Goal: Task Accomplishment & Management: Complete application form

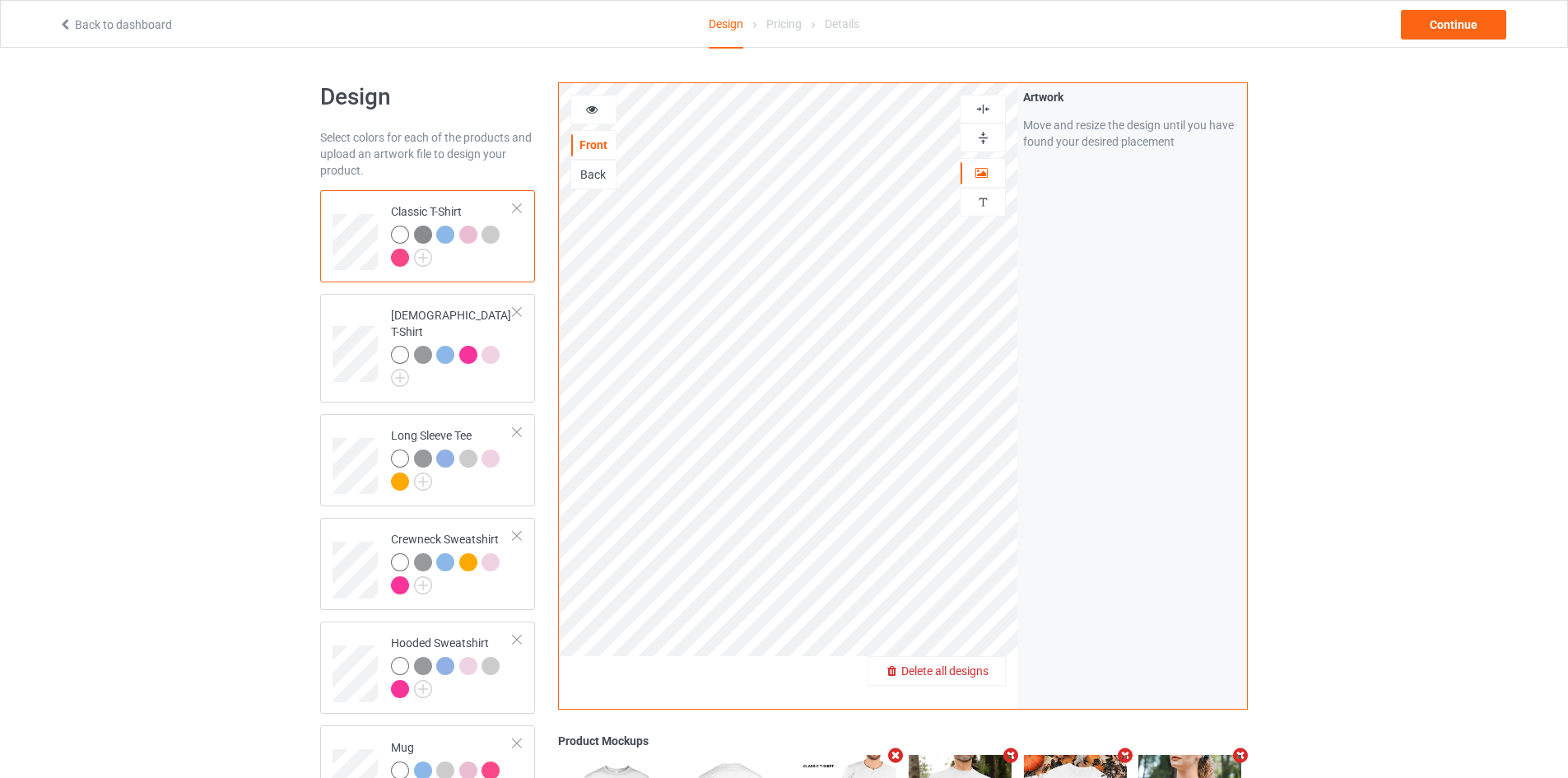
click at [978, 673] on span "Delete all designs" at bounding box center [945, 670] width 87 height 13
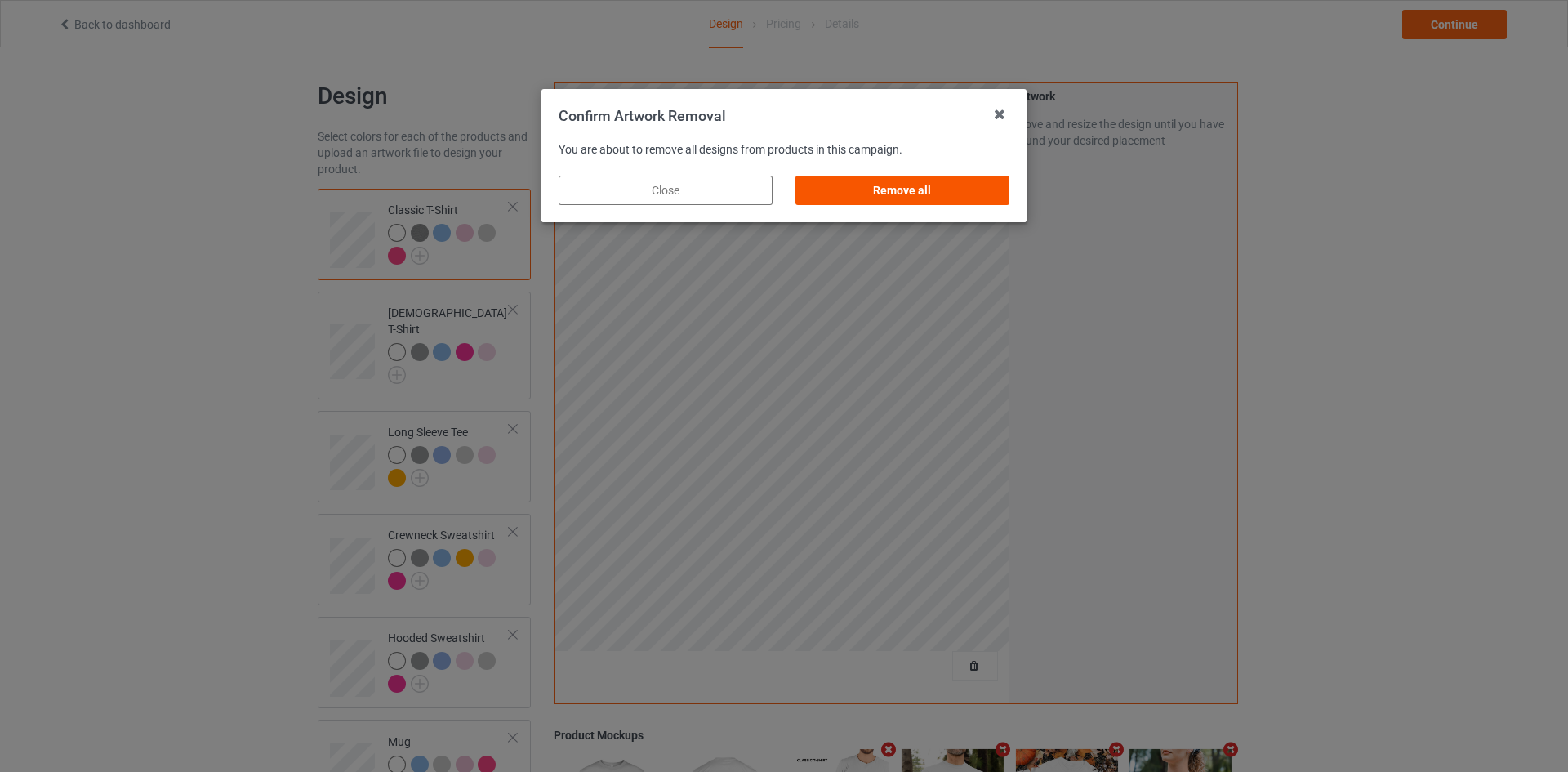
click at [907, 191] on div "Remove all" at bounding box center [902, 190] width 214 height 29
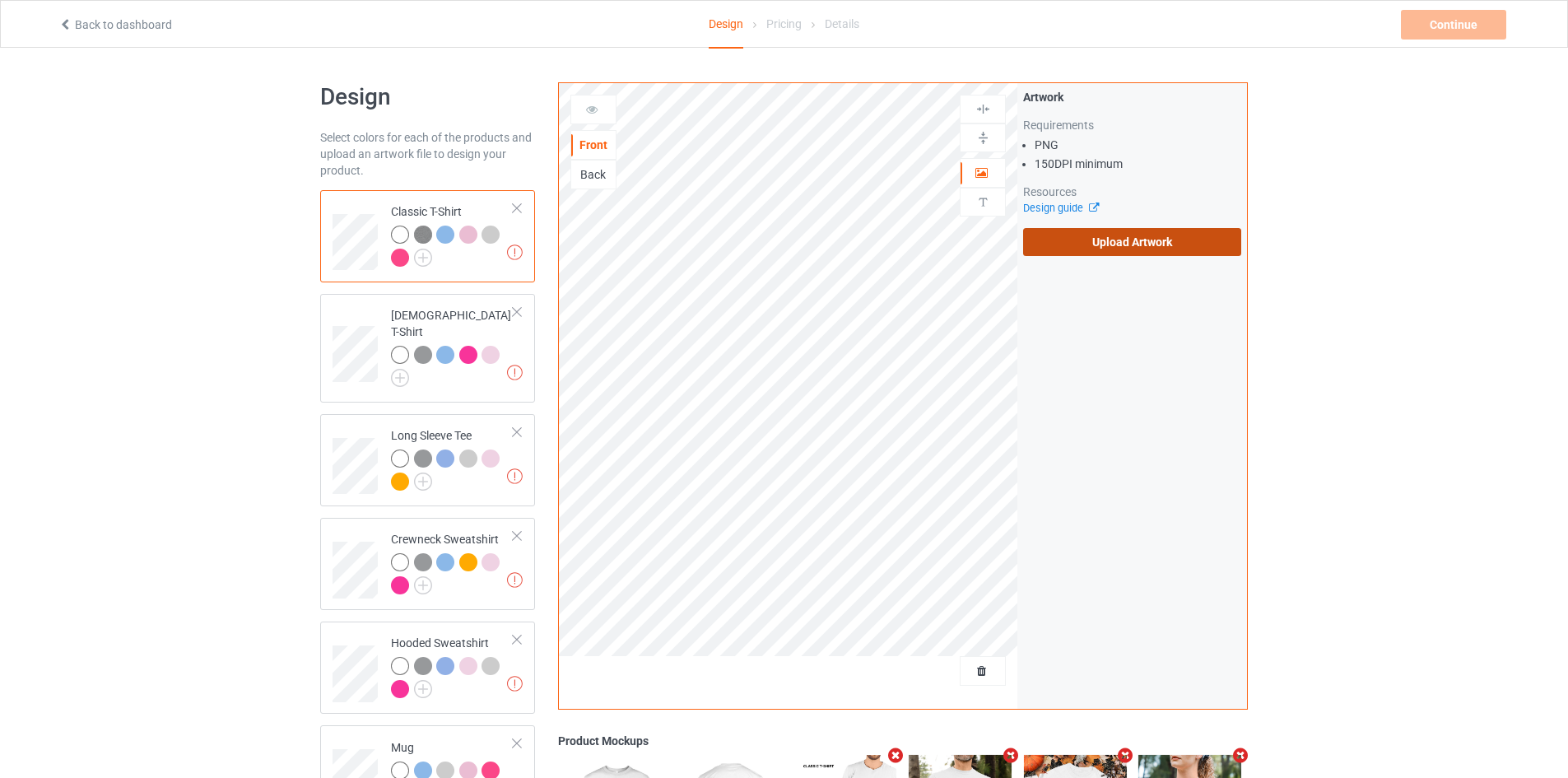
click at [1100, 238] on label "Upload Artwork" at bounding box center [1132, 241] width 218 height 28
click at [0, 0] on input "Upload Artwork" at bounding box center [0, 0] width 0 height 0
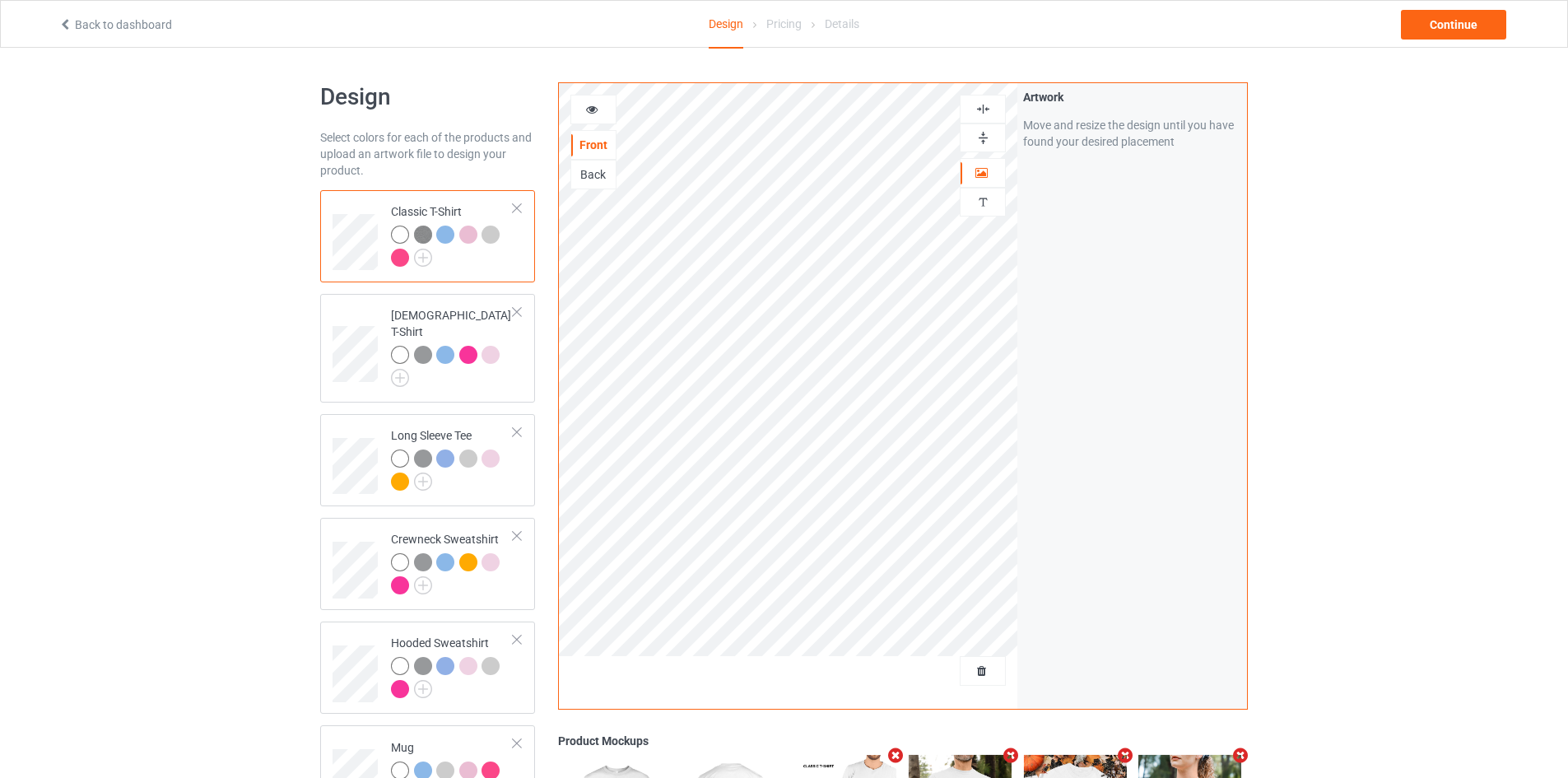
click at [583, 106] on div at bounding box center [594, 109] width 44 height 17
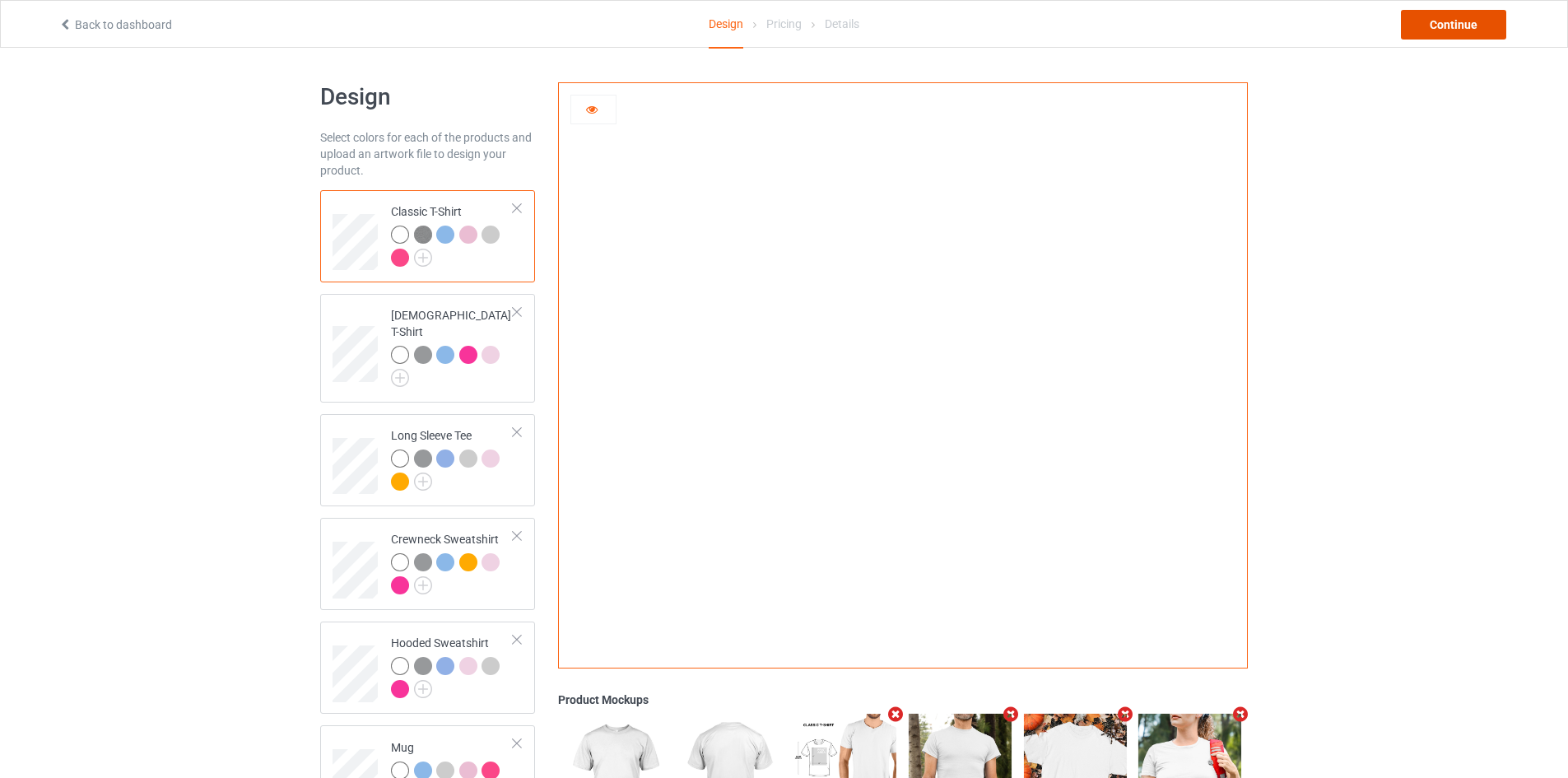
click at [1478, 21] on div "Continue" at bounding box center [1453, 24] width 106 height 29
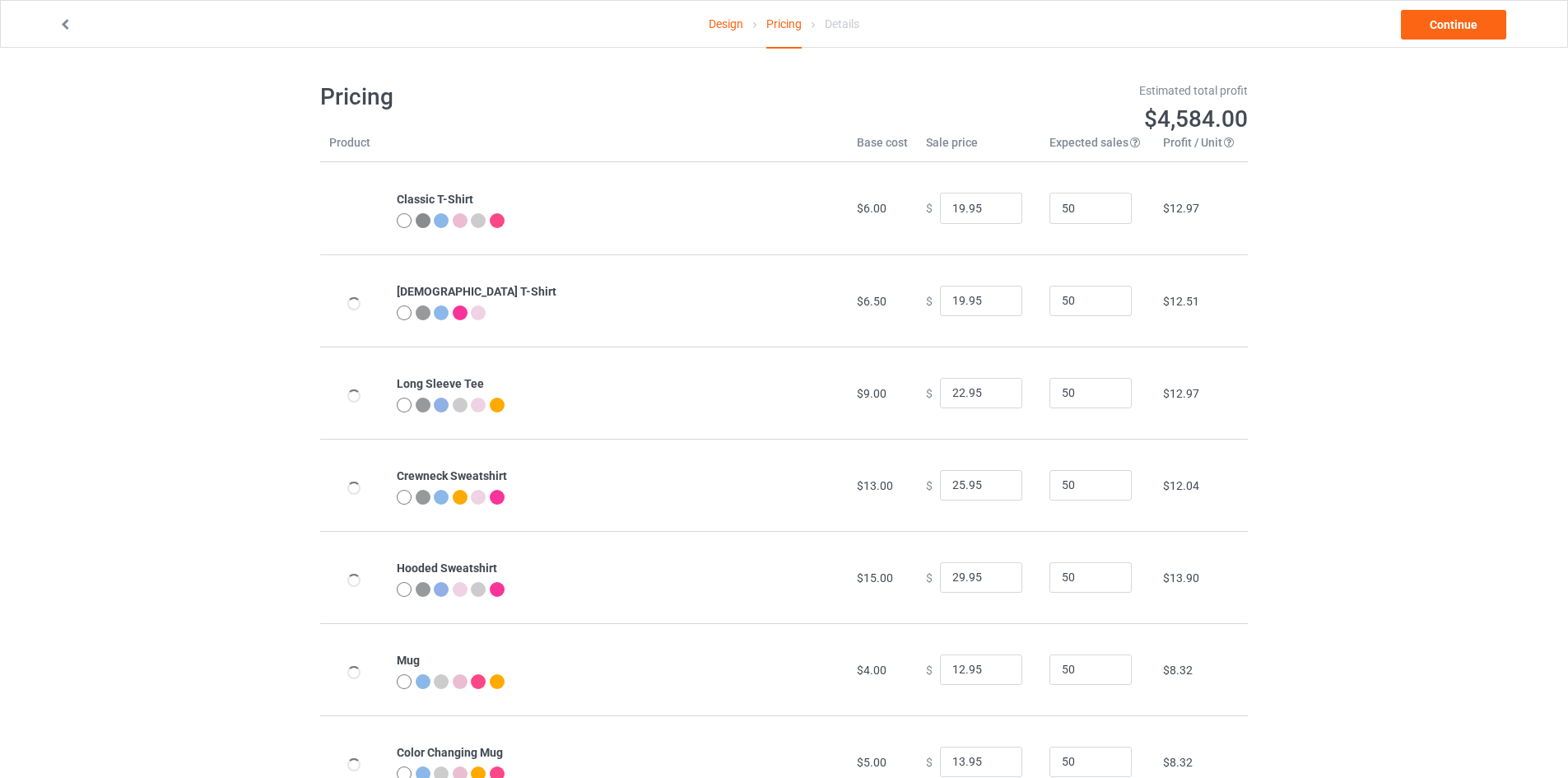
click at [713, 25] on link "Design" at bounding box center [725, 24] width 35 height 46
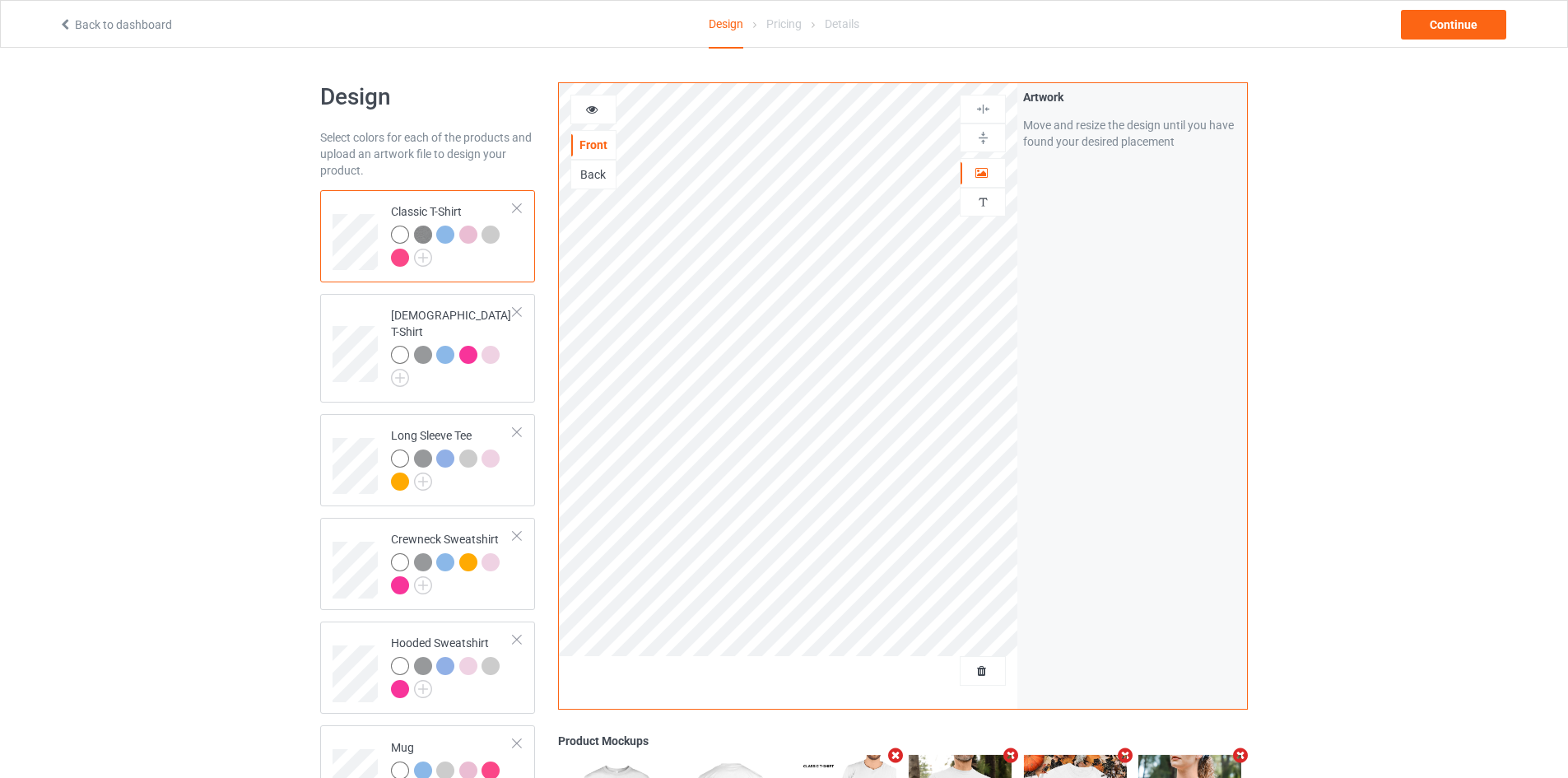
click at [596, 95] on div at bounding box center [594, 108] width 46 height 29
click at [593, 106] on icon at bounding box center [592, 107] width 14 height 12
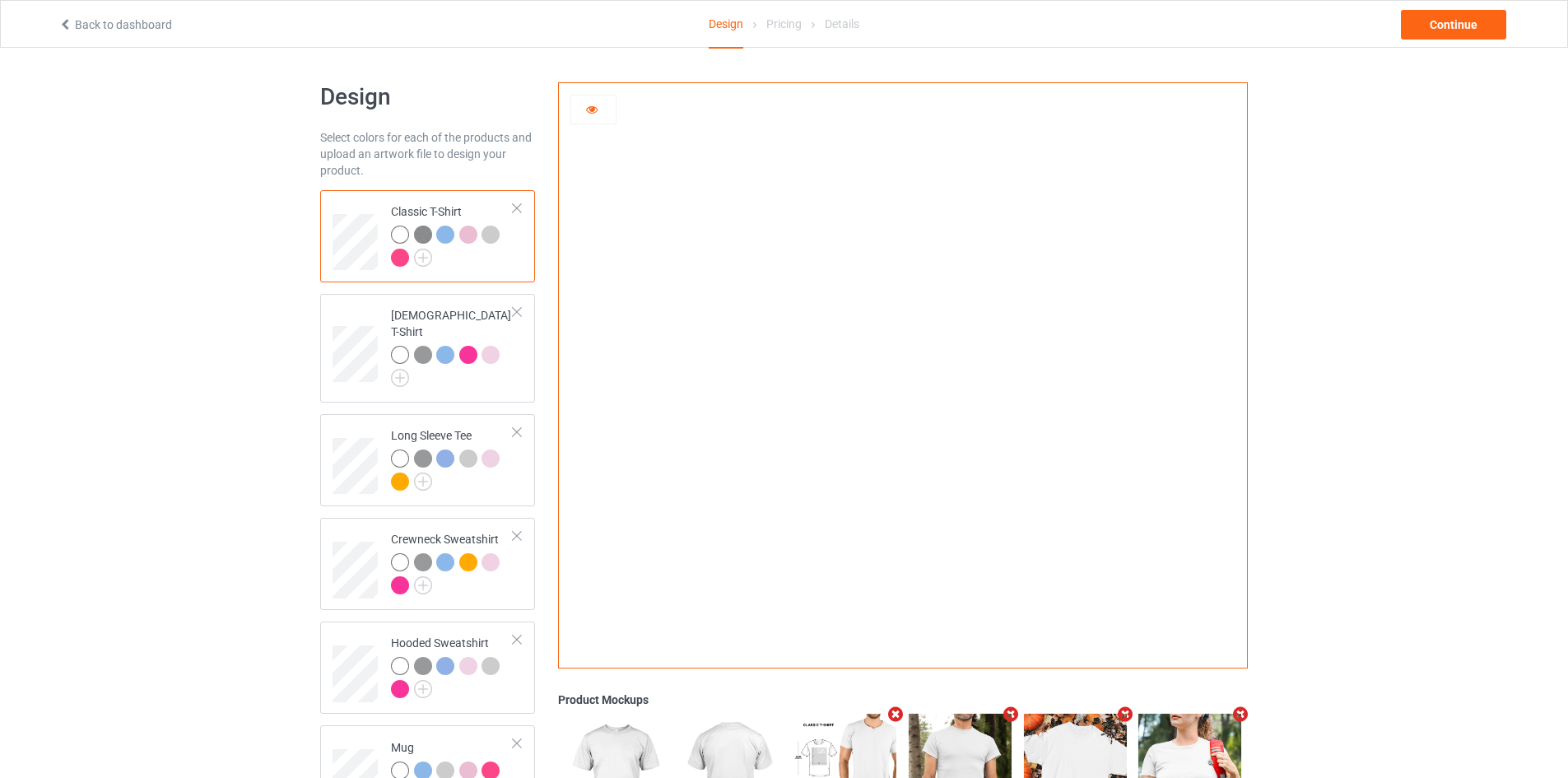
click at [424, 234] on img at bounding box center [423, 235] width 18 height 18
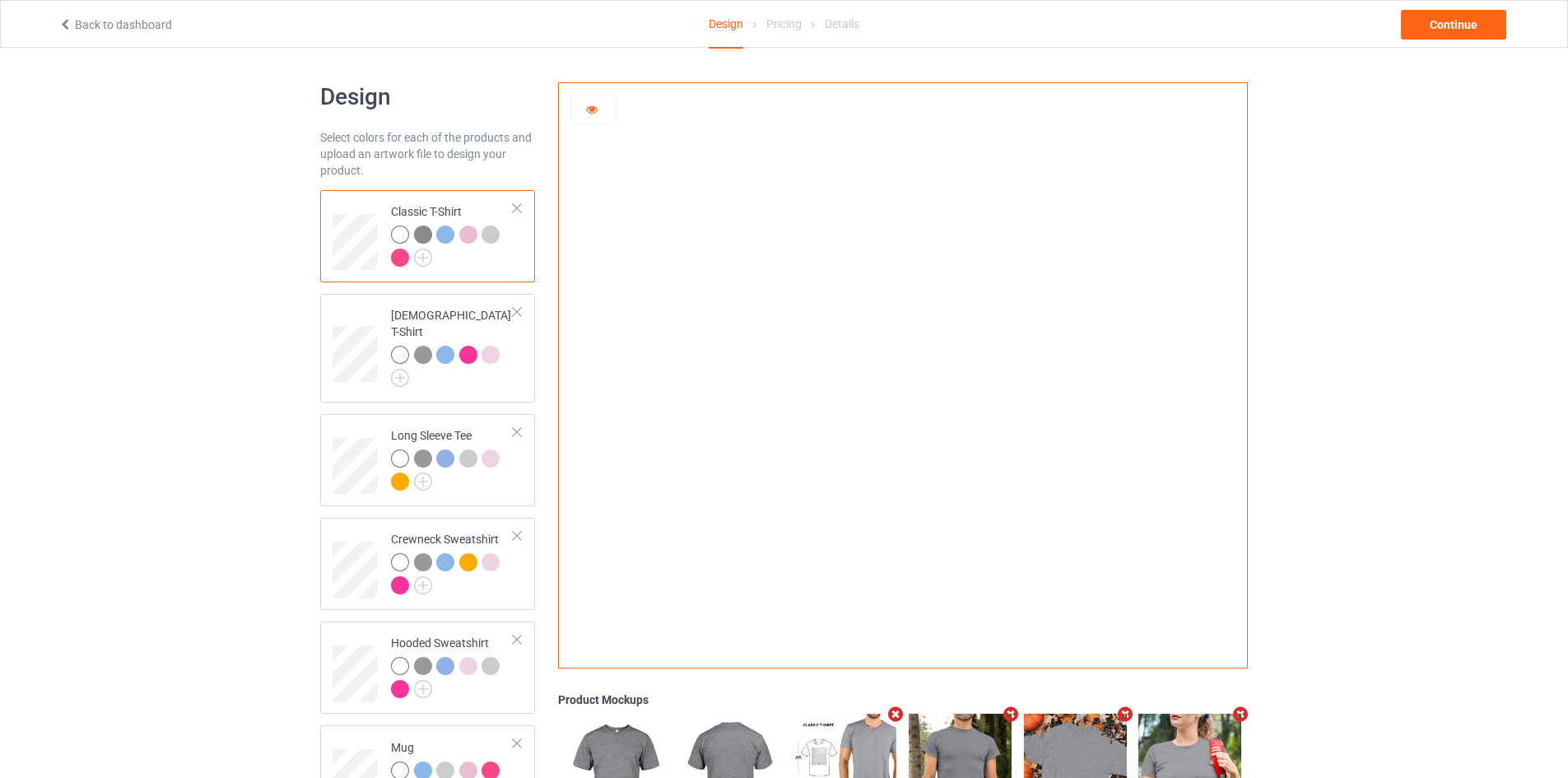
click at [438, 239] on div at bounding box center [445, 235] width 18 height 18
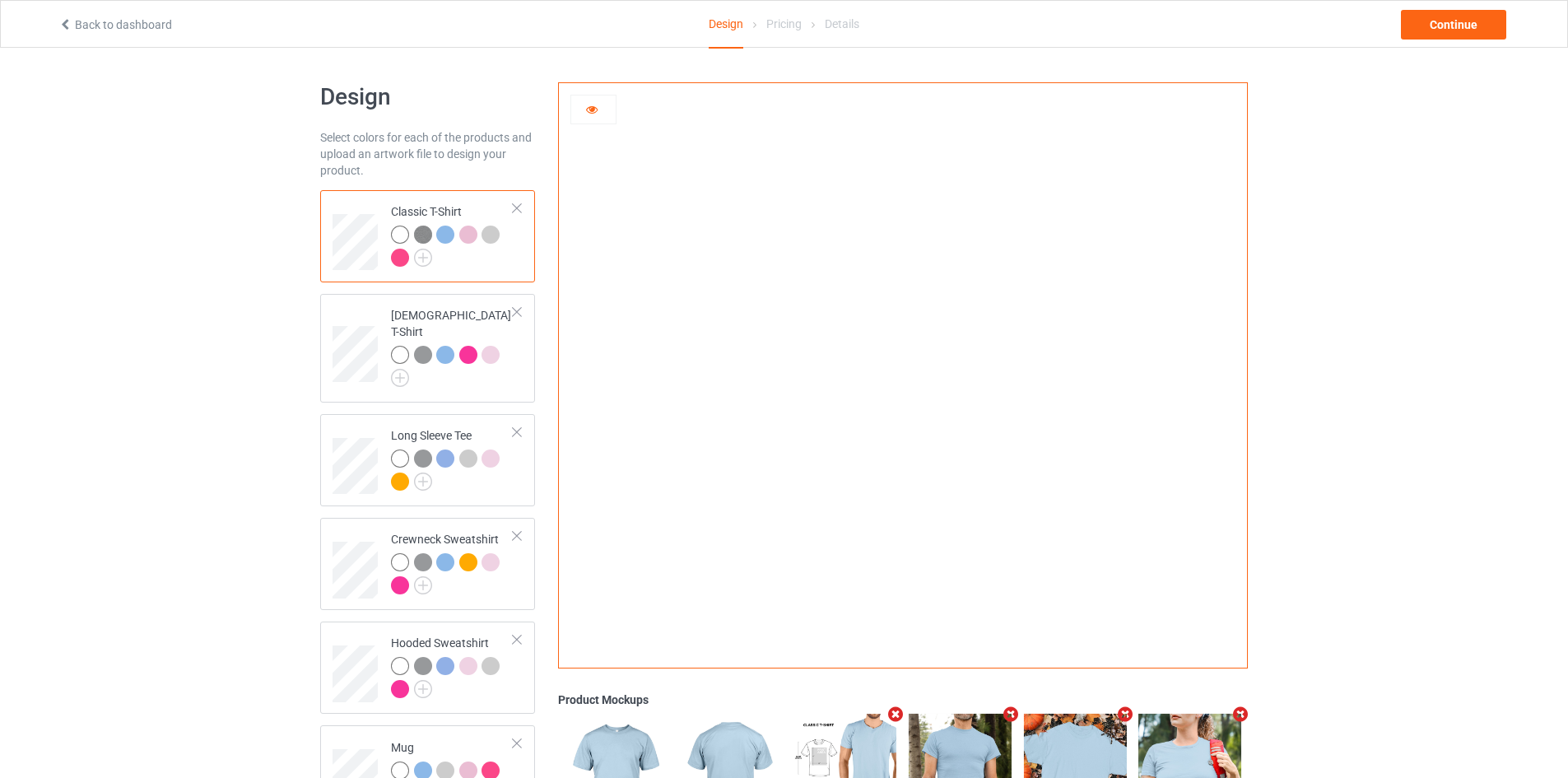
click at [464, 230] on div at bounding box center [468, 235] width 18 height 18
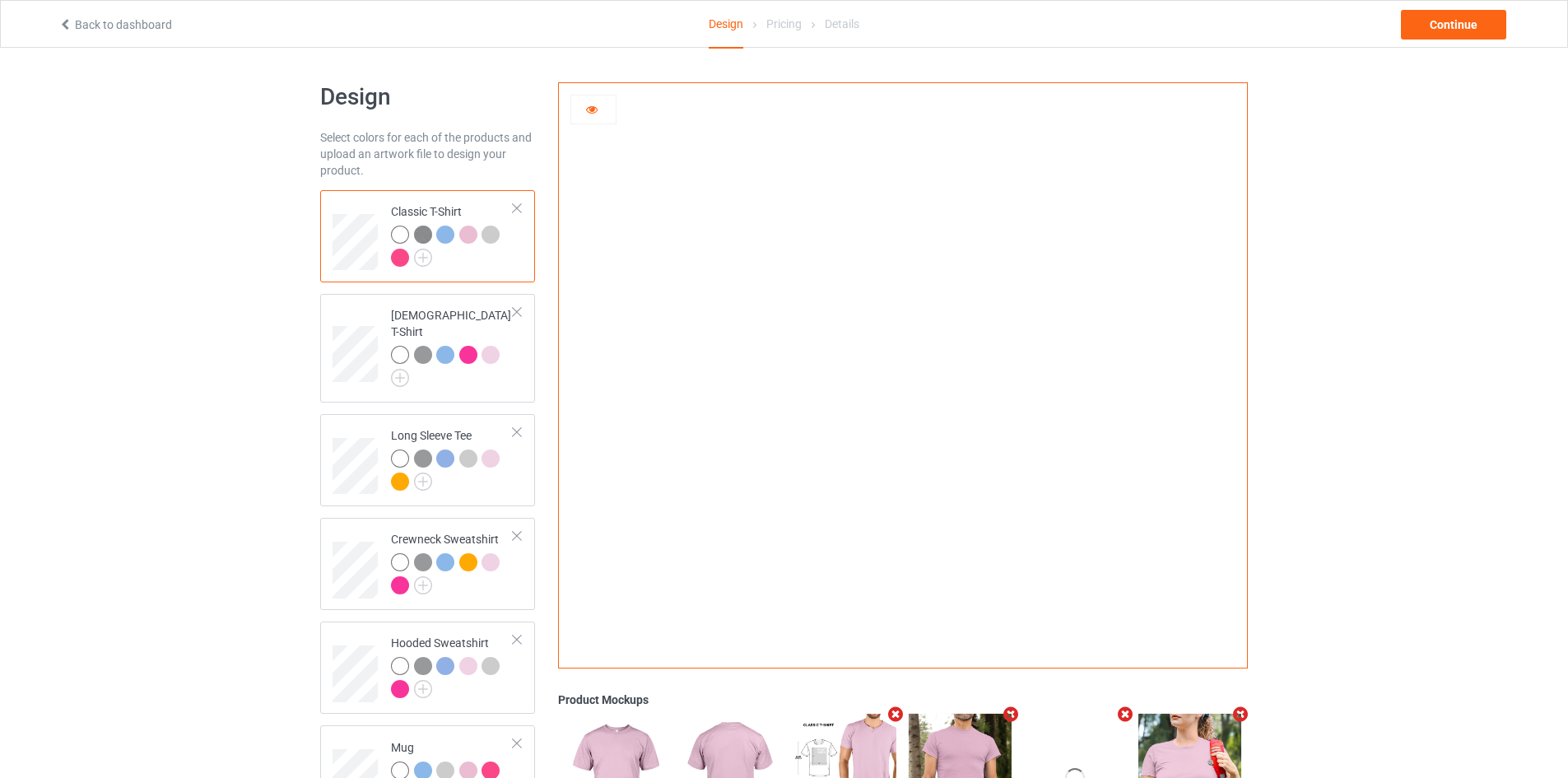
click at [496, 237] on div at bounding box center [491, 235] width 18 height 18
click at [396, 261] on div at bounding box center [400, 258] width 18 height 18
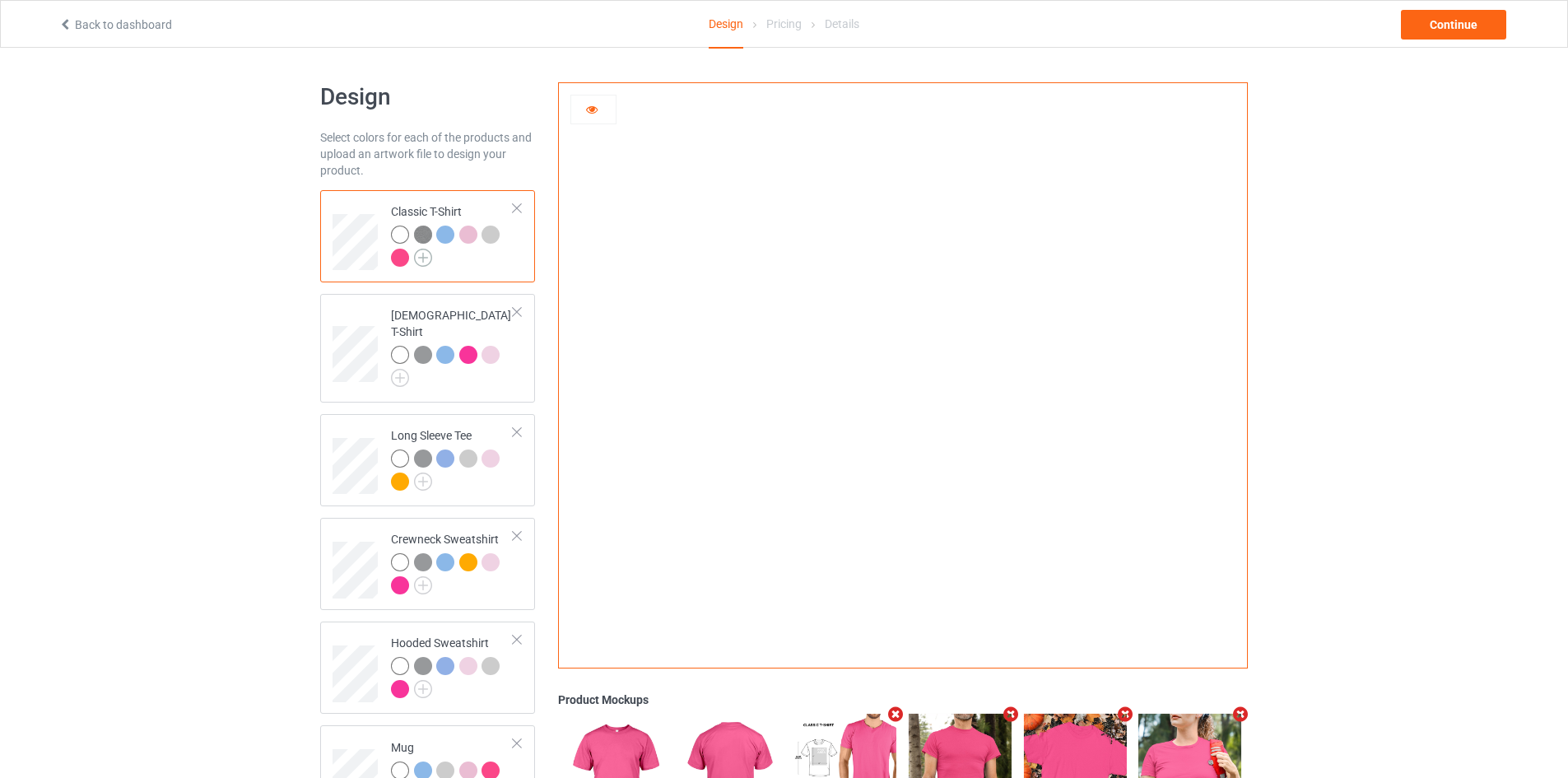
click at [422, 256] on img at bounding box center [423, 258] width 18 height 18
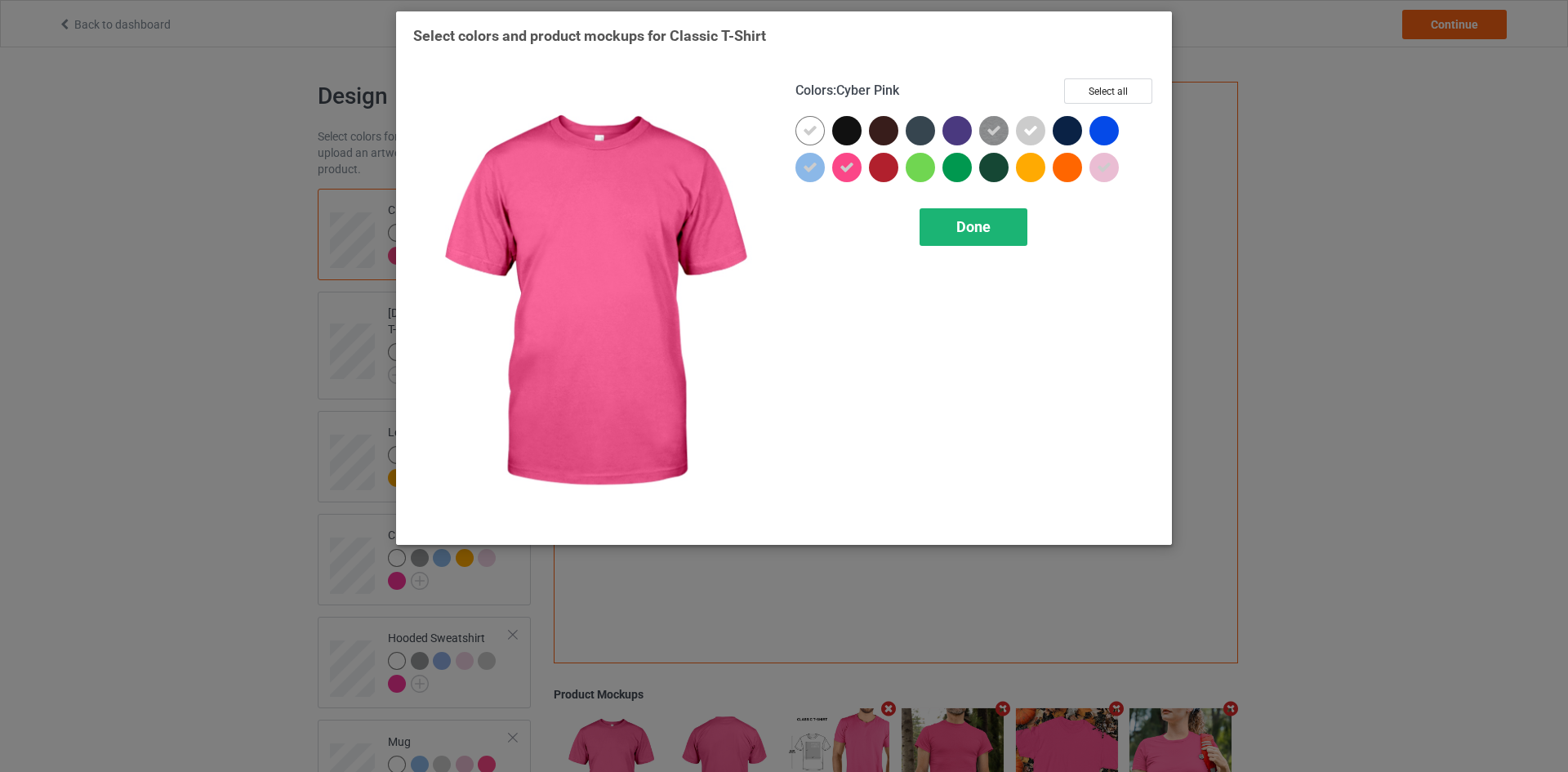
click at [970, 231] on span "Done" at bounding box center [973, 226] width 34 height 17
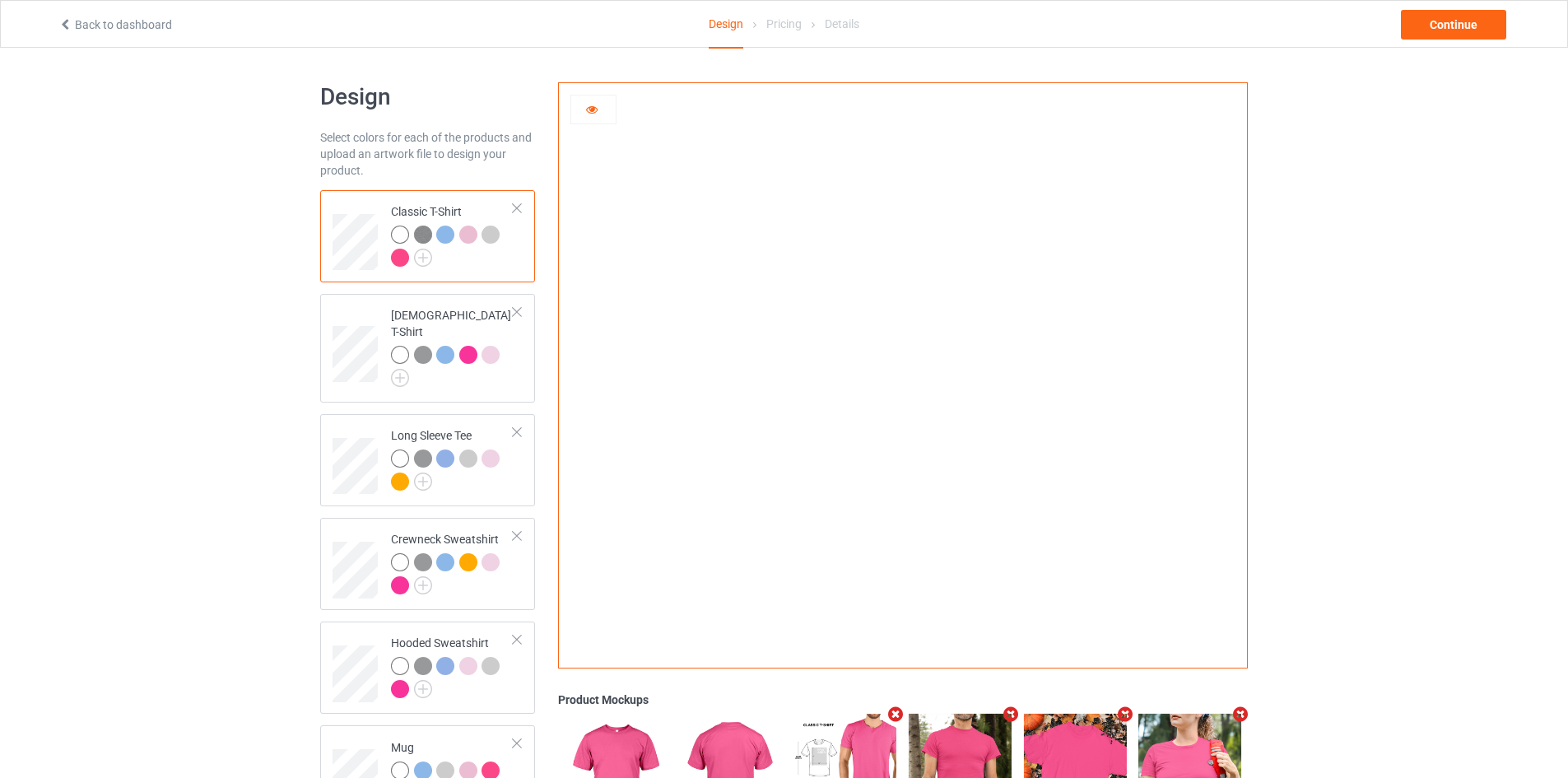
click at [433, 261] on div at bounding box center [452, 248] width 123 height 45
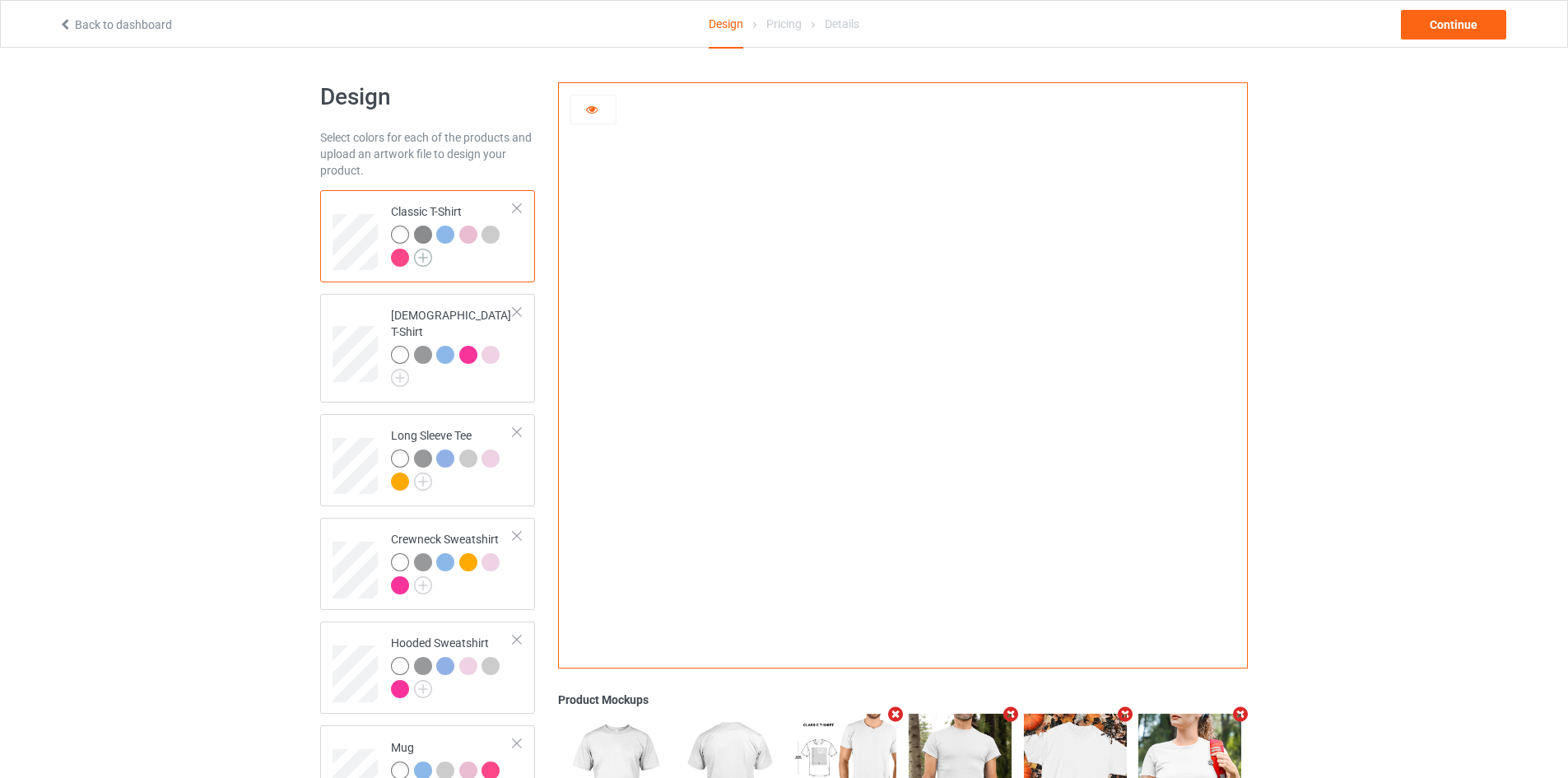
click at [428, 257] on img at bounding box center [423, 258] width 18 height 18
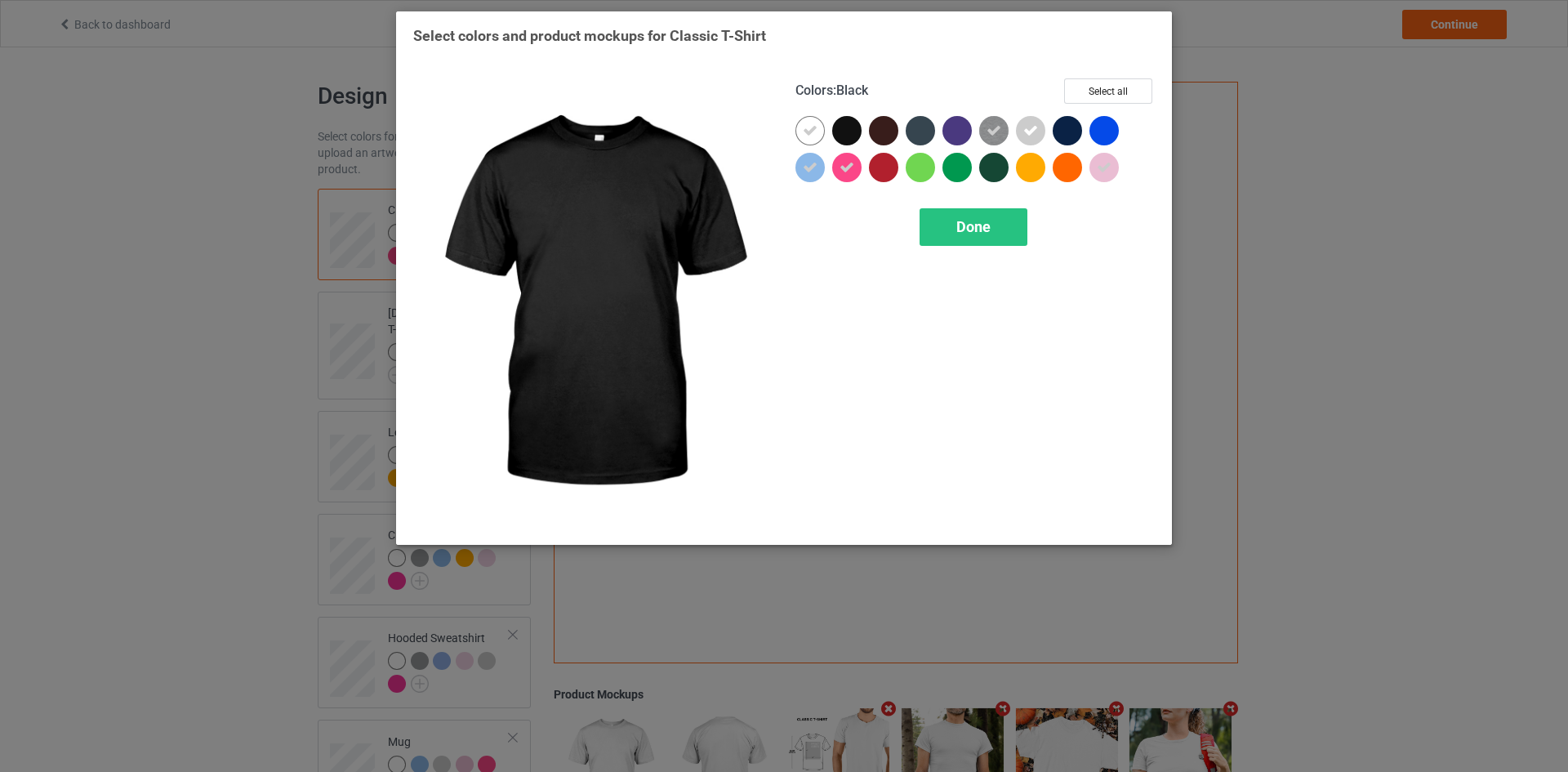
click at [850, 125] on div at bounding box center [846, 130] width 29 height 29
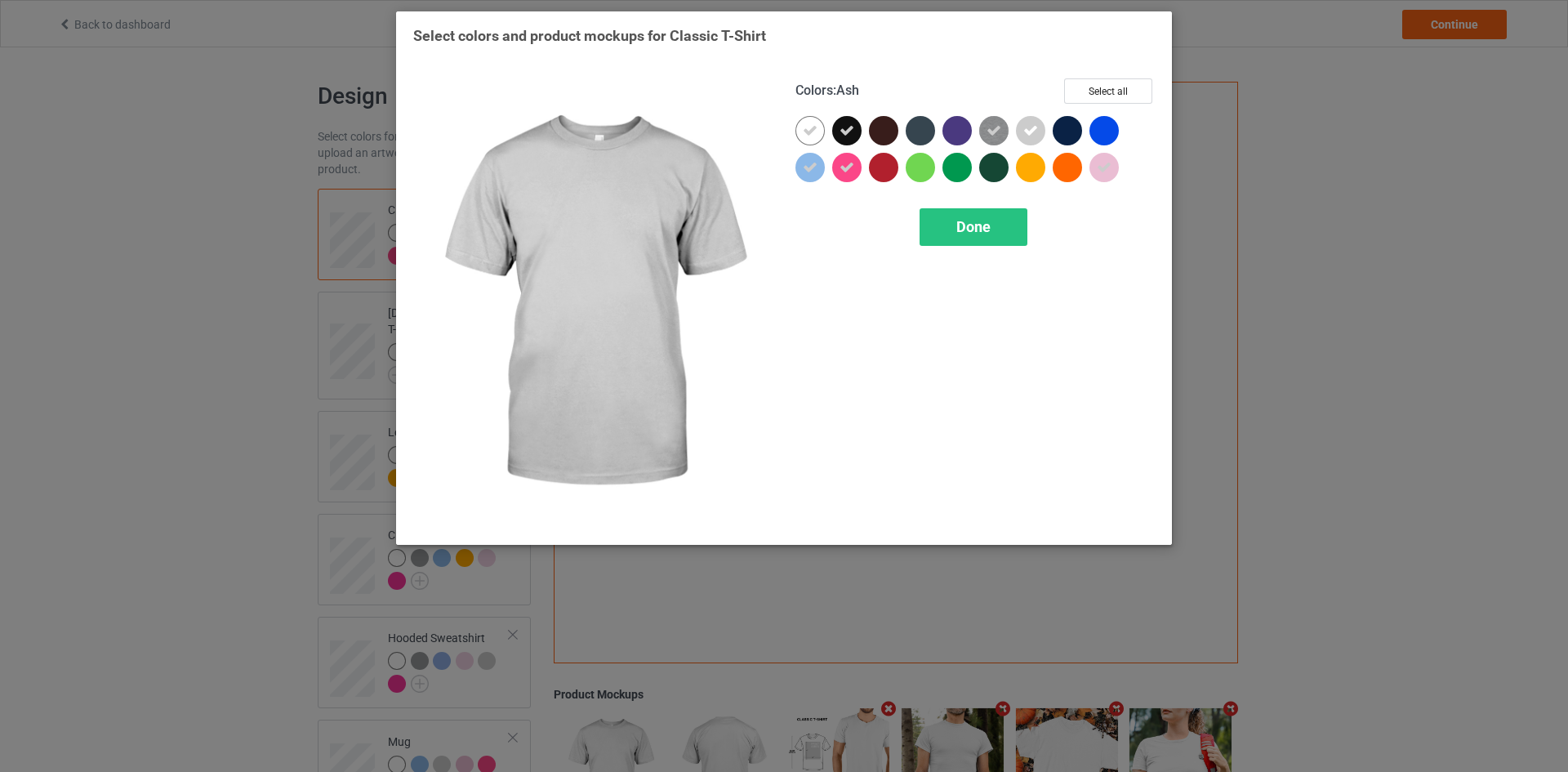
click at [1029, 124] on icon at bounding box center [1030, 131] width 15 height 15
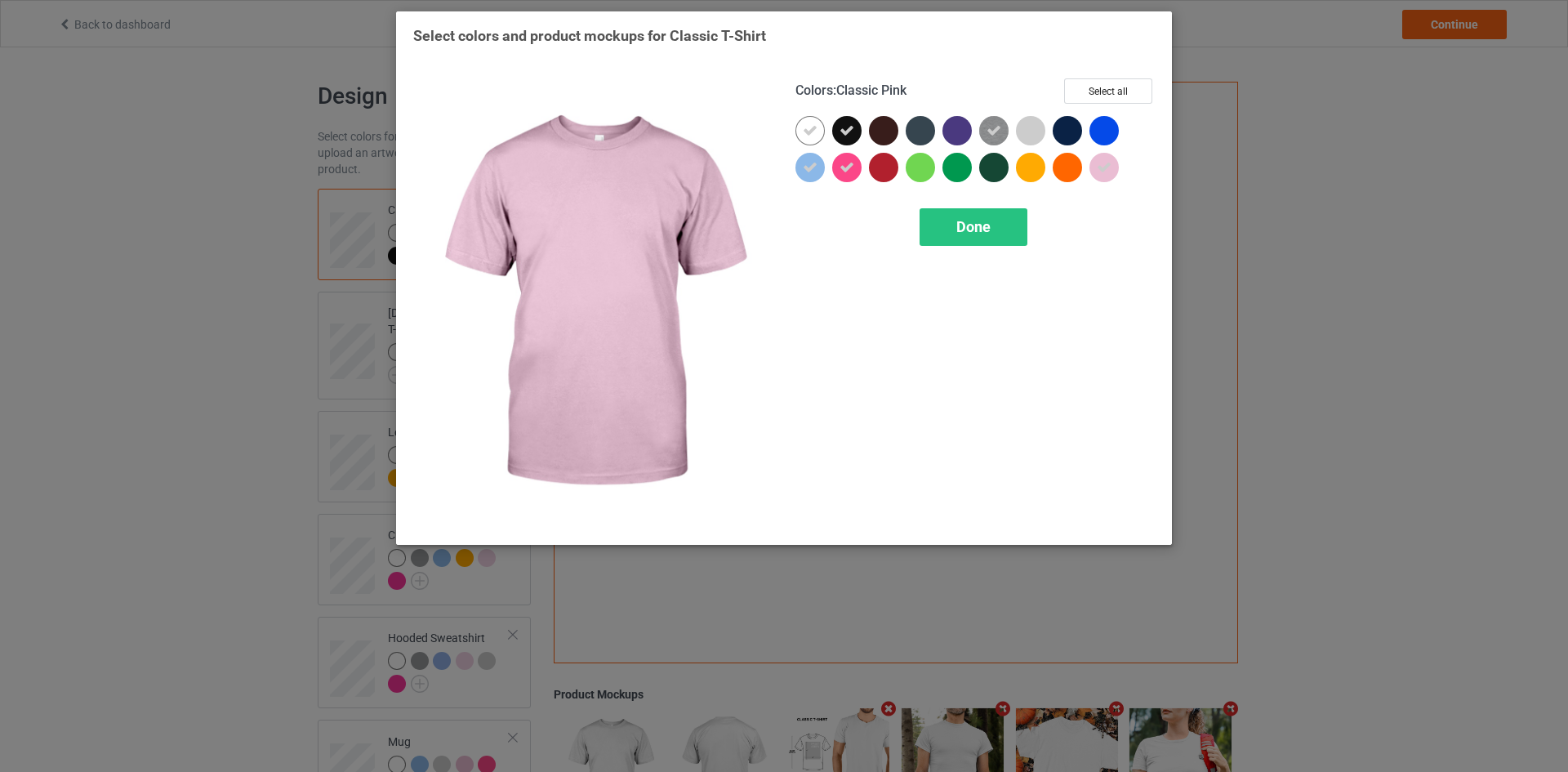
click at [1095, 169] on div at bounding box center [1103, 167] width 29 height 29
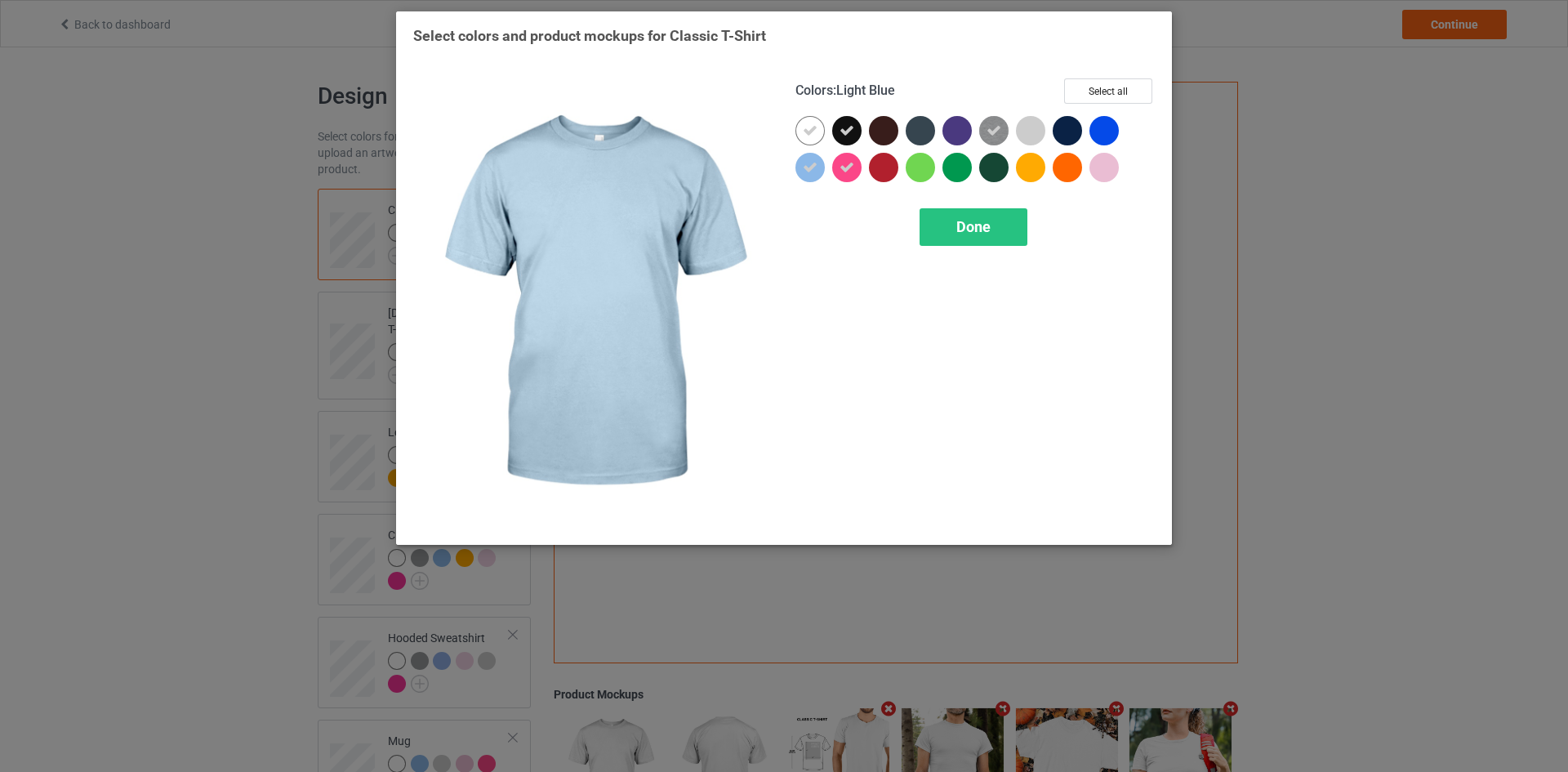
click at [812, 160] on div at bounding box center [810, 167] width 29 height 29
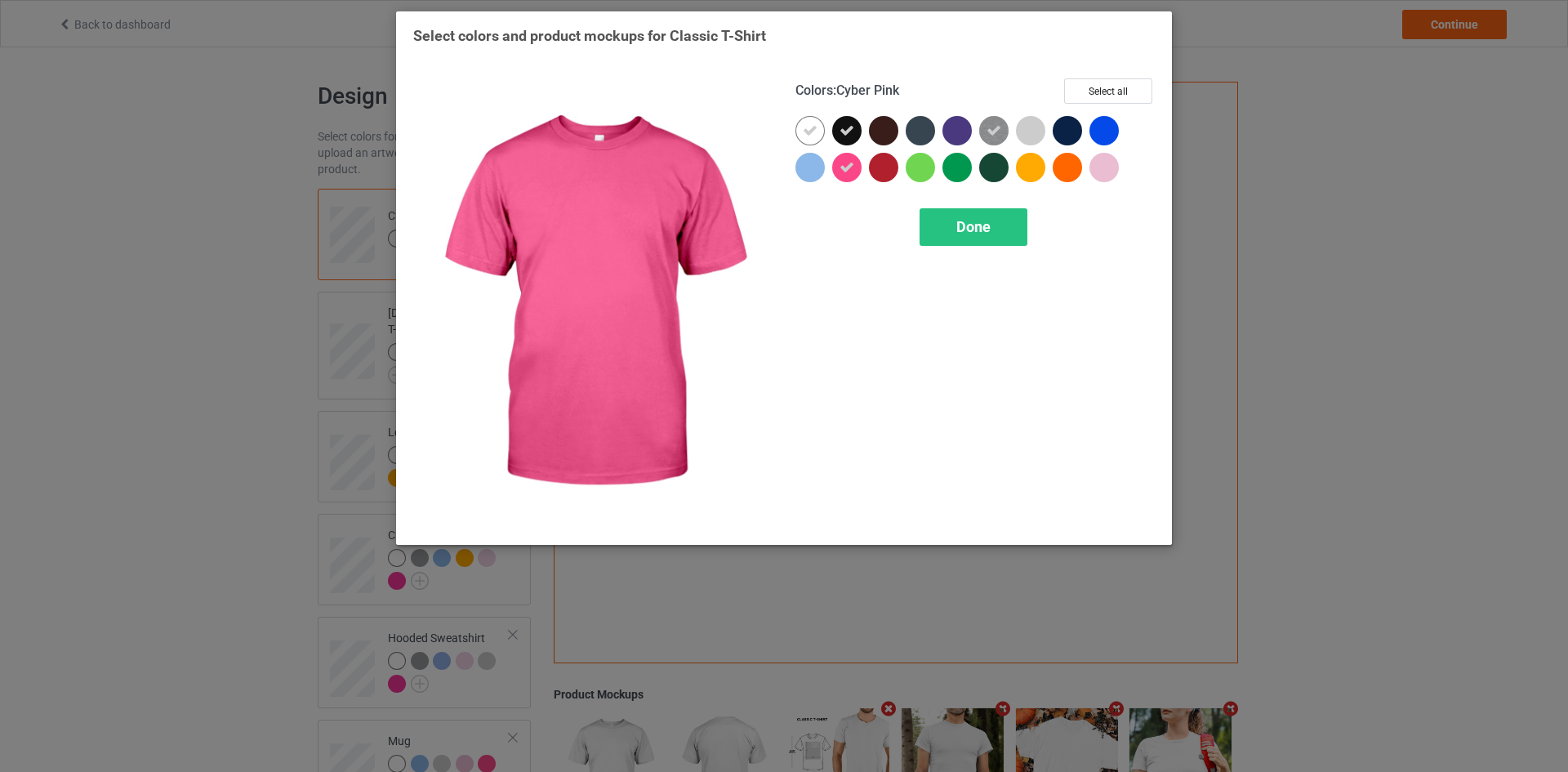
click at [840, 166] on icon at bounding box center [847, 167] width 15 height 15
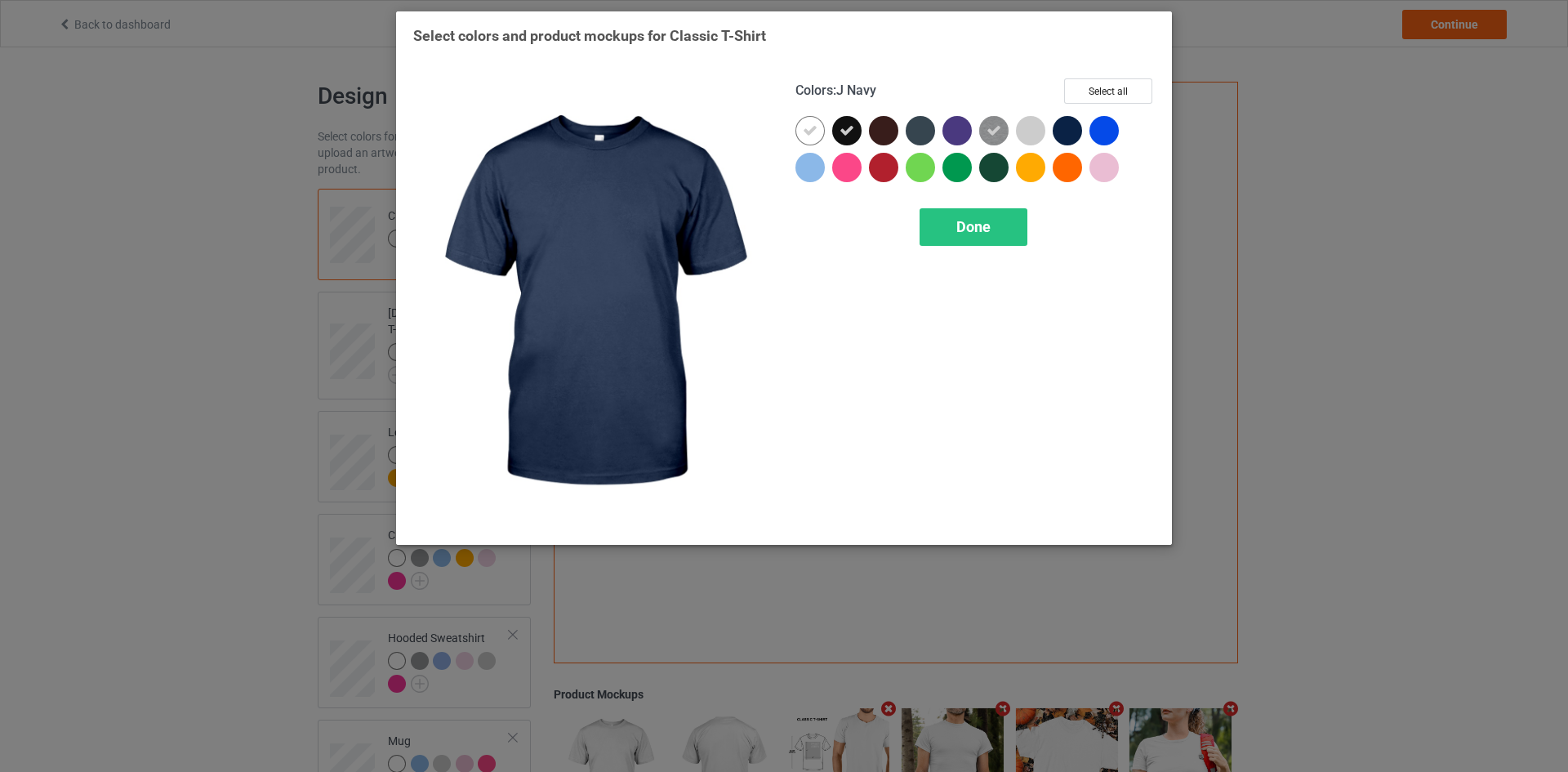
click at [1062, 129] on div at bounding box center [1066, 130] width 29 height 29
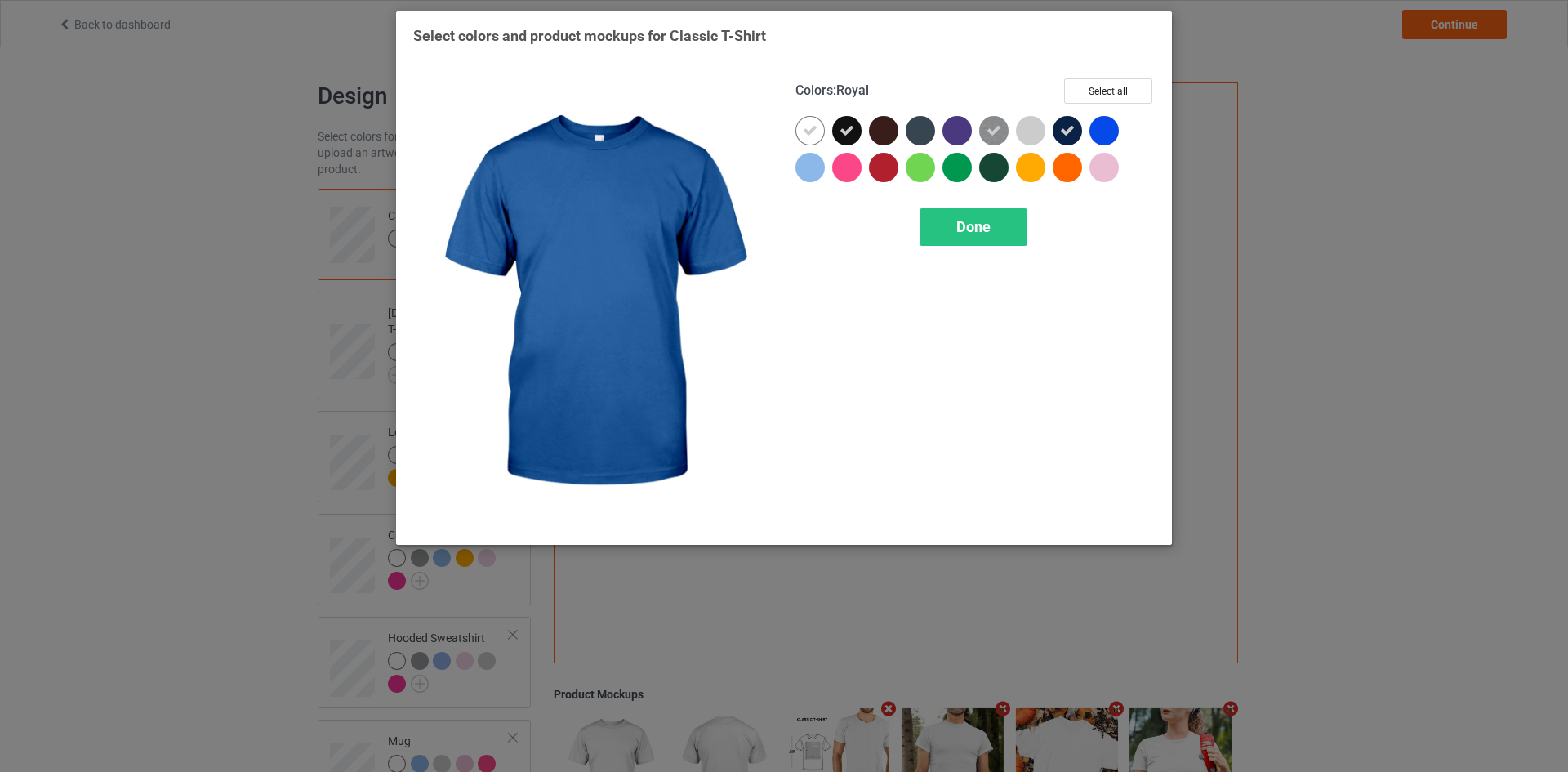
click at [1106, 128] on div at bounding box center [1103, 130] width 29 height 29
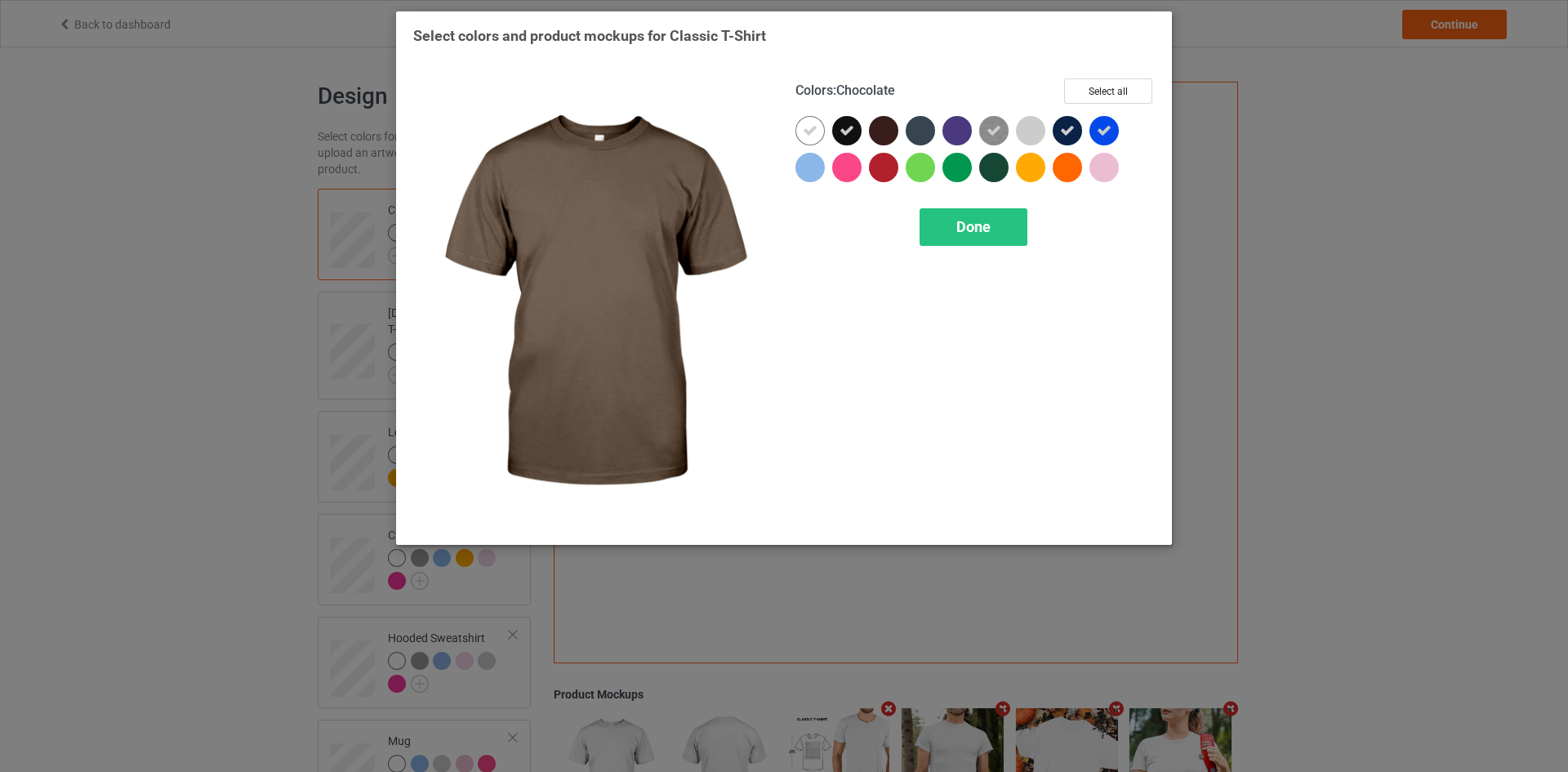
click at [891, 129] on div at bounding box center [883, 130] width 29 height 29
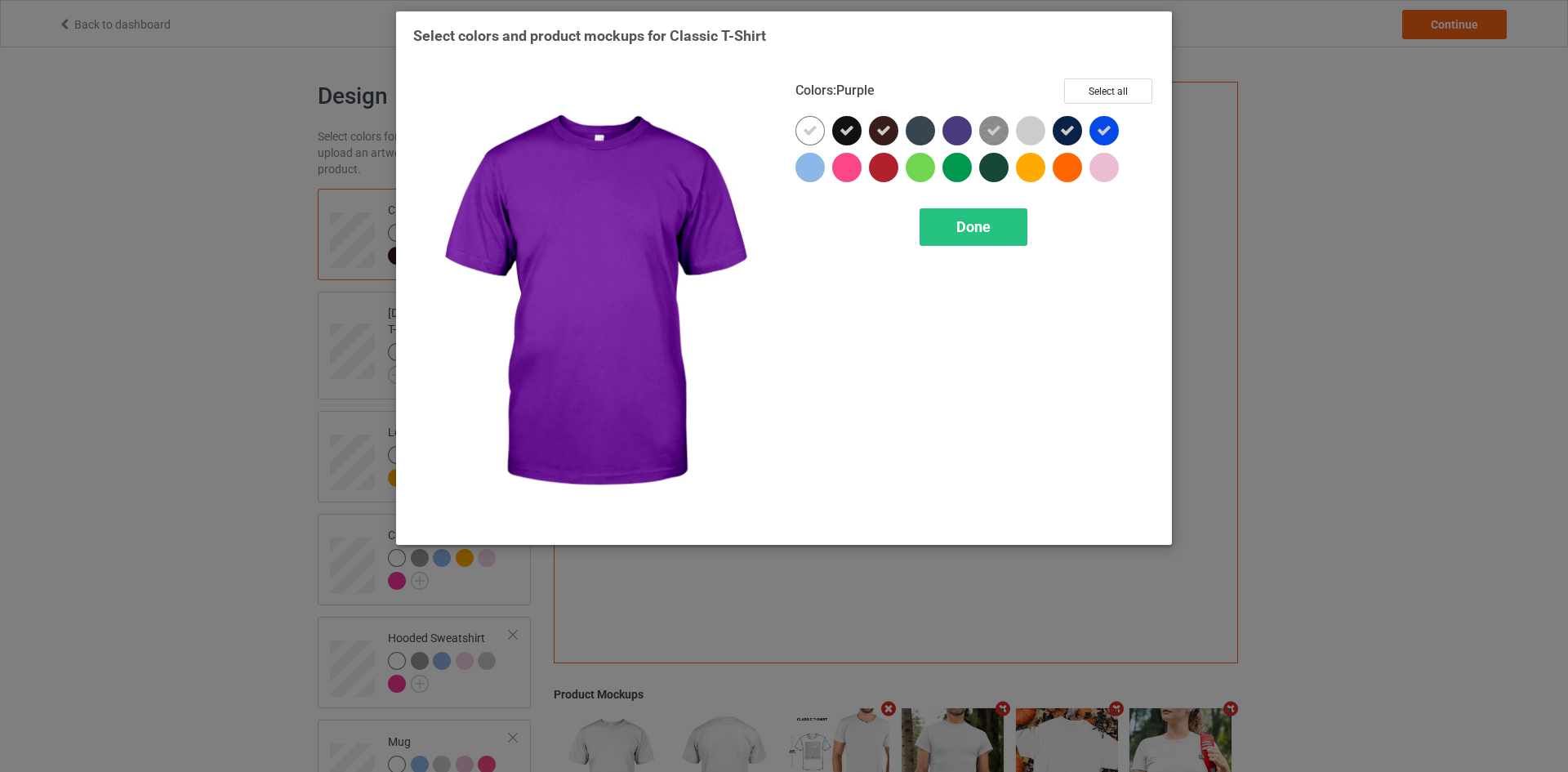
drag, startPoint x: 945, startPoint y: 130, endPoint x: 964, endPoint y: 146, distance: 24.8
click at [946, 130] on div at bounding box center [956, 130] width 29 height 29
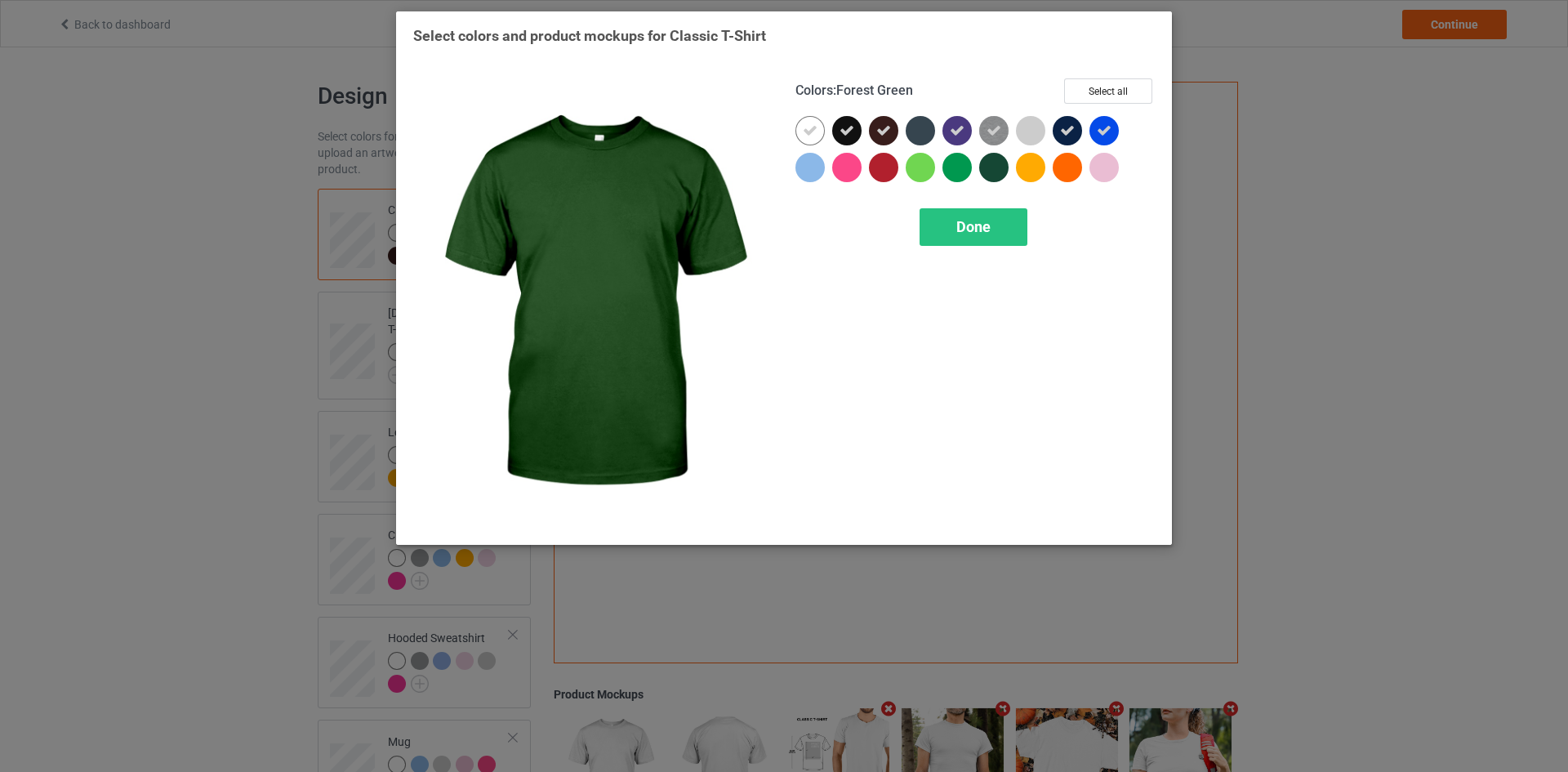
click at [986, 165] on div at bounding box center [993, 167] width 29 height 29
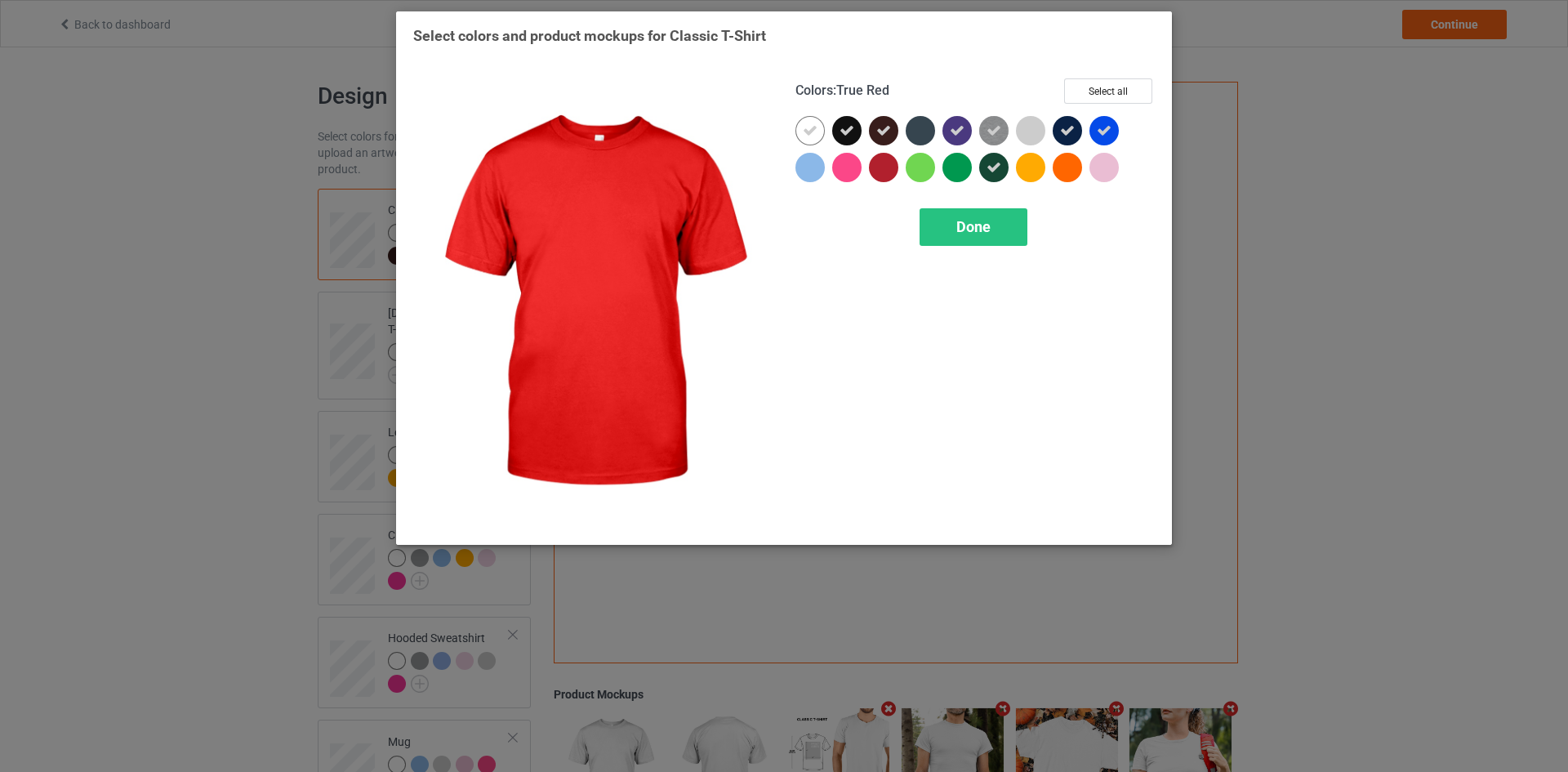
click at [886, 174] on div at bounding box center [883, 167] width 29 height 29
click at [946, 243] on div "Done" at bounding box center [973, 227] width 108 height 38
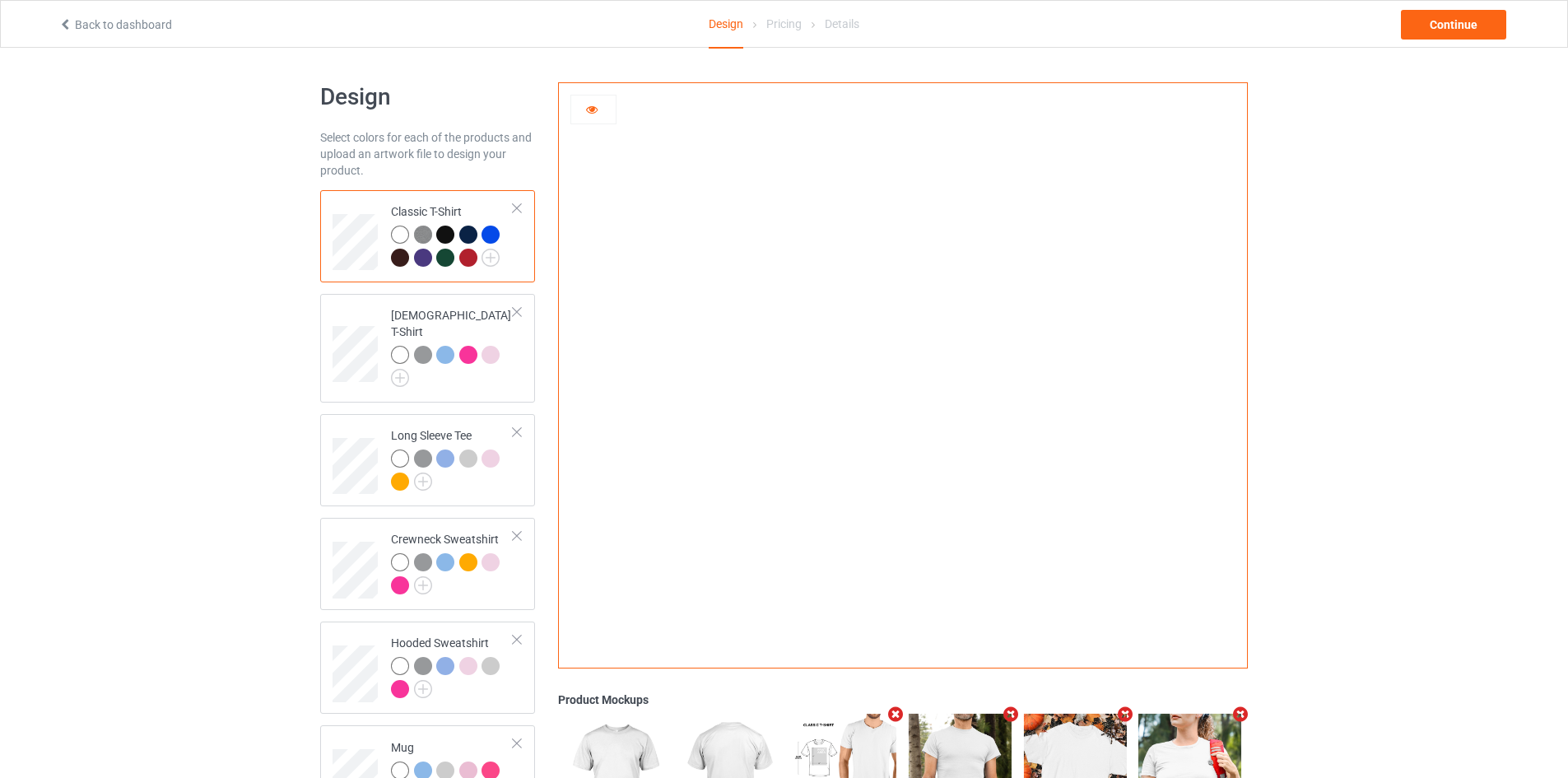
click at [447, 229] on div at bounding box center [445, 235] width 18 height 18
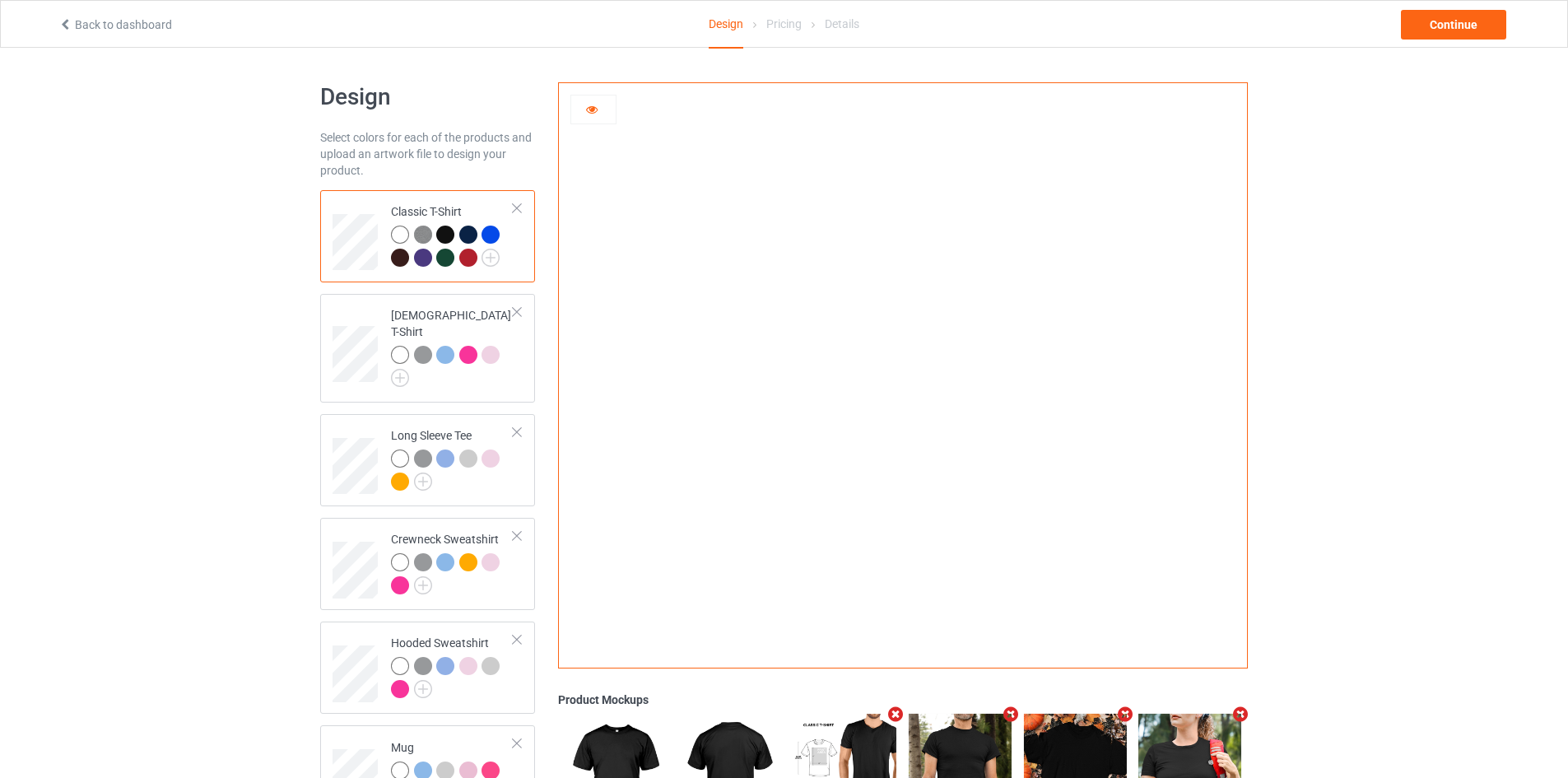
click at [462, 230] on div at bounding box center [468, 235] width 18 height 18
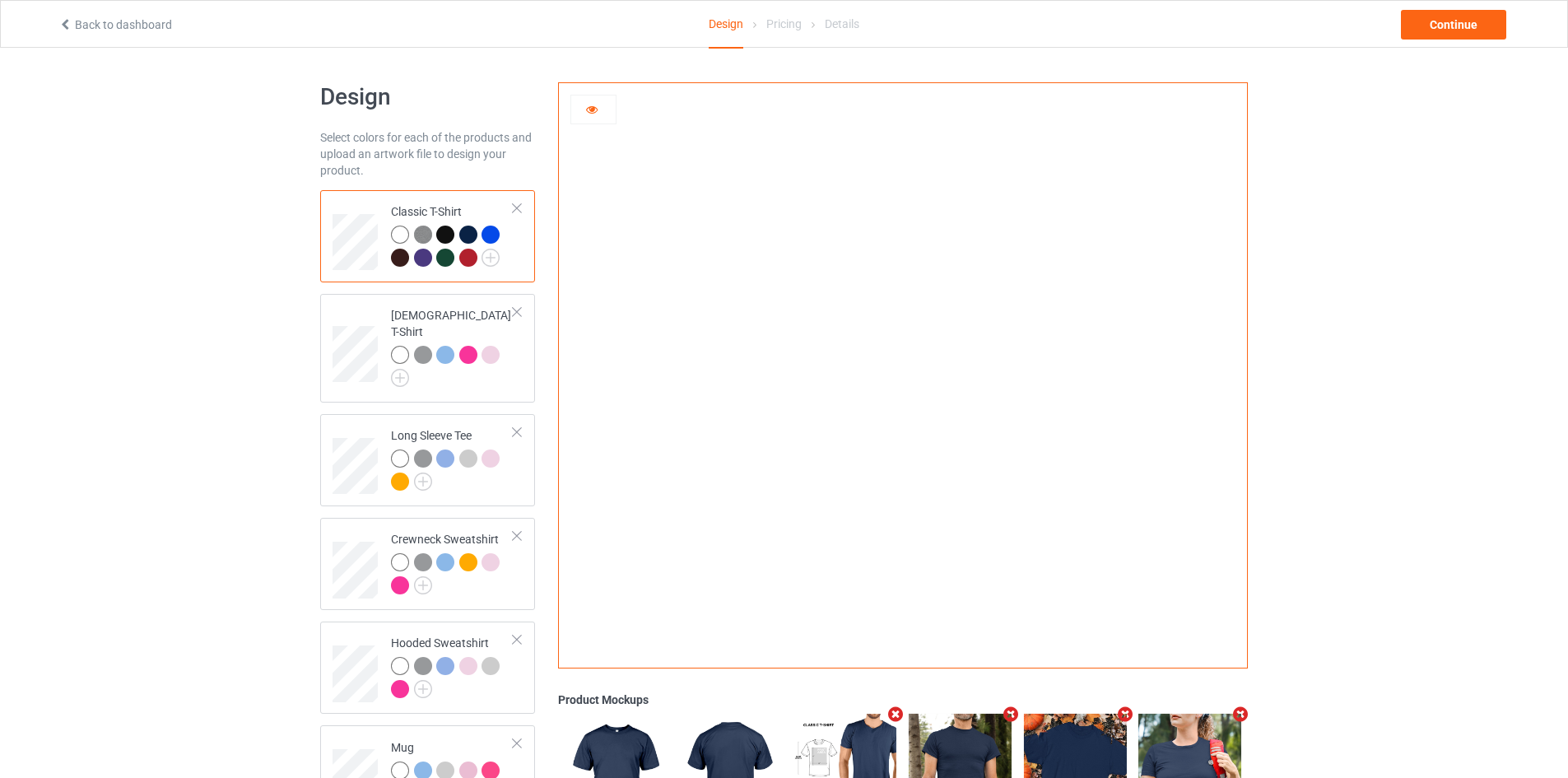
click at [492, 230] on div at bounding box center [491, 235] width 18 height 18
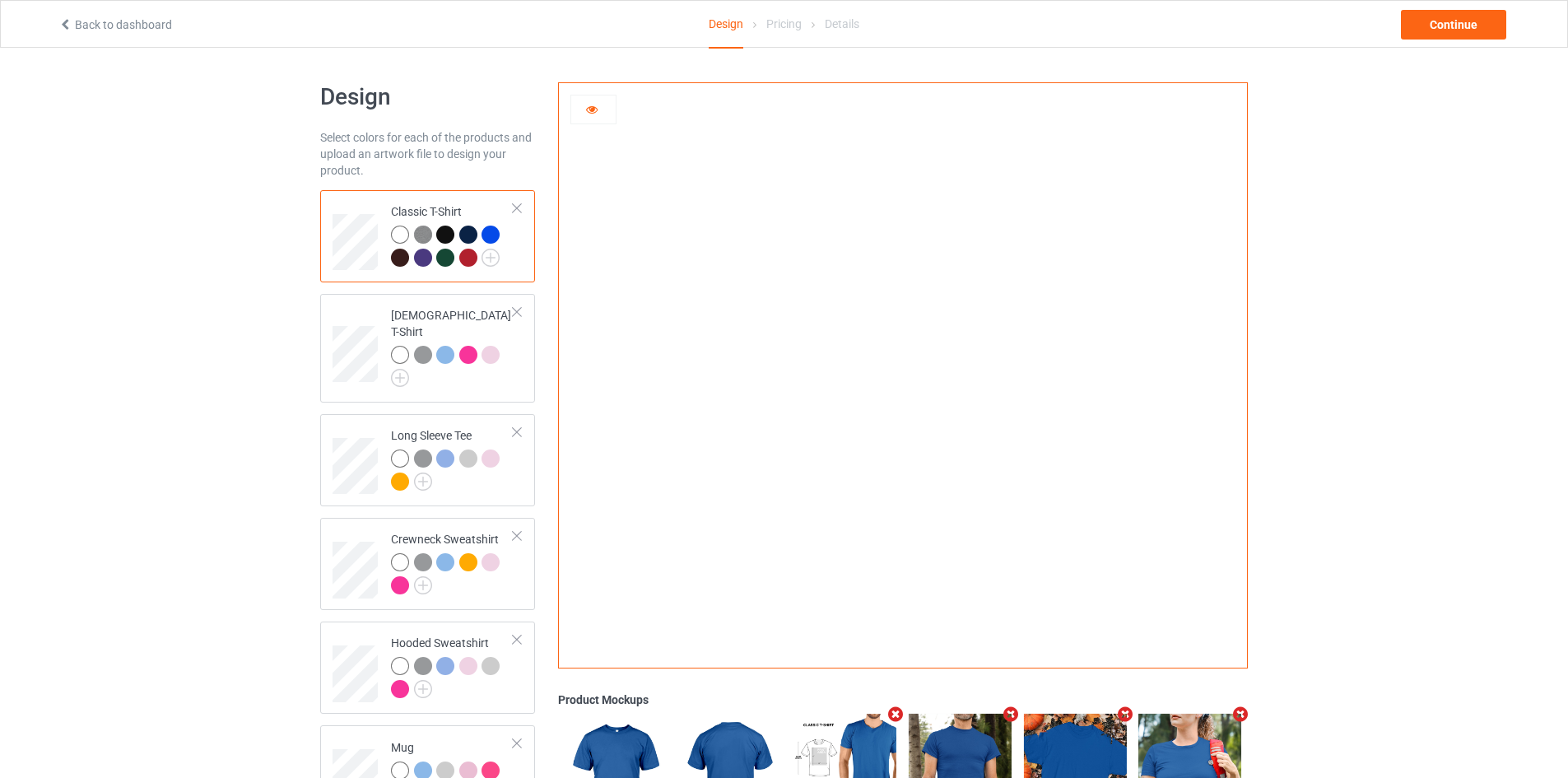
click at [402, 254] on div at bounding box center [400, 258] width 18 height 18
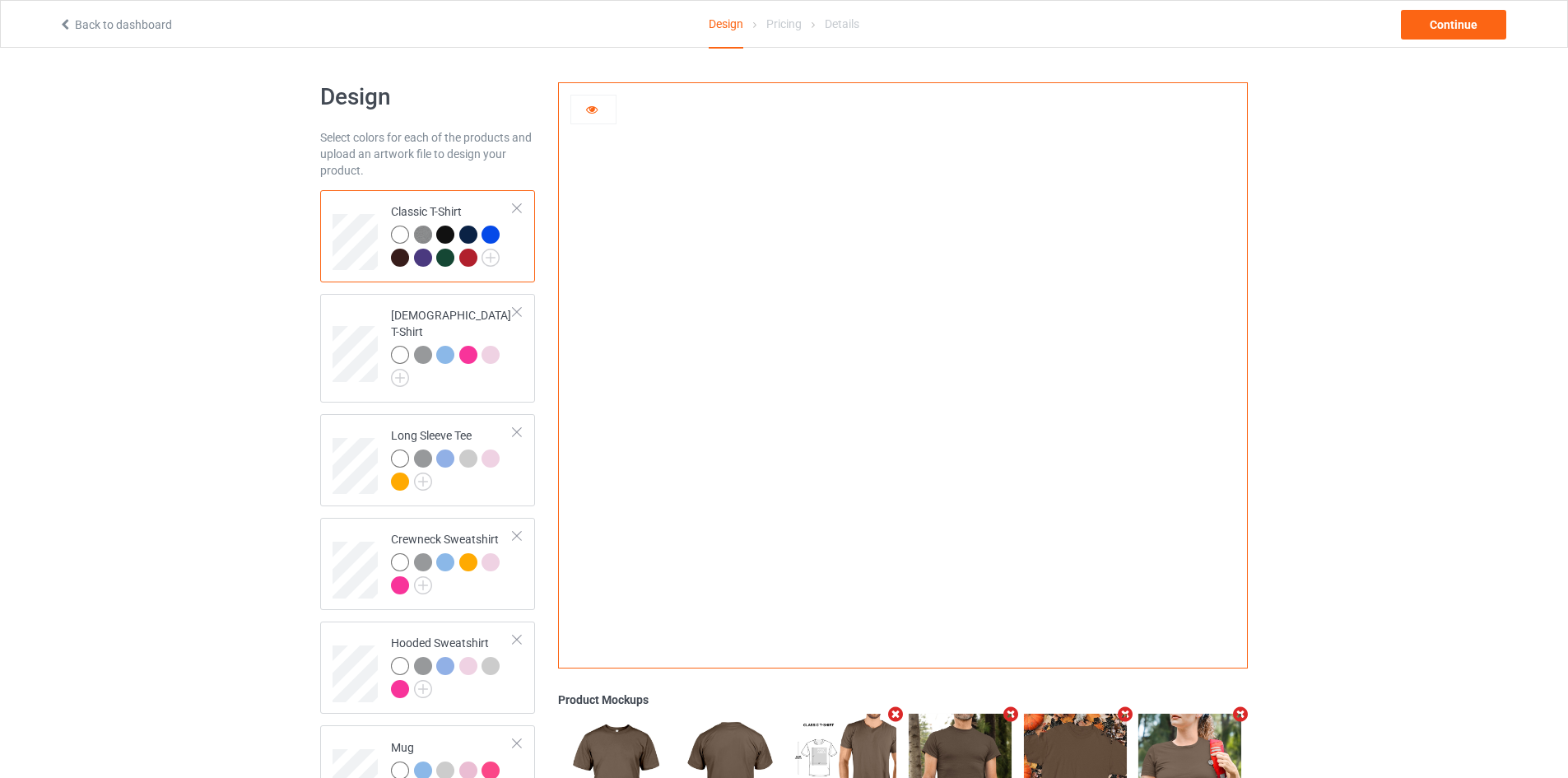
click at [428, 254] on div at bounding box center [423, 258] width 18 height 18
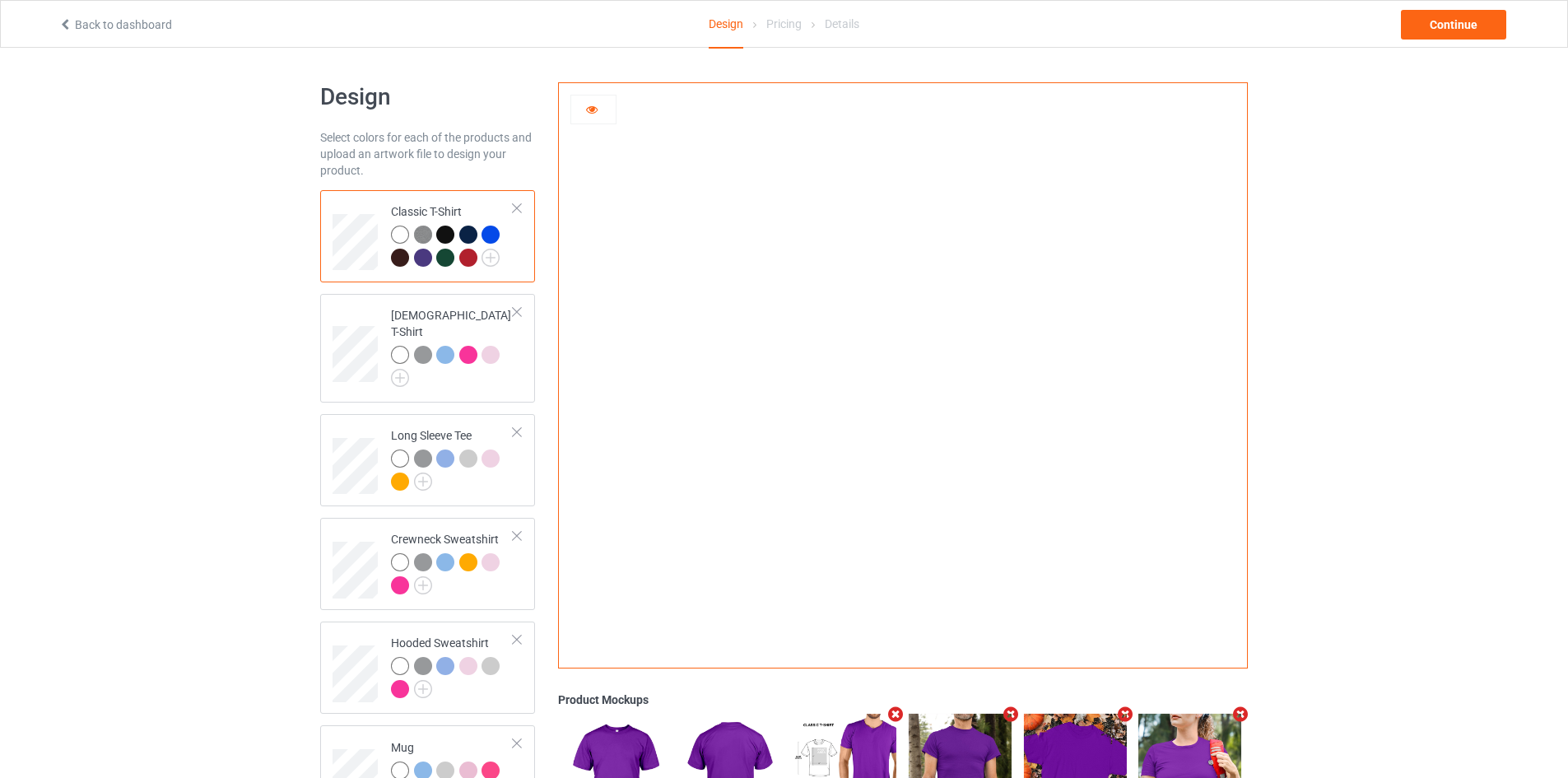
click at [444, 256] on div at bounding box center [445, 258] width 18 height 18
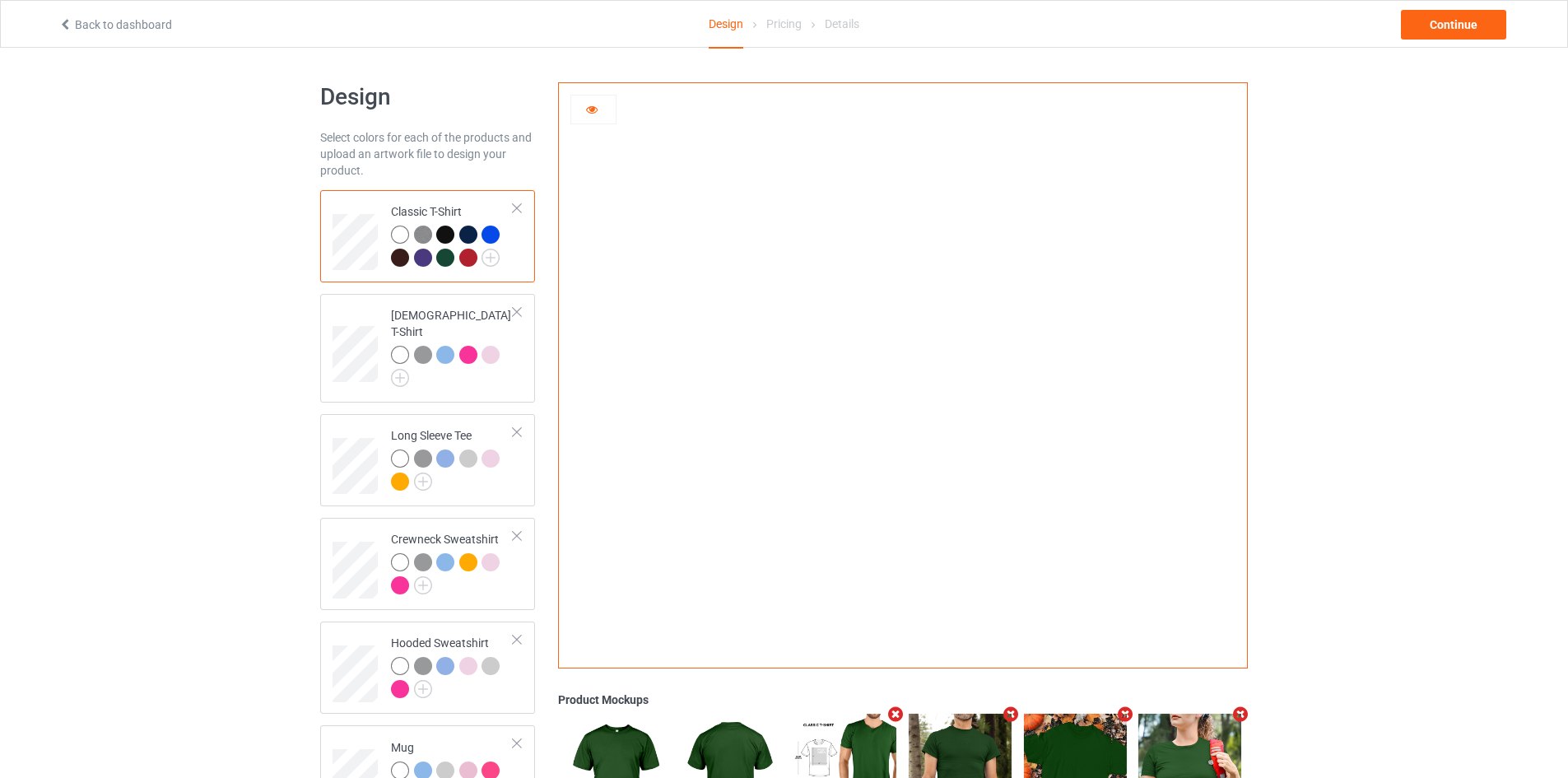
click at [463, 258] on div at bounding box center [468, 258] width 18 height 18
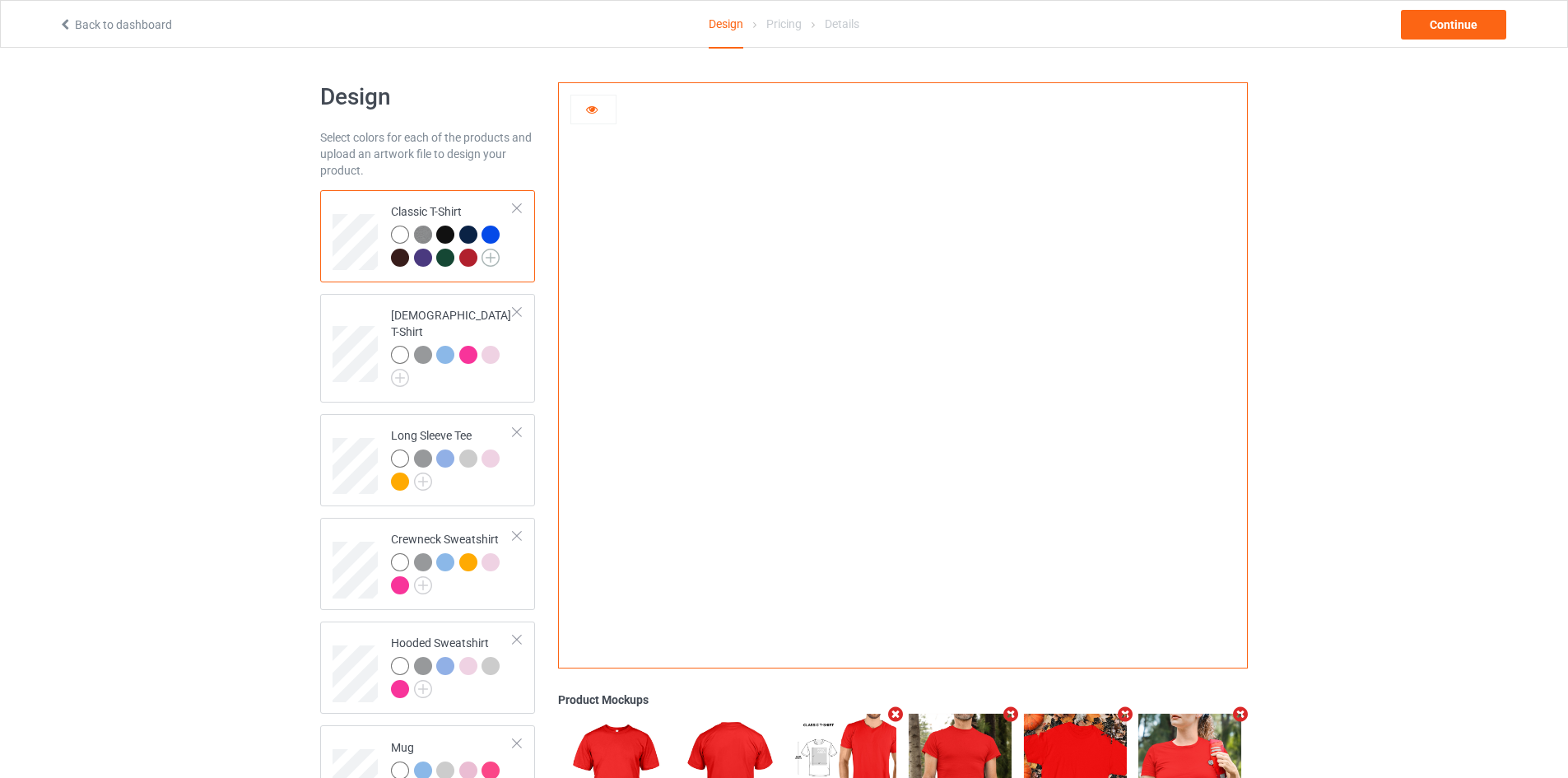
click at [494, 257] on img at bounding box center [491, 258] width 18 height 18
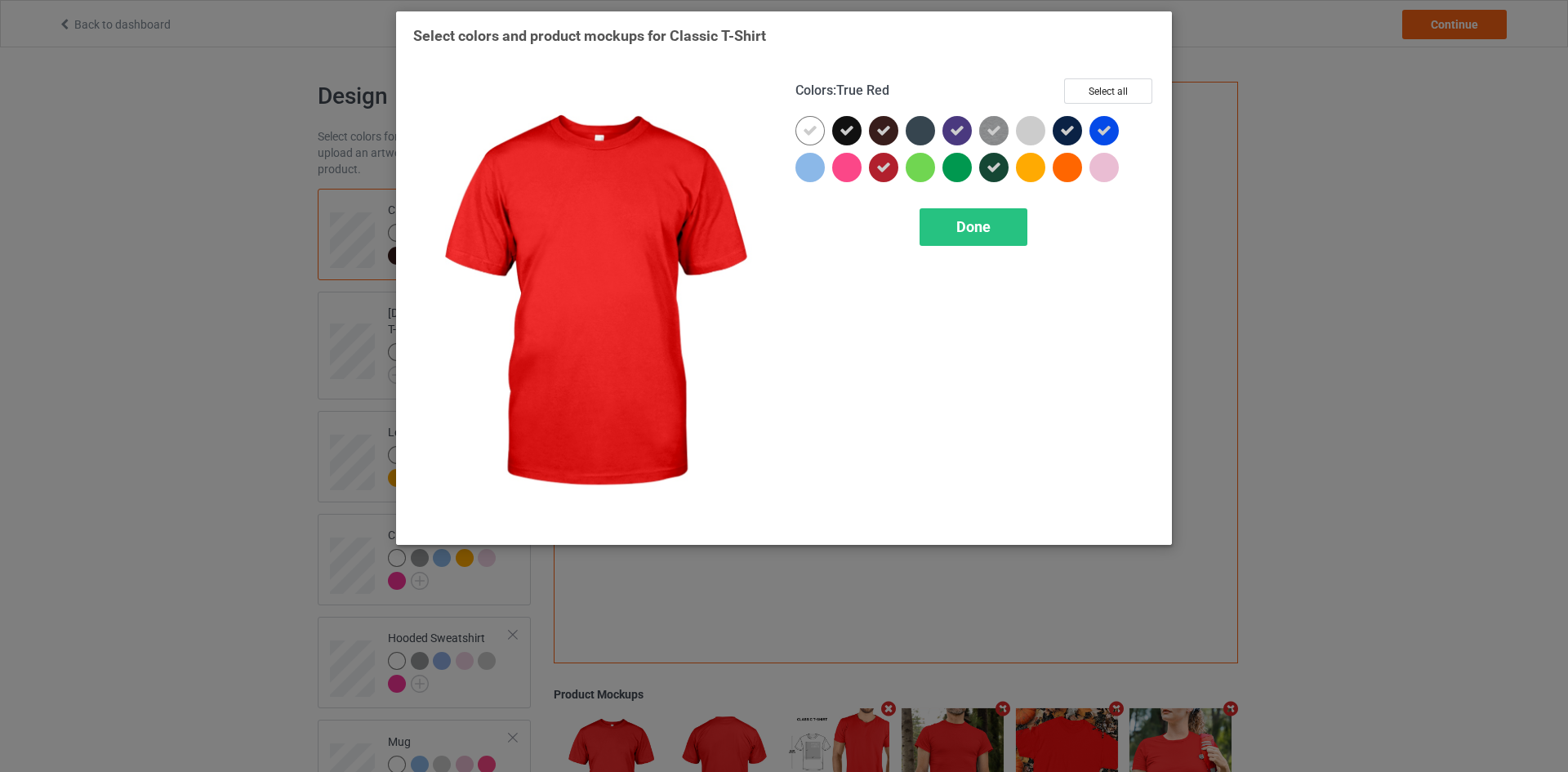
click at [880, 167] on icon at bounding box center [883, 167] width 15 height 15
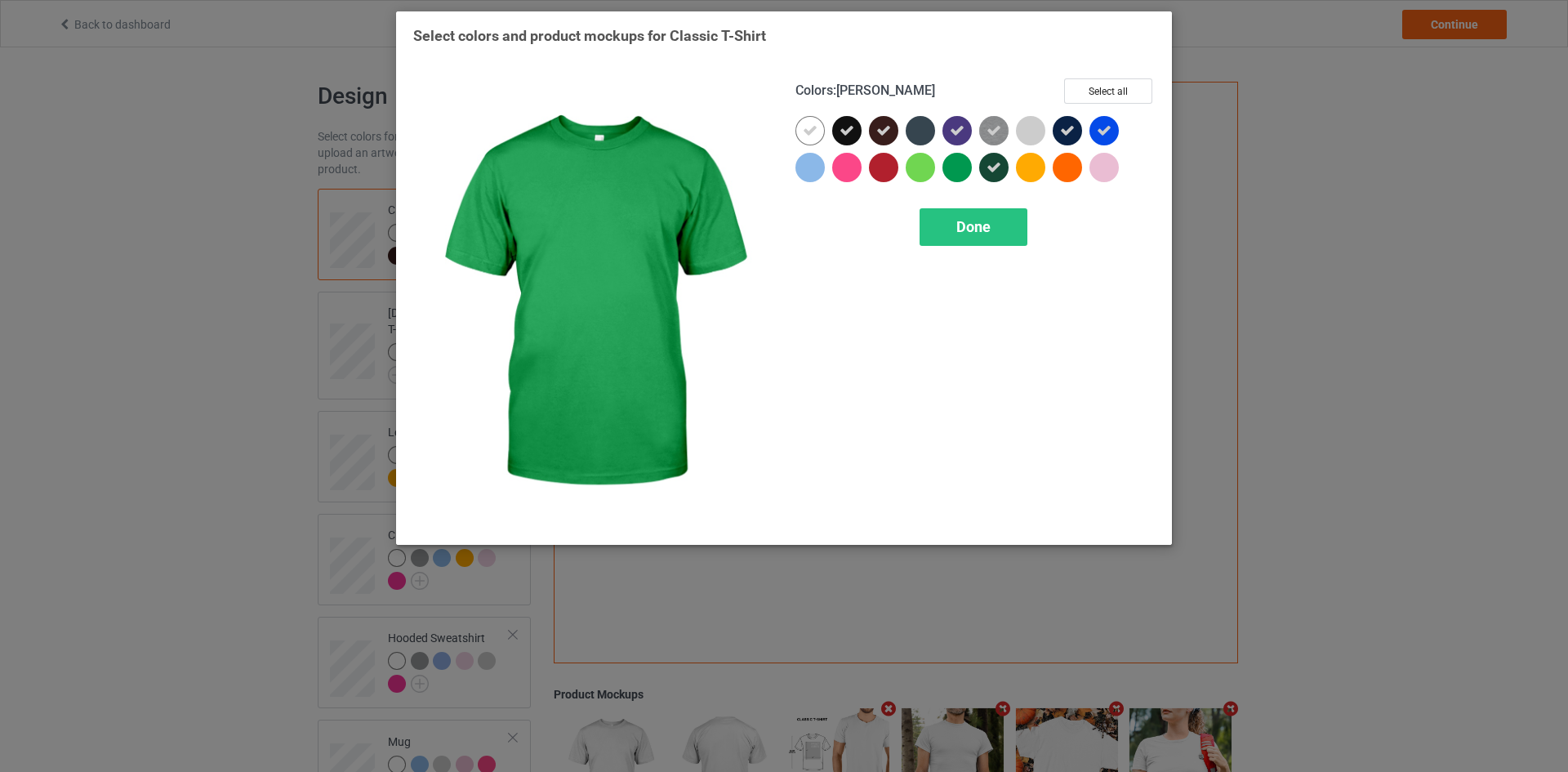
click at [959, 169] on div at bounding box center [956, 167] width 29 height 29
click at [965, 226] on span "Done" at bounding box center [973, 226] width 34 height 17
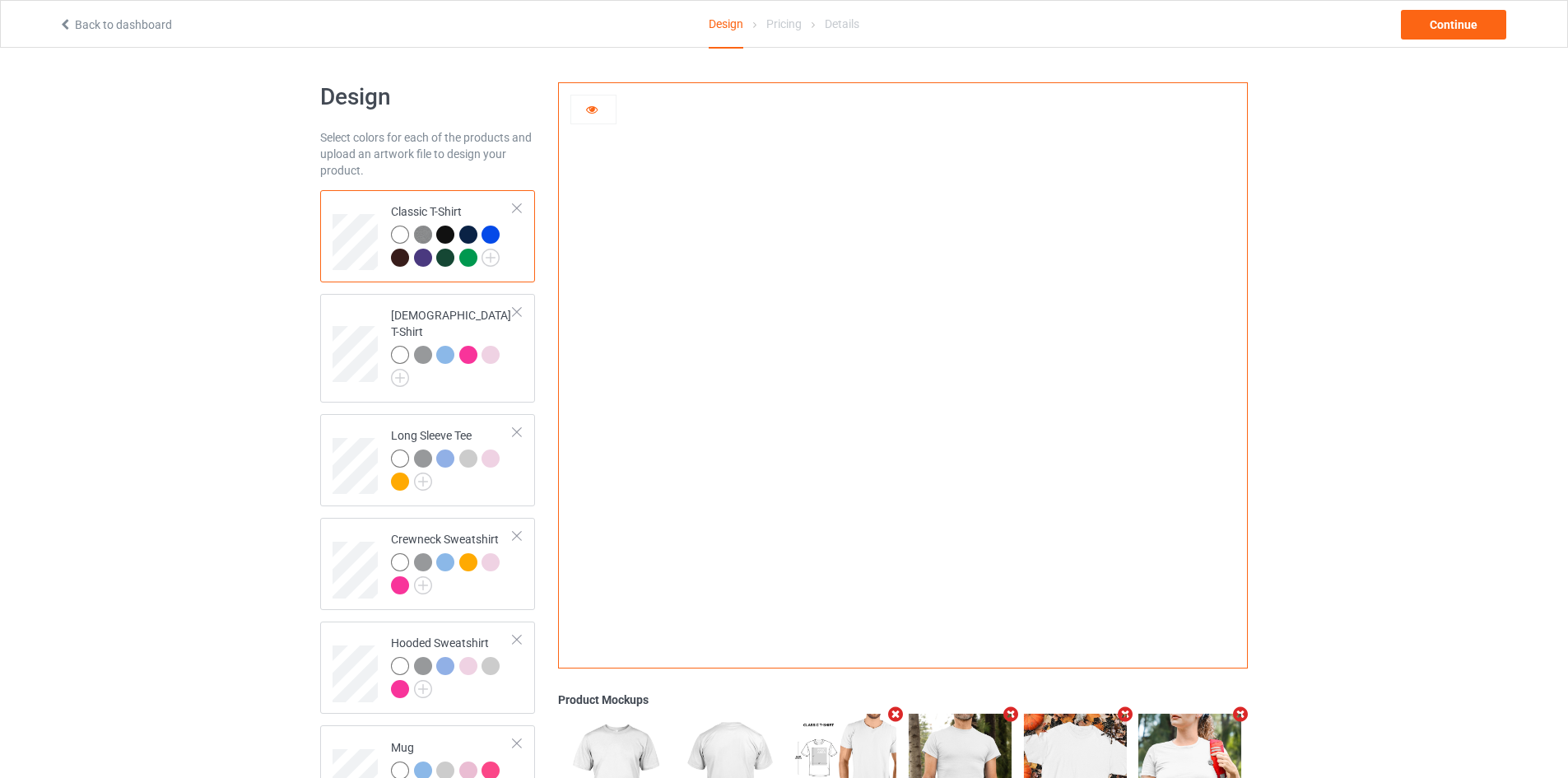
click at [467, 261] on div at bounding box center [468, 258] width 18 height 18
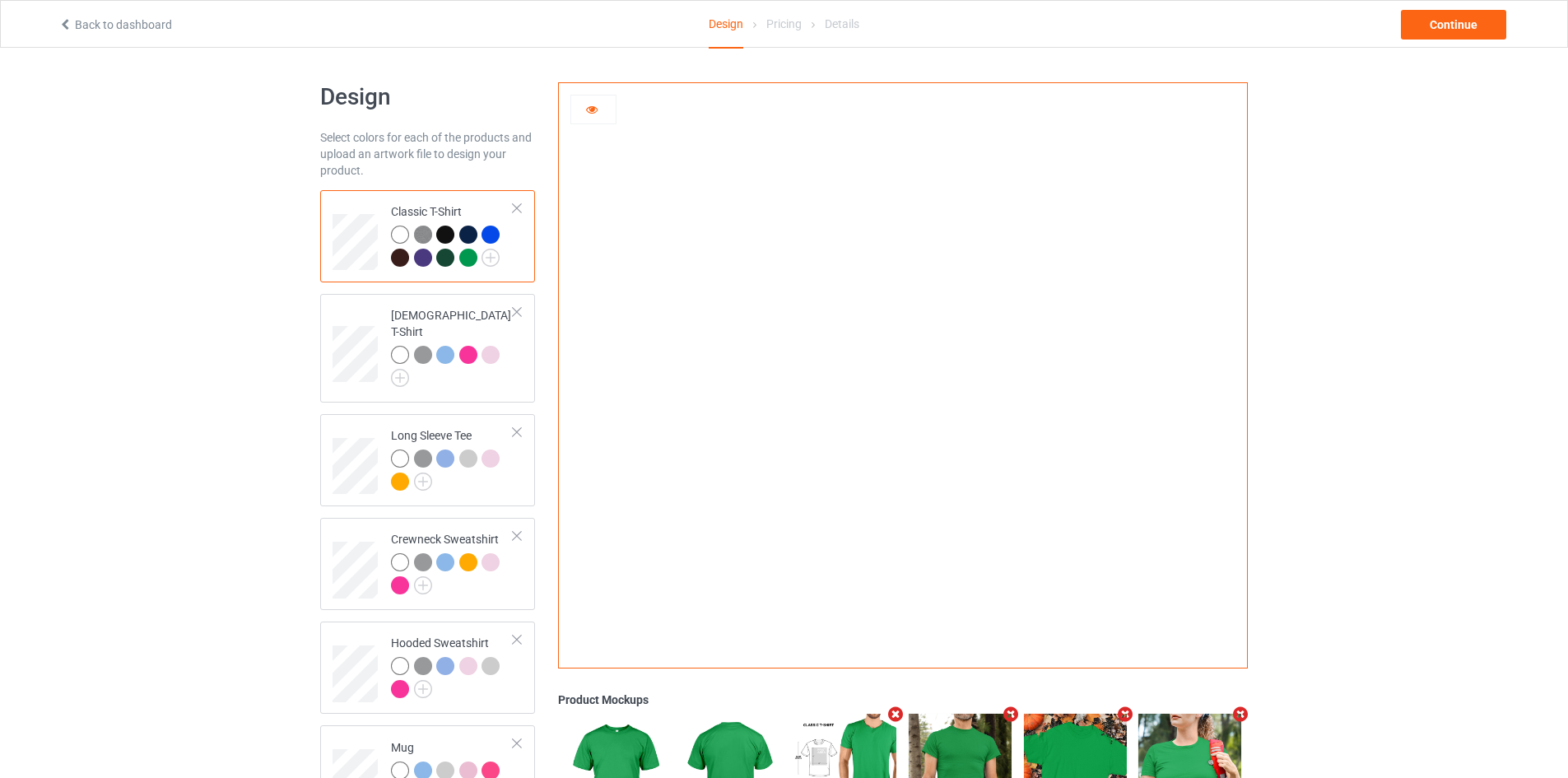
click at [487, 231] on div at bounding box center [491, 235] width 18 height 18
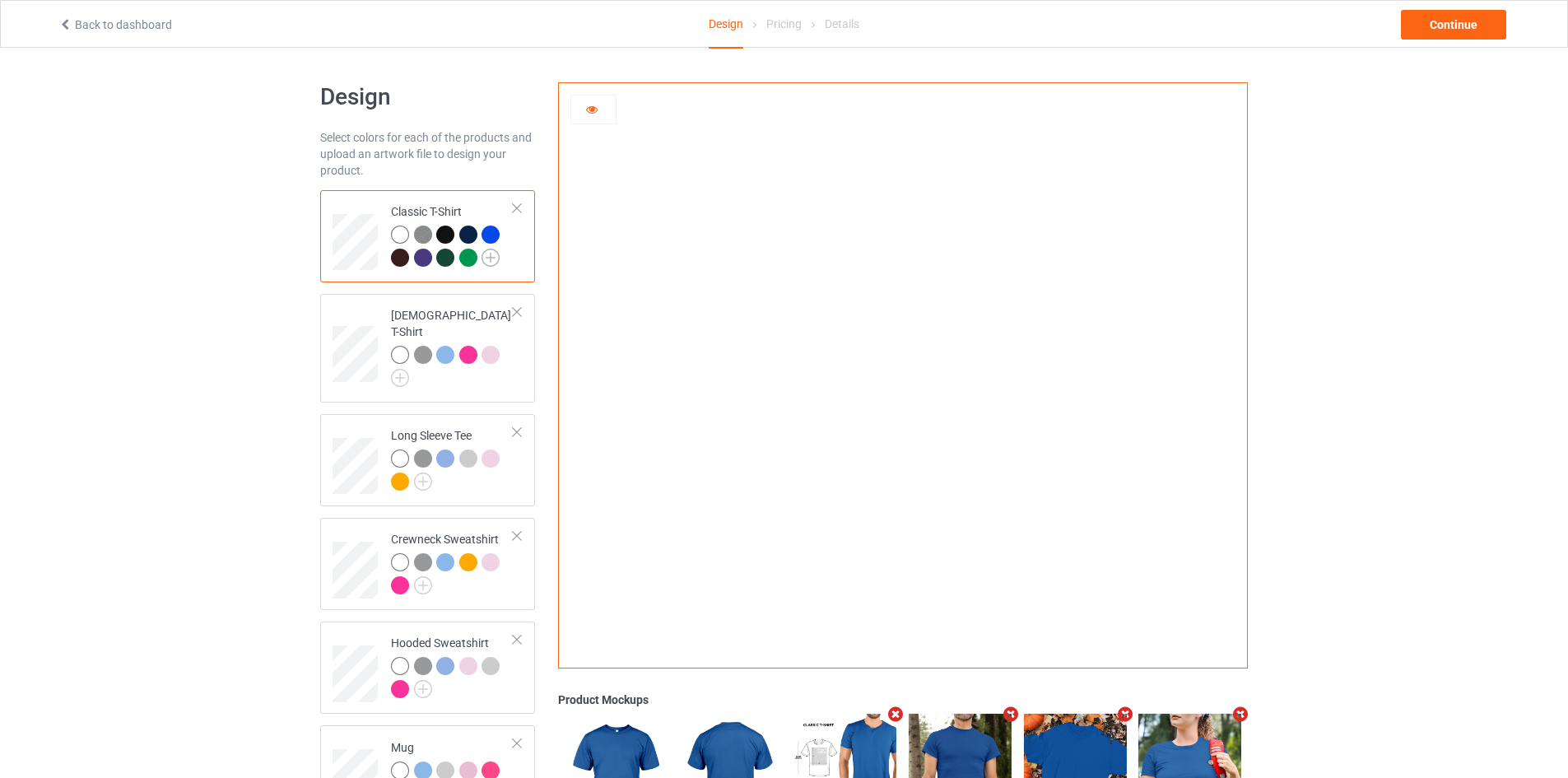
click at [486, 253] on img at bounding box center [491, 258] width 18 height 18
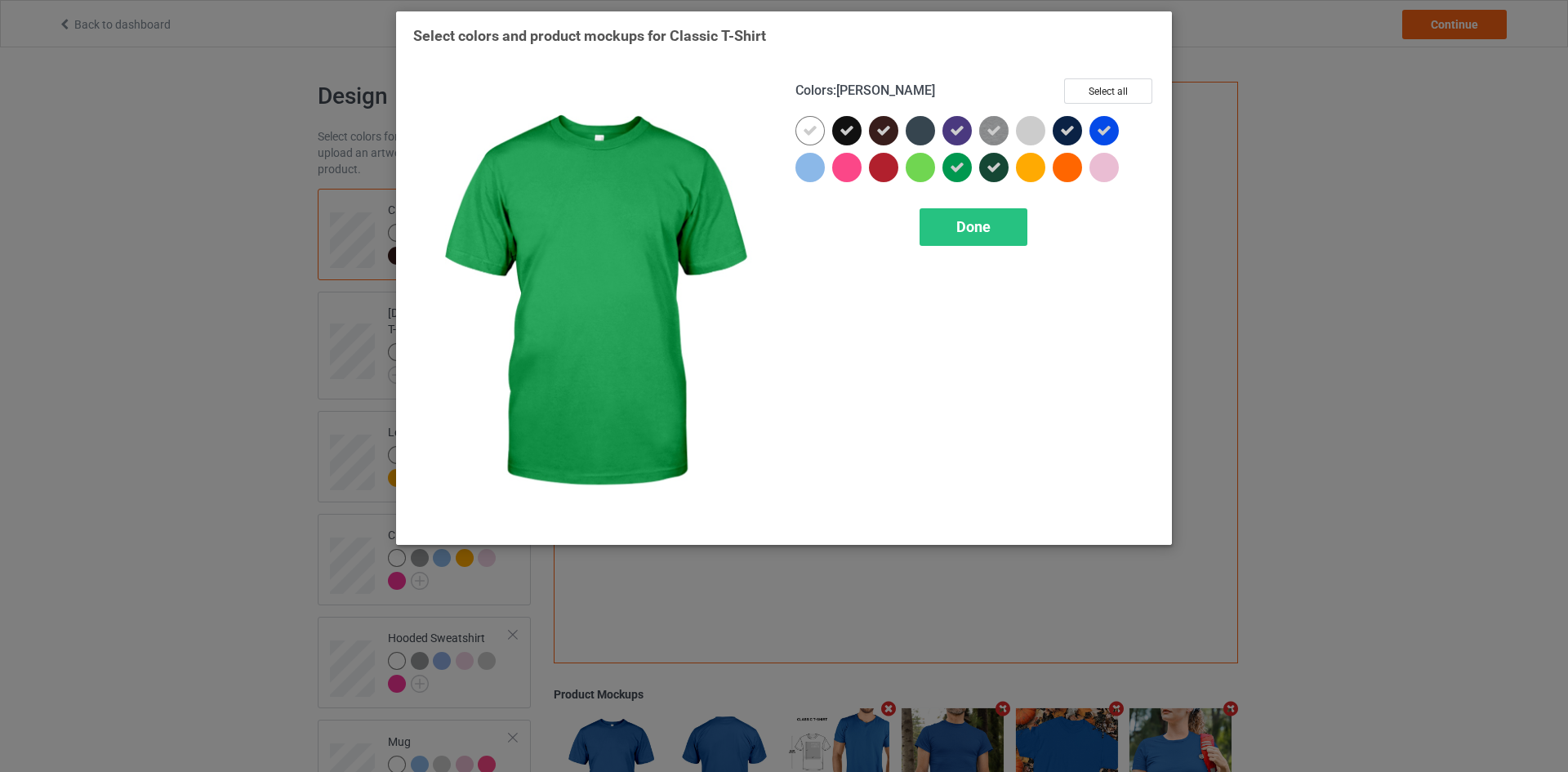
click at [962, 169] on icon at bounding box center [957, 167] width 15 height 15
click at [963, 228] on span "Done" at bounding box center [973, 226] width 34 height 17
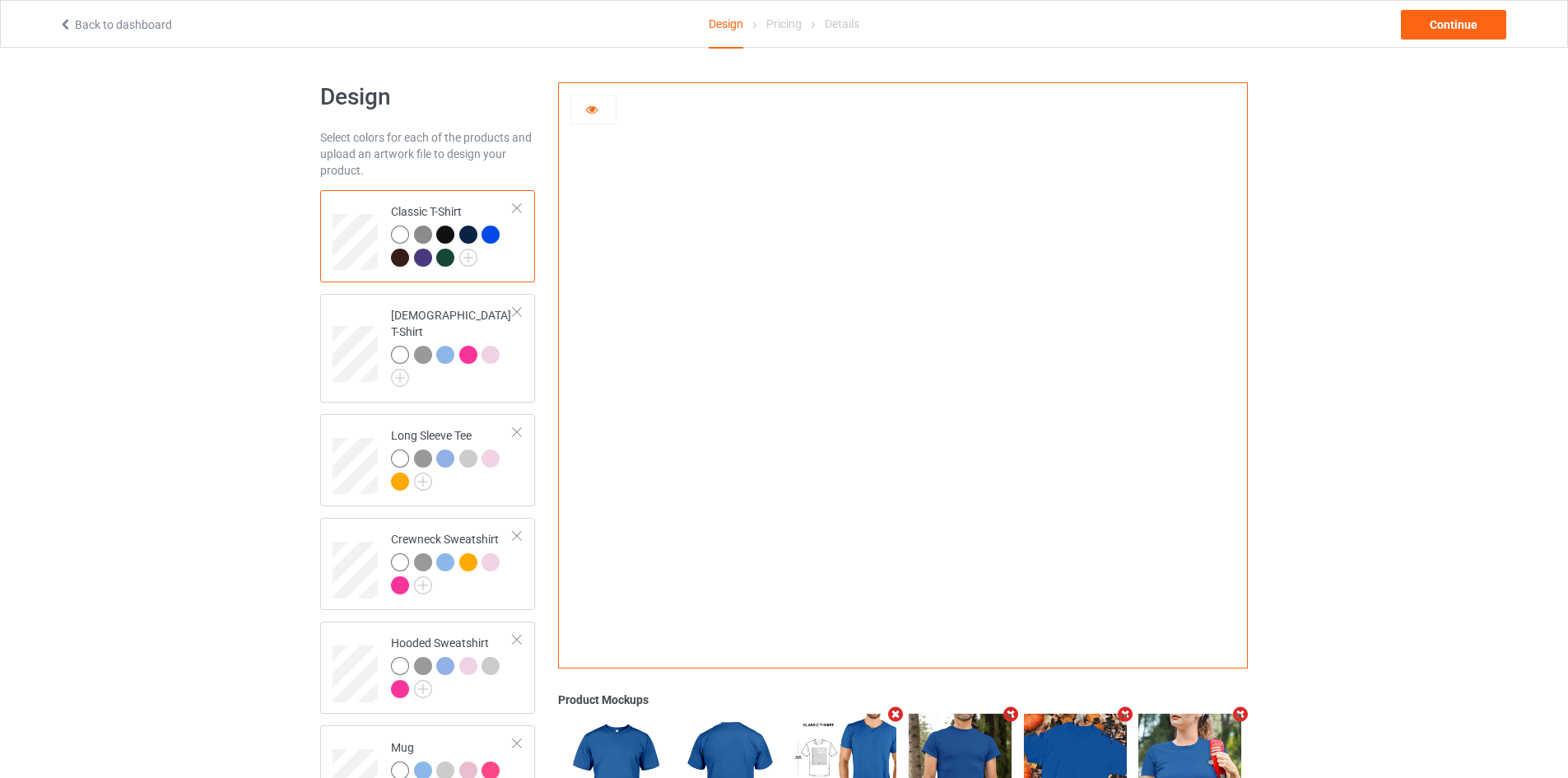
click at [447, 261] on div at bounding box center [445, 258] width 18 height 18
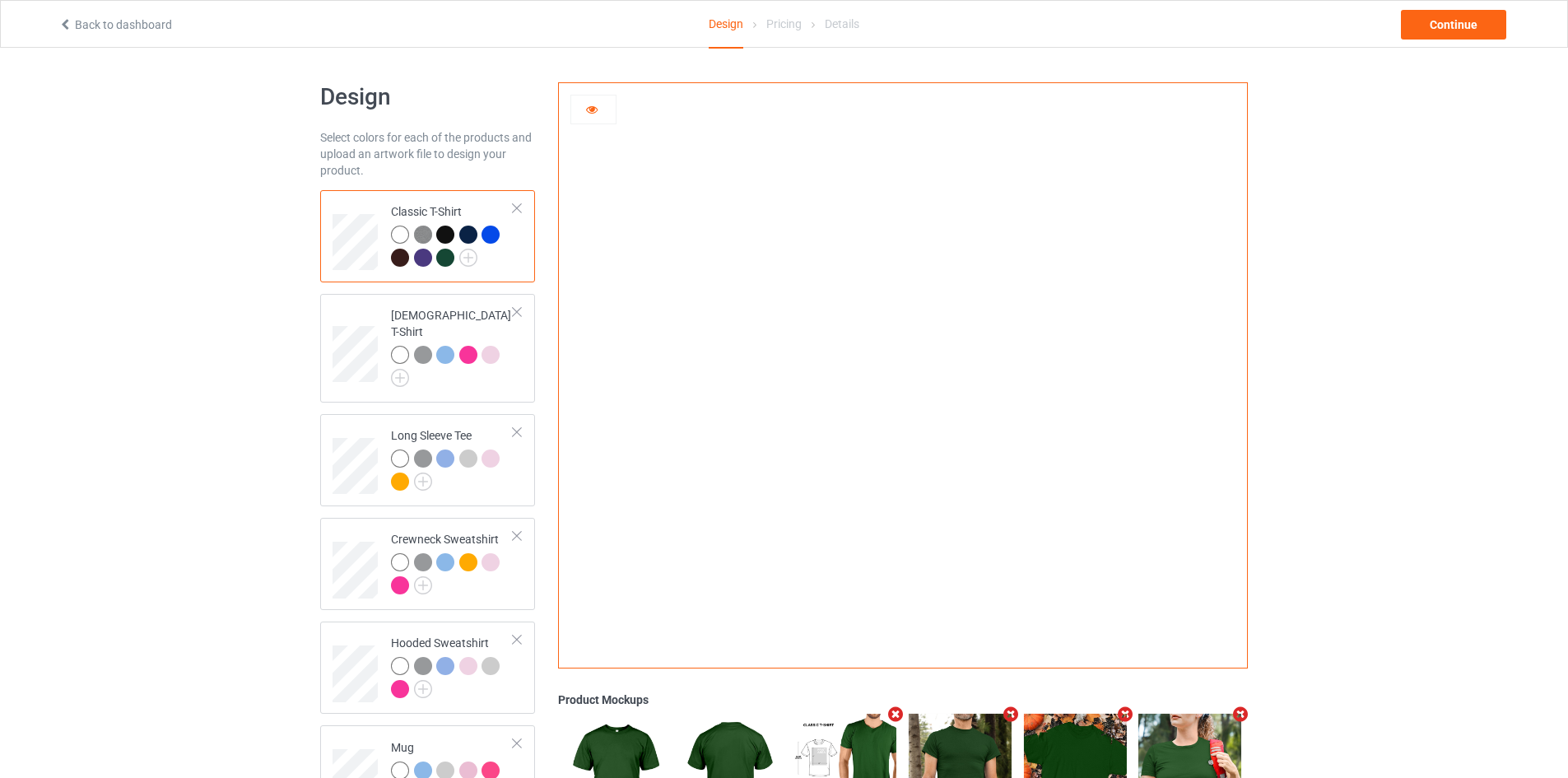
click at [427, 251] on div at bounding box center [423, 258] width 18 height 18
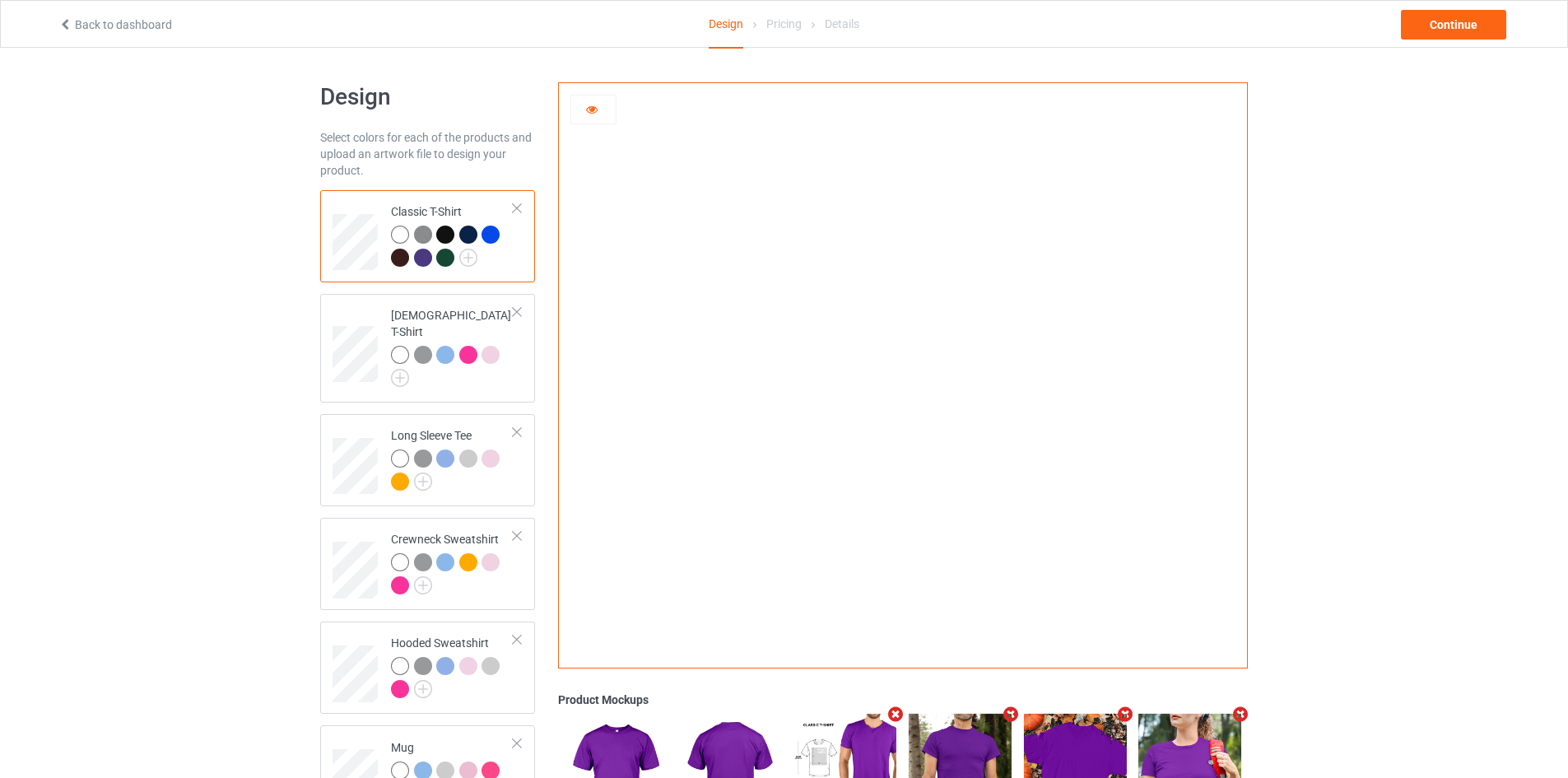
click at [388, 253] on td "Classic T-Shirt" at bounding box center [452, 236] width 140 height 79
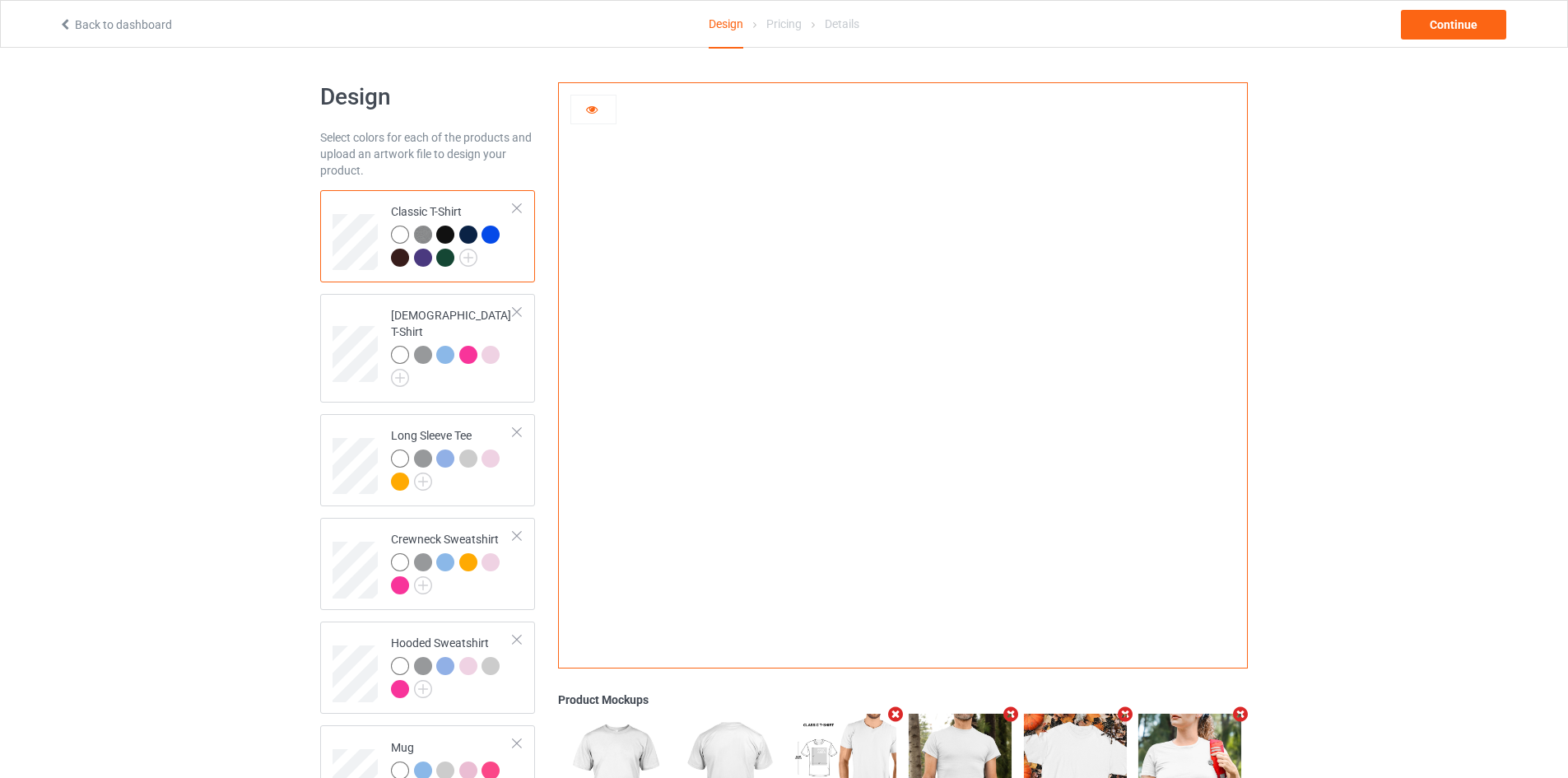
click at [403, 257] on div at bounding box center [400, 258] width 18 height 18
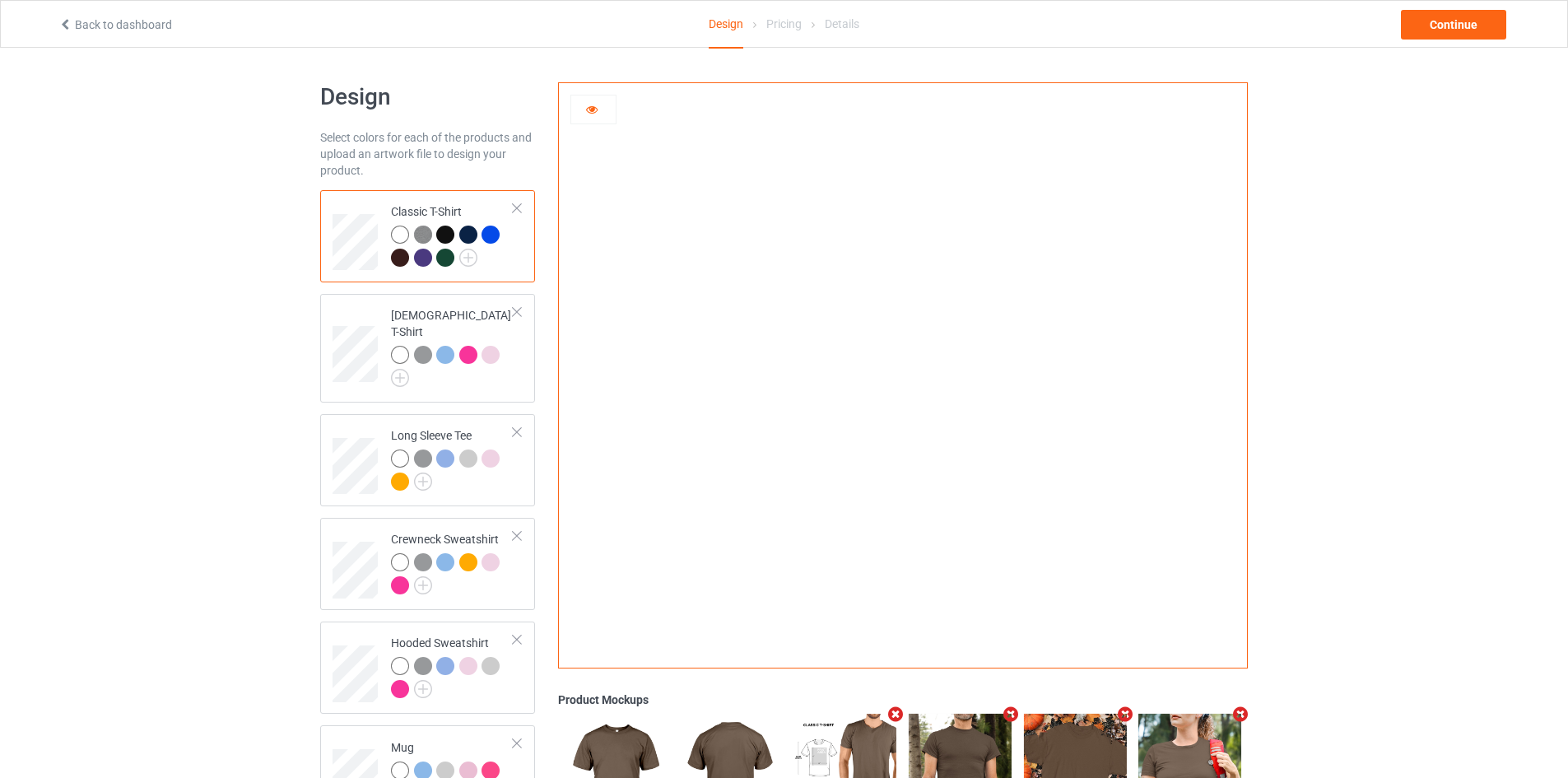
click at [498, 230] on div at bounding box center [491, 235] width 18 height 18
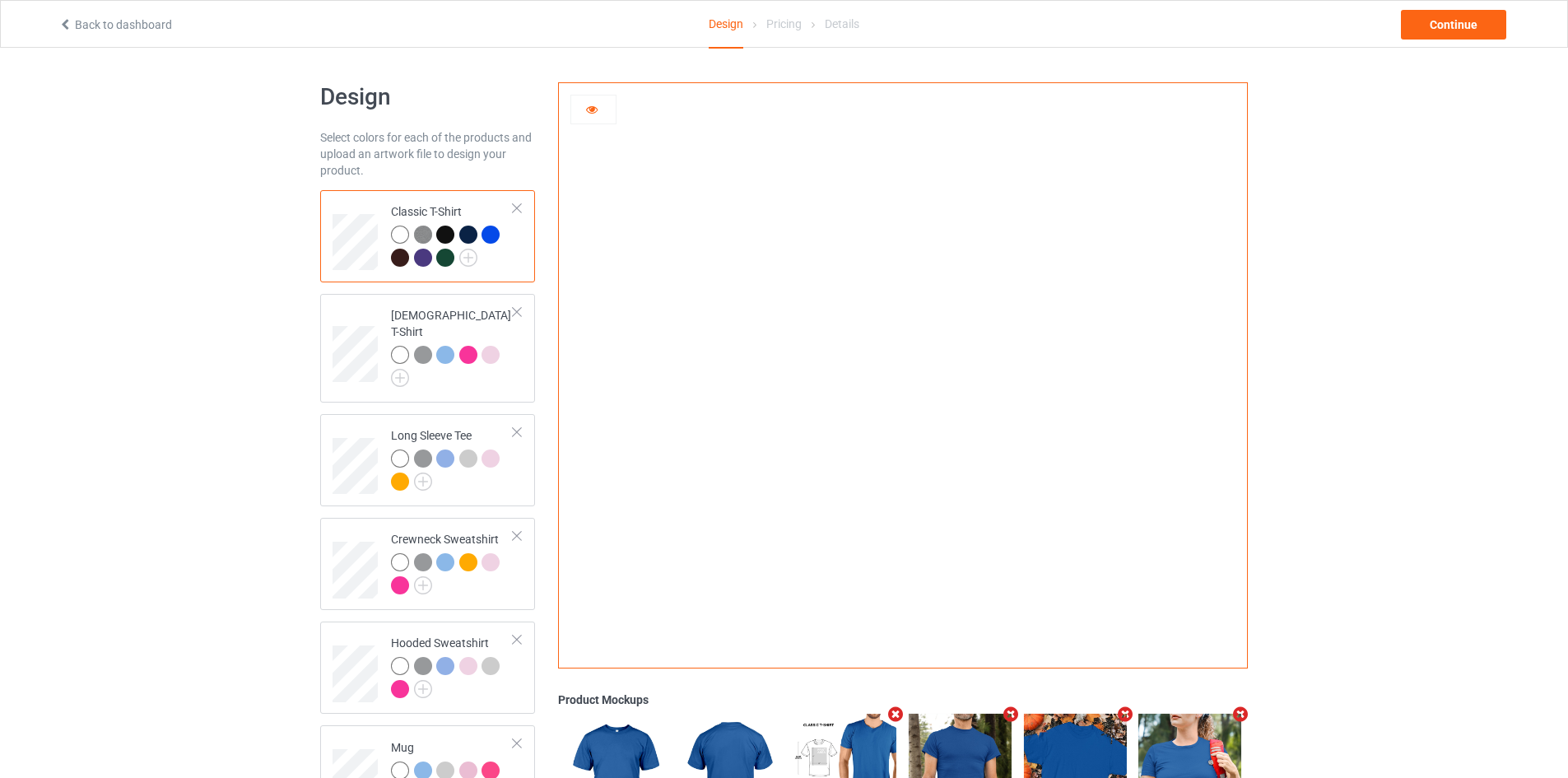
click at [463, 229] on div at bounding box center [468, 235] width 18 height 18
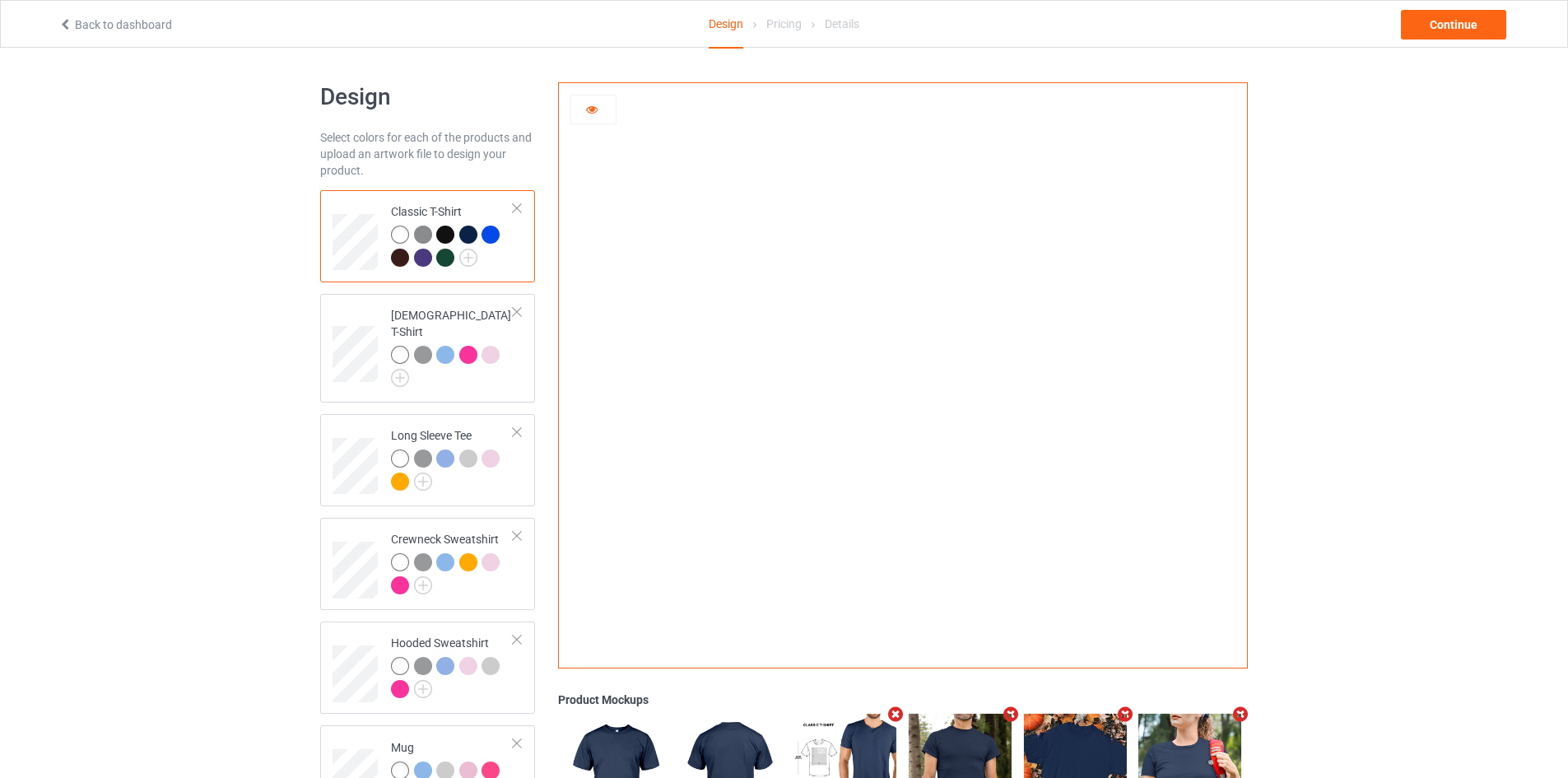
click at [443, 229] on div at bounding box center [445, 235] width 18 height 18
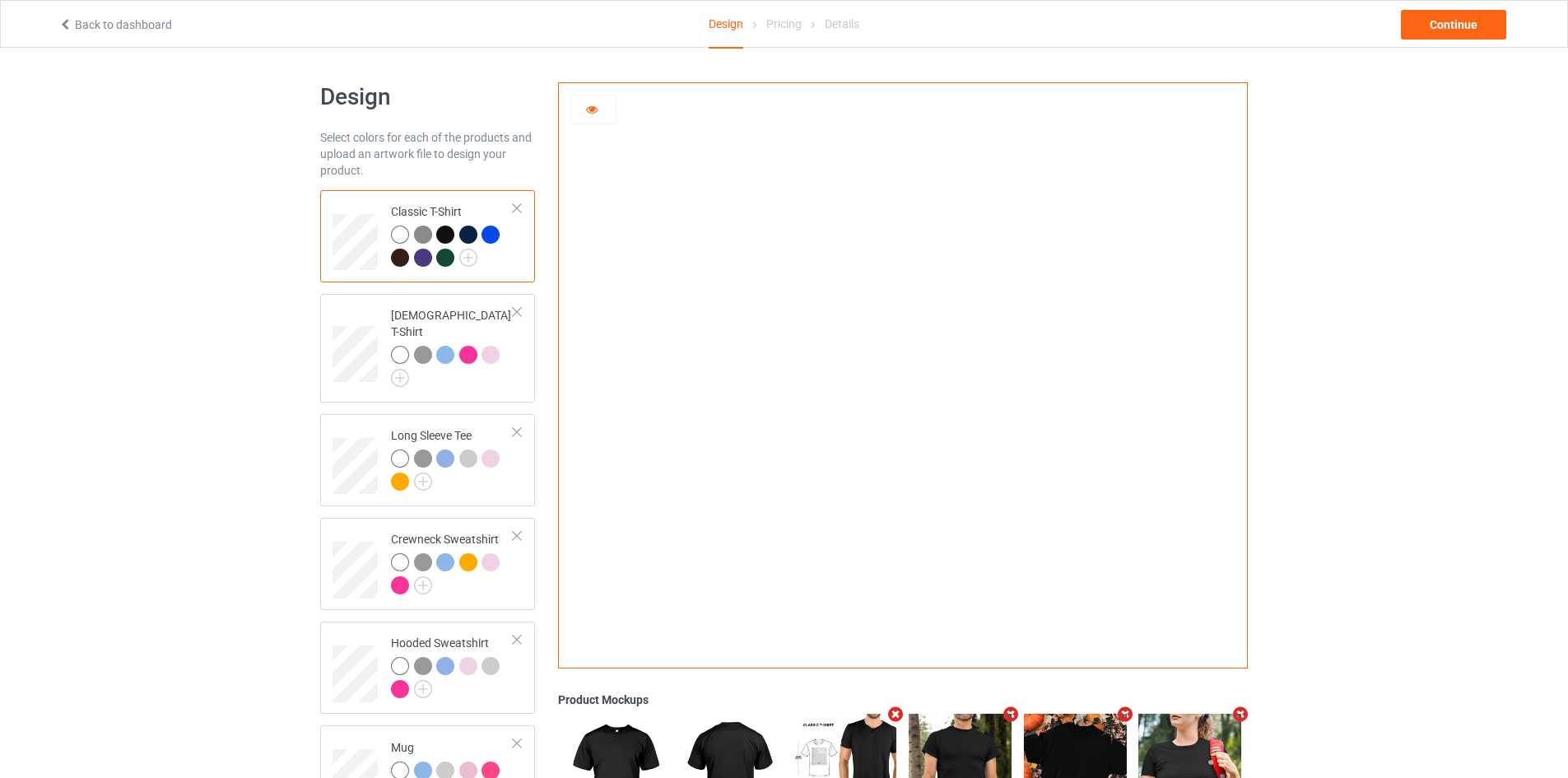
click at [419, 230] on img at bounding box center [423, 235] width 18 height 18
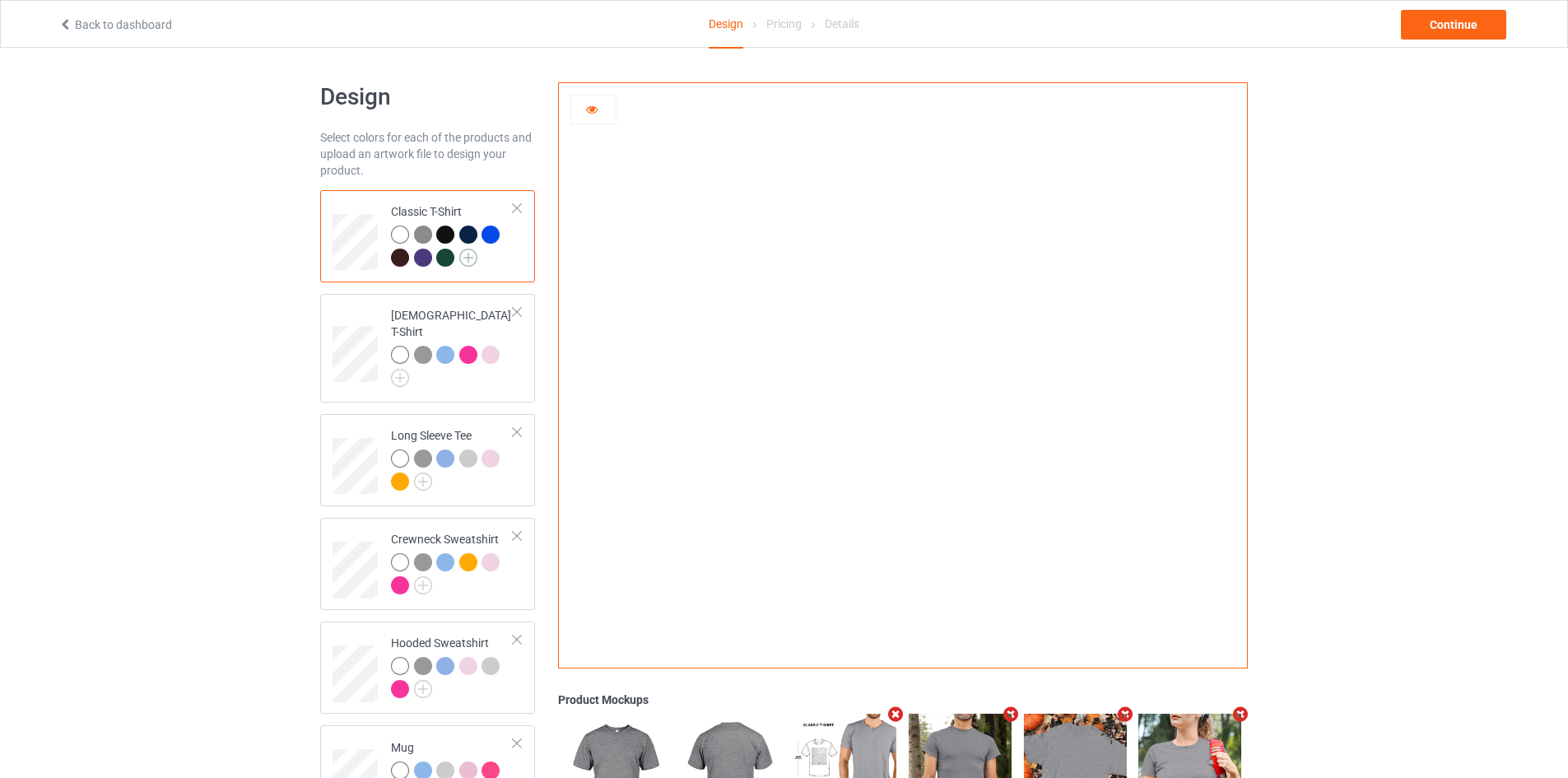
click at [463, 260] on img at bounding box center [468, 258] width 18 height 18
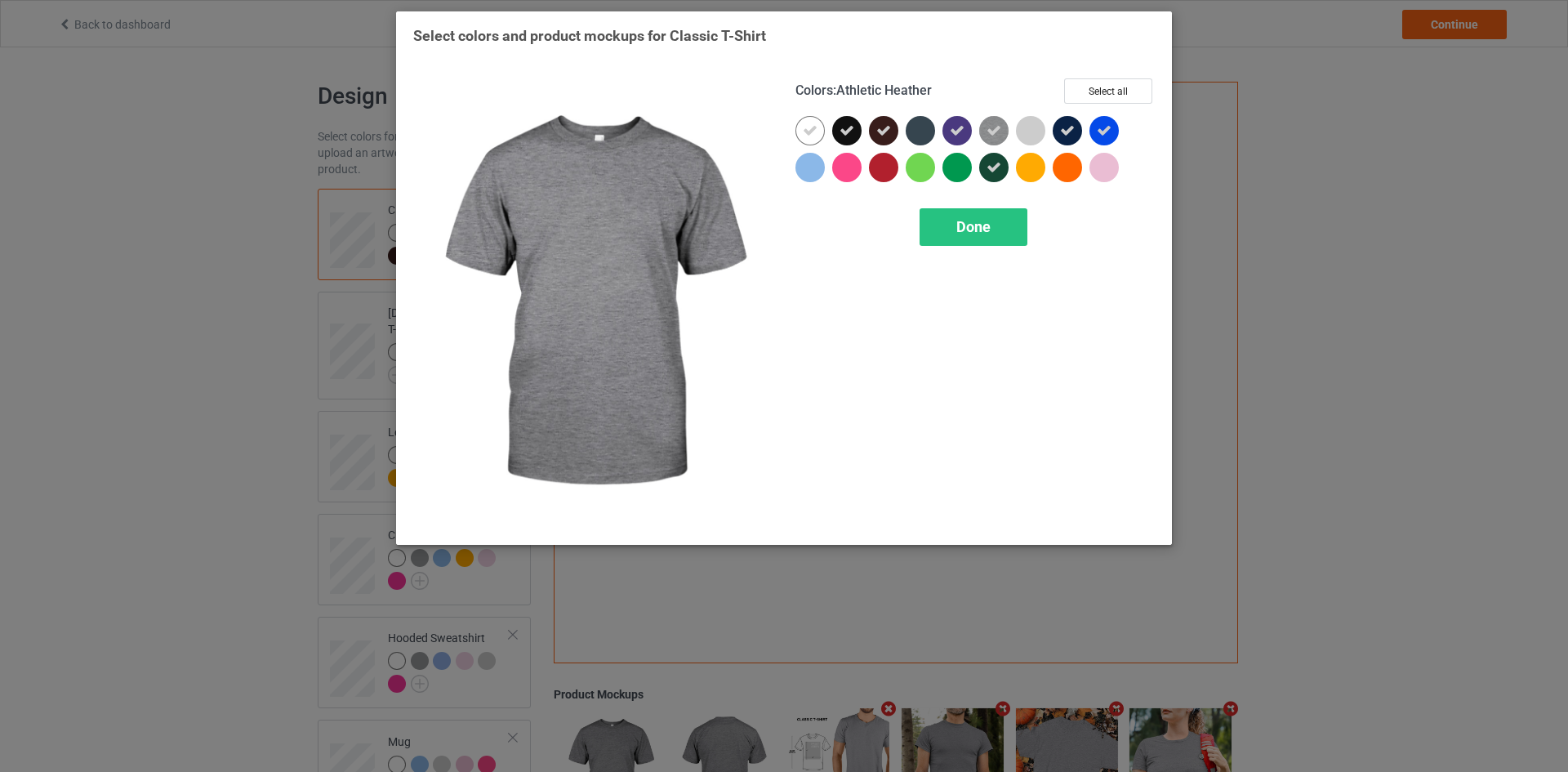
click at [988, 127] on icon at bounding box center [993, 131] width 15 height 15
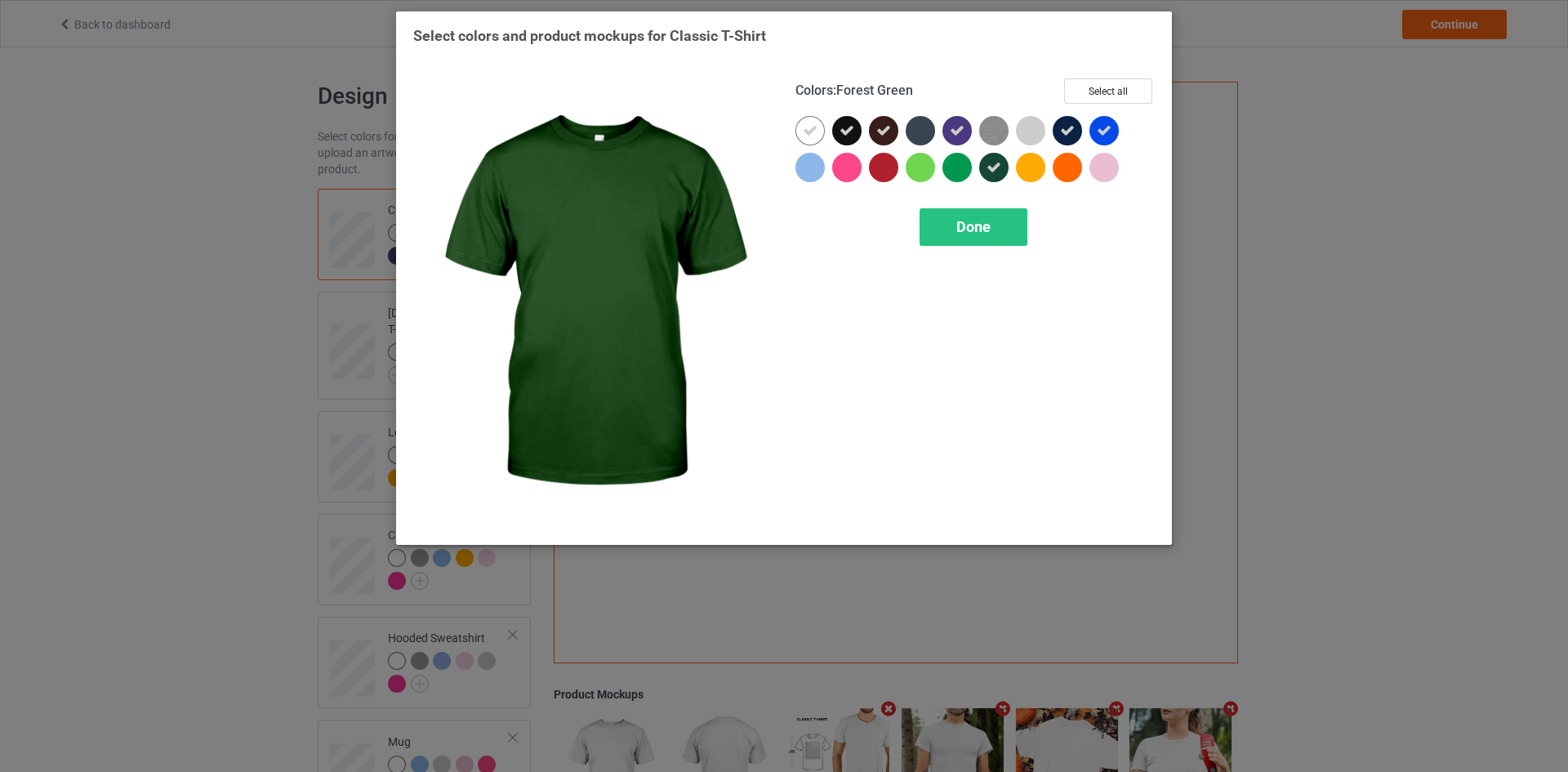
click at [979, 215] on div "Done" at bounding box center [973, 227] width 108 height 38
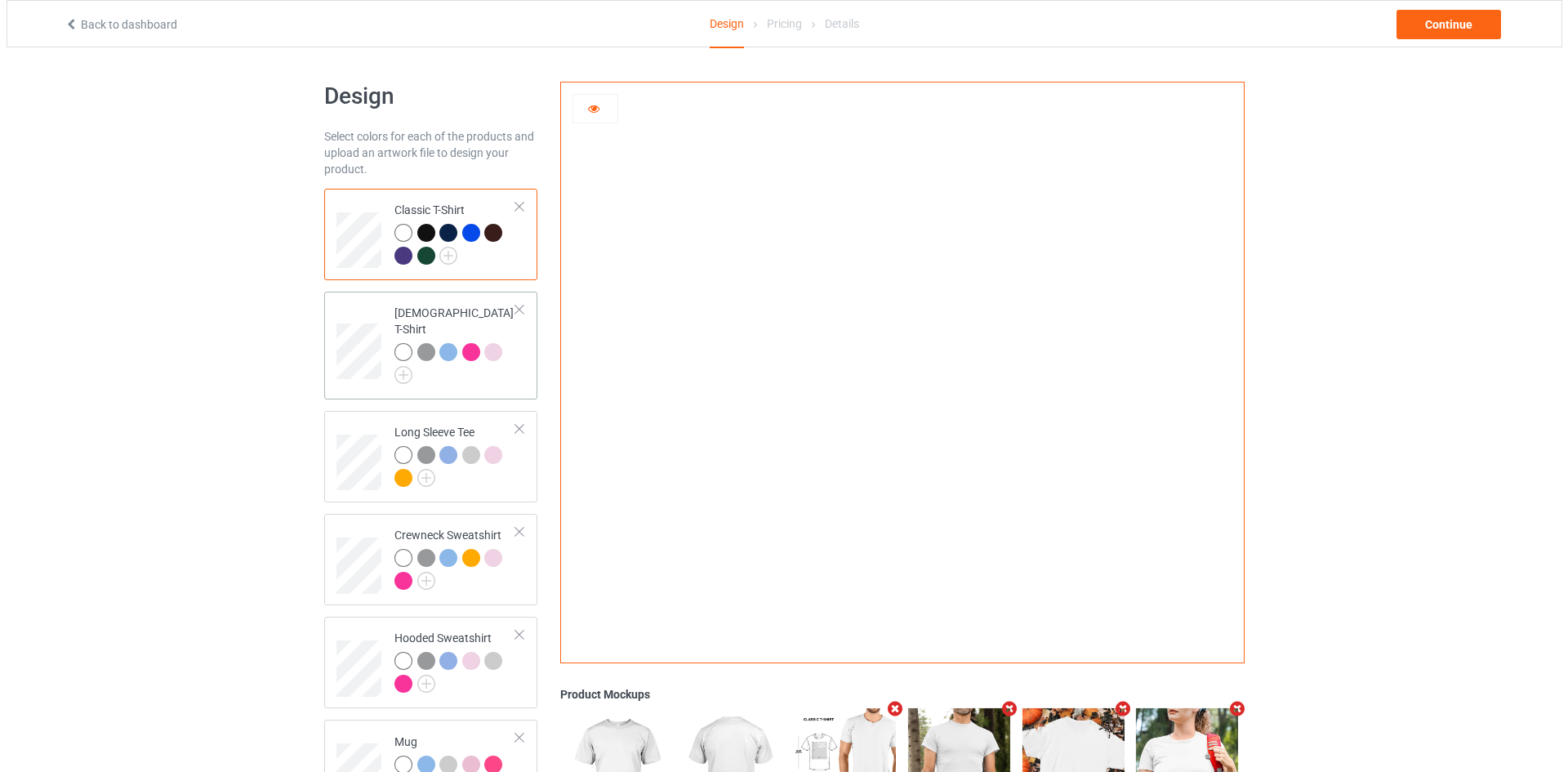
scroll to position [347, 0]
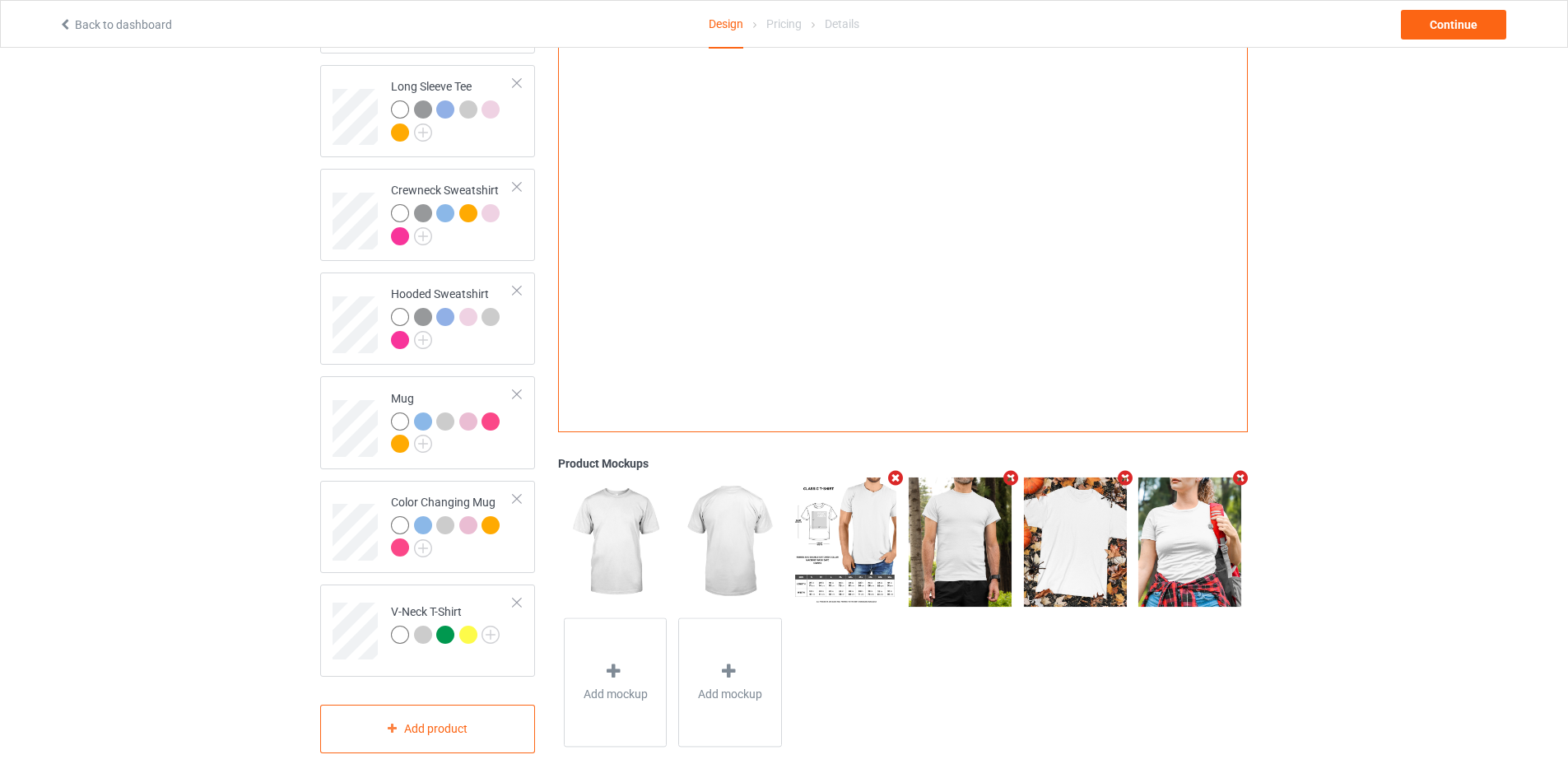
click at [1015, 469] on icon "Remove mockup" at bounding box center [1010, 477] width 20 height 17
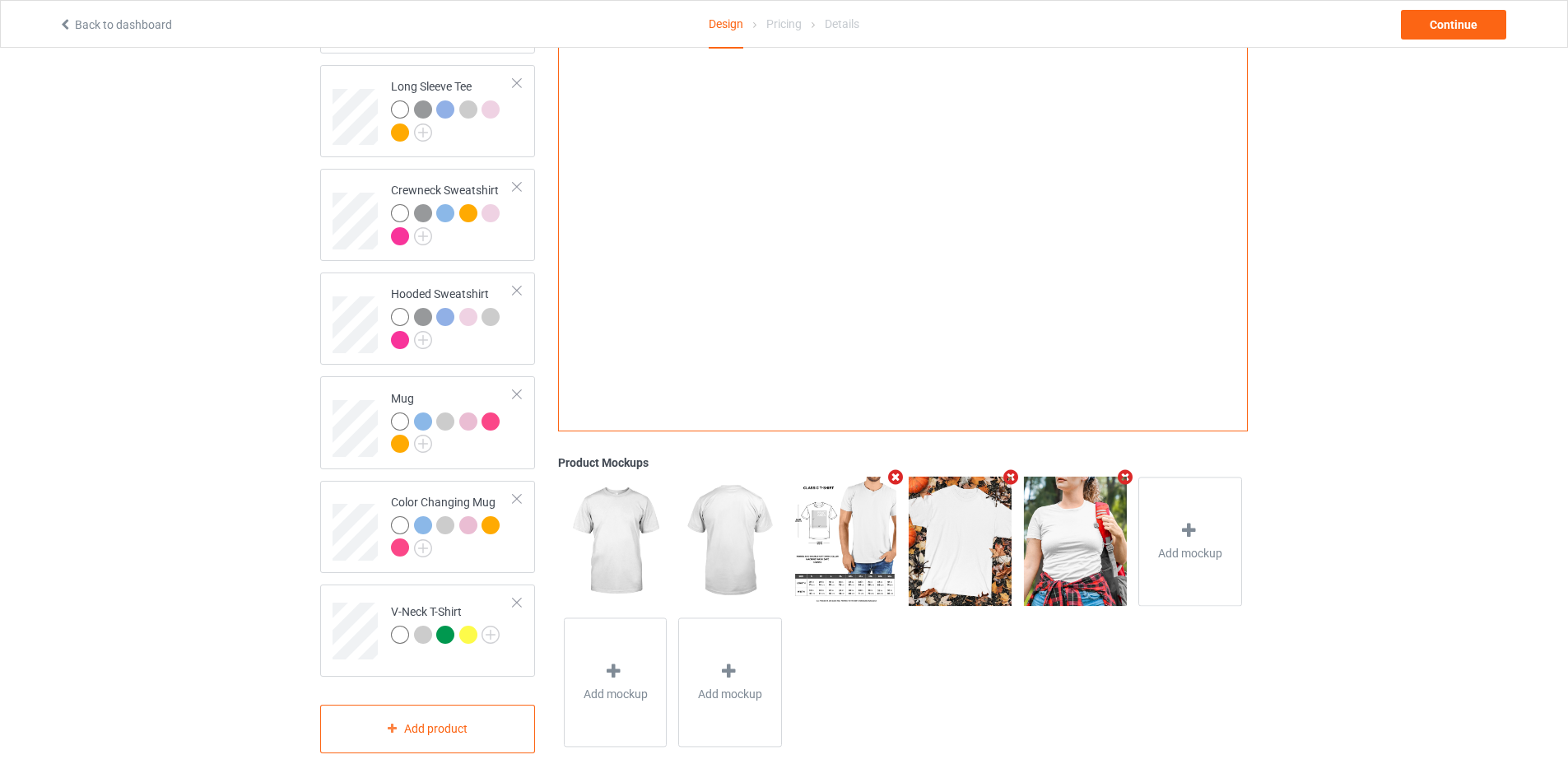
click at [1014, 469] on icon "Remove mockup" at bounding box center [1010, 477] width 20 height 17
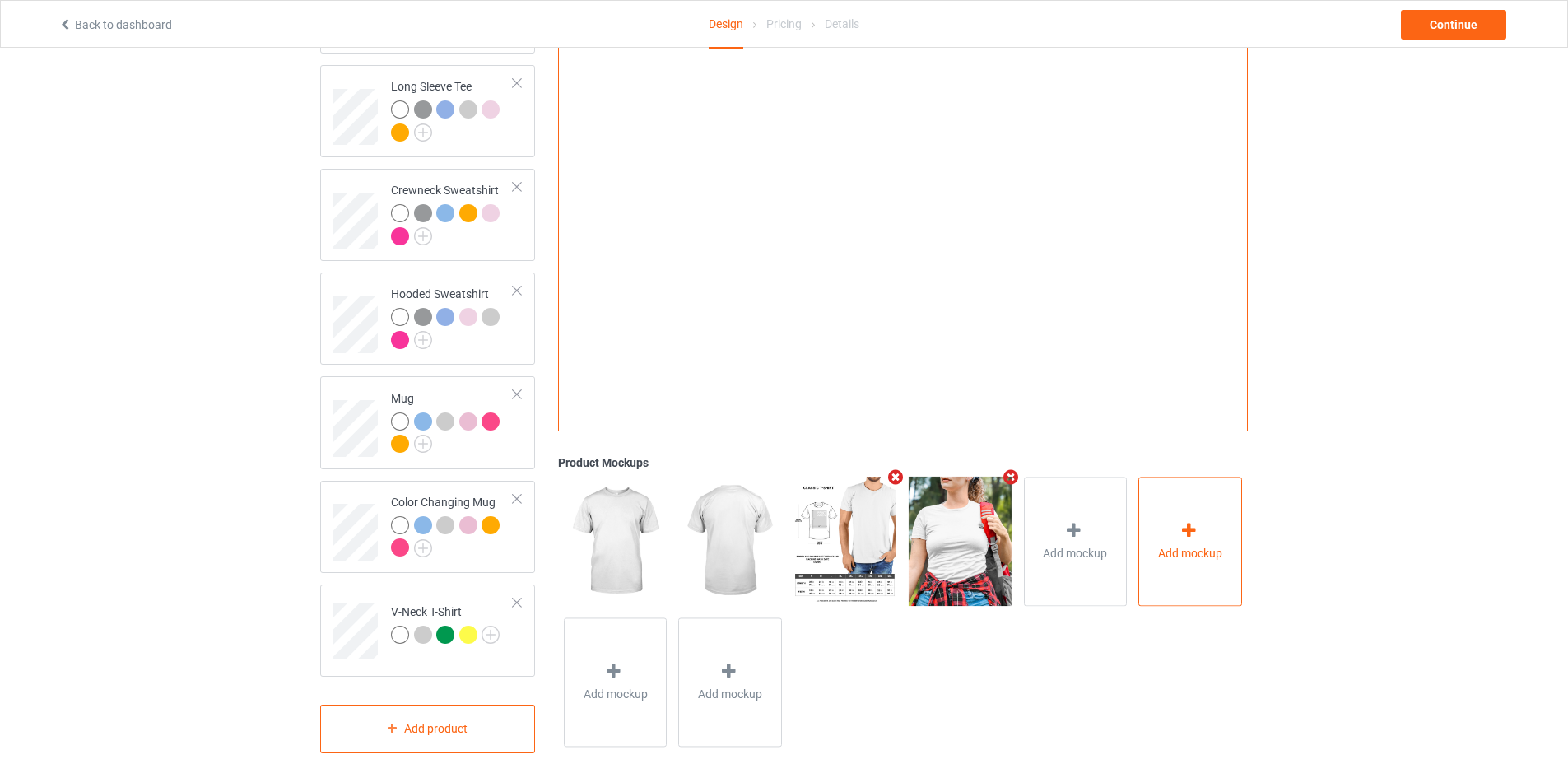
click at [1157, 501] on div "Add mockup" at bounding box center [1189, 541] width 104 height 129
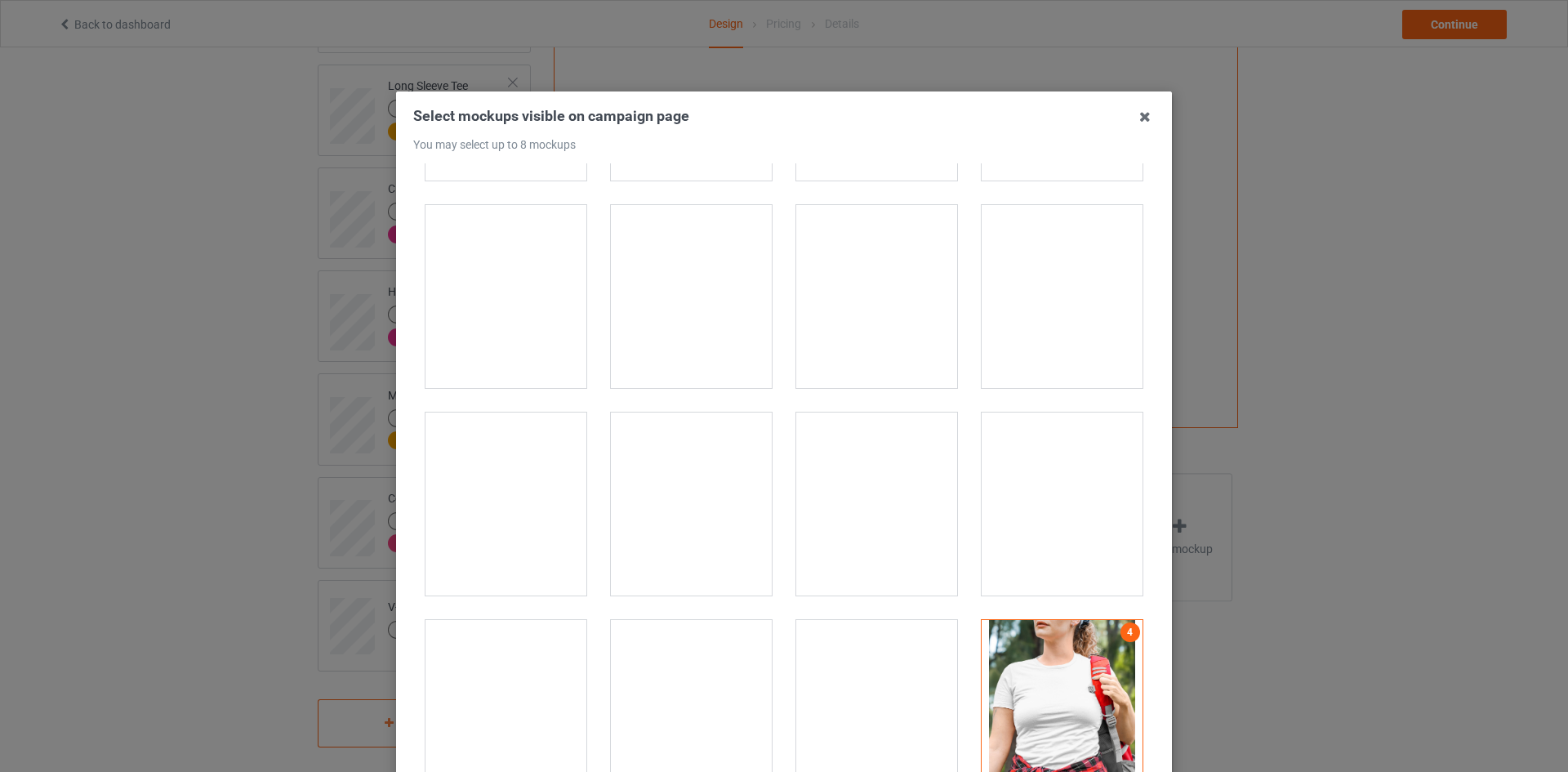
scroll to position [17525, 0]
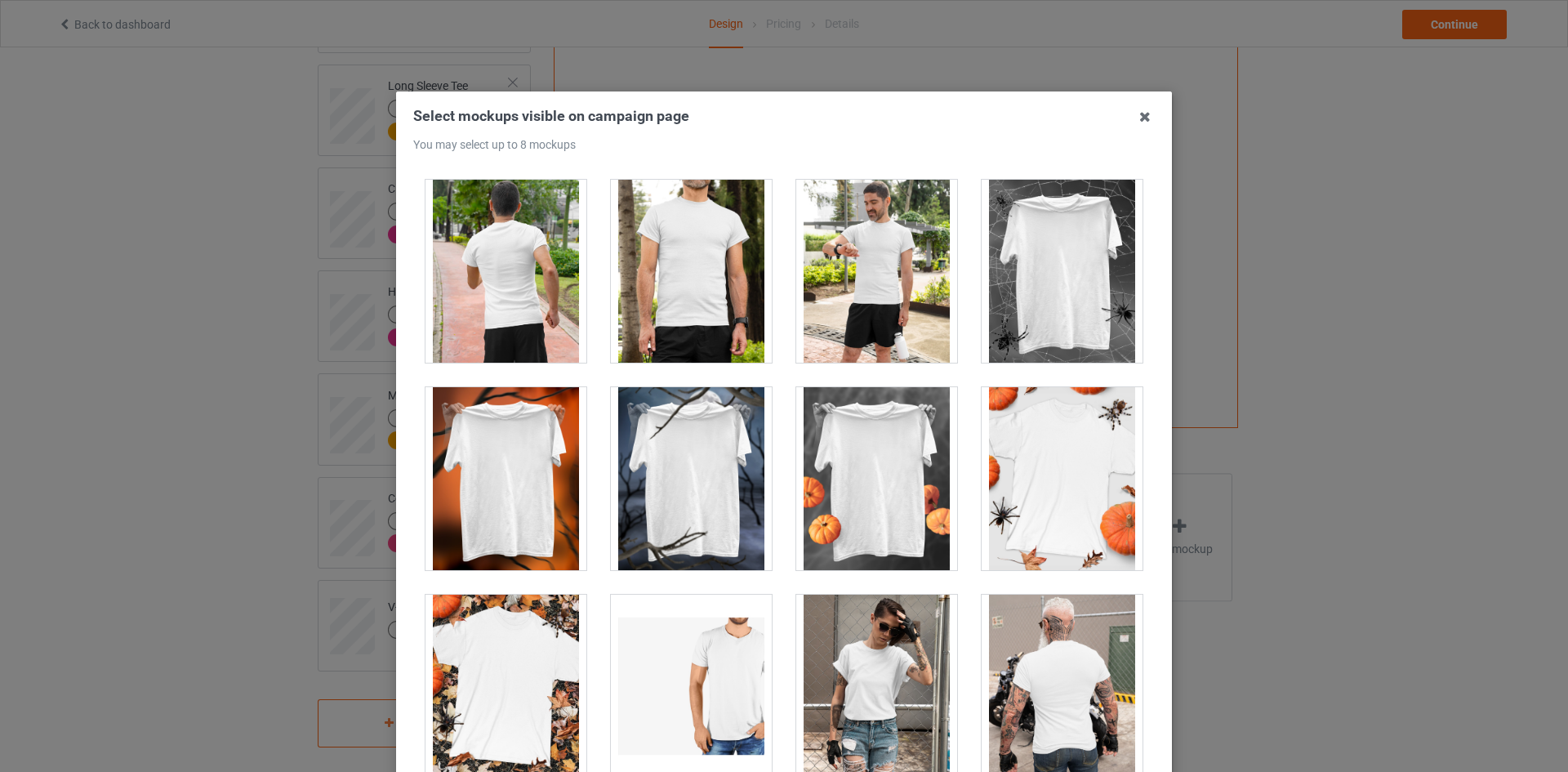
scroll to position [15972, 0]
click at [1055, 480] on div at bounding box center [1062, 477] width 161 height 183
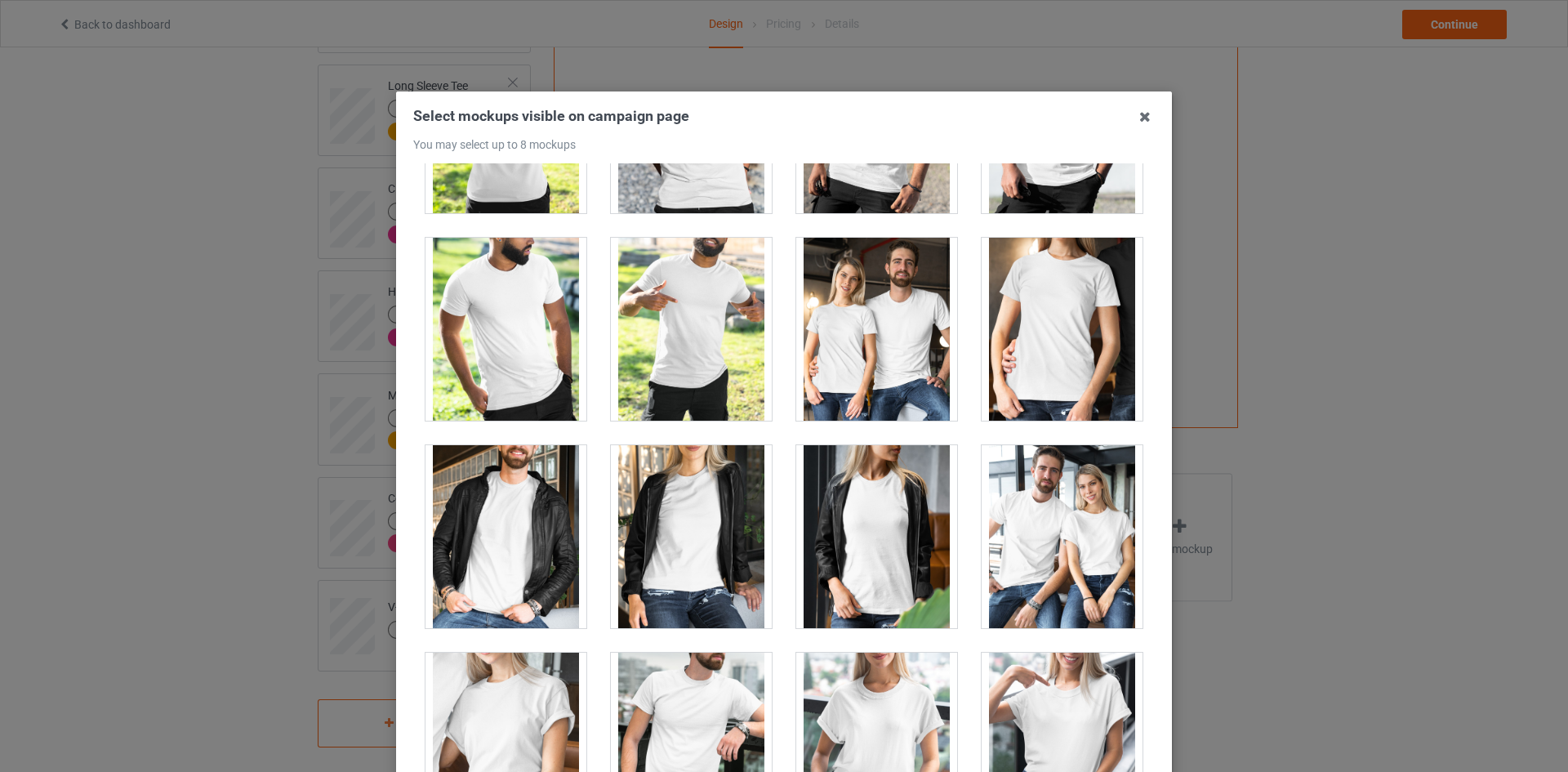
scroll to position [19566, 0]
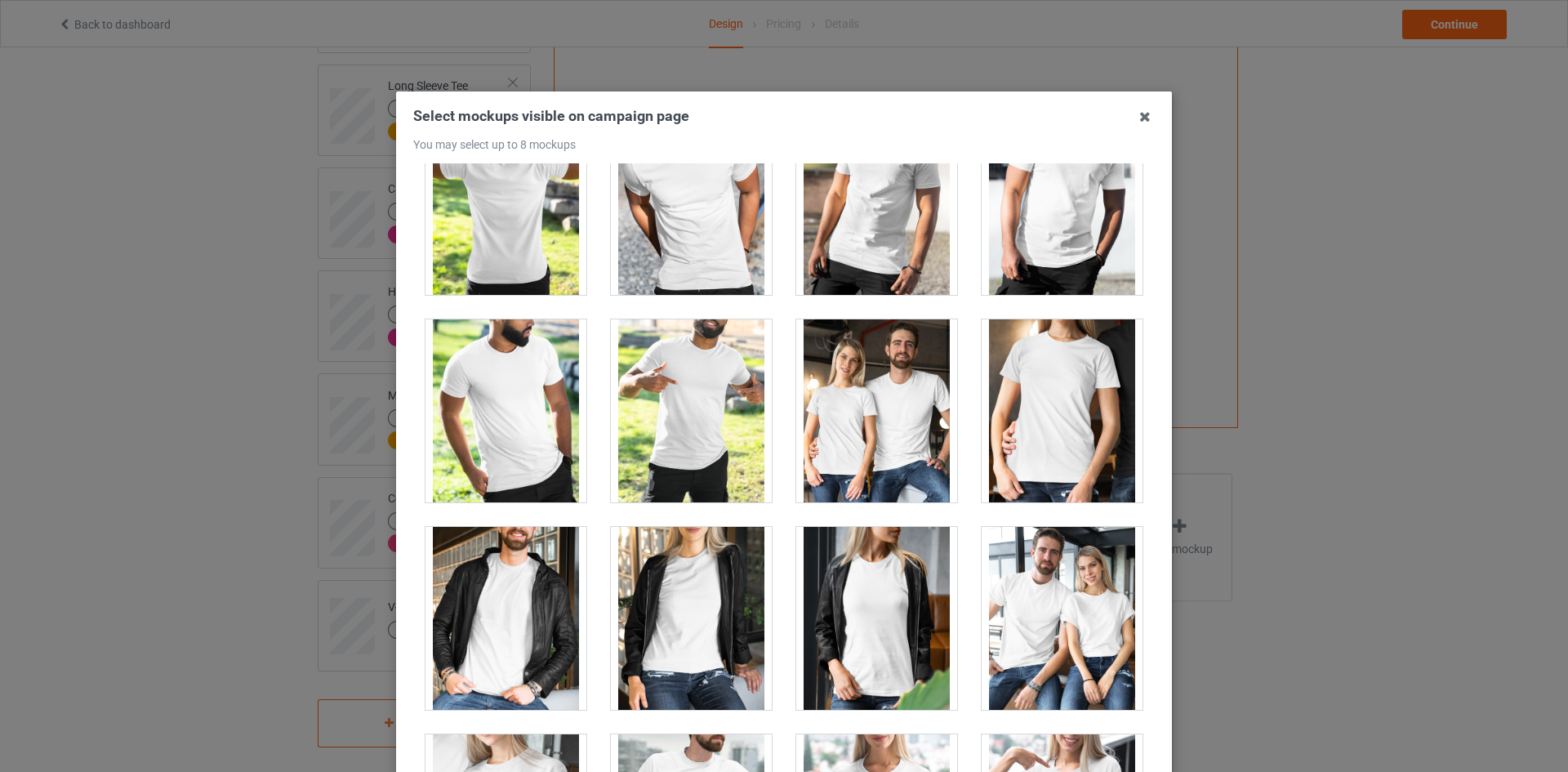
click at [1070, 461] on div at bounding box center [1062, 410] width 161 height 183
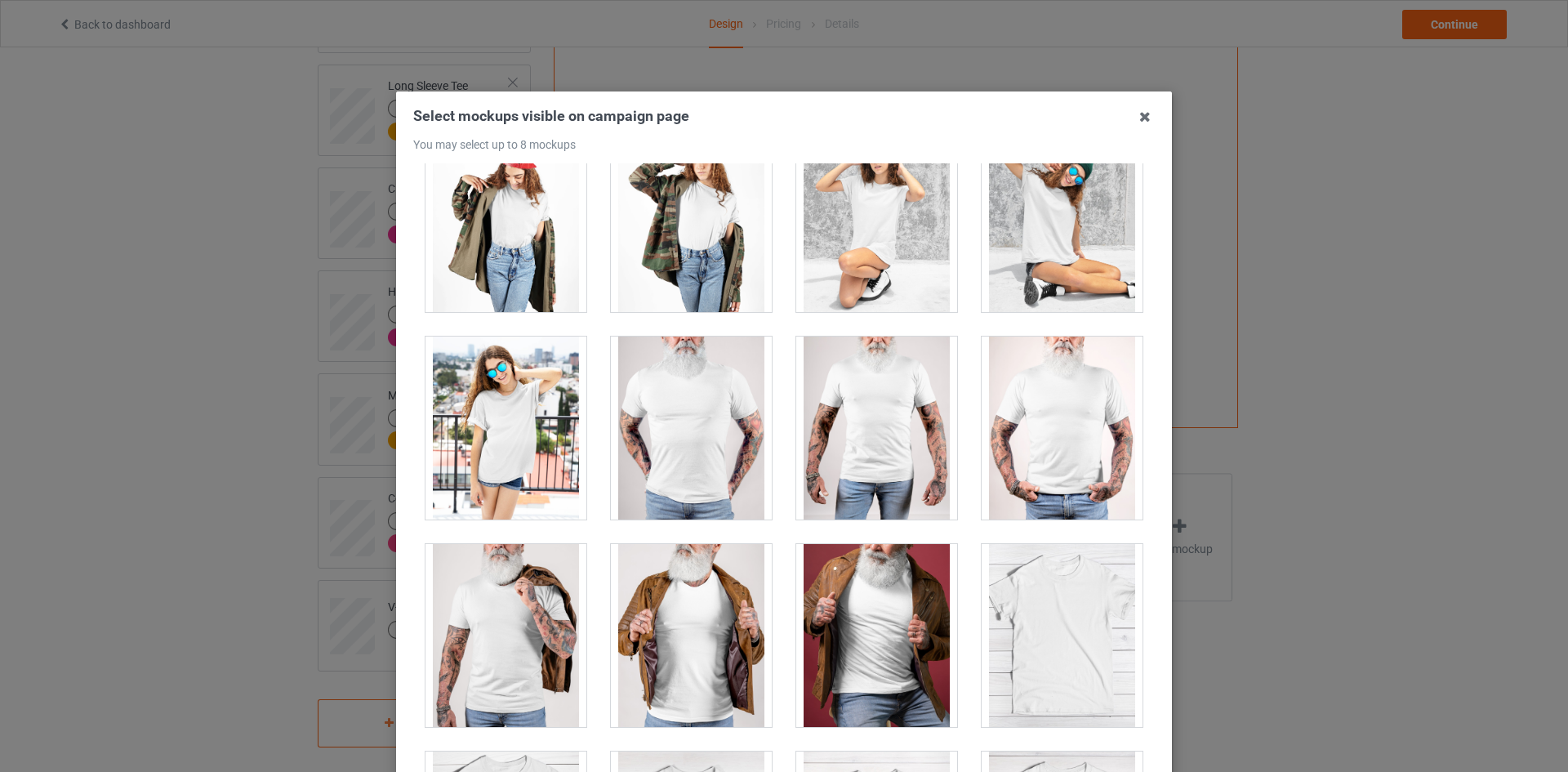
scroll to position [22425, 0]
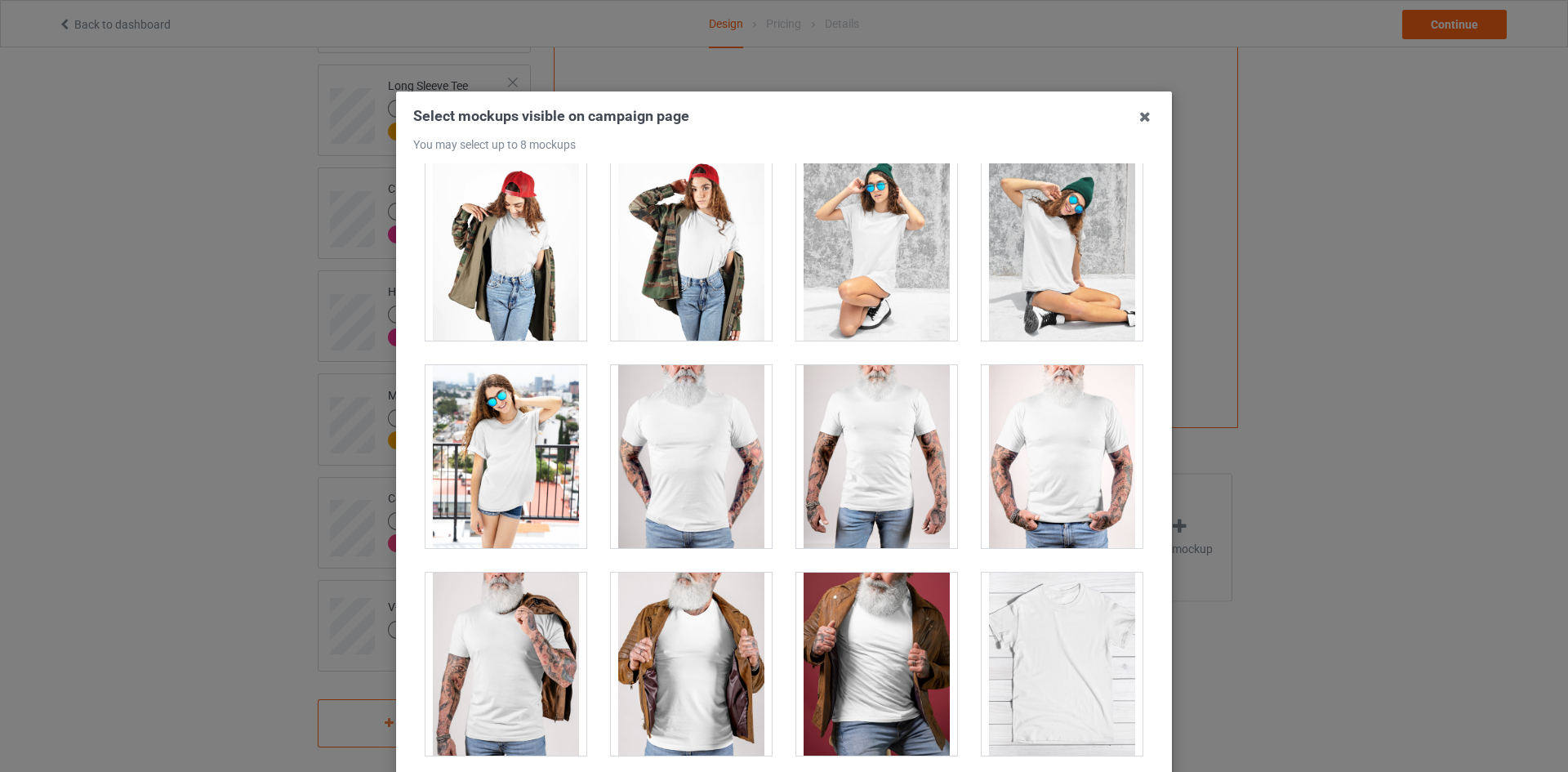
click at [734, 633] on div at bounding box center [691, 663] width 161 height 183
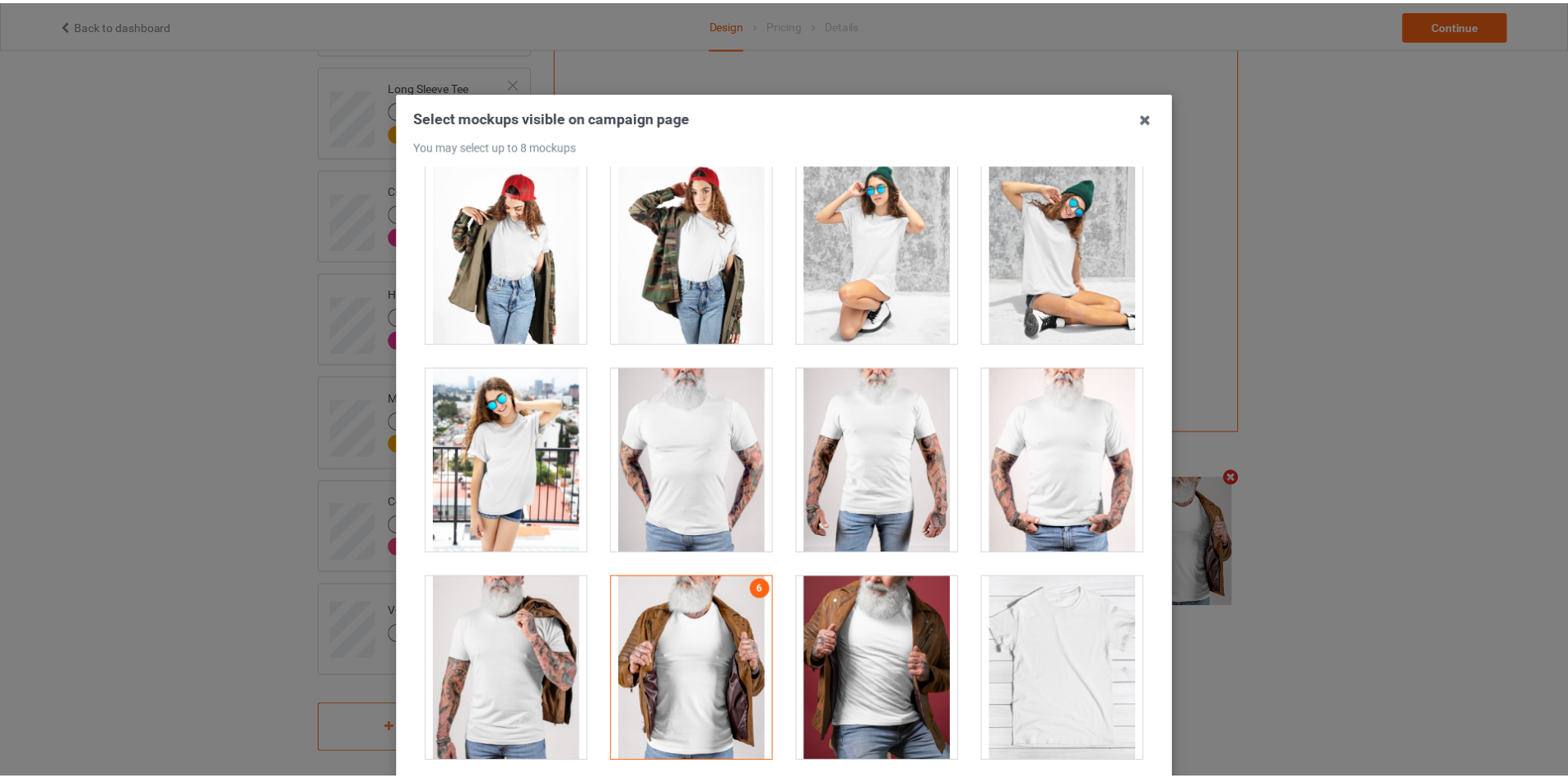
scroll to position [177, 0]
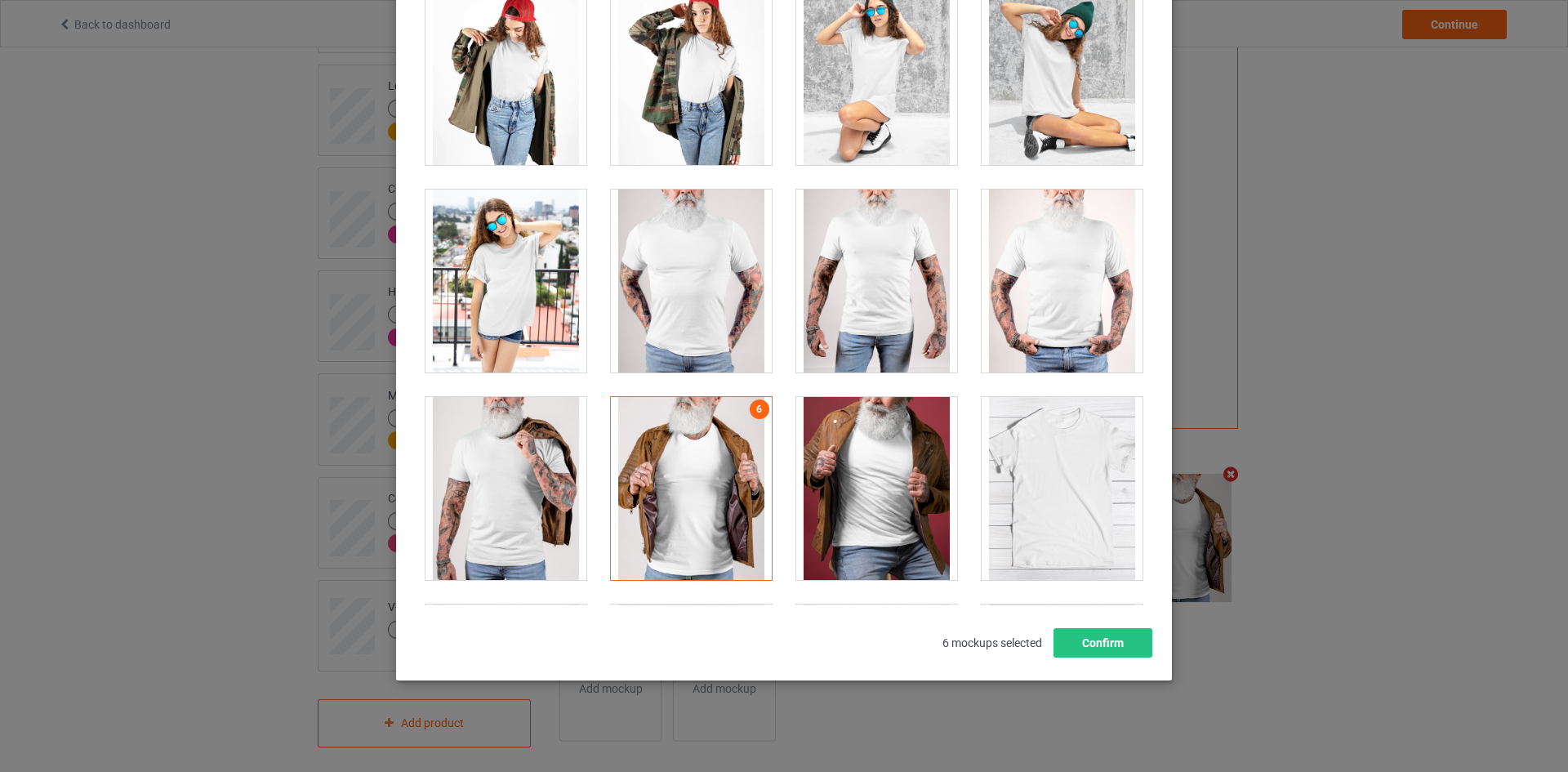
click at [1093, 622] on div "Select mockups visible on campaign page You may select up to 8 mockups 1 2 3 4 …" at bounding box center [783, 293] width 742 height 726
click at [1086, 639] on button "Confirm" at bounding box center [1102, 642] width 99 height 29
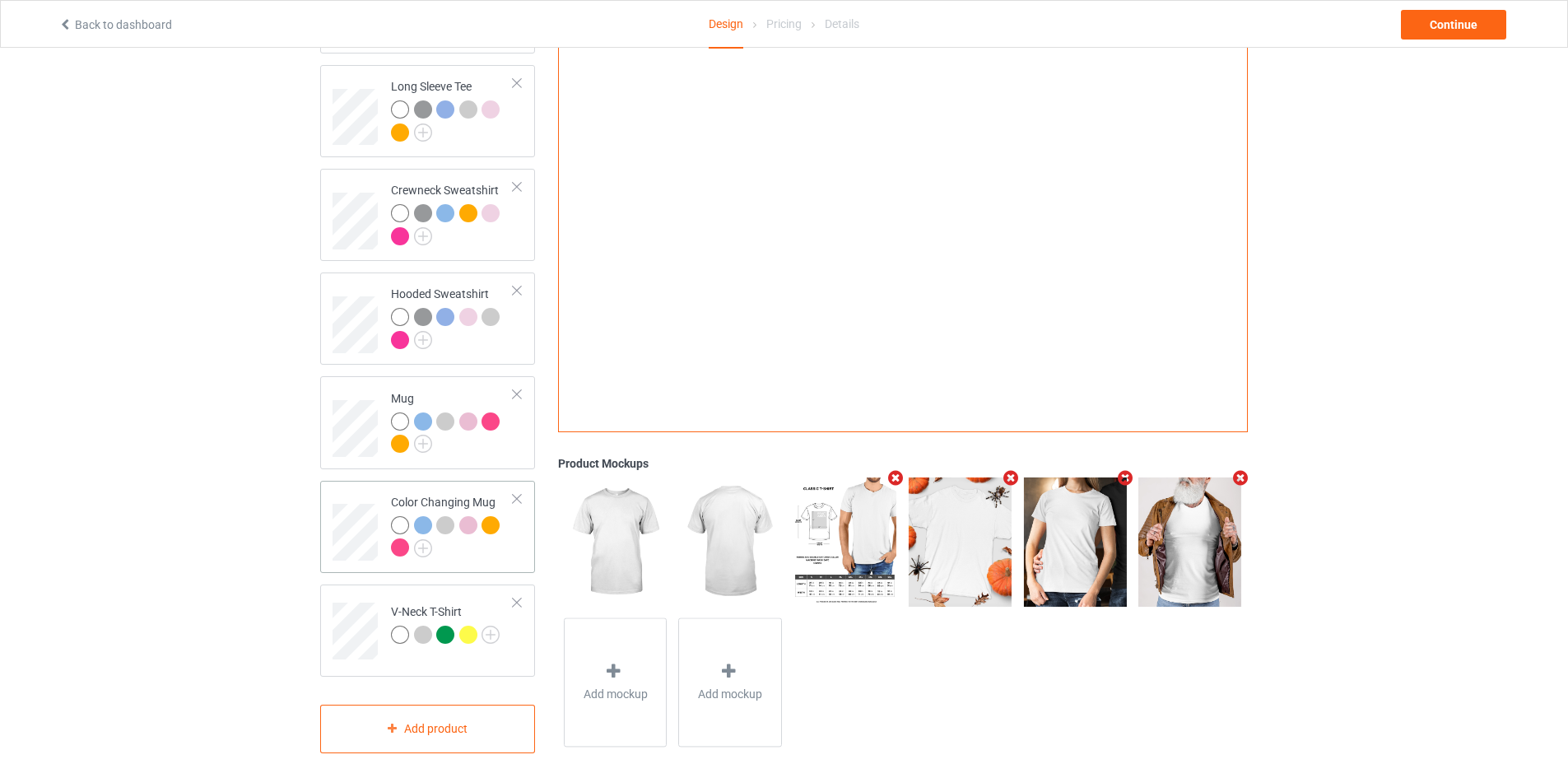
scroll to position [0, 0]
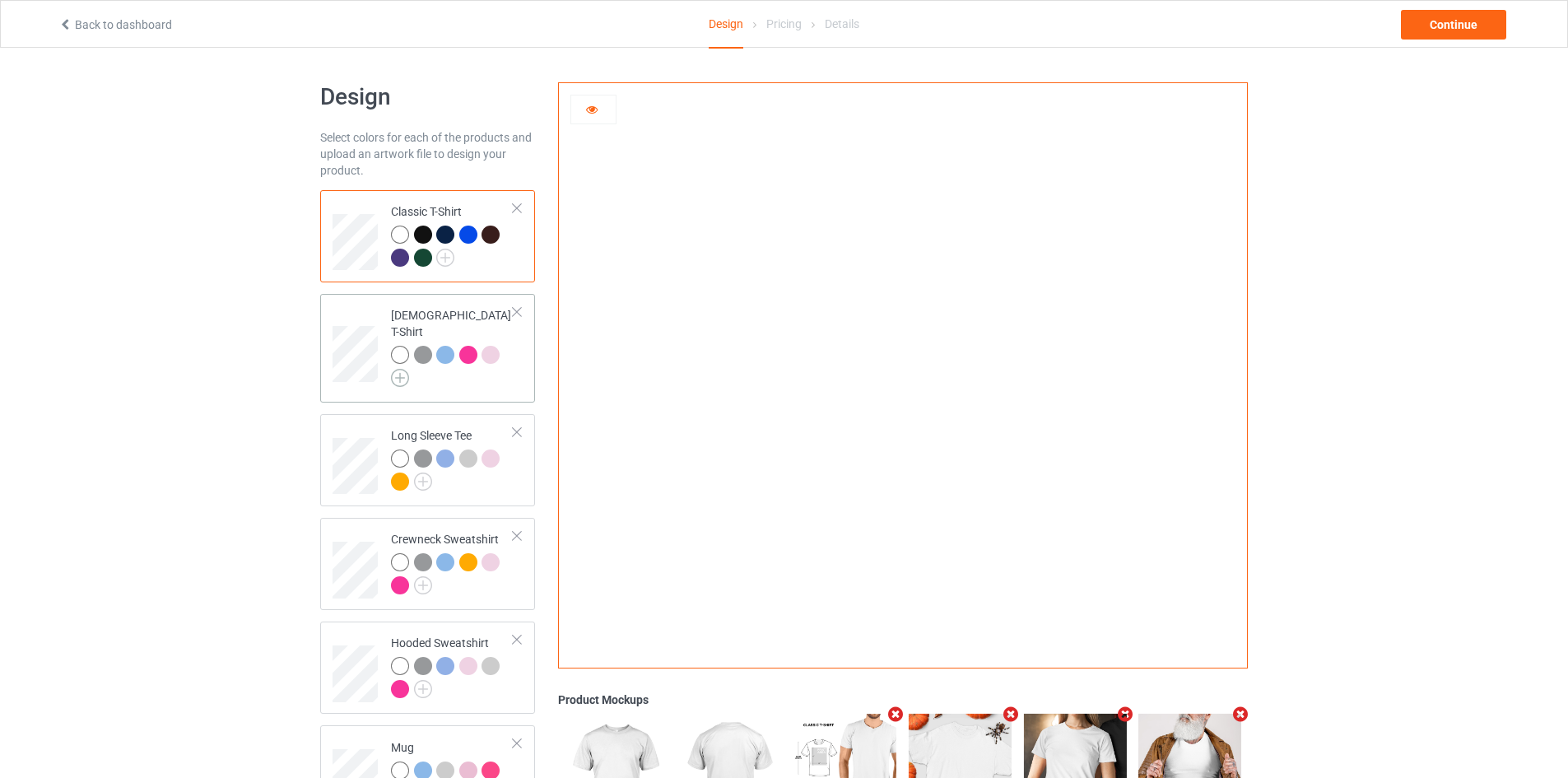
click at [391, 369] on img at bounding box center [400, 378] width 18 height 18
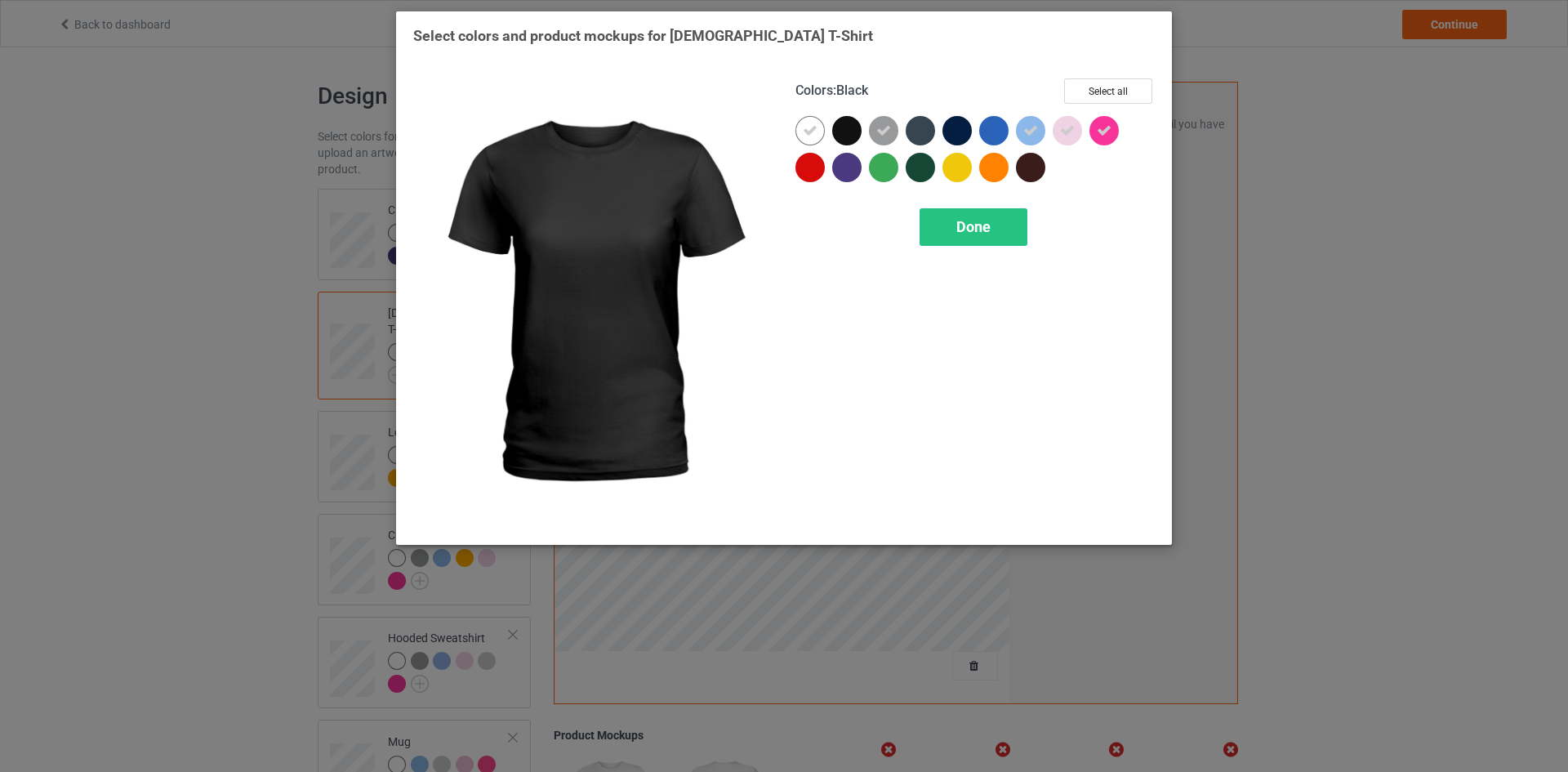
click at [850, 136] on div at bounding box center [846, 130] width 29 height 29
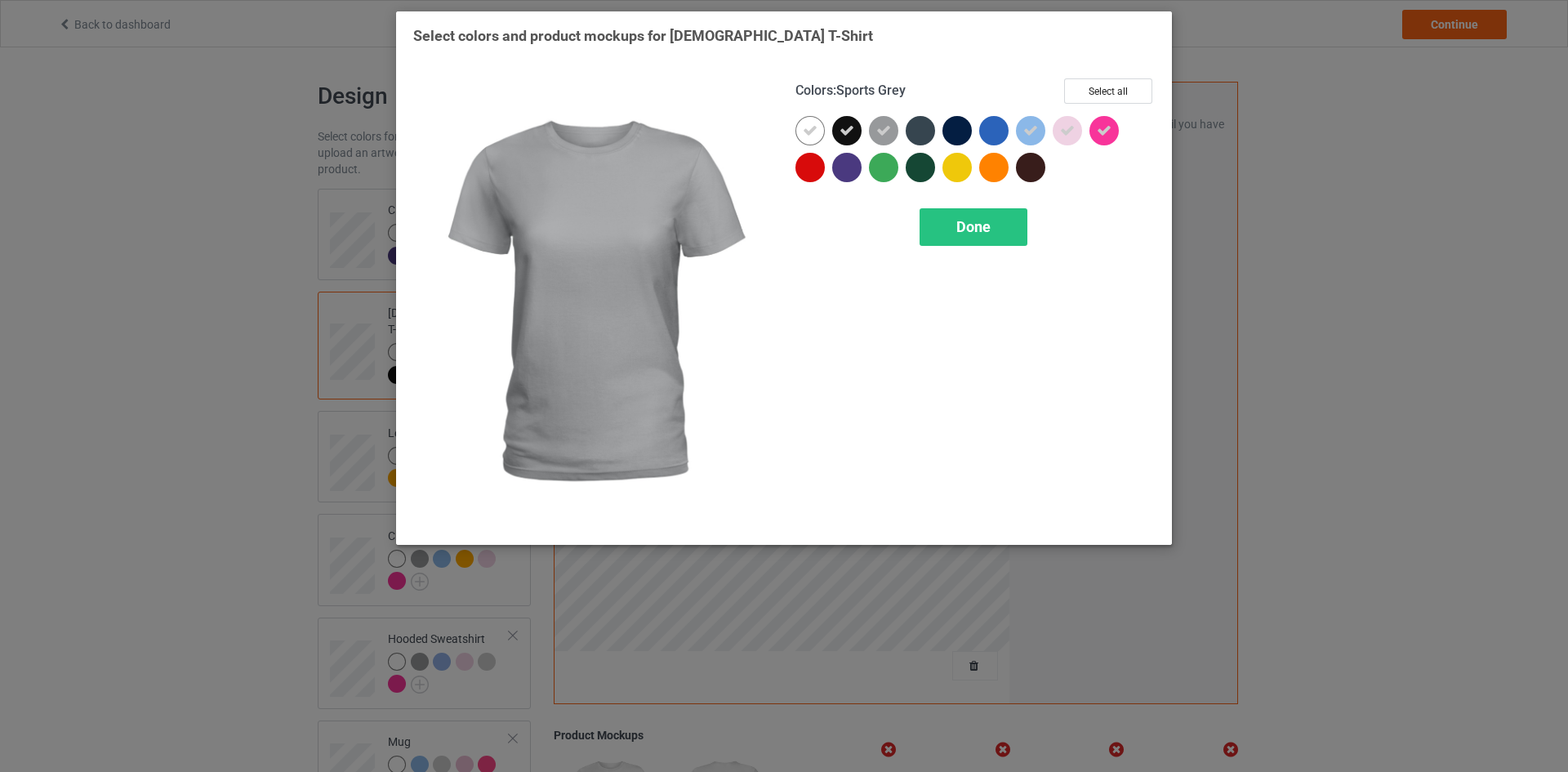
click at [872, 135] on div at bounding box center [883, 130] width 29 height 29
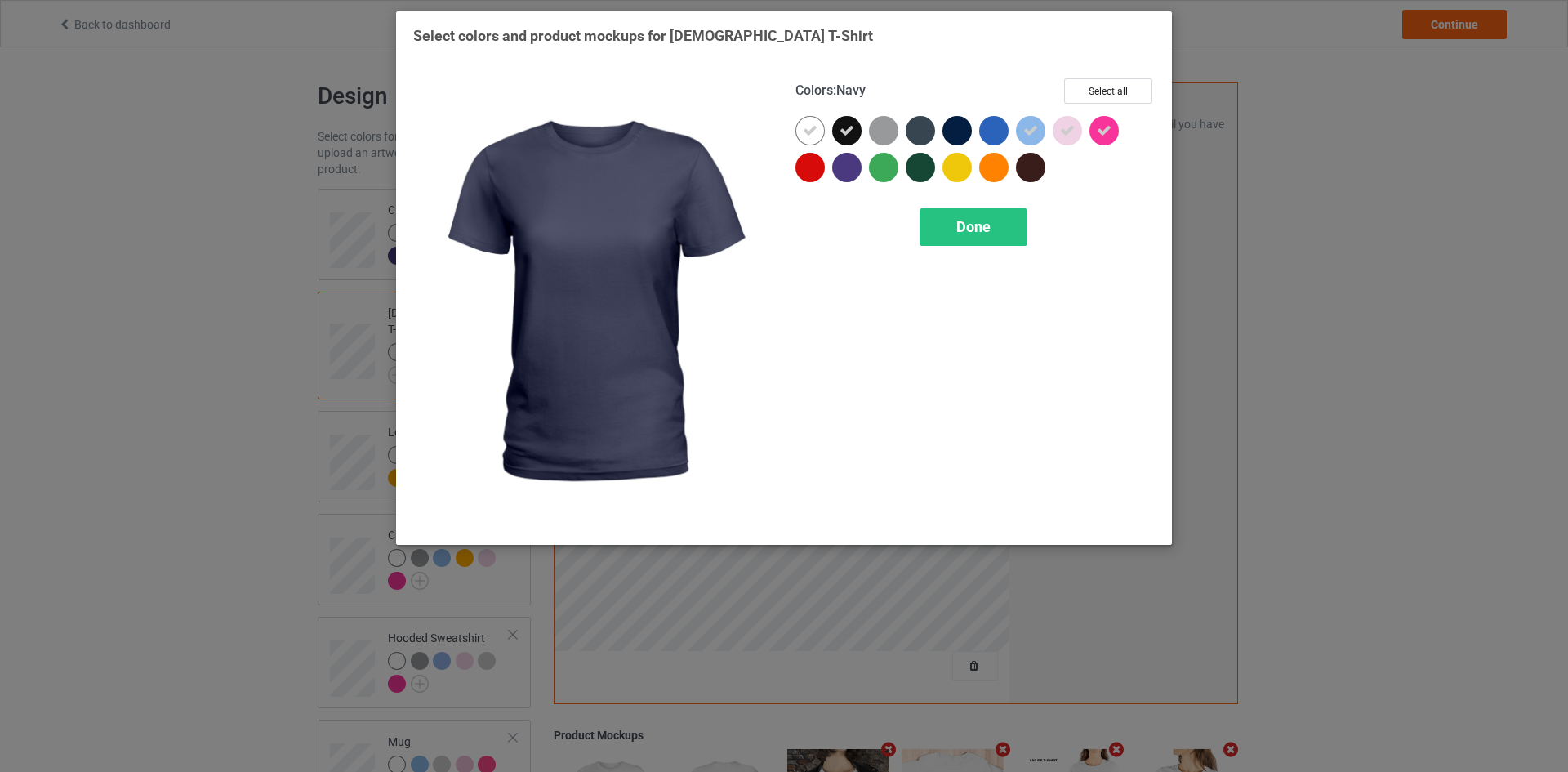
click at [964, 131] on div at bounding box center [956, 130] width 29 height 29
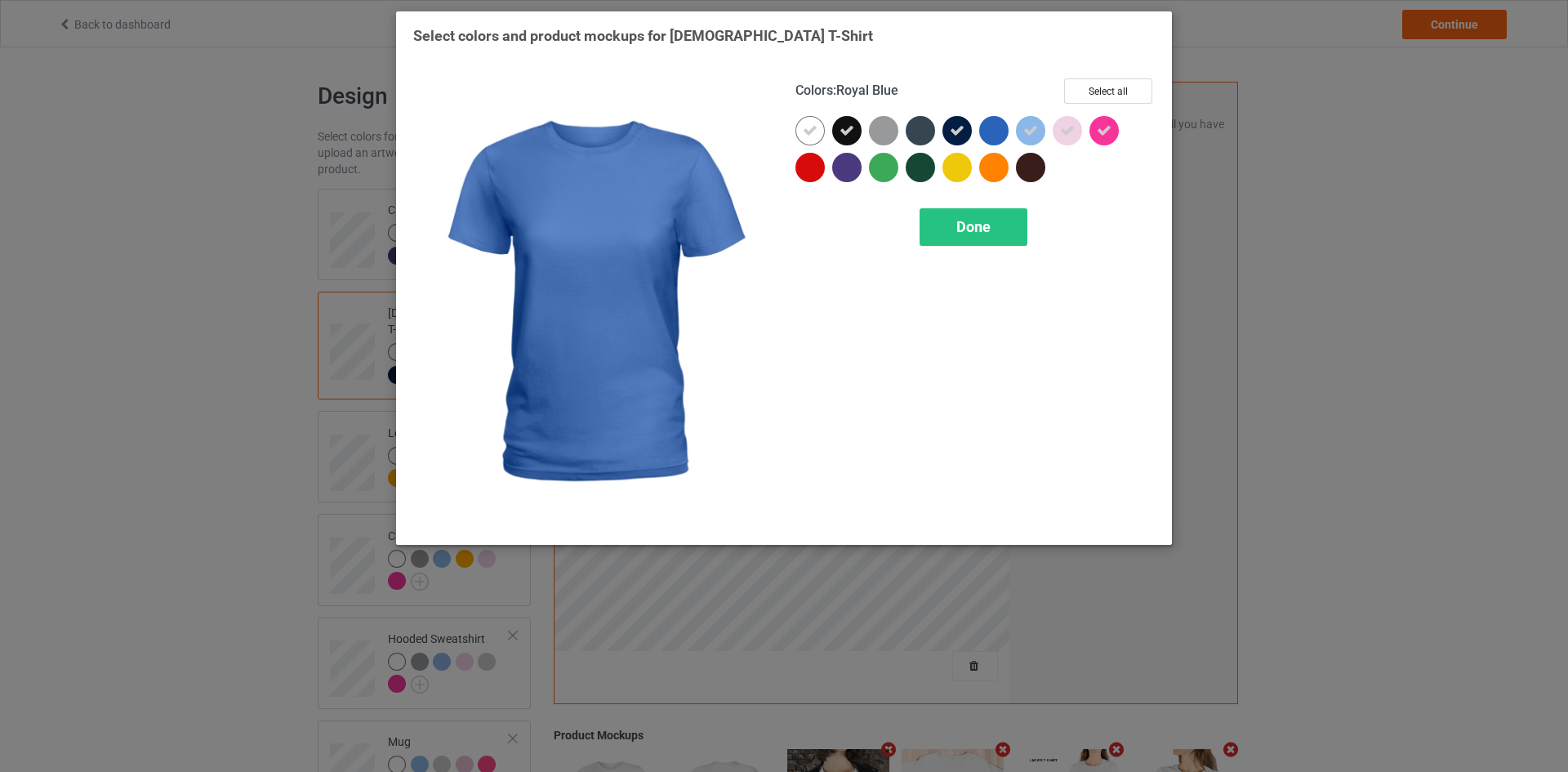
click at [1001, 129] on div at bounding box center [993, 130] width 29 height 29
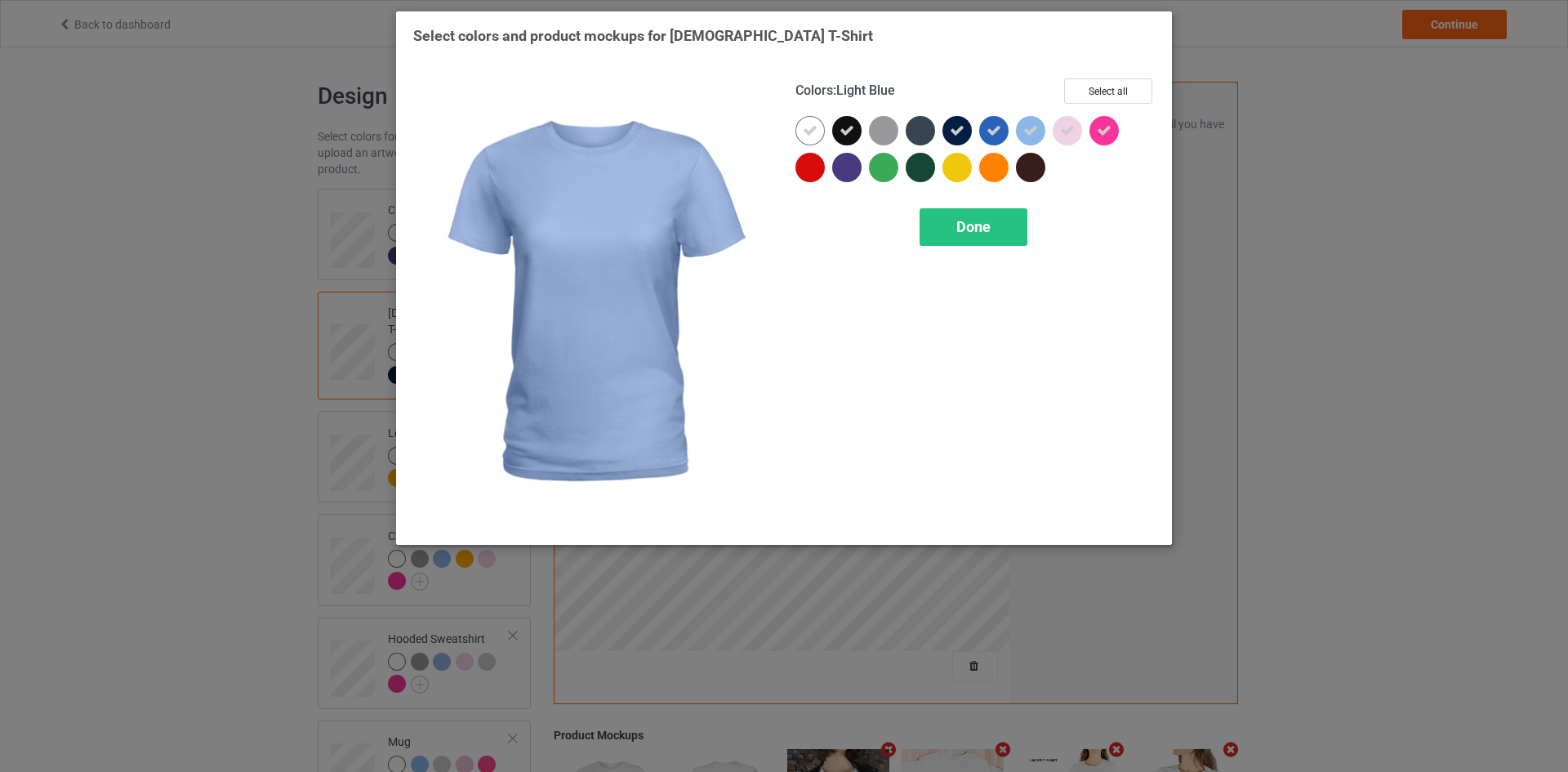
click at [1022, 128] on div at bounding box center [1030, 130] width 29 height 29
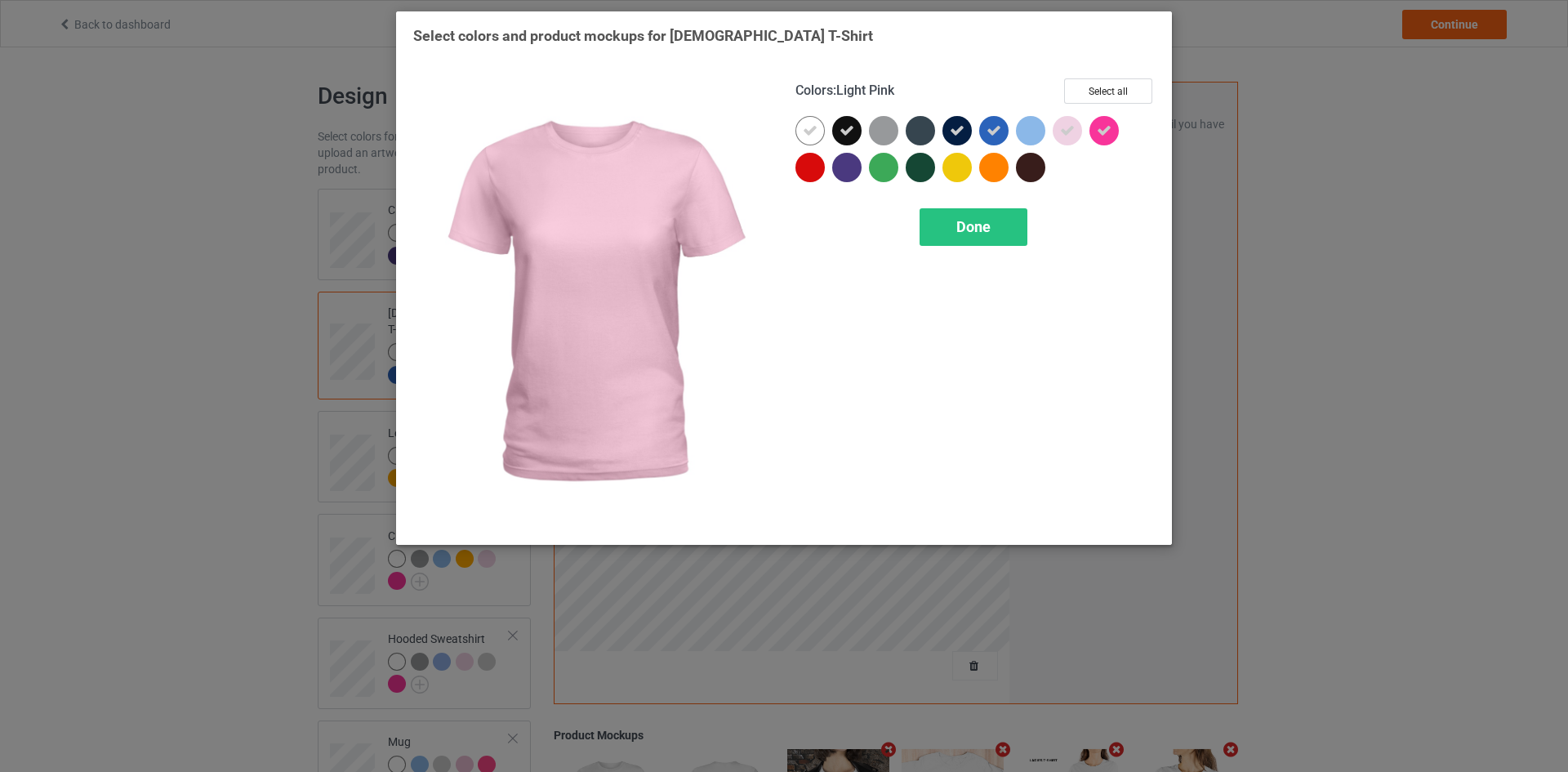
click at [1064, 128] on icon at bounding box center [1067, 131] width 15 height 15
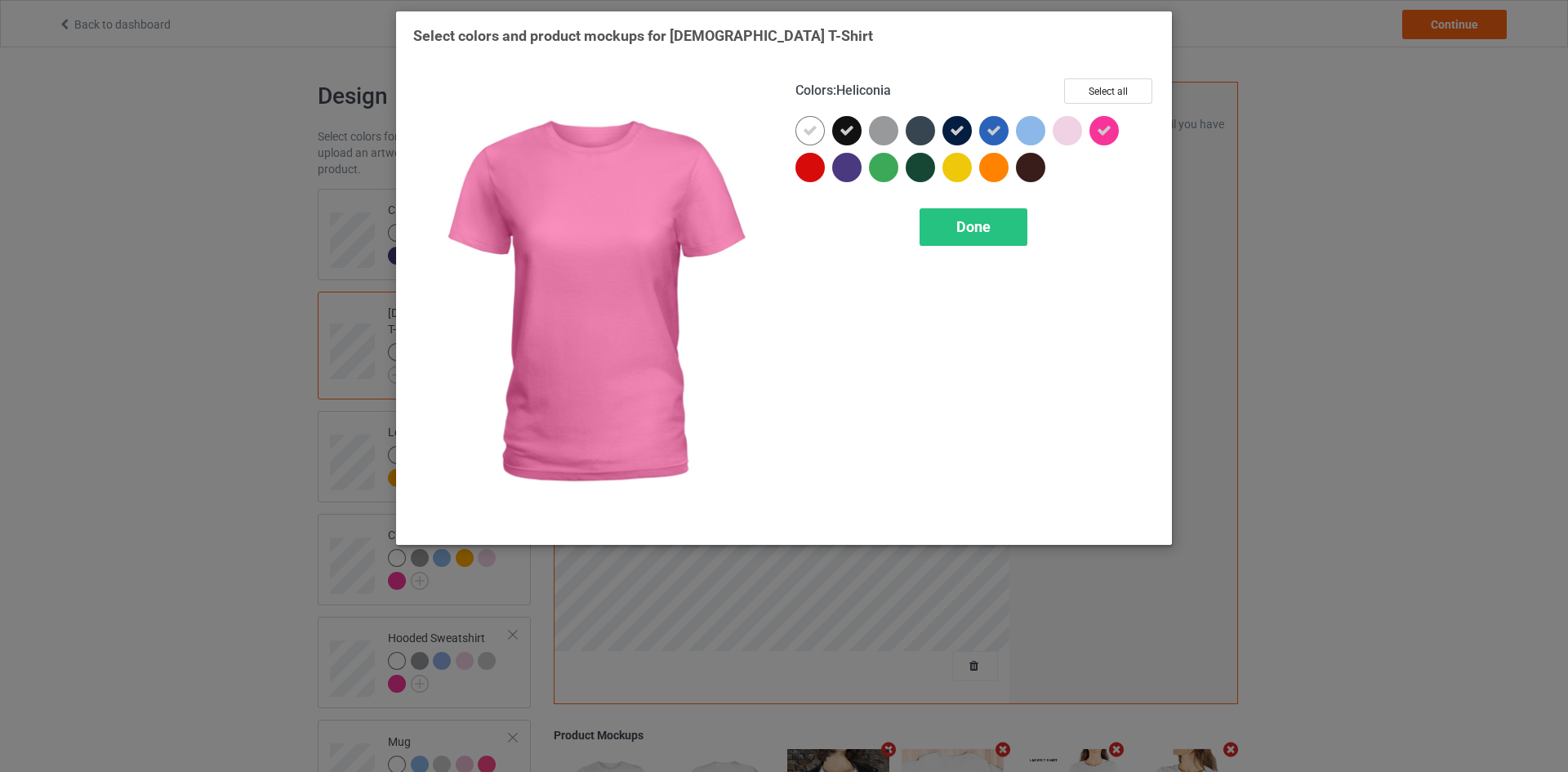
click at [1115, 129] on div at bounding box center [1103, 130] width 29 height 29
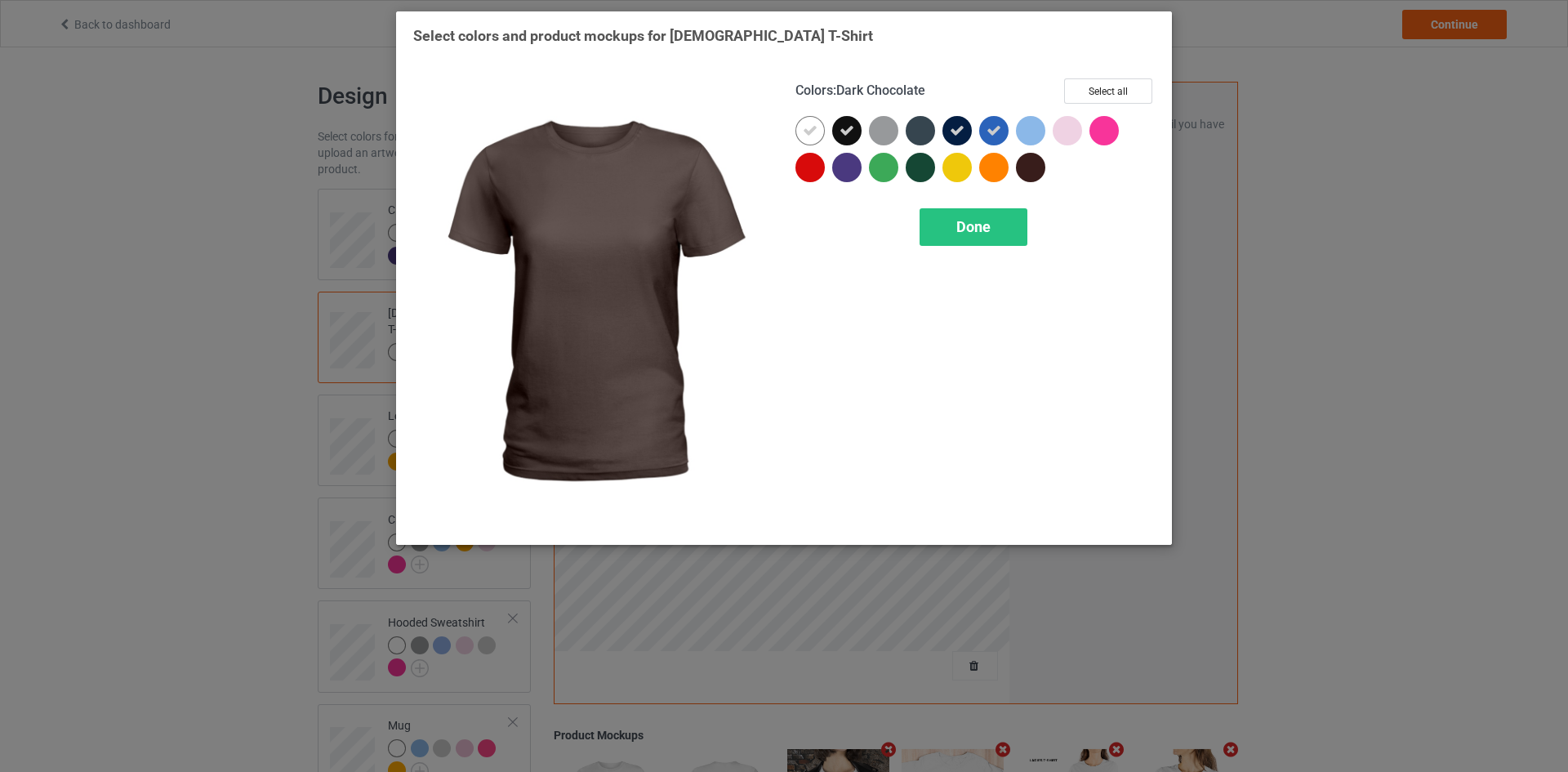
click at [1022, 170] on div at bounding box center [1030, 167] width 29 height 29
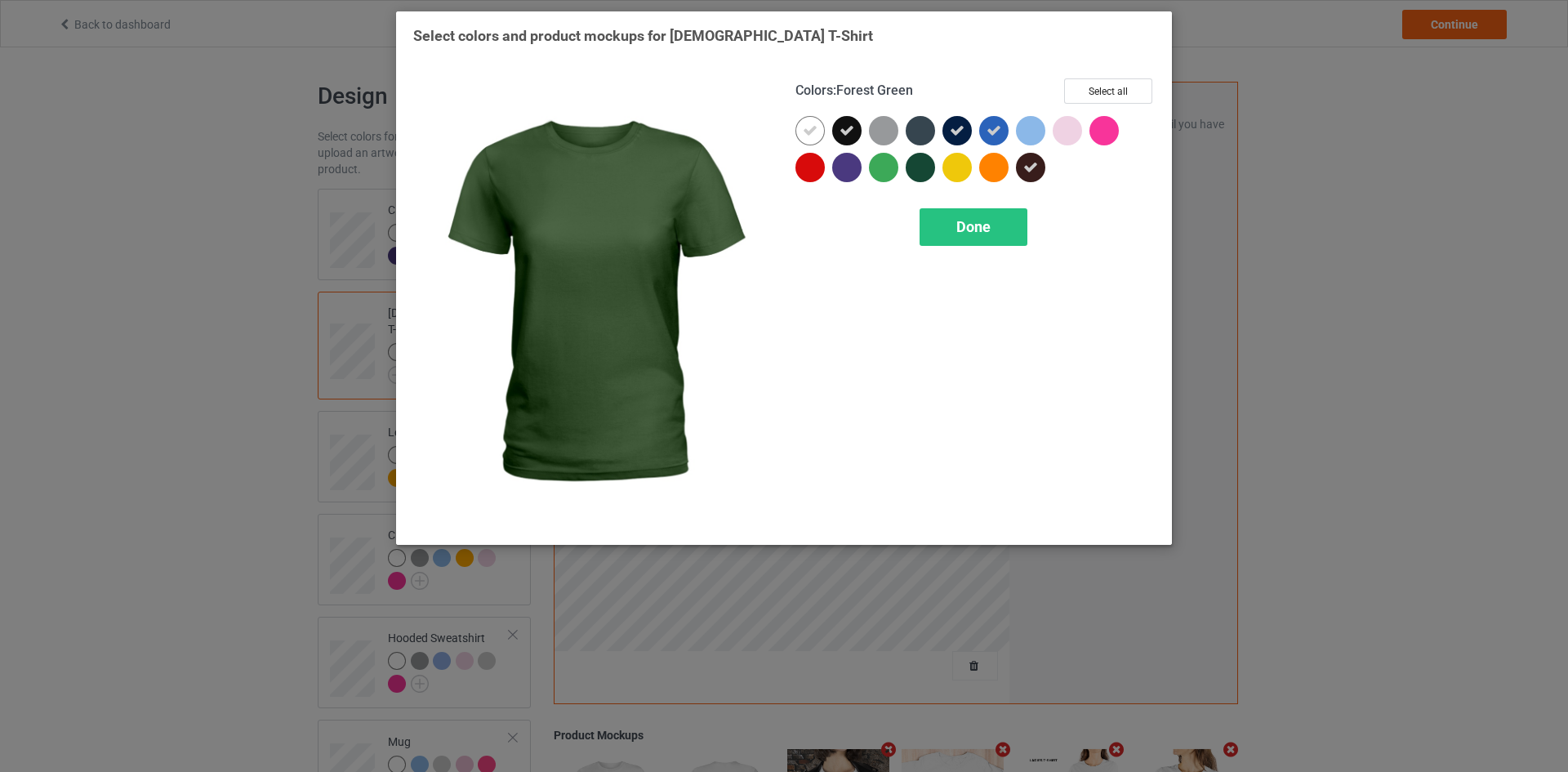
click at [920, 167] on div at bounding box center [920, 167] width 29 height 29
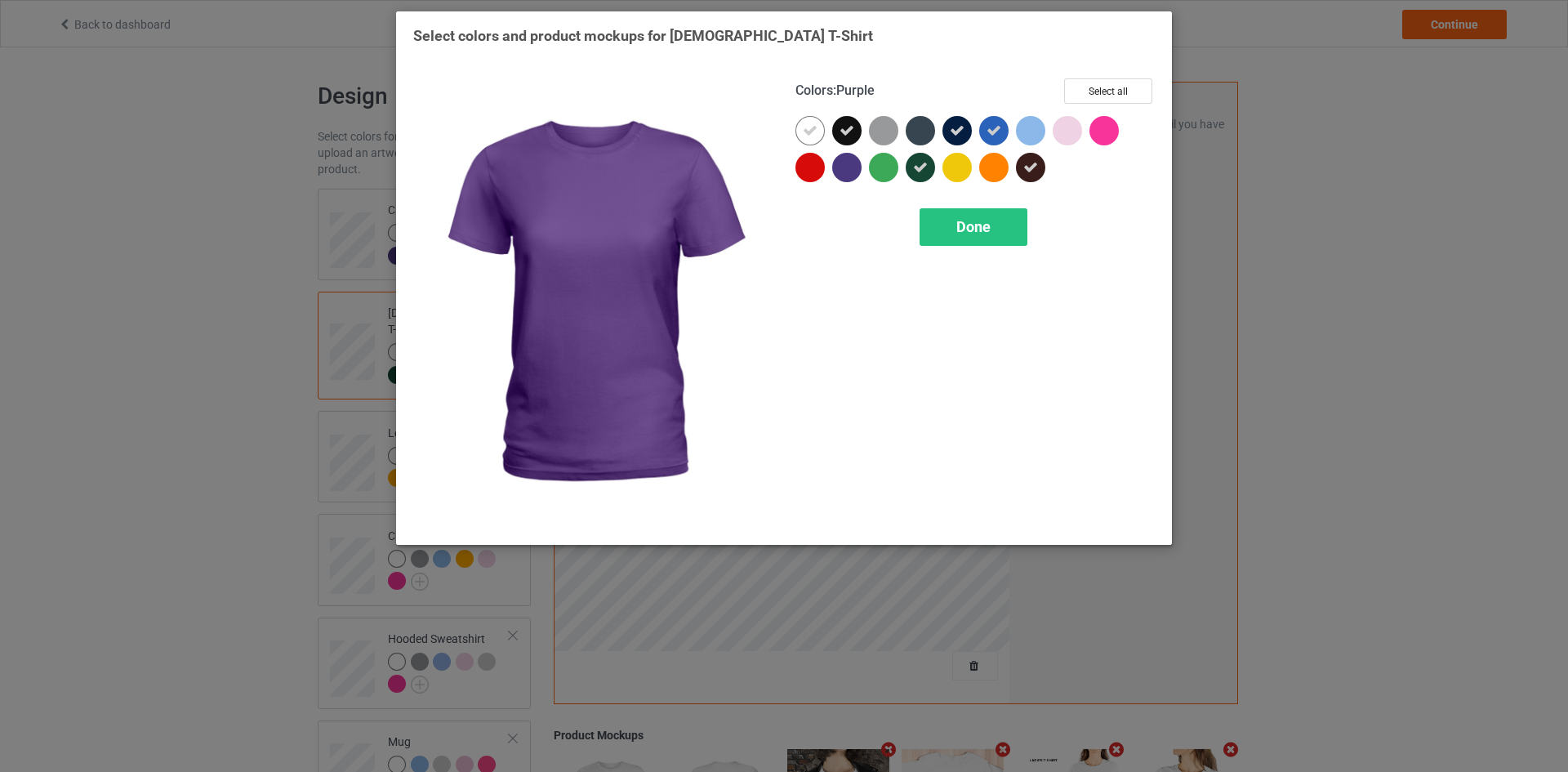
click at [851, 166] on div at bounding box center [846, 167] width 29 height 29
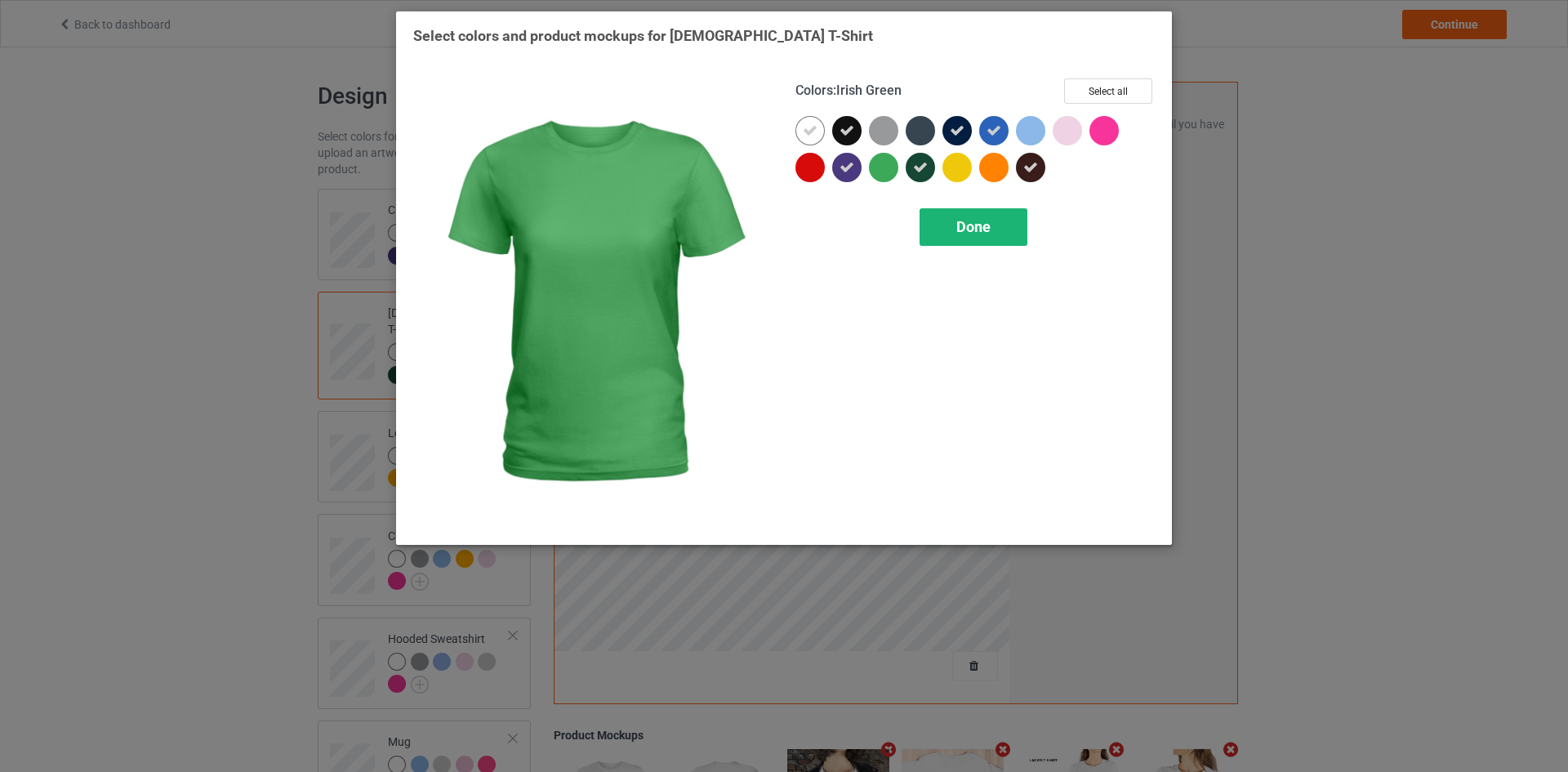
click at [945, 233] on div "Done" at bounding box center [973, 227] width 108 height 38
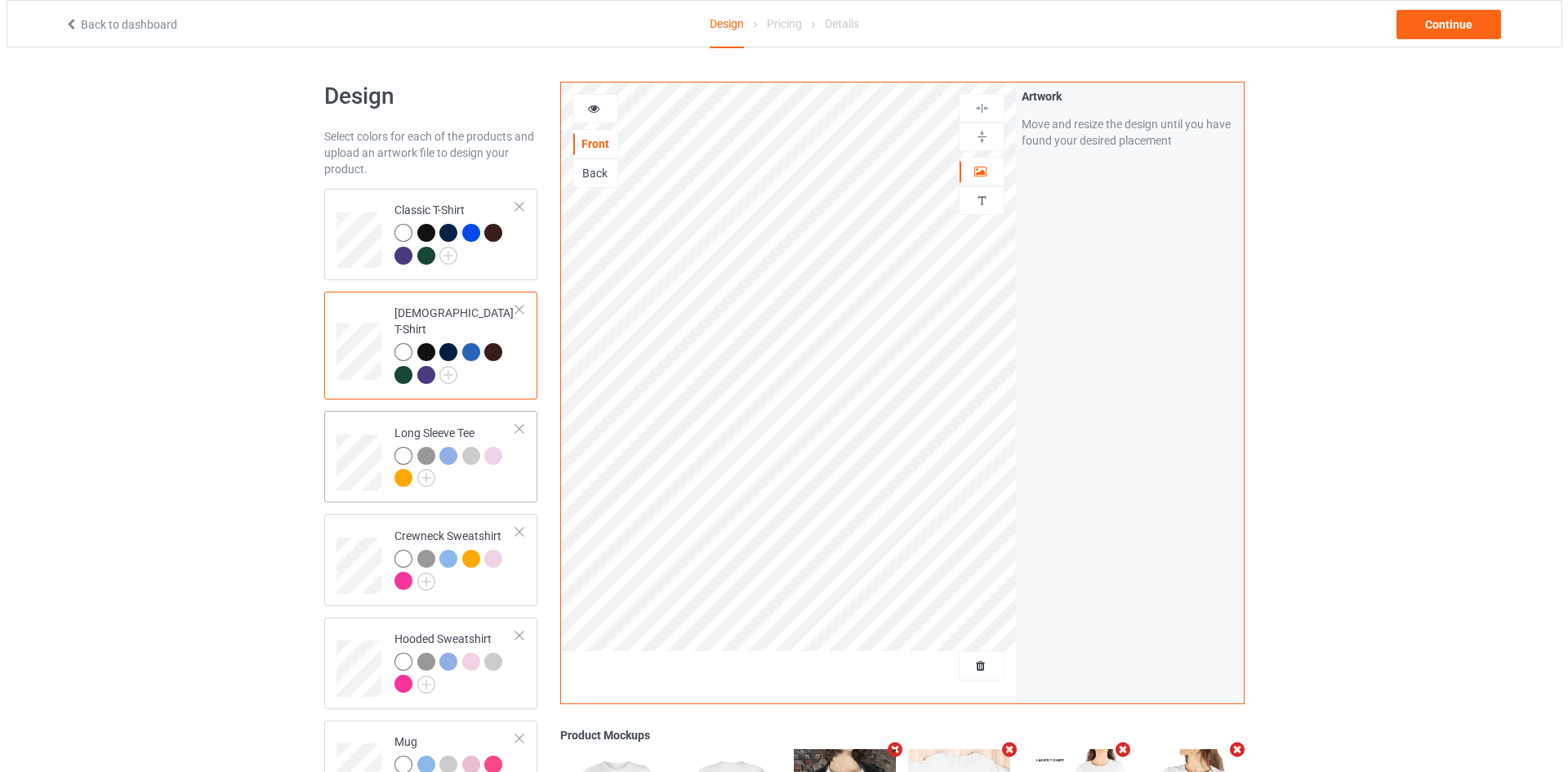
scroll to position [347, 0]
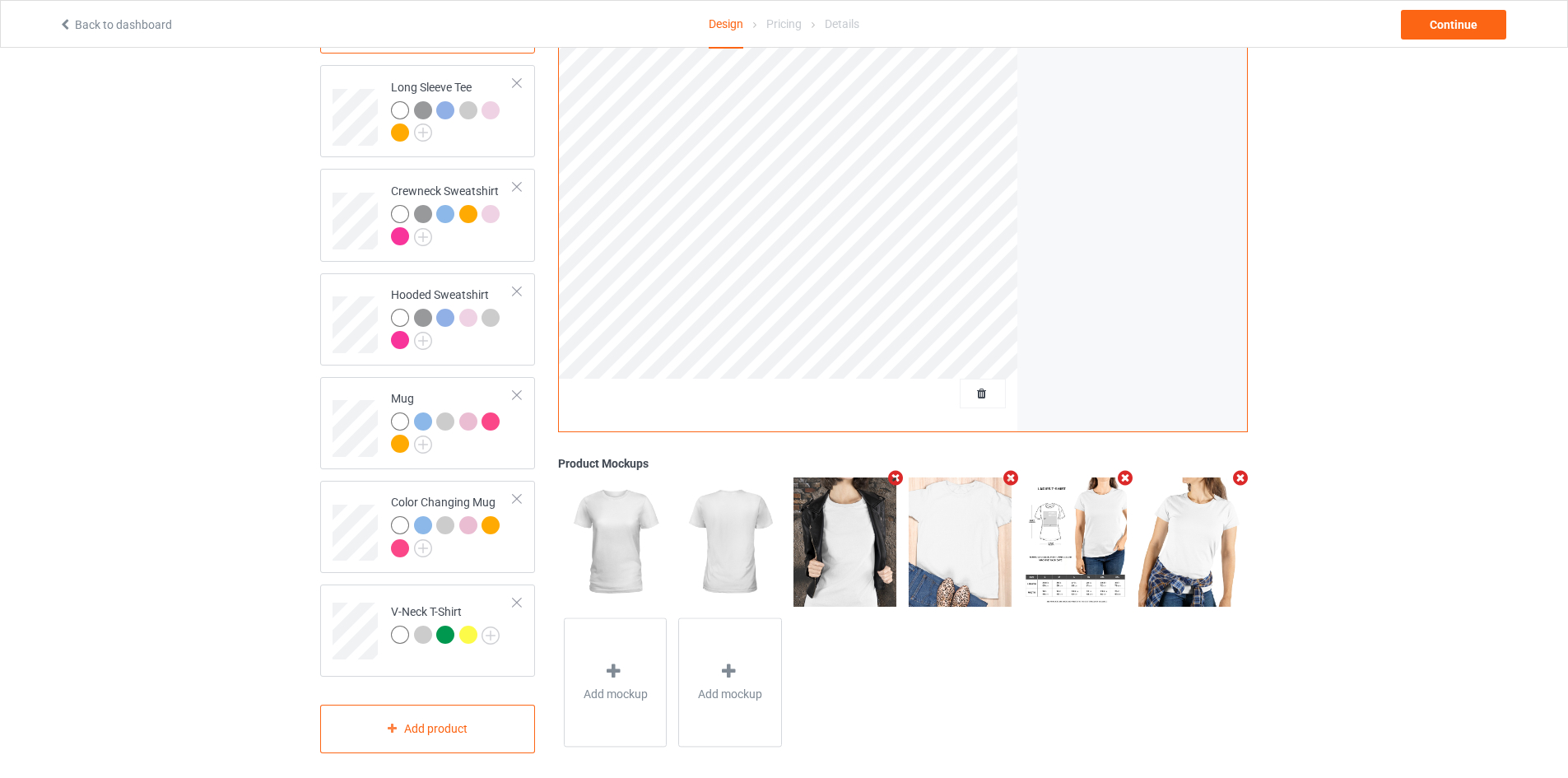
click at [903, 472] on div at bounding box center [961, 541] width 116 height 140
click at [903, 474] on div at bounding box center [961, 541] width 116 height 140
click at [897, 470] on icon "Remove mockup" at bounding box center [895, 478] width 20 height 17
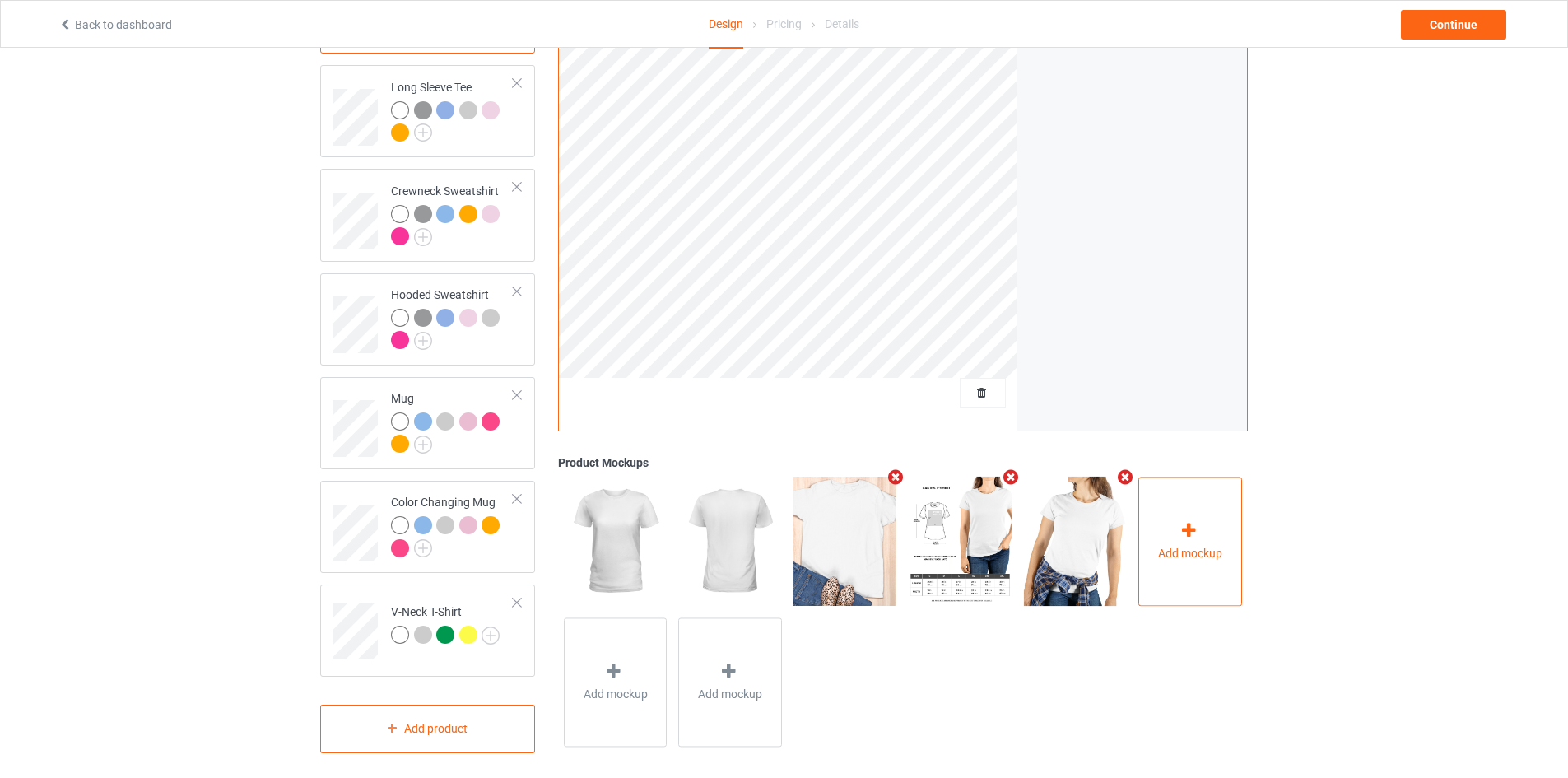
click at [1162, 505] on div "Add mockup" at bounding box center [1189, 541] width 104 height 129
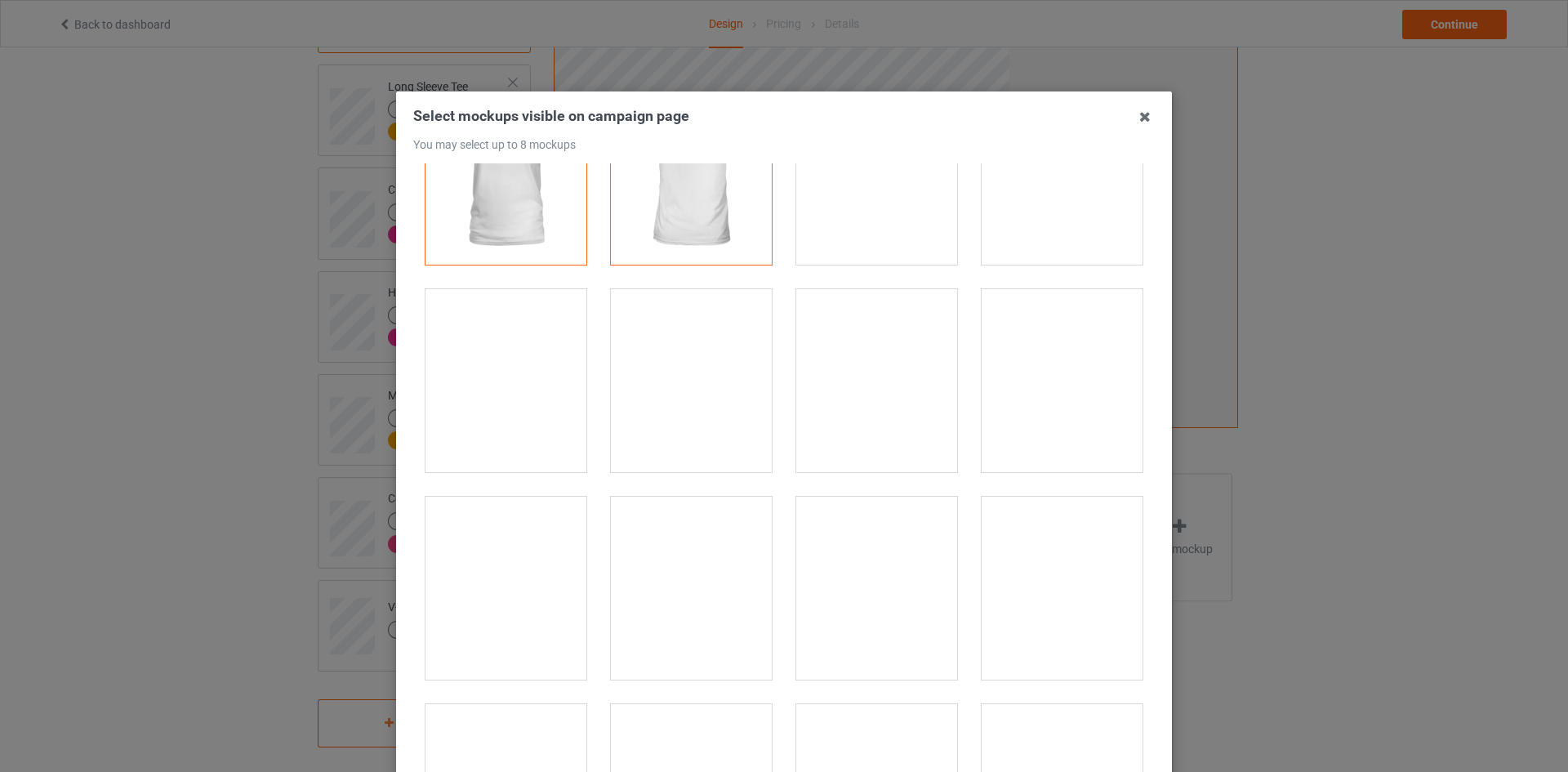
scroll to position [8, 0]
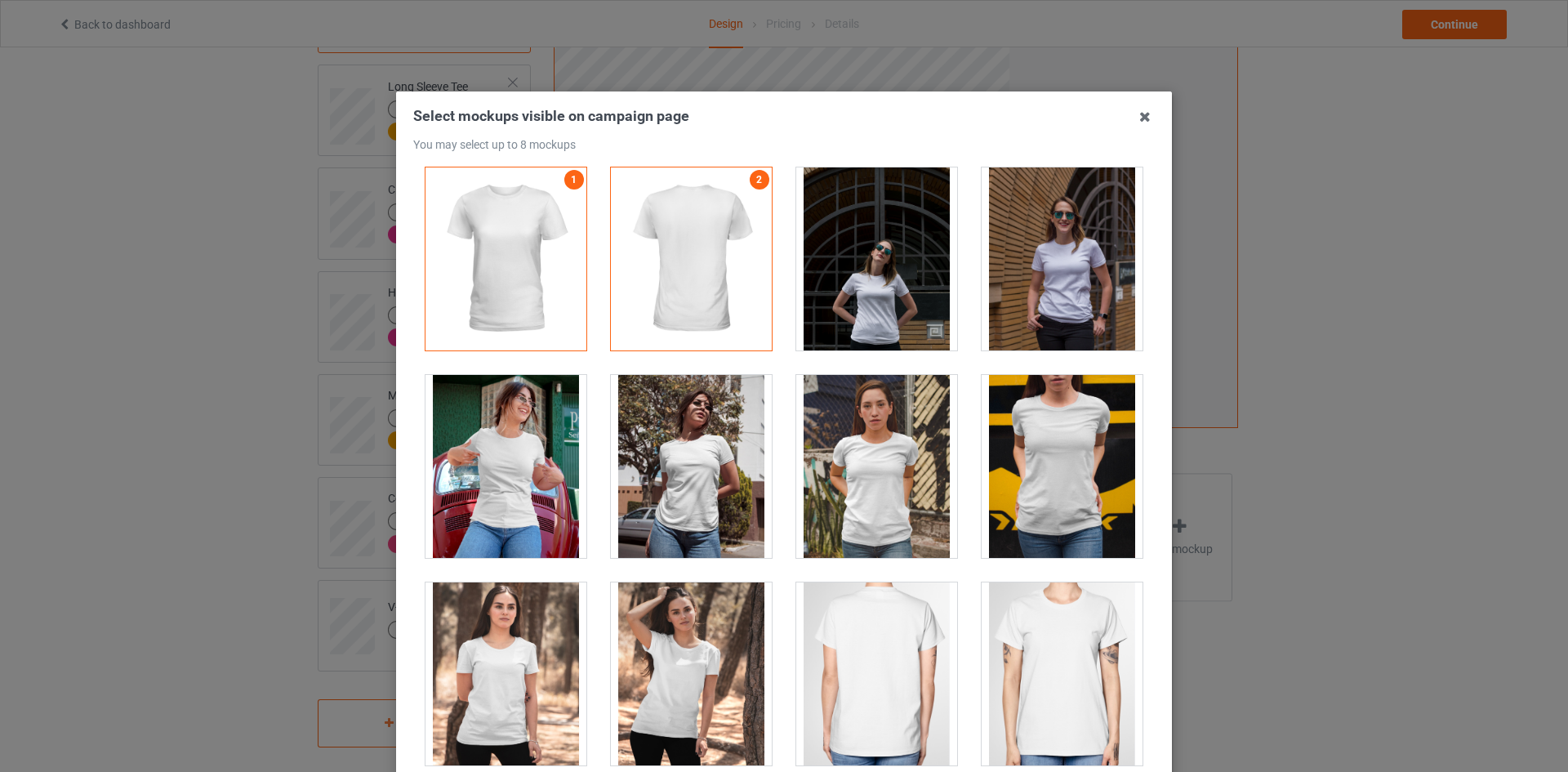
click at [1029, 464] on div at bounding box center [1062, 466] width 161 height 183
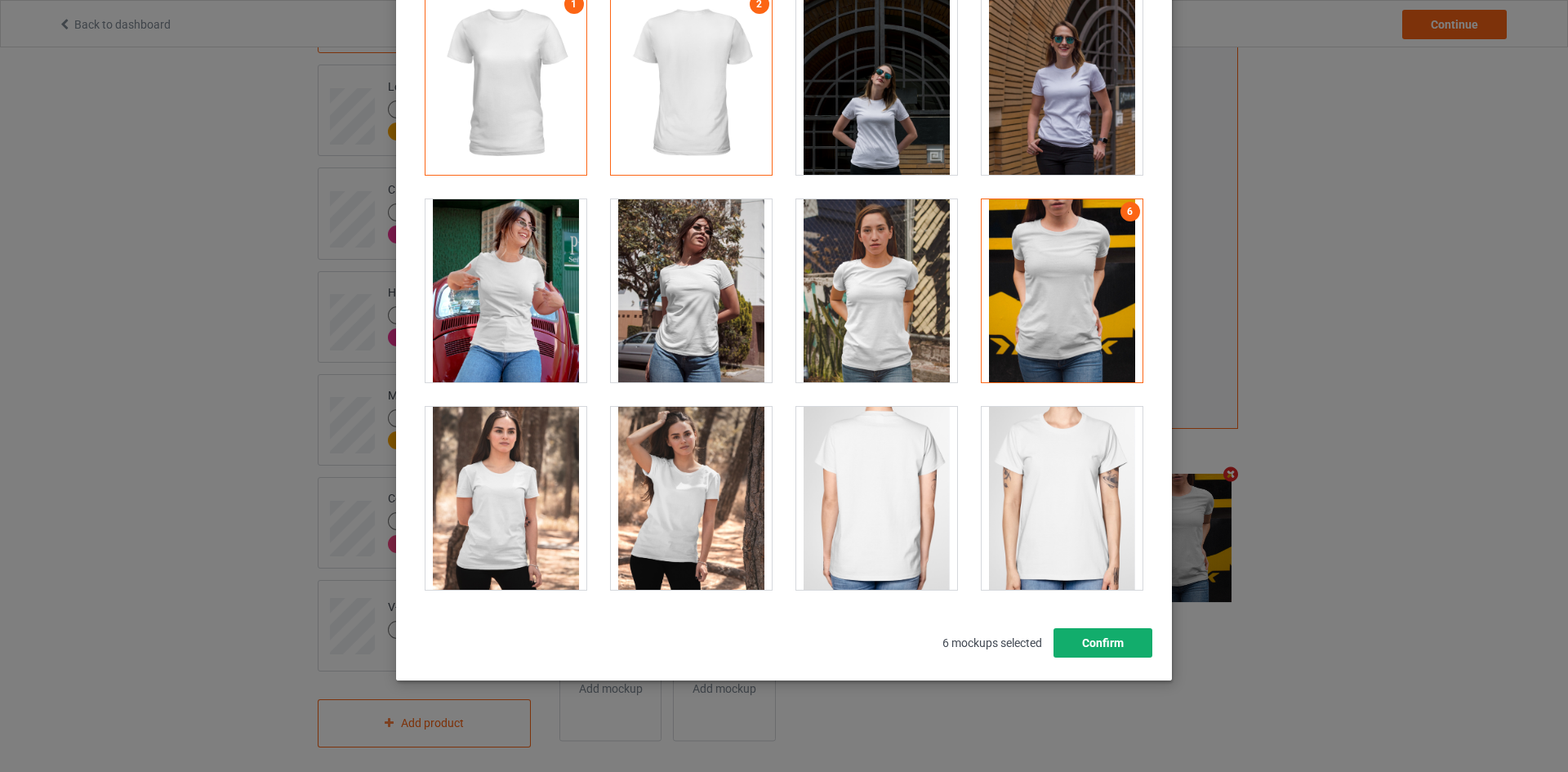
click at [1093, 642] on button "Confirm" at bounding box center [1102, 642] width 99 height 29
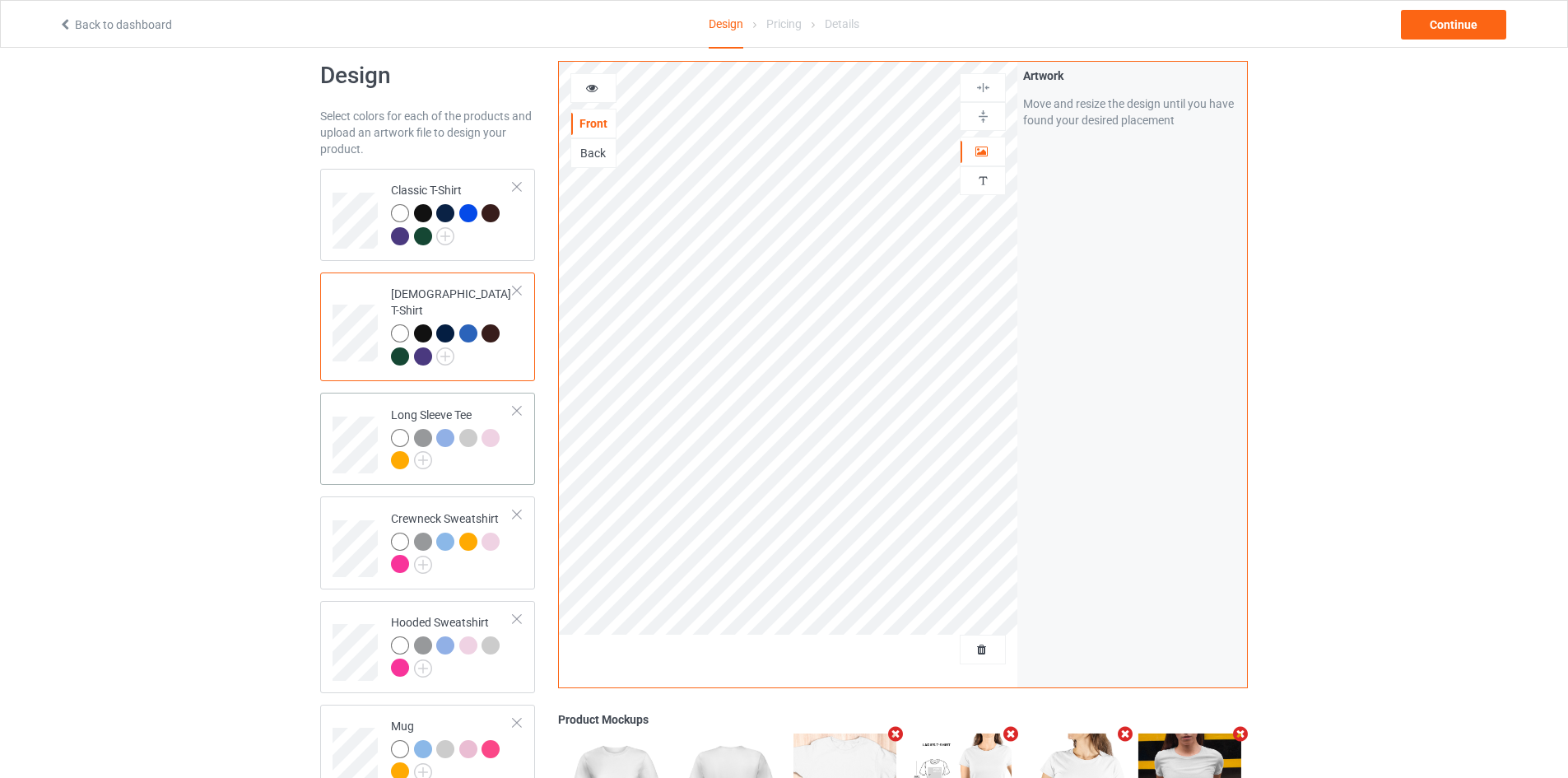
scroll to position [20, 0]
click at [422, 453] on img at bounding box center [423, 461] width 18 height 18
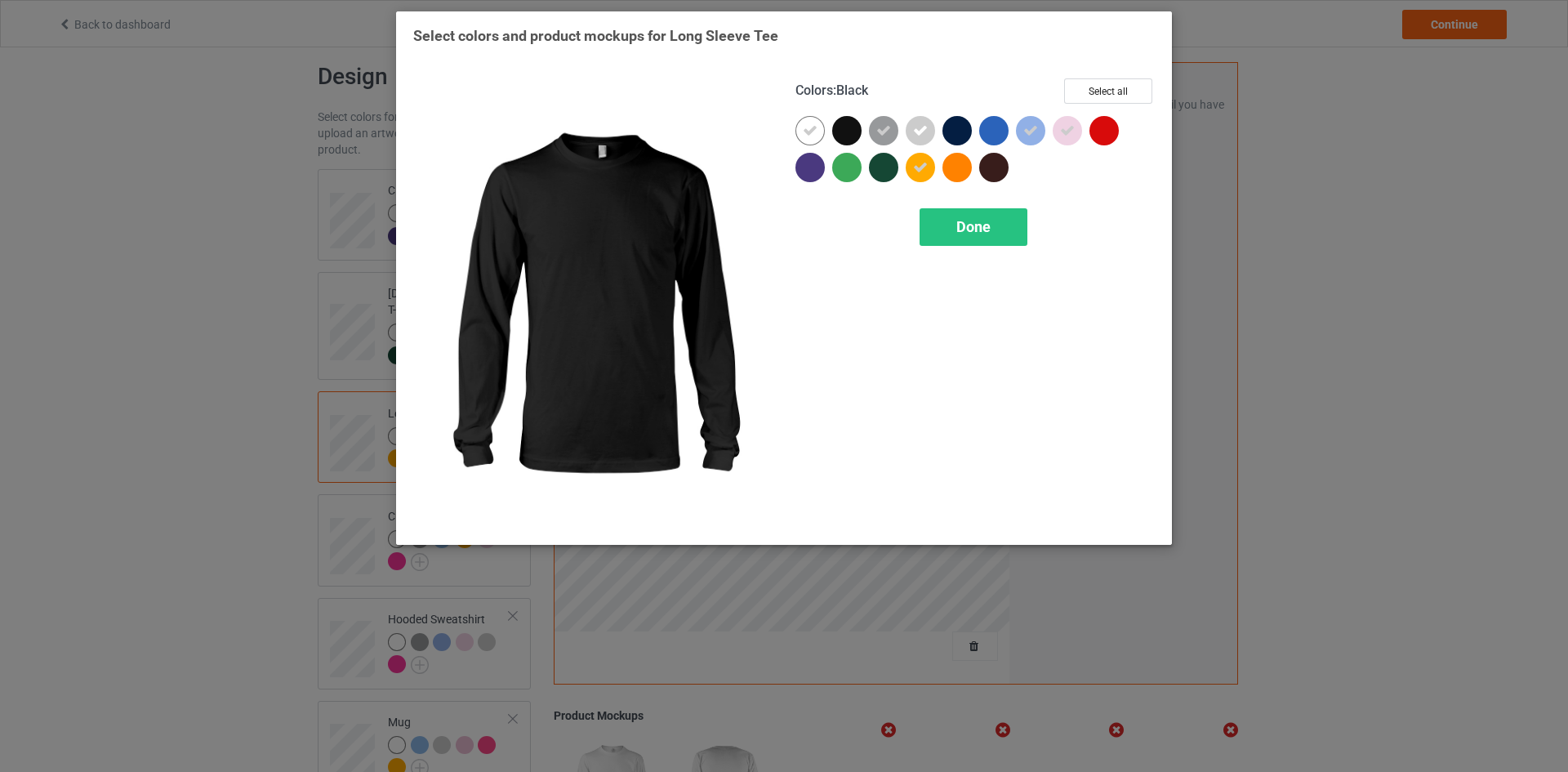
click at [840, 119] on div at bounding box center [846, 130] width 29 height 29
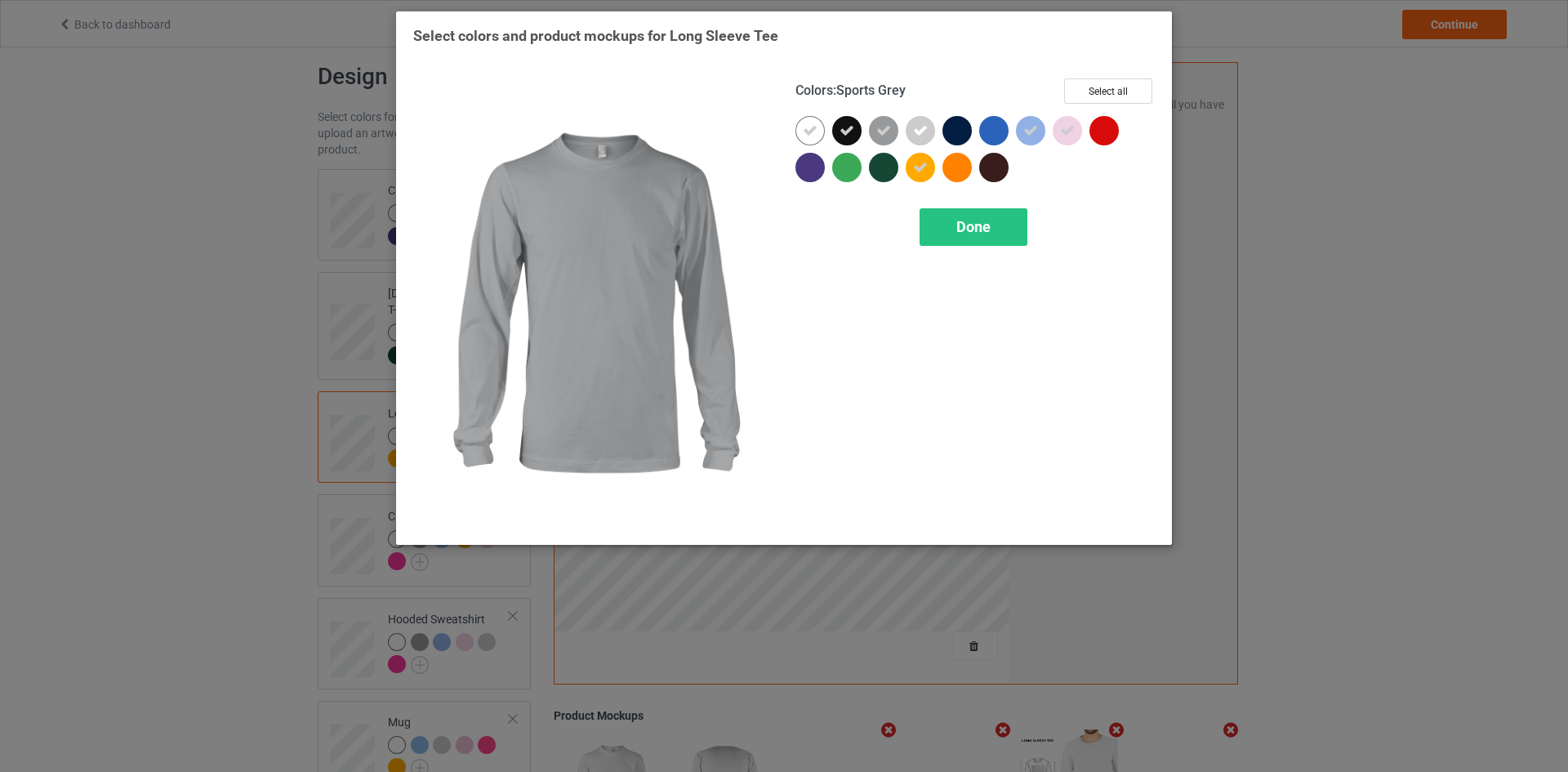
click at [878, 129] on icon at bounding box center [883, 131] width 15 height 15
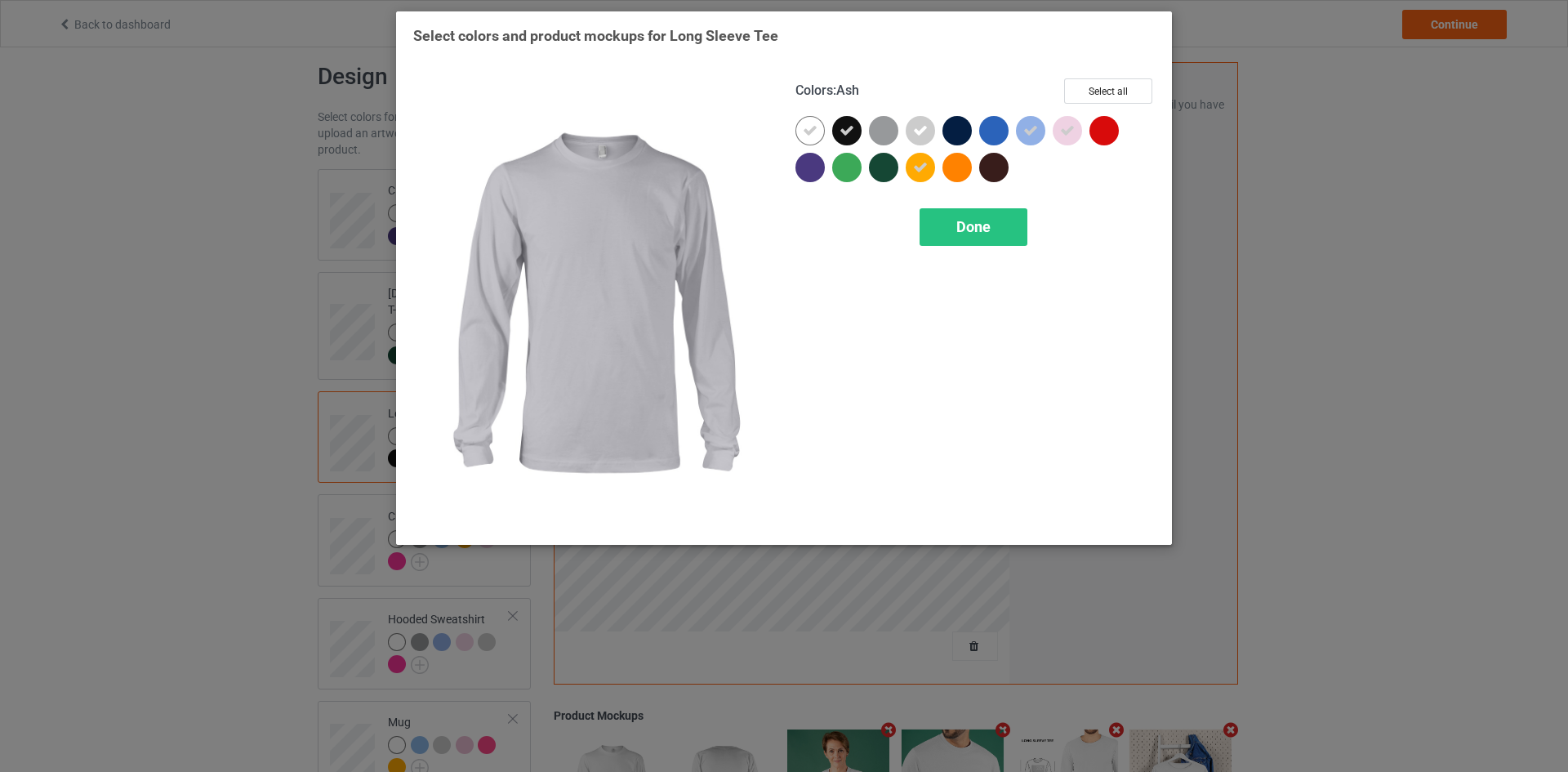
click at [914, 131] on icon at bounding box center [920, 131] width 15 height 15
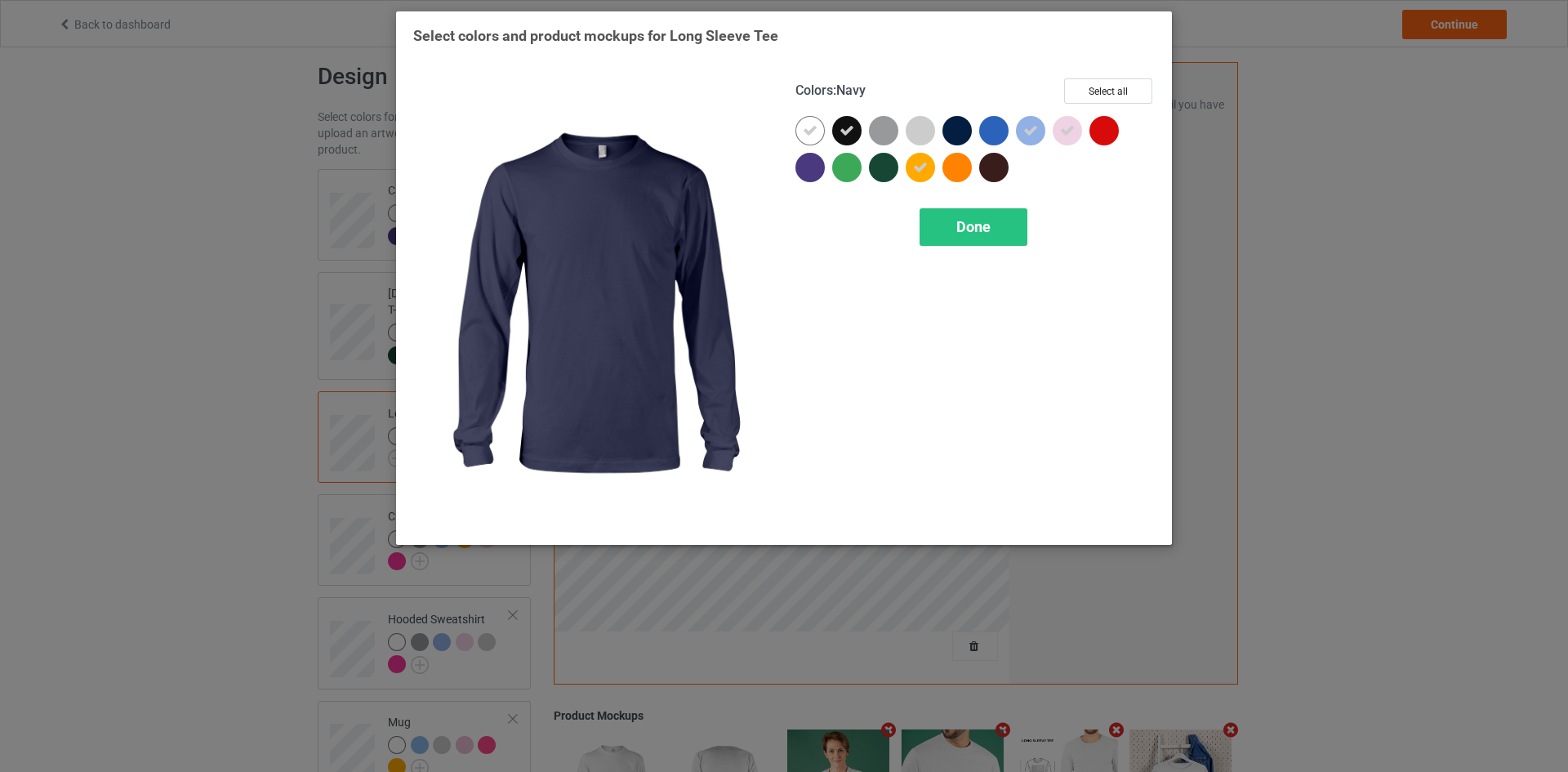
click at [956, 130] on div at bounding box center [956, 130] width 29 height 29
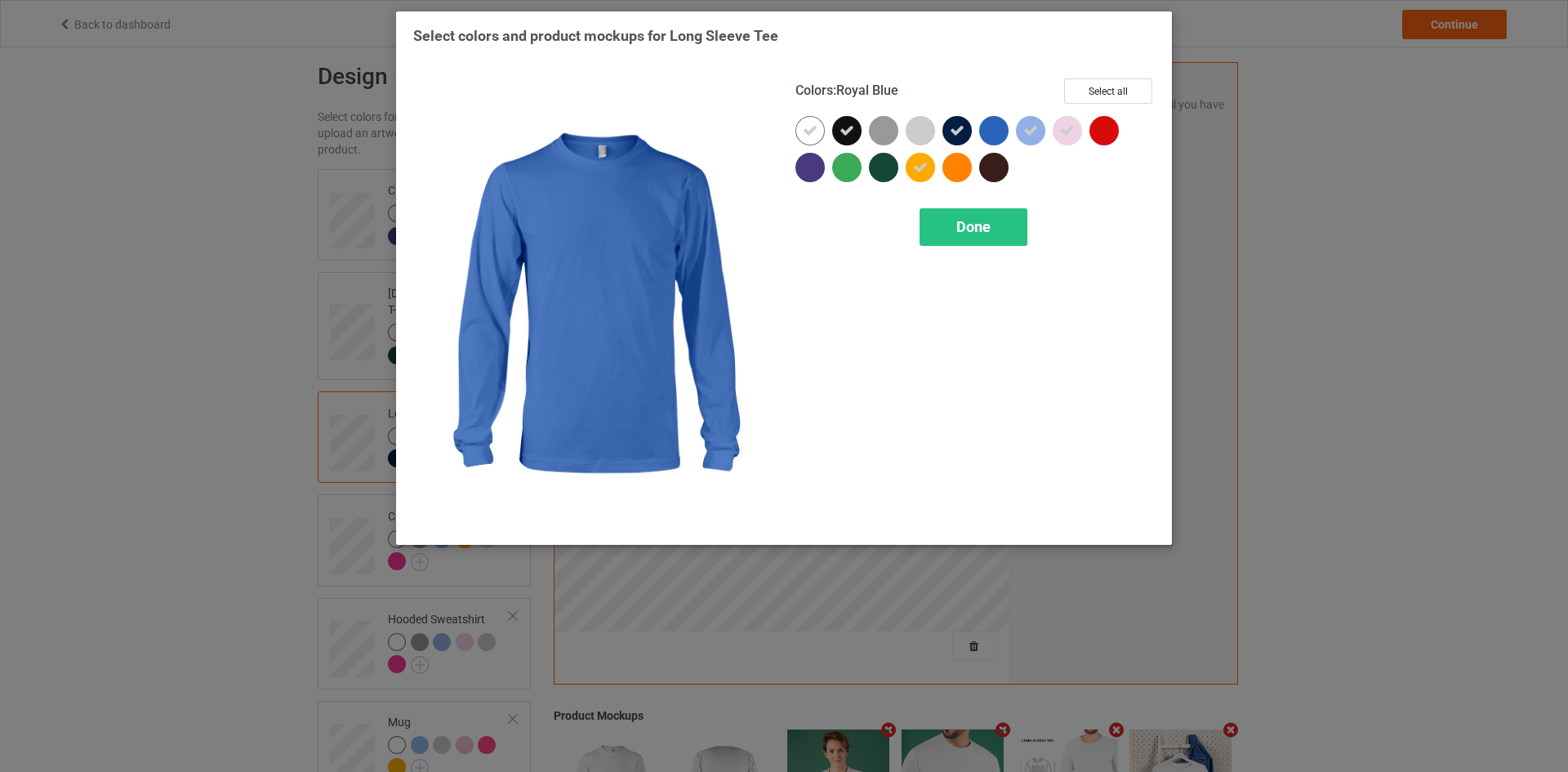
click at [996, 131] on div at bounding box center [993, 130] width 29 height 29
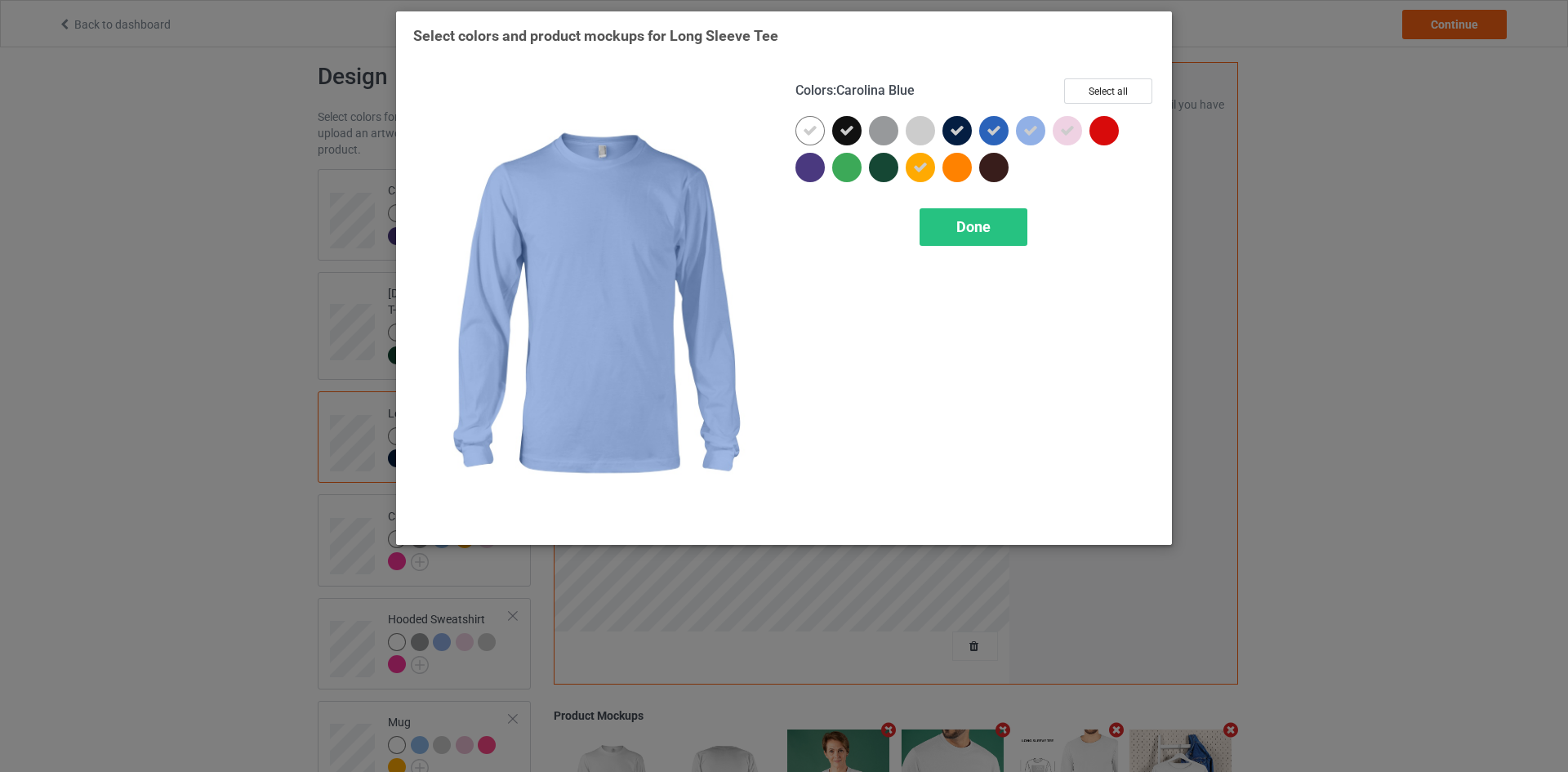
click at [1031, 133] on icon at bounding box center [1030, 131] width 15 height 15
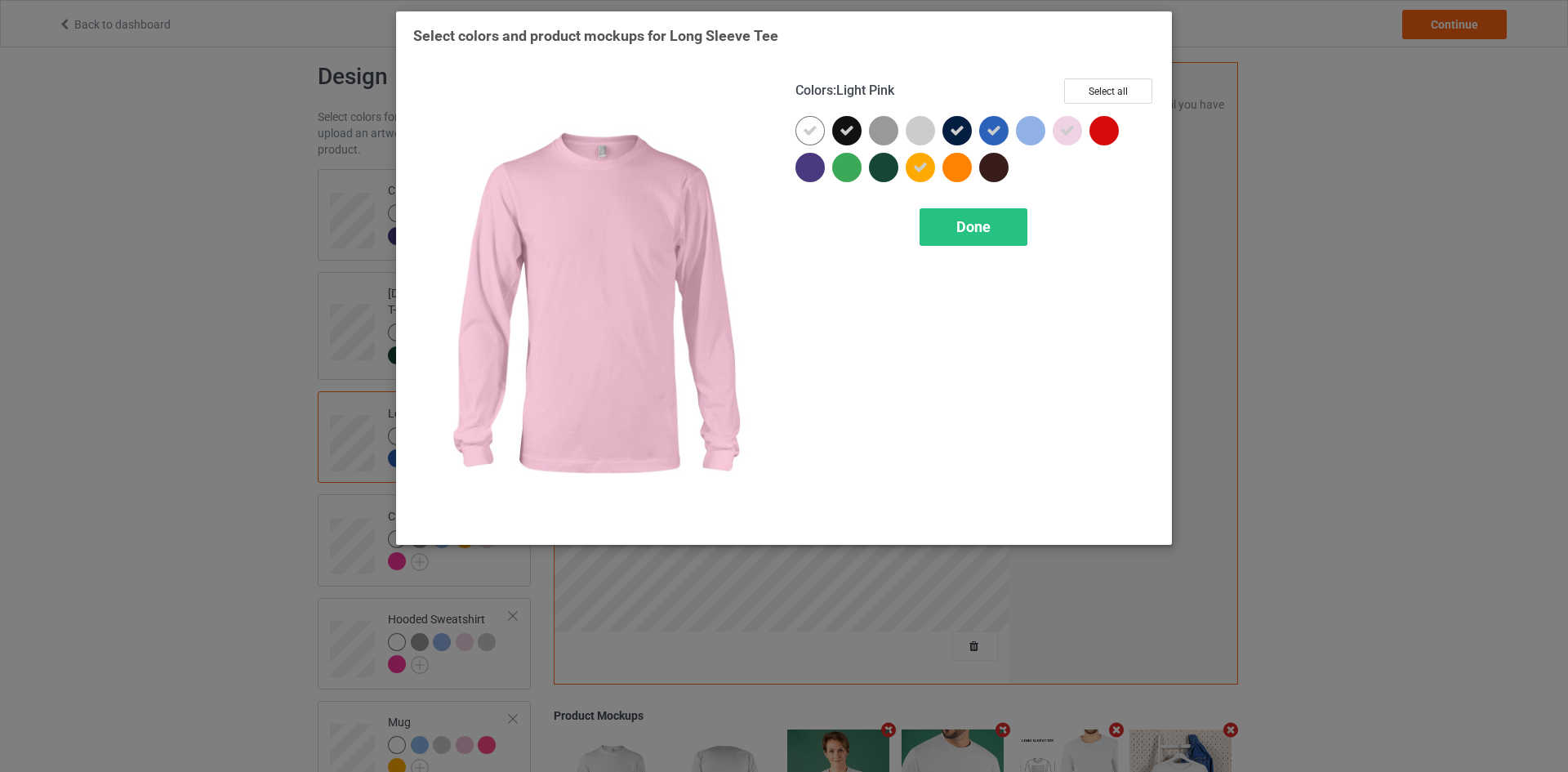
click at [1078, 136] on div at bounding box center [1066, 130] width 29 height 29
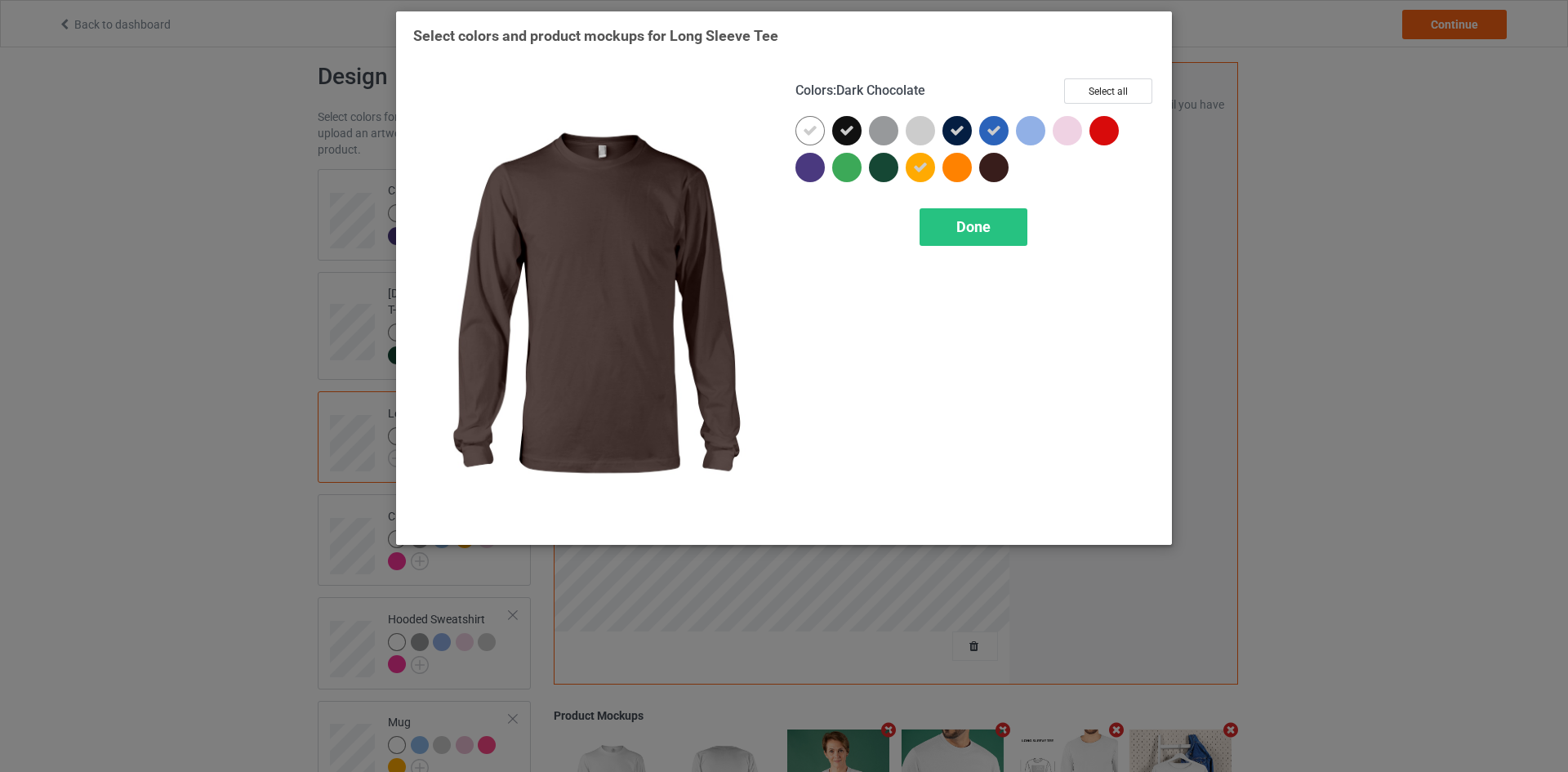
click at [997, 160] on div at bounding box center [993, 167] width 29 height 29
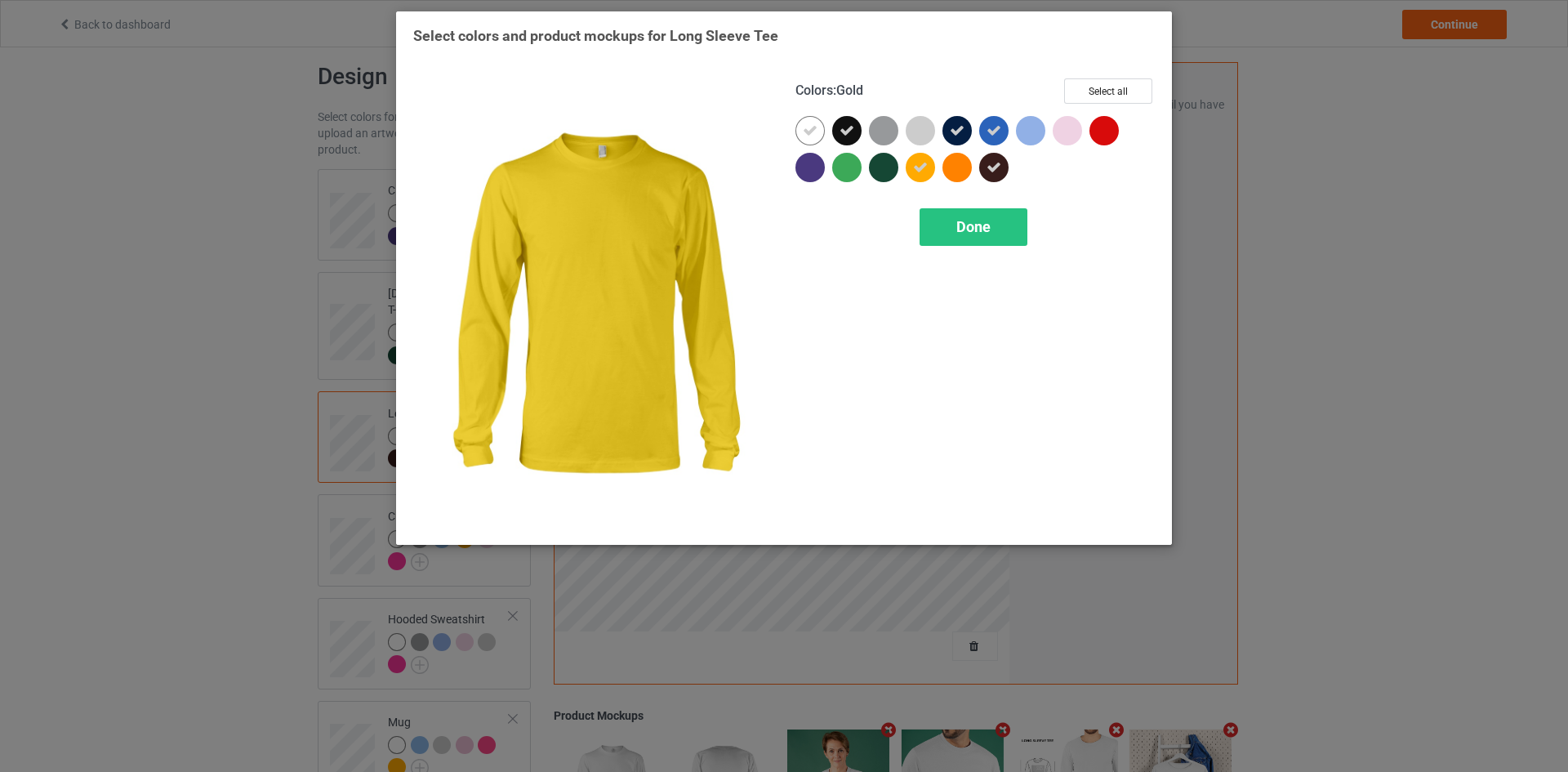
click at [930, 161] on div at bounding box center [920, 167] width 29 height 29
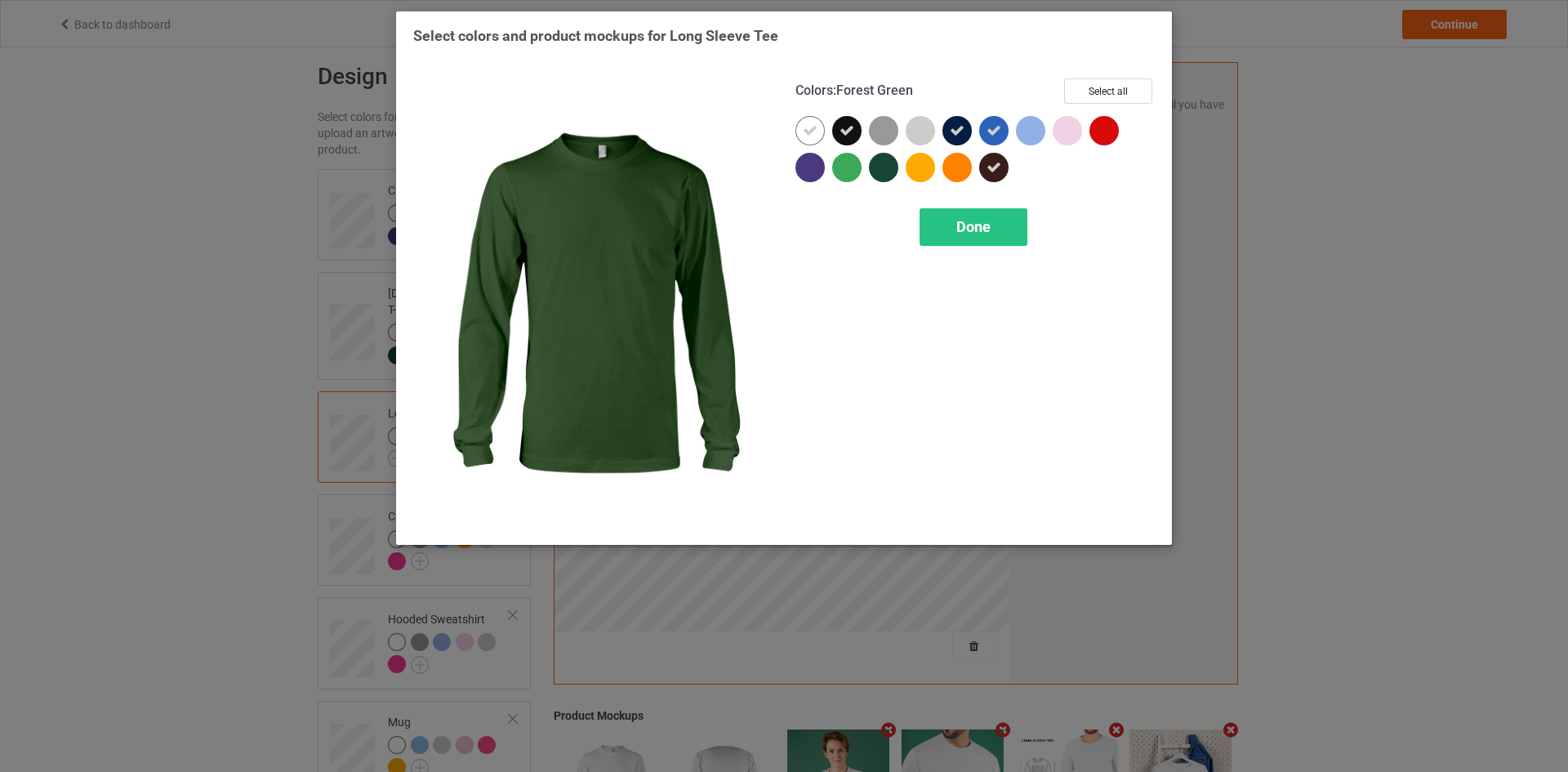
click at [886, 164] on div at bounding box center [883, 167] width 29 height 29
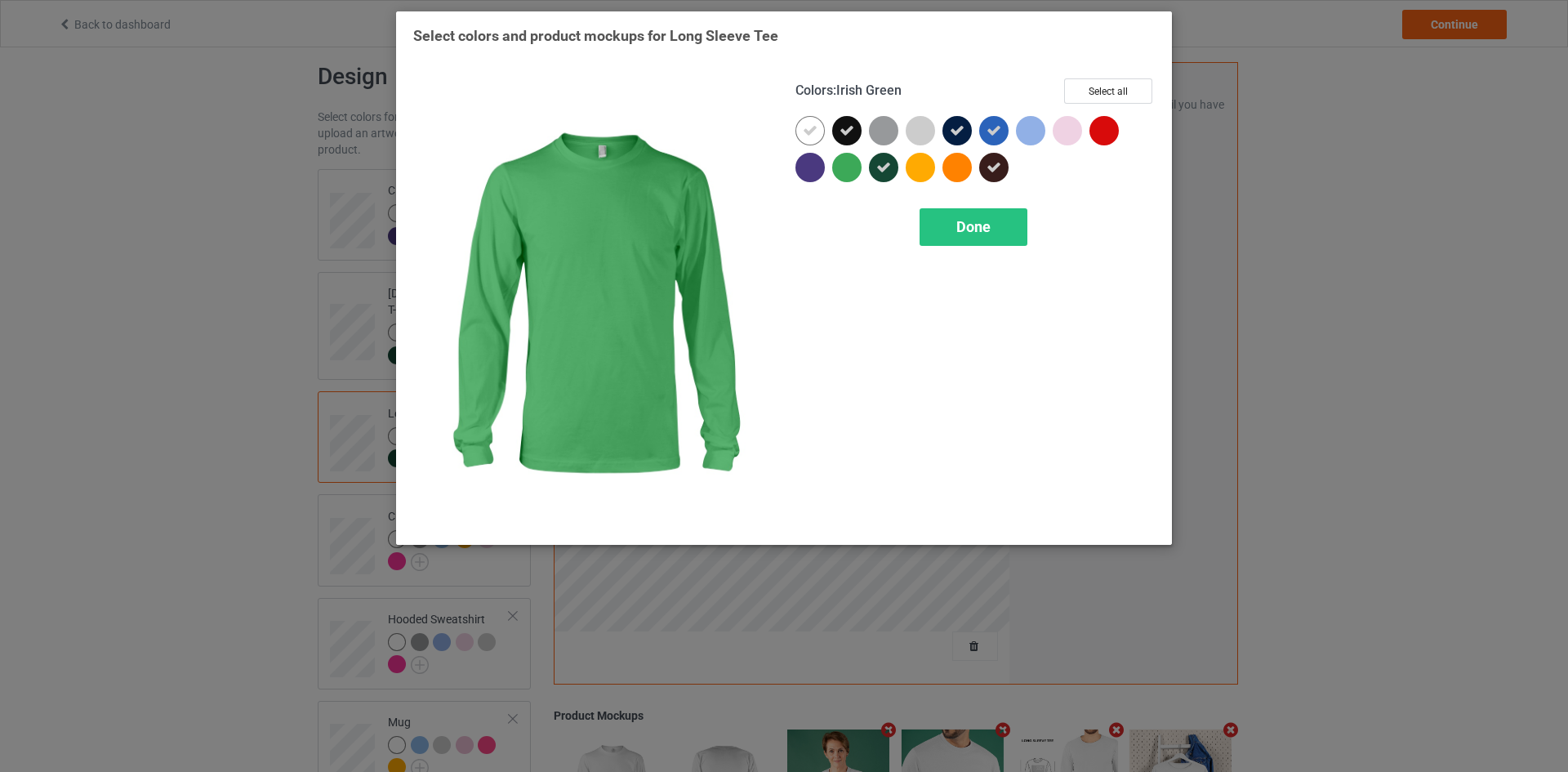
click at [814, 165] on div at bounding box center [810, 167] width 29 height 29
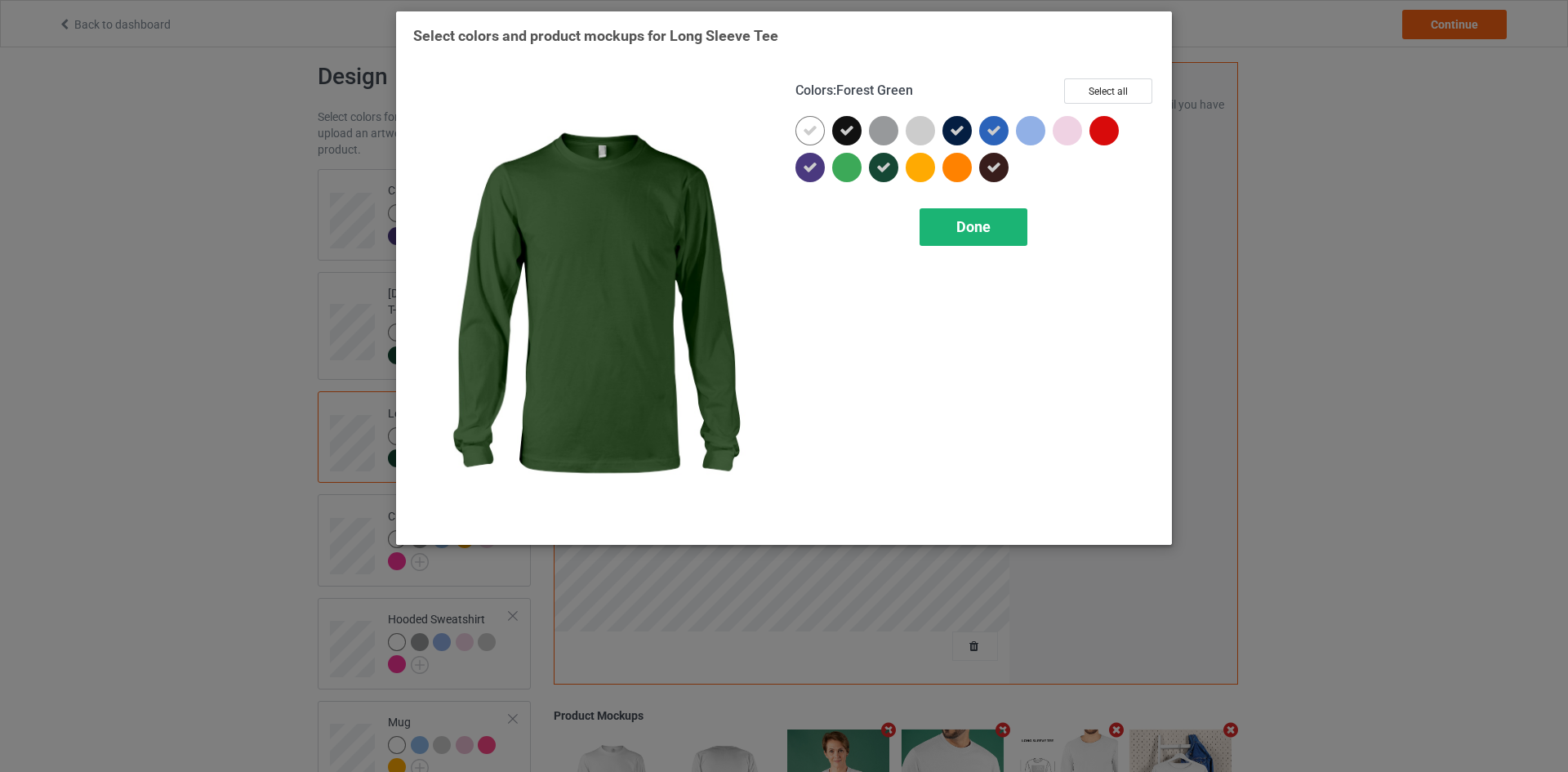
click at [974, 214] on div "Done" at bounding box center [973, 227] width 108 height 38
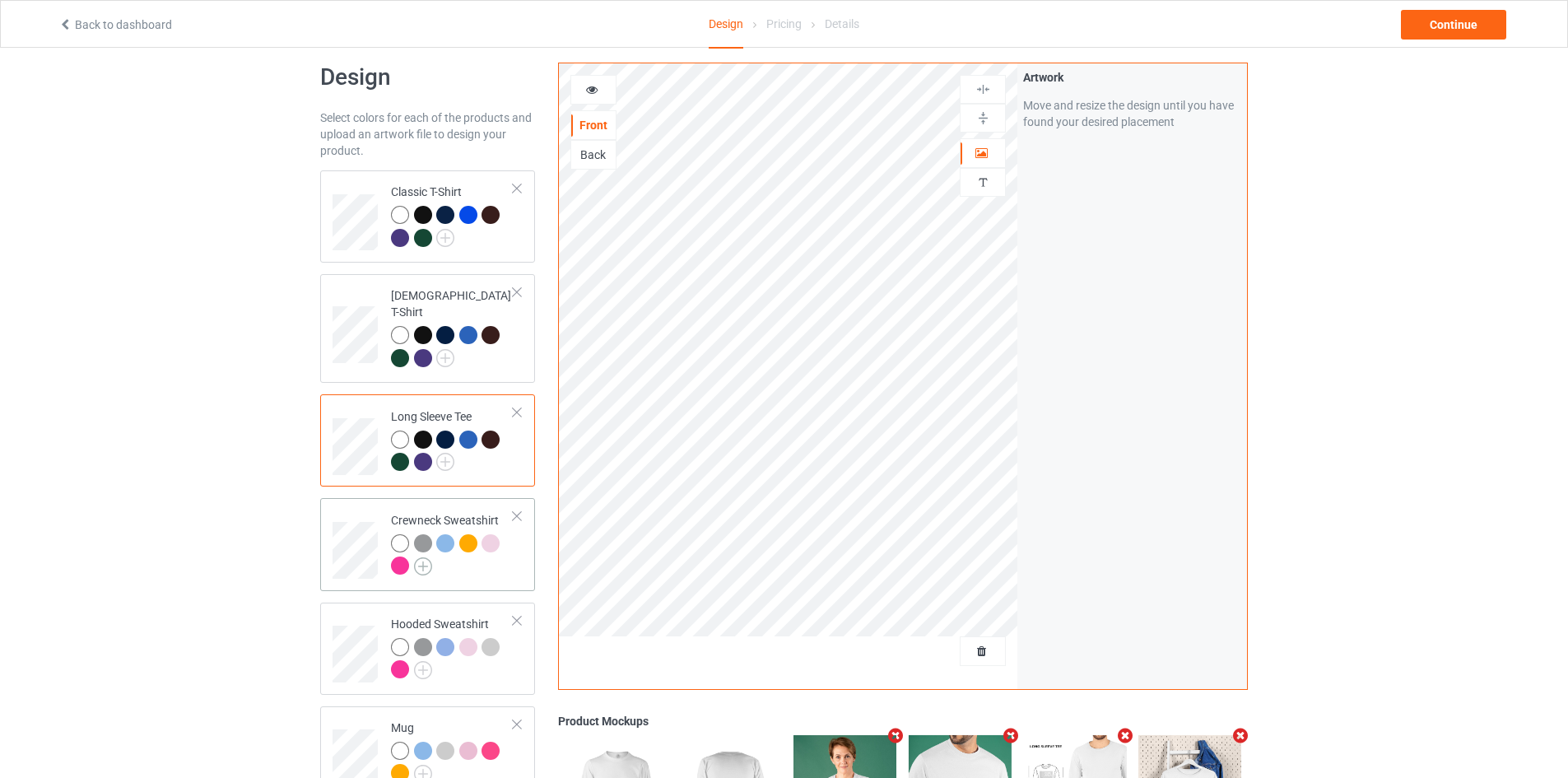
click at [419, 557] on img at bounding box center [423, 566] width 18 height 18
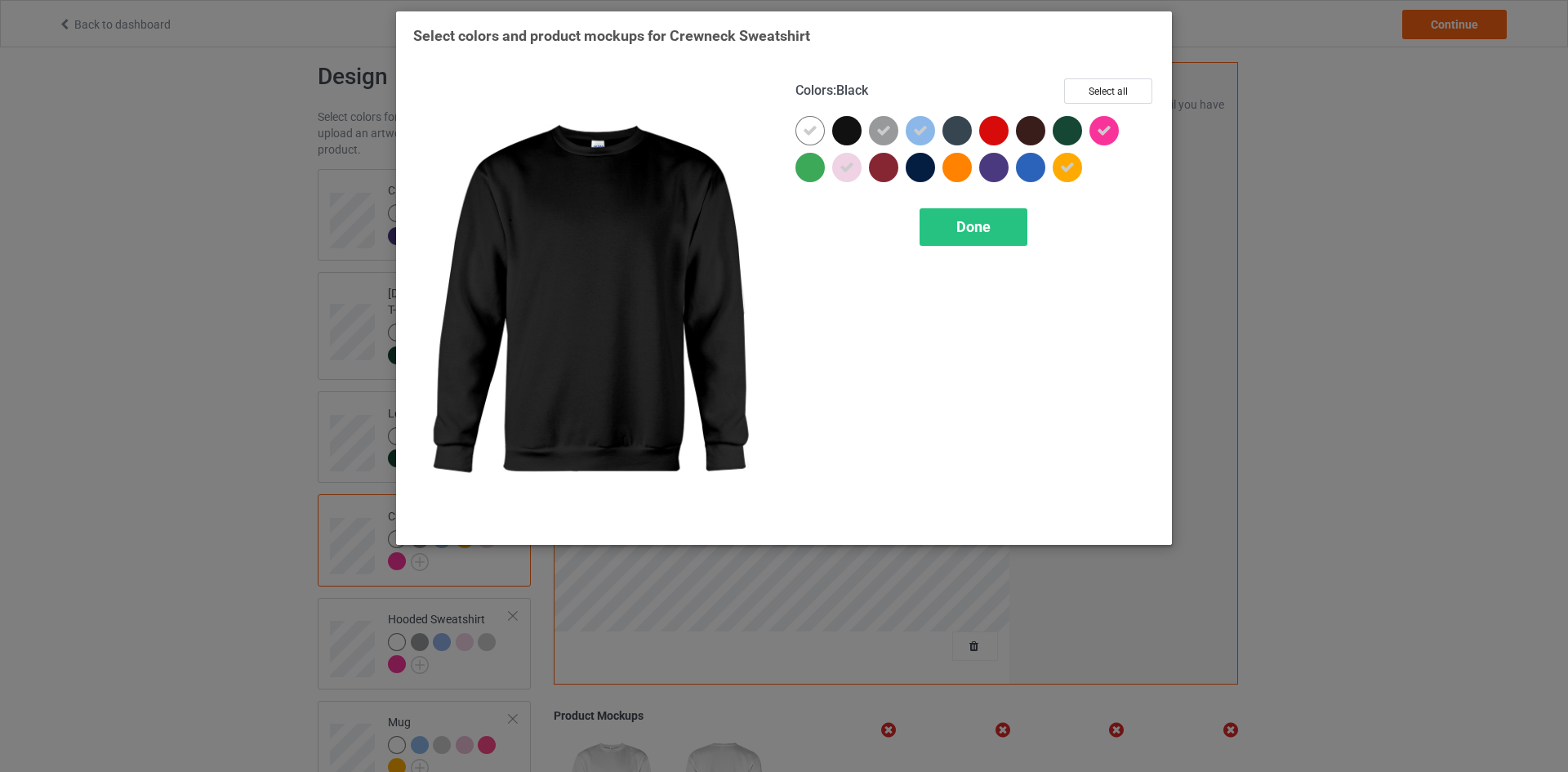
drag, startPoint x: 842, startPoint y: 126, endPoint x: 872, endPoint y: 130, distance: 30.3
click at [842, 127] on div at bounding box center [846, 130] width 29 height 29
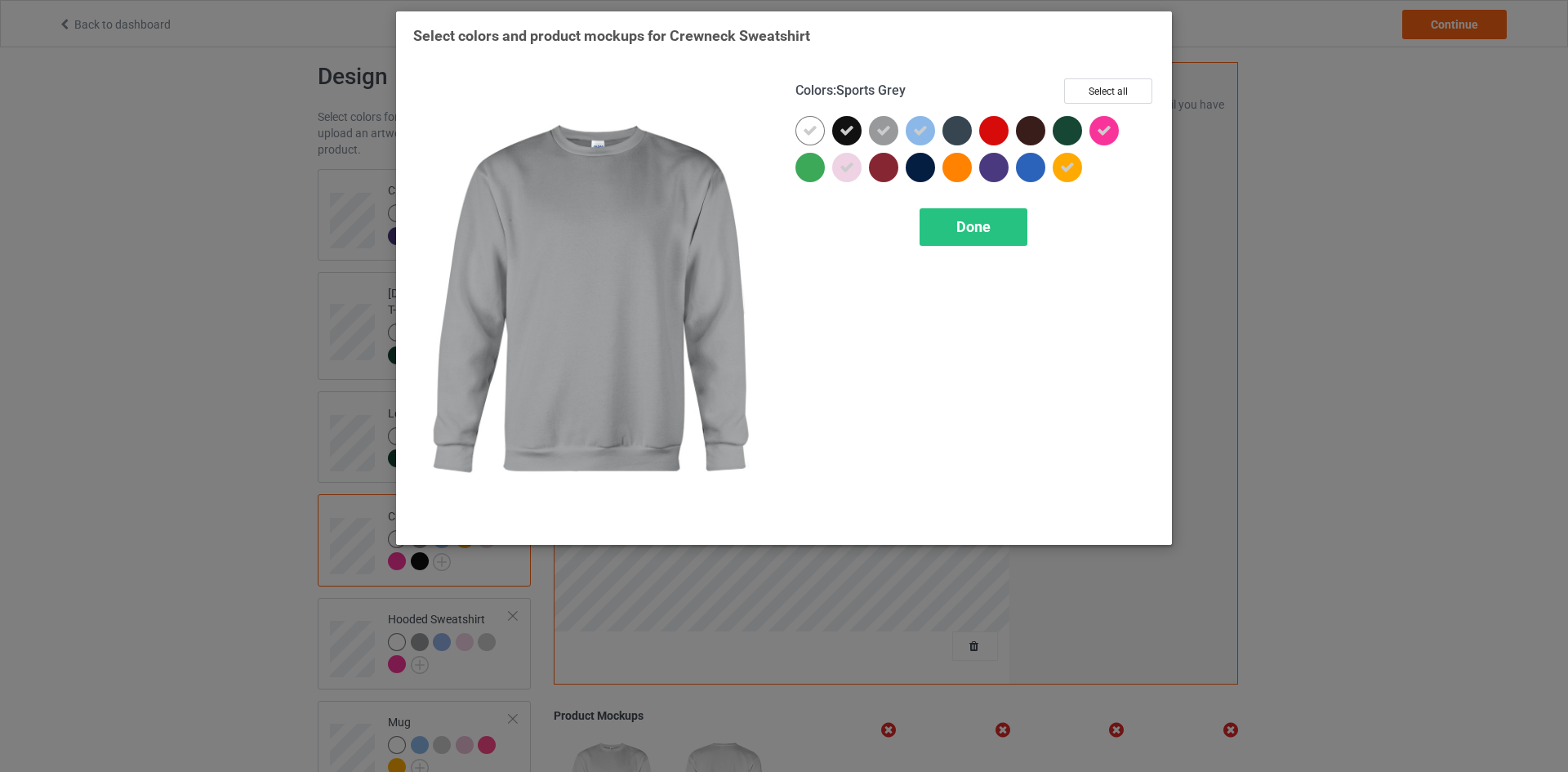
click at [879, 131] on icon at bounding box center [883, 131] width 15 height 15
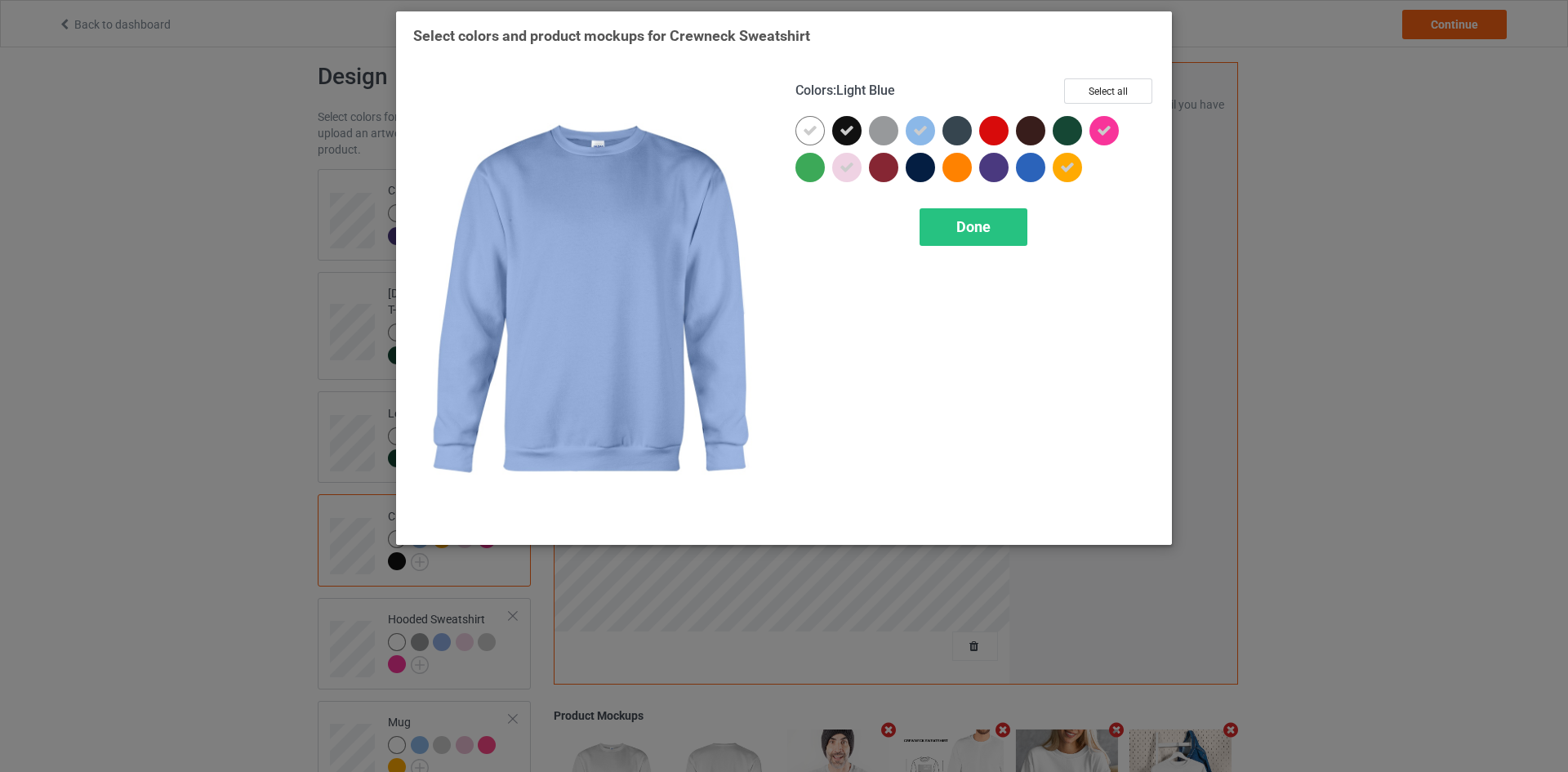
click at [913, 131] on icon at bounding box center [920, 131] width 15 height 15
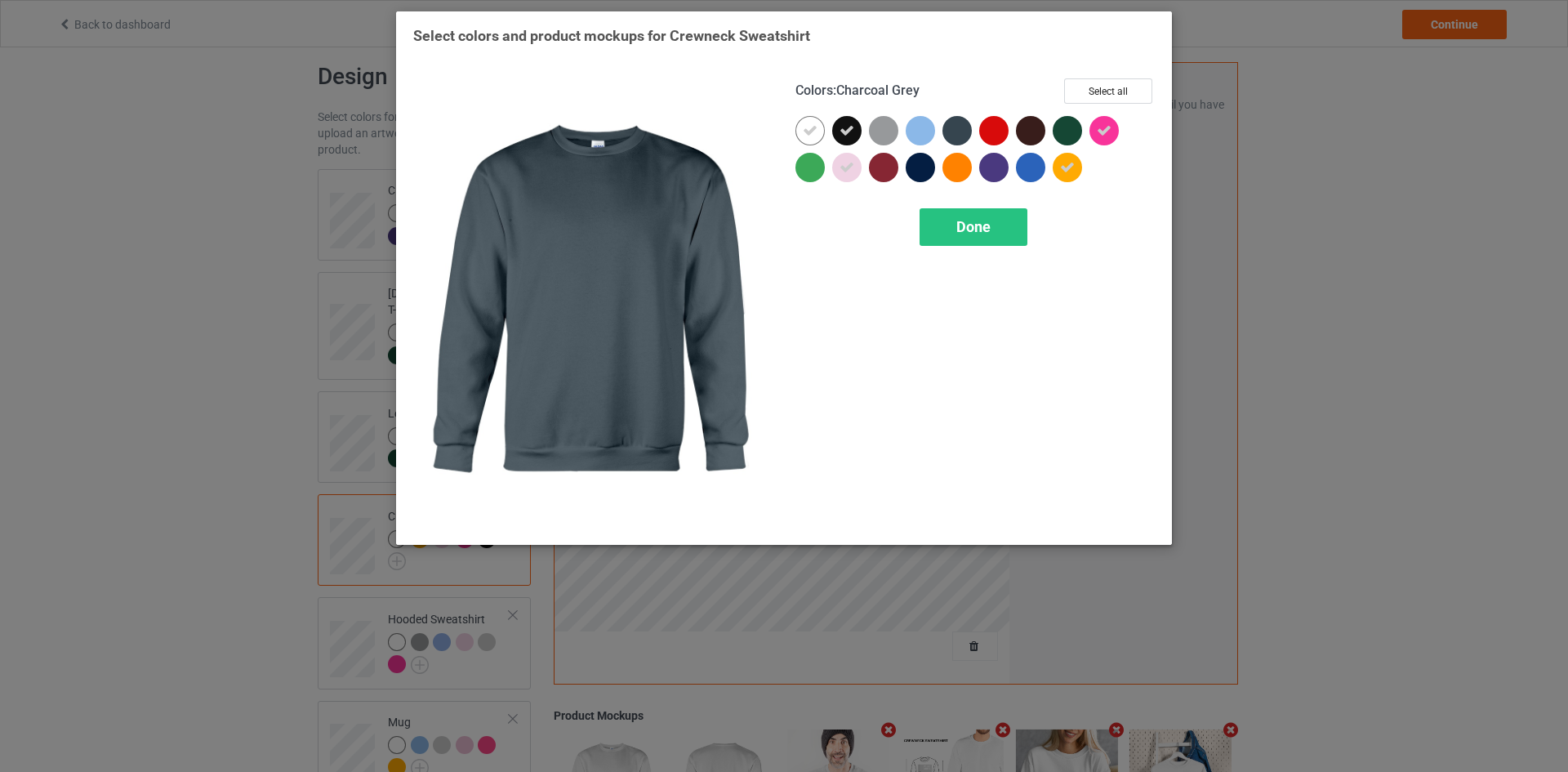
click at [943, 129] on div at bounding box center [956, 130] width 29 height 29
click at [953, 129] on icon at bounding box center [957, 131] width 15 height 15
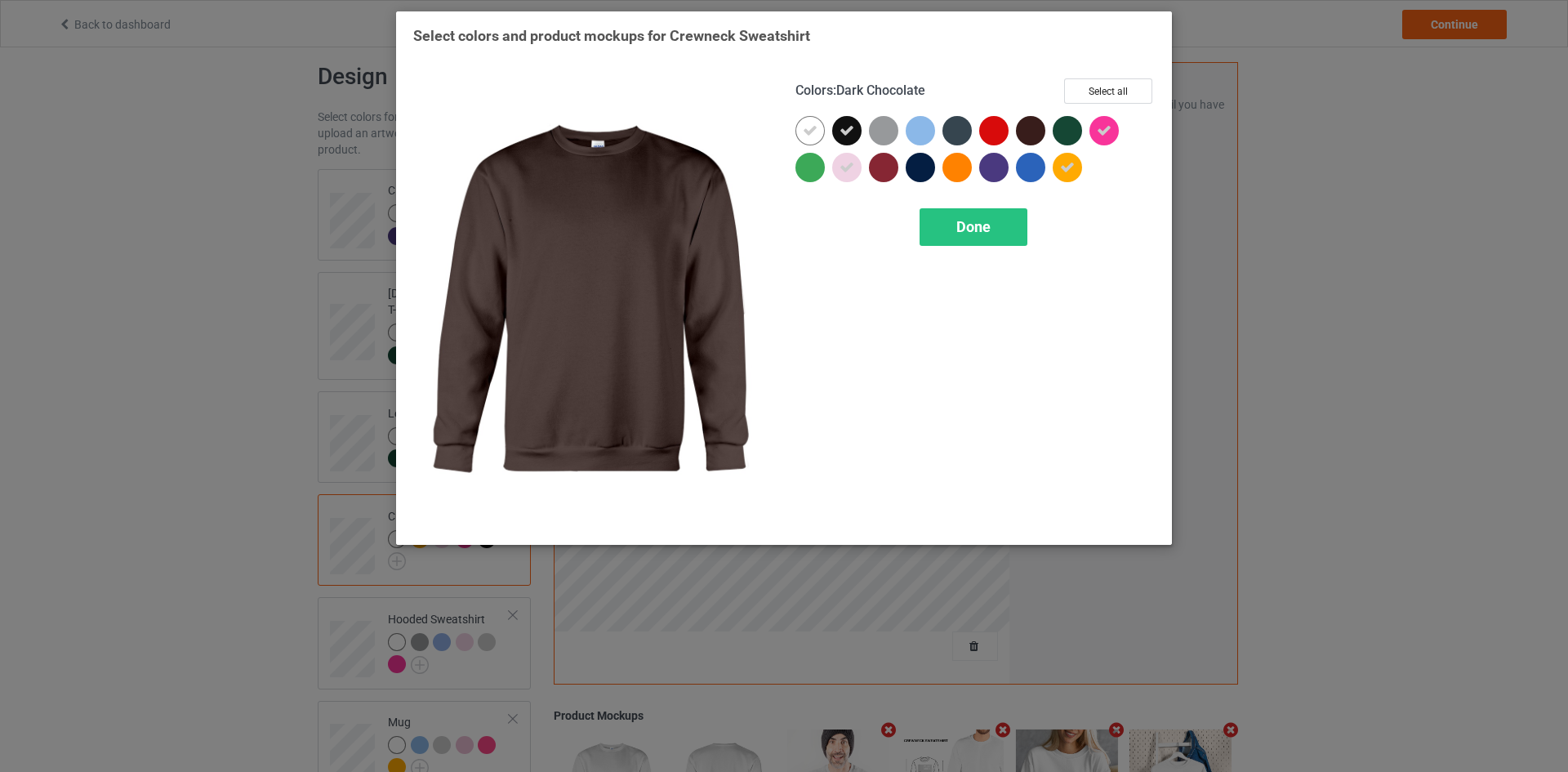
click at [1038, 130] on div at bounding box center [1030, 130] width 29 height 29
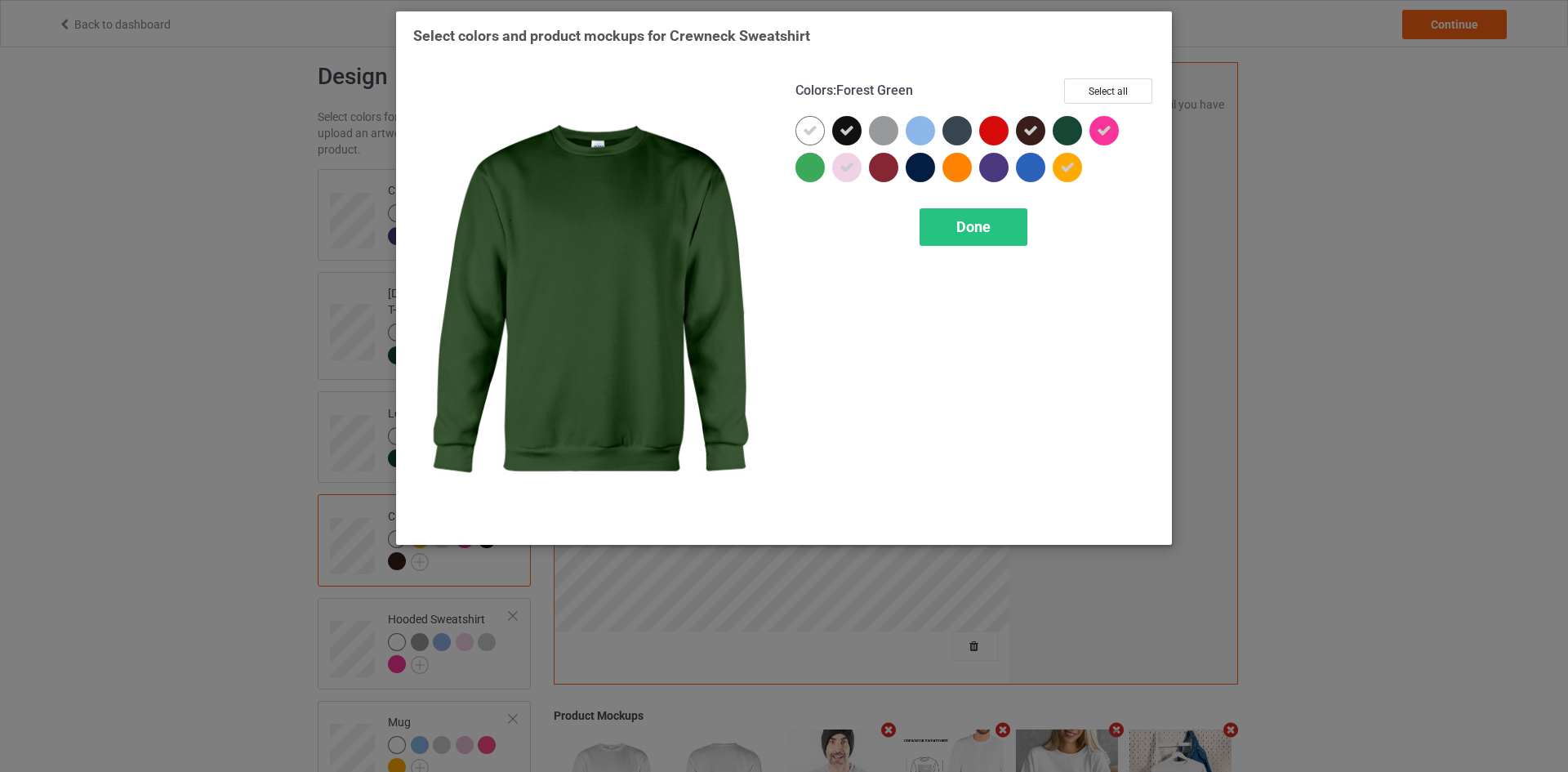
click at [1065, 130] on div at bounding box center [1066, 130] width 29 height 29
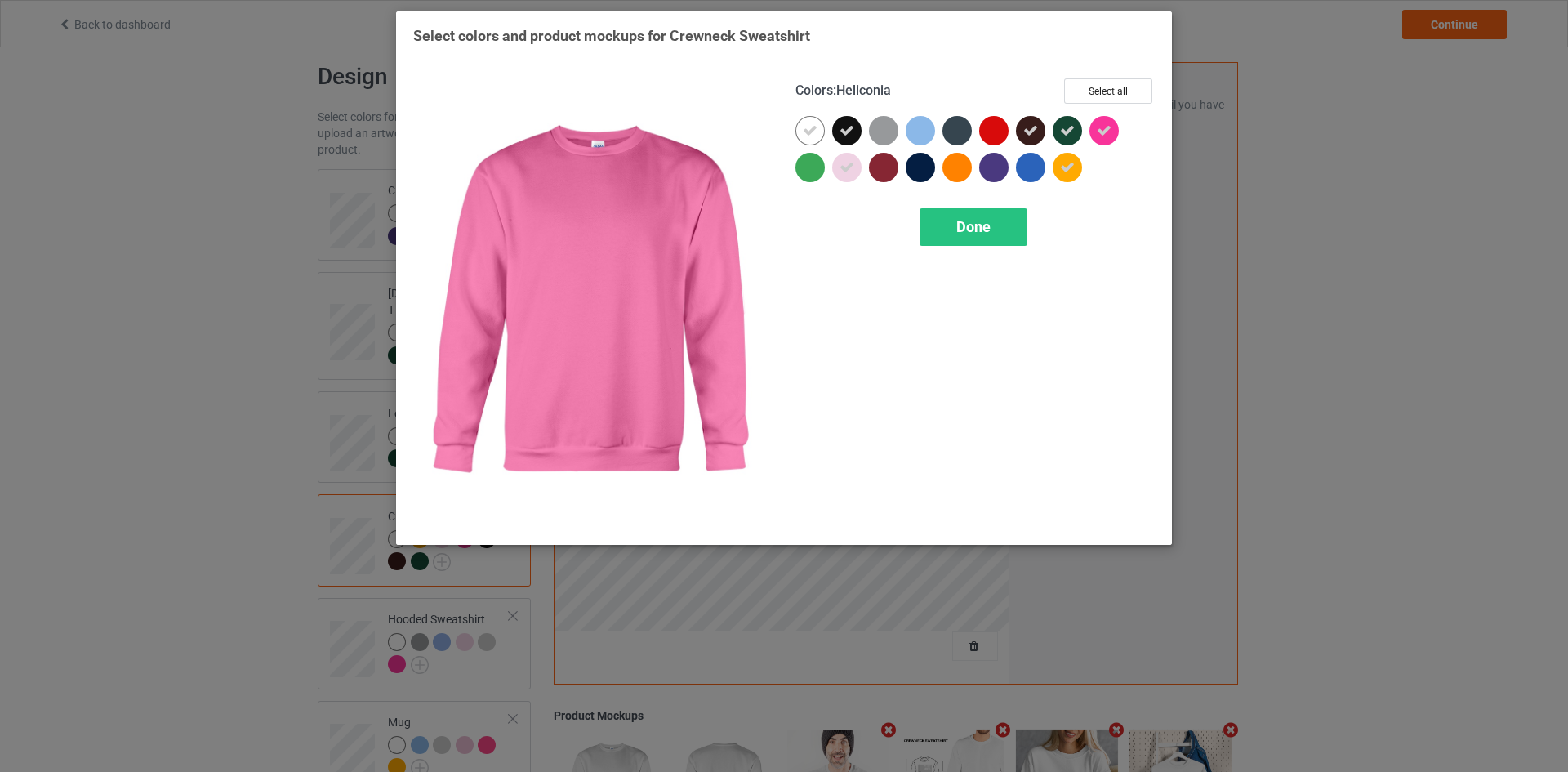
click at [1103, 130] on icon at bounding box center [1103, 131] width 15 height 15
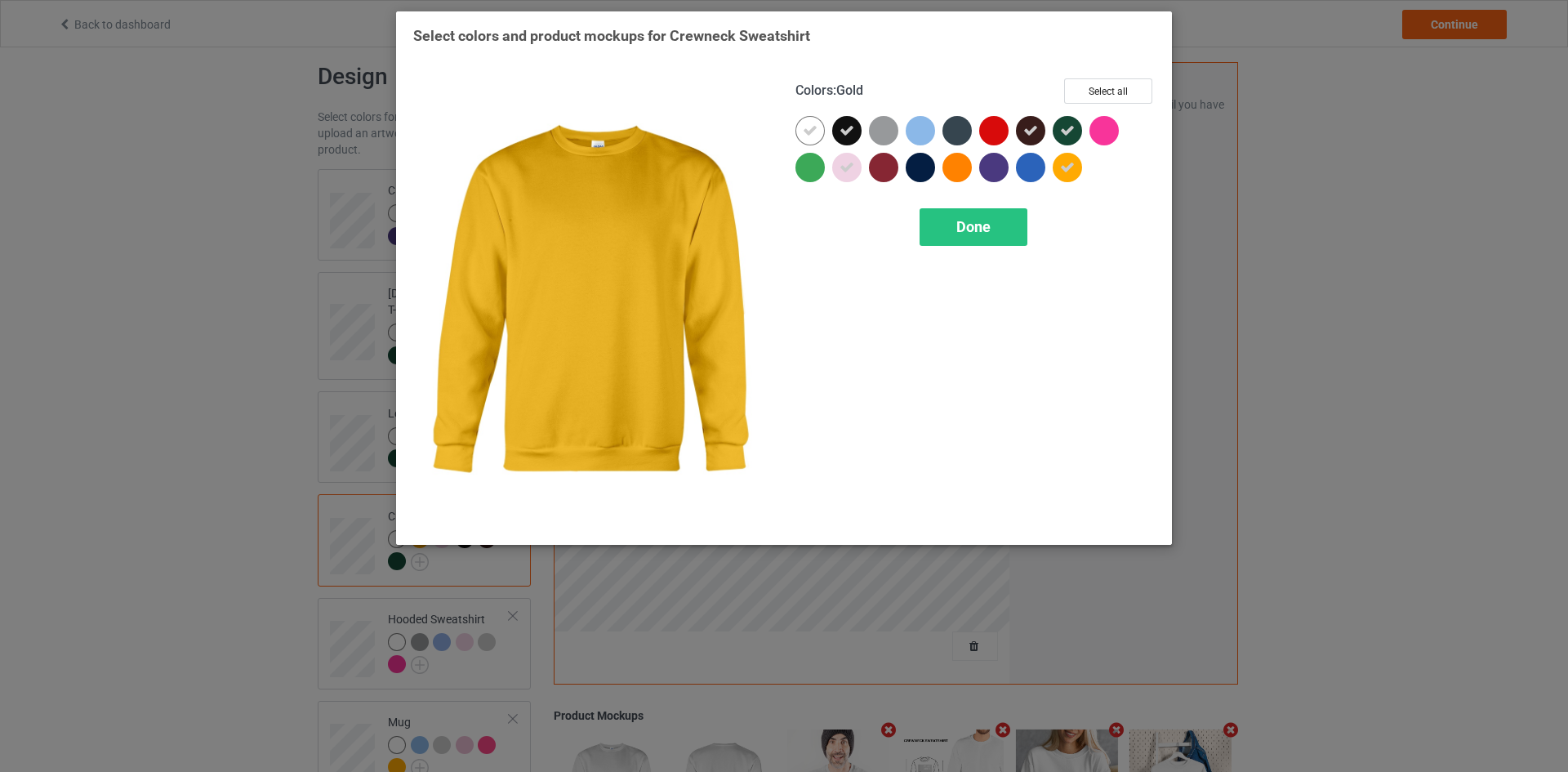
click at [1065, 169] on icon at bounding box center [1067, 167] width 15 height 15
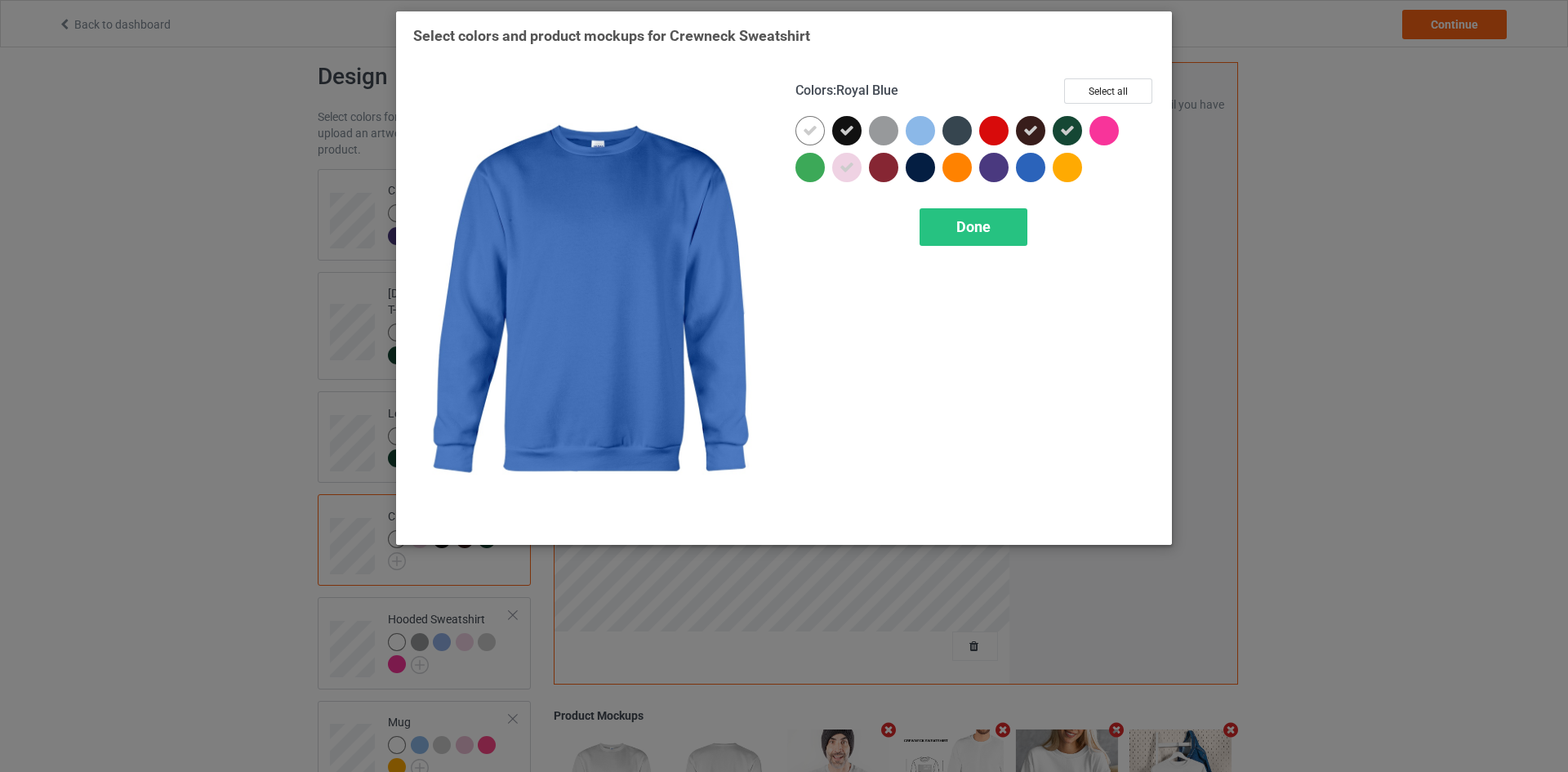
click at [1025, 166] on div at bounding box center [1030, 167] width 29 height 29
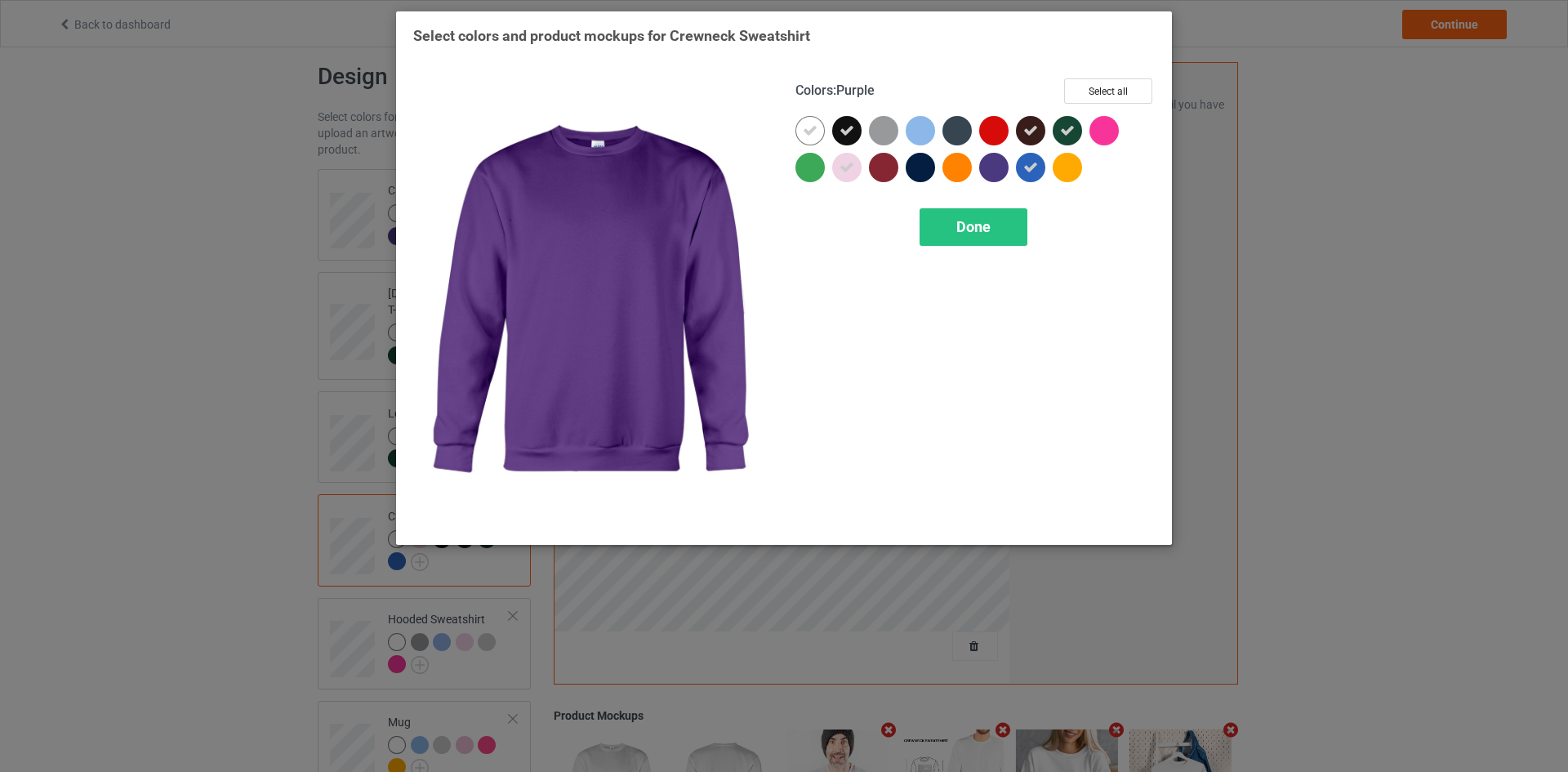
click at [990, 165] on div at bounding box center [993, 167] width 29 height 29
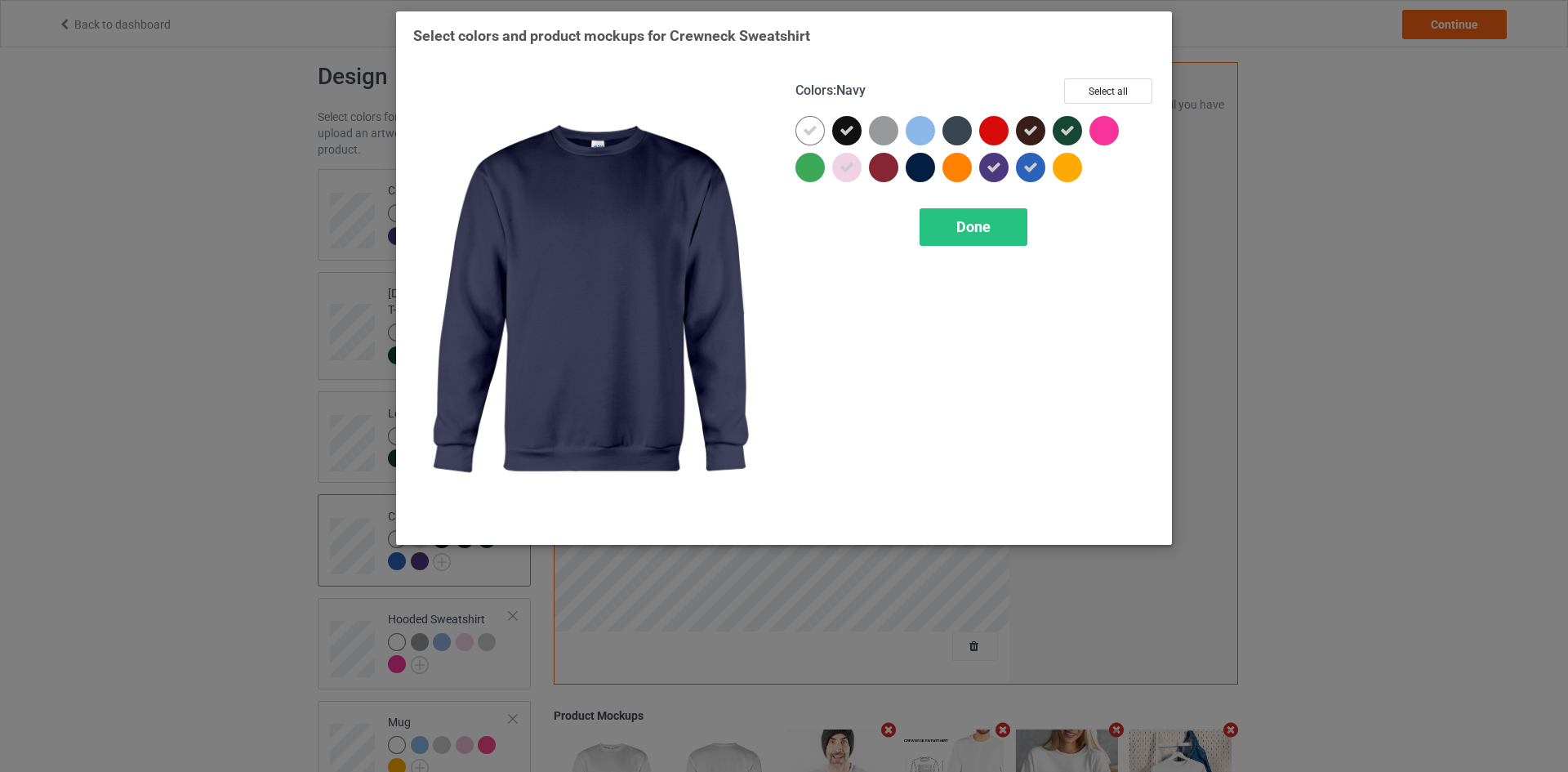
click at [915, 166] on div at bounding box center [920, 167] width 29 height 29
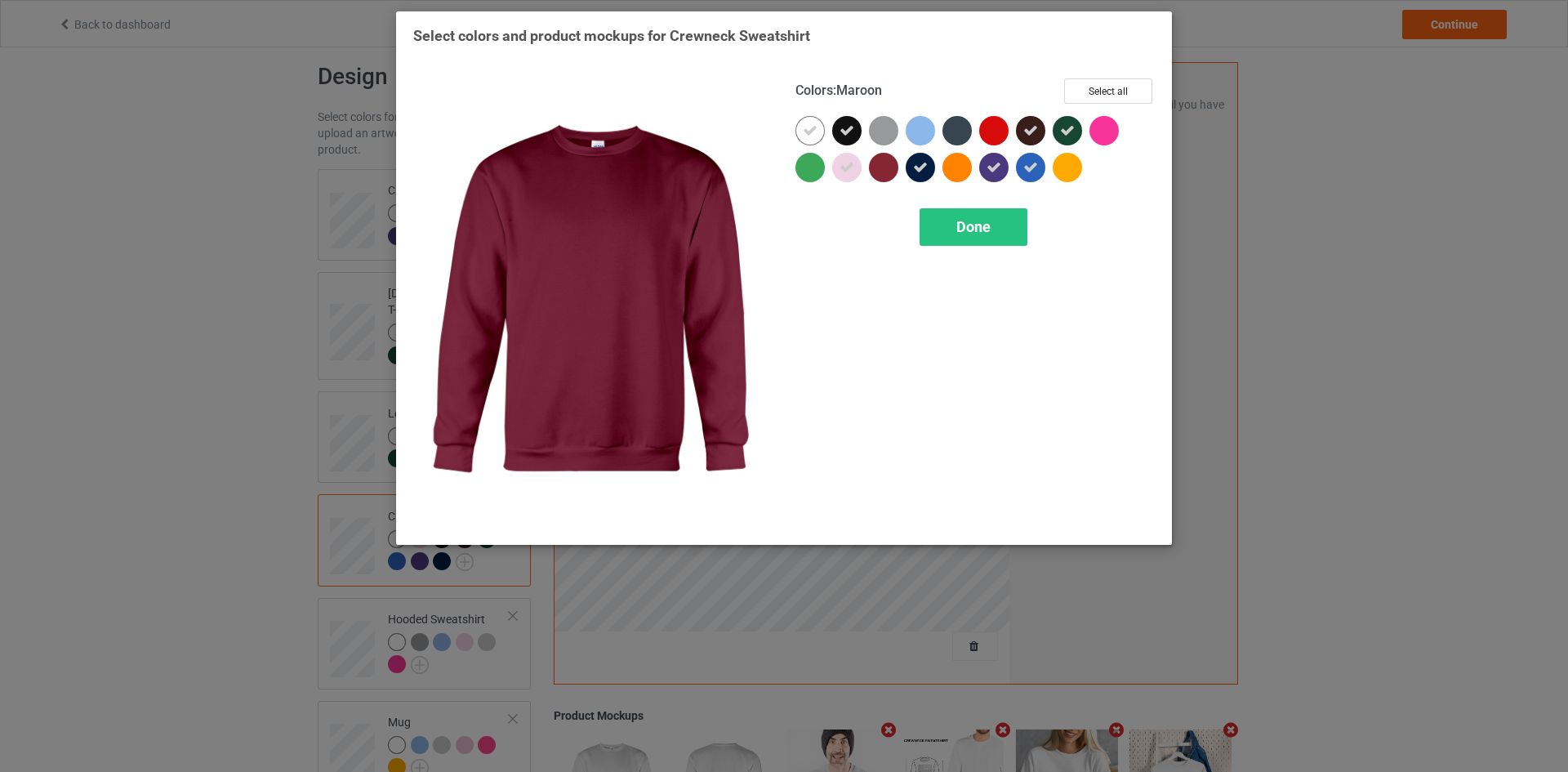
click at [885, 167] on div at bounding box center [883, 167] width 29 height 29
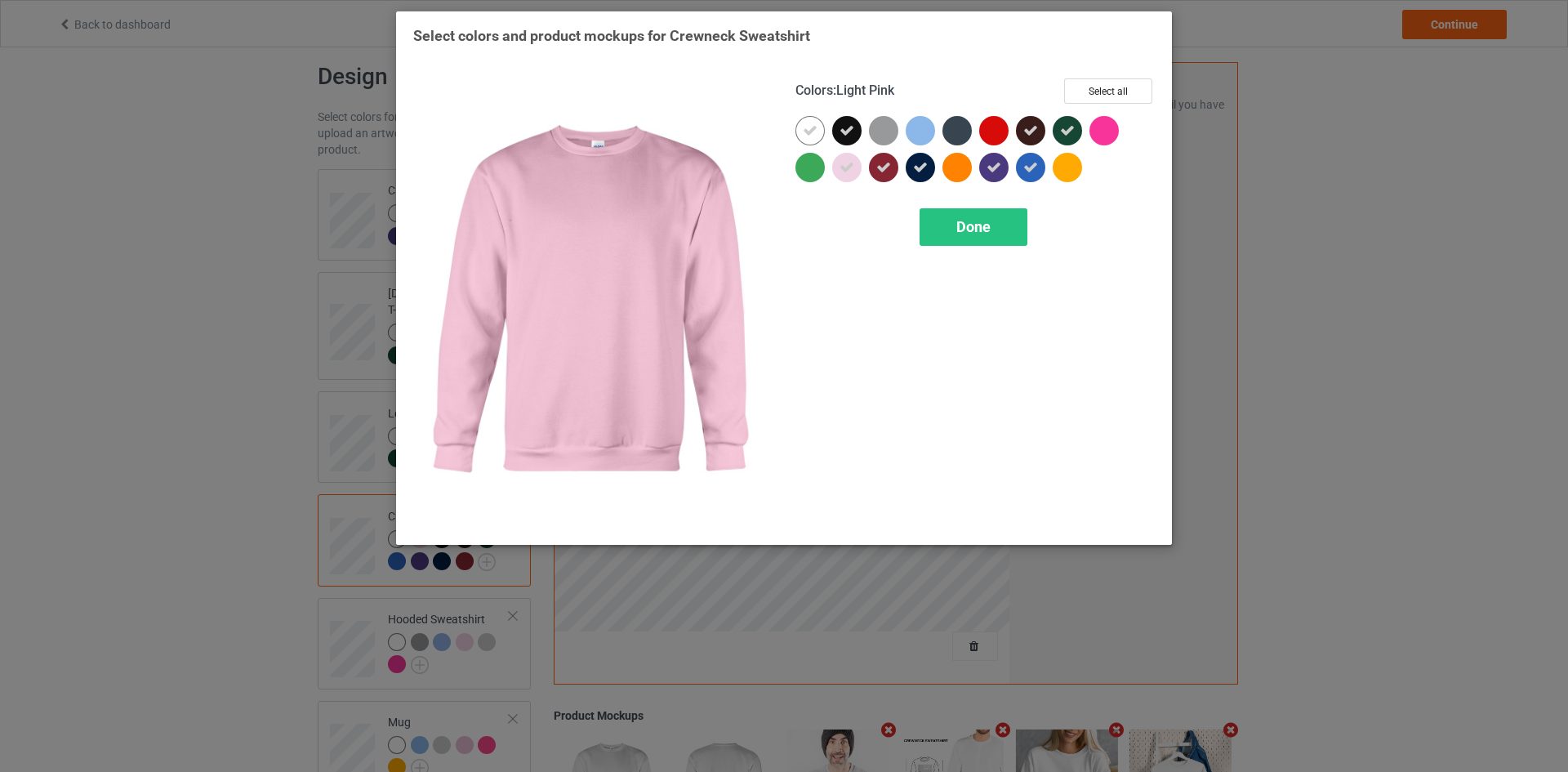
click at [839, 167] on div at bounding box center [846, 167] width 29 height 29
click at [959, 222] on span "Done" at bounding box center [973, 226] width 34 height 17
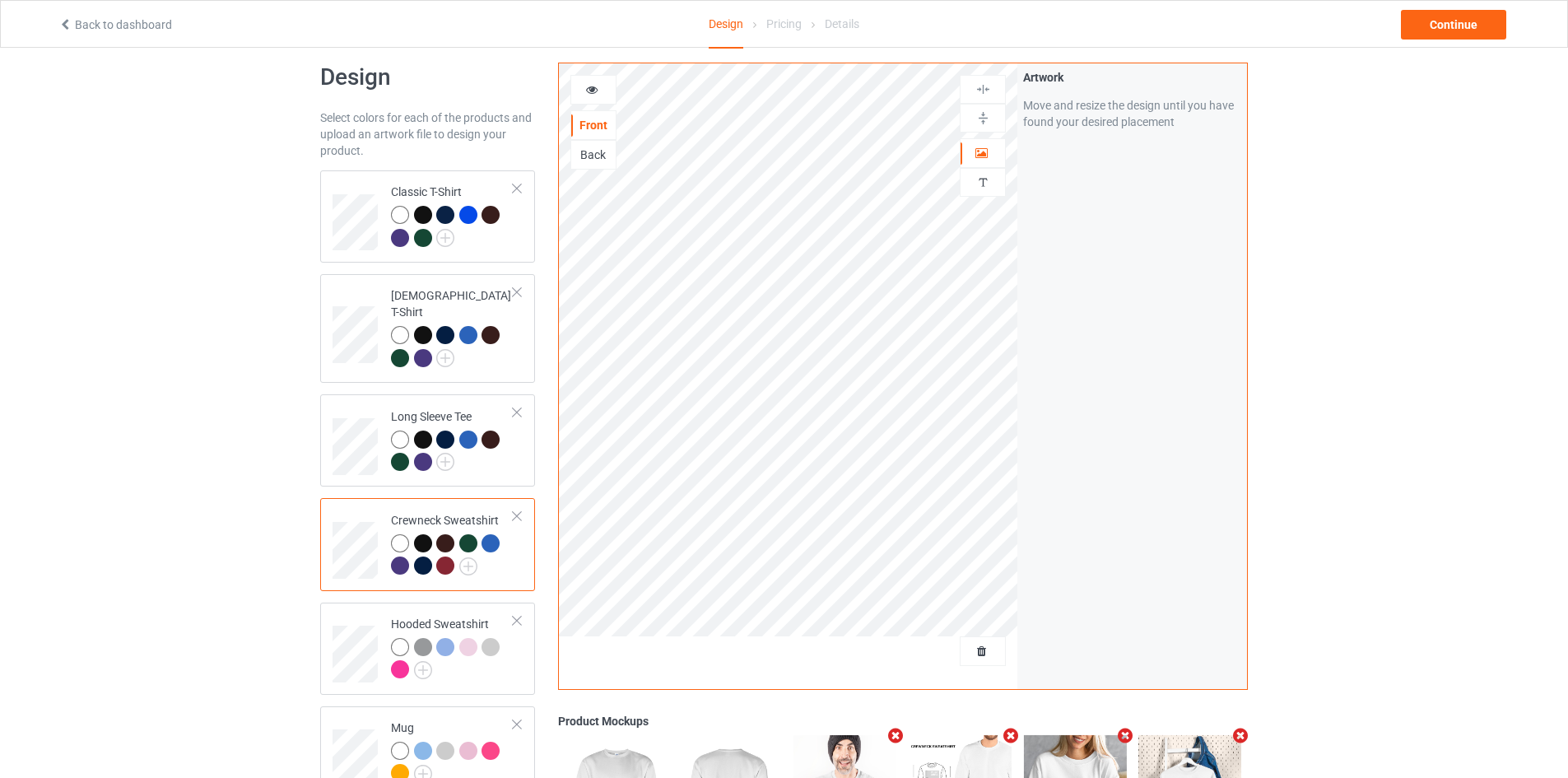
click at [588, 96] on div at bounding box center [594, 90] width 44 height 17
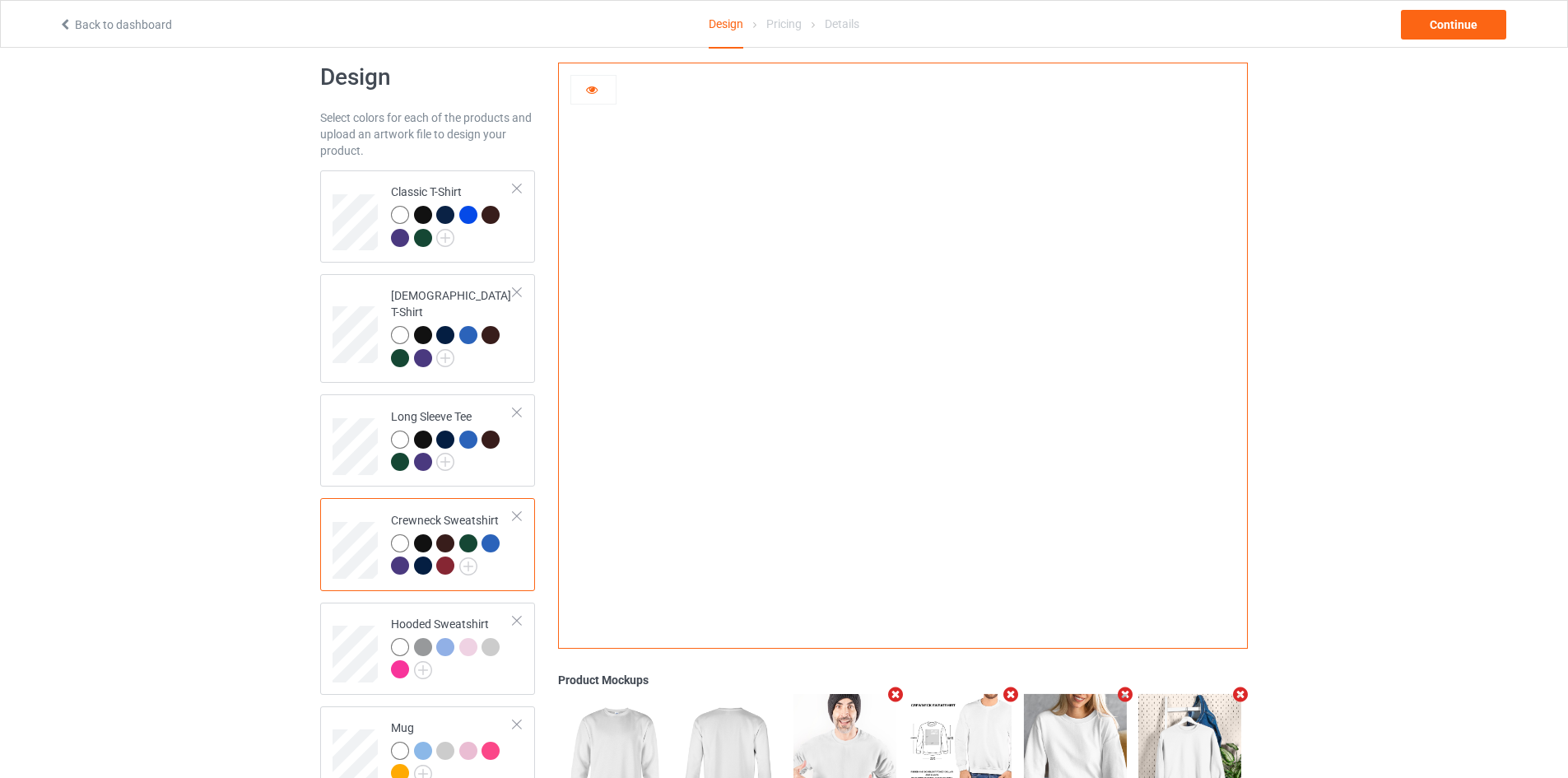
click at [446, 558] on div at bounding box center [445, 565] width 18 height 18
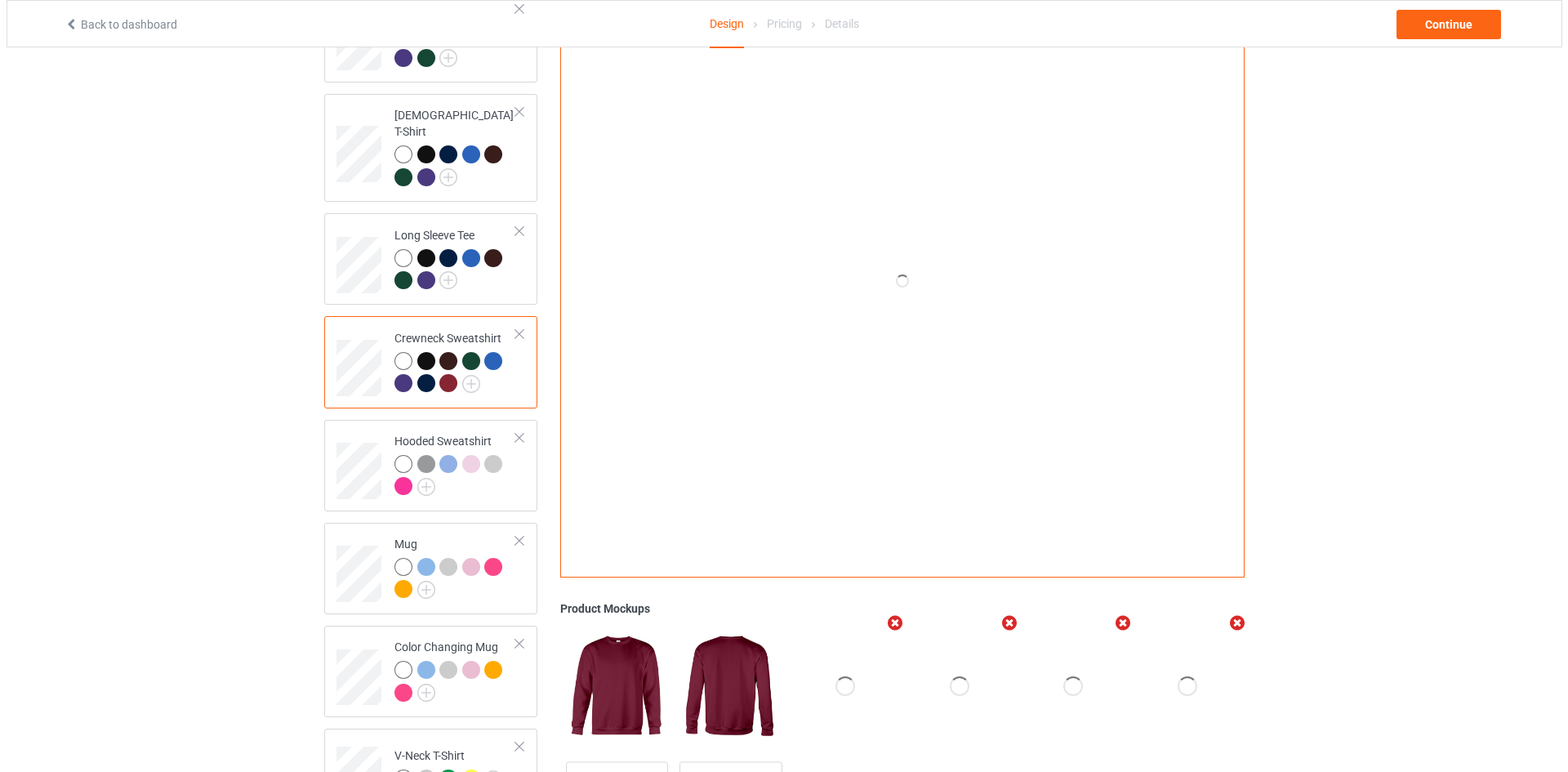
scroll to position [347, 0]
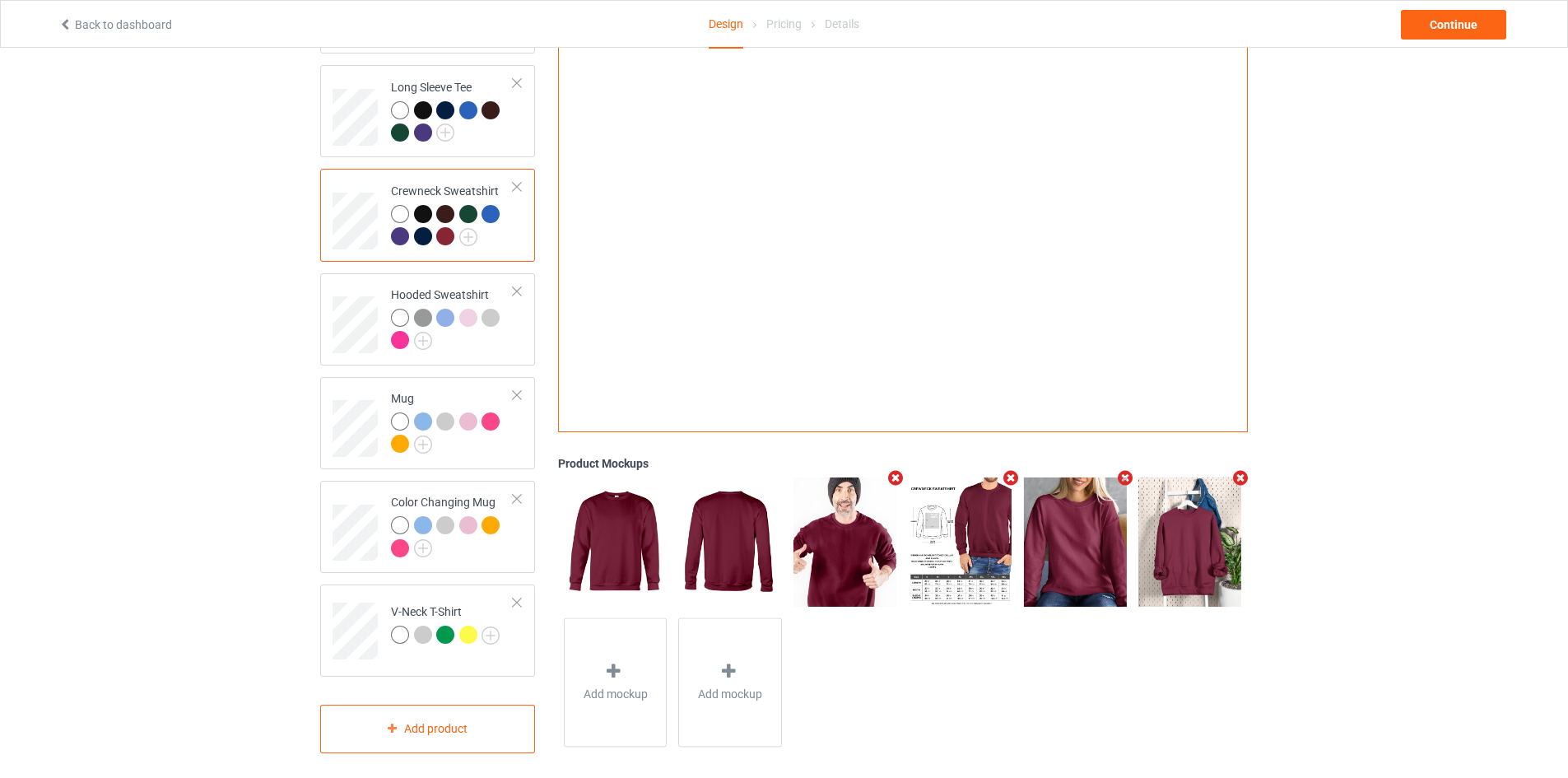
click at [866, 600] on div at bounding box center [845, 541] width 116 height 140
click at [728, 630] on div "Add mockup" at bounding box center [730, 682] width 104 height 129
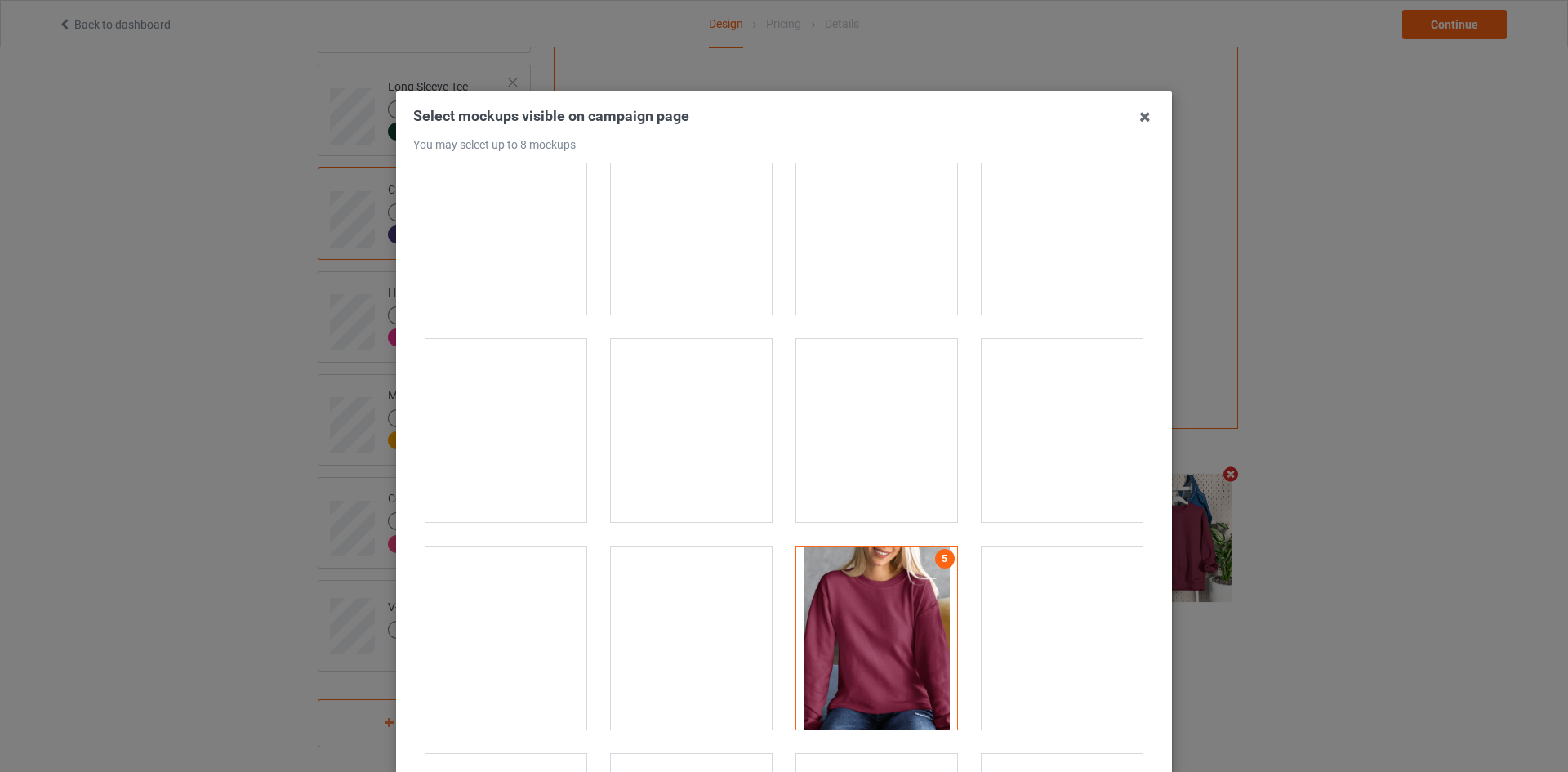
scroll to position [7515, 0]
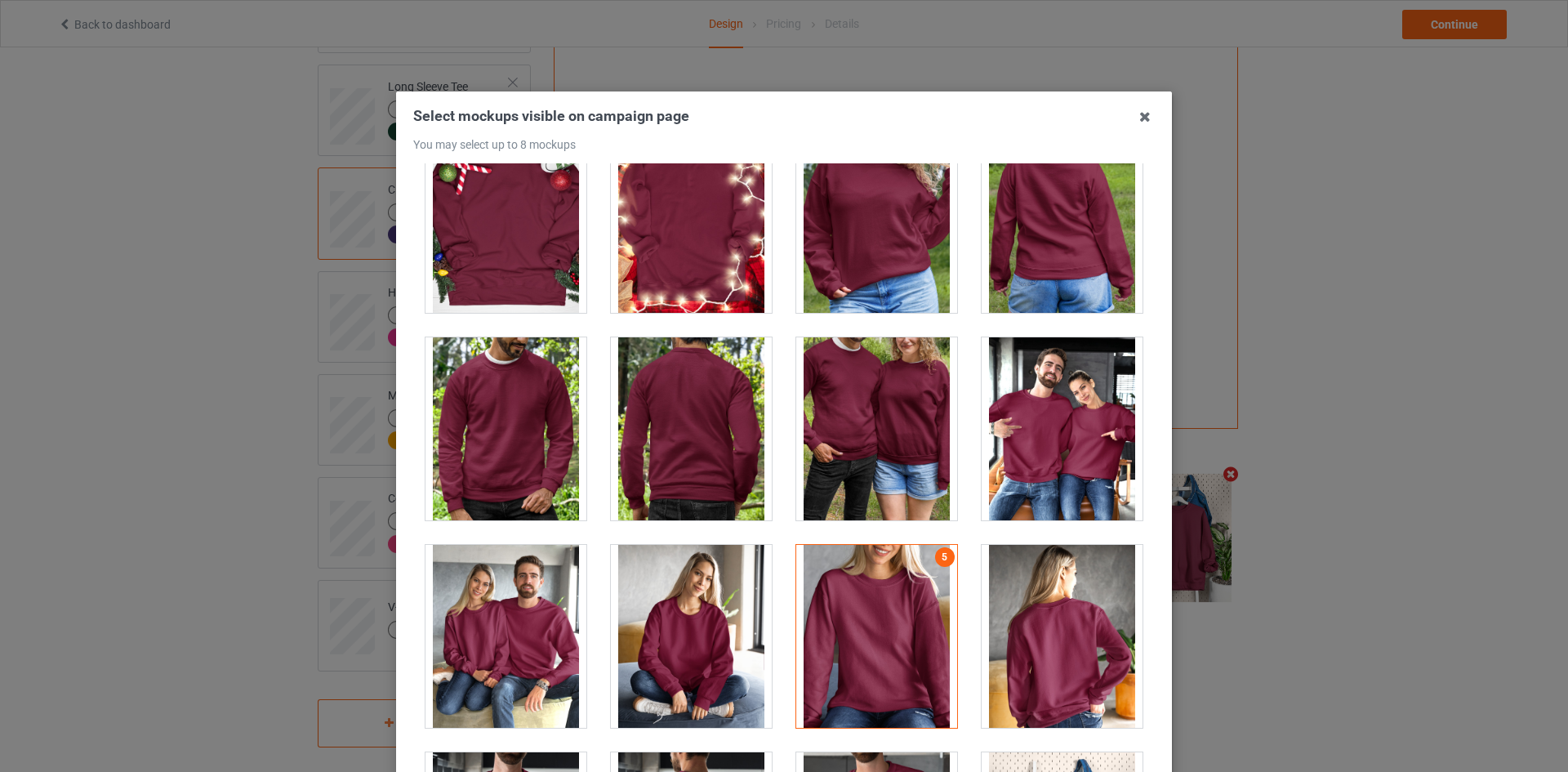
click at [524, 386] on div at bounding box center [505, 428] width 161 height 183
click at [883, 257] on div at bounding box center [877, 221] width 161 height 183
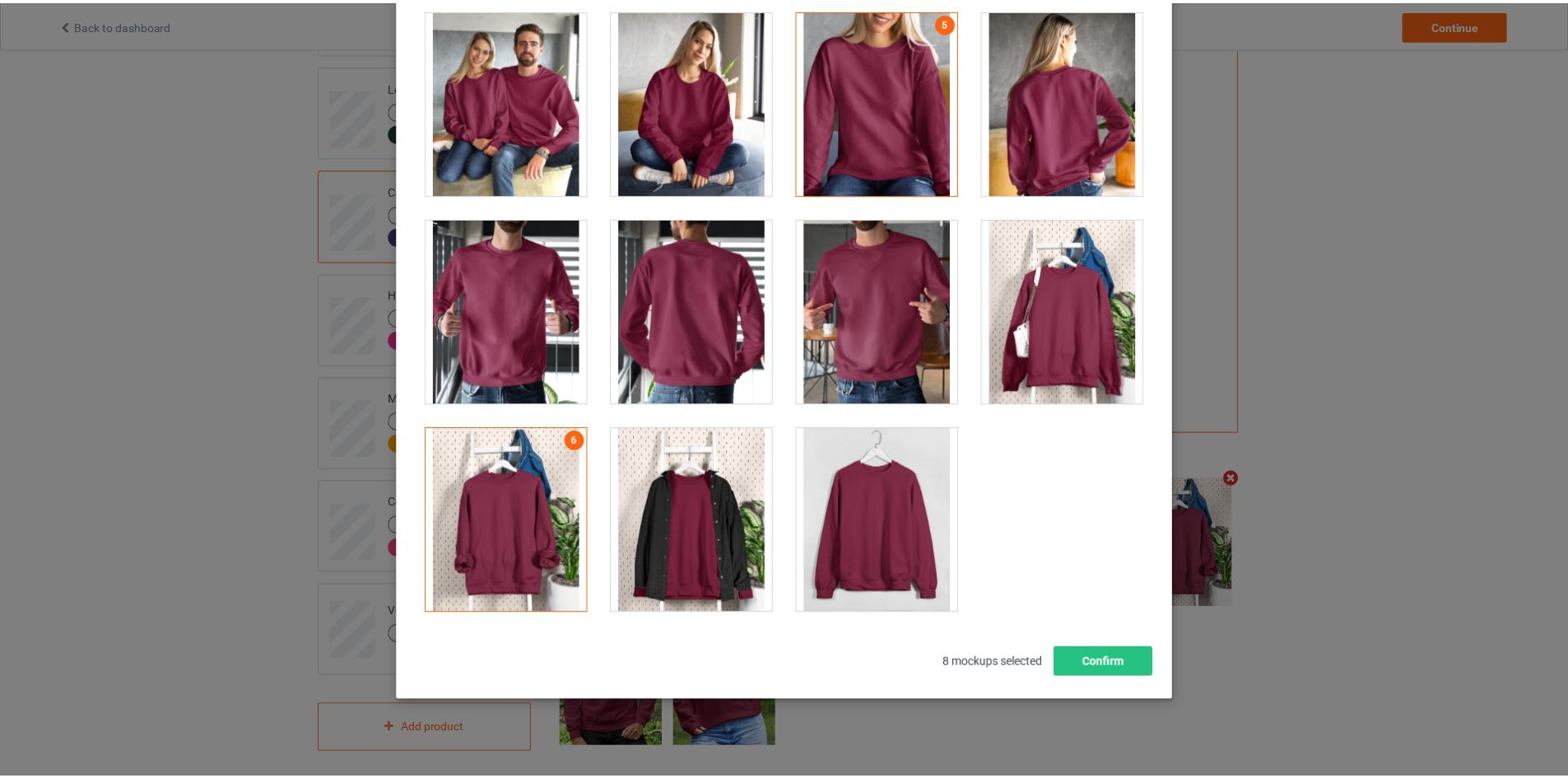
scroll to position [177, 0]
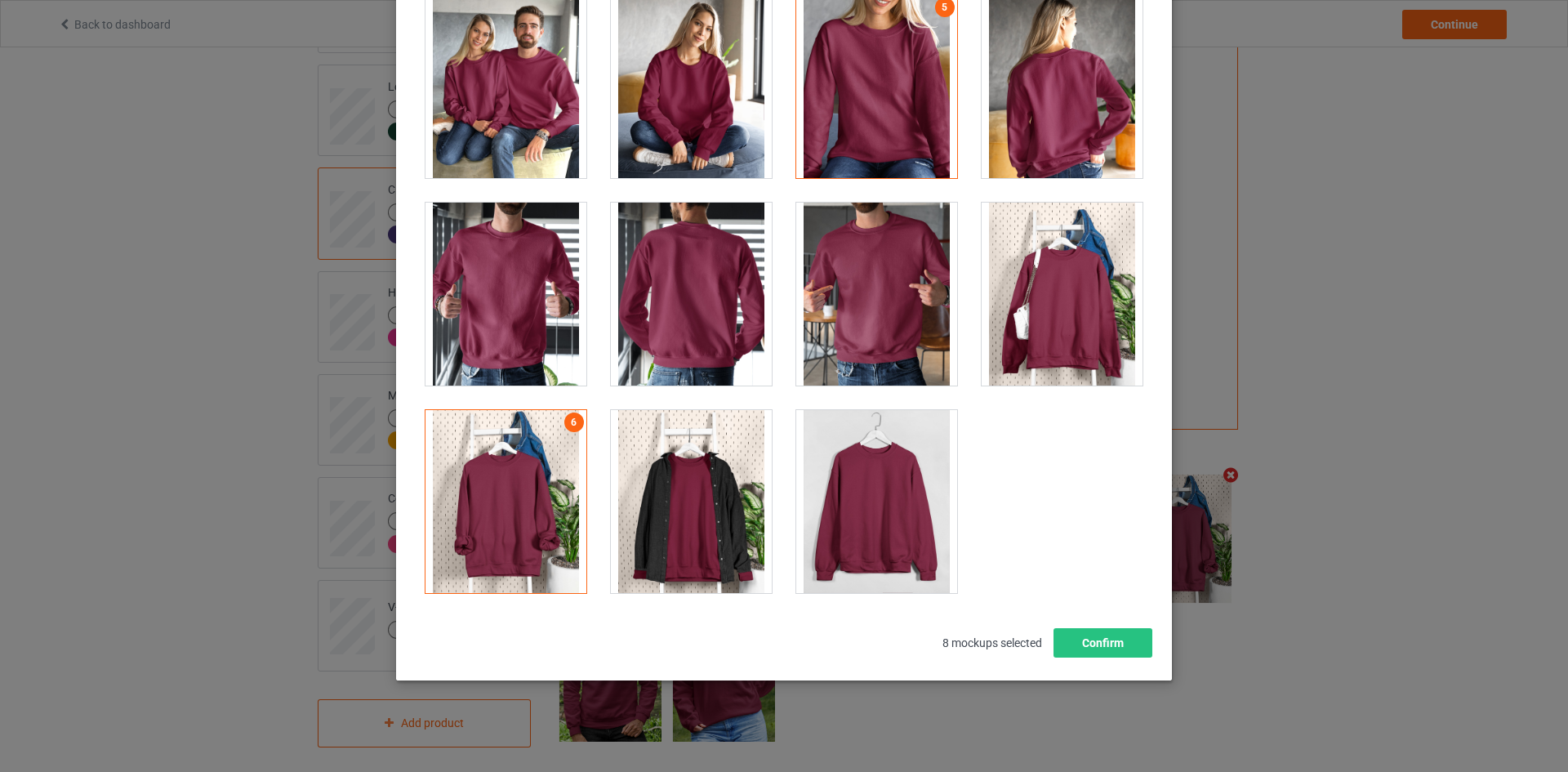
click at [1099, 616] on div "Select mockups visible on campaign page You may select up to 8 mockups 1 2 3 4 …" at bounding box center [783, 293] width 742 height 726
click at [1096, 629] on button "Confirm" at bounding box center [1102, 642] width 99 height 29
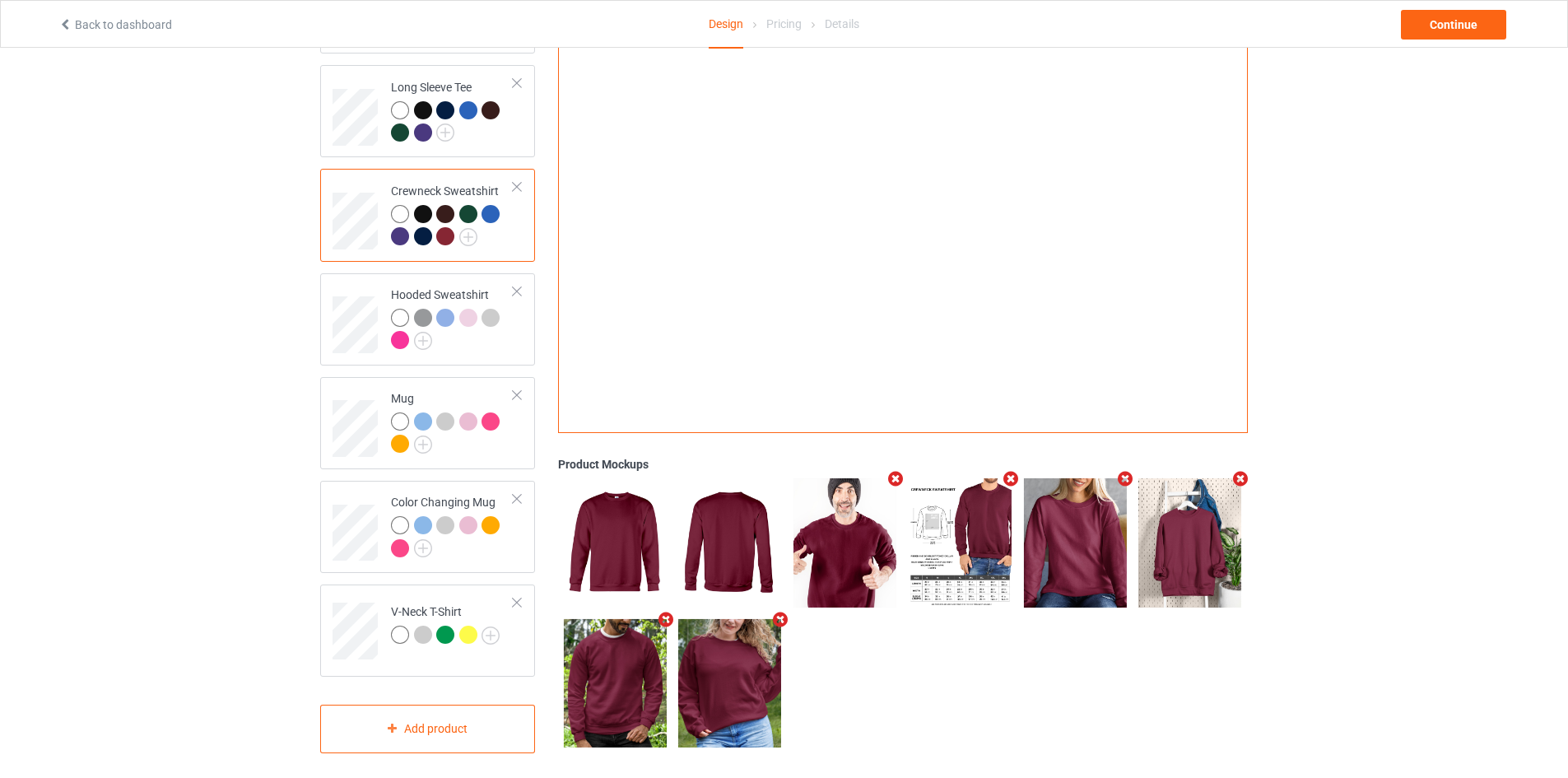
click at [1124, 471] on icon "Remove mockup" at bounding box center [1124, 479] width 20 height 17
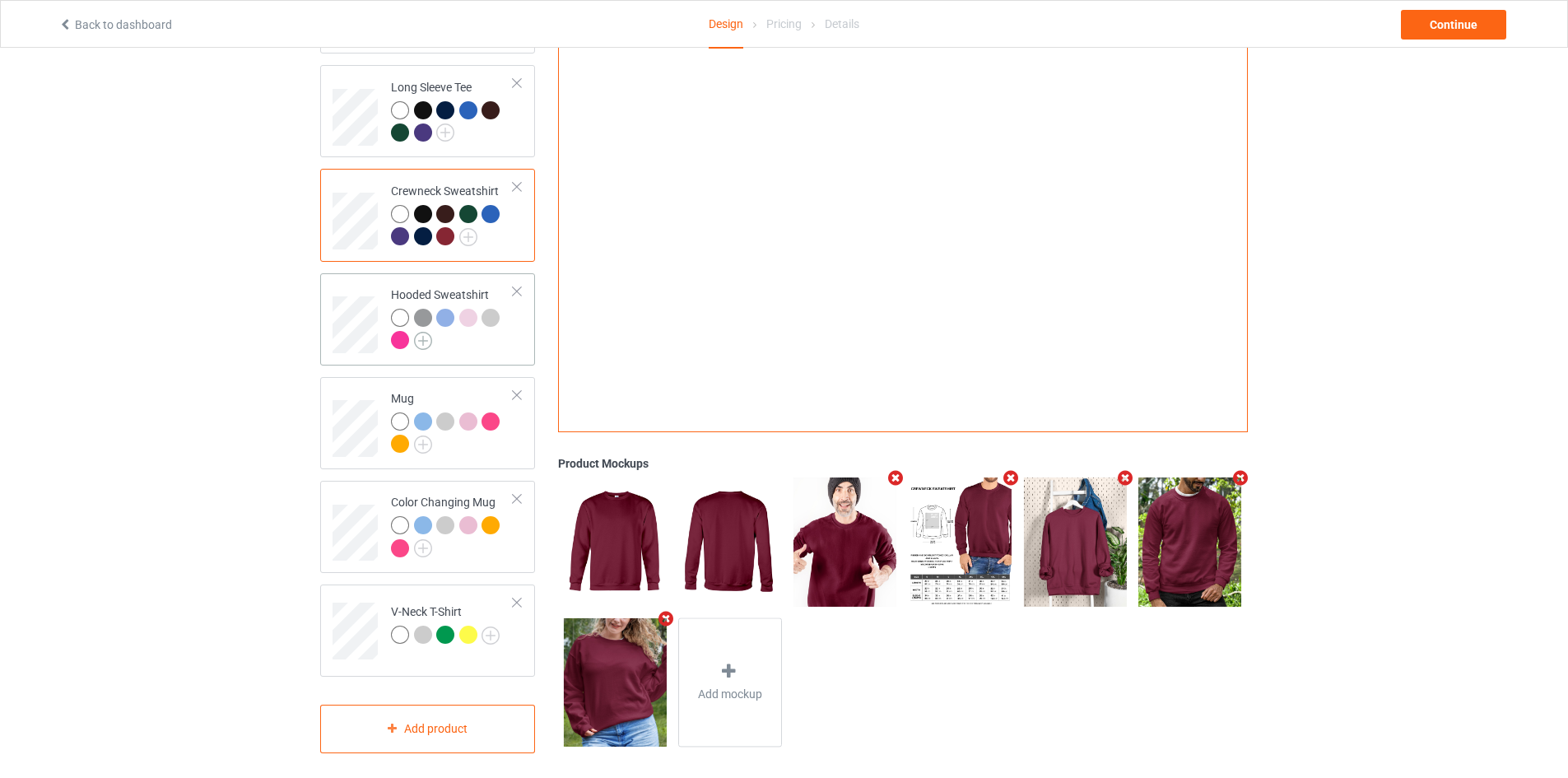
click at [422, 332] on img at bounding box center [423, 341] width 18 height 18
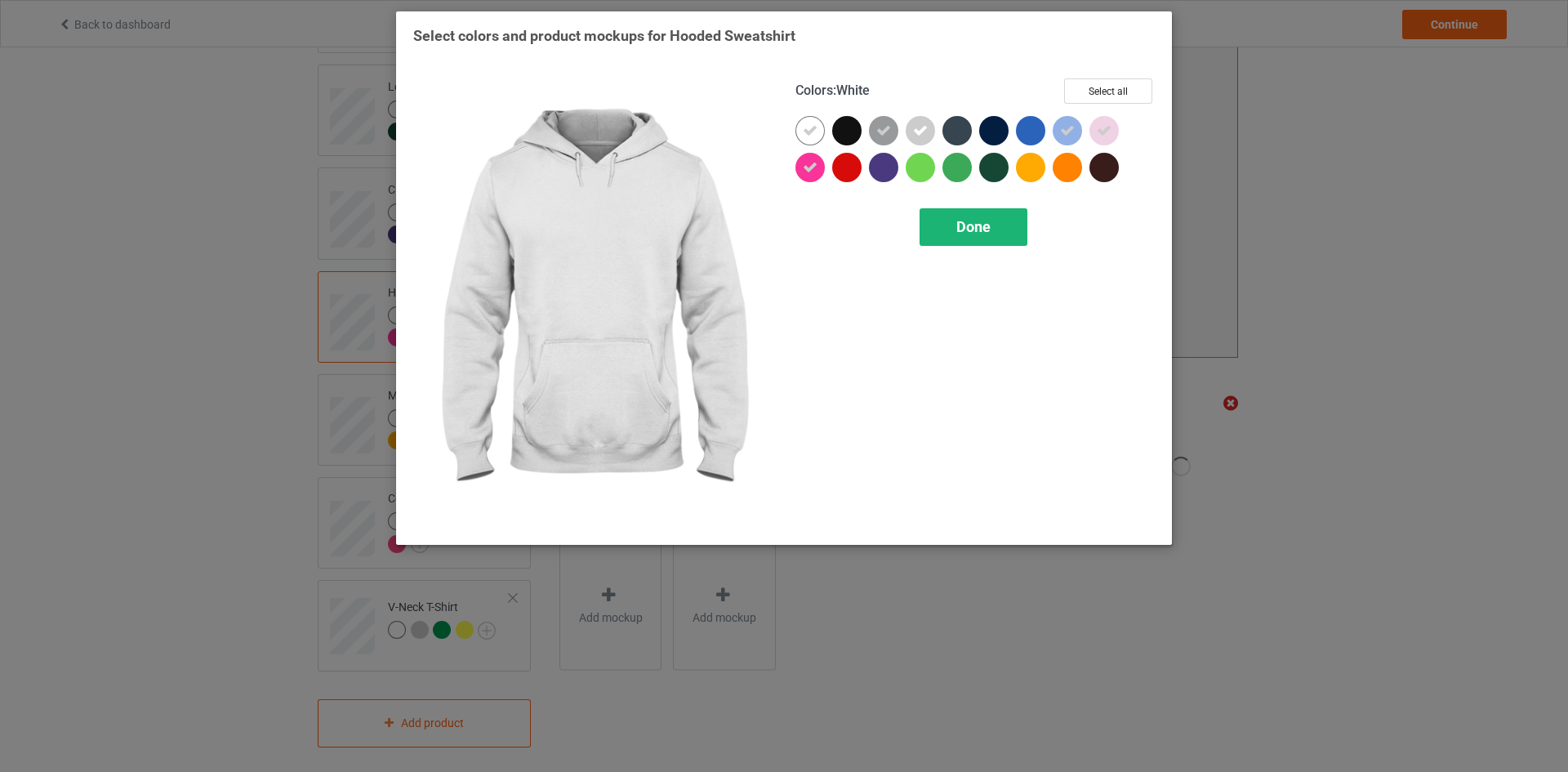
click at [986, 222] on span "Done" at bounding box center [973, 226] width 34 height 17
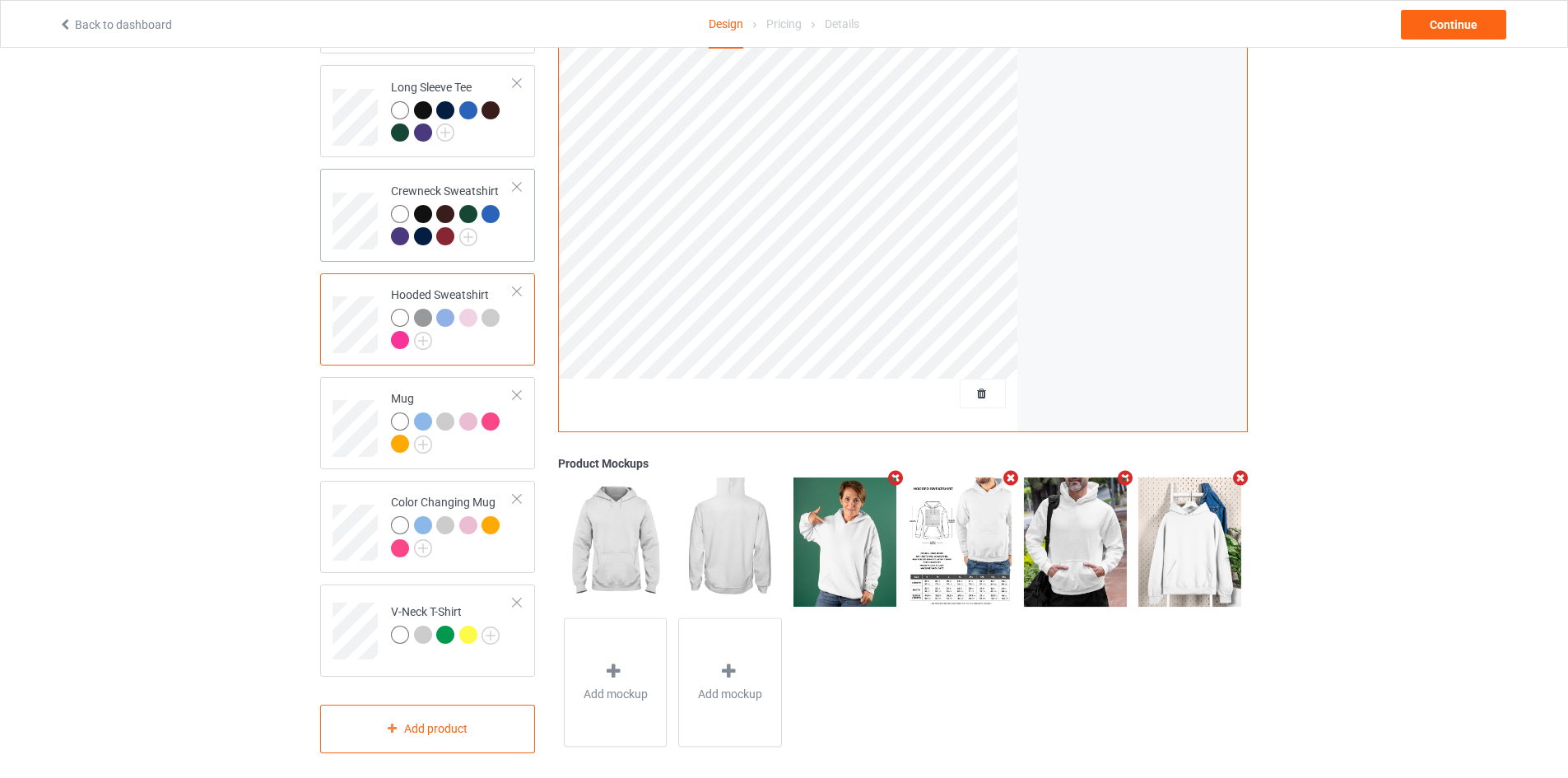
click at [452, 228] on div at bounding box center [445, 237] width 18 height 18
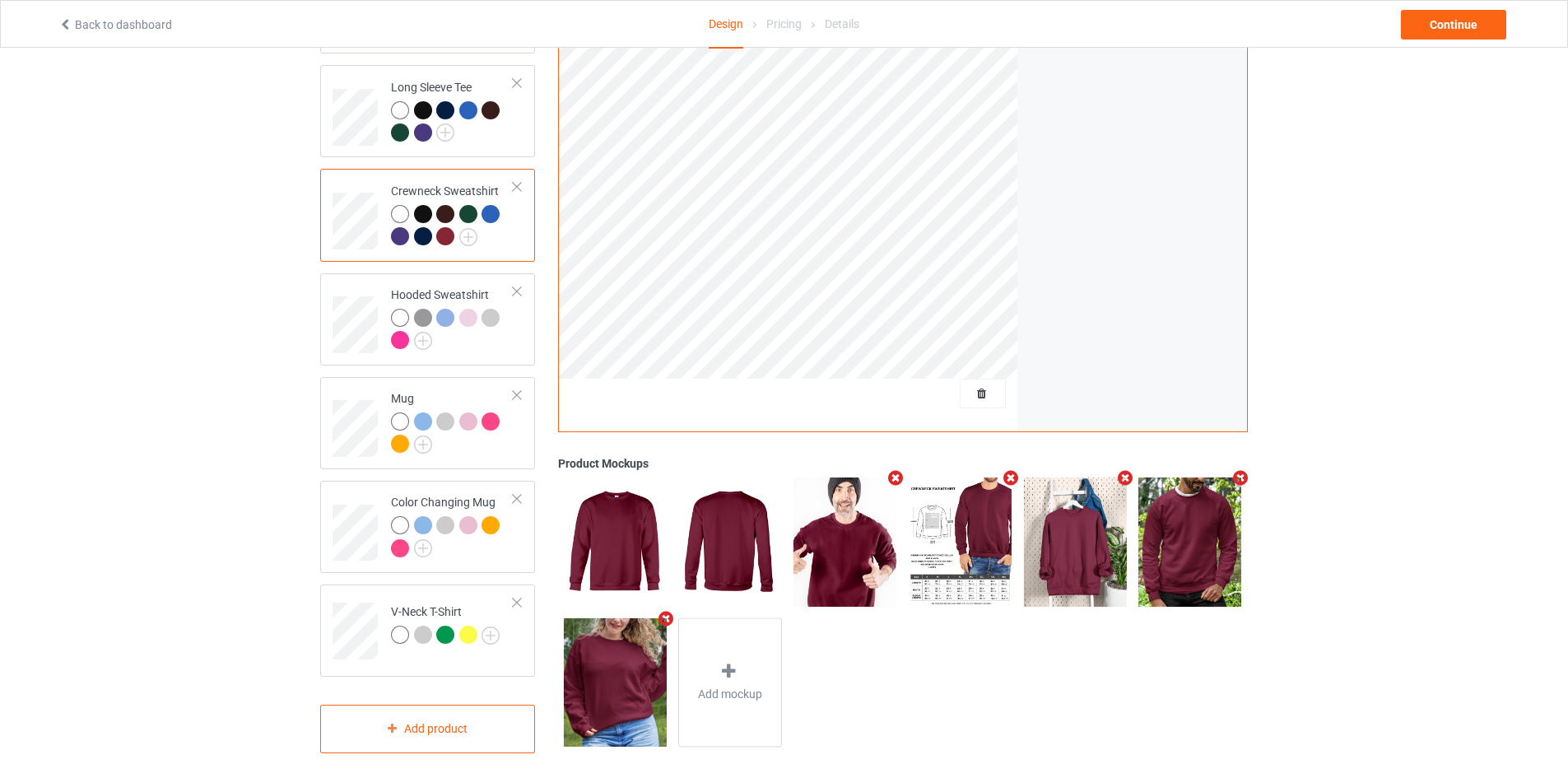
click at [446, 228] on div at bounding box center [445, 237] width 18 height 18
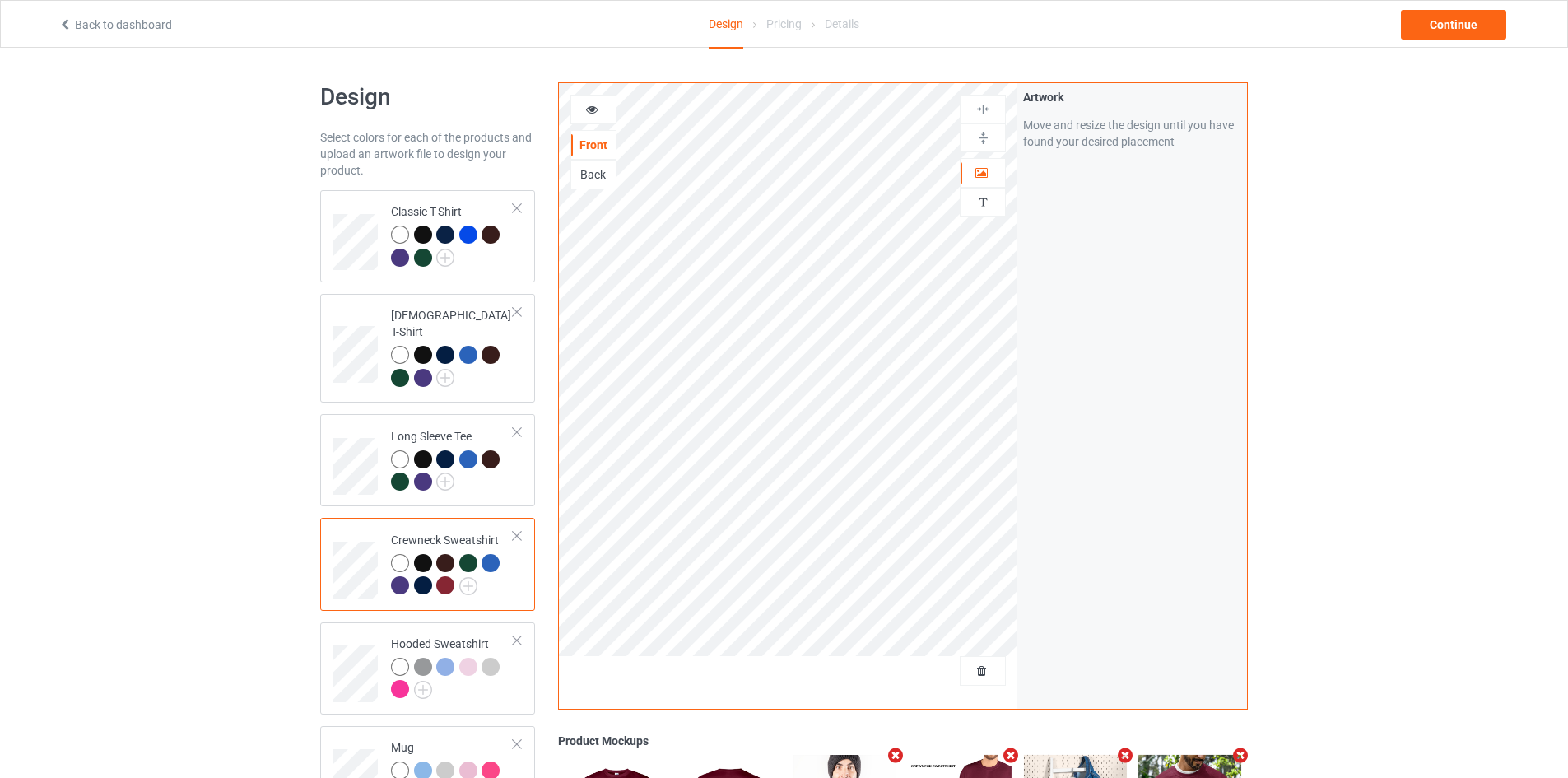
click at [587, 112] on icon at bounding box center [592, 107] width 14 height 12
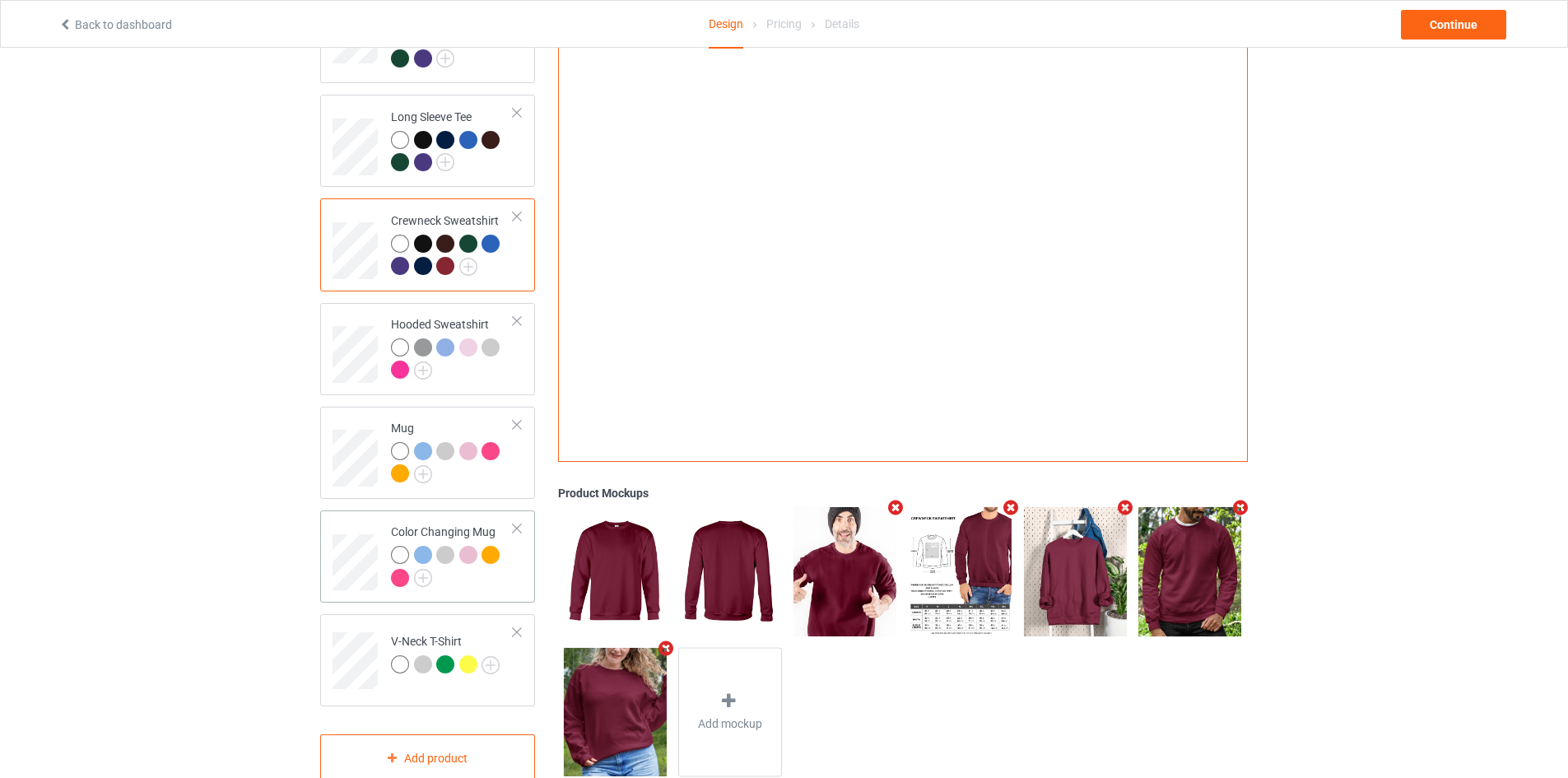
scroll to position [329, 0]
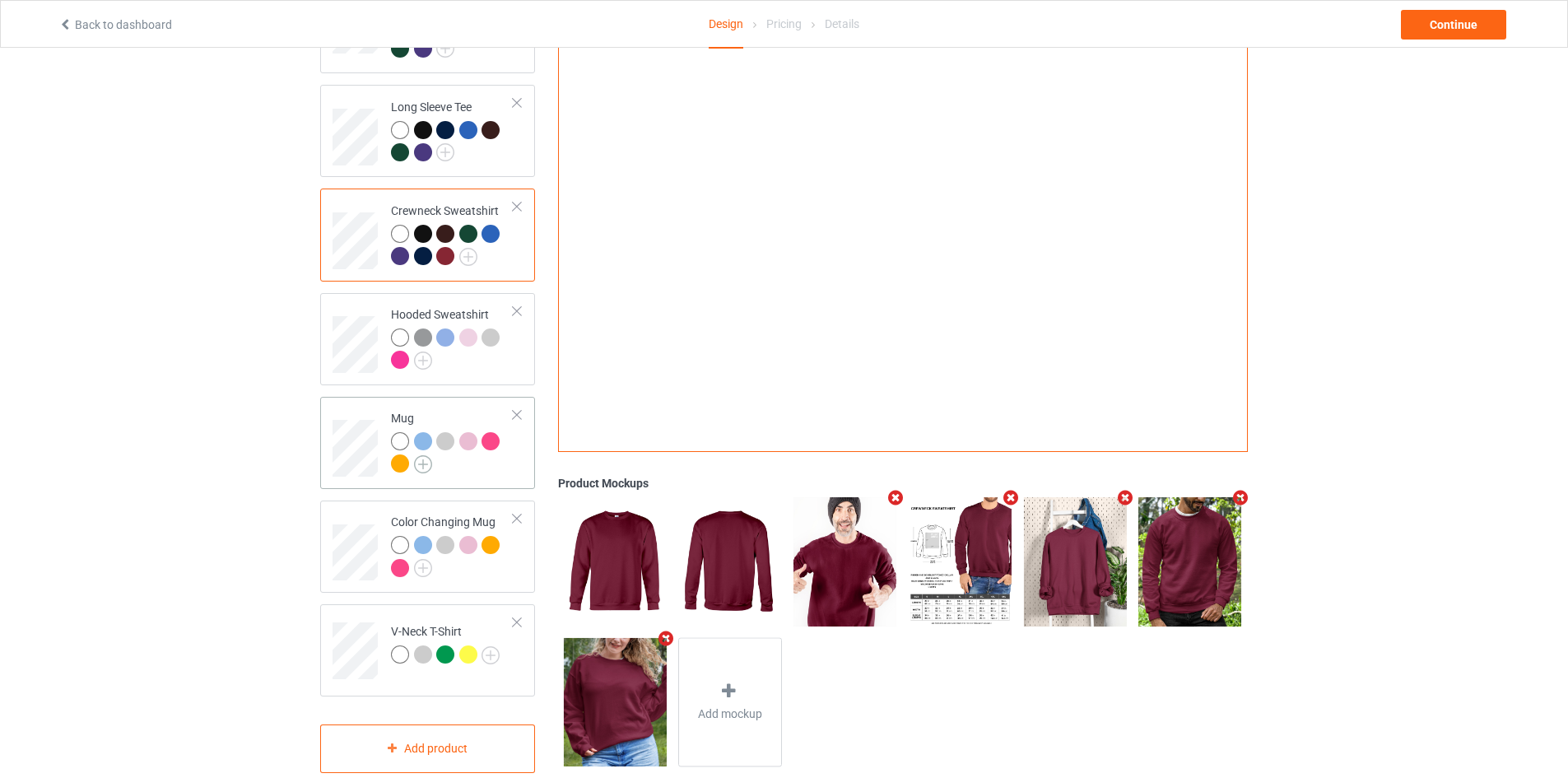
click at [422, 455] on img at bounding box center [423, 464] width 18 height 18
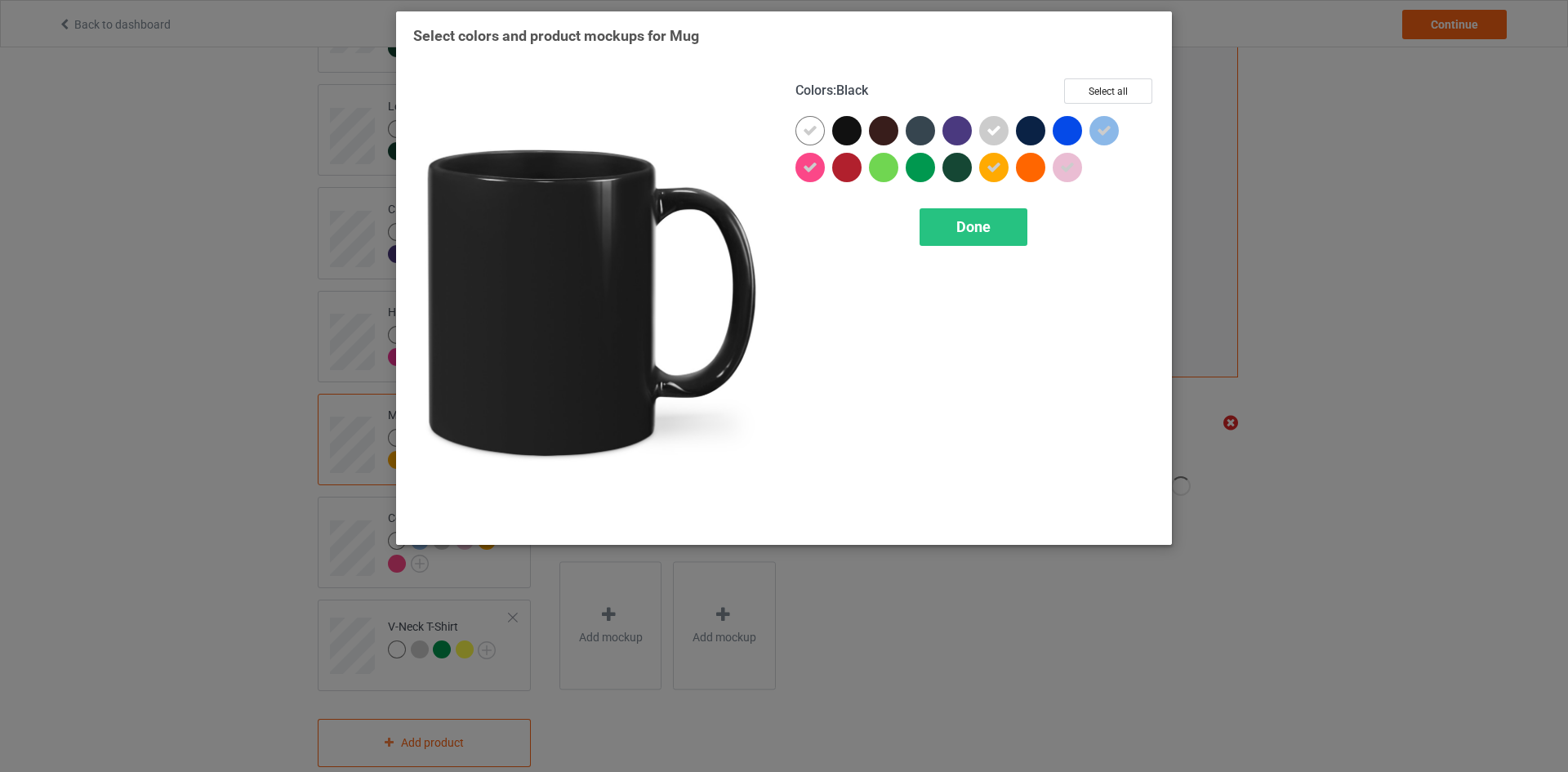
click at [832, 134] on div at bounding box center [846, 130] width 29 height 29
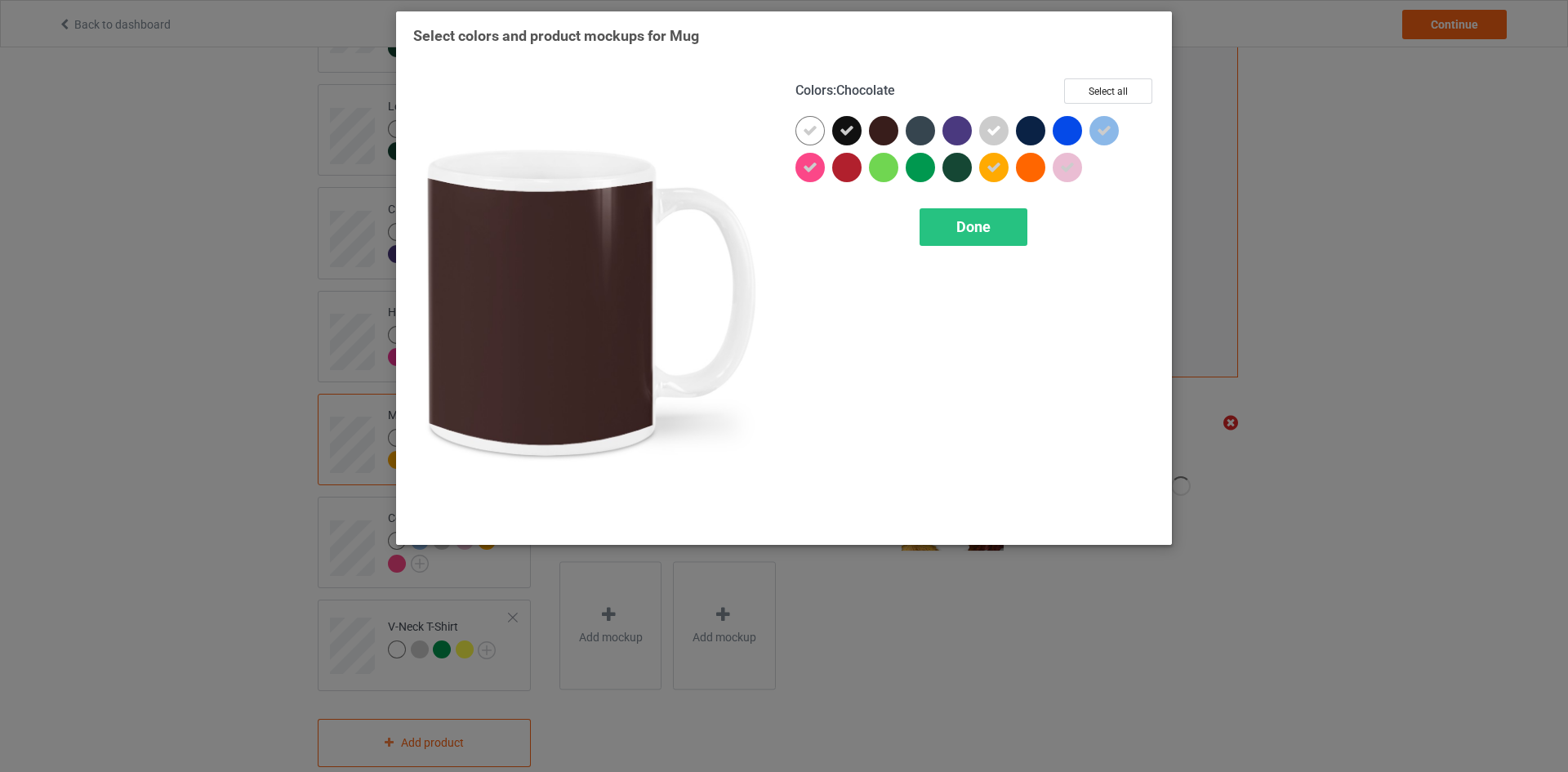
click at [886, 133] on div at bounding box center [883, 130] width 29 height 29
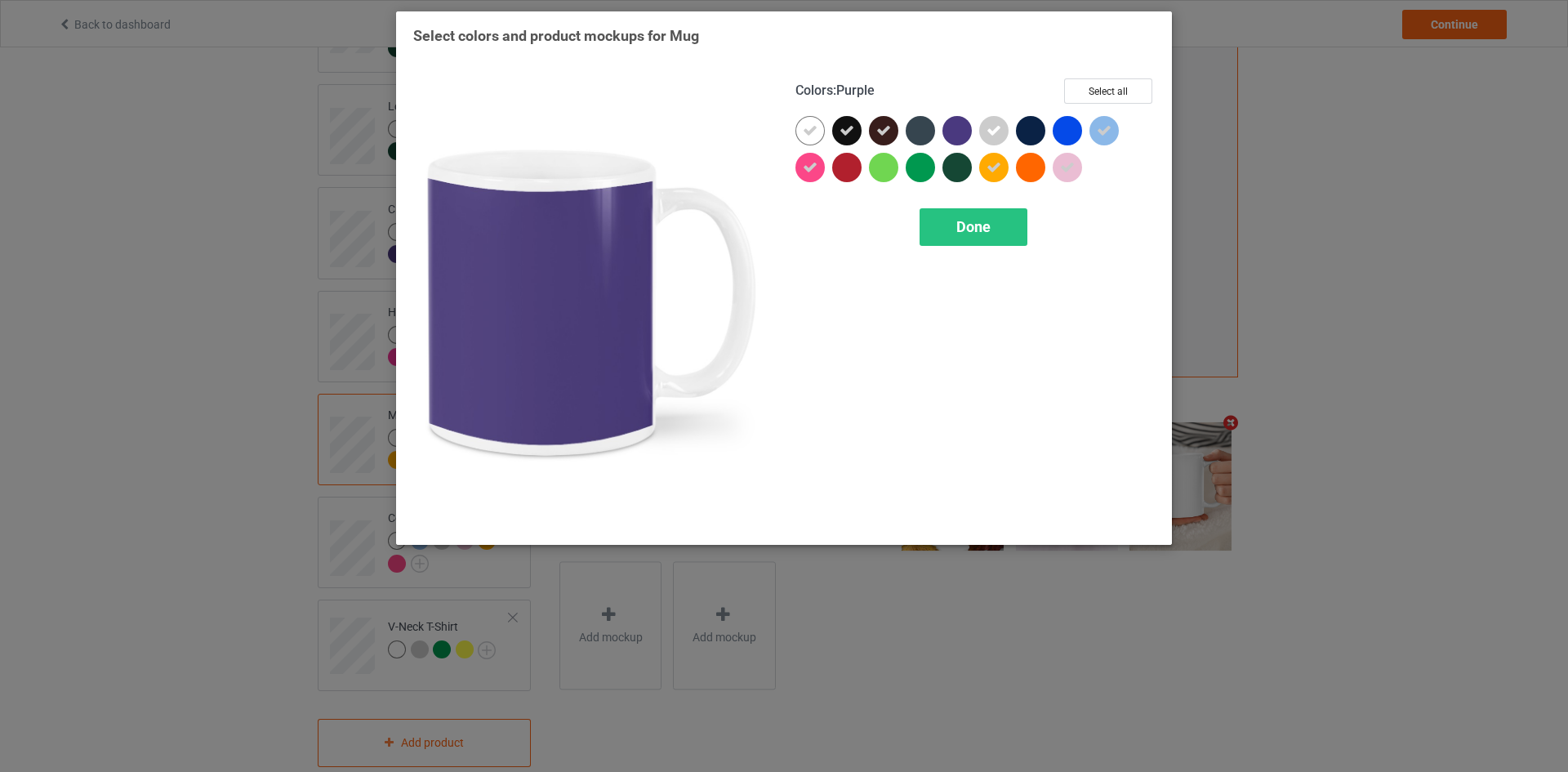
click at [954, 133] on div at bounding box center [956, 130] width 29 height 29
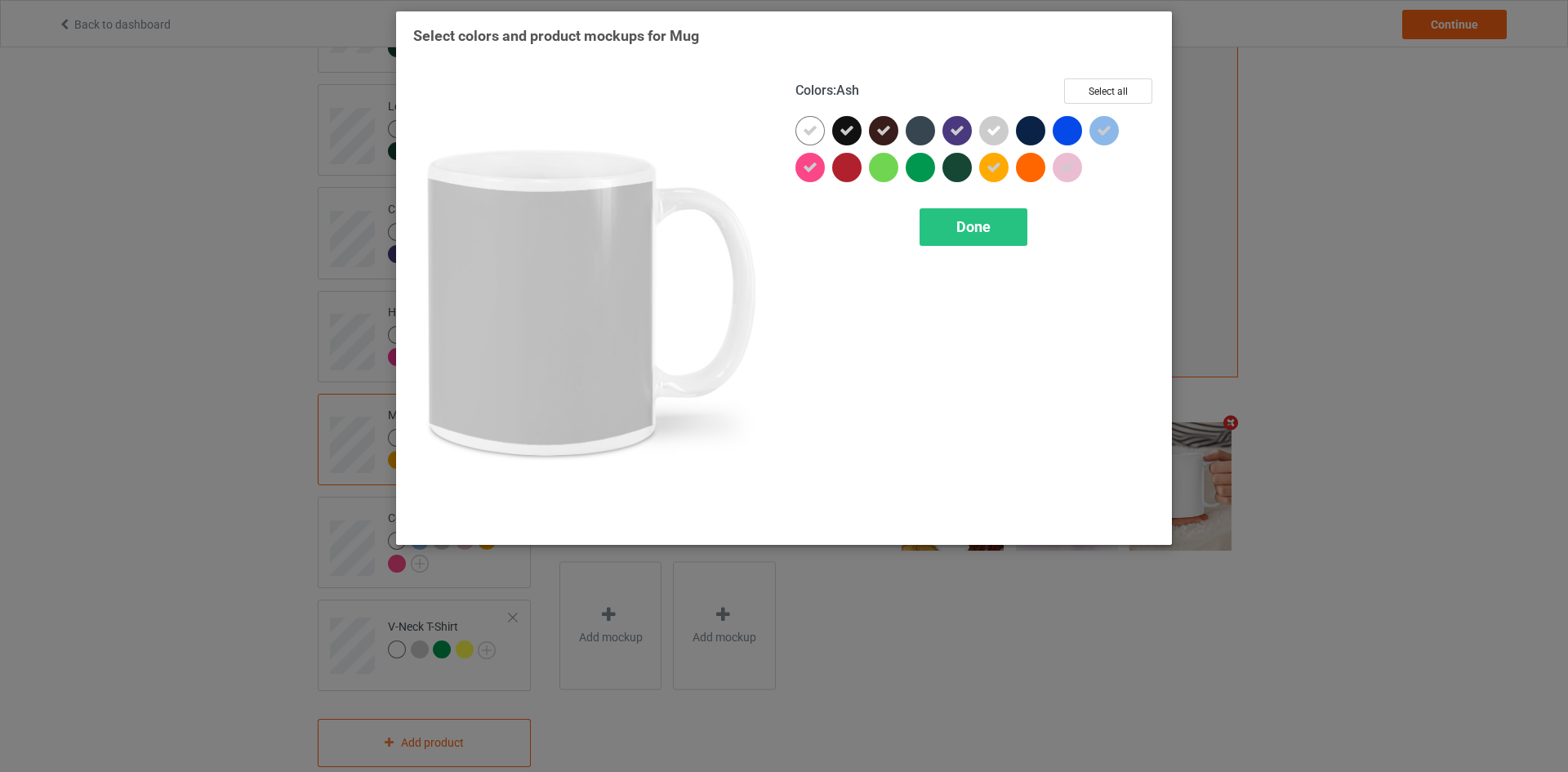
click at [993, 134] on icon at bounding box center [993, 131] width 15 height 15
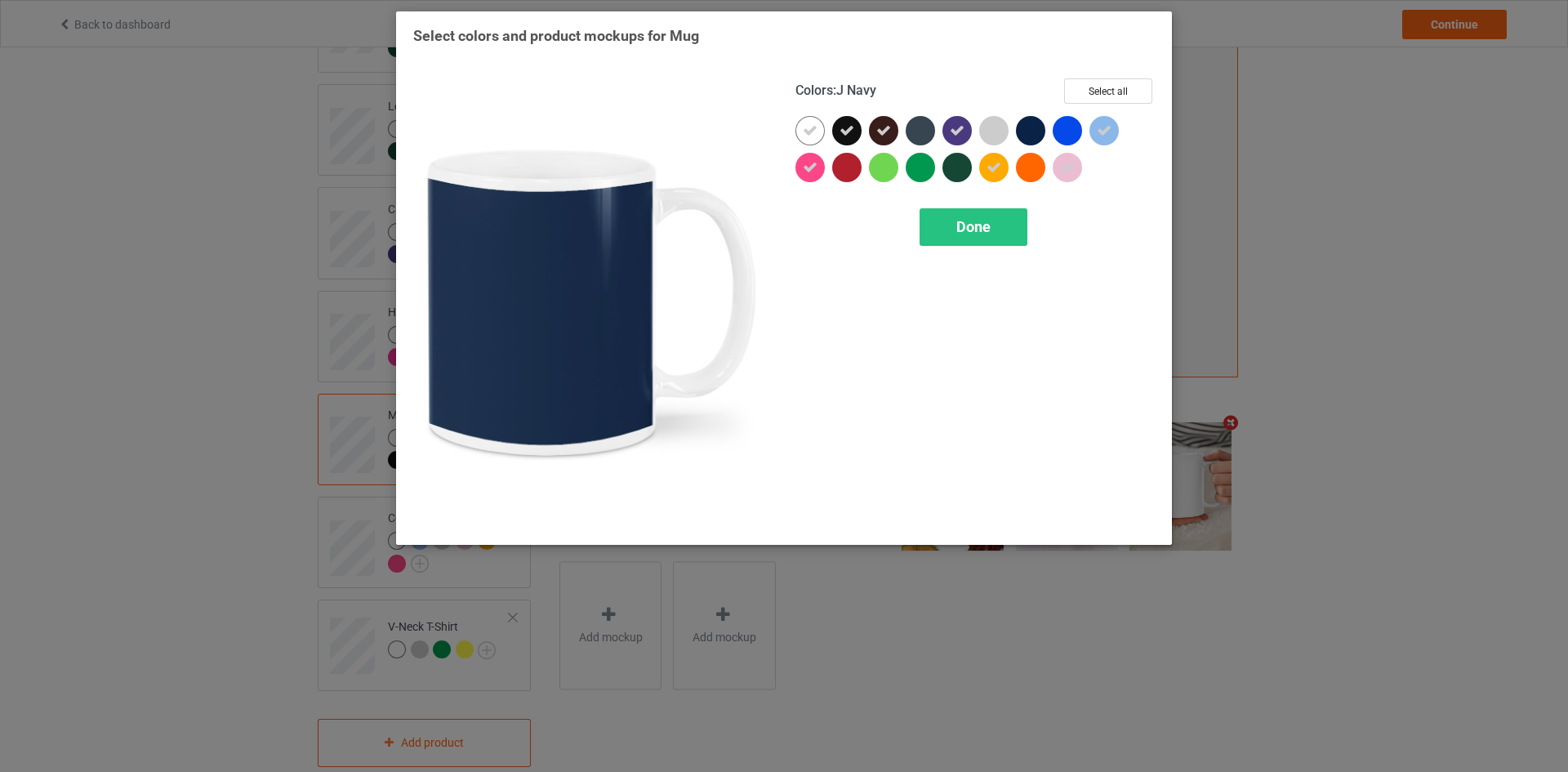
click at [1020, 131] on div at bounding box center [1030, 130] width 29 height 29
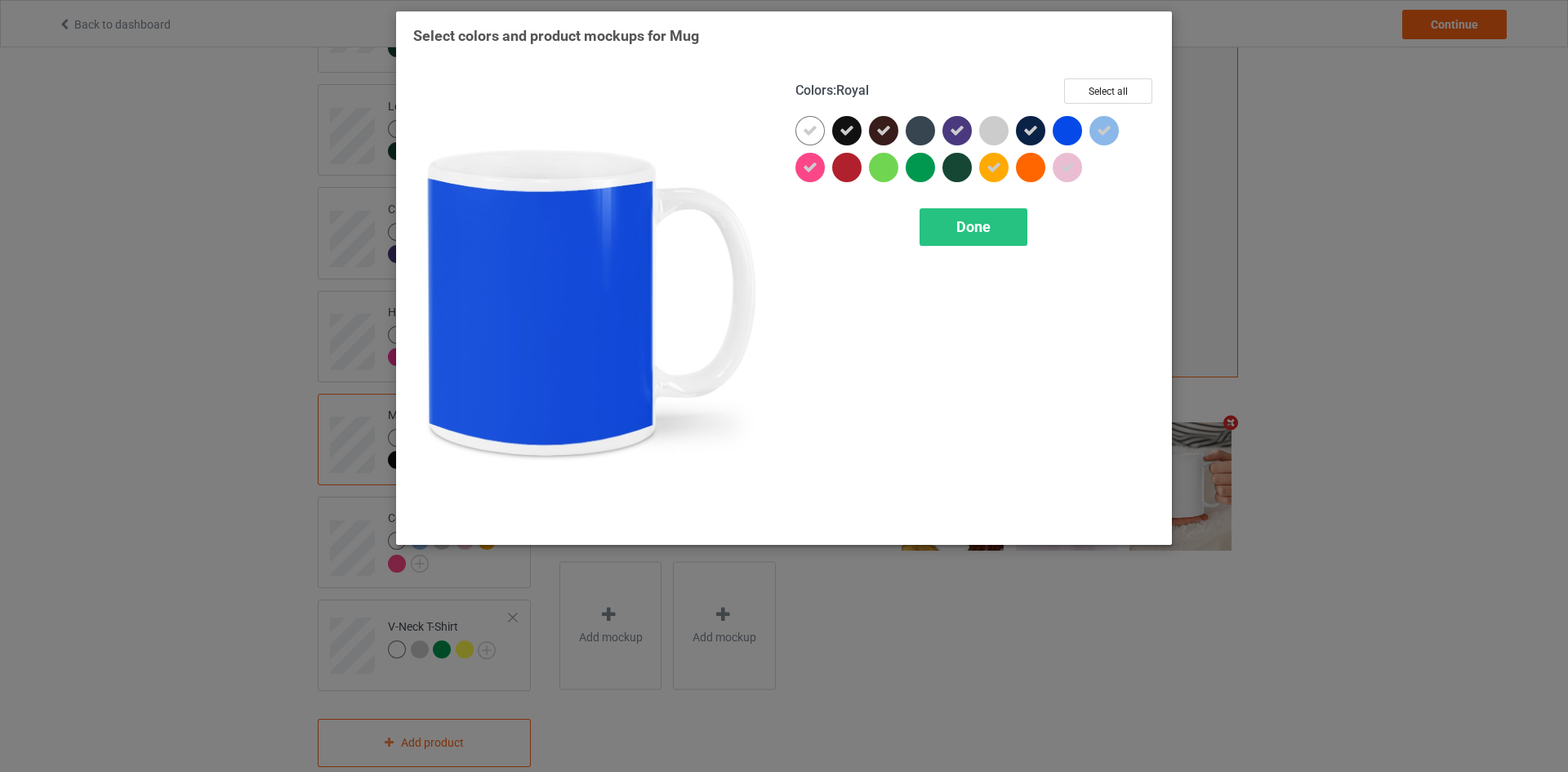
click at [1056, 129] on div at bounding box center [1066, 130] width 29 height 29
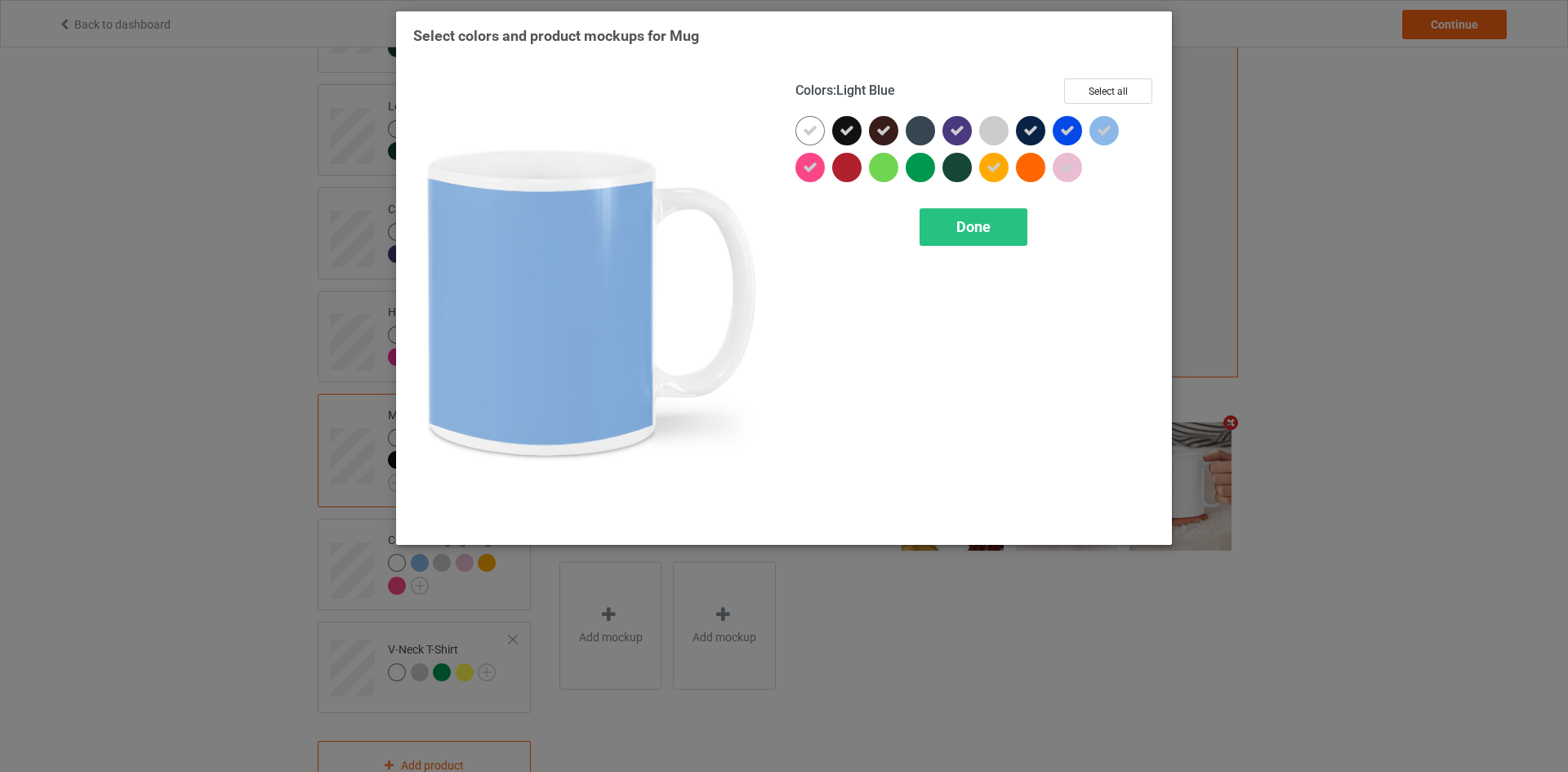
click at [1117, 130] on div at bounding box center [1103, 130] width 29 height 29
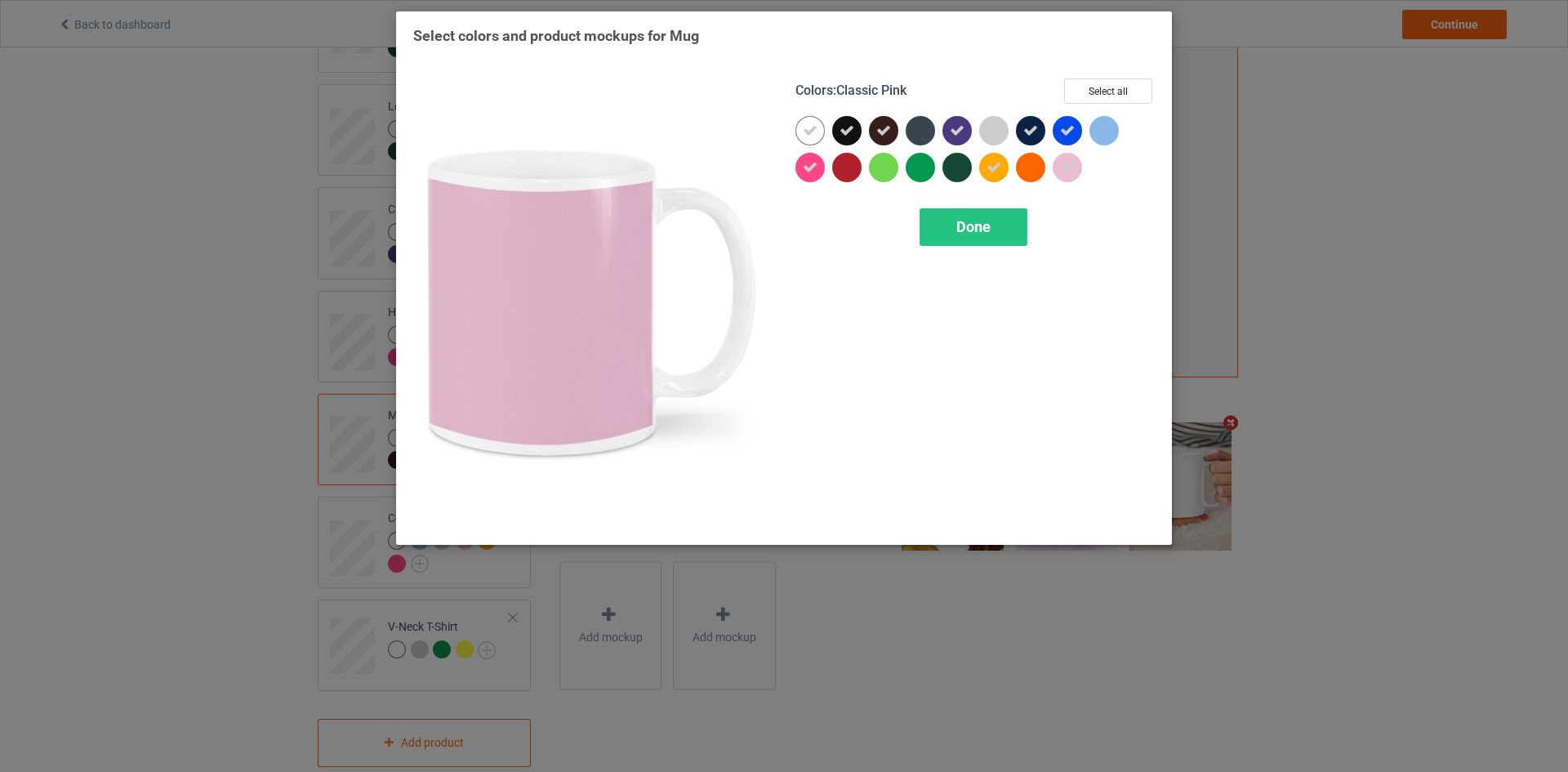
click at [1078, 161] on div at bounding box center [1066, 167] width 29 height 29
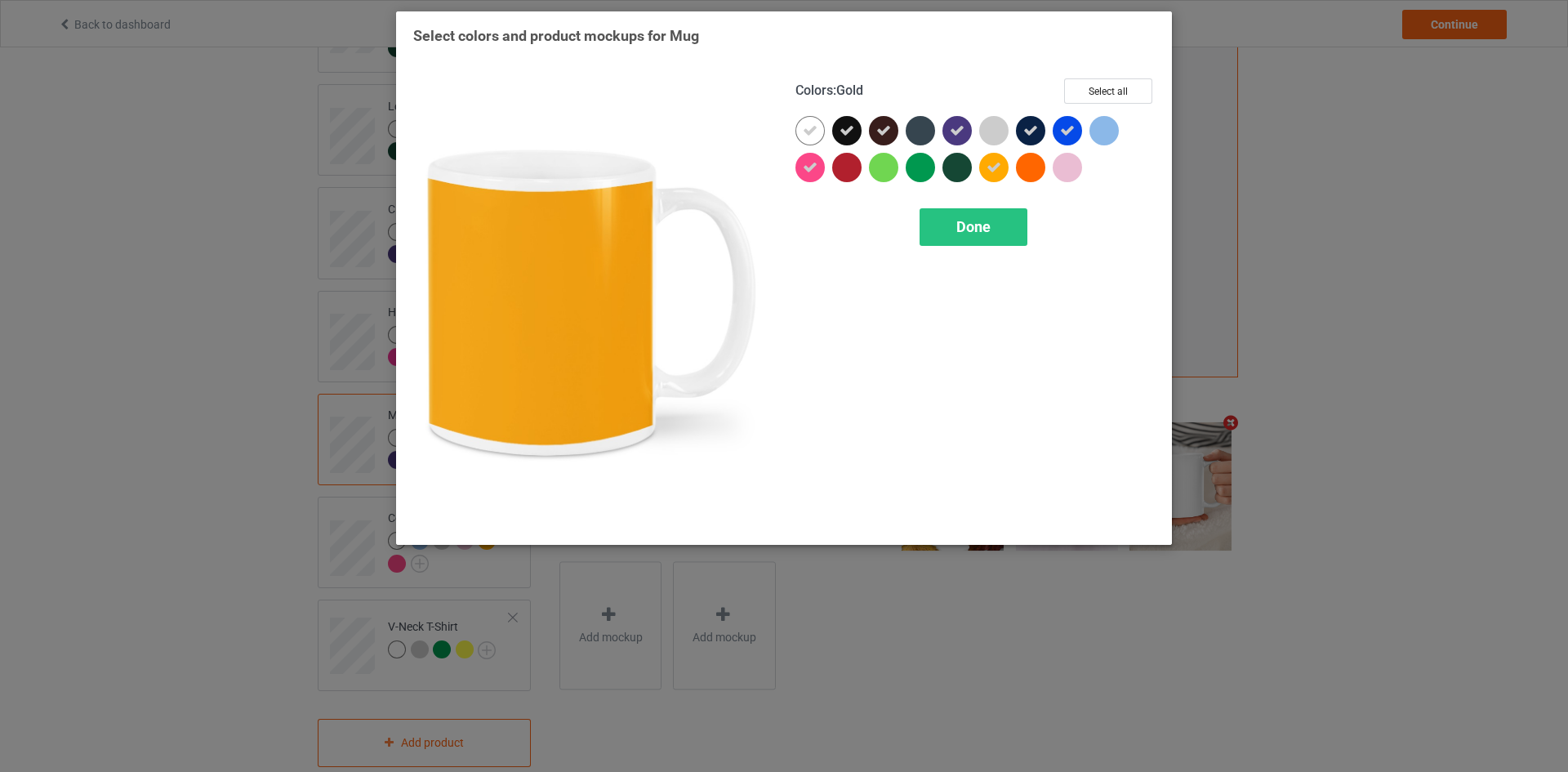
click at [984, 170] on div at bounding box center [993, 167] width 29 height 29
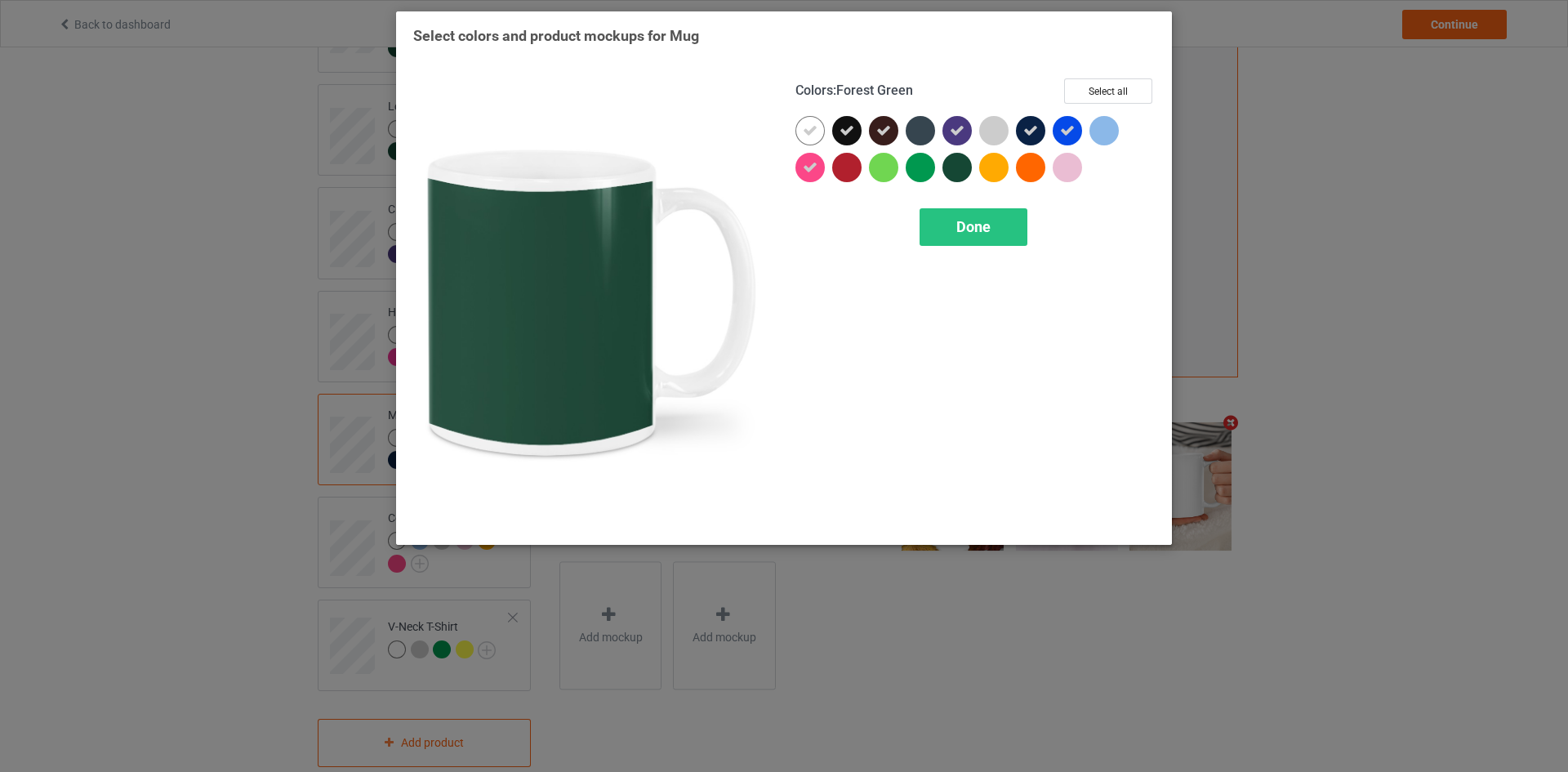
click at [962, 166] on div at bounding box center [956, 167] width 29 height 29
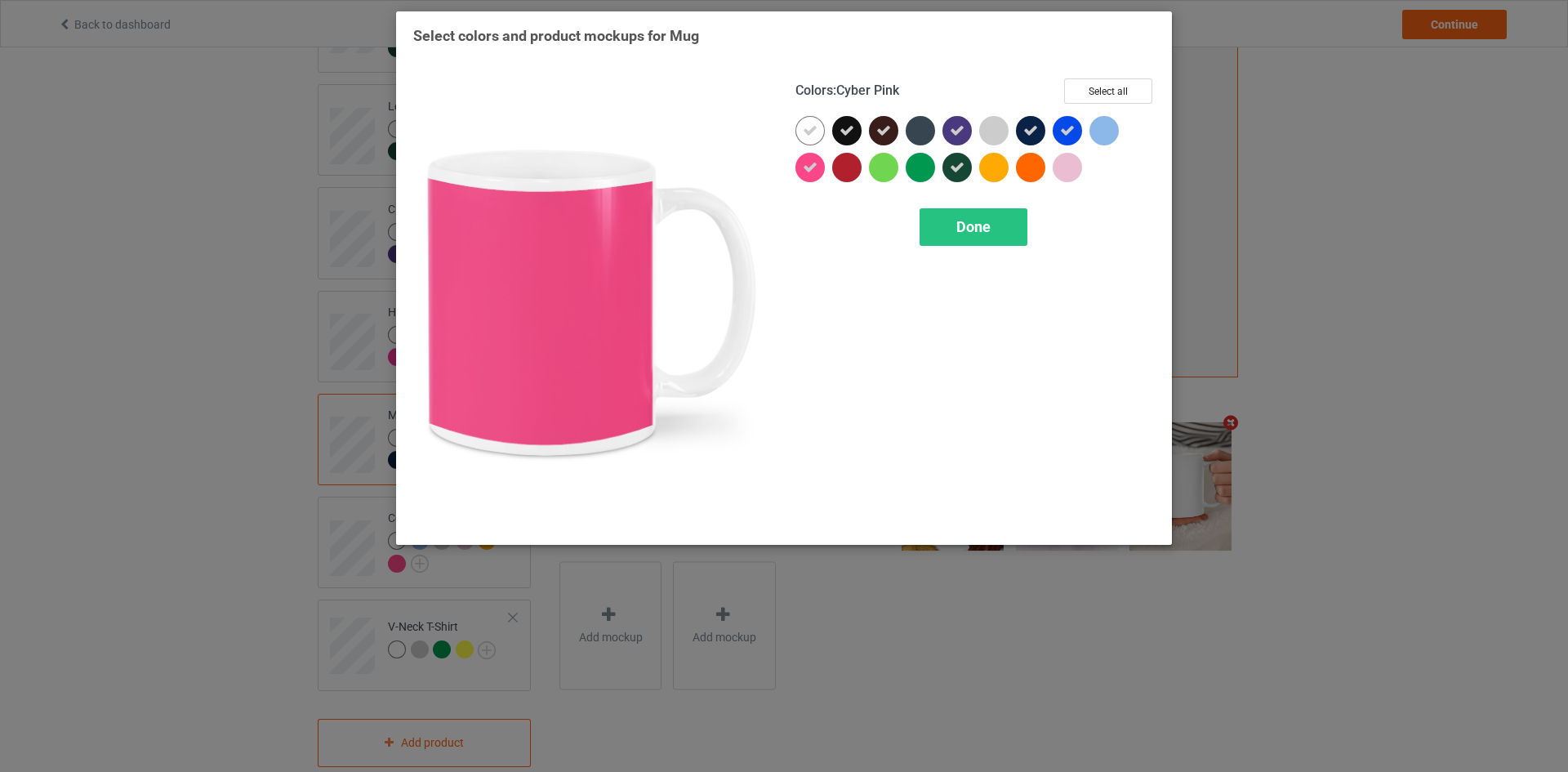
click at [816, 166] on icon at bounding box center [810, 167] width 15 height 15
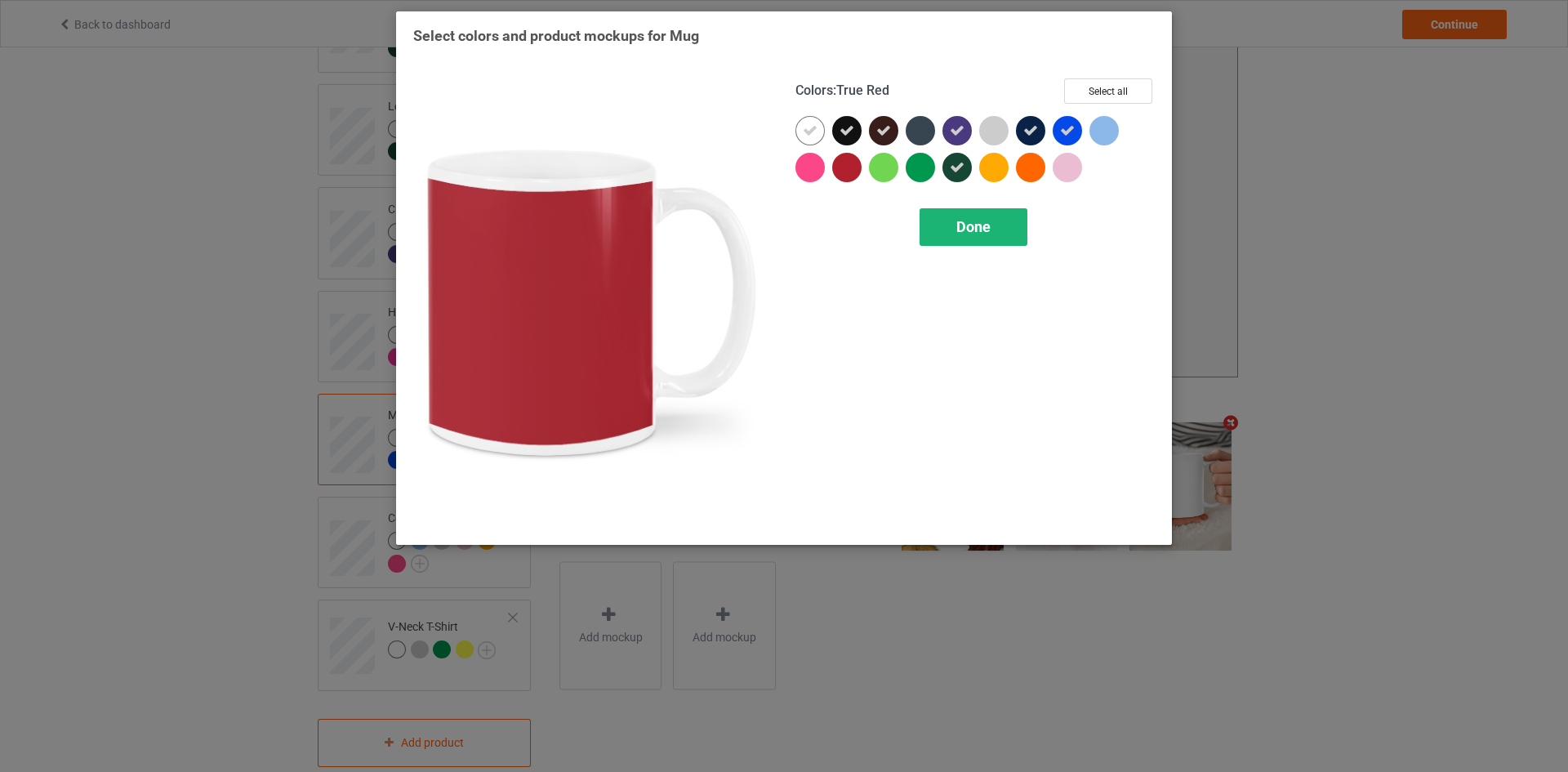
click at [1024, 229] on div "Done" at bounding box center [973, 227] width 108 height 38
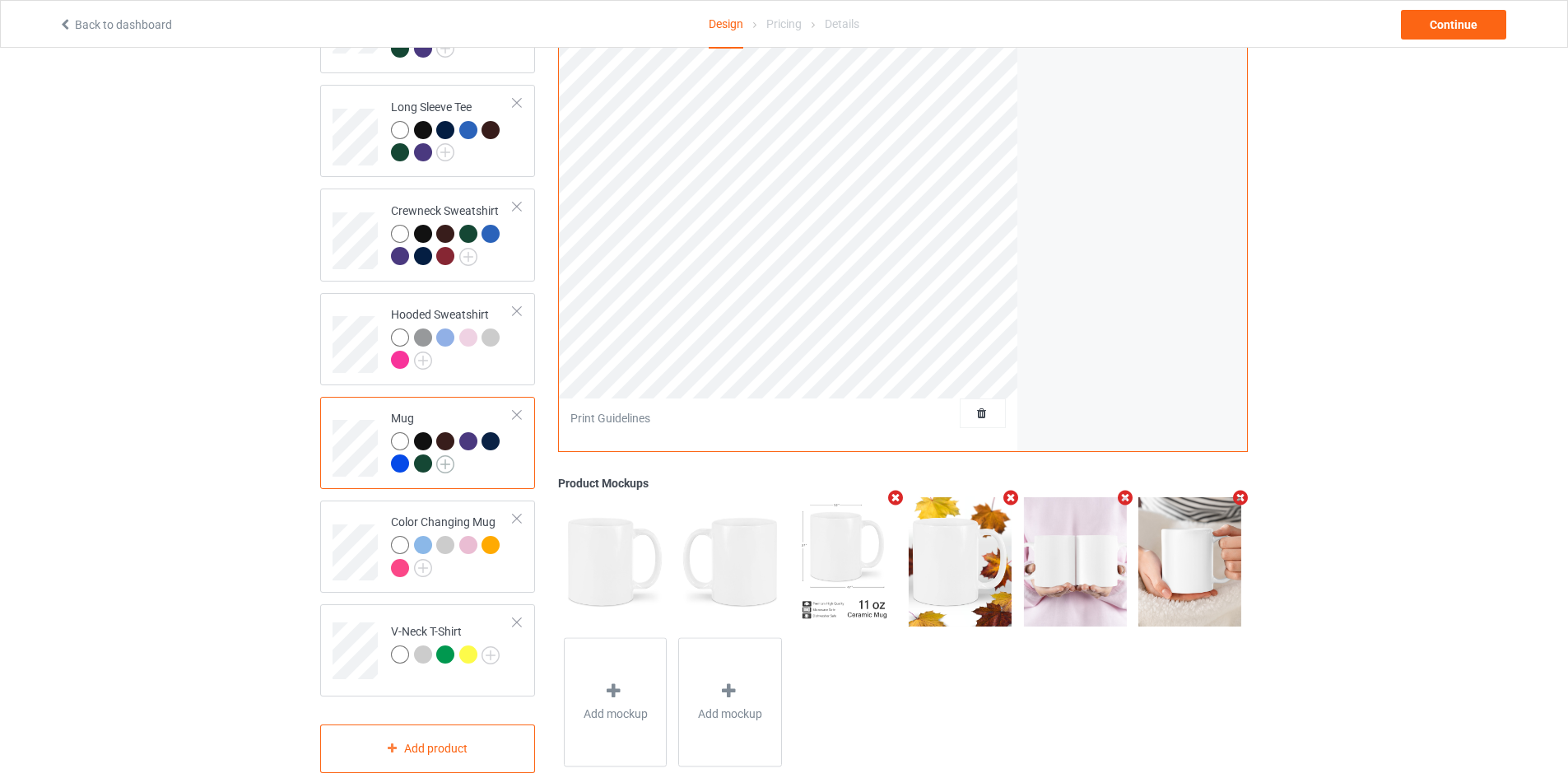
click at [440, 455] on img at bounding box center [445, 464] width 18 height 18
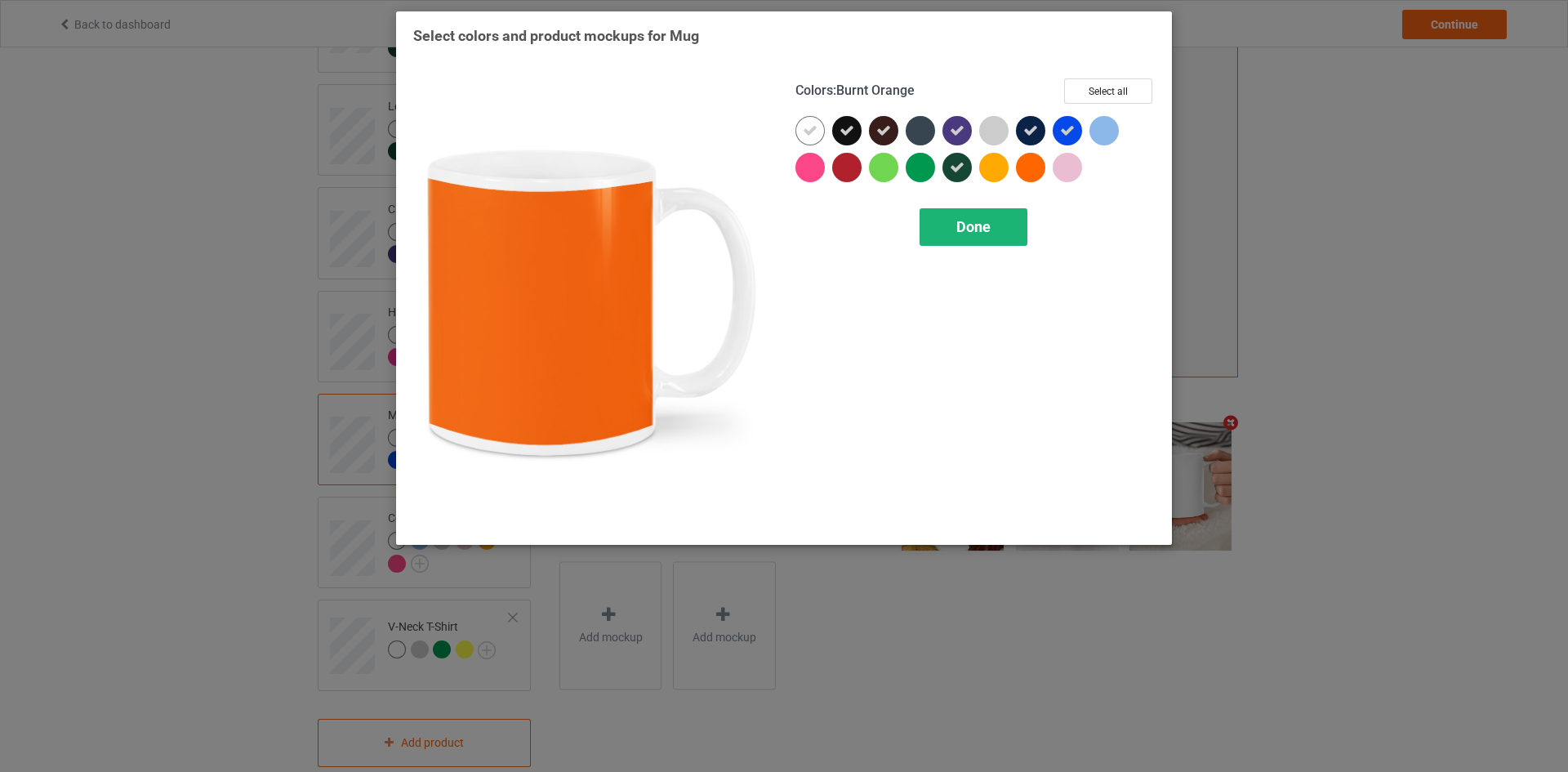
click at [998, 221] on div "Done" at bounding box center [973, 227] width 108 height 38
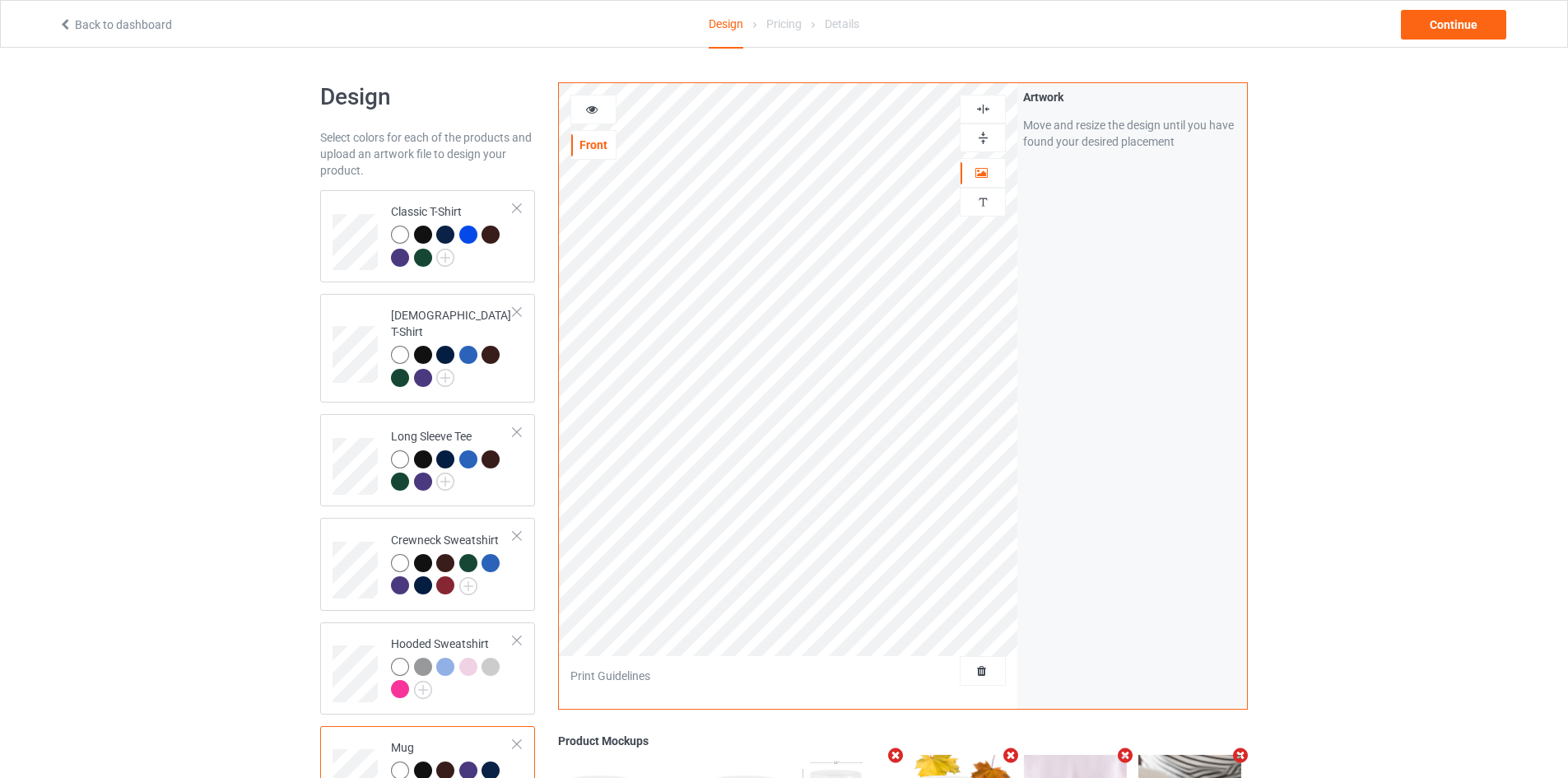
click at [980, 131] on img at bounding box center [983, 138] width 16 height 16
click at [591, 108] on icon at bounding box center [592, 107] width 14 height 12
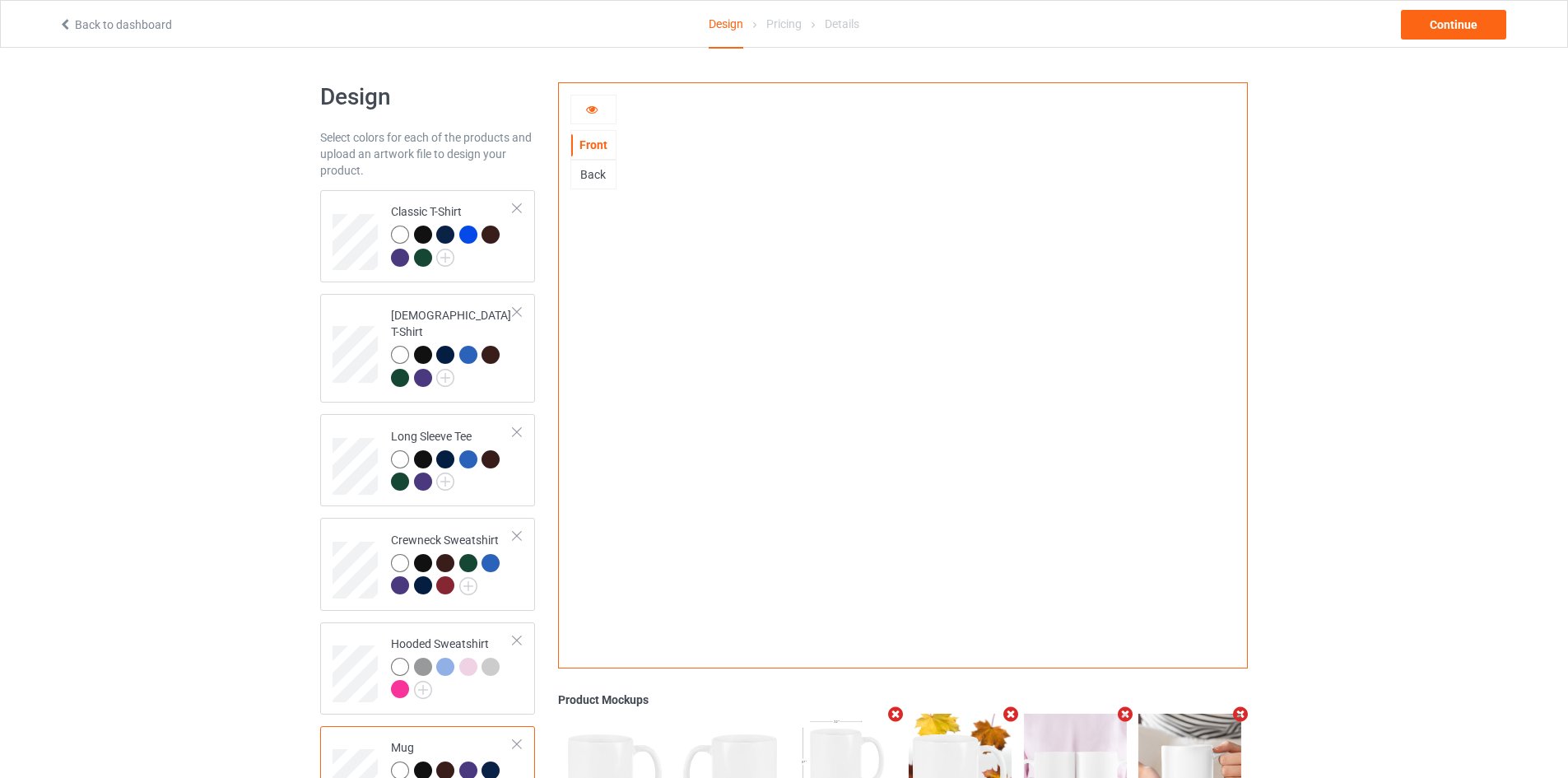
click at [594, 108] on icon at bounding box center [592, 107] width 14 height 12
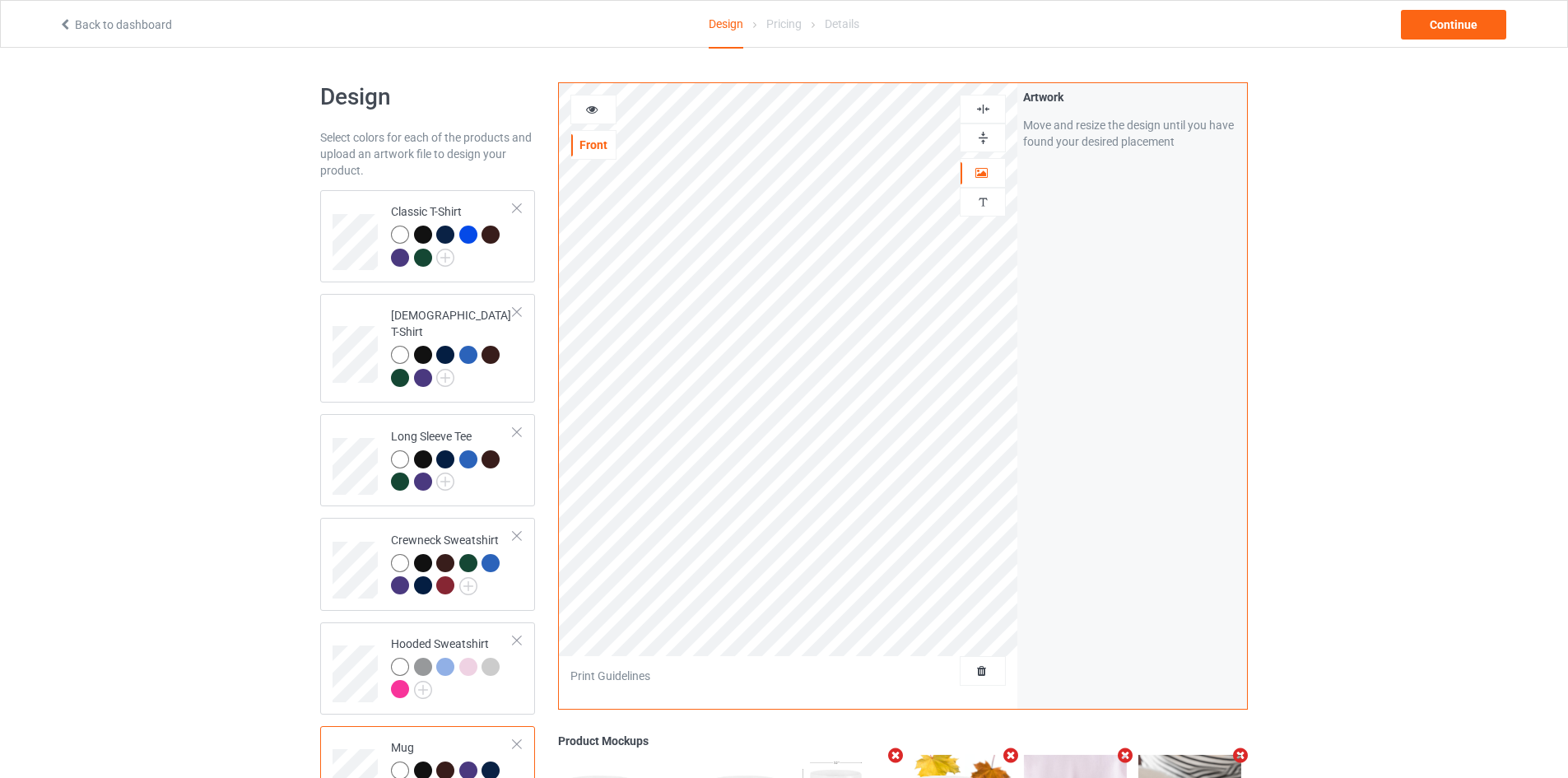
click at [995, 134] on div at bounding box center [982, 138] width 44 height 16
click at [983, 133] on img at bounding box center [983, 138] width 16 height 16
click at [575, 101] on div at bounding box center [594, 108] width 46 height 29
click at [599, 116] on div at bounding box center [594, 109] width 44 height 17
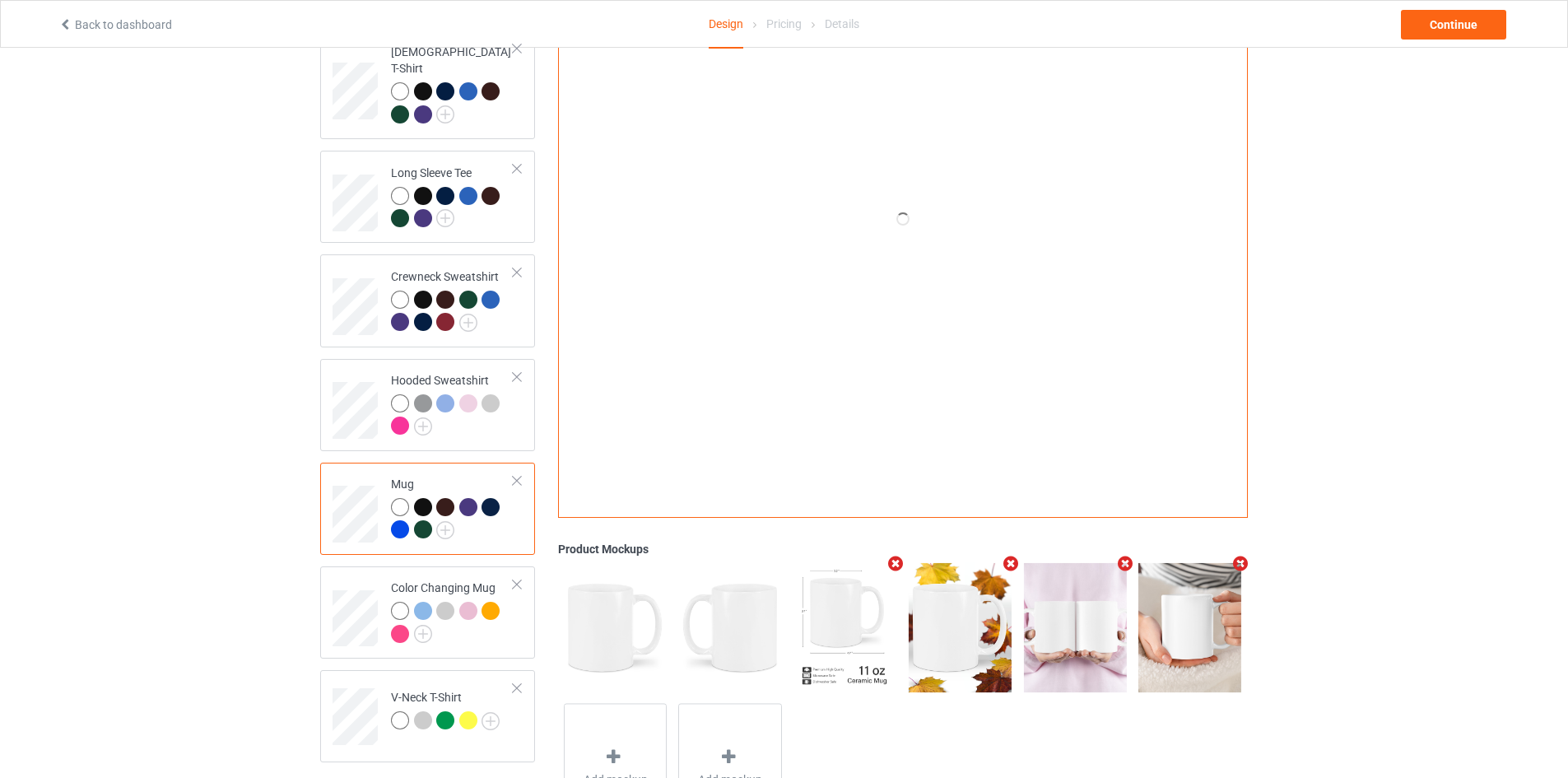
scroll to position [267, 0]
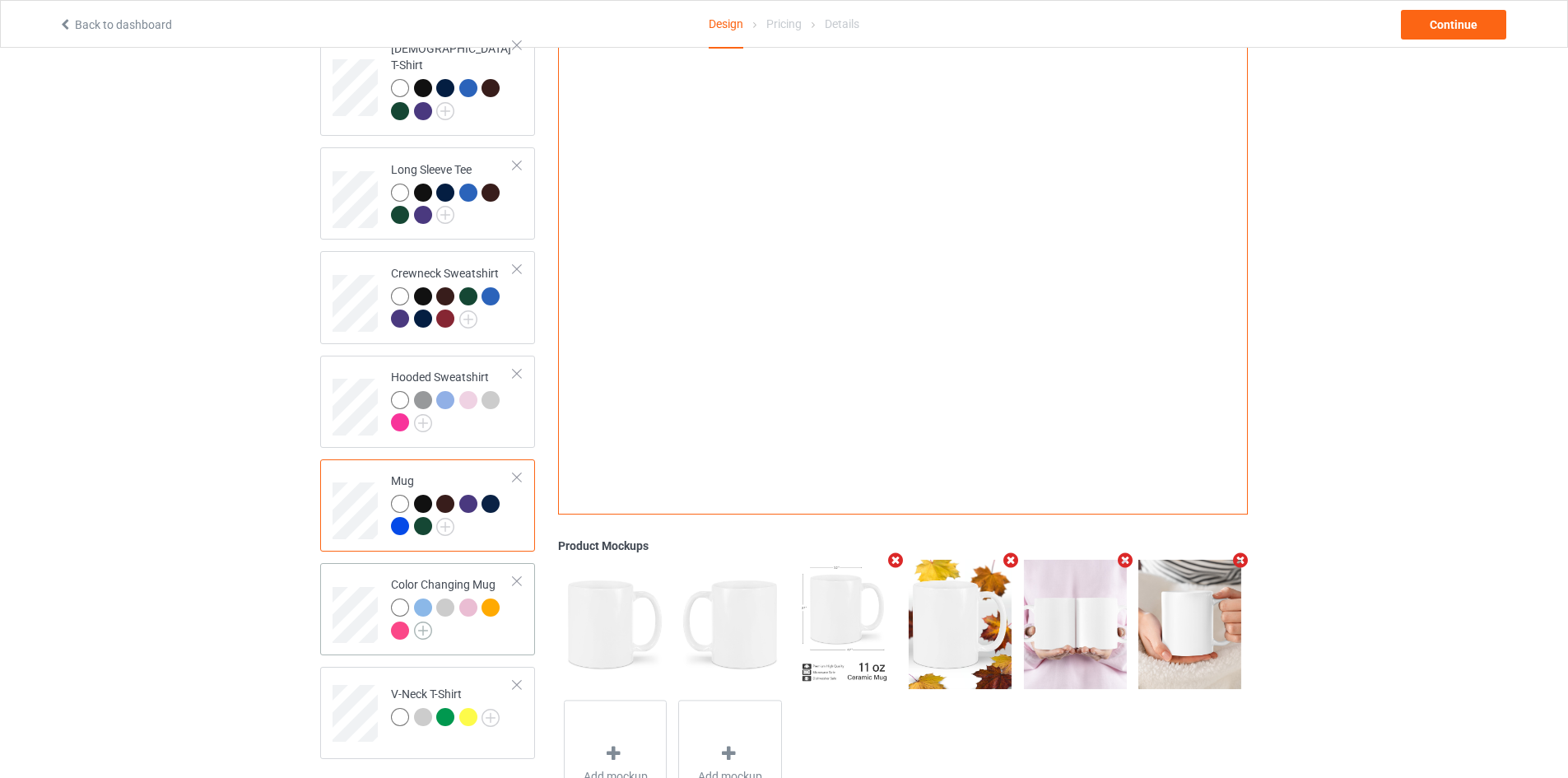
click at [428, 622] on img at bounding box center [423, 630] width 18 height 18
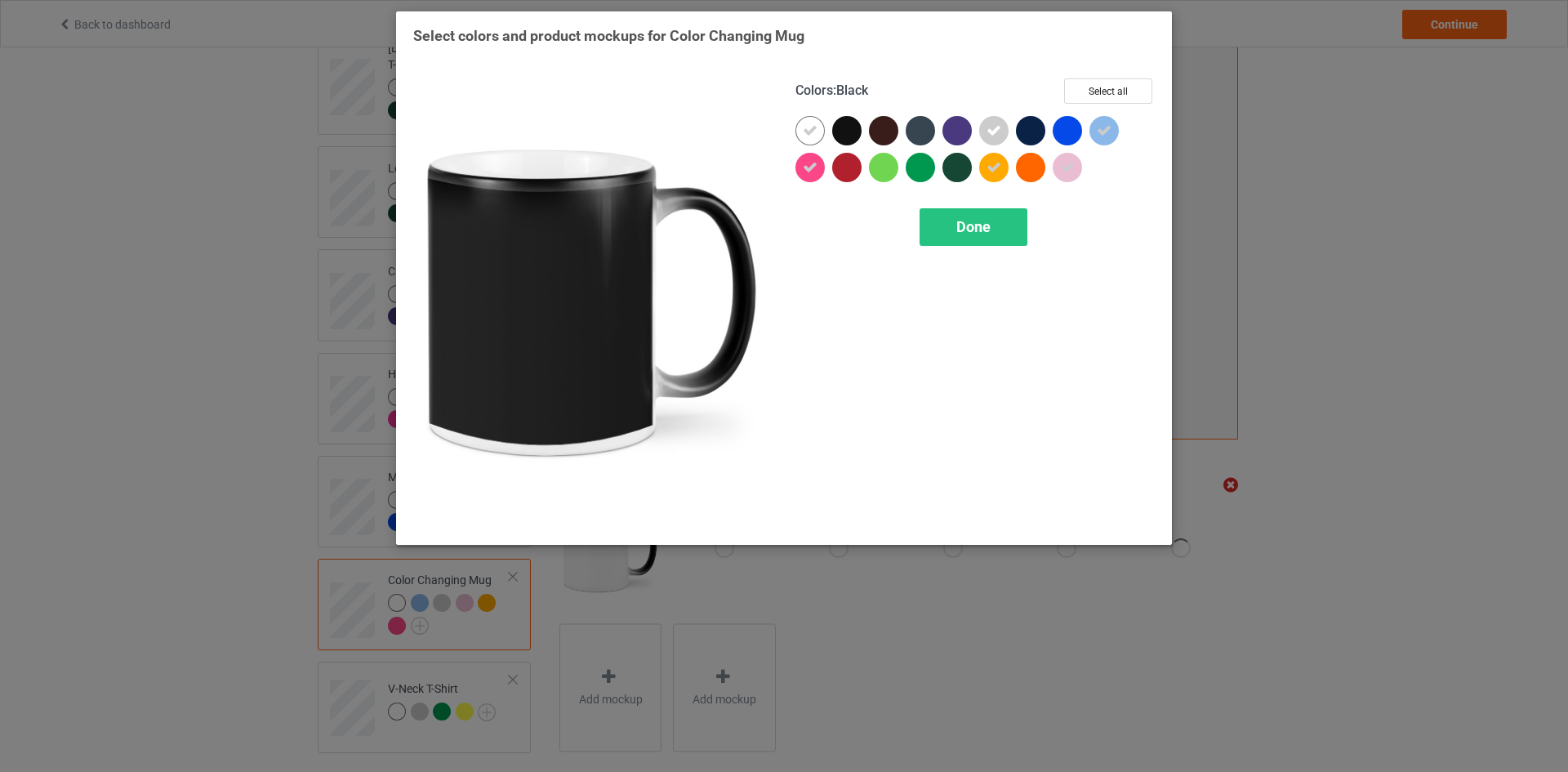
click at [850, 124] on div at bounding box center [846, 130] width 29 height 29
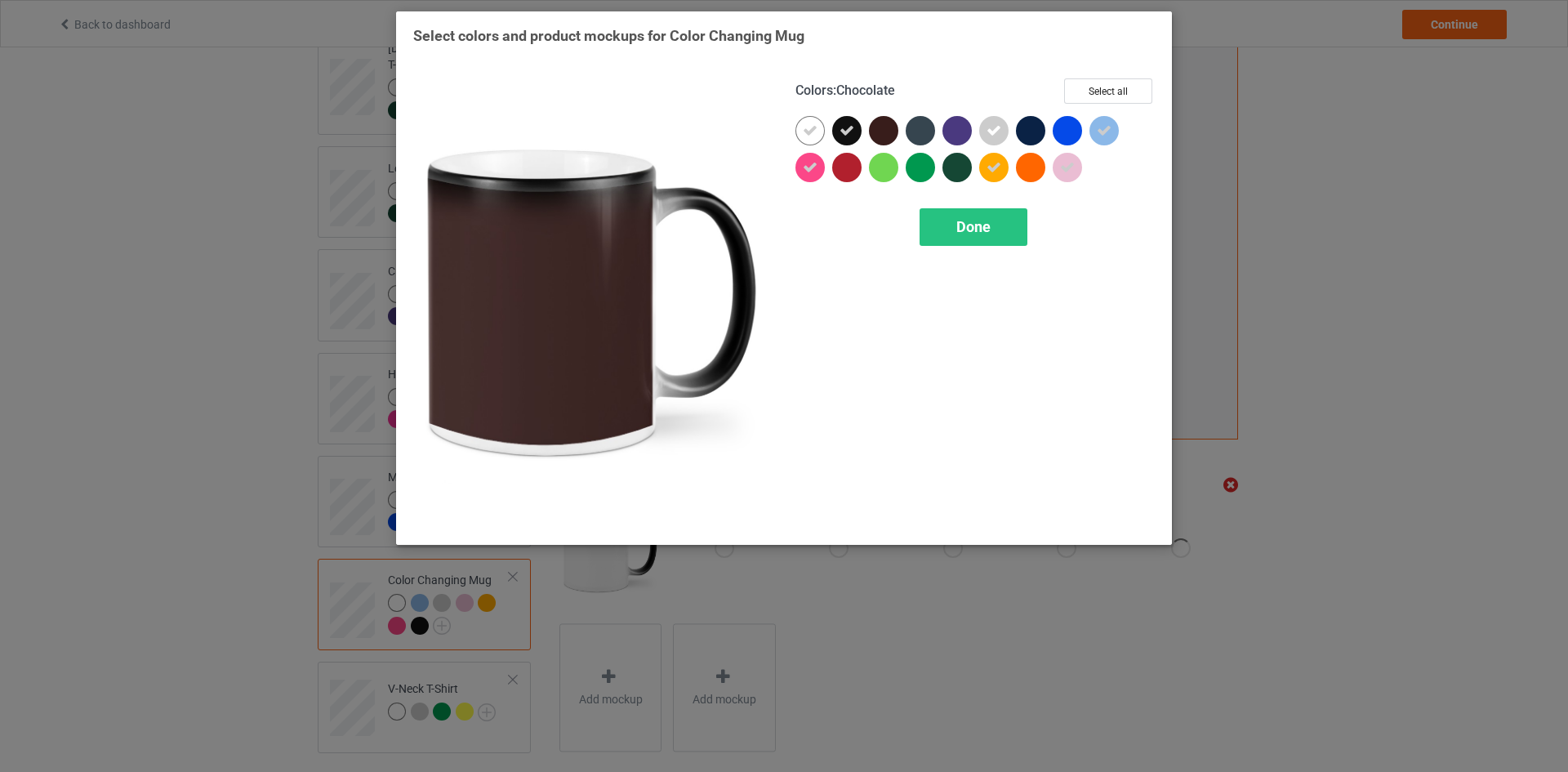
drag, startPoint x: 884, startPoint y: 127, endPoint x: 903, endPoint y: 131, distance: 19.4
click at [884, 127] on div at bounding box center [883, 130] width 29 height 29
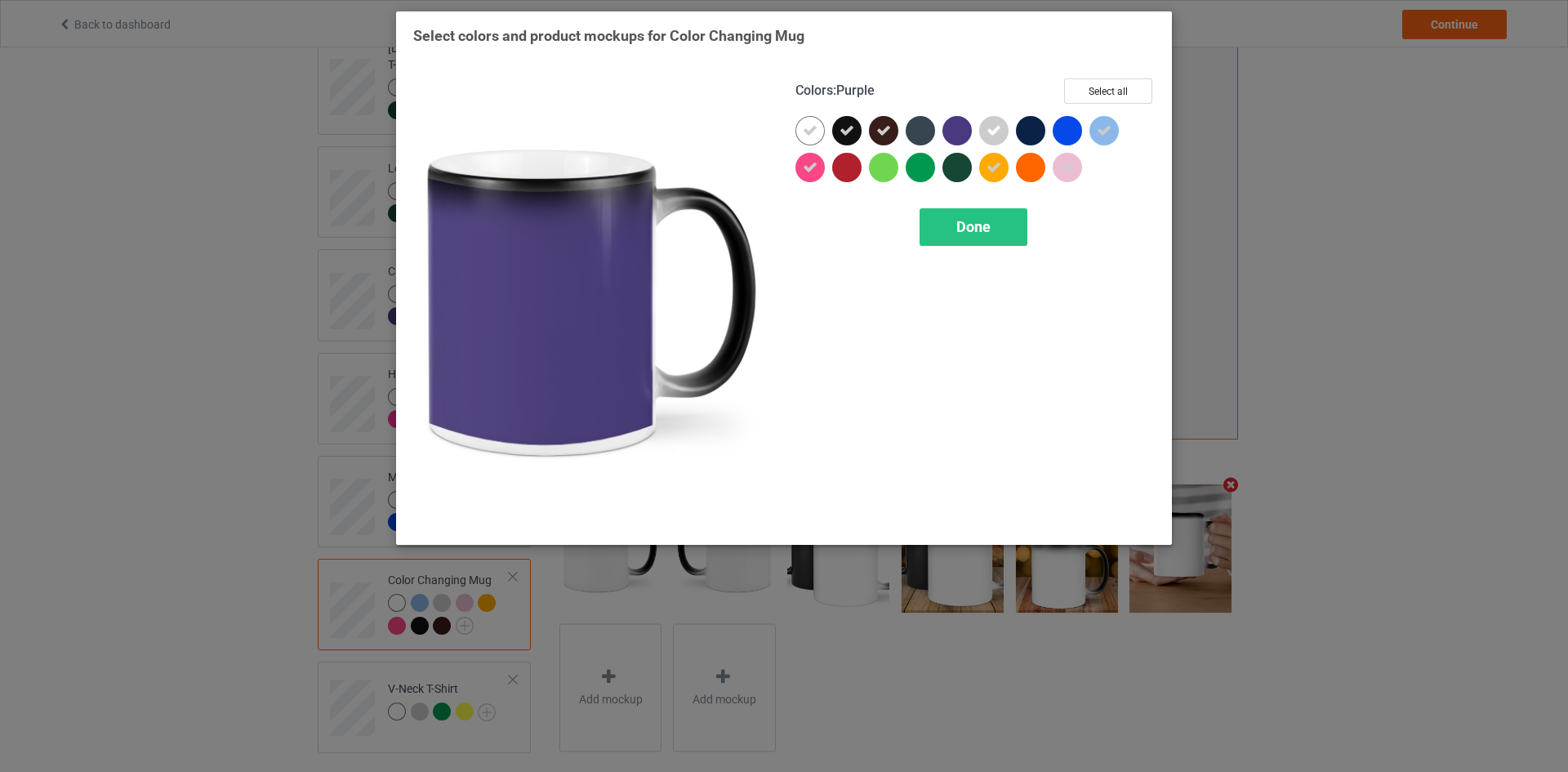
click at [951, 130] on div at bounding box center [956, 130] width 29 height 29
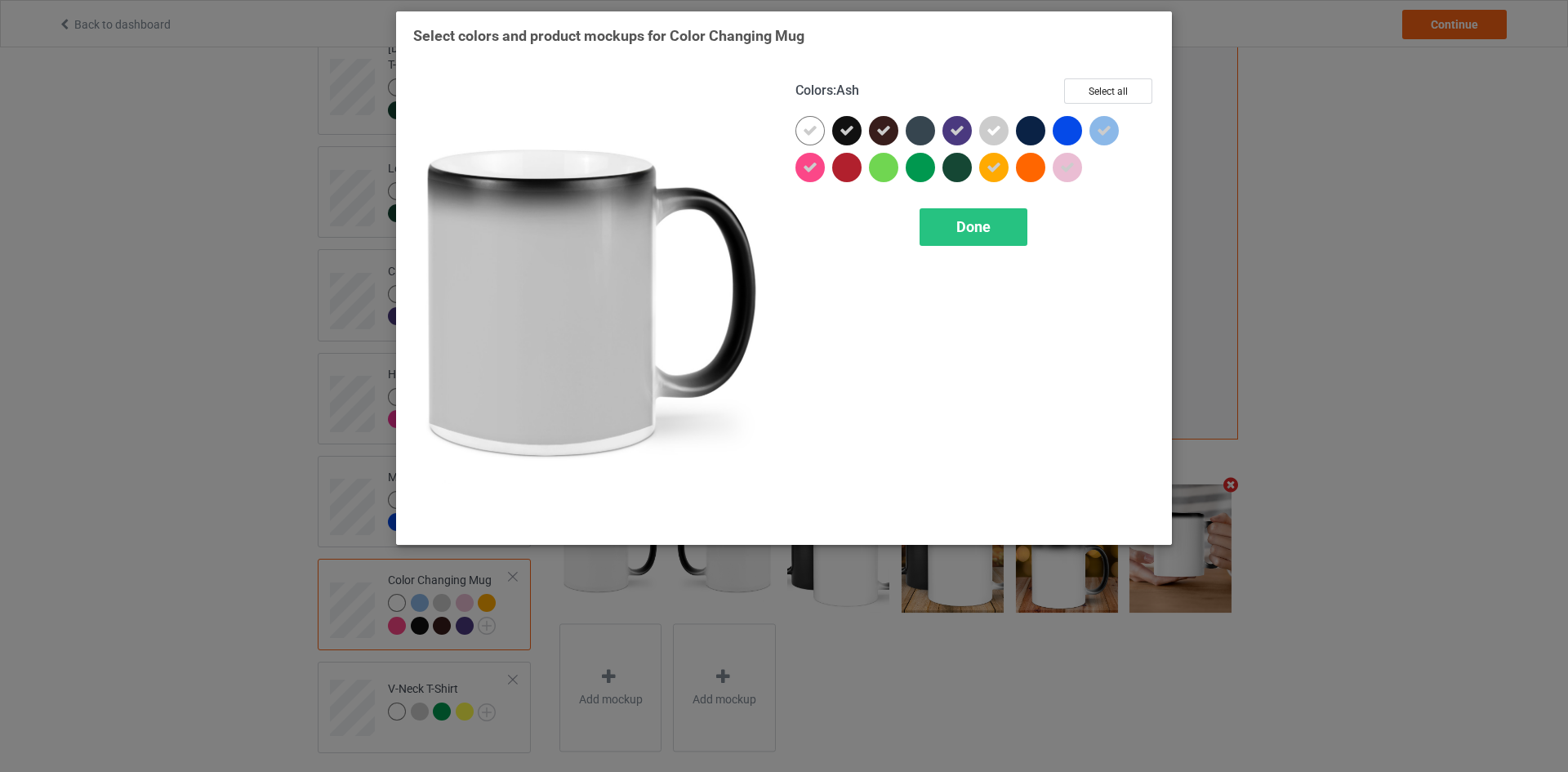
click at [994, 132] on icon at bounding box center [993, 131] width 15 height 15
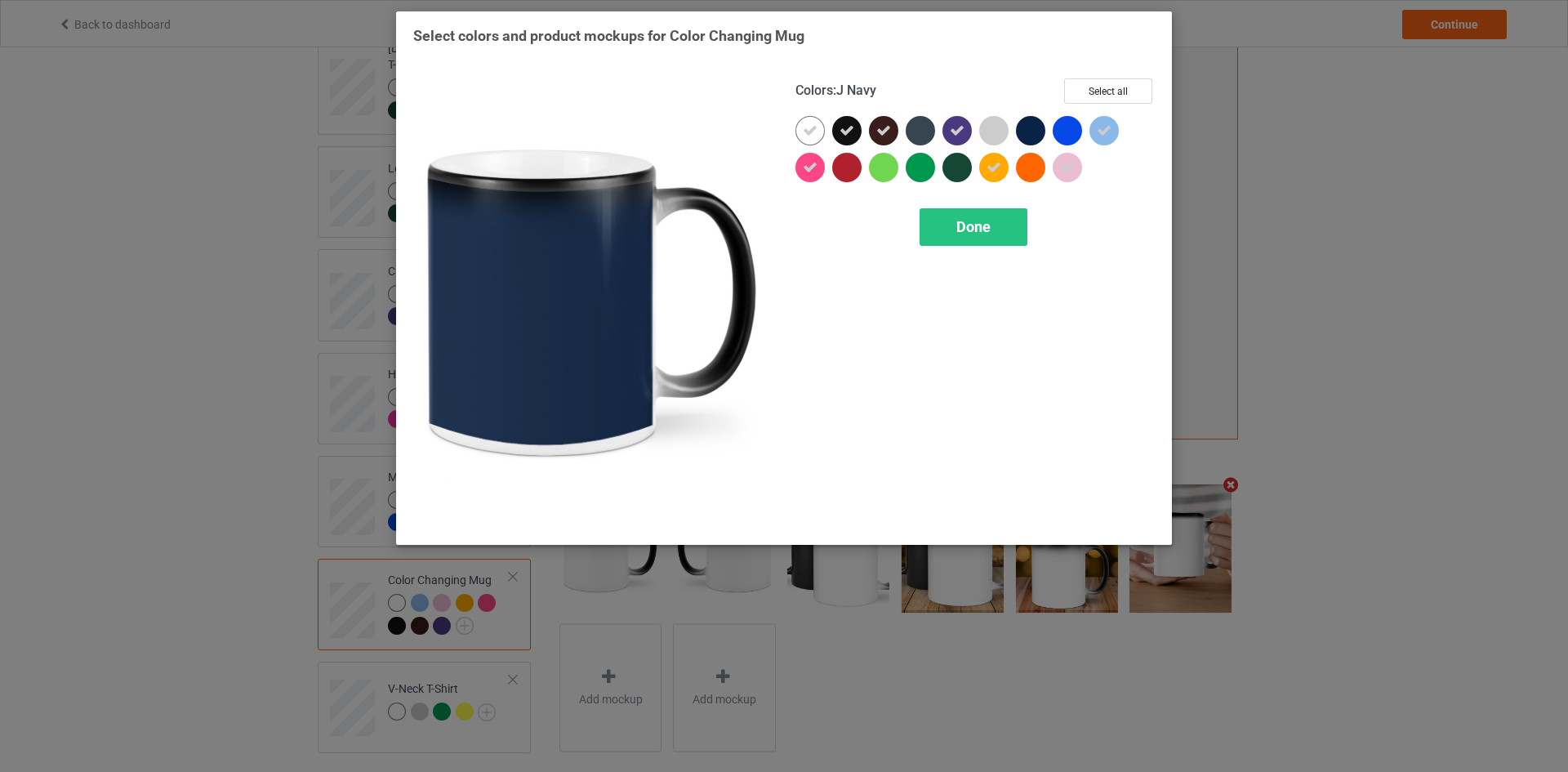
click at [1040, 130] on div at bounding box center [1030, 130] width 29 height 29
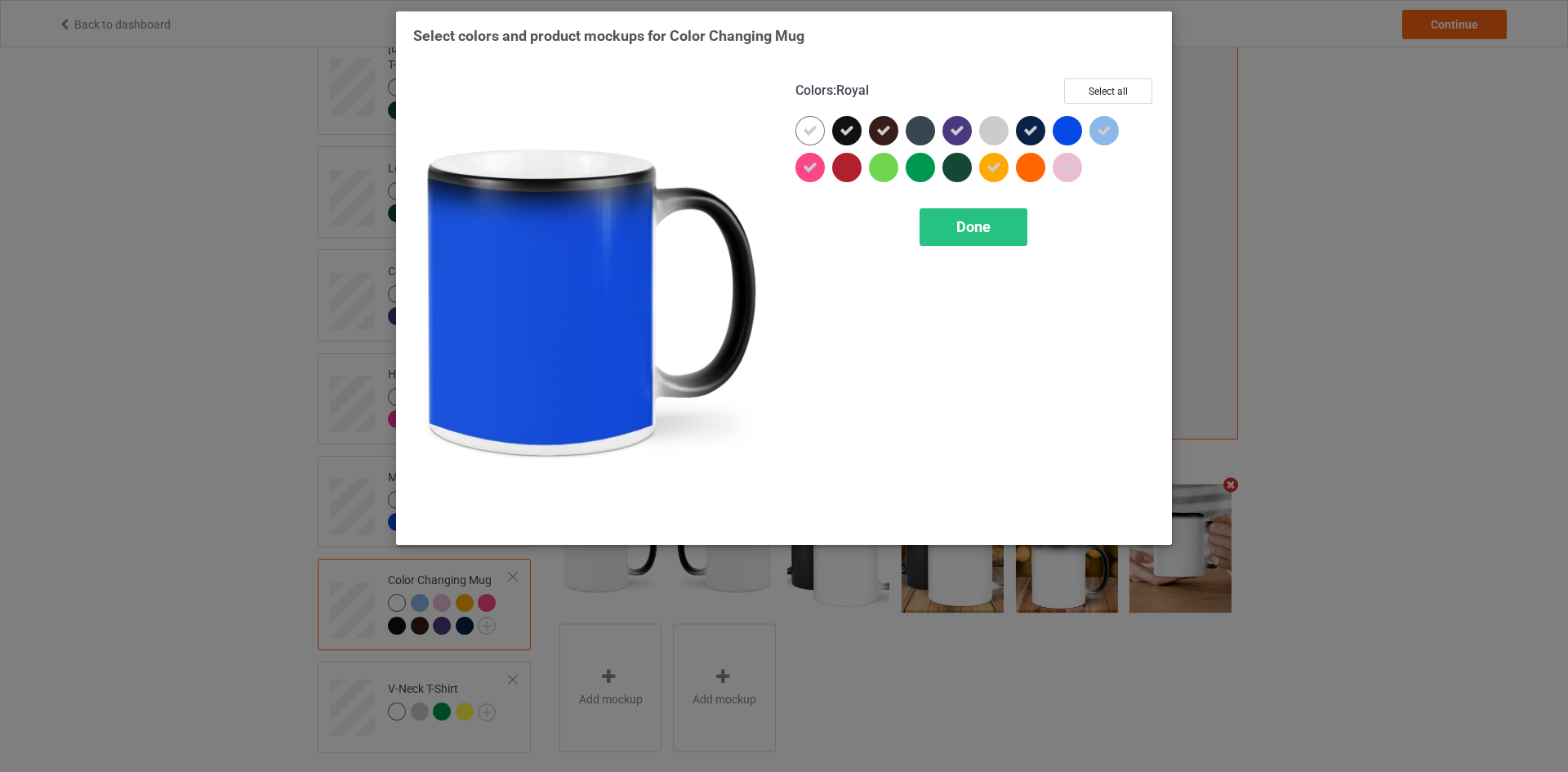
click at [1075, 130] on div at bounding box center [1066, 130] width 29 height 29
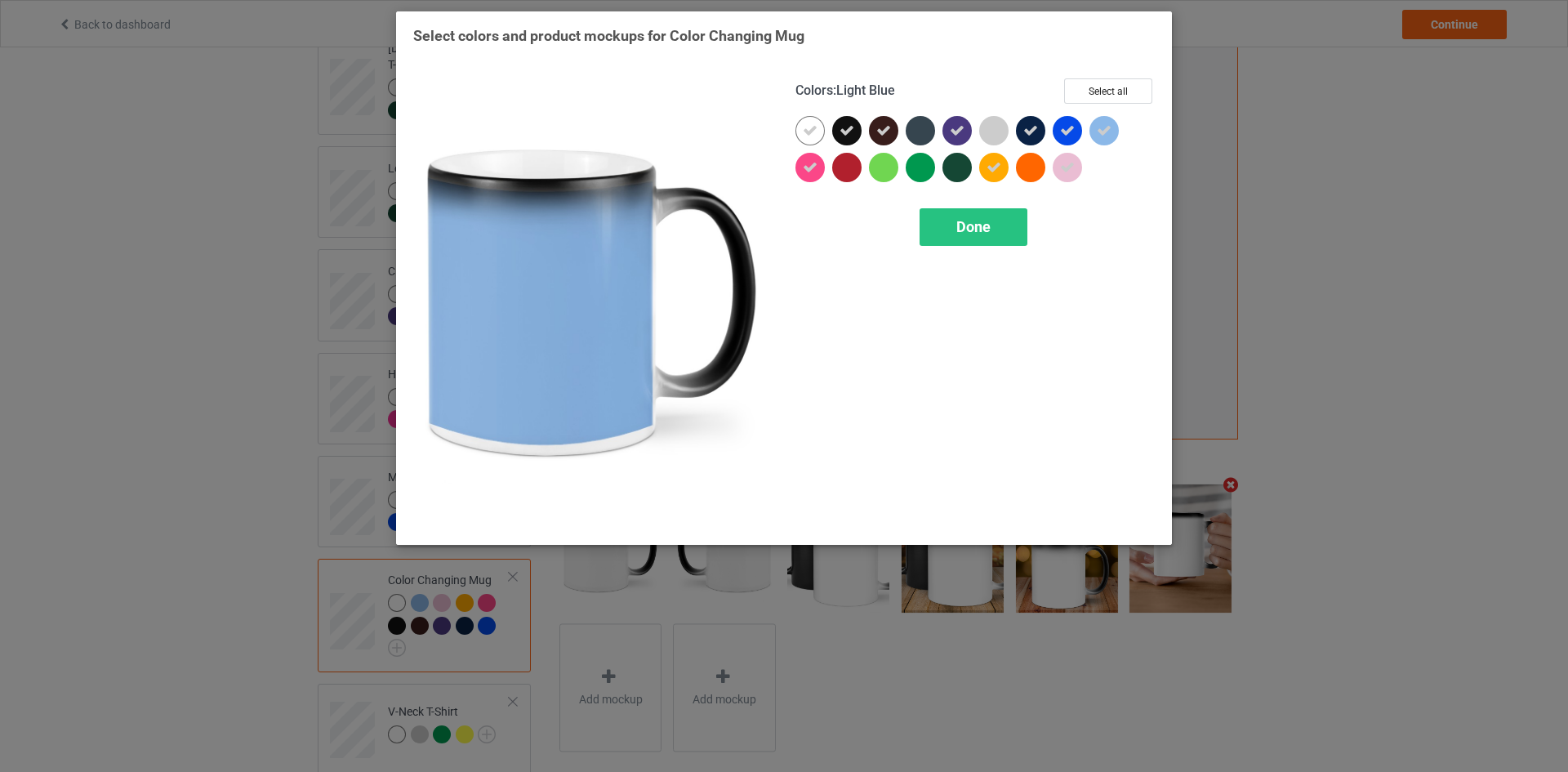
click at [1097, 131] on icon at bounding box center [1103, 131] width 15 height 15
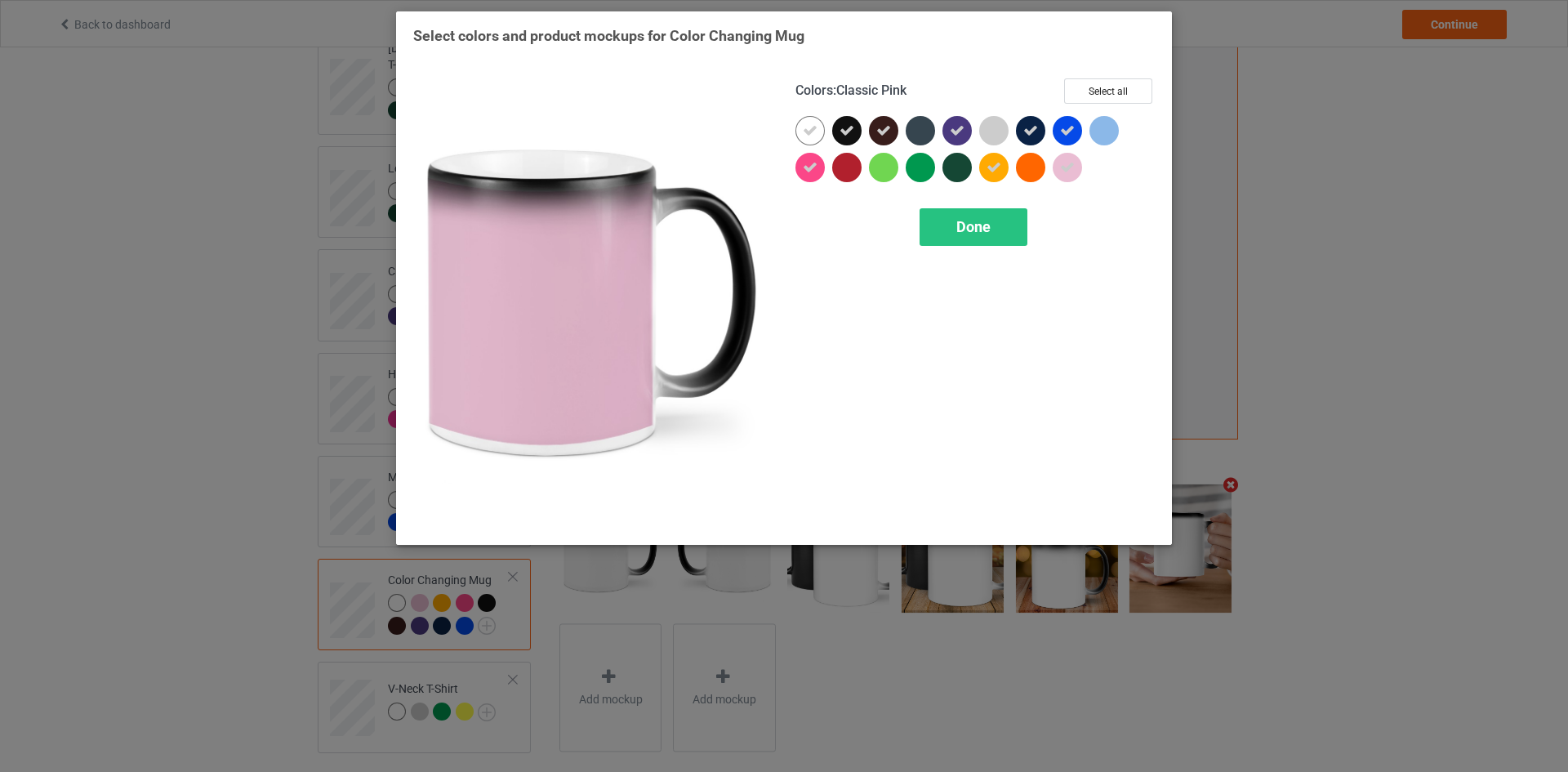
click at [1060, 170] on icon at bounding box center [1067, 167] width 15 height 15
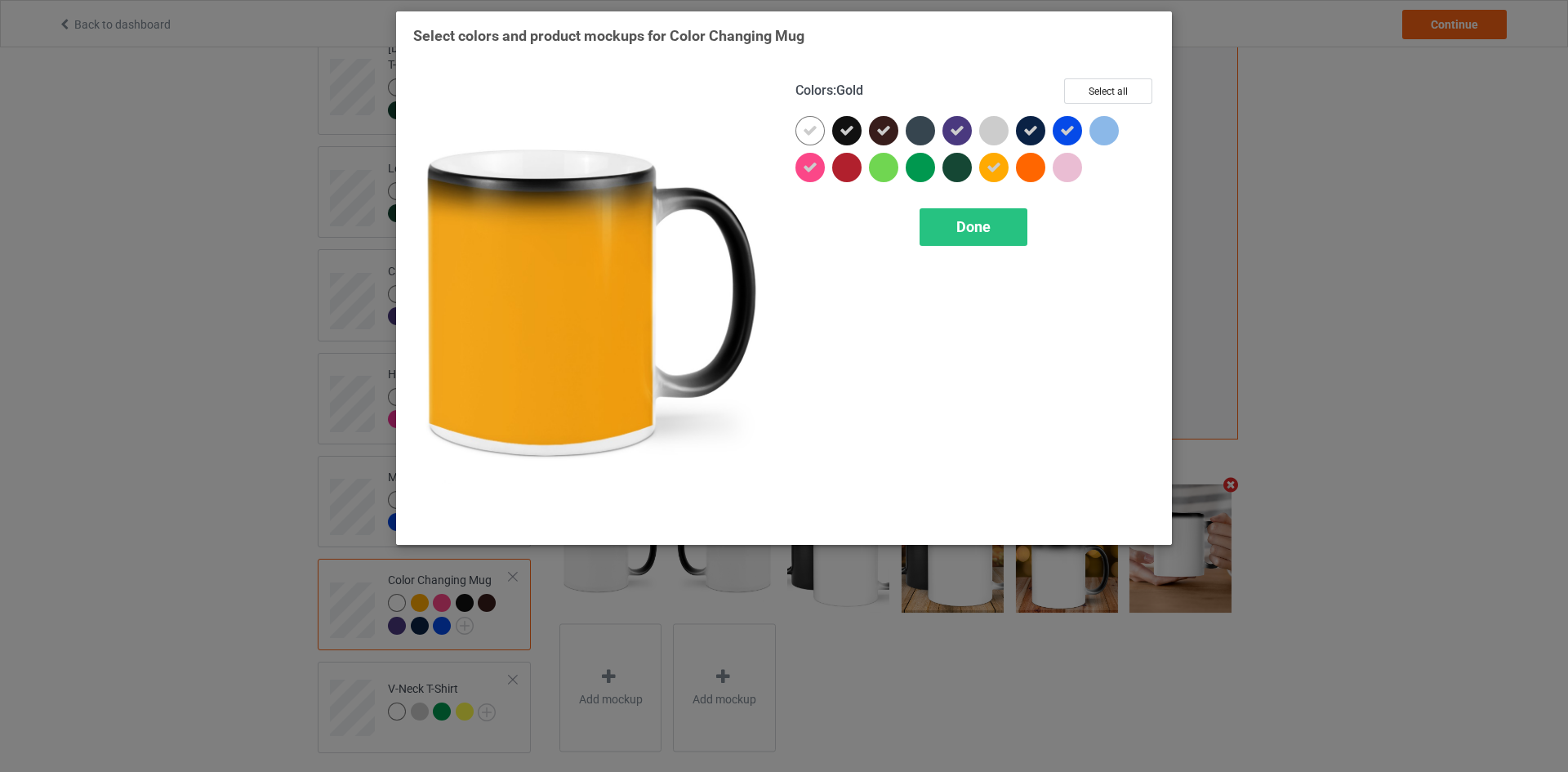
click at [991, 170] on icon at bounding box center [993, 167] width 15 height 15
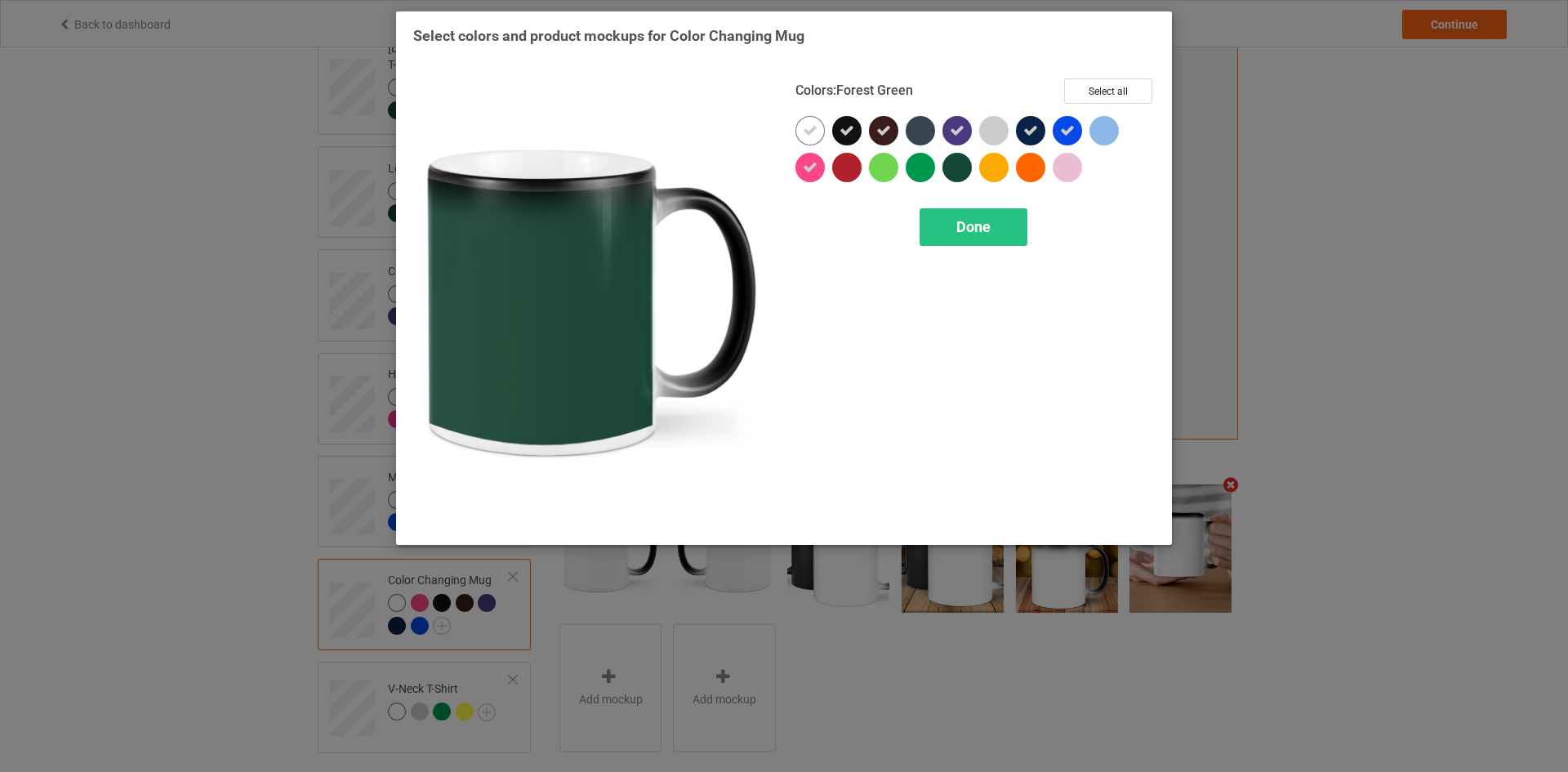
click at [959, 169] on div at bounding box center [956, 167] width 29 height 29
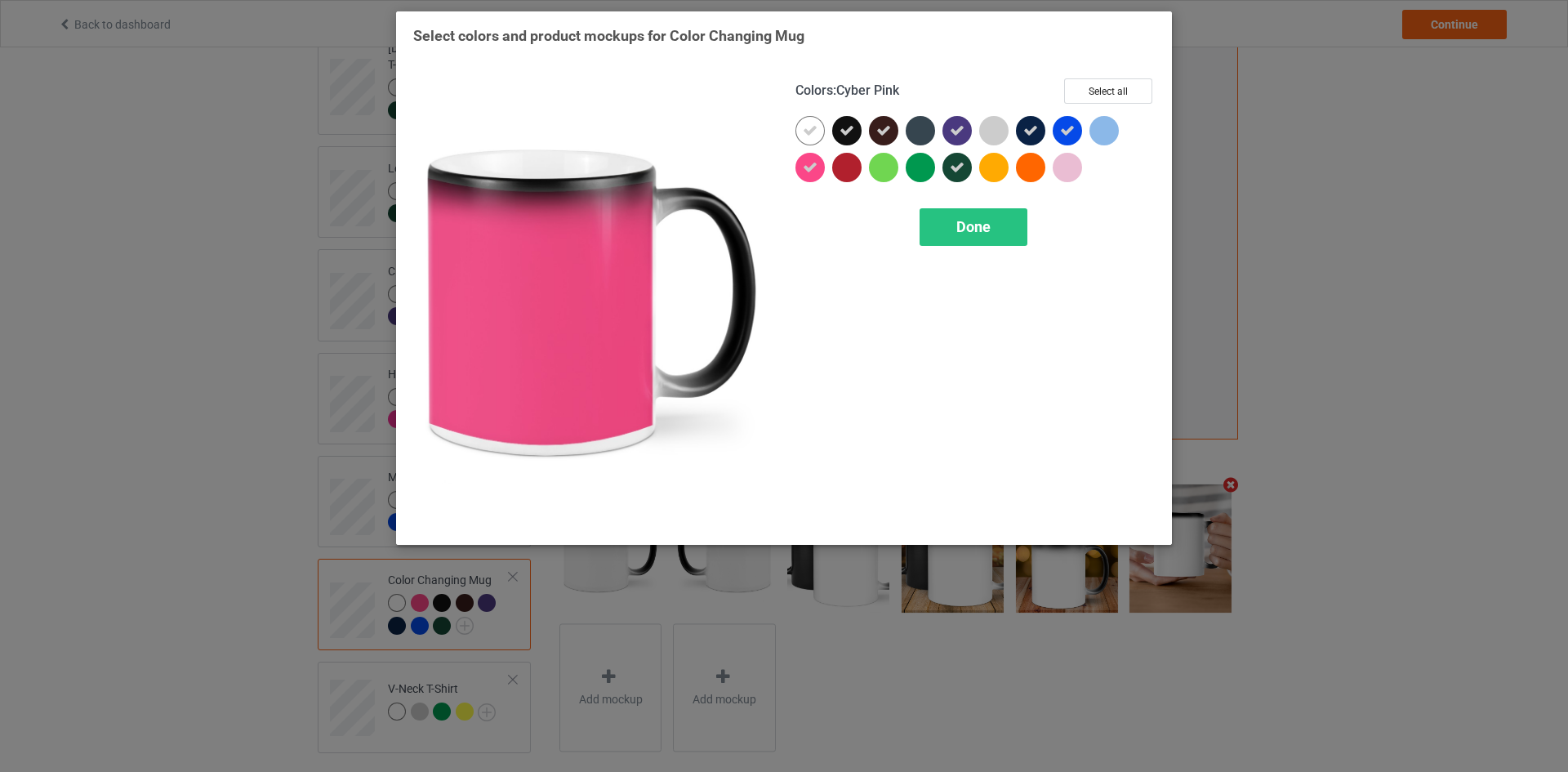
click at [804, 166] on icon at bounding box center [810, 167] width 15 height 15
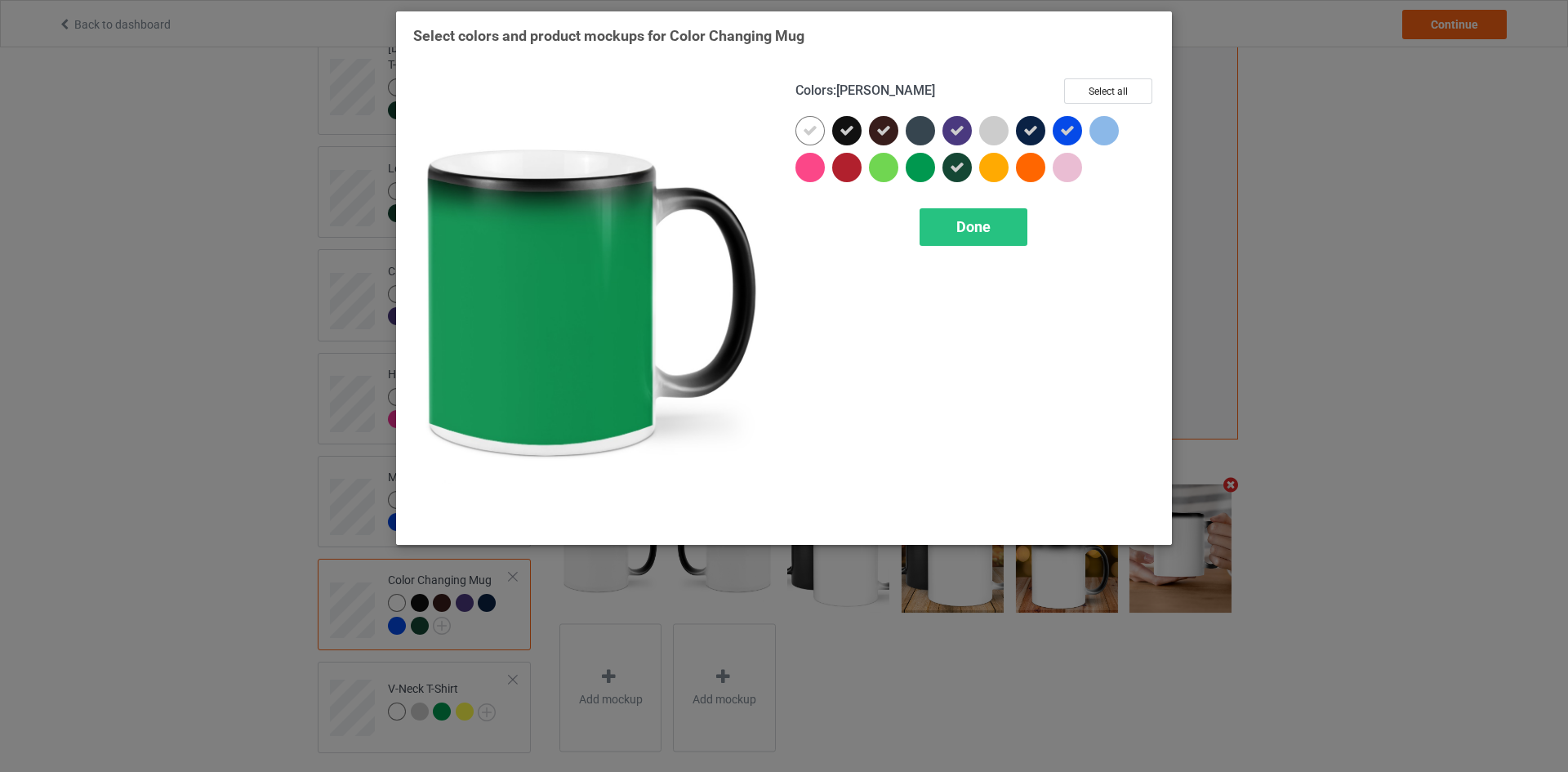
click at [912, 167] on div at bounding box center [920, 167] width 29 height 29
click at [922, 164] on icon at bounding box center [920, 167] width 15 height 15
click at [939, 232] on div "Done" at bounding box center [973, 227] width 108 height 38
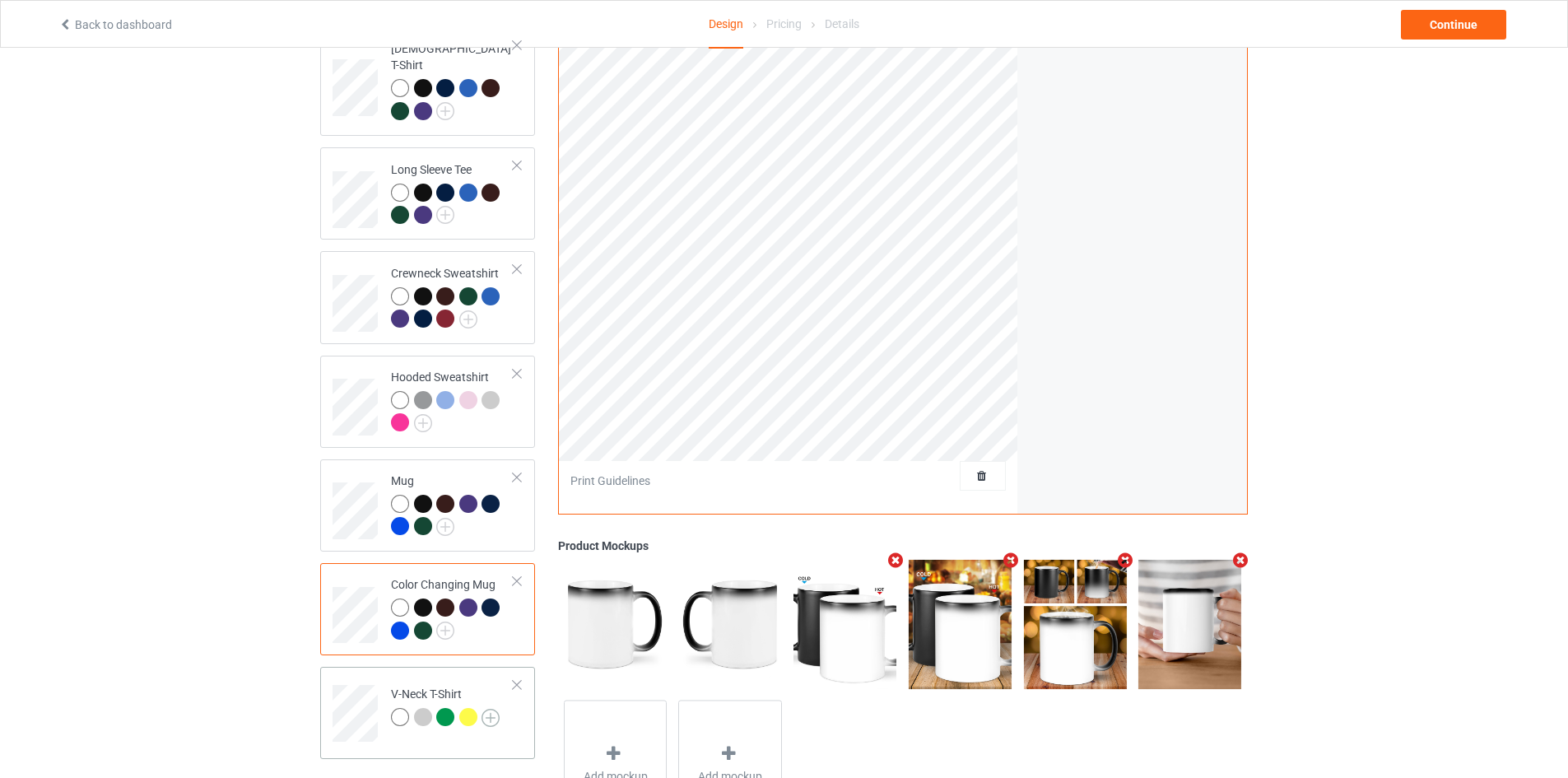
click at [493, 710] on img at bounding box center [491, 718] width 18 height 18
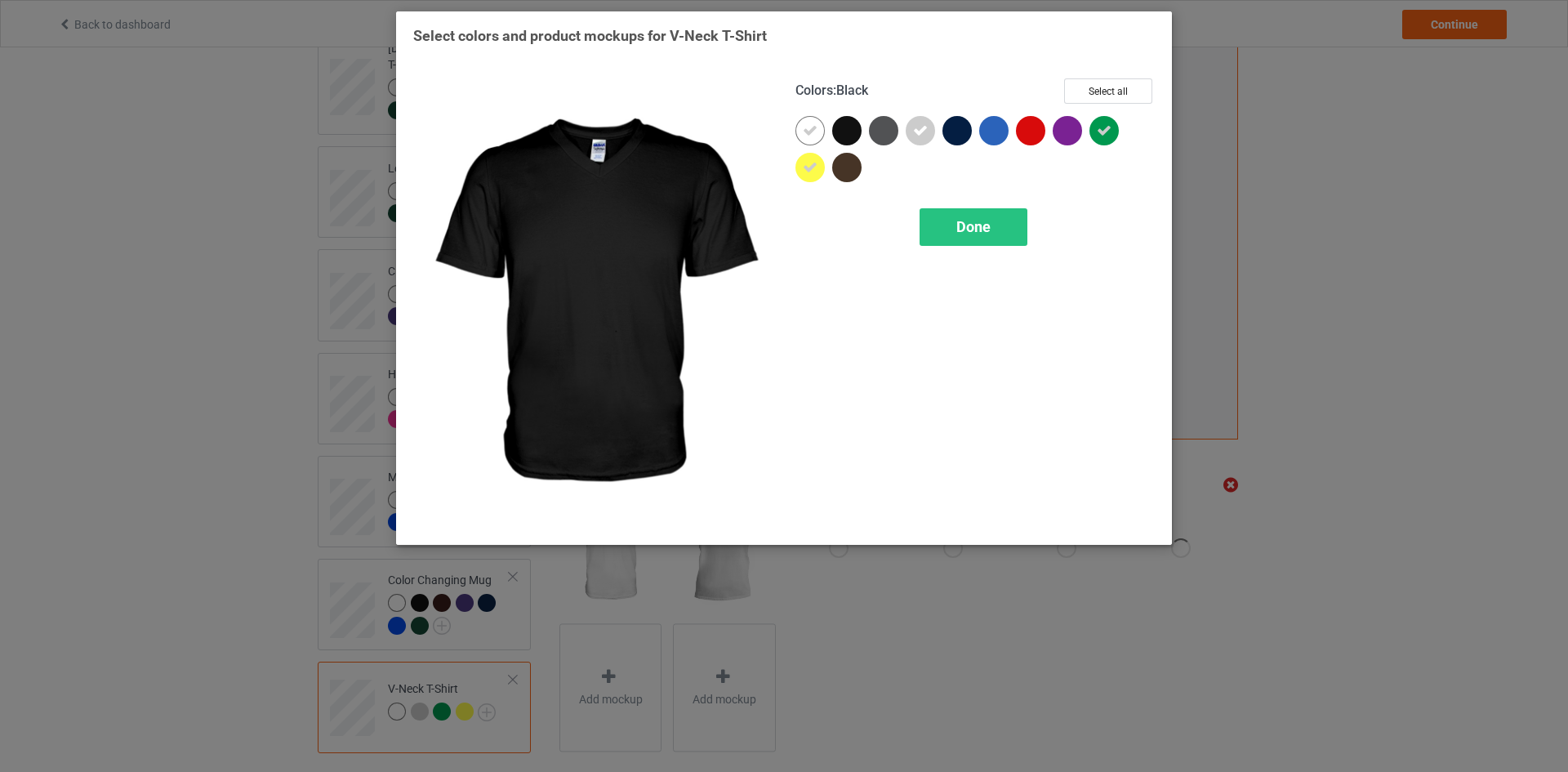
click at [853, 130] on div at bounding box center [846, 130] width 29 height 29
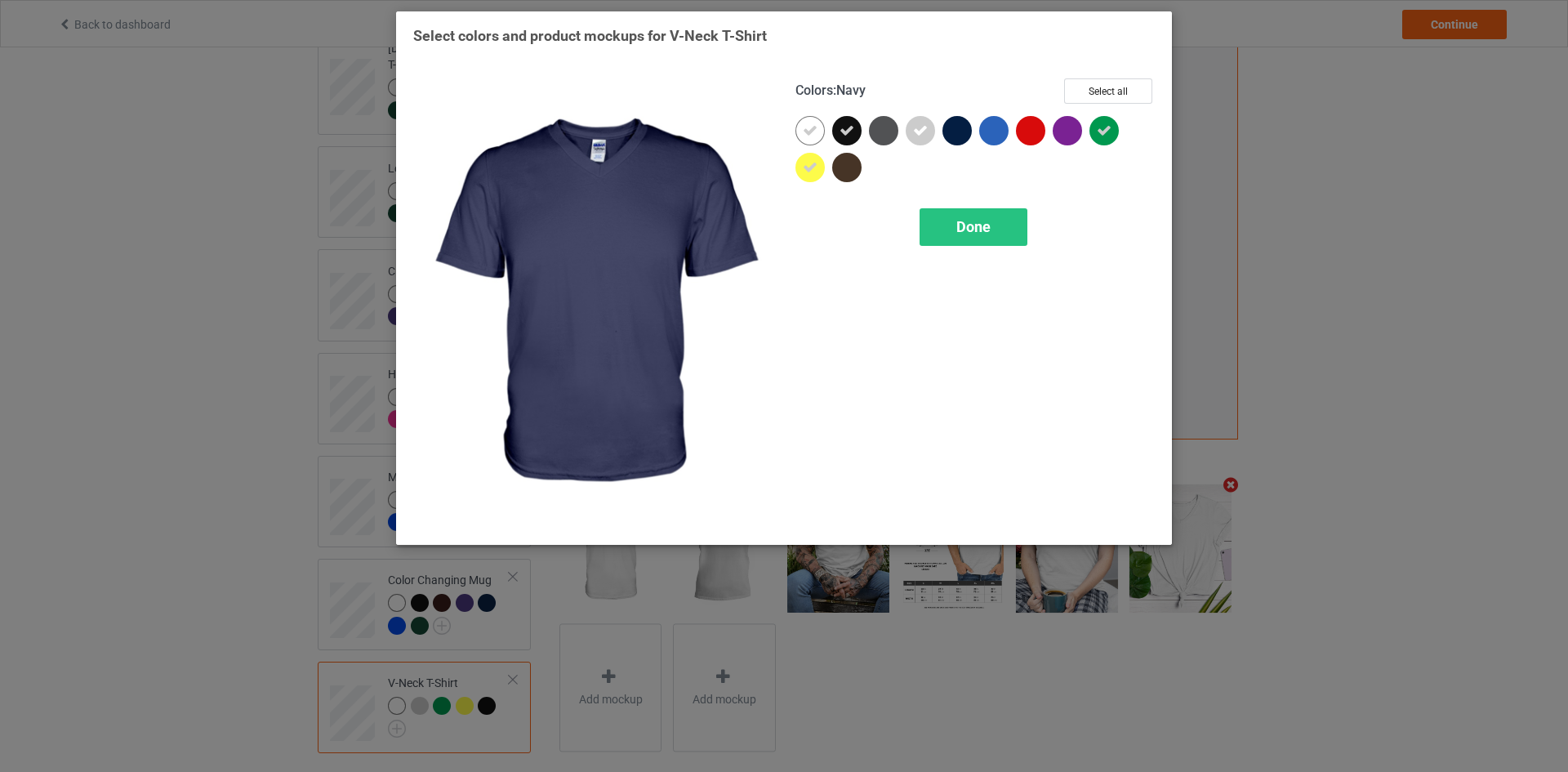
click at [958, 128] on div at bounding box center [956, 130] width 29 height 29
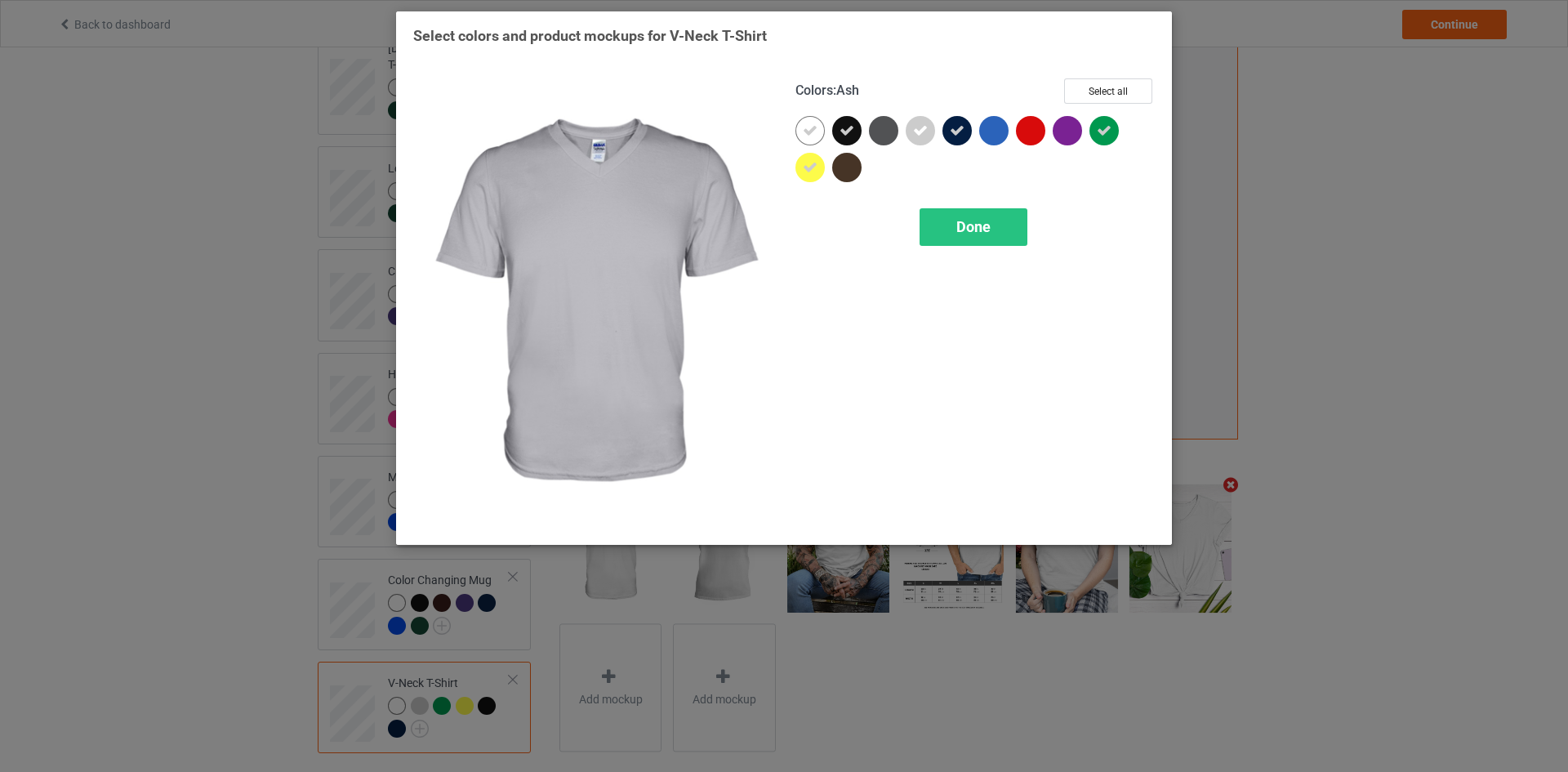
click at [930, 127] on div at bounding box center [920, 130] width 29 height 29
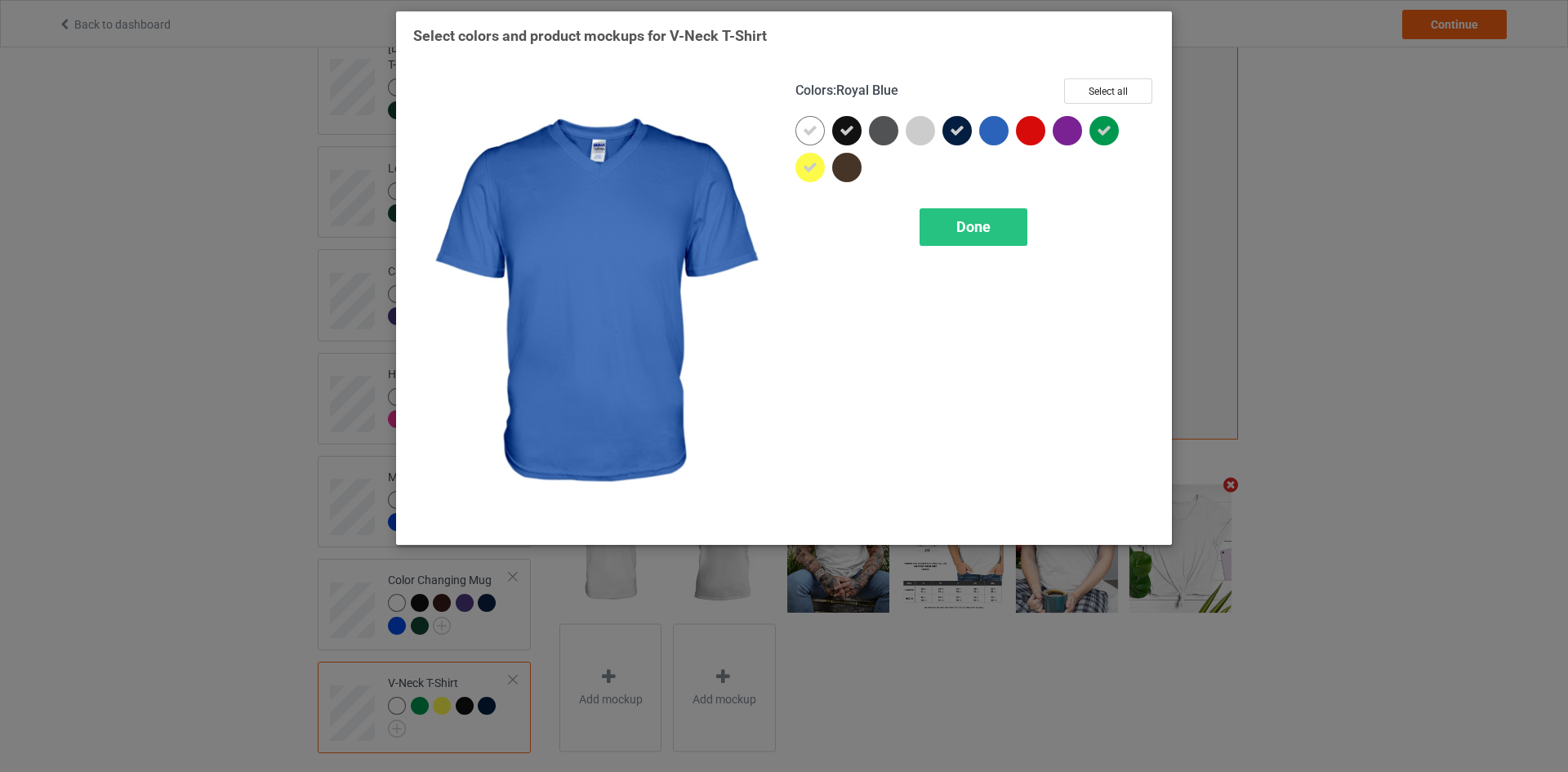
click at [993, 130] on div at bounding box center [993, 130] width 29 height 29
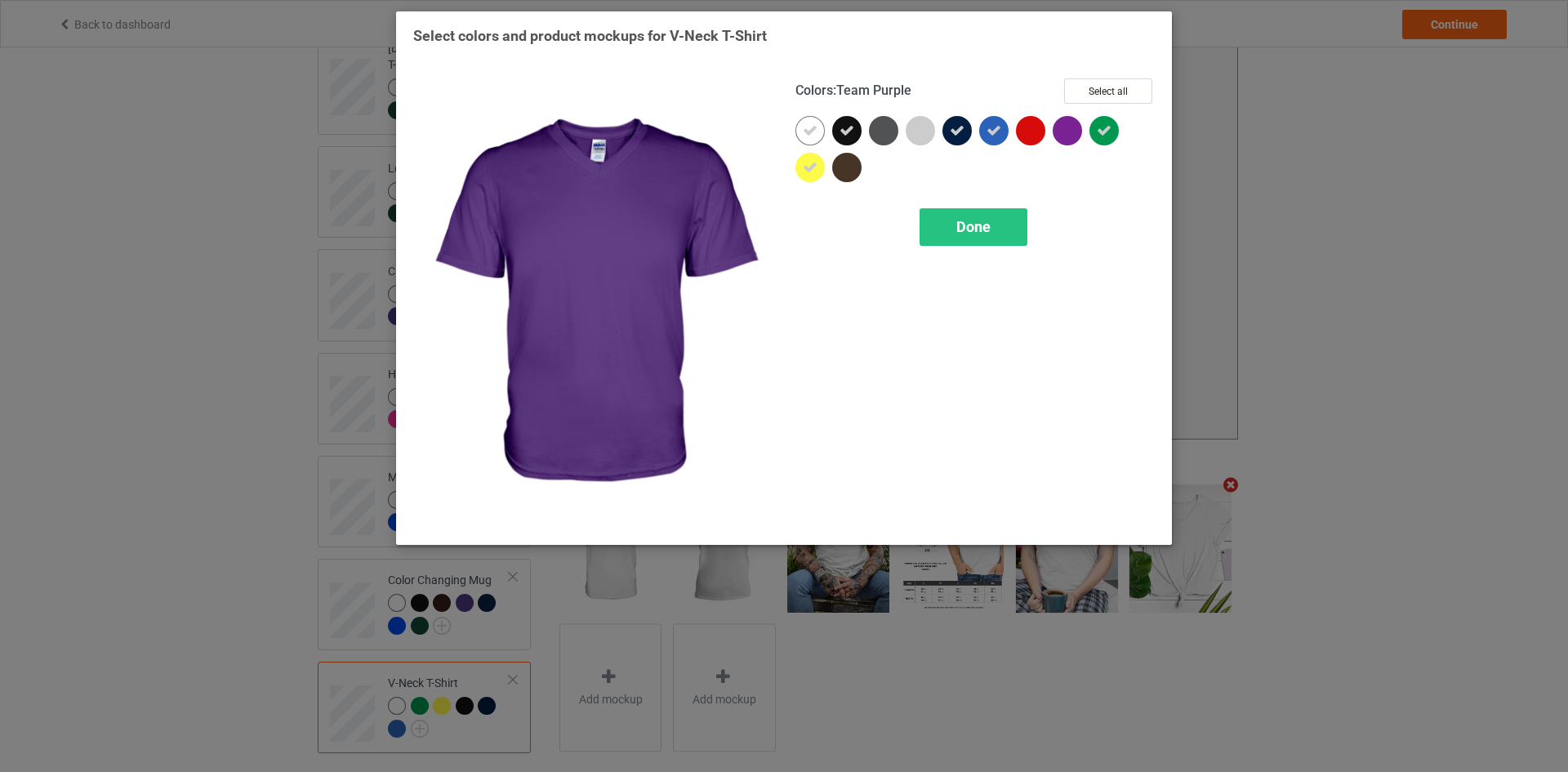
click at [1064, 130] on div at bounding box center [1066, 130] width 29 height 29
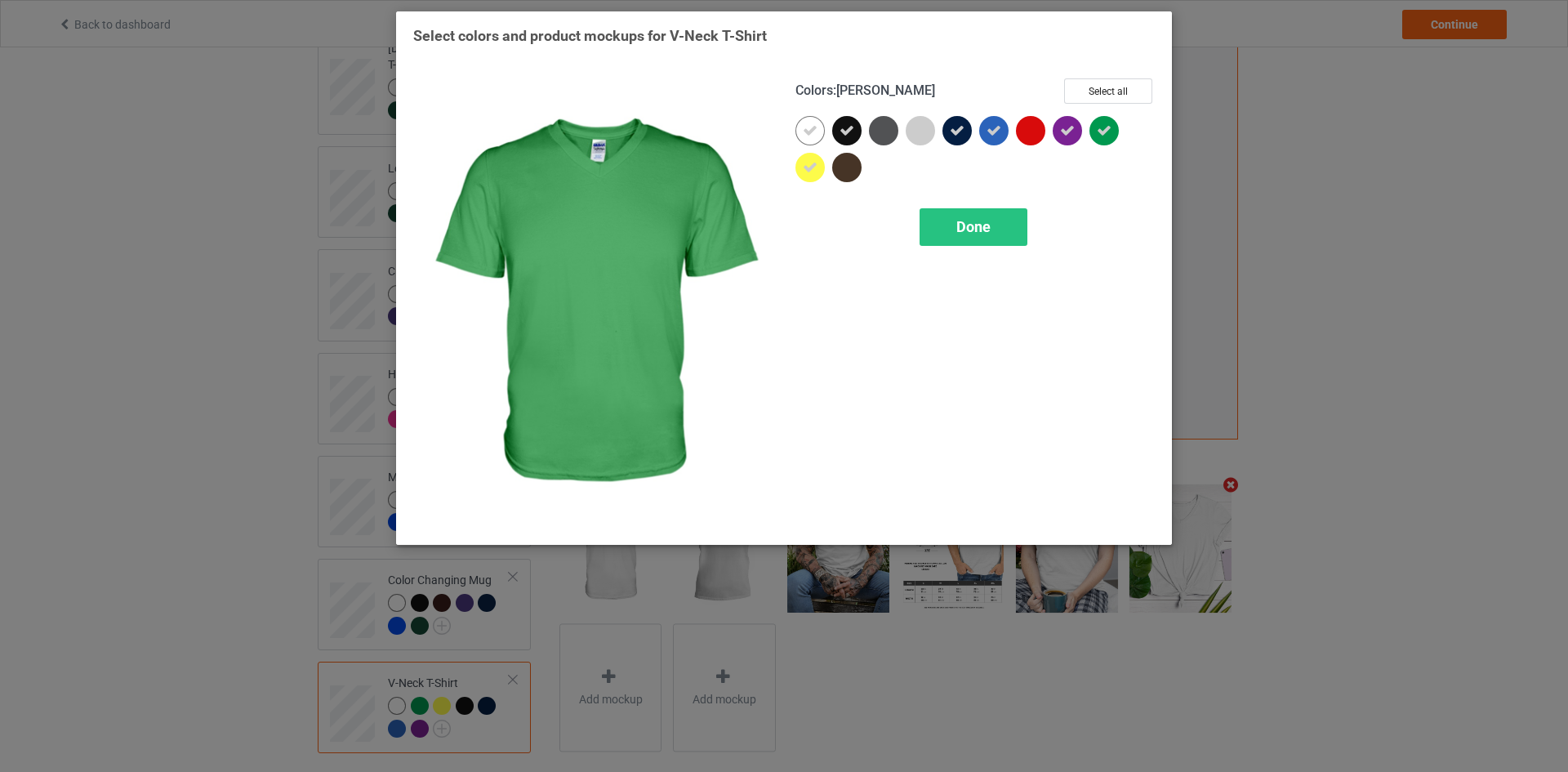
click at [1098, 131] on icon at bounding box center [1103, 131] width 15 height 15
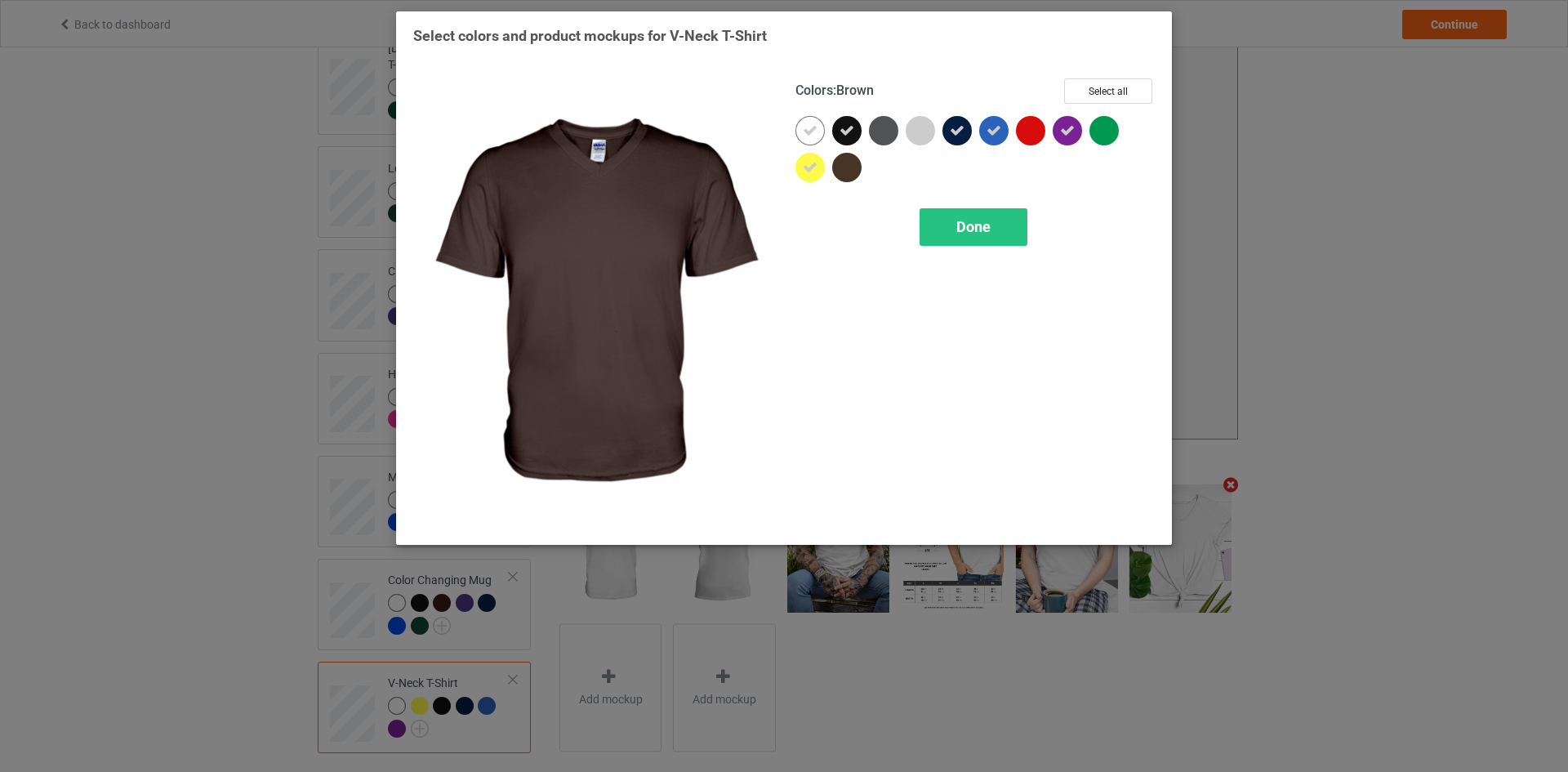
click at [845, 171] on div at bounding box center [846, 167] width 29 height 29
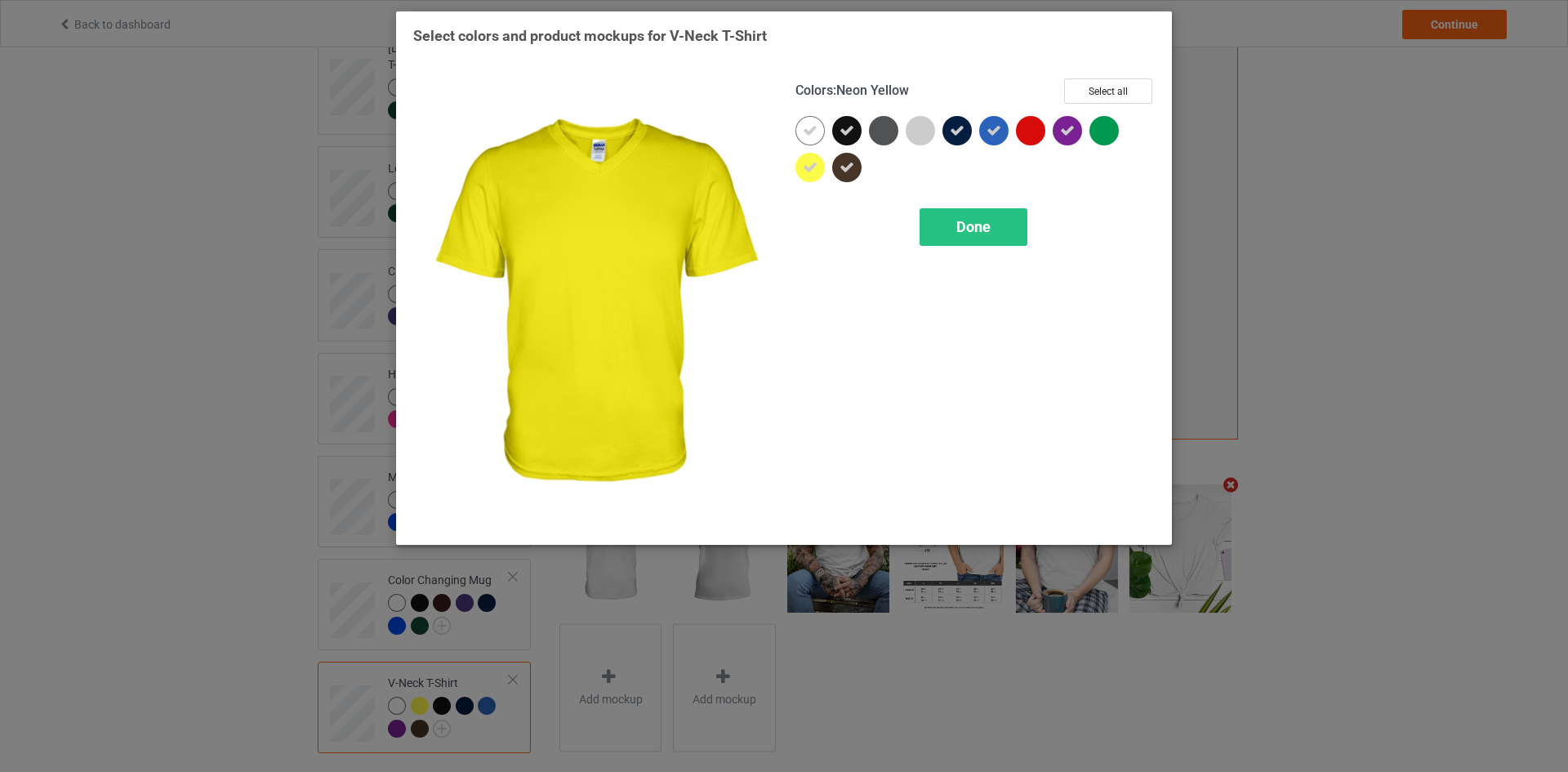
click at [810, 164] on icon at bounding box center [810, 167] width 15 height 15
click at [959, 242] on div "Done" at bounding box center [973, 227] width 108 height 38
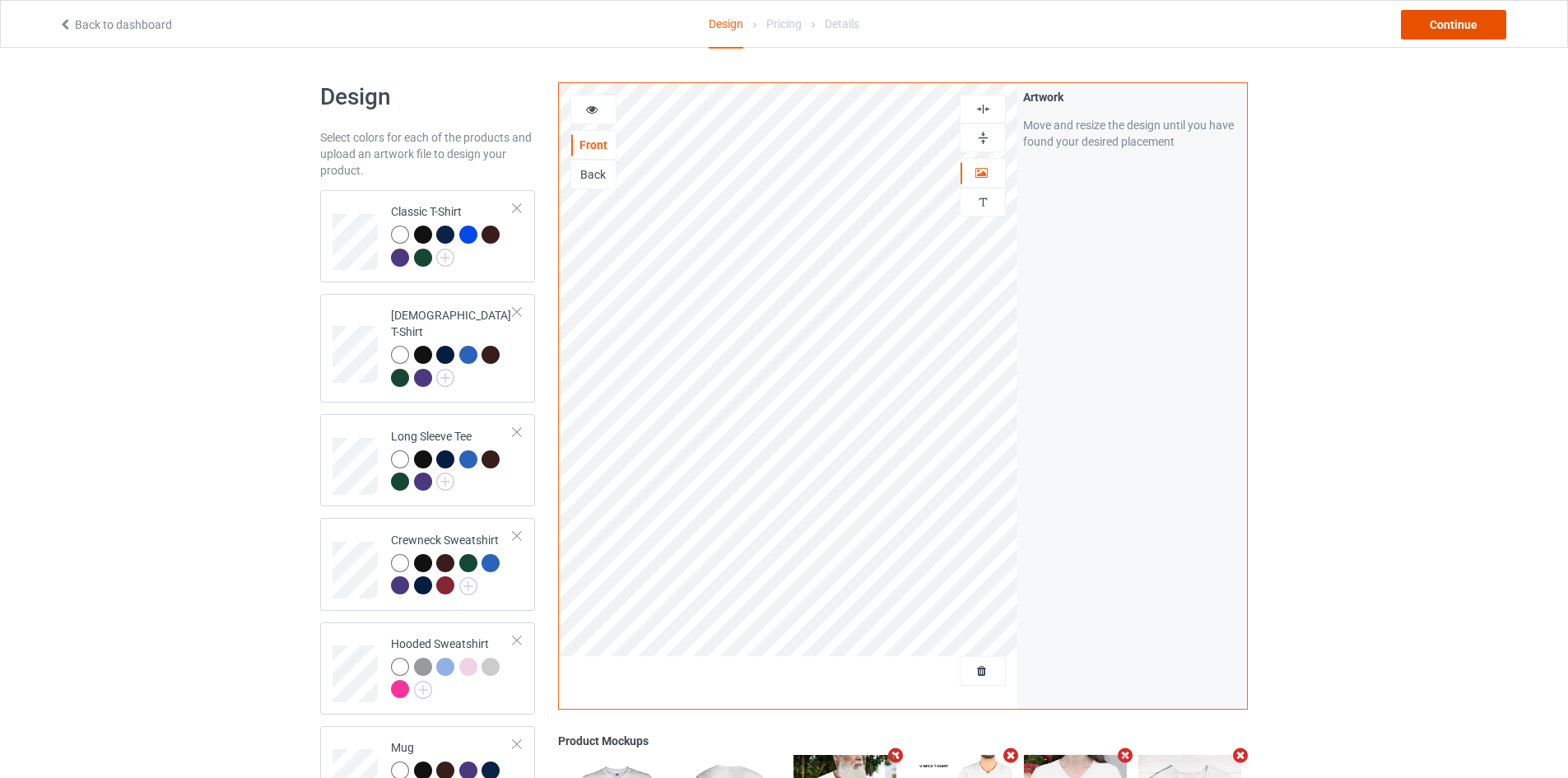
click at [1465, 34] on div "Continue" at bounding box center [1453, 24] width 106 height 29
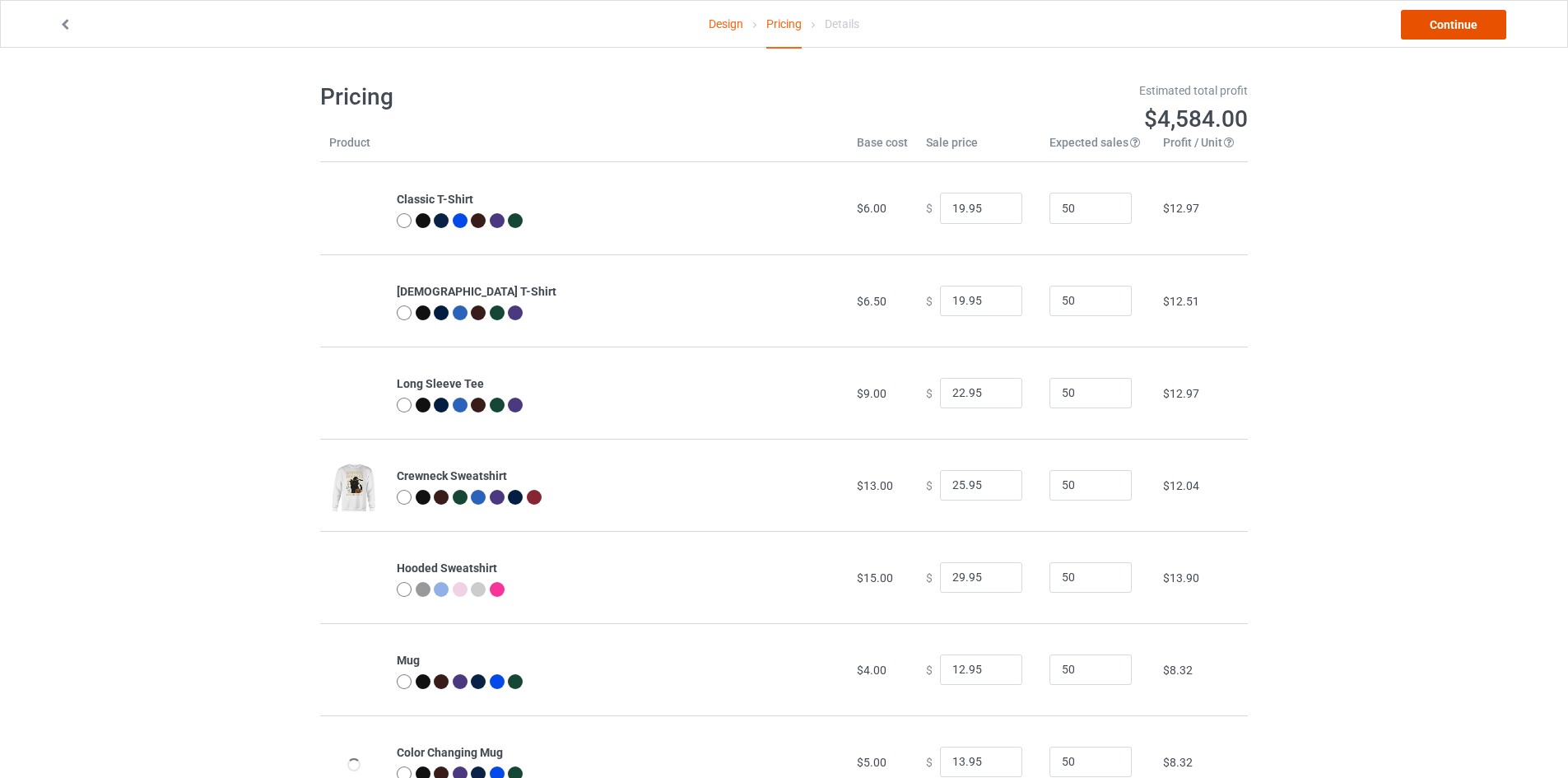
click at [1435, 36] on link "Continue" at bounding box center [1453, 24] width 106 height 29
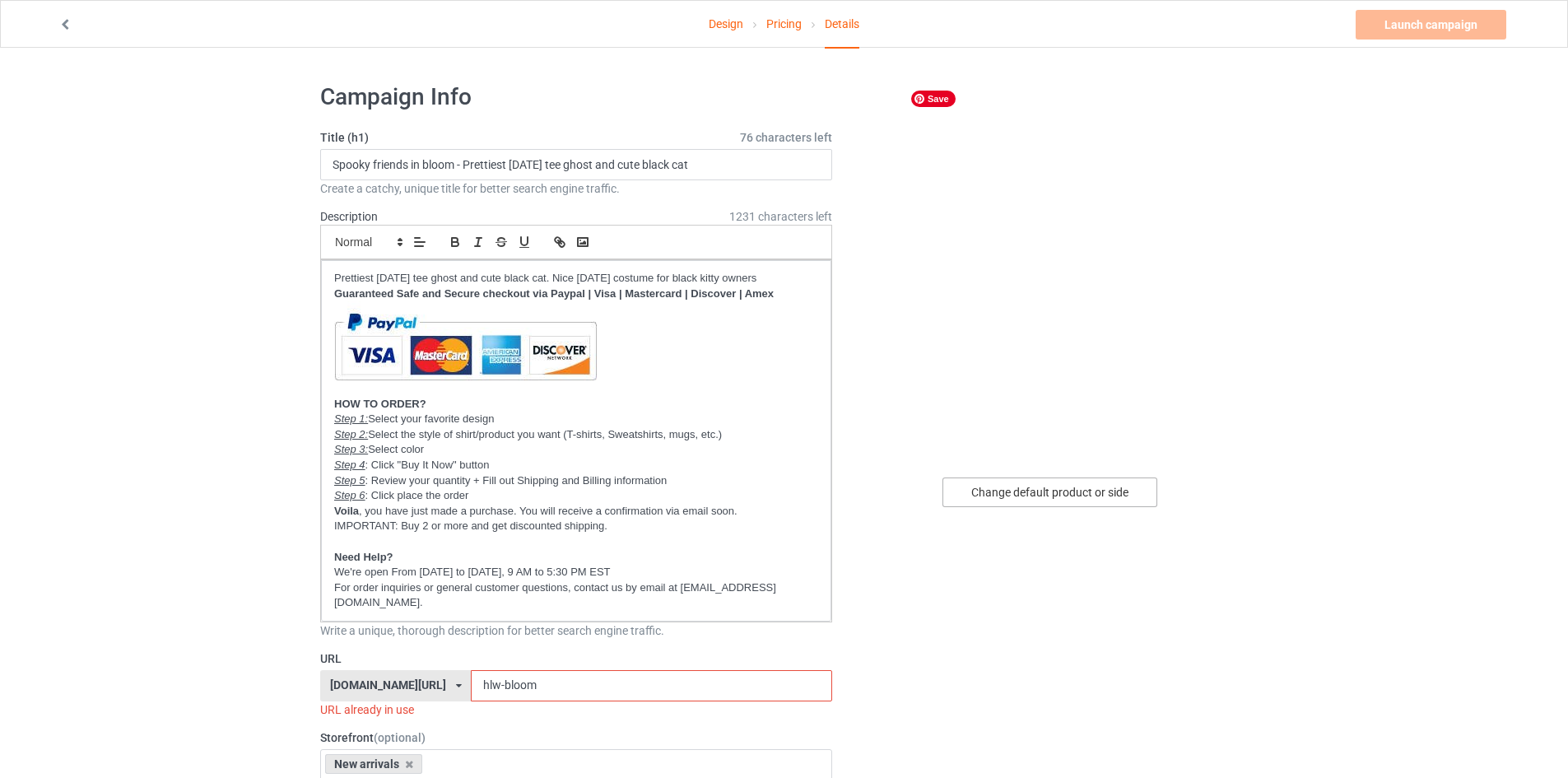
click at [1062, 497] on div "Change default product or side" at bounding box center [1050, 492] width 215 height 29
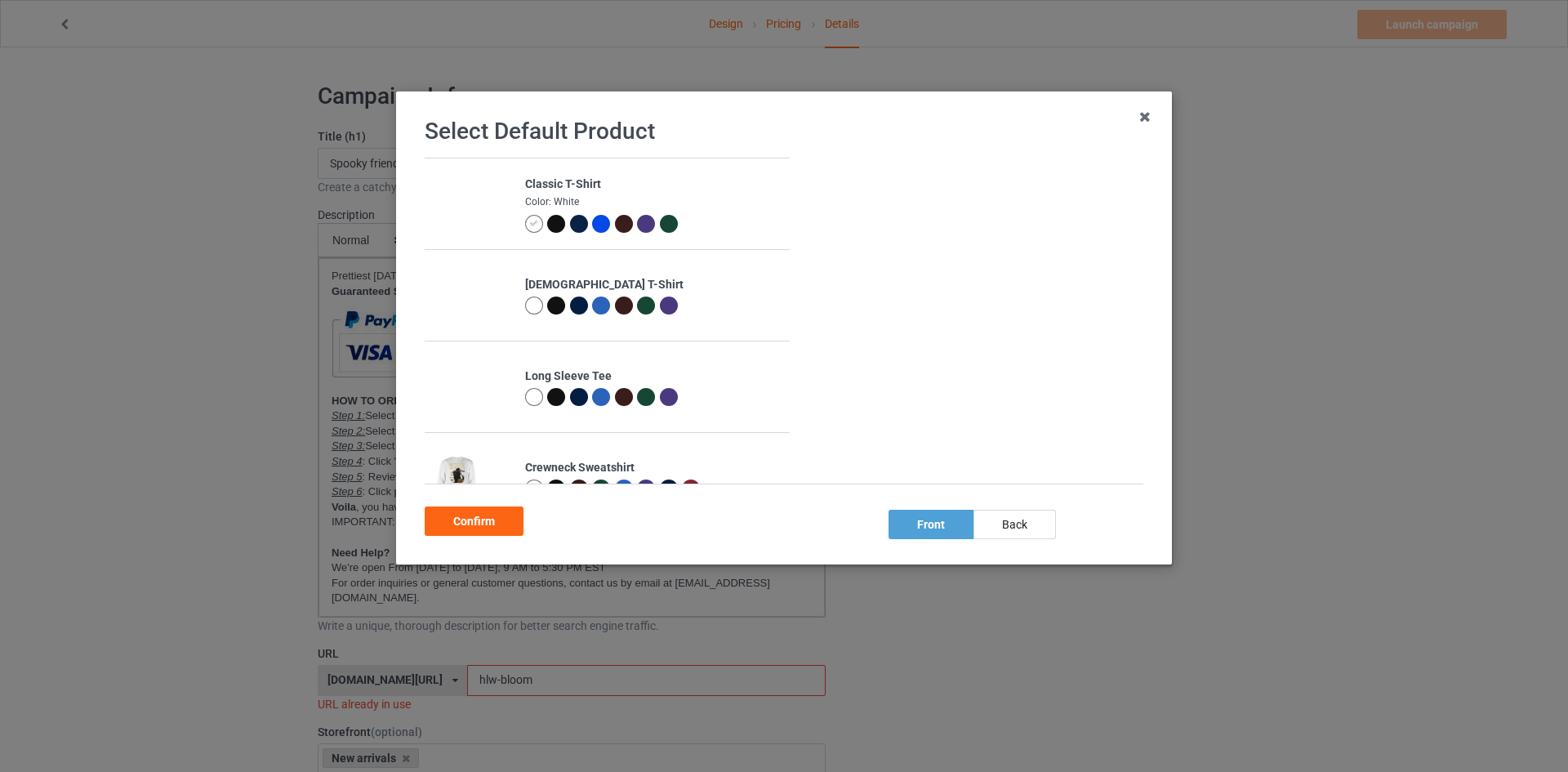
click at [576, 221] on div at bounding box center [579, 223] width 18 height 18
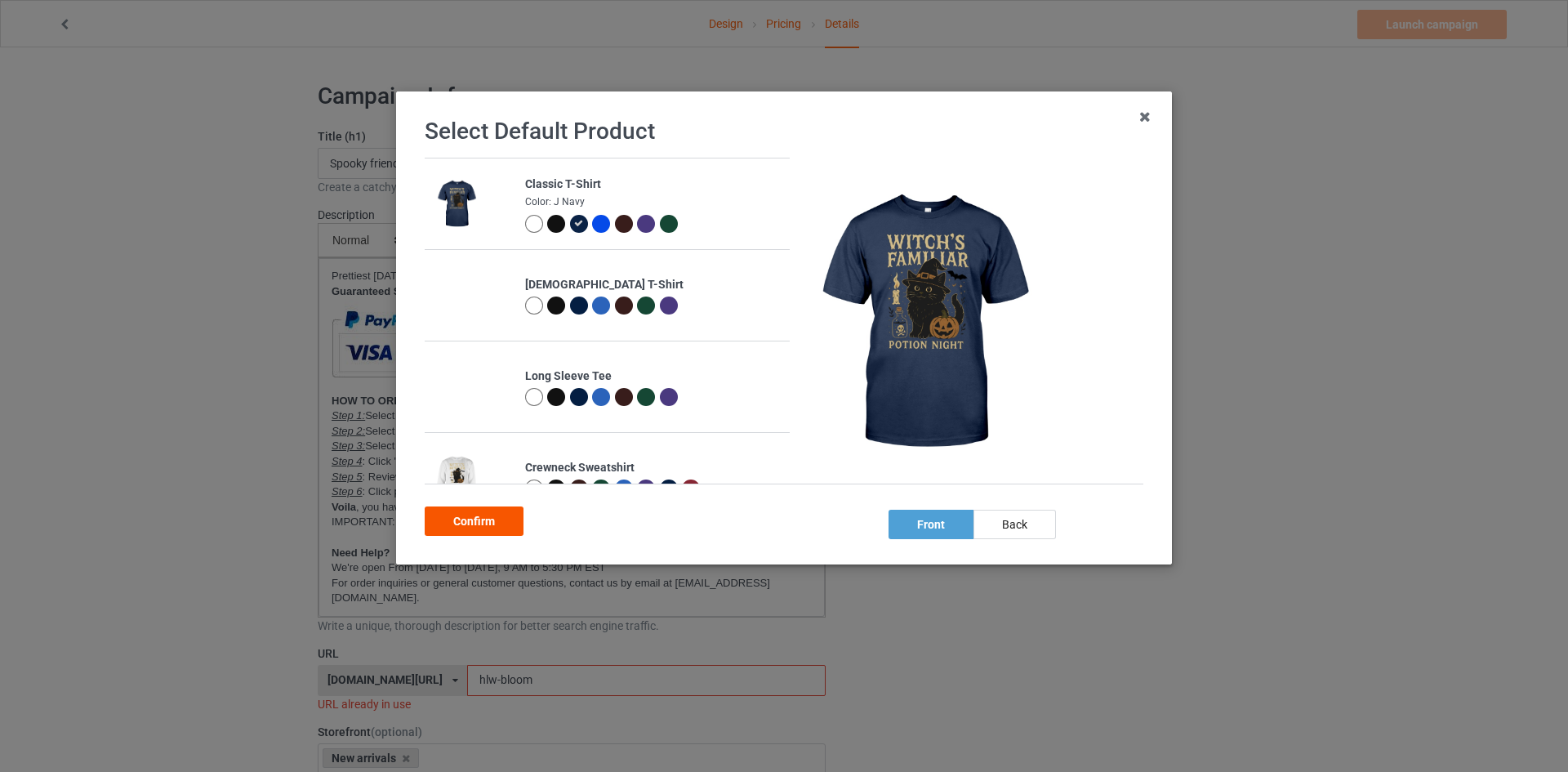
click at [489, 516] on div "Confirm" at bounding box center [474, 521] width 99 height 29
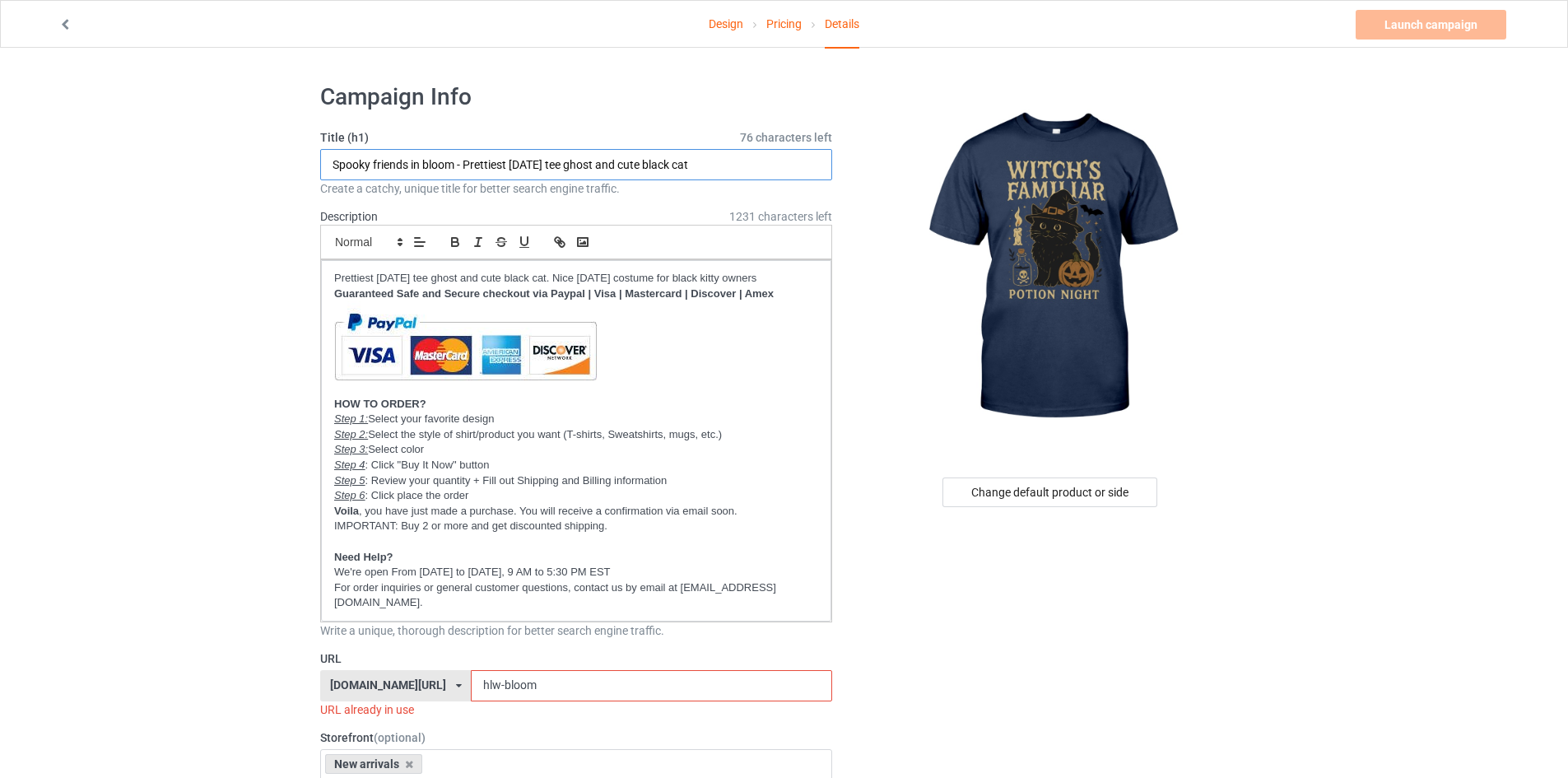
drag, startPoint x: 456, startPoint y: 165, endPoint x: 175, endPoint y: 161, distance: 281.0
click at [508, 167] on input "Witch's familiar potion night - Prettiest [DATE] tee ghost and cute black cat" at bounding box center [576, 164] width 512 height 31
click at [560, 172] on input "Witch's familiar potion night - Cute [DATE] tee ghost and cute black cat" at bounding box center [576, 164] width 512 height 31
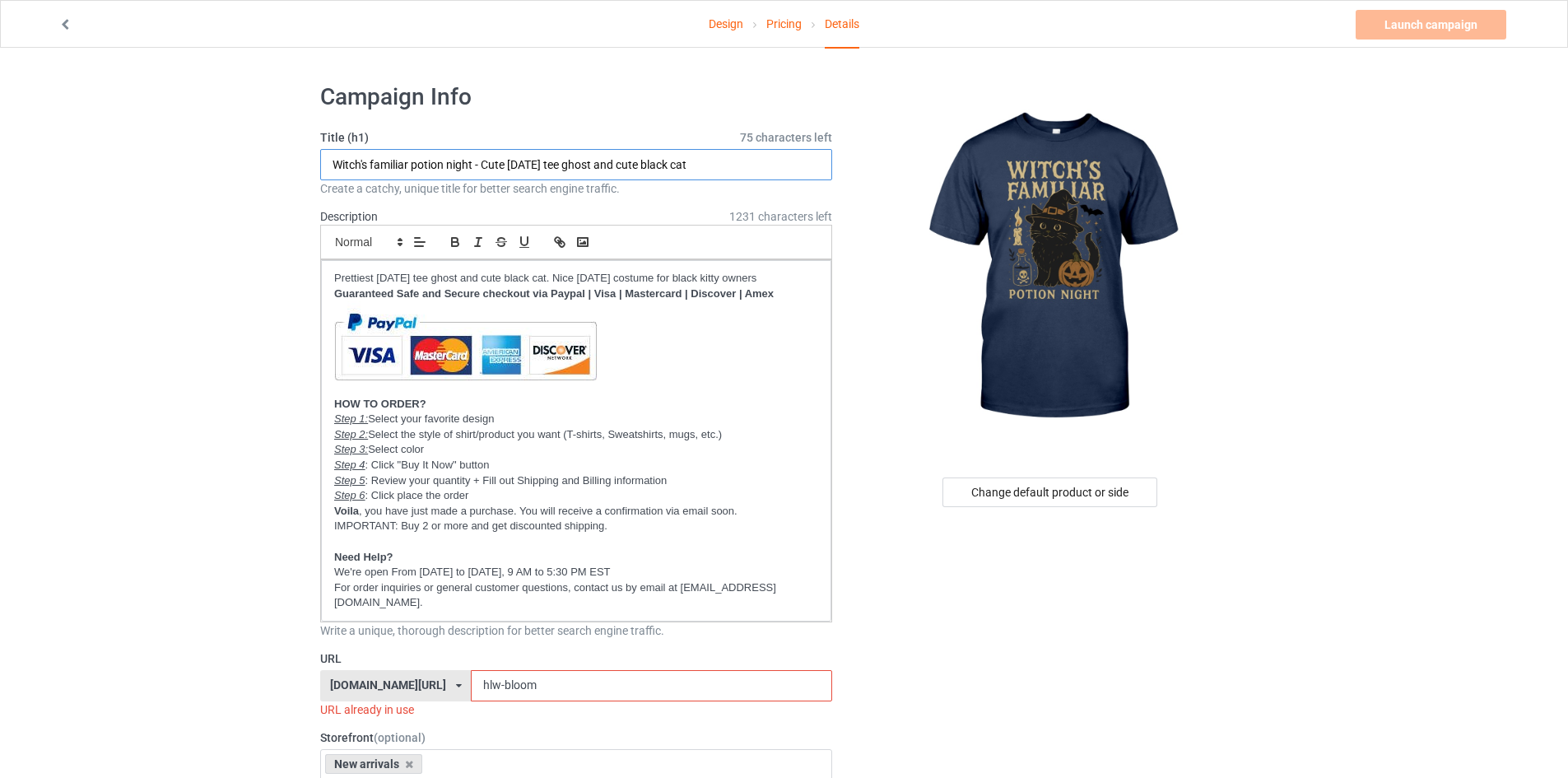
click at [560, 172] on input "Witch's familiar potion night - Cute [DATE] tee ghost and cute black cat" at bounding box center [576, 164] width 512 height 31
click at [488, 161] on input "Witch's familiar potion night - Cute wicked tee ghost and cute black cat" at bounding box center [576, 164] width 512 height 31
click at [596, 168] on input "Witch's familiar potion night - Best cute wicked tee ghost and cute black cat" at bounding box center [576, 164] width 512 height 31
click at [597, 168] on input "Witch's familiar potion night - Best cute wicked tee ghost and cute black cat" at bounding box center [576, 164] width 512 height 31
click at [593, 161] on input "Witch's familiar potion night - Best cute wicked tee ghost and cute black cat" at bounding box center [576, 164] width 512 height 31
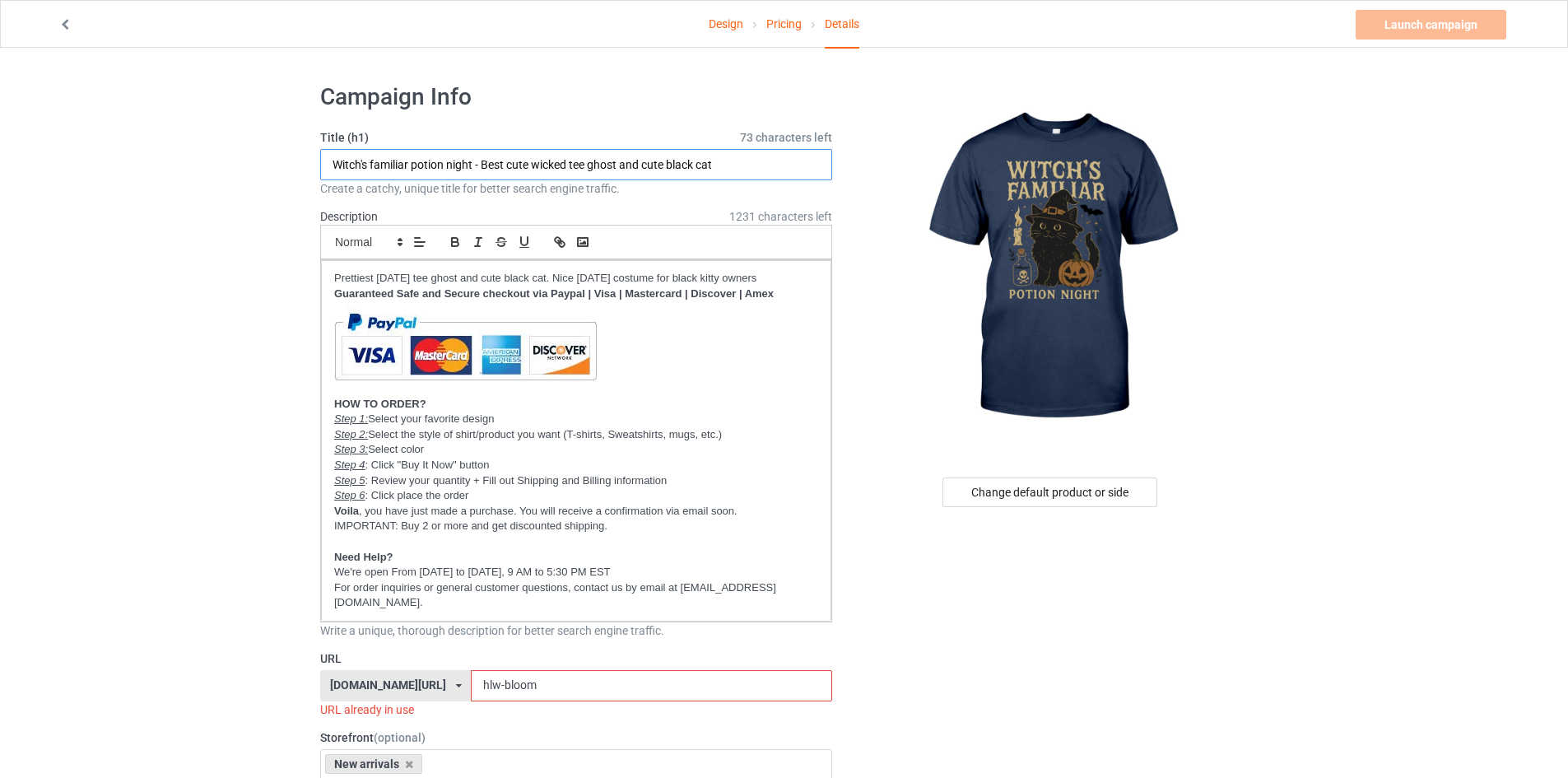
drag, startPoint x: 592, startPoint y: 165, endPoint x: 785, endPoint y: 163, distance: 193.0
click at [785, 163] on input "Witch's familiar potion night - Best cute wicked tee ghost and cute black cat" at bounding box center [576, 164] width 512 height 31
drag, startPoint x: 483, startPoint y: 162, endPoint x: 952, endPoint y: 172, distance: 469.1
type input "Witch's familiar potion night - Best cute wicked tee for the wicked witches thi…"
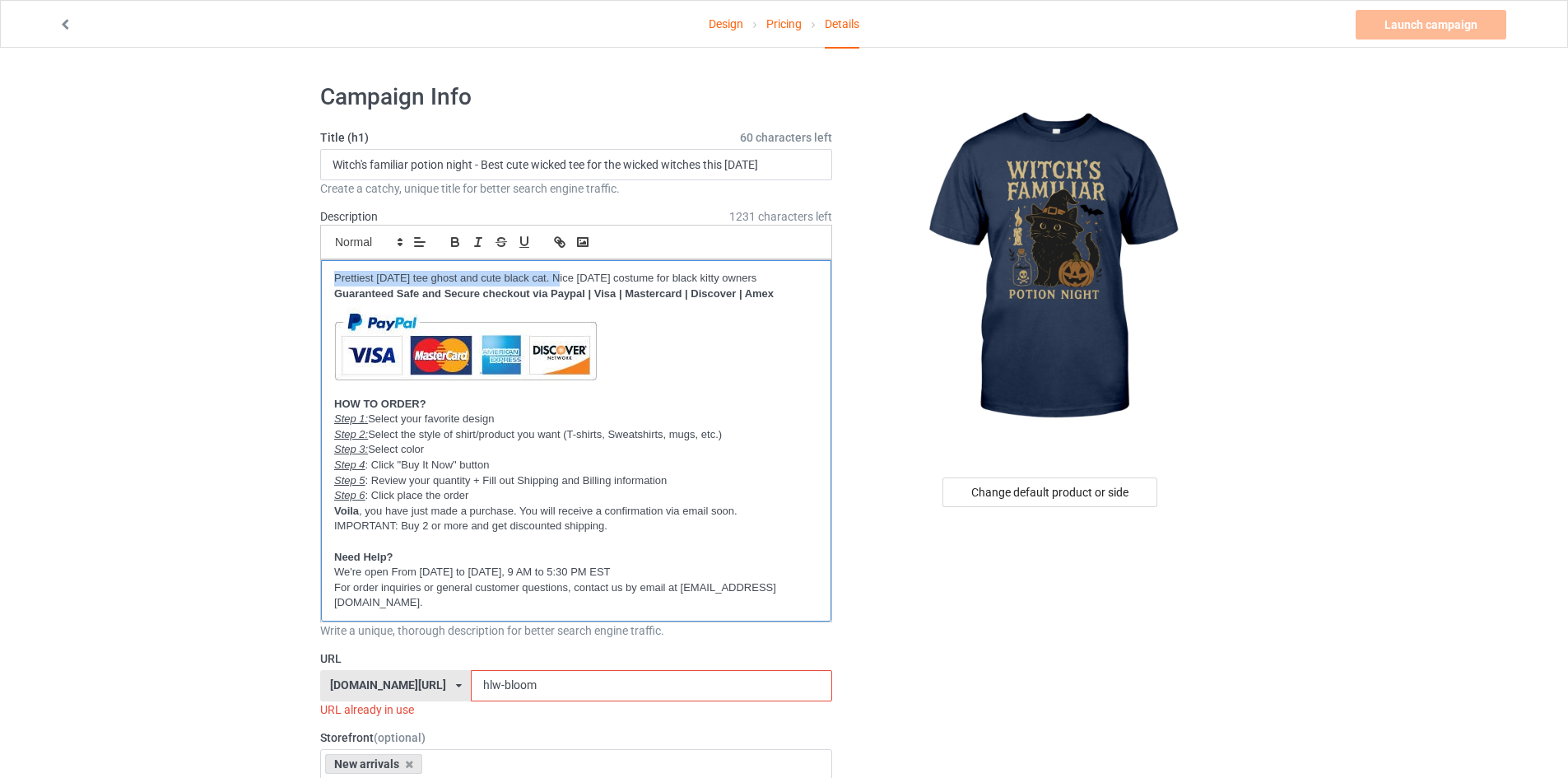
drag, startPoint x: 563, startPoint y: 272, endPoint x: 154, endPoint y: 275, distance: 409.0
drag, startPoint x: 639, startPoint y: 277, endPoint x: 637, endPoint y: 288, distance: 11.2
click at [637, 286] on p "Best cute wicked tee for the wicked witches this [DATE]. Nice [DATE] costume fo…" at bounding box center [576, 279] width 484 height 16
click at [0, 0] on span "Nice wicked" at bounding box center [0, 0] width 0 height 0
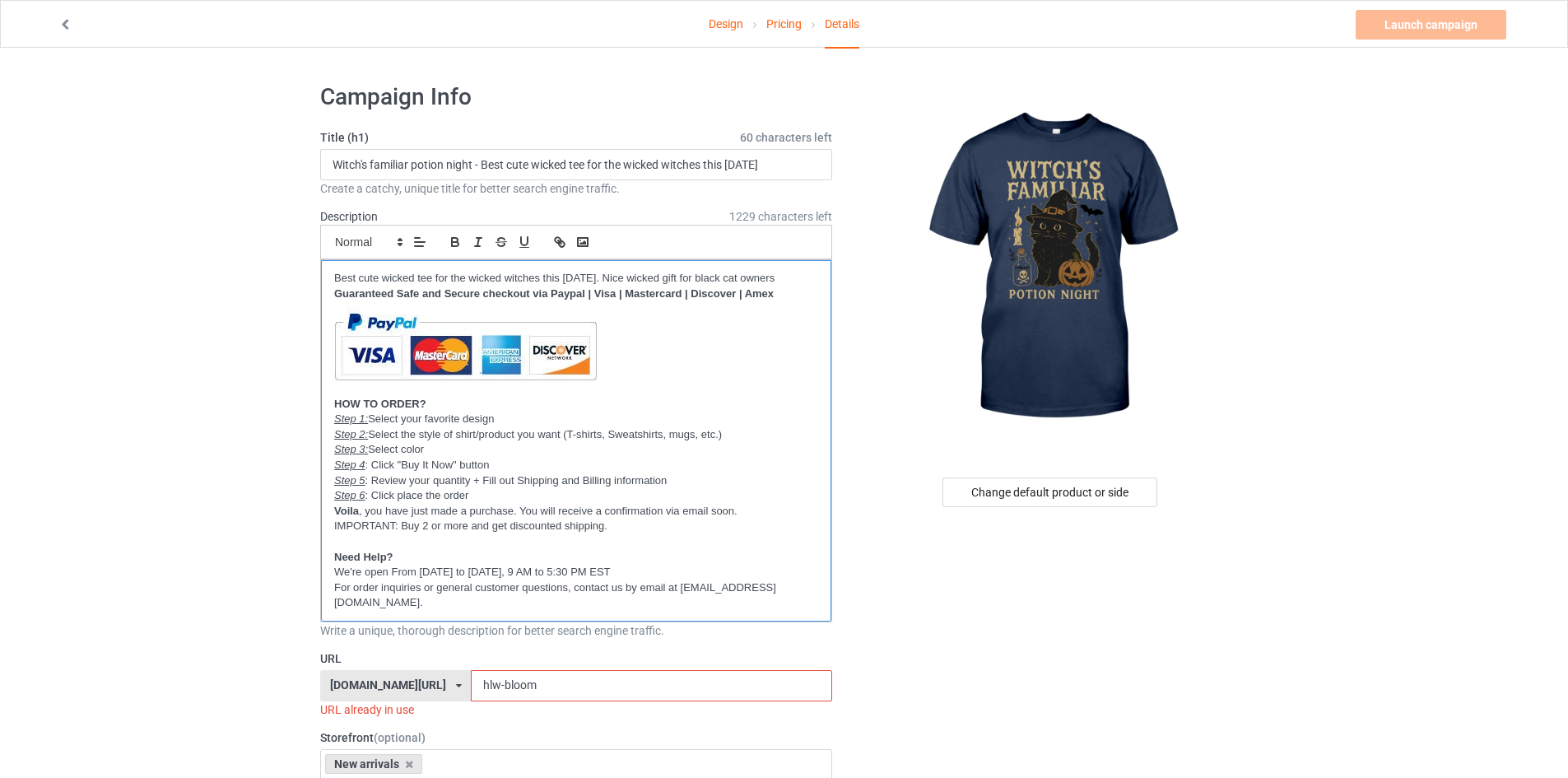
click at [714, 277] on p "Best cute wicked tee for the wicked witches this [DATE]. Nice wicked gift for b…" at bounding box center [576, 279] width 484 height 16
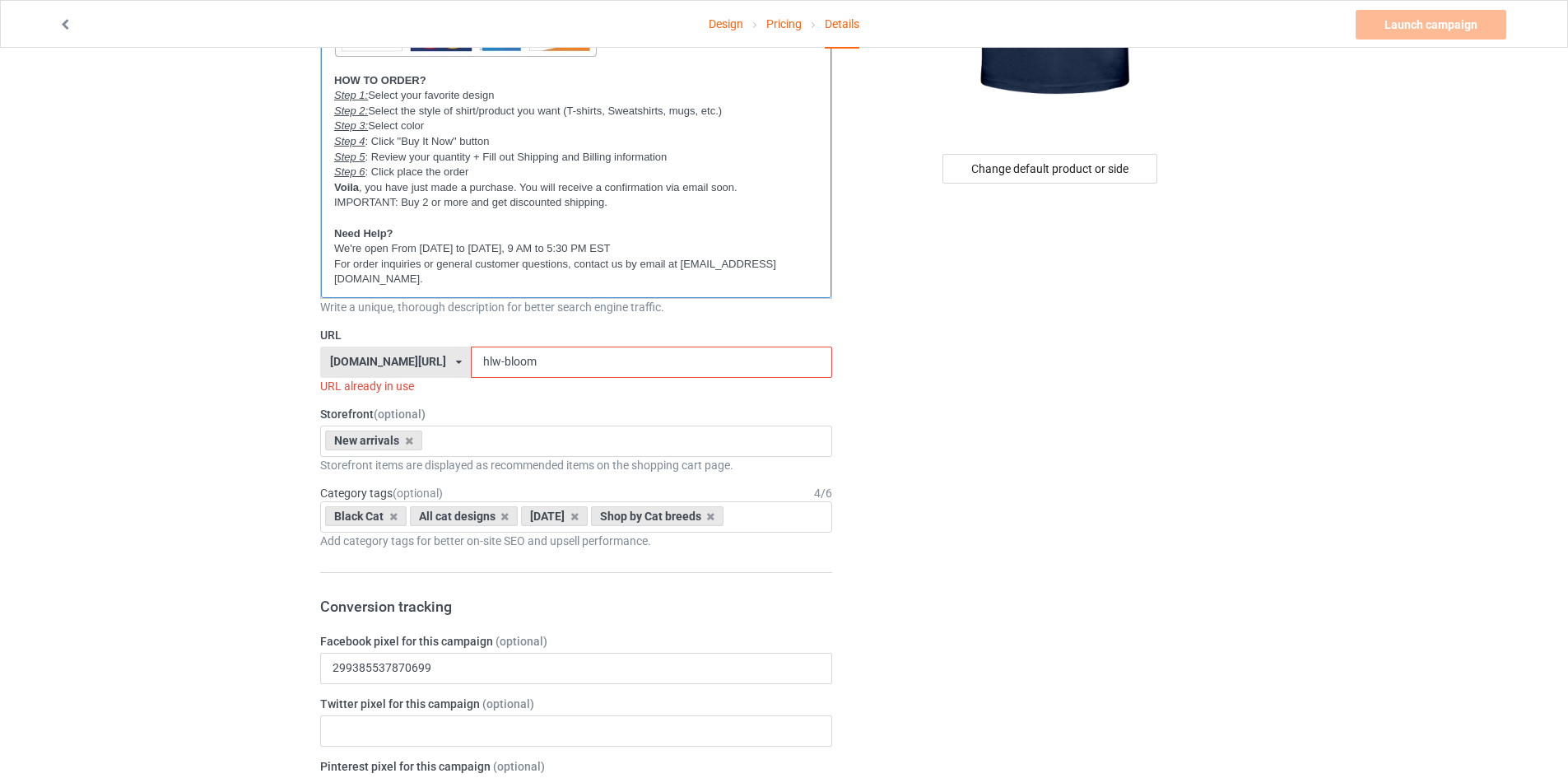
scroll to position [329, 0]
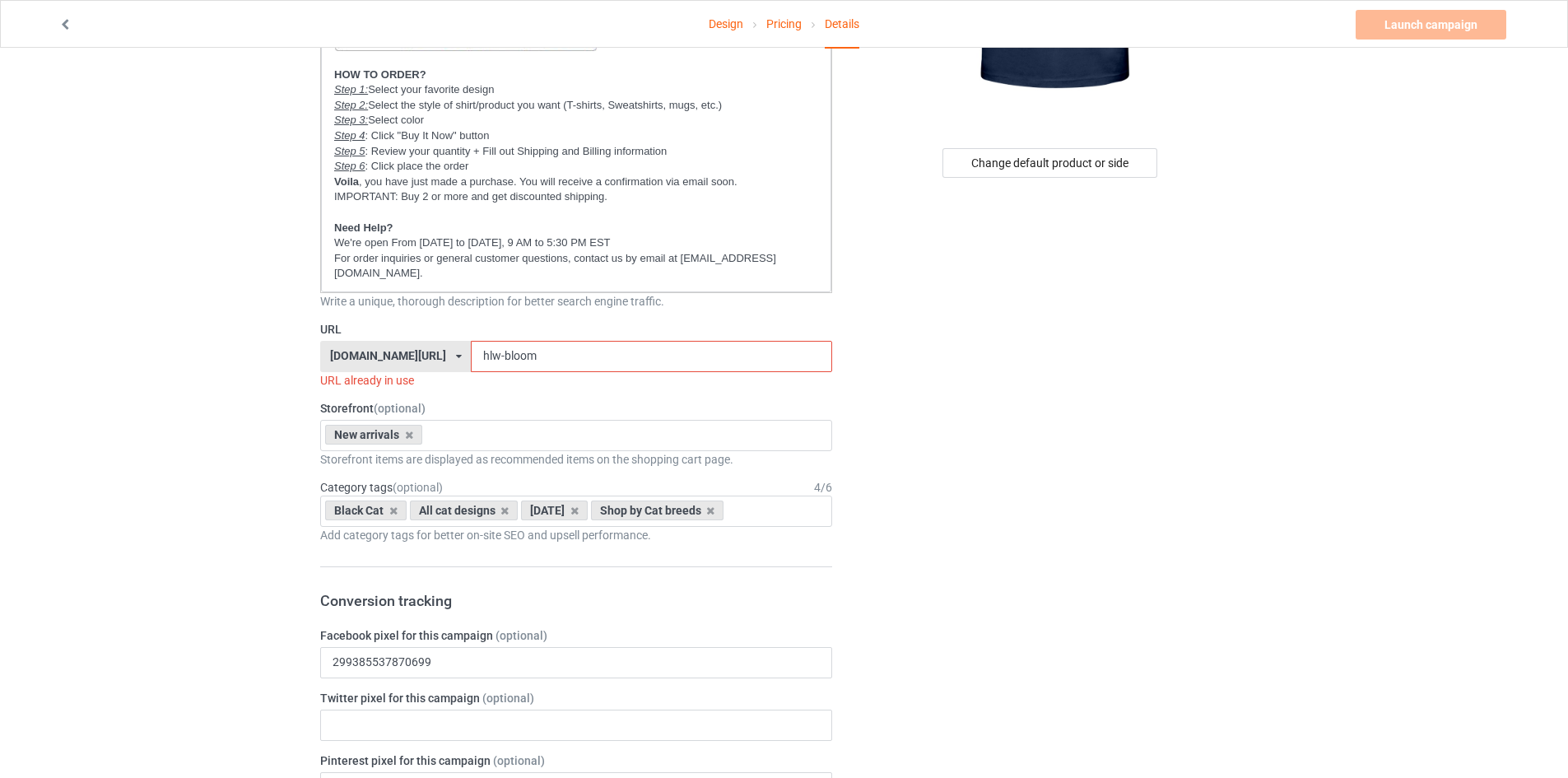
drag, startPoint x: 523, startPoint y: 361, endPoint x: 491, endPoint y: 360, distance: 32.0
click at [491, 360] on input "hlw-bloom" at bounding box center [652, 356] width 361 height 31
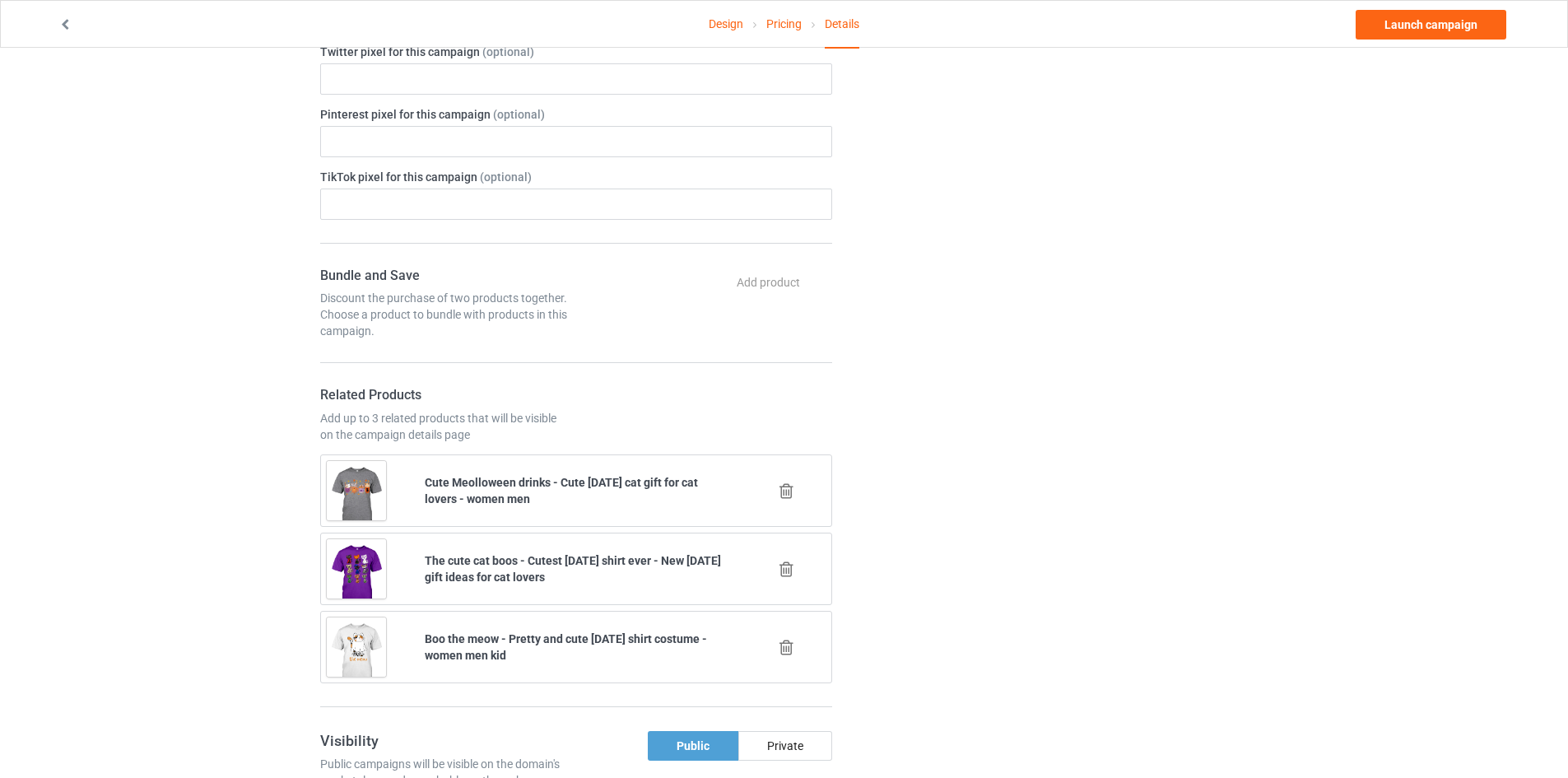
scroll to position [988, 0]
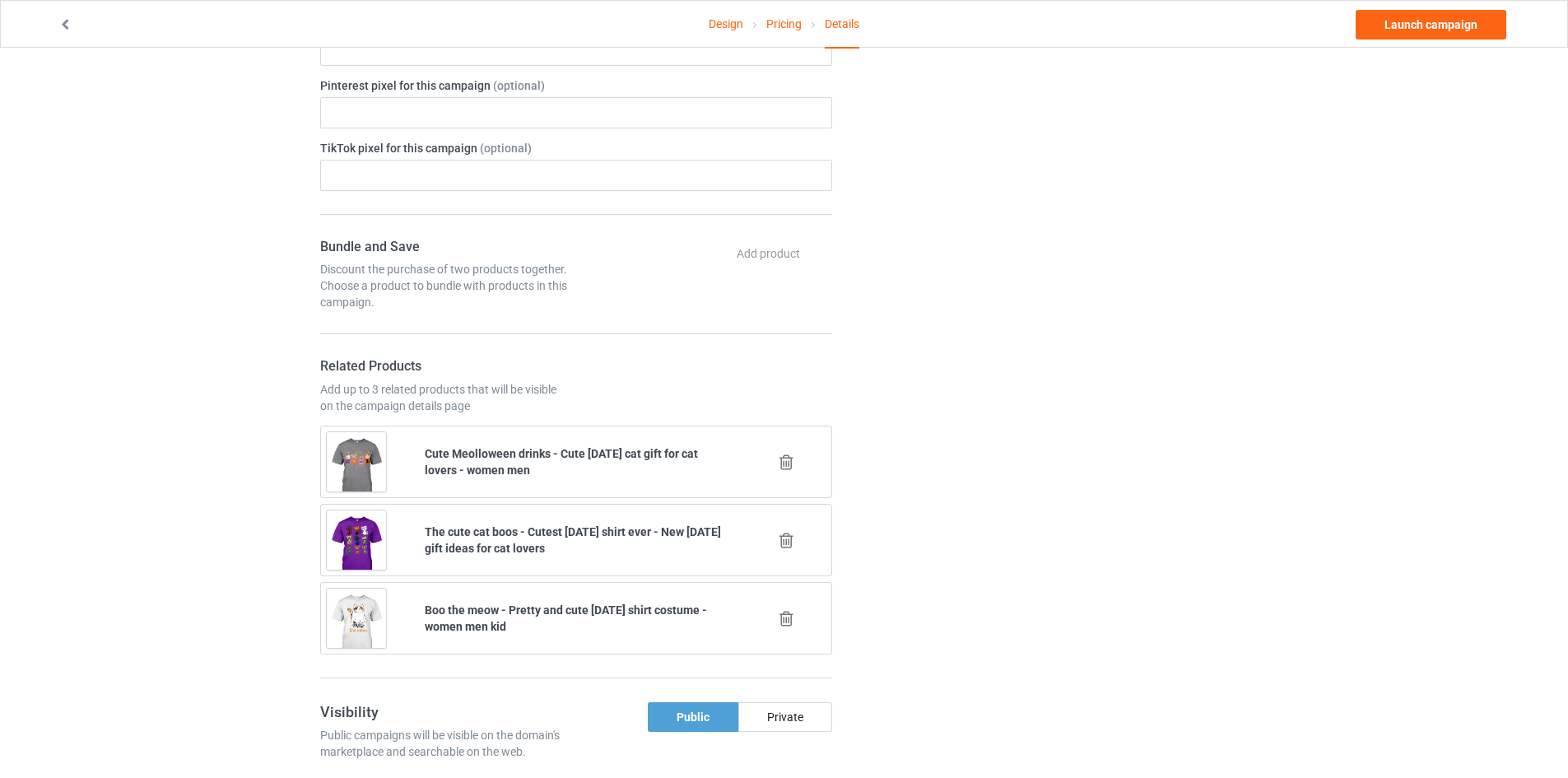
type input "hlw-potion-night"
click at [788, 461] on icon at bounding box center [786, 461] width 20 height 17
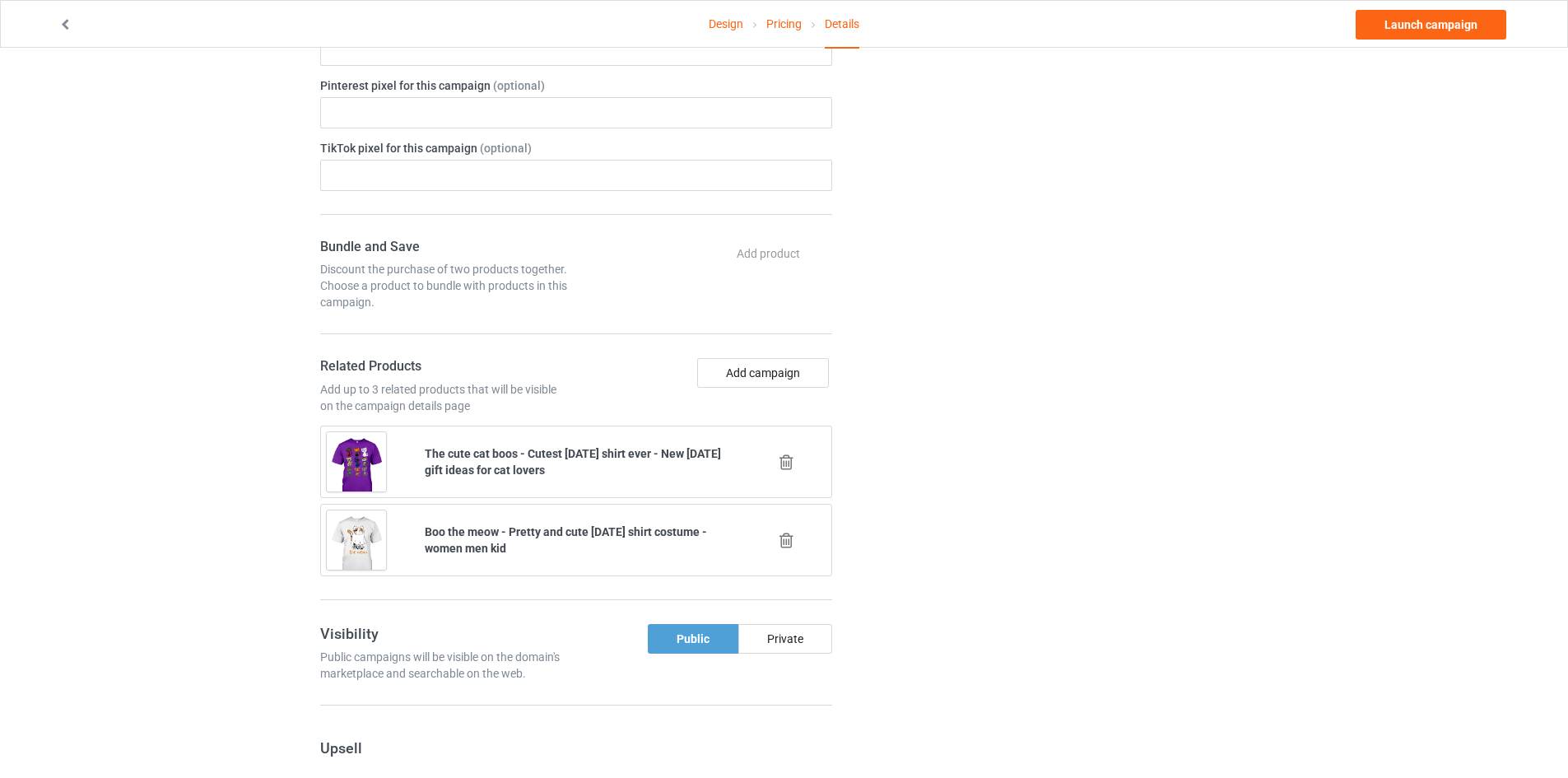
click at [788, 461] on icon at bounding box center [786, 461] width 20 height 17
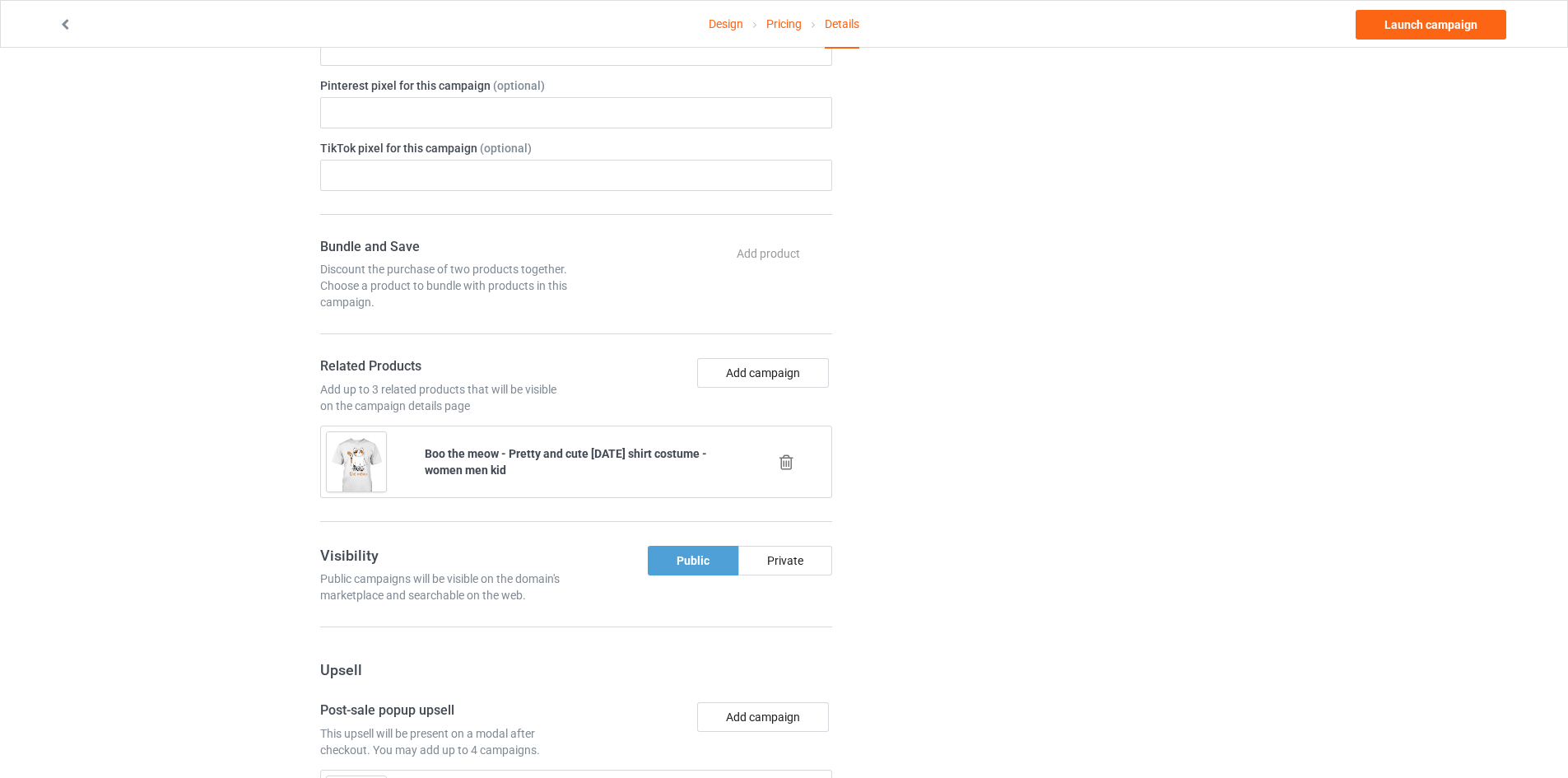
click at [788, 461] on icon at bounding box center [786, 461] width 20 height 17
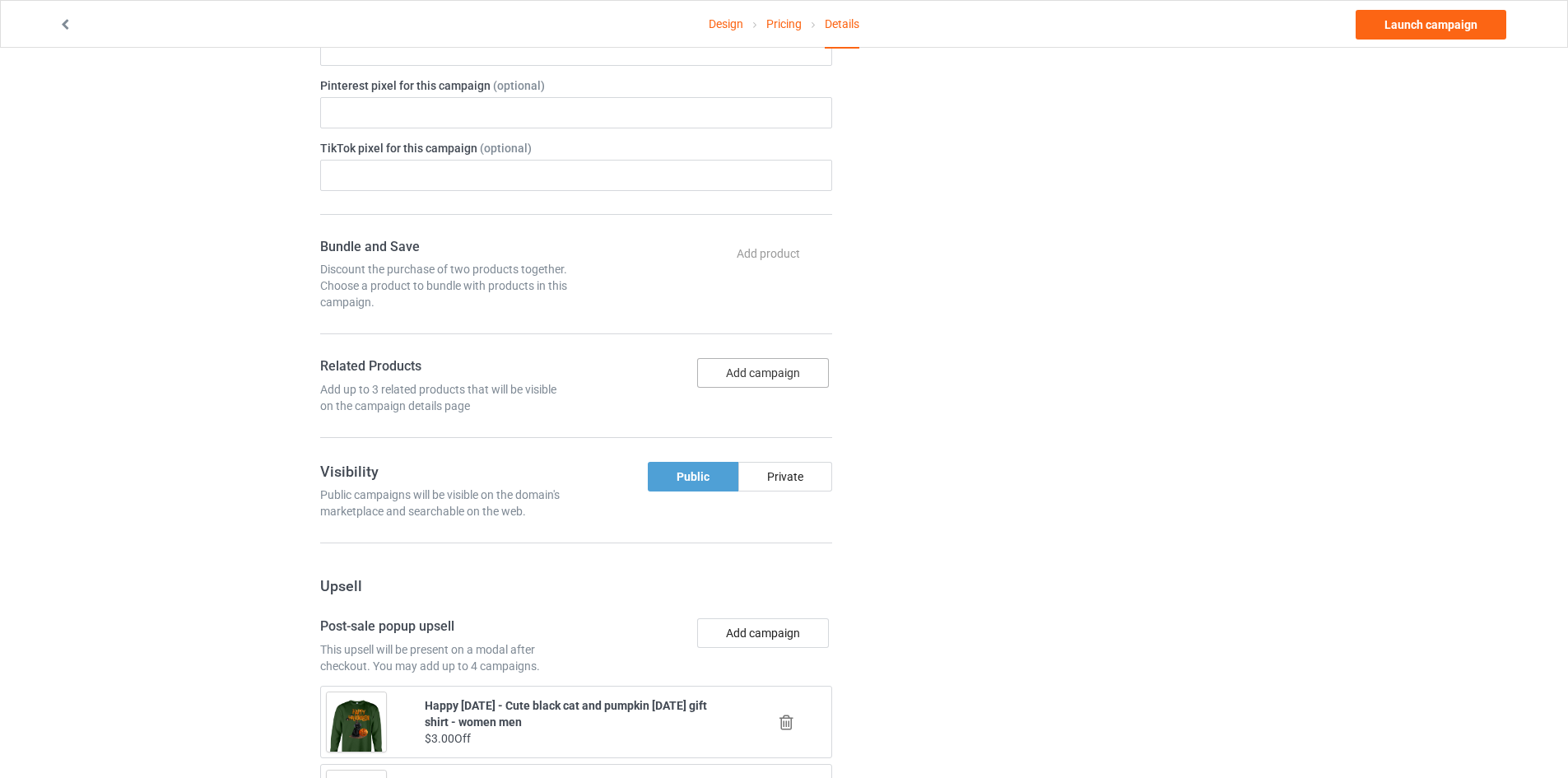
click at [772, 388] on button "Add campaign" at bounding box center [763, 373] width 132 height 29
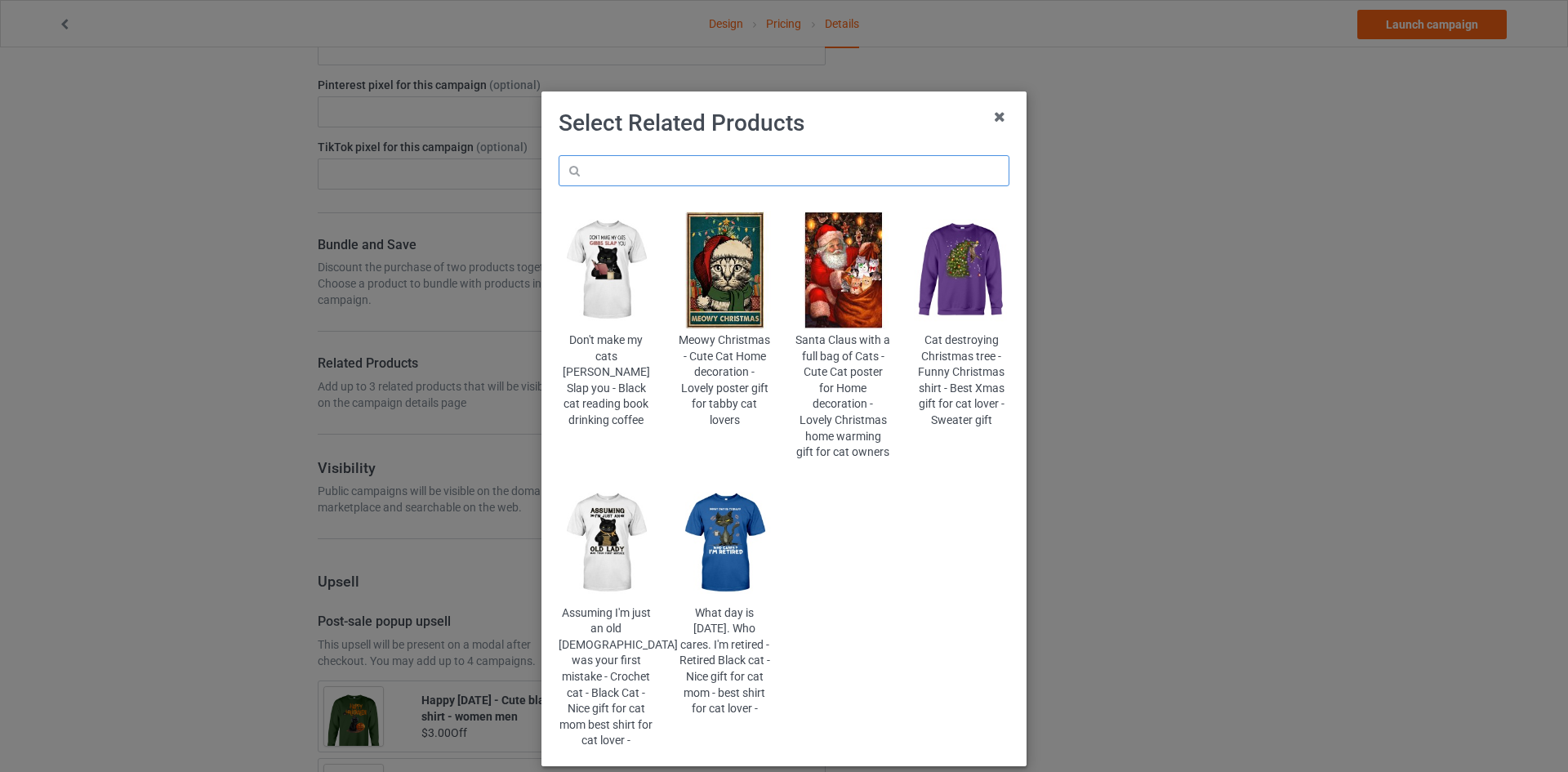
click at [788, 172] on input "text" at bounding box center [783, 170] width 451 height 31
type input "wicked"
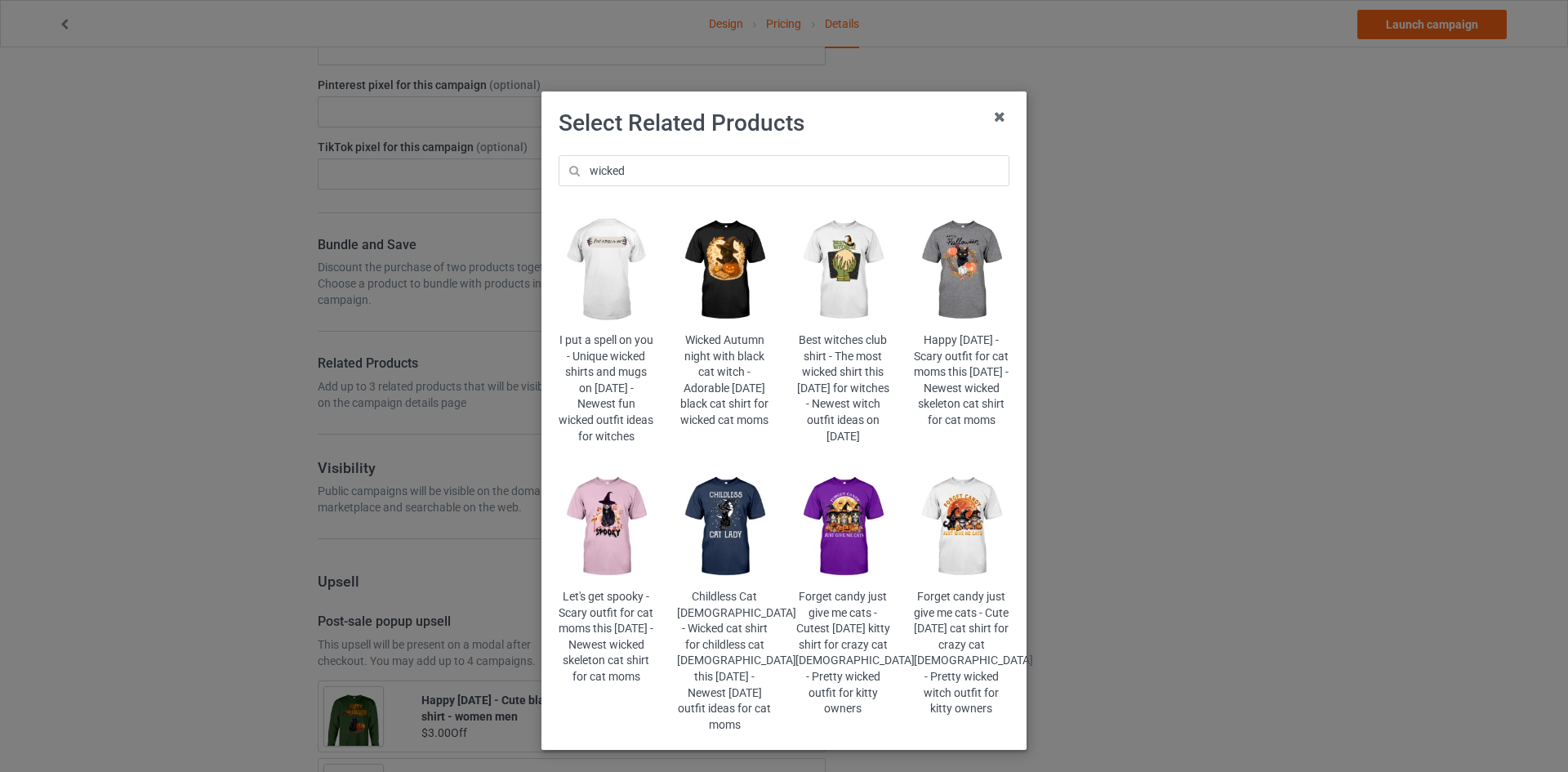
click at [707, 307] on img at bounding box center [725, 270] width 95 height 119
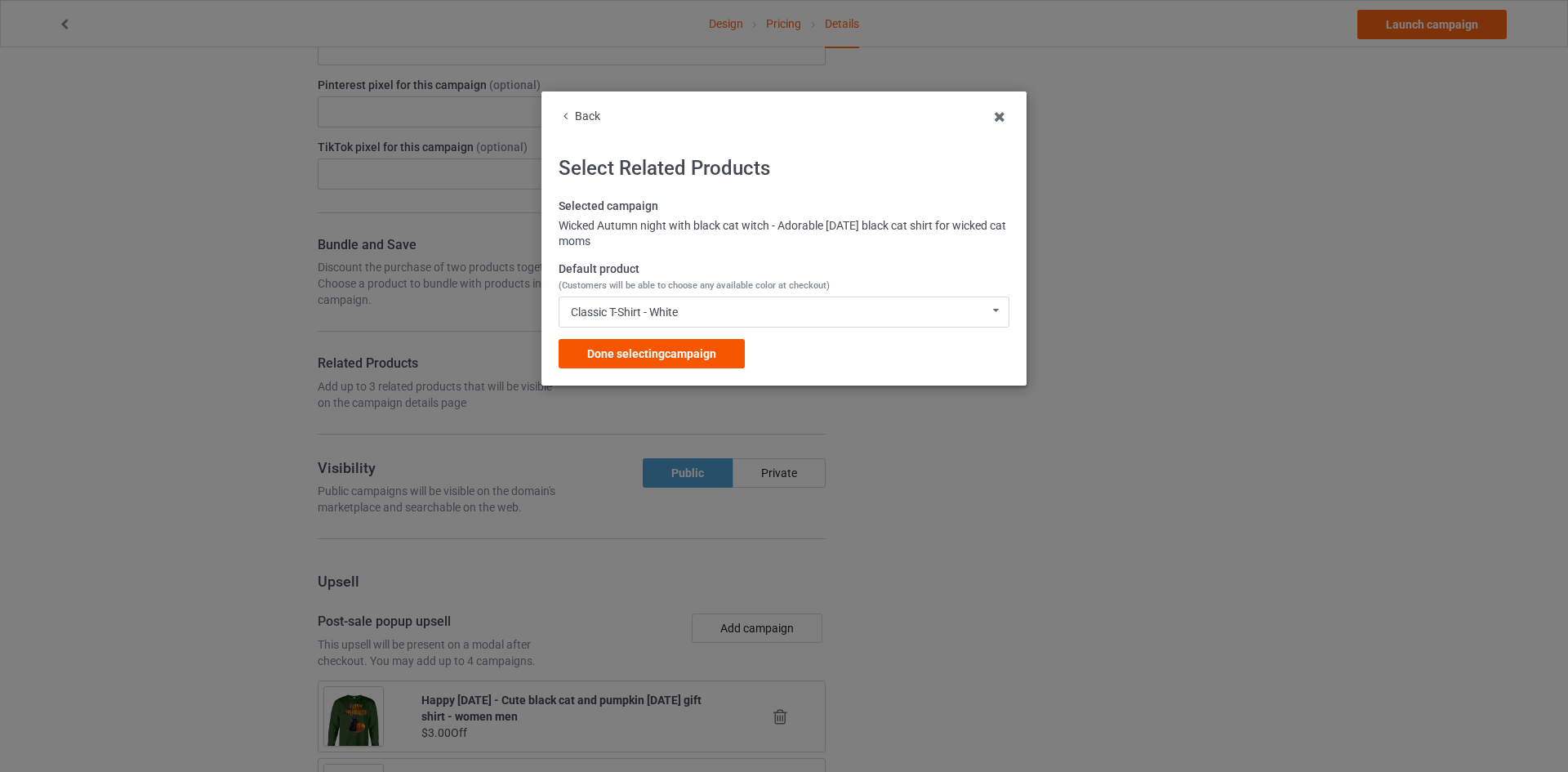
click at [729, 352] on div "Done selecting campaign" at bounding box center [651, 353] width 186 height 29
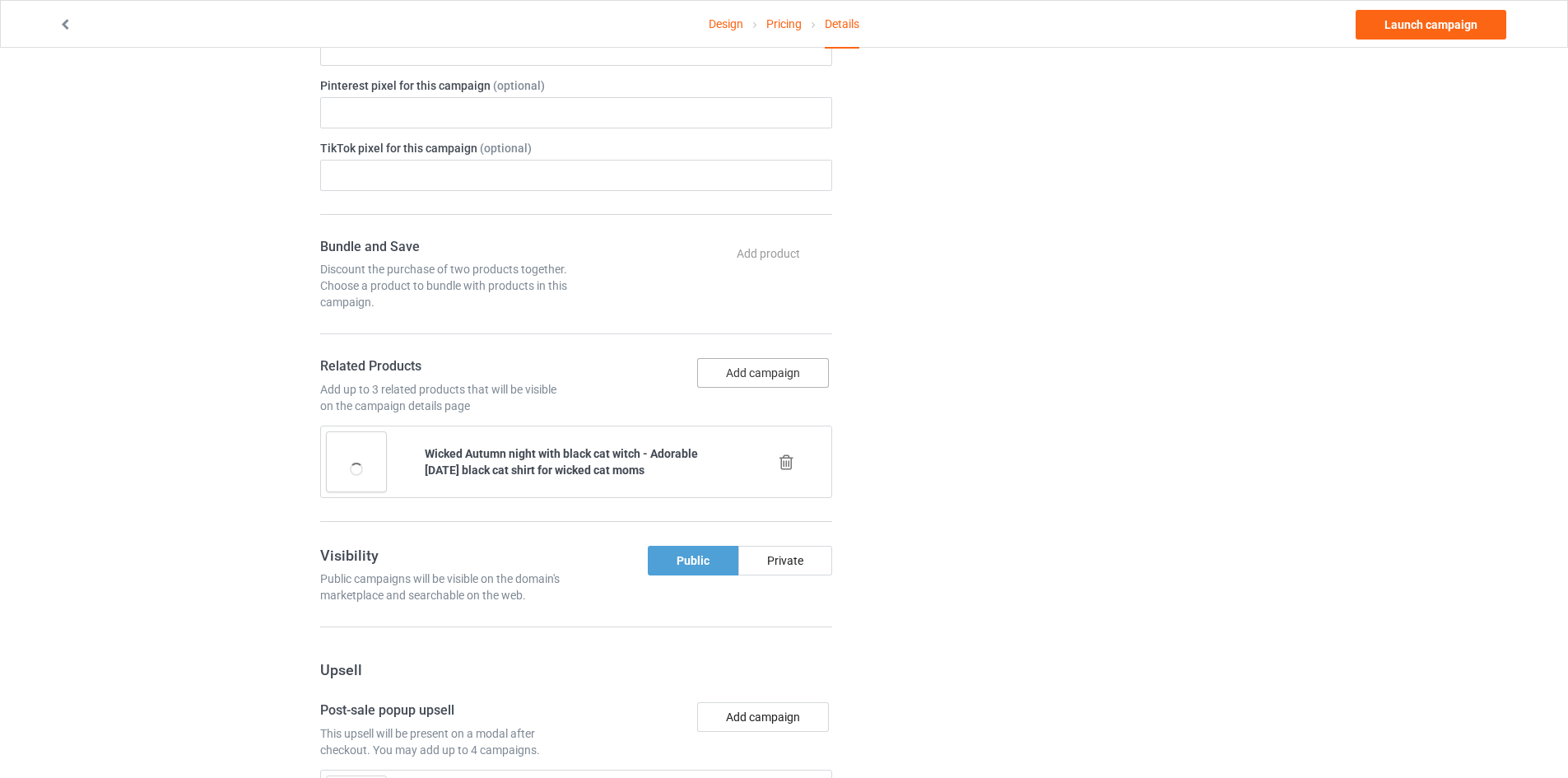
click at [775, 379] on button "Add campaign" at bounding box center [763, 373] width 132 height 29
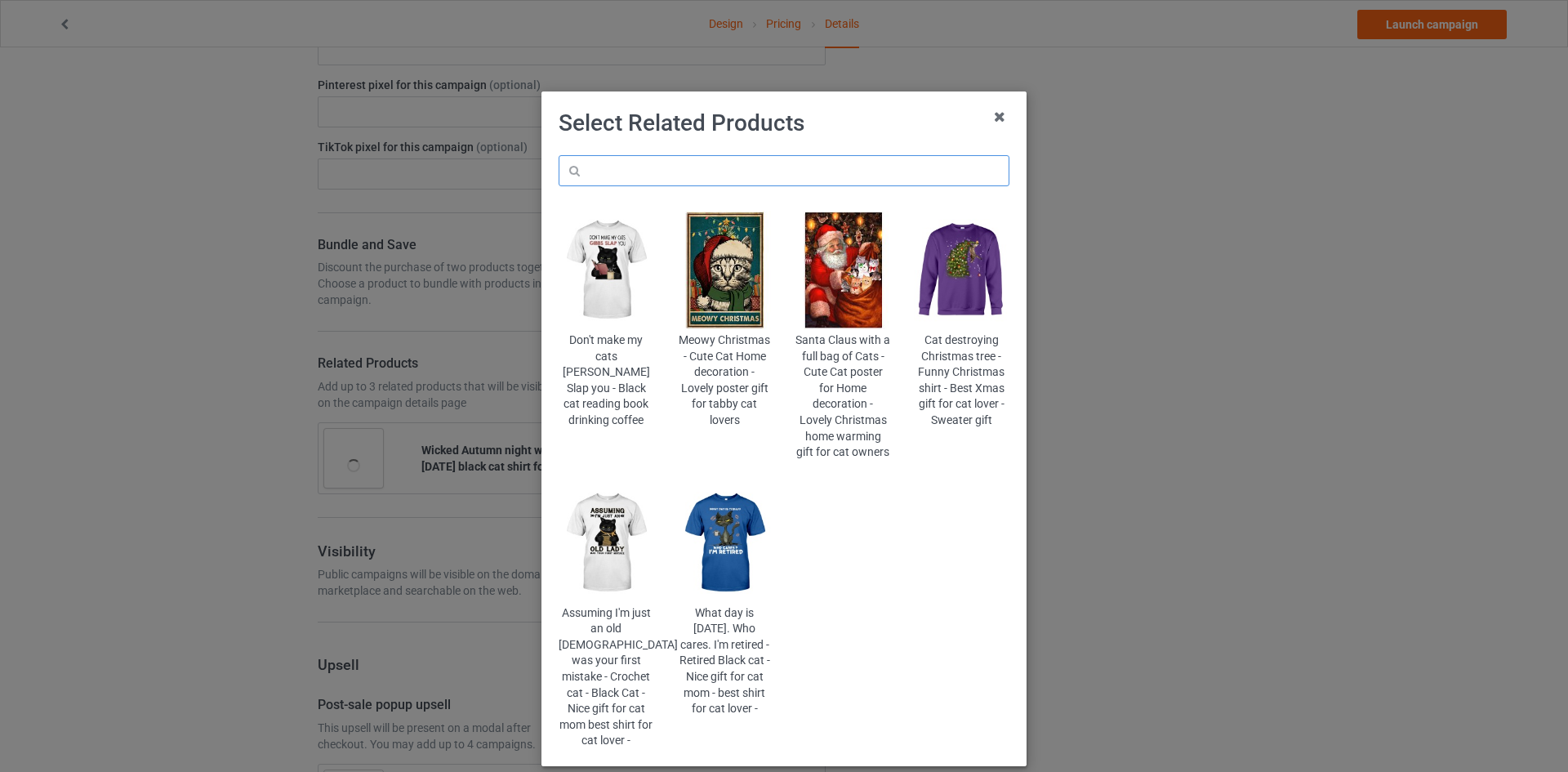
click at [787, 167] on input "text" at bounding box center [783, 170] width 451 height 31
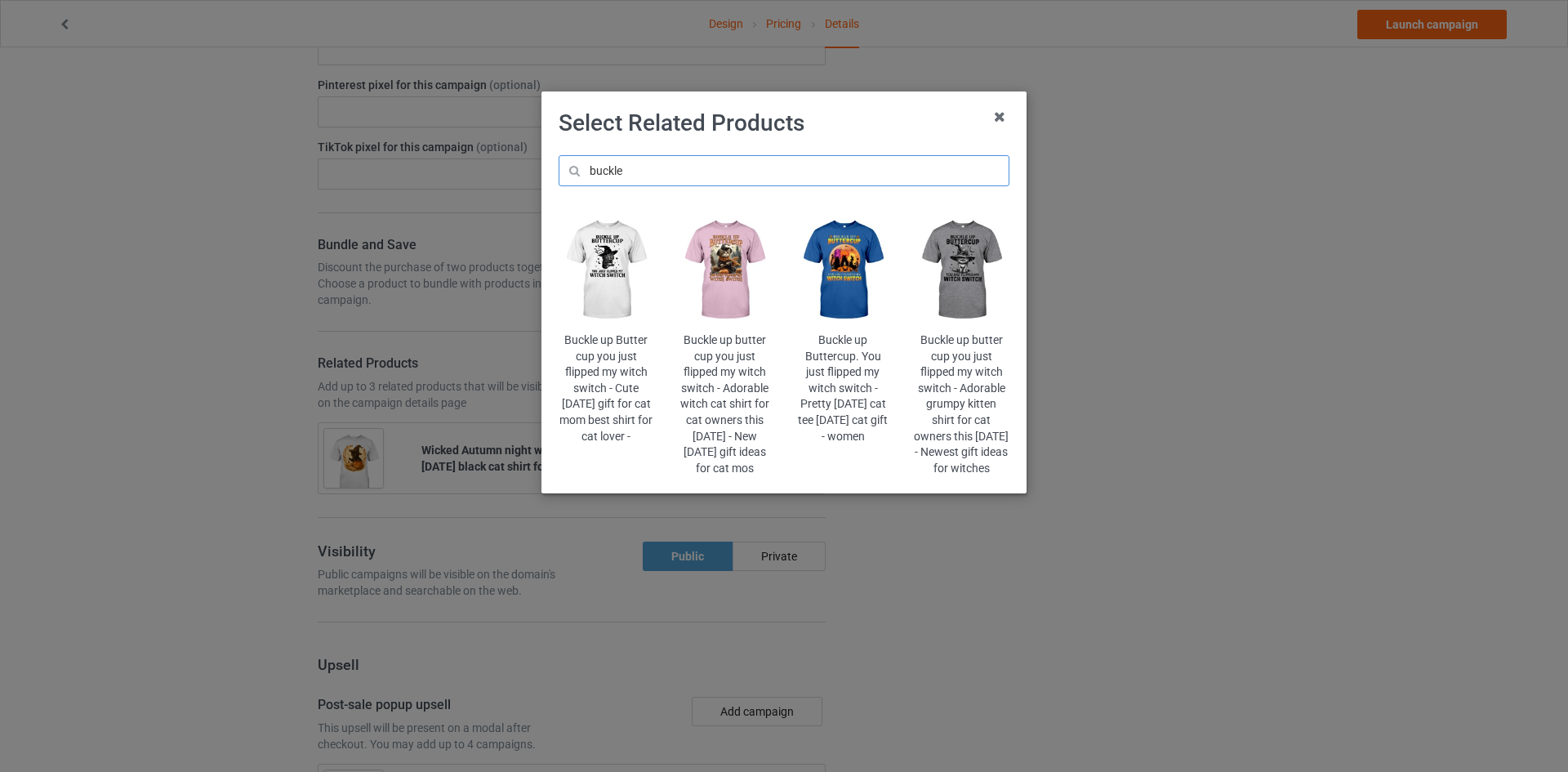
type input "buckle"
click at [750, 273] on img at bounding box center [725, 270] width 95 height 119
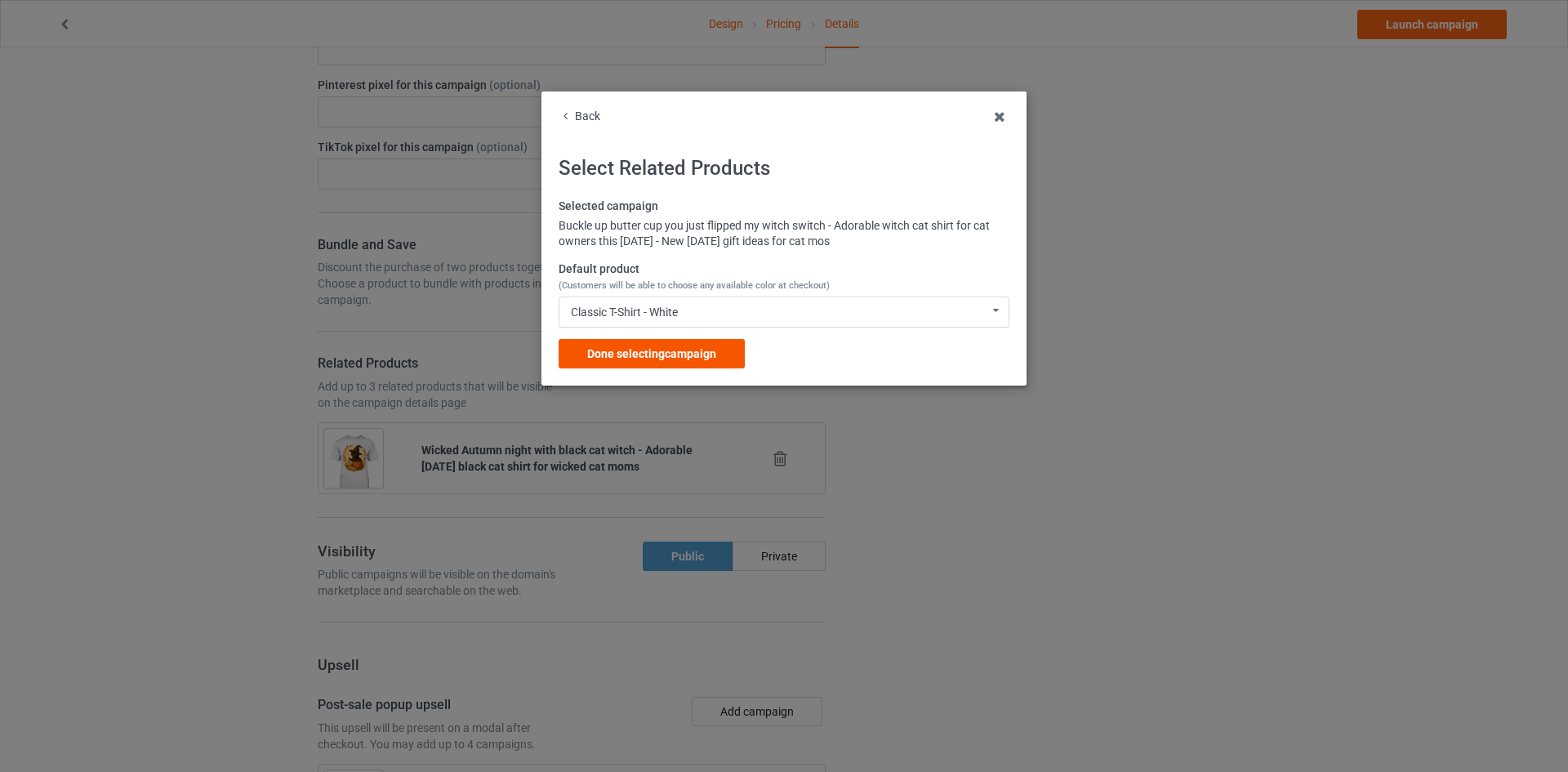
click at [716, 356] on span "Done selecting campaign" at bounding box center [652, 353] width 129 height 13
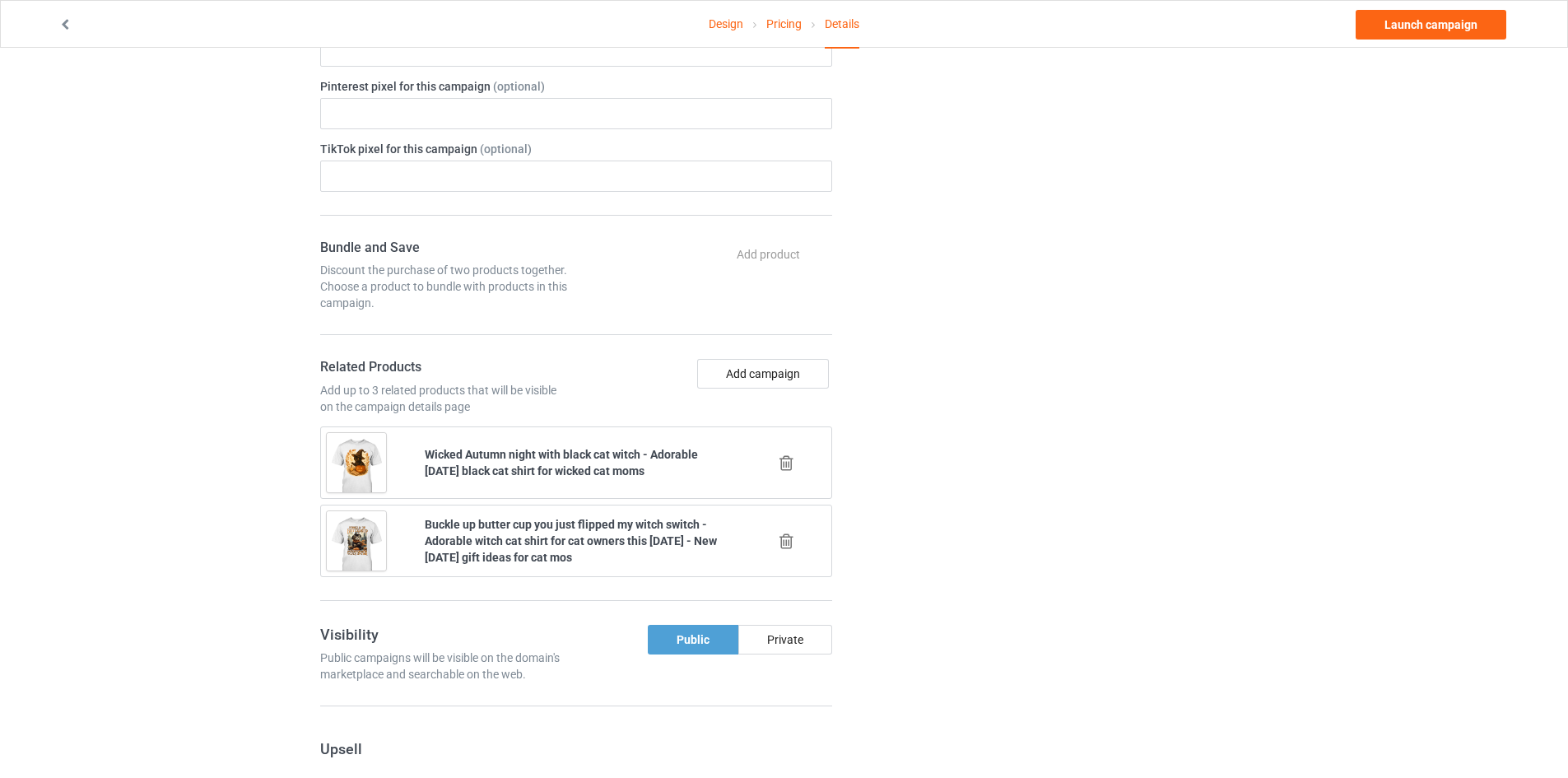
scroll to position [988, 0]
click at [755, 381] on button "Add campaign" at bounding box center [763, 373] width 132 height 29
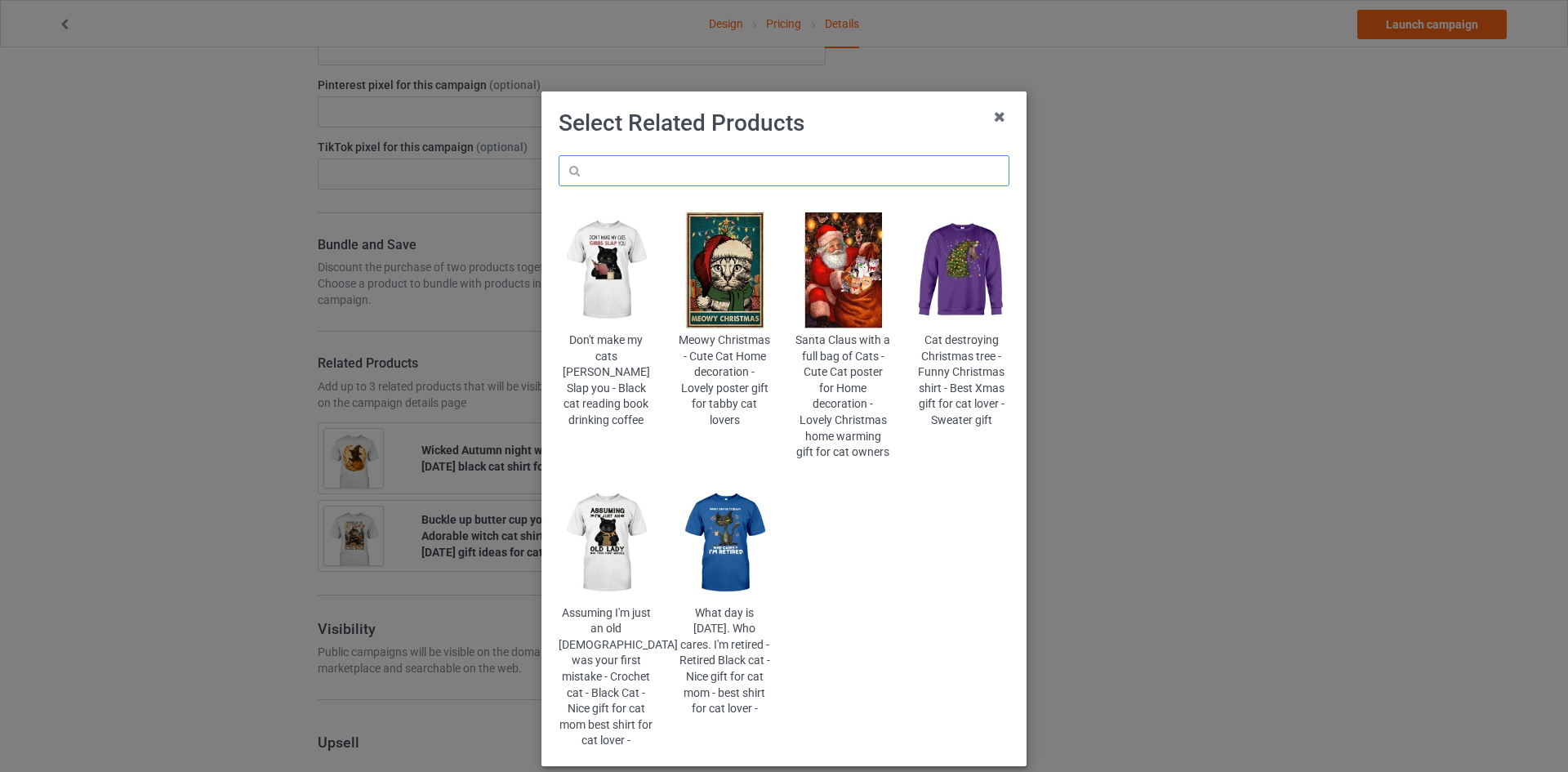
click at [774, 157] on input "text" at bounding box center [783, 170] width 451 height 31
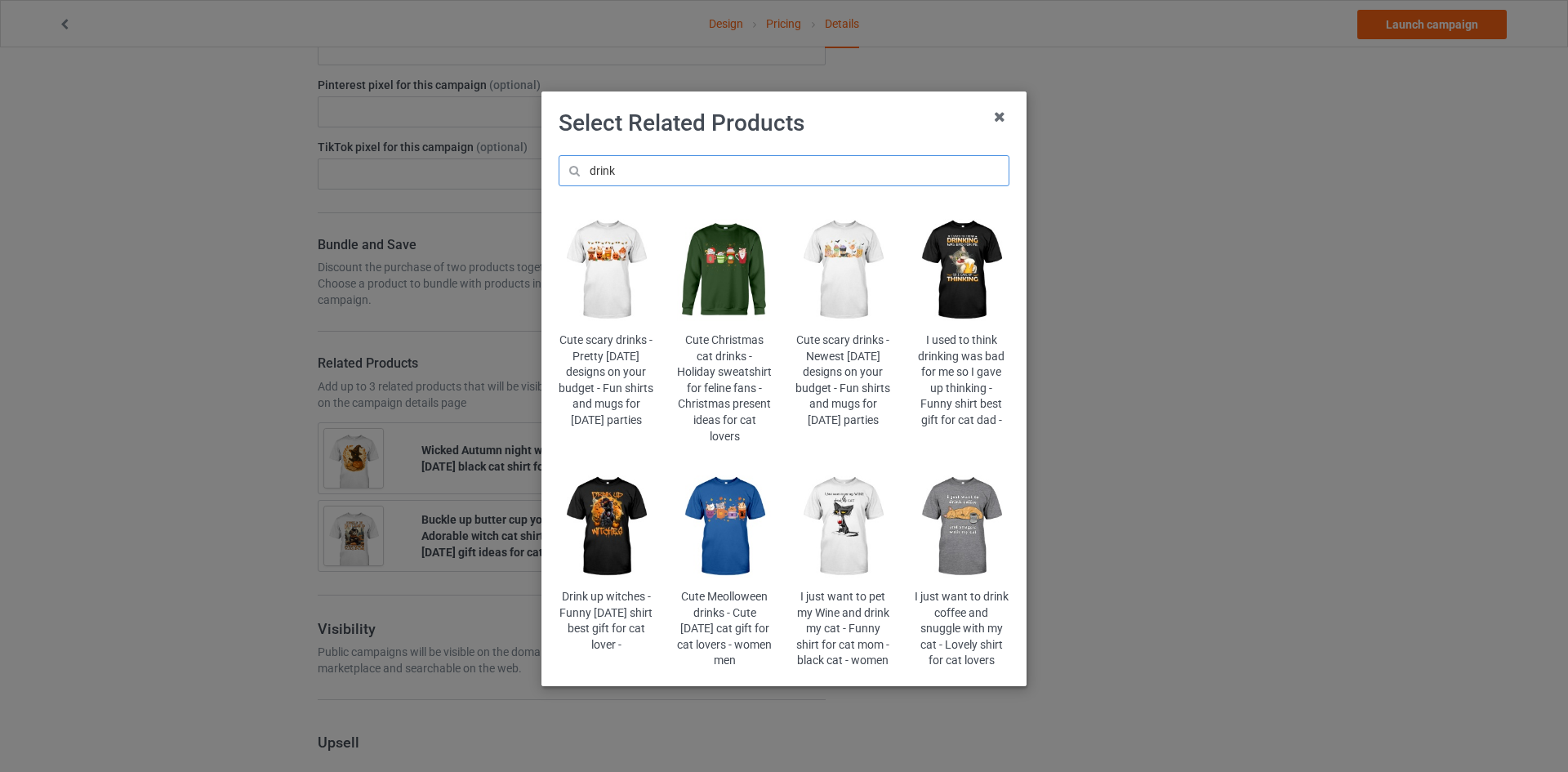
type input "drink"
click at [840, 274] on img at bounding box center [843, 270] width 95 height 119
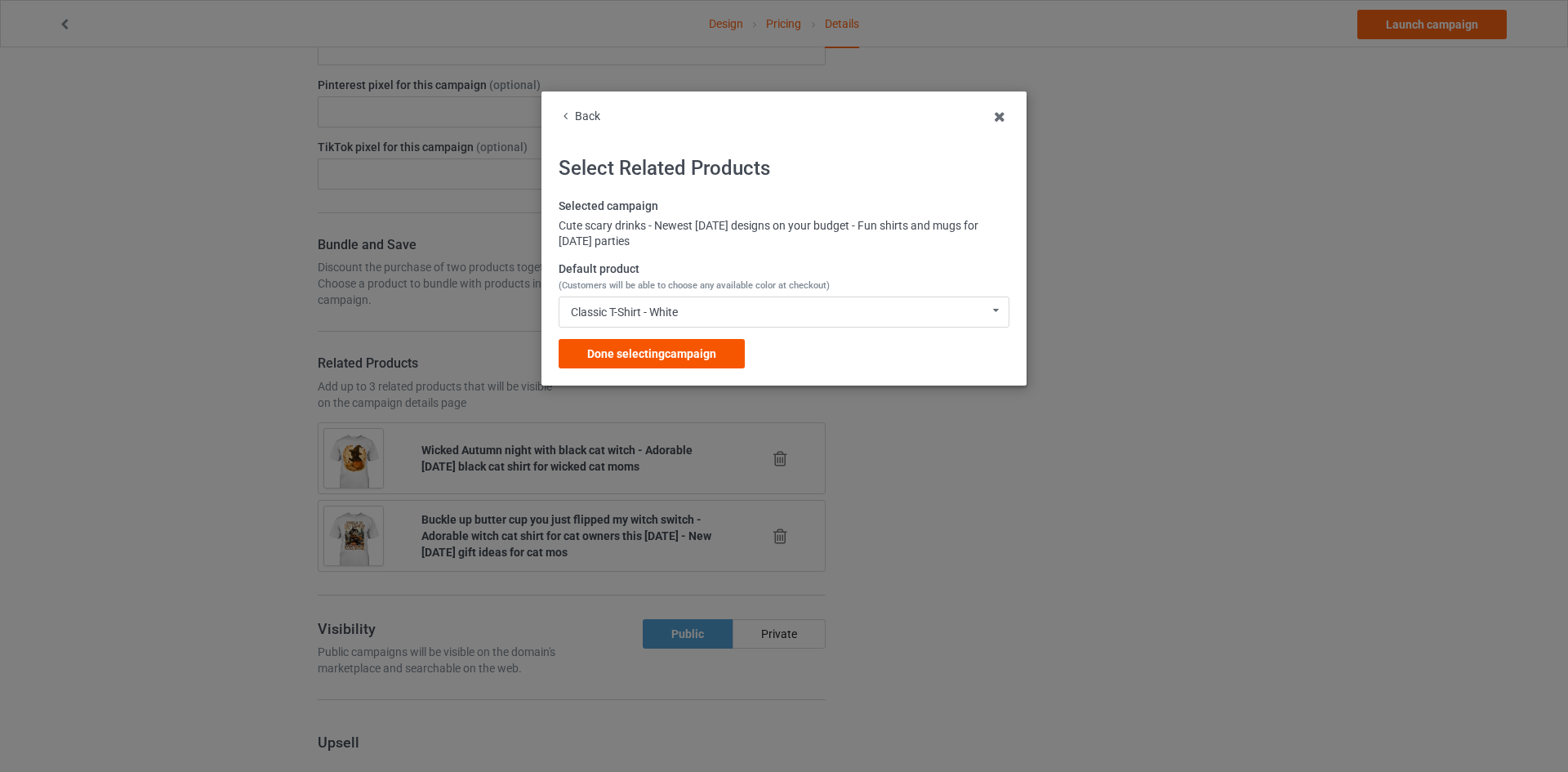
click at [668, 357] on span "Done selecting campaign" at bounding box center [652, 353] width 129 height 13
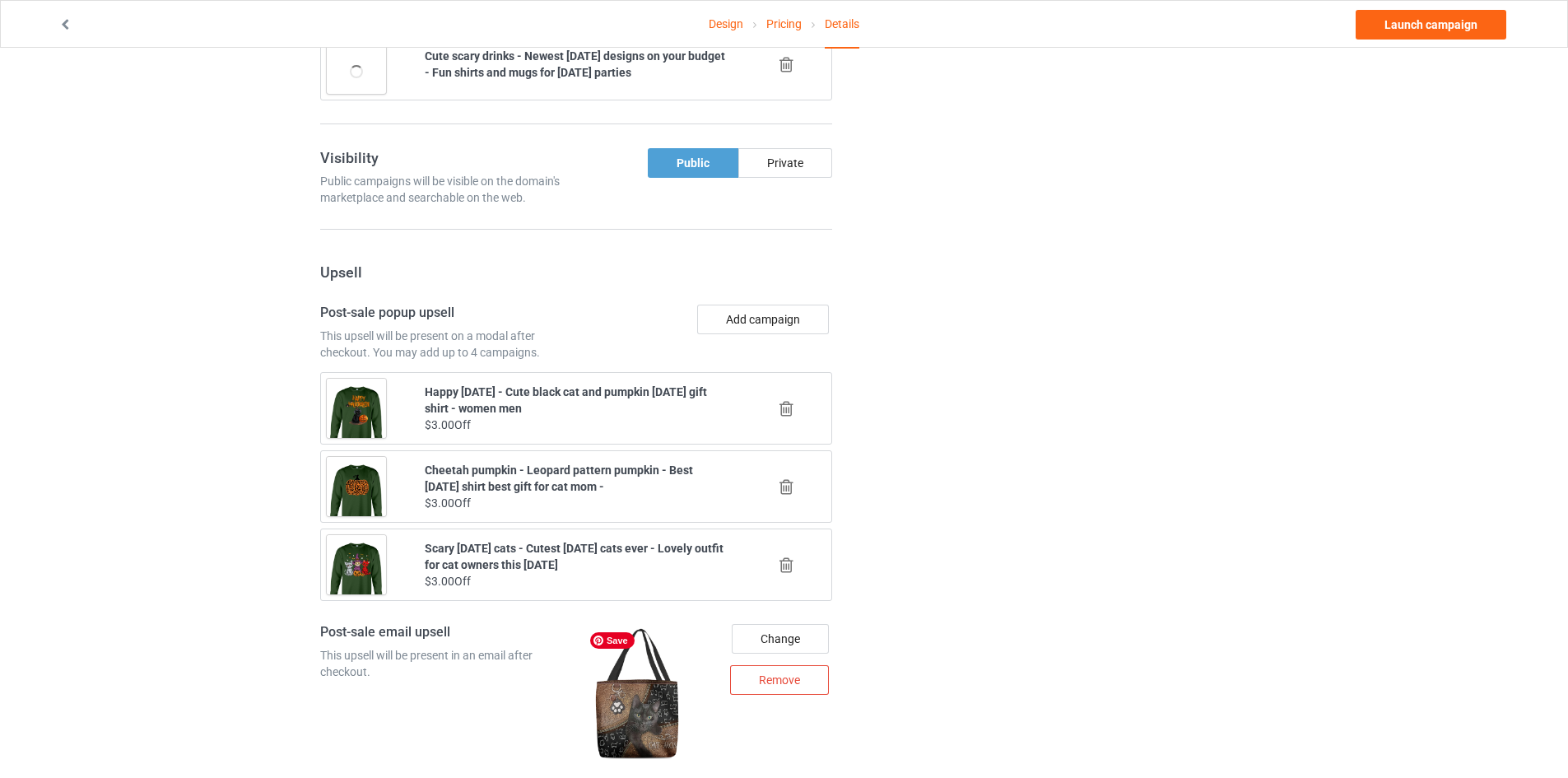
scroll to position [1519, 0]
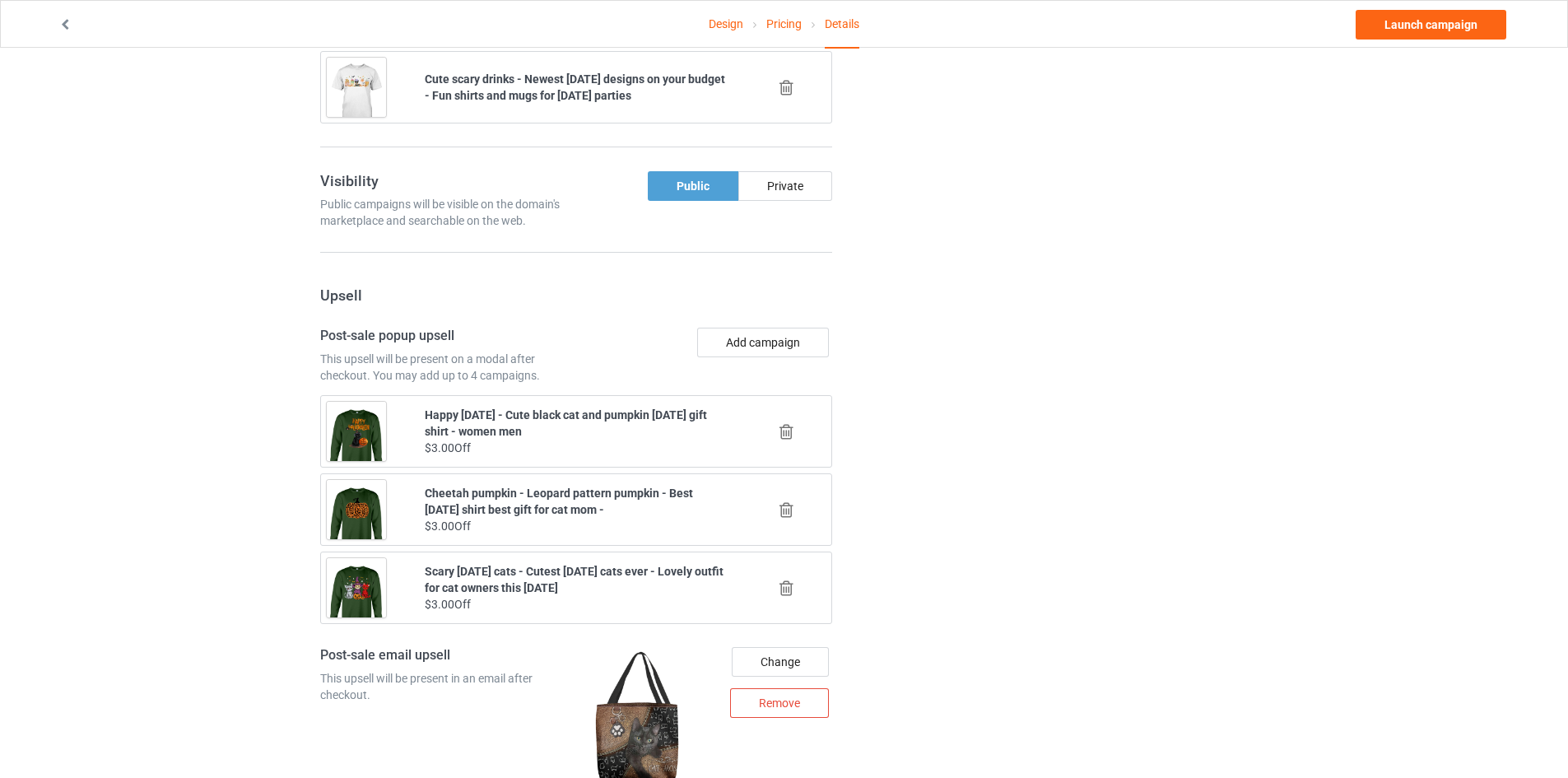
click at [788, 428] on icon at bounding box center [786, 431] width 20 height 17
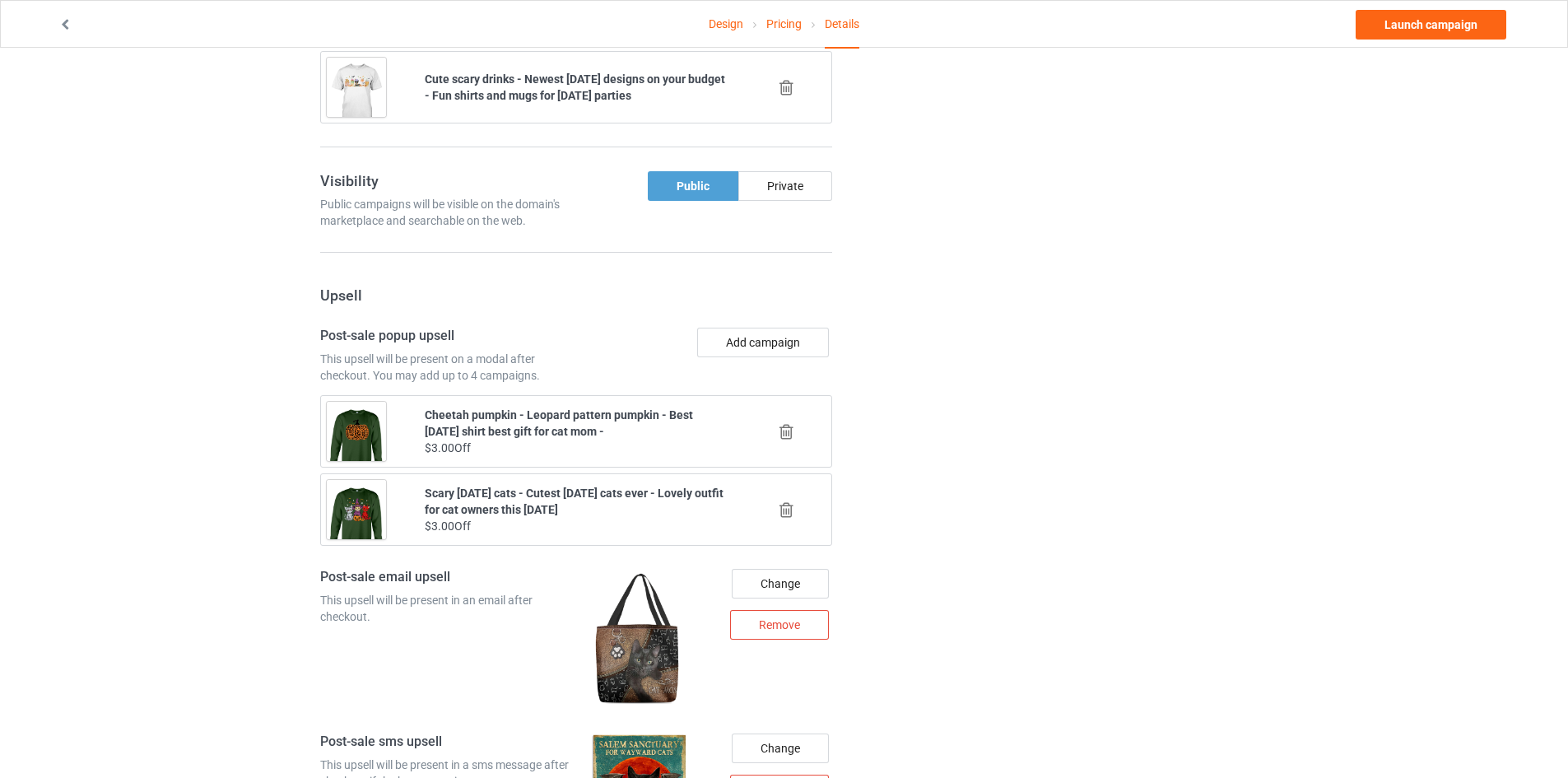
click at [788, 428] on icon at bounding box center [786, 431] width 20 height 17
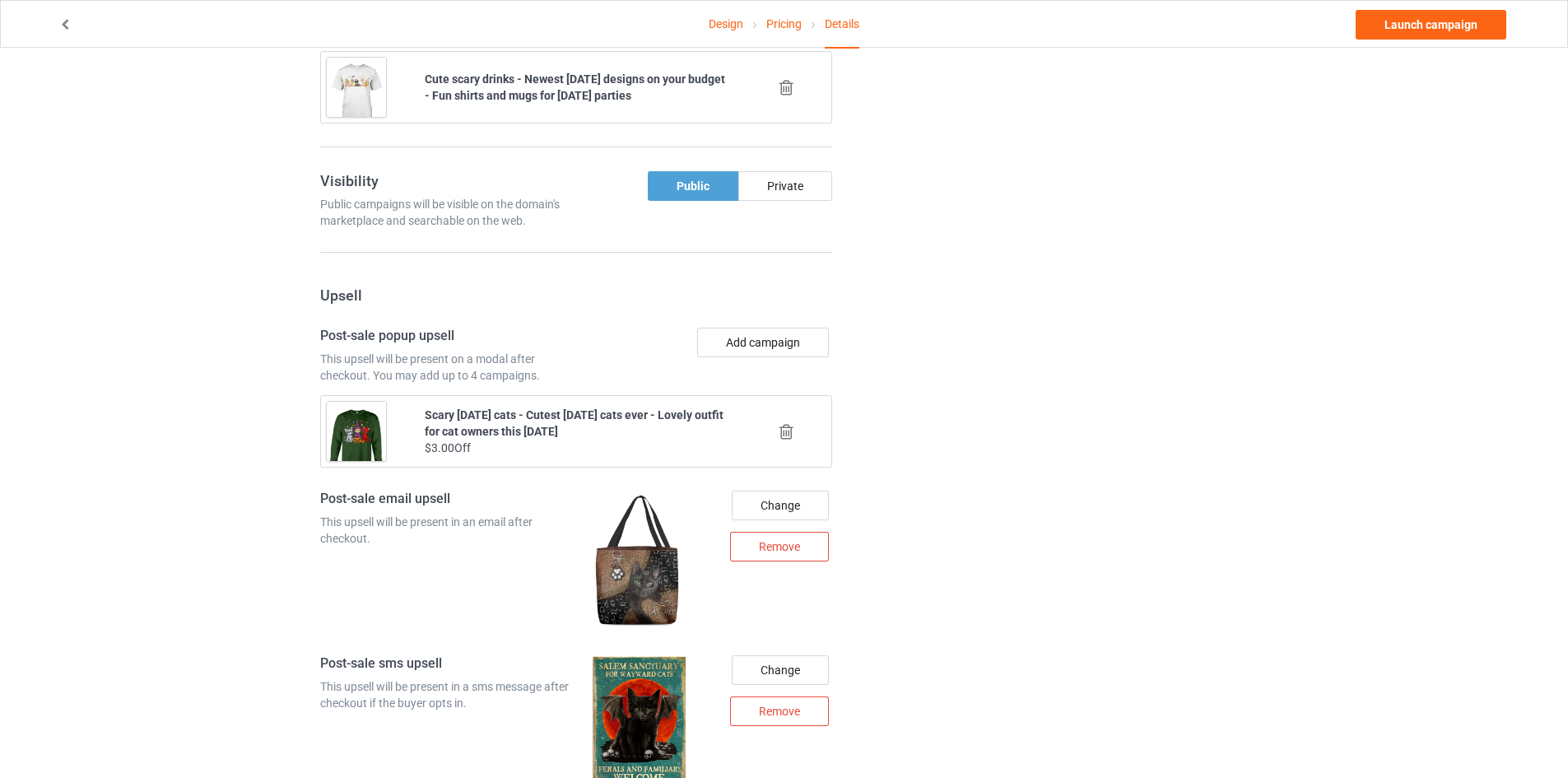
click at [788, 428] on icon at bounding box center [786, 431] width 20 height 17
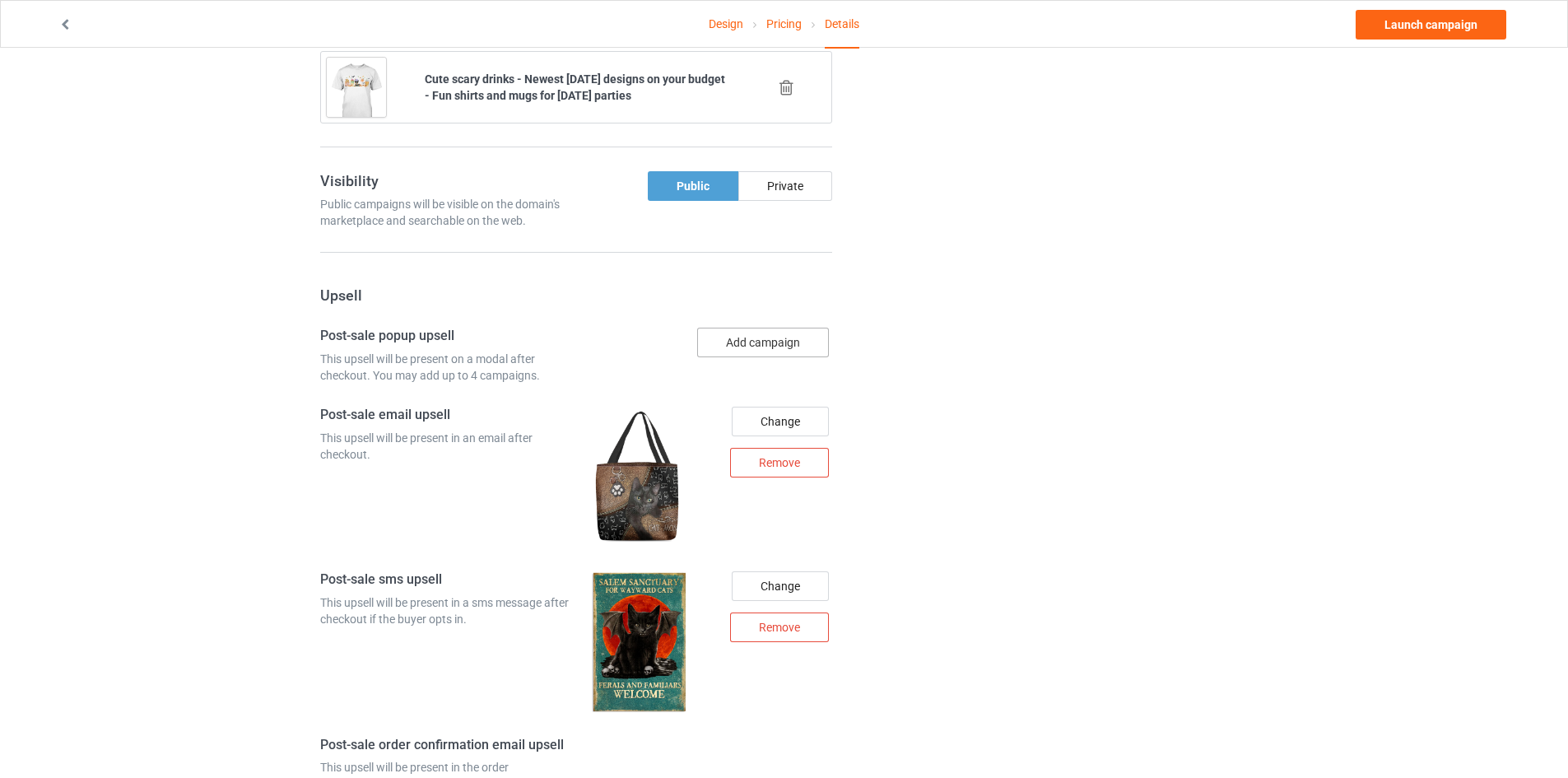
click at [783, 331] on button "Add campaign" at bounding box center [763, 341] width 132 height 29
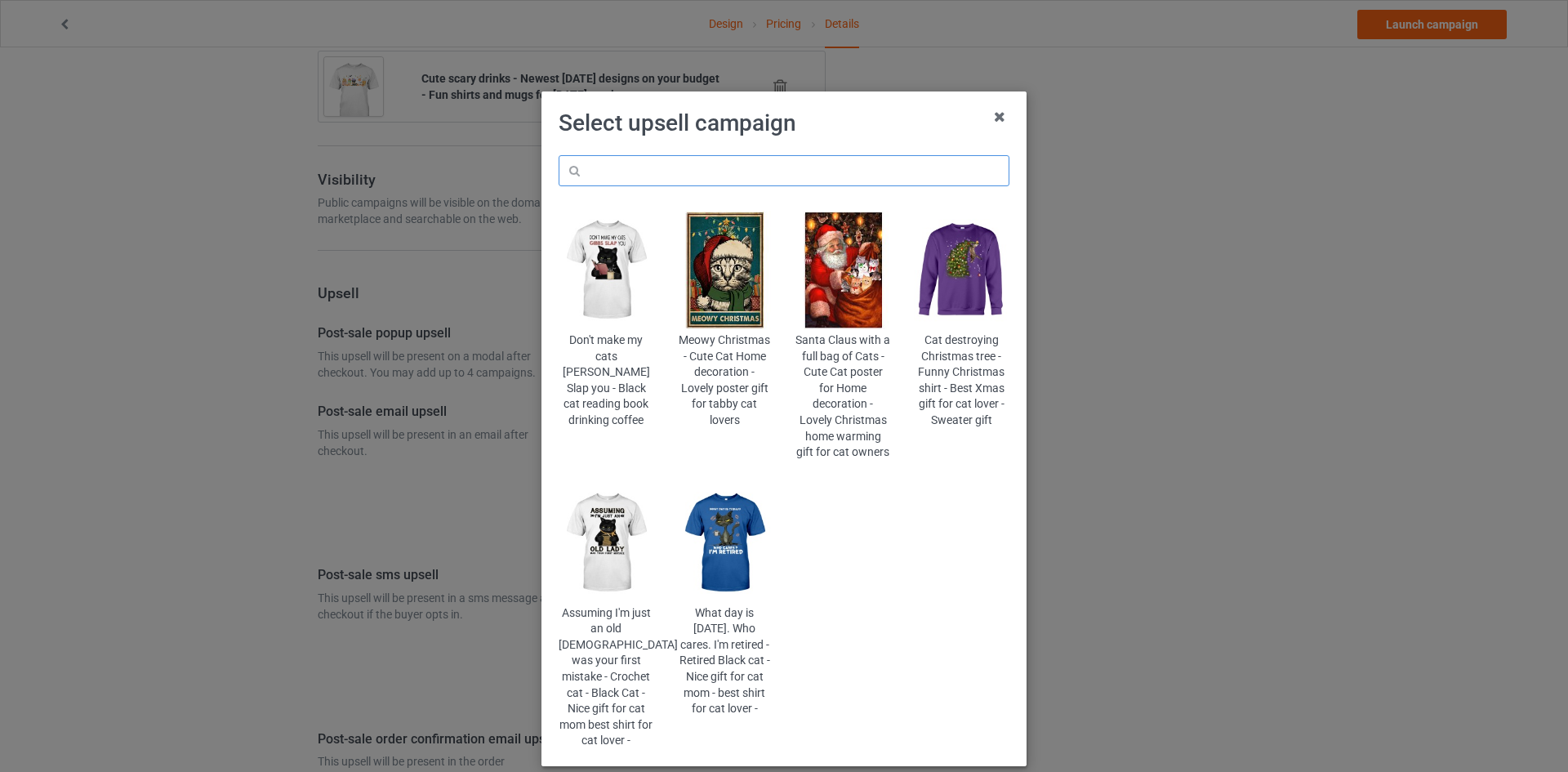
click at [780, 179] on input "text" at bounding box center [783, 170] width 451 height 31
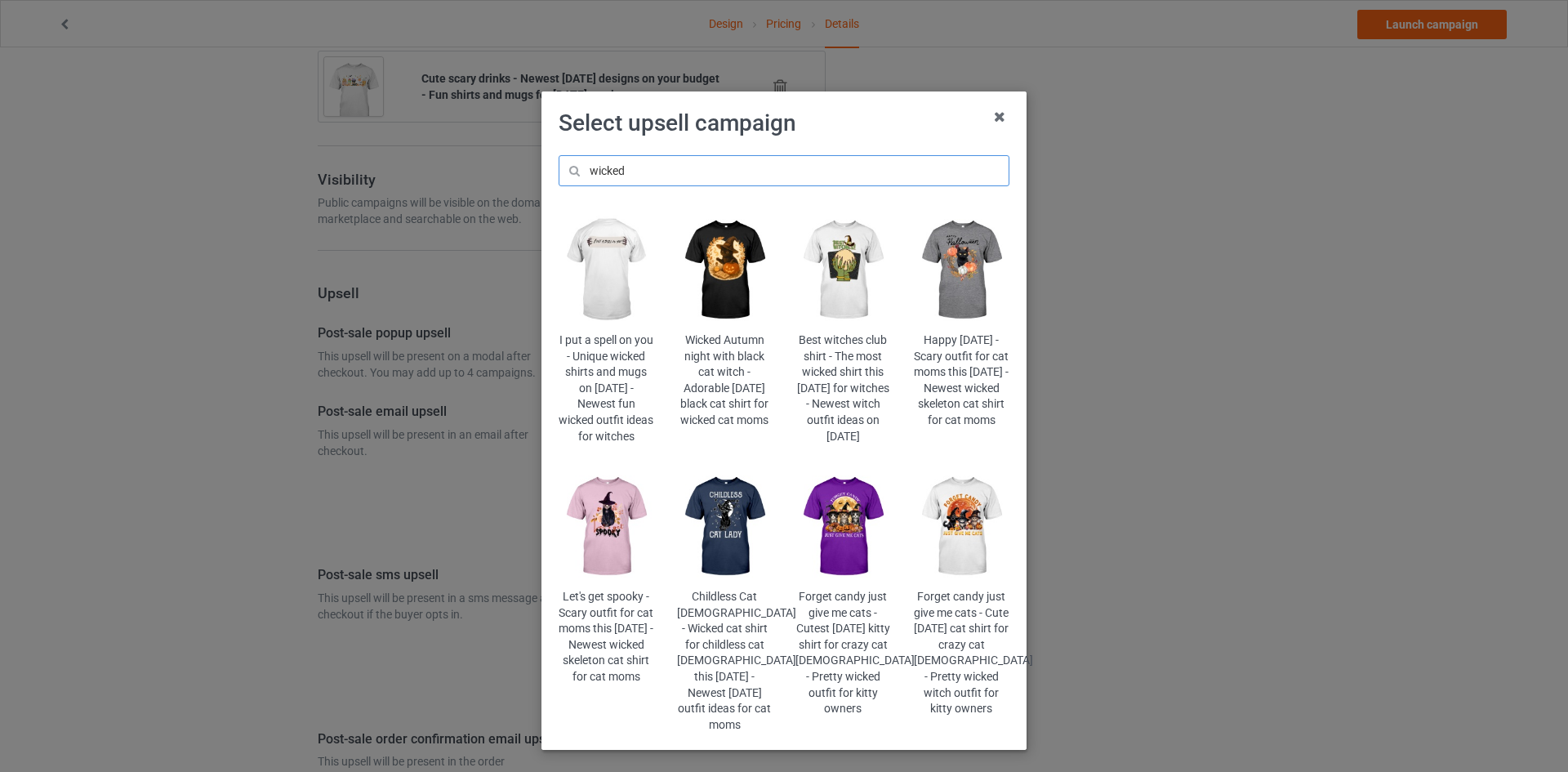
type input "wicked"
click at [825, 525] on img at bounding box center [843, 527] width 95 height 119
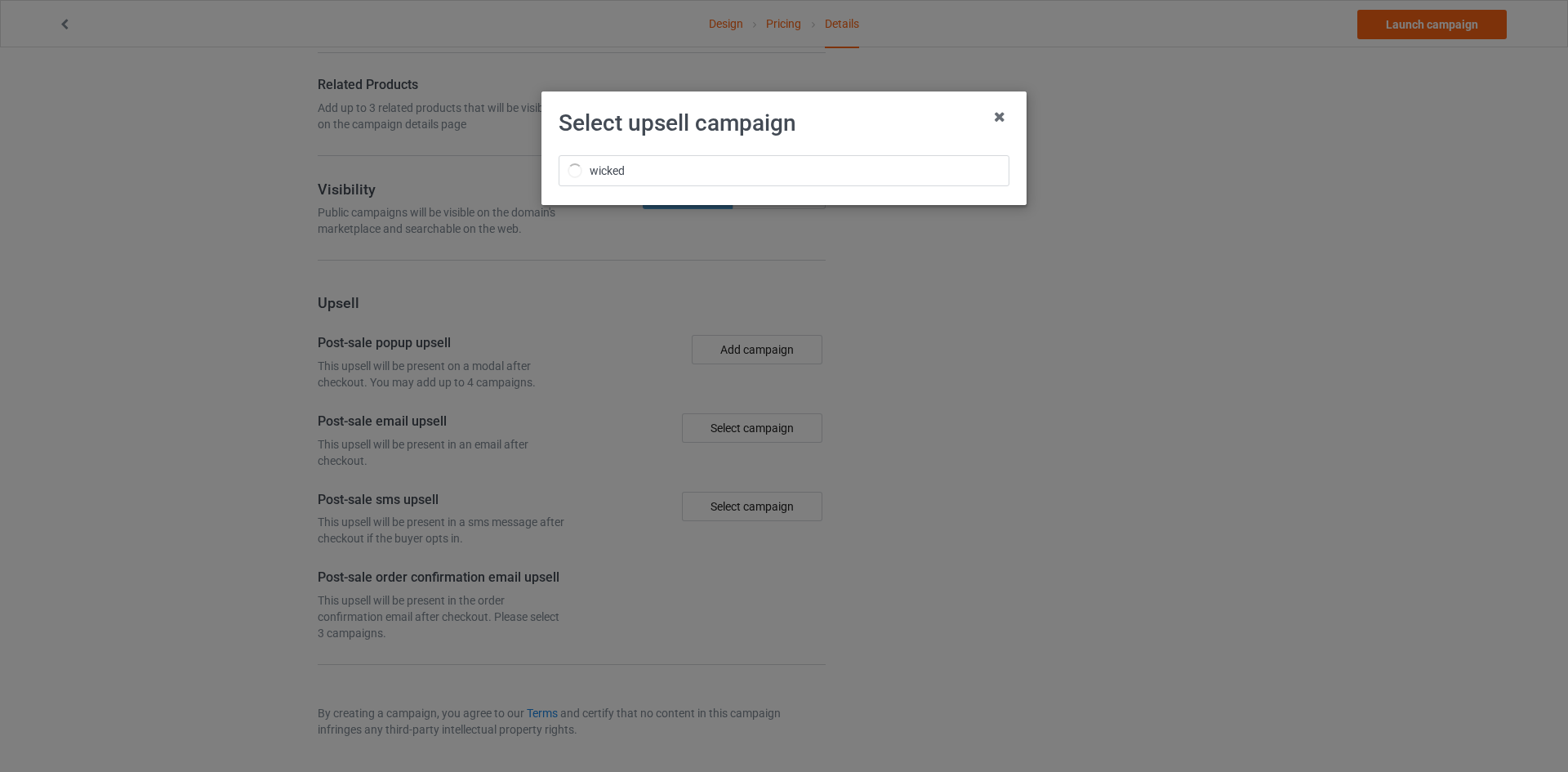
scroll to position [1507, 0]
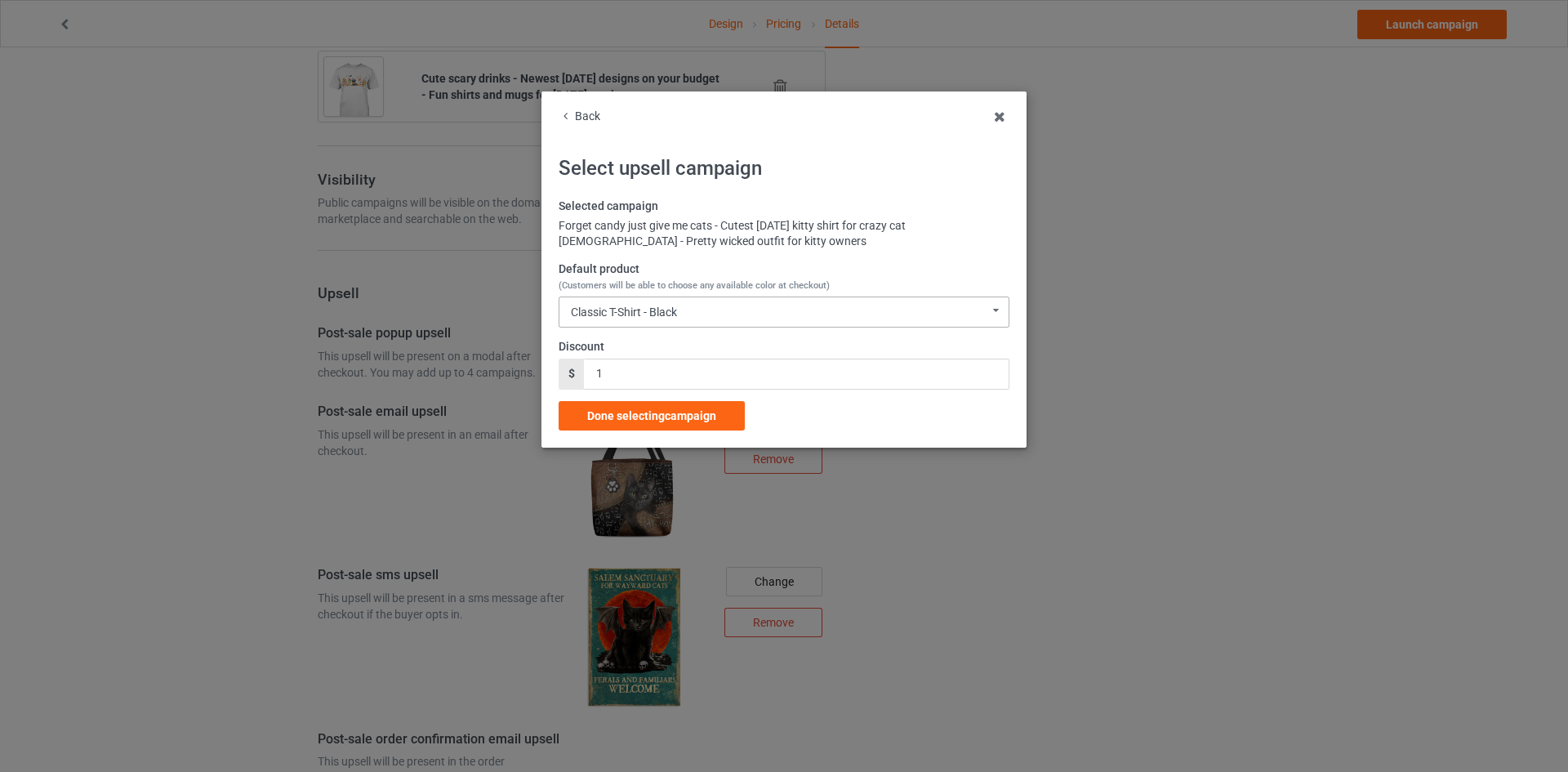
click at [667, 323] on div "Classic T-Shirt - Black Classic T-Shirt - Black Classic T-Shirt - Forest Green …" at bounding box center [783, 311] width 451 height 31
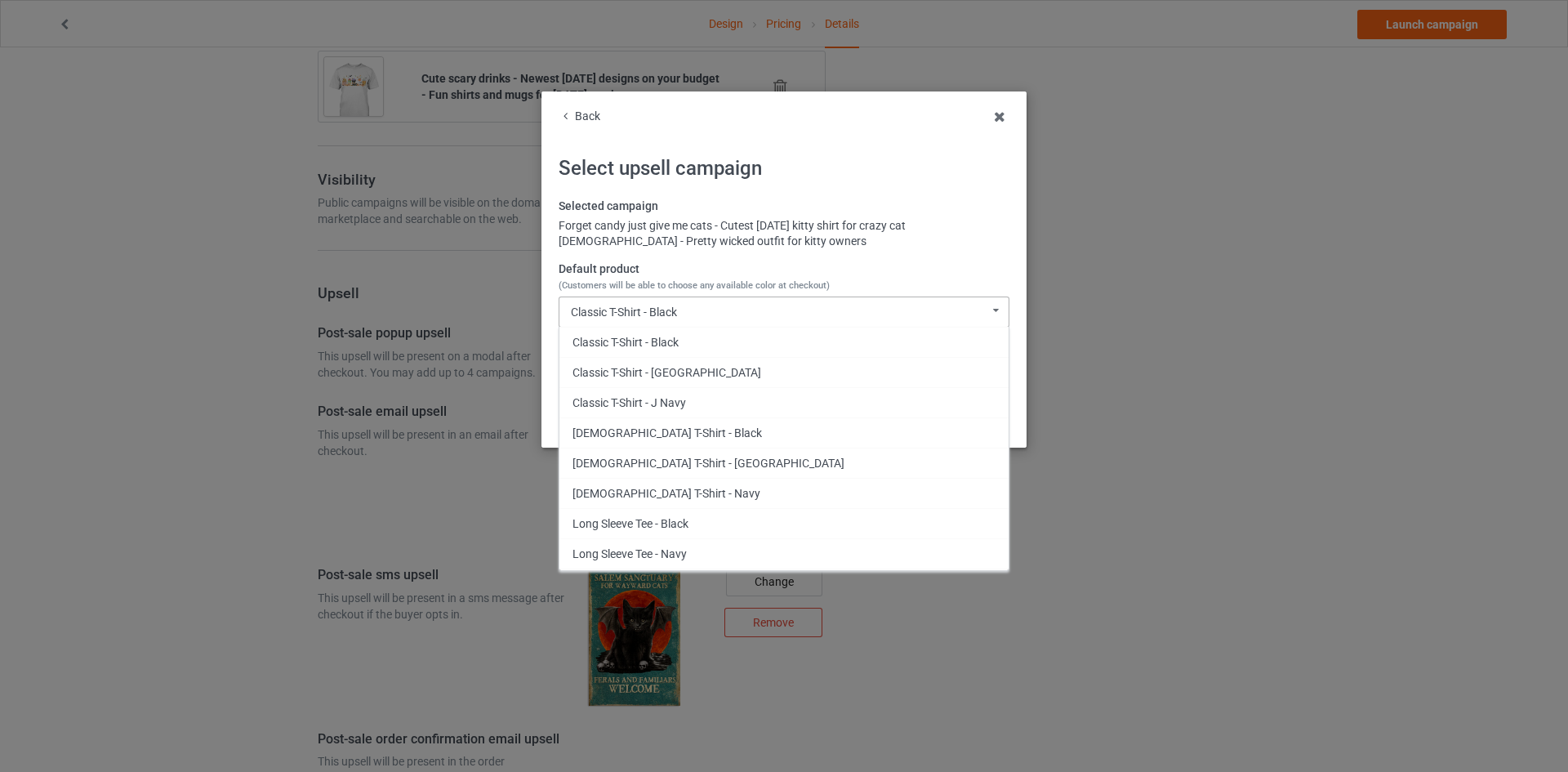
scroll to position [165, 0]
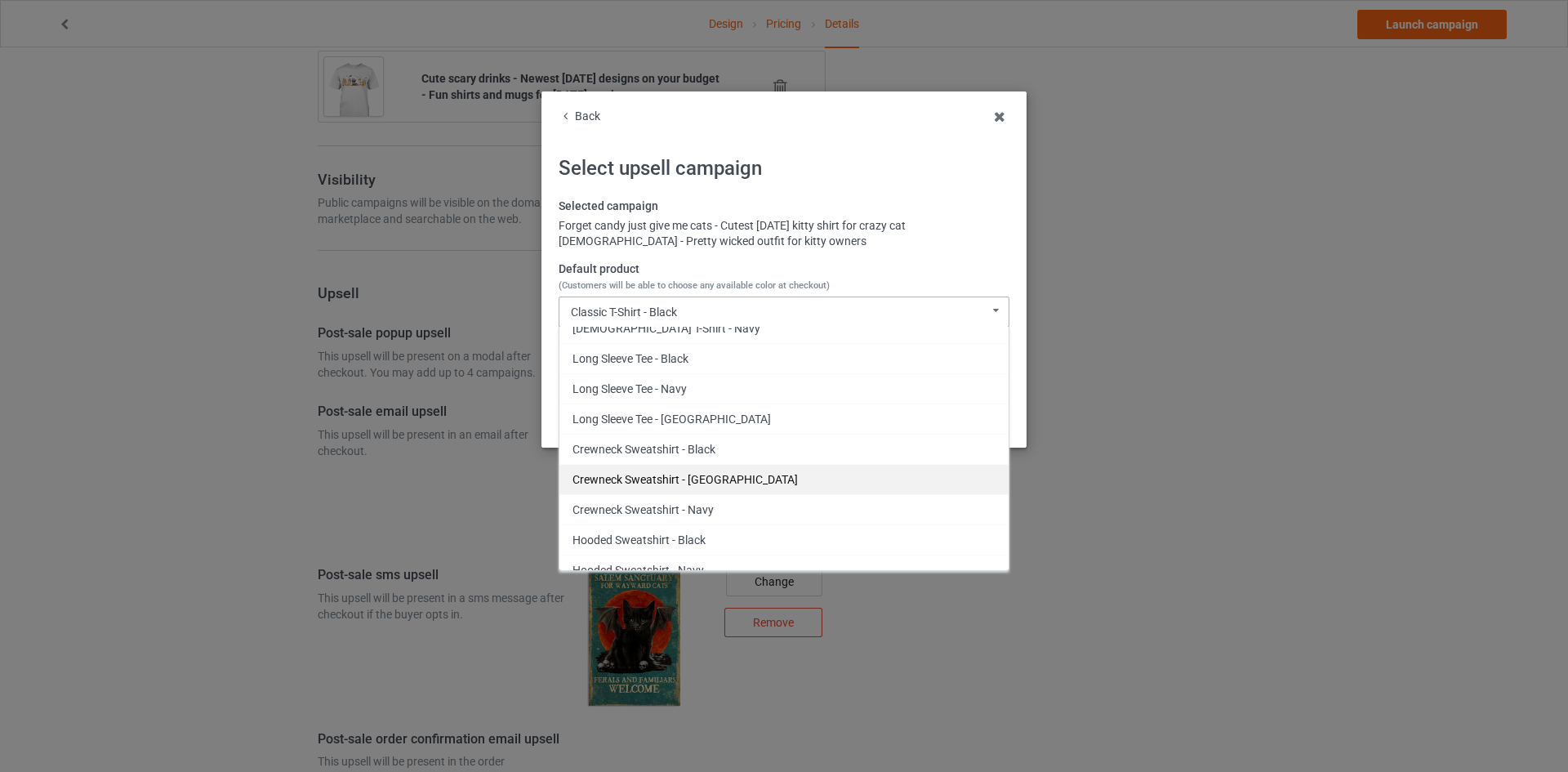
click at [698, 481] on div "Crewneck Sweatshirt - [GEOGRAPHIC_DATA]" at bounding box center [783, 479] width 449 height 30
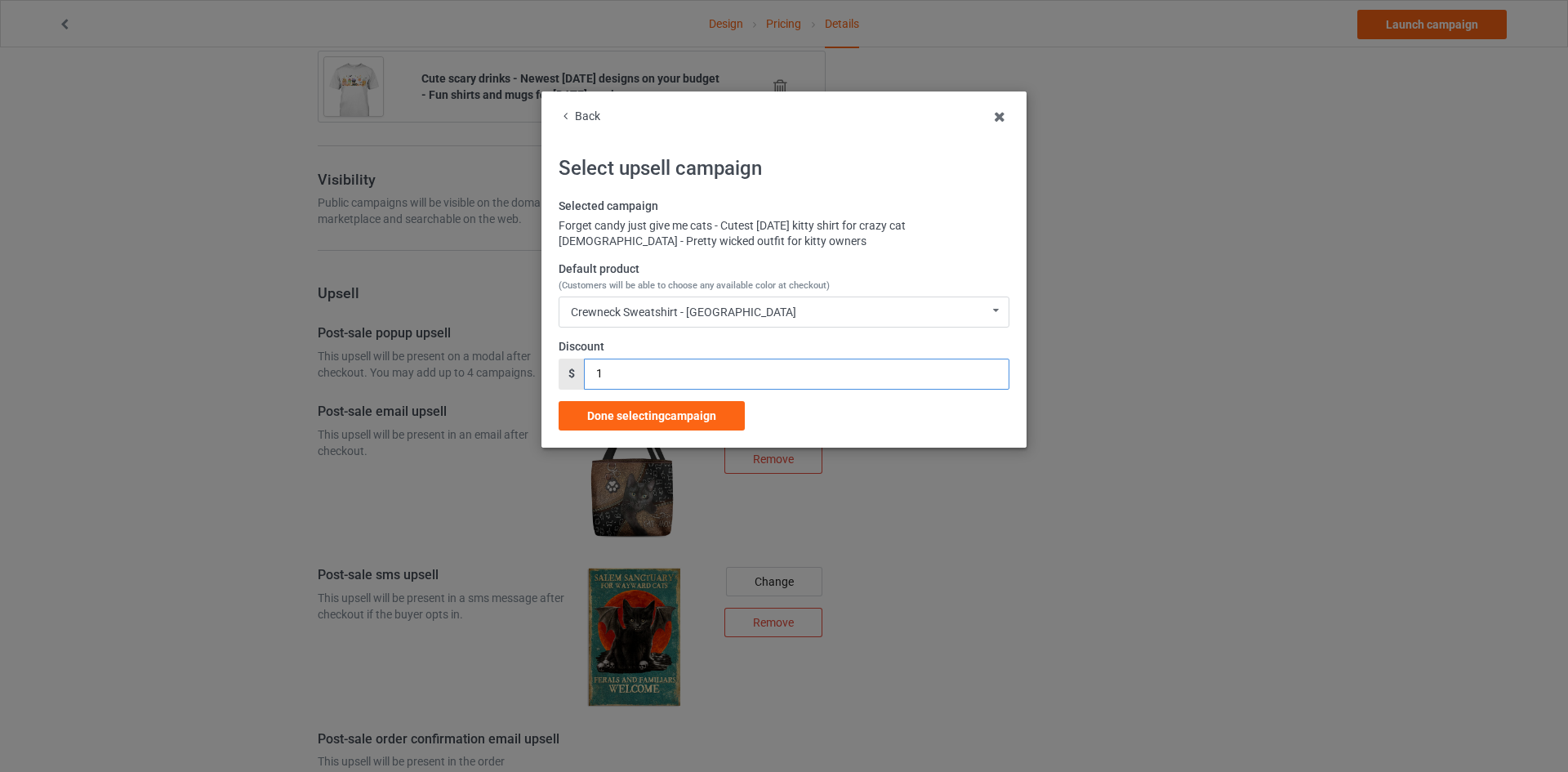
drag, startPoint x: 638, startPoint y: 380, endPoint x: 516, endPoint y: 363, distance: 123.2
click at [516, 363] on div "Back Select upsell campaign Selected campaign Forget candy just give me cats - …" at bounding box center [784, 386] width 1568 height 772
type input "3"
click at [685, 415] on span "Done selecting campaign" at bounding box center [652, 416] width 129 height 13
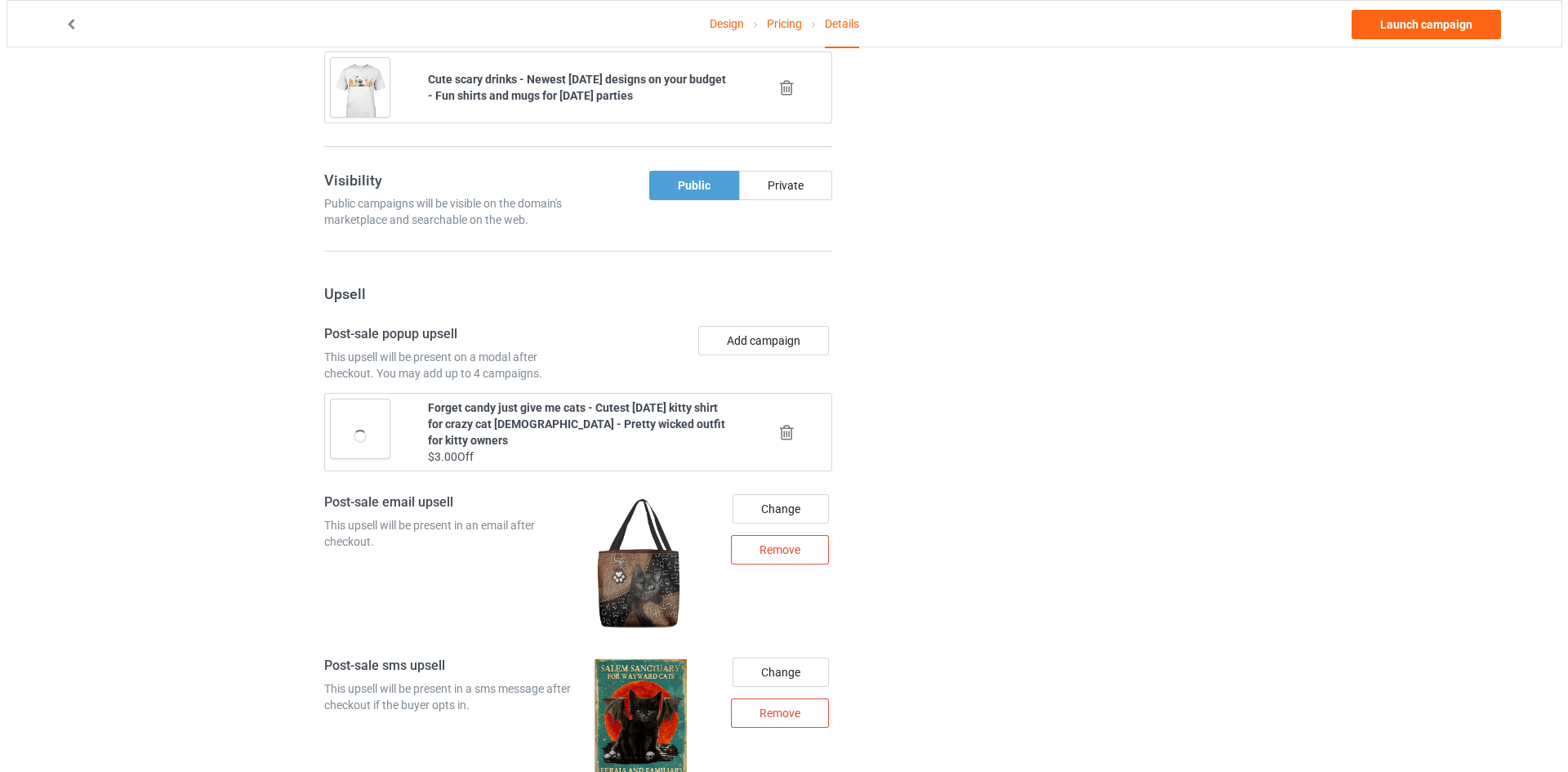
scroll to position [1507, 0]
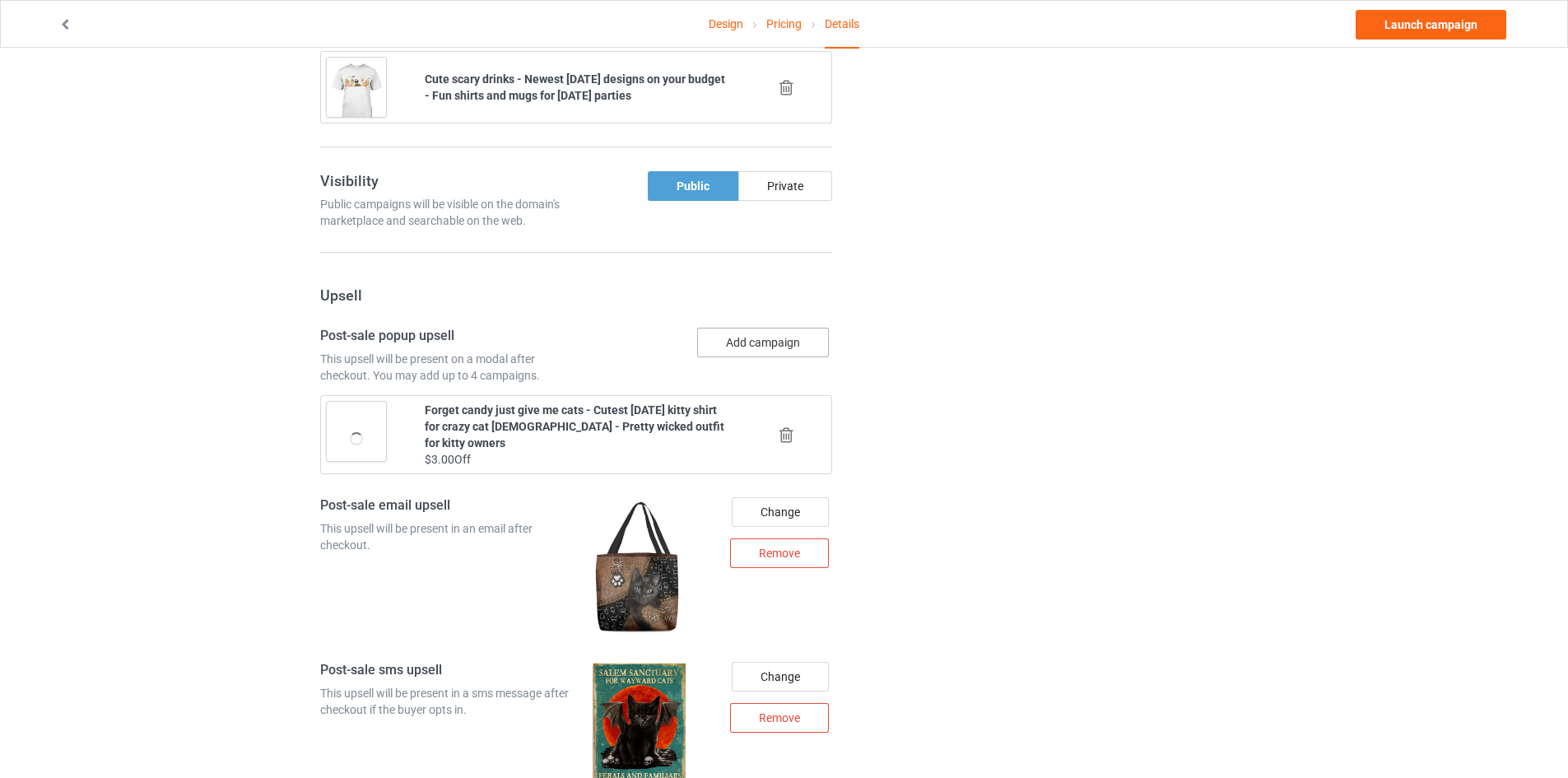
click at [782, 333] on button "Add campaign" at bounding box center [763, 341] width 132 height 29
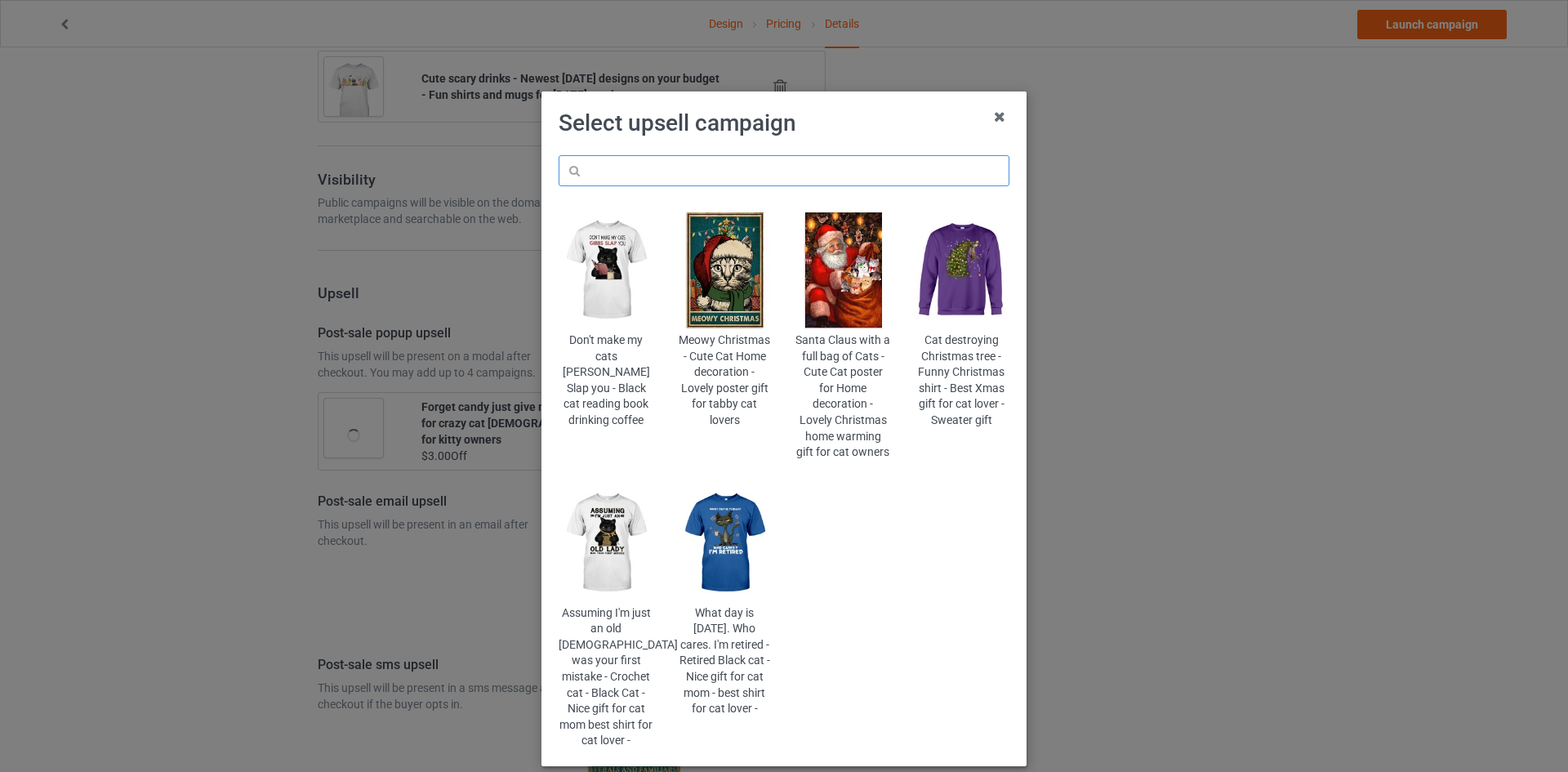
click at [785, 169] on input "text" at bounding box center [783, 170] width 451 height 31
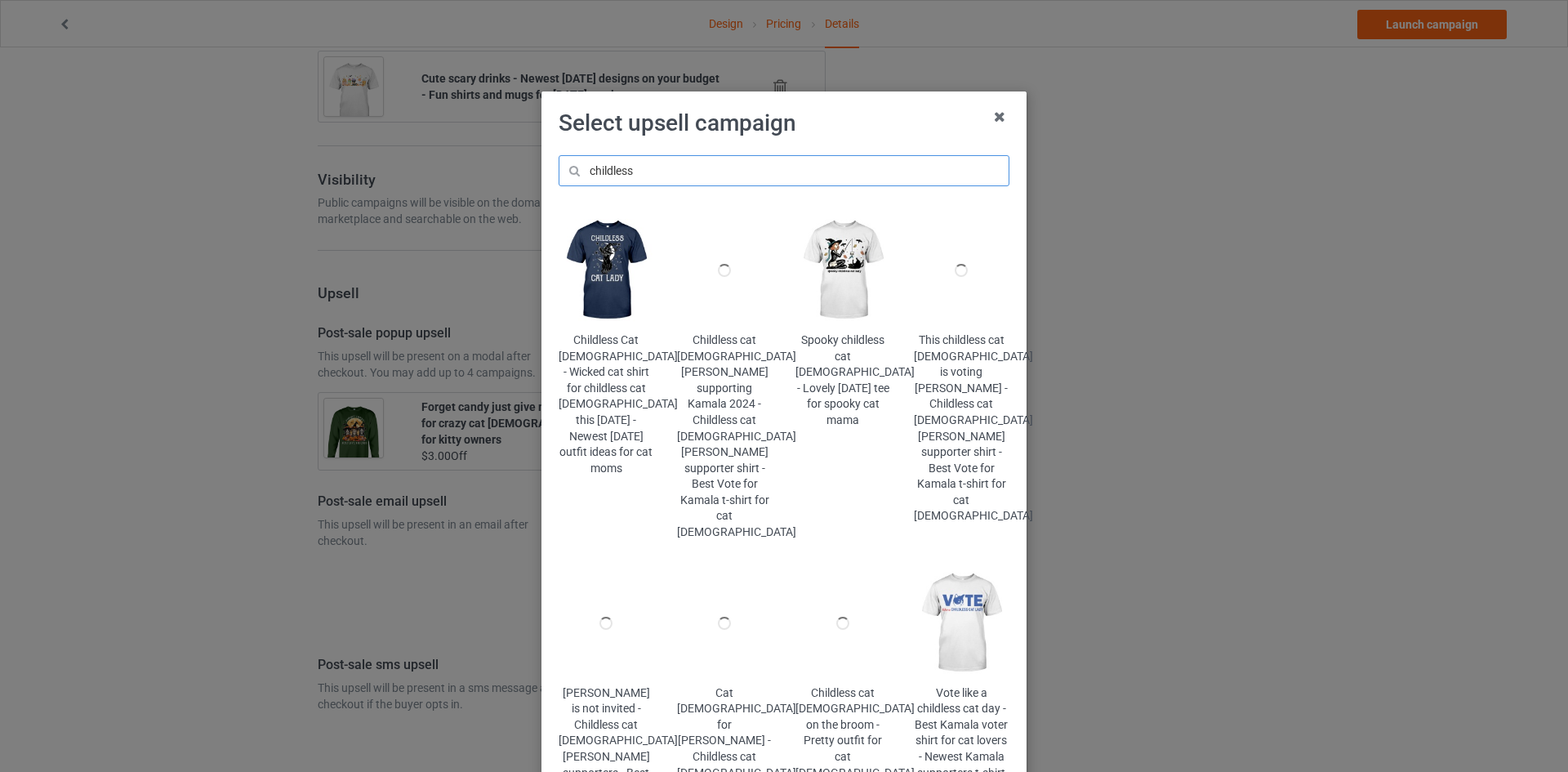
type input "childless"
click at [623, 302] on img at bounding box center [606, 270] width 95 height 119
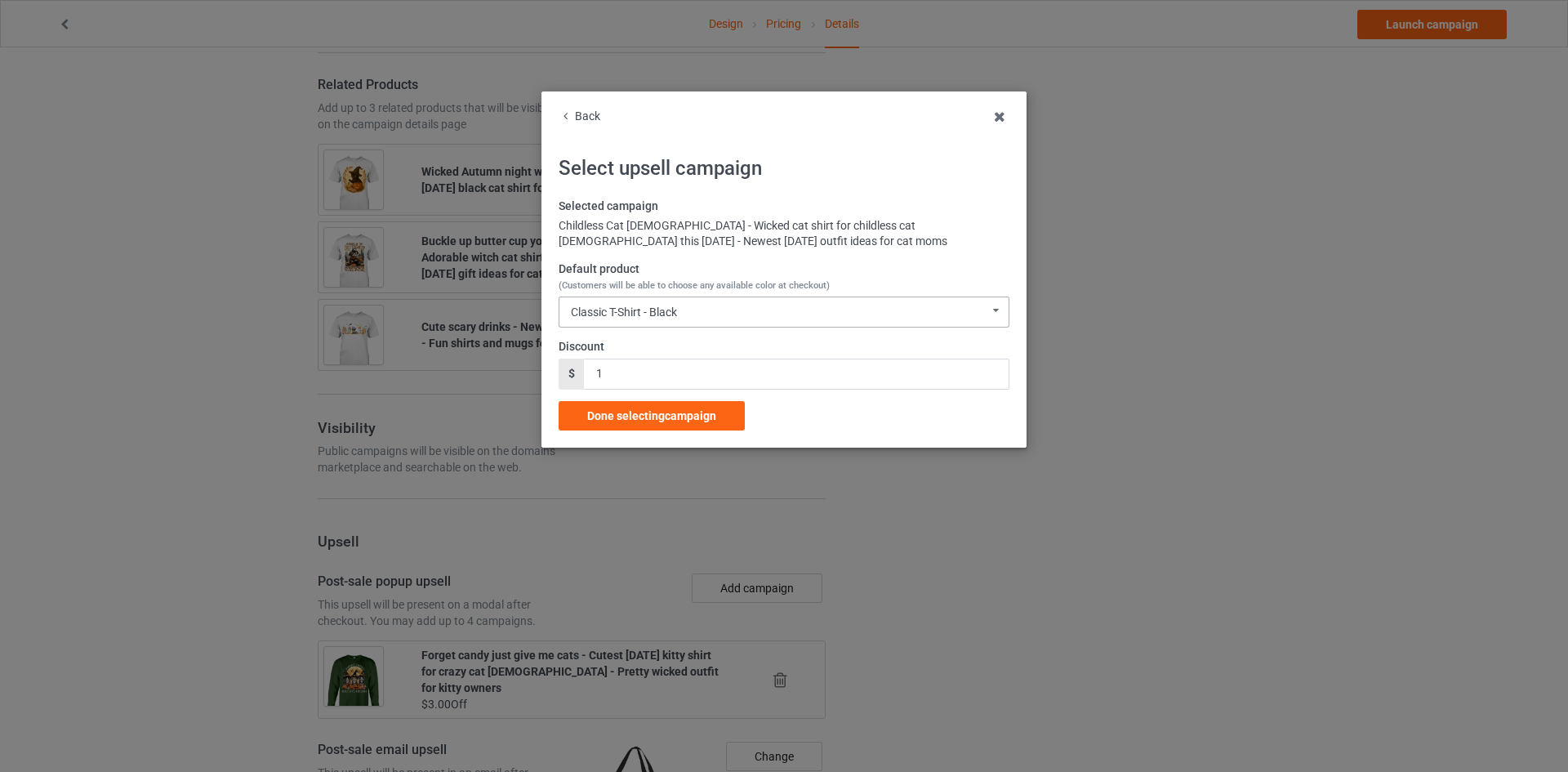
scroll to position [1507, 0]
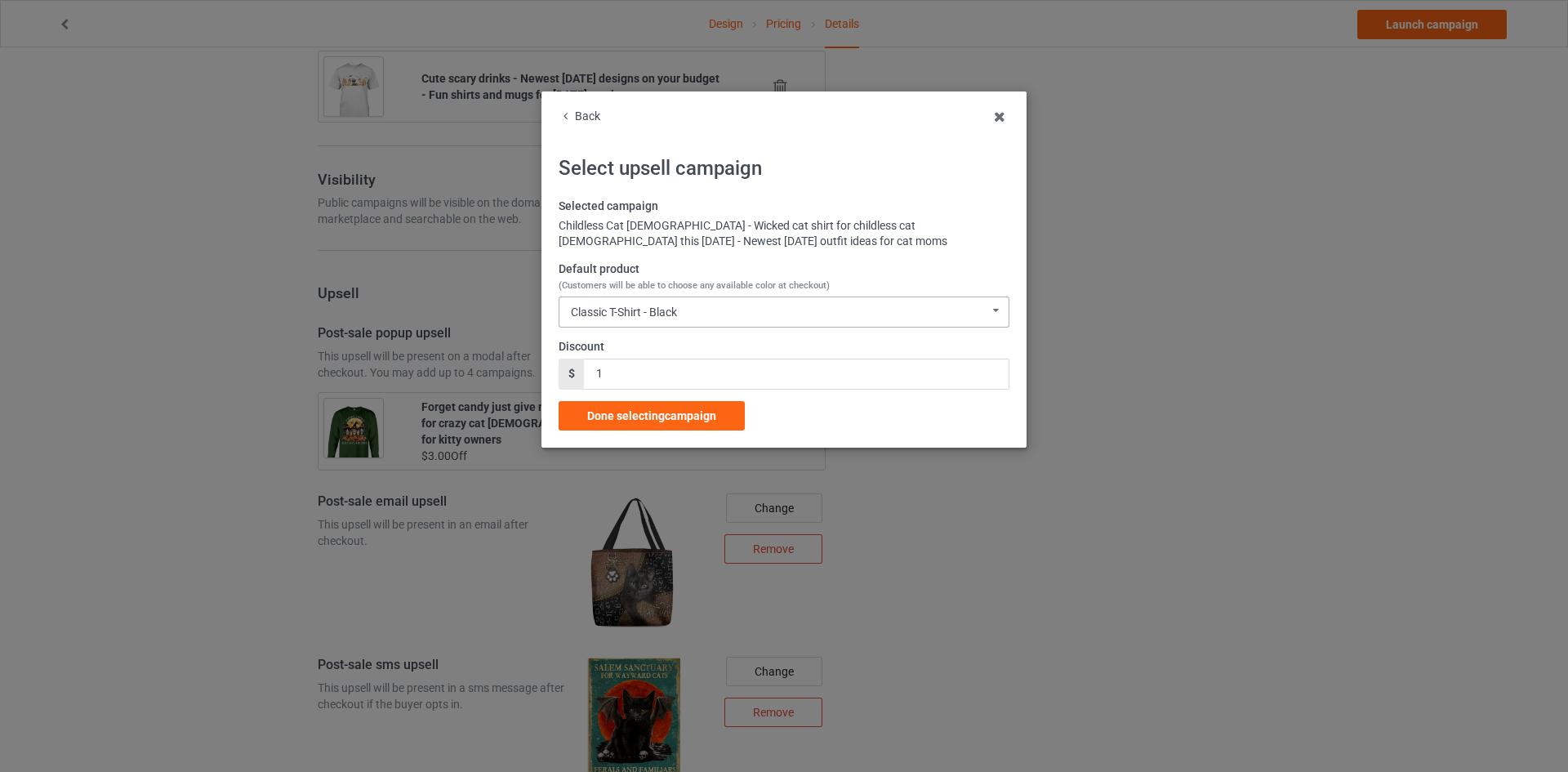
click at [749, 314] on div "Classic T-Shirt - Black Classic T-Shirt - Black Classic T-Shirt - Forest Green …" at bounding box center [783, 311] width 451 height 31
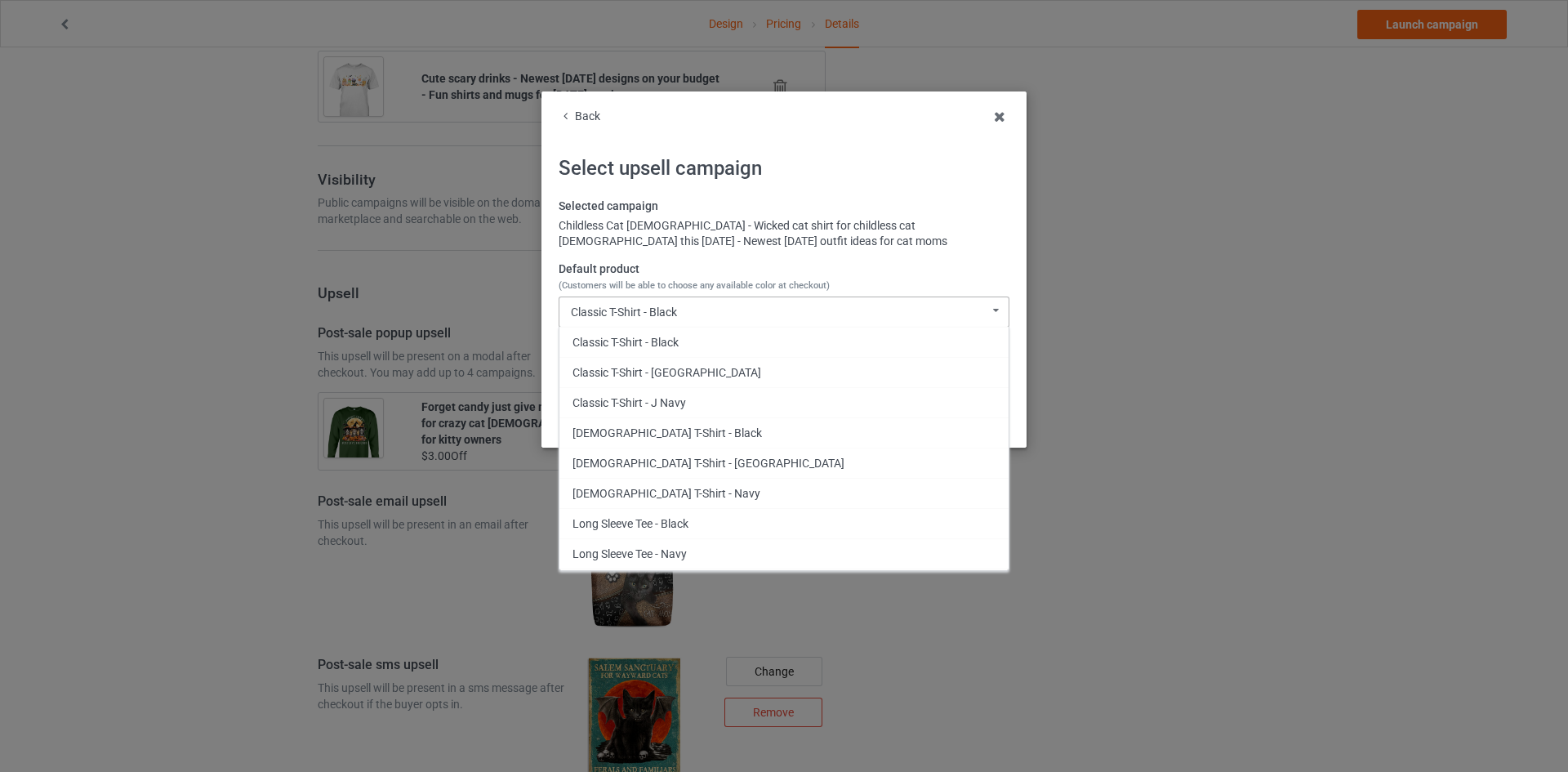
scroll to position [165, 0]
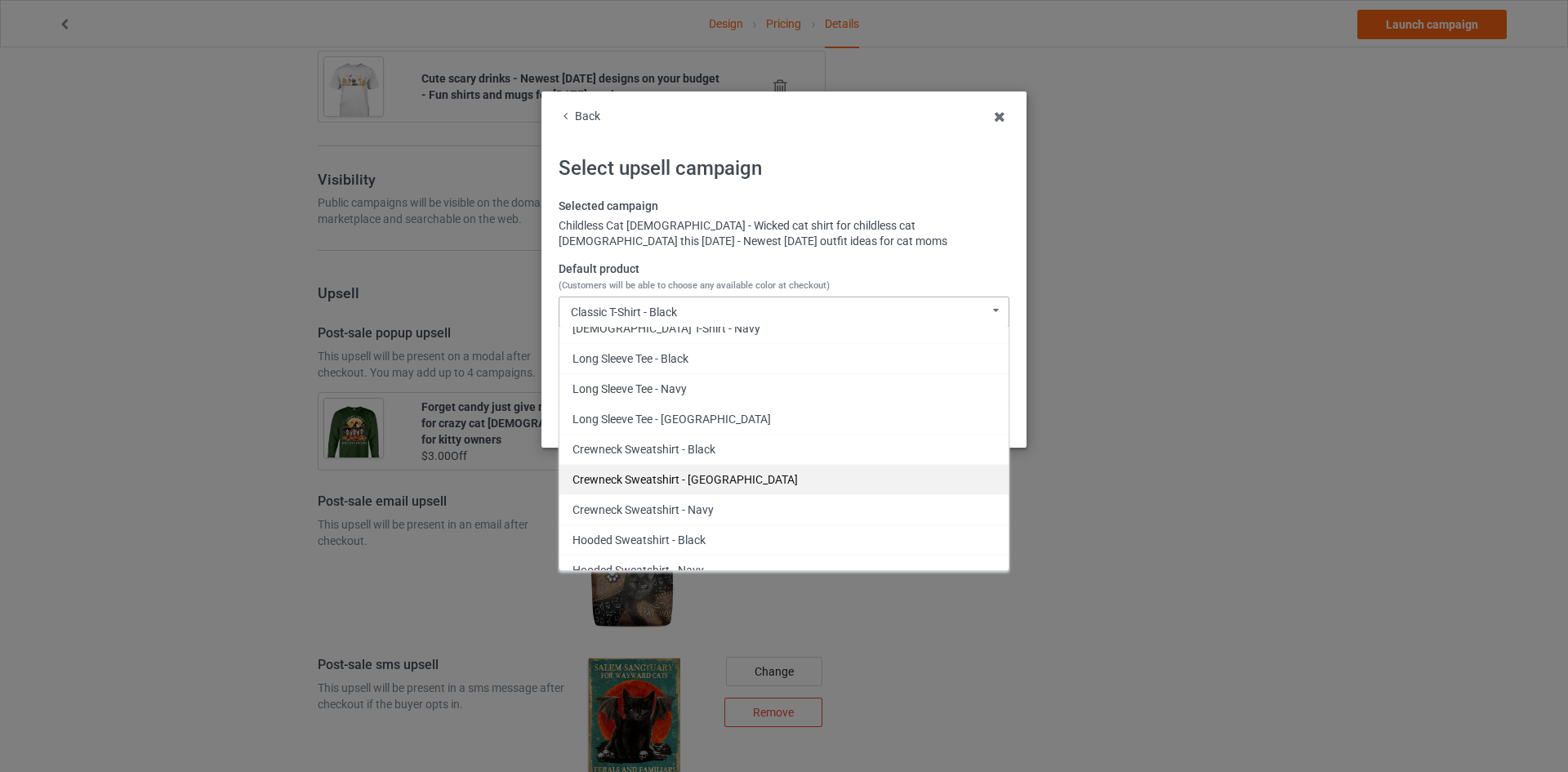
click at [755, 468] on div "Crewneck Sweatshirt - [GEOGRAPHIC_DATA]" at bounding box center [783, 479] width 449 height 30
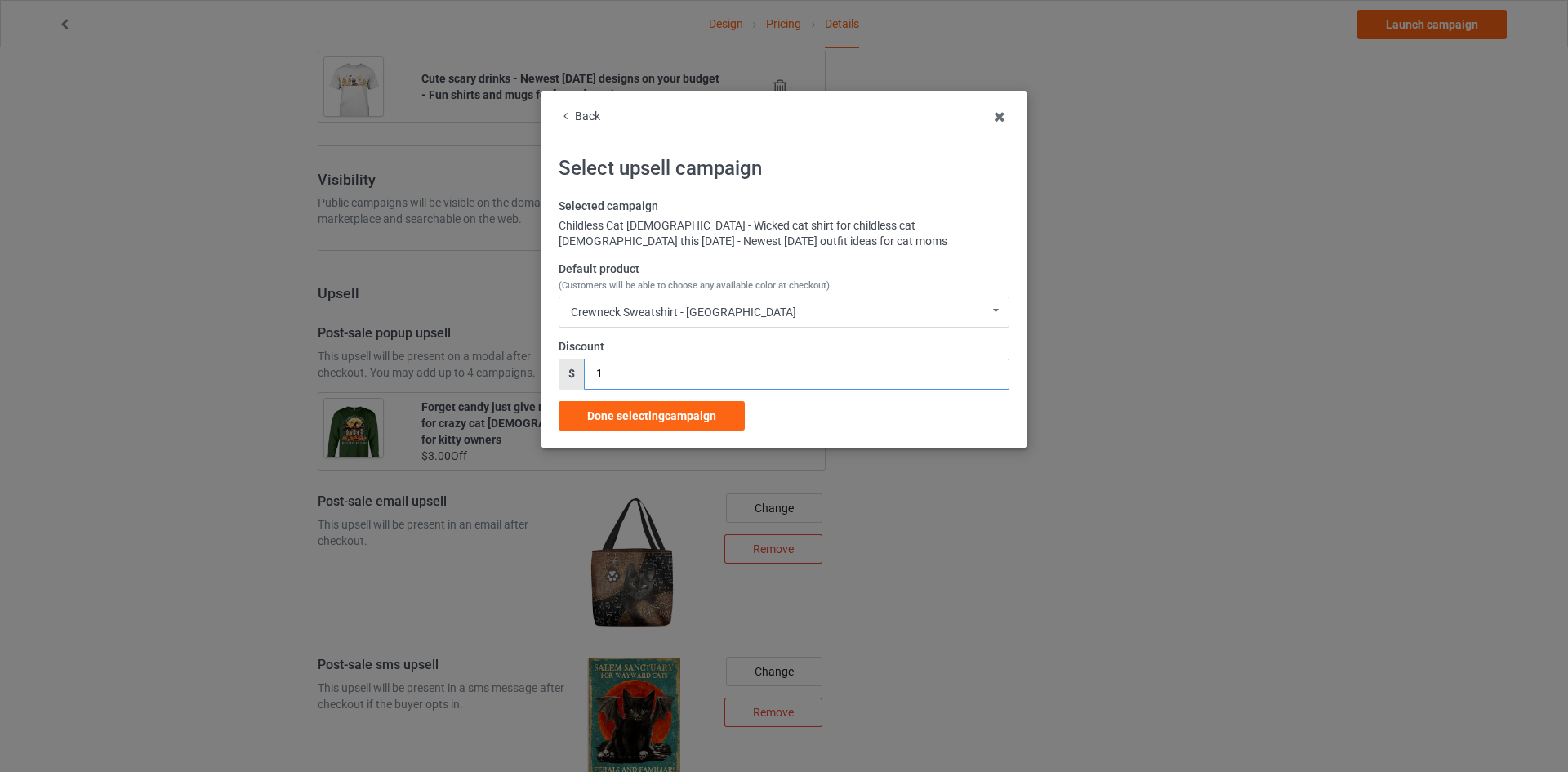
drag, startPoint x: 584, startPoint y: 371, endPoint x: 493, endPoint y: 367, distance: 91.1
click at [493, 367] on div "Back Select upsell campaign Selected campaign Childless Cat [DEMOGRAPHIC_DATA] …" at bounding box center [784, 386] width 1568 height 772
type input "3"
click at [660, 415] on span "Done selecting campaign" at bounding box center [652, 416] width 129 height 13
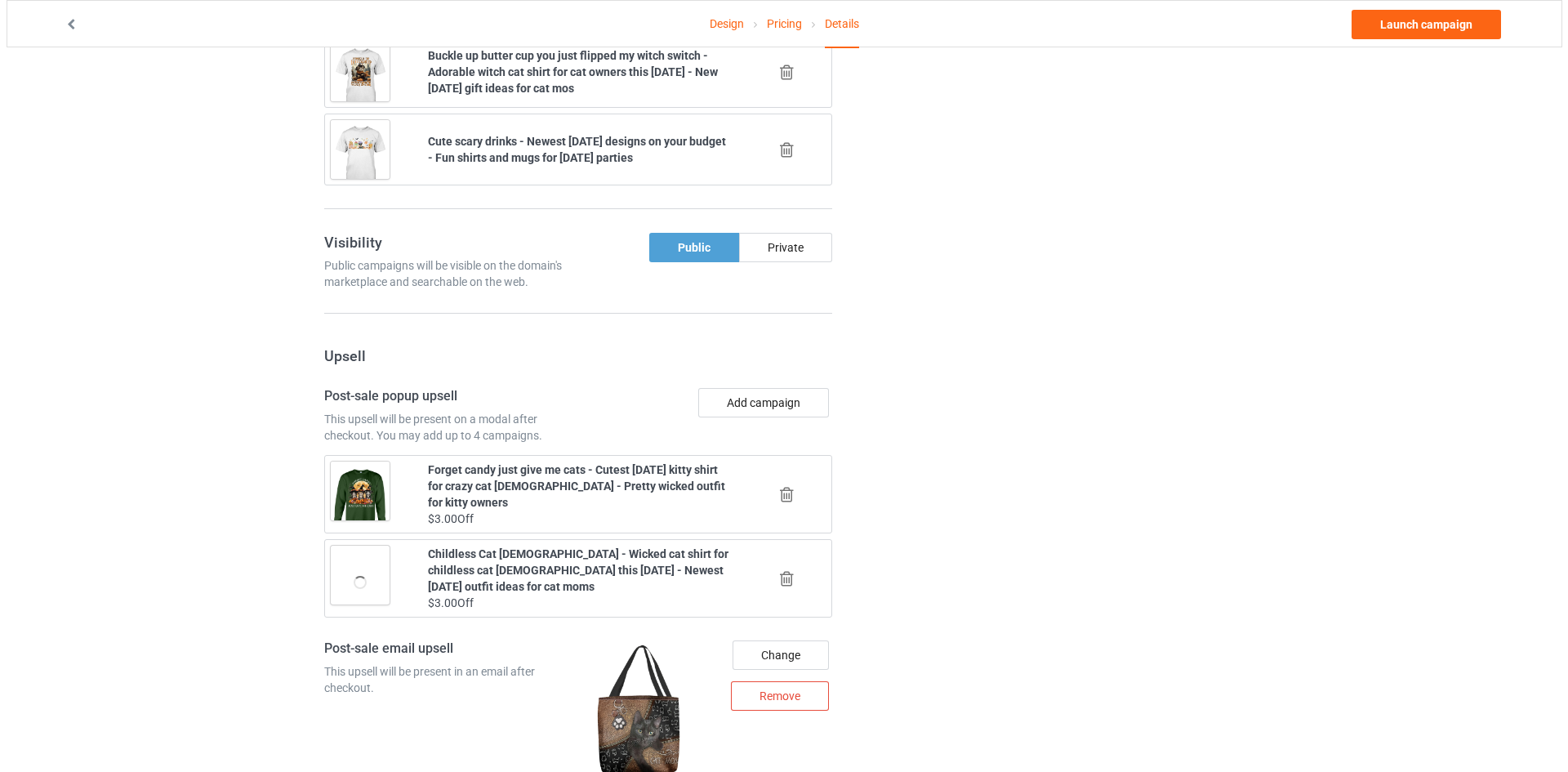
scroll to position [1507, 0]
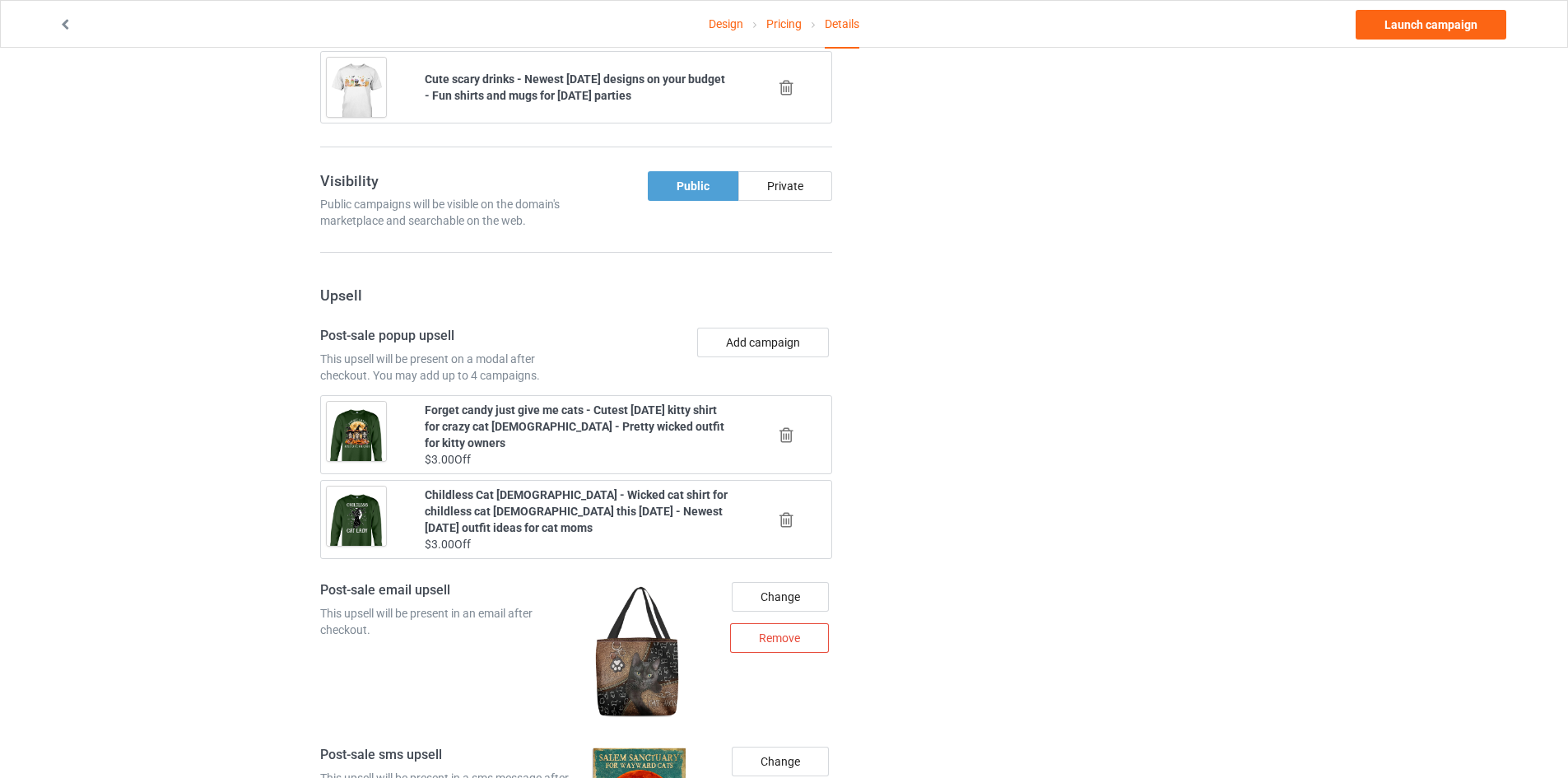
click at [759, 358] on div "Add campaign" at bounding box center [707, 355] width 261 height 56
click at [761, 344] on button "Add campaign" at bounding box center [763, 341] width 132 height 29
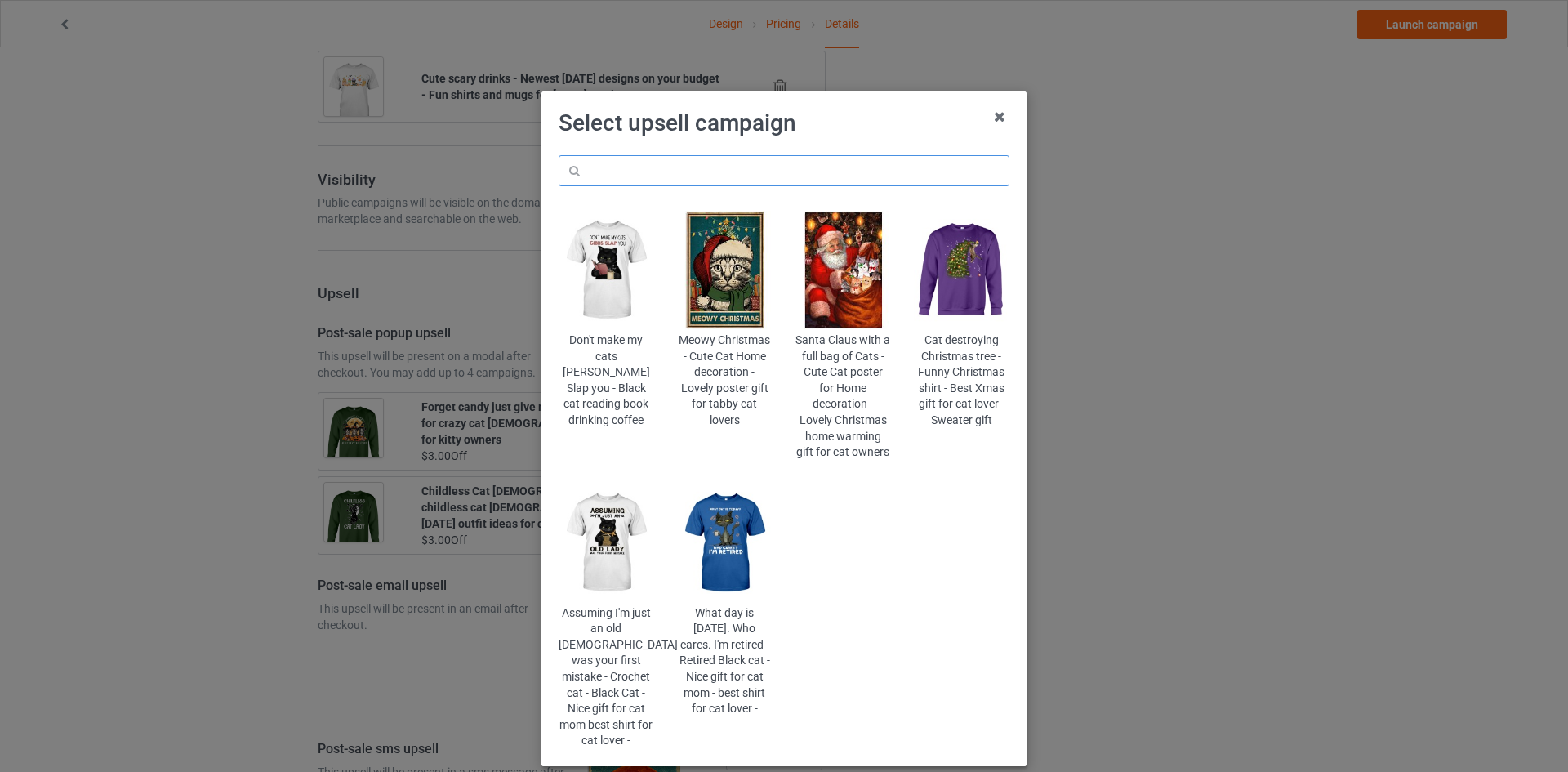
click at [824, 155] on input "text" at bounding box center [783, 170] width 451 height 31
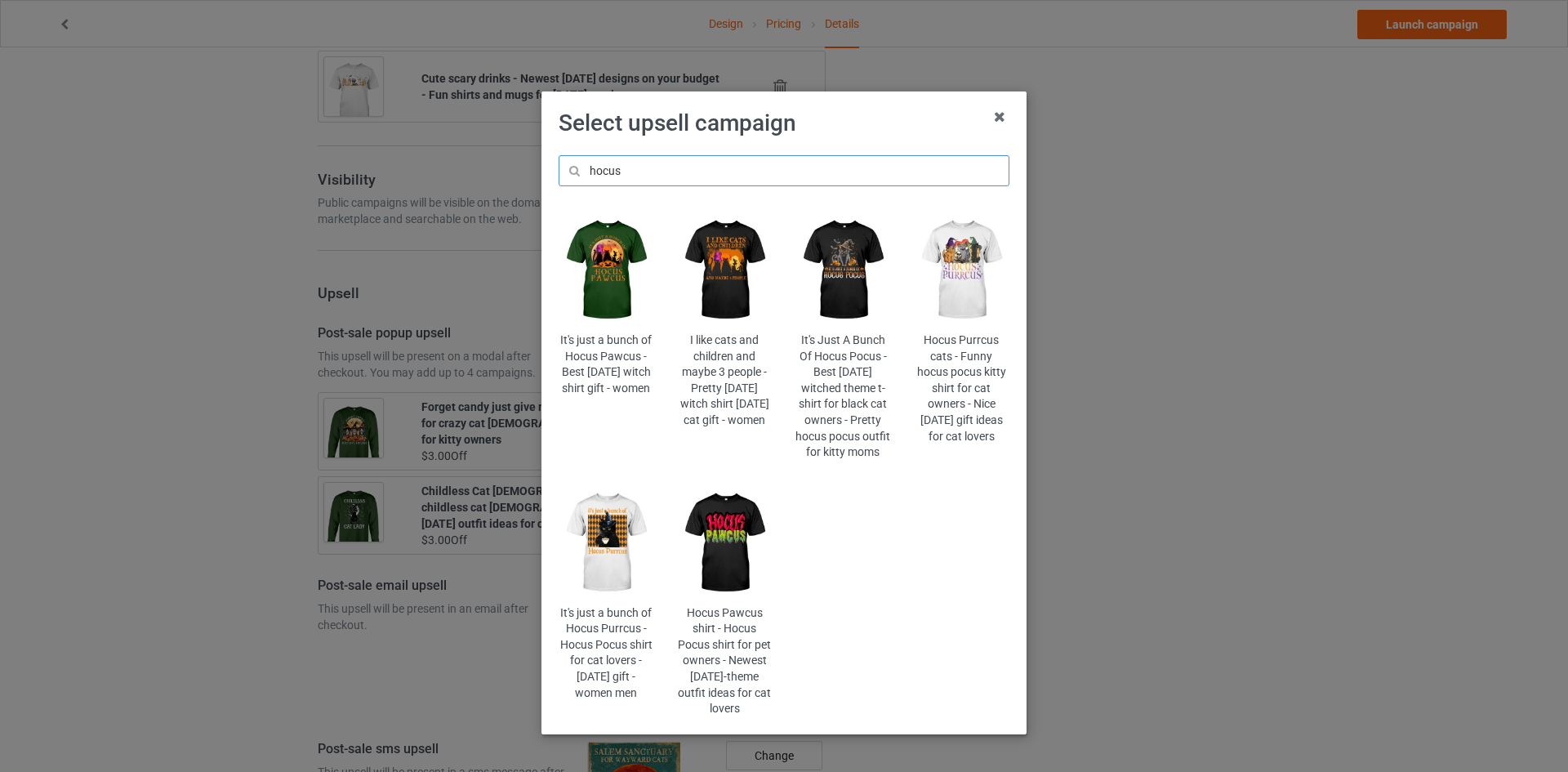
type input "hocus"
click at [736, 273] on img at bounding box center [725, 270] width 95 height 119
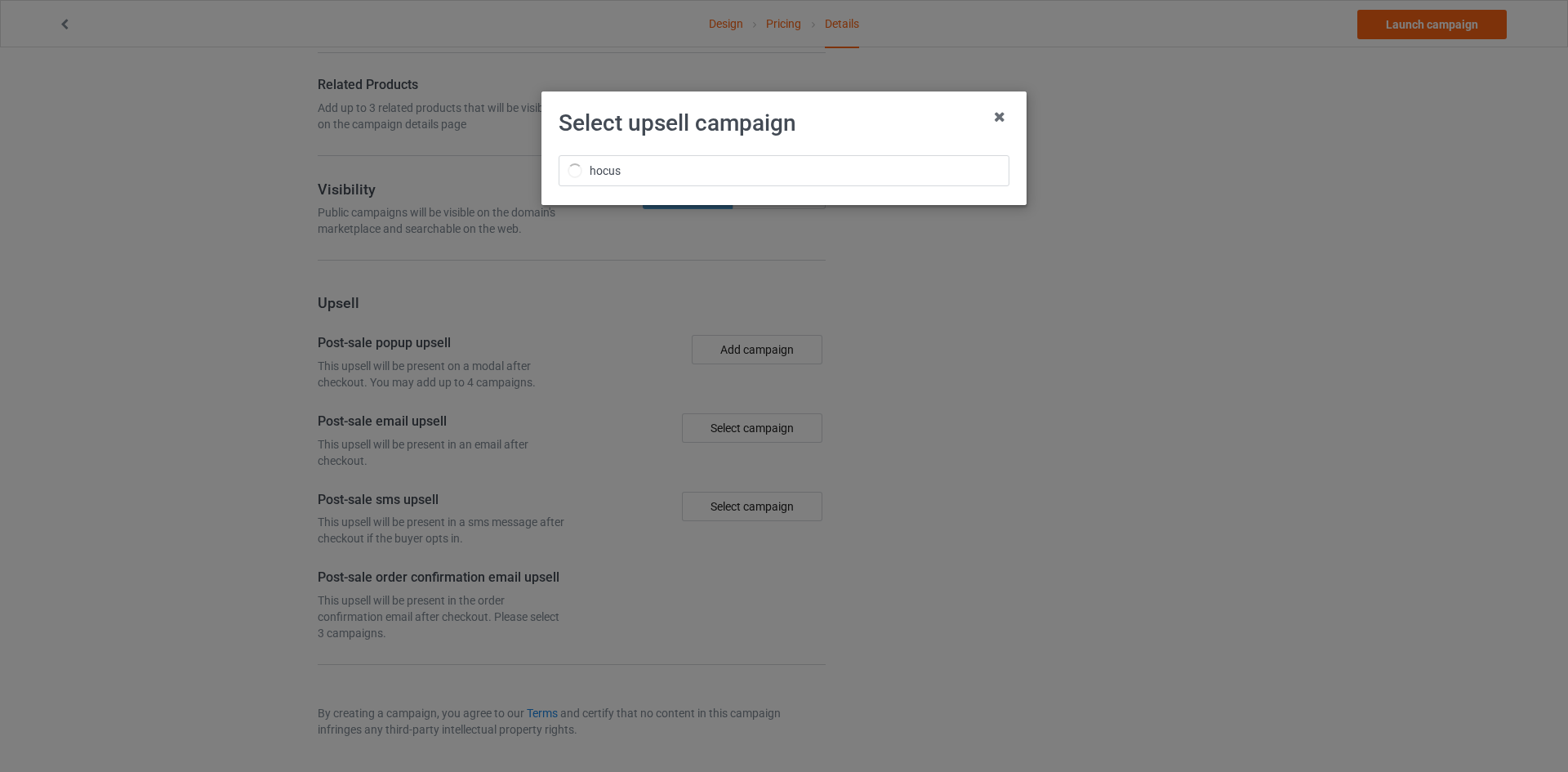
scroll to position [1507, 0]
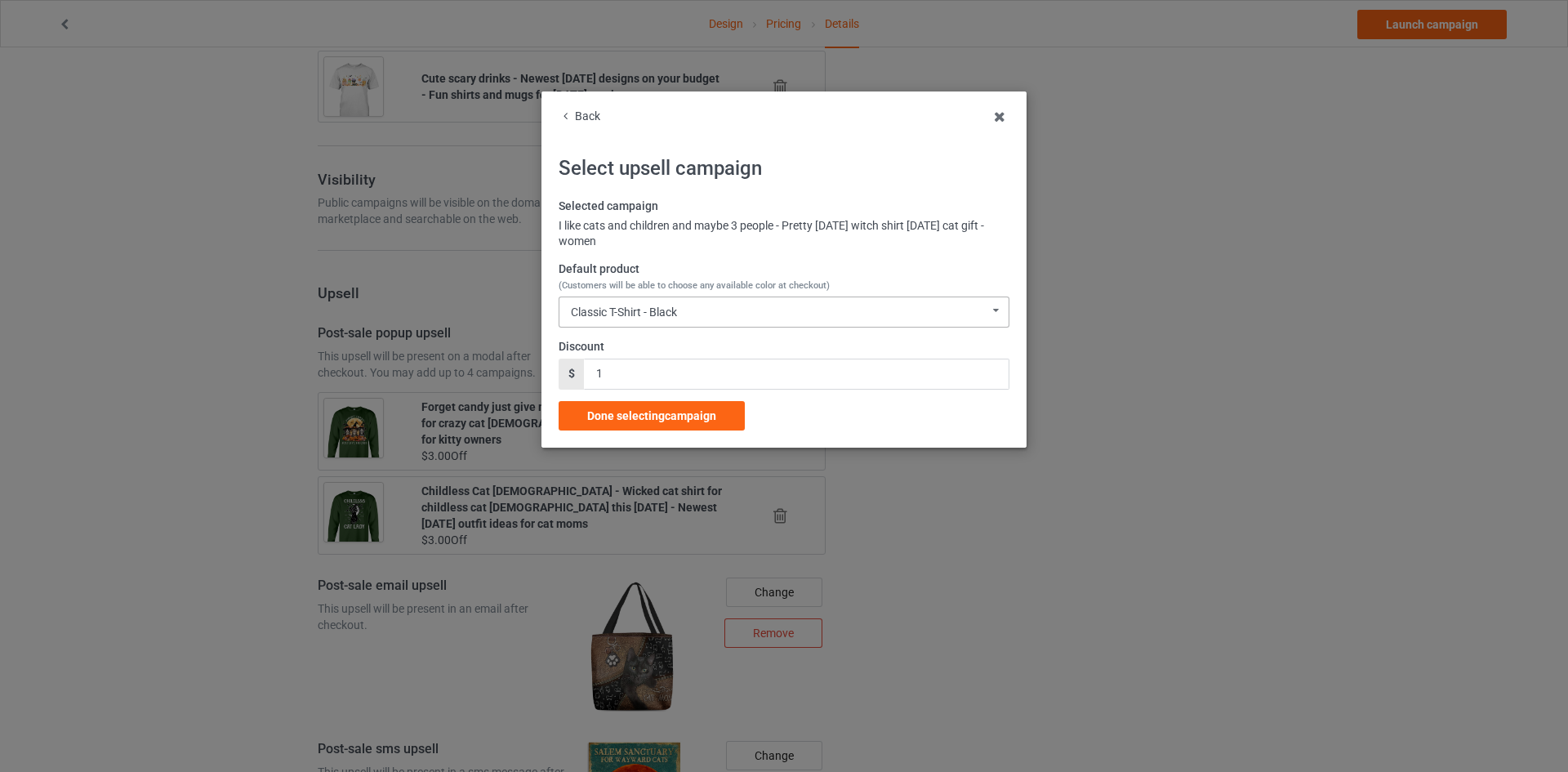
click at [698, 314] on div "Classic T-Shirt - Black Classic T-Shirt - Black Classic T-Shirt - Chocolate Cla…" at bounding box center [783, 311] width 451 height 31
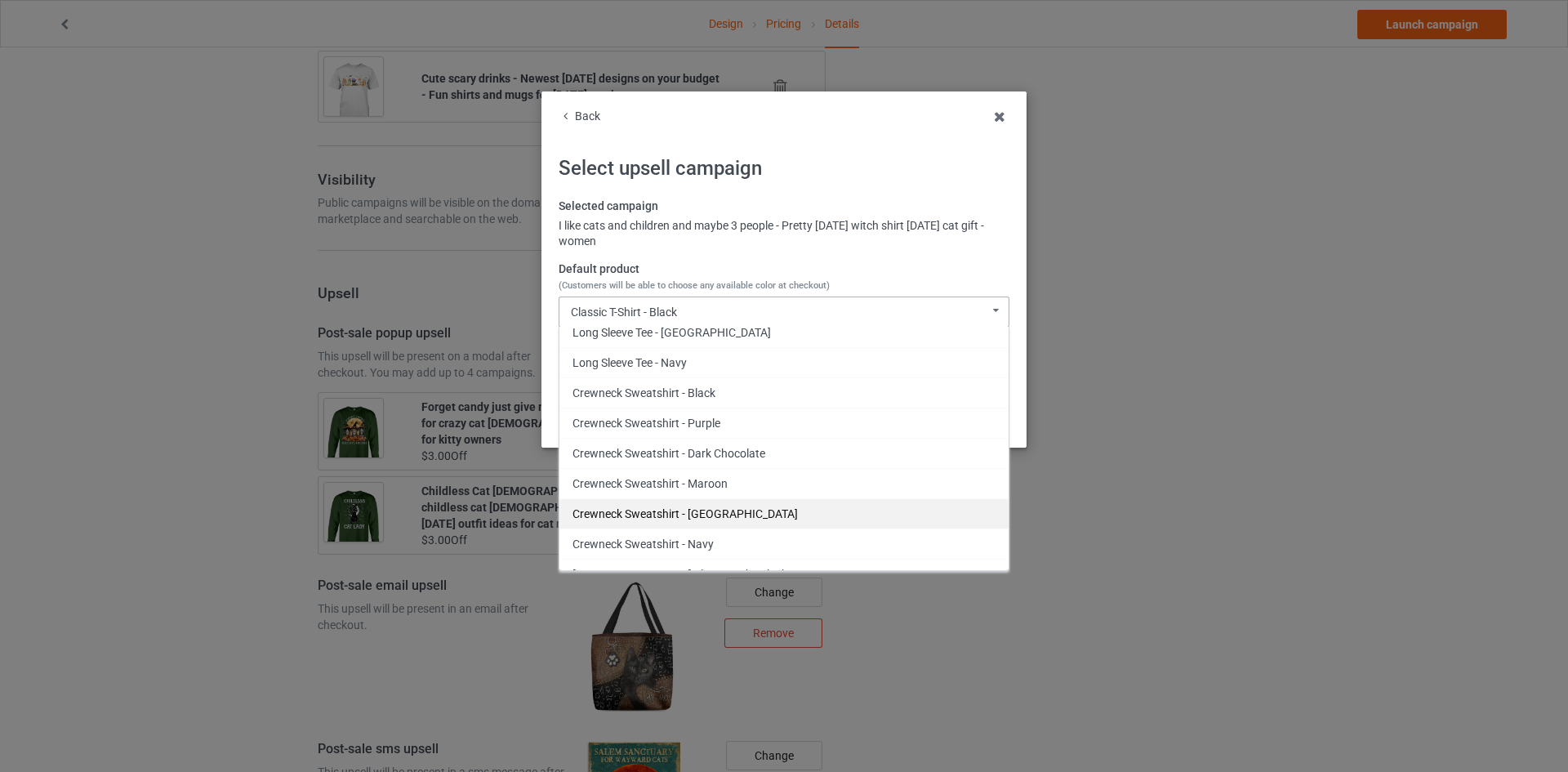
scroll to position [700, 0]
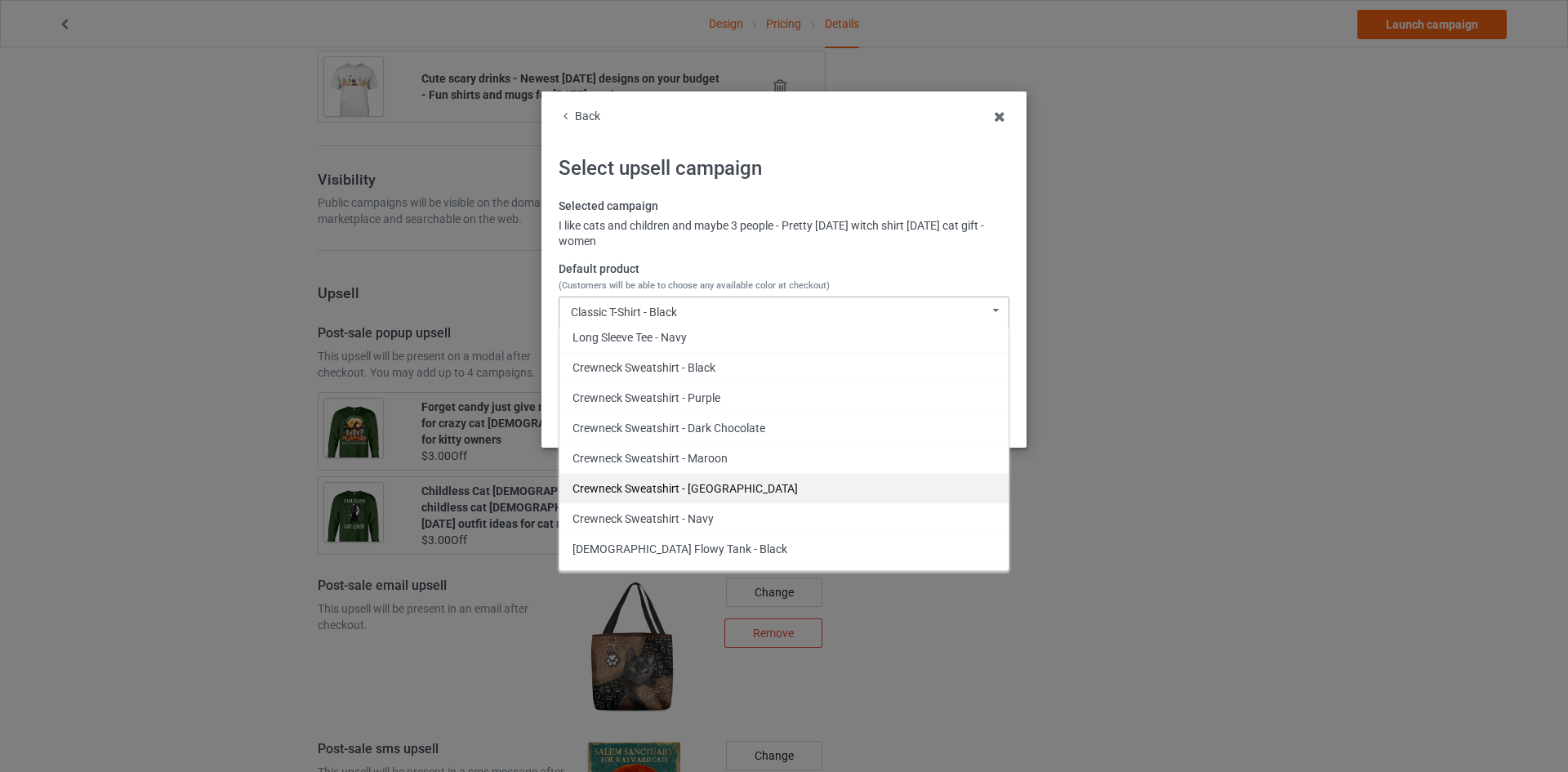
click at [731, 484] on div "Crewneck Sweatshirt - [GEOGRAPHIC_DATA]" at bounding box center [783, 488] width 449 height 30
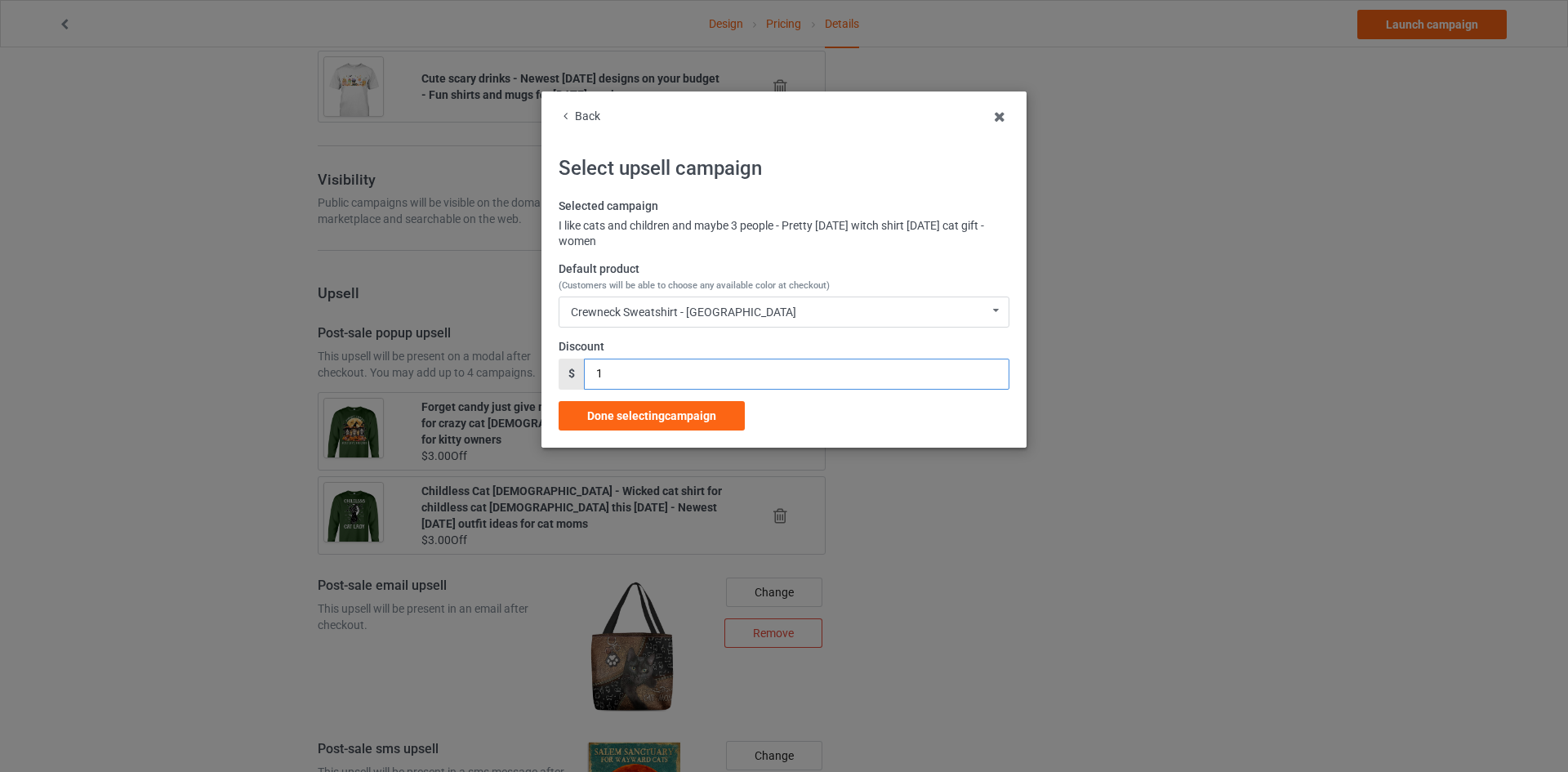
drag, startPoint x: 597, startPoint y: 380, endPoint x: 534, endPoint y: 362, distance: 65.5
click at [530, 362] on div "Back Select upsell campaign Selected campaign I like cats and children and mayb…" at bounding box center [784, 386] width 1568 height 772
drag, startPoint x: 601, startPoint y: 365, endPoint x: 476, endPoint y: 366, distance: 125.0
click at [474, 366] on div "Back Select upsell campaign Selected campaign I like cats and children and mayb…" at bounding box center [784, 386] width 1568 height 772
type input "3"
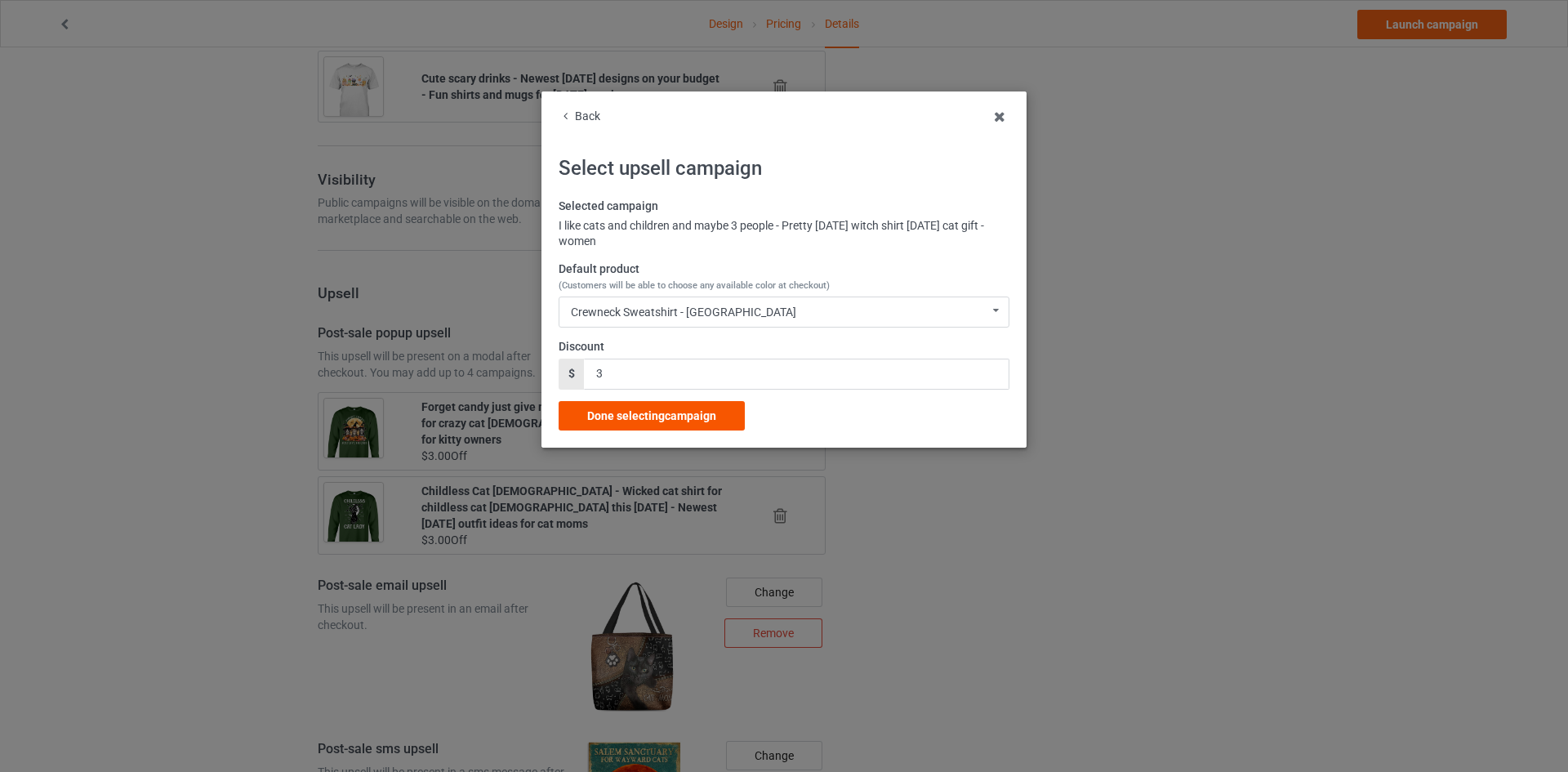
click at [662, 421] on span "Done selecting campaign" at bounding box center [652, 416] width 129 height 13
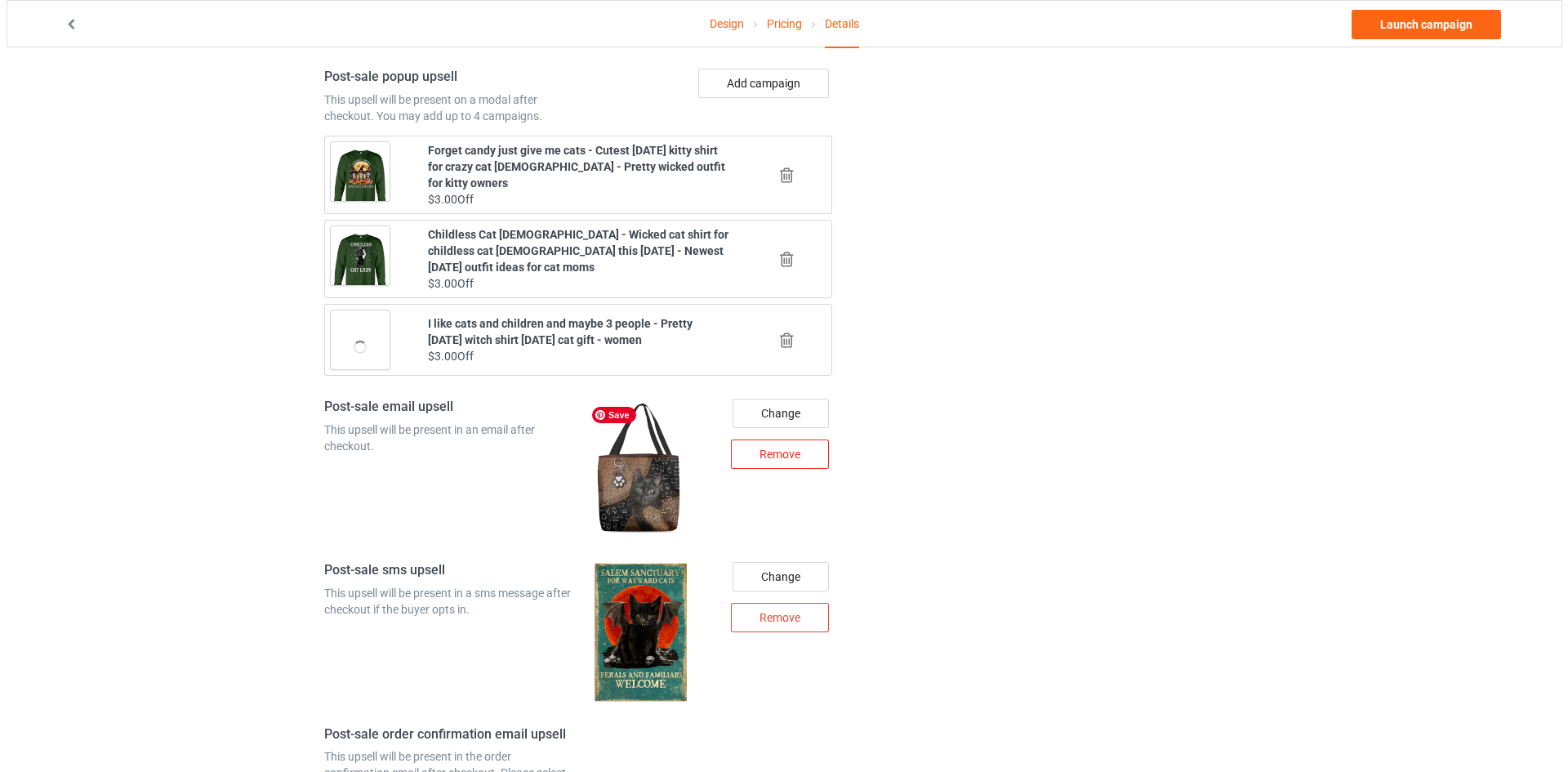
scroll to position [1833, 0]
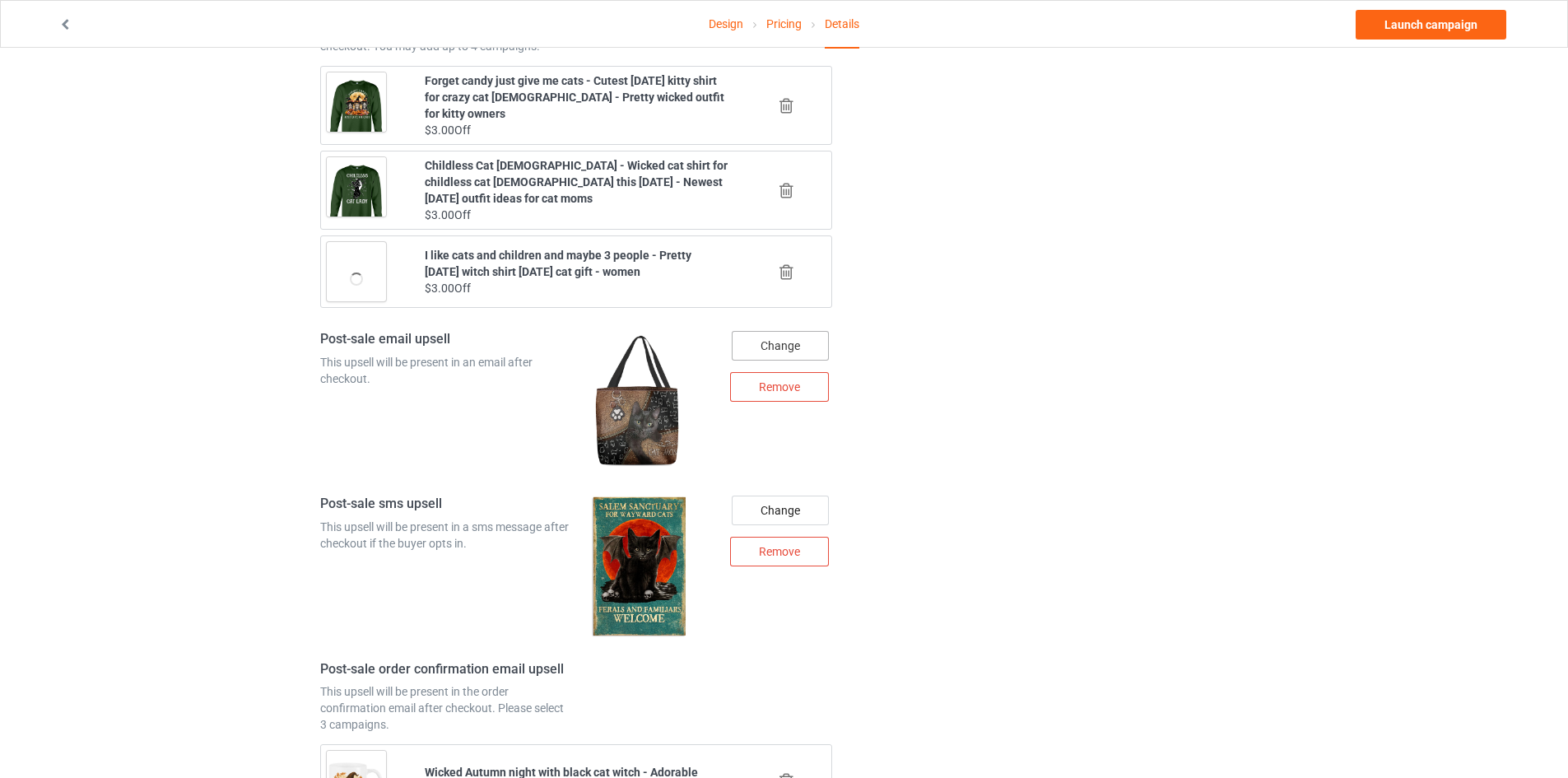
click at [799, 345] on div "Change" at bounding box center [780, 345] width 97 height 29
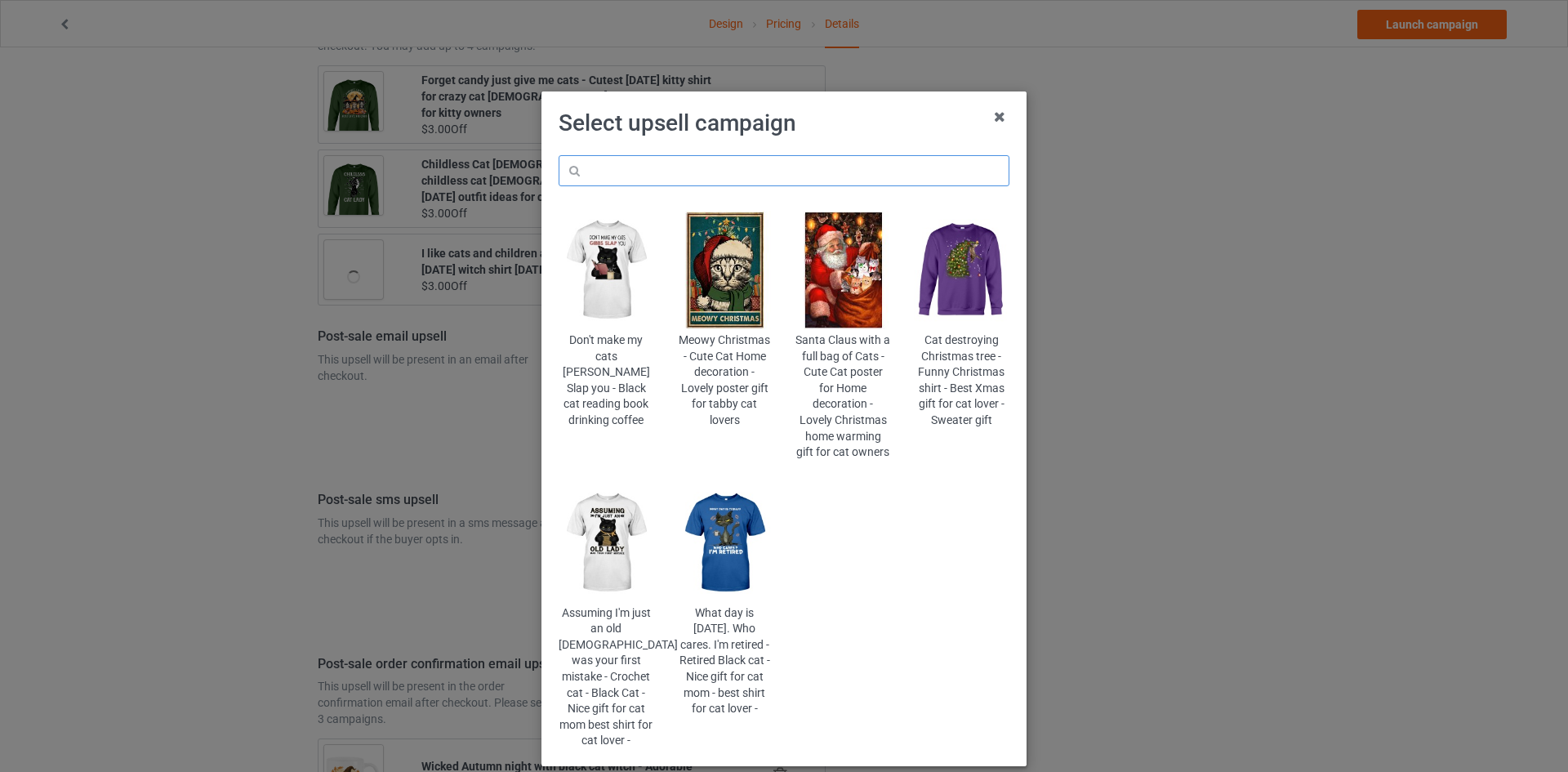
click at [834, 161] on input "text" at bounding box center [783, 170] width 451 height 31
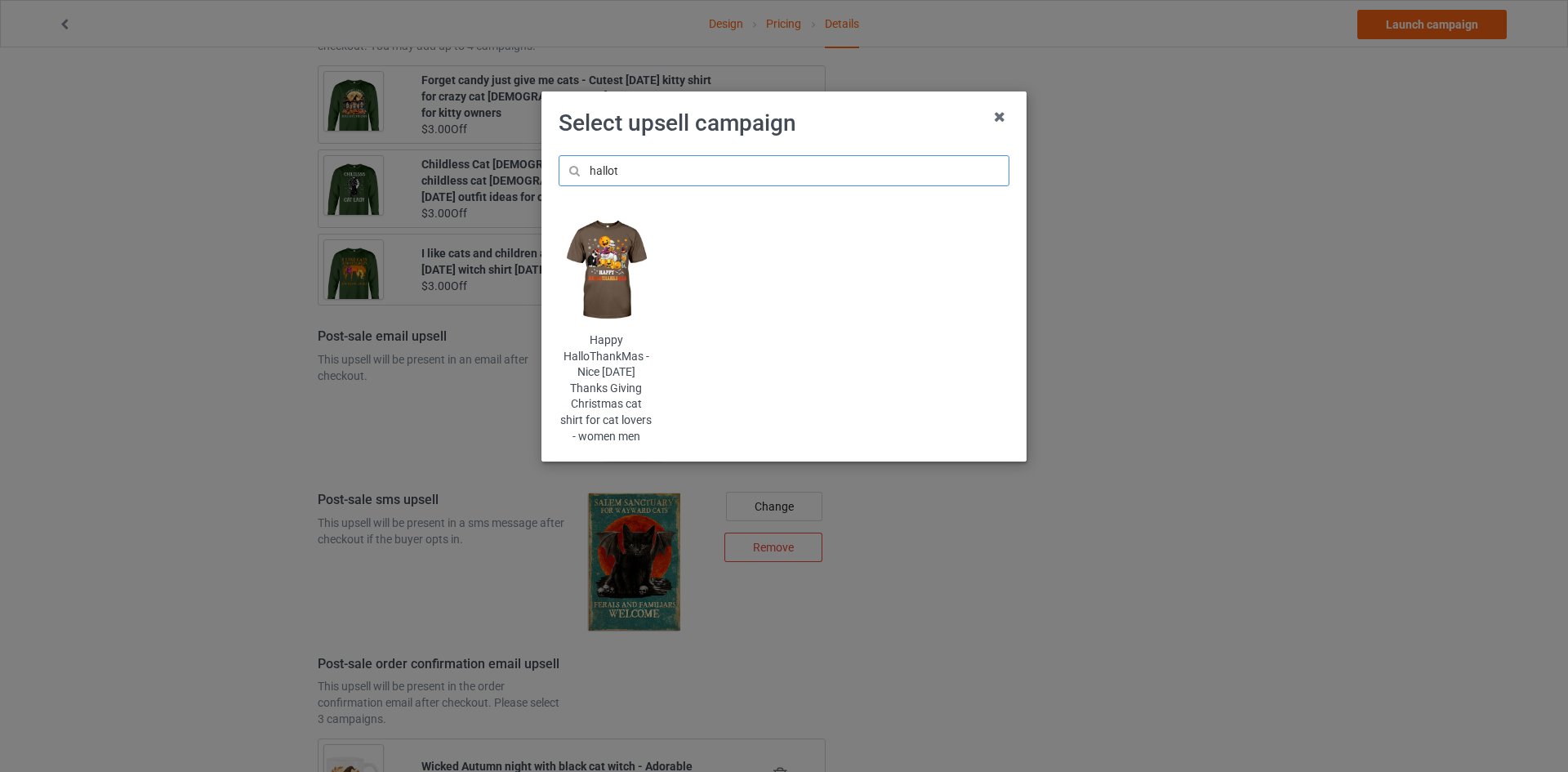
type input "hallot"
click at [613, 251] on img at bounding box center [606, 270] width 95 height 119
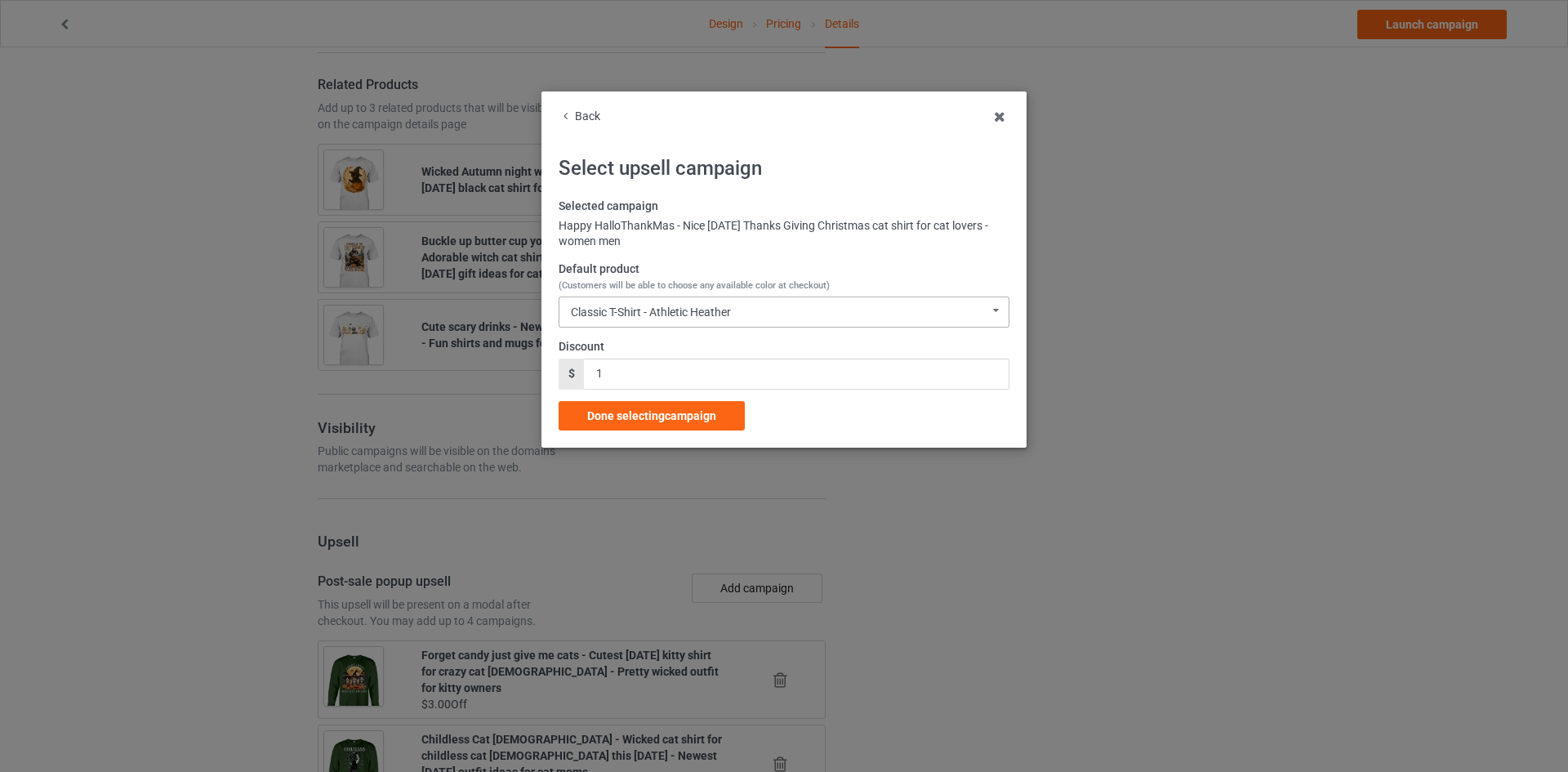
scroll to position [1833, 0]
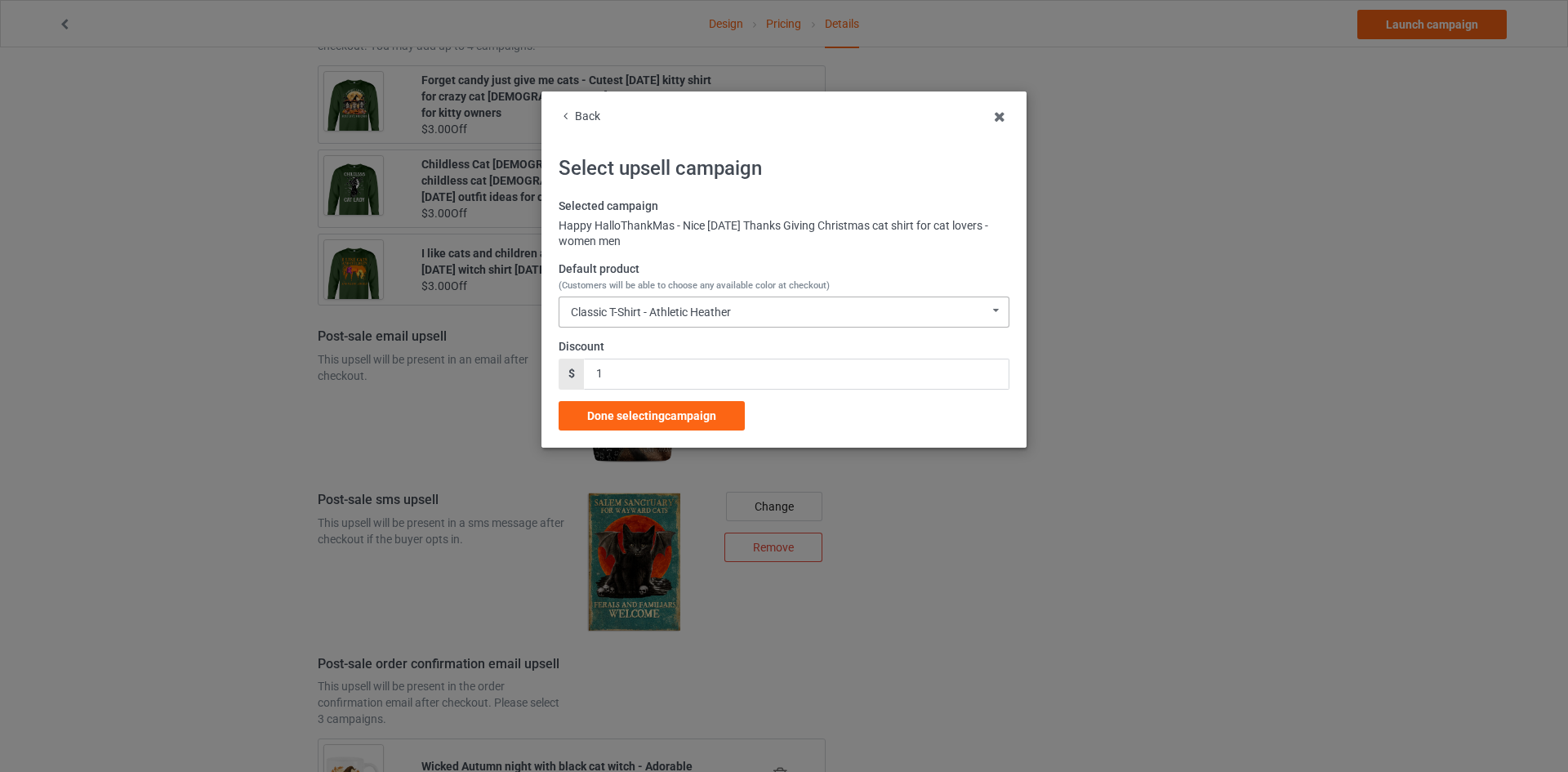
click at [728, 307] on div "Classic T-Shirt - Athletic Heather" at bounding box center [650, 311] width 160 height 11
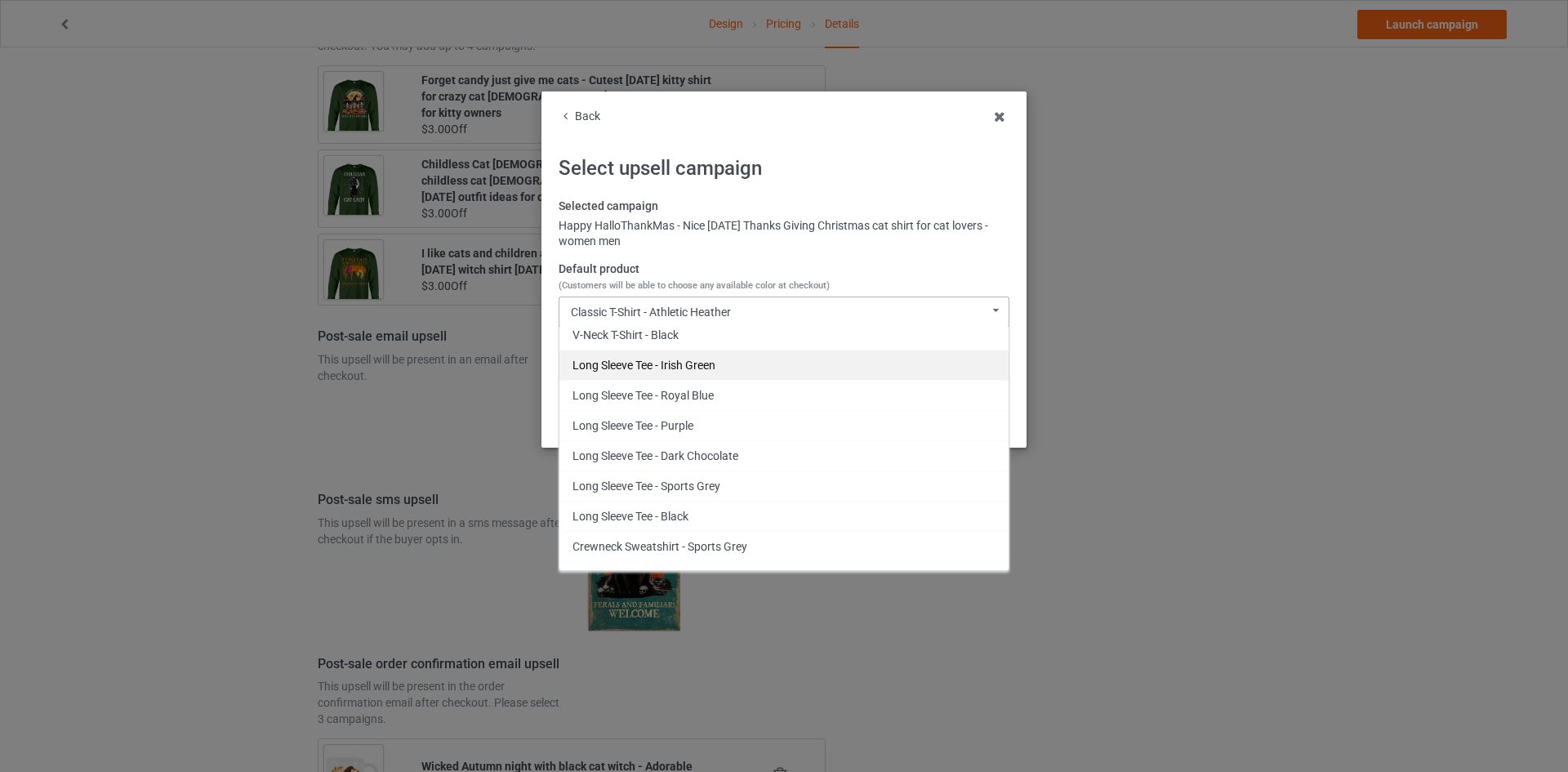
scroll to position [752, 0]
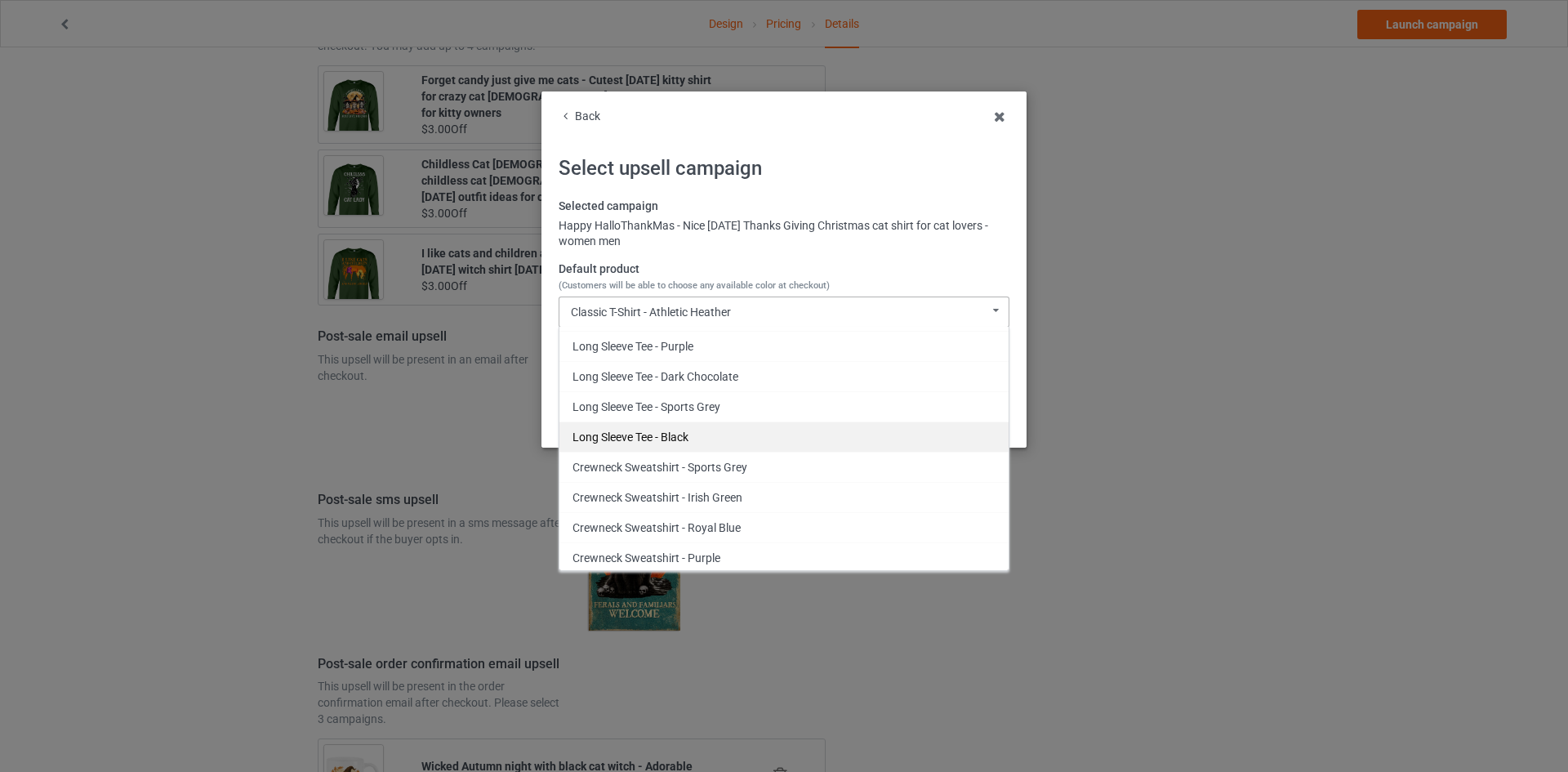
click at [724, 424] on div "Long Sleeve Tee - Black" at bounding box center [783, 437] width 449 height 30
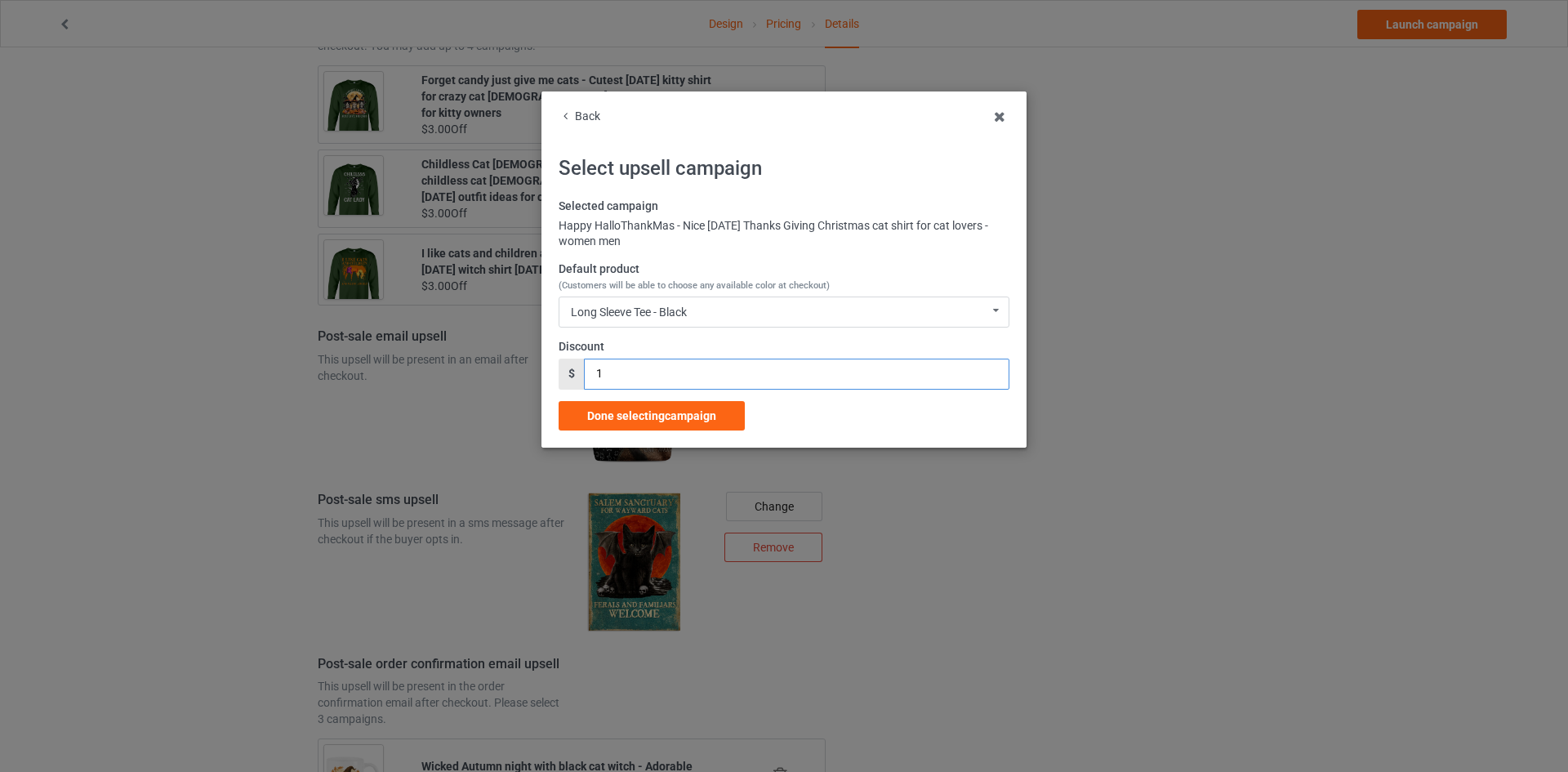
drag, startPoint x: 620, startPoint y: 369, endPoint x: 490, endPoint y: 375, distance: 130.1
click at [489, 375] on div "Back Select upsell campaign Selected campaign Happy HalloThankMas - Nice [DATE]…" at bounding box center [784, 386] width 1568 height 772
type input "2"
click at [674, 414] on span "Done selecting campaign" at bounding box center [652, 416] width 129 height 13
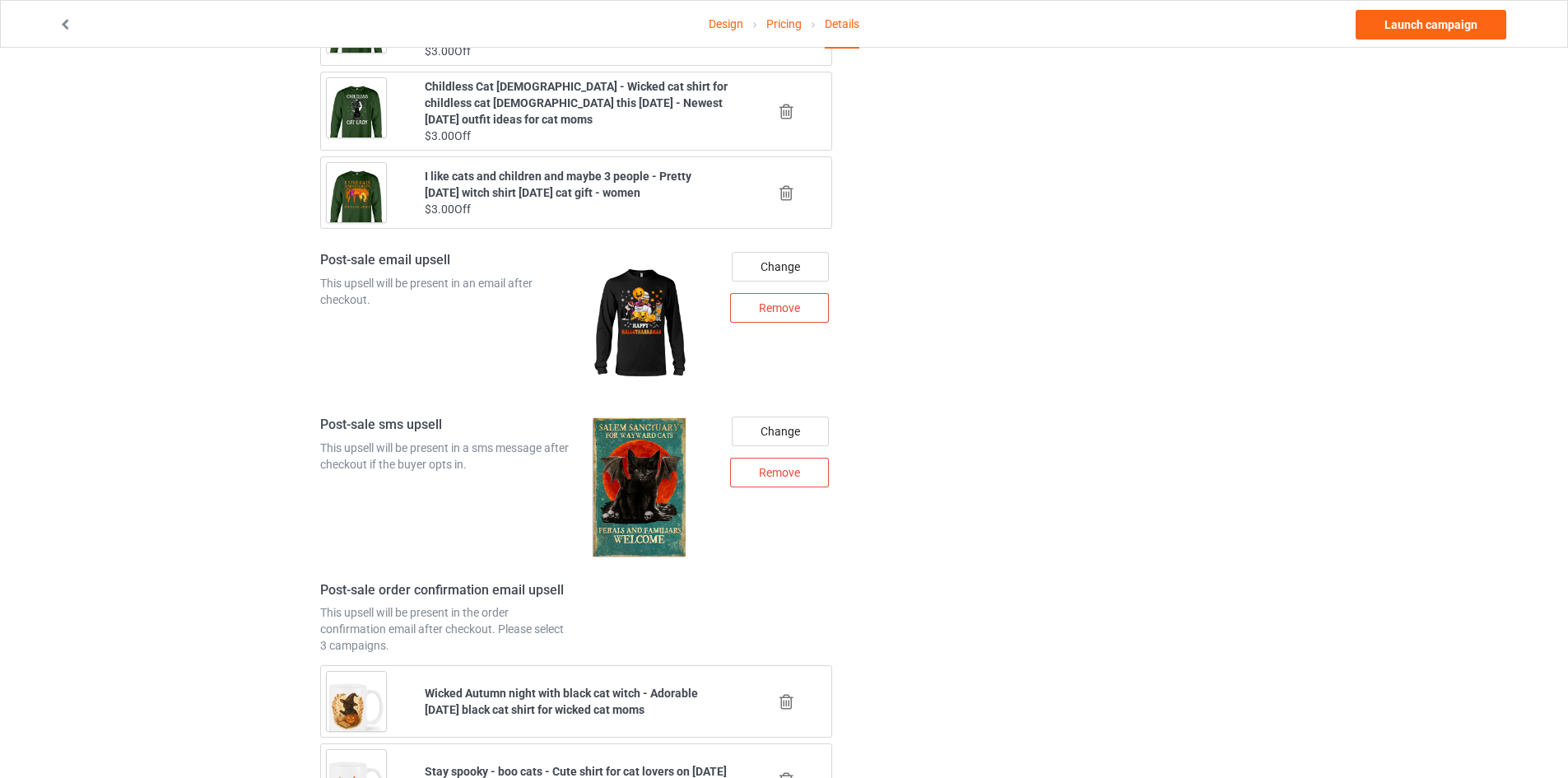
scroll to position [2104, 0]
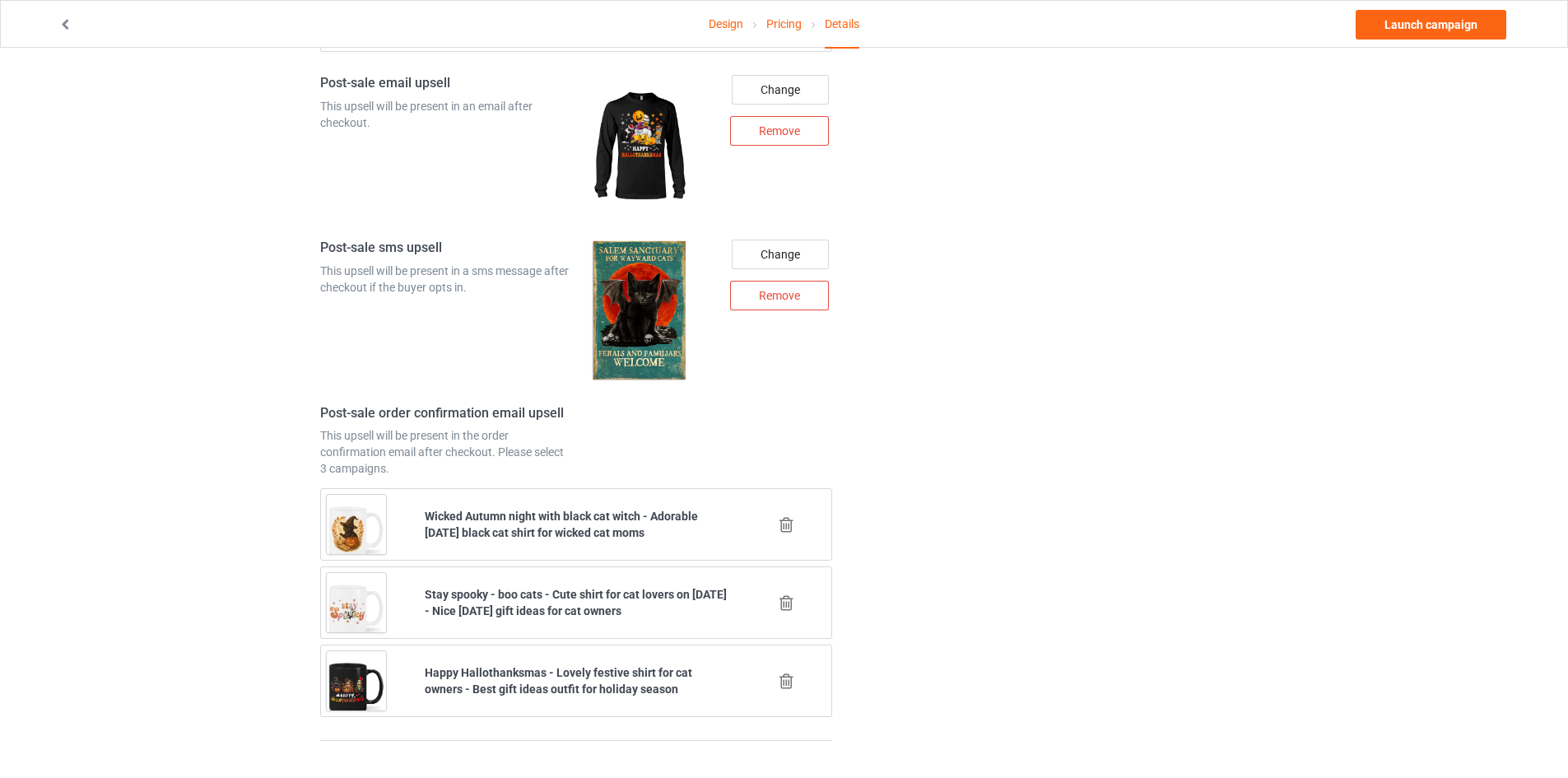
click at [784, 445] on div "Post-sale order confirmation email upsell This upsell will be present in the or…" at bounding box center [576, 562] width 512 height 313
click at [782, 521] on icon at bounding box center [786, 524] width 20 height 17
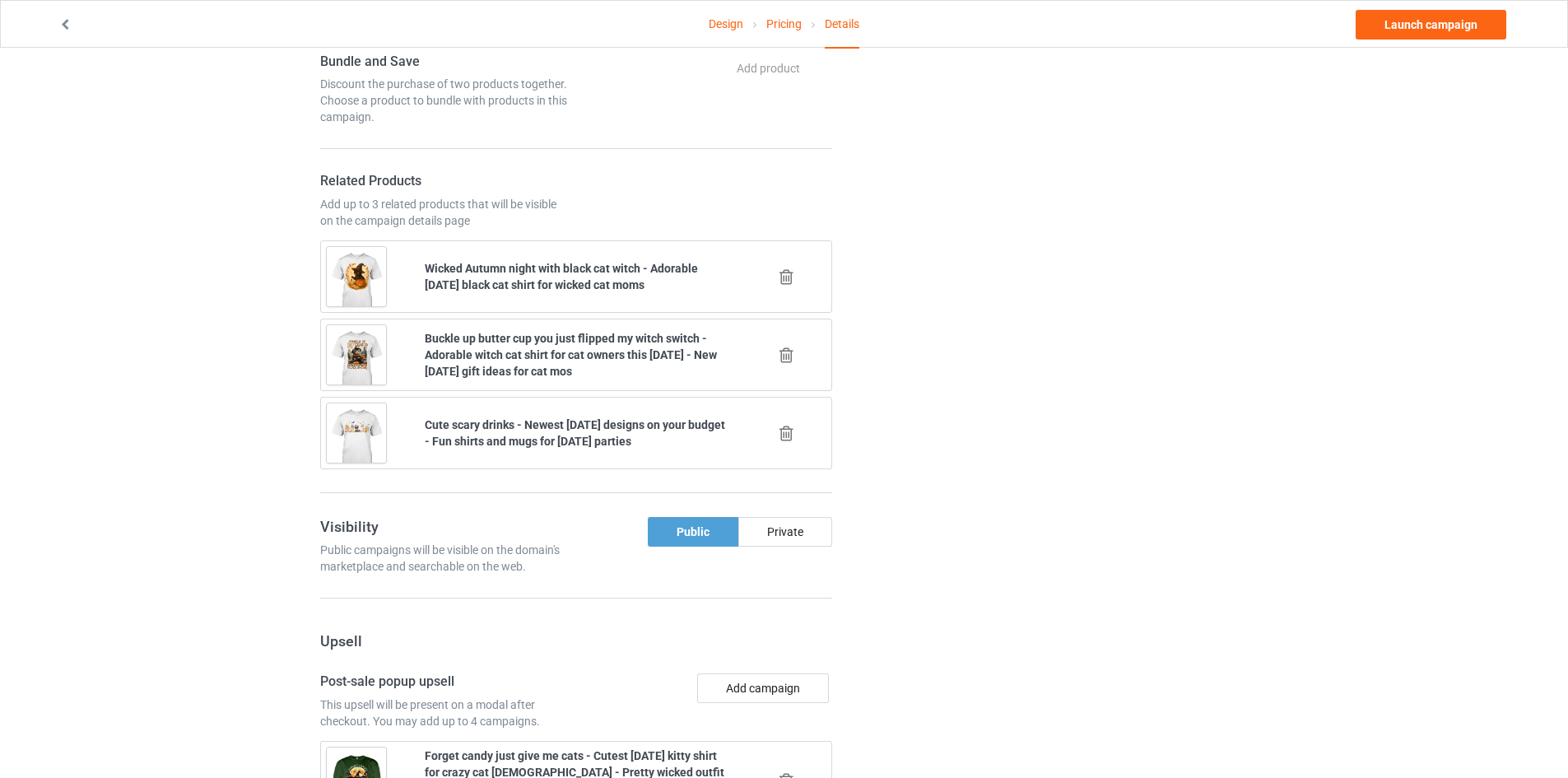
scroll to position [2097, 0]
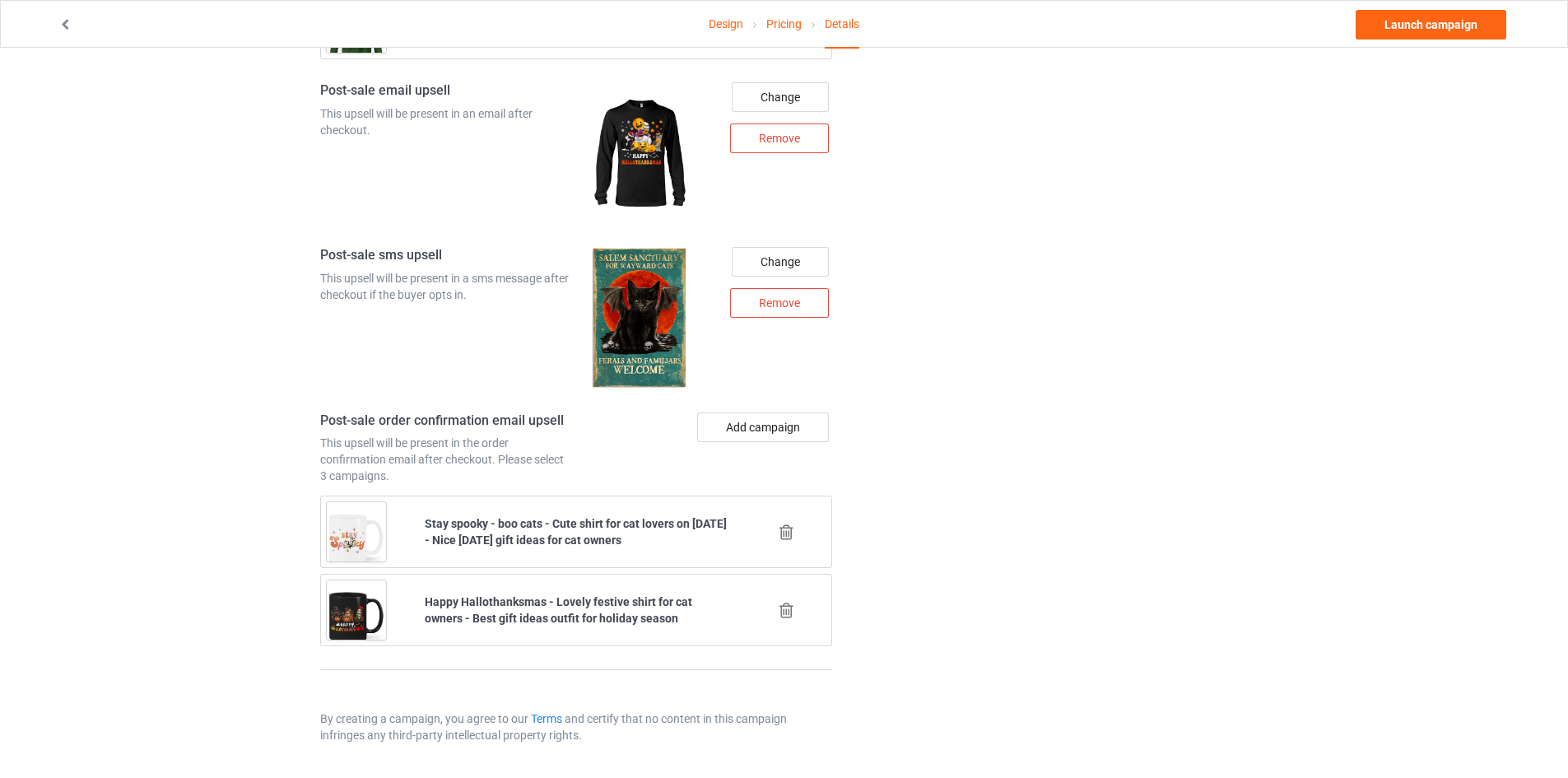
click at [780, 533] on icon at bounding box center [786, 532] width 20 height 17
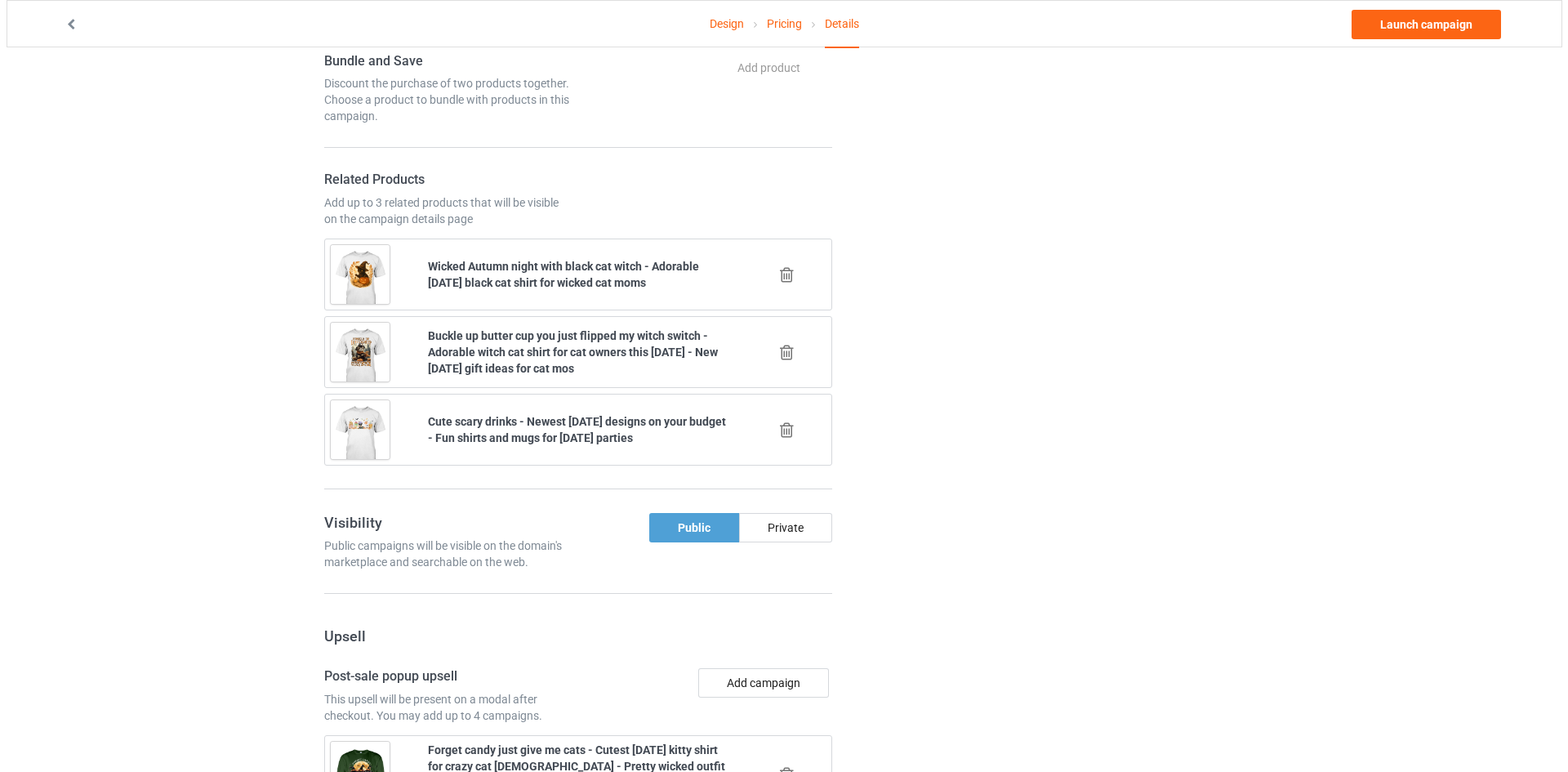
scroll to position [2003, 0]
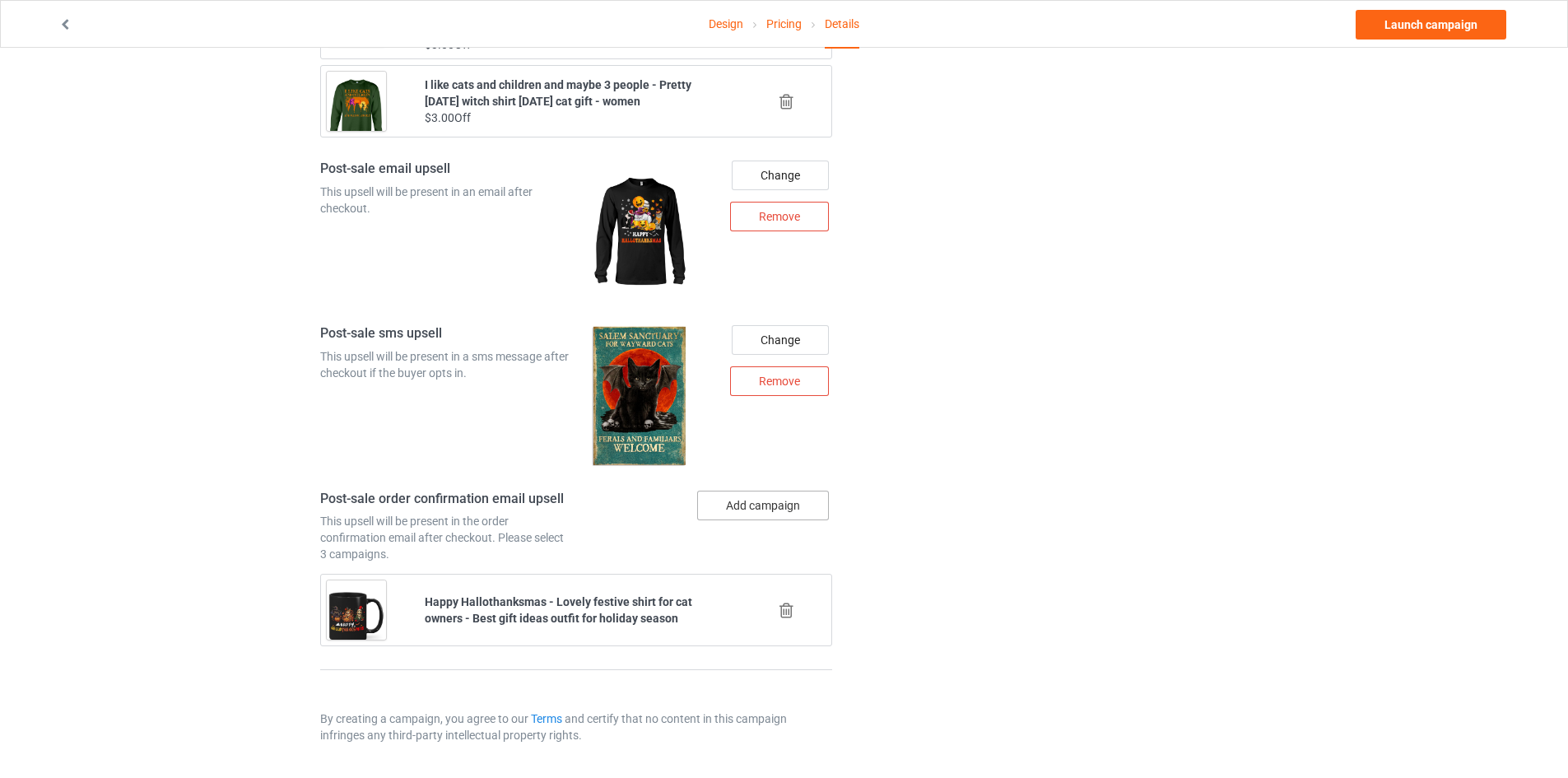
click at [758, 507] on button "Add campaign" at bounding box center [763, 505] width 132 height 29
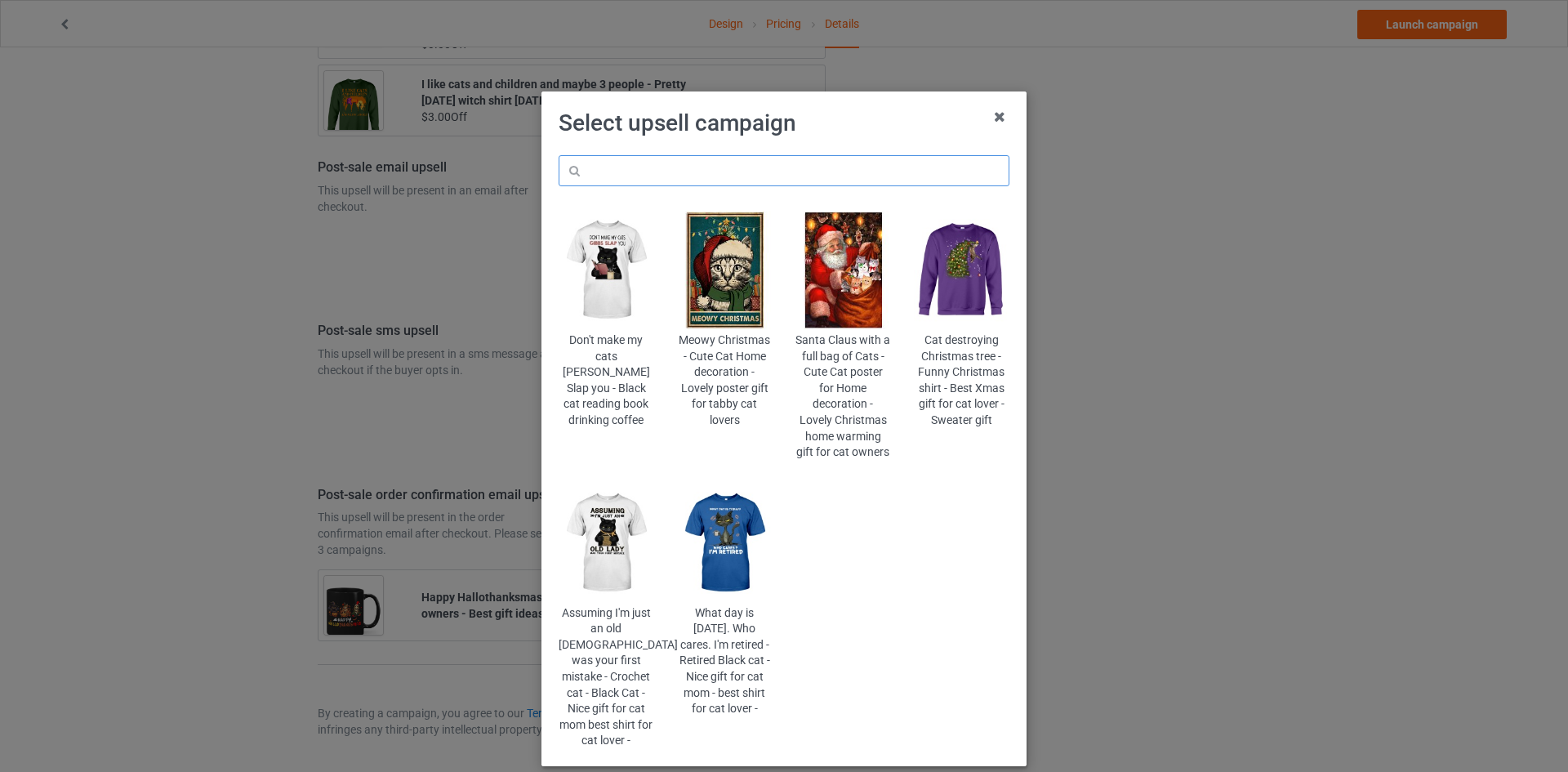
click at [845, 172] on input "text" at bounding box center [783, 170] width 451 height 31
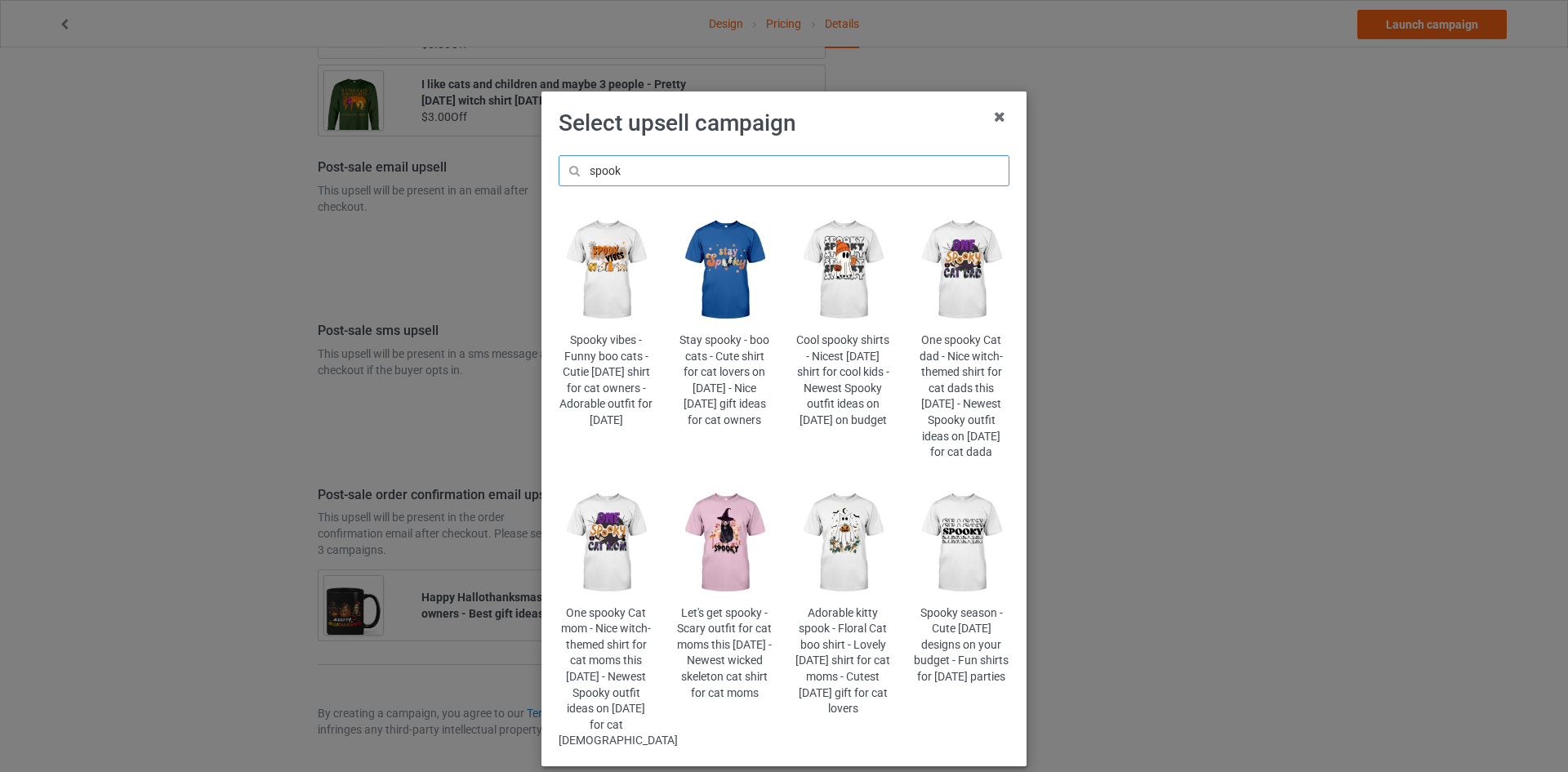
drag, startPoint x: 666, startPoint y: 175, endPoint x: 526, endPoint y: 160, distance: 140.8
click at [526, 160] on div "Select upsell campaign spook Spooky vibes - Funny boo cats - Cutie [DATE] shirt…" at bounding box center [784, 386] width 1568 height 772
type input "spook"
click at [588, 569] on img at bounding box center [606, 543] width 95 height 119
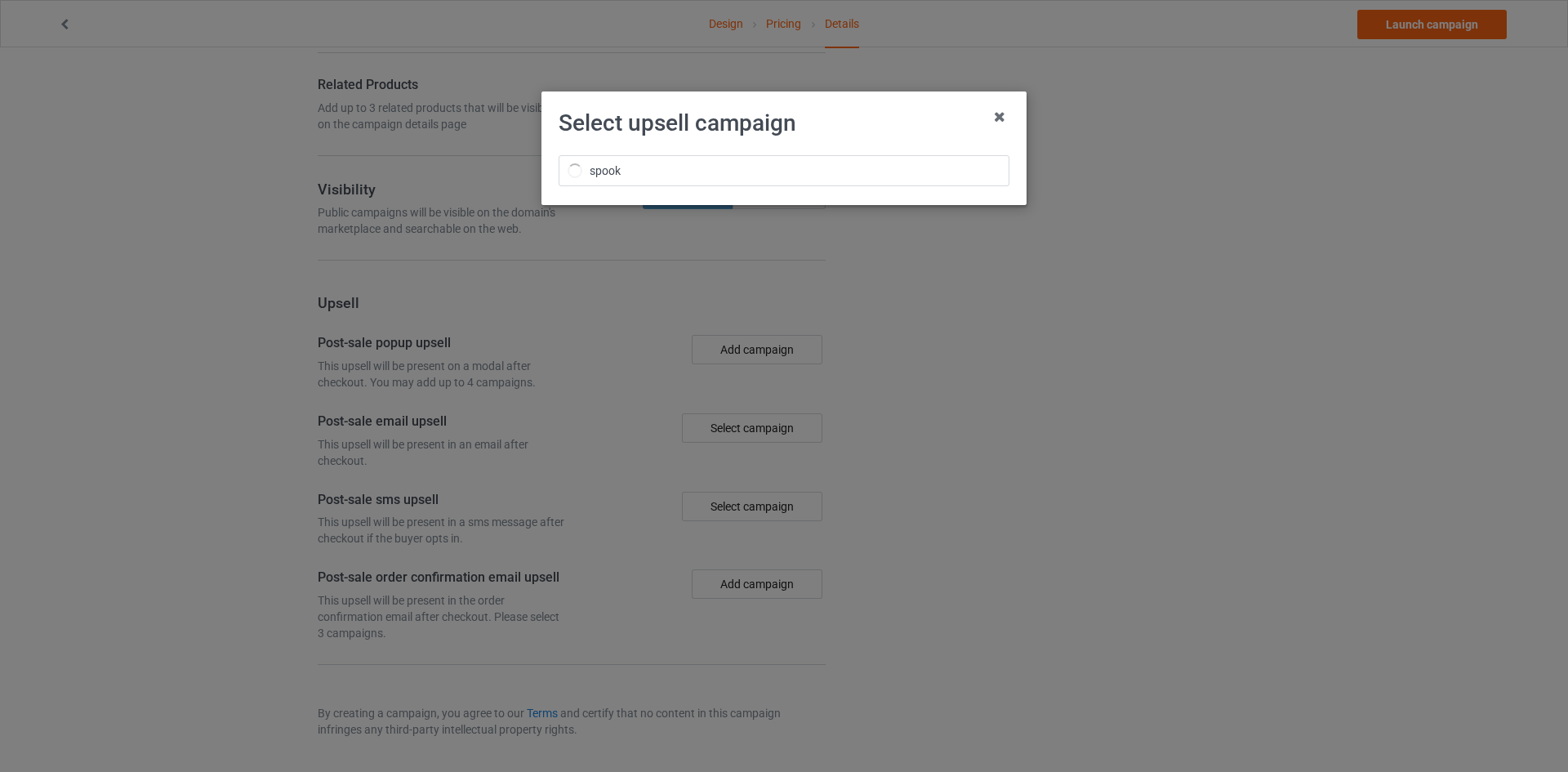
scroll to position [1259, 0]
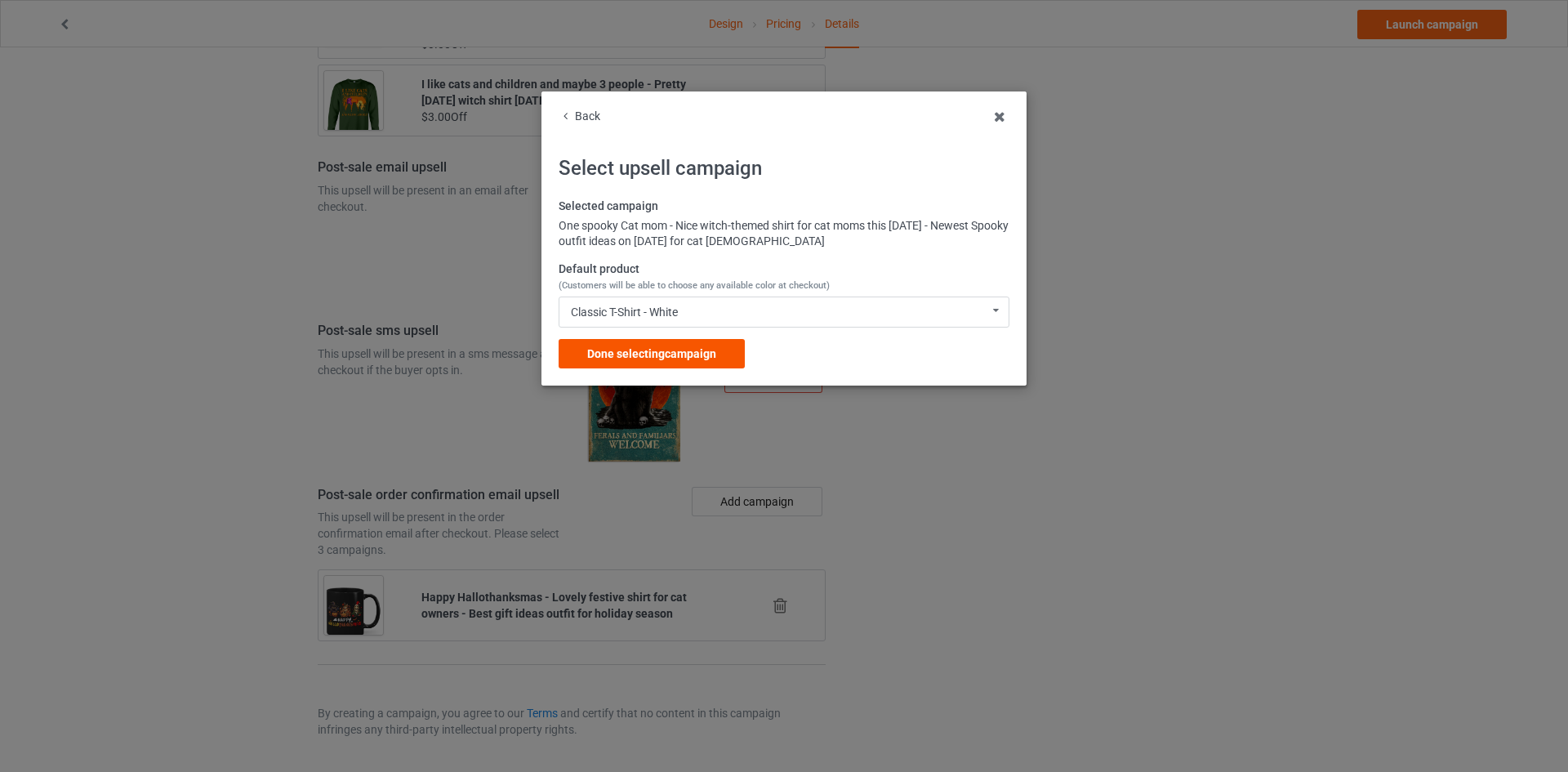
click at [693, 350] on span "Done selecting campaign" at bounding box center [652, 353] width 129 height 13
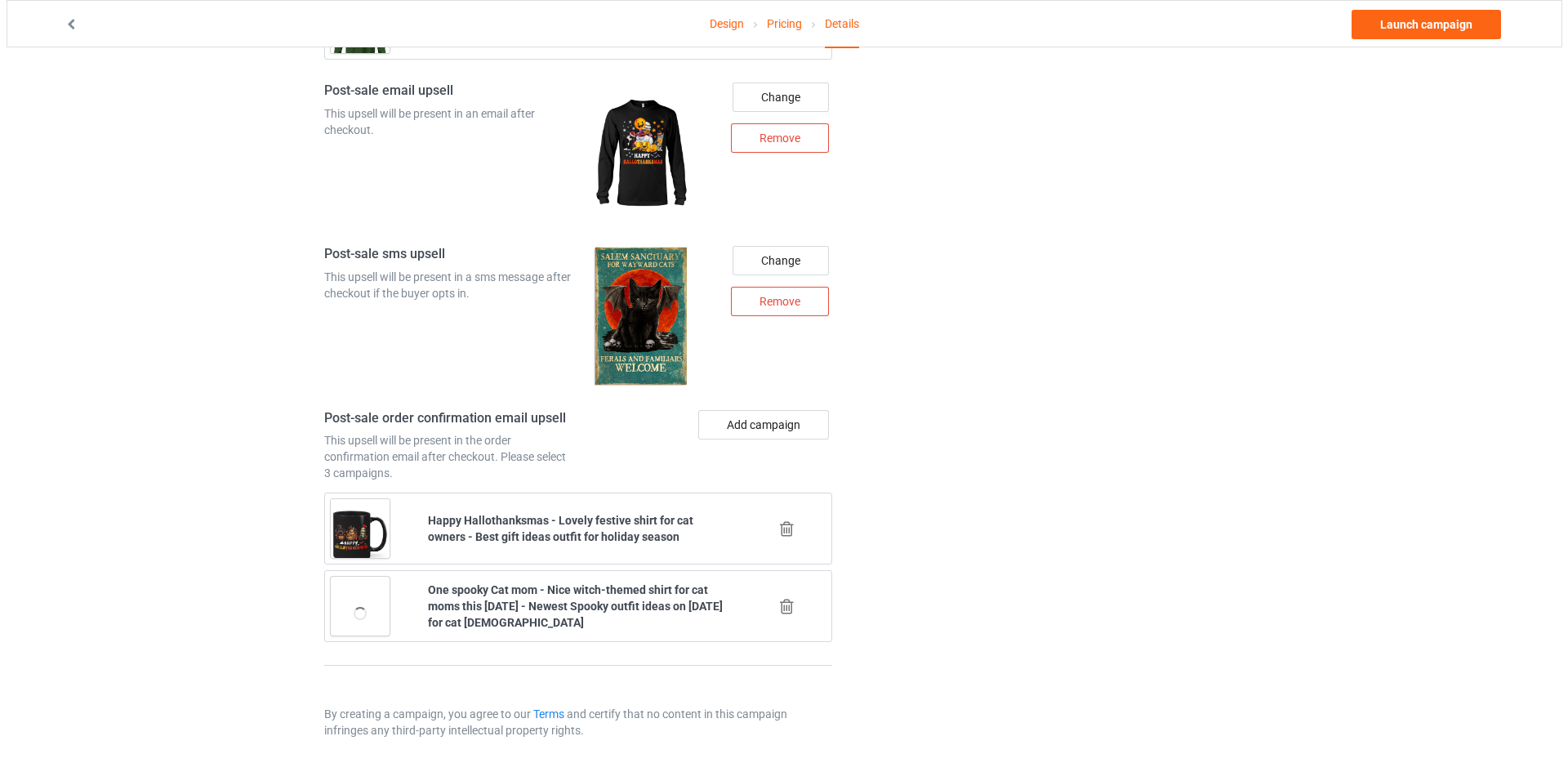
scroll to position [2080, 0]
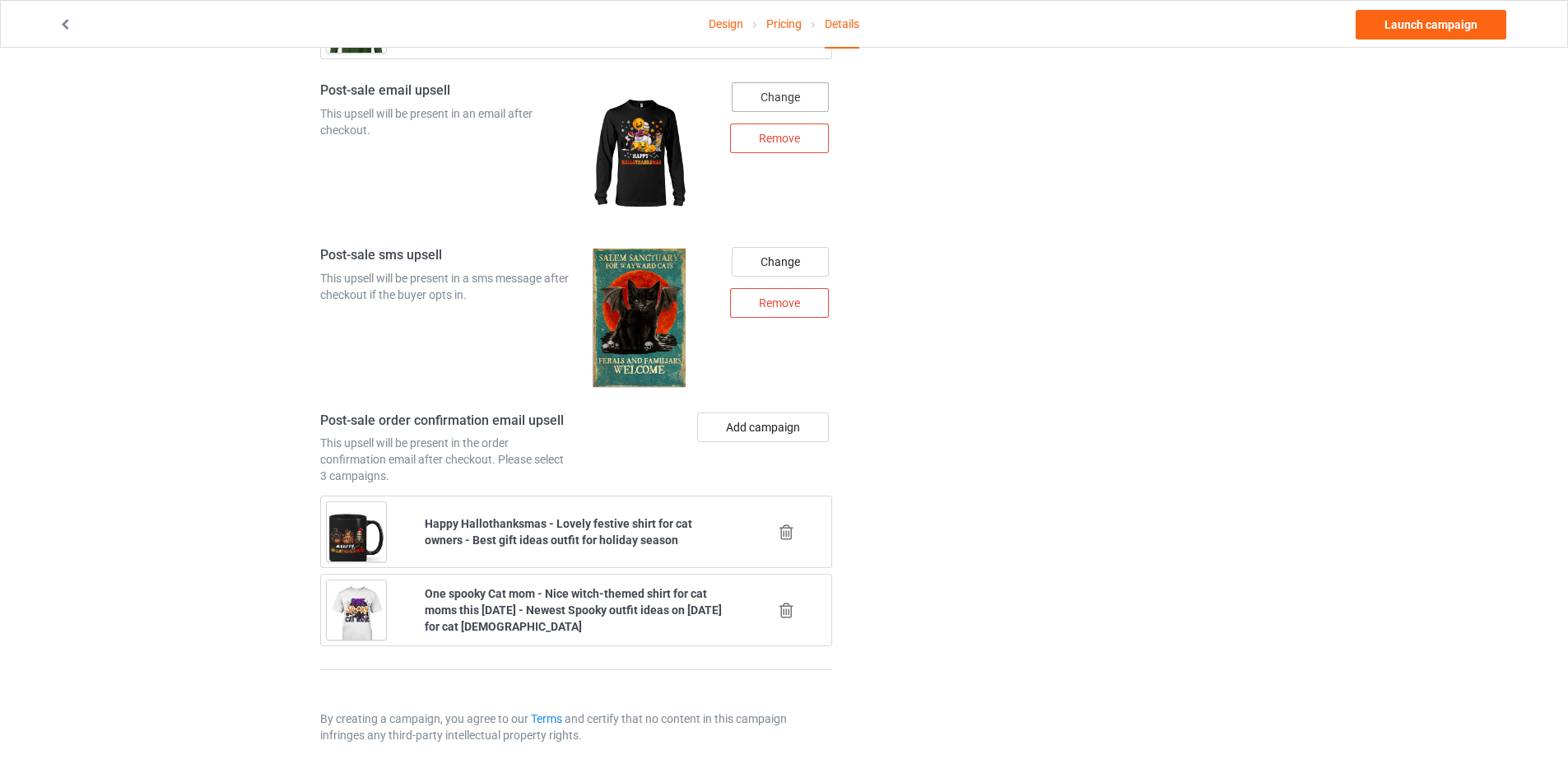
click at [804, 98] on div "Change" at bounding box center [780, 97] width 97 height 29
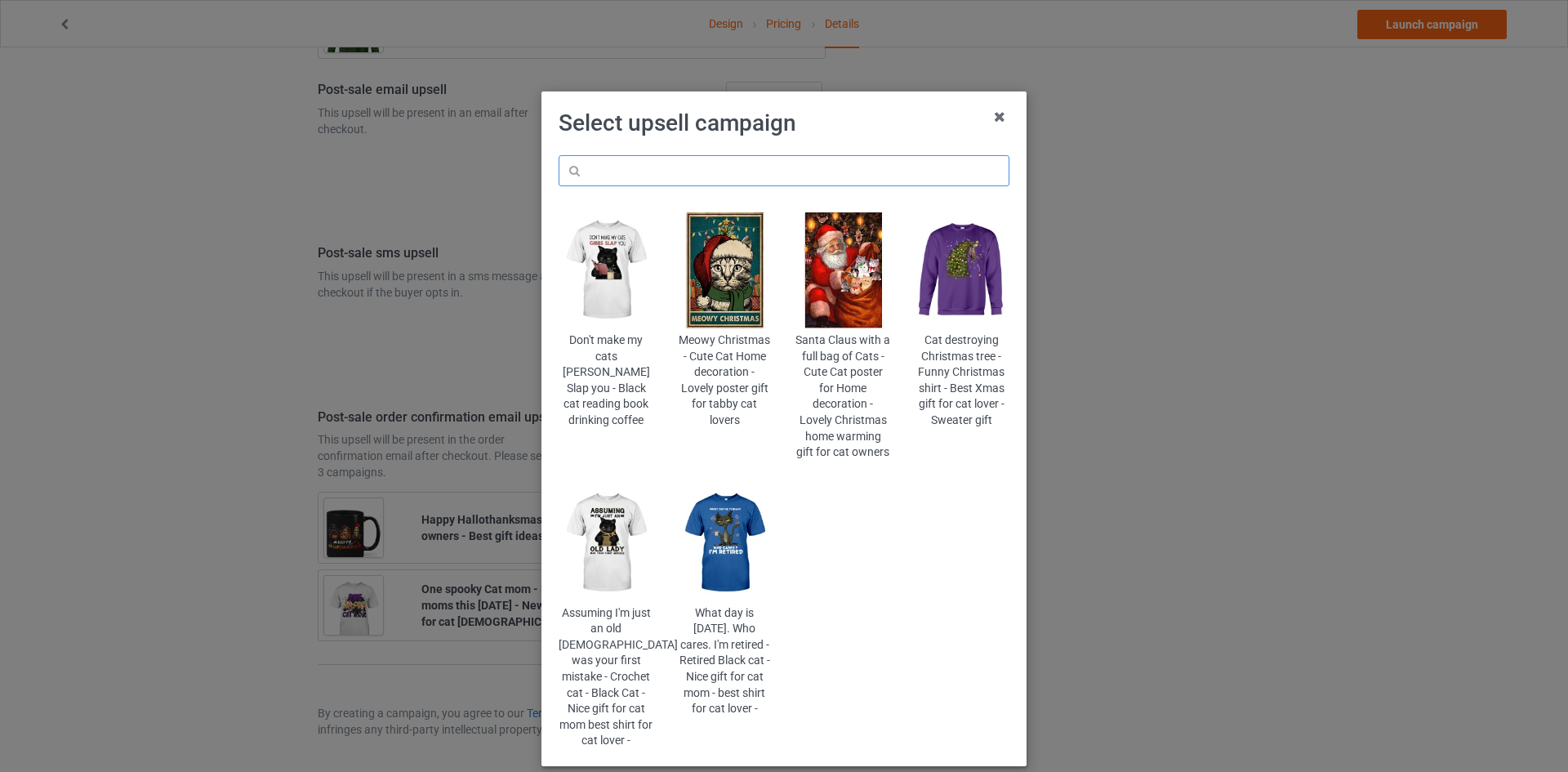
click at [754, 174] on input "text" at bounding box center [783, 170] width 451 height 31
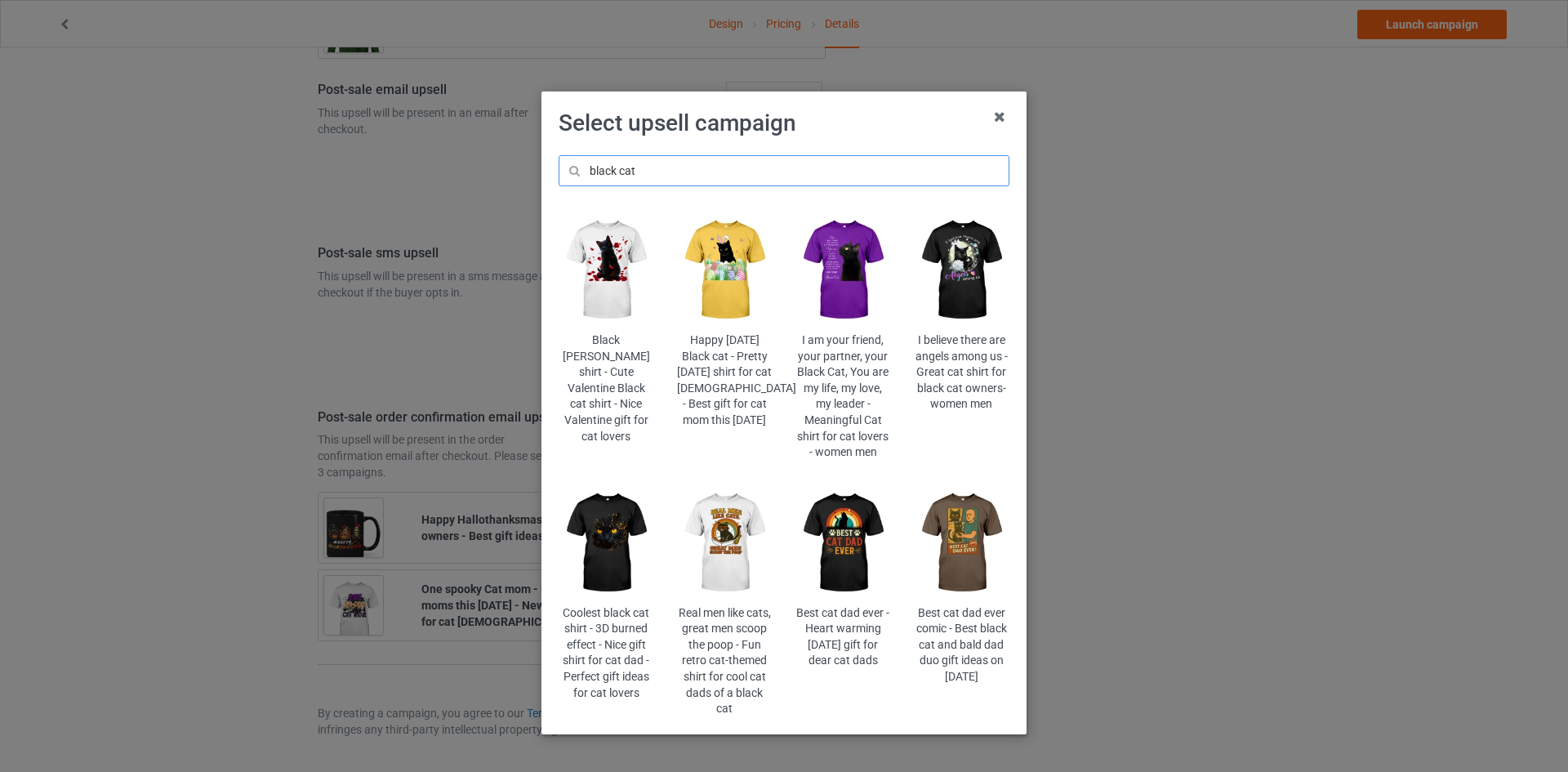
click at [749, 166] on input "black cat" at bounding box center [783, 170] width 451 height 31
type input "black cat"
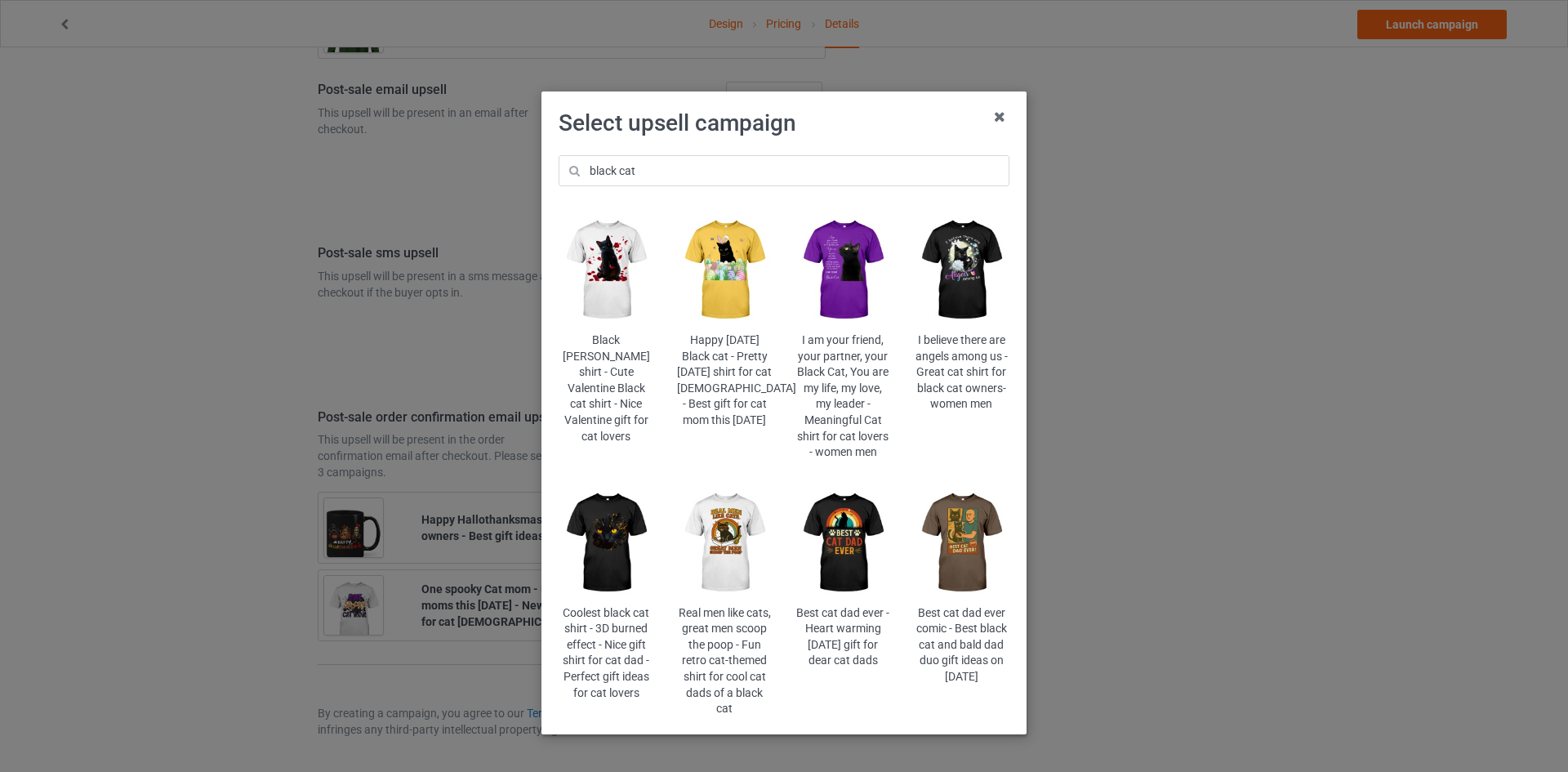
click at [856, 289] on img at bounding box center [843, 270] width 95 height 119
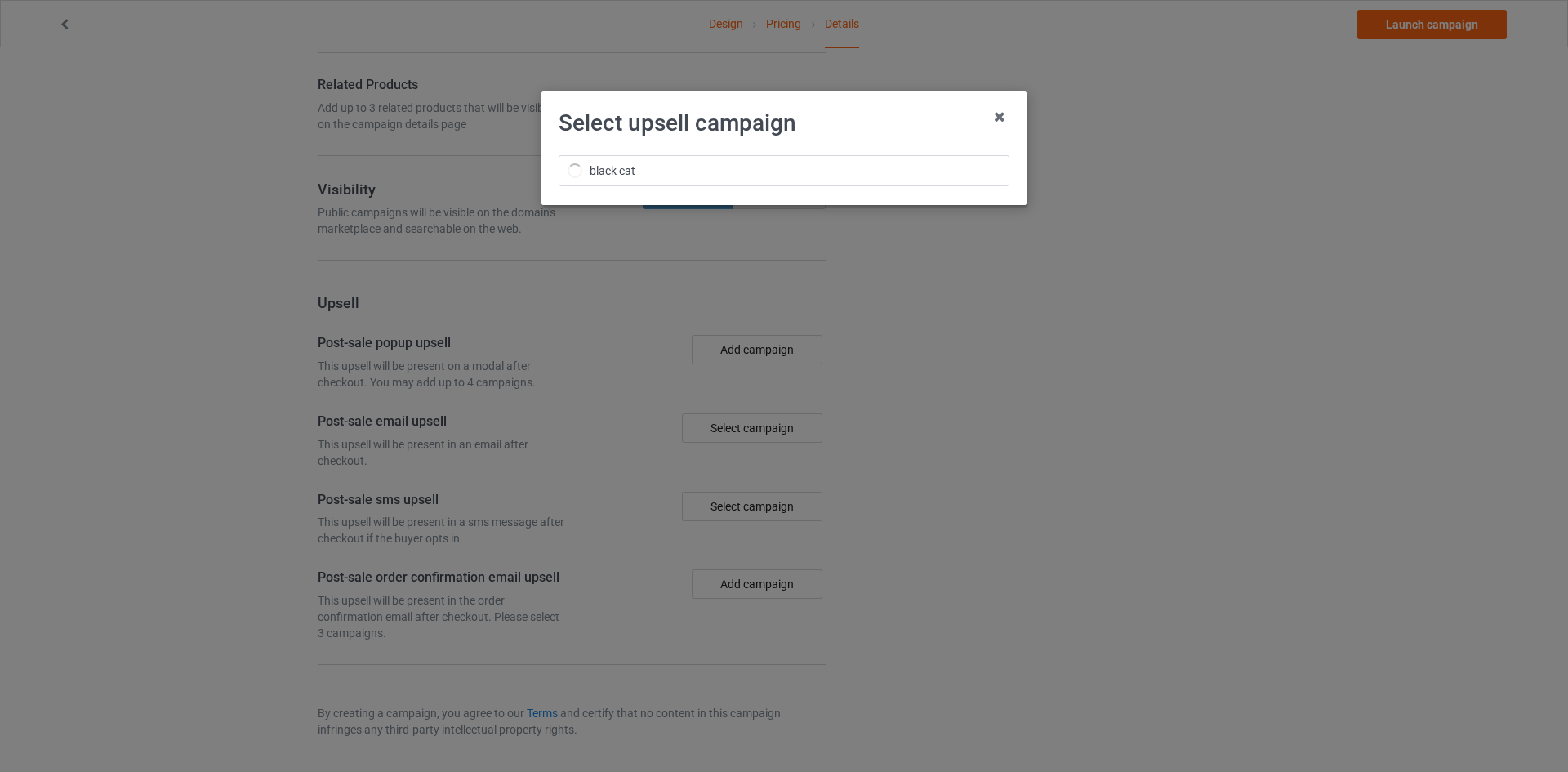
scroll to position [2080, 0]
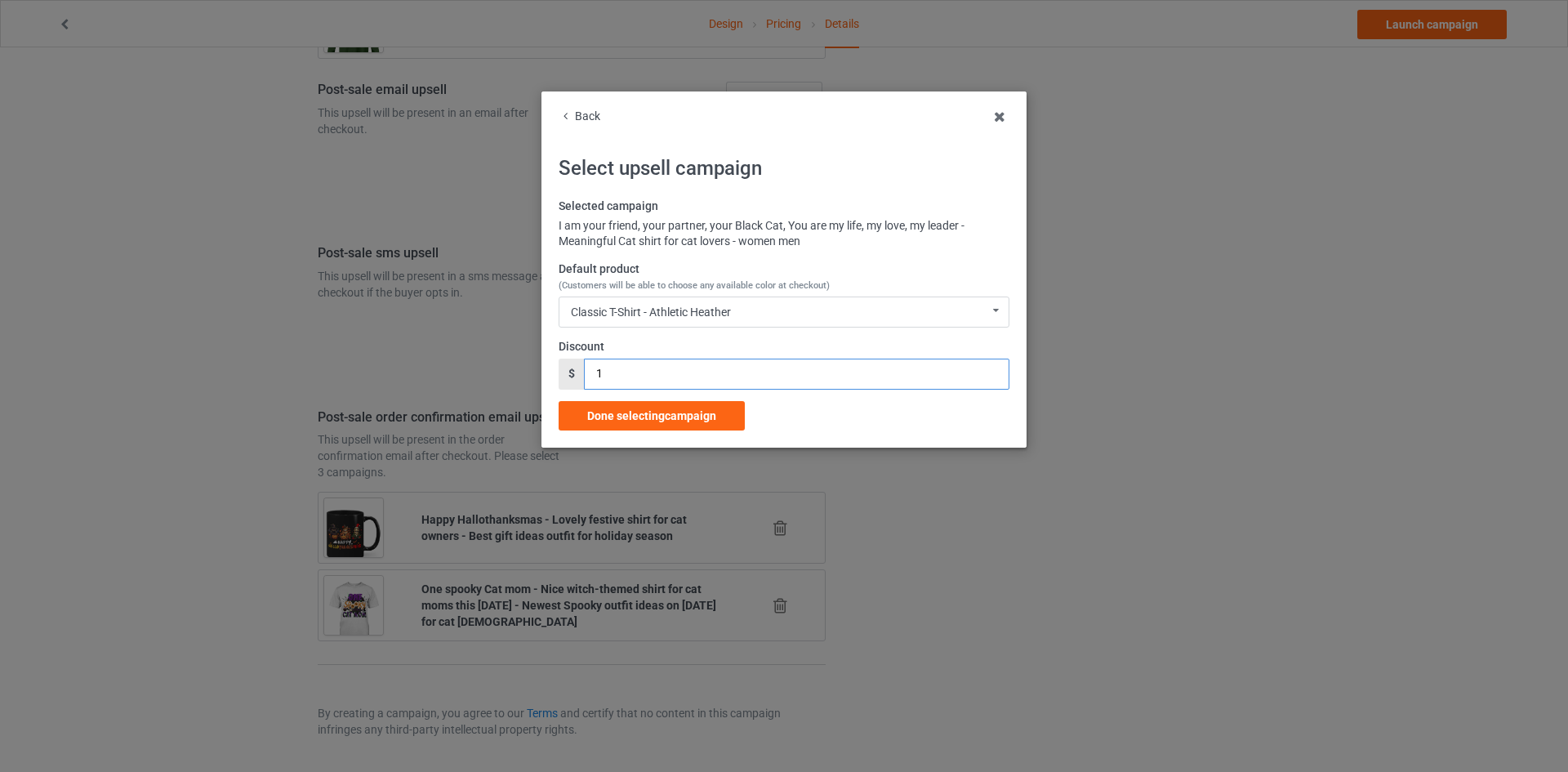
drag, startPoint x: 589, startPoint y: 372, endPoint x: 552, endPoint y: 358, distance: 39.6
click at [519, 366] on div "Back Select upsell campaign Selected campaign I am your friend, your partner, y…" at bounding box center [784, 386] width 1568 height 772
click at [762, 306] on div "Classic T-Shirt - Athletic Heather Classic T-Shirt - Athletic Heather Classic T…" at bounding box center [783, 311] width 451 height 31
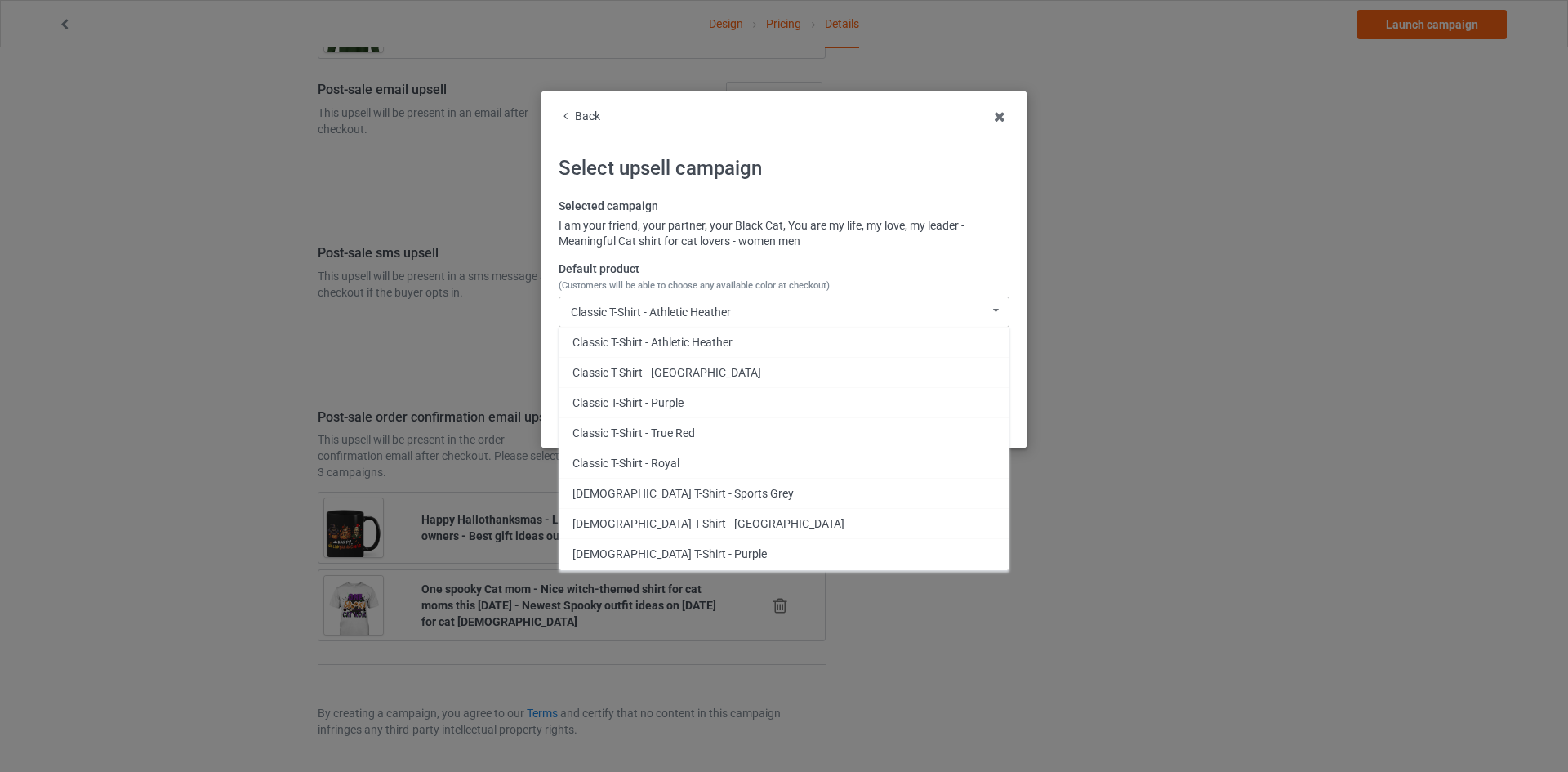
scroll to position [437, 0]
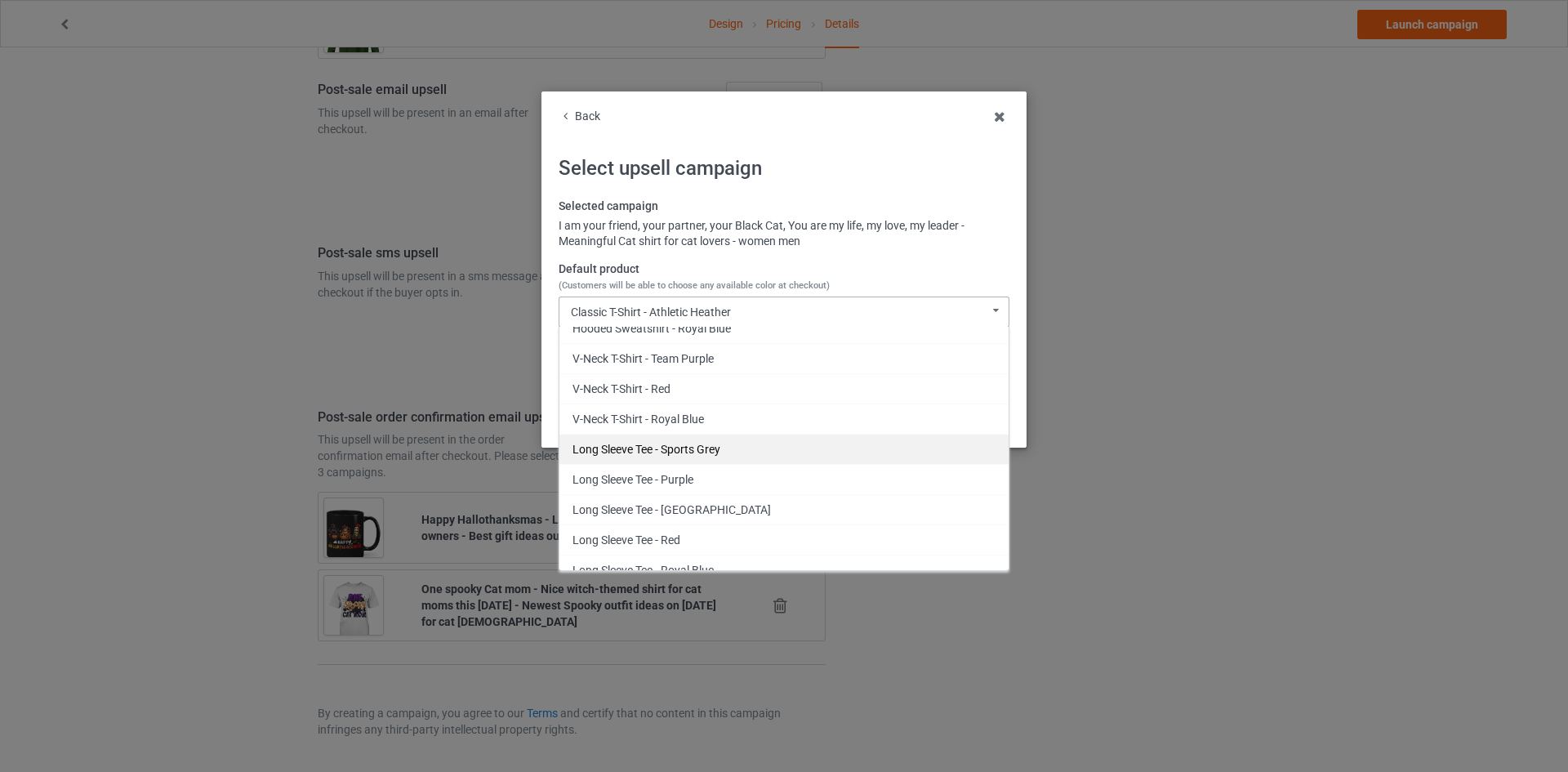
click at [715, 448] on div "Long Sleeve Tee - Sports Grey" at bounding box center [783, 449] width 449 height 30
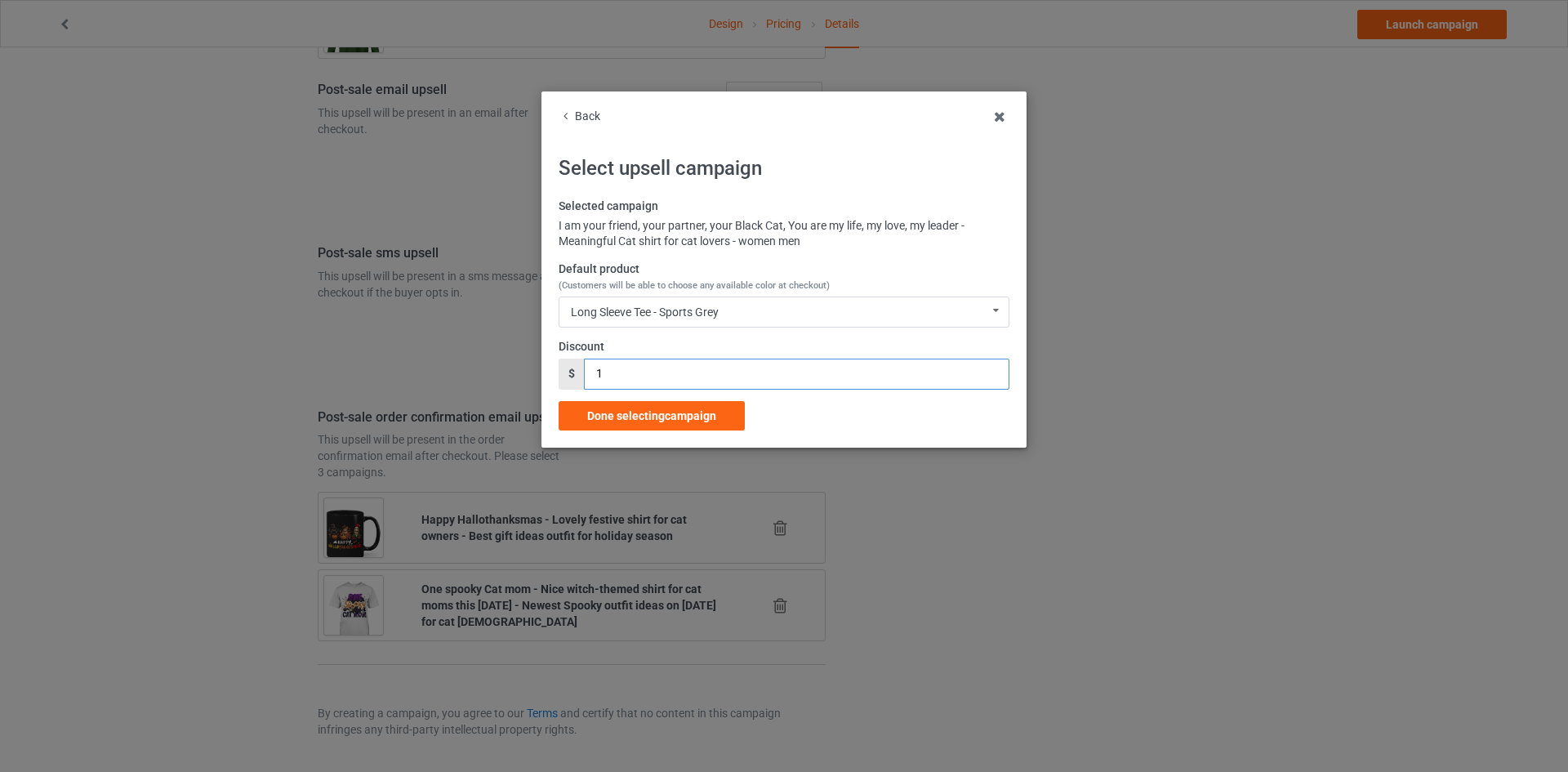
drag, startPoint x: 604, startPoint y: 364, endPoint x: 539, endPoint y: 364, distance: 65.0
click at [528, 358] on div "Back Select upsell campaign Selected campaign I am your friend, your partner, y…" at bounding box center [784, 386] width 1568 height 772
type input "2"
click at [653, 413] on span "Done selecting campaign" at bounding box center [652, 416] width 129 height 13
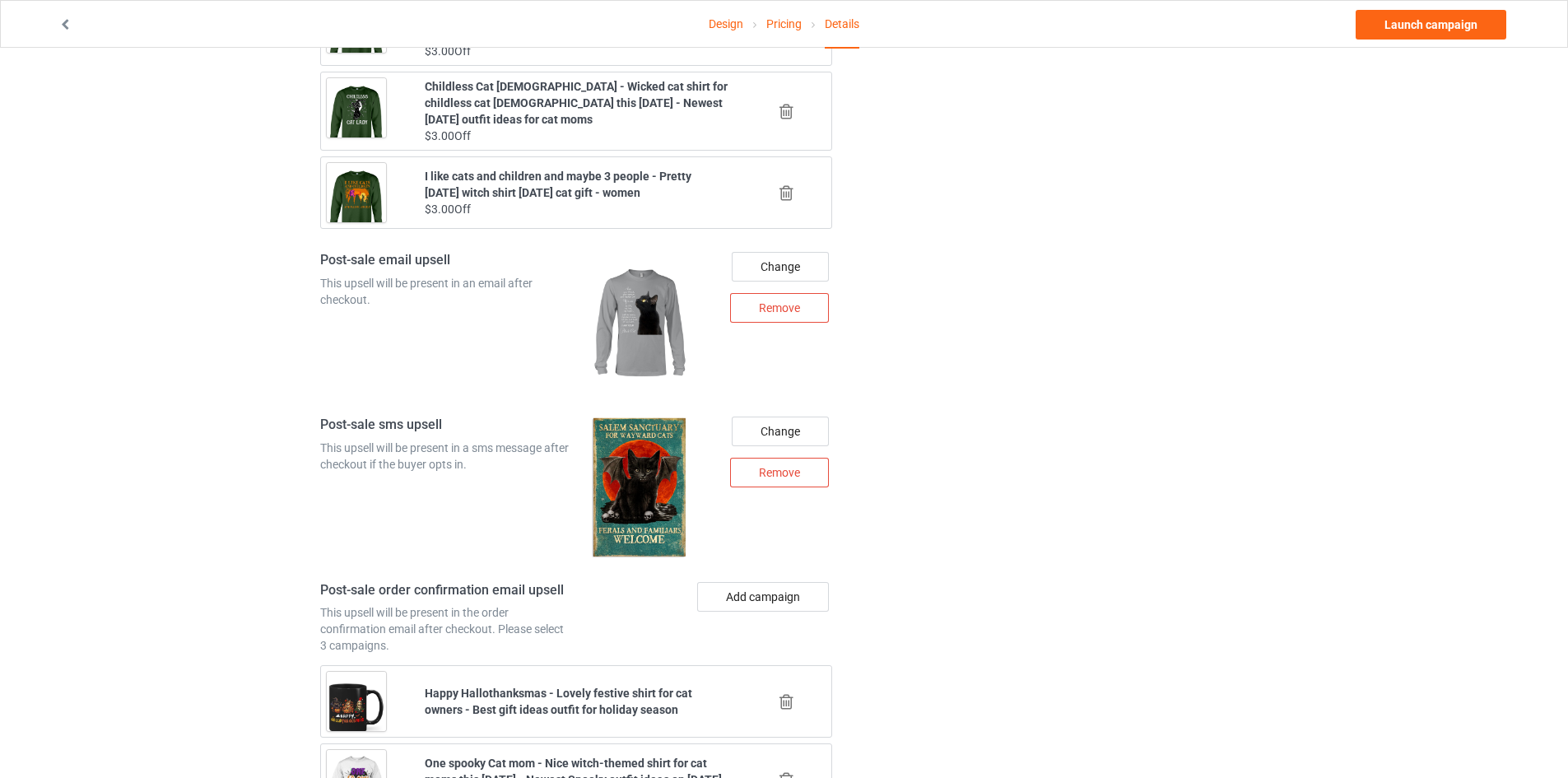
scroll to position [2025, 0]
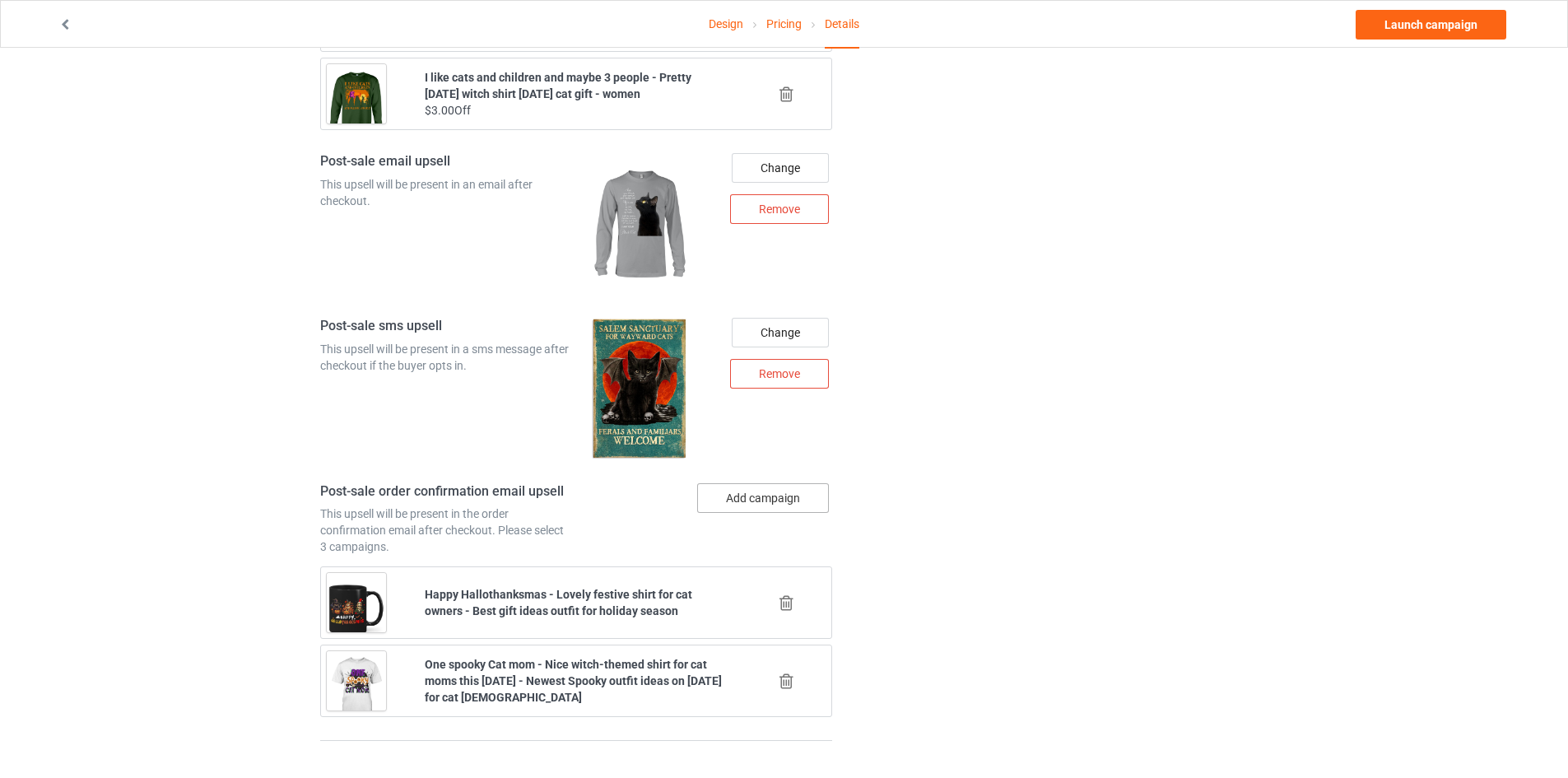
click at [761, 483] on button "Add campaign" at bounding box center [763, 497] width 132 height 29
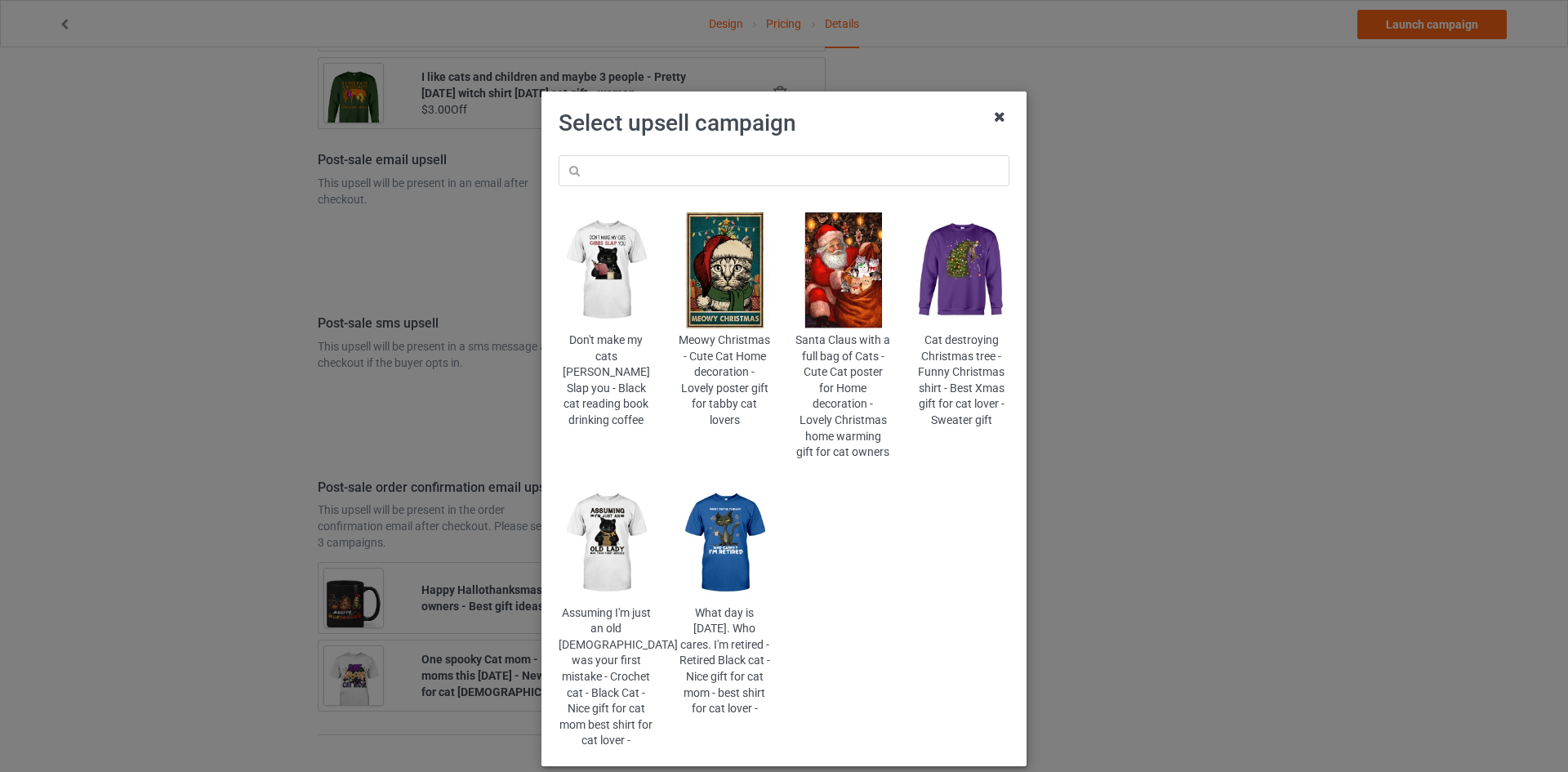
click at [994, 122] on icon at bounding box center [999, 117] width 26 height 26
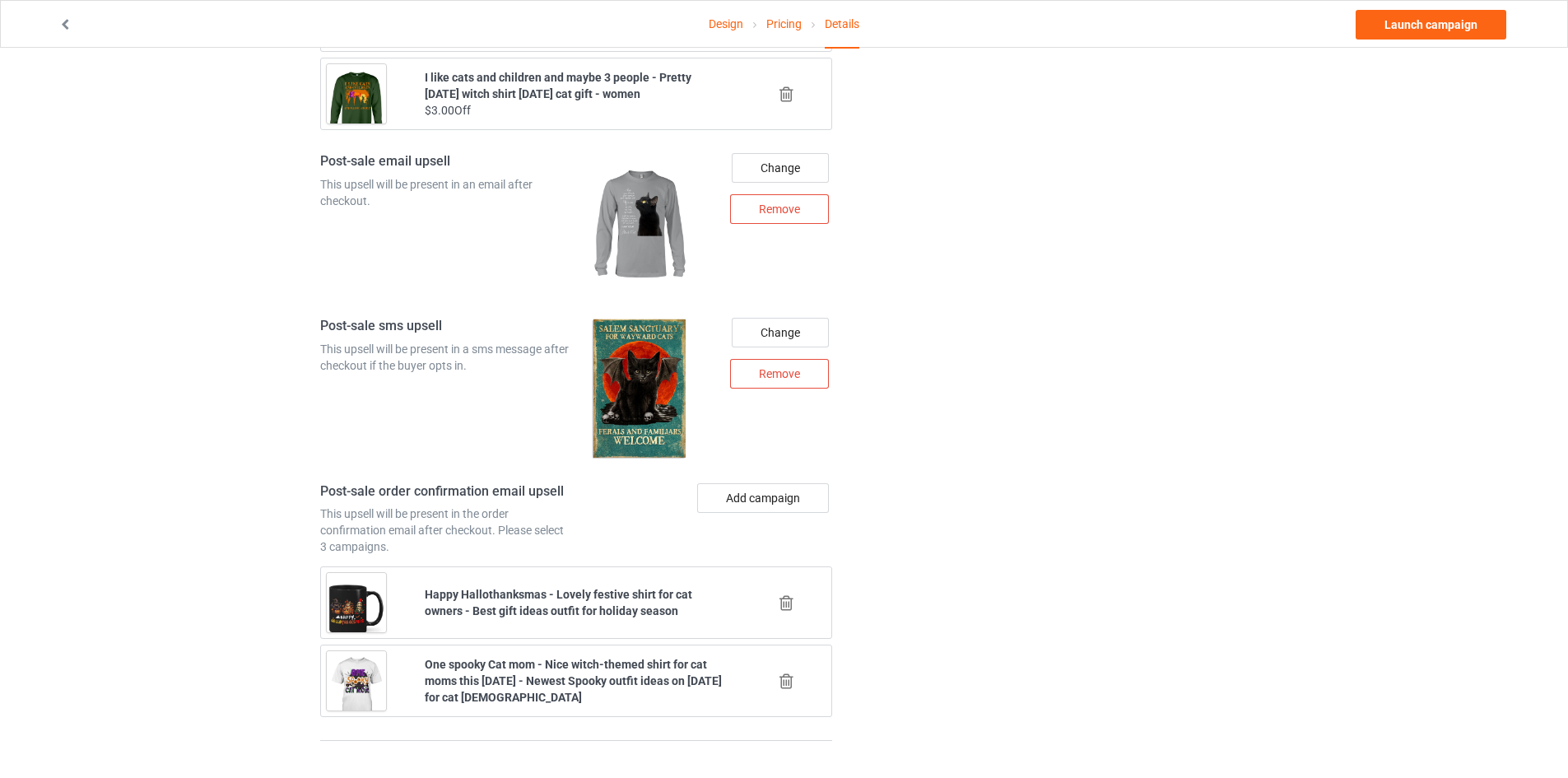
click at [777, 685] on icon at bounding box center [786, 680] width 20 height 17
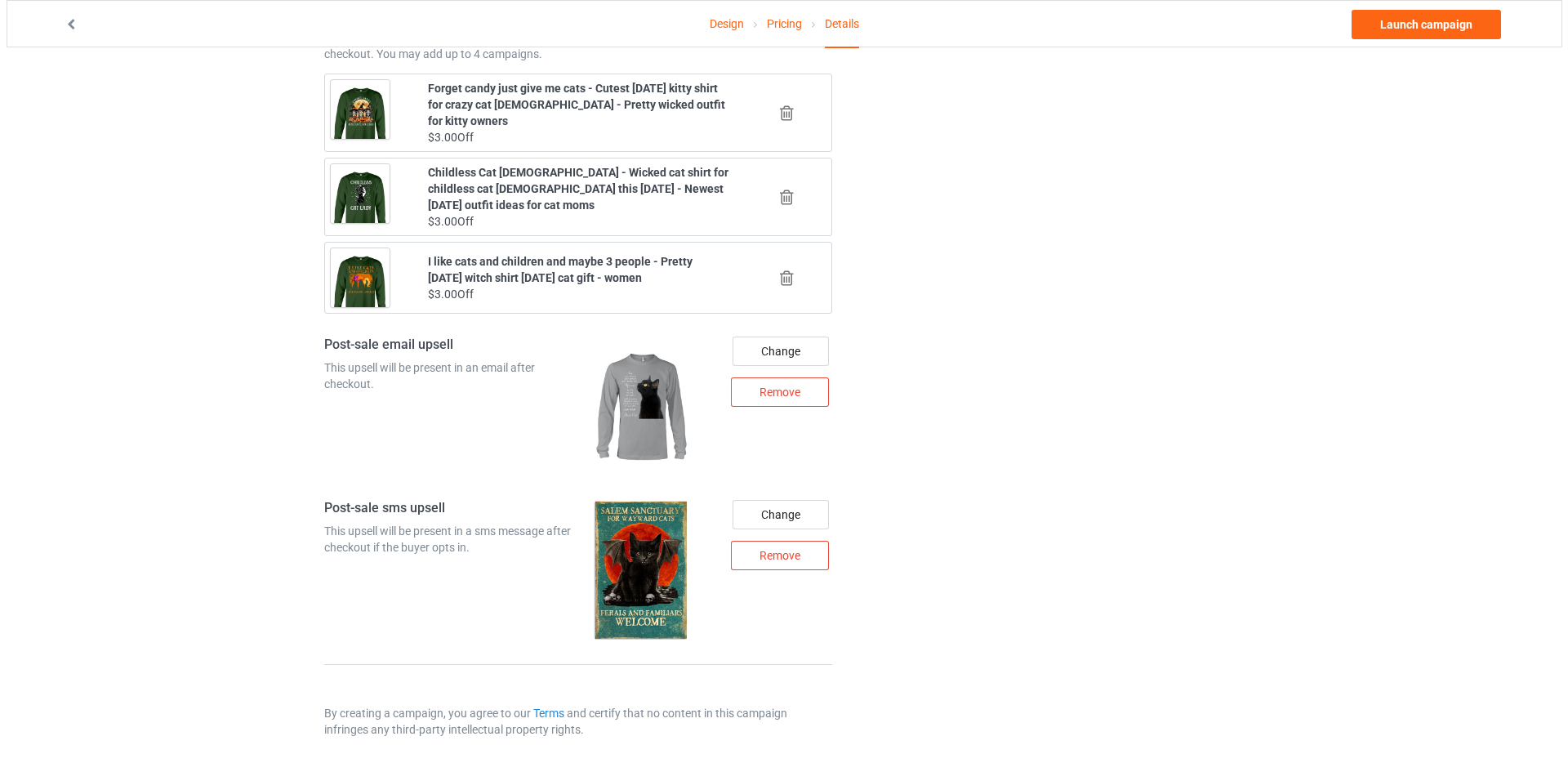
scroll to position [2003, 0]
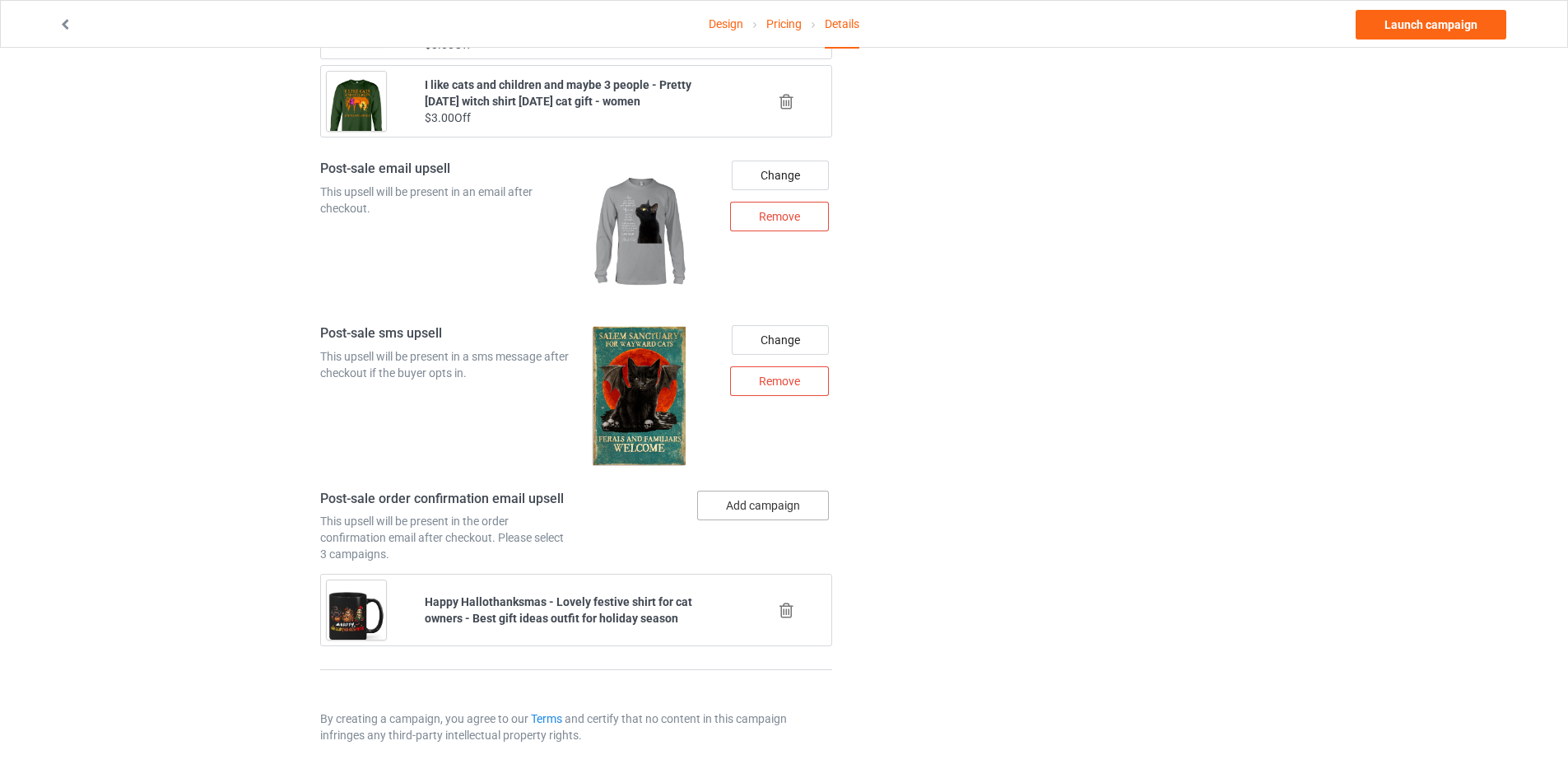
click at [757, 510] on button "Add campaign" at bounding box center [763, 505] width 132 height 29
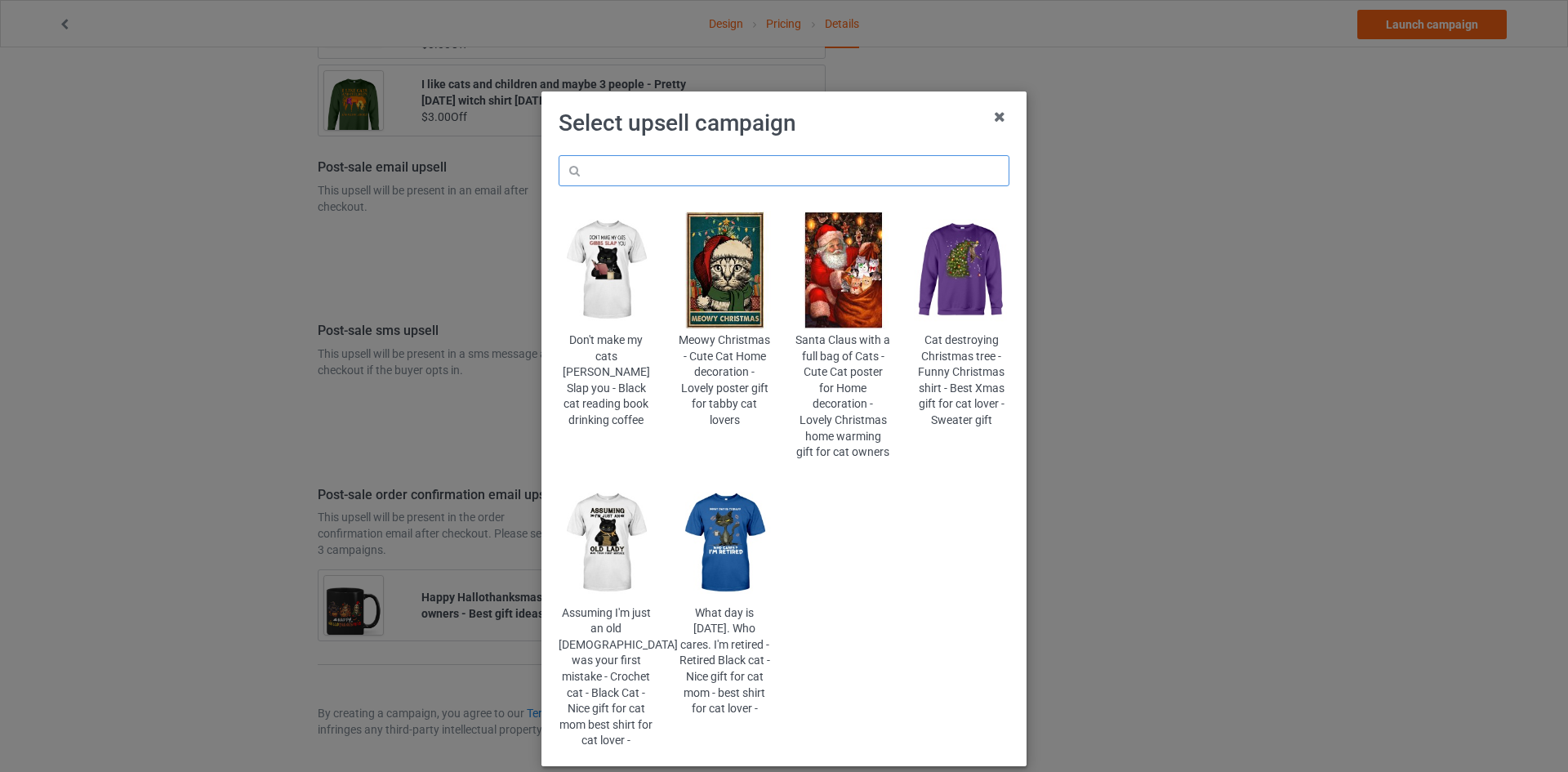
click at [831, 163] on input "text" at bounding box center [783, 170] width 451 height 31
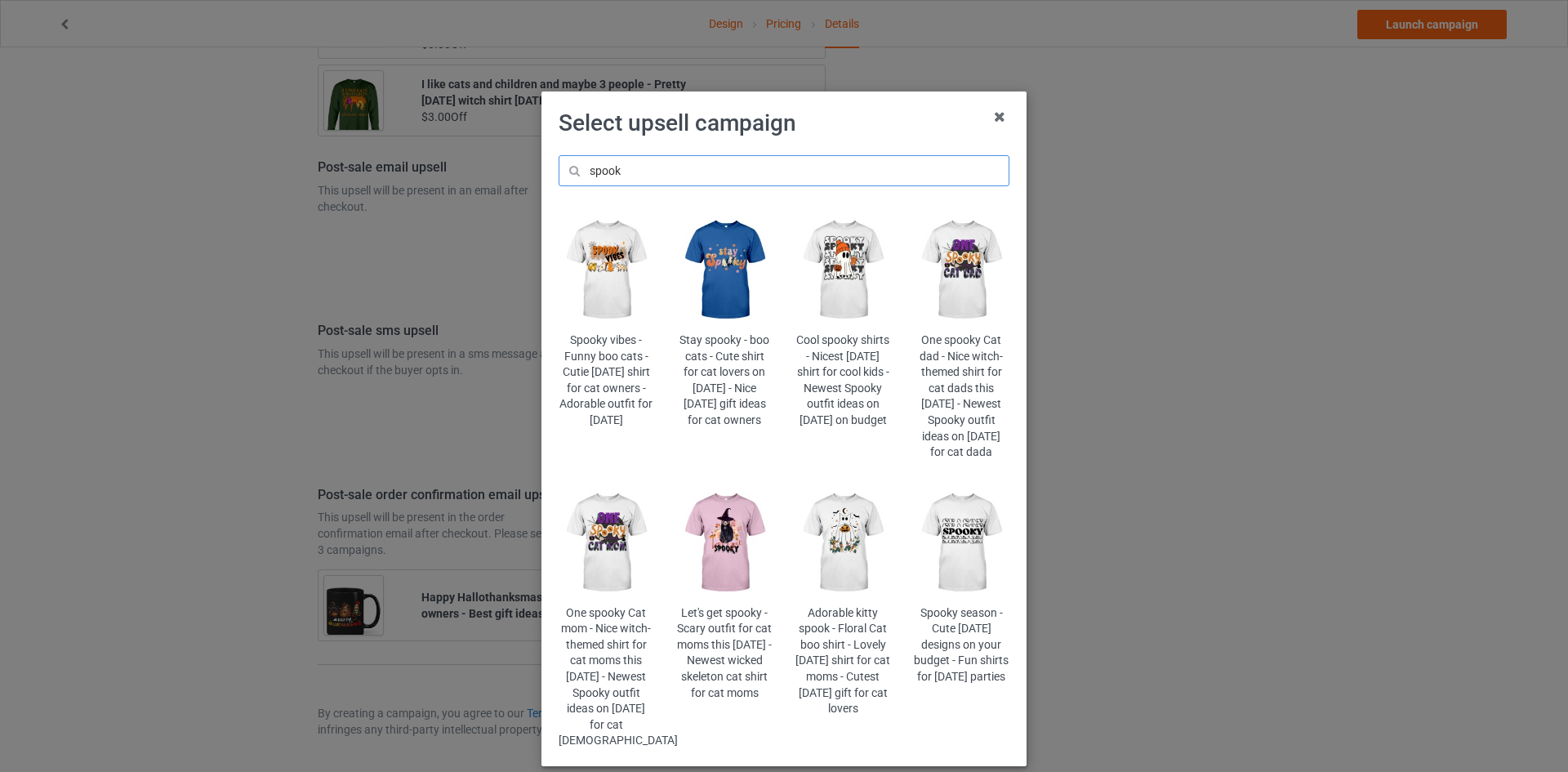
type input "spook"
click at [585, 542] on img at bounding box center [606, 543] width 95 height 119
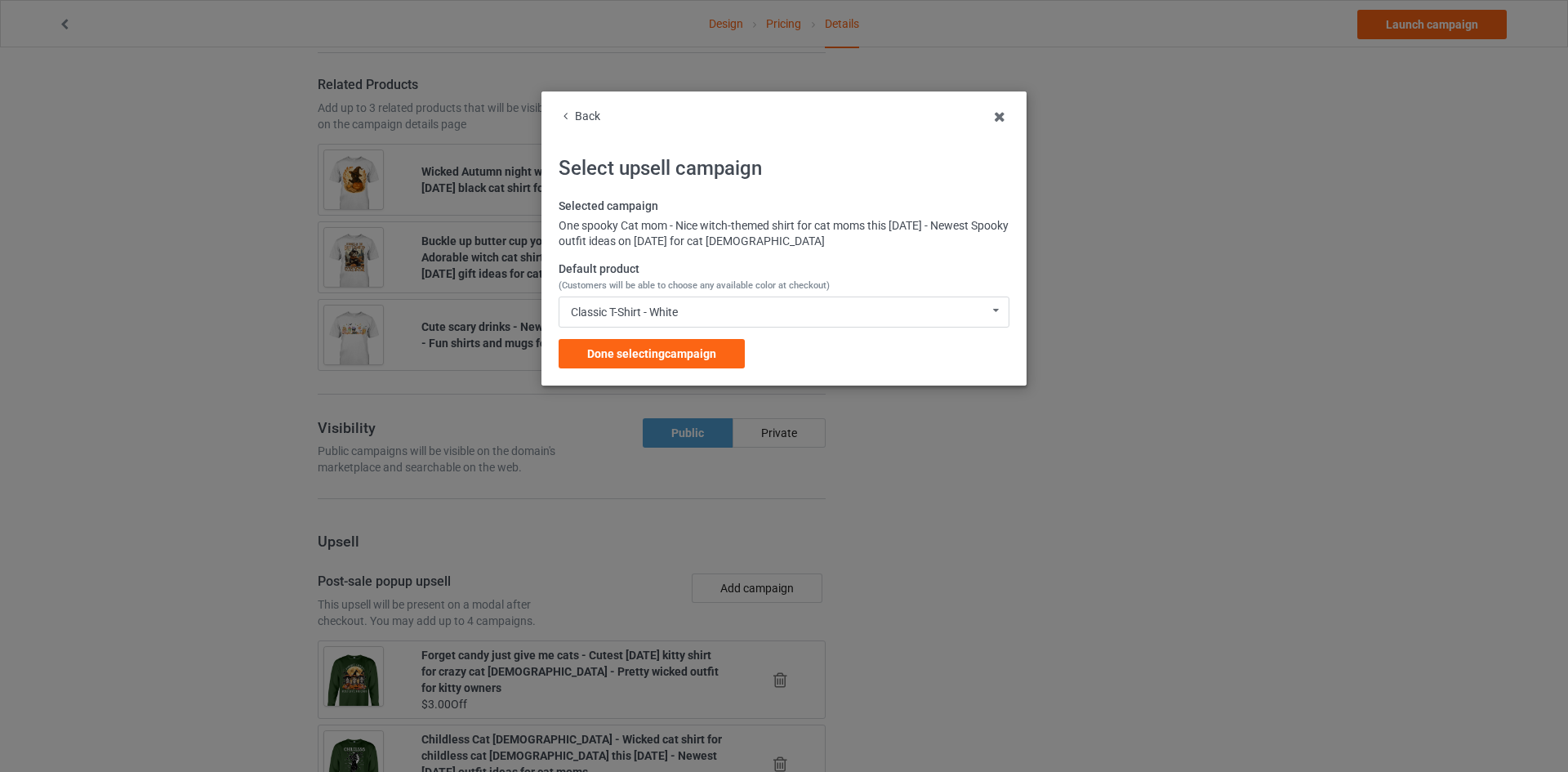
scroll to position [2003, 0]
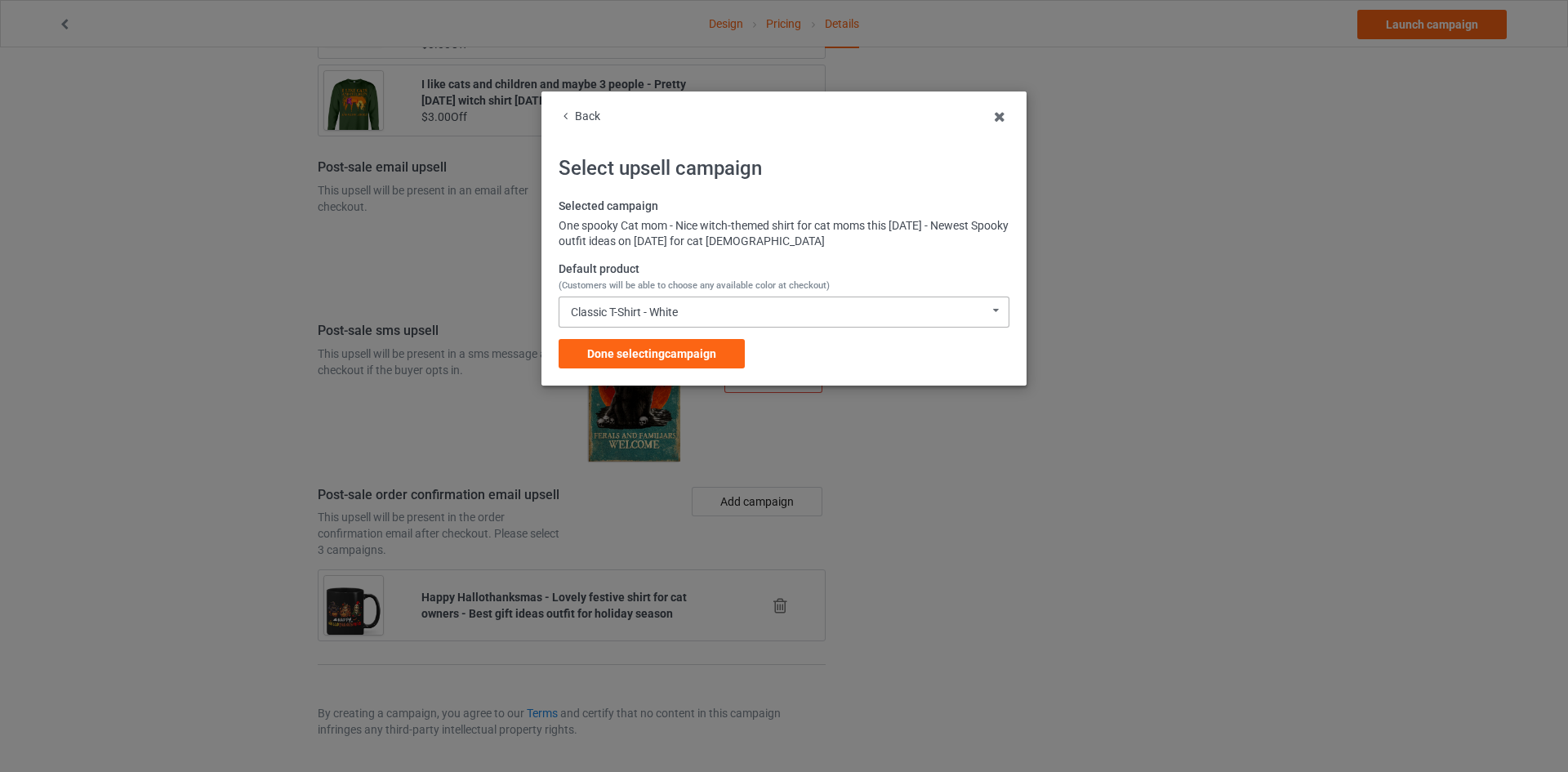
click at [689, 311] on div "Classic T-Shirt - White Classic T-Shirt - White Classic T-Shirt - Athletic Heat…" at bounding box center [783, 311] width 451 height 31
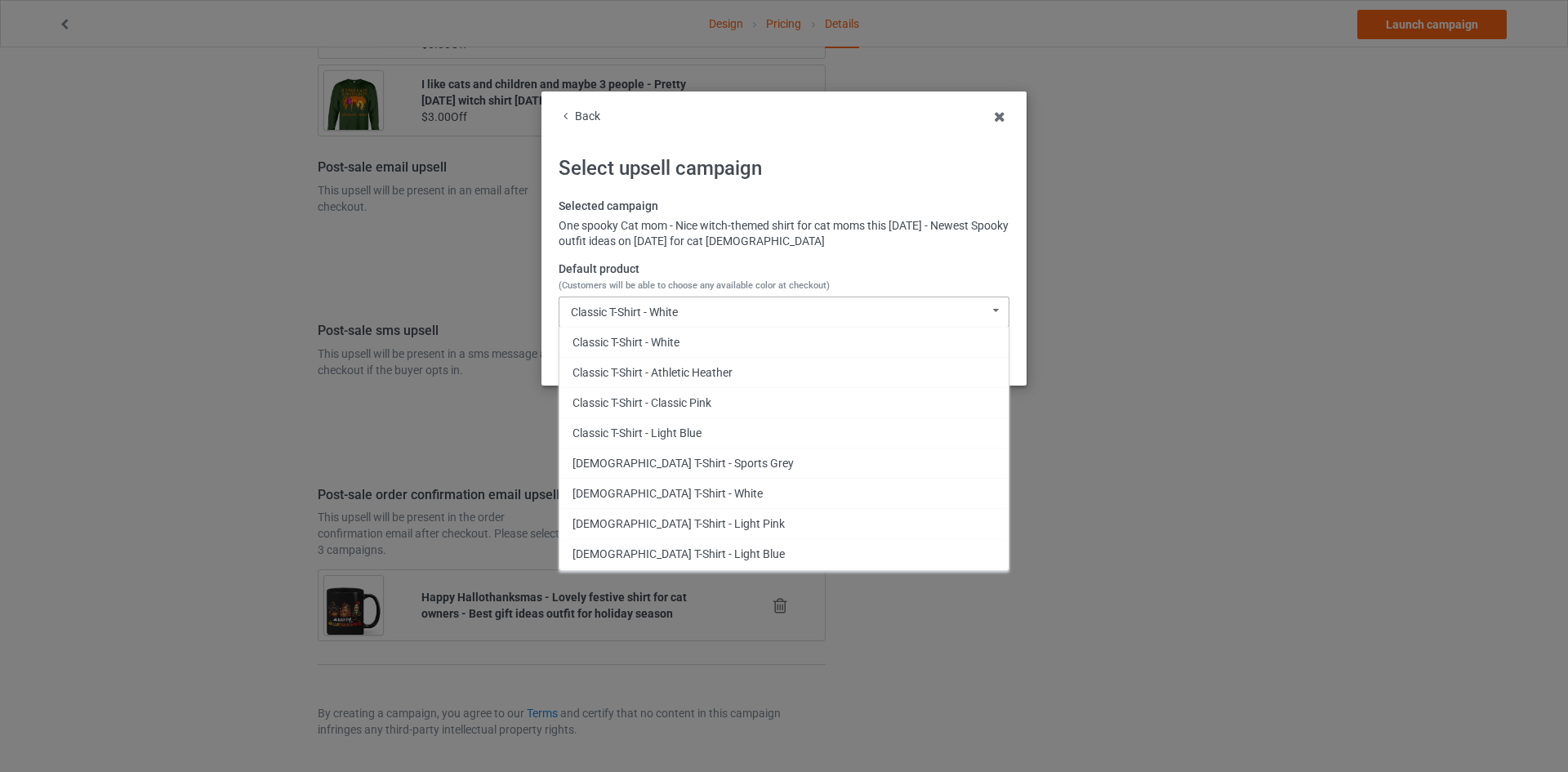
scroll to position [498, 0]
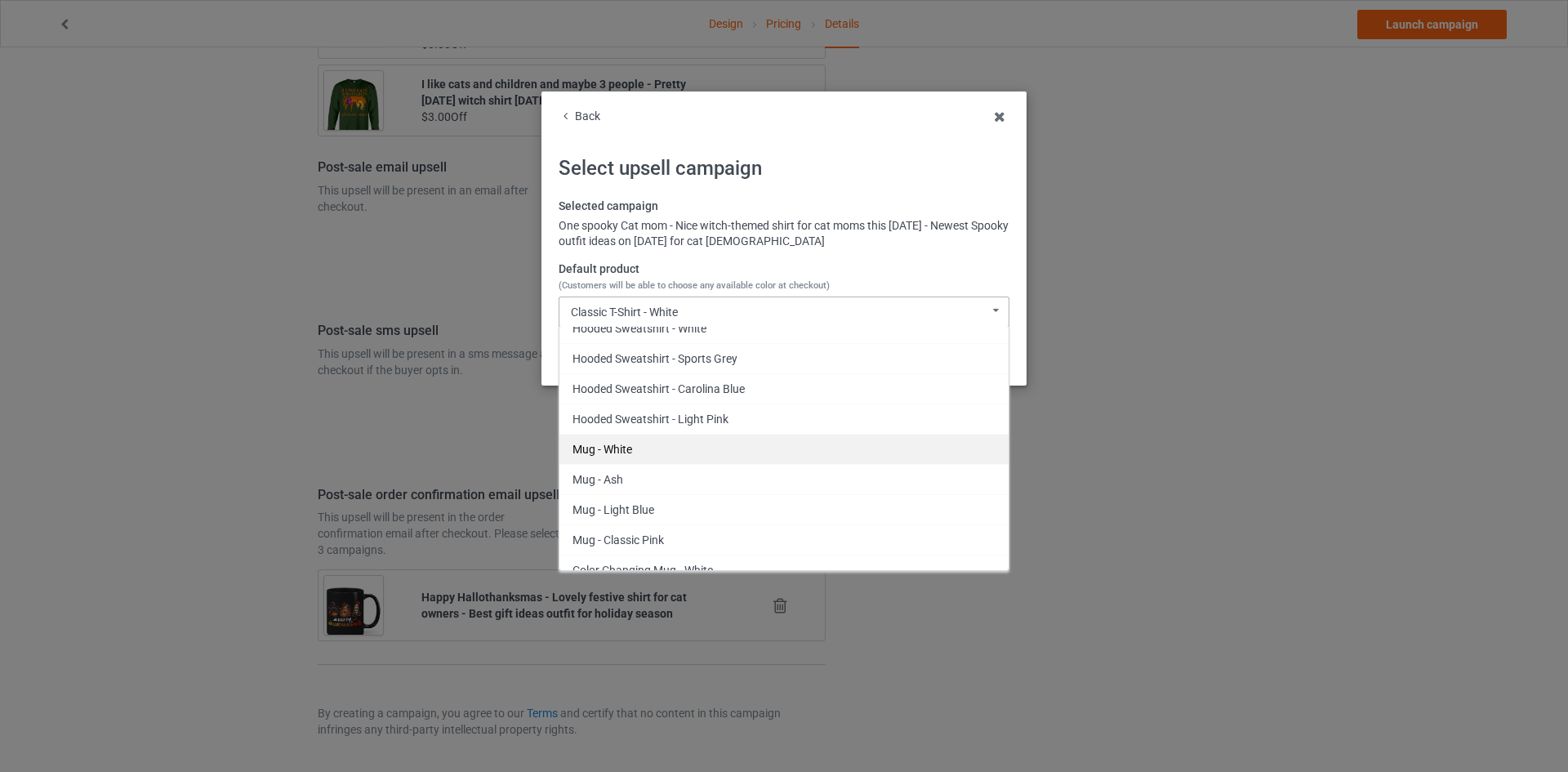
click at [660, 441] on div "Mug - White" at bounding box center [783, 449] width 449 height 30
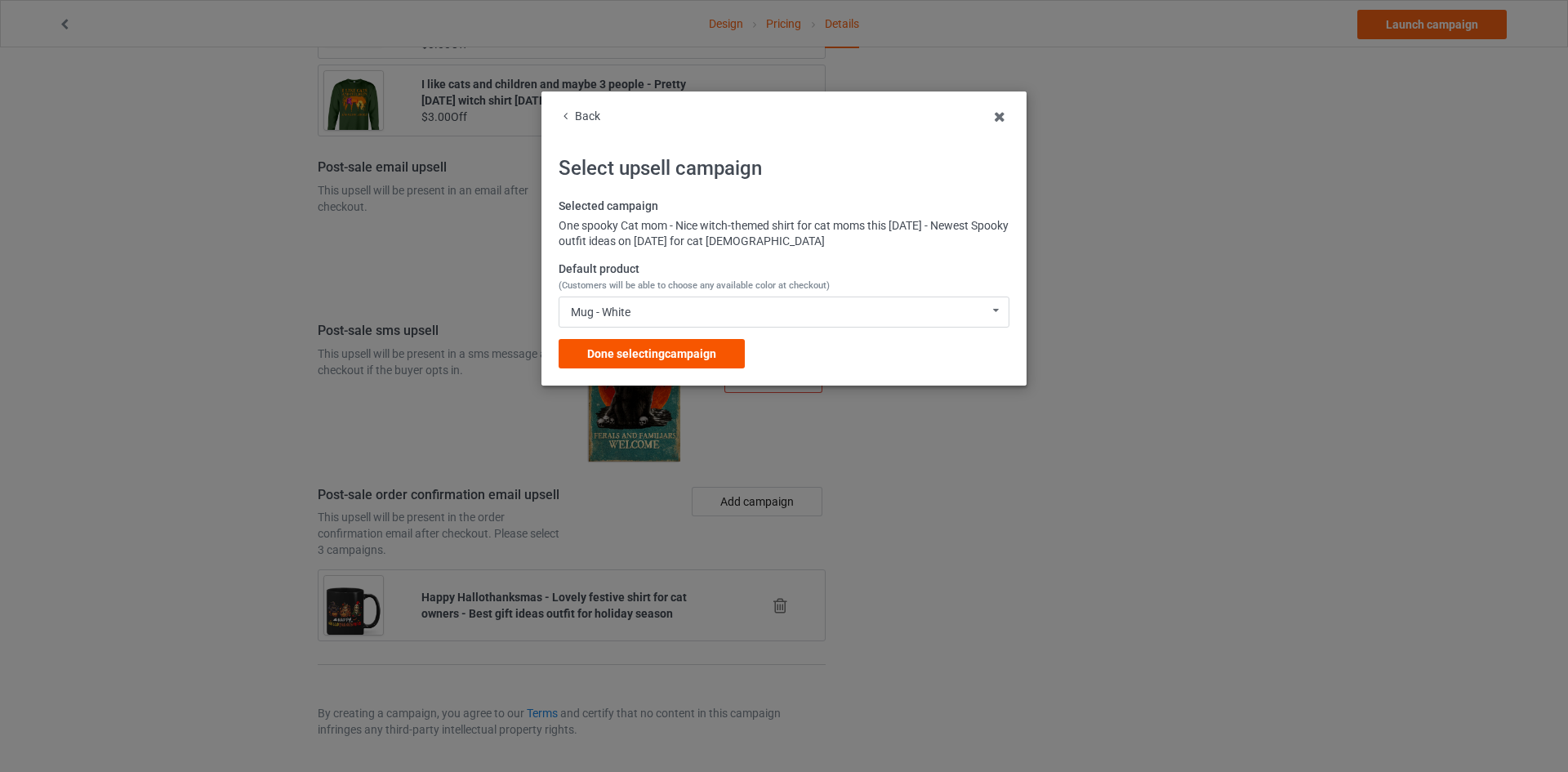
click at [682, 347] on span "Done selecting campaign" at bounding box center [652, 353] width 129 height 13
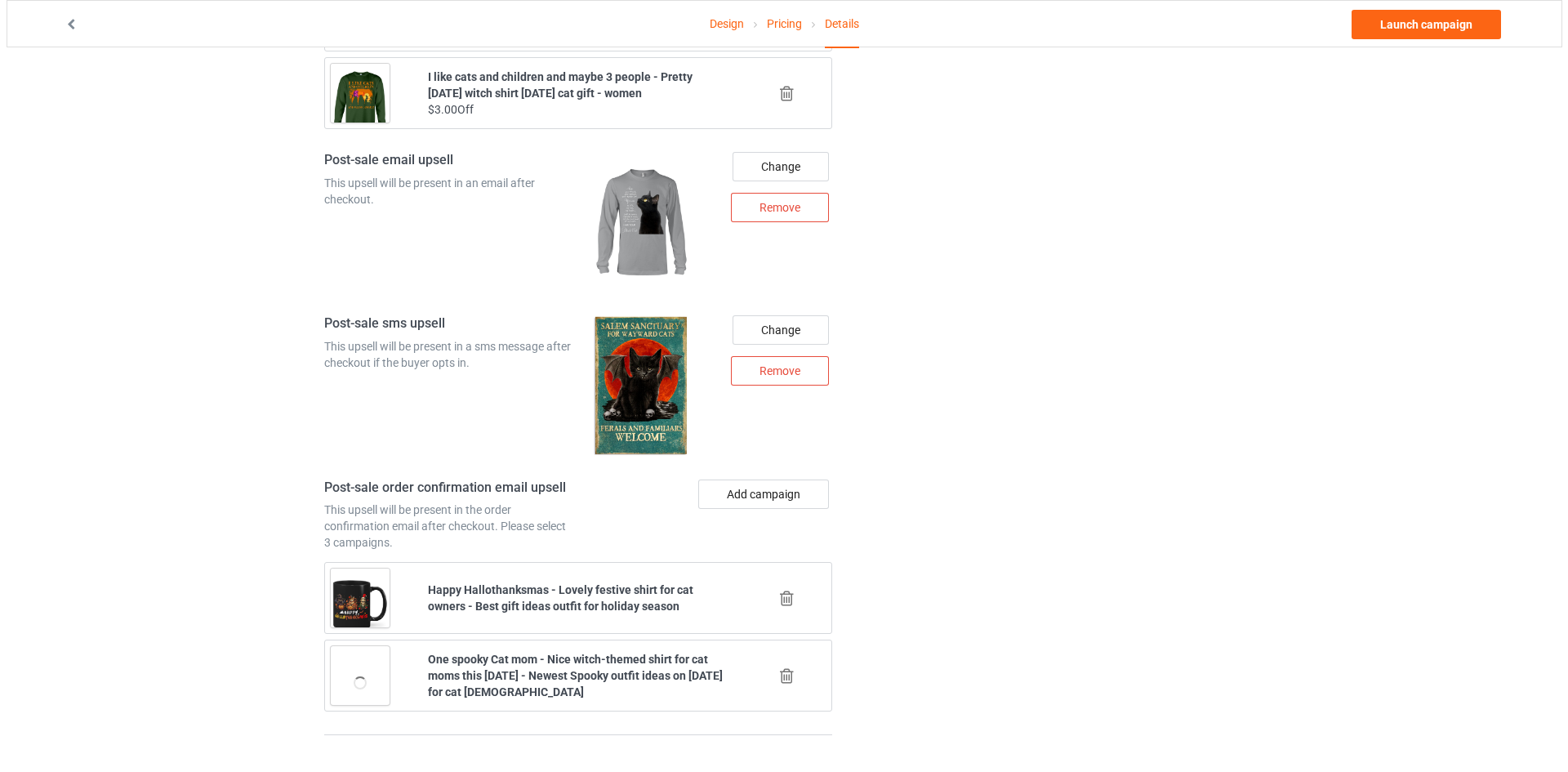
scroll to position [2080, 0]
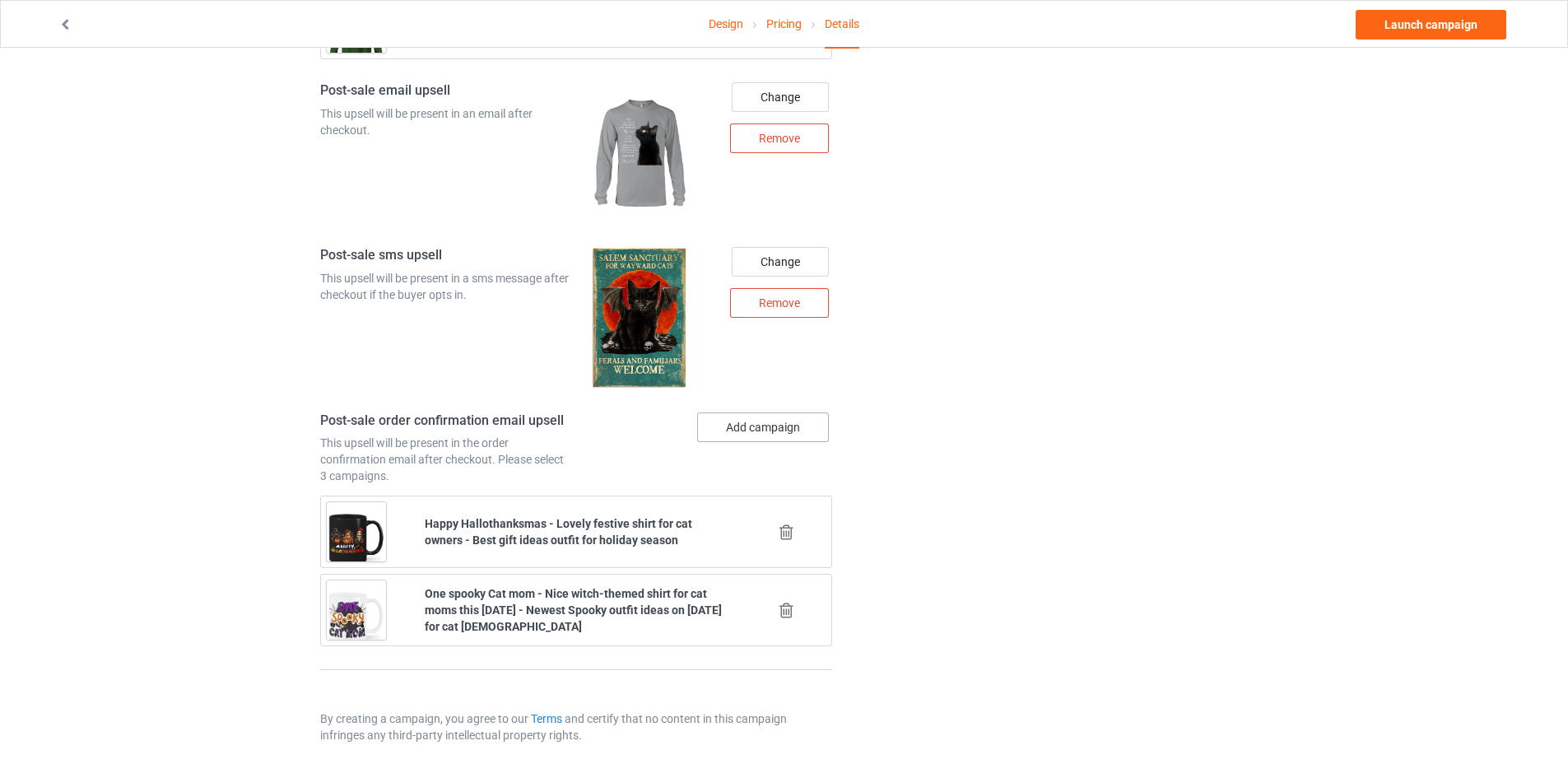
click at [751, 426] on button "Add campaign" at bounding box center [763, 427] width 132 height 29
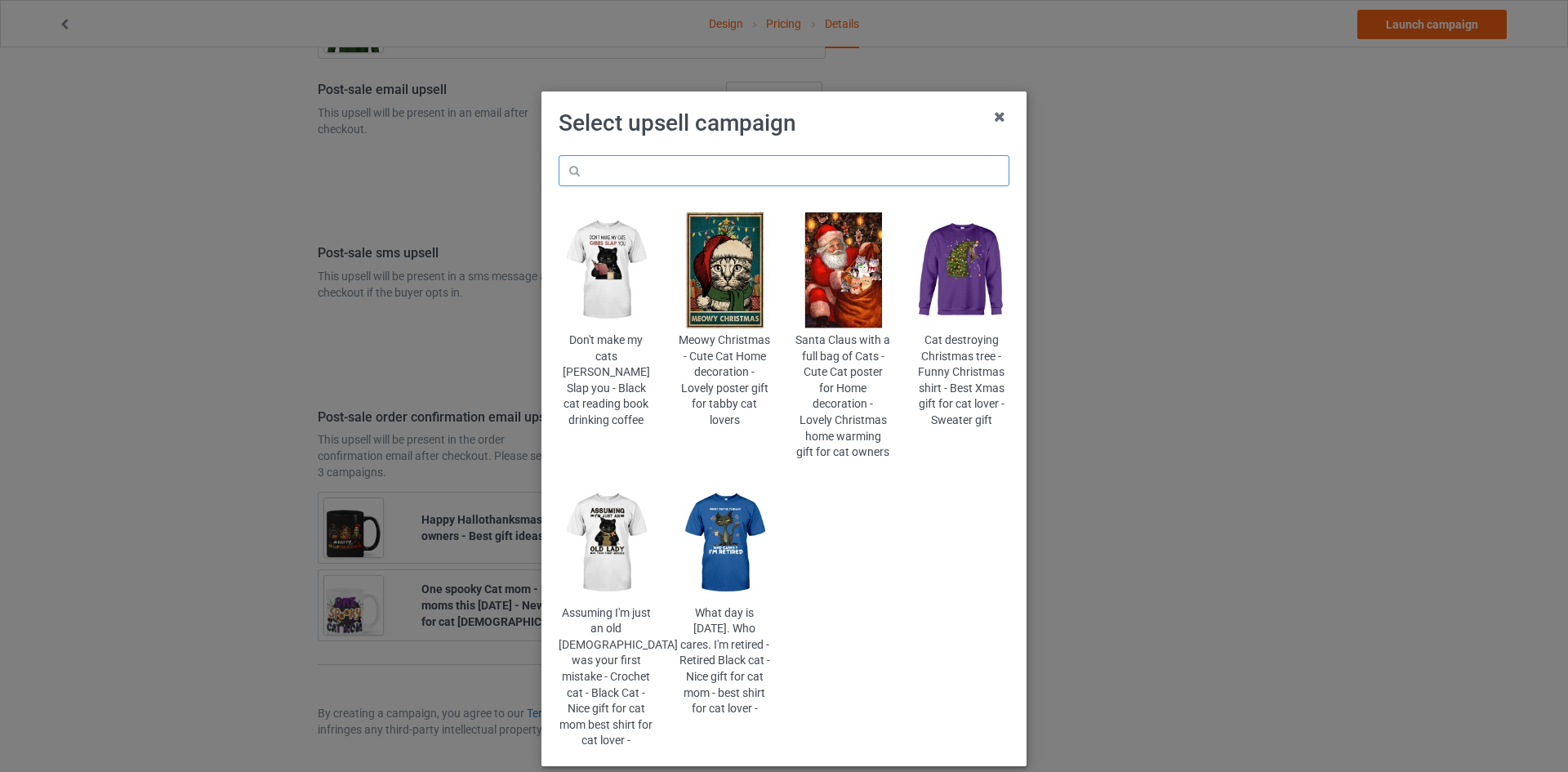
click at [846, 173] on input "text" at bounding box center [783, 170] width 451 height 31
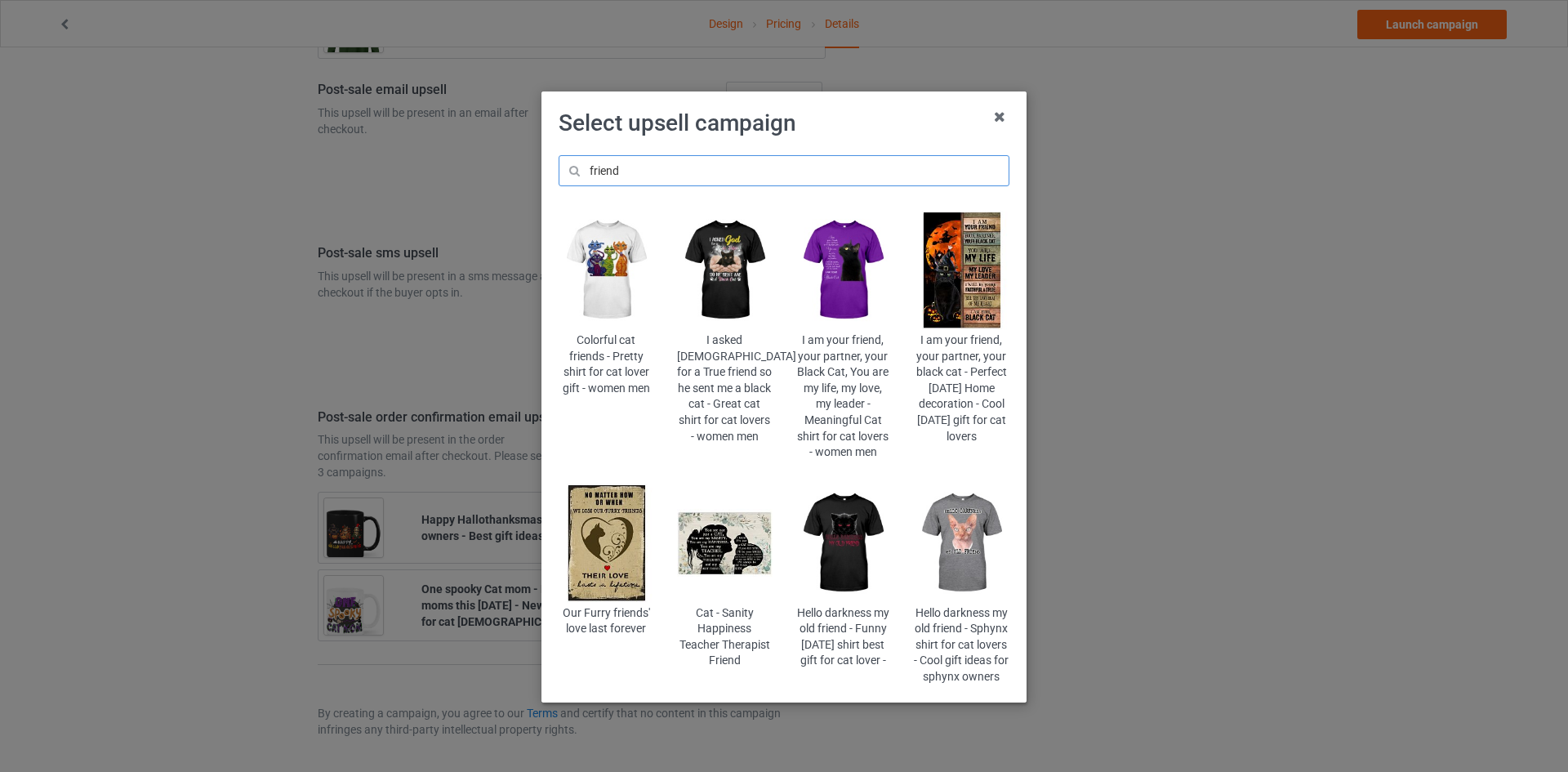
type input "friend"
click at [746, 281] on img at bounding box center [725, 270] width 95 height 119
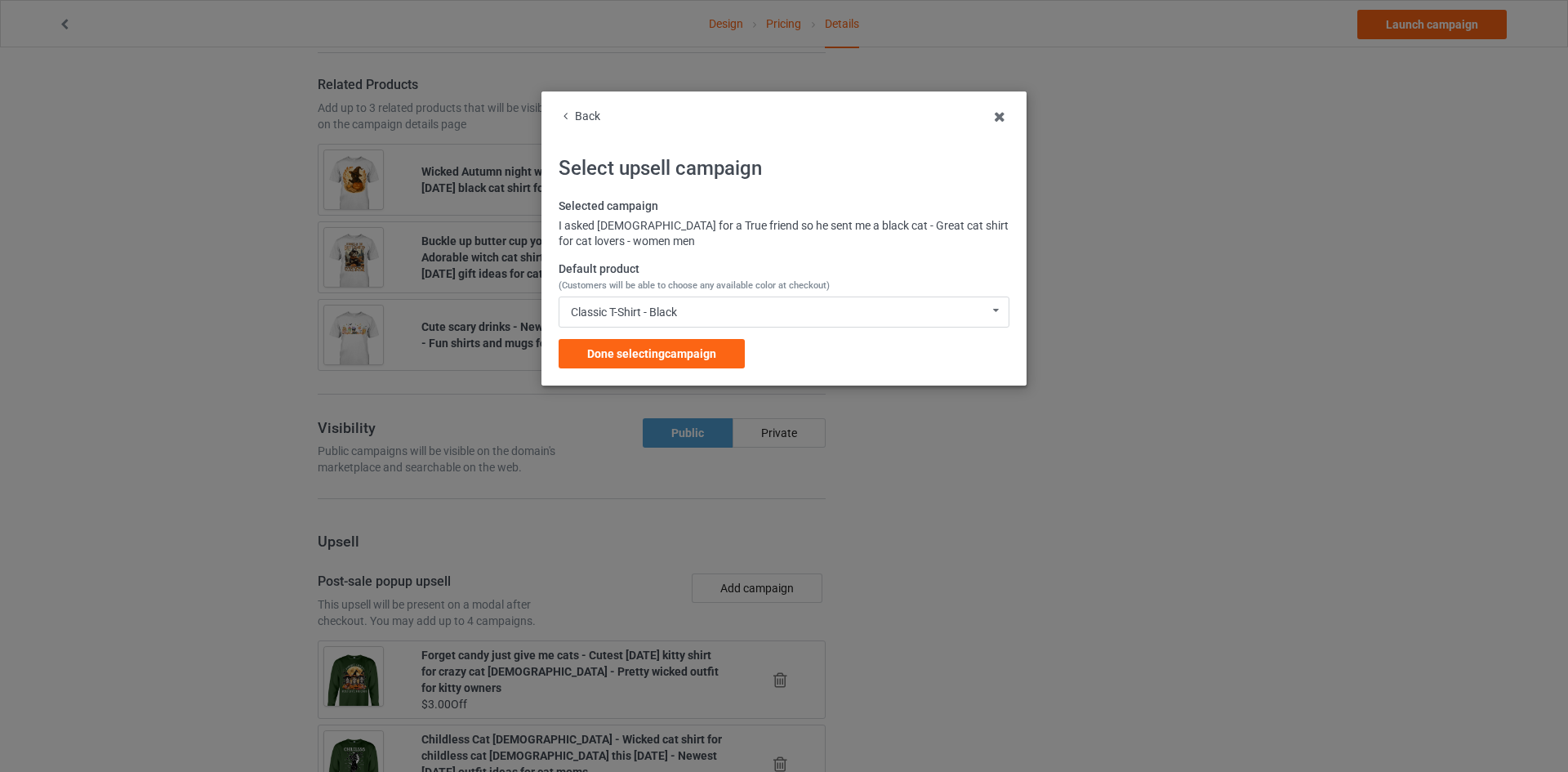
scroll to position [2080, 0]
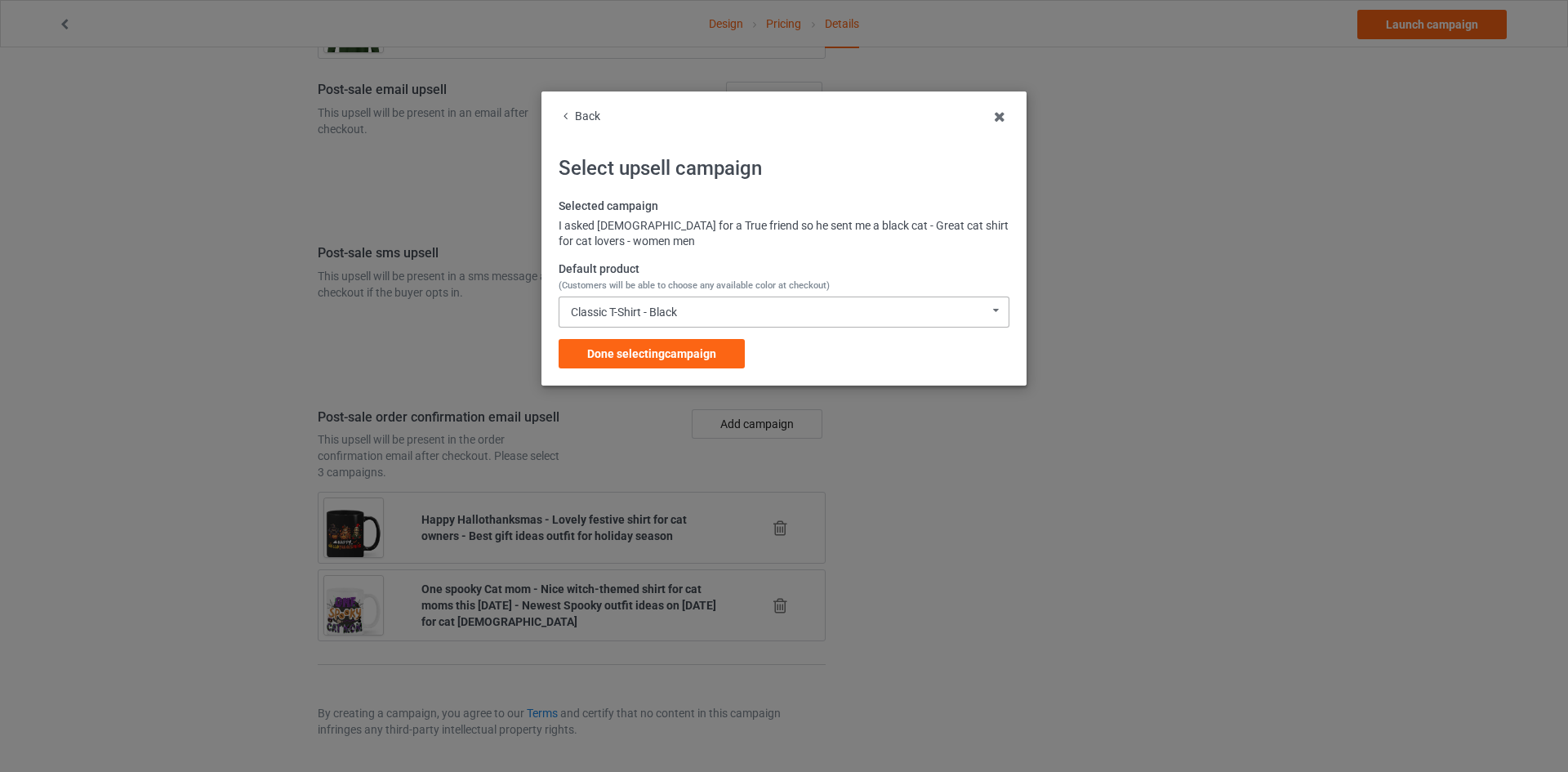
click at [729, 303] on div "Classic T-Shirt - Black Classic T-Shirt - Black Classic T-Shirt - Royal Classic…" at bounding box center [783, 311] width 451 height 31
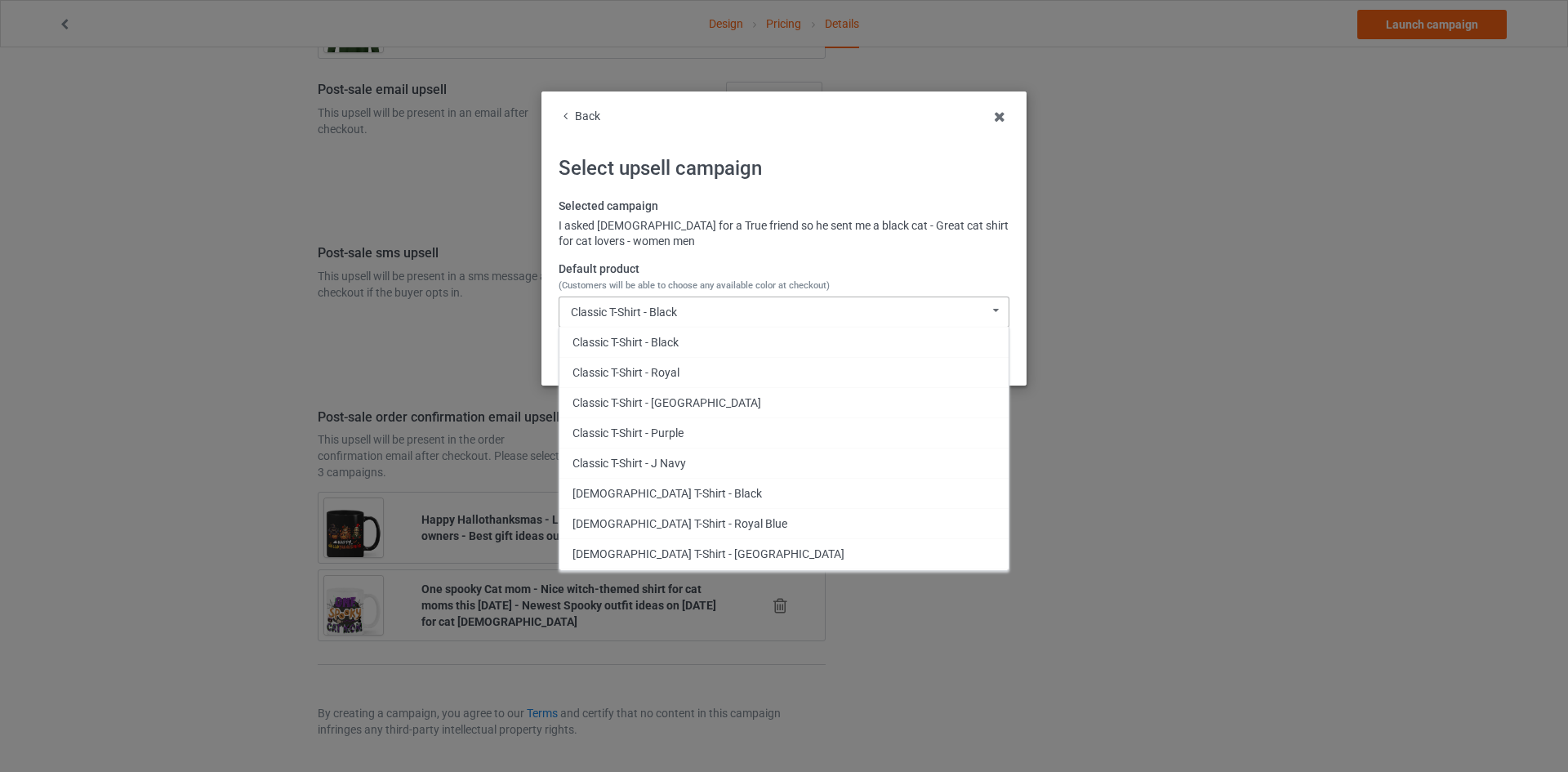
scroll to position [981, 0]
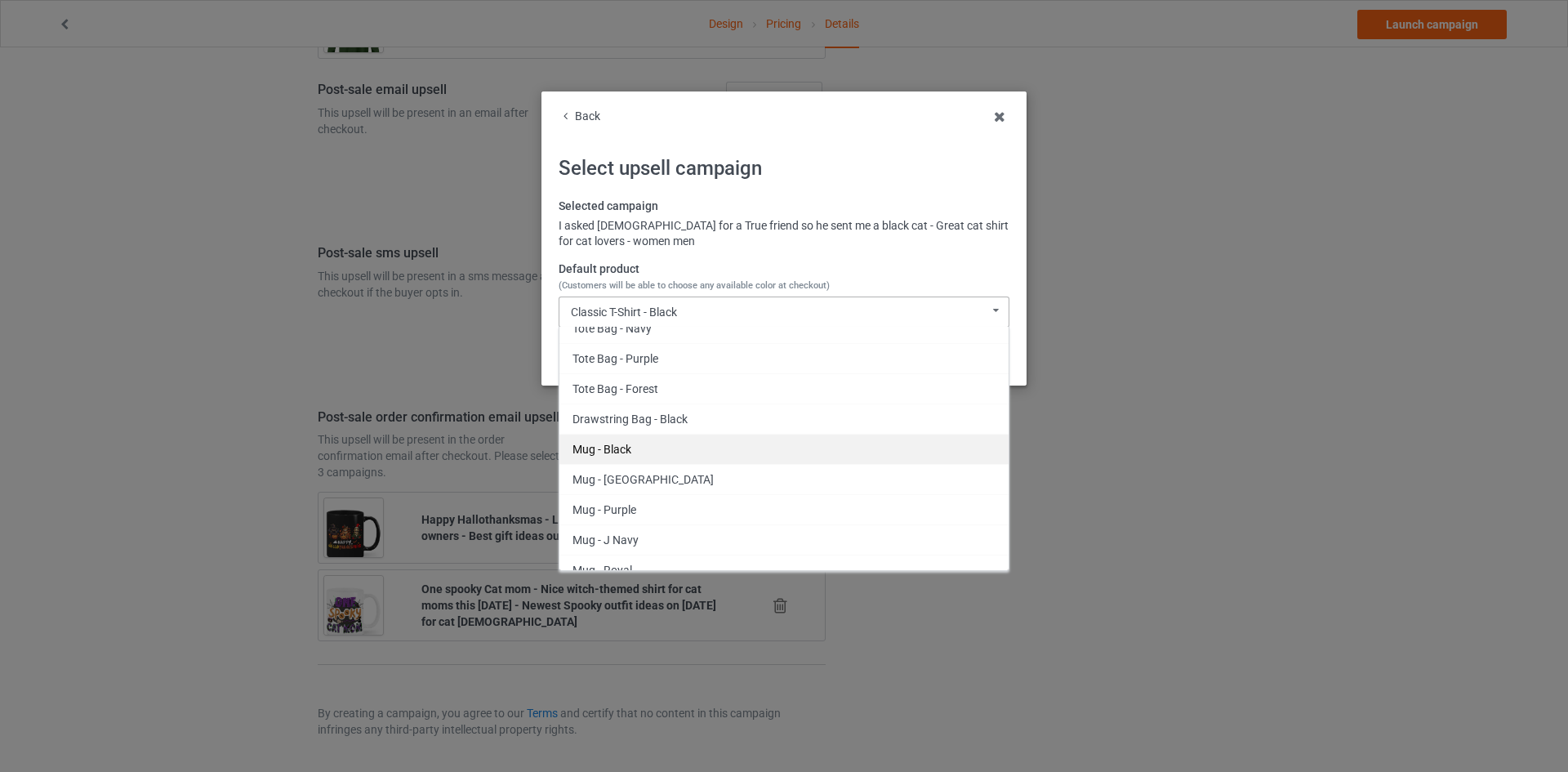
click at [617, 454] on div "Mug - Black" at bounding box center [783, 449] width 449 height 30
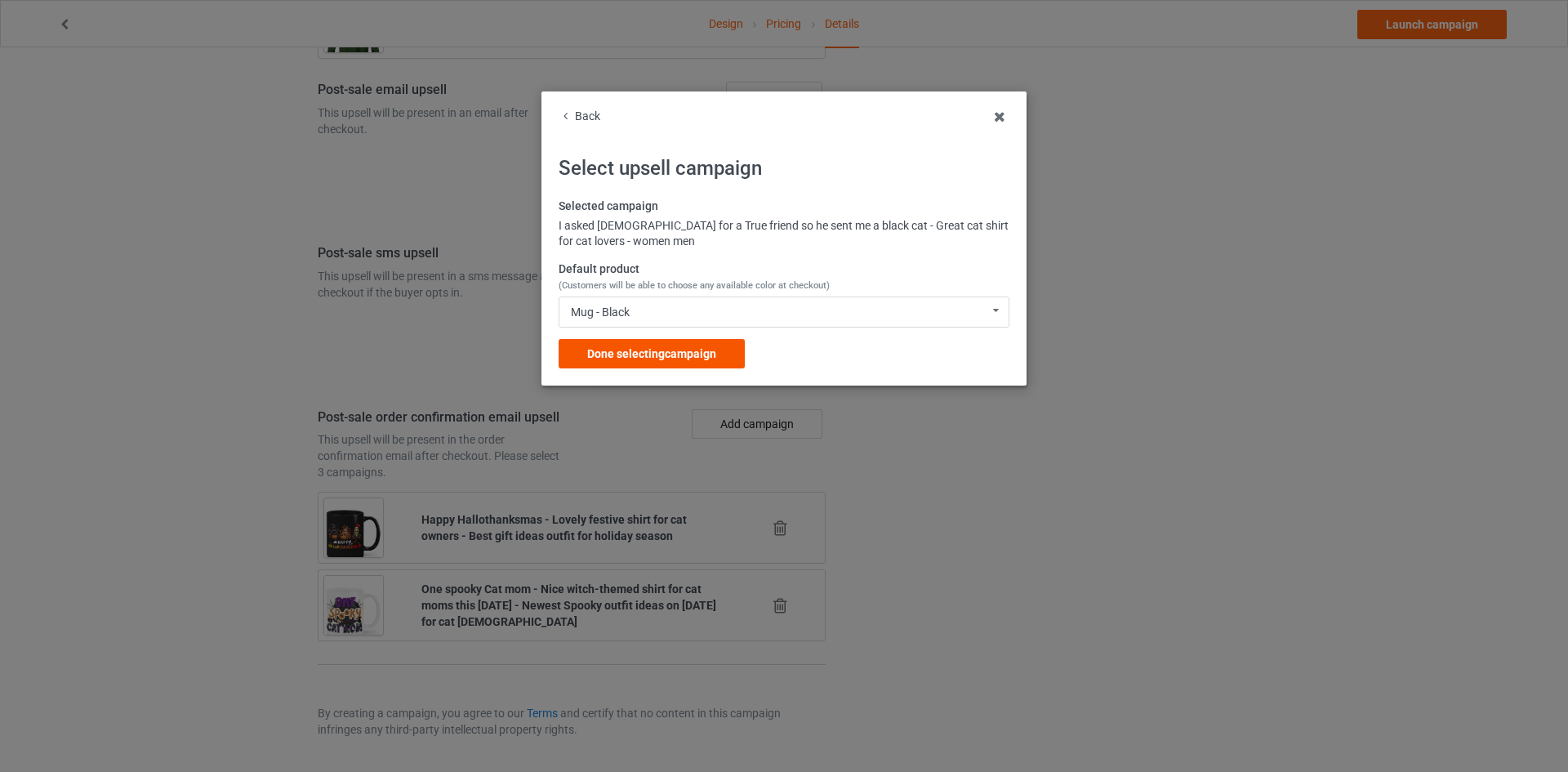
click at [661, 361] on div "Done selecting campaign" at bounding box center [651, 353] width 186 height 29
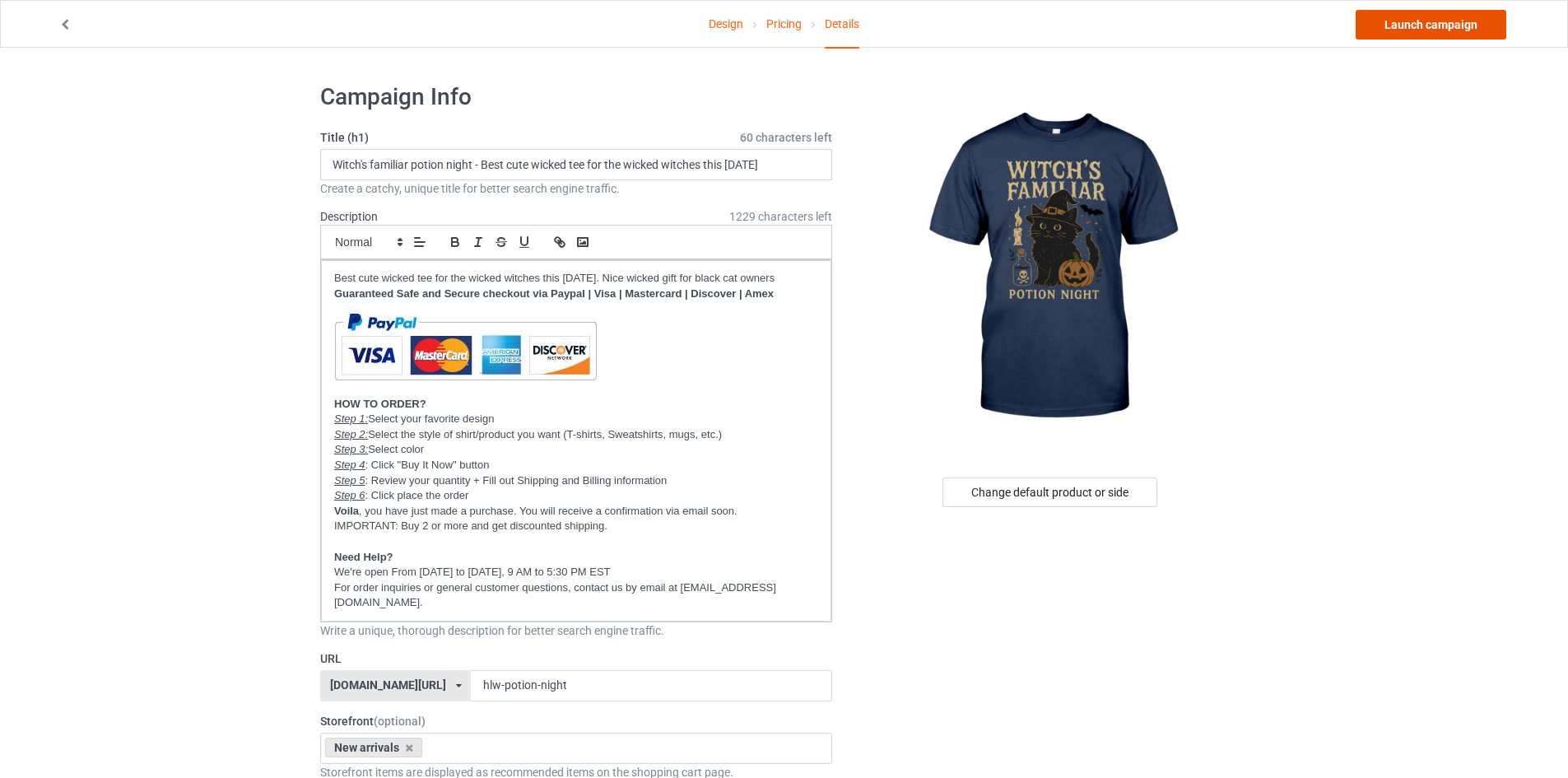
click at [1480, 23] on link "Launch campaign" at bounding box center [1430, 24] width 150 height 29
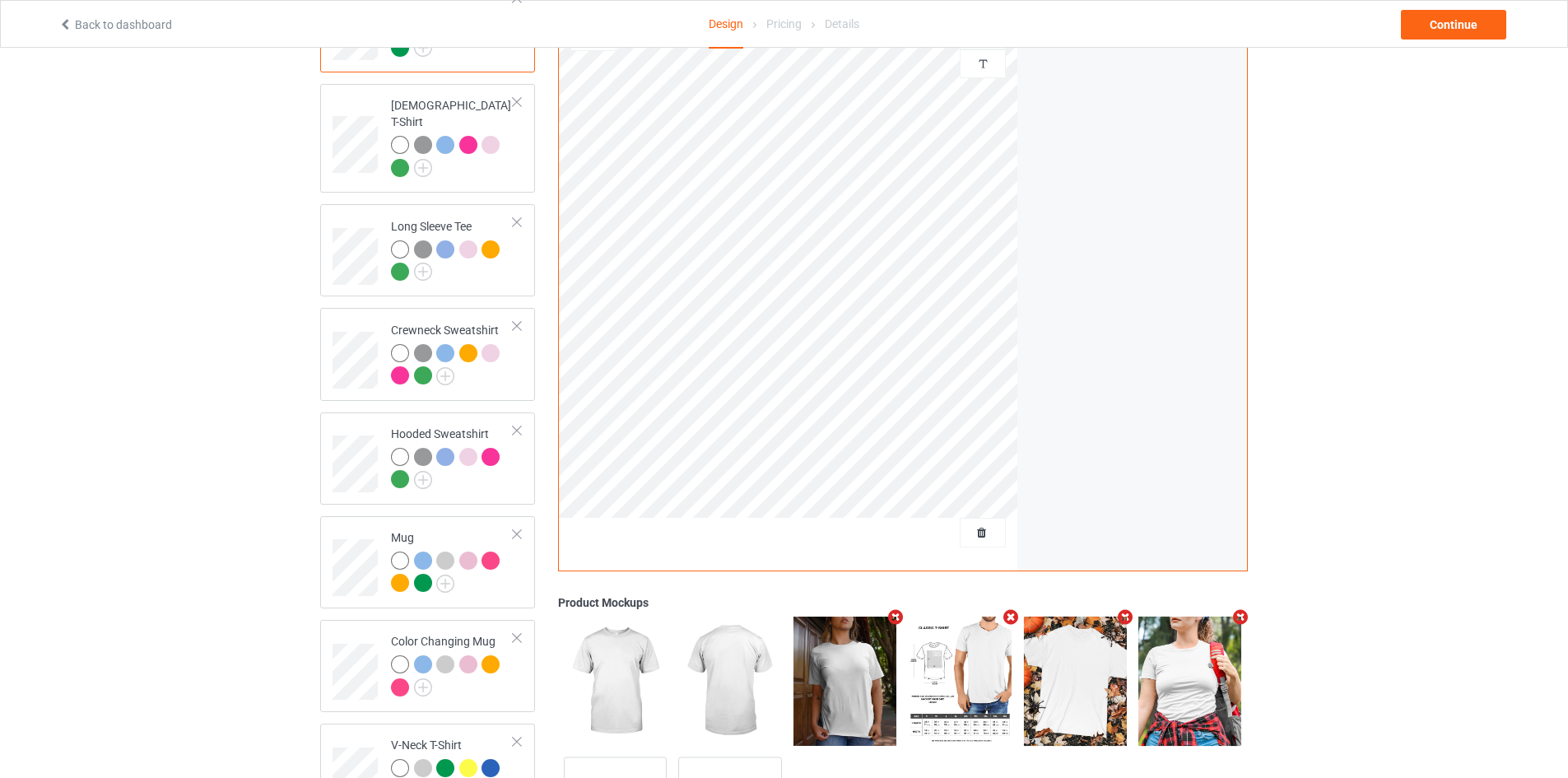
scroll to position [247, 0]
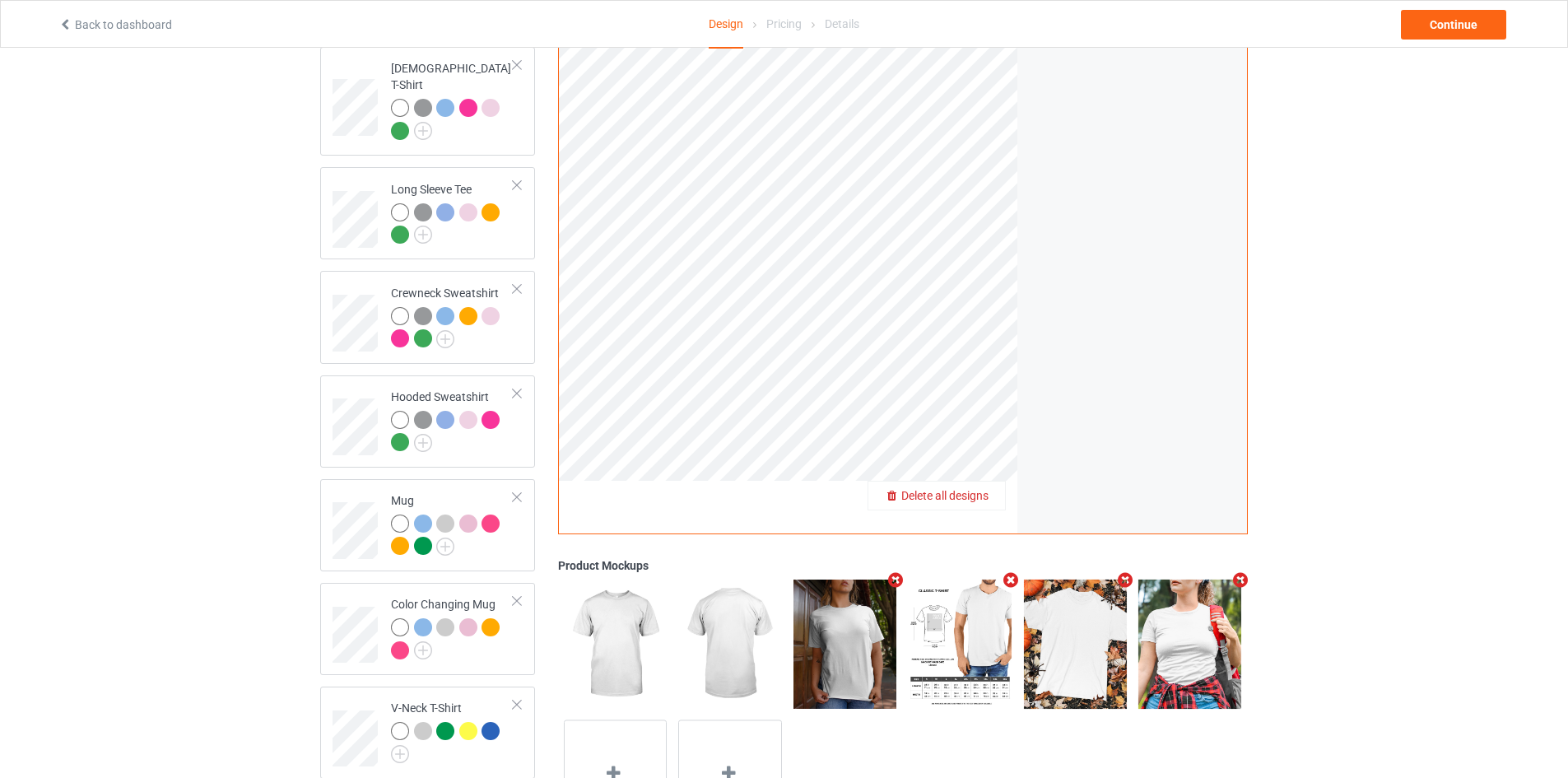
click at [979, 490] on span "Delete all designs" at bounding box center [945, 496] width 87 height 13
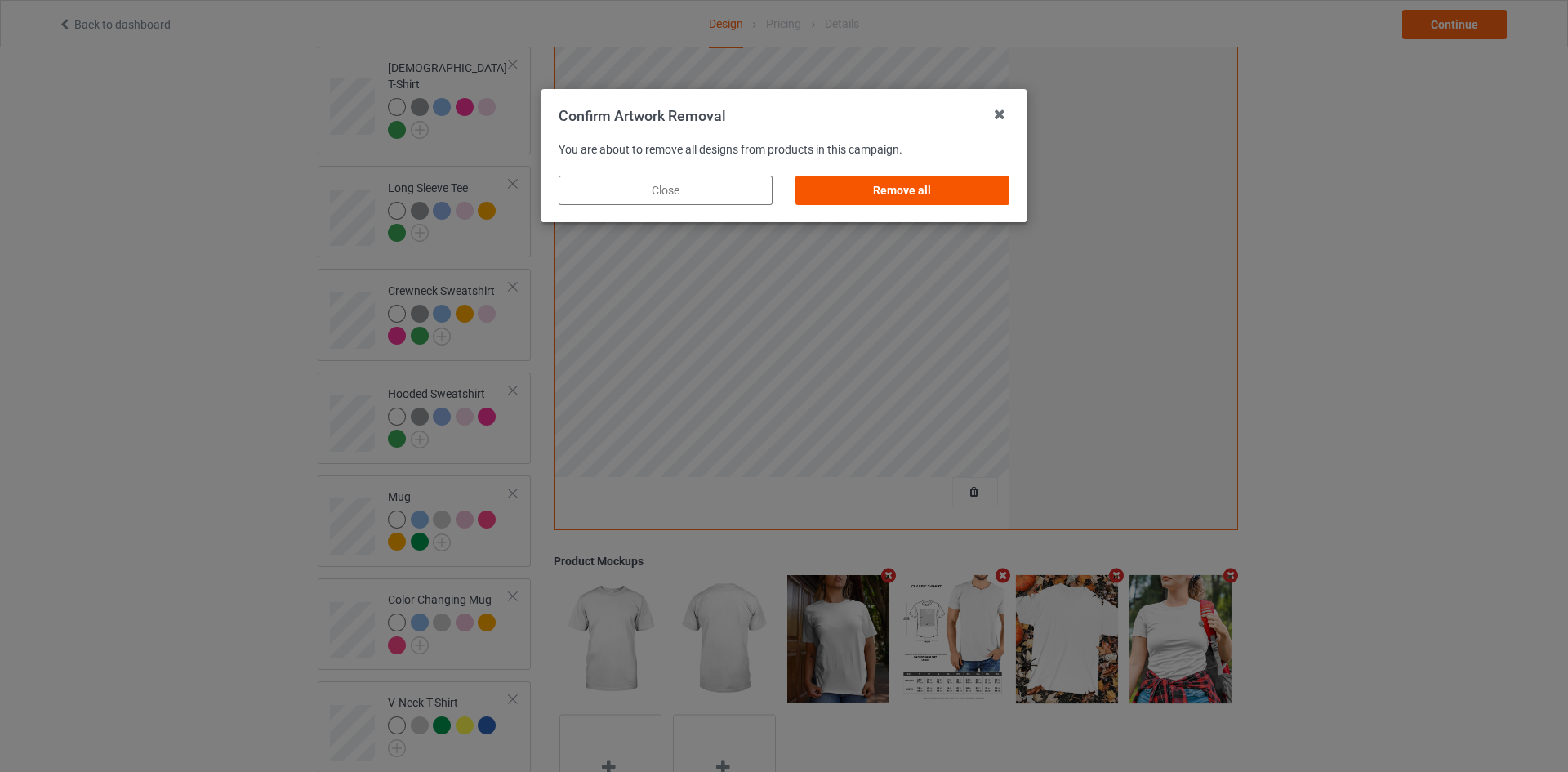
click at [915, 176] on div "Remove all" at bounding box center [902, 190] width 236 height 52
click at [917, 182] on div "Remove all" at bounding box center [902, 190] width 214 height 29
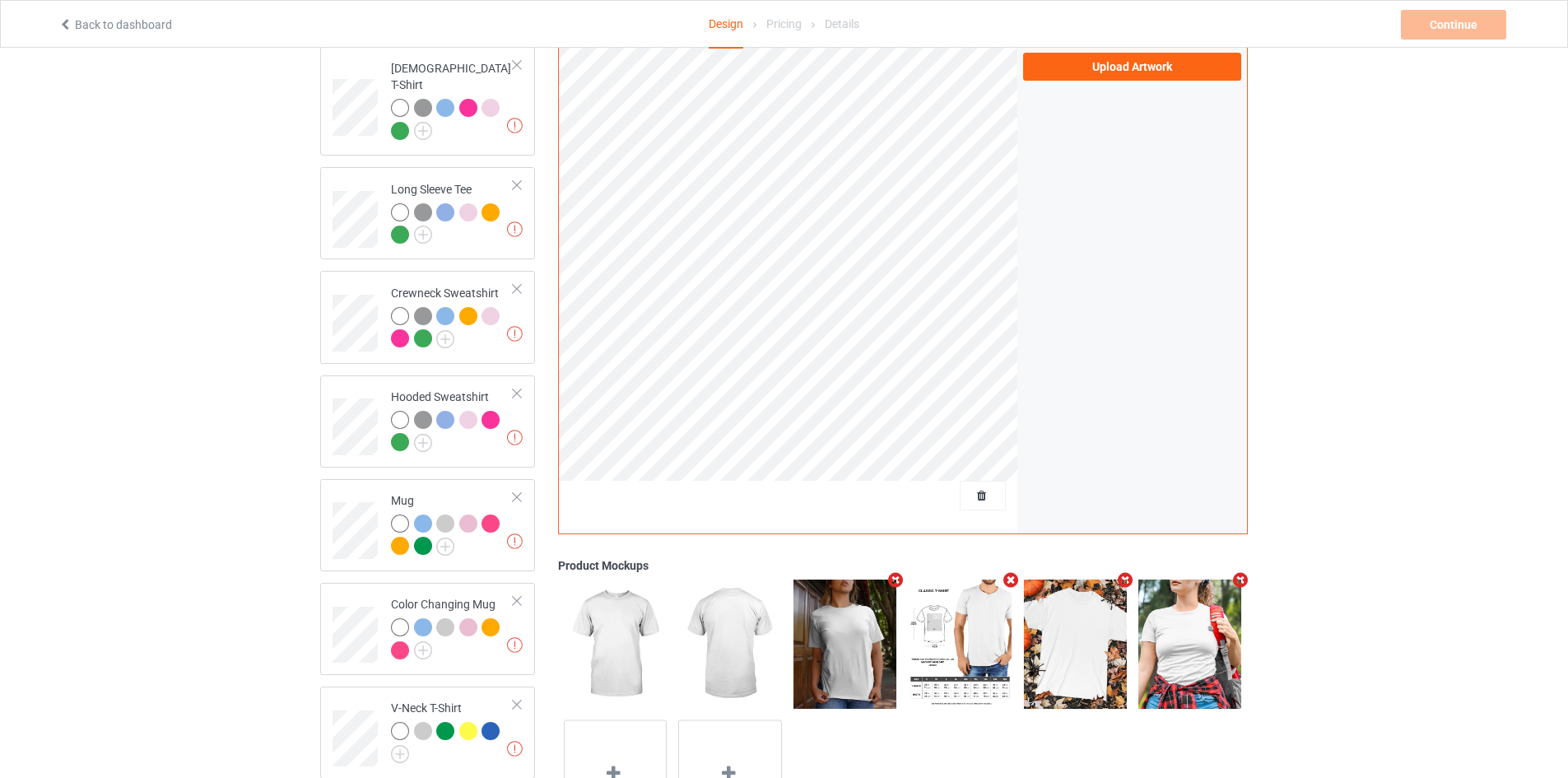
scroll to position [83, 0]
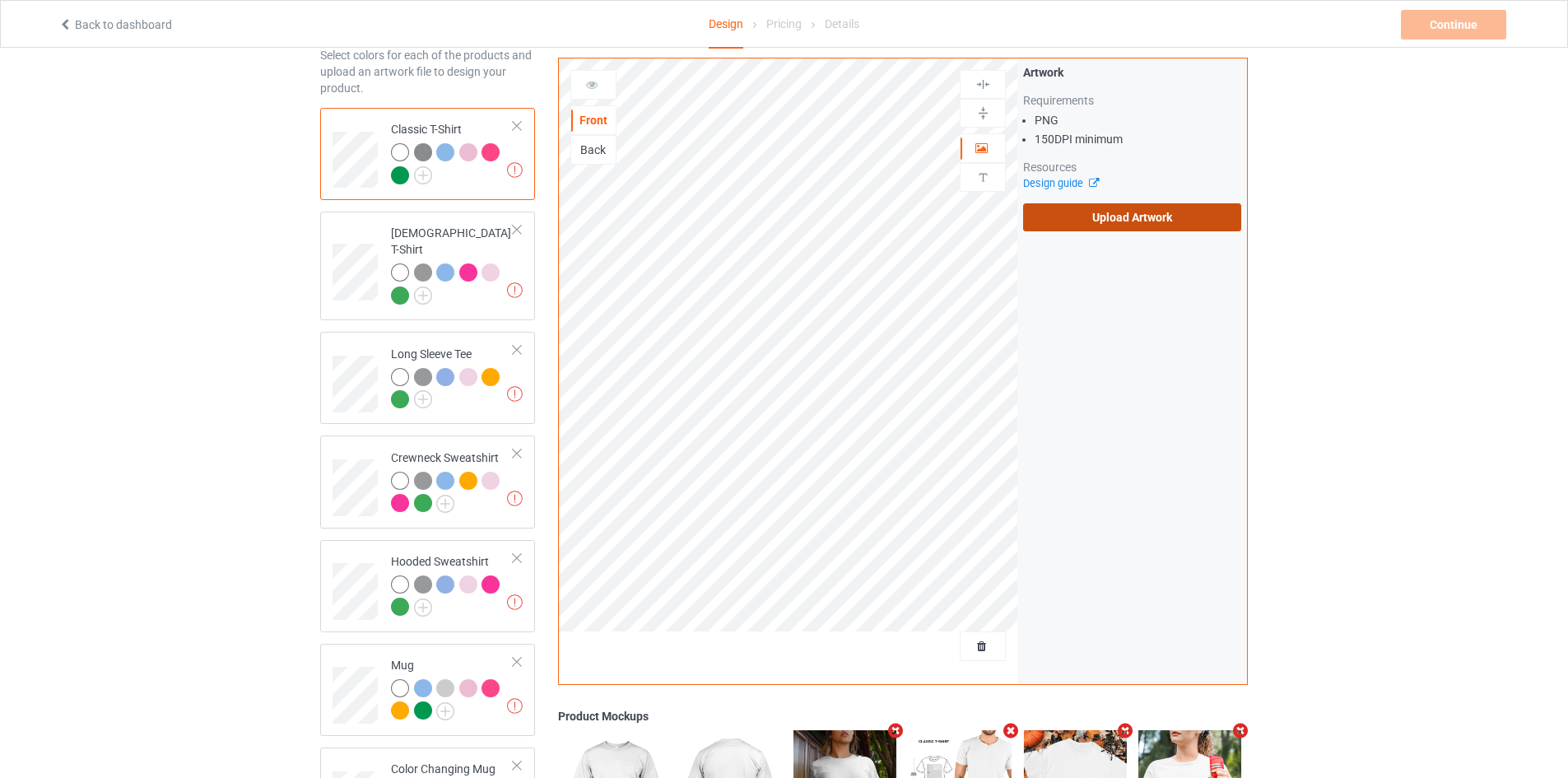
click at [1120, 229] on label "Upload Artwork" at bounding box center [1132, 217] width 218 height 28
click at [0, 0] on input "Upload Artwork" at bounding box center [0, 0] width 0 height 0
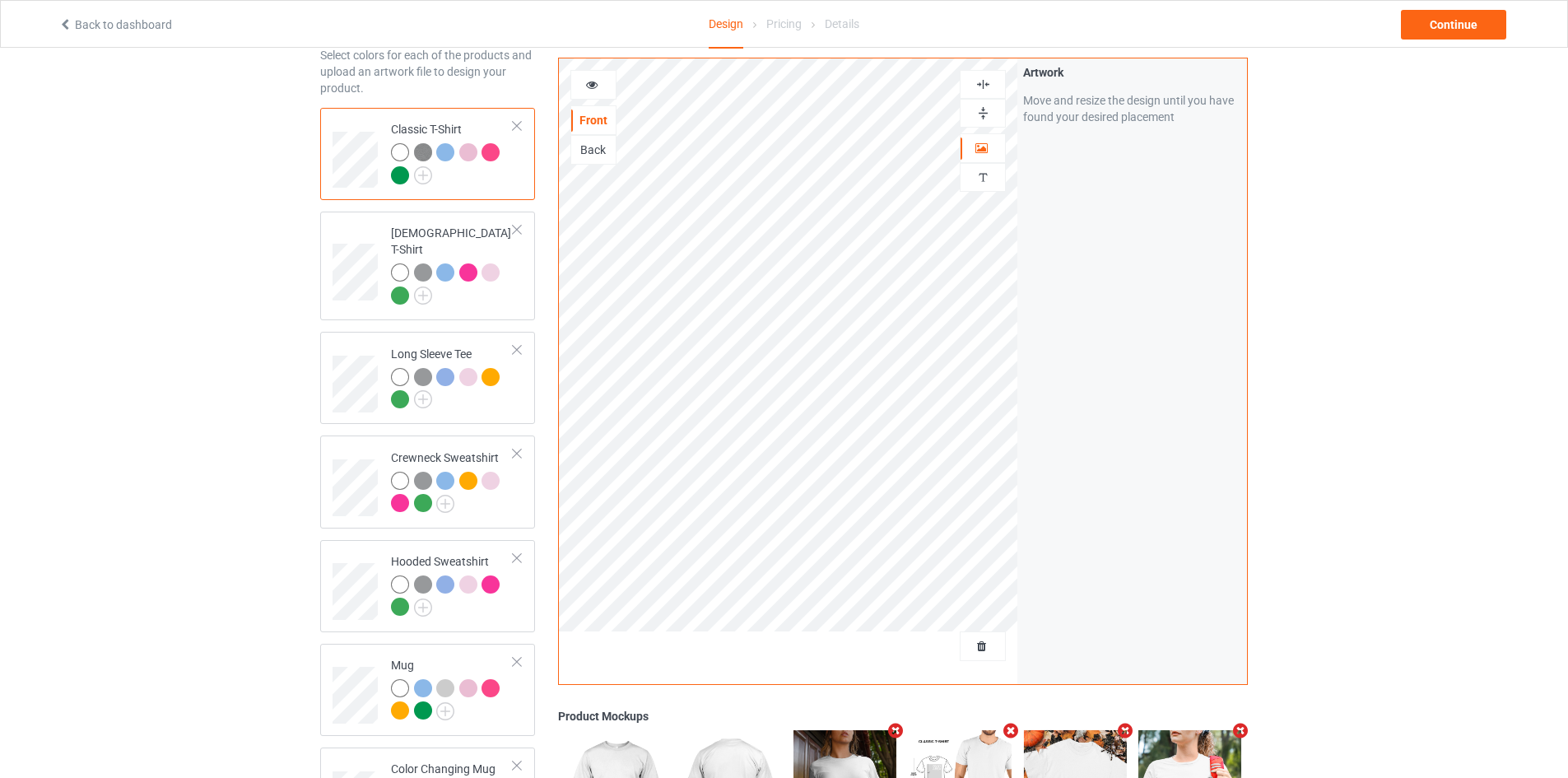
click at [594, 85] on icon at bounding box center [592, 82] width 14 height 12
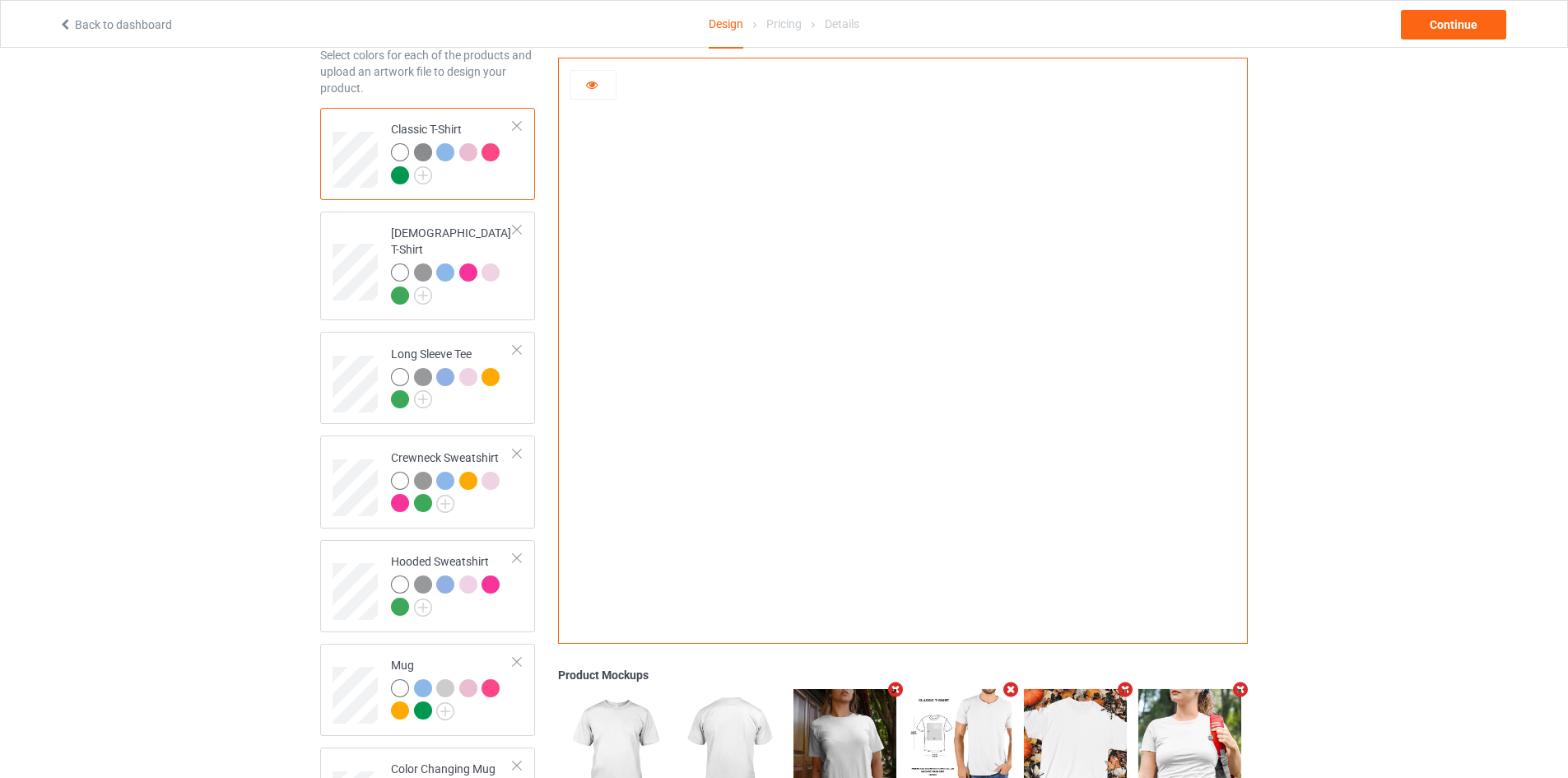
click at [430, 149] on img at bounding box center [423, 152] width 18 height 18
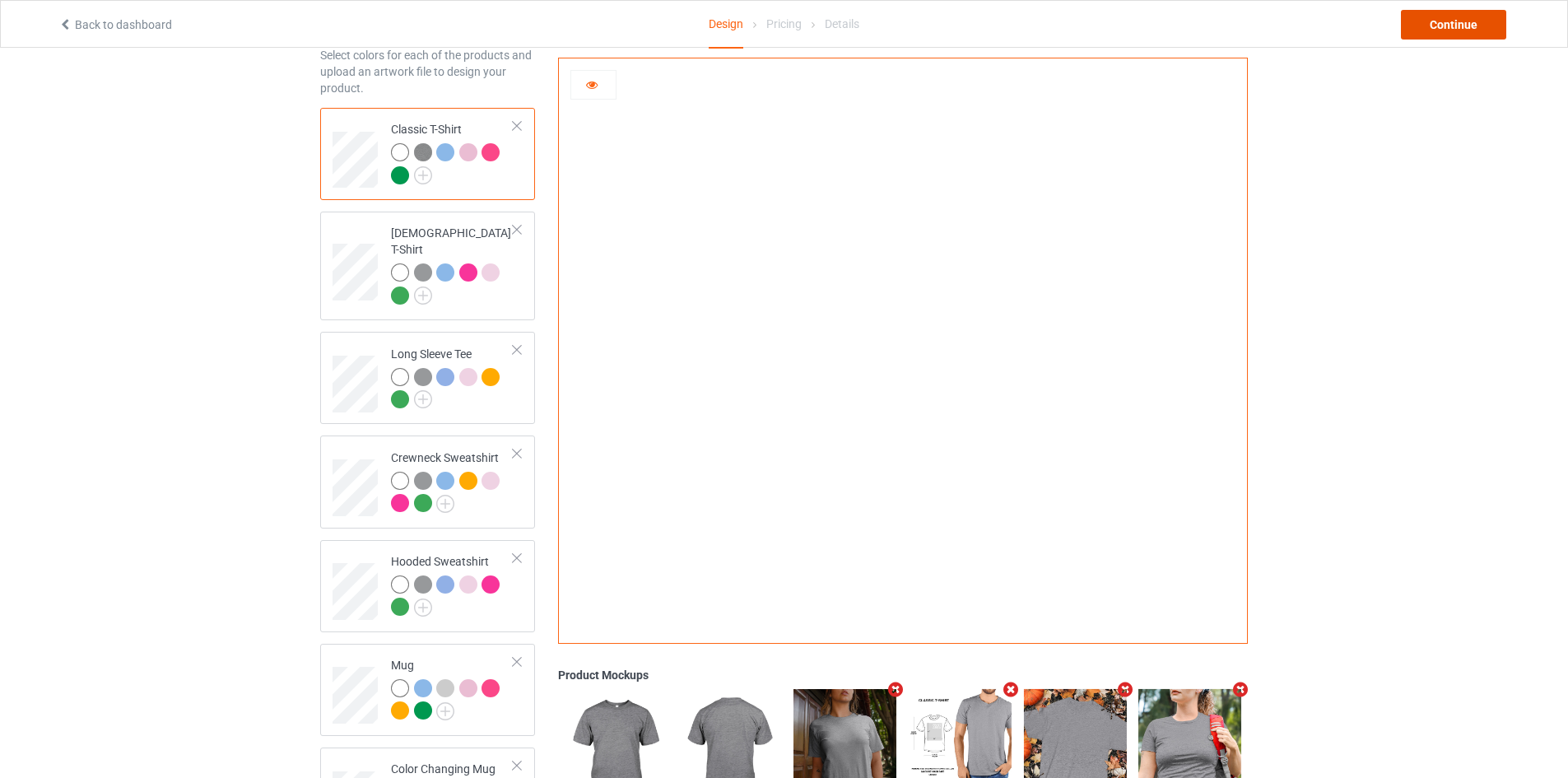
click at [1438, 38] on div "Continue" at bounding box center [1453, 24] width 106 height 29
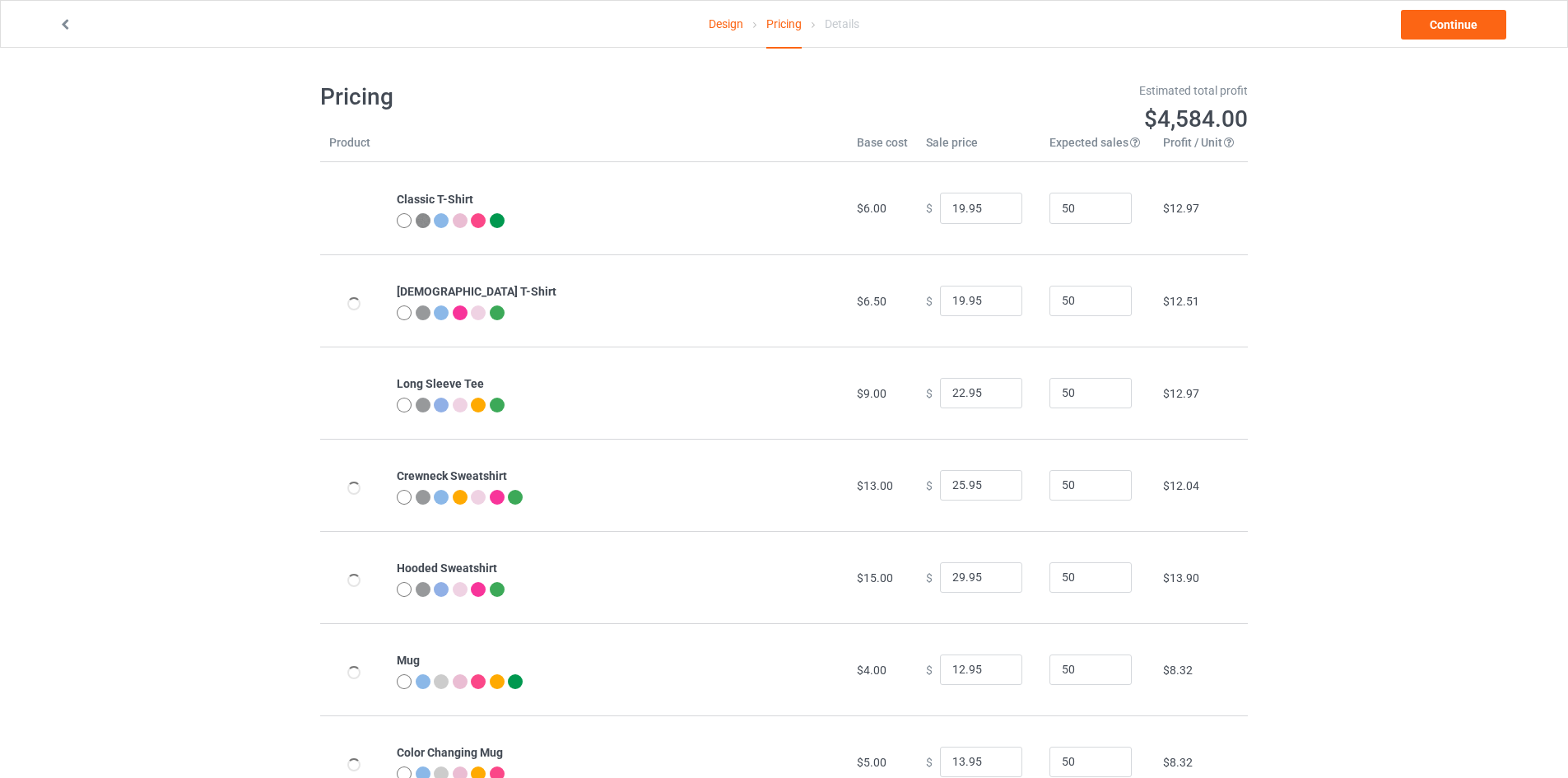
click at [727, 21] on link "Design" at bounding box center [725, 24] width 35 height 46
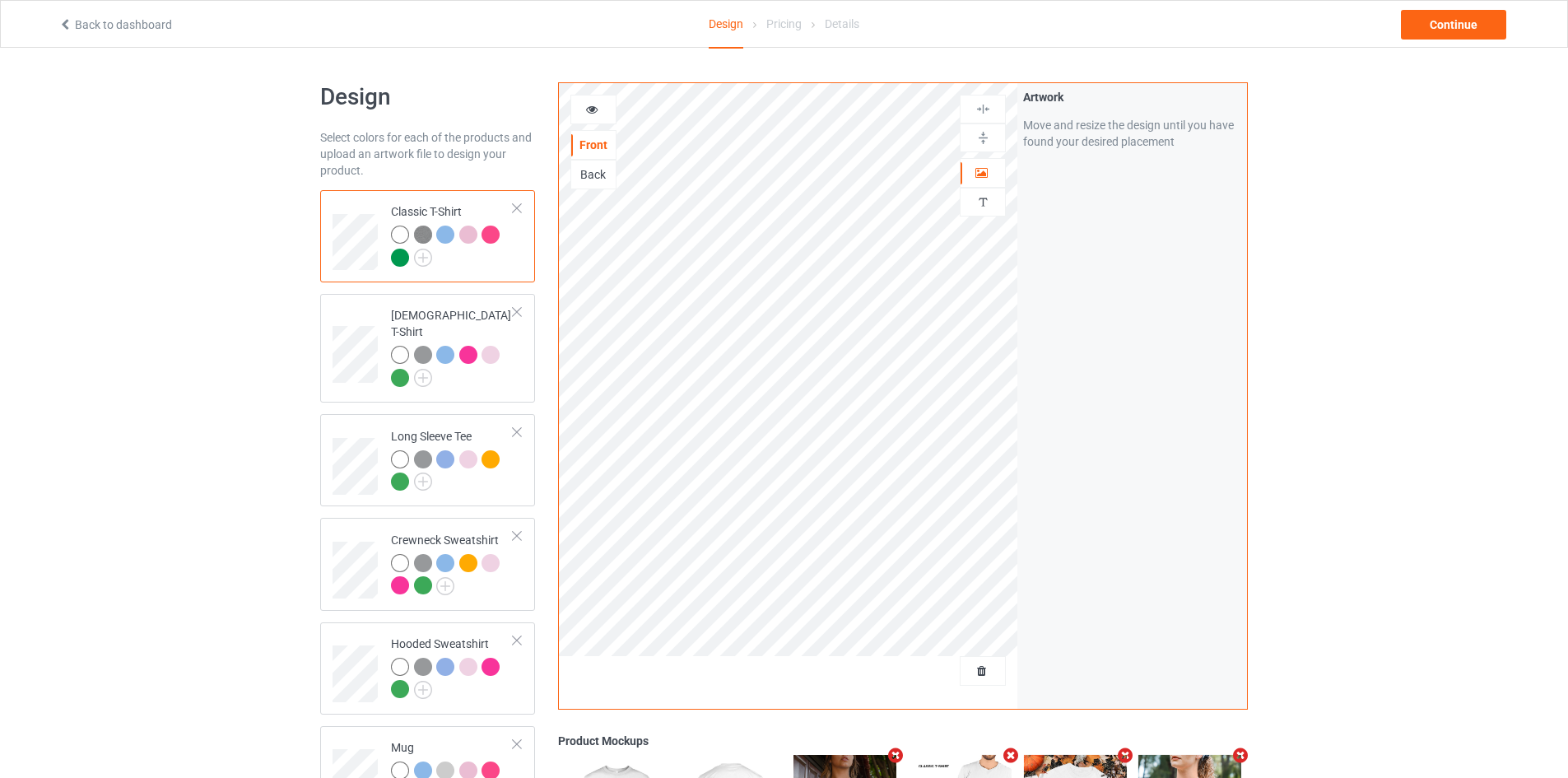
click at [596, 113] on icon at bounding box center [592, 107] width 14 height 12
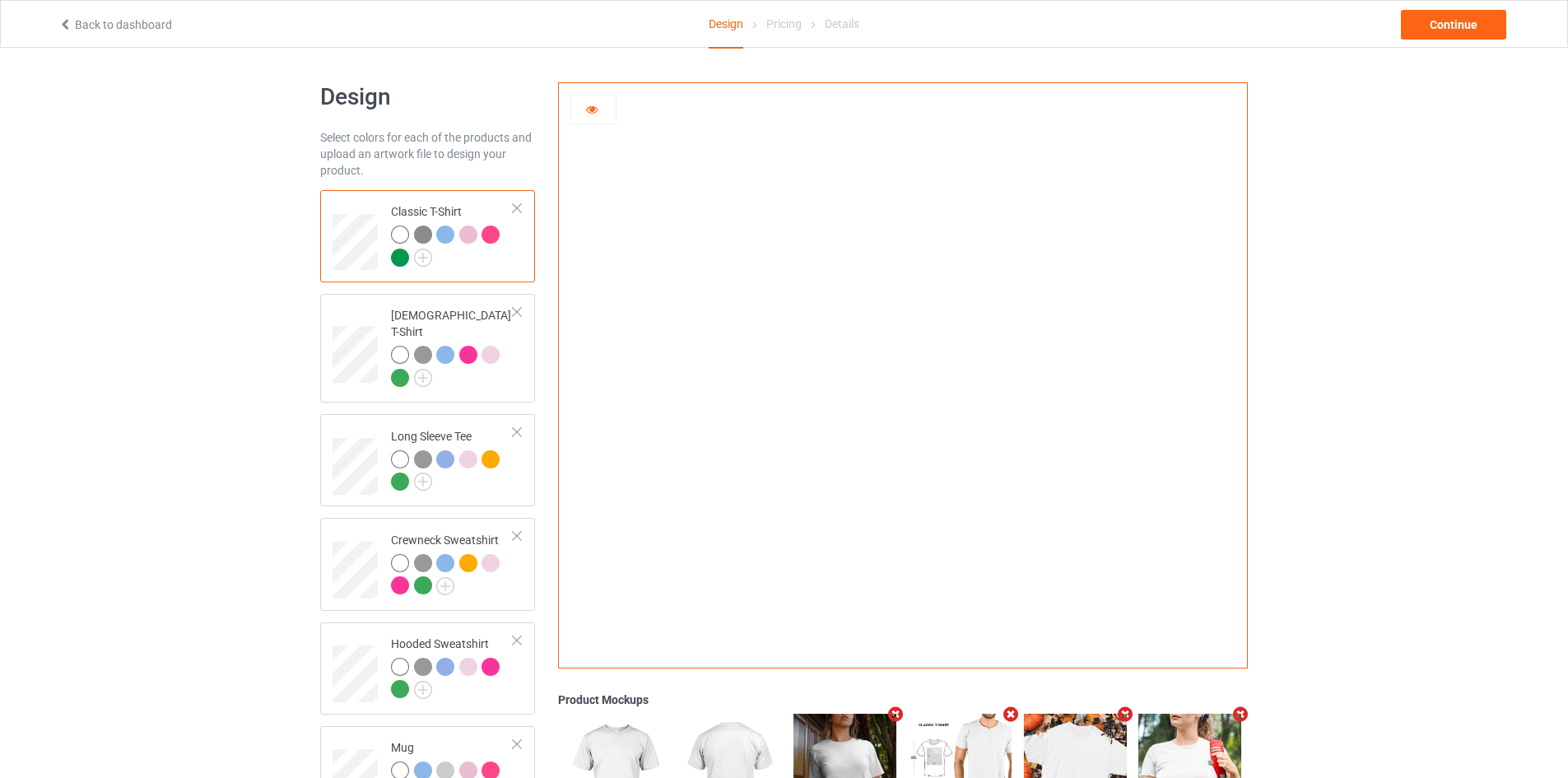
click at [428, 232] on img at bounding box center [423, 235] width 18 height 18
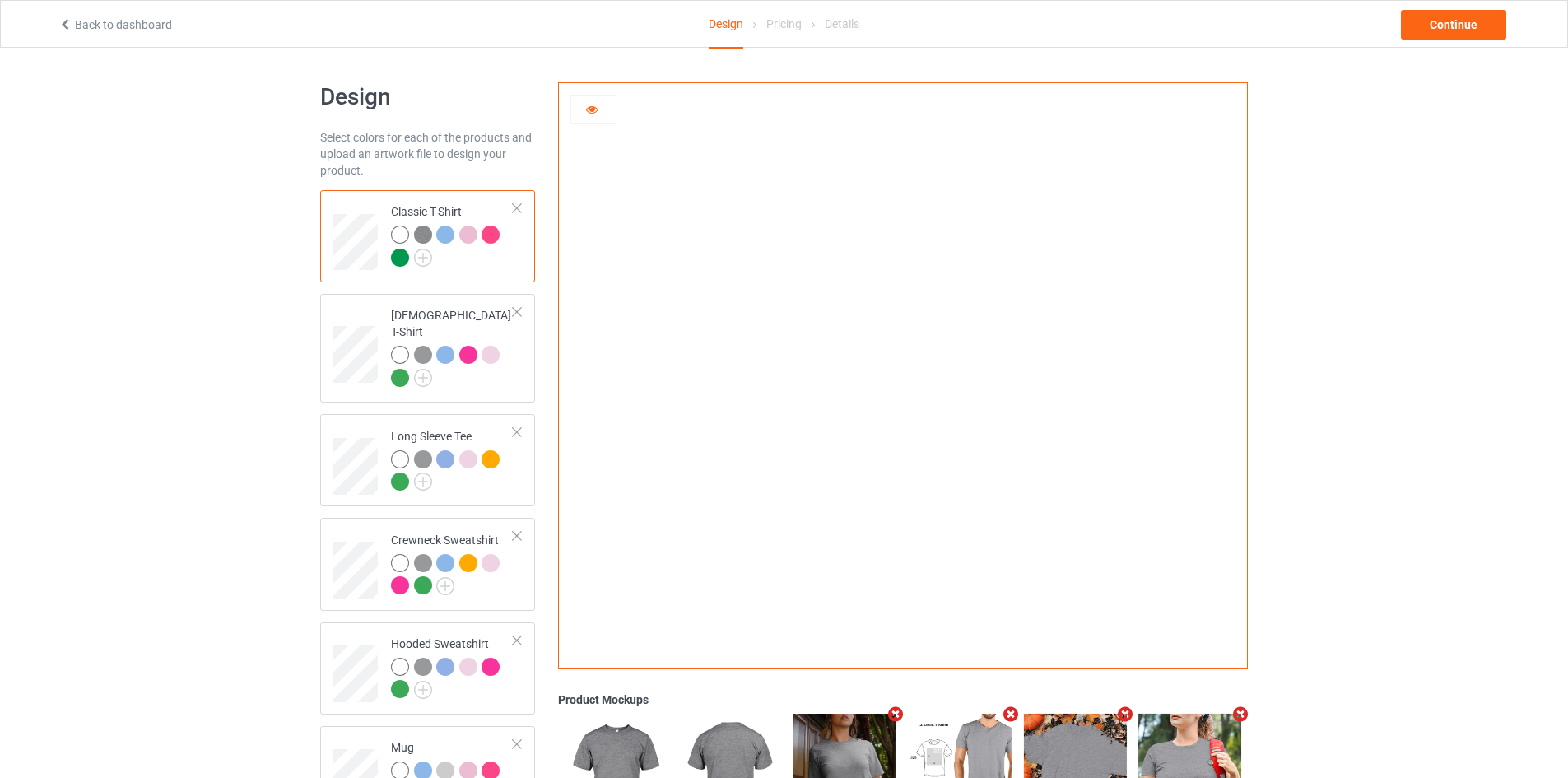
click at [437, 235] on div at bounding box center [445, 235] width 18 height 18
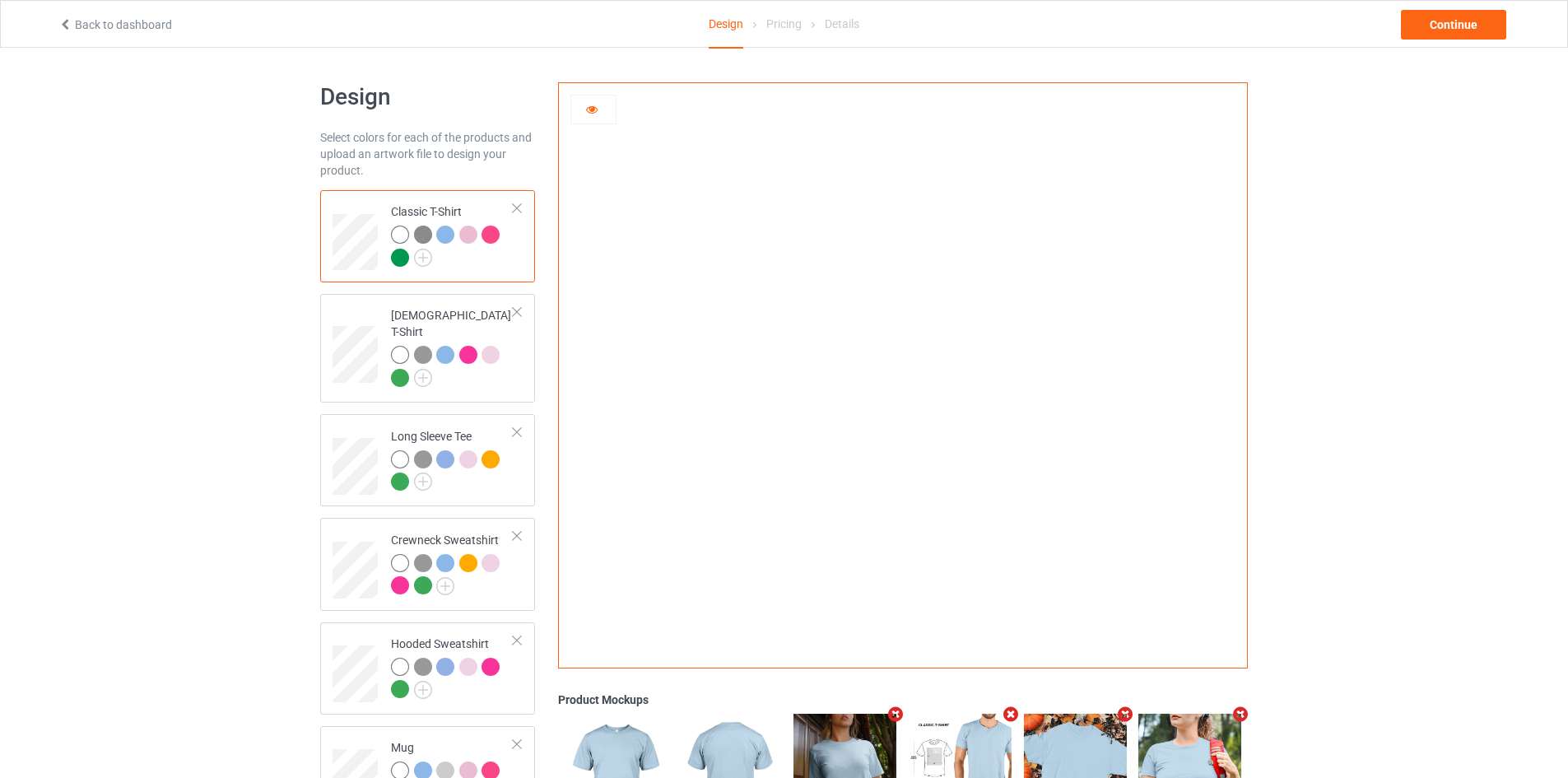
click at [460, 237] on div at bounding box center [468, 235] width 18 height 18
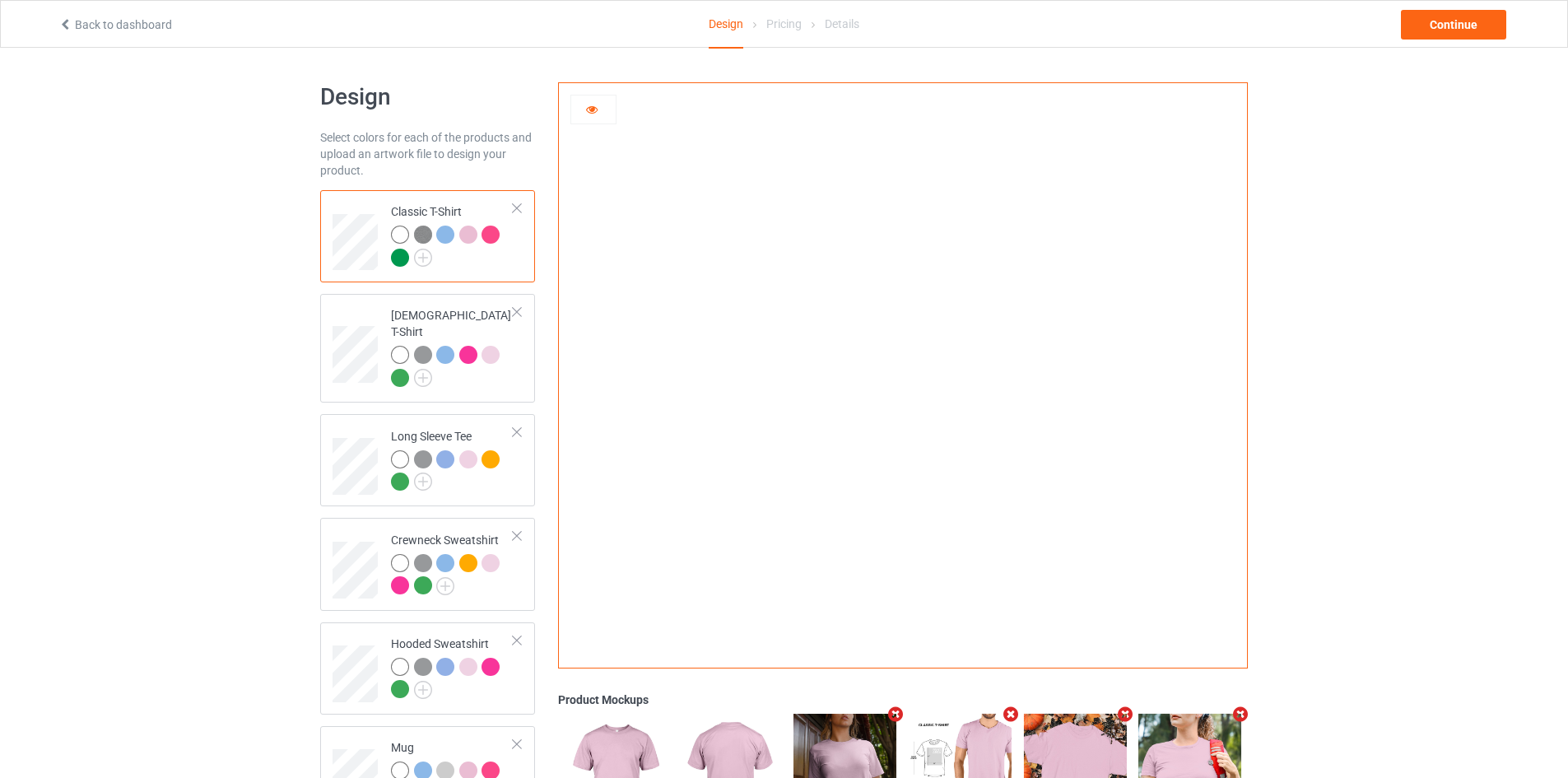
click at [485, 237] on div at bounding box center [491, 235] width 18 height 18
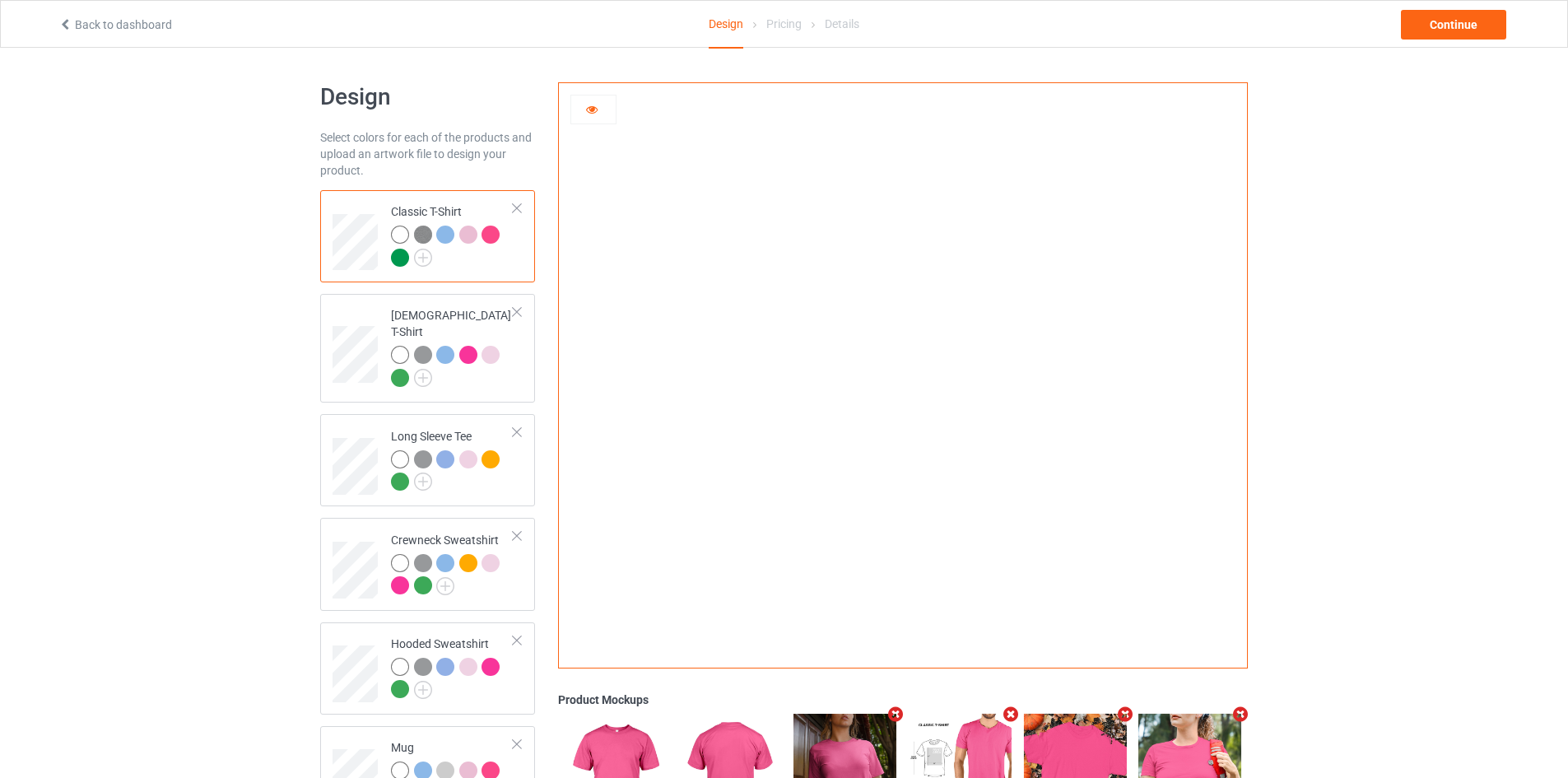
click at [394, 258] on div at bounding box center [400, 258] width 18 height 18
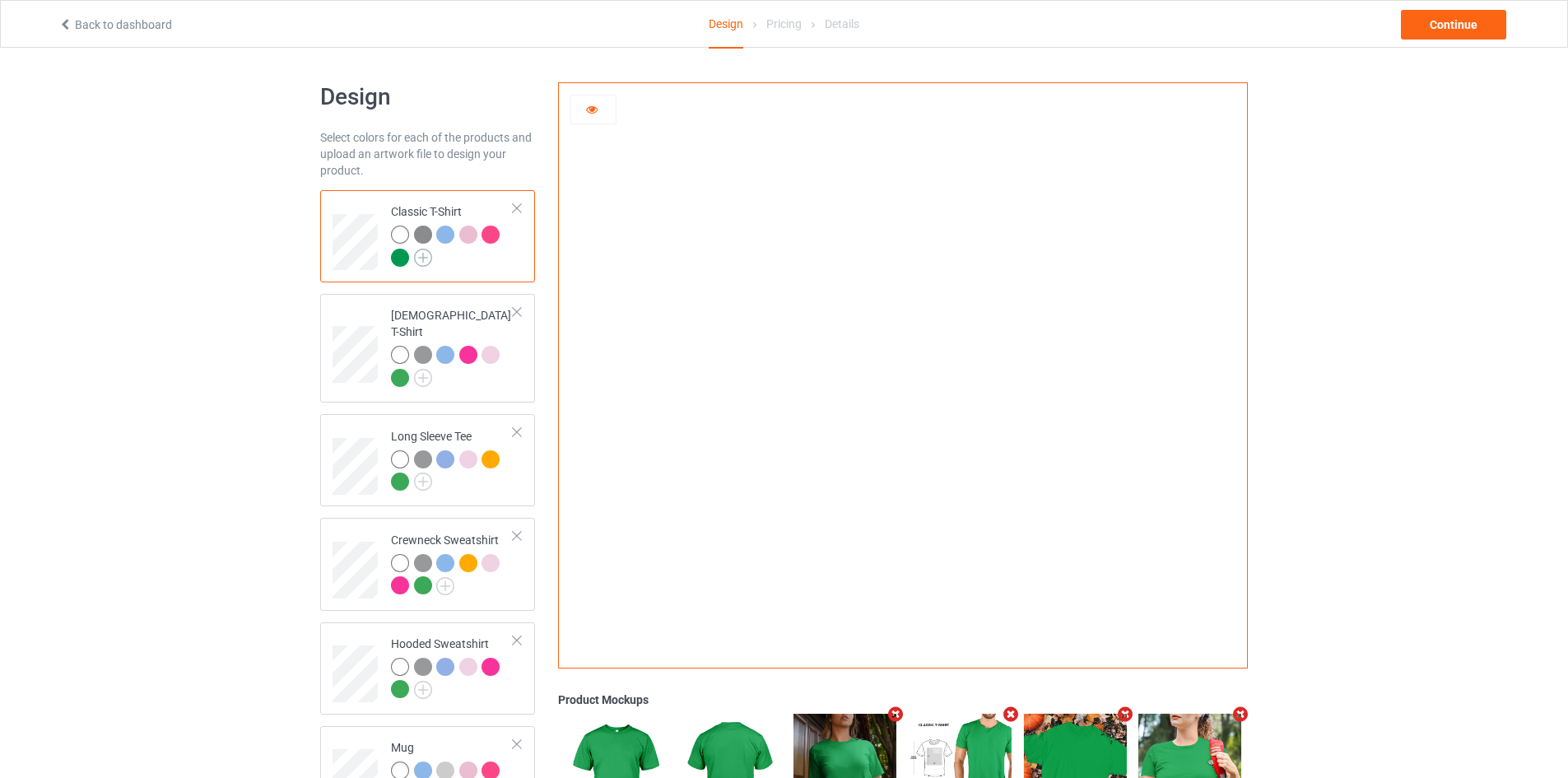
click at [416, 258] on img at bounding box center [423, 258] width 18 height 18
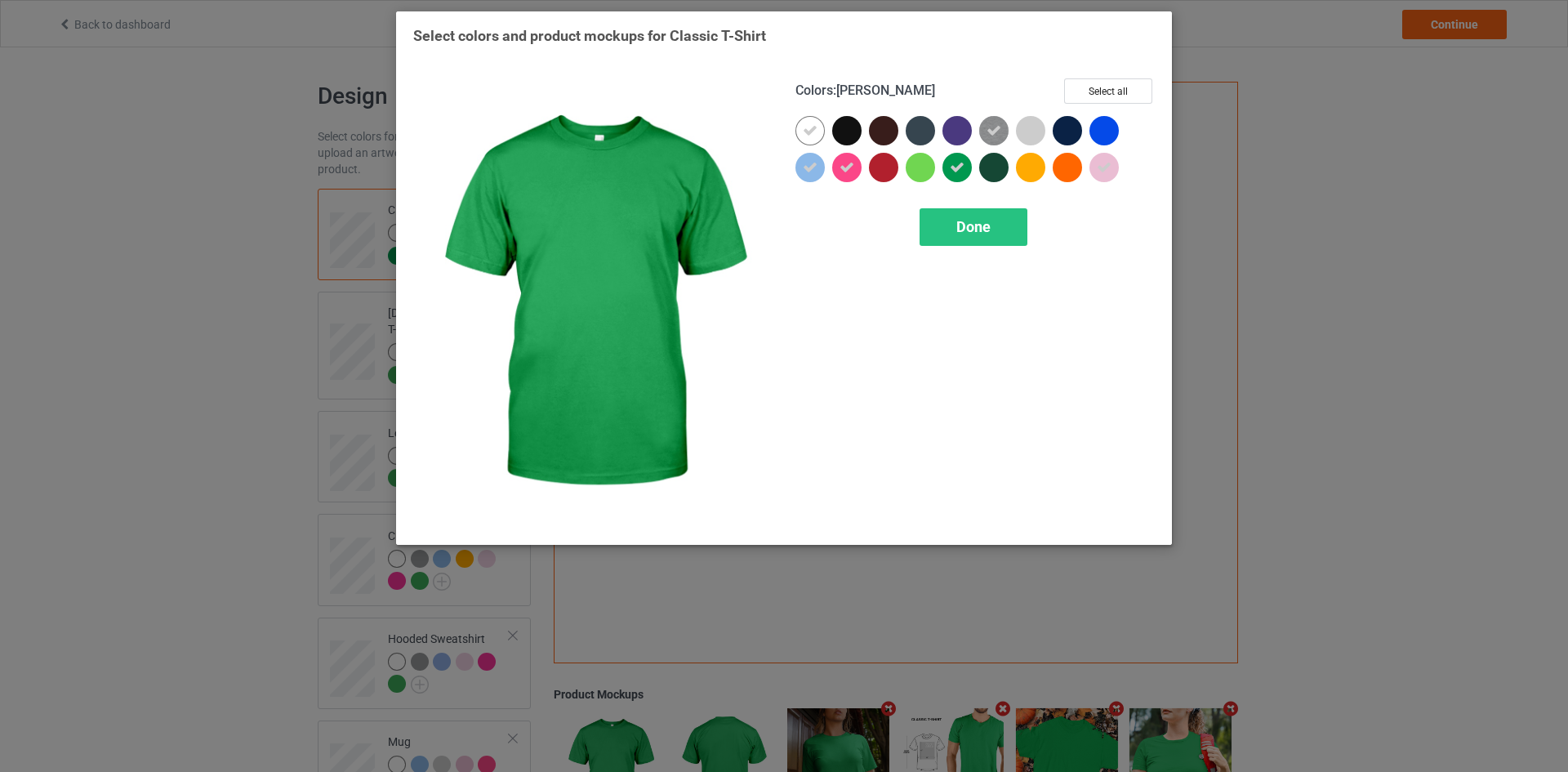
click at [954, 166] on icon at bounding box center [957, 167] width 15 height 15
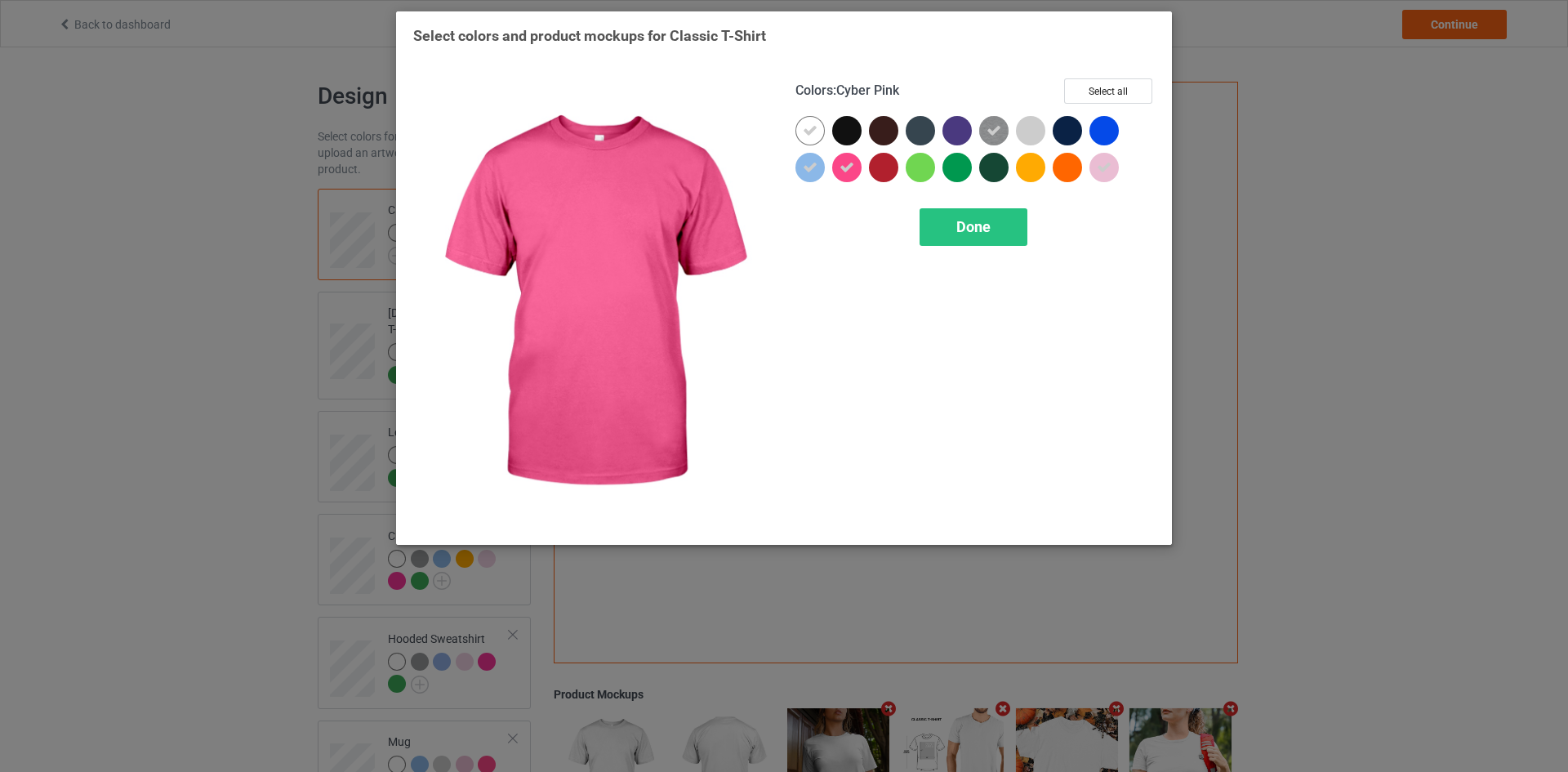
click at [855, 166] on div at bounding box center [846, 167] width 29 height 29
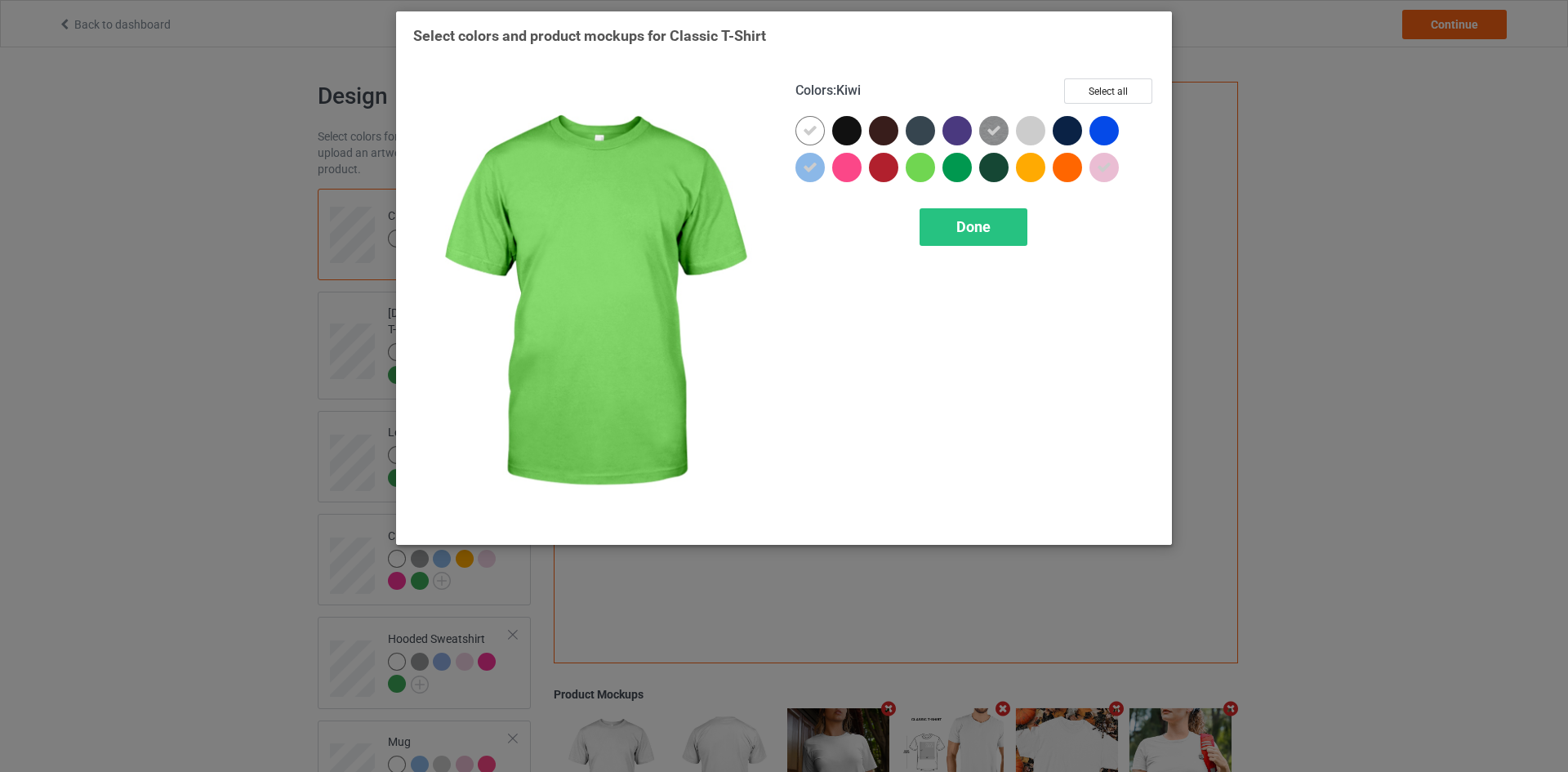
click at [950, 171] on div at bounding box center [956, 167] width 29 height 29
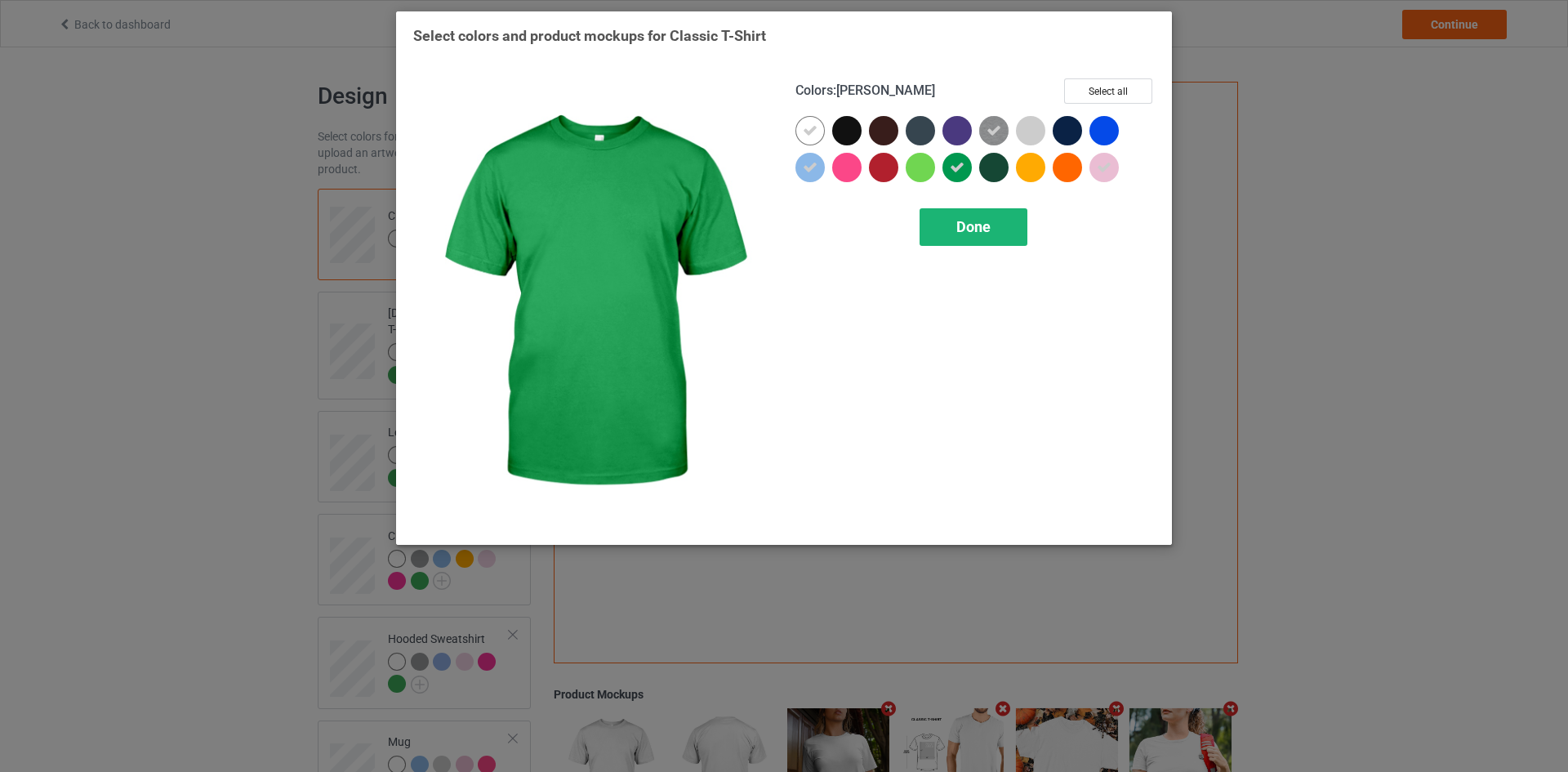
click at [977, 236] on div "Done" at bounding box center [973, 227] width 108 height 38
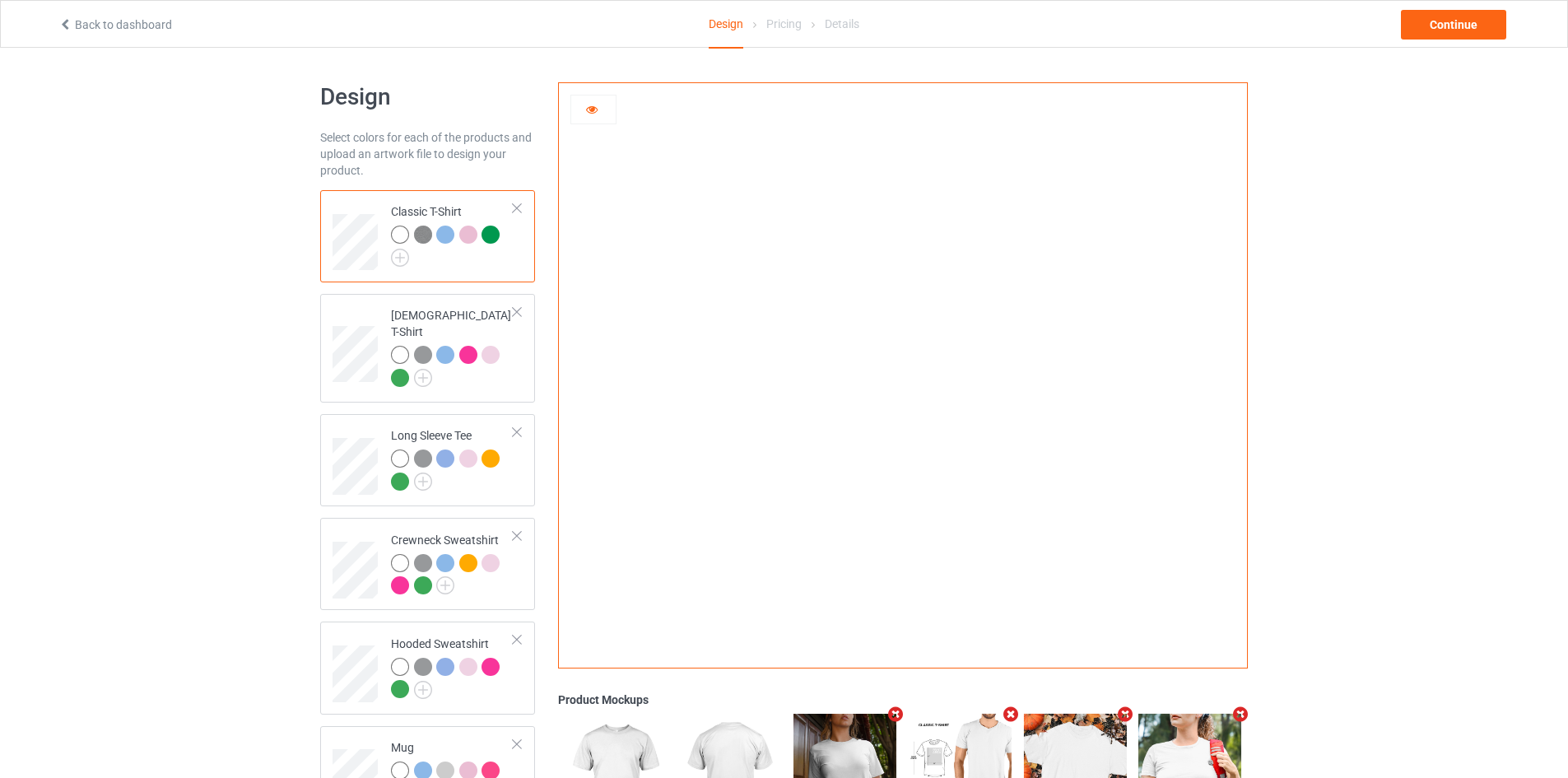
click at [491, 231] on div at bounding box center [491, 235] width 18 height 18
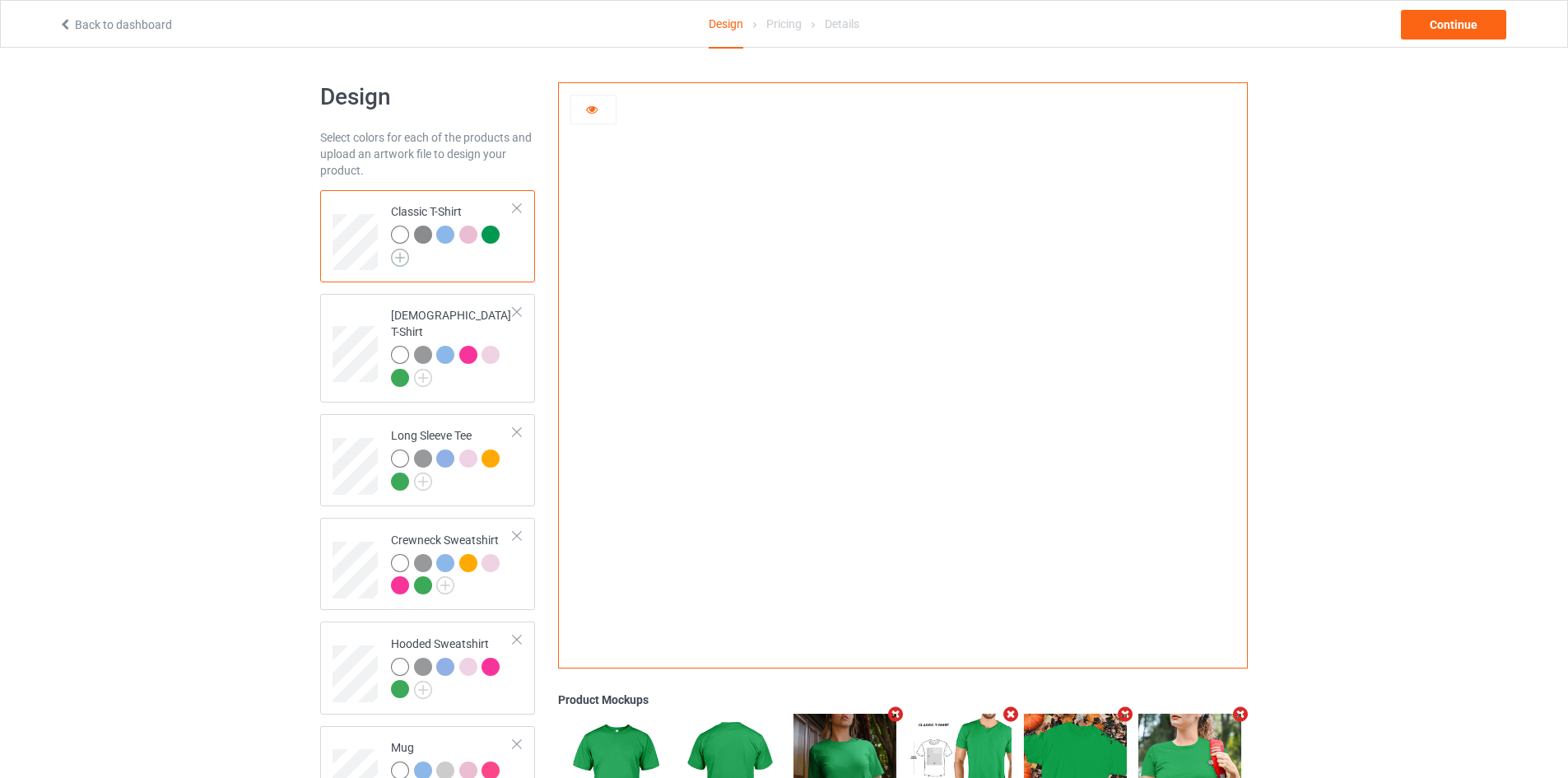
click at [396, 261] on img at bounding box center [400, 258] width 18 height 18
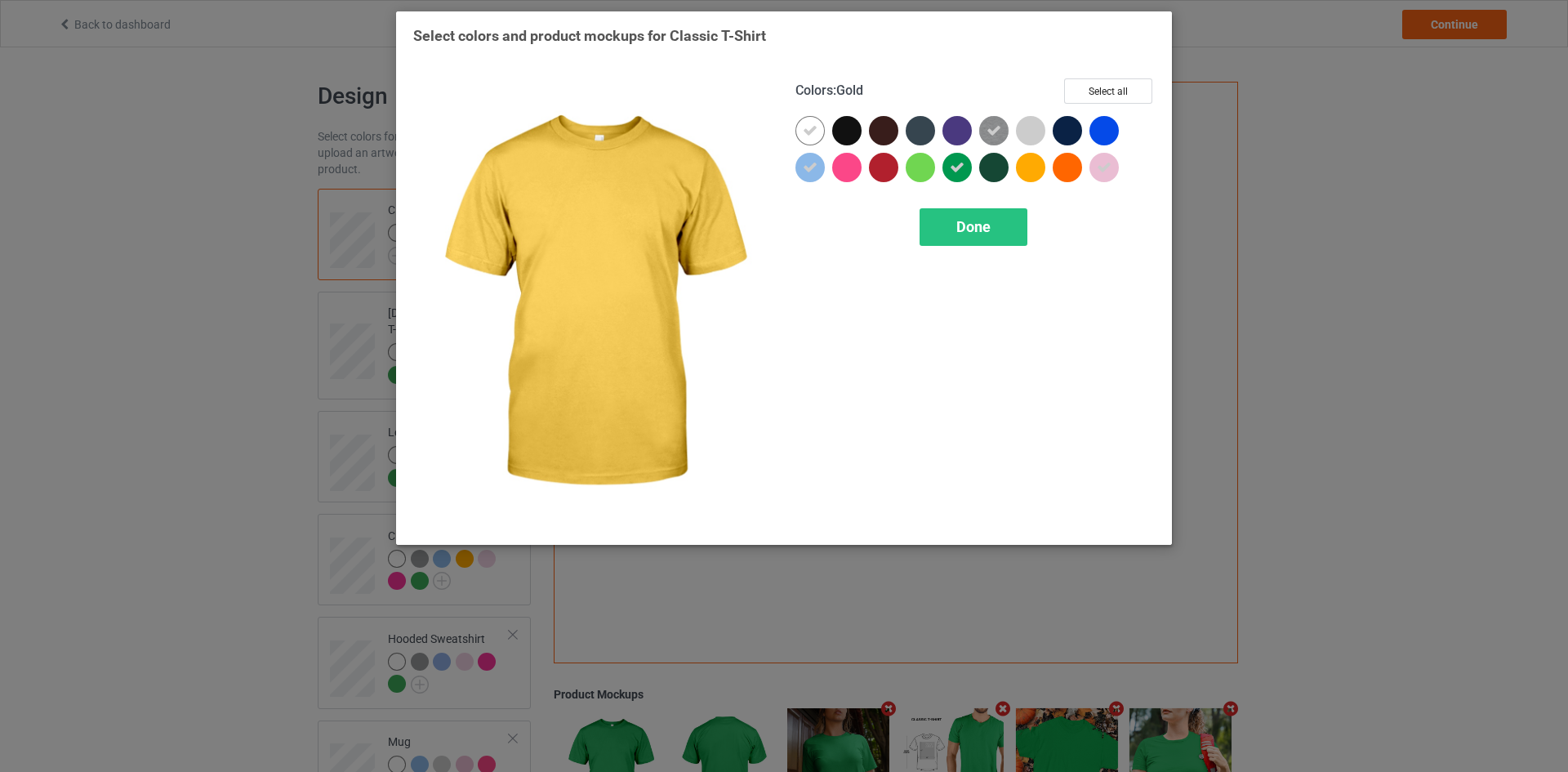
click at [1039, 173] on div at bounding box center [1030, 167] width 29 height 29
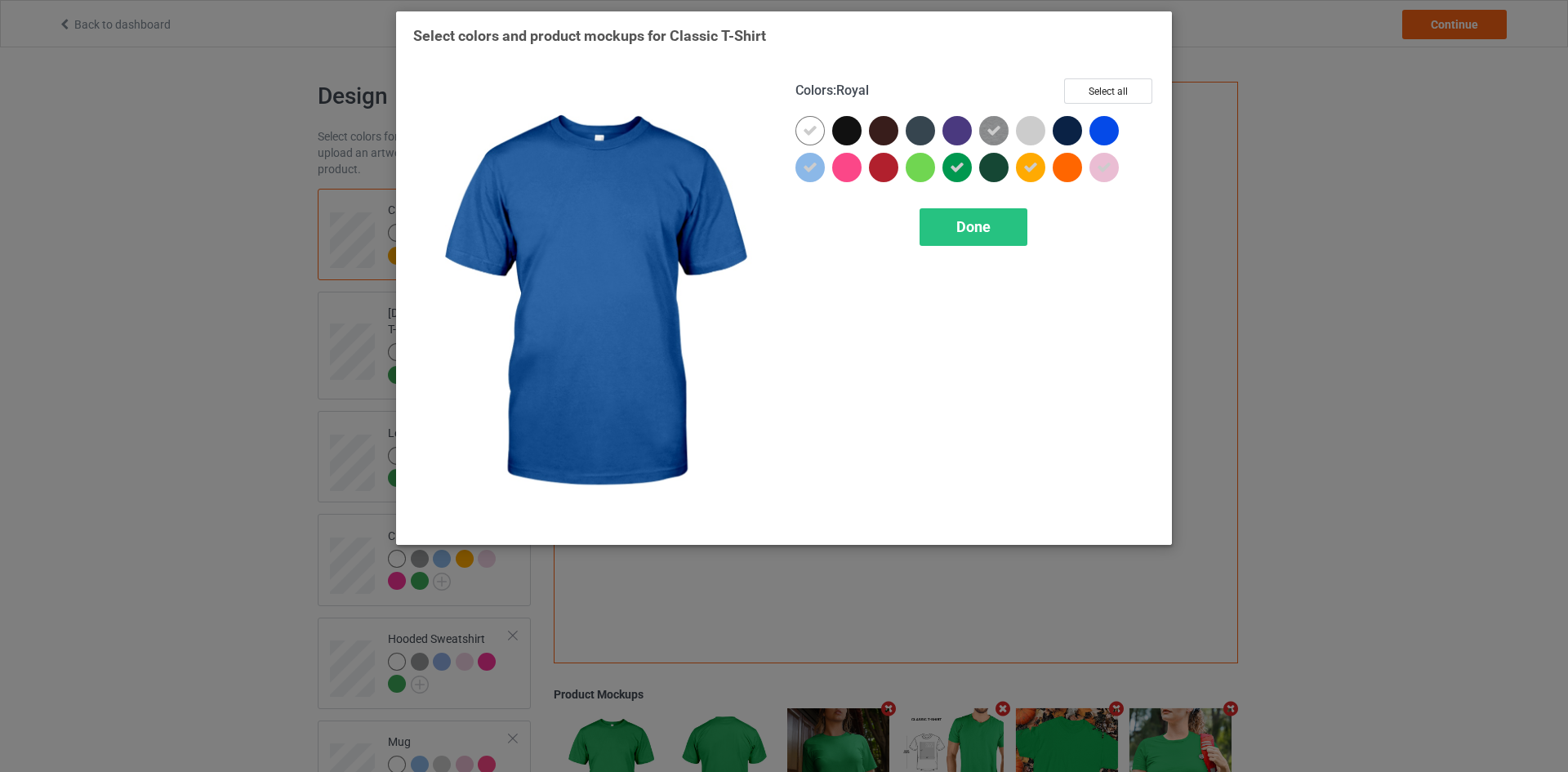
click at [1101, 133] on div at bounding box center [1103, 130] width 29 height 29
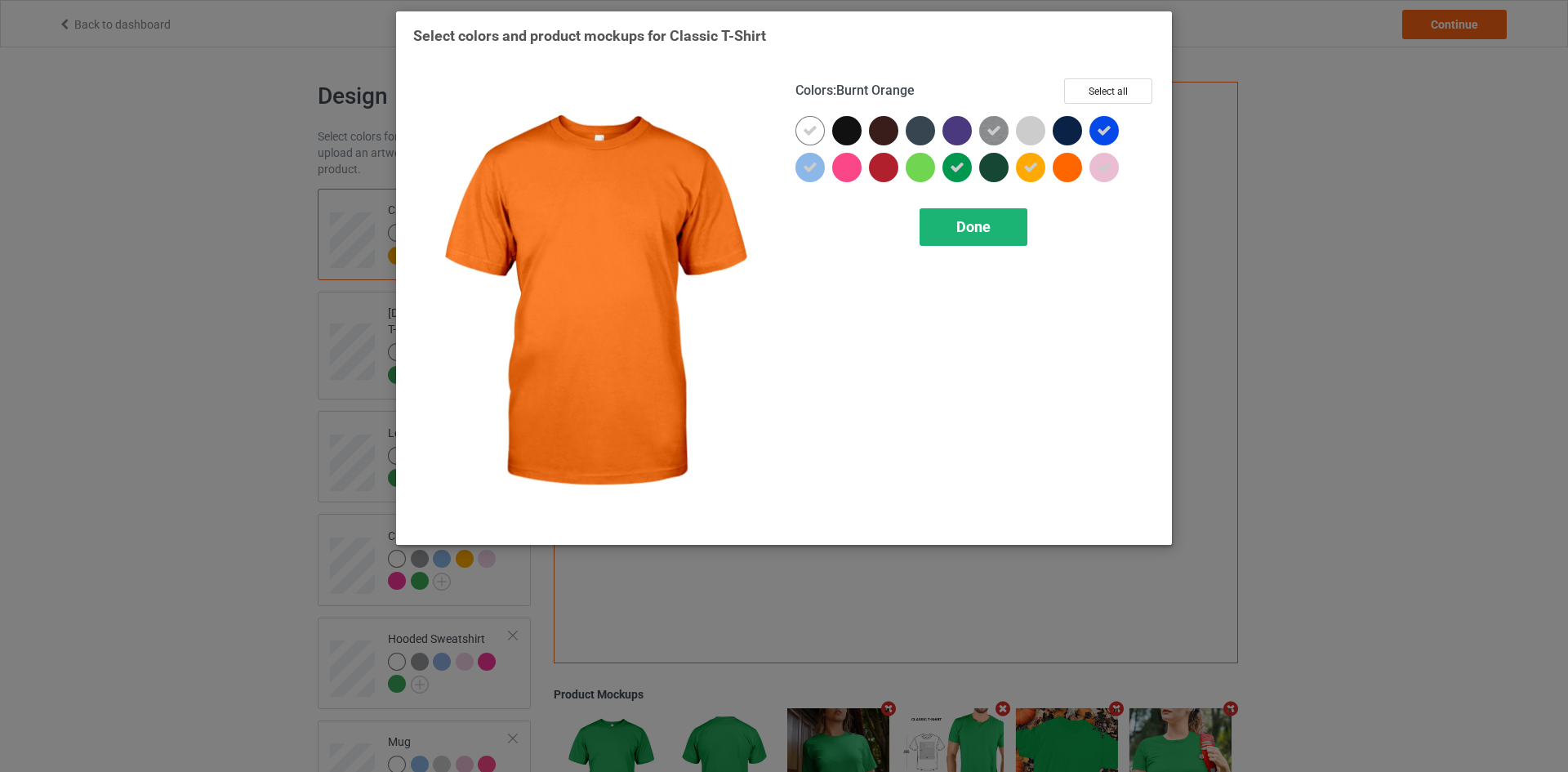
click at [1018, 226] on div "Done" at bounding box center [973, 227] width 108 height 38
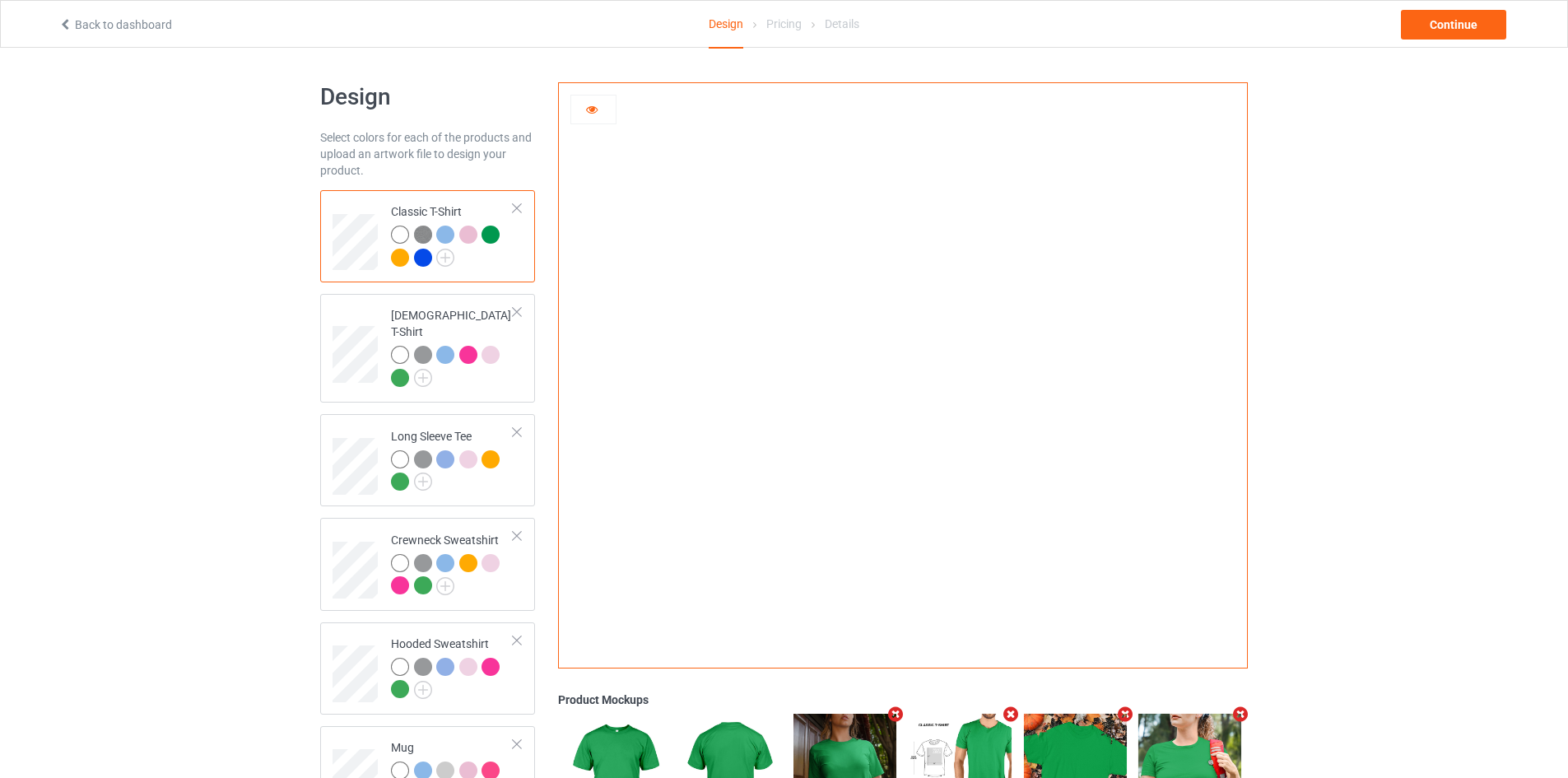
click at [420, 257] on div at bounding box center [423, 258] width 18 height 18
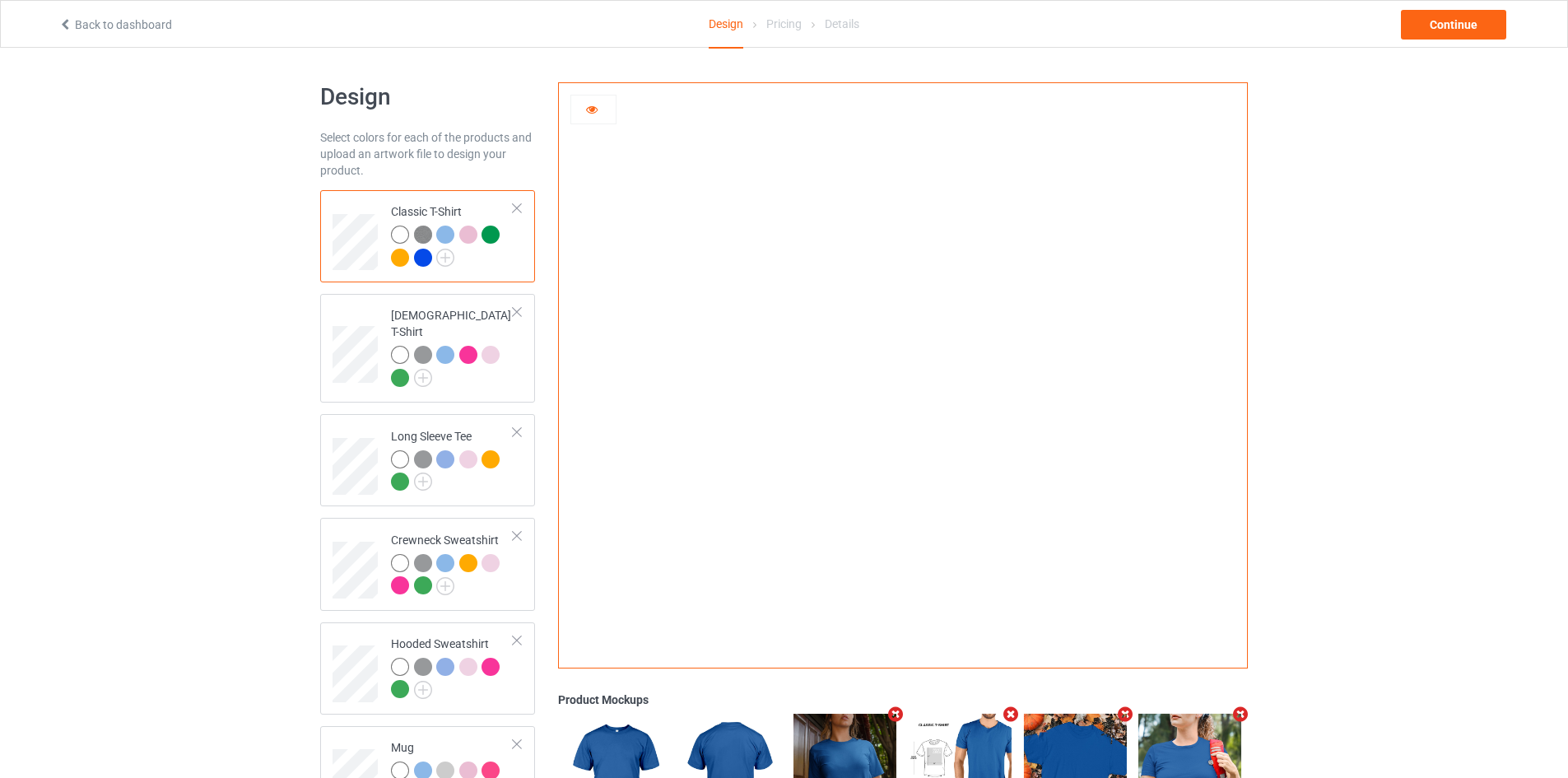
click at [402, 261] on div at bounding box center [400, 258] width 18 height 18
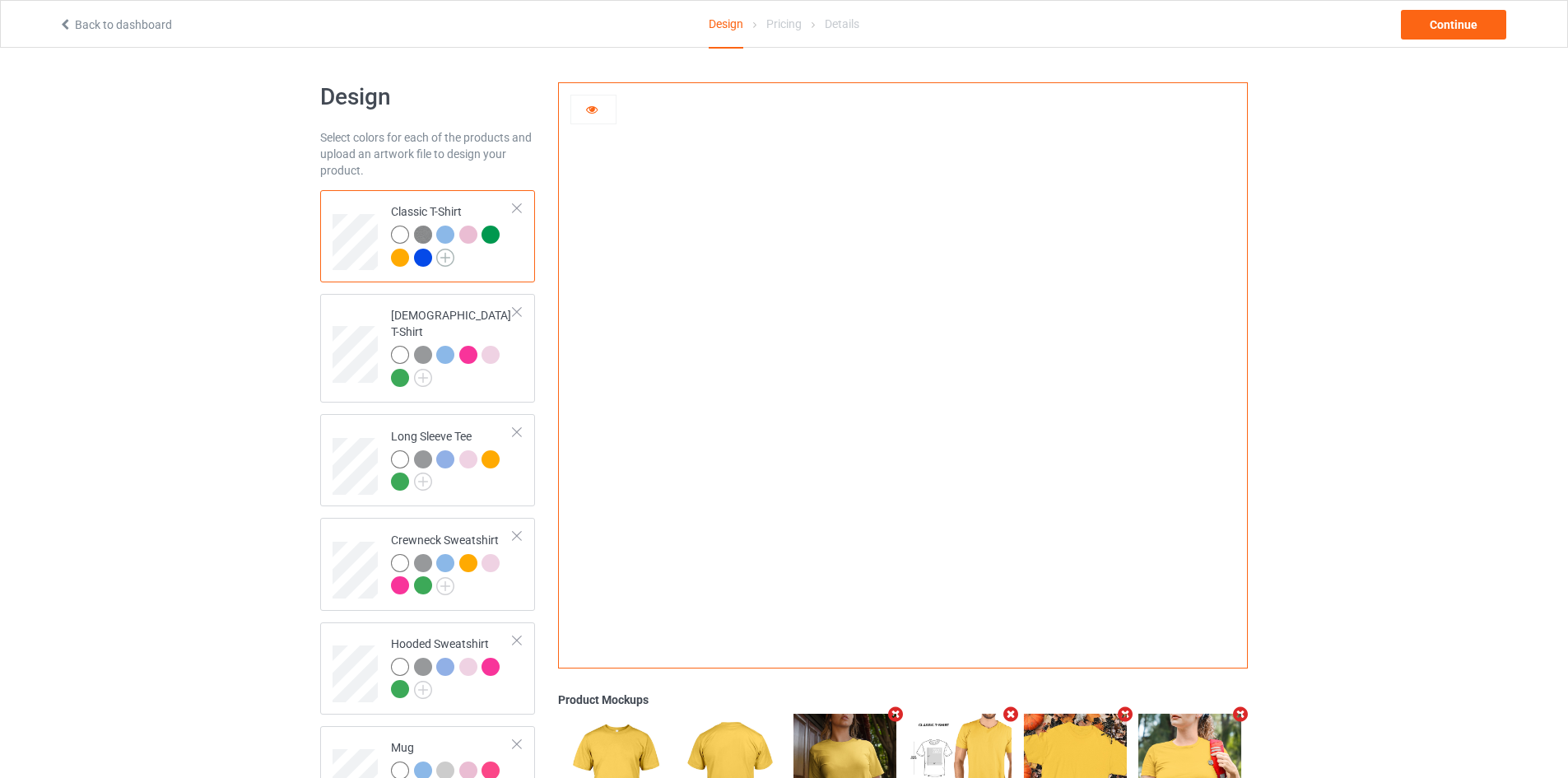
click at [447, 260] on img at bounding box center [445, 258] width 18 height 18
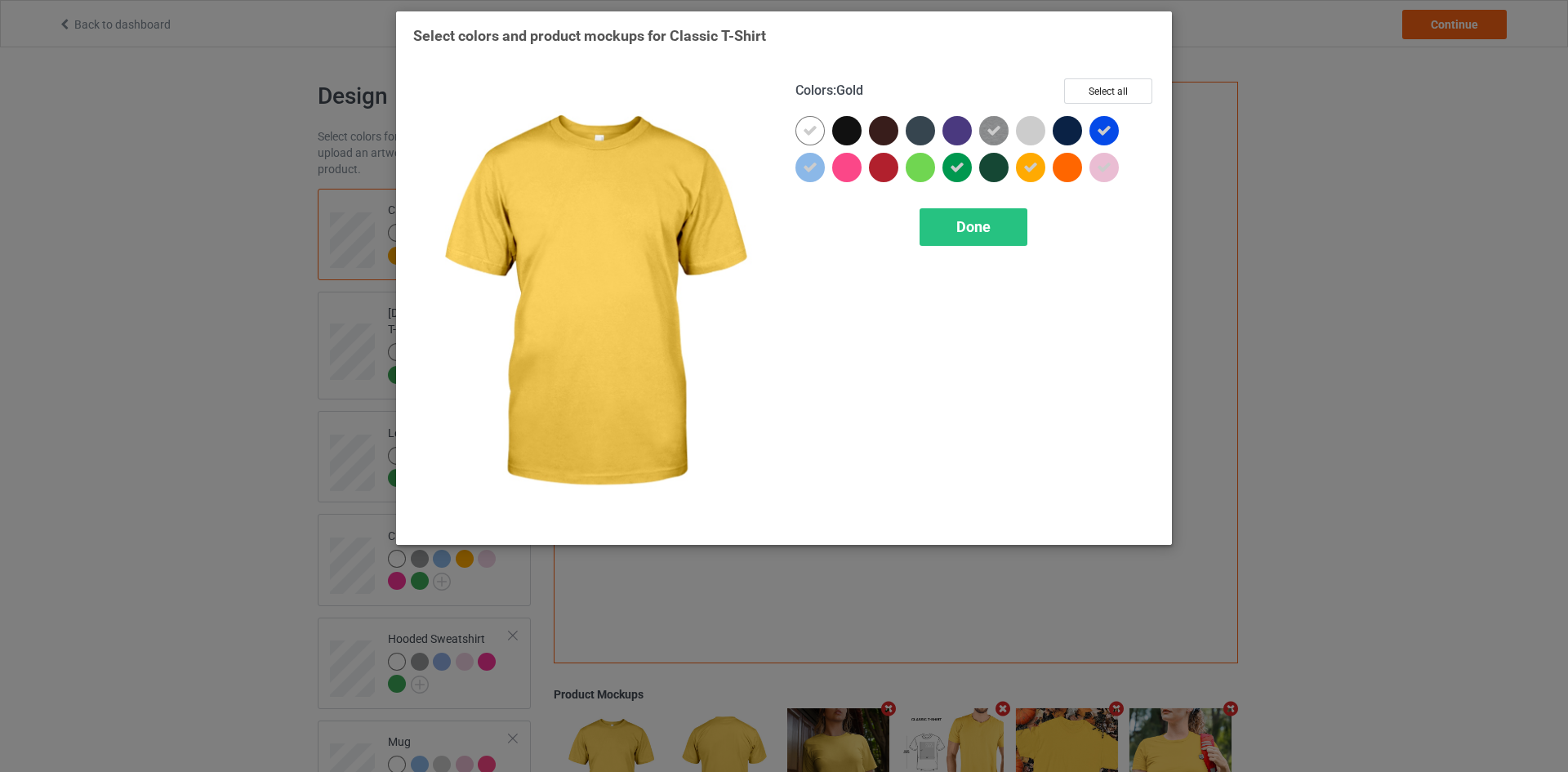
click at [1034, 170] on icon at bounding box center [1030, 167] width 15 height 15
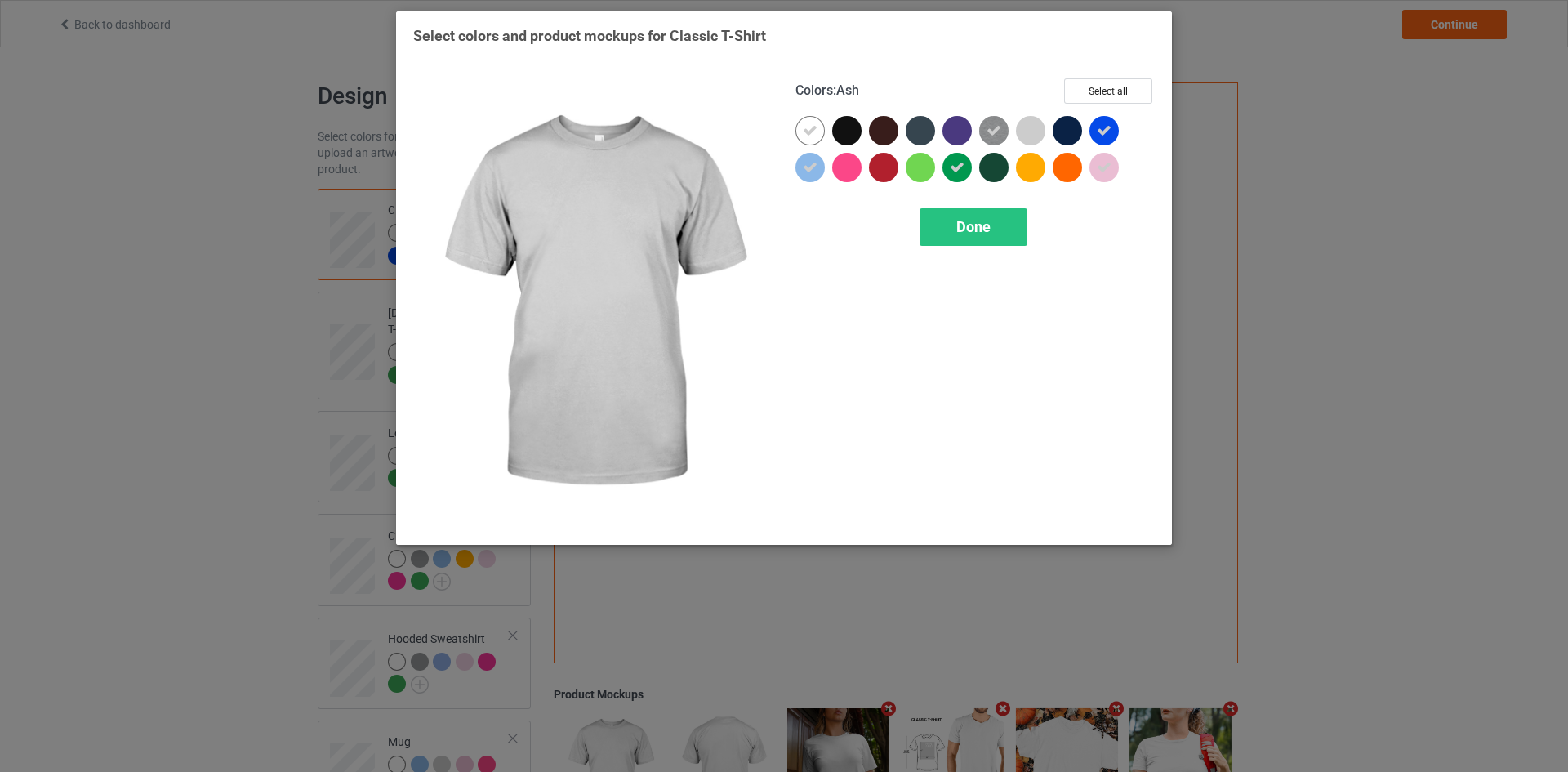
click at [1024, 135] on div at bounding box center [1030, 130] width 29 height 29
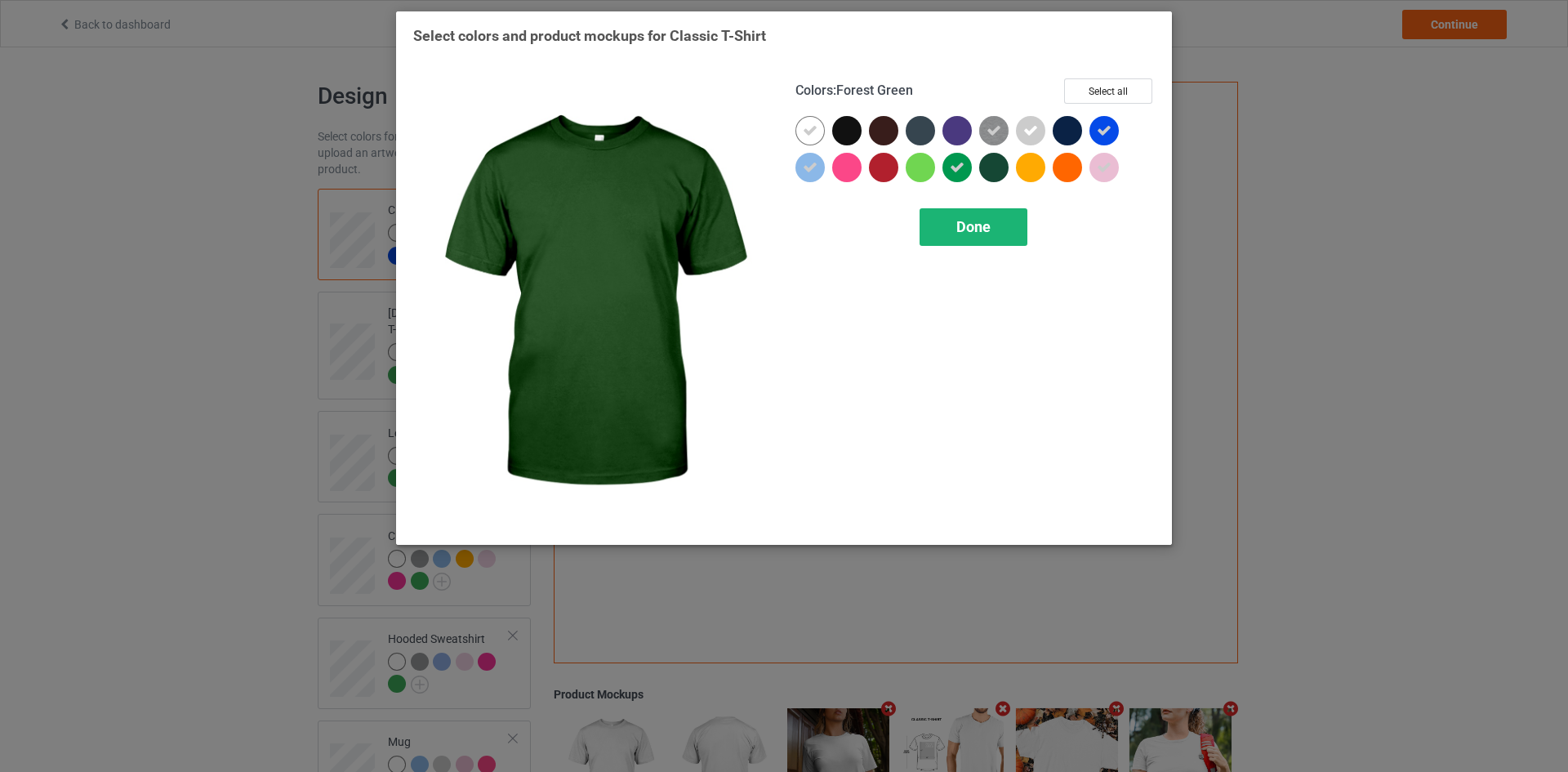
click at [979, 234] on span "Done" at bounding box center [973, 226] width 34 height 17
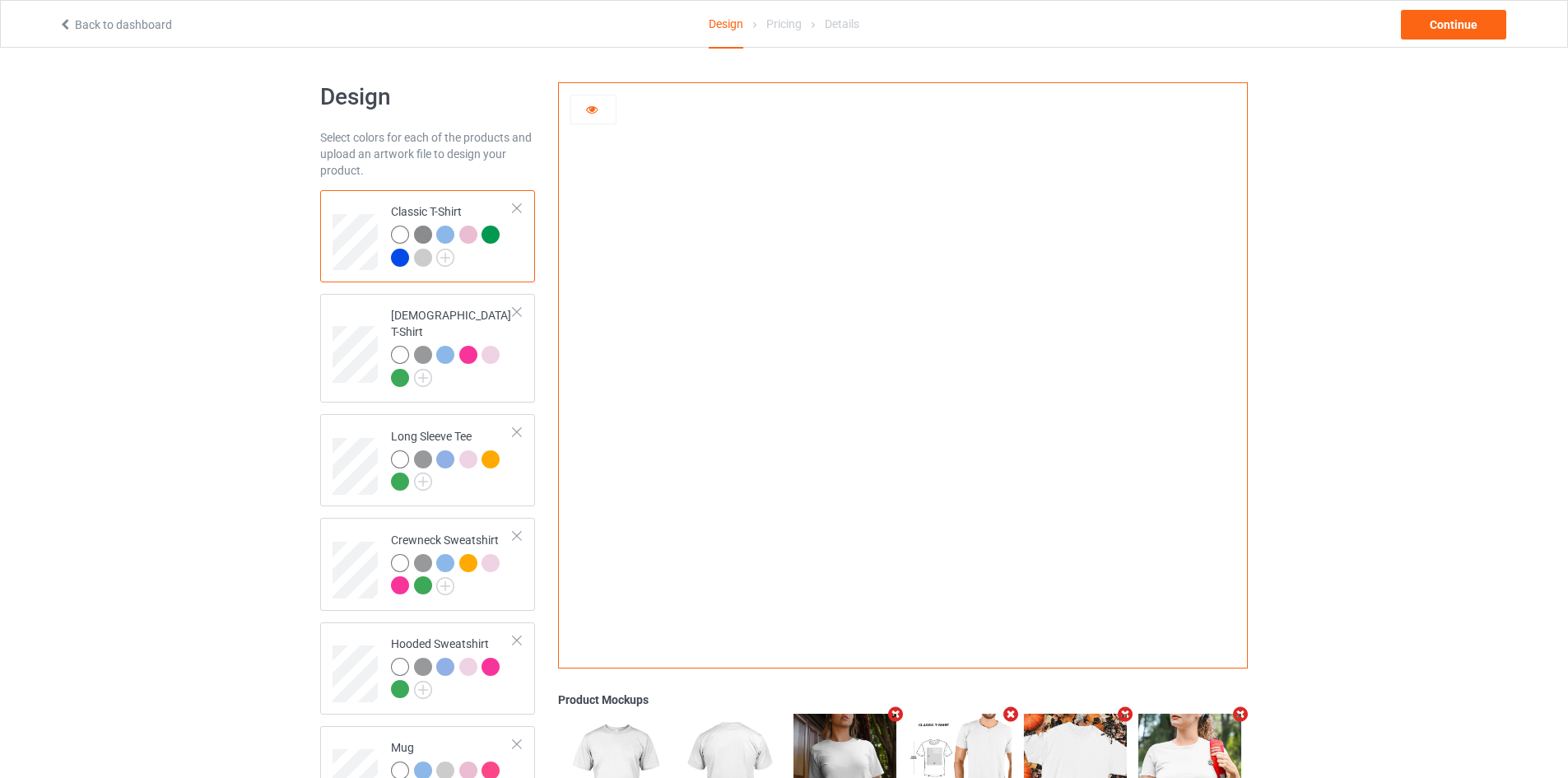
click at [424, 253] on div at bounding box center [423, 258] width 18 height 18
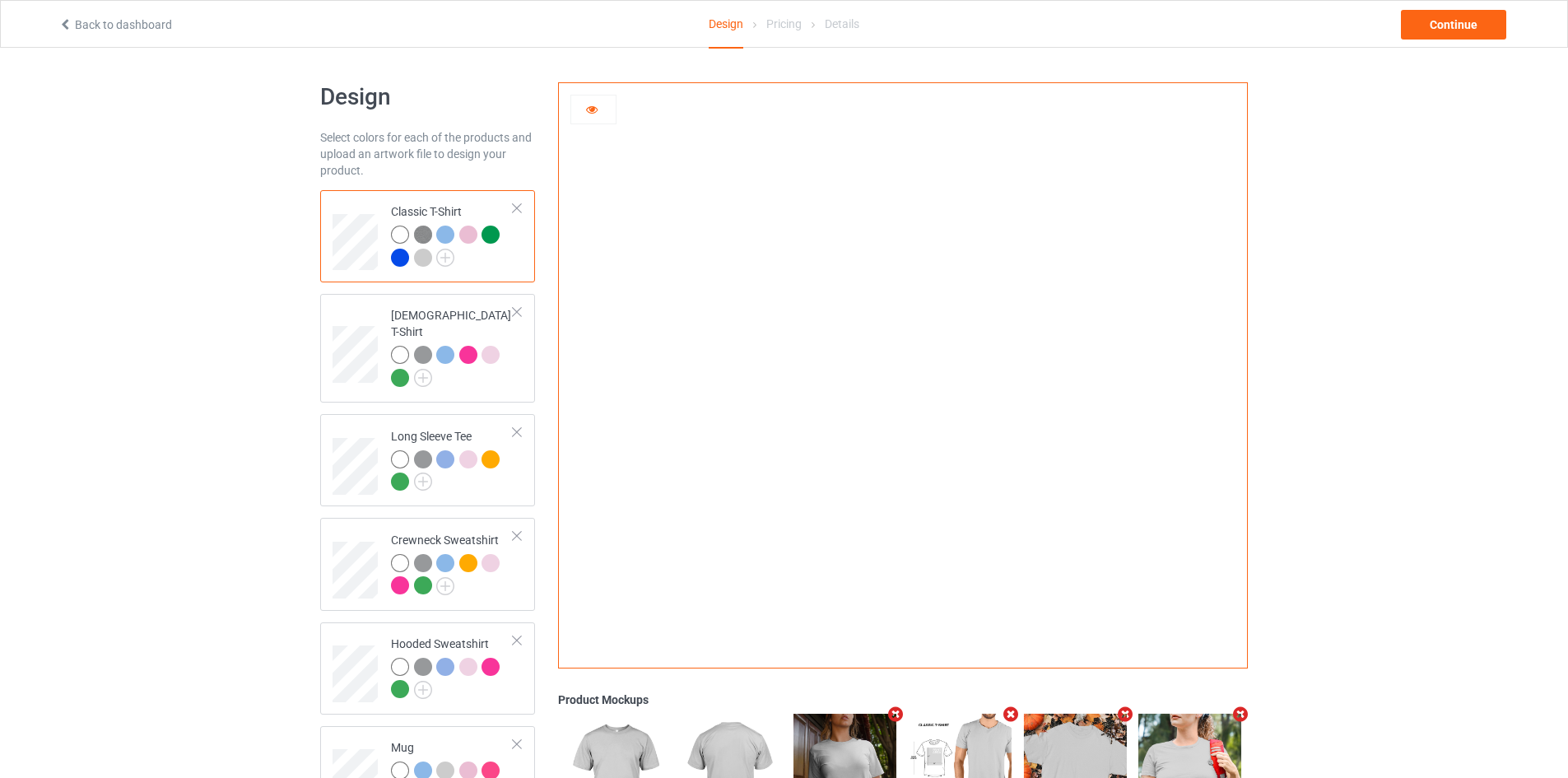
click at [424, 229] on img at bounding box center [423, 235] width 18 height 18
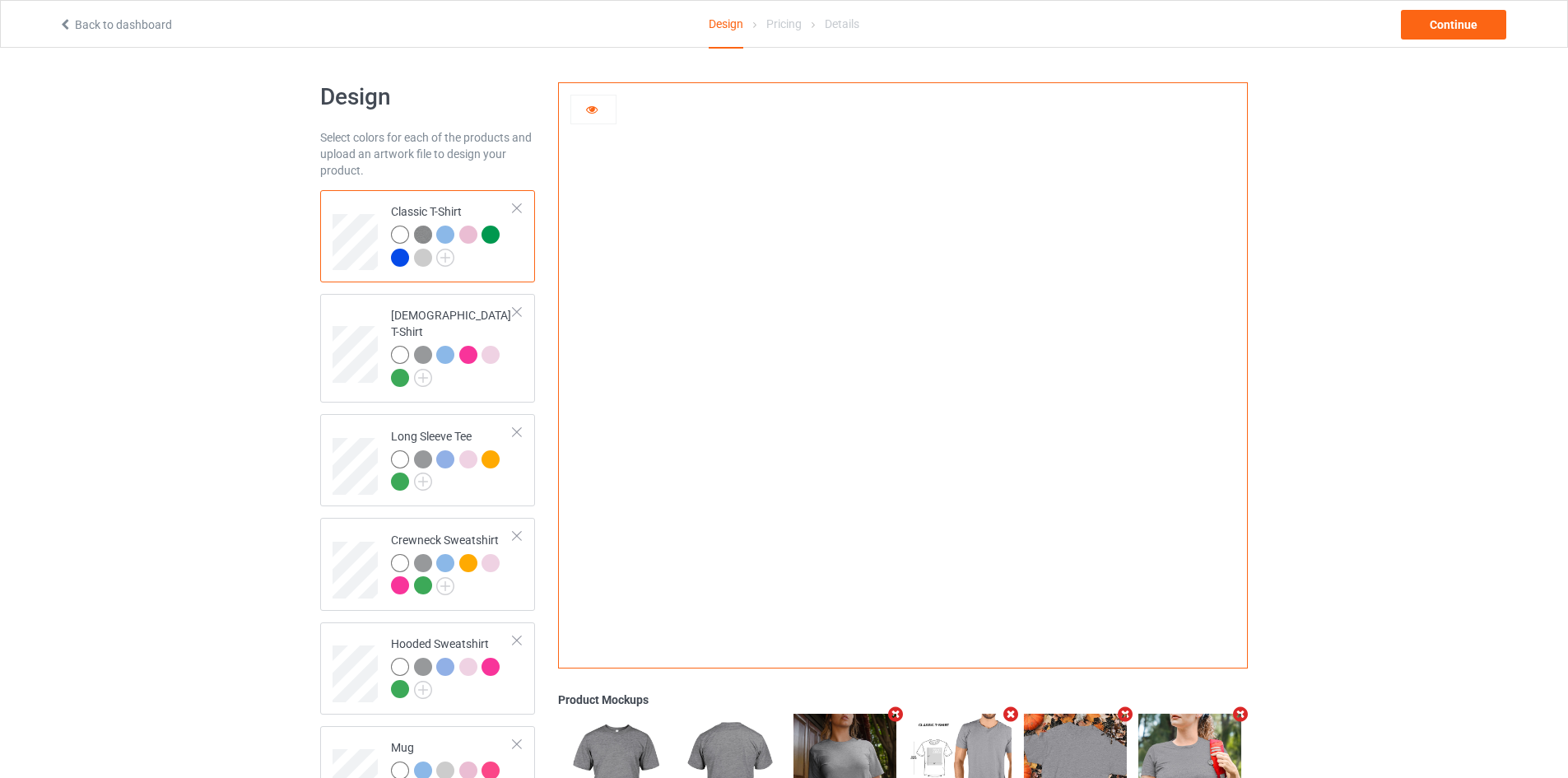
click at [492, 236] on div at bounding box center [491, 235] width 18 height 18
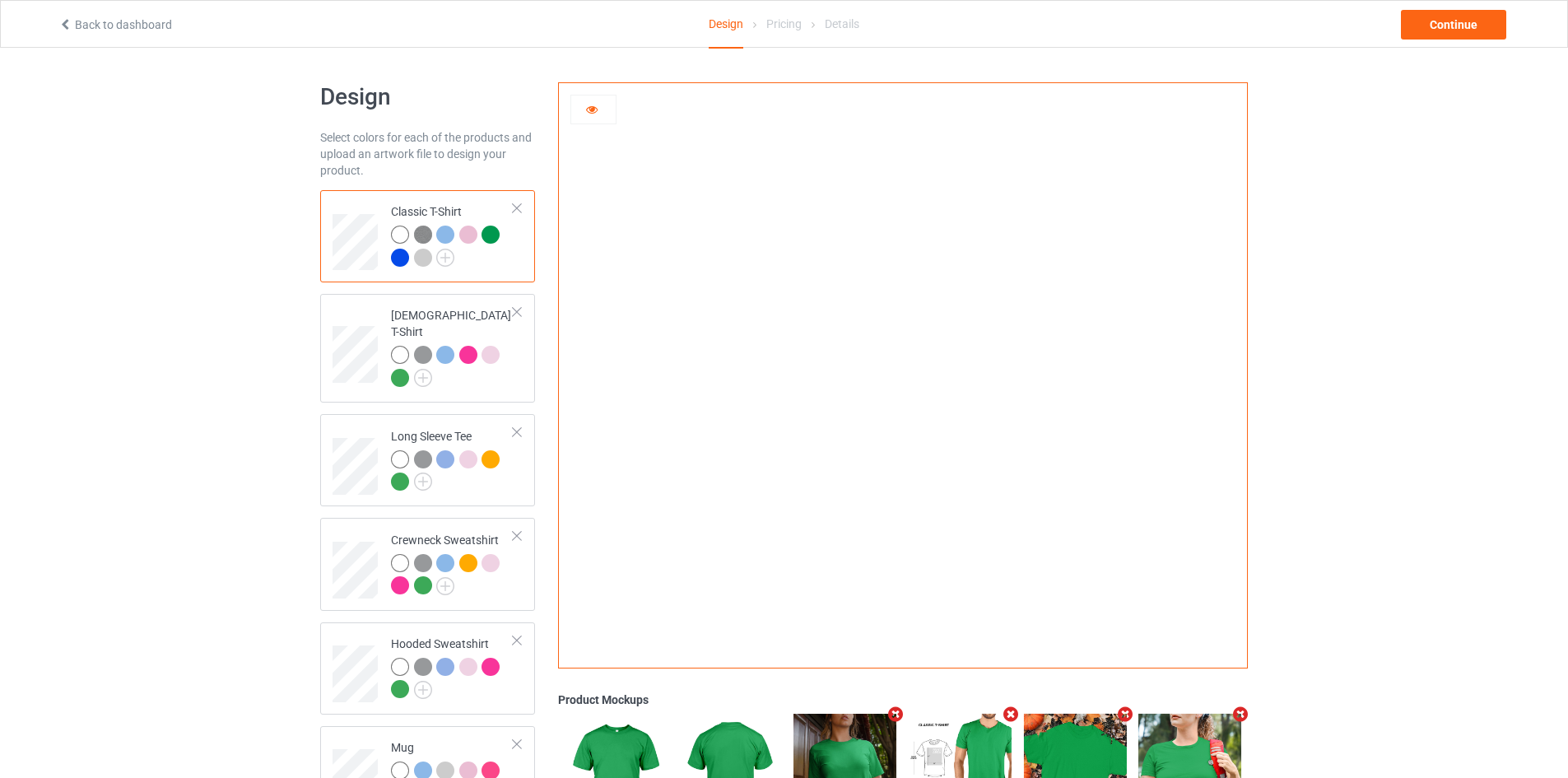
click at [396, 258] on div at bounding box center [400, 258] width 18 height 18
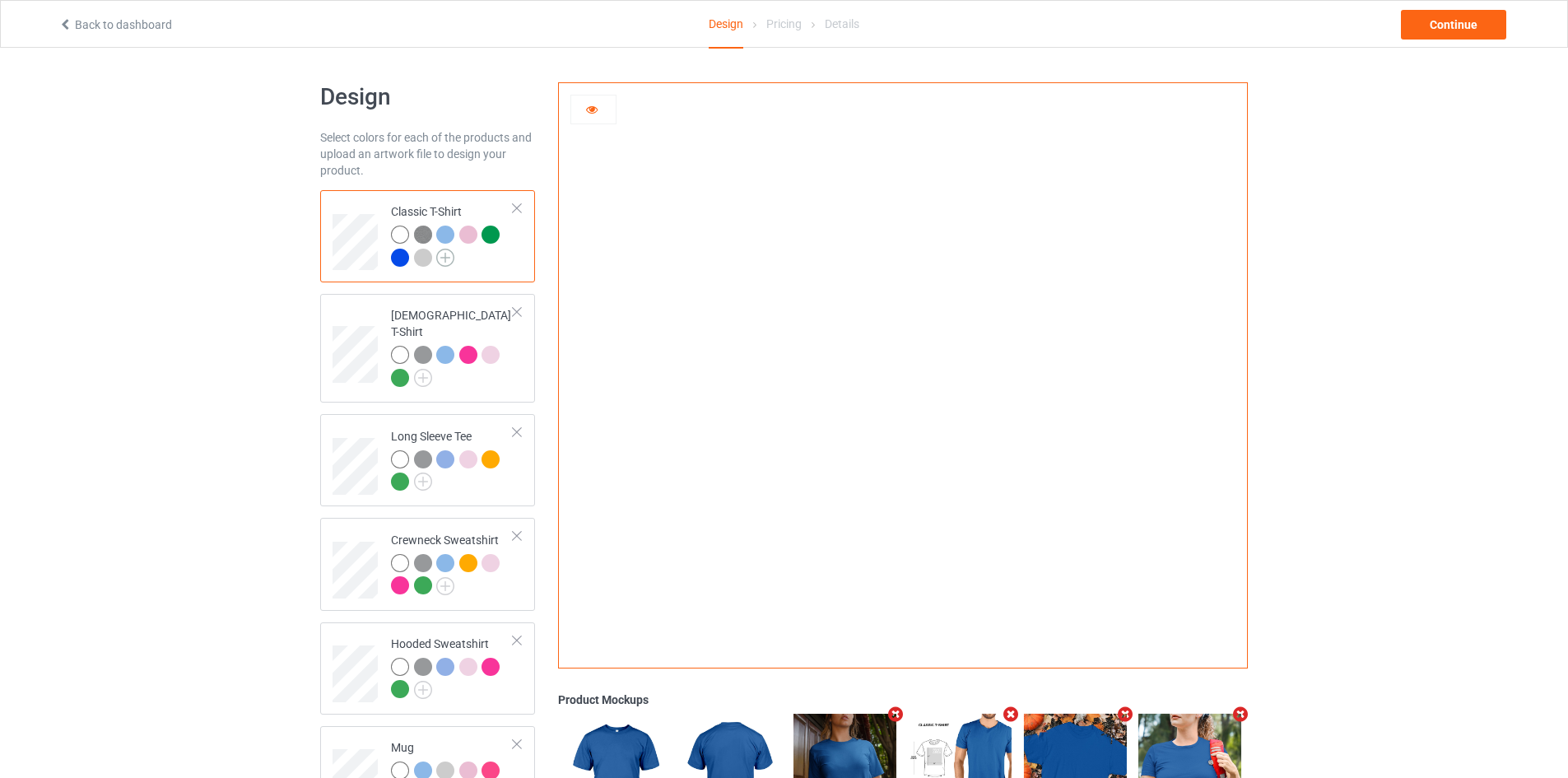
click at [440, 261] on img at bounding box center [445, 258] width 18 height 18
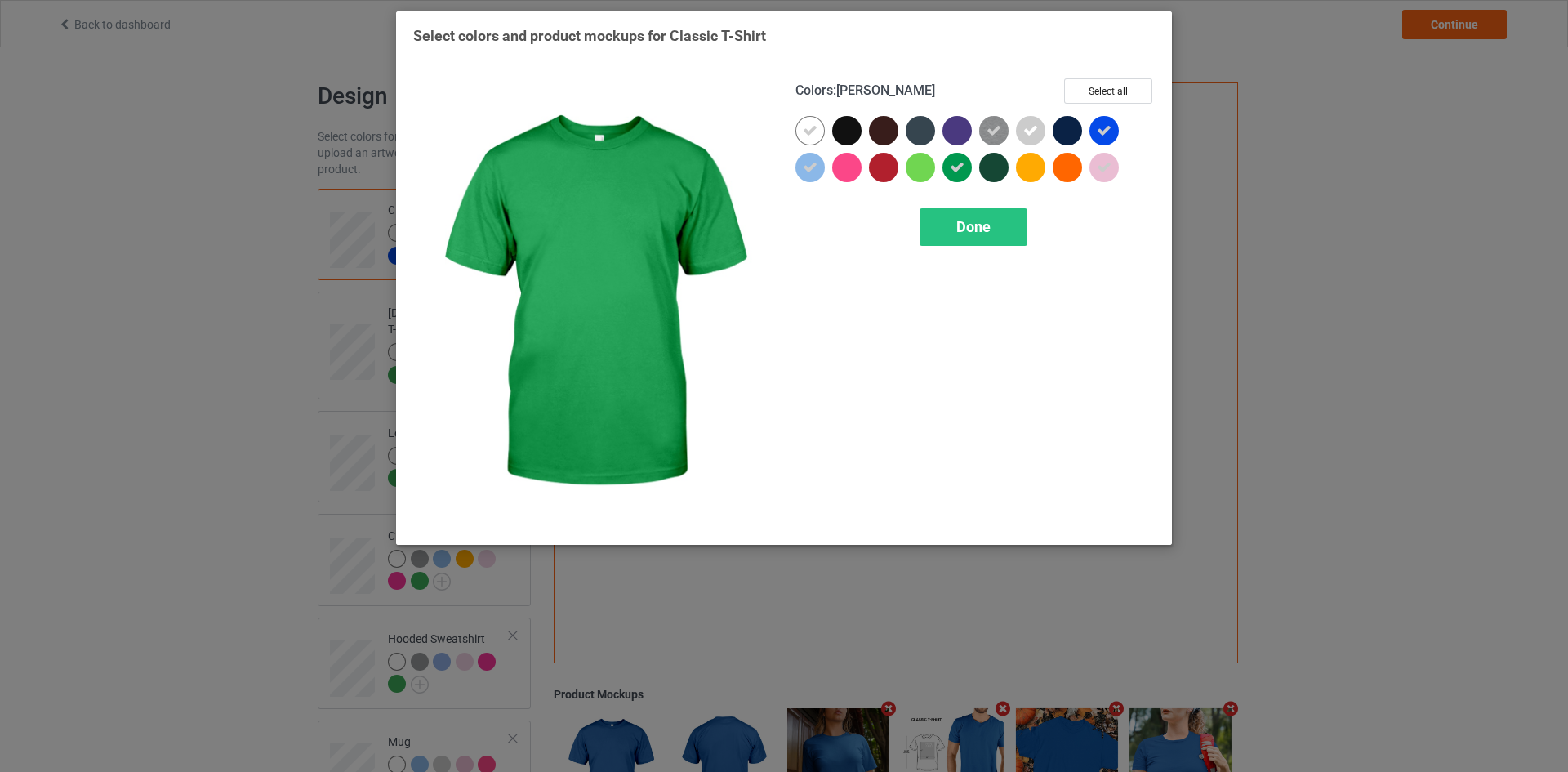
click at [951, 166] on icon at bounding box center [957, 167] width 15 height 15
click at [968, 245] on div "Done" at bounding box center [973, 227] width 108 height 38
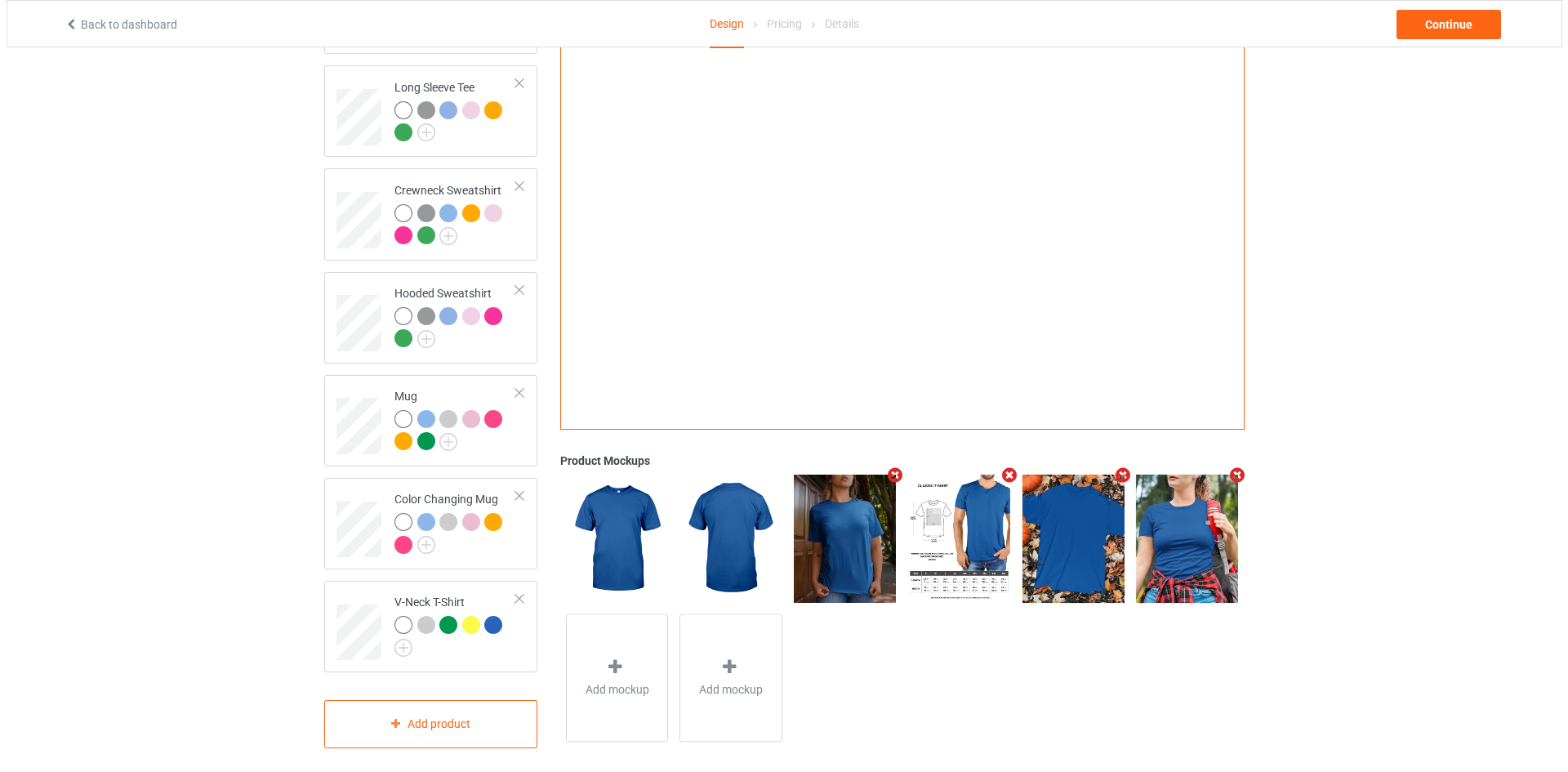
scroll to position [347, 0]
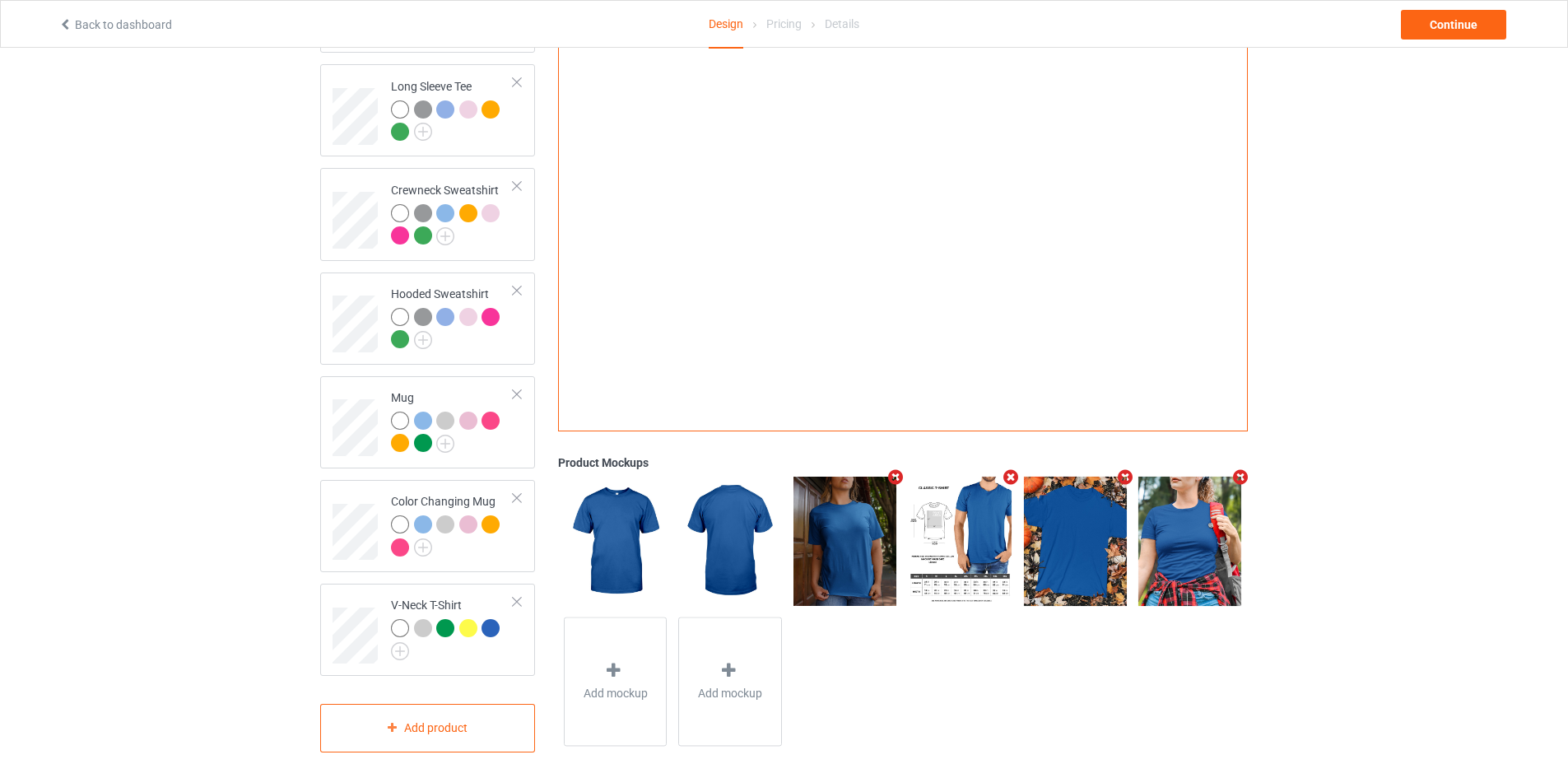
click at [893, 469] on icon "Remove mockup" at bounding box center [895, 477] width 20 height 17
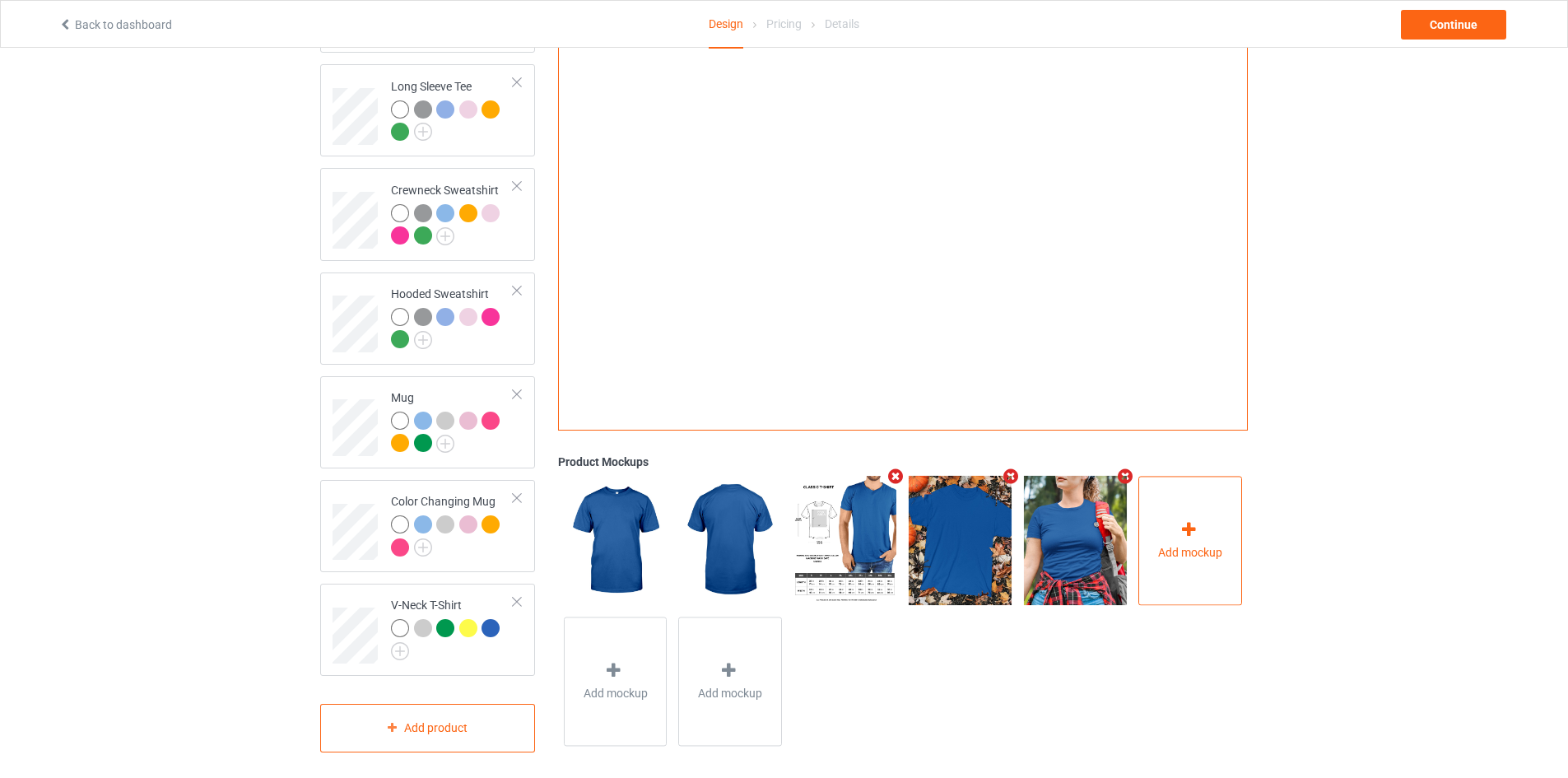
click at [1181, 522] on icon at bounding box center [1188, 530] width 20 height 17
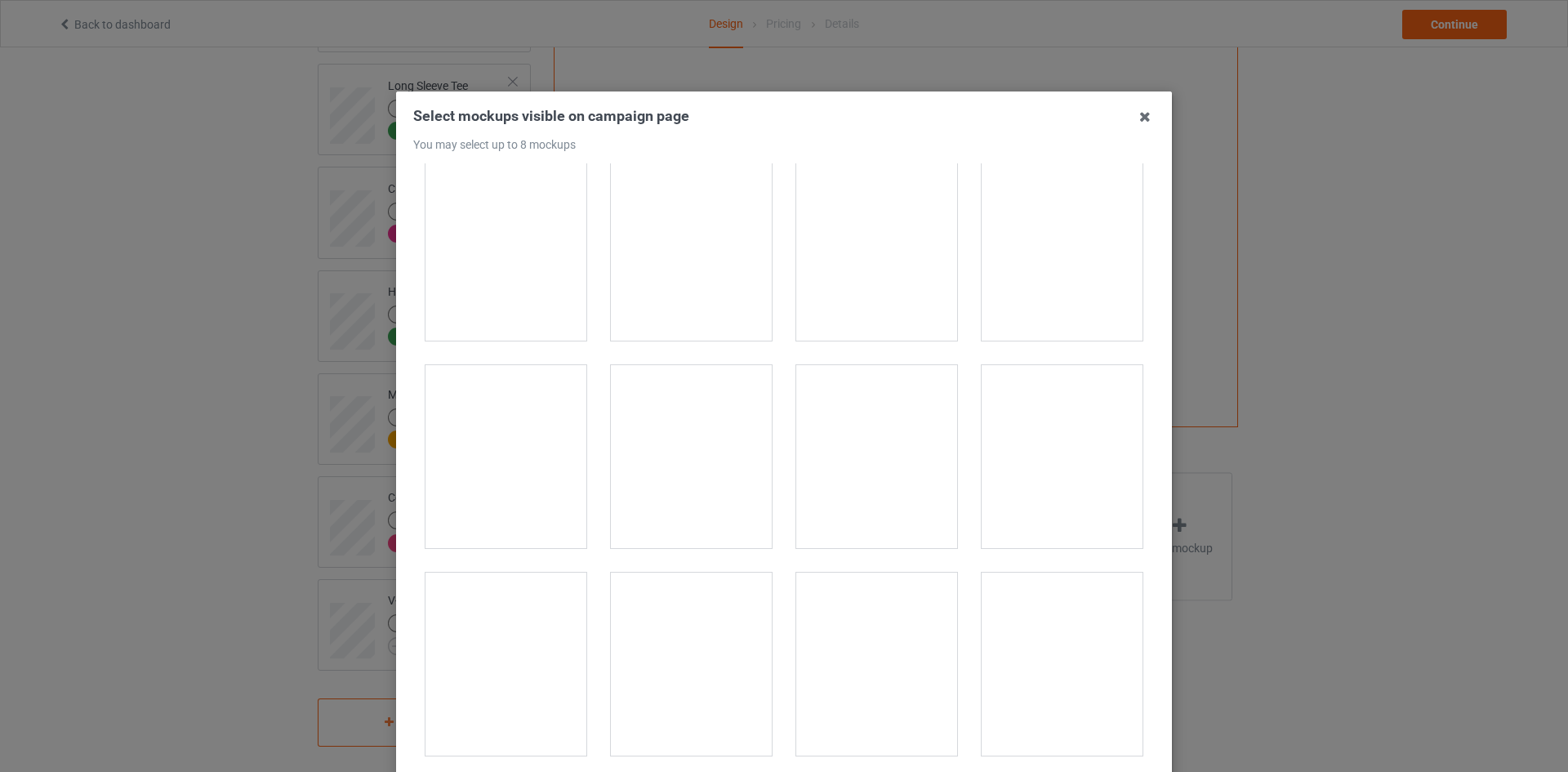
scroll to position [20013, 0]
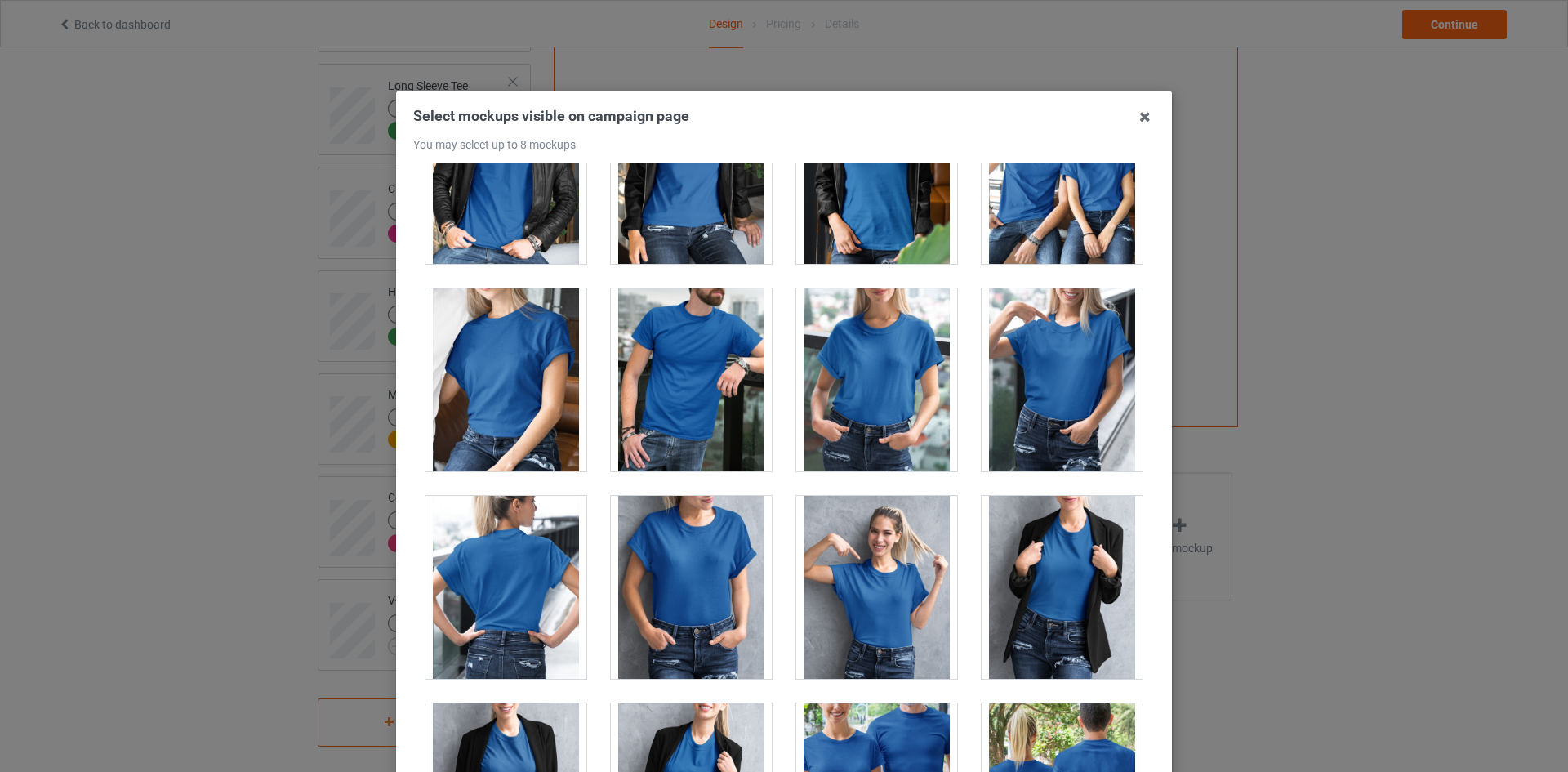
click at [511, 390] on div at bounding box center [505, 379] width 161 height 183
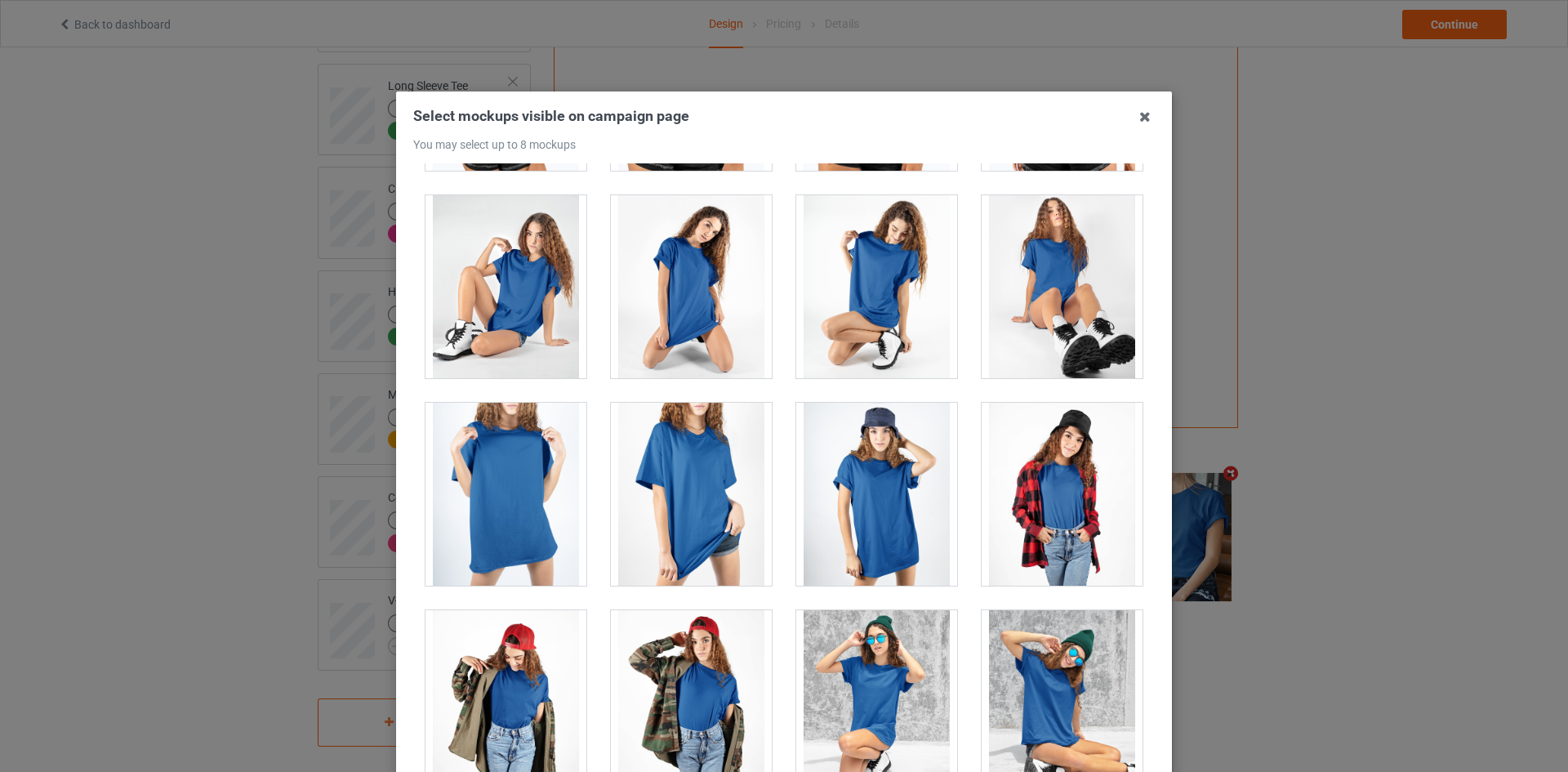
scroll to position [22789, 0]
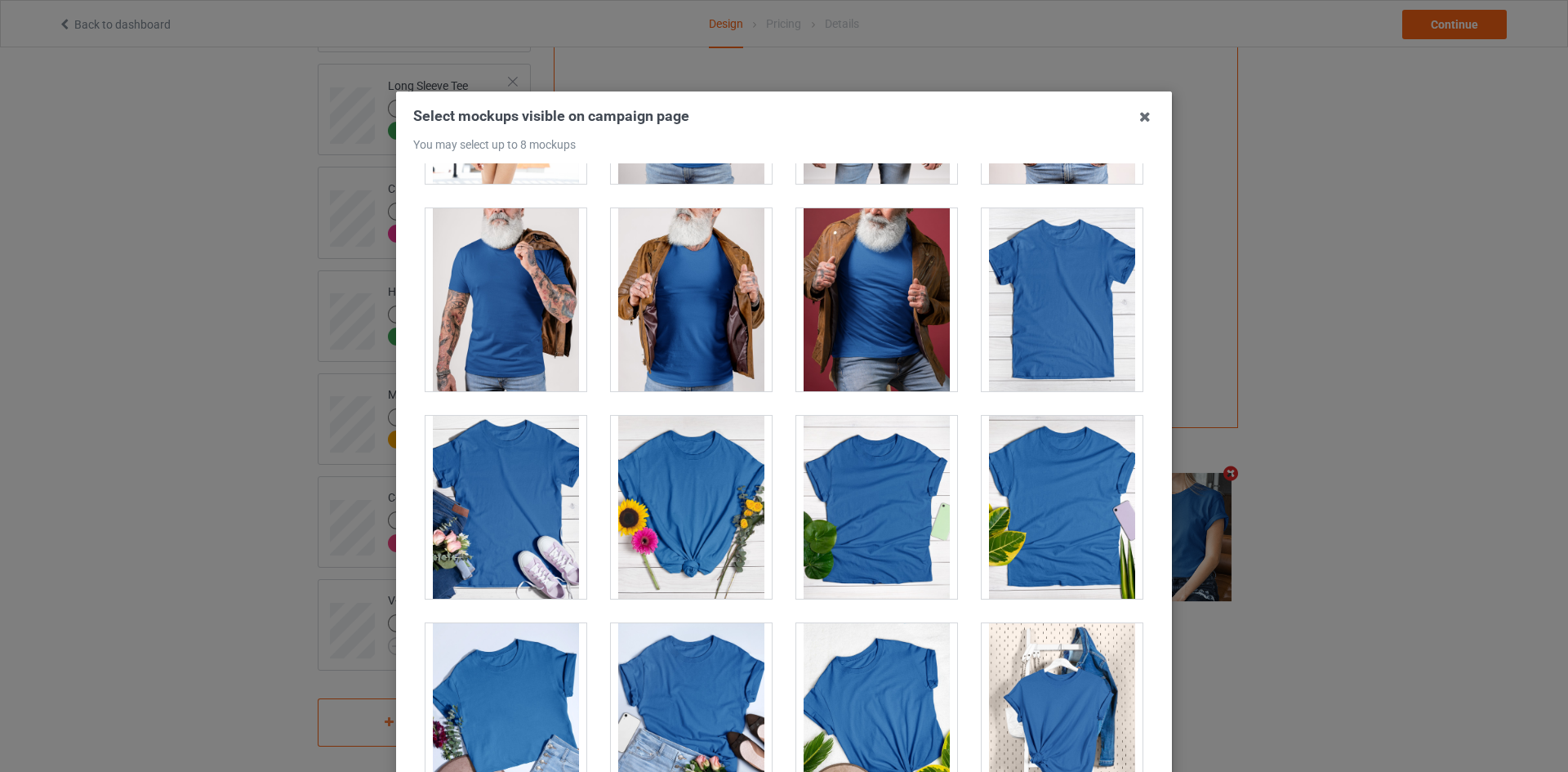
click at [522, 292] on div at bounding box center [505, 299] width 161 height 183
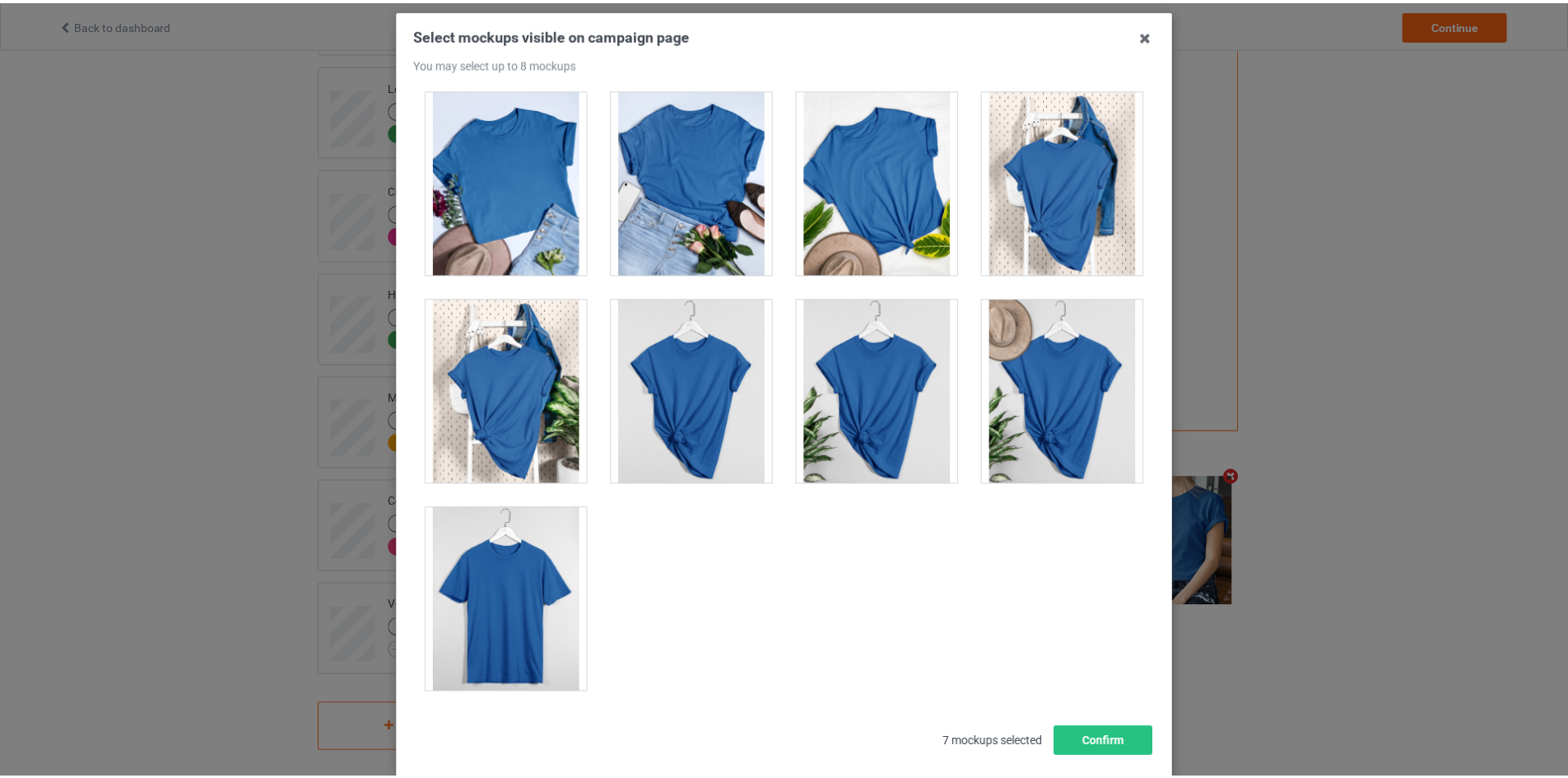
scroll to position [177, 0]
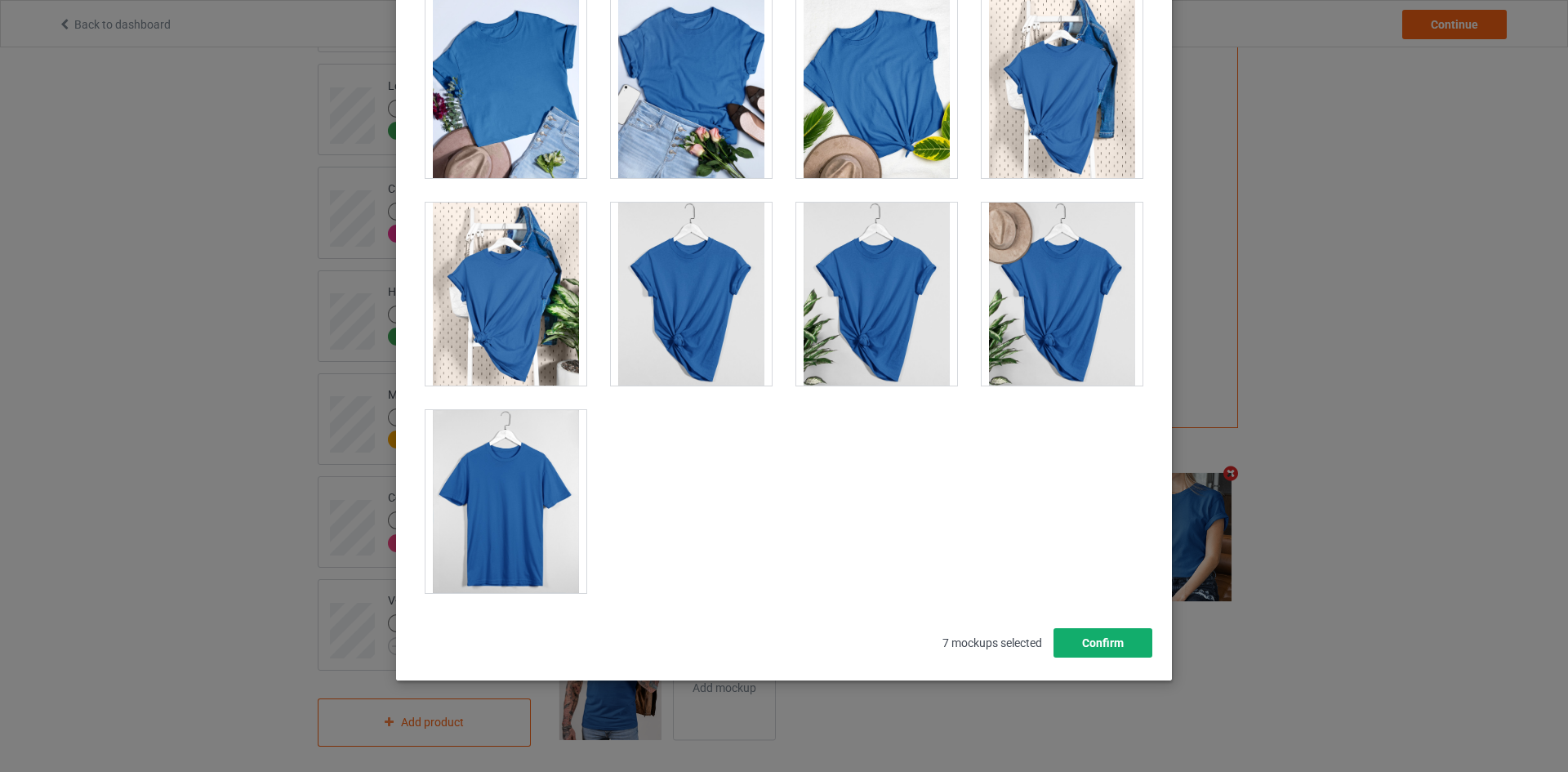
click at [1106, 640] on button "Confirm" at bounding box center [1102, 642] width 99 height 29
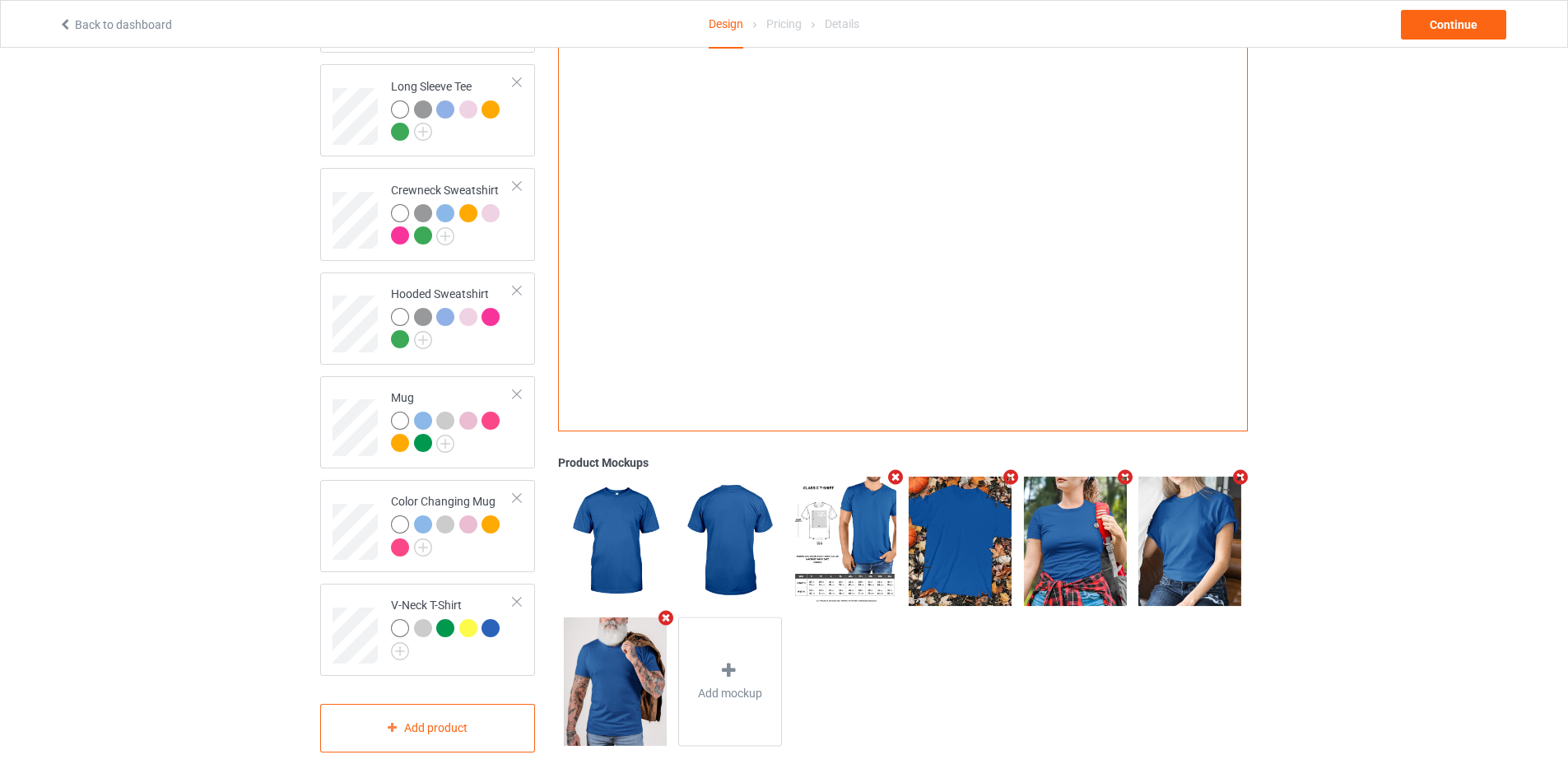
click at [1119, 469] on icon "Remove mockup" at bounding box center [1124, 477] width 20 height 17
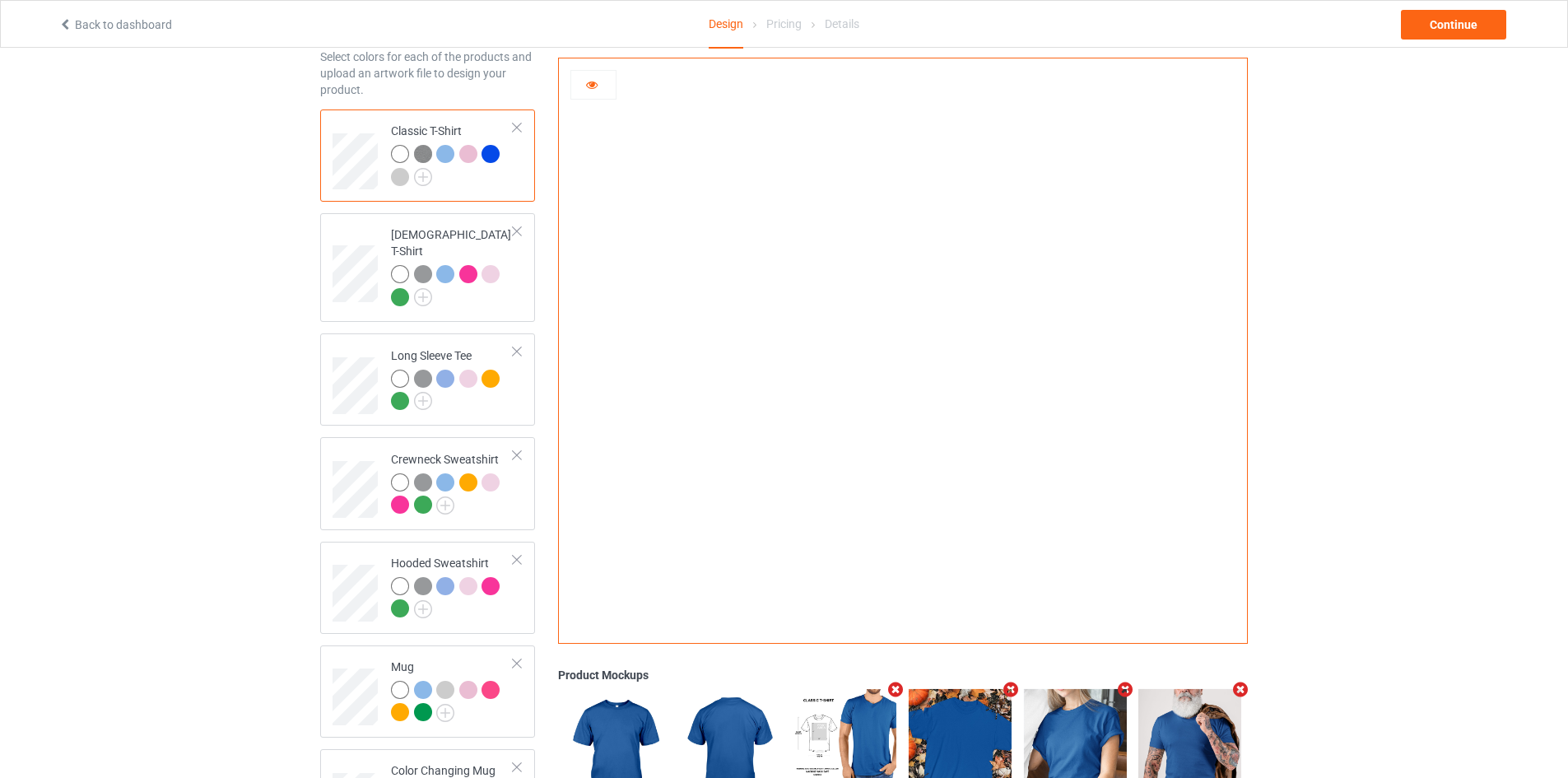
scroll to position [0, 0]
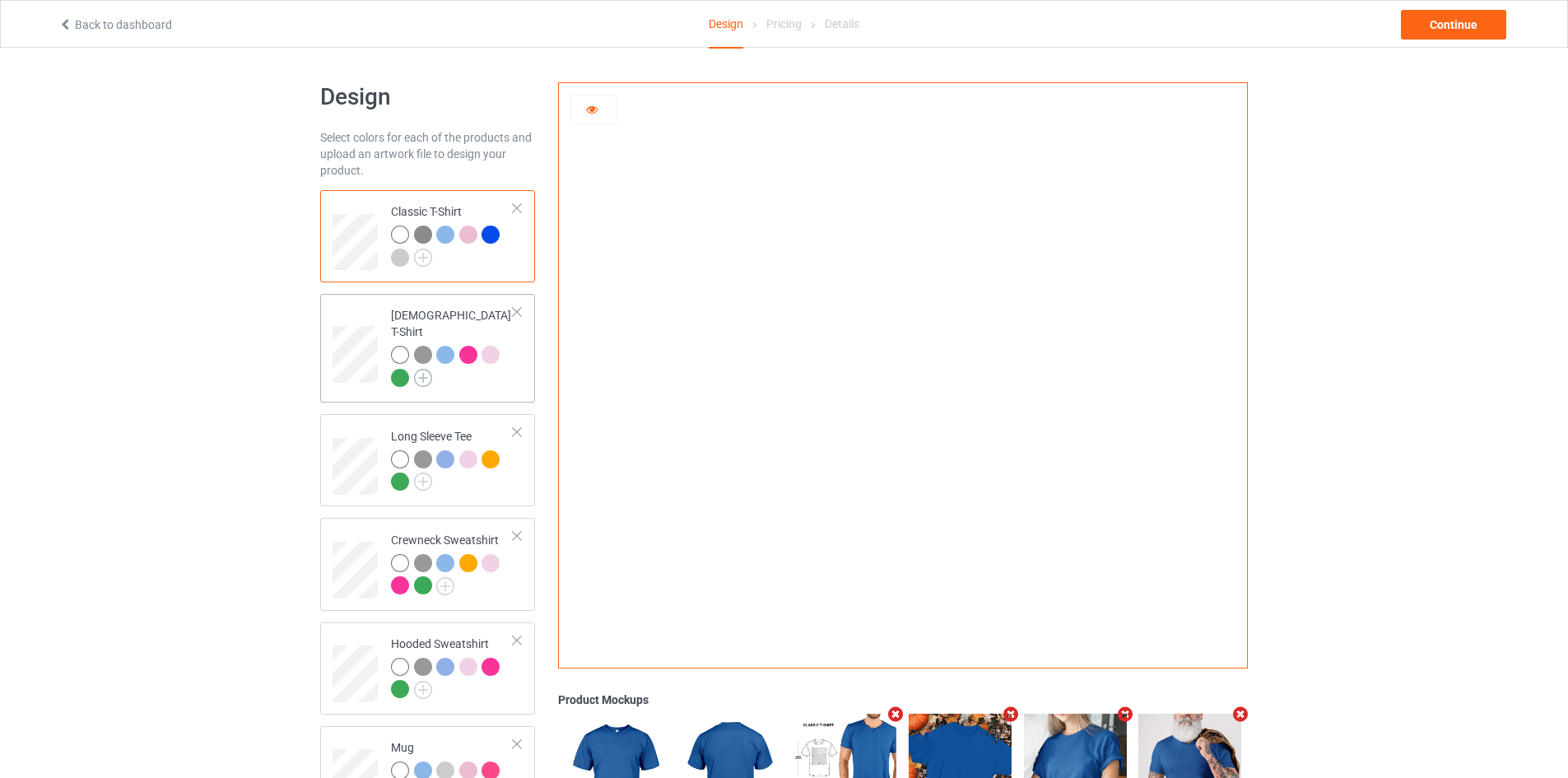
click at [423, 369] on img at bounding box center [423, 378] width 18 height 18
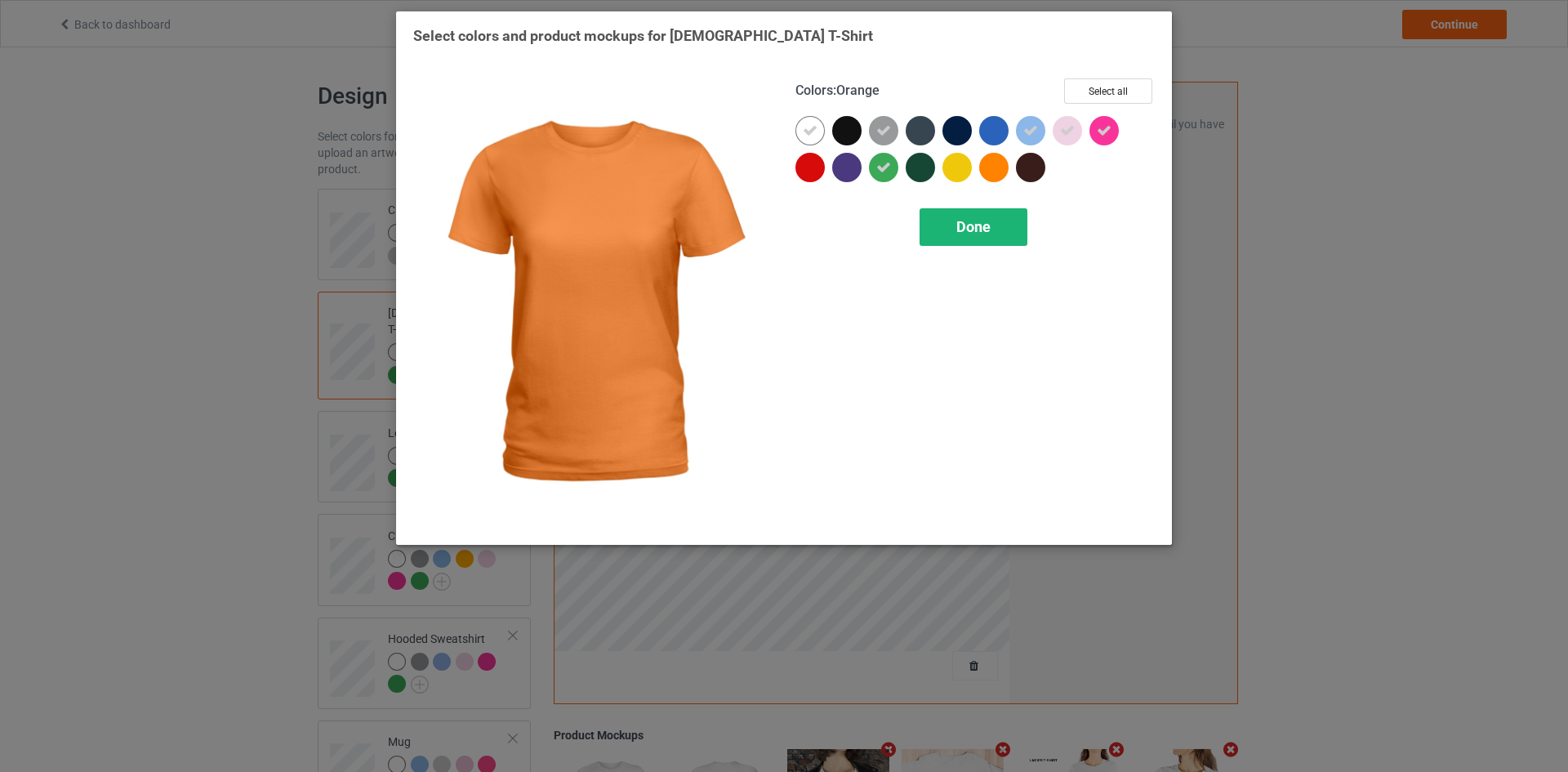
click at [966, 240] on div "Done" at bounding box center [973, 227] width 108 height 38
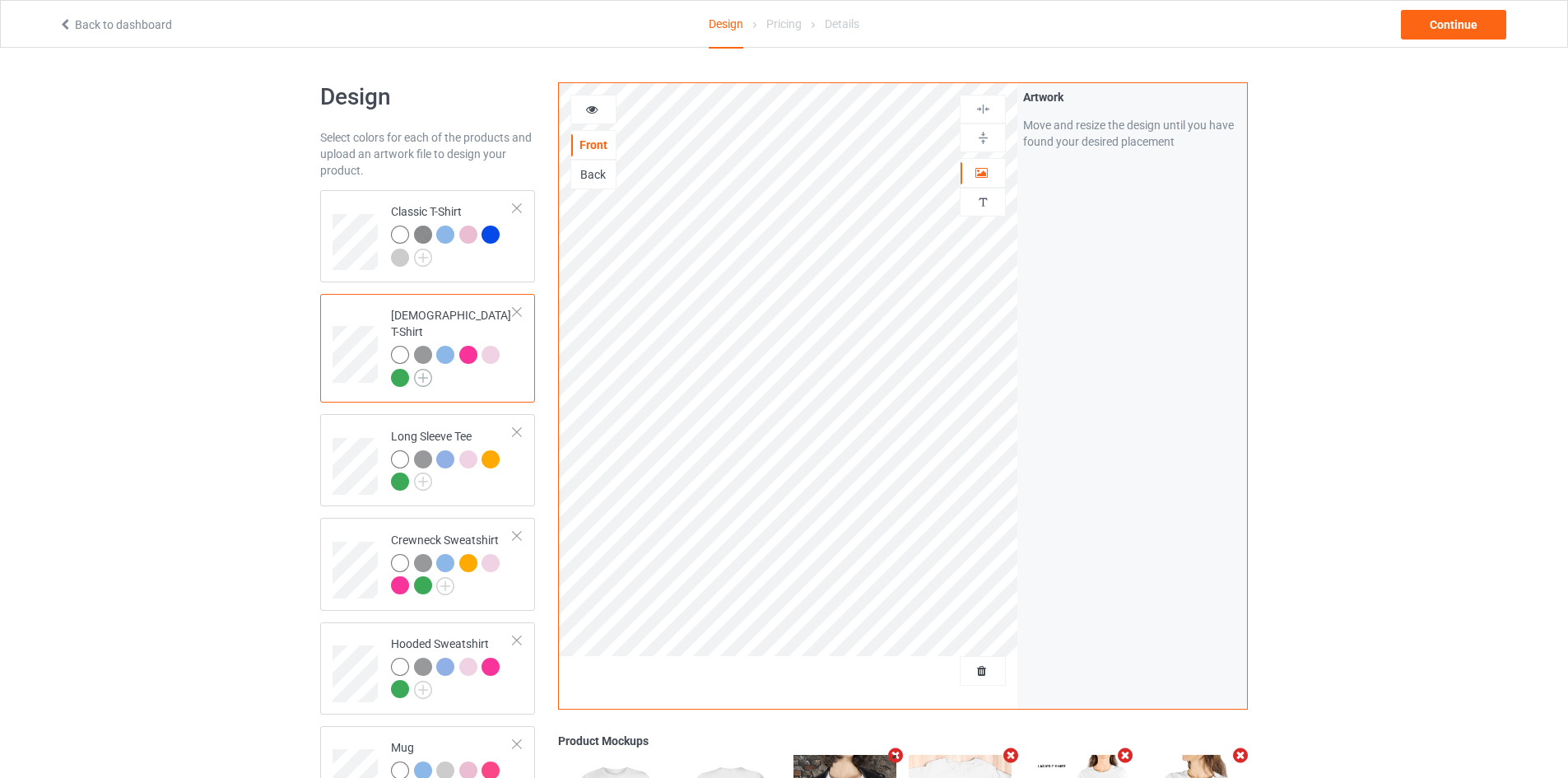
click at [427, 369] on img at bounding box center [423, 378] width 18 height 18
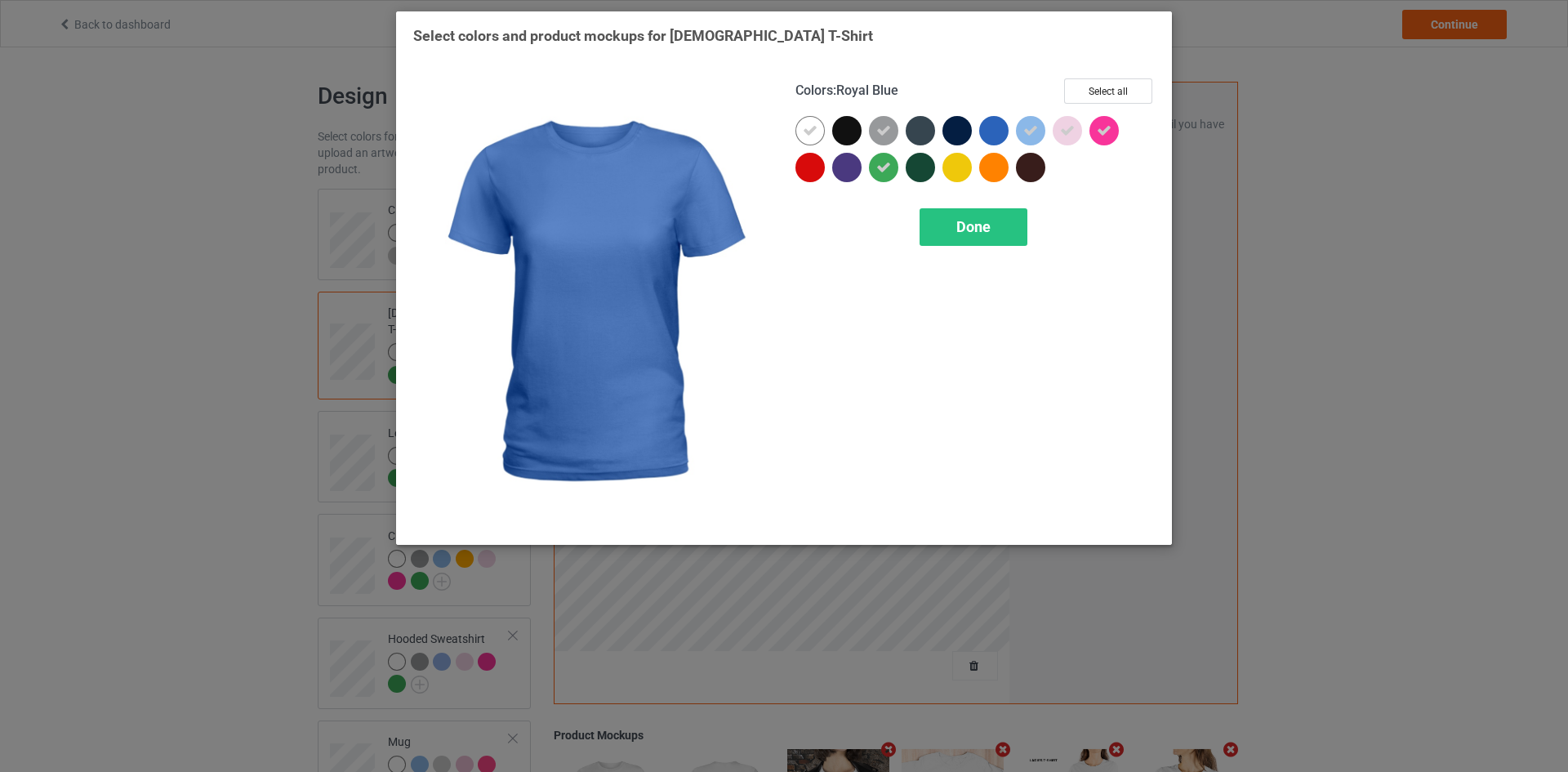
click at [988, 130] on div at bounding box center [993, 130] width 29 height 29
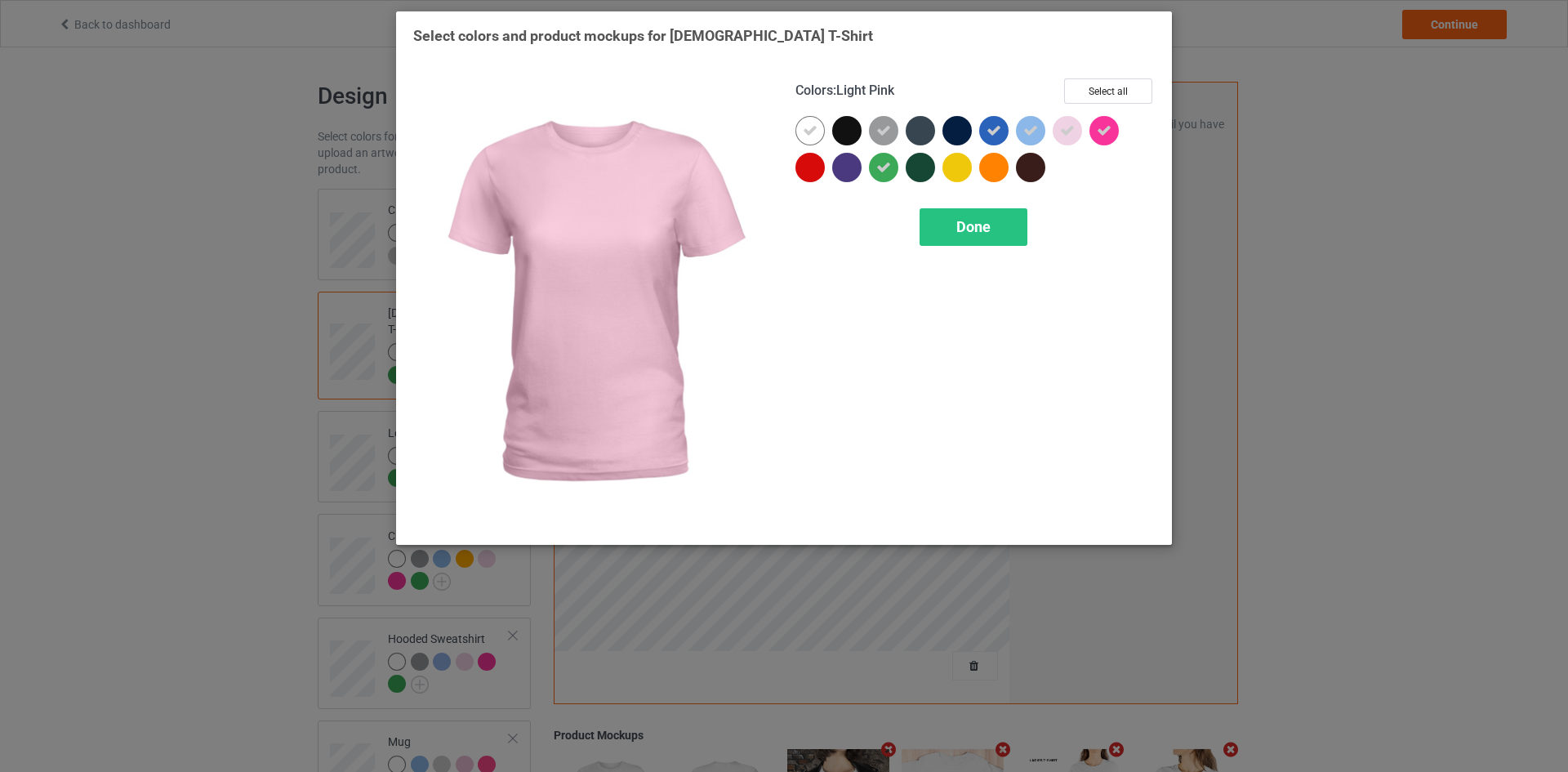
click at [1057, 131] on div at bounding box center [1066, 130] width 29 height 29
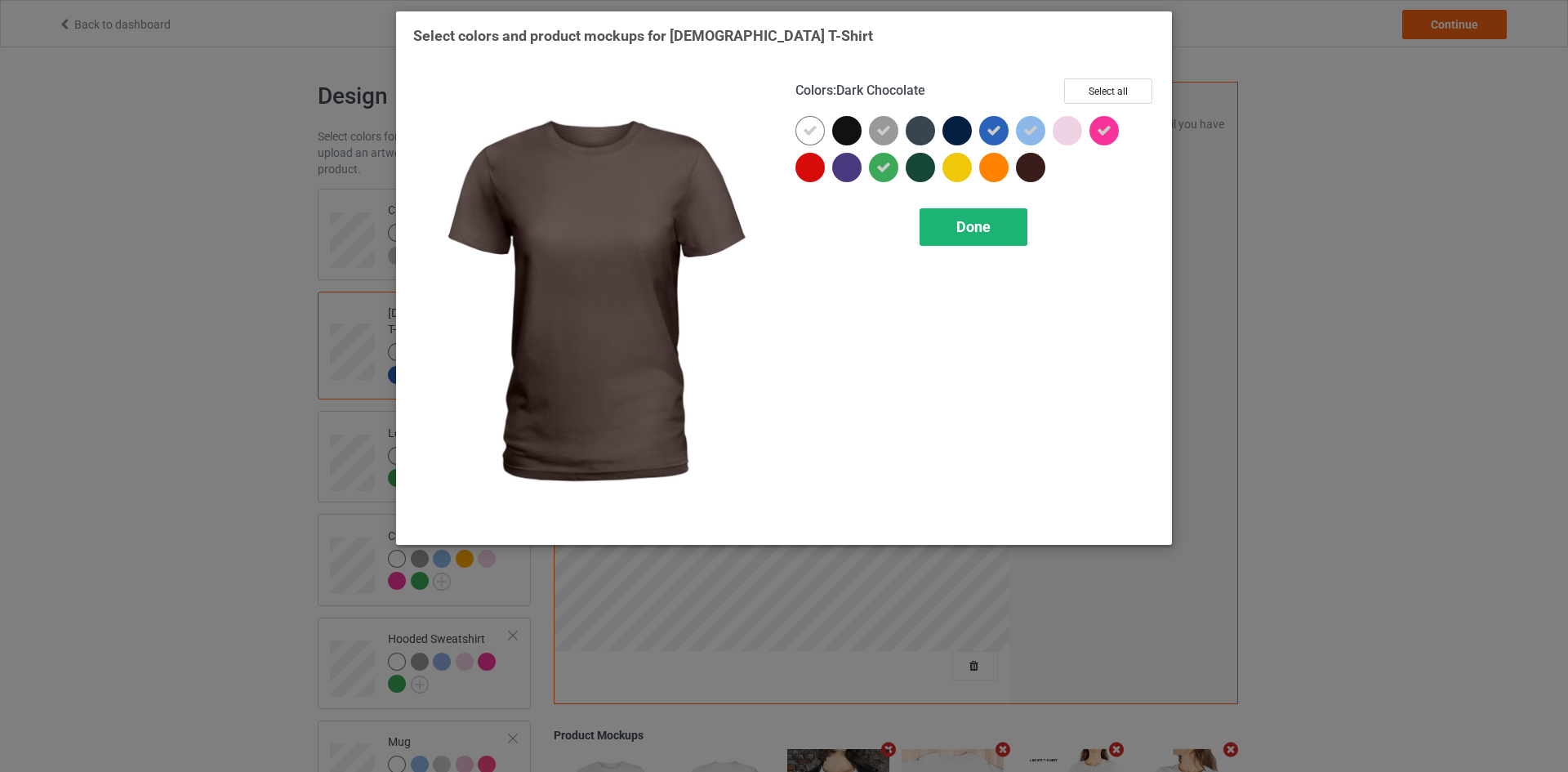
click at [991, 223] on div "Done" at bounding box center [973, 227] width 108 height 38
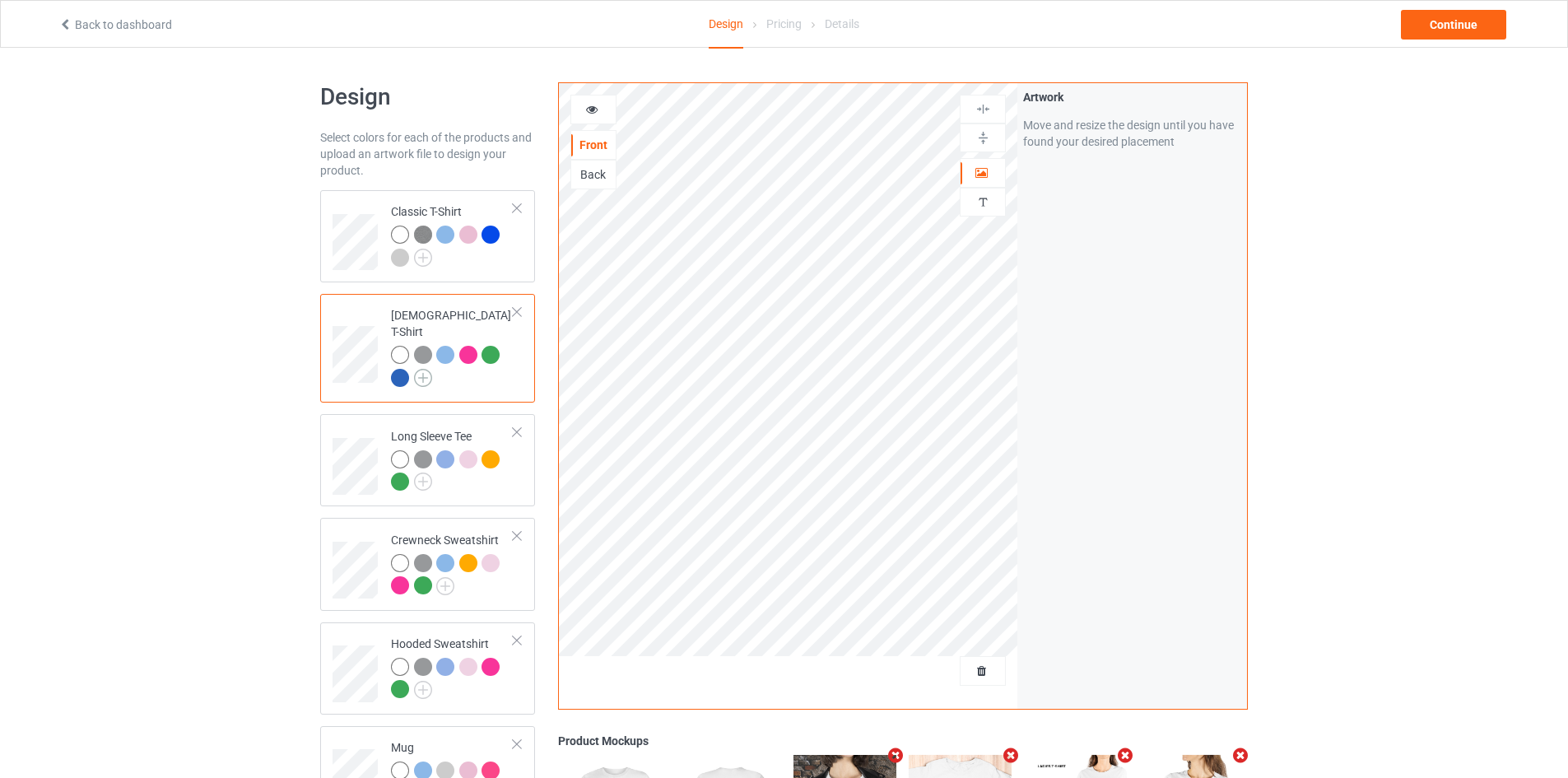
click at [428, 369] on img at bounding box center [423, 378] width 18 height 18
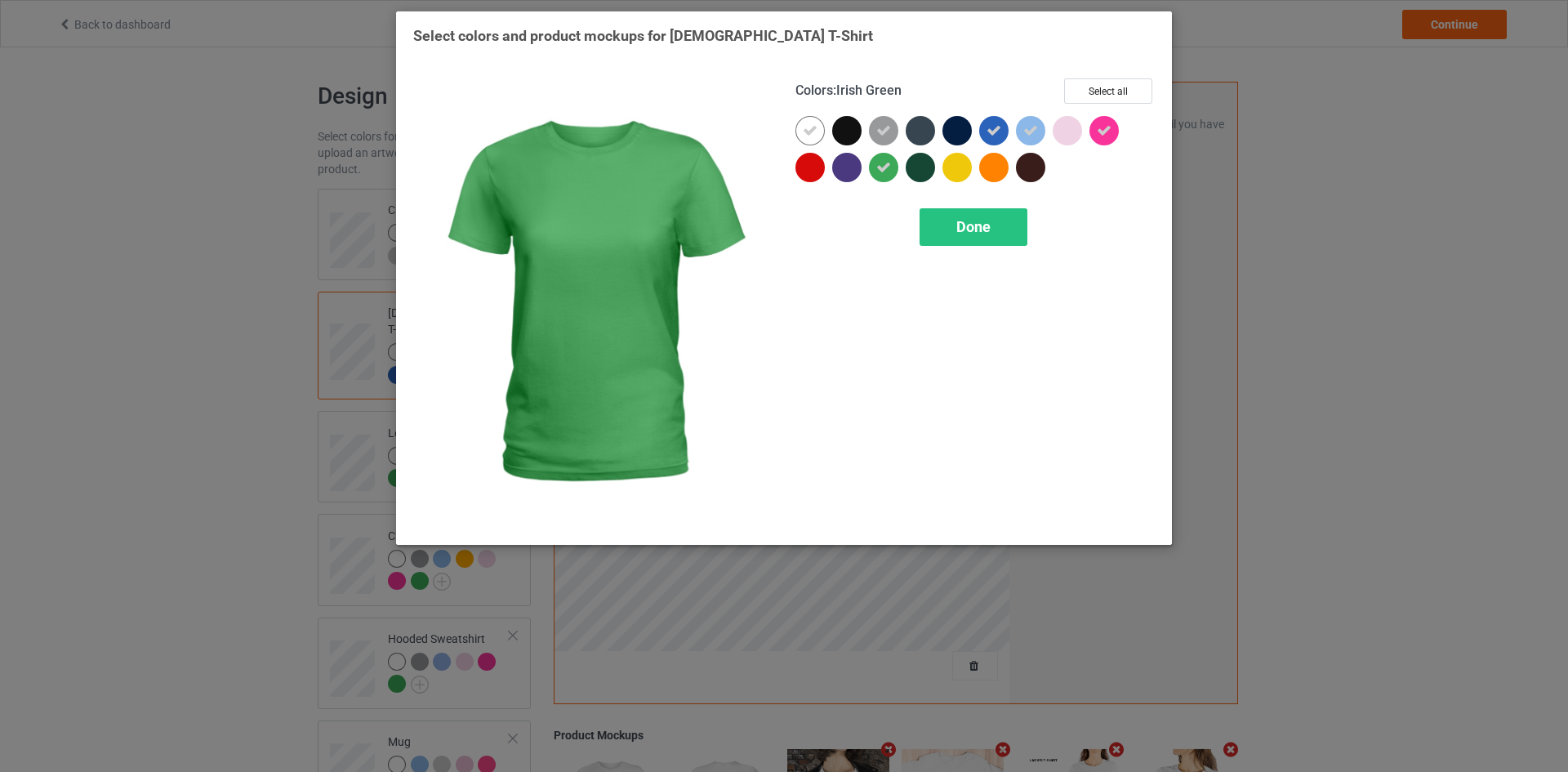
click at [886, 165] on icon at bounding box center [883, 167] width 15 height 15
click at [946, 236] on div "Done" at bounding box center [973, 227] width 108 height 38
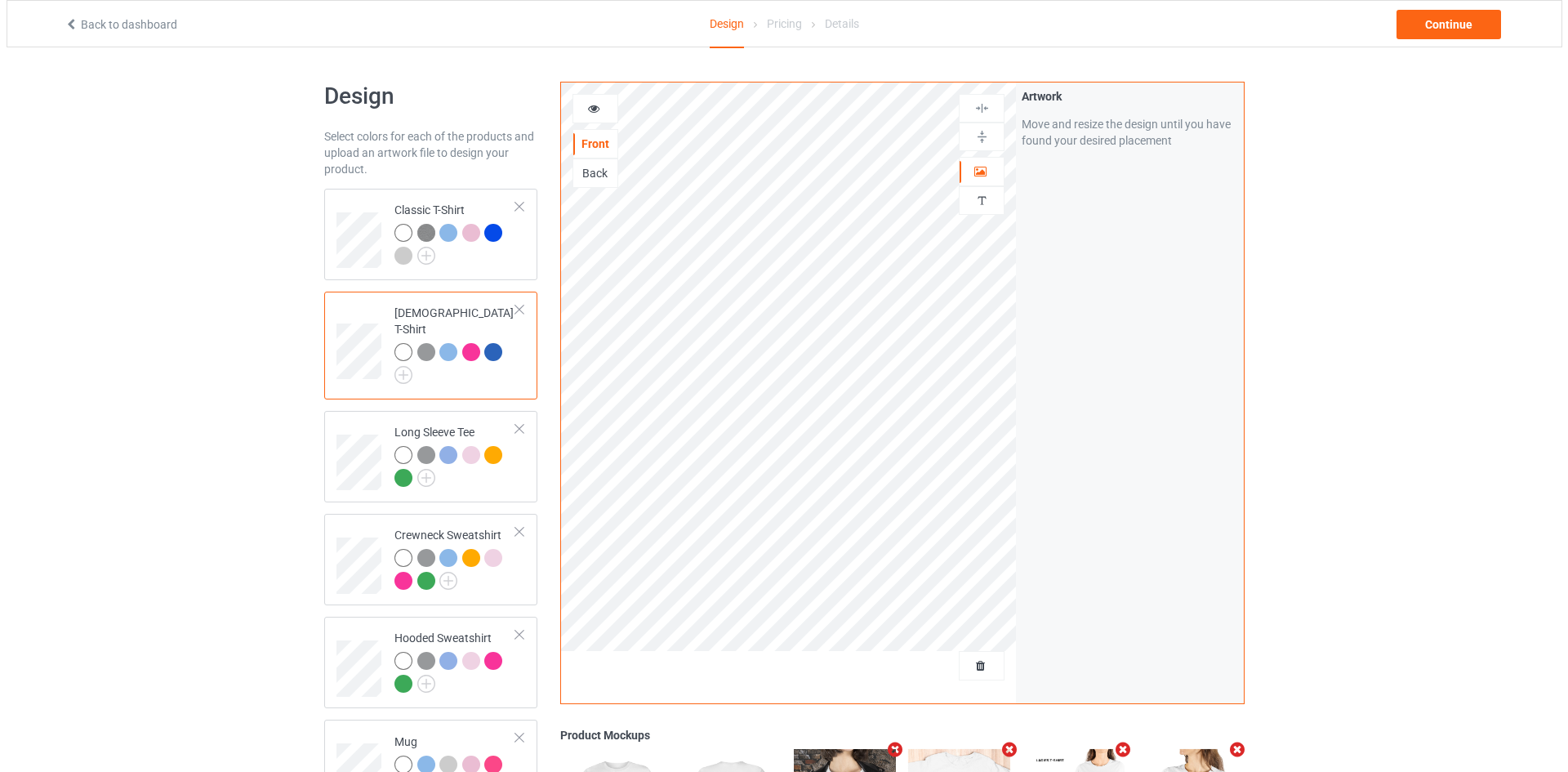
scroll to position [347, 0]
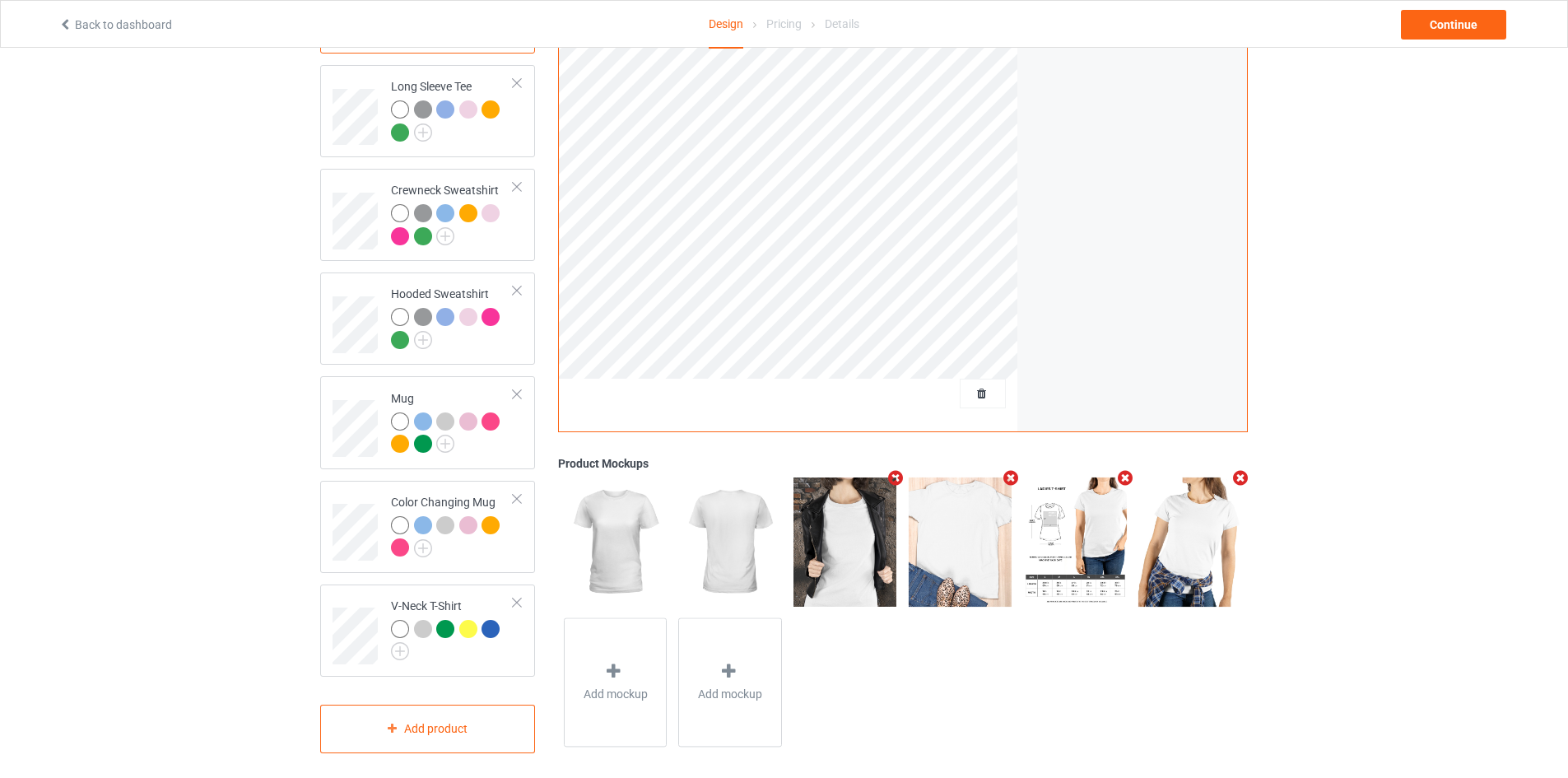
click at [897, 469] on icon "Remove mockup" at bounding box center [895, 477] width 20 height 17
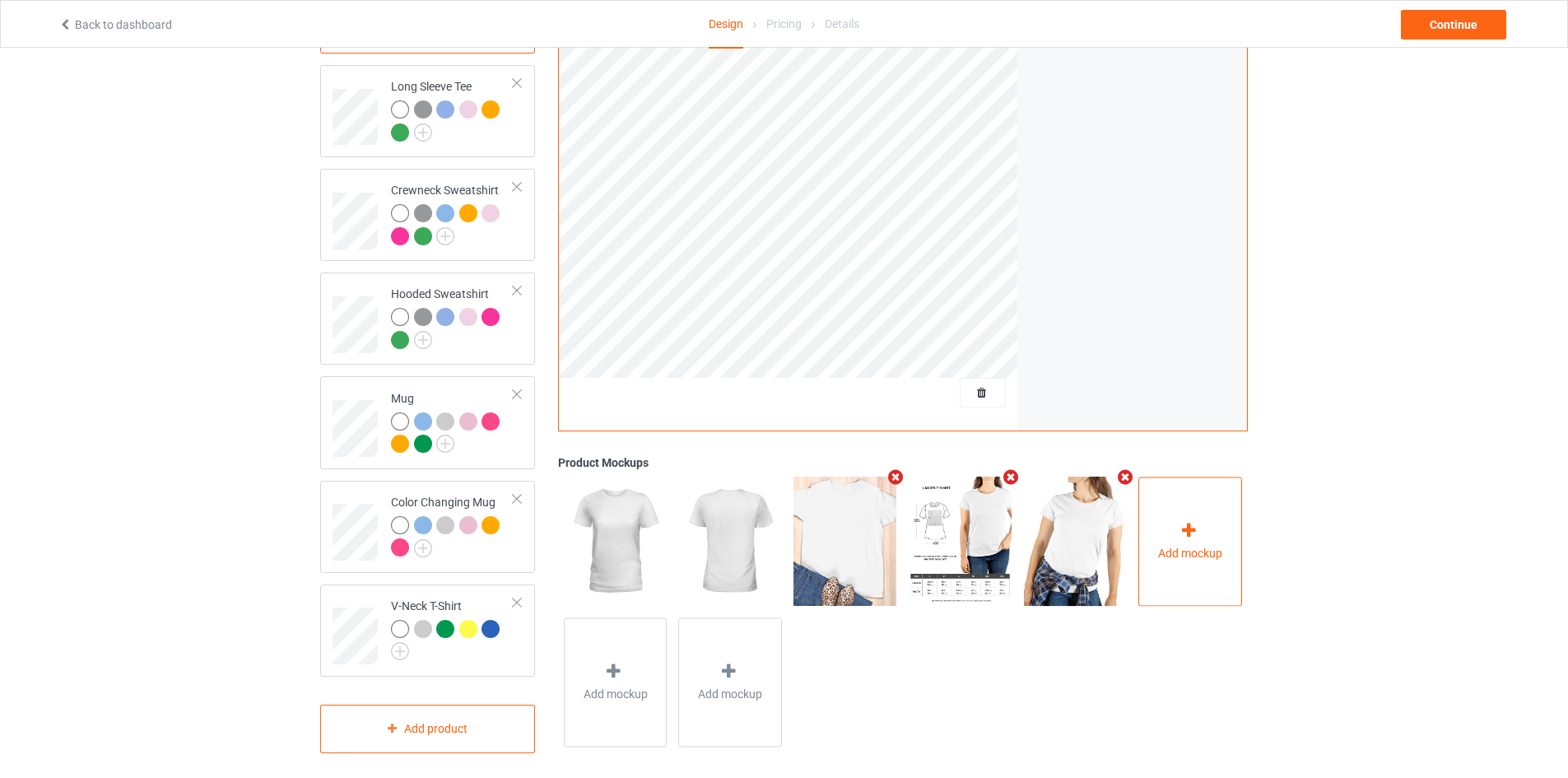
click at [1179, 522] on icon at bounding box center [1188, 530] width 20 height 17
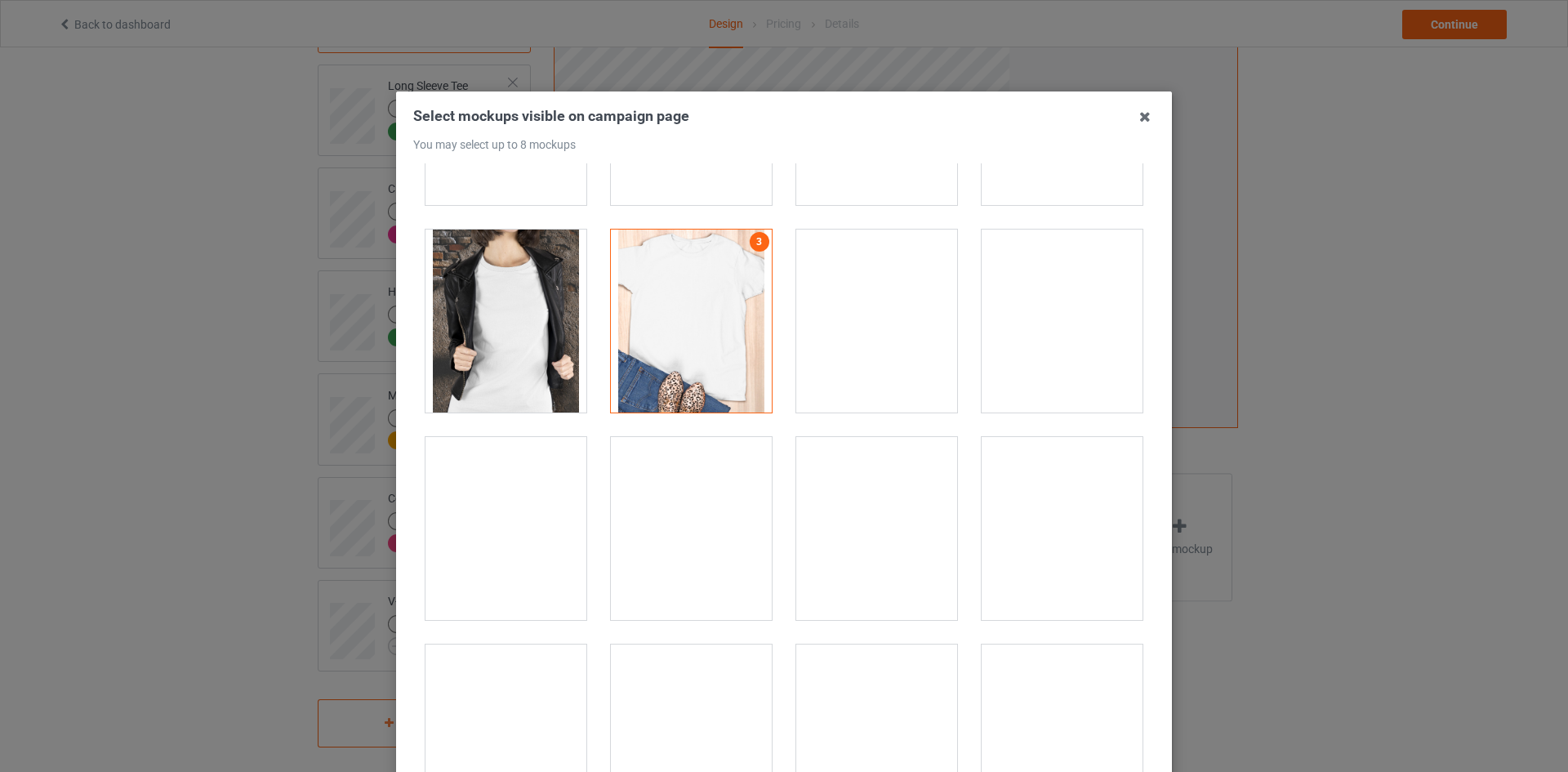
scroll to position [2214, 0]
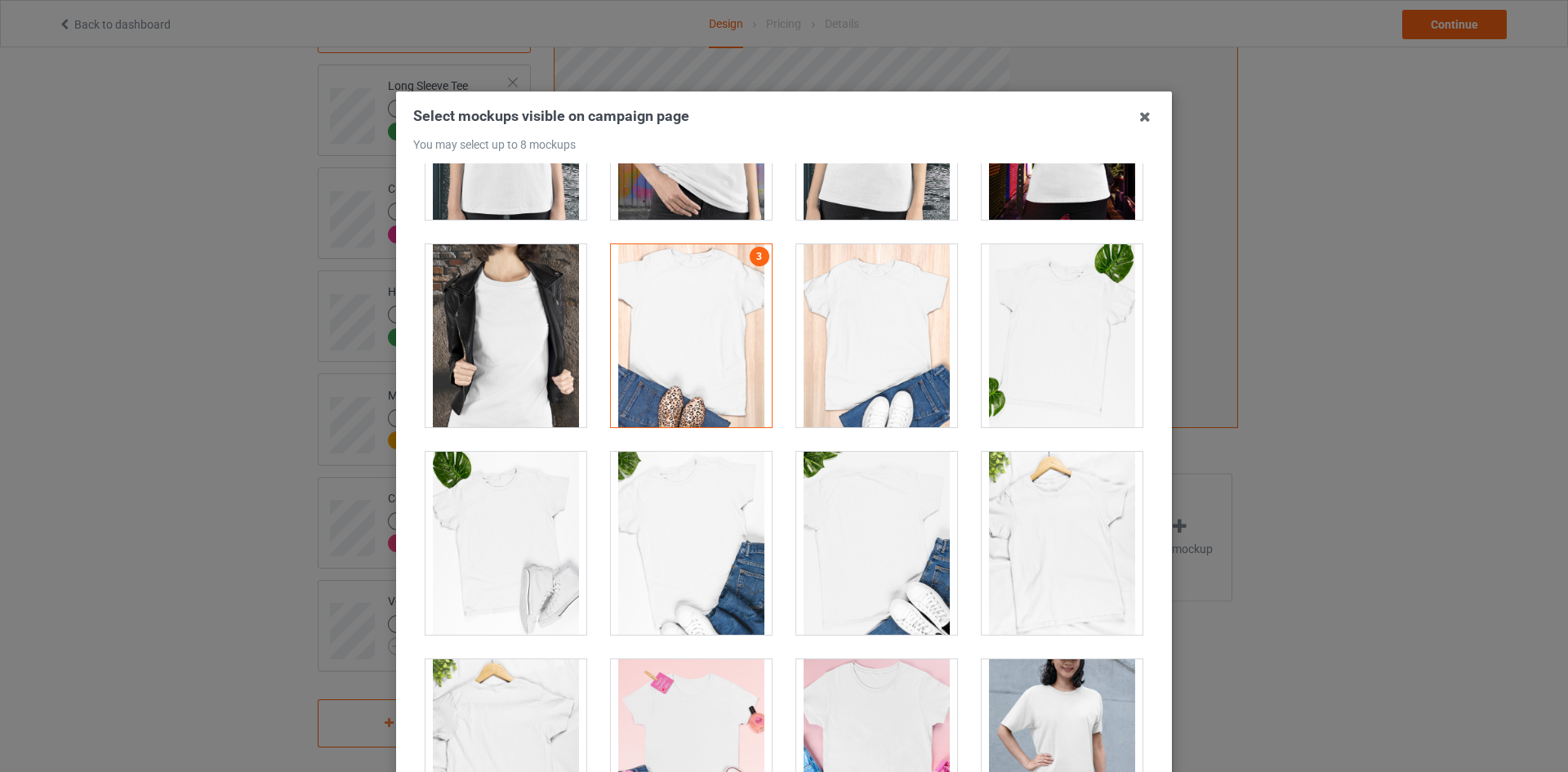
click at [694, 519] on div at bounding box center [691, 543] width 161 height 183
click at [708, 358] on div at bounding box center [691, 335] width 161 height 183
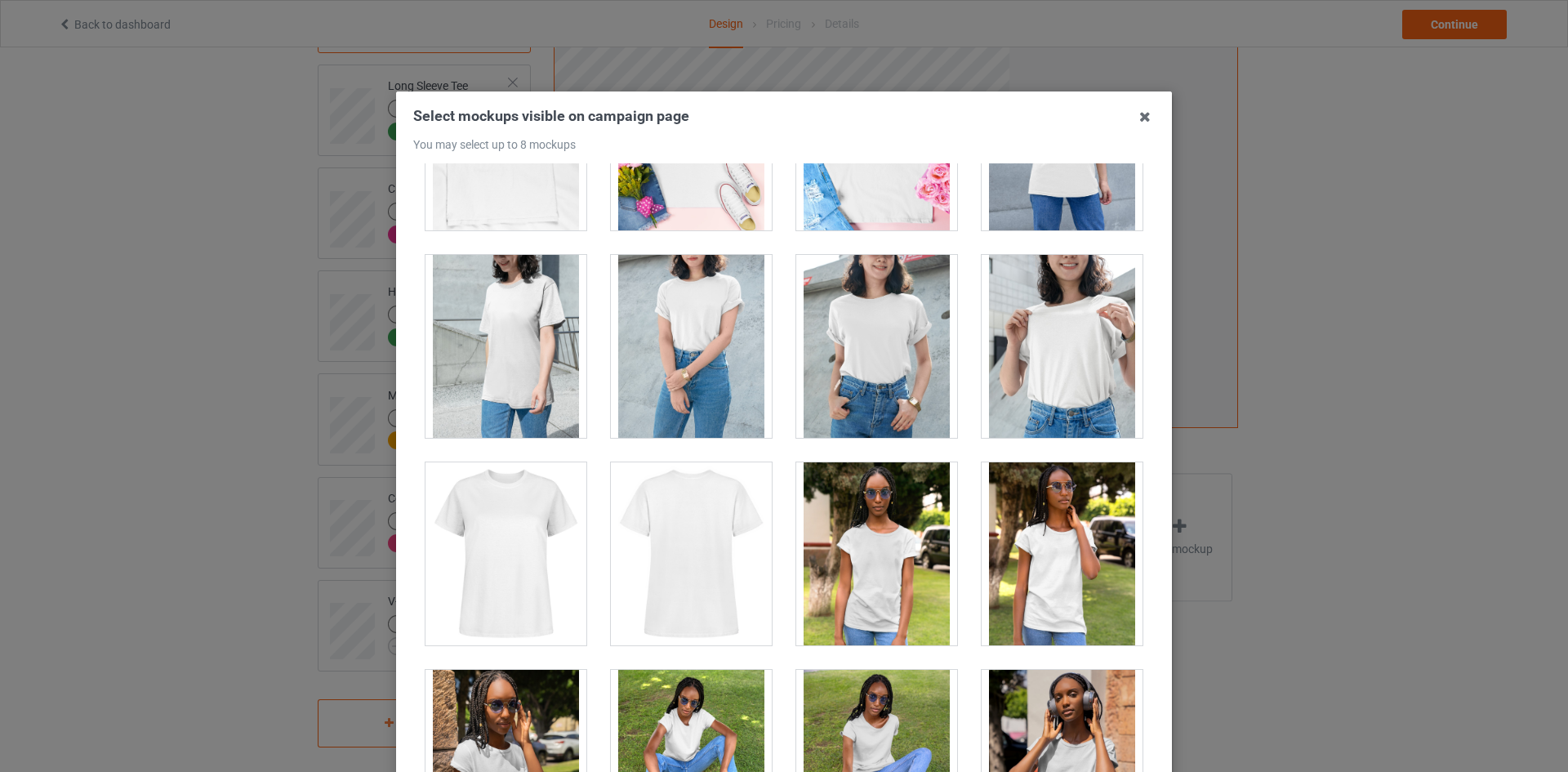
scroll to position [2777, 0]
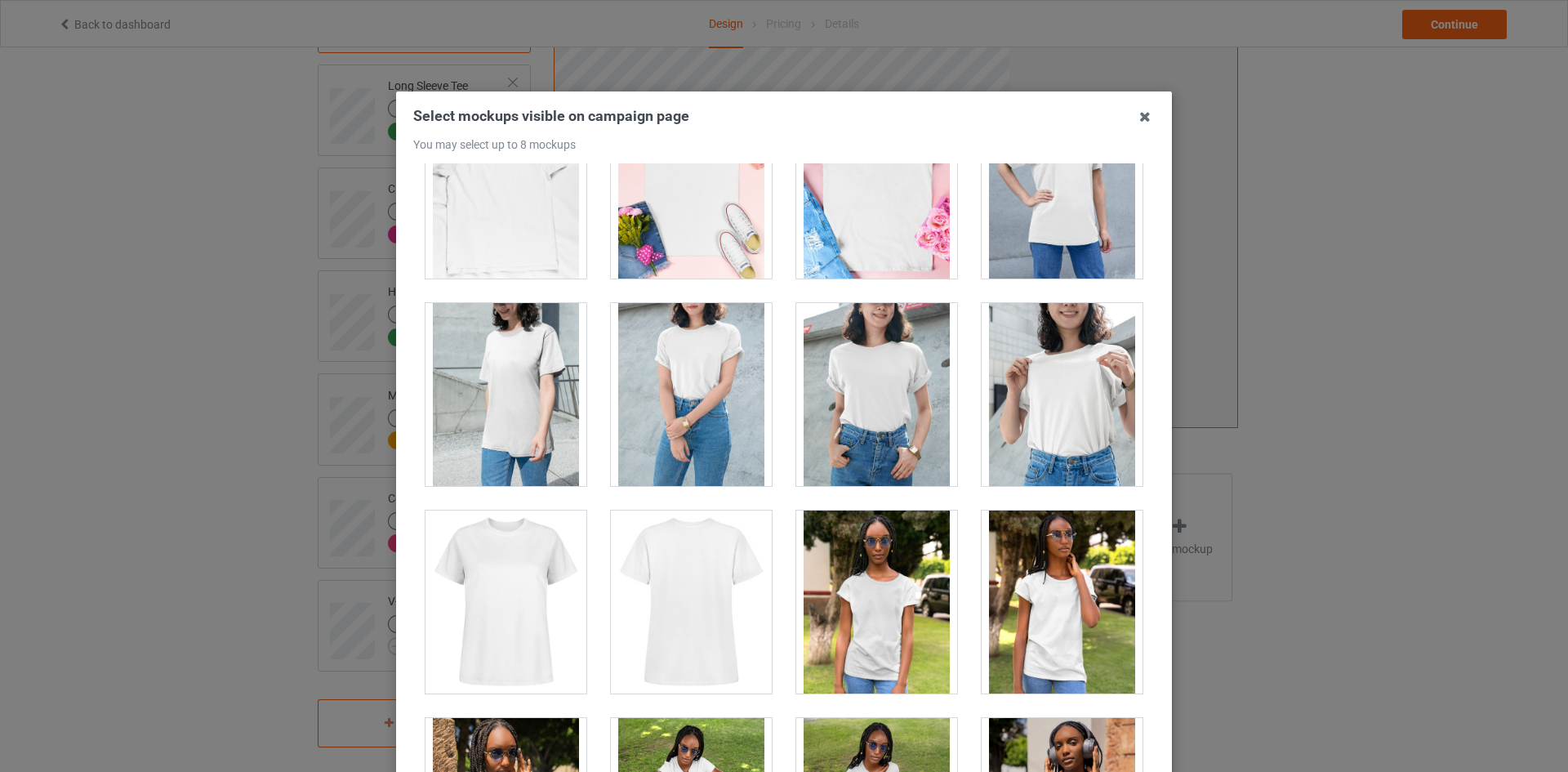
click at [1020, 390] on div at bounding box center [1062, 393] width 161 height 183
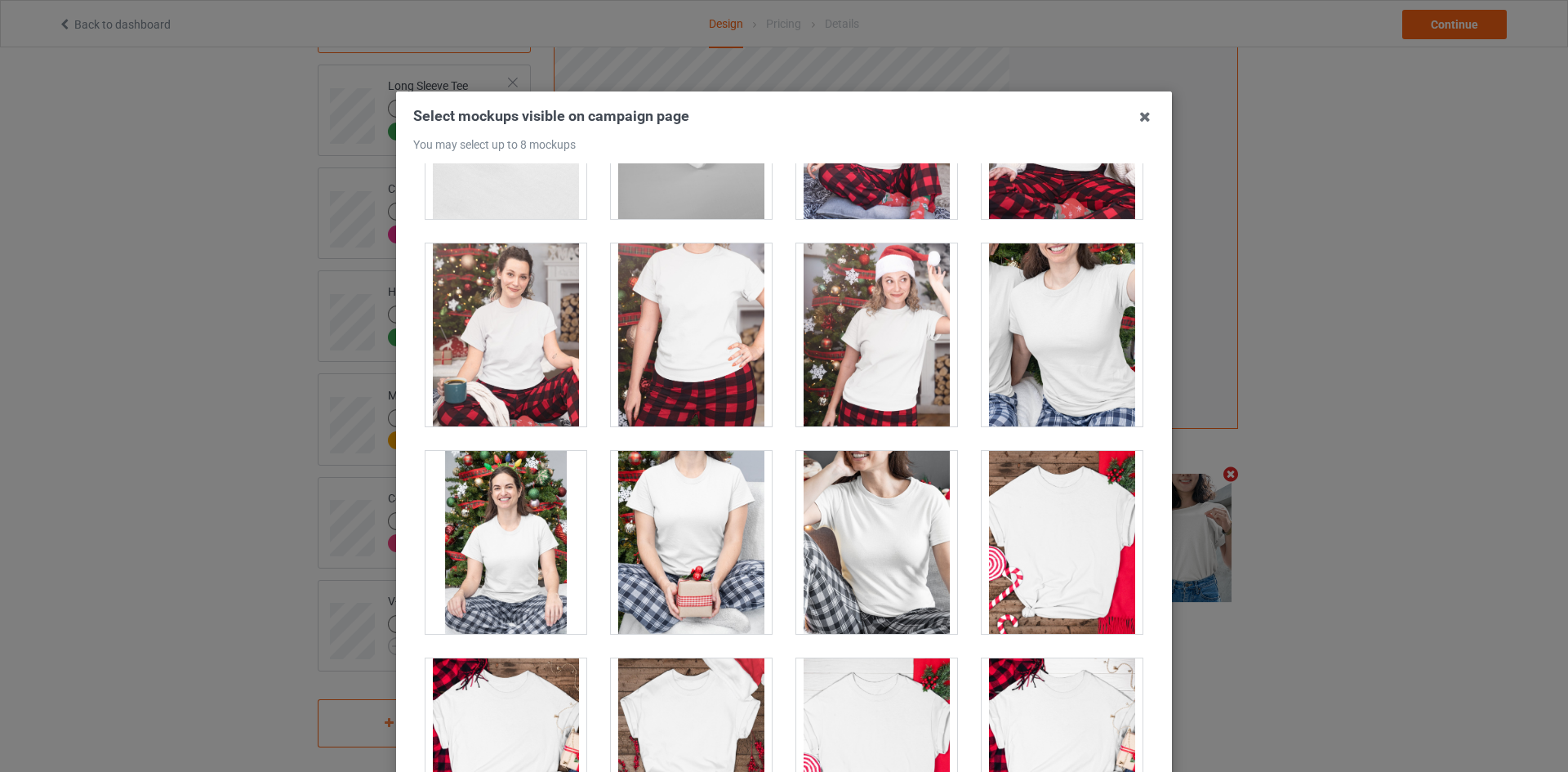
scroll to position [4828, 0]
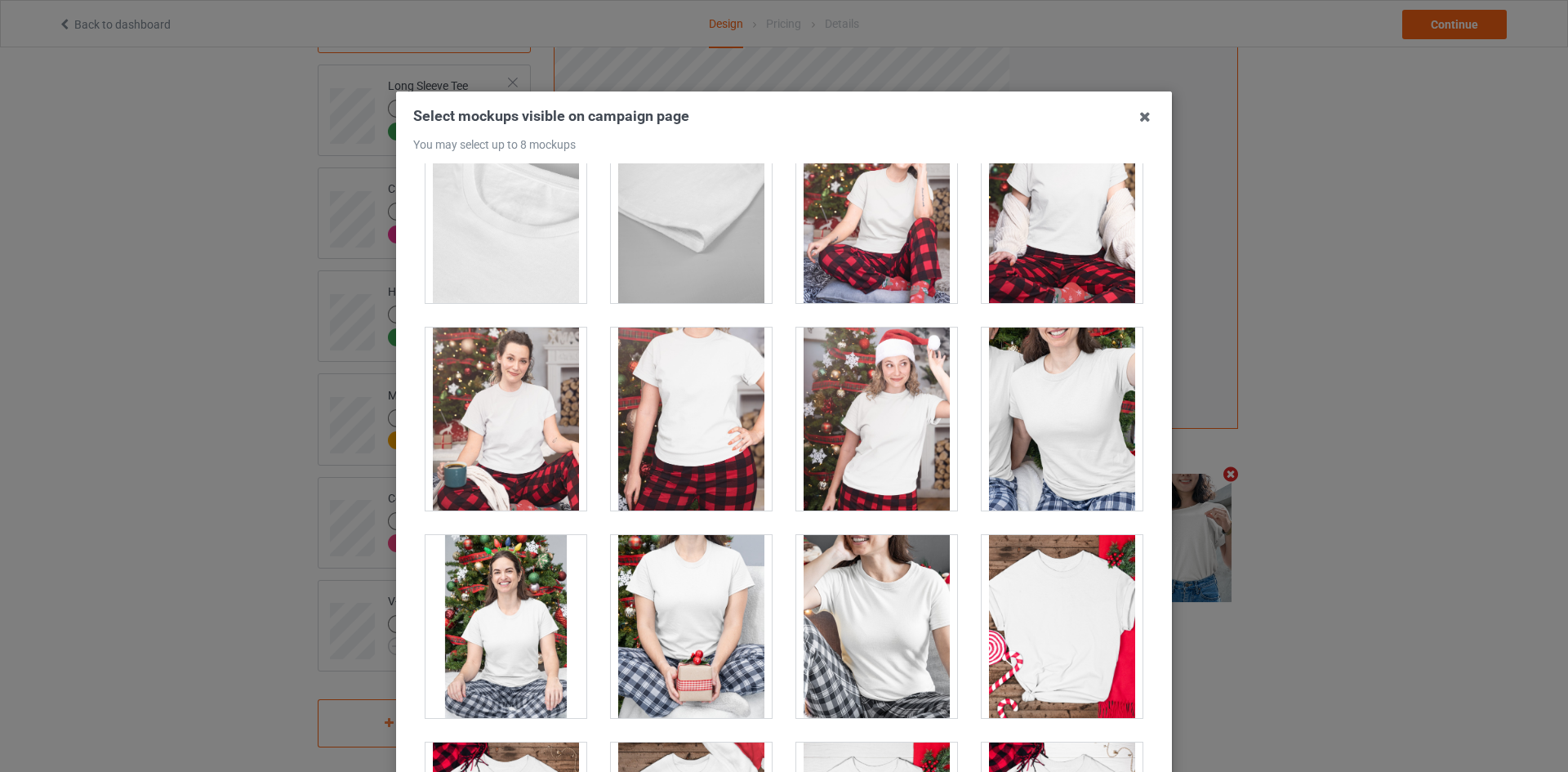
click at [818, 662] on div at bounding box center [877, 626] width 161 height 183
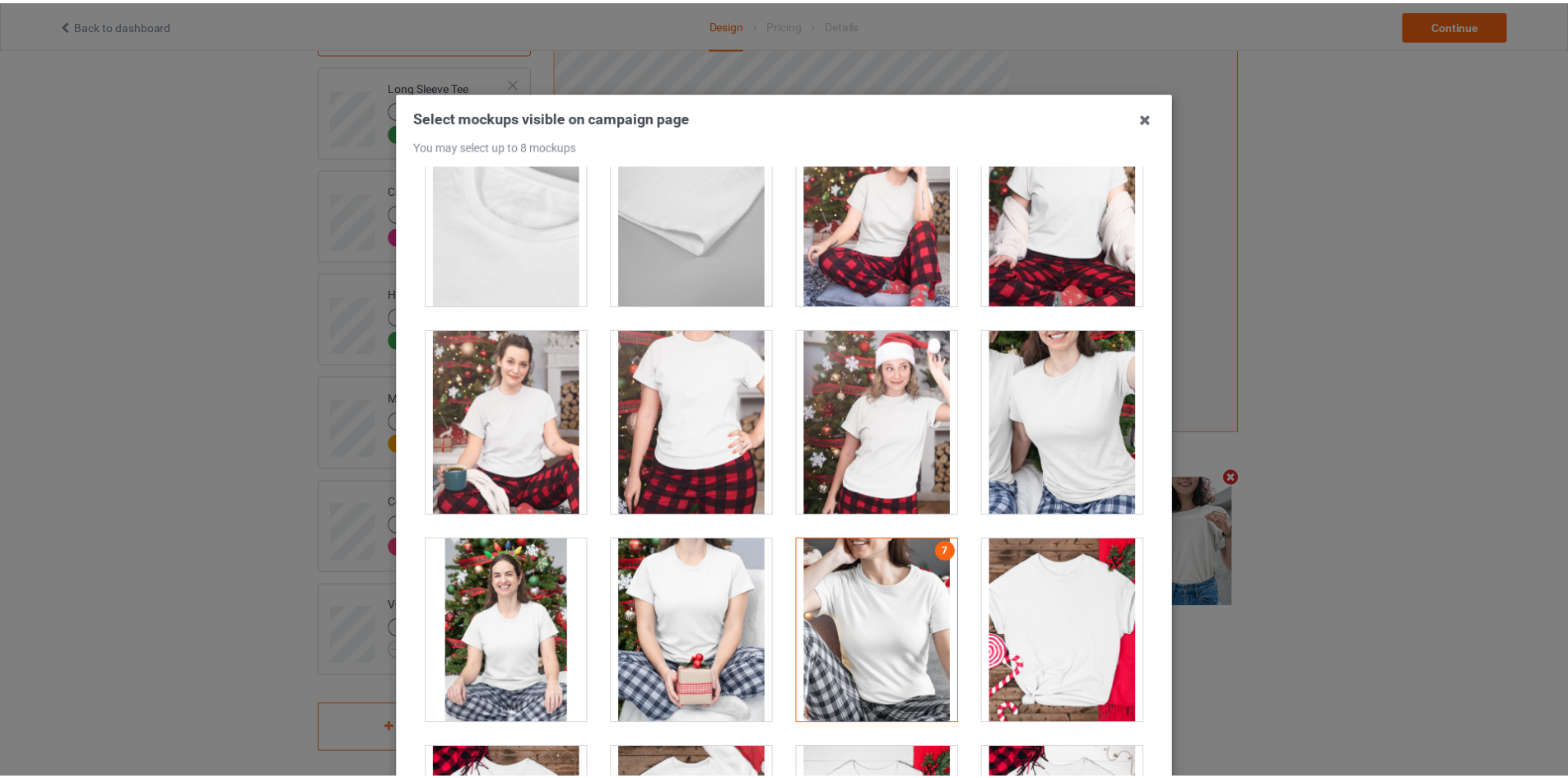
scroll to position [177, 0]
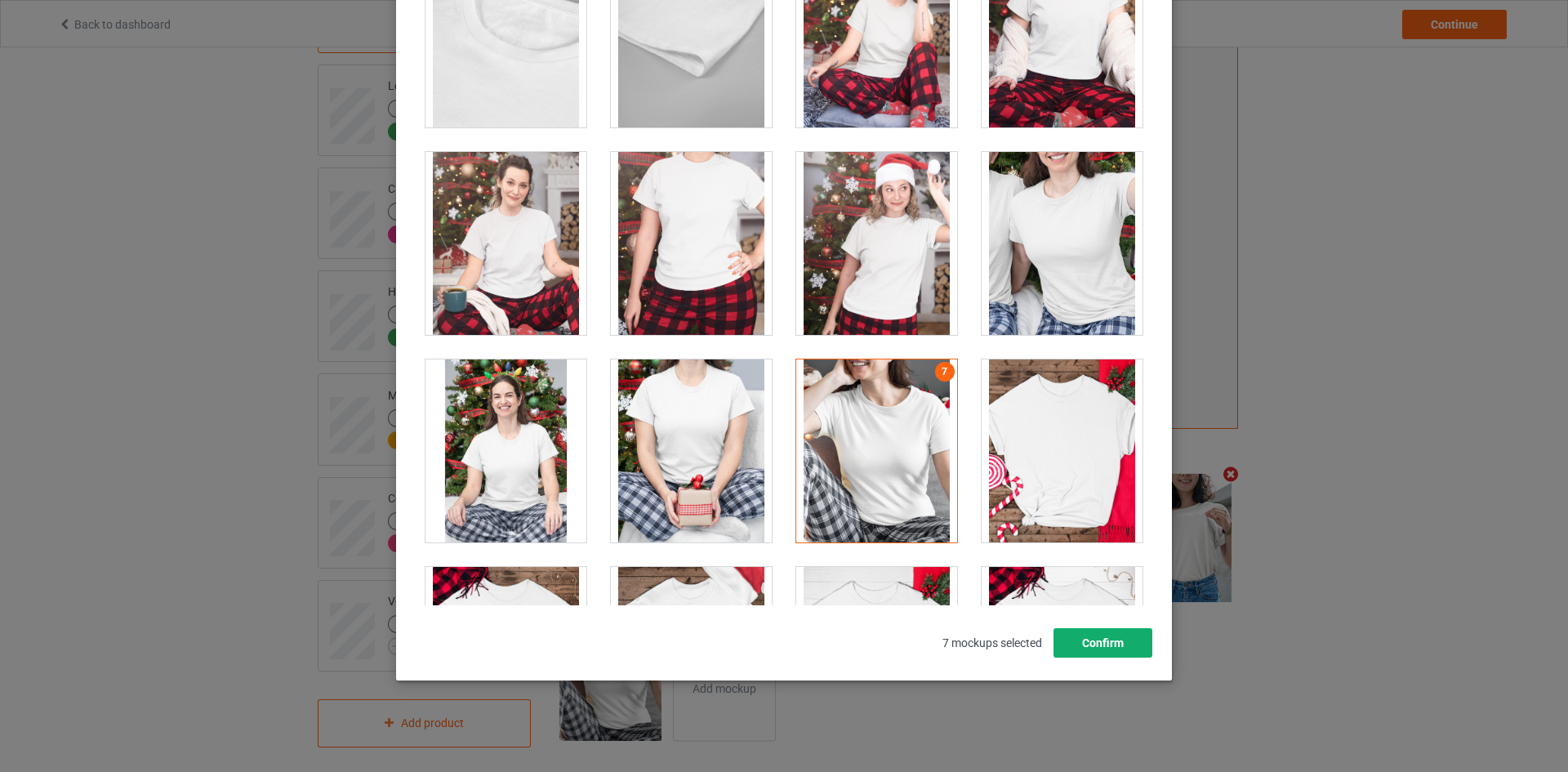
click at [1139, 648] on button "Confirm" at bounding box center [1102, 642] width 99 height 29
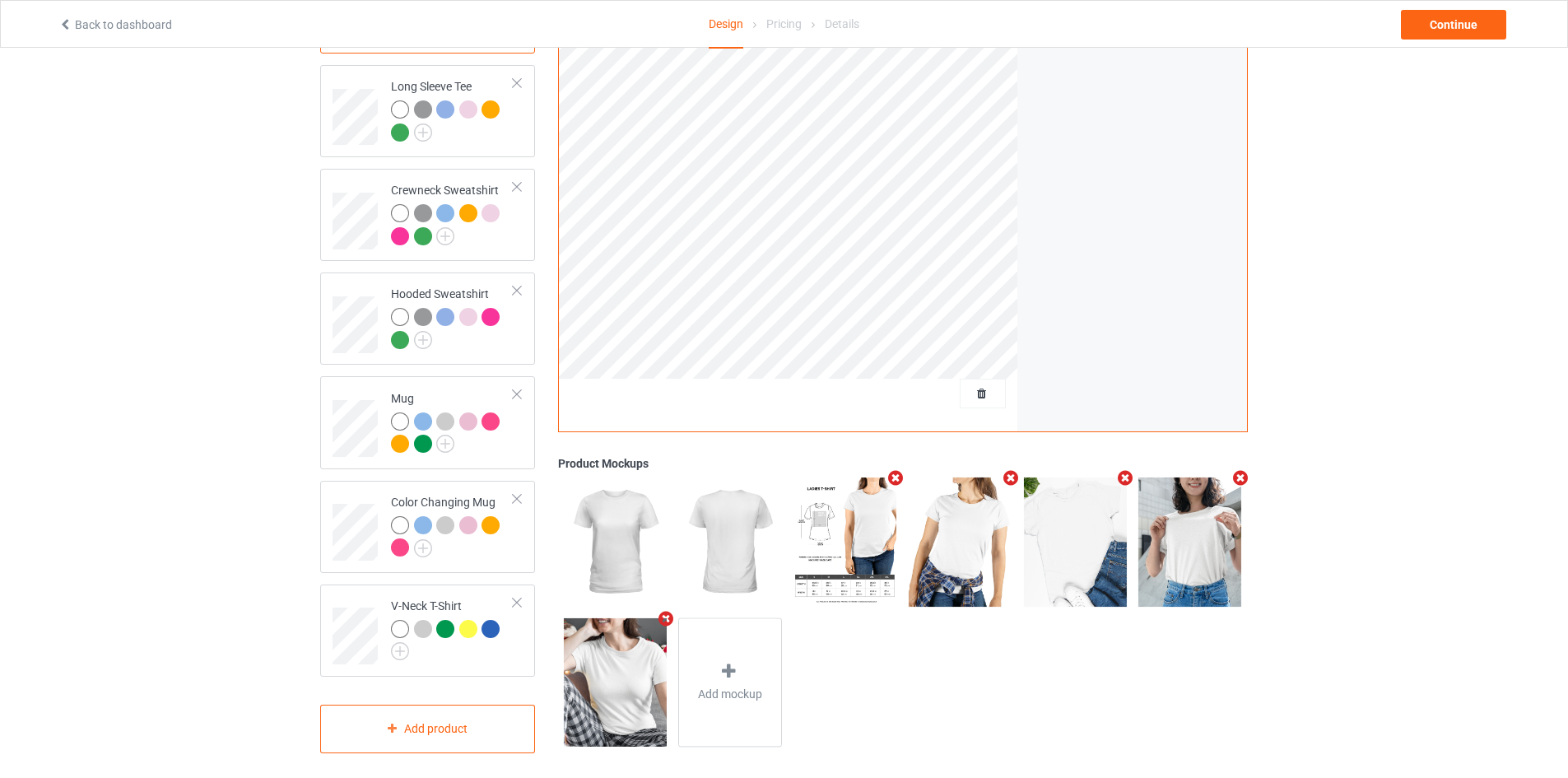
click at [1011, 469] on icon "Remove mockup" at bounding box center [1010, 477] width 20 height 17
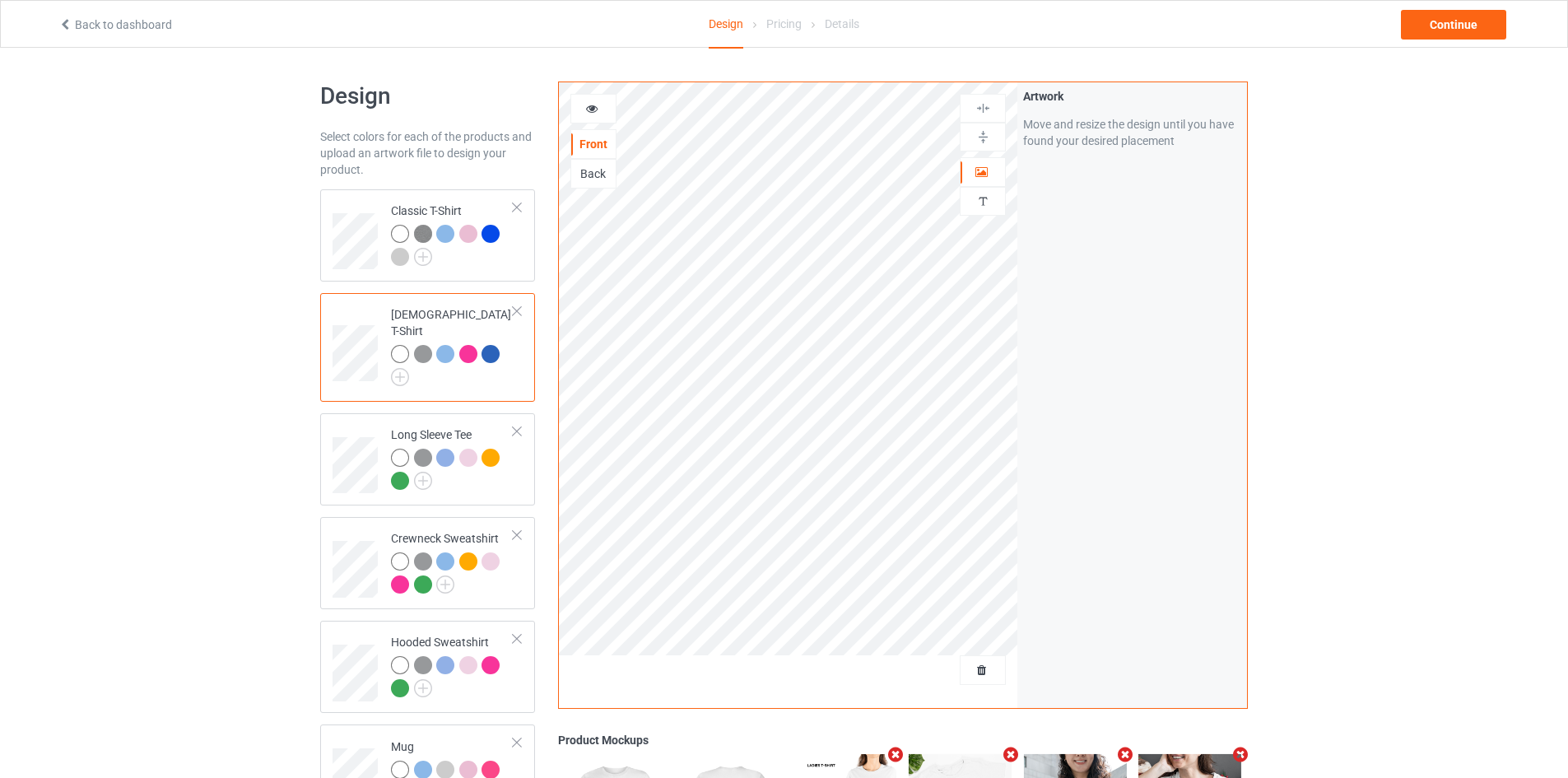
scroll to position [0, 0]
click at [458, 414] on div "Long Sleeve Tee" at bounding box center [428, 461] width 215 height 92
click at [422, 472] on img at bounding box center [423, 481] width 18 height 18
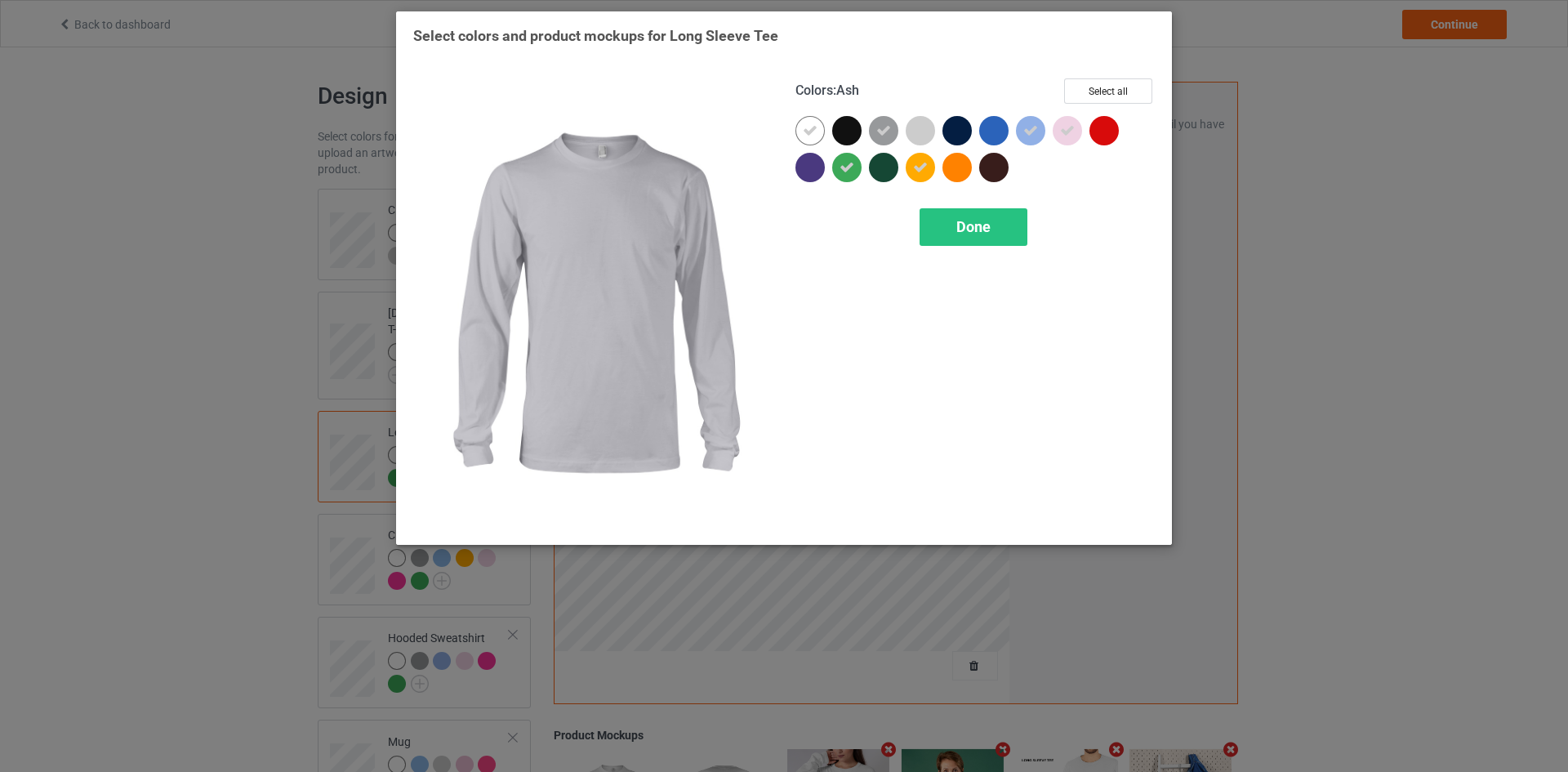
click at [924, 131] on div at bounding box center [920, 130] width 29 height 29
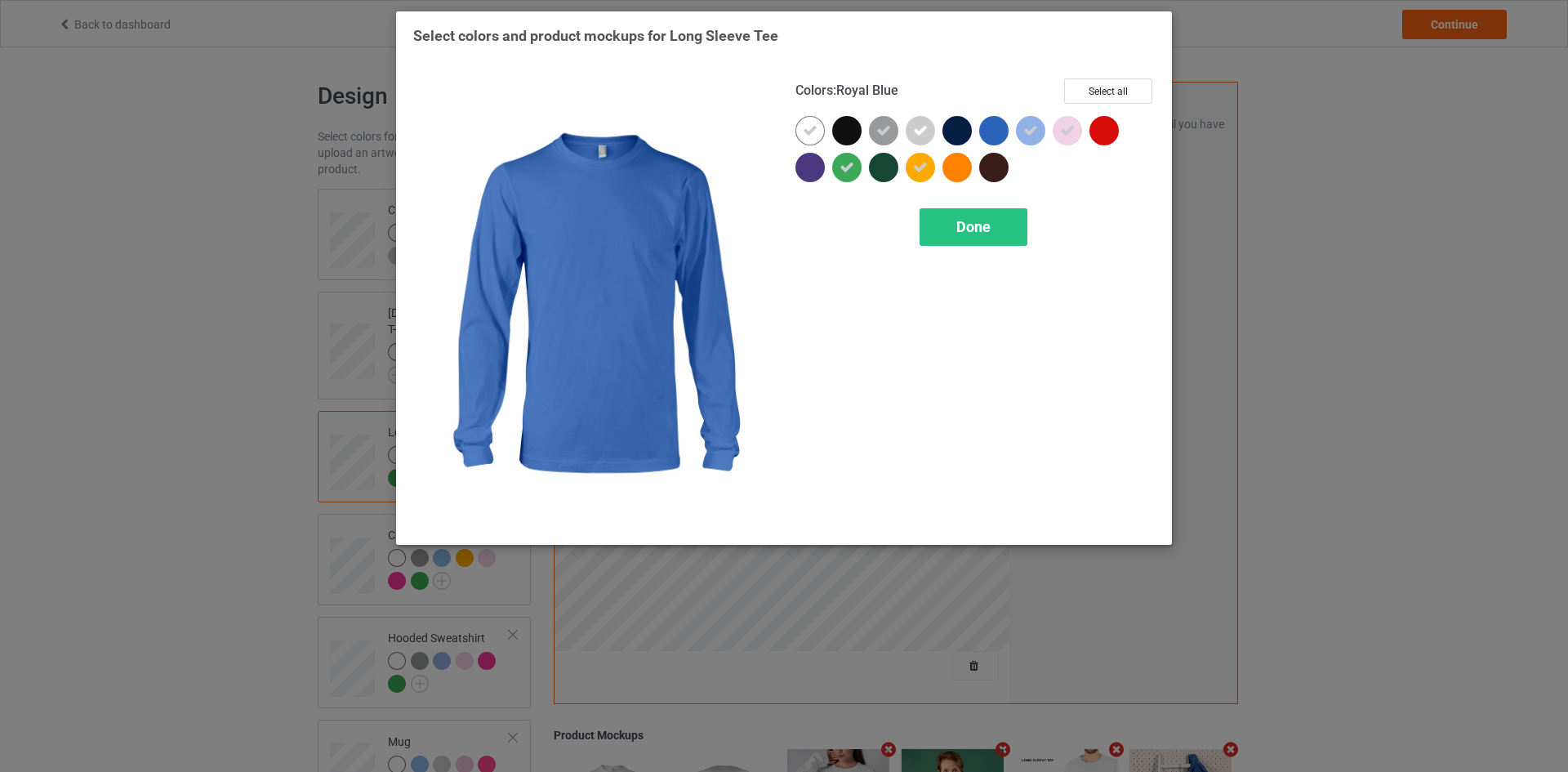
click at [988, 133] on div at bounding box center [993, 130] width 29 height 29
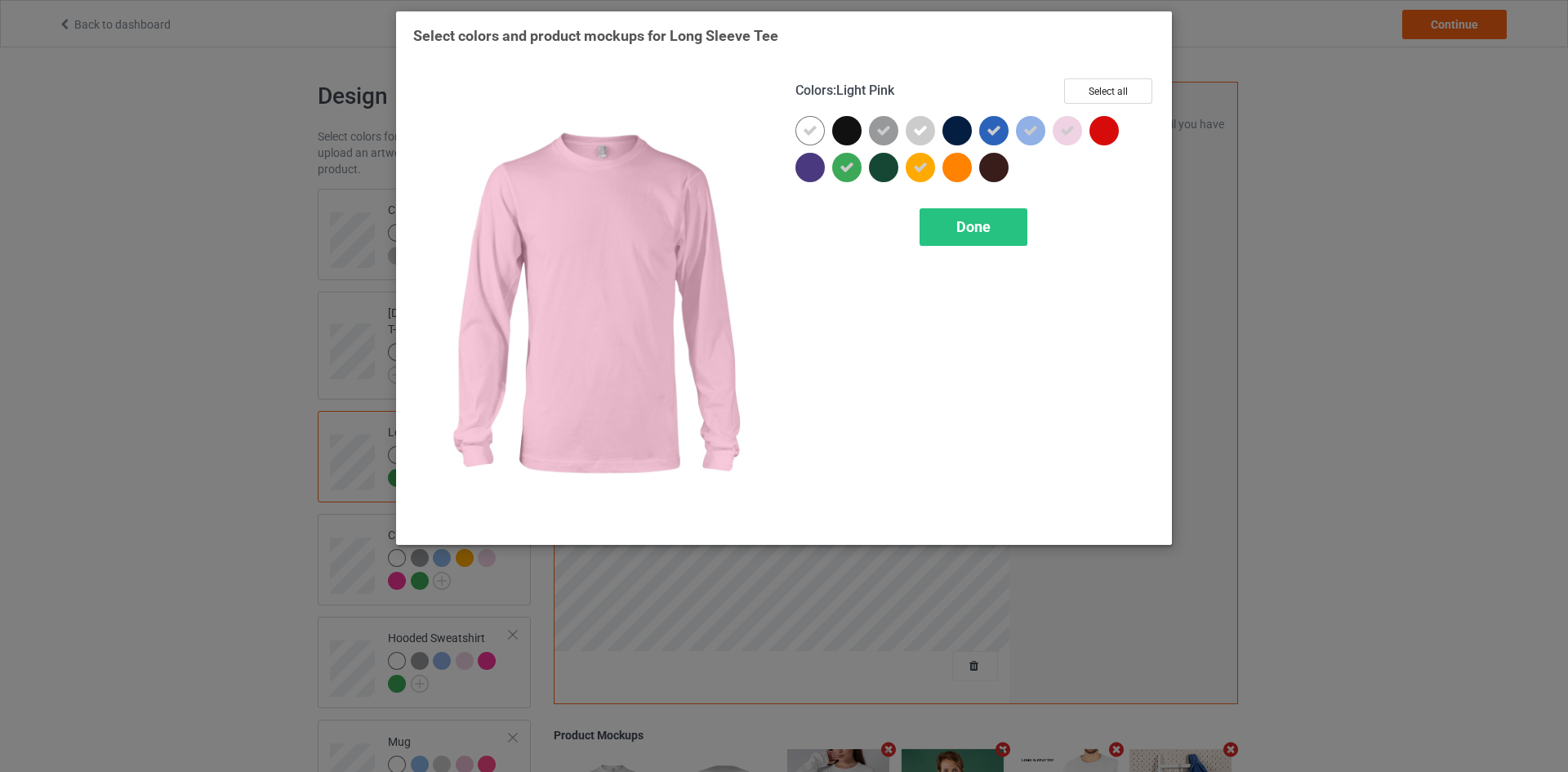
click at [1063, 133] on icon at bounding box center [1067, 131] width 15 height 15
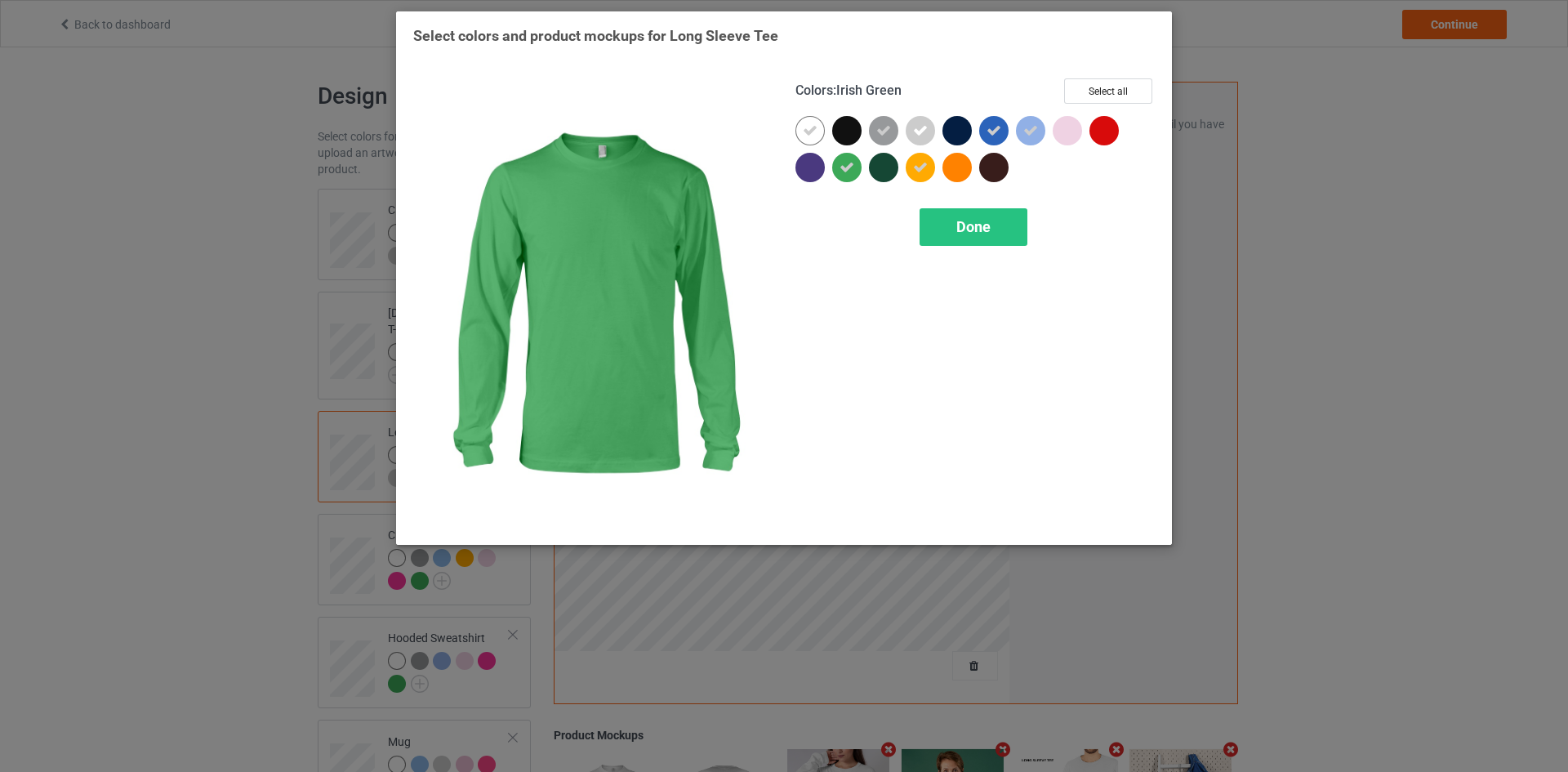
click at [842, 165] on icon at bounding box center [847, 167] width 15 height 15
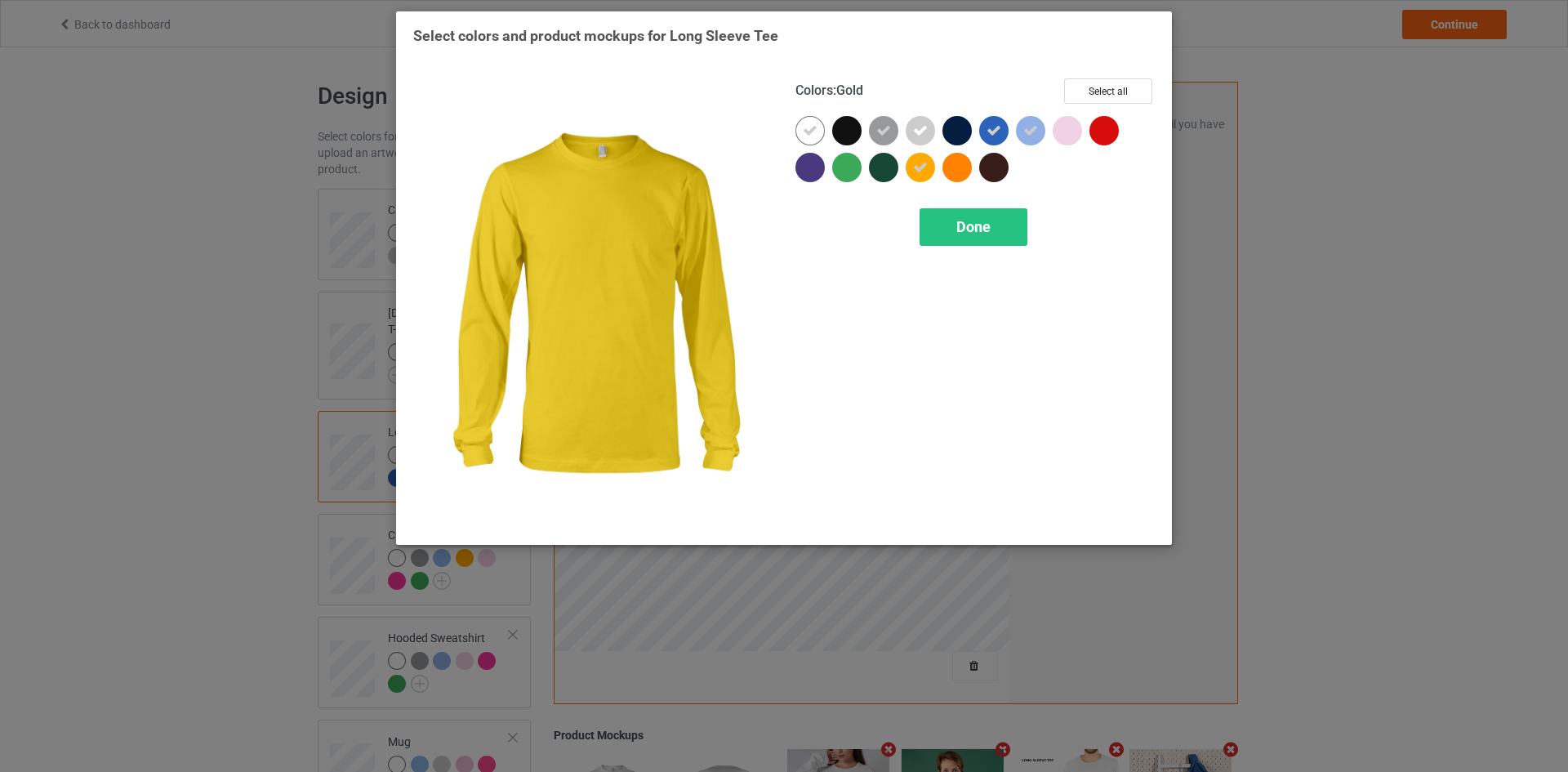
click at [921, 169] on icon at bounding box center [920, 167] width 15 height 15
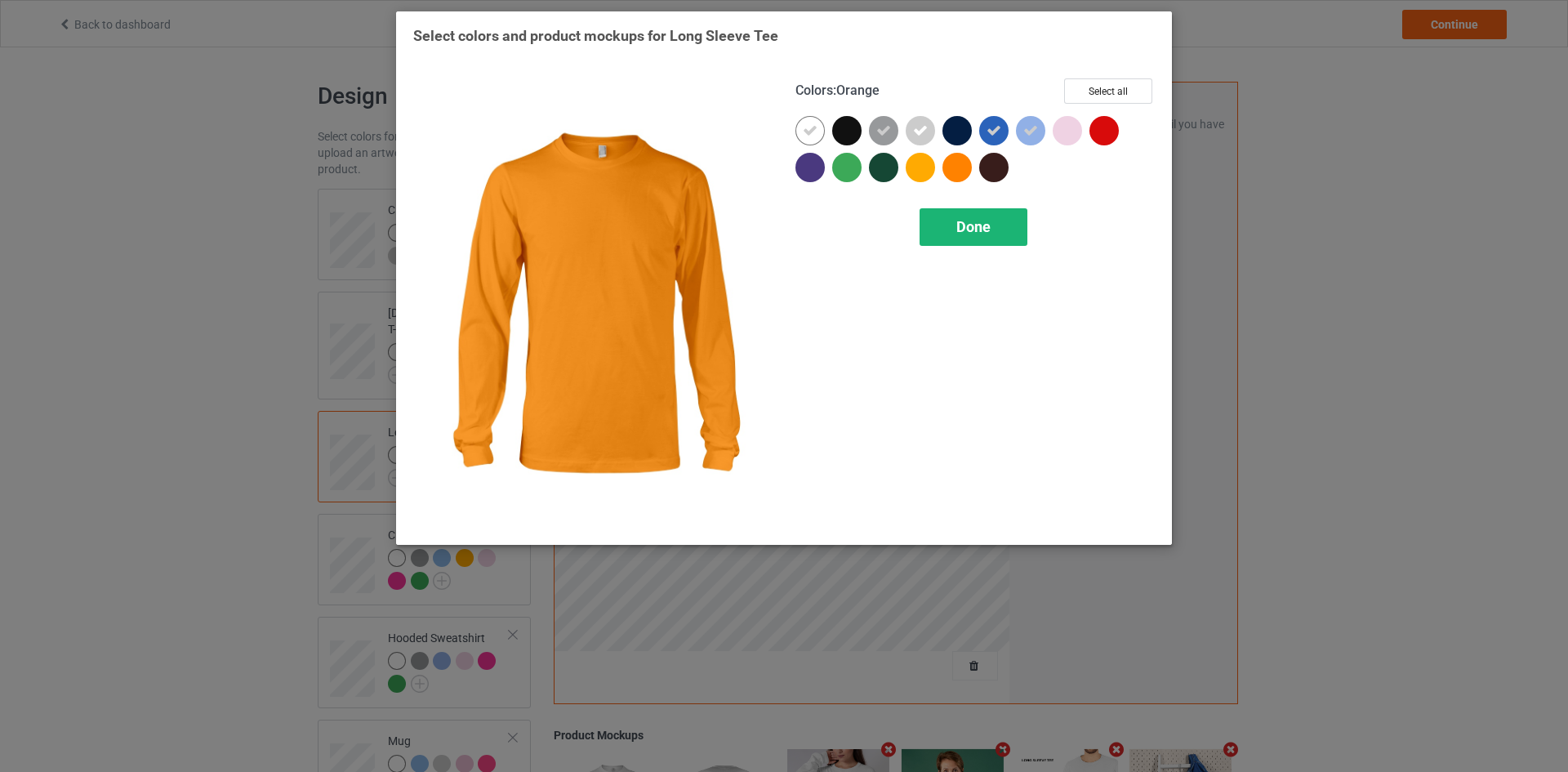
click at [963, 227] on span "Done" at bounding box center [973, 226] width 34 height 17
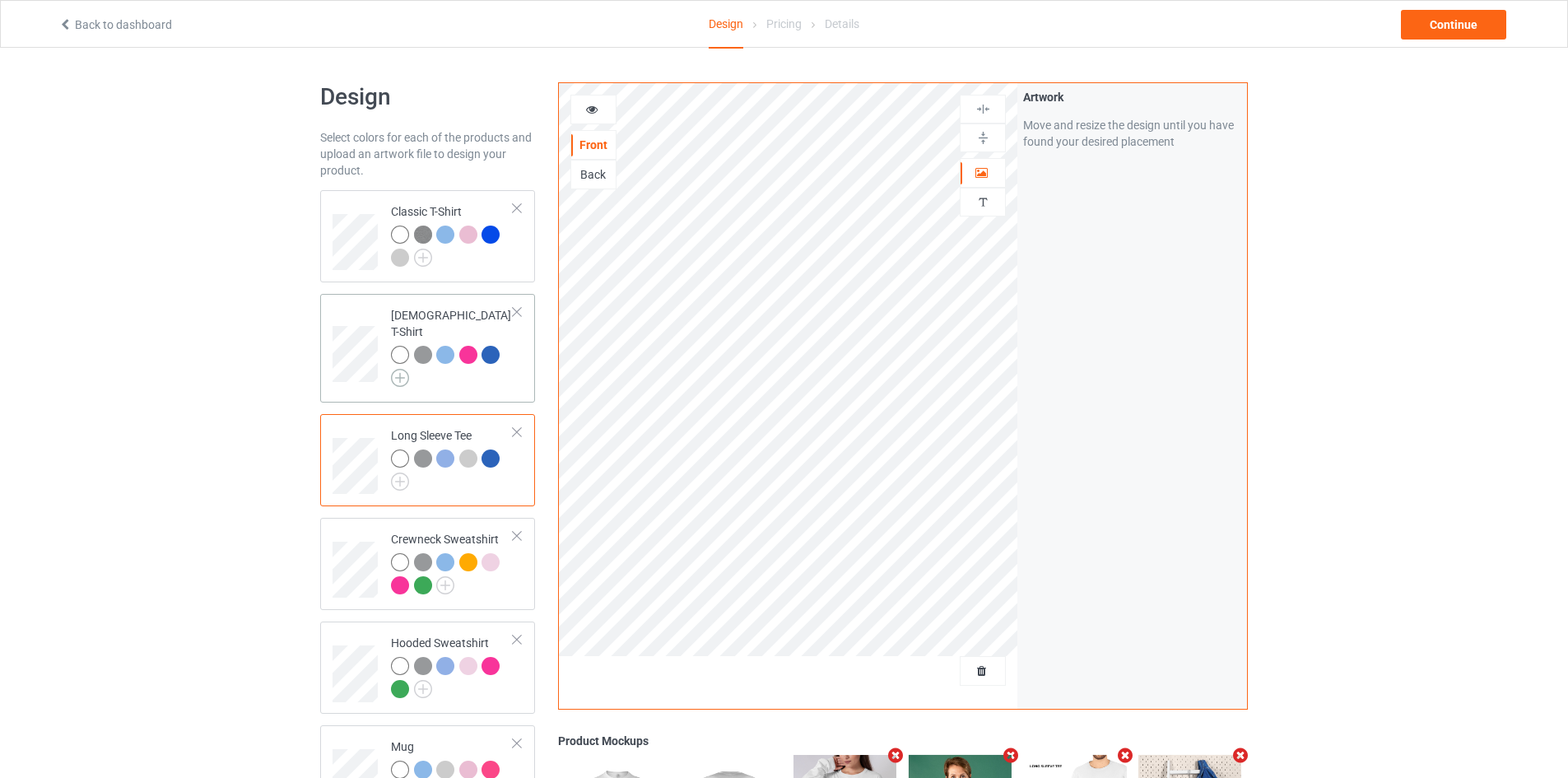
click at [392, 369] on img at bounding box center [400, 378] width 18 height 18
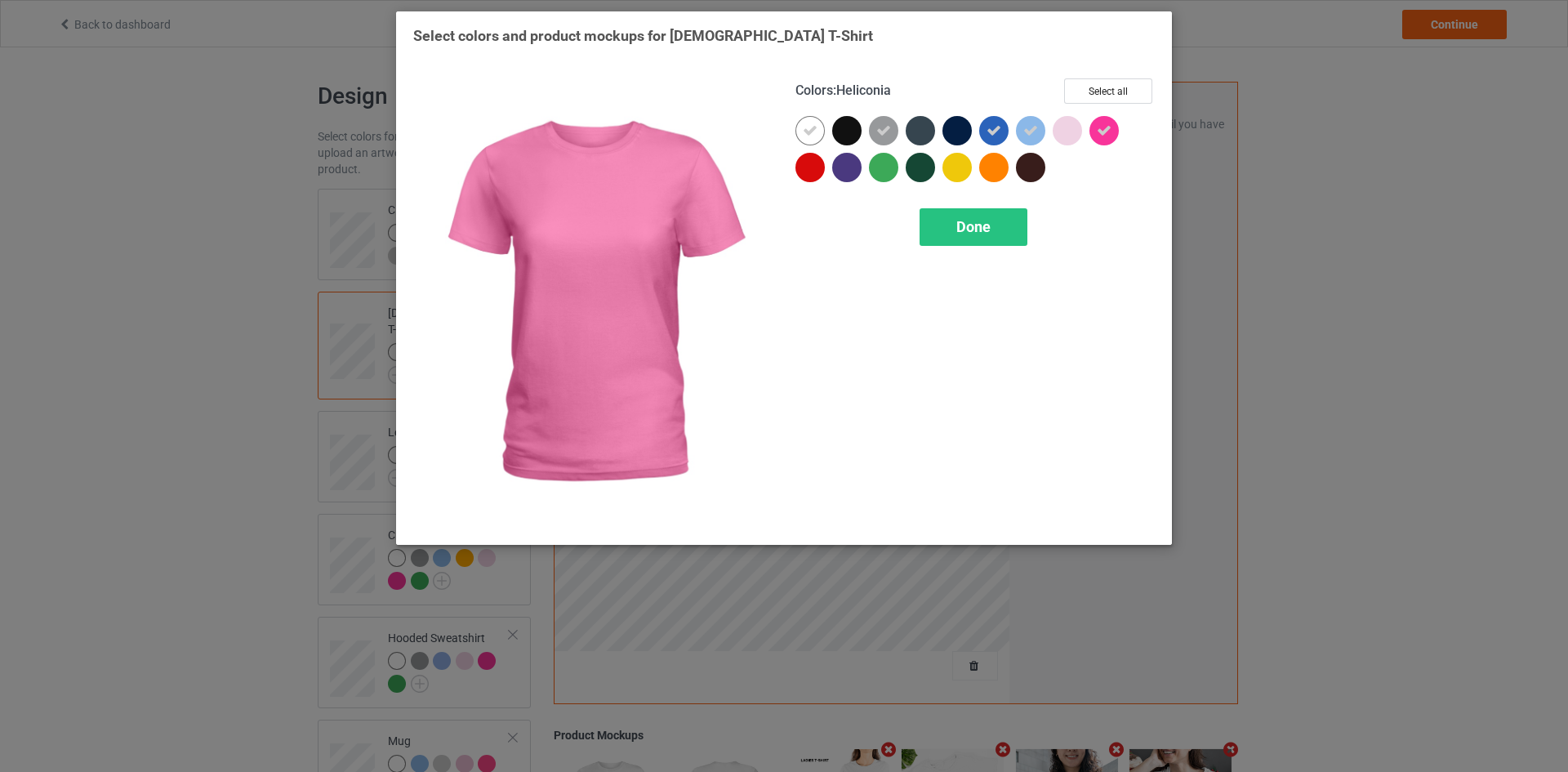
click at [1109, 132] on icon at bounding box center [1103, 131] width 15 height 15
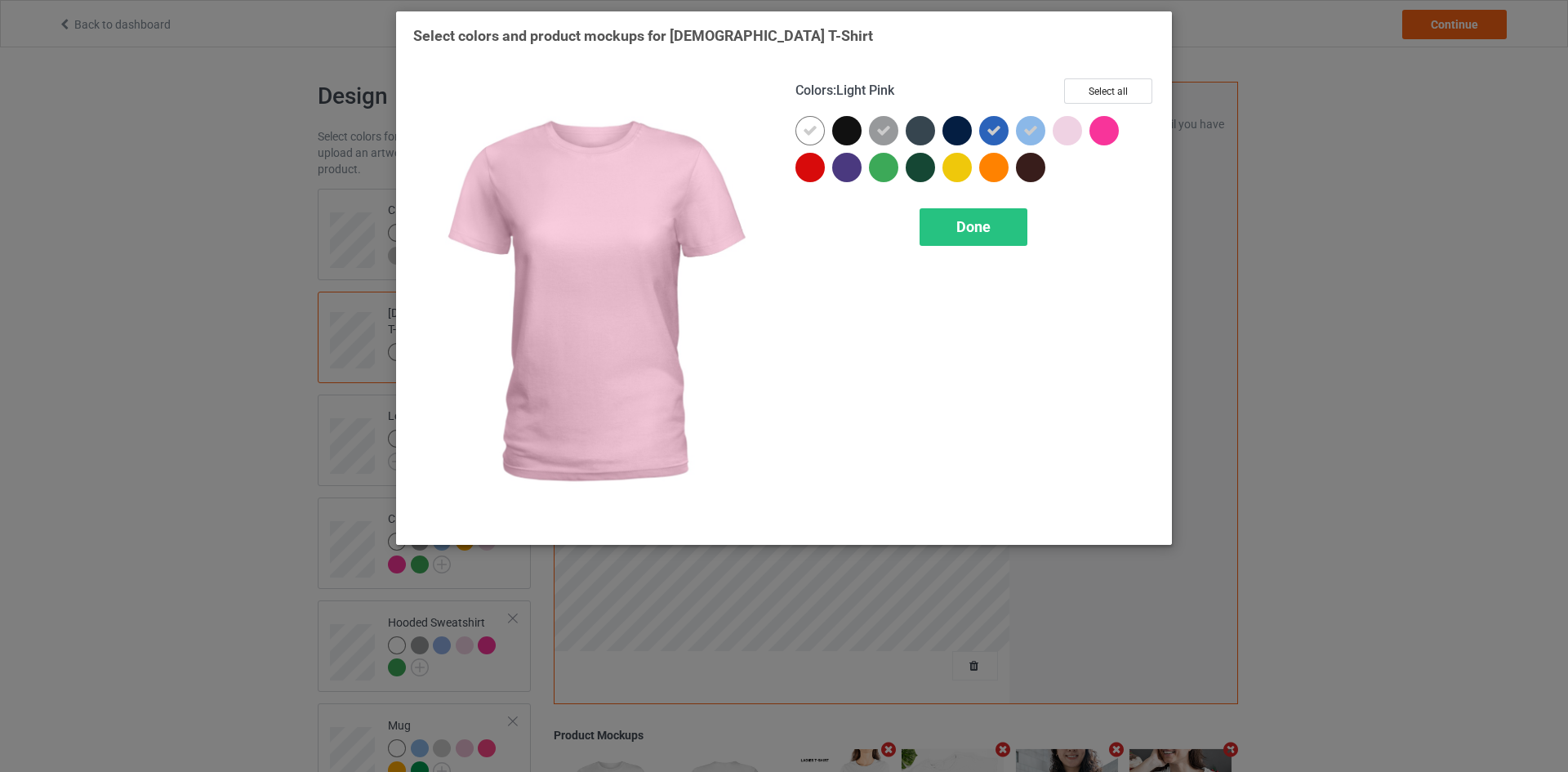
click at [1073, 132] on div at bounding box center [1066, 130] width 29 height 29
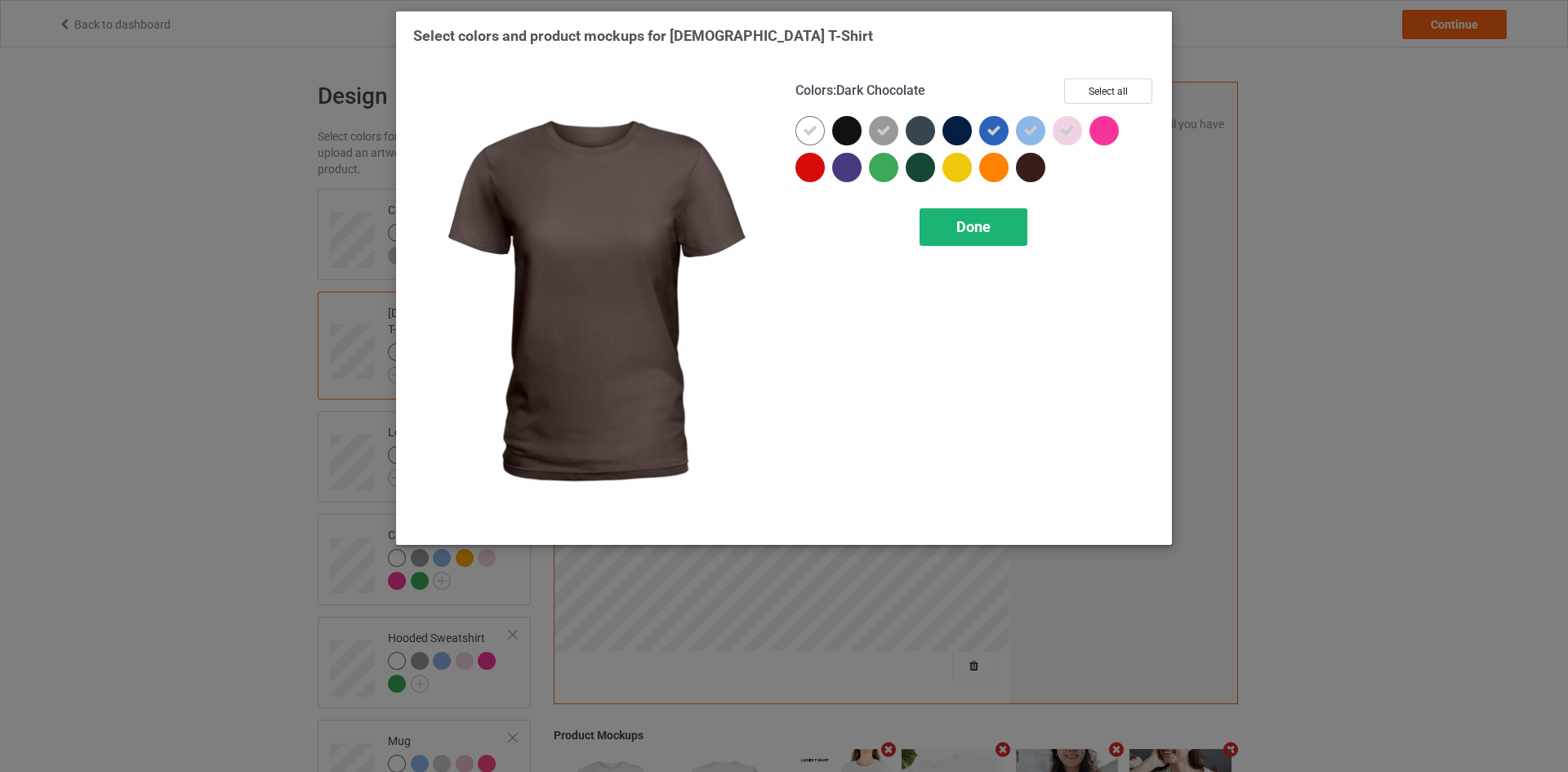
click at [992, 223] on div "Done" at bounding box center [973, 227] width 108 height 38
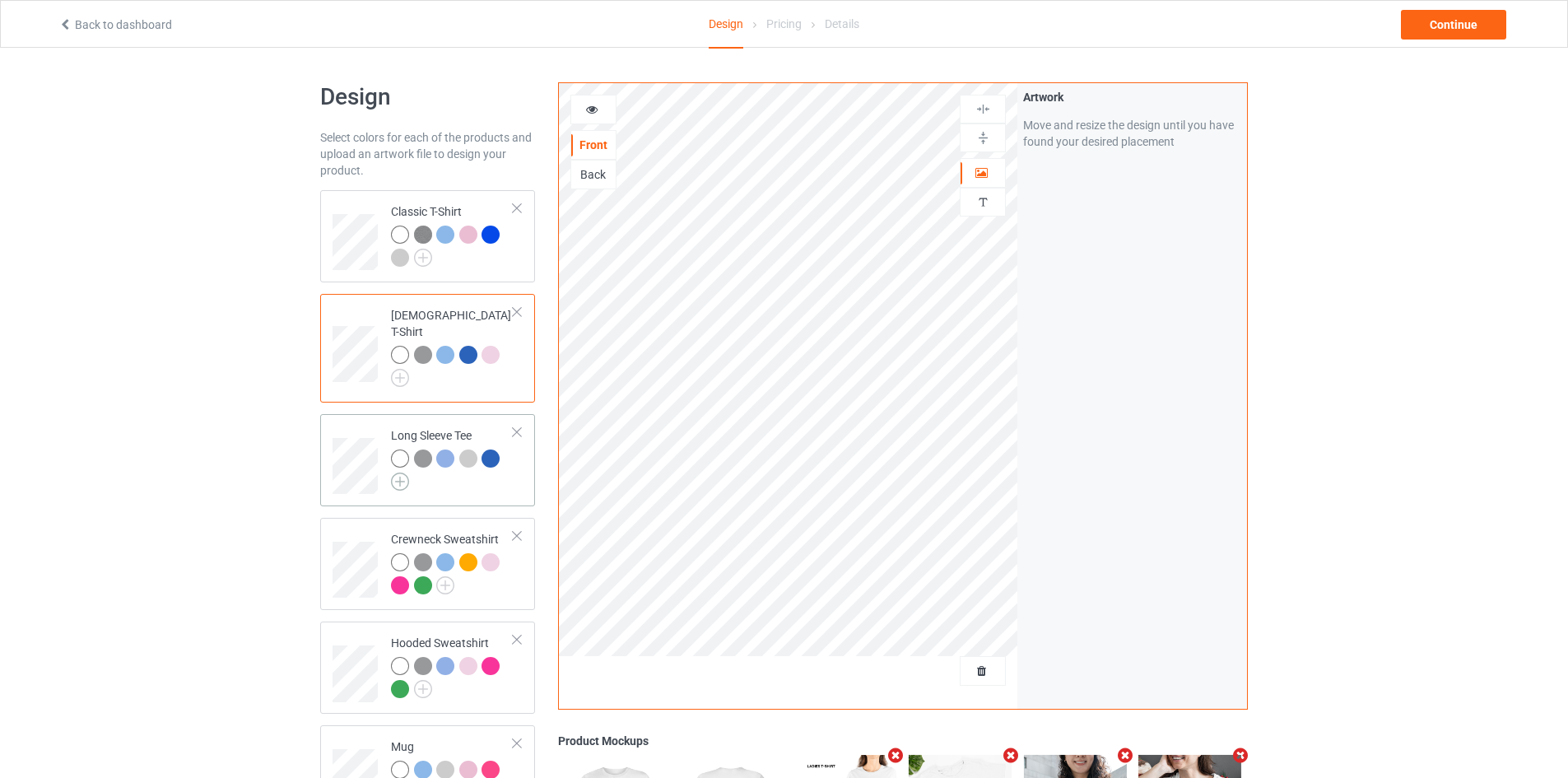
click at [396, 472] on img at bounding box center [400, 481] width 18 height 18
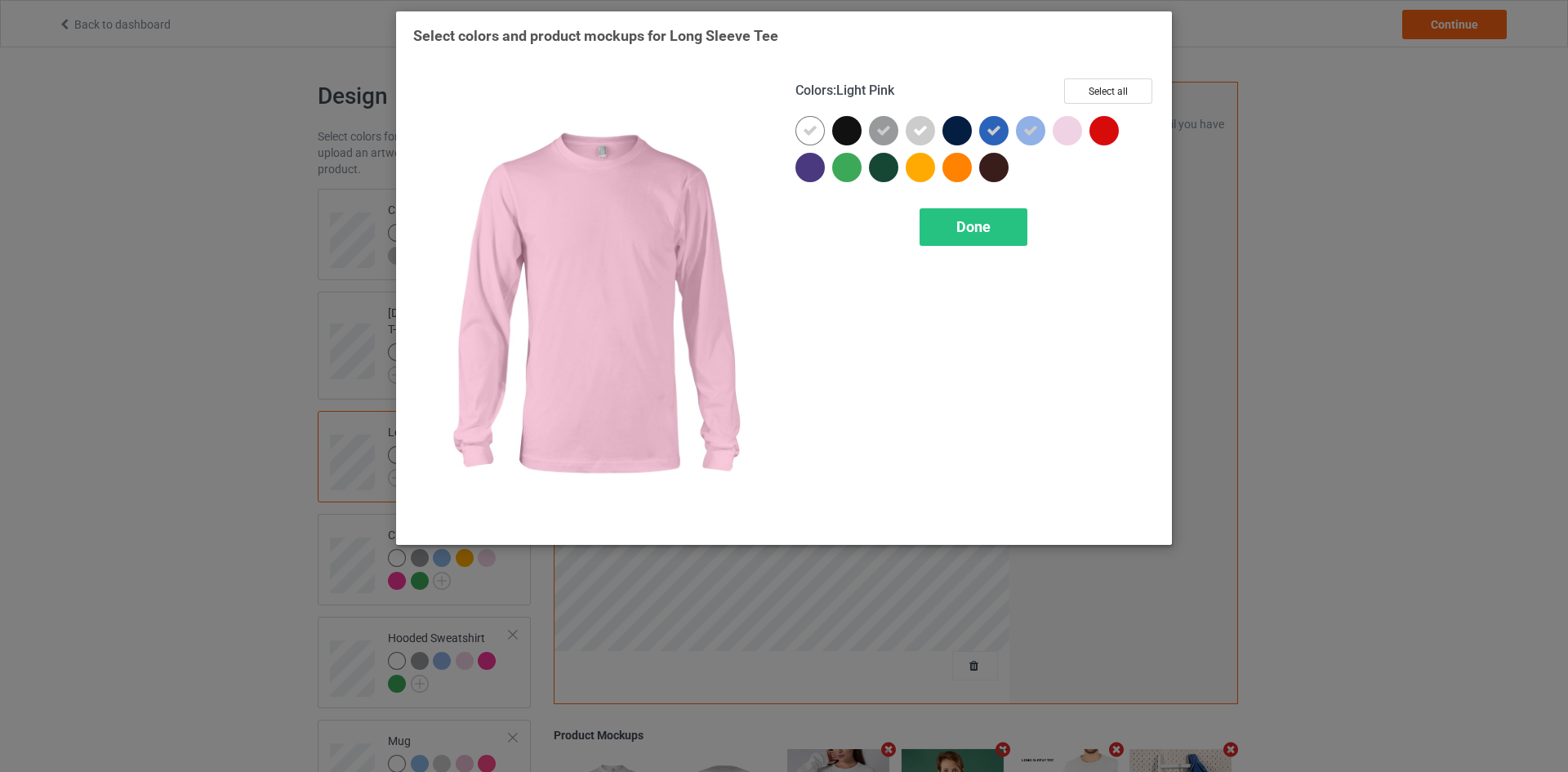
click at [1069, 137] on div at bounding box center [1066, 130] width 29 height 29
click at [982, 226] on span "Done" at bounding box center [973, 226] width 34 height 17
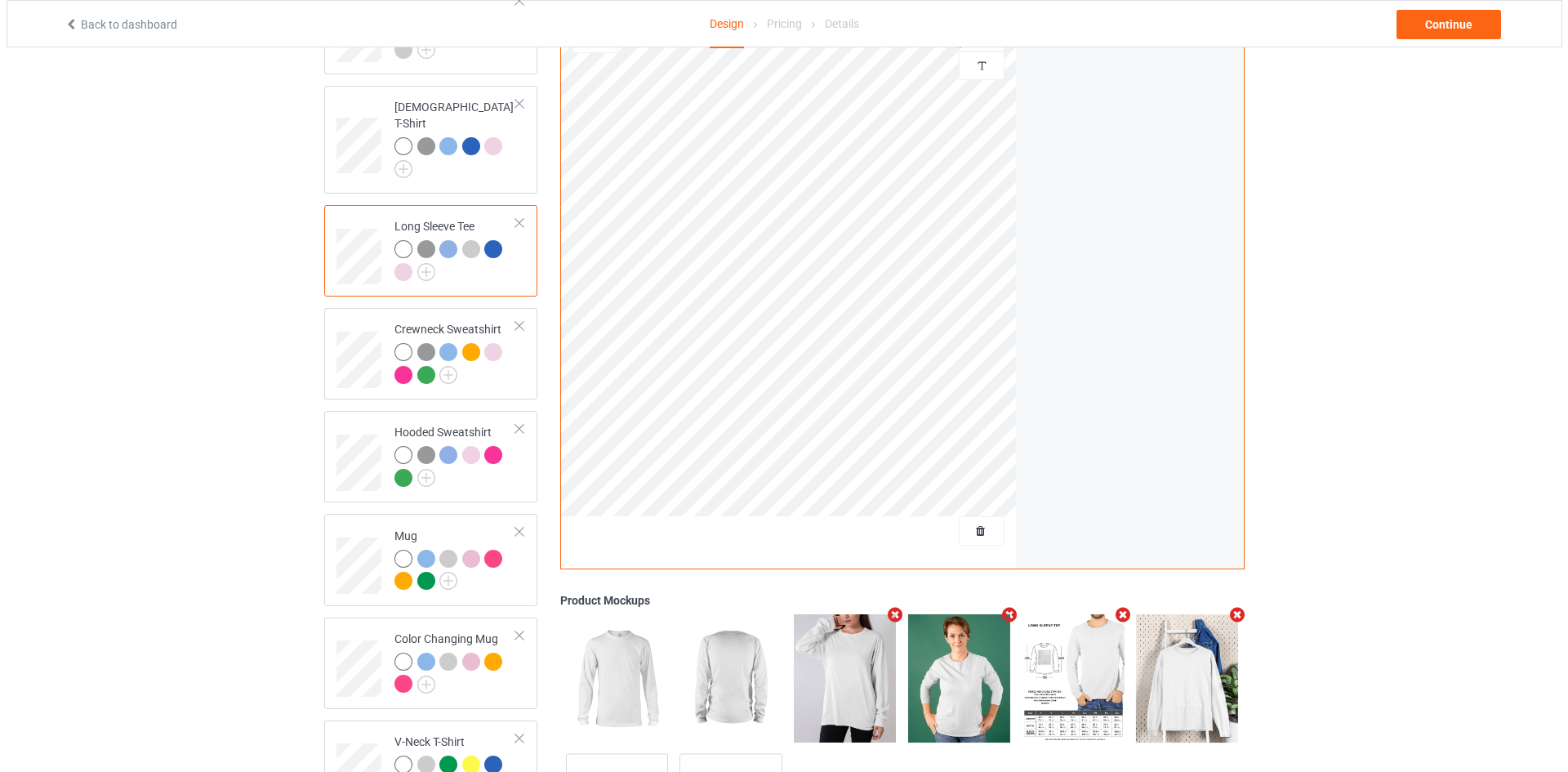
scroll to position [347, 0]
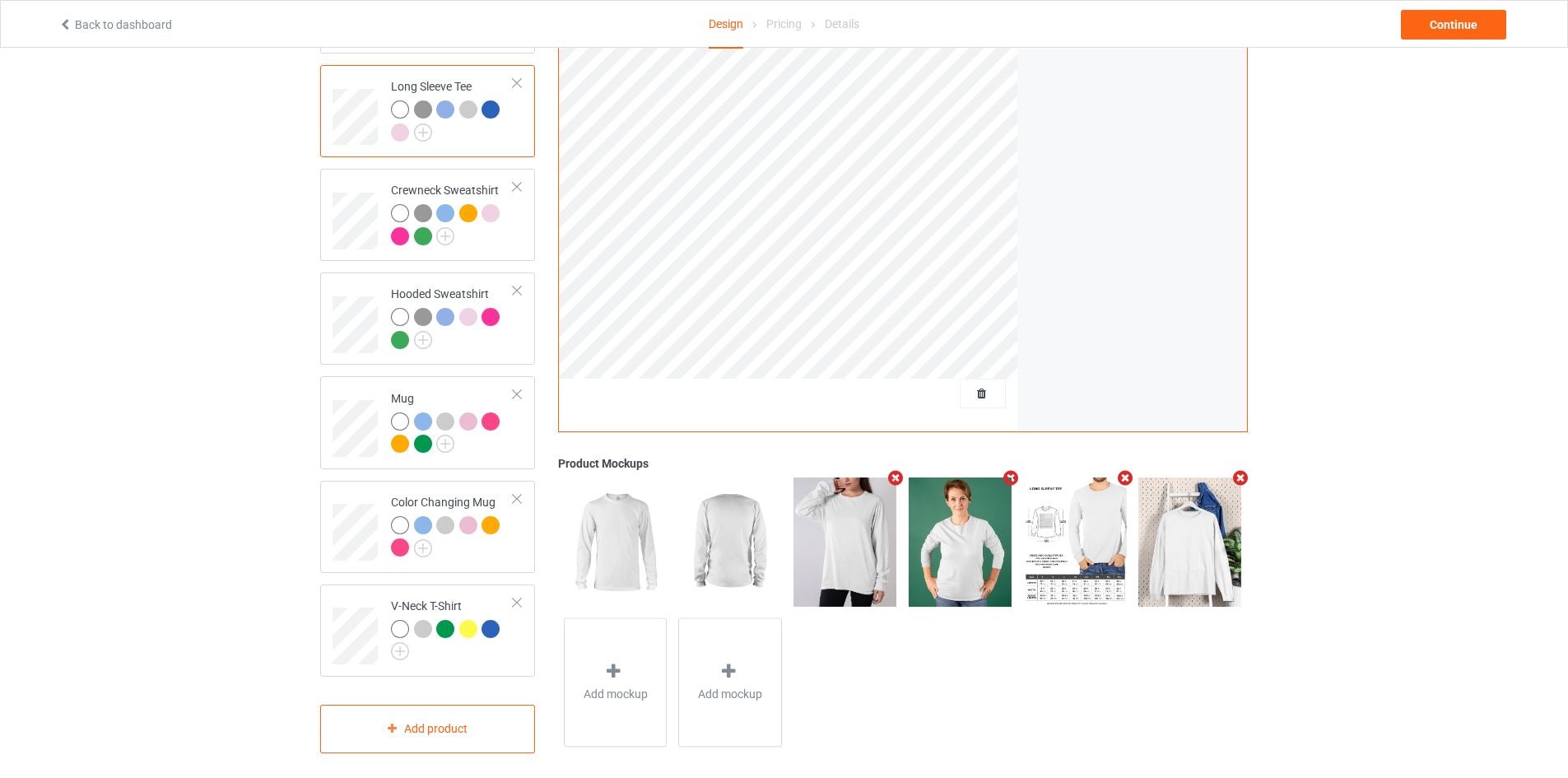
click at [893, 469] on icon "Remove mockup" at bounding box center [895, 477] width 20 height 17
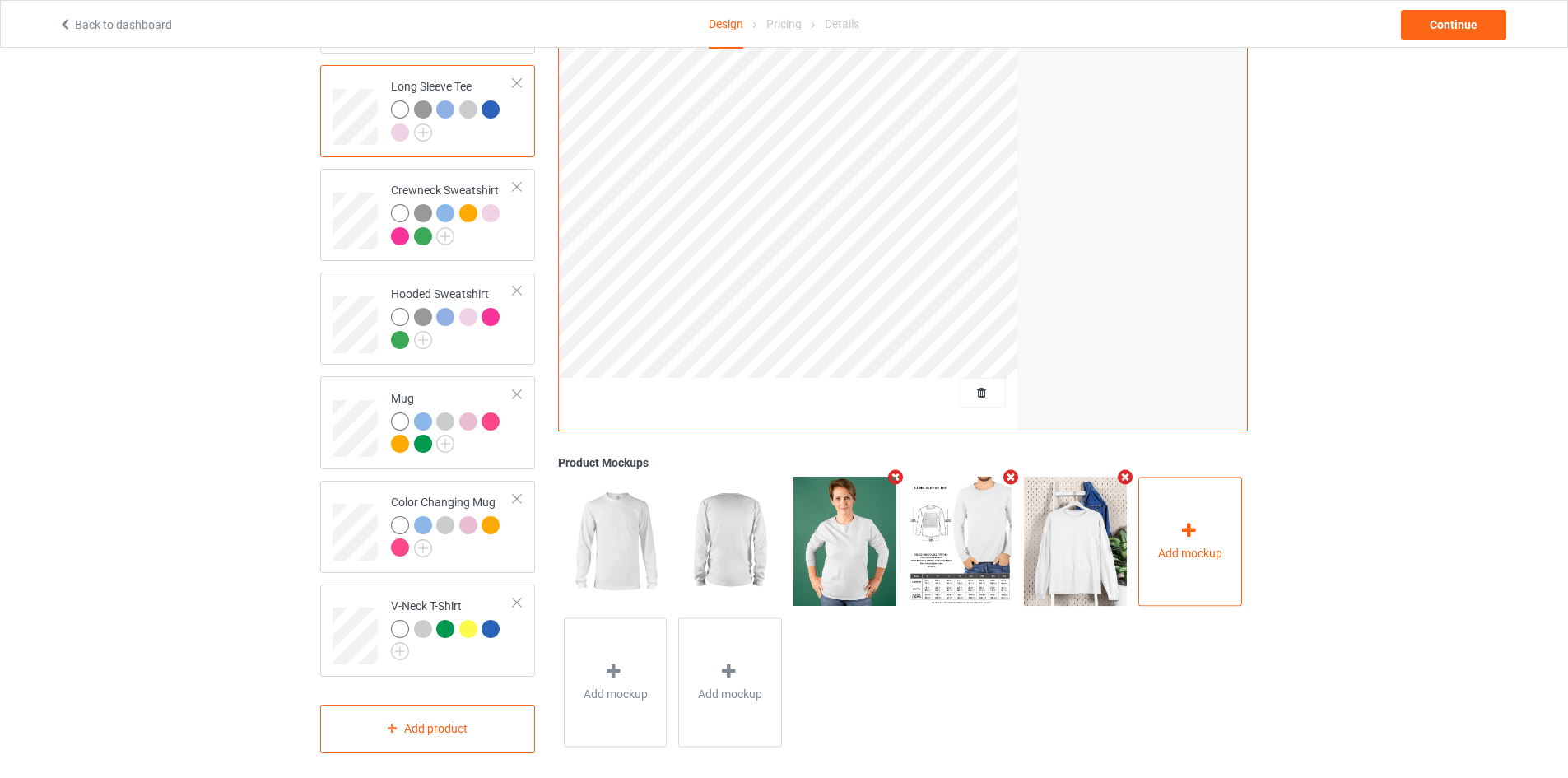
click at [1154, 541] on div "Add mockup" at bounding box center [1189, 541] width 104 height 129
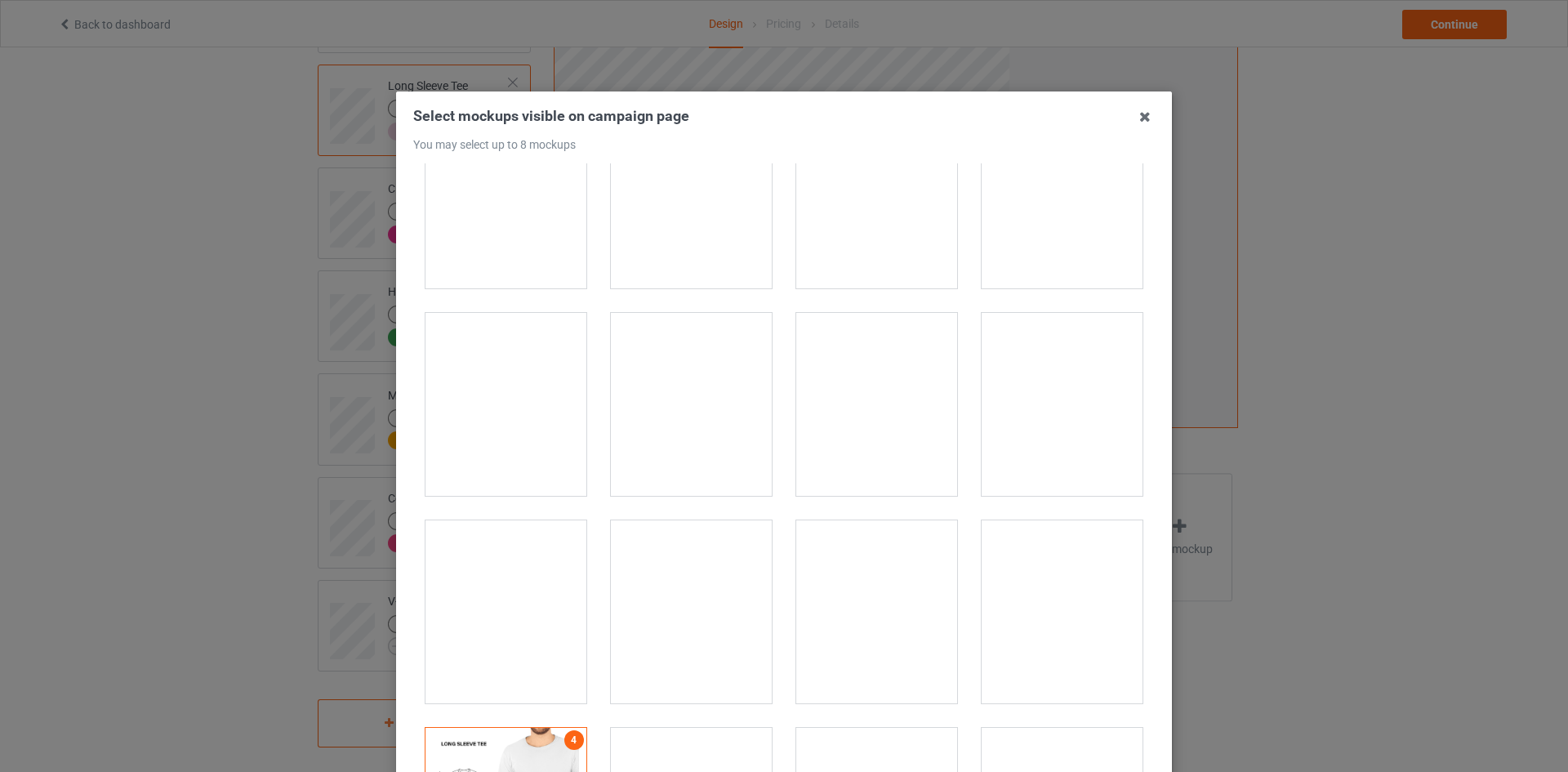
scroll to position [2973, 0]
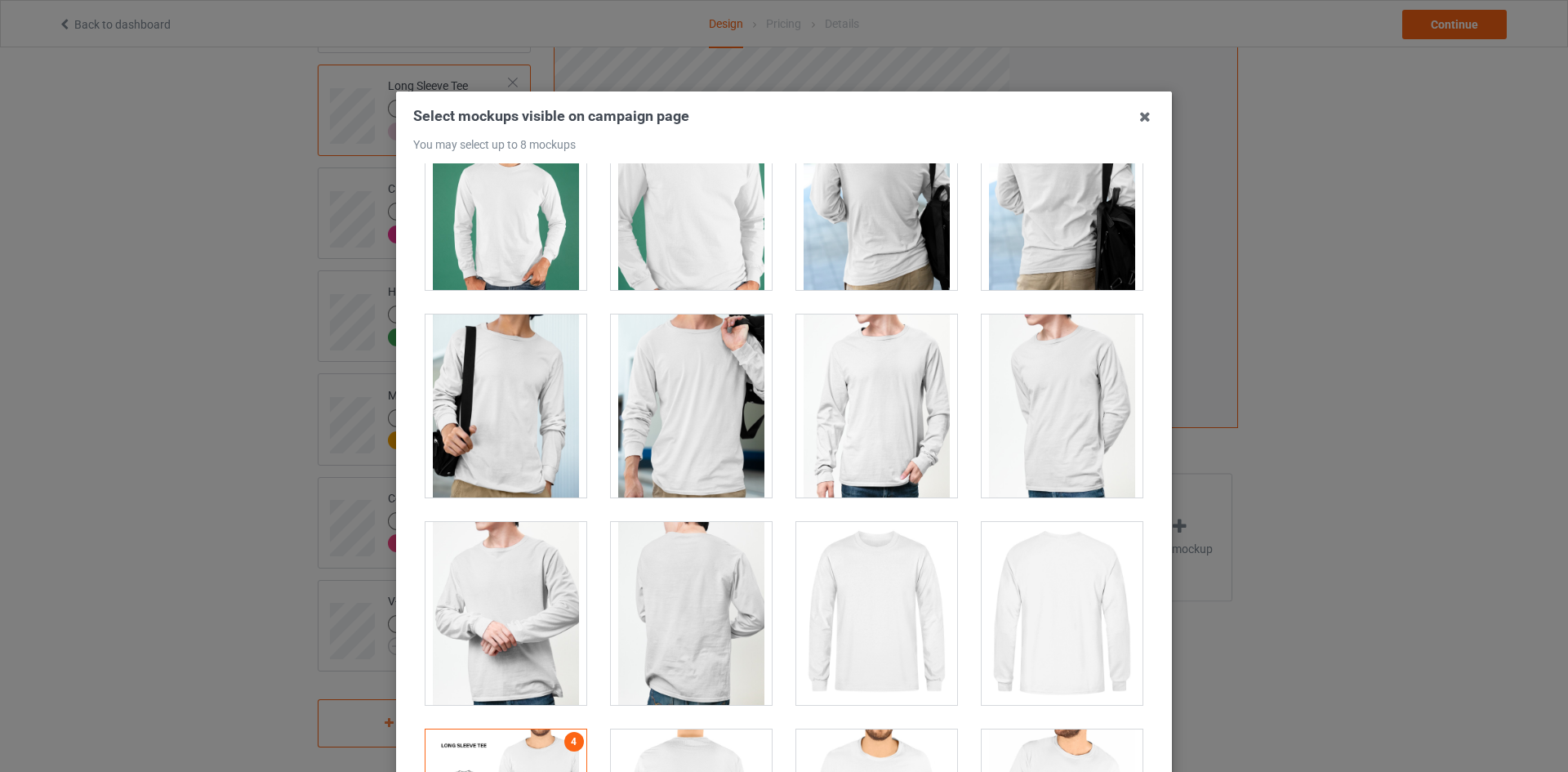
click at [666, 402] on div at bounding box center [691, 405] width 161 height 183
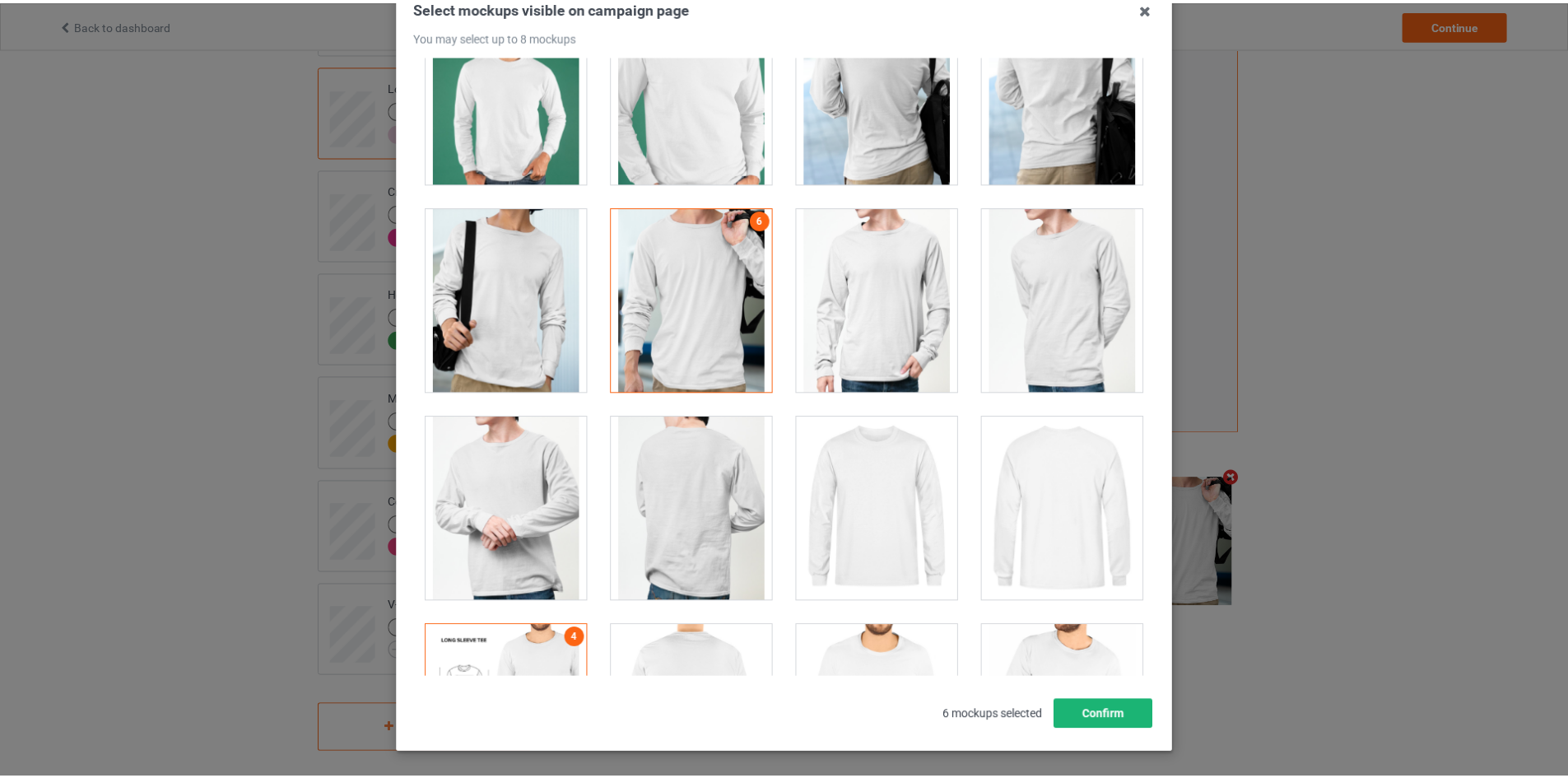
scroll to position [177, 0]
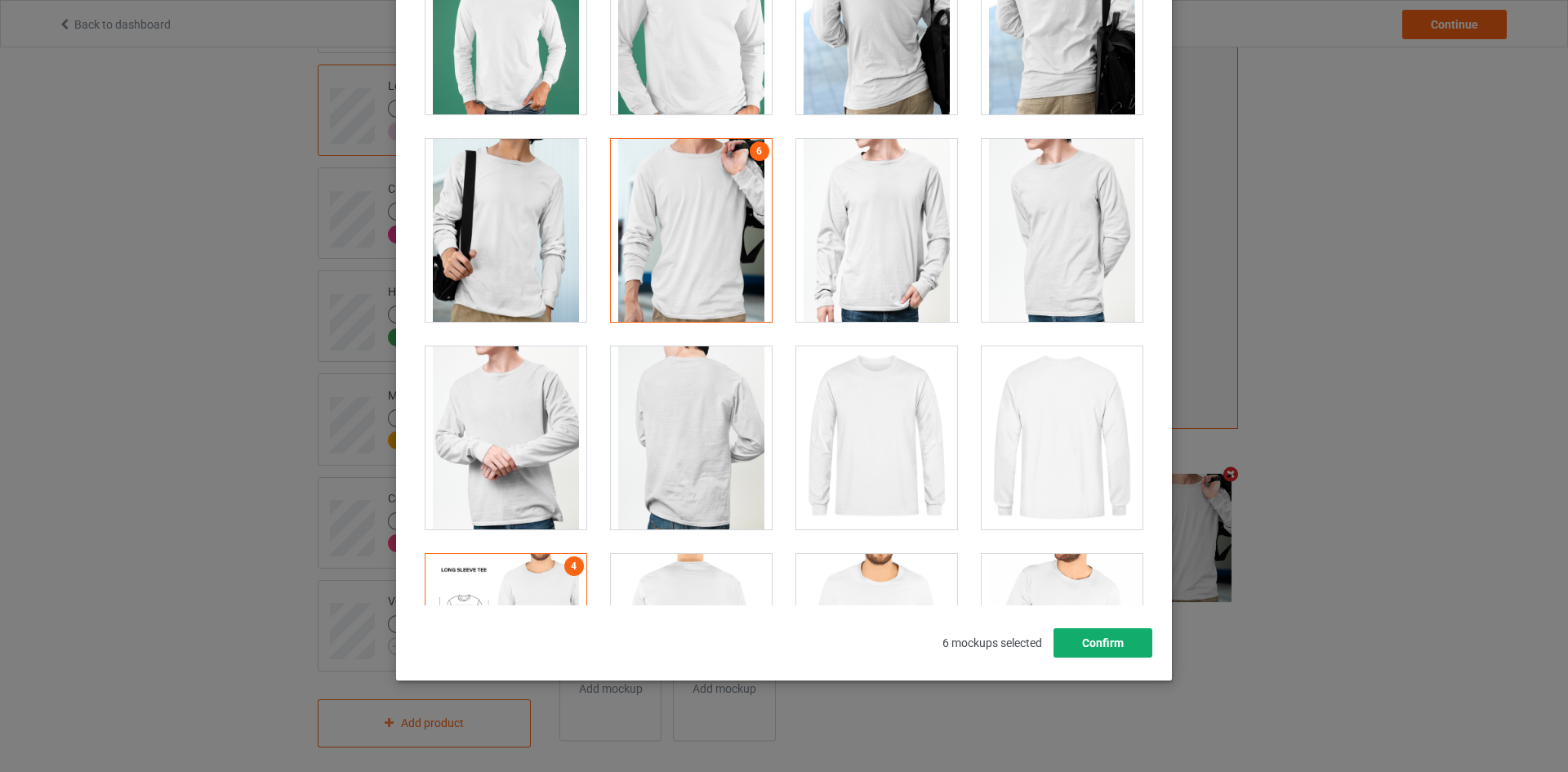
click at [1062, 654] on button "Confirm" at bounding box center [1102, 642] width 99 height 29
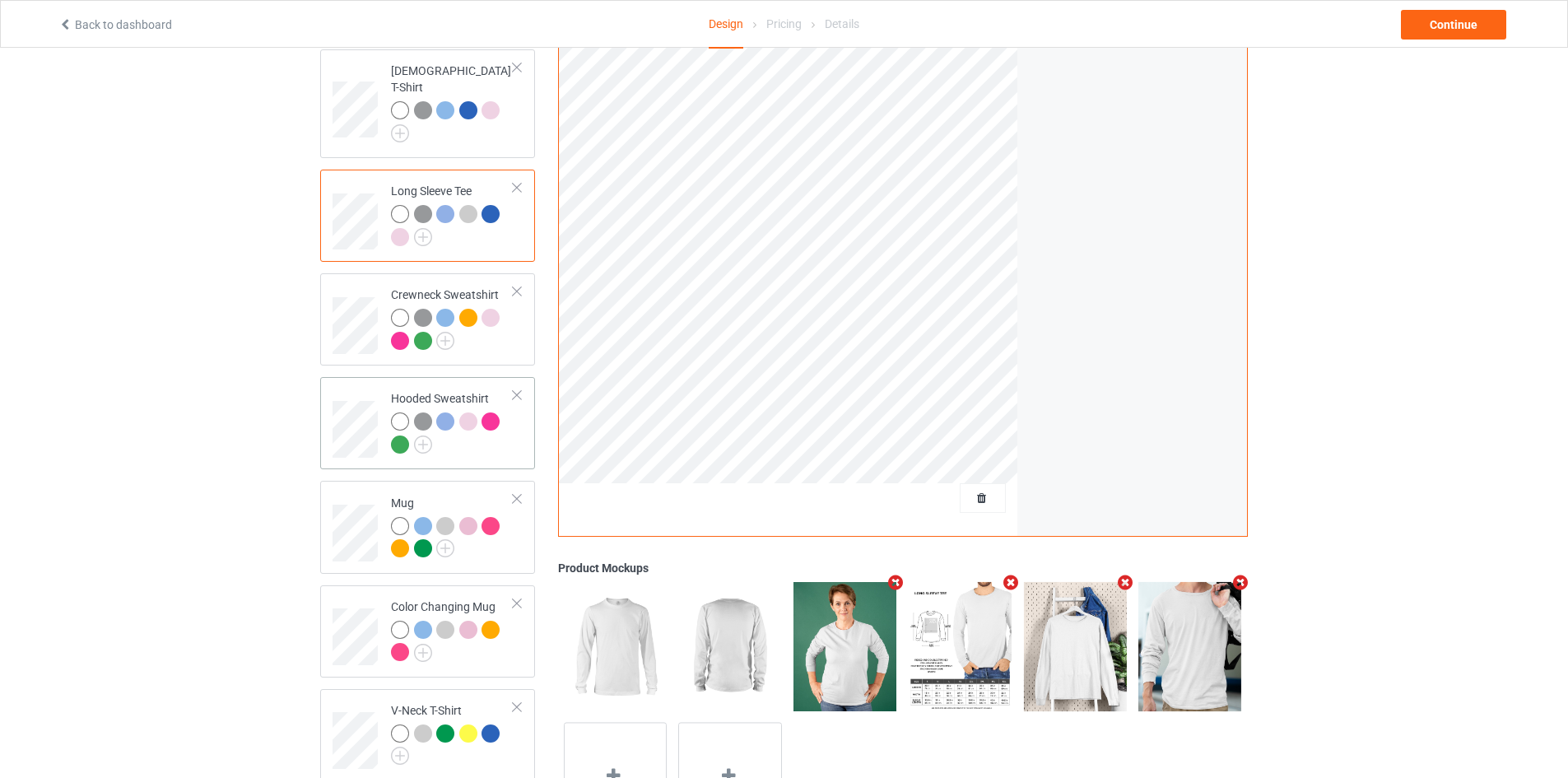
scroll to position [184, 0]
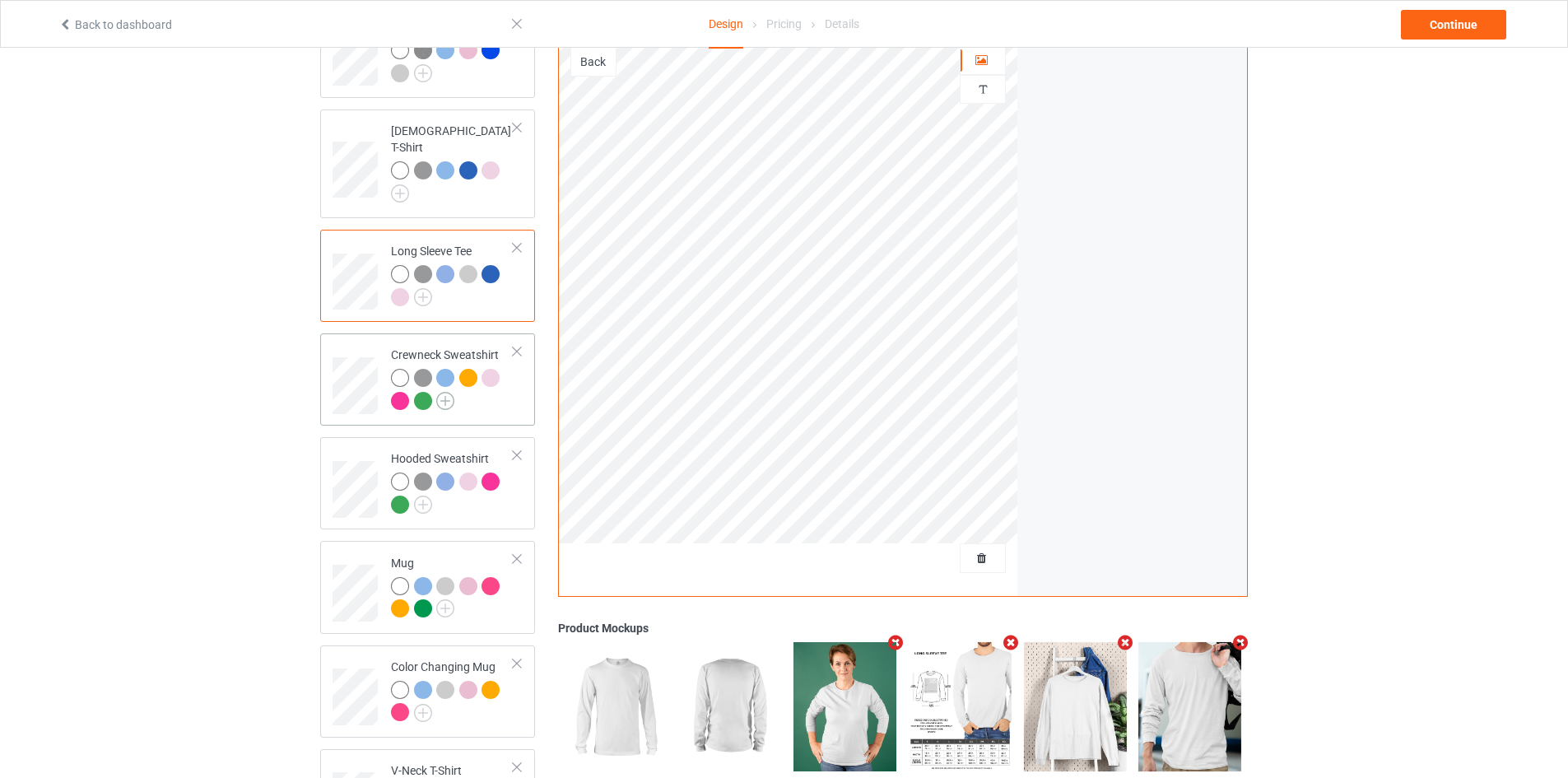
click at [448, 392] on img at bounding box center [445, 401] width 18 height 18
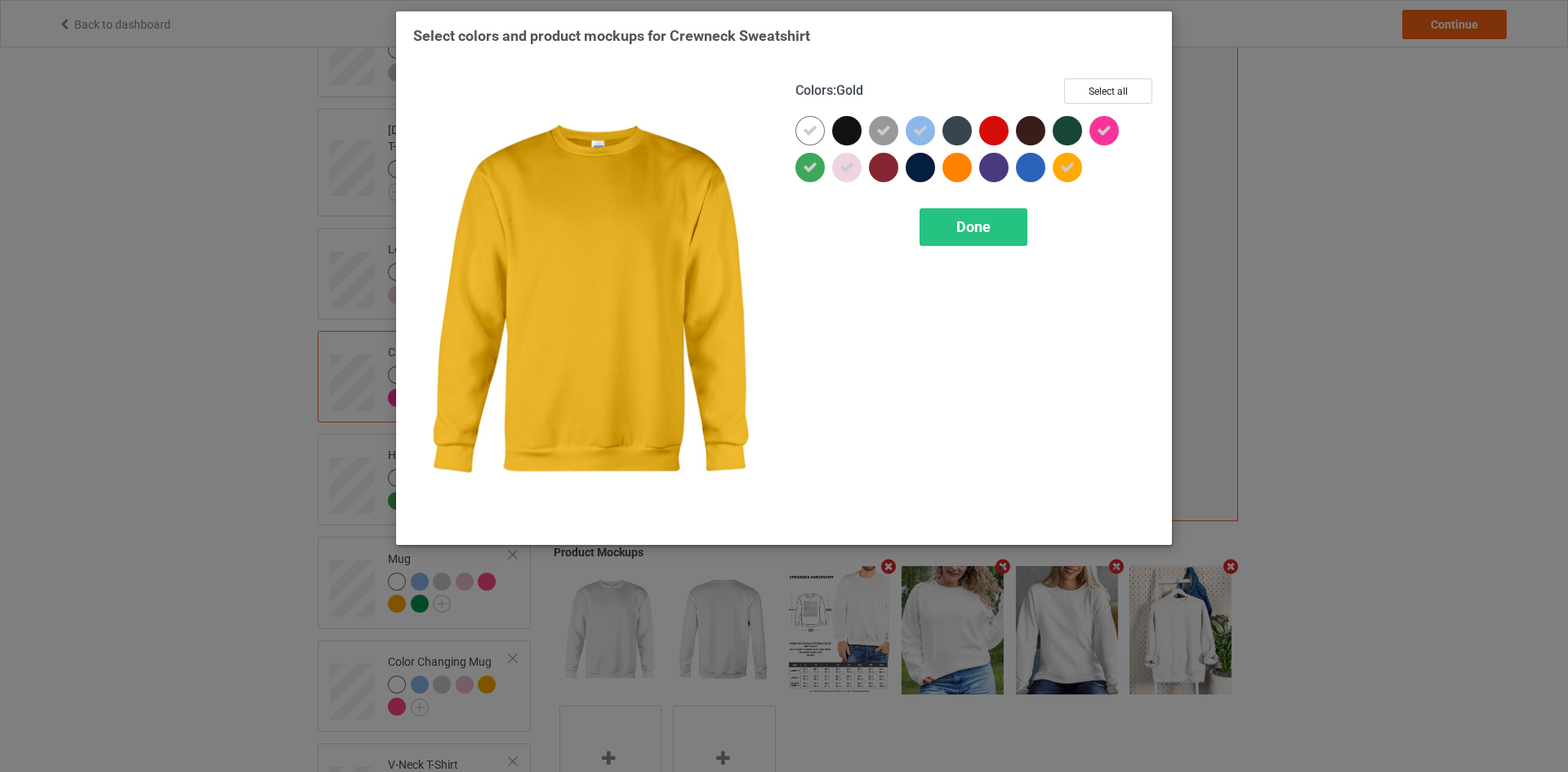
click at [1071, 168] on icon at bounding box center [1067, 167] width 15 height 15
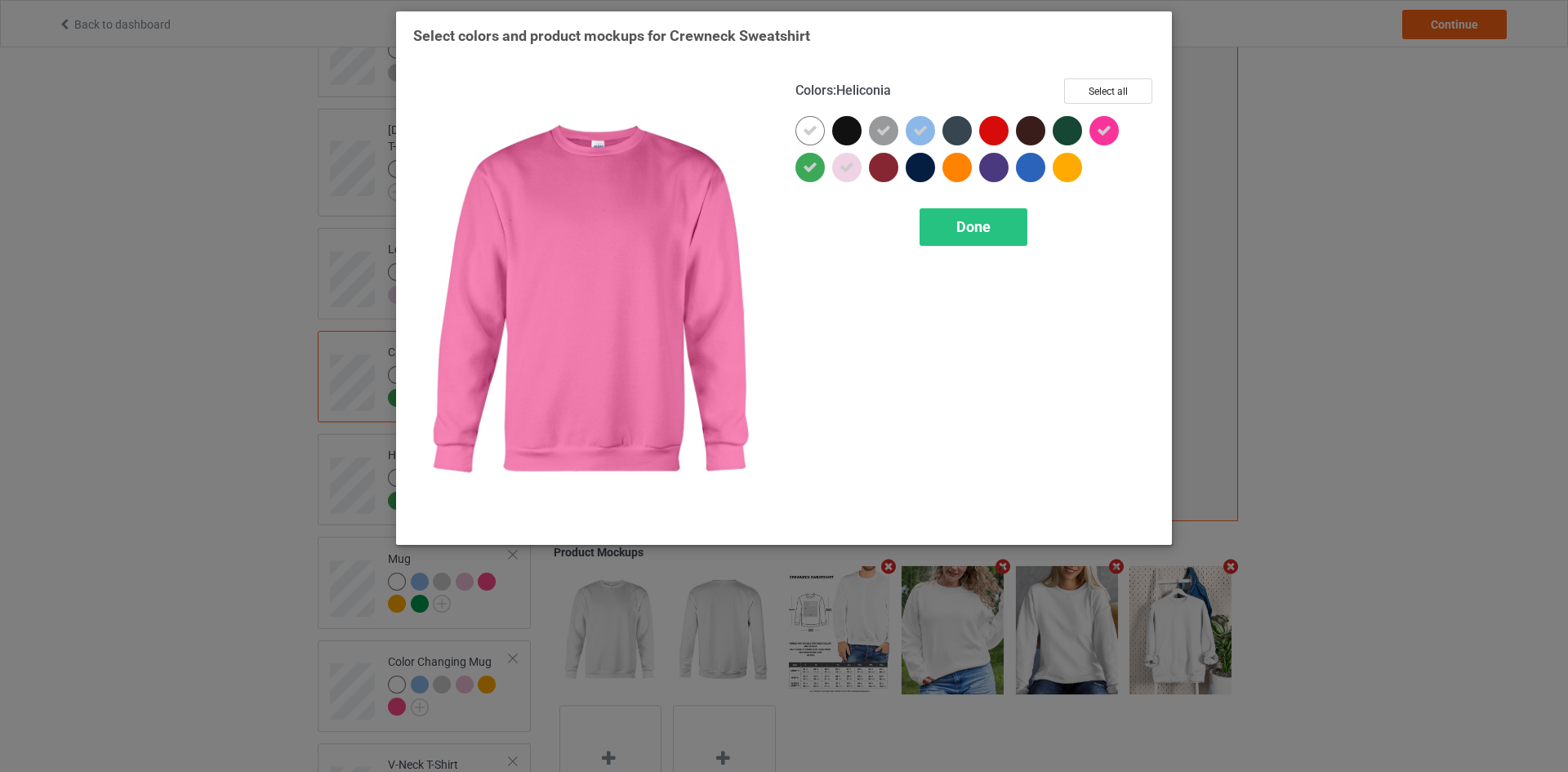
click at [1109, 131] on icon at bounding box center [1103, 131] width 15 height 15
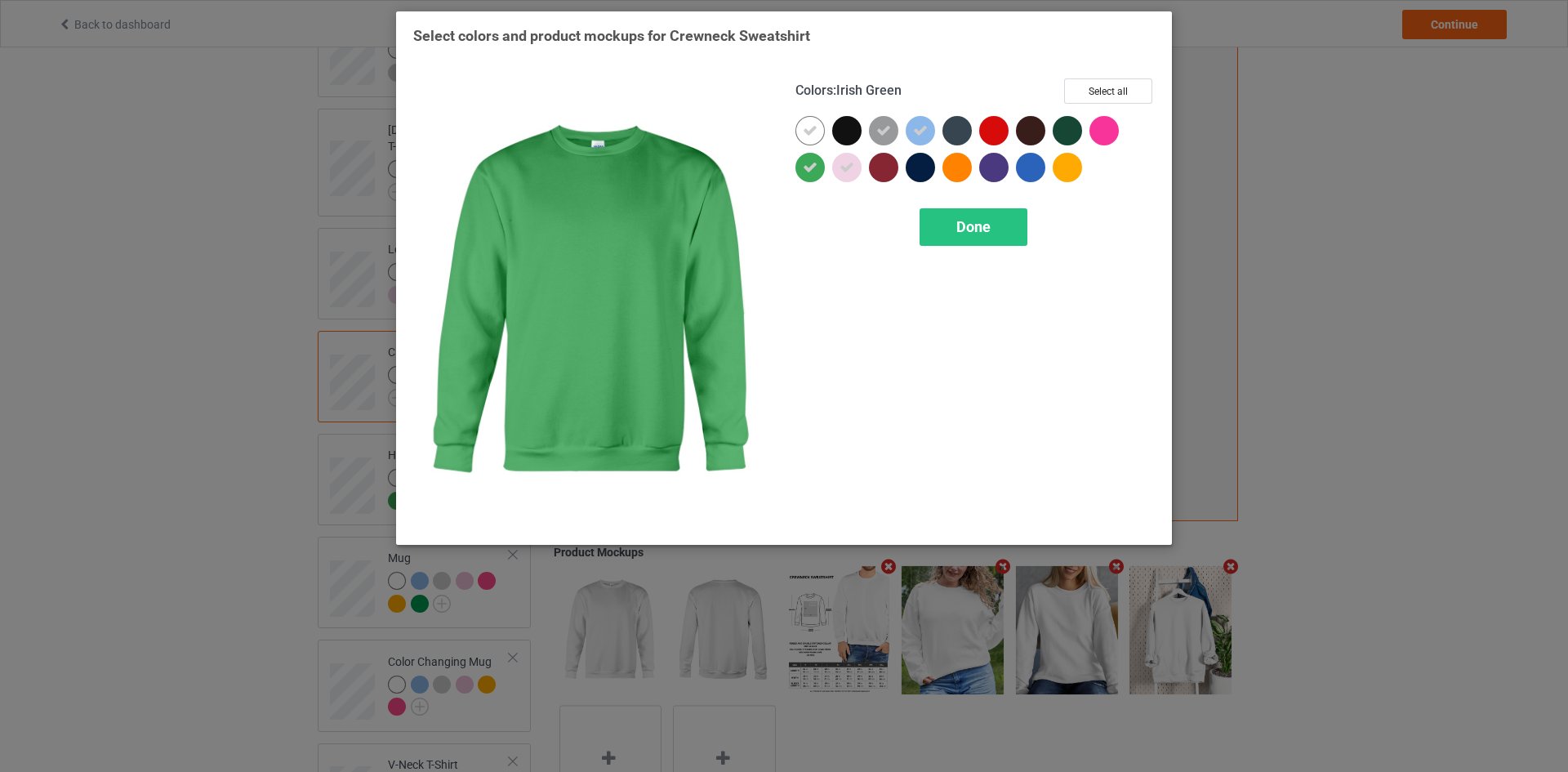
click at [808, 170] on icon at bounding box center [810, 167] width 15 height 15
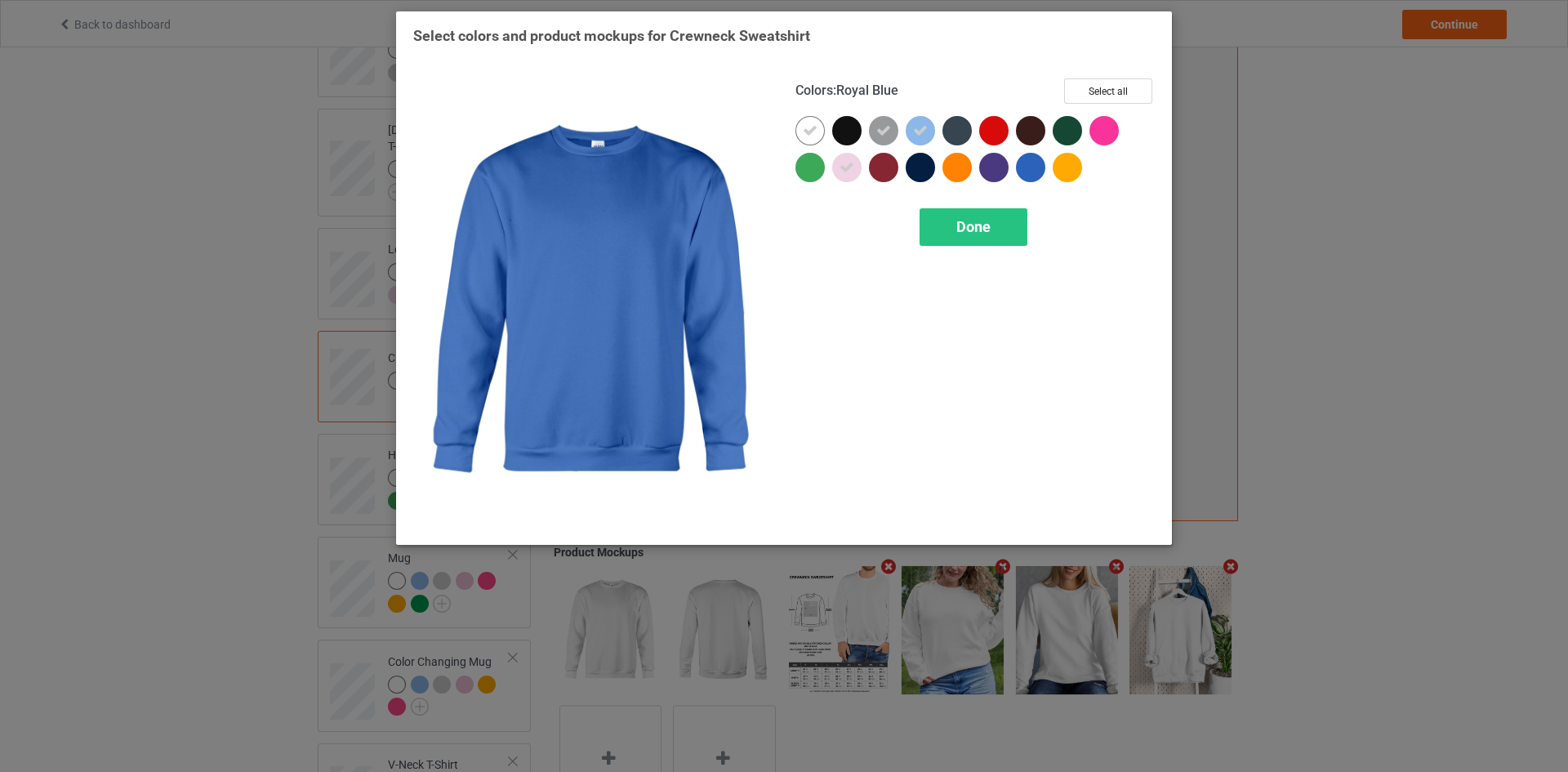
click at [1021, 170] on div at bounding box center [1030, 167] width 29 height 29
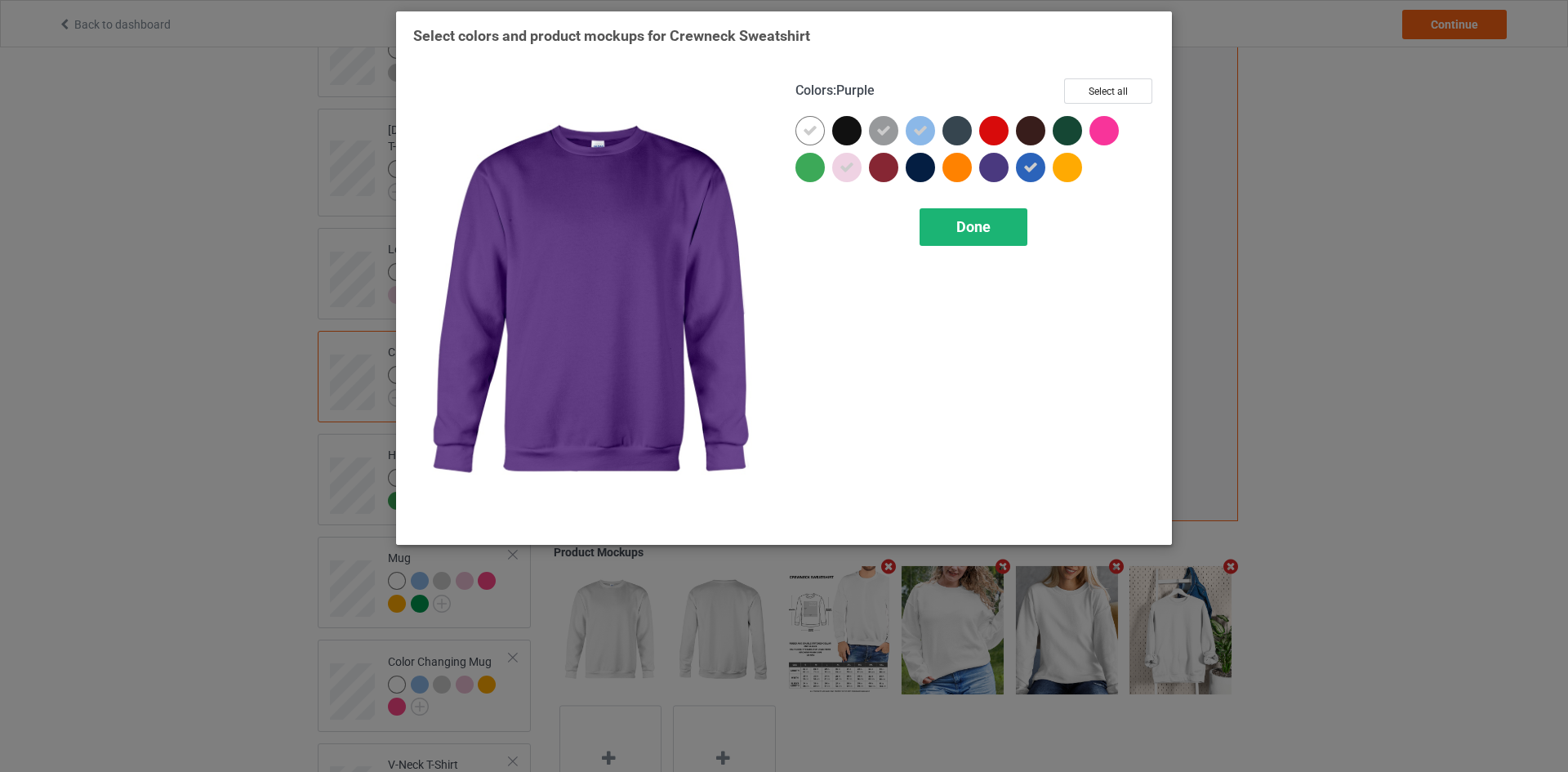
click at [973, 218] on span "Done" at bounding box center [973, 226] width 34 height 17
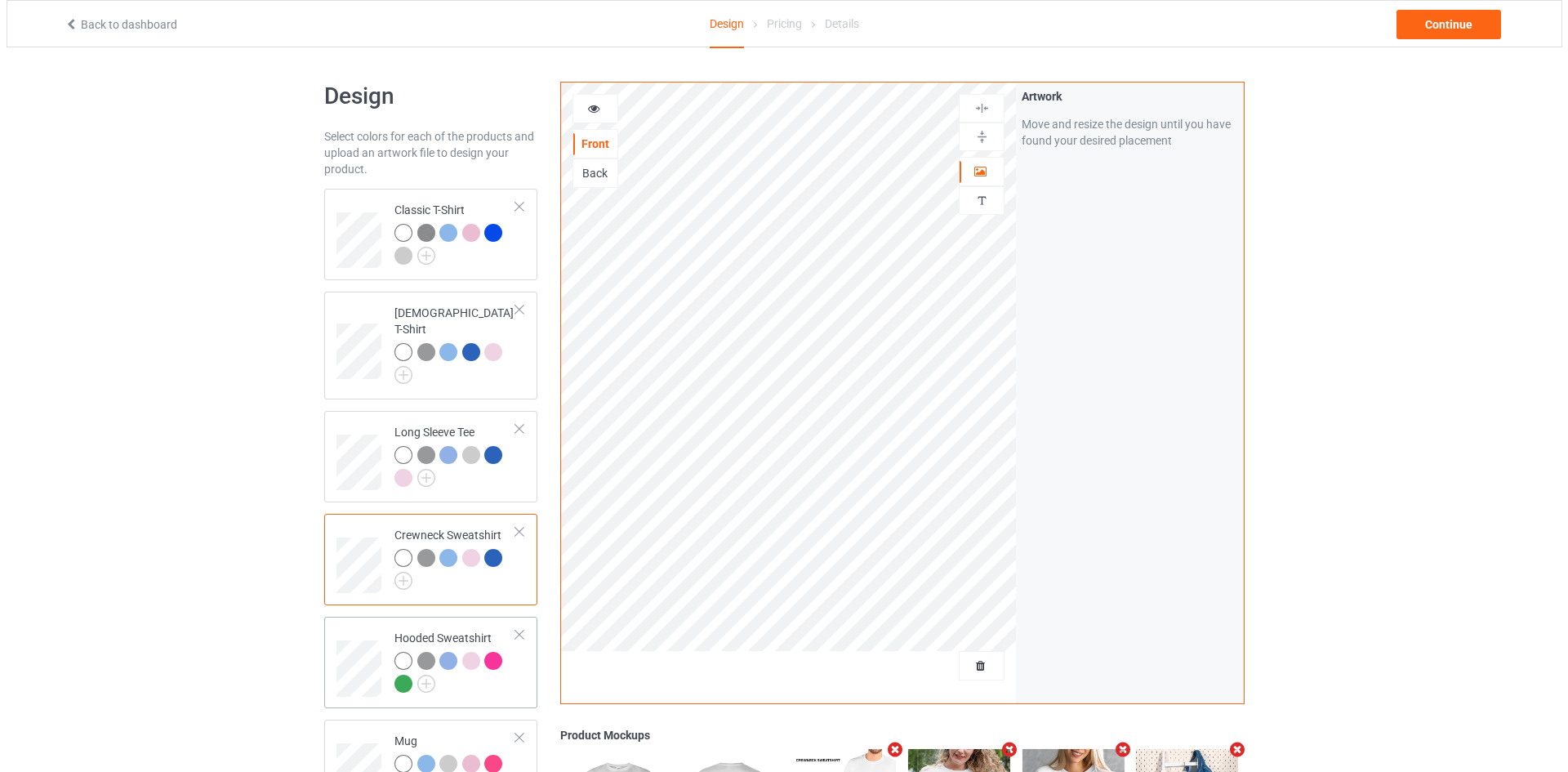
scroll to position [326, 0]
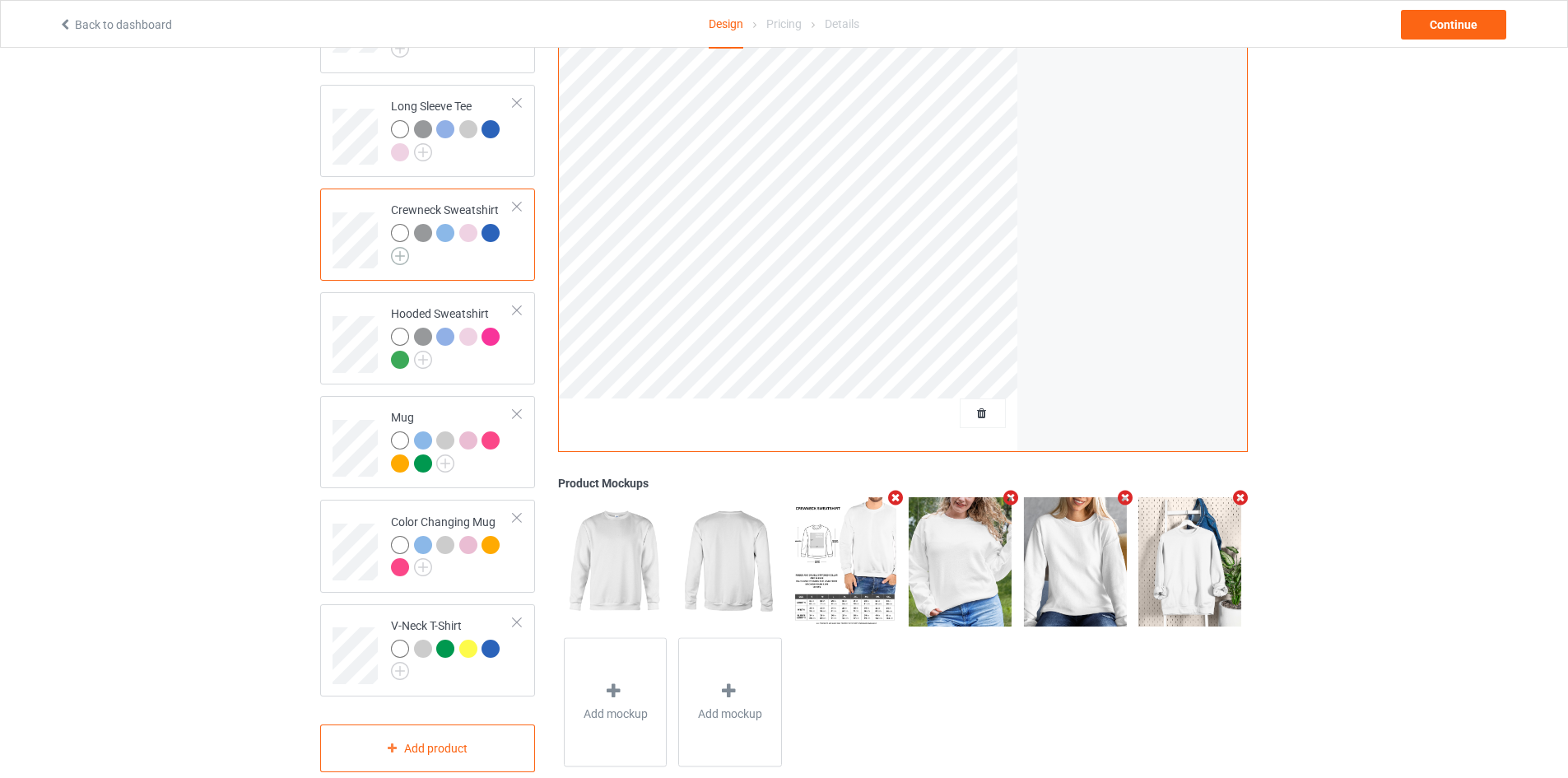
click at [403, 247] on img at bounding box center [400, 256] width 18 height 18
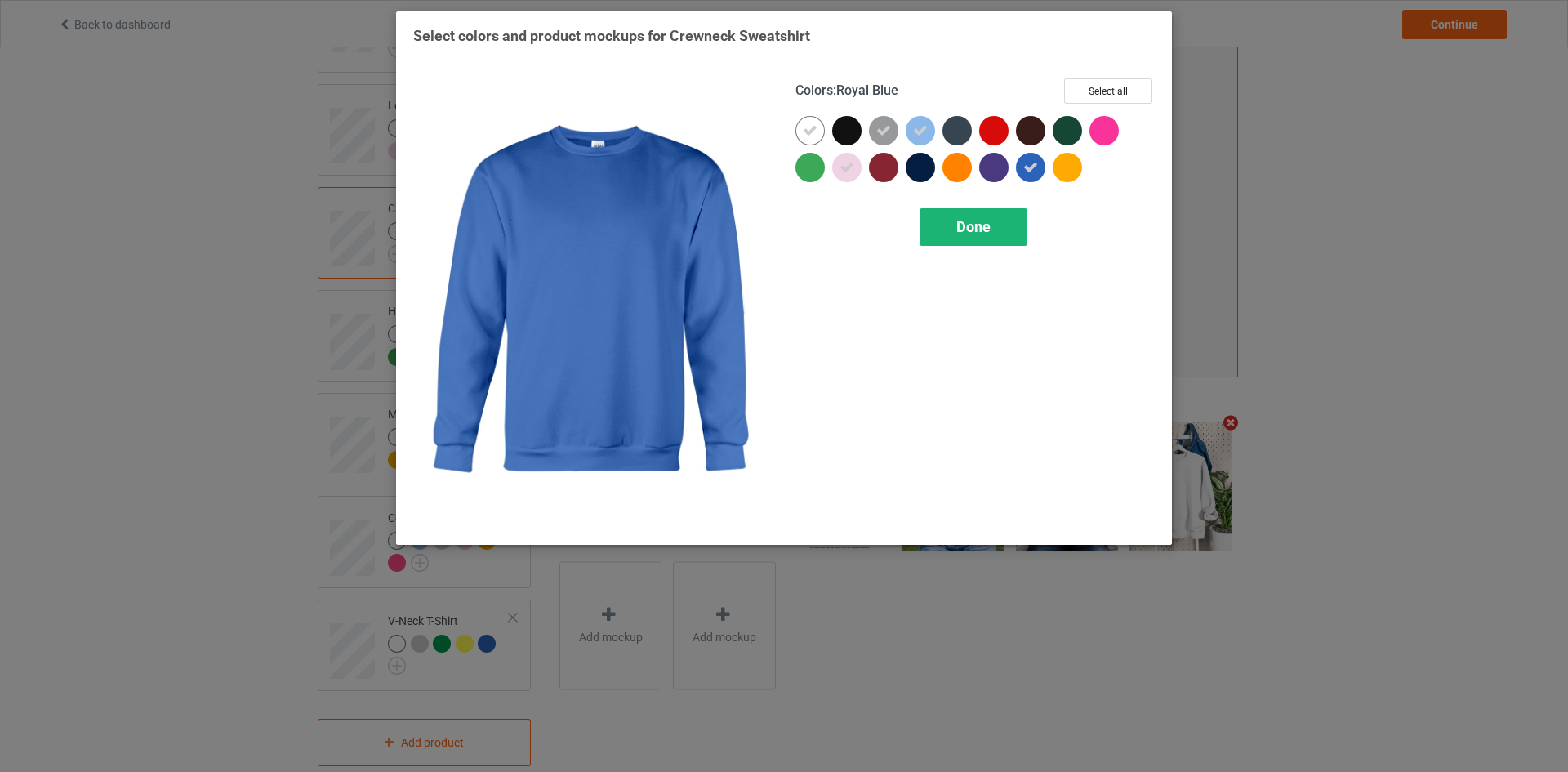
click at [970, 222] on span "Done" at bounding box center [973, 226] width 34 height 17
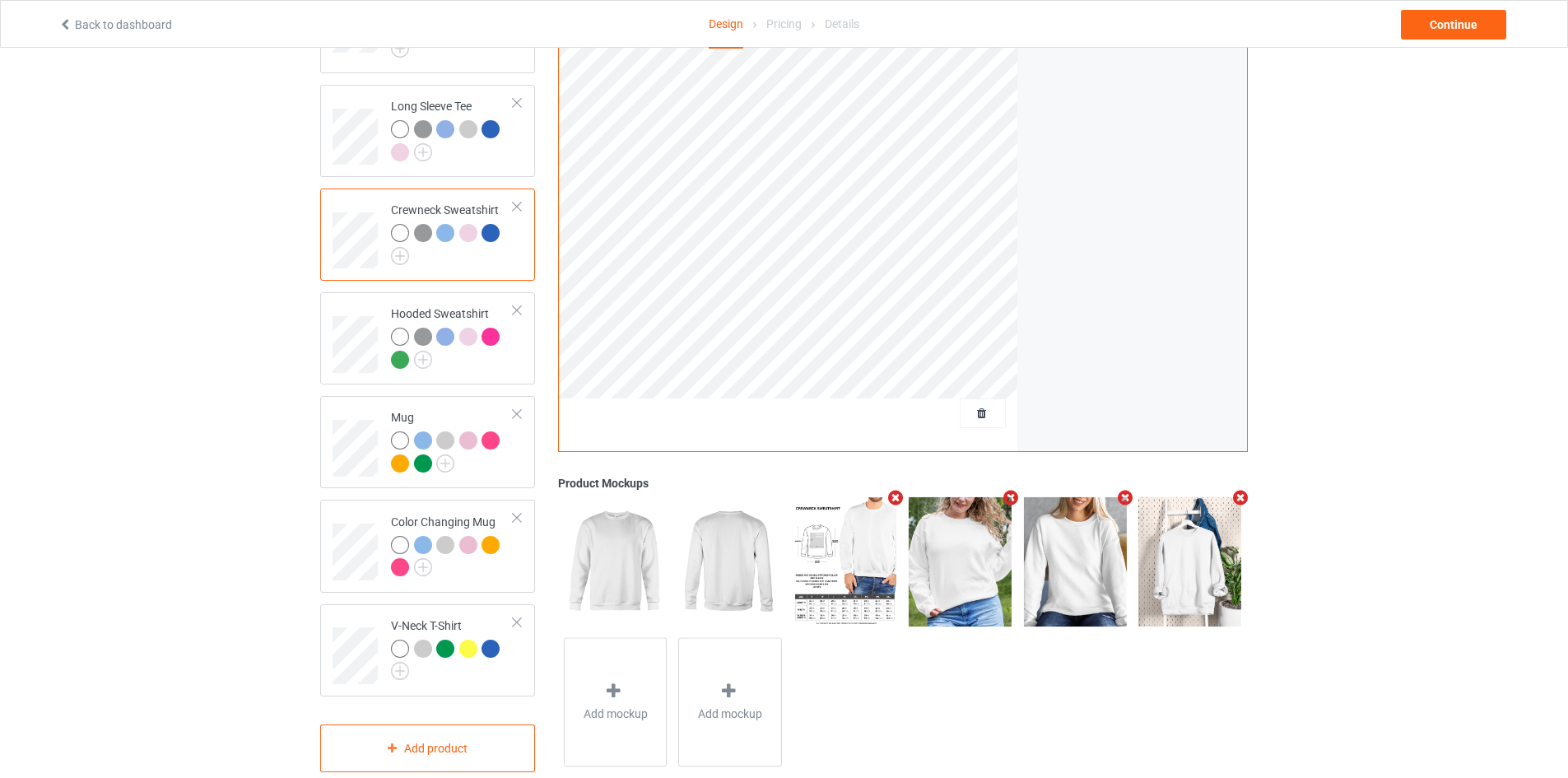
click at [1011, 489] on icon "Remove mockup" at bounding box center [1010, 497] width 20 height 17
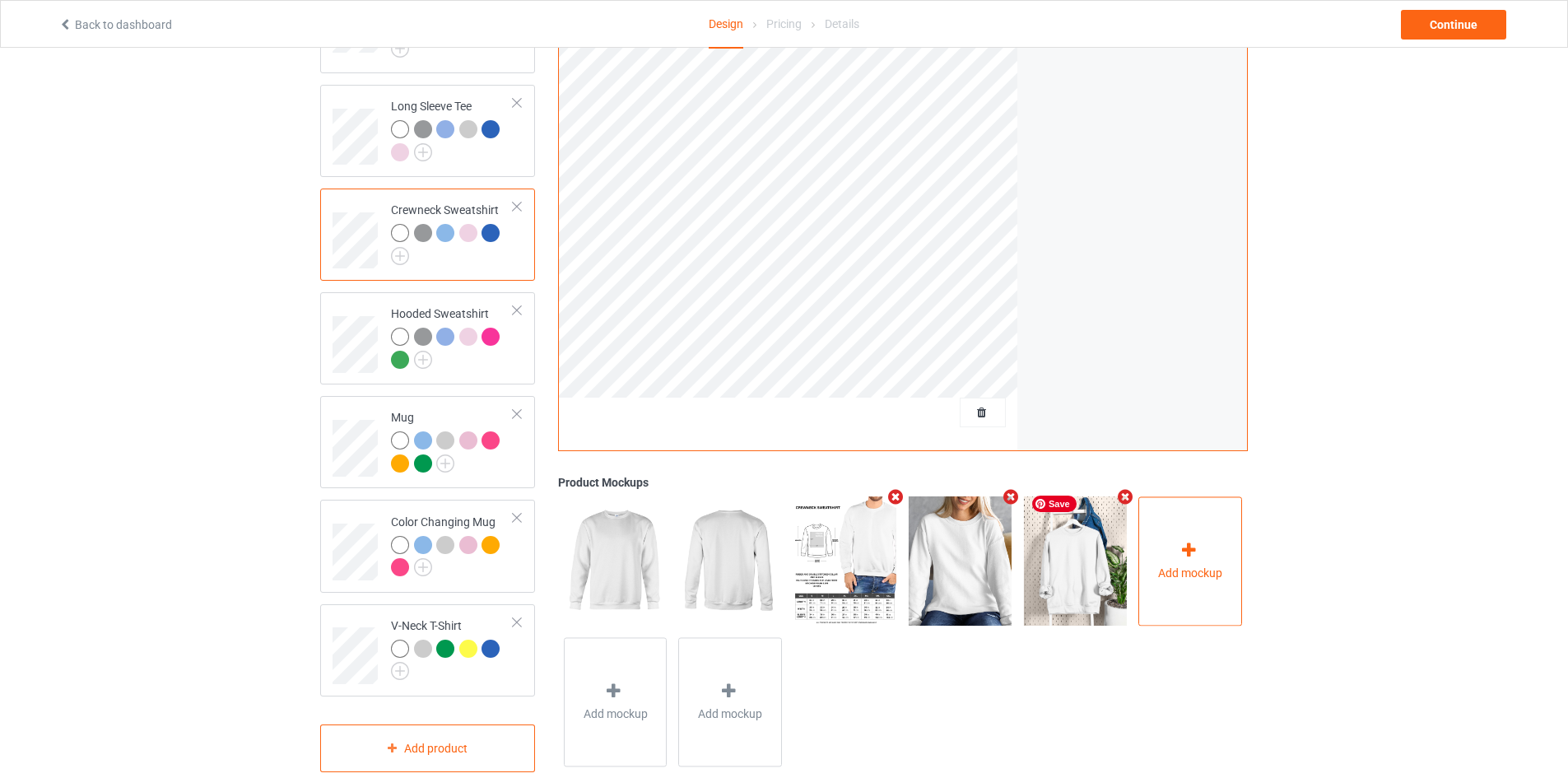
click at [1155, 525] on div "Add mockup" at bounding box center [1189, 560] width 104 height 129
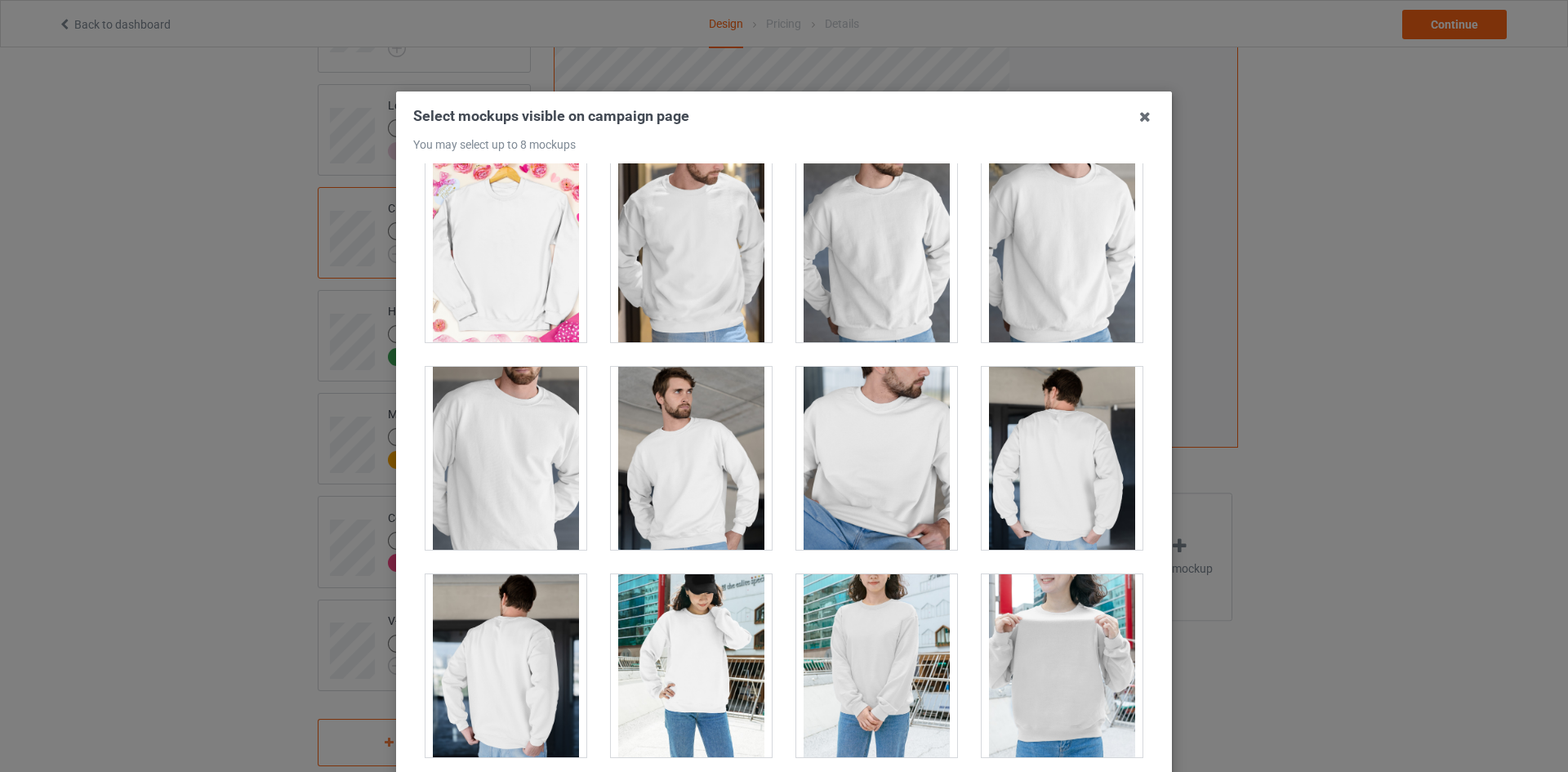
scroll to position [3804, 0]
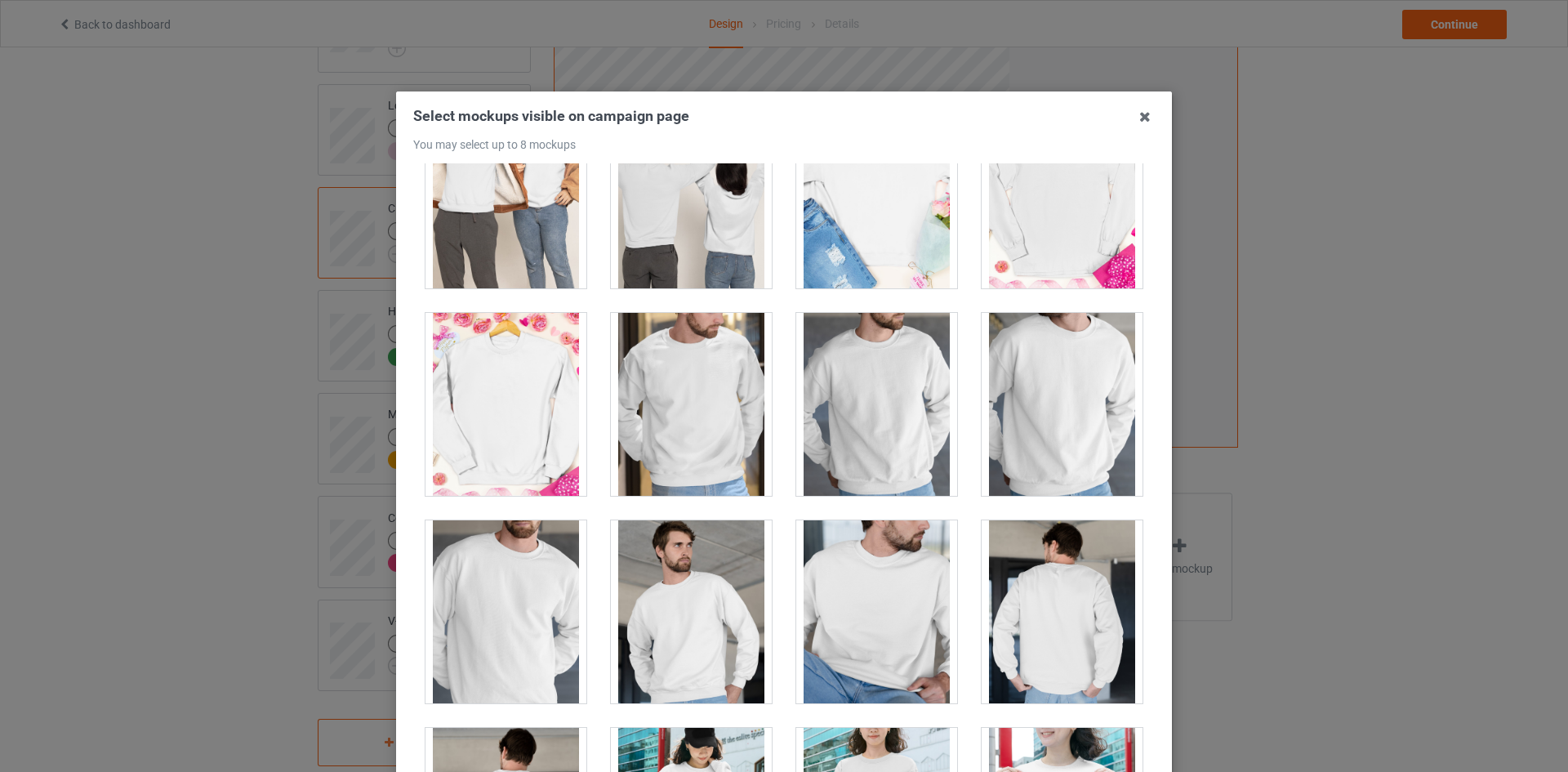
click at [519, 559] on div at bounding box center [505, 611] width 161 height 183
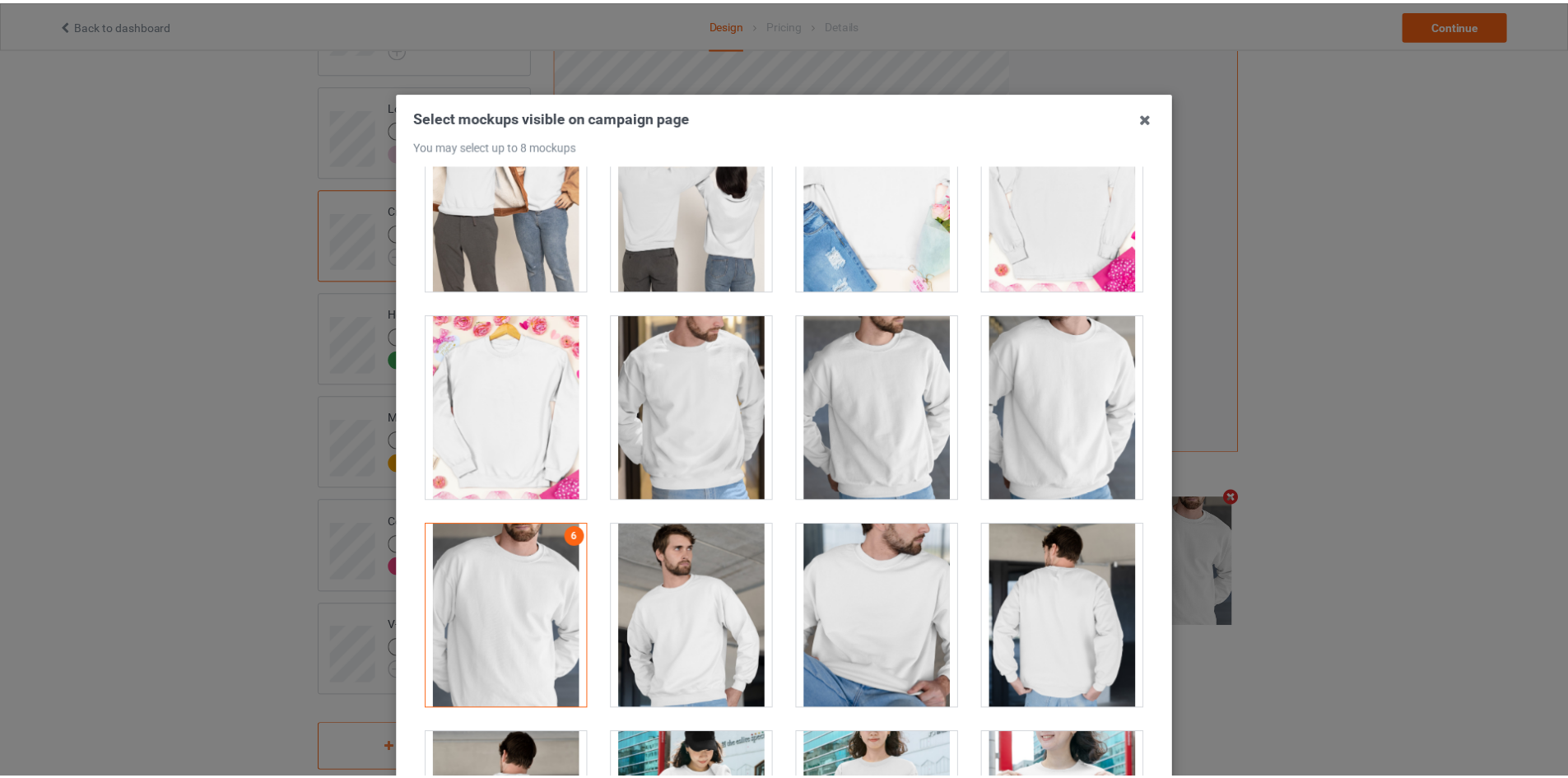
scroll to position [177, 0]
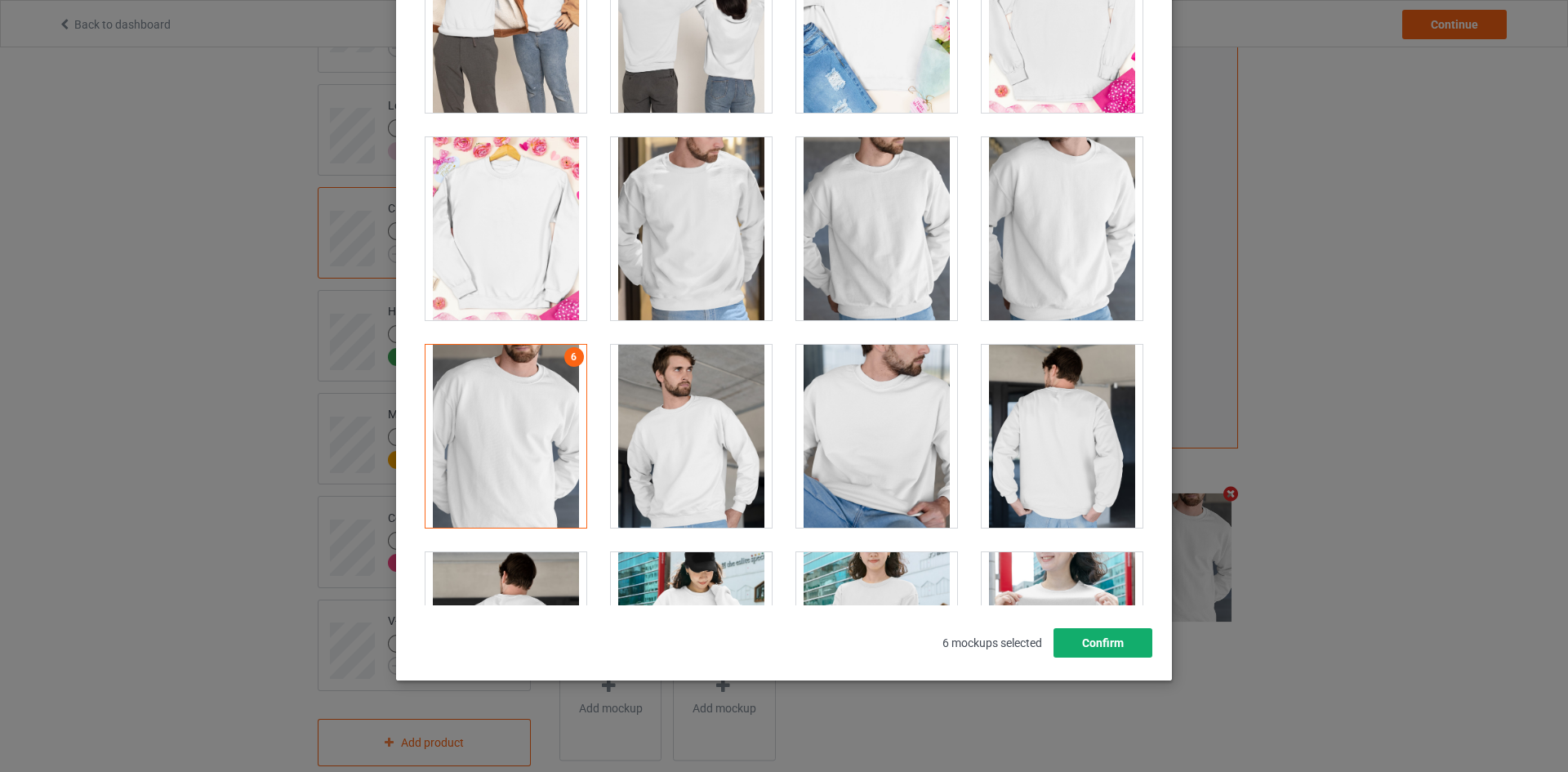
click at [1061, 646] on button "Confirm" at bounding box center [1102, 642] width 99 height 29
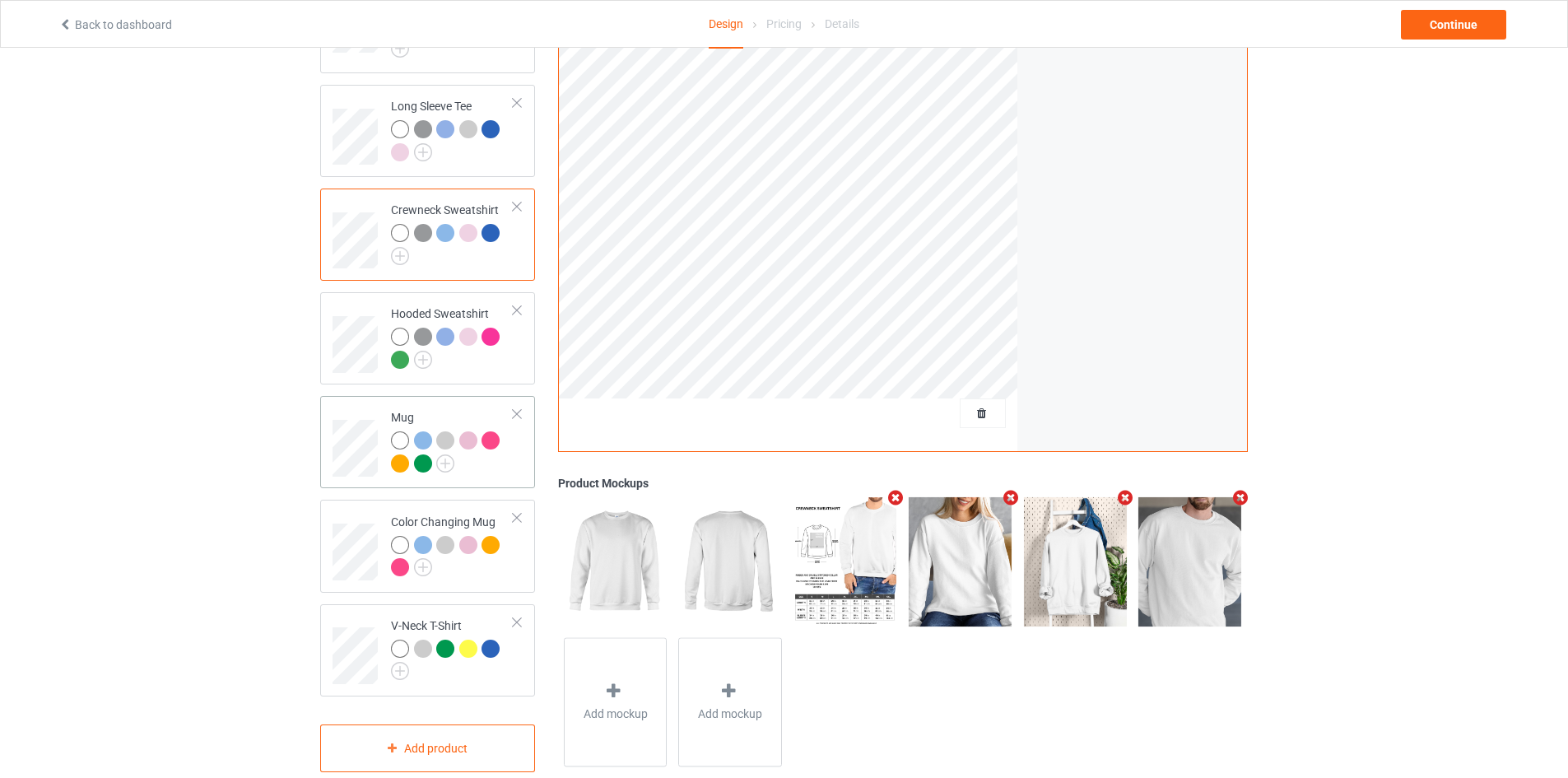
scroll to position [83, 0]
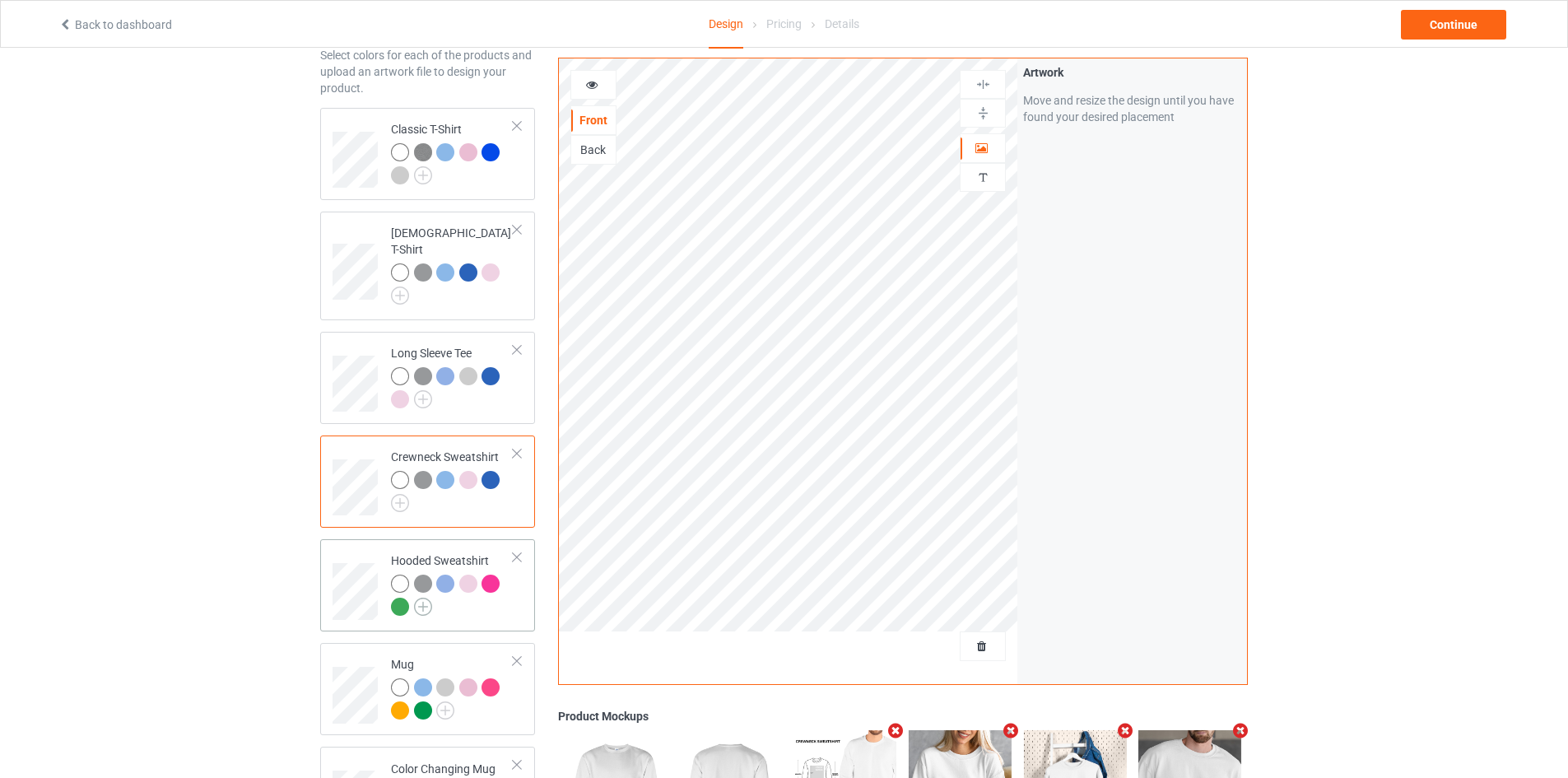
click at [423, 598] on img at bounding box center [423, 606] width 18 height 18
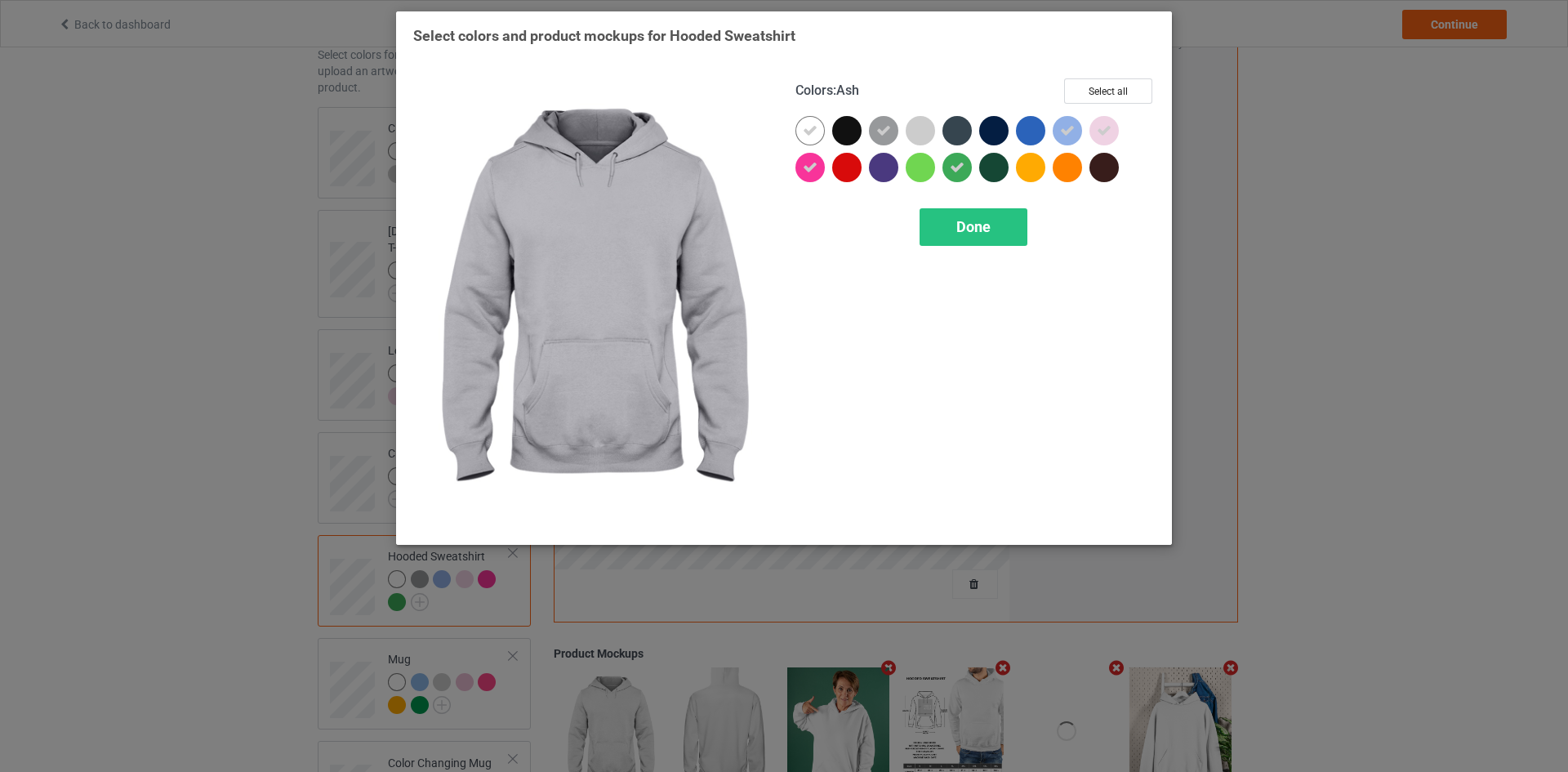
click at [919, 126] on div at bounding box center [920, 130] width 29 height 29
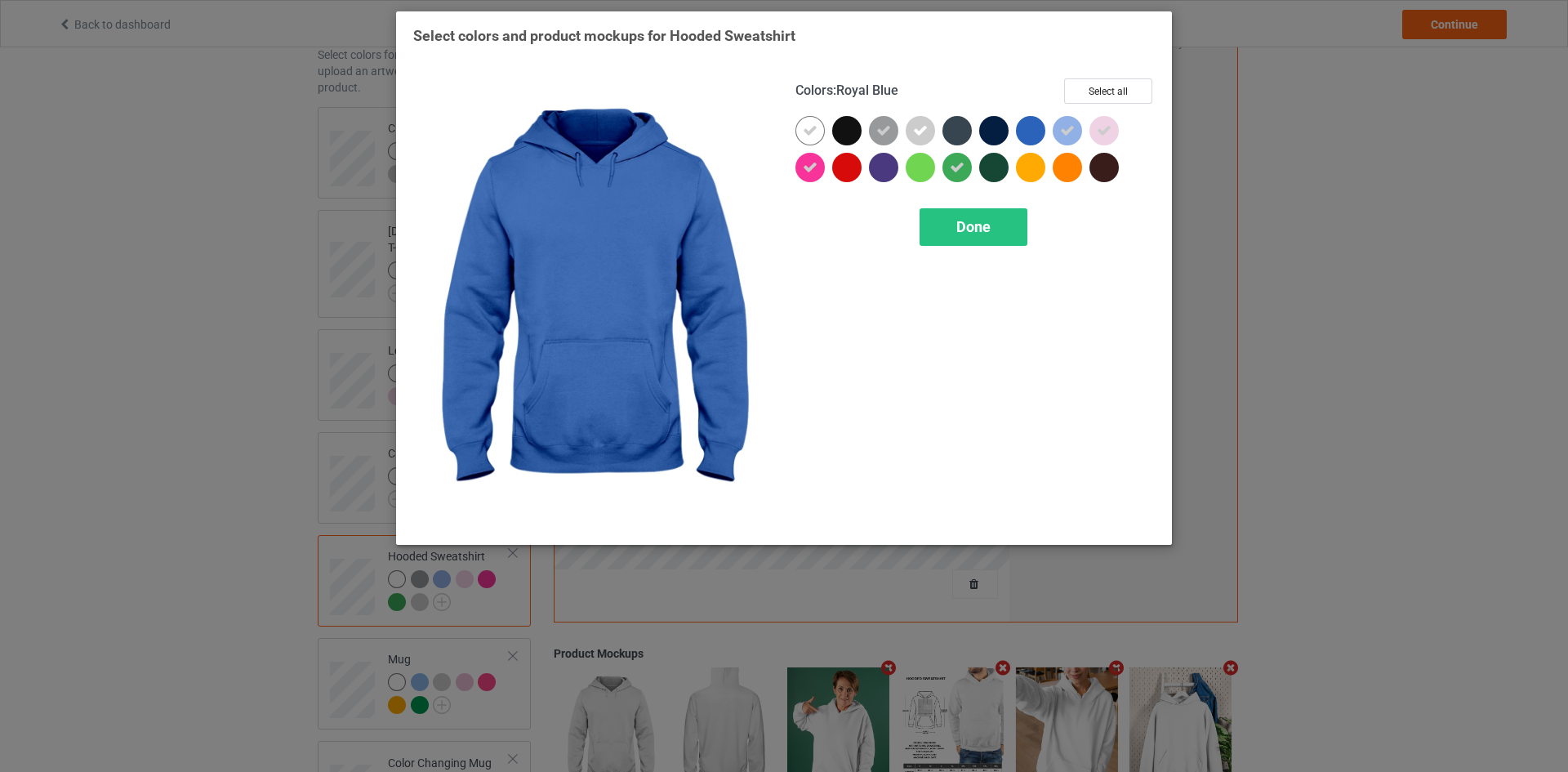
click at [1042, 131] on div at bounding box center [1030, 130] width 29 height 29
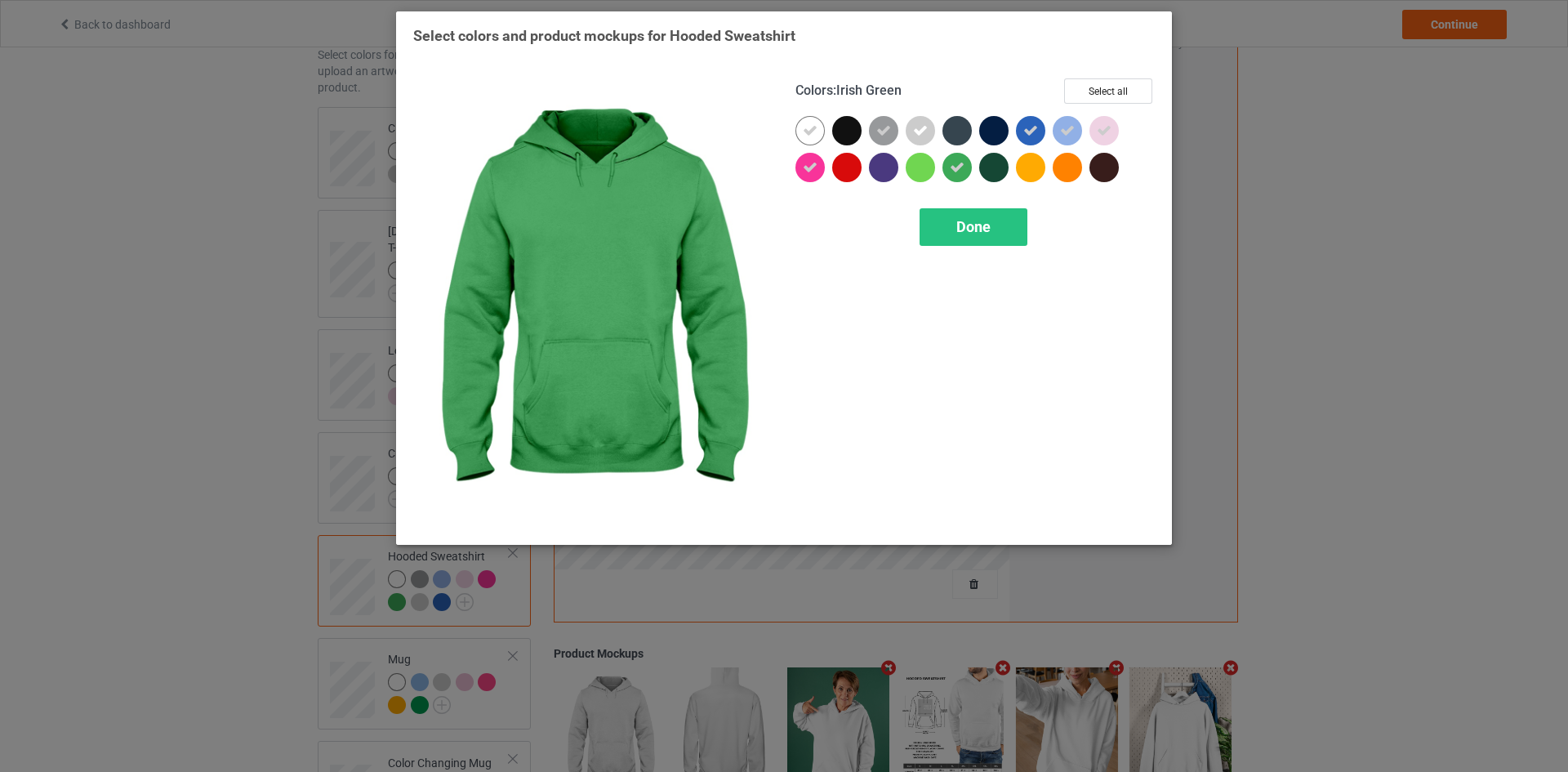
click at [960, 161] on icon at bounding box center [957, 167] width 15 height 15
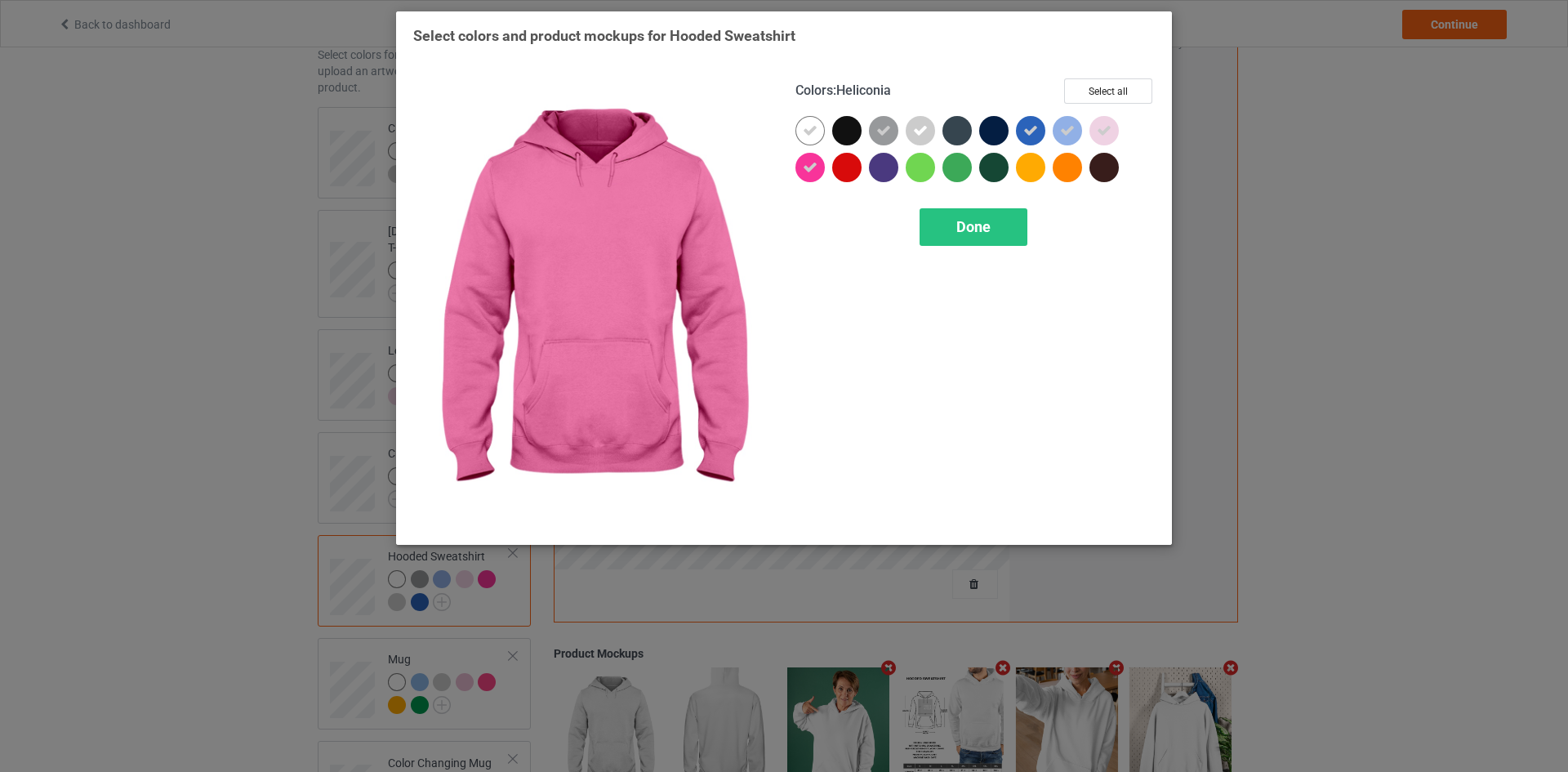
click at [800, 167] on div at bounding box center [810, 167] width 29 height 29
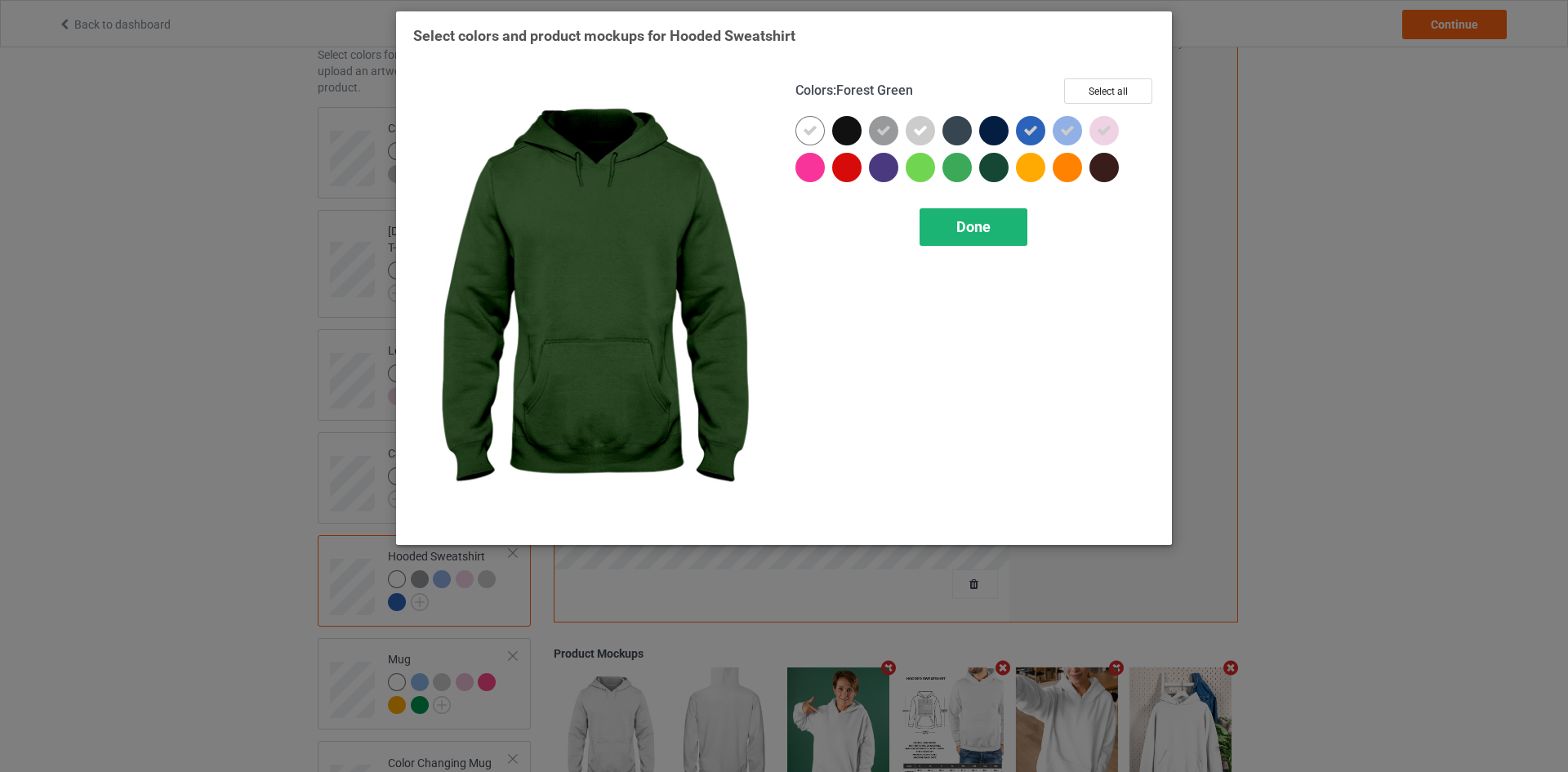
click at [976, 221] on span "Done" at bounding box center [973, 226] width 34 height 17
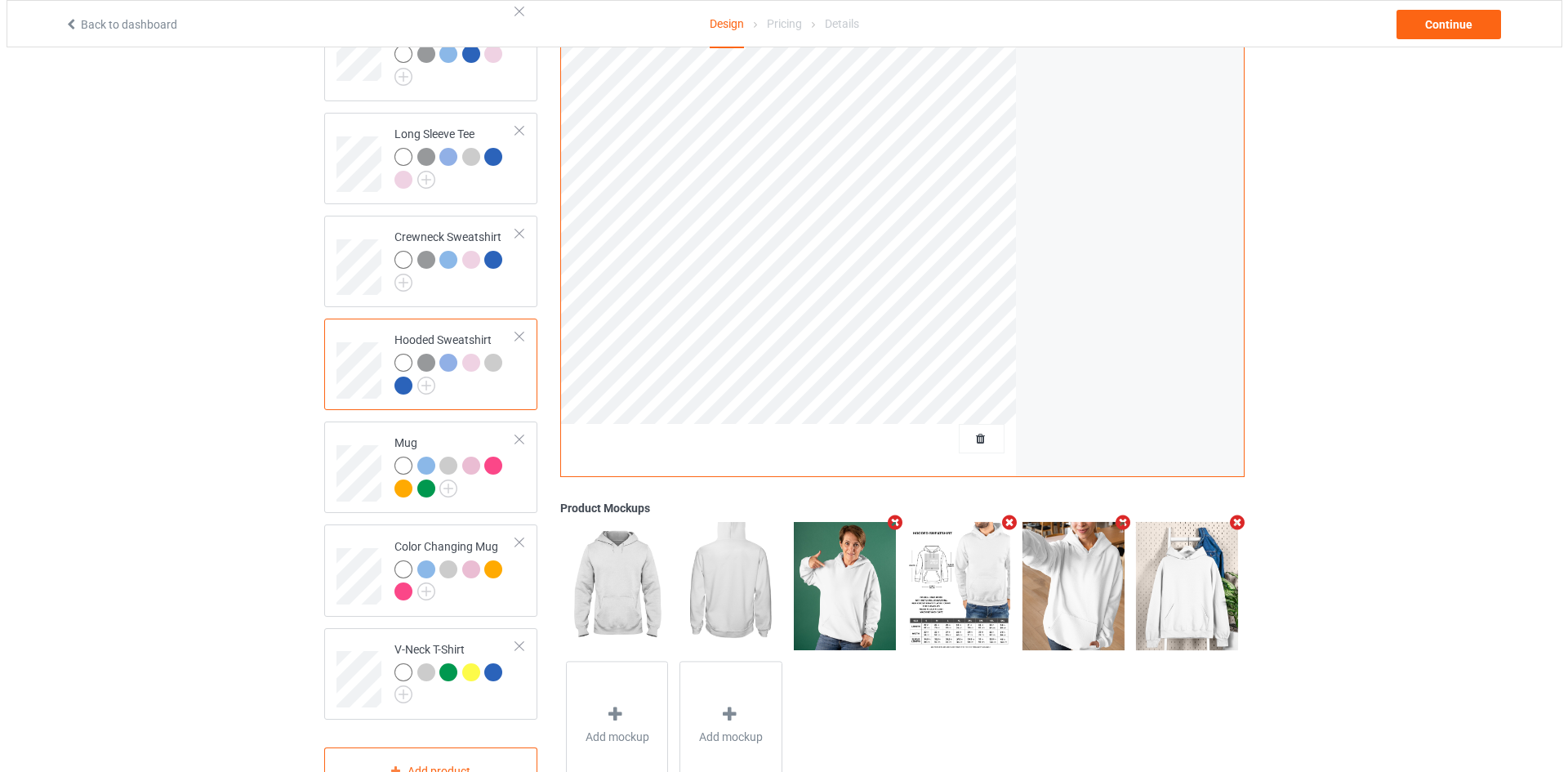
scroll to position [347, 0]
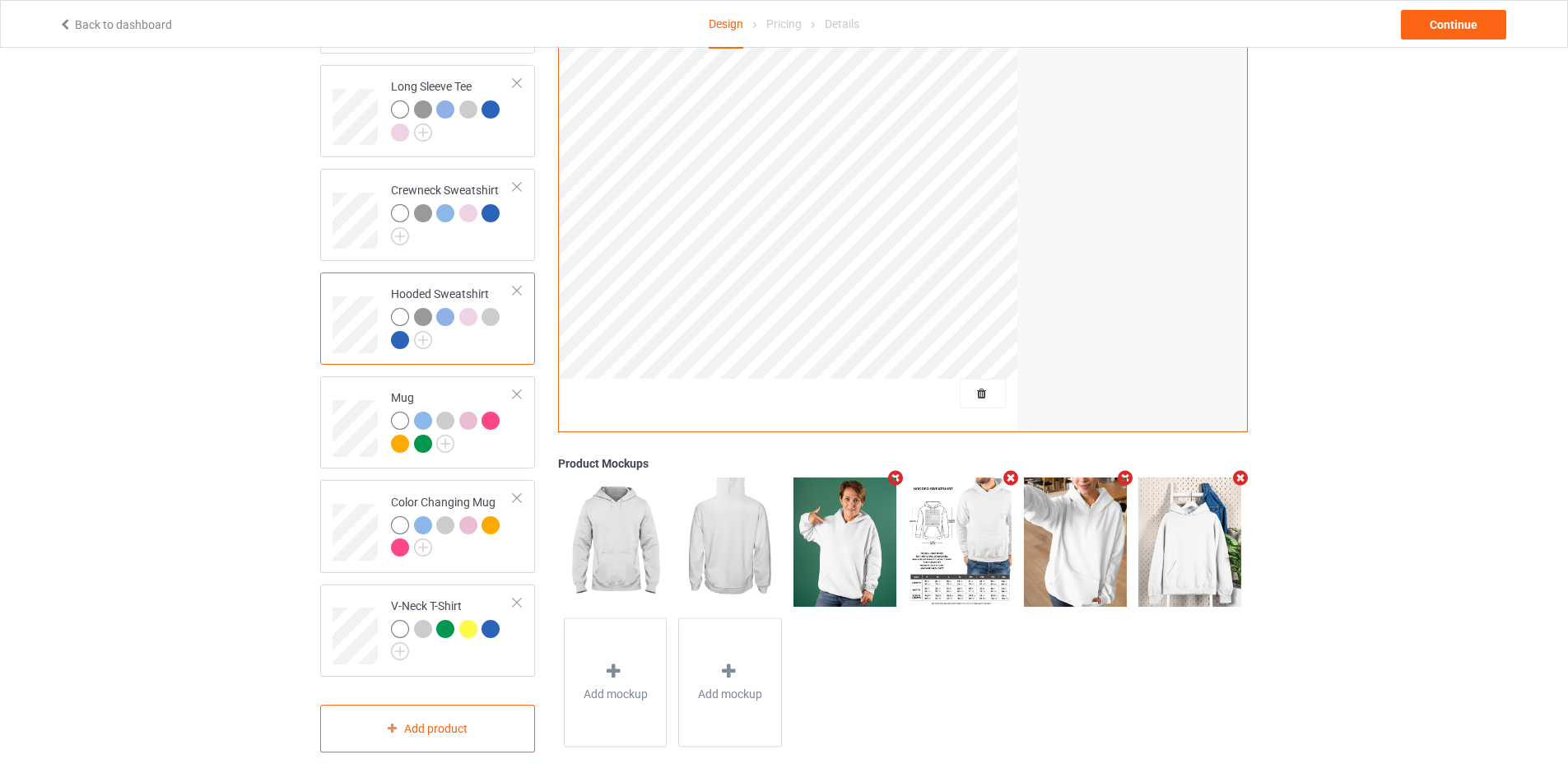
click at [1126, 469] on icon "Remove mockup" at bounding box center [1124, 477] width 20 height 17
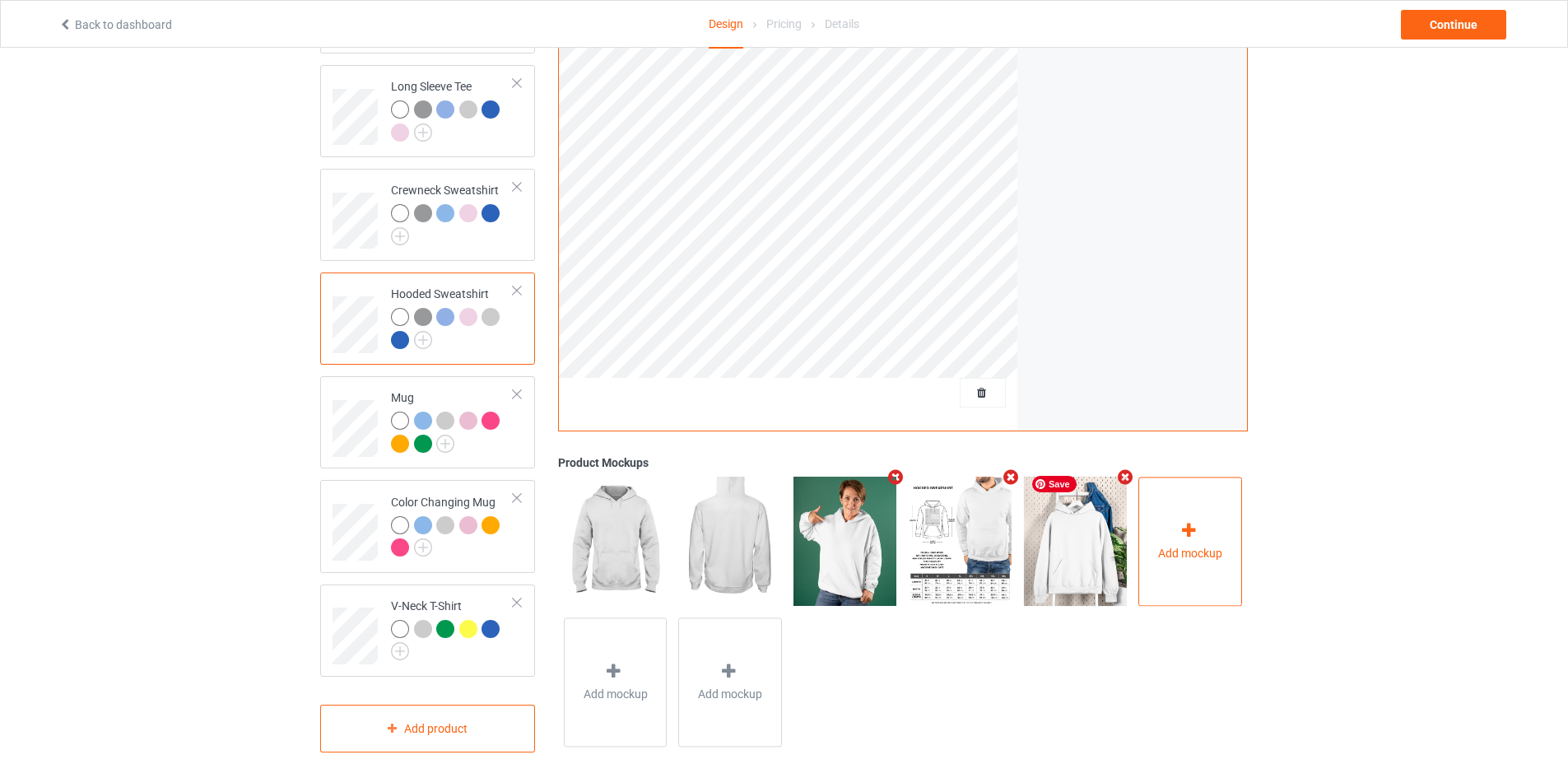
click at [1217, 516] on div "Add mockup" at bounding box center [1189, 541] width 104 height 129
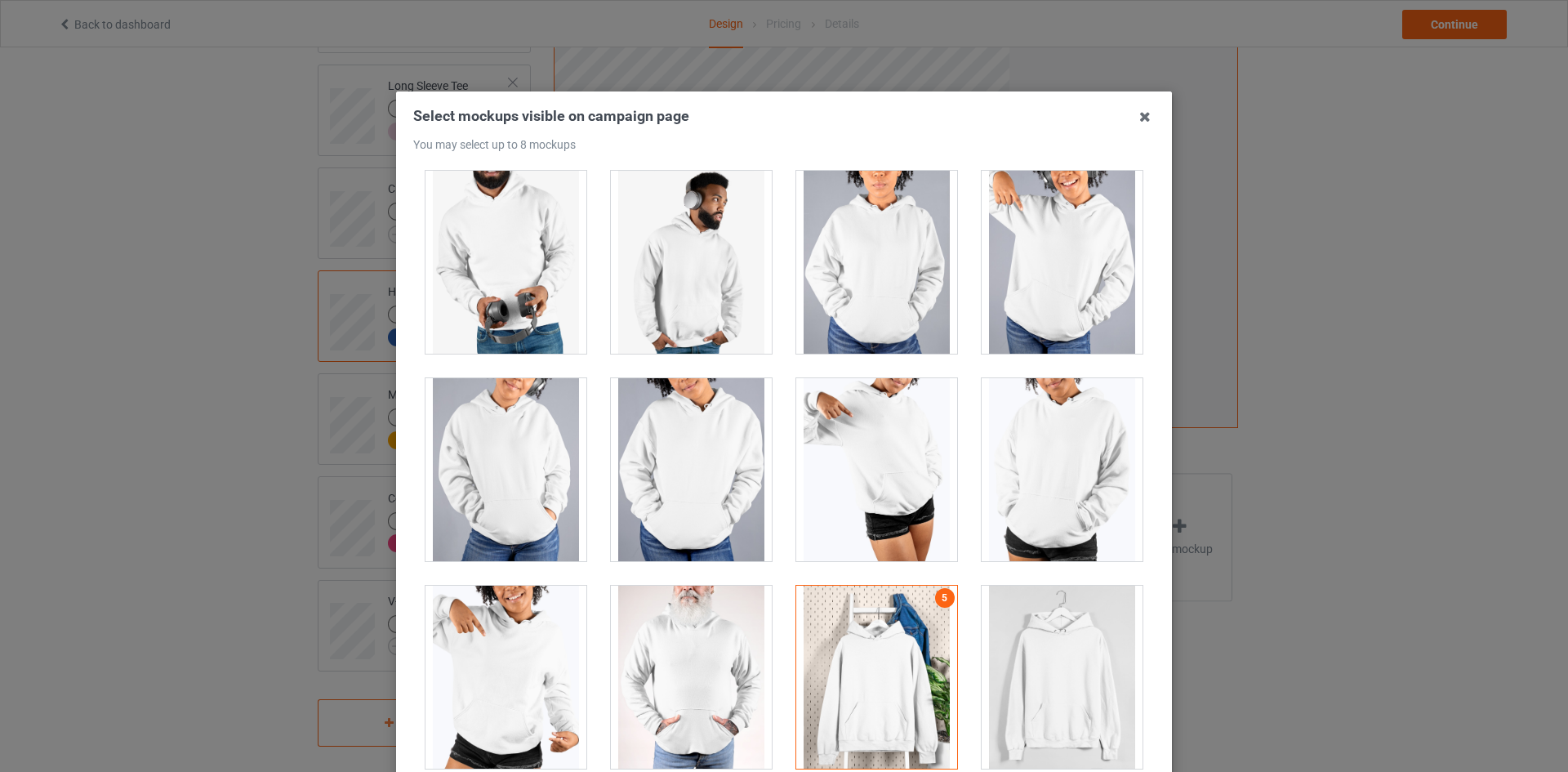
scroll to position [176, 0]
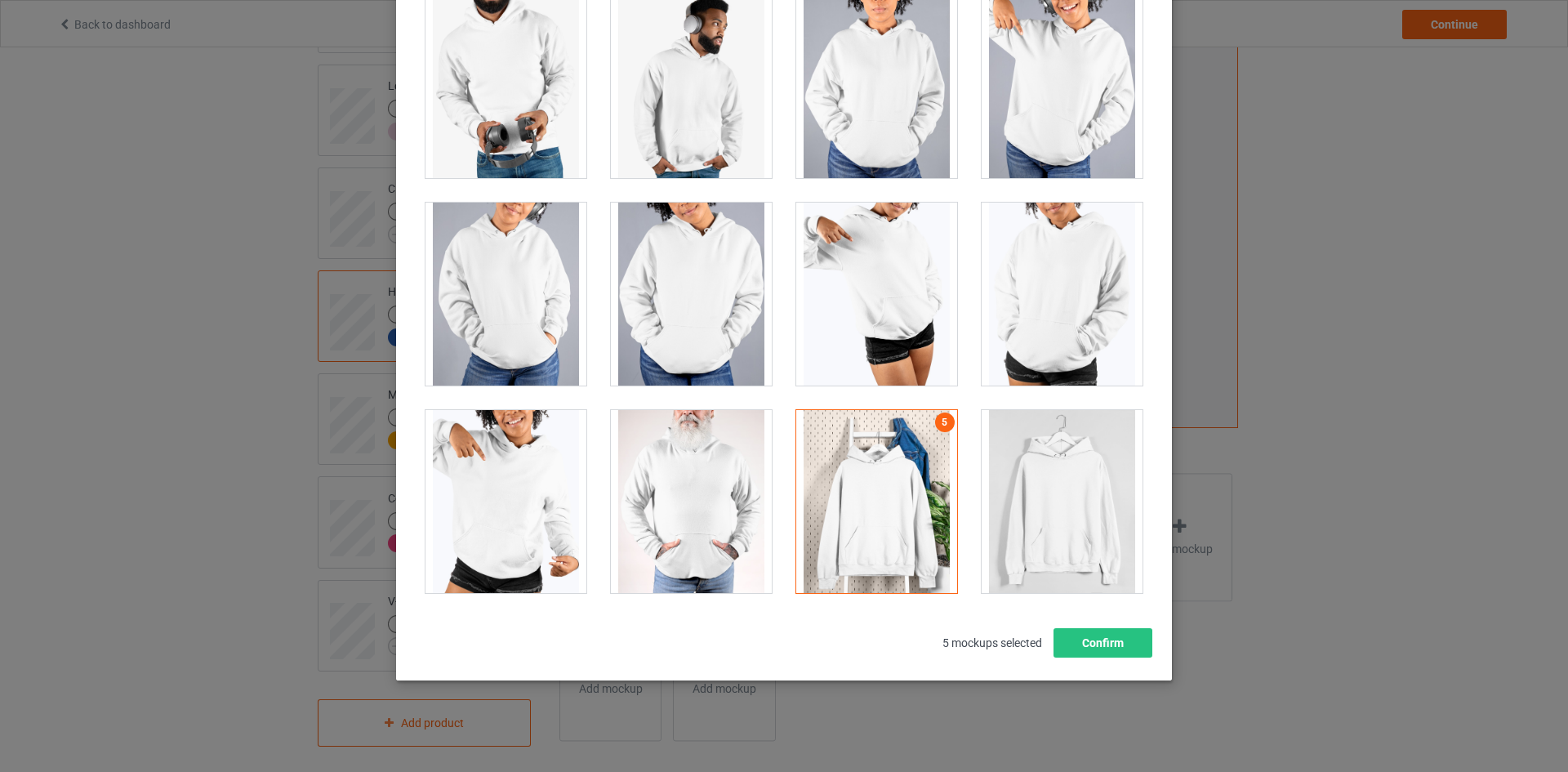
click at [632, 519] on div at bounding box center [691, 501] width 161 height 183
drag, startPoint x: 1124, startPoint y: 650, endPoint x: 1115, endPoint y: 644, distance: 10.8
click at [1122, 648] on button "Confirm" at bounding box center [1102, 642] width 99 height 29
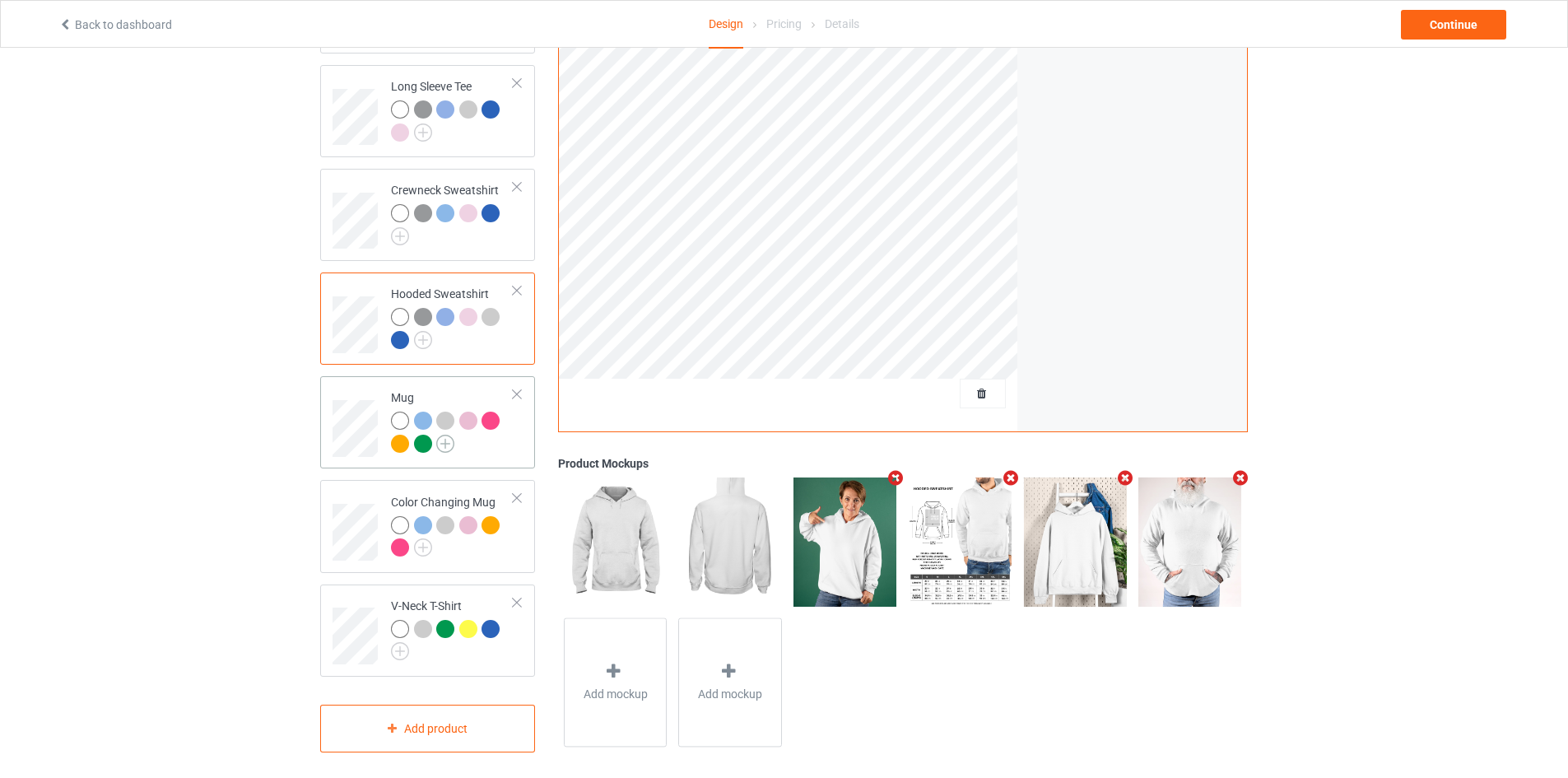
click at [441, 435] on img at bounding box center [445, 444] width 18 height 18
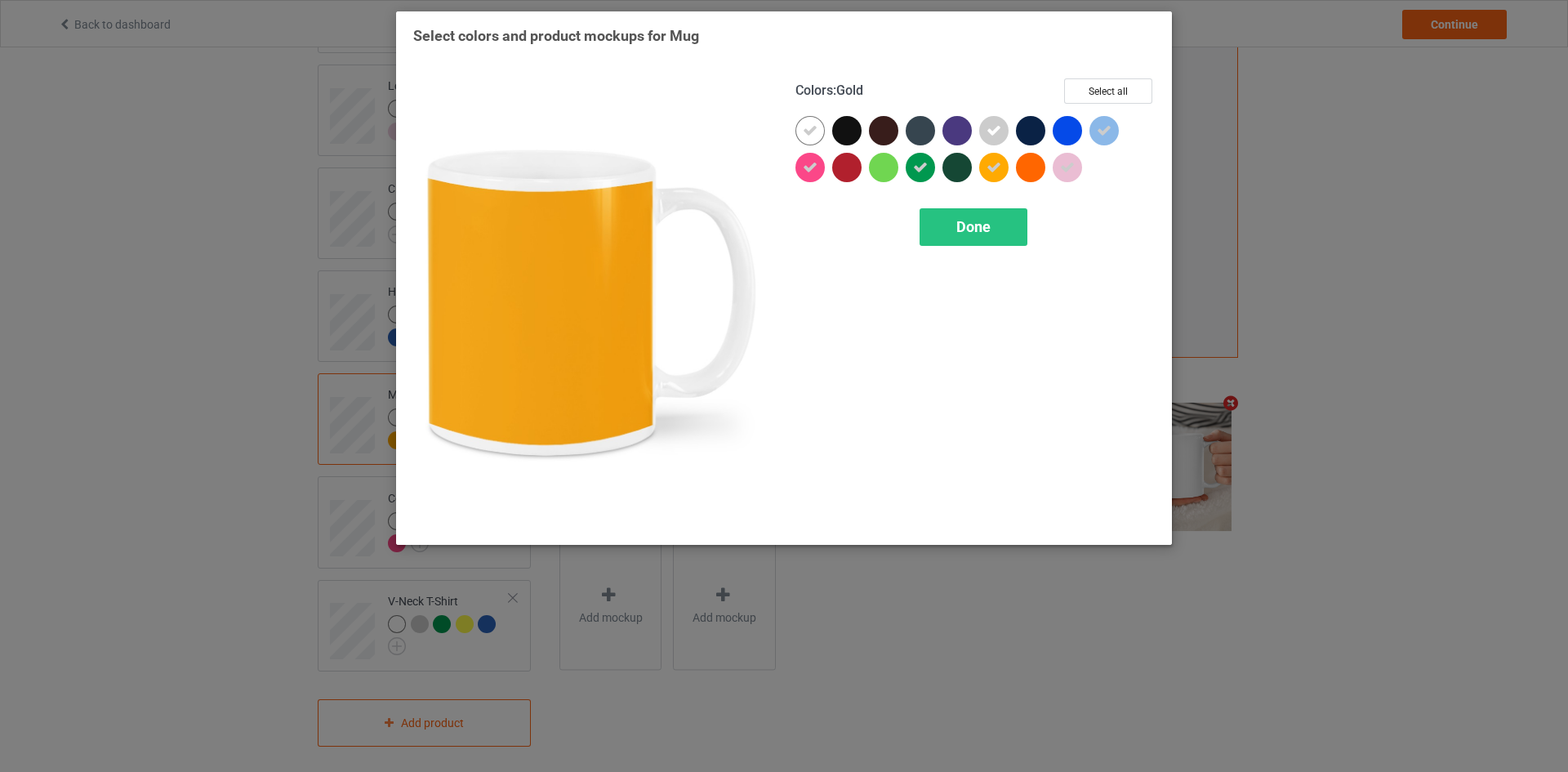
click at [999, 165] on icon at bounding box center [993, 167] width 15 height 15
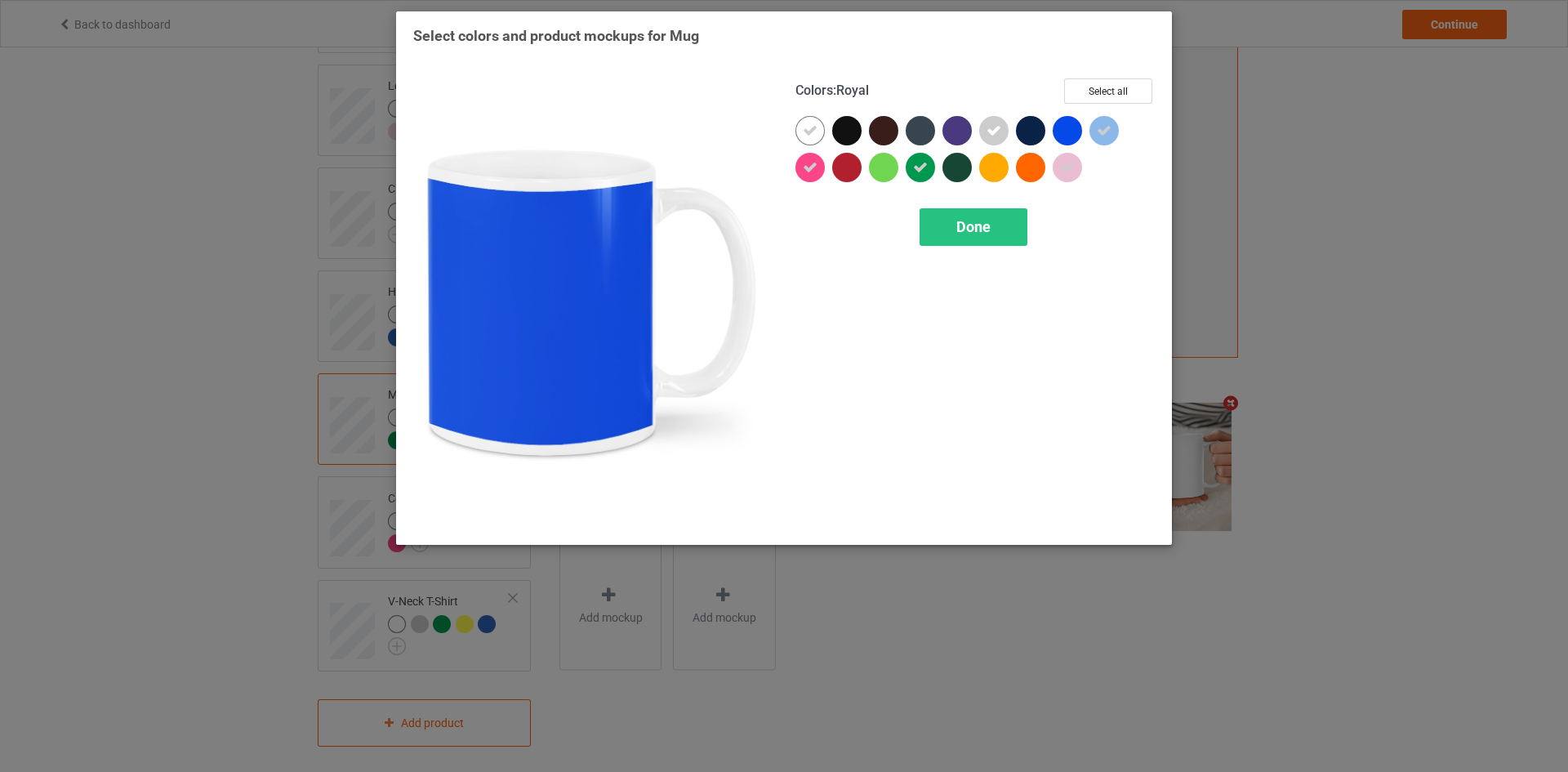
click at [1070, 134] on div at bounding box center [1066, 130] width 29 height 29
click at [1070, 134] on icon at bounding box center [1067, 131] width 15 height 15
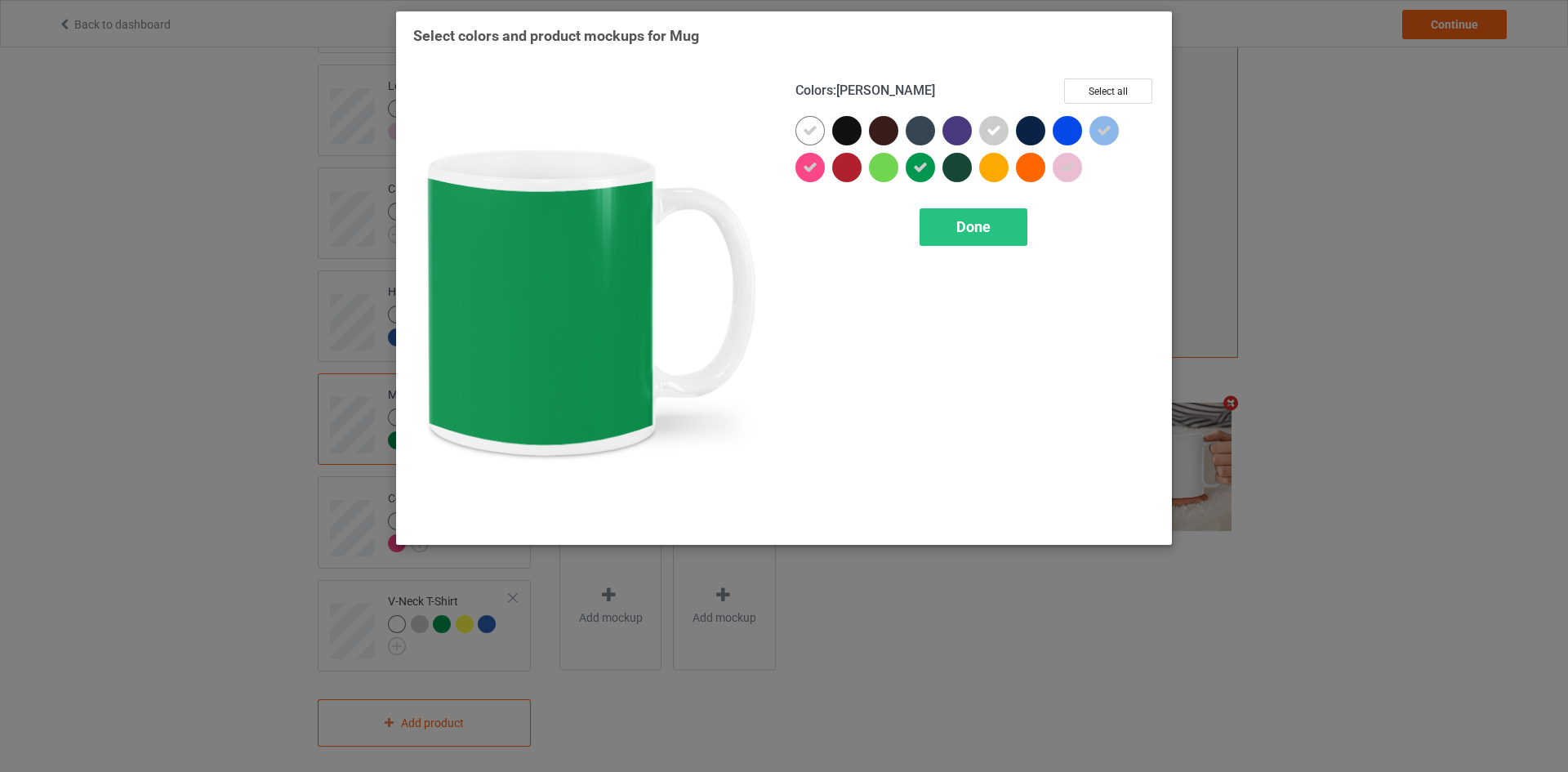
click at [931, 169] on div at bounding box center [920, 167] width 29 height 29
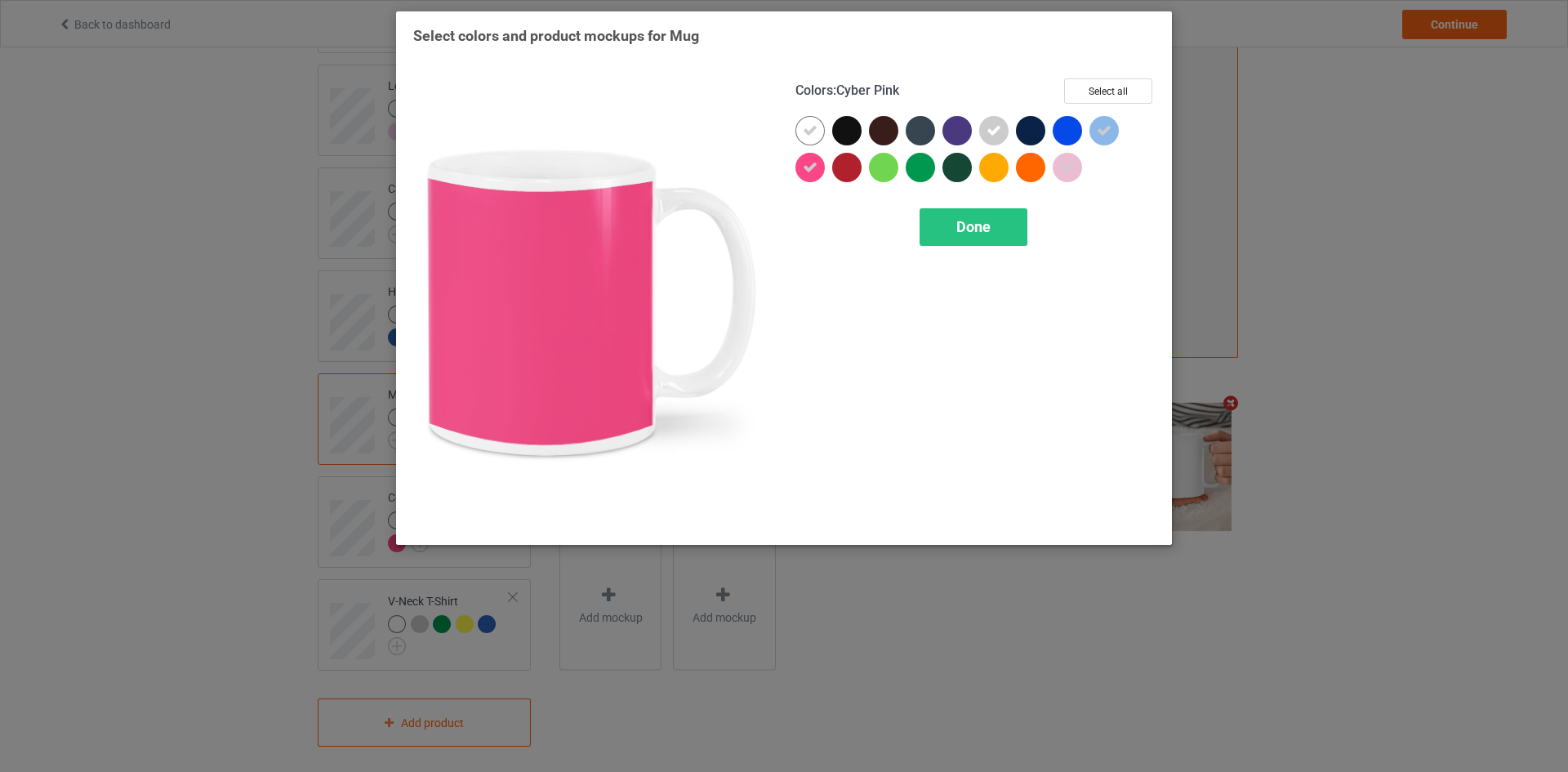
click at [811, 169] on icon at bounding box center [810, 167] width 15 height 15
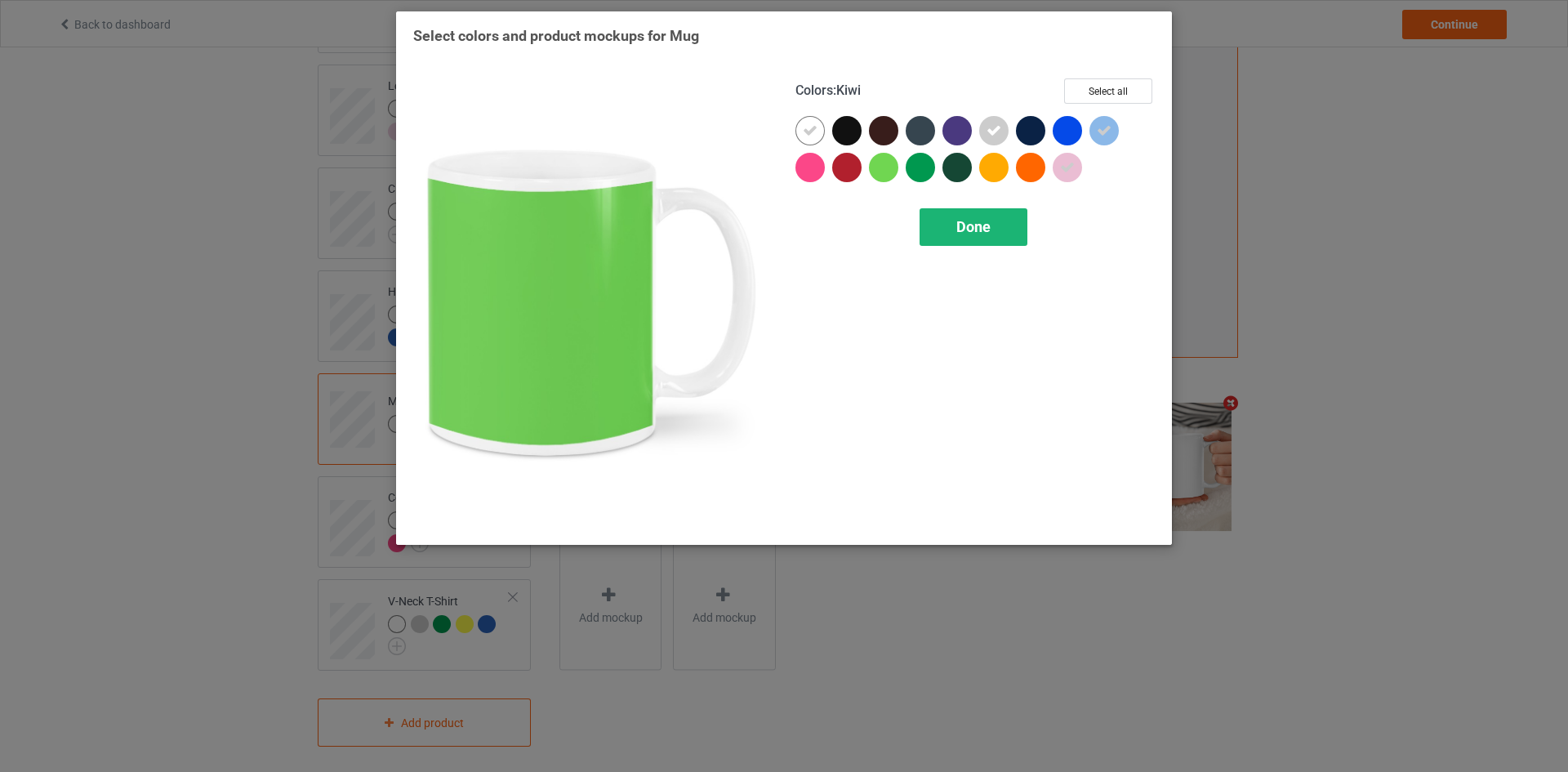
scroll to position [346, 0]
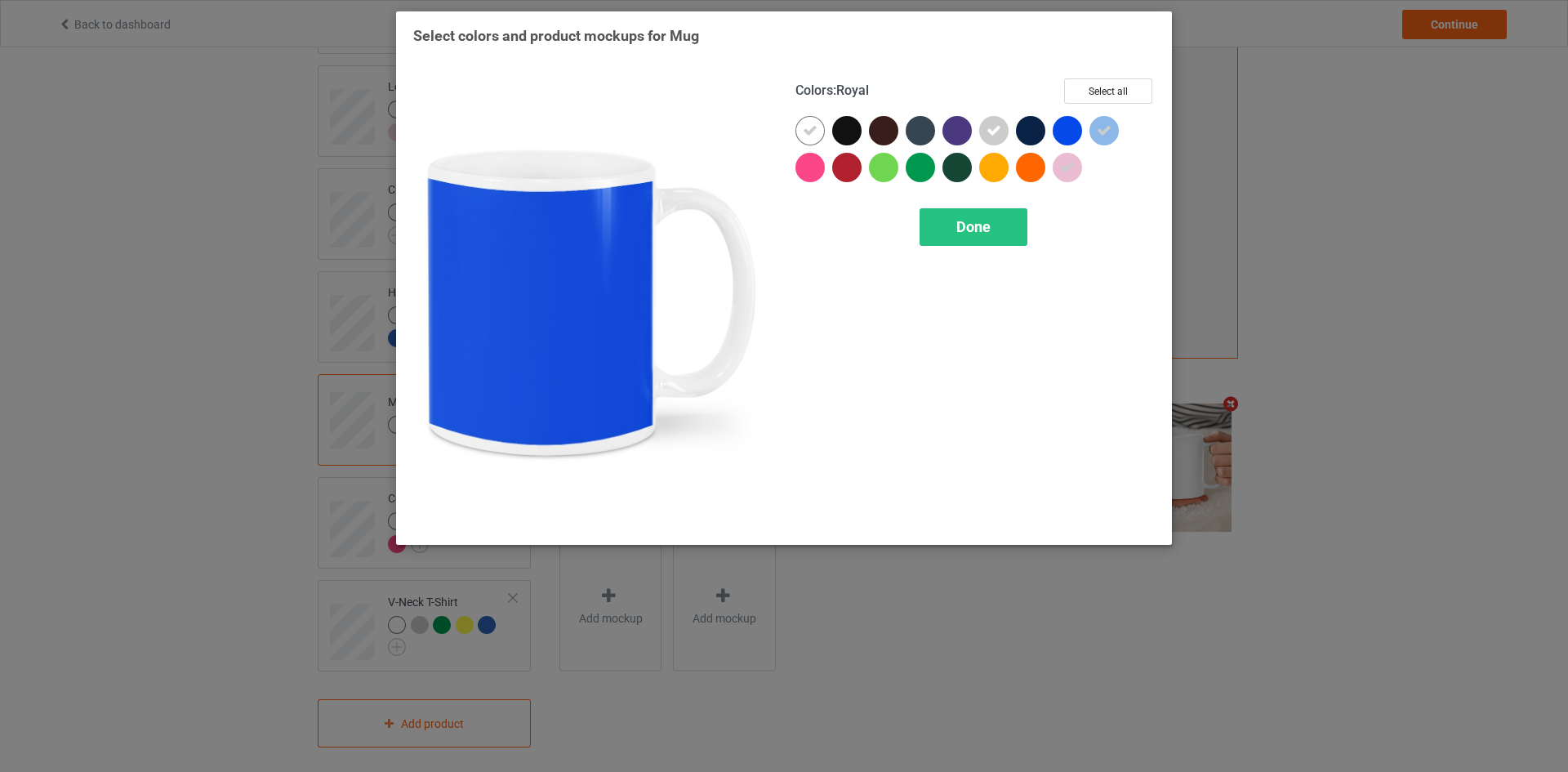
click at [1062, 126] on div at bounding box center [1066, 130] width 29 height 29
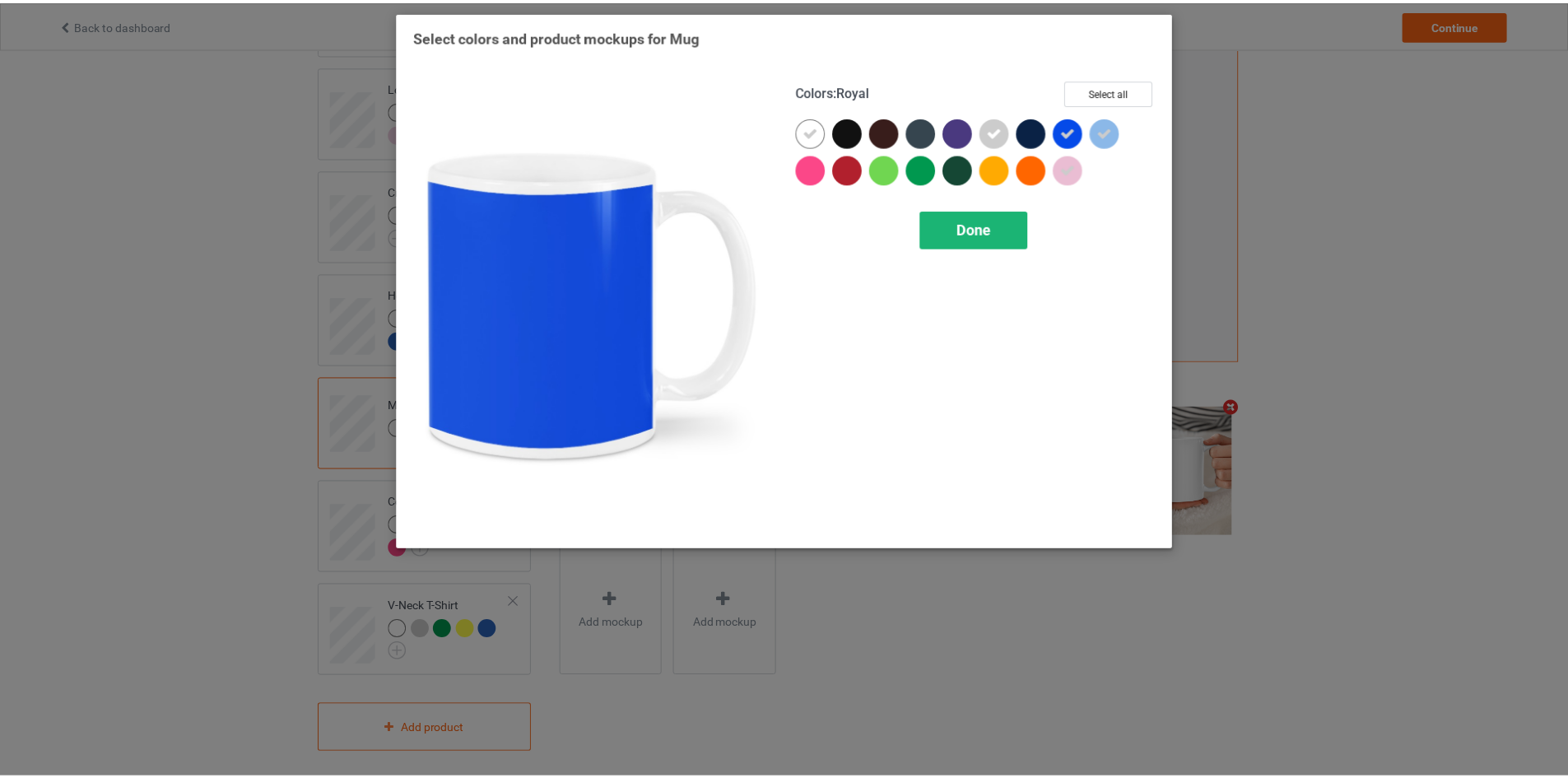
scroll to position [349, 0]
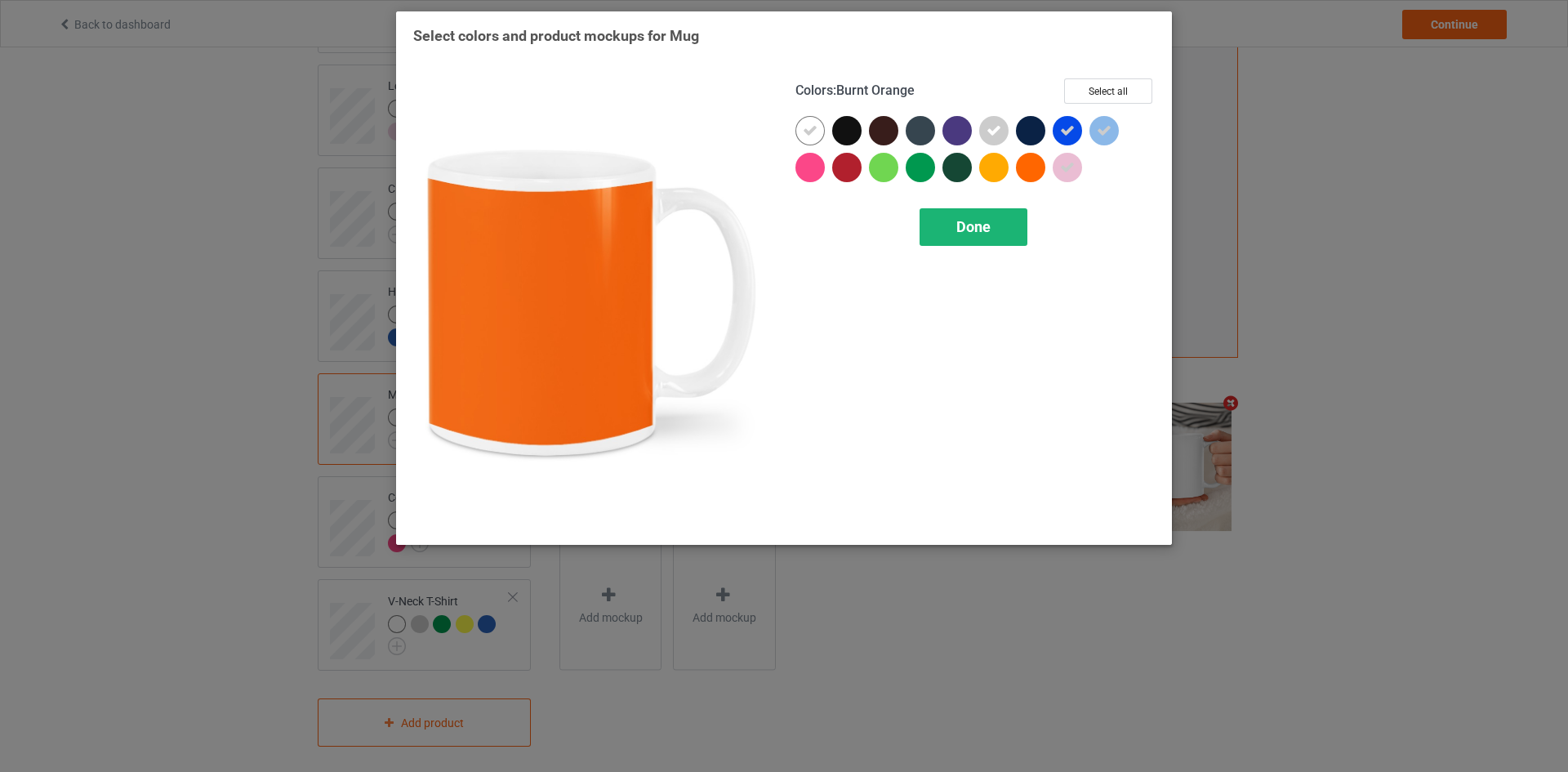
click at [1001, 212] on div "Done" at bounding box center [973, 227] width 108 height 38
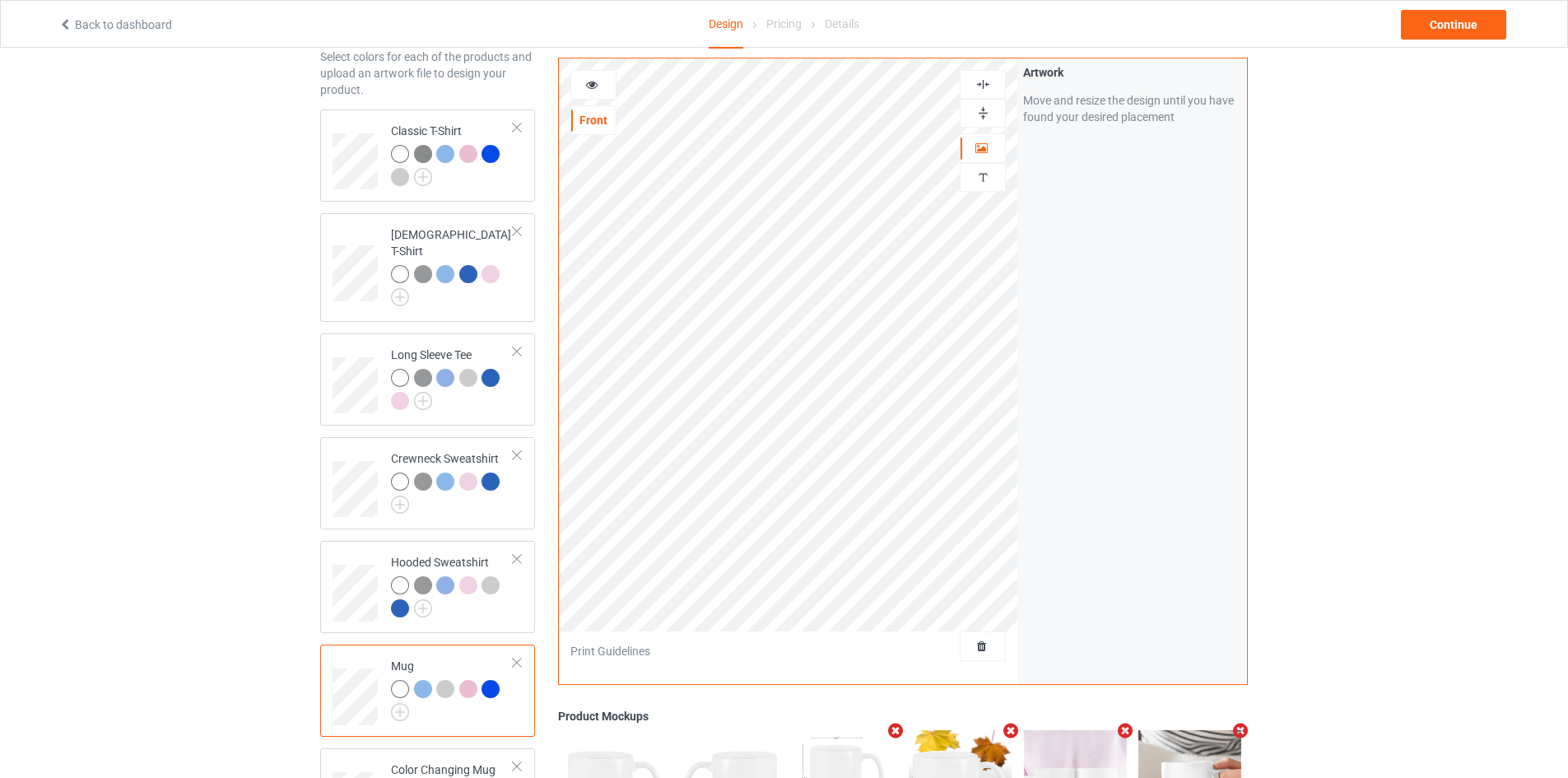
scroll to position [20, 0]
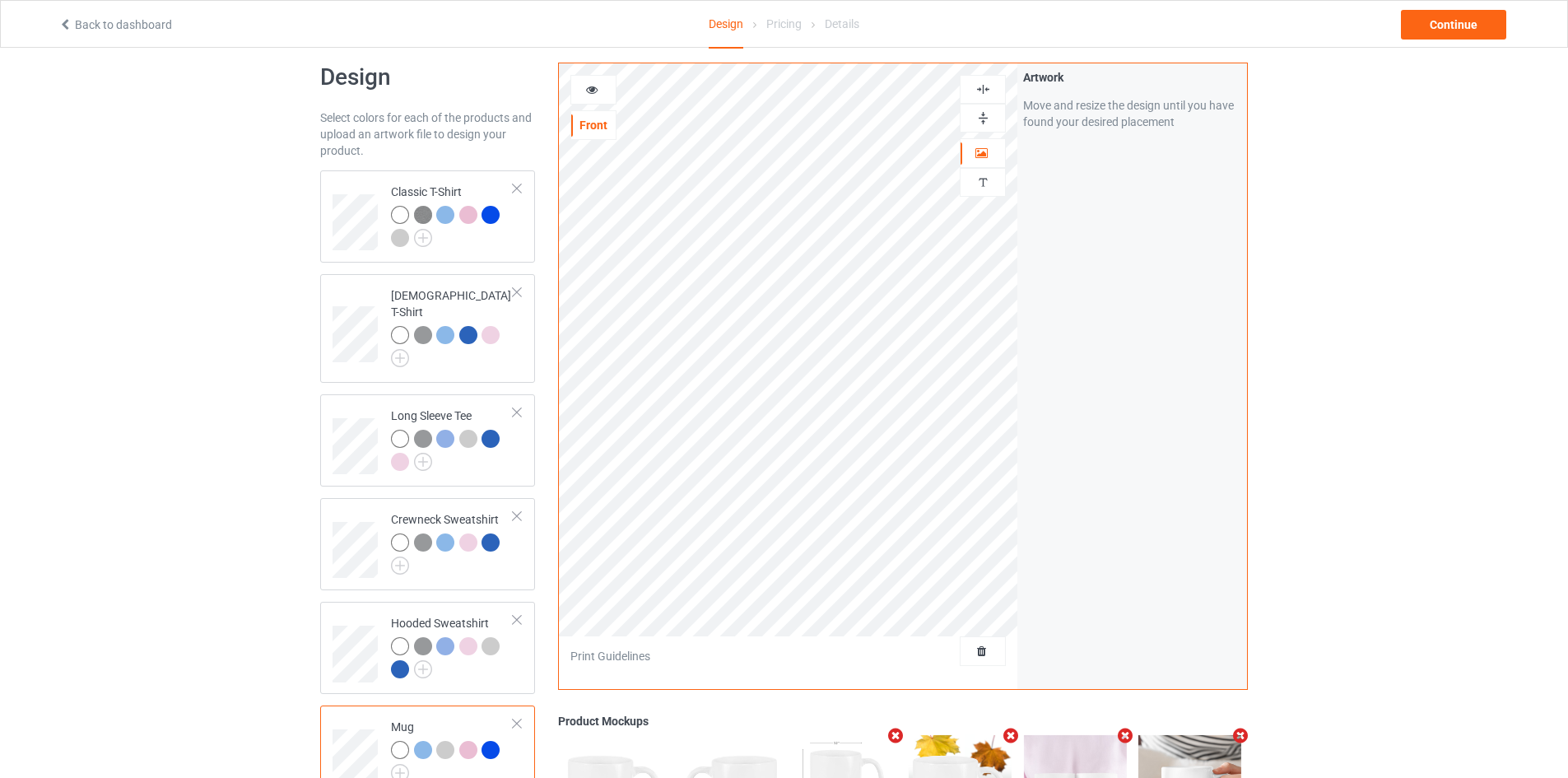
click at [981, 120] on img at bounding box center [983, 118] width 16 height 16
click at [588, 95] on div at bounding box center [594, 90] width 44 height 17
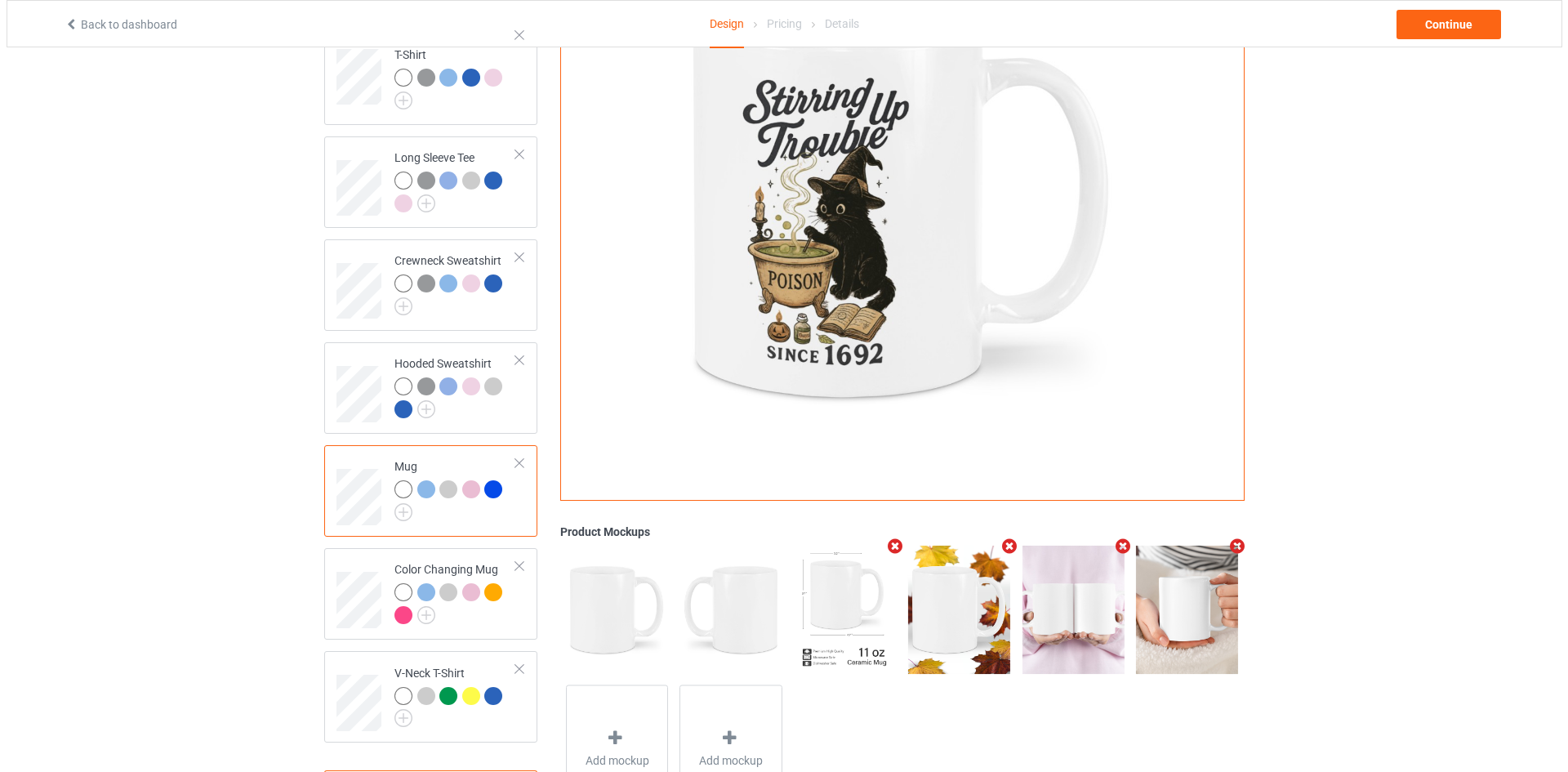
scroll to position [347, 0]
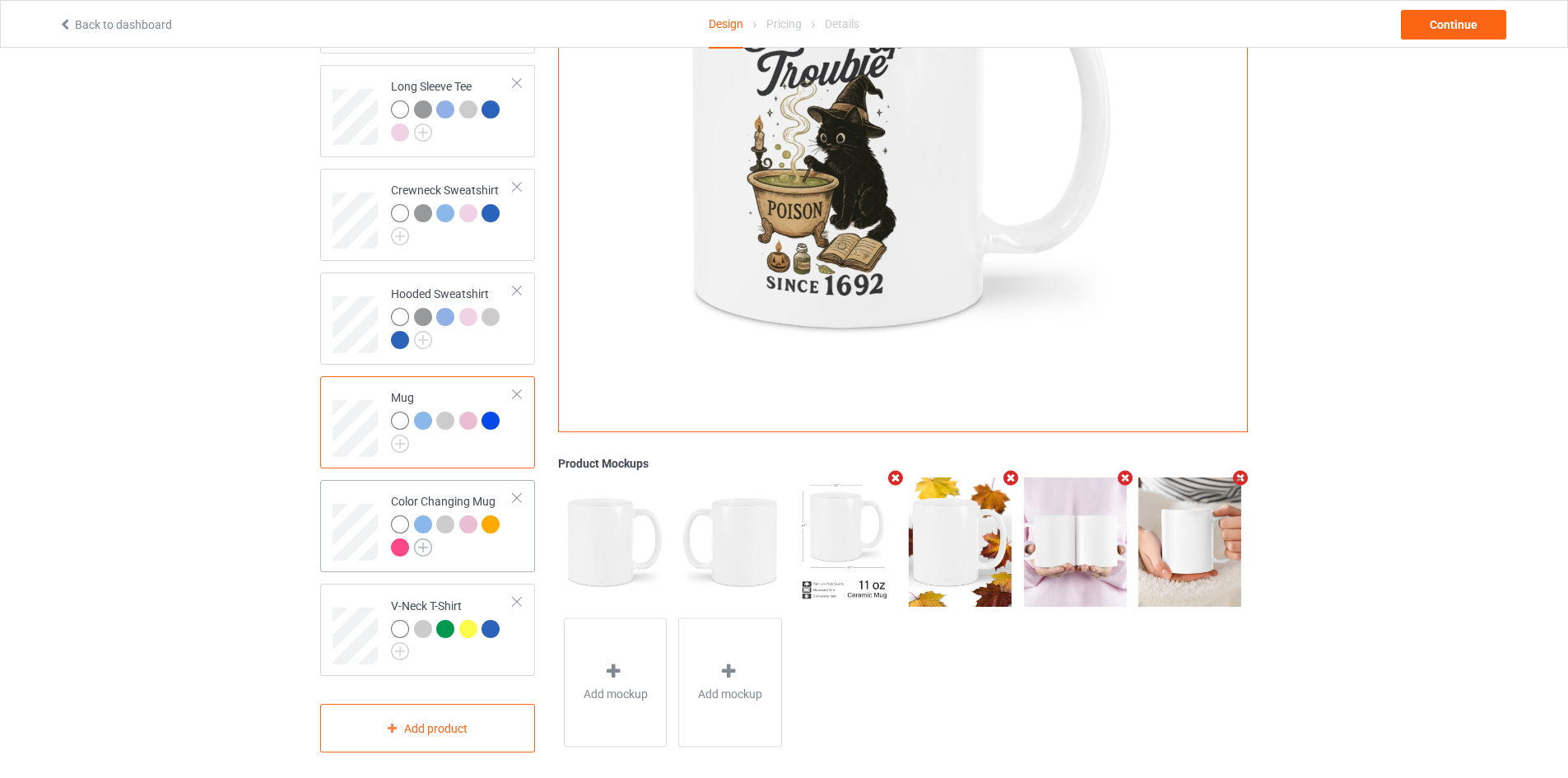
click at [419, 538] on img at bounding box center [423, 547] width 18 height 18
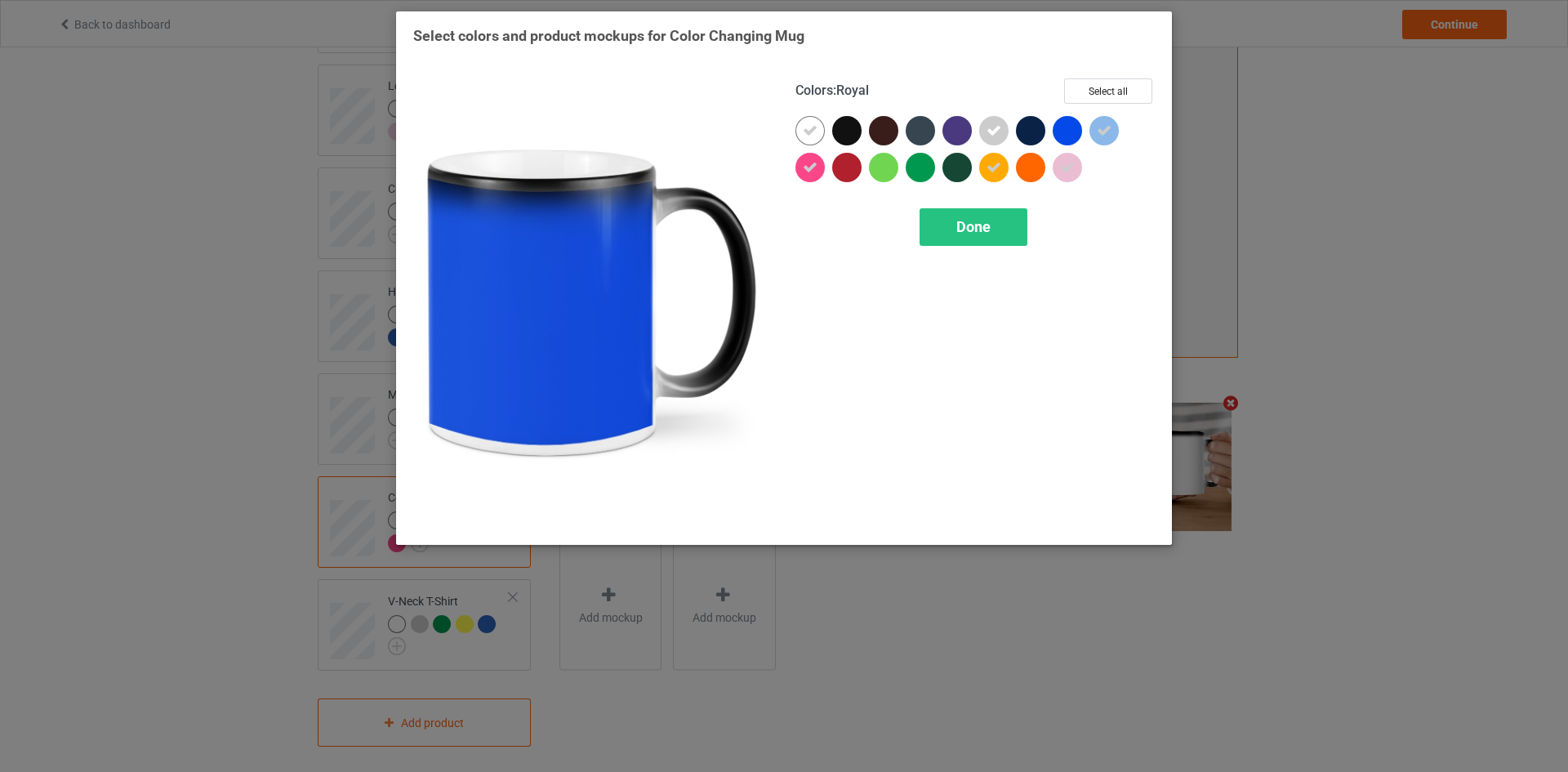
click at [1065, 135] on div at bounding box center [1066, 130] width 29 height 29
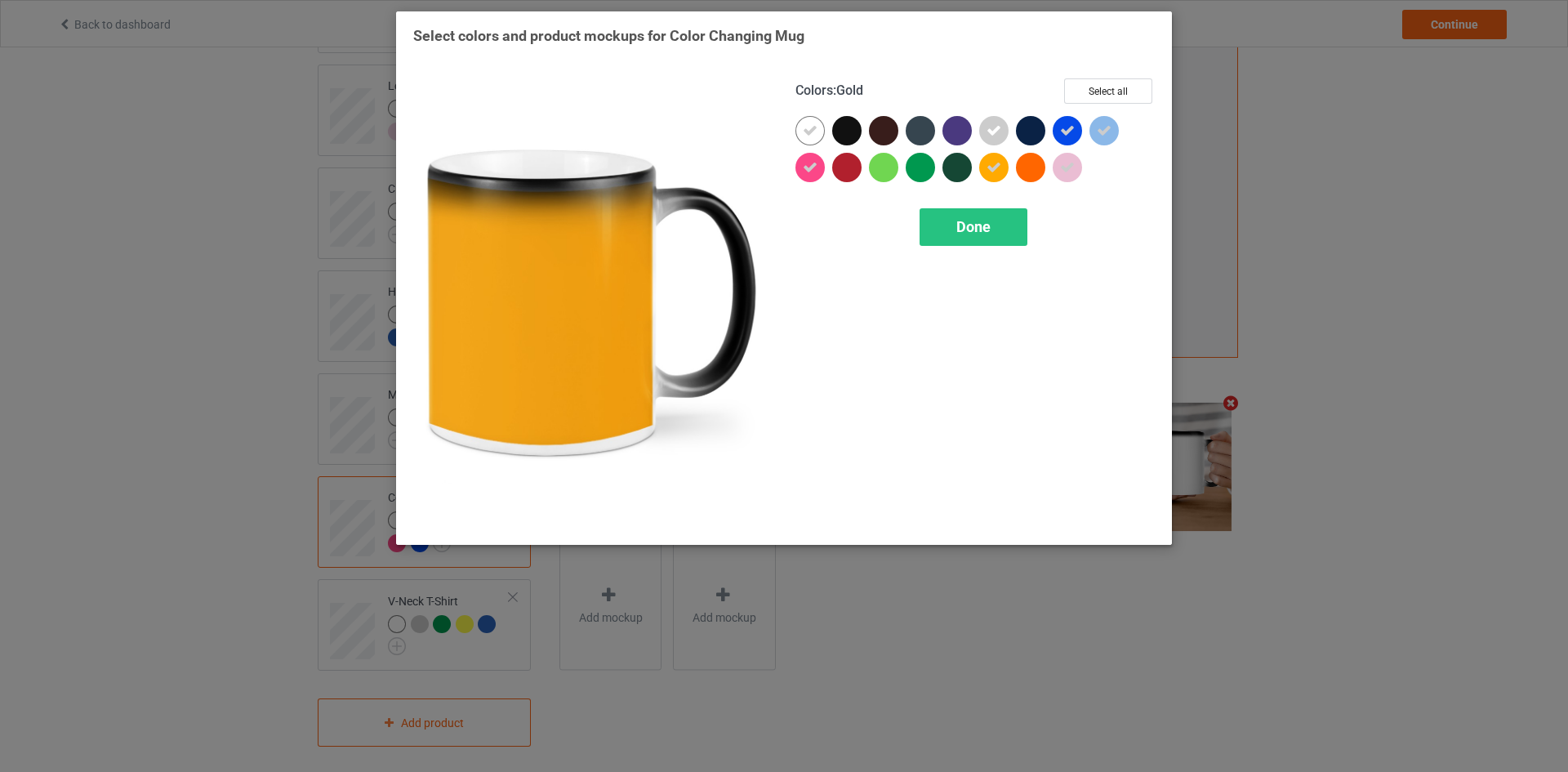
click at [993, 167] on icon at bounding box center [993, 167] width 15 height 15
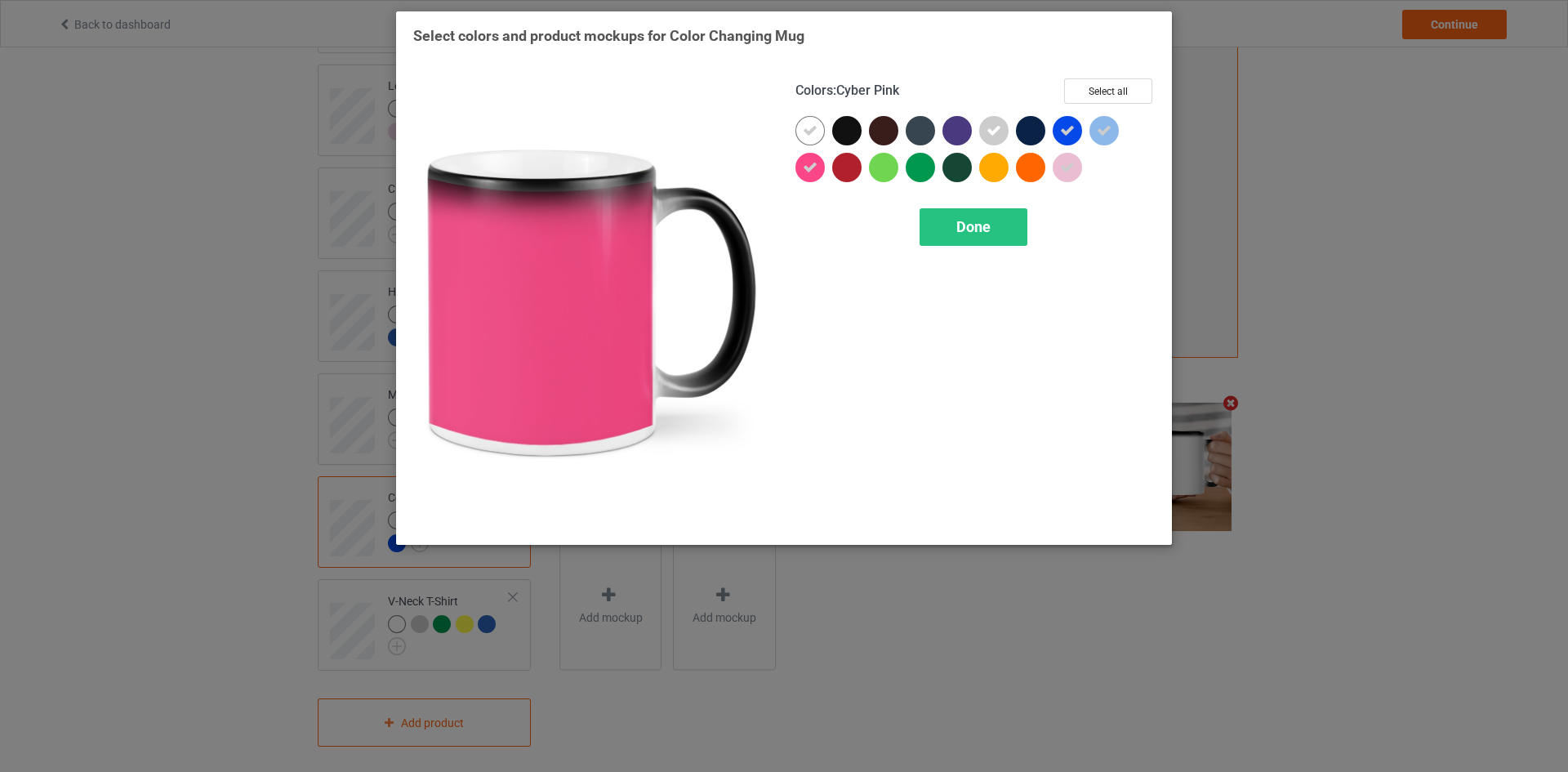
click at [804, 171] on icon at bounding box center [810, 167] width 15 height 15
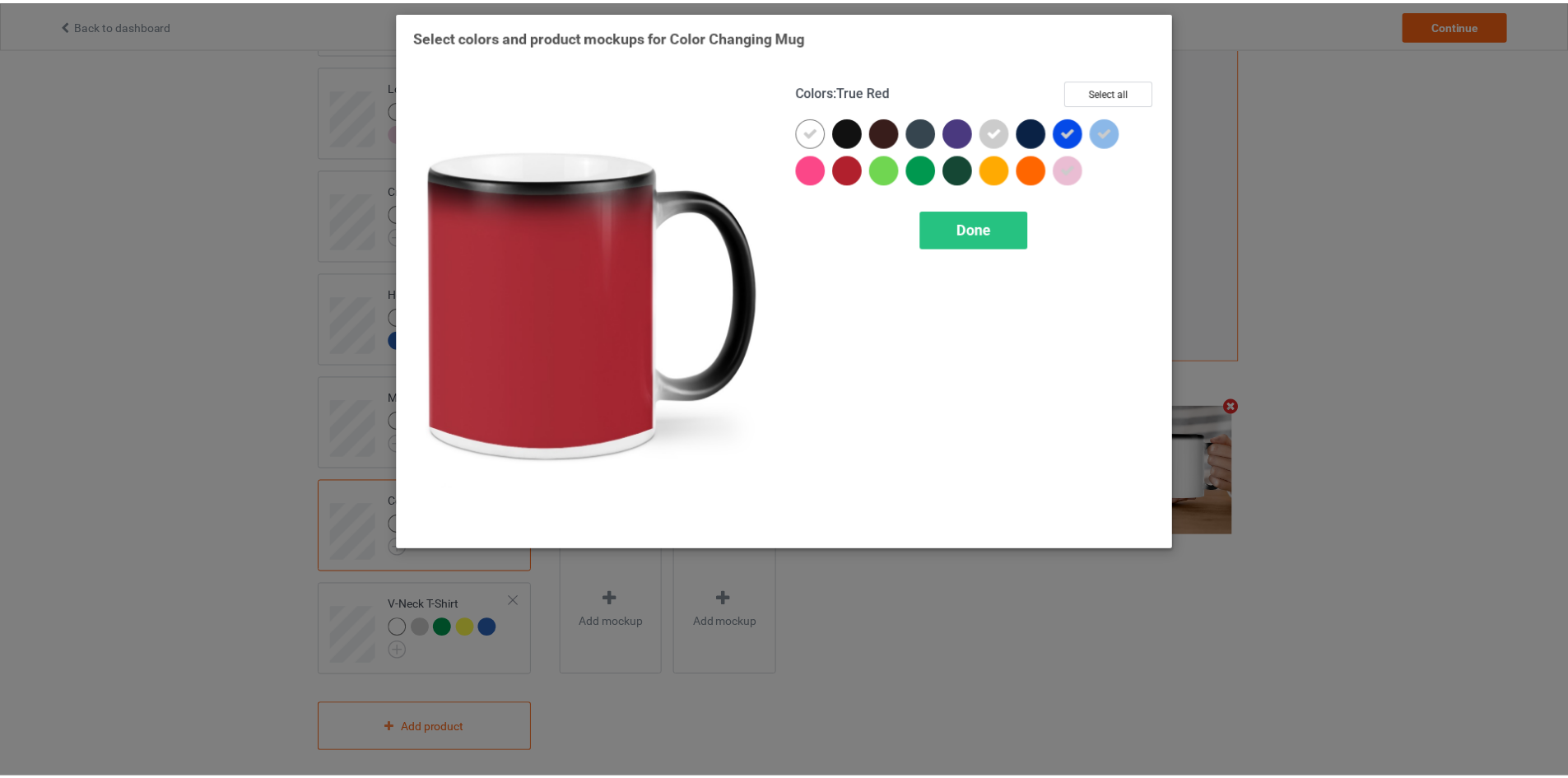
scroll to position [349, 0]
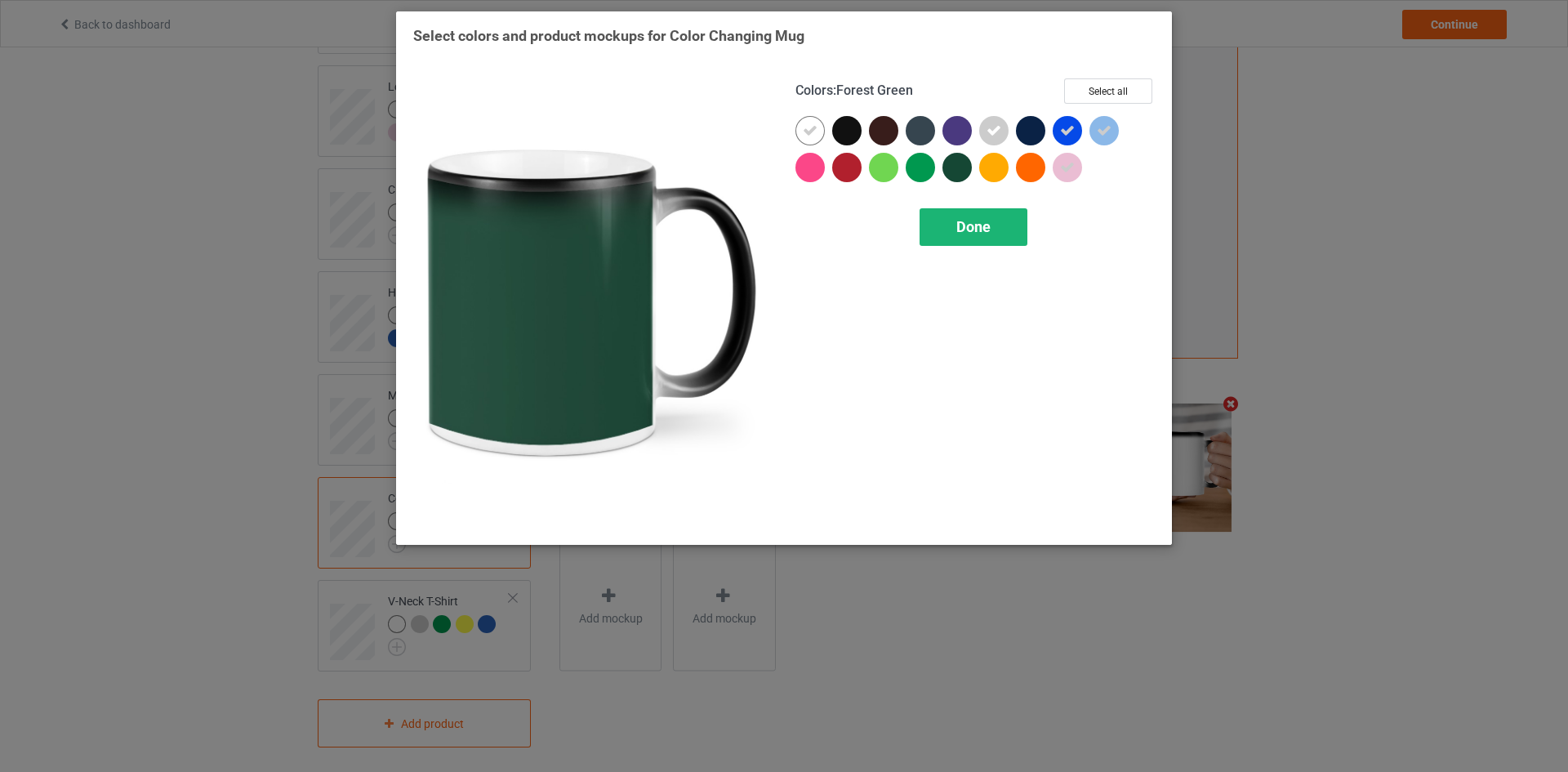
click at [975, 231] on span "Done" at bounding box center [973, 226] width 34 height 17
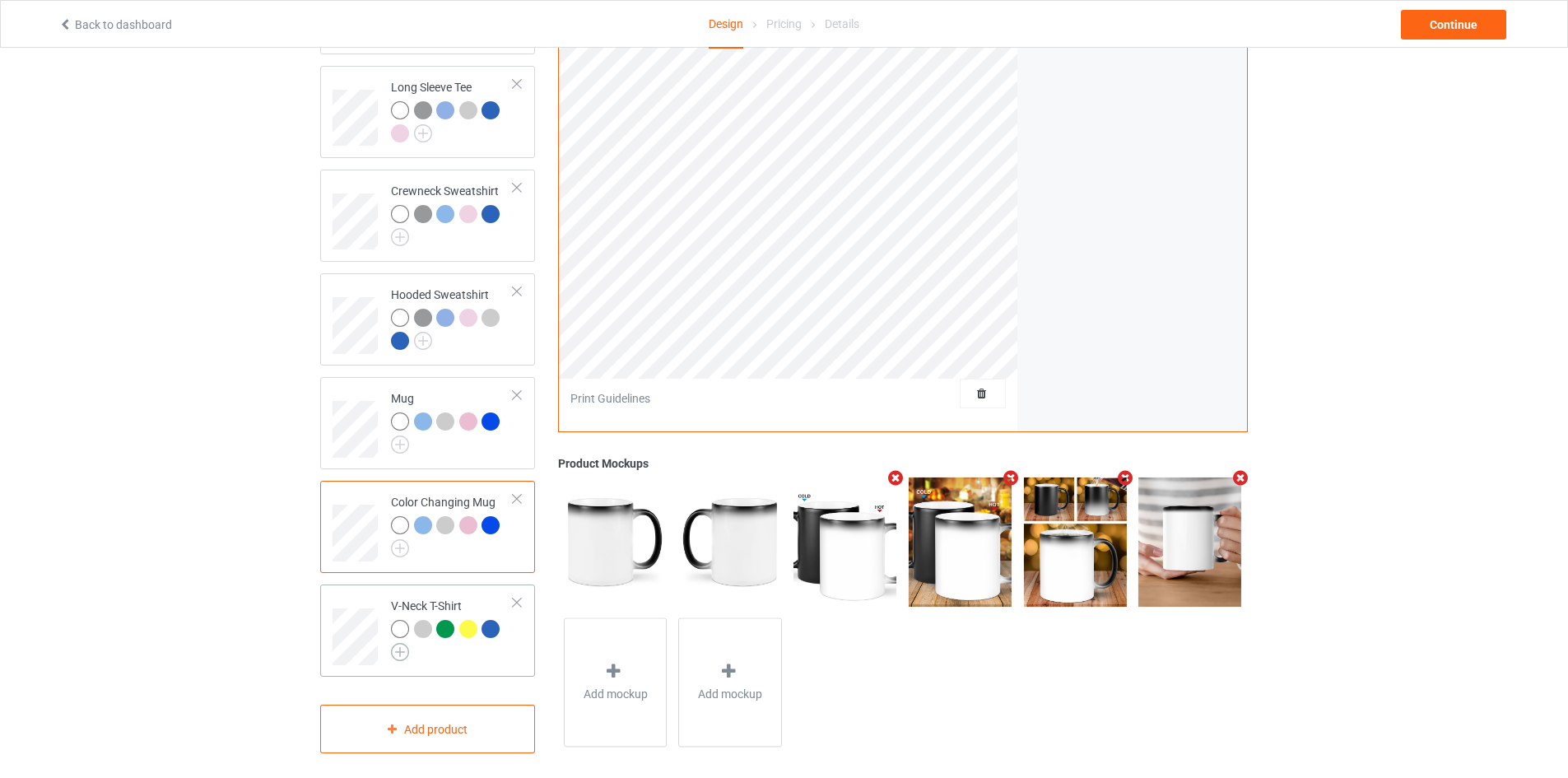
click at [393, 646] on img at bounding box center [400, 652] width 18 height 18
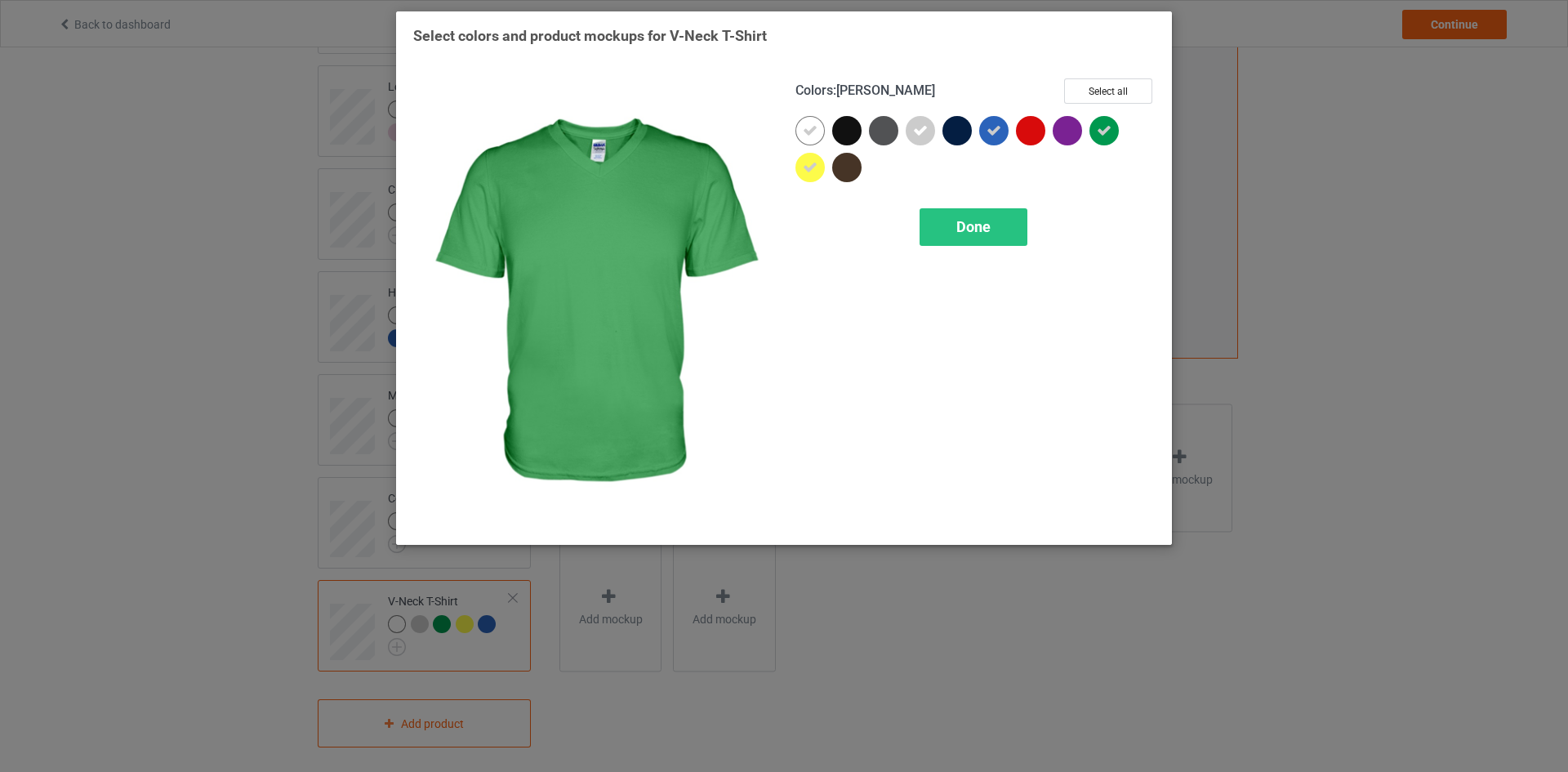
click at [1092, 130] on div at bounding box center [1103, 130] width 29 height 29
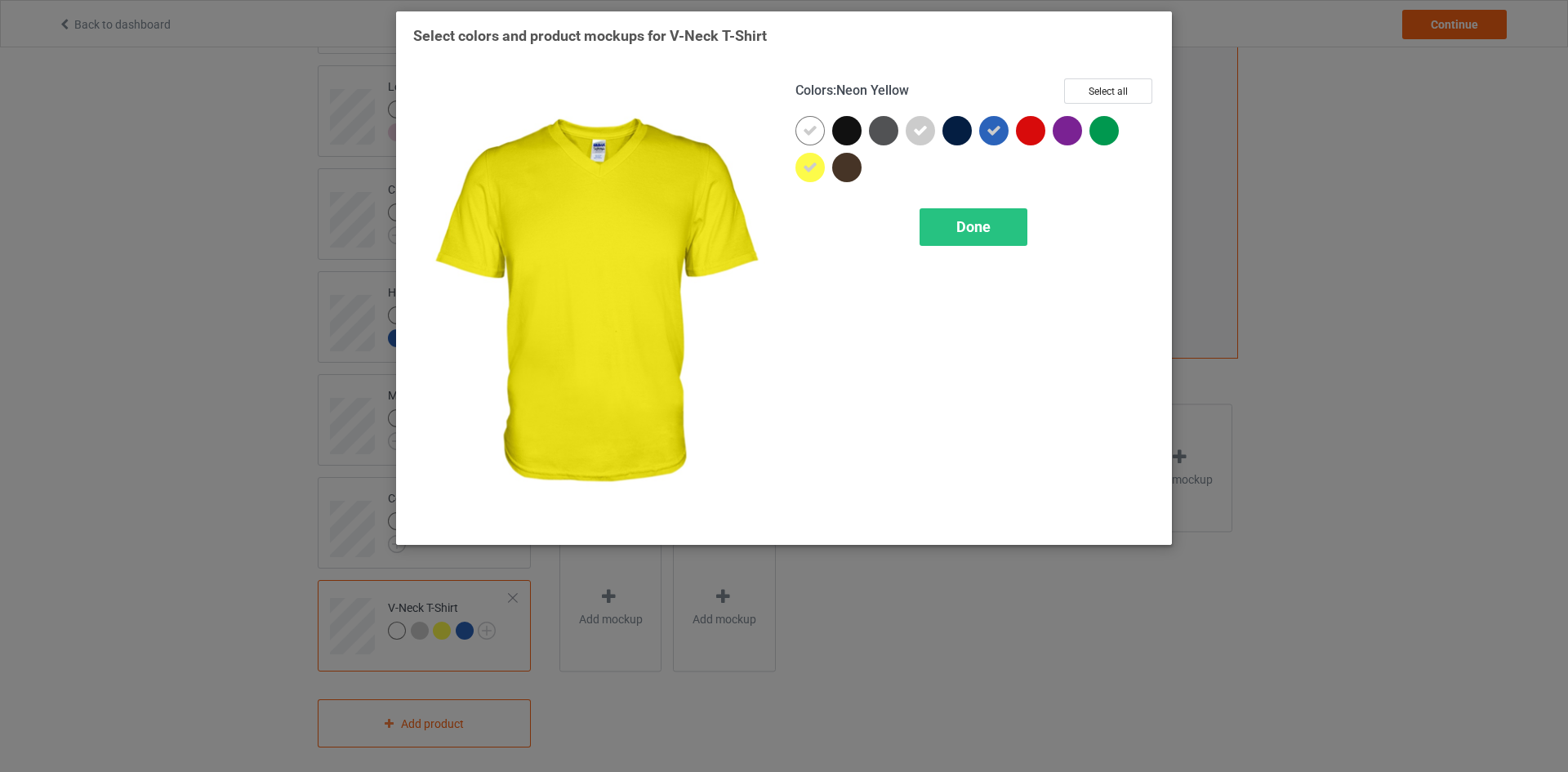
click at [801, 161] on div at bounding box center [810, 167] width 29 height 29
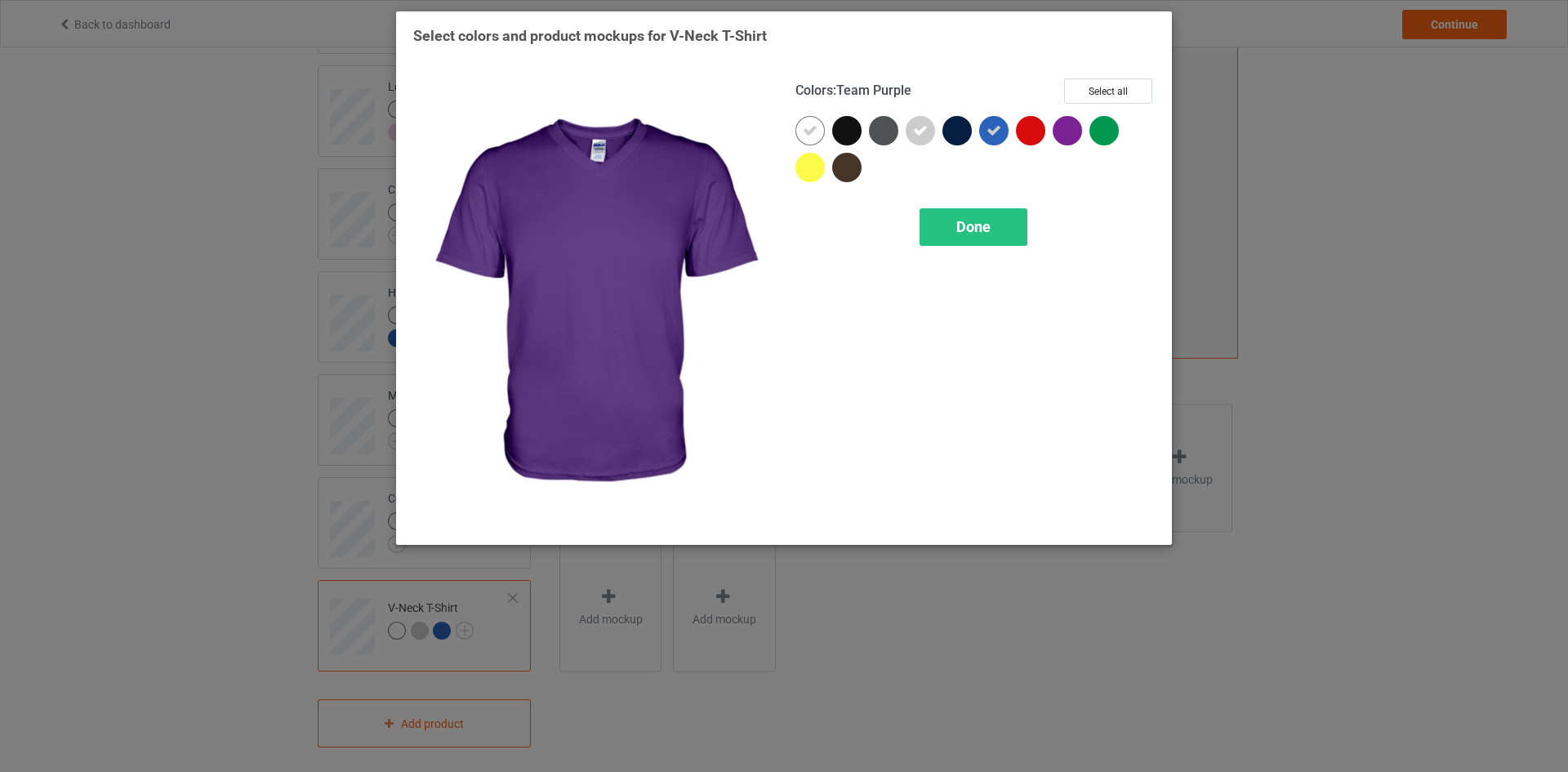
click at [1056, 131] on div at bounding box center [1066, 130] width 29 height 29
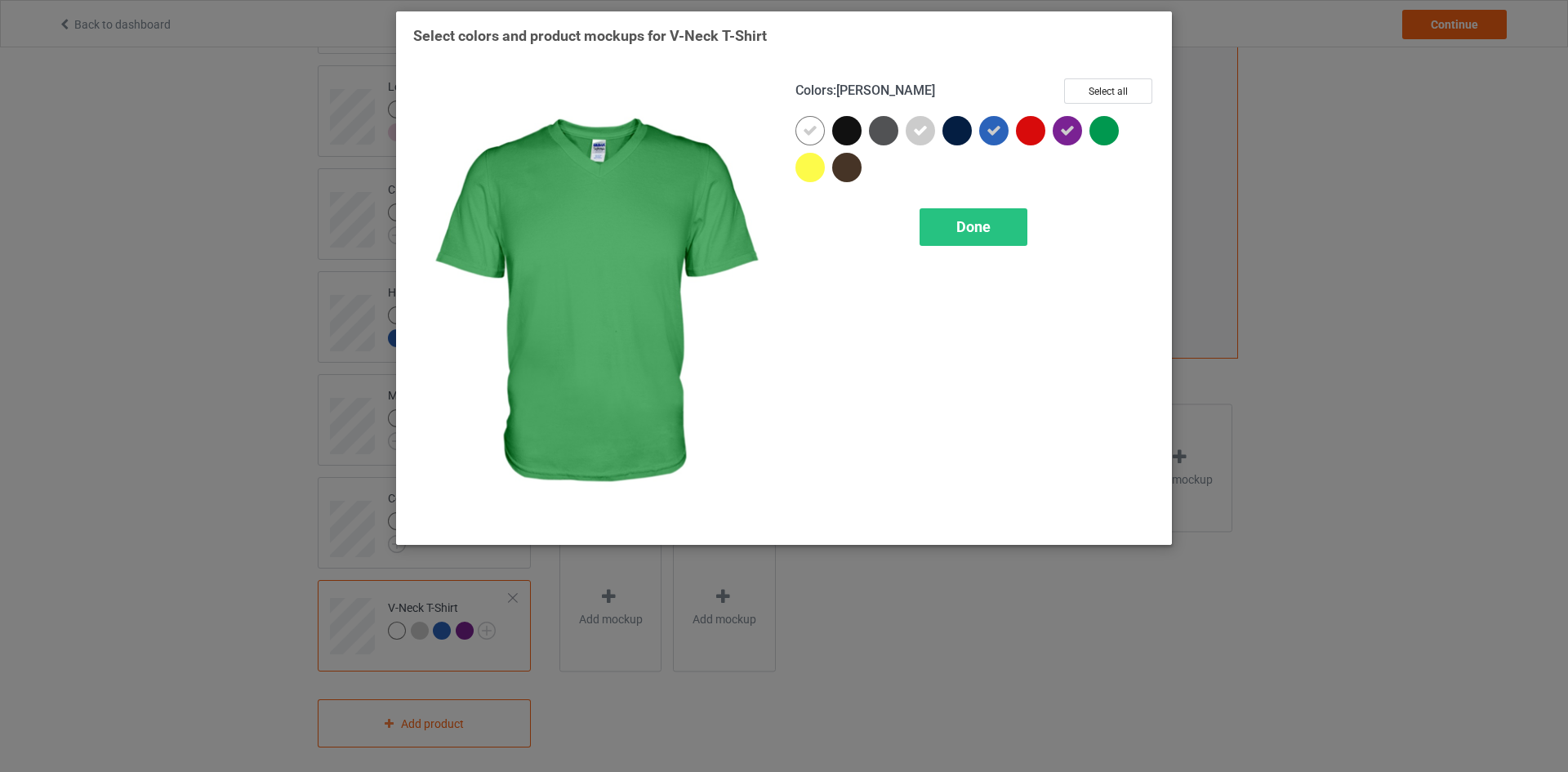
drag, startPoint x: 1118, startPoint y: 138, endPoint x: 1109, endPoint y: 141, distance: 9.5
click at [1117, 138] on div at bounding box center [1108, 134] width 37 height 37
click at [1013, 214] on div "Done" at bounding box center [973, 227] width 108 height 38
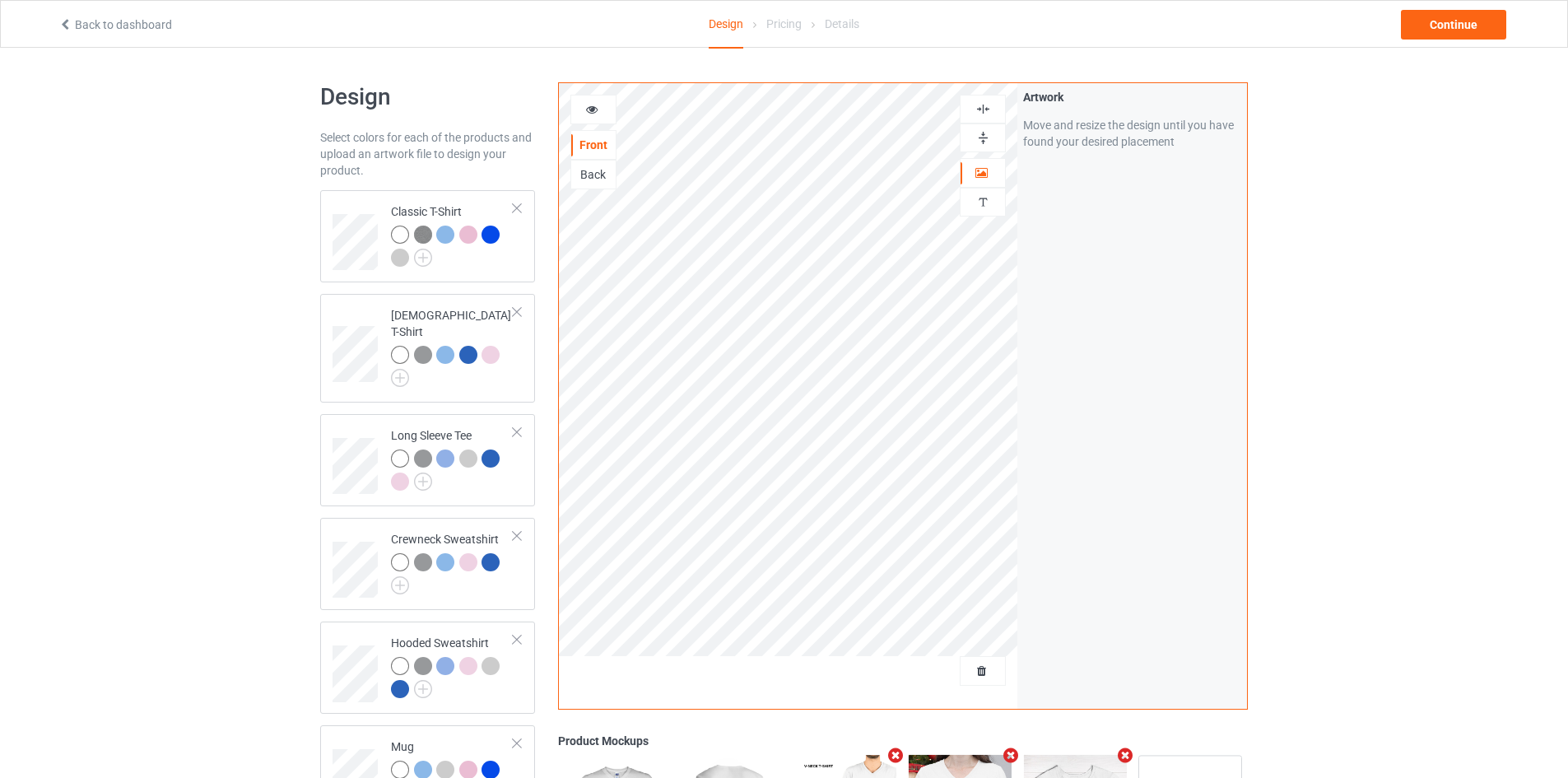
click at [577, 109] on div at bounding box center [594, 109] width 44 height 17
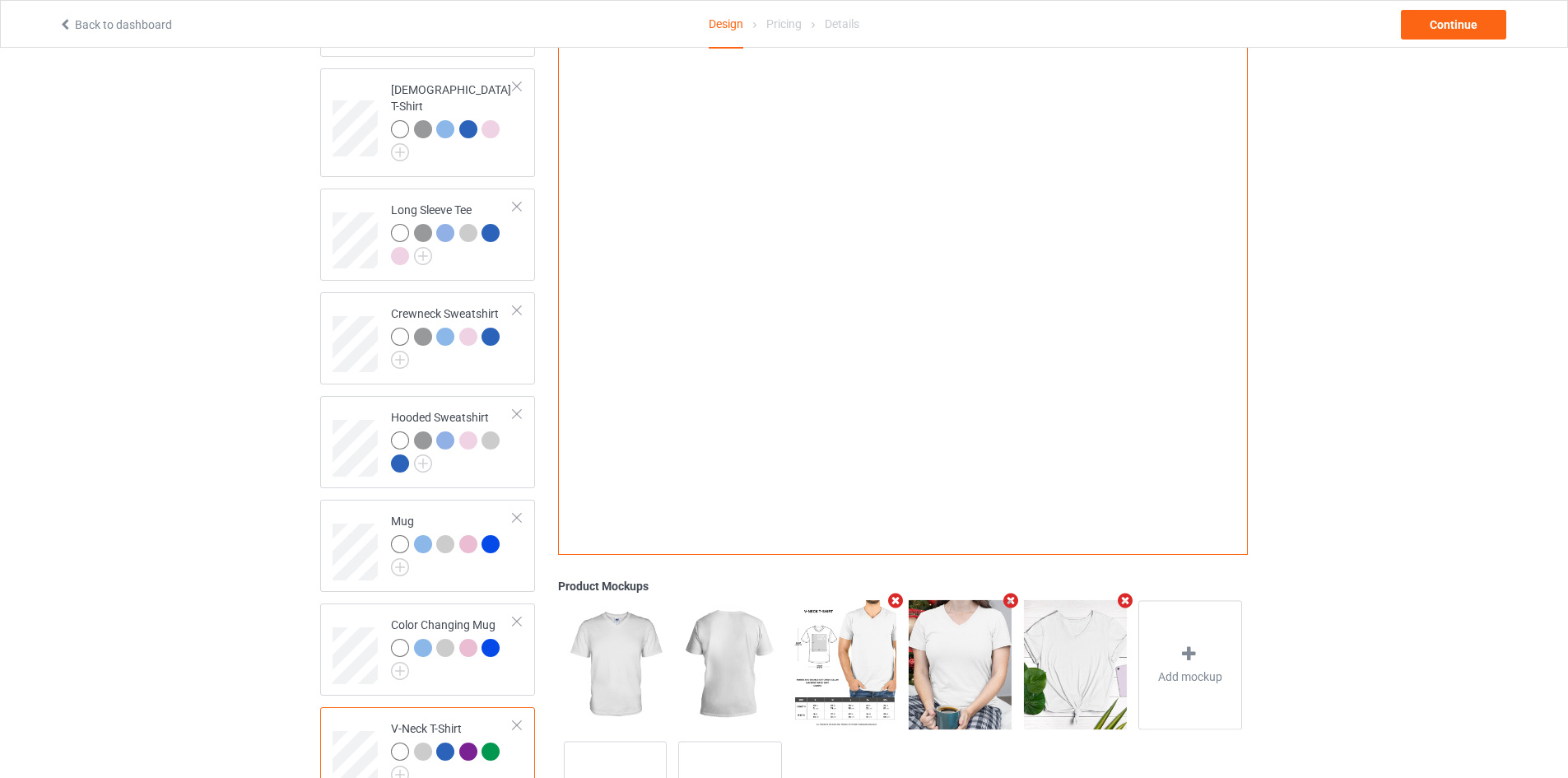
scroll to position [349, 0]
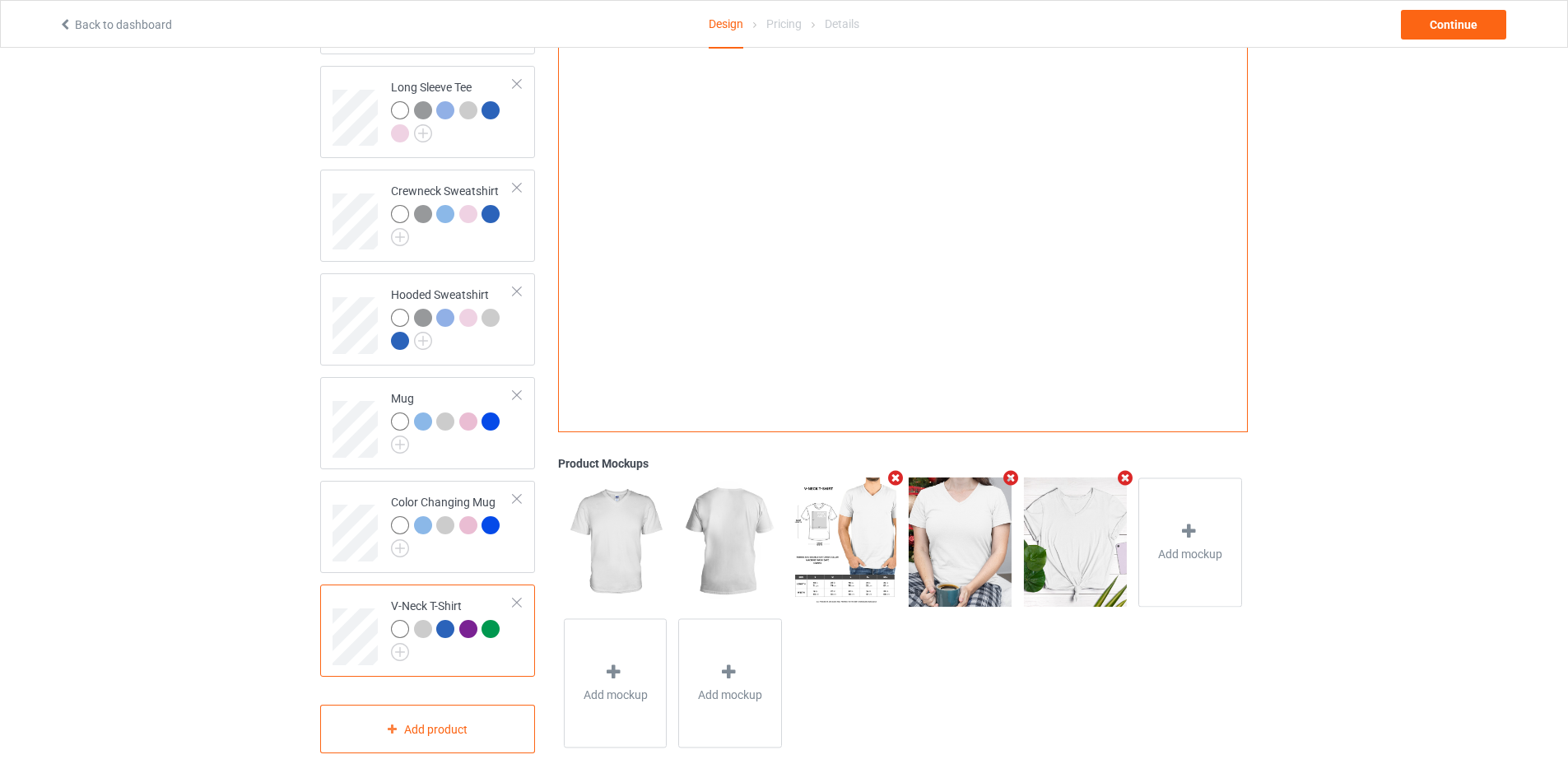
click at [464, 620] on div at bounding box center [468, 629] width 18 height 18
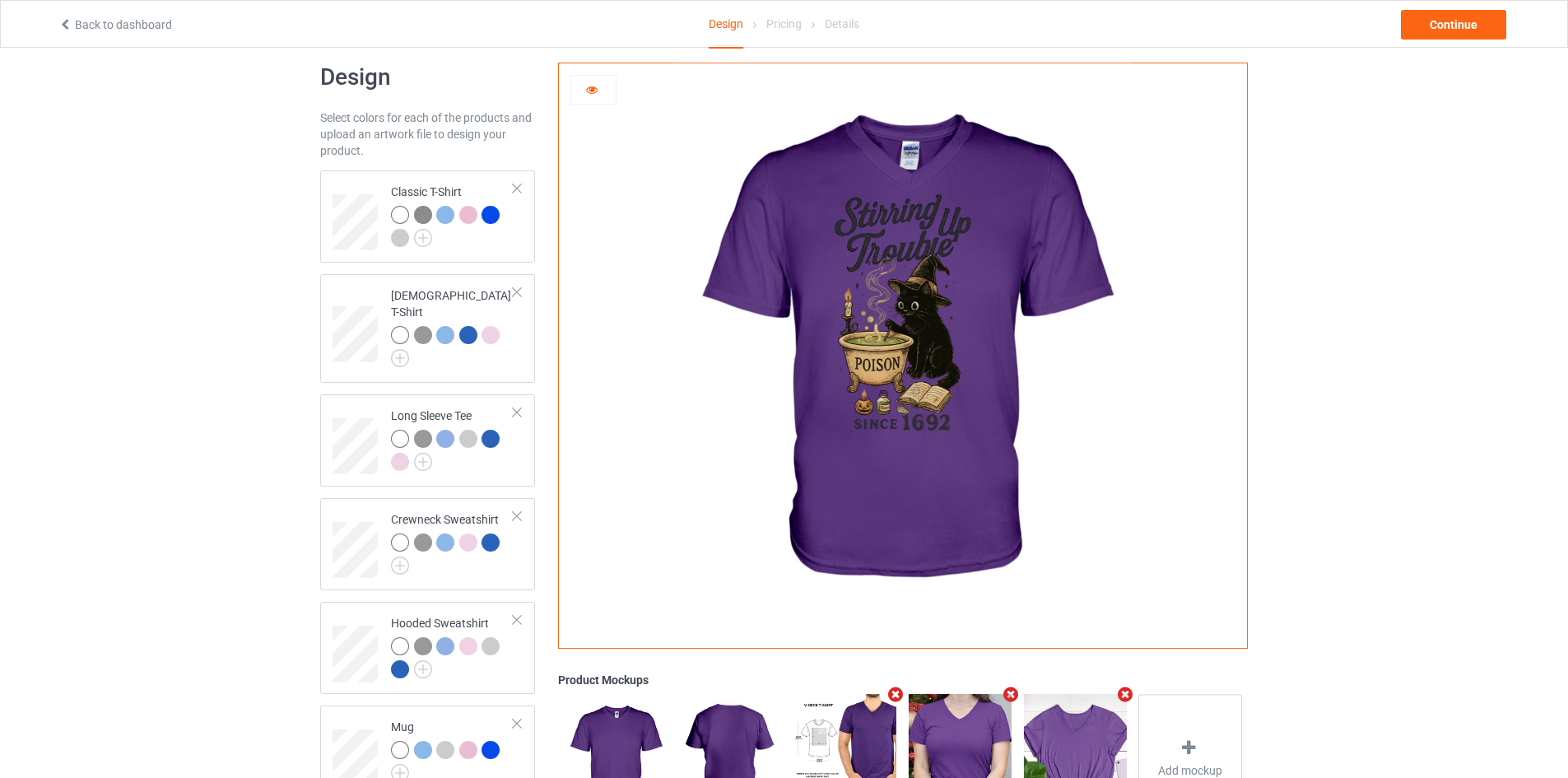
scroll to position [19, 0]
click at [1439, 20] on div "Continue" at bounding box center [1453, 24] width 106 height 29
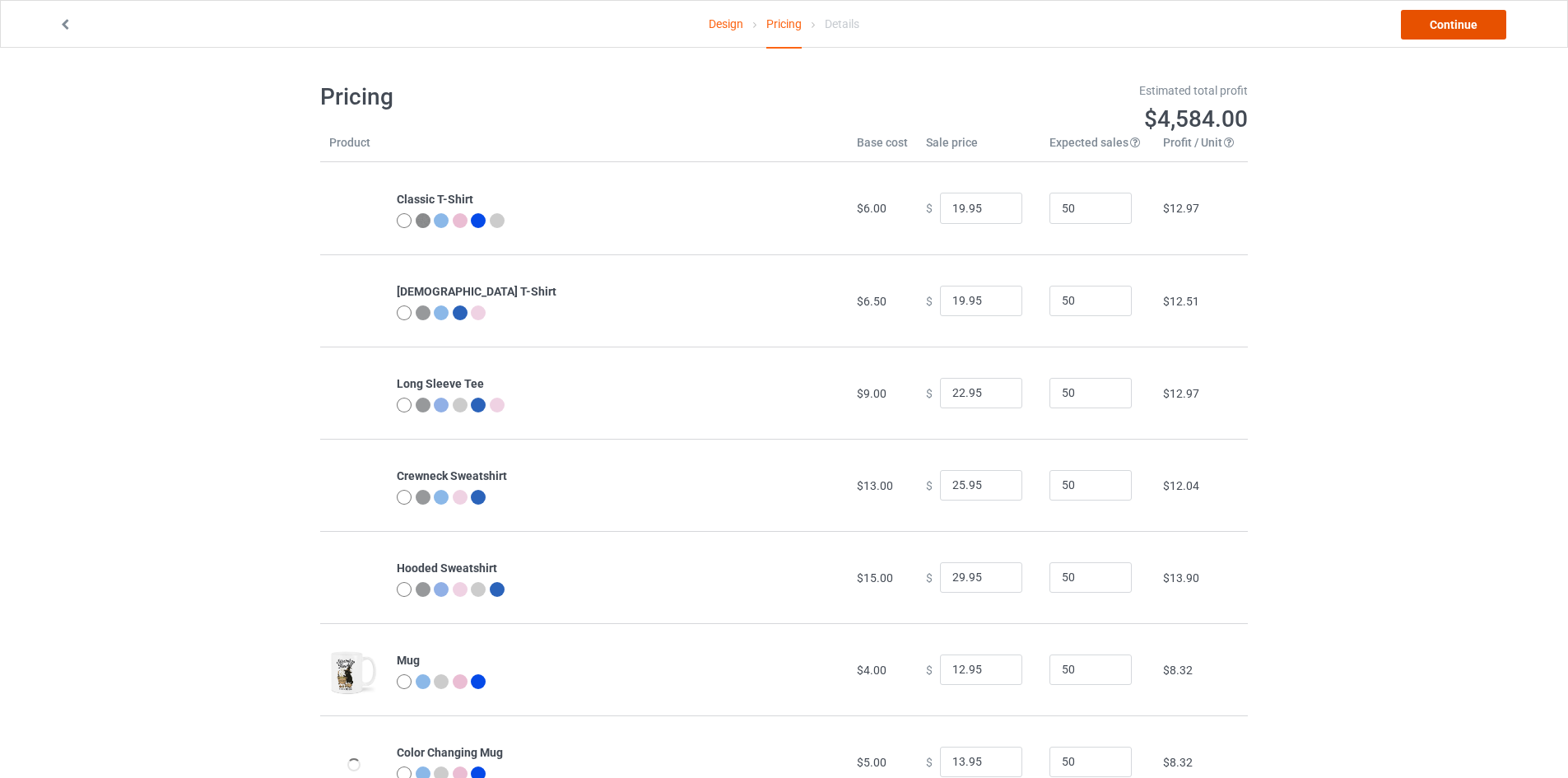
click at [1421, 29] on link "Continue" at bounding box center [1453, 24] width 106 height 29
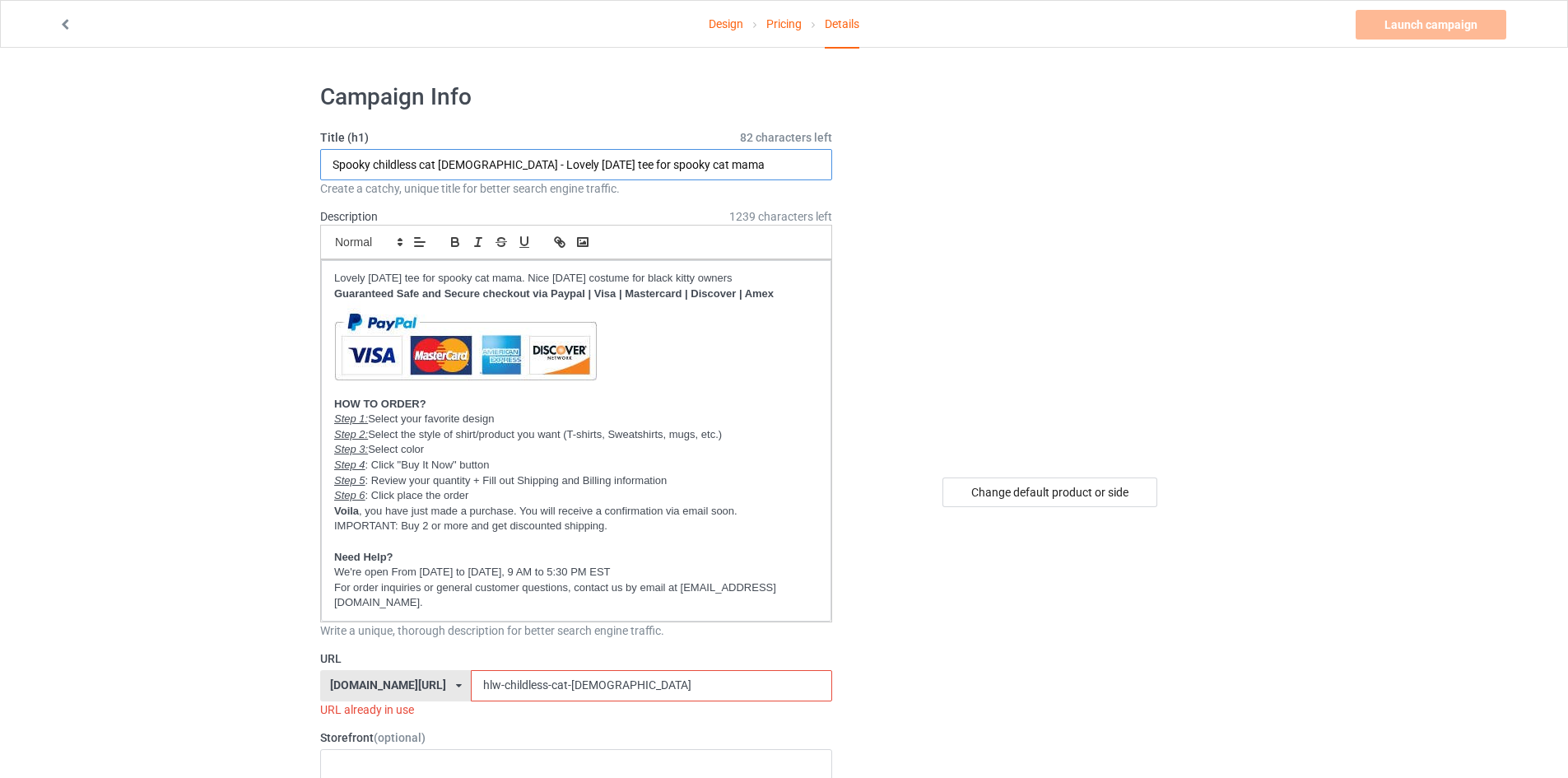
drag, startPoint x: 460, startPoint y: 159, endPoint x: 252, endPoint y: 167, distance: 208.2
click at [571, 156] on input "Poison co. Strirring up trouble since 1692 - Lovely Halloween tee for spooky ca…" at bounding box center [576, 164] width 512 height 31
drag, startPoint x: 633, startPoint y: 164, endPoint x: 1077, endPoint y: 152, distance: 444.2
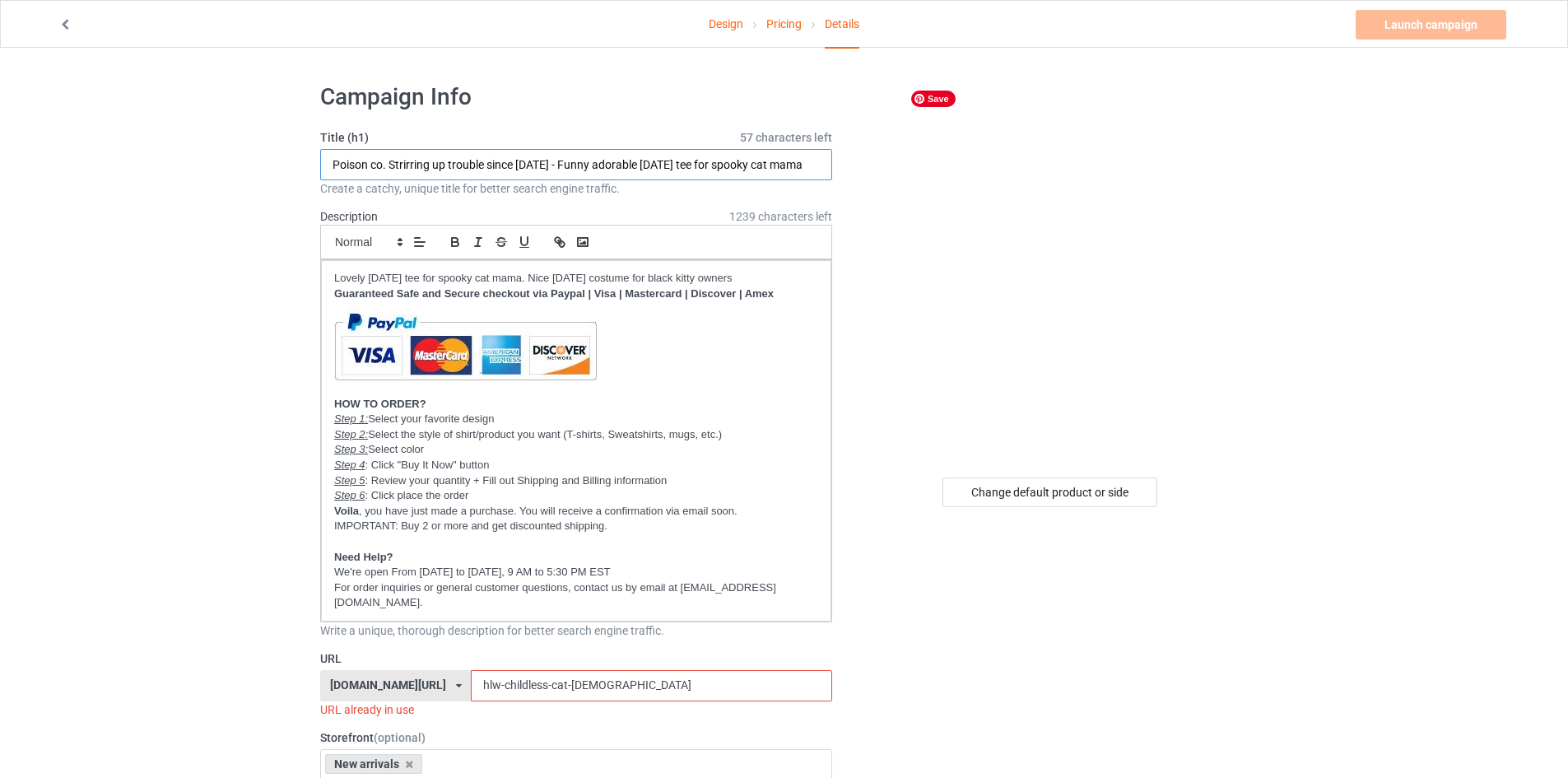
drag, startPoint x: 550, startPoint y: 163, endPoint x: 978, endPoint y: 162, distance: 428.0
type input "Poison co. Strirring up trouble since 1692 - Funny adorable wicked witch black …"
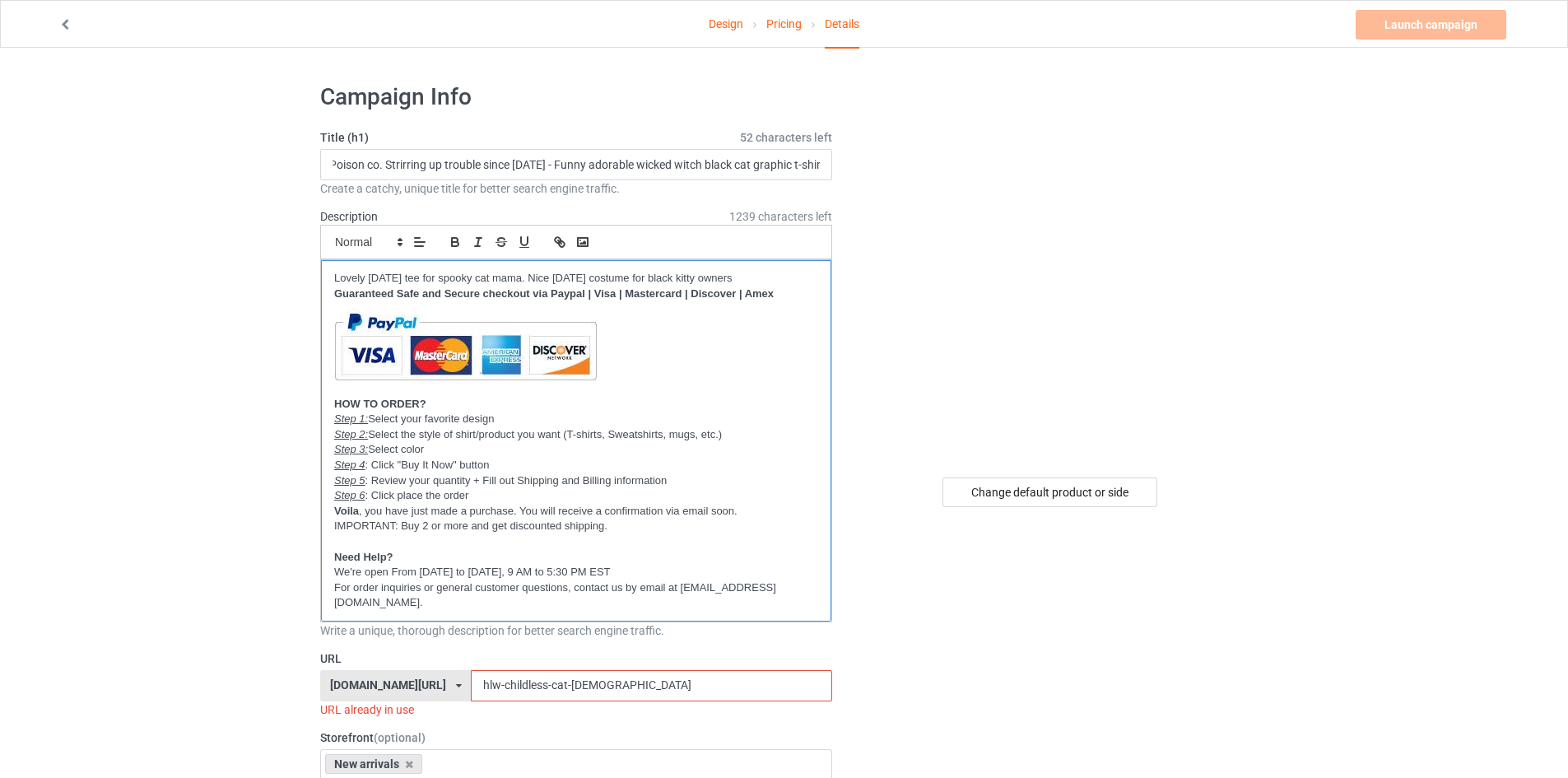
scroll to position [0, 0]
drag, startPoint x: 522, startPoint y: 276, endPoint x: 361, endPoint y: 272, distance: 161.0
drag, startPoint x: 592, startPoint y: 277, endPoint x: 990, endPoint y: 260, distance: 398.4
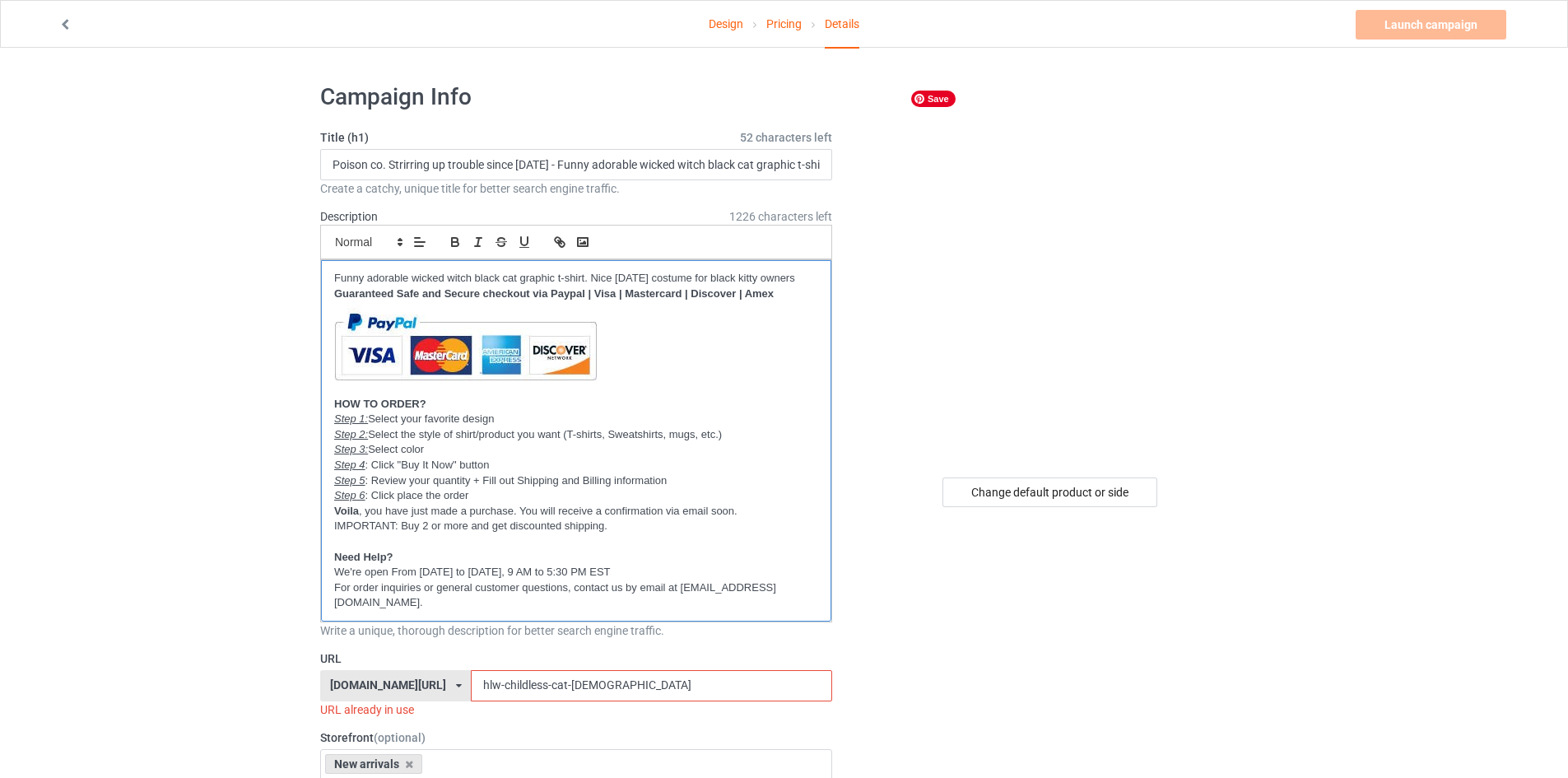
click at [732, 284] on p "Funny adorable wicked witch black cat graphic t-shirt. Nice Halloween costume f…" at bounding box center [576, 279] width 484 height 16
drag, startPoint x: 593, startPoint y: 273, endPoint x: 857, endPoint y: 263, distance: 264.2
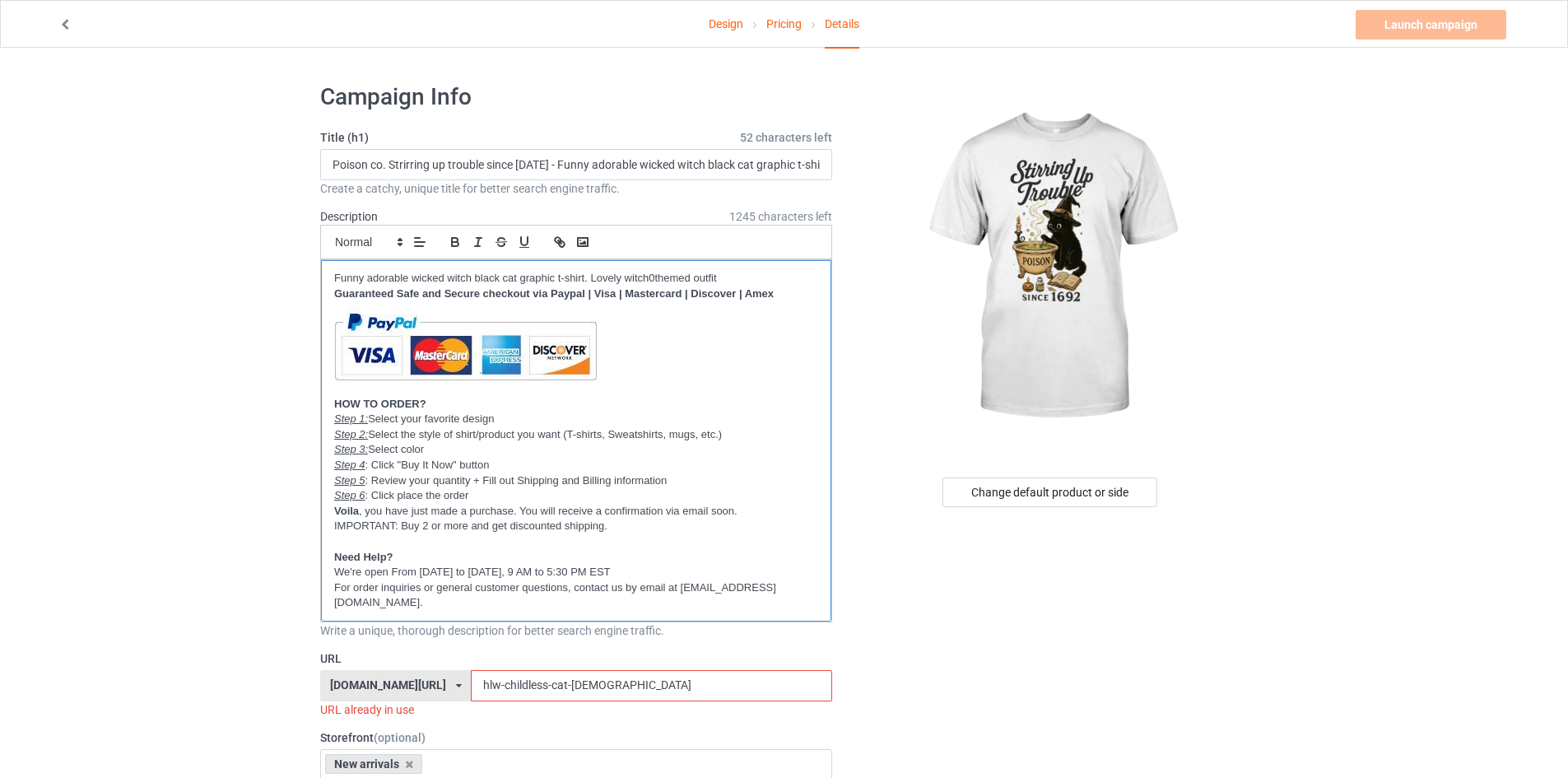
click at [652, 272] on p "Funny adorable wicked witch black cat graphic t-shirt. Lovely witch0themed outf…" at bounding box center [576, 279] width 484 height 16
click at [0, 0] on qb-div "Replace with witch-themed" at bounding box center [0, 0] width 0 height 0
click at [748, 284] on p "Funny adorable wicked witch black cat graphic t-shirt. Lovely witch-themed outf…" at bounding box center [576, 279] width 484 height 16
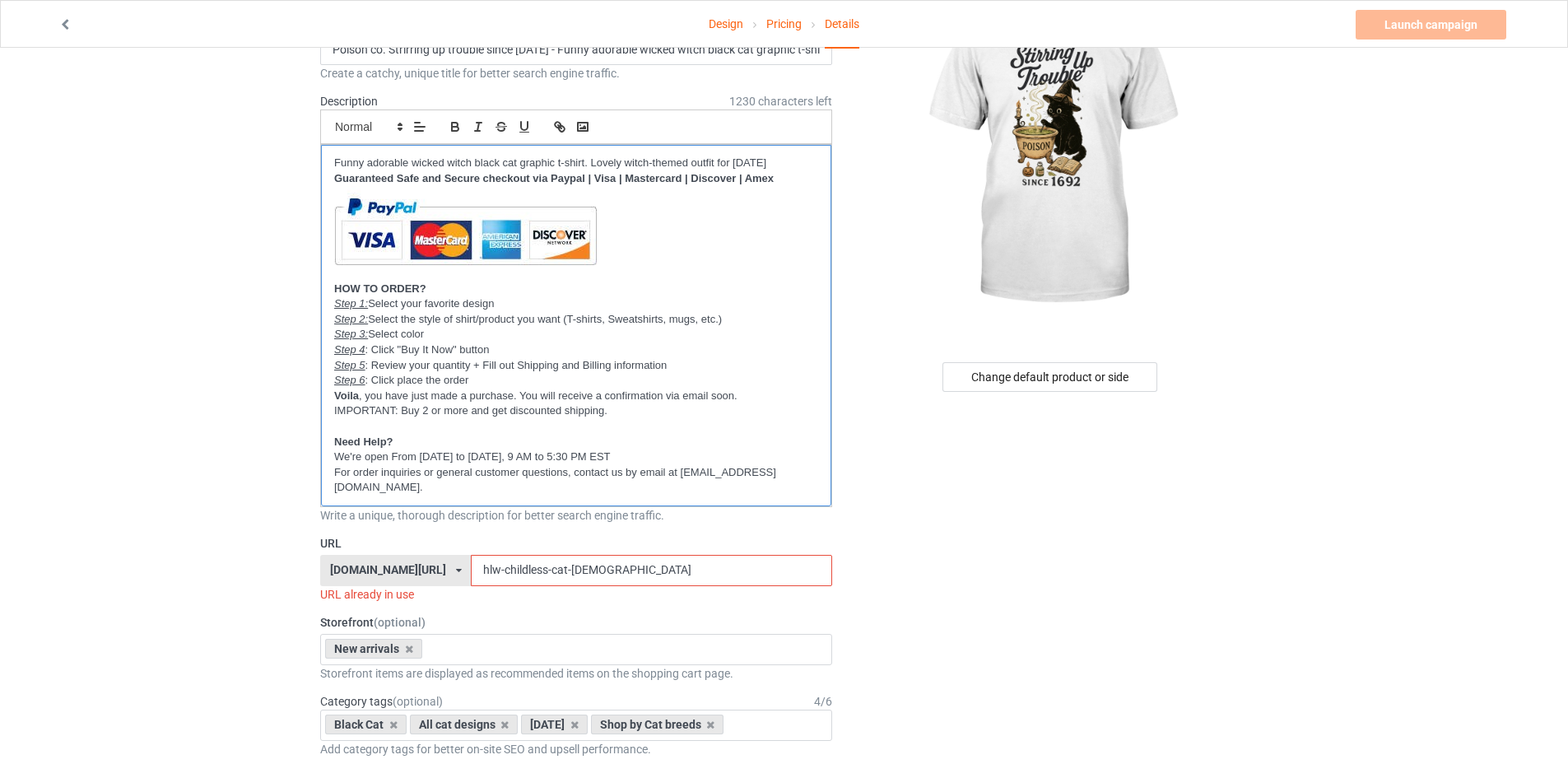
scroll to position [247, 0]
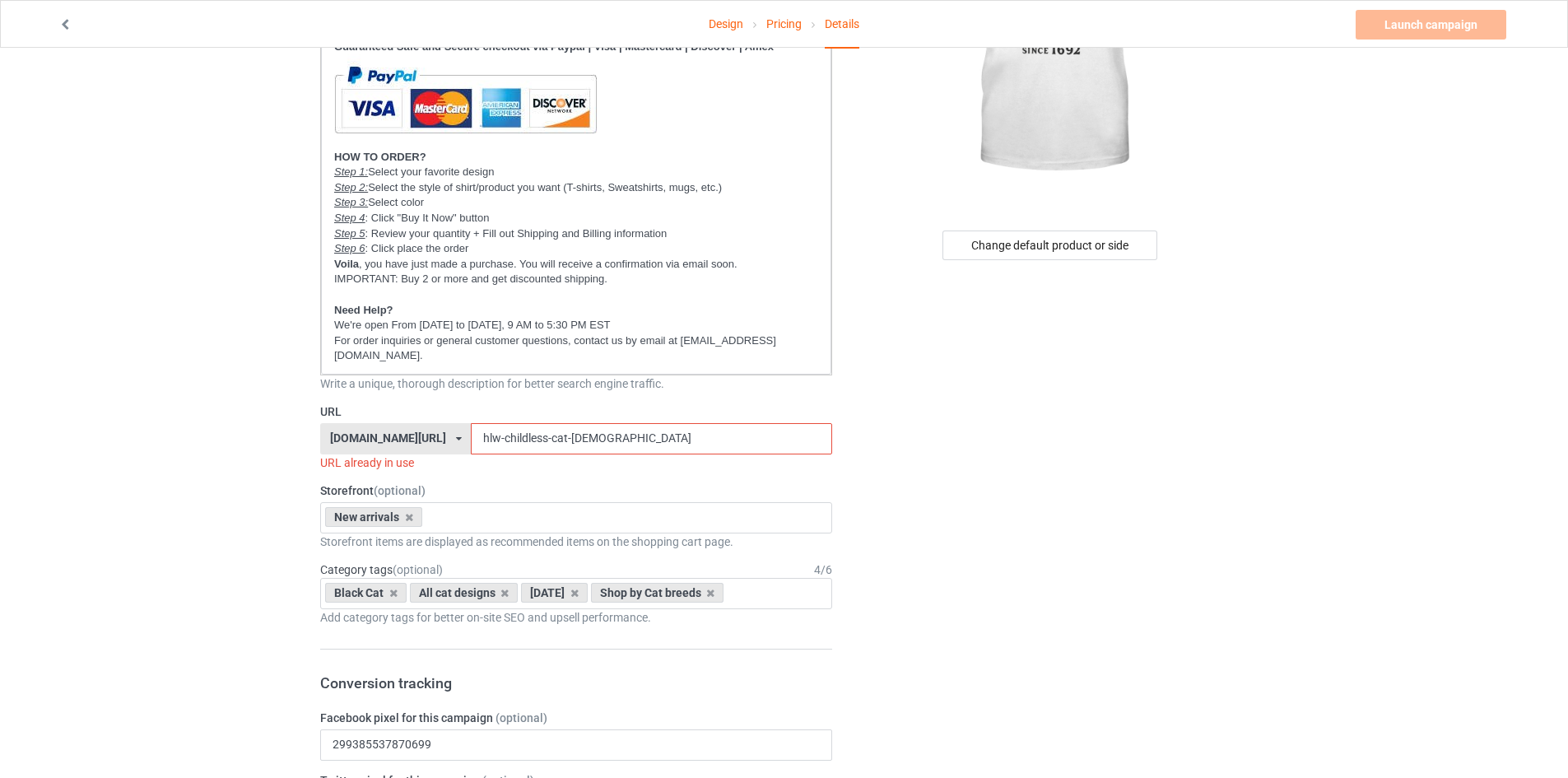
drag, startPoint x: 493, startPoint y: 434, endPoint x: 776, endPoint y: 416, distance: 283.6
click at [776, 416] on div "URL aestheticscup.com/ aestheticscup.com/ catsissy.com/ laztee.com/ teechip.com…" at bounding box center [576, 437] width 512 height 68
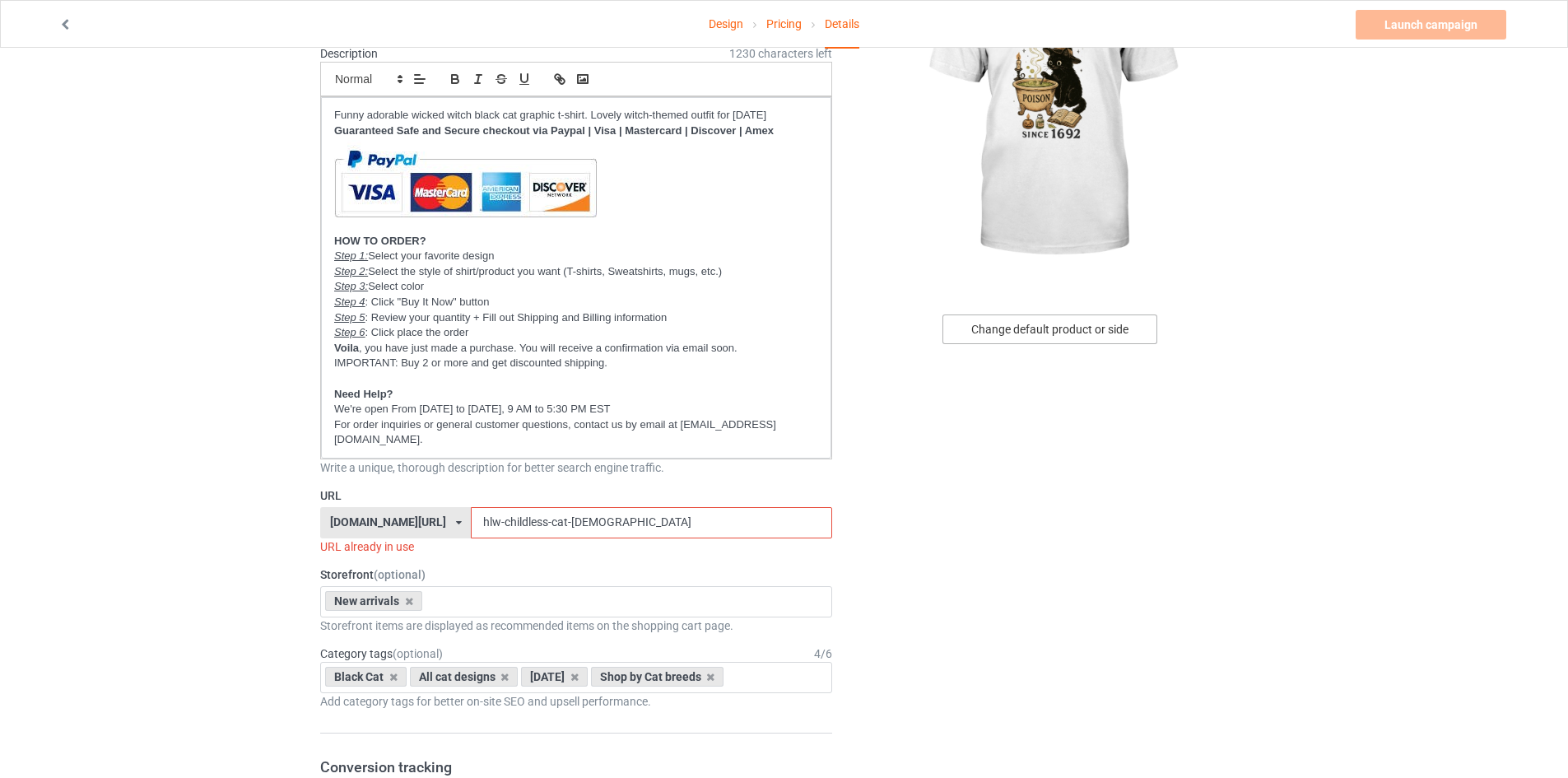
scroll to position [164, 0]
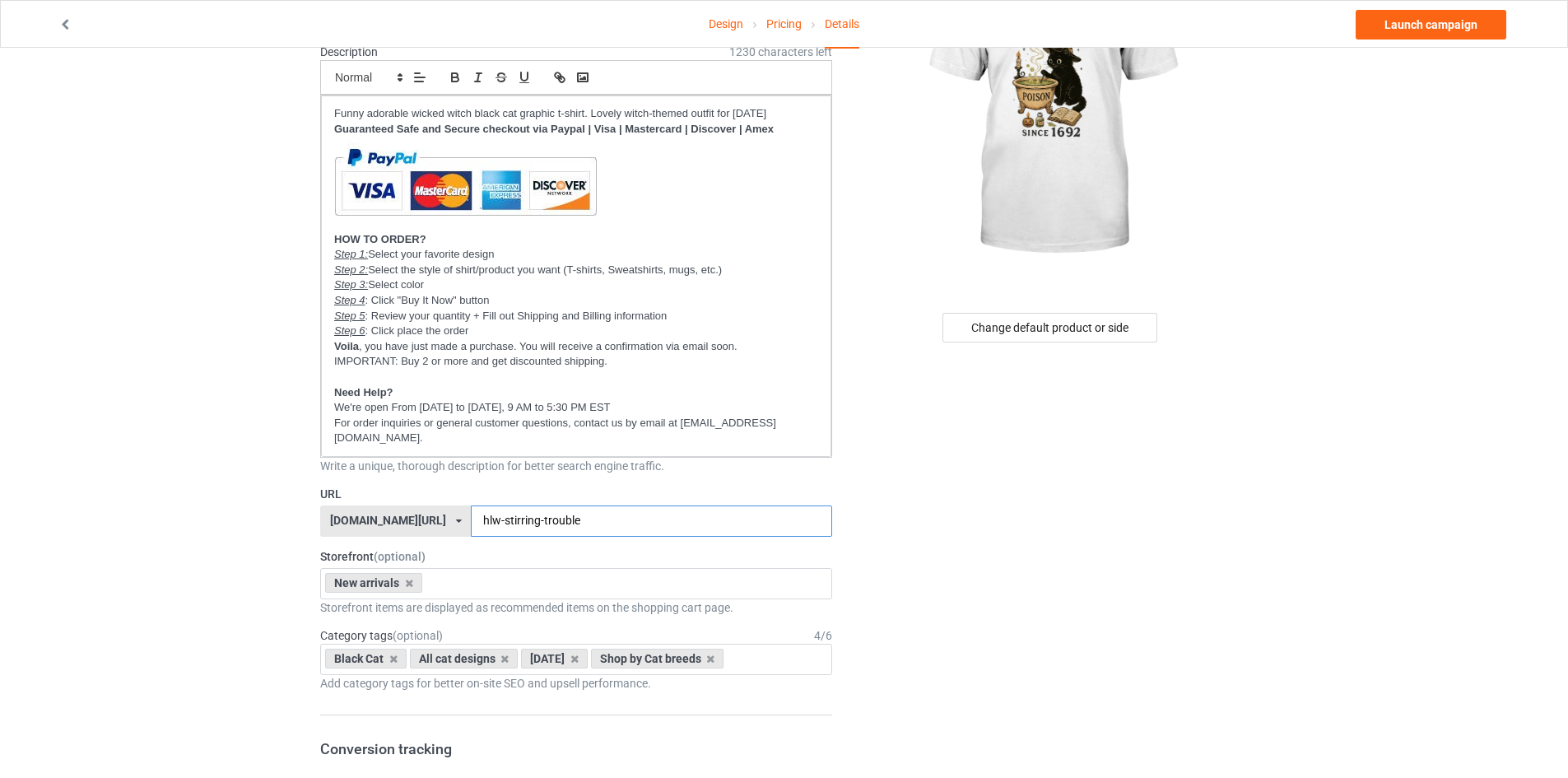
type input "hlw-stirring-trouble"
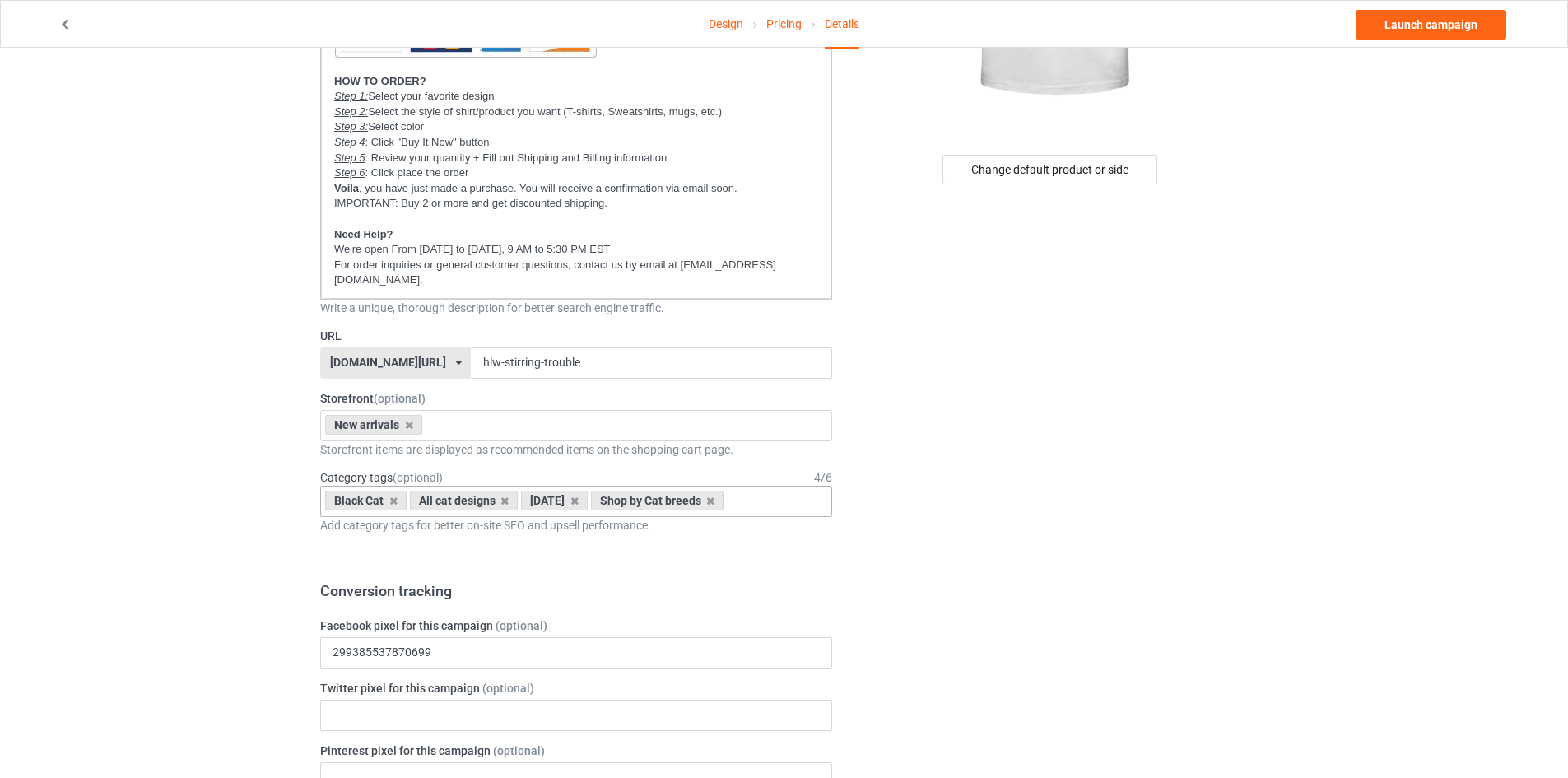
scroll to position [329, 0]
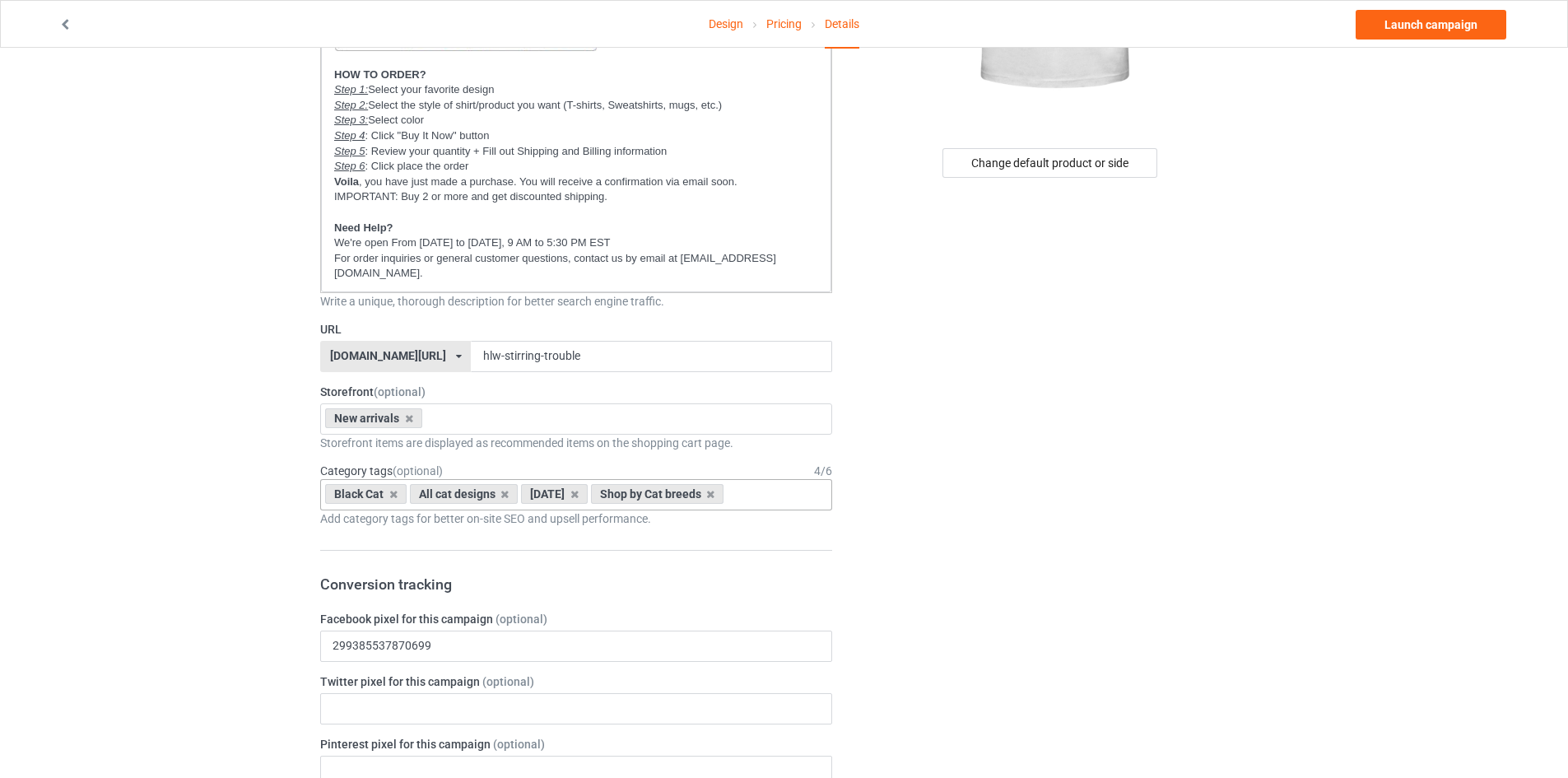
click at [754, 494] on input "text" at bounding box center [740, 494] width 26 height 14
type input "funny"
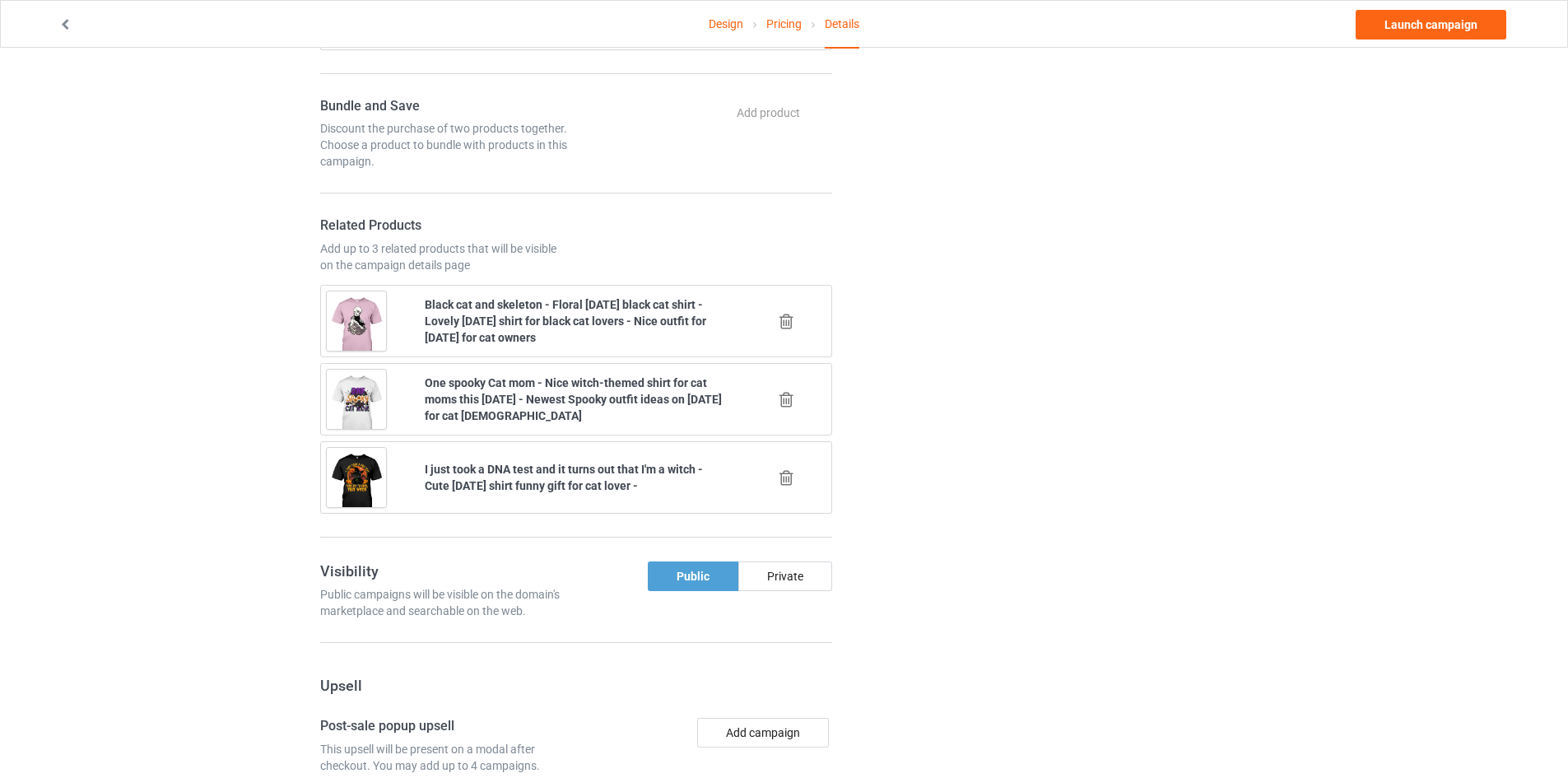
scroll to position [1152, 0]
click at [781, 317] on icon at bounding box center [786, 320] width 20 height 17
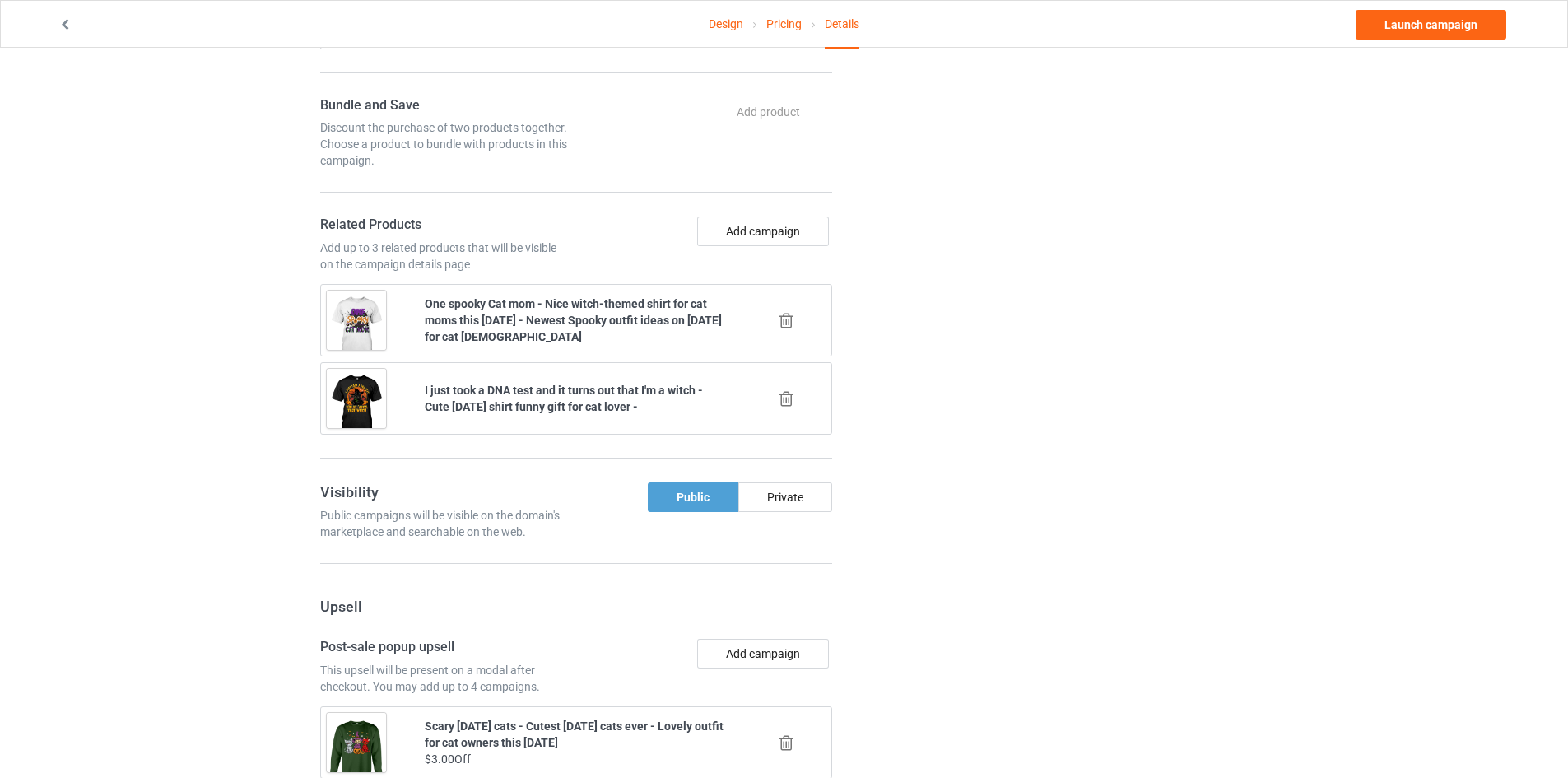
click at [781, 317] on icon at bounding box center [786, 320] width 20 height 17
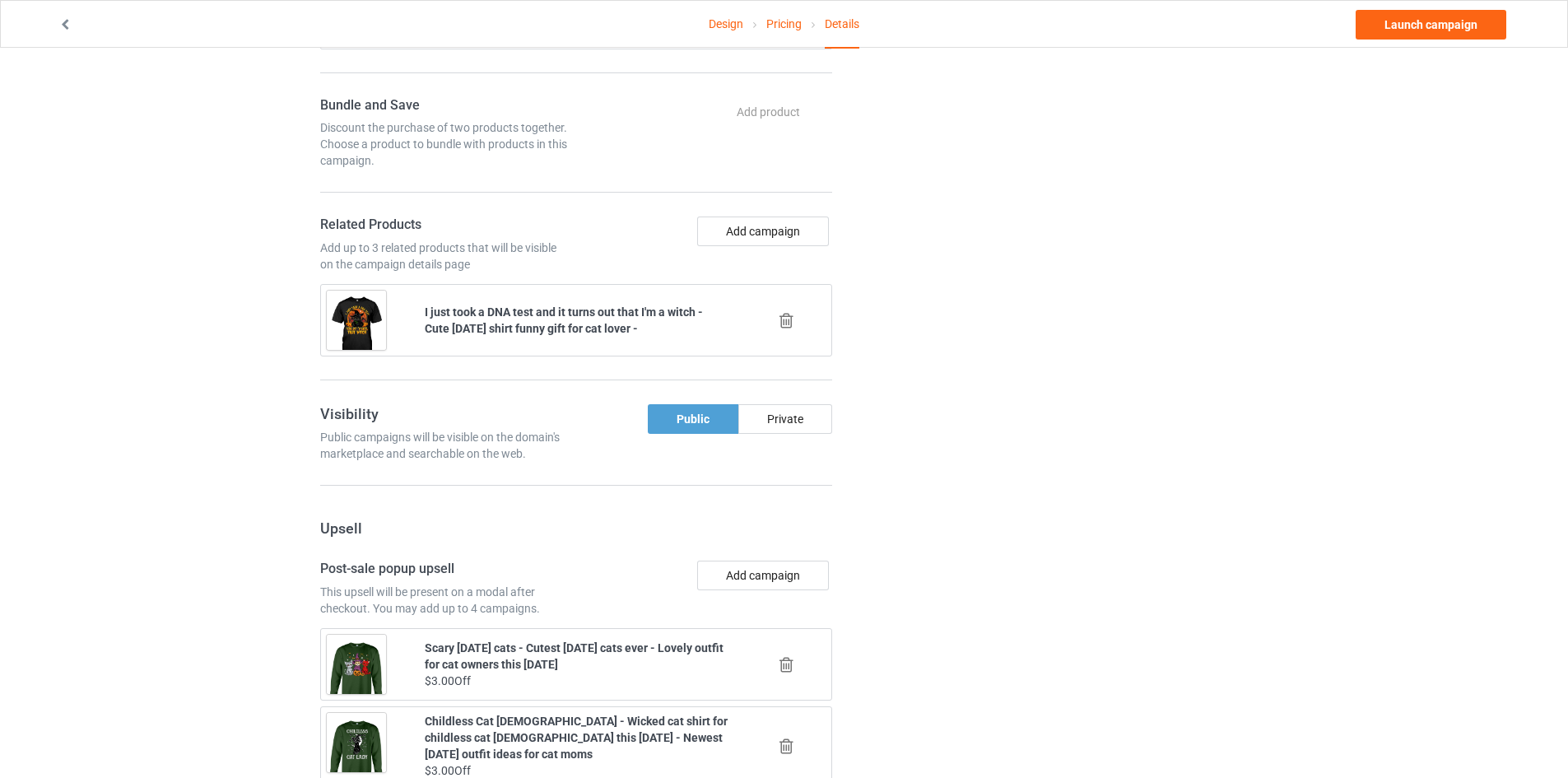
click at [781, 317] on icon at bounding box center [786, 320] width 20 height 17
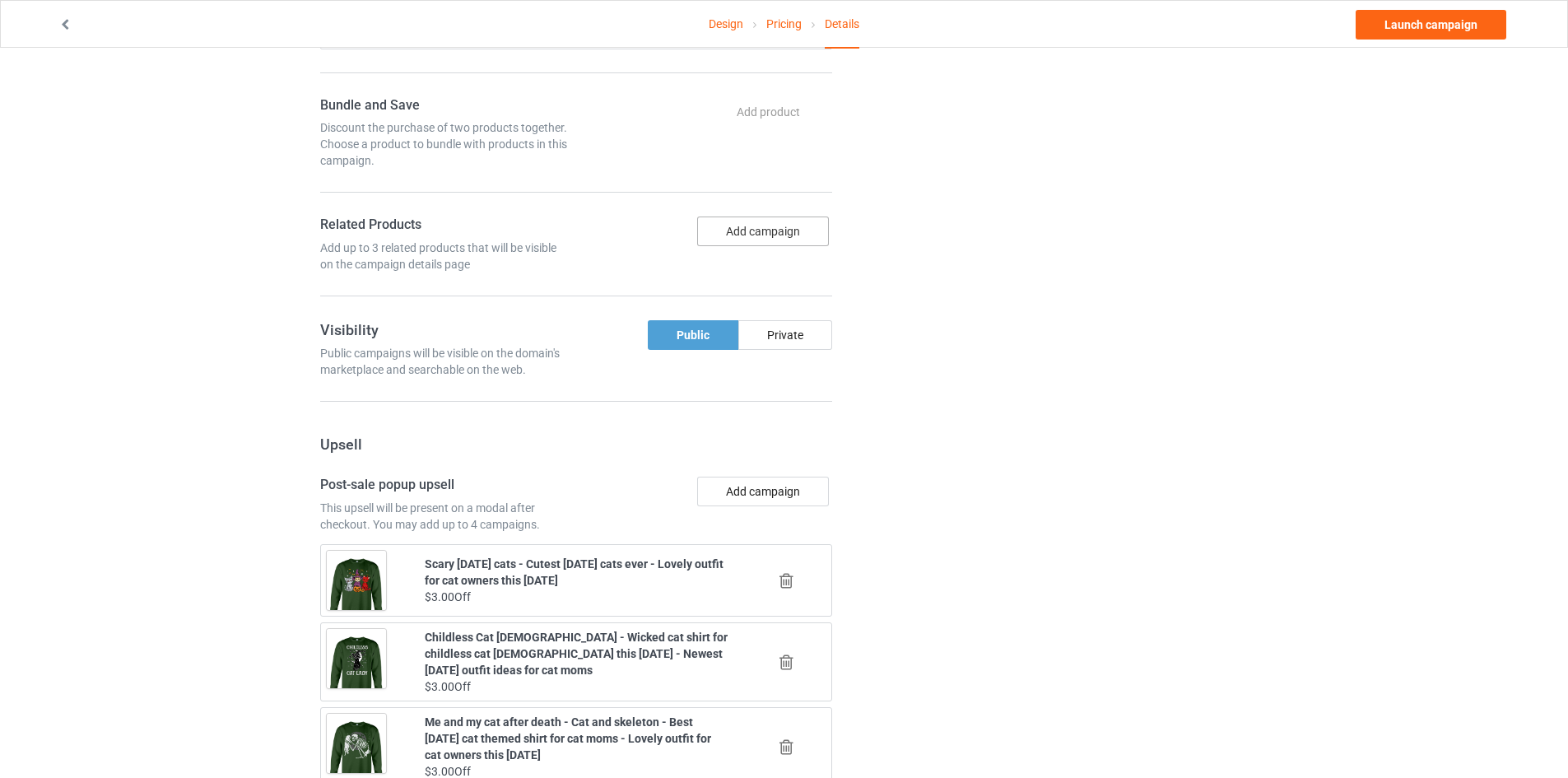
click at [780, 236] on button "Add campaign" at bounding box center [763, 230] width 132 height 29
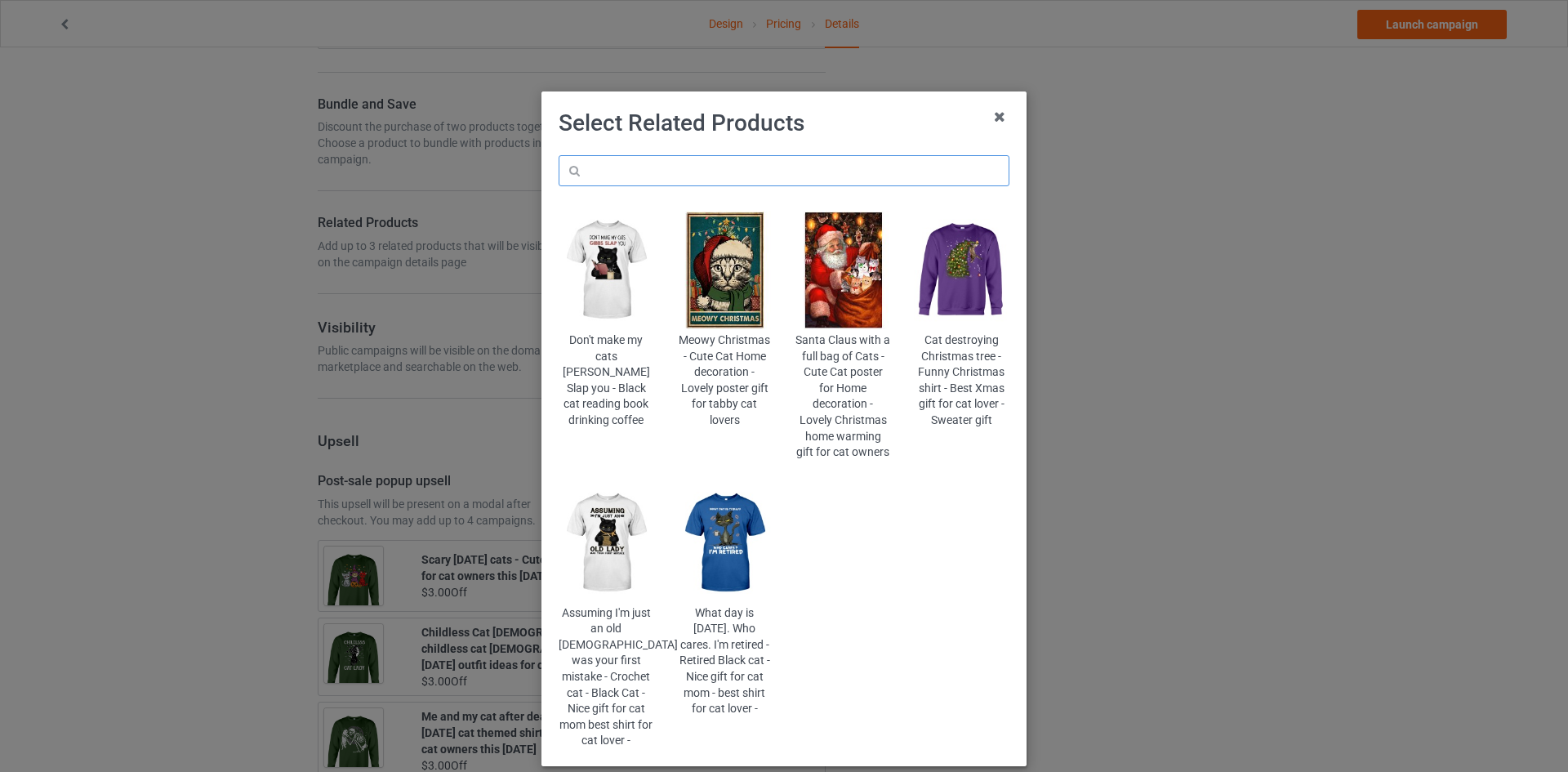
click at [773, 170] on input "text" at bounding box center [783, 170] width 451 height 31
type input "poison"
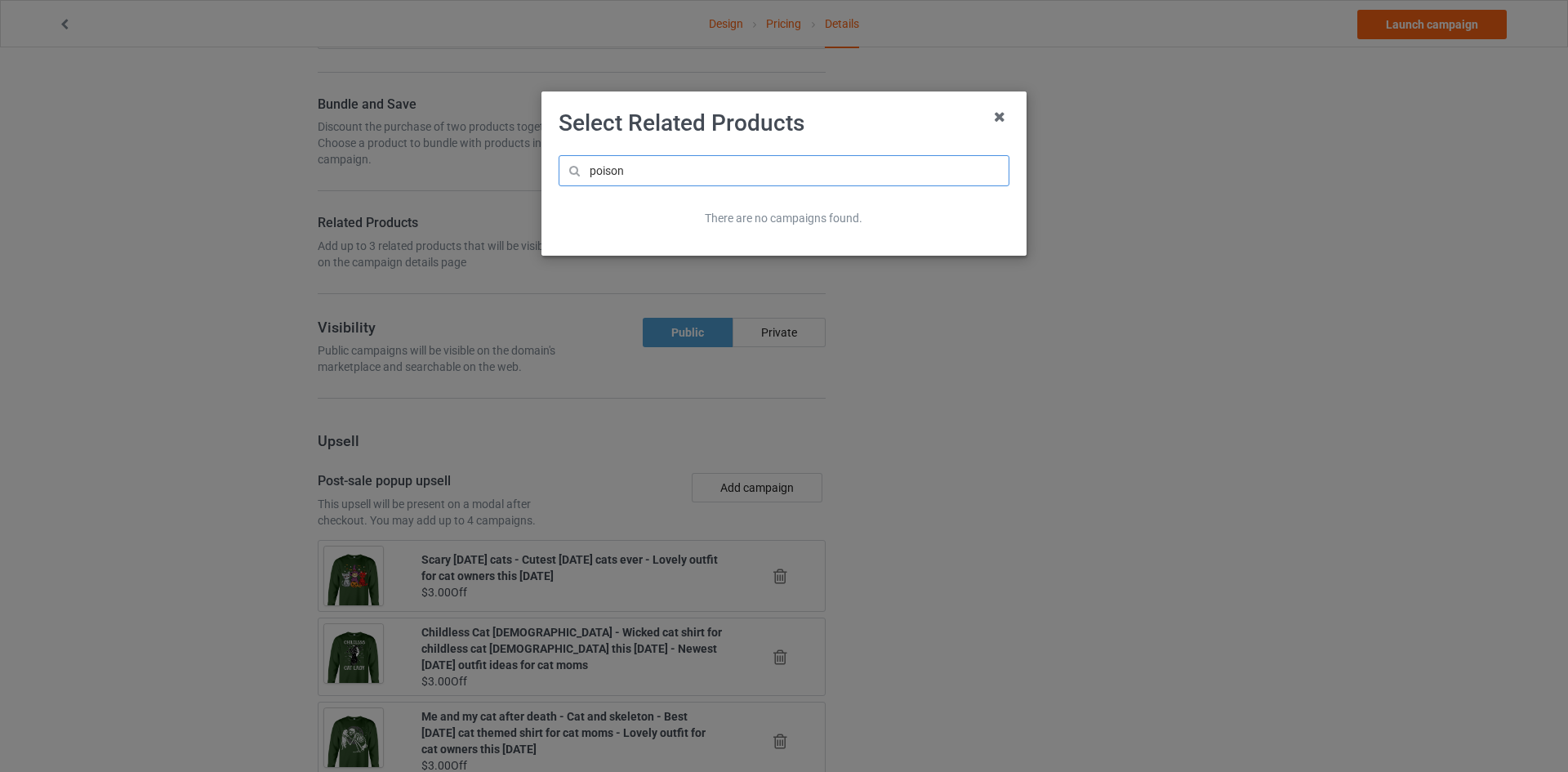
drag, startPoint x: 647, startPoint y: 176, endPoint x: 508, endPoint y: 175, distance: 139.0
click at [508, 175] on div "Select Related Products poison There are no campaigns found." at bounding box center [784, 386] width 1568 height 772
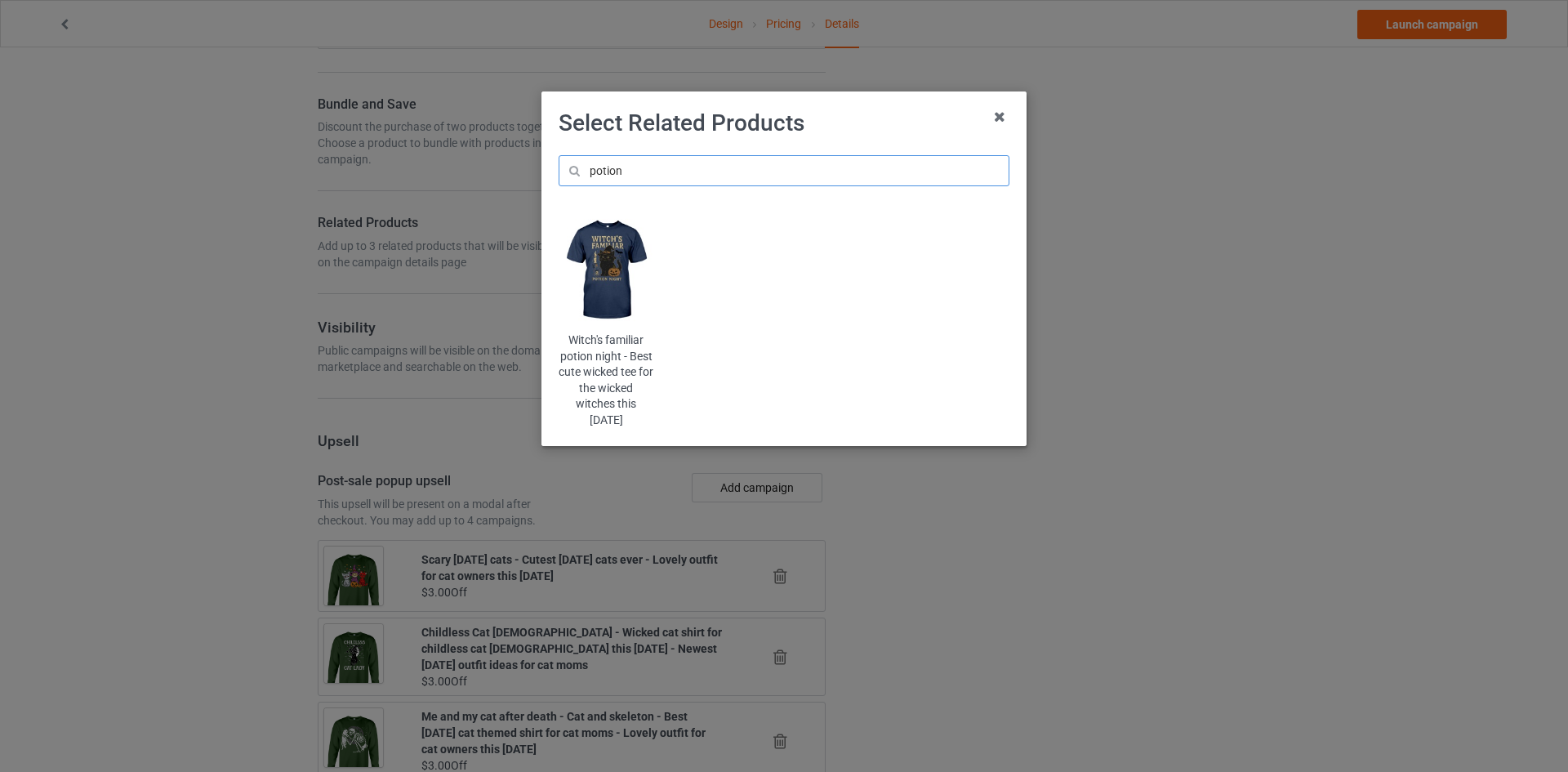
type input "potion"
click at [629, 258] on img at bounding box center [606, 270] width 95 height 119
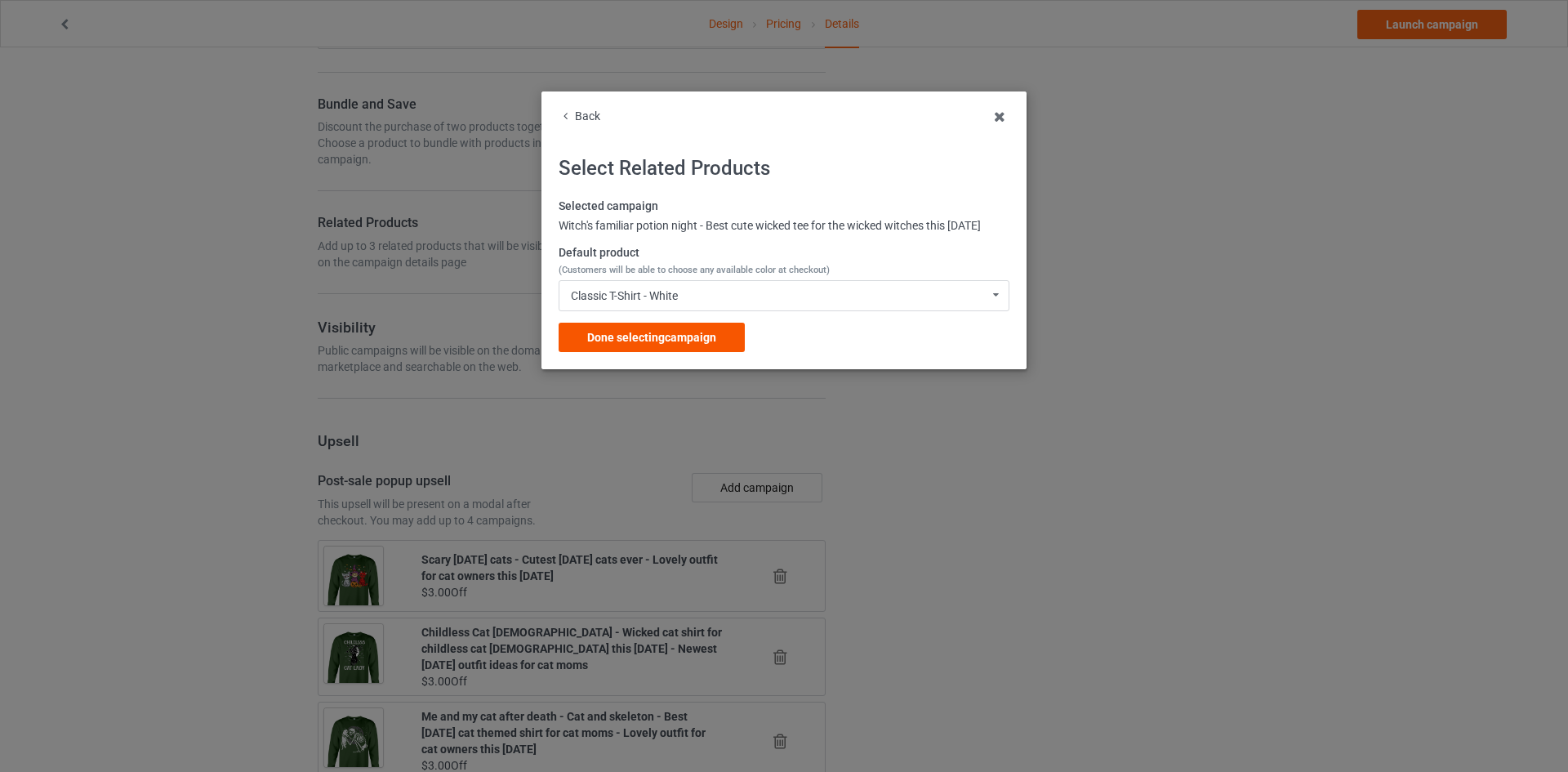
click at [661, 326] on div "Done selecting campaign" at bounding box center [651, 337] width 186 height 29
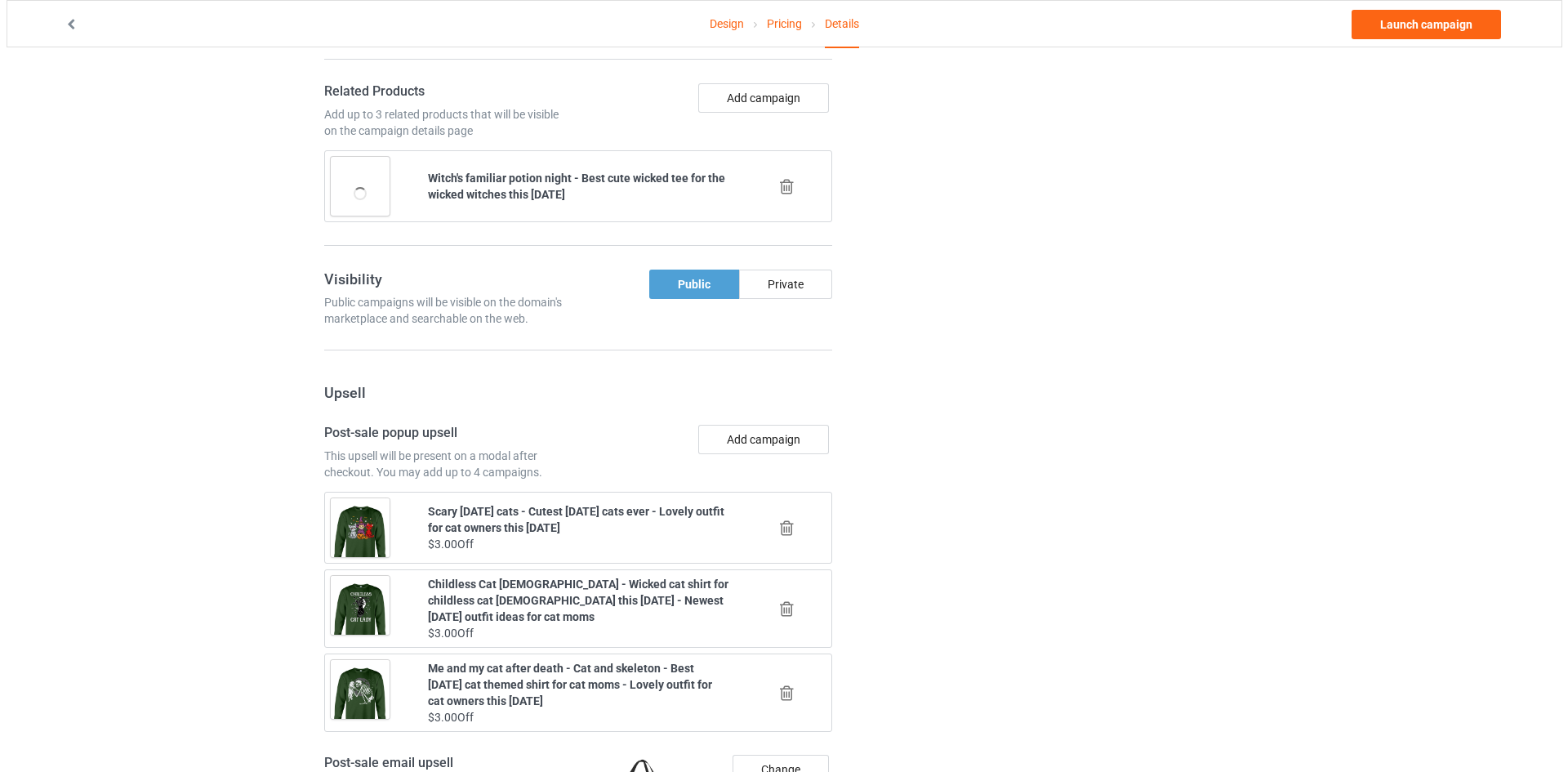
scroll to position [1062, 0]
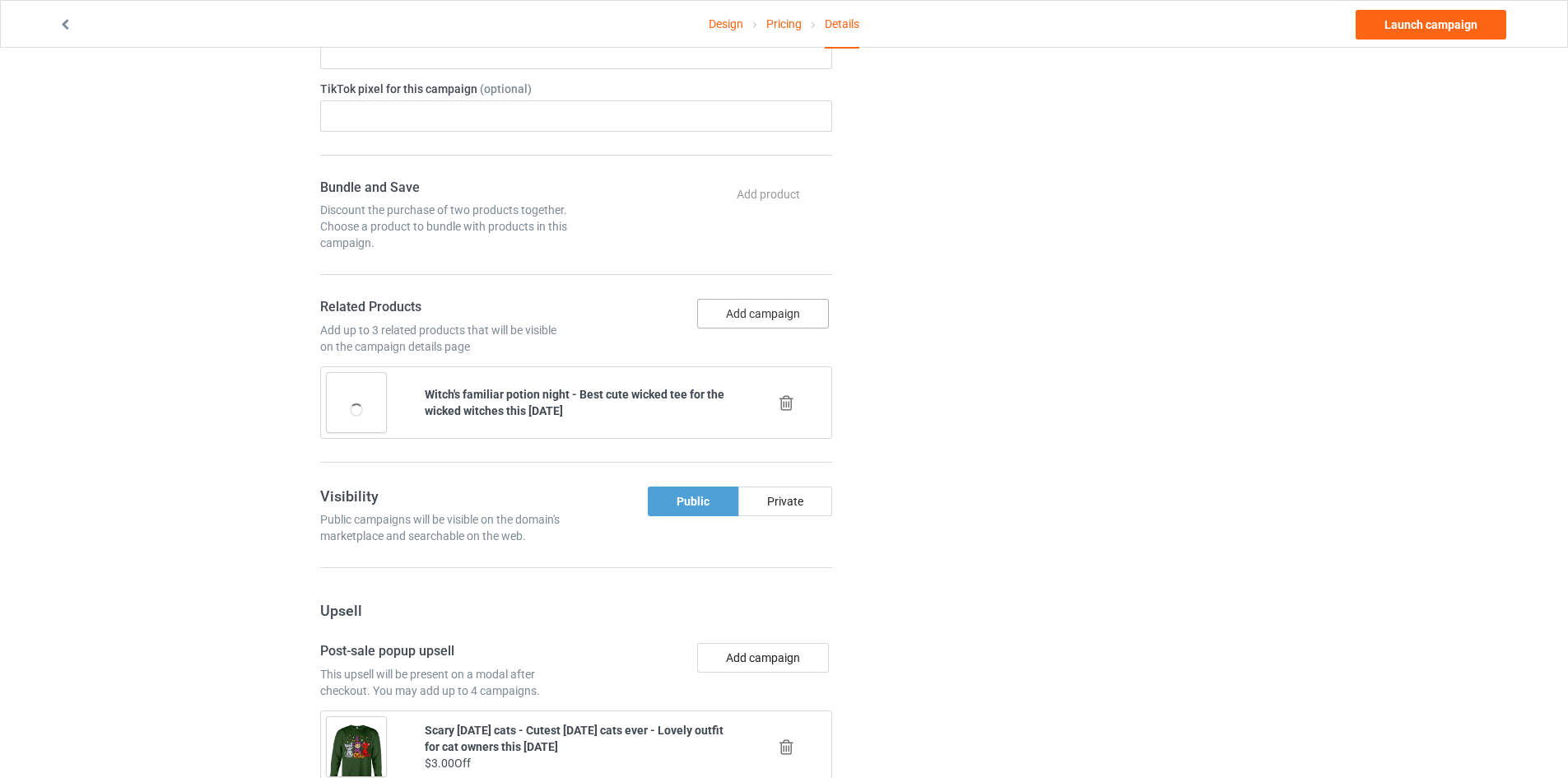
click at [745, 319] on button "Add campaign" at bounding box center [763, 313] width 132 height 29
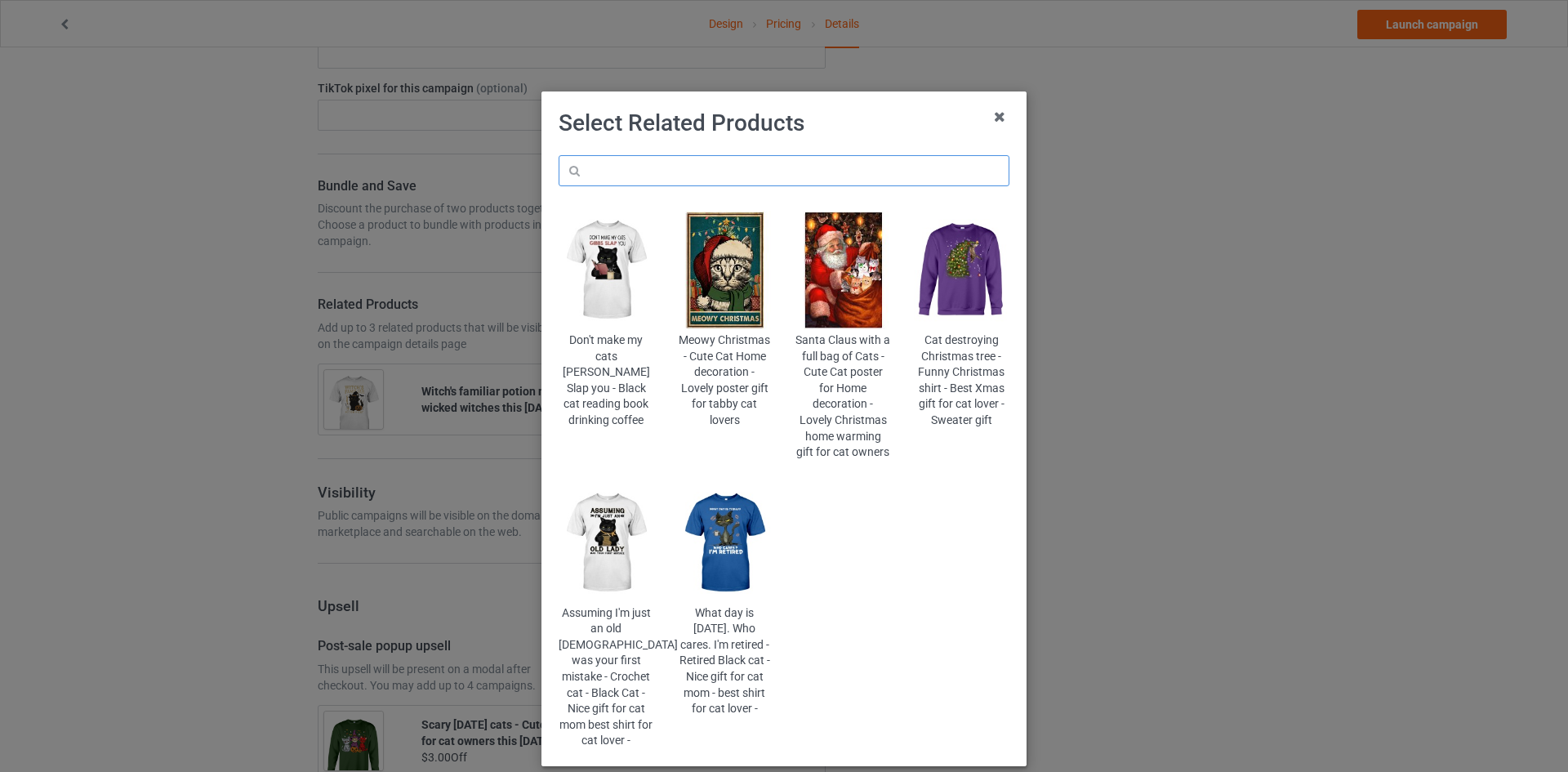
click at [733, 162] on input "text" at bounding box center [783, 170] width 451 height 31
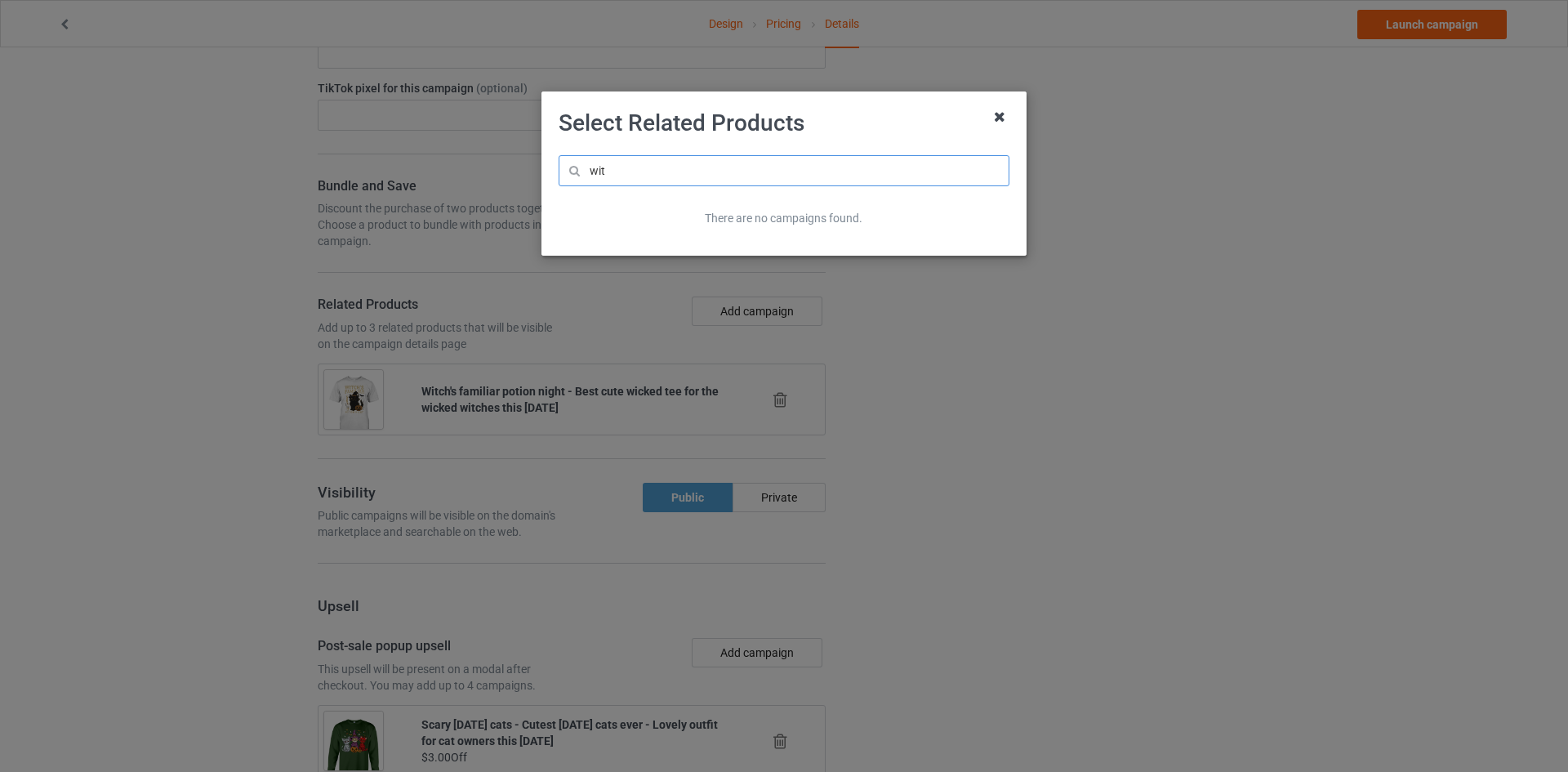
type input "wit"
click at [1005, 120] on icon at bounding box center [999, 117] width 26 height 26
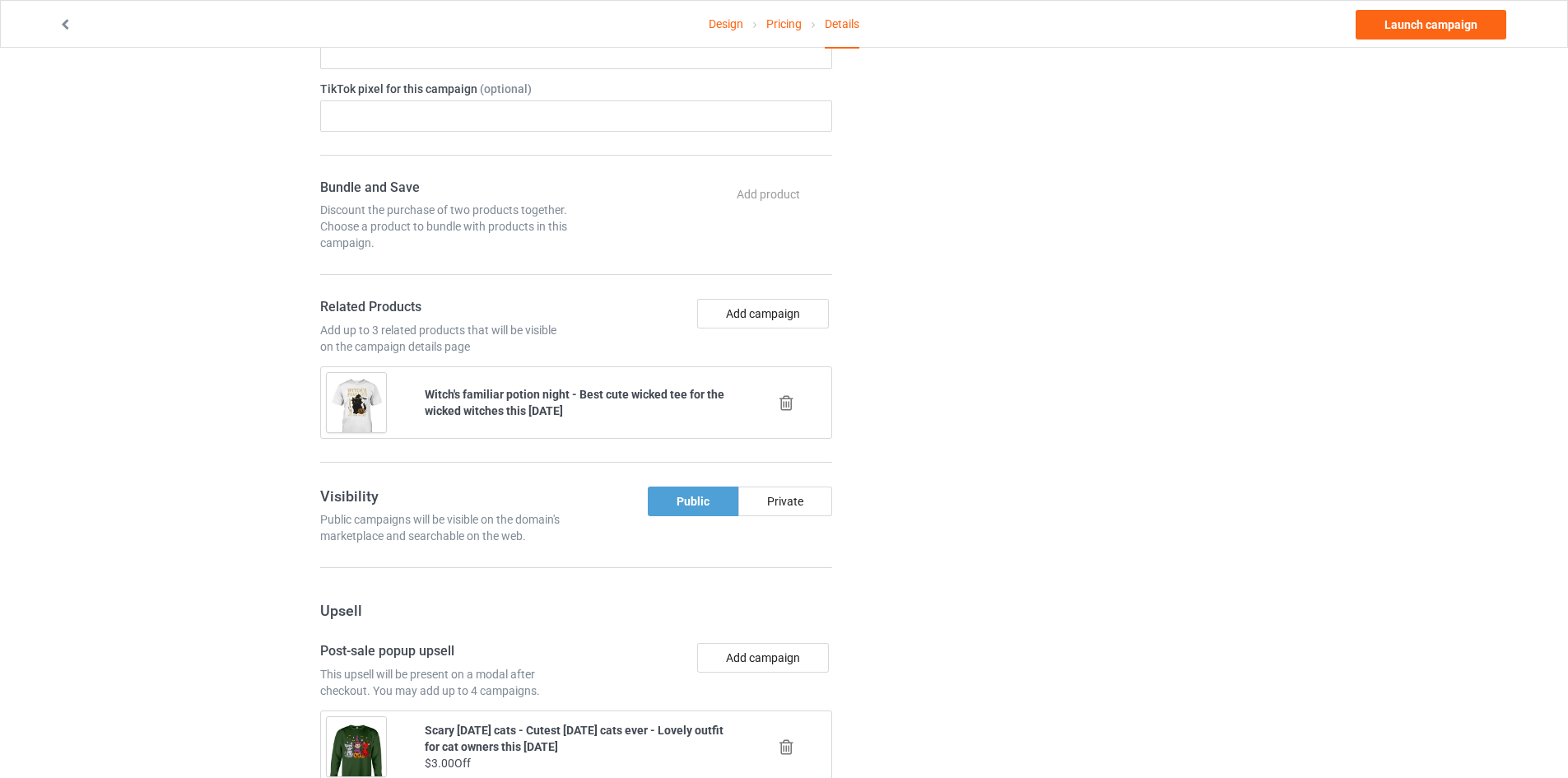
click at [789, 405] on icon at bounding box center [786, 402] width 20 height 17
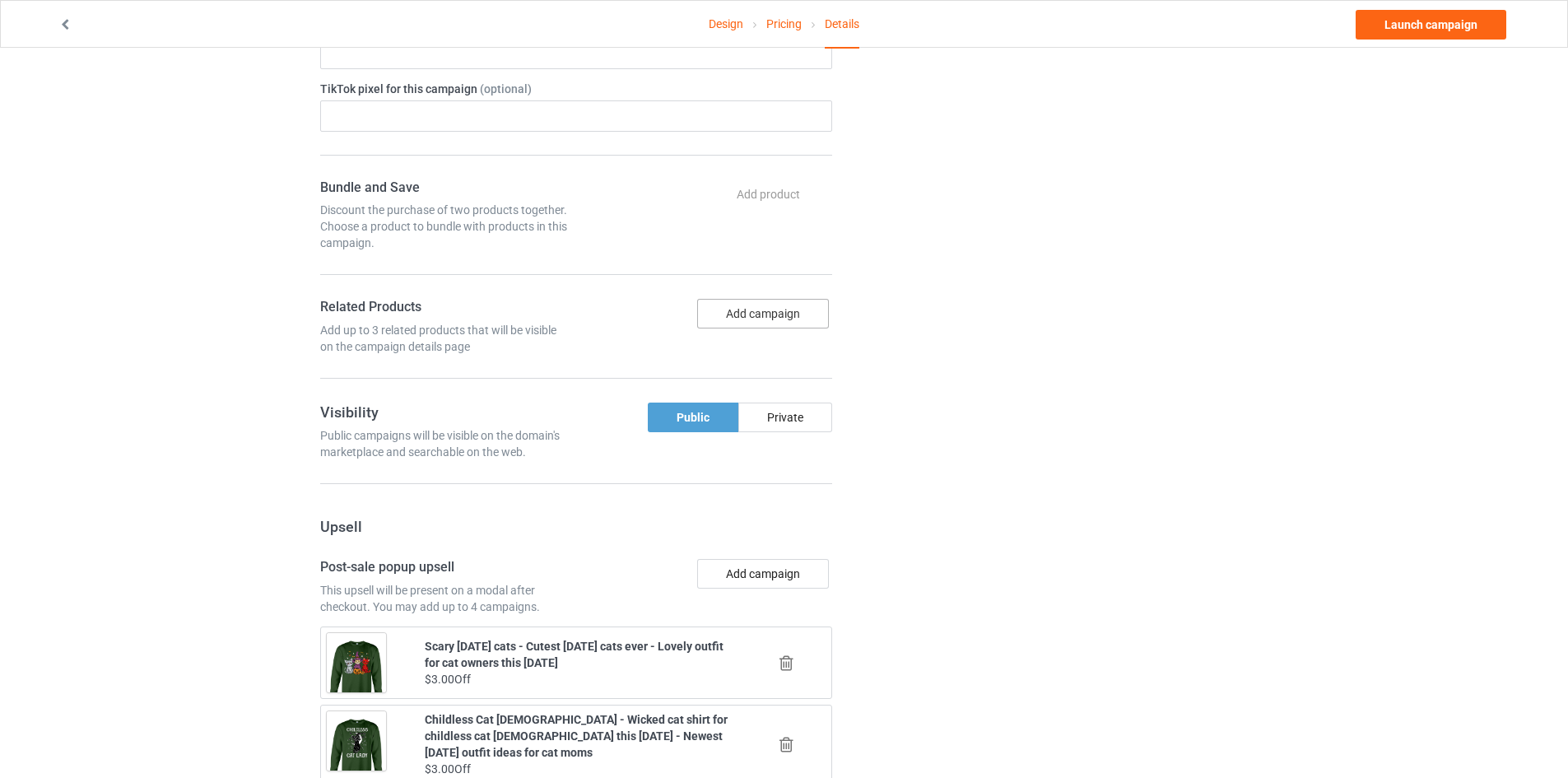
click at [788, 304] on button "Add campaign" at bounding box center [763, 313] width 132 height 29
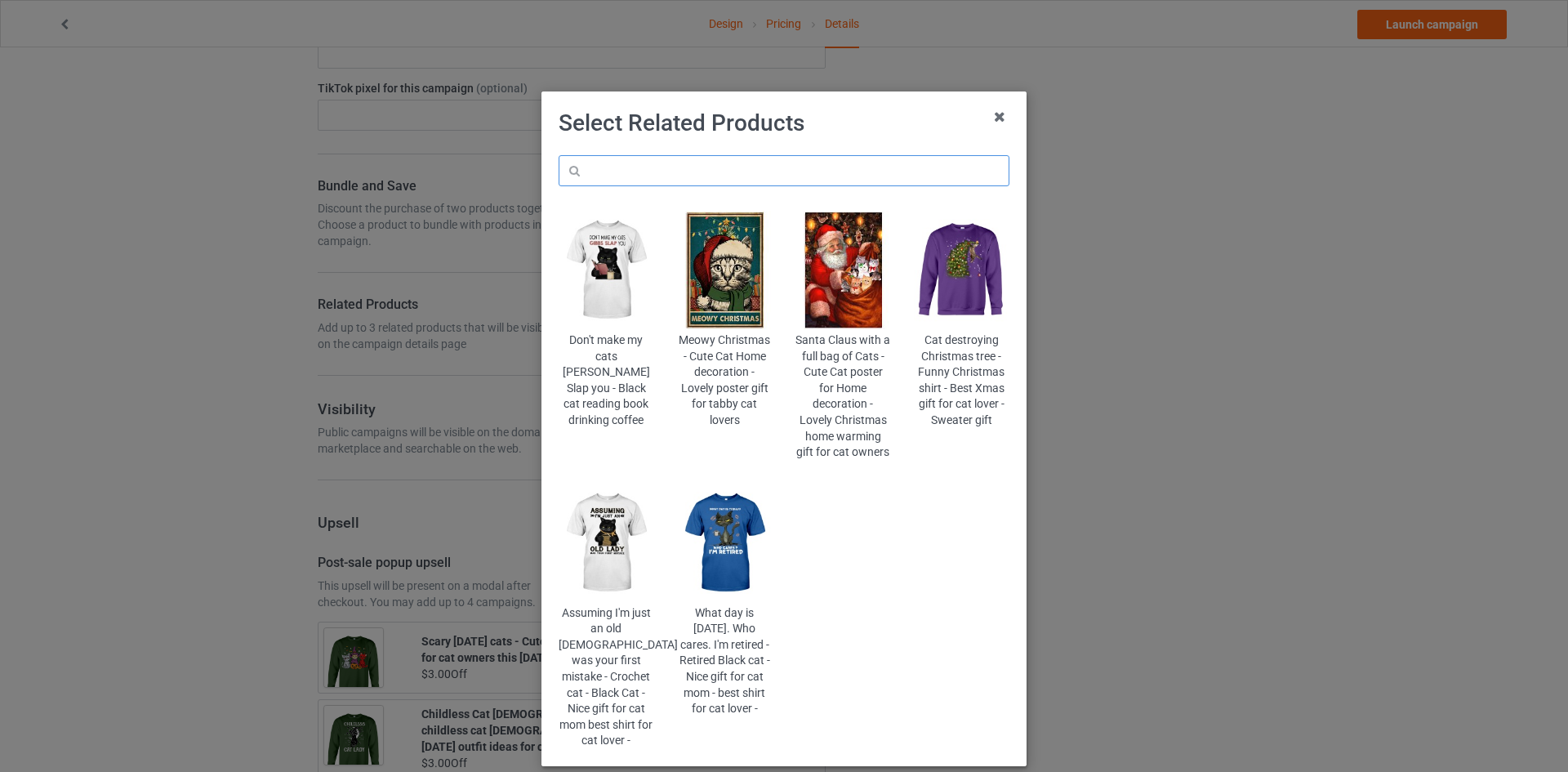
click at [771, 159] on input "text" at bounding box center [783, 170] width 451 height 31
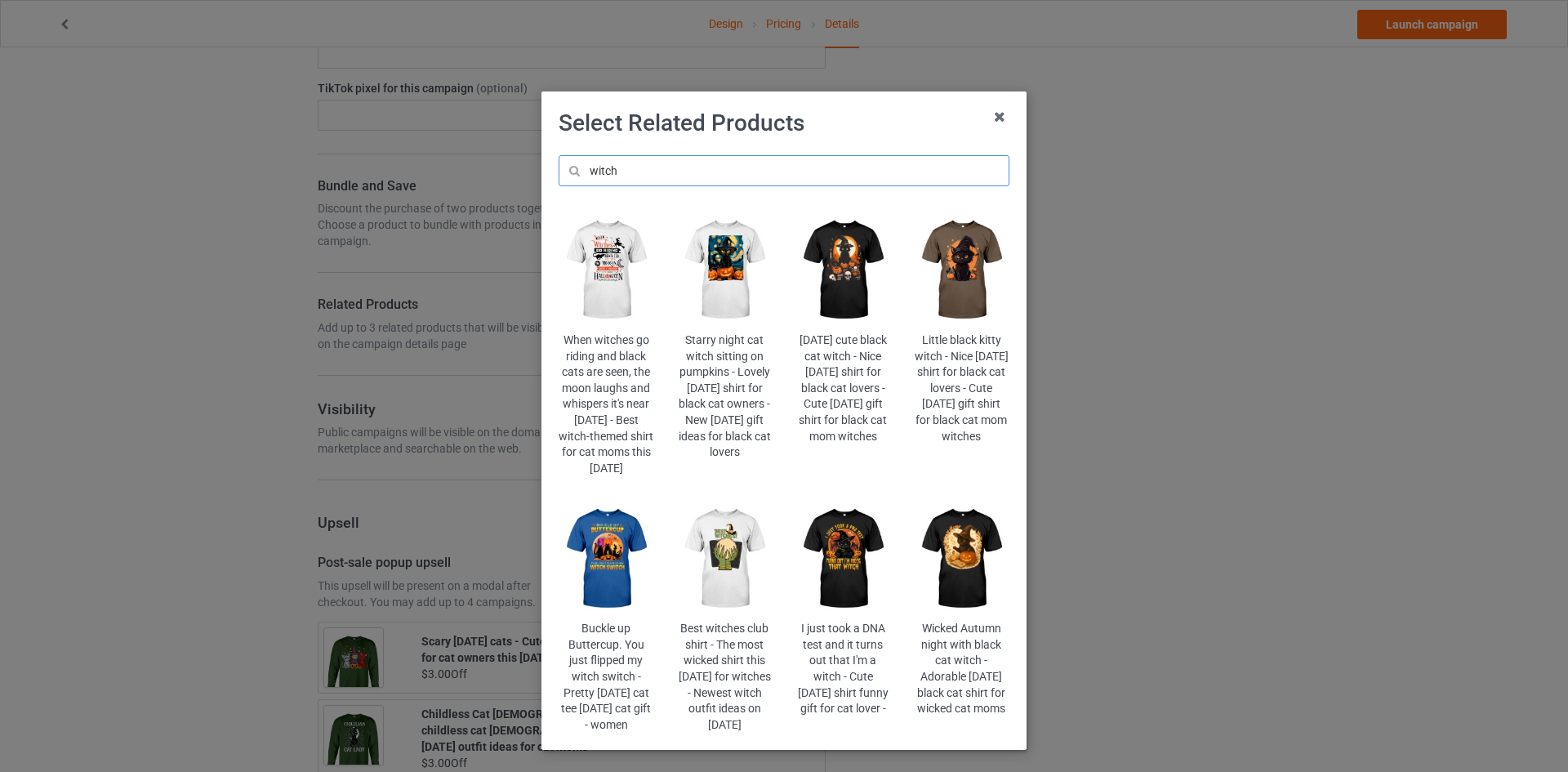
scroll to position [70, 0]
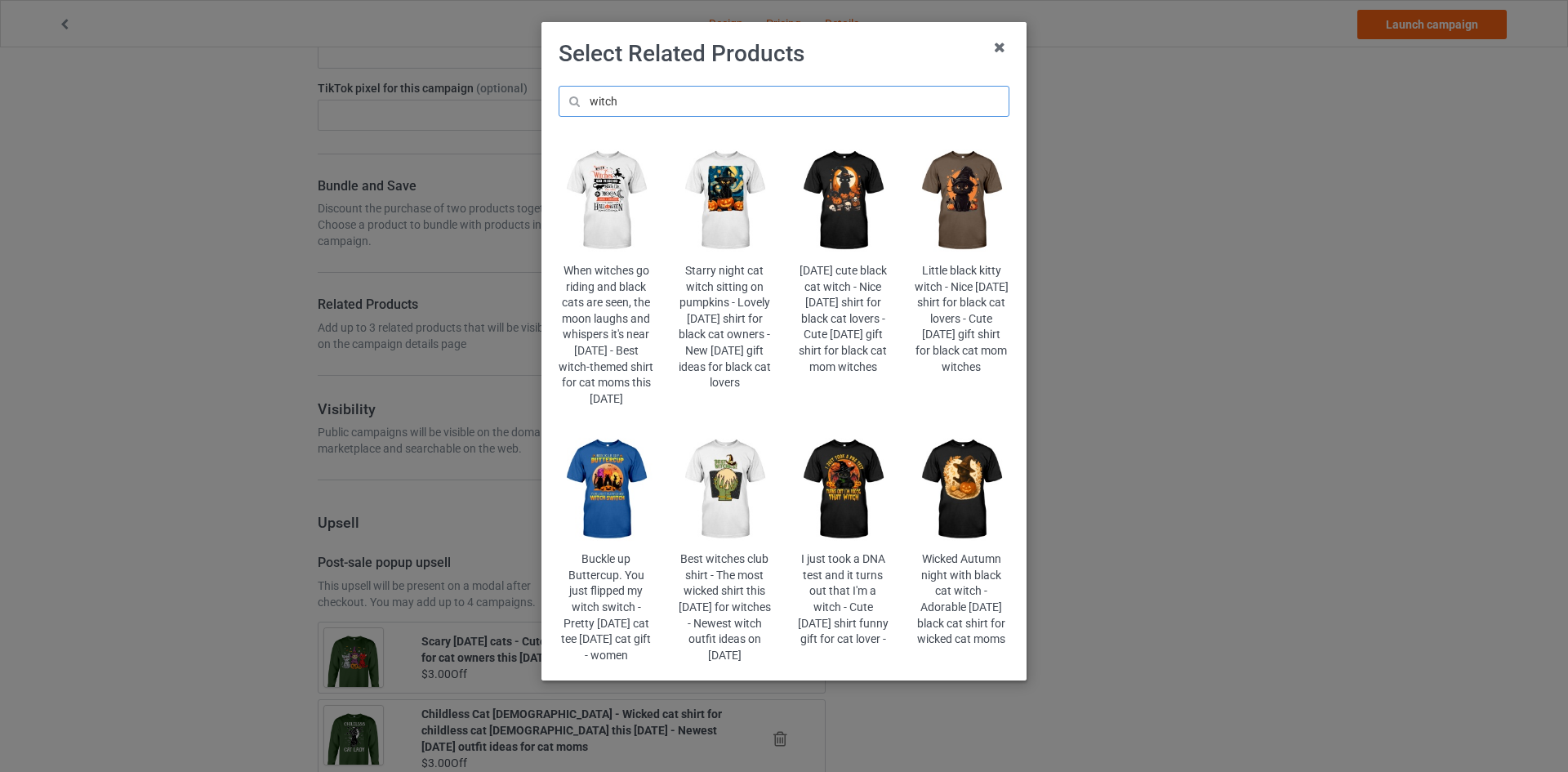
type input "witch"
click at [829, 488] on img at bounding box center [843, 489] width 95 height 119
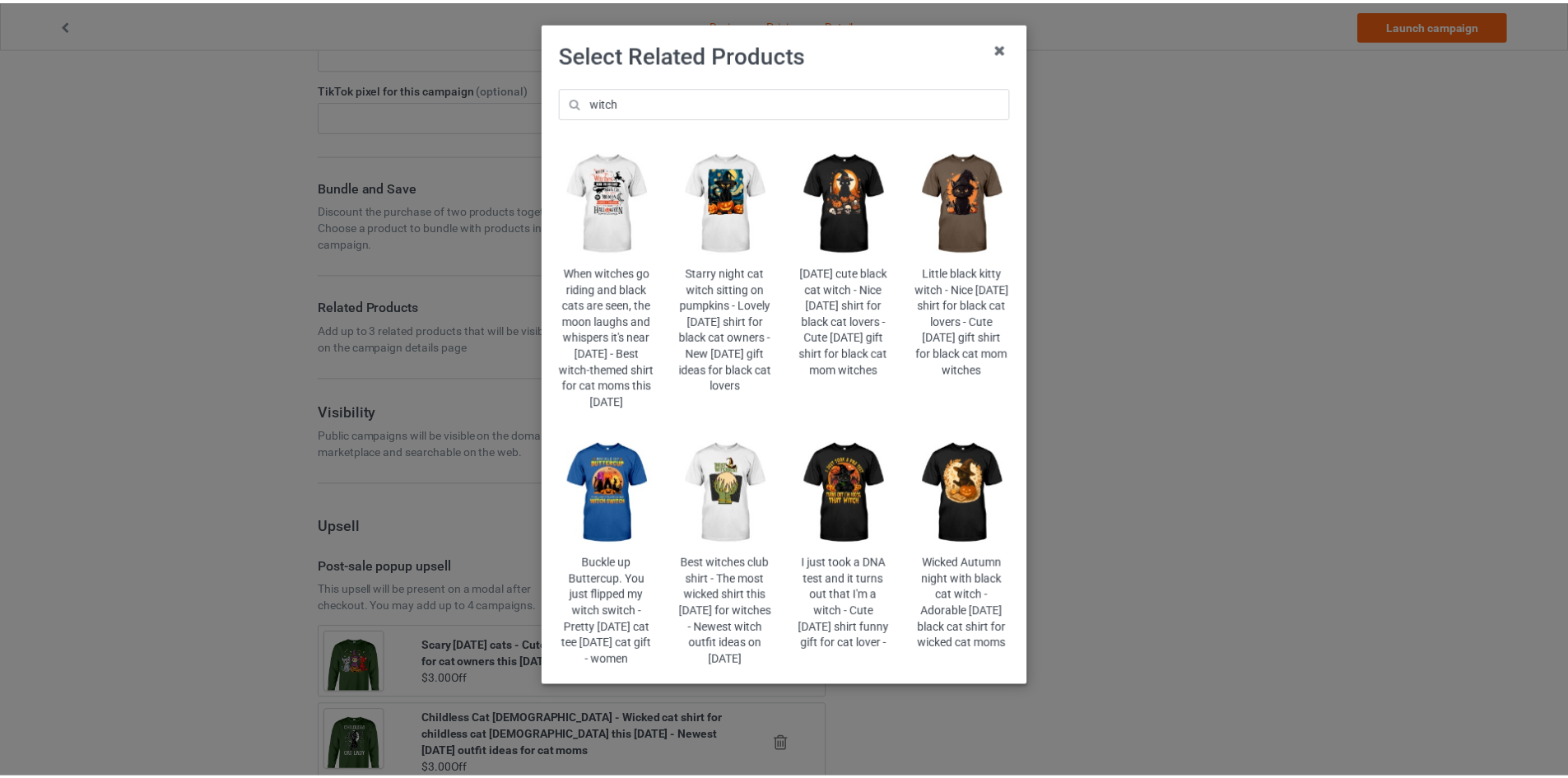
scroll to position [0, 0]
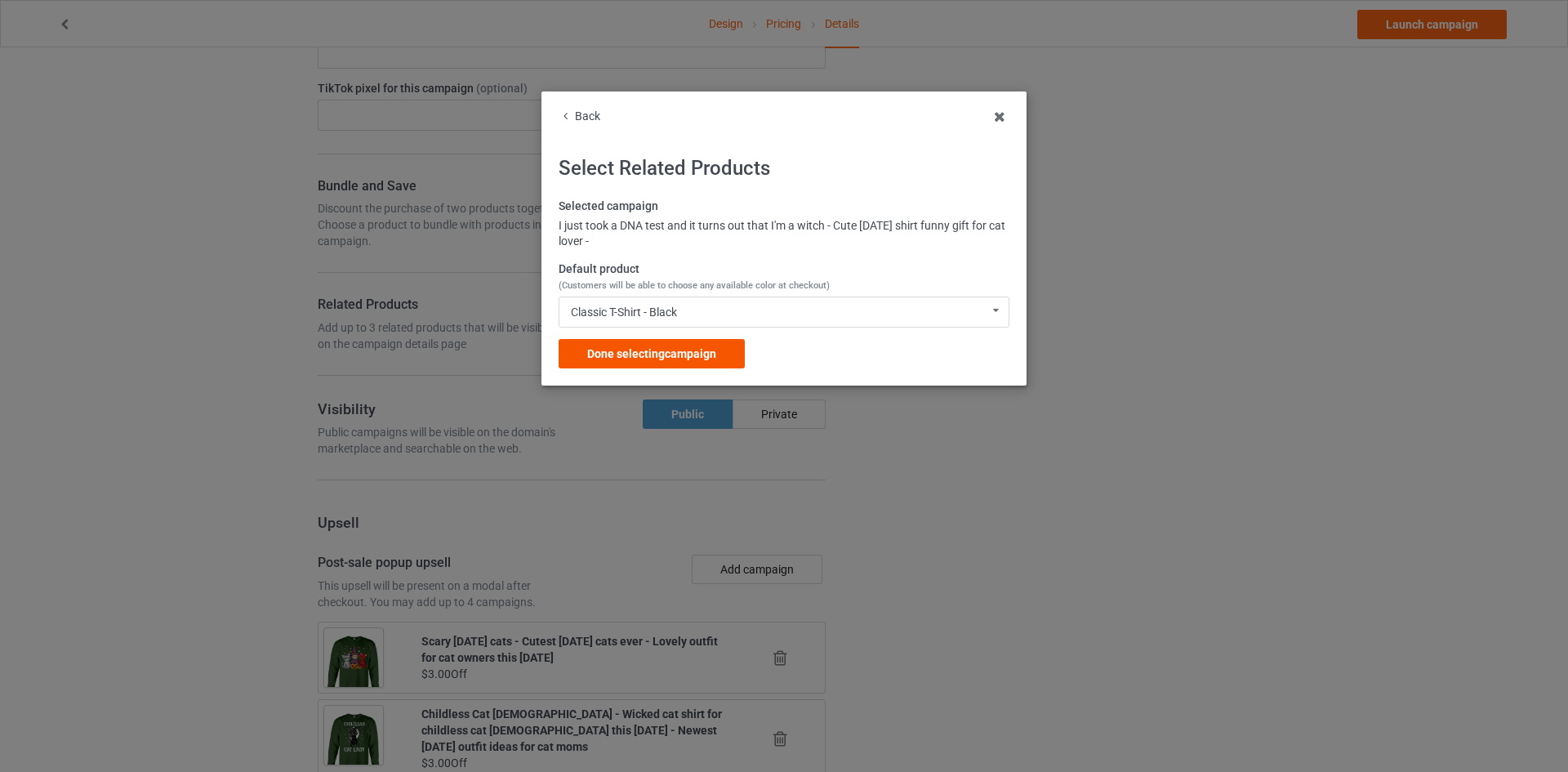
click at [712, 348] on span "Done selecting campaign" at bounding box center [652, 353] width 129 height 13
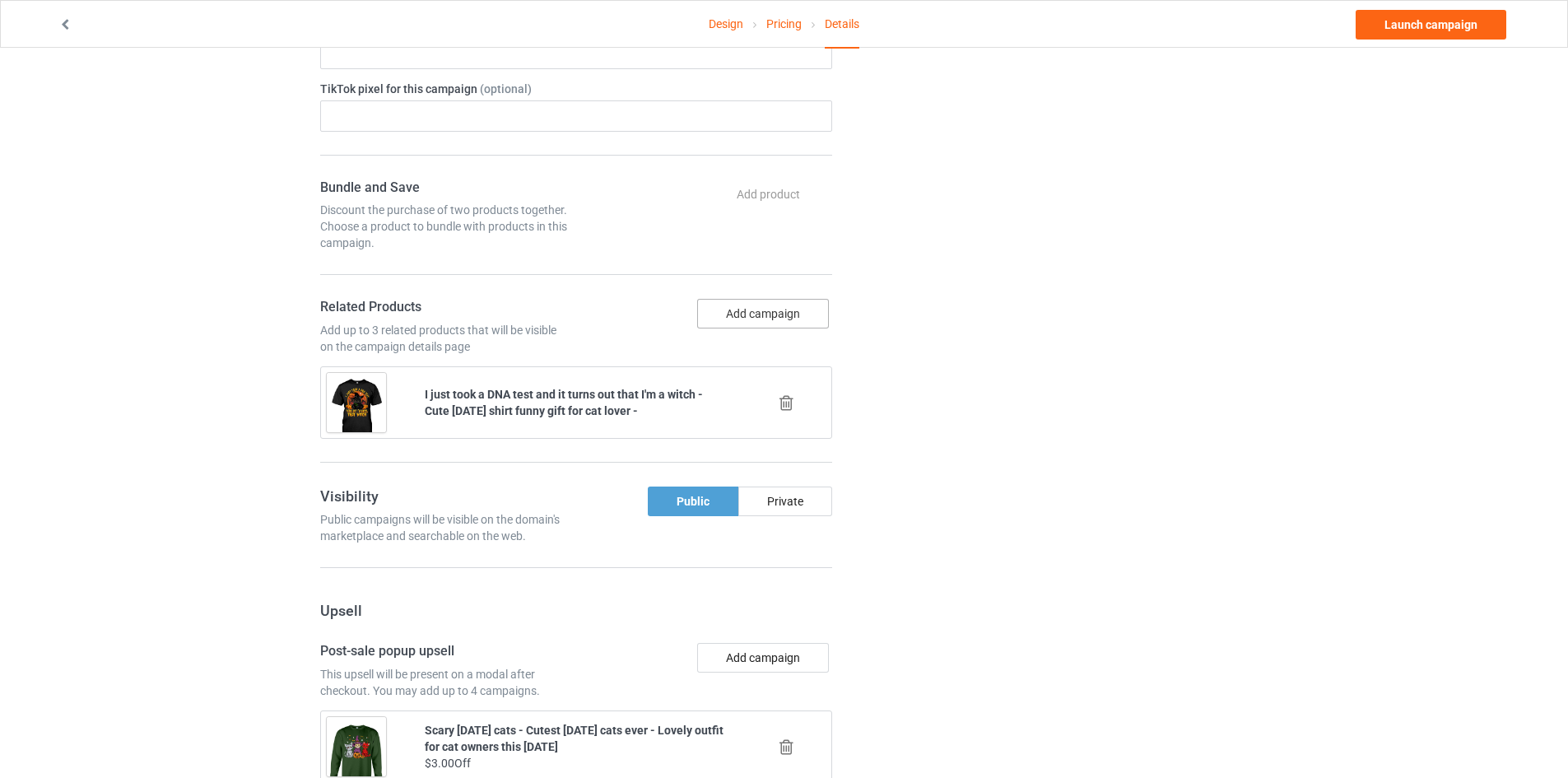
click at [804, 319] on button "Add campaign" at bounding box center [763, 313] width 132 height 29
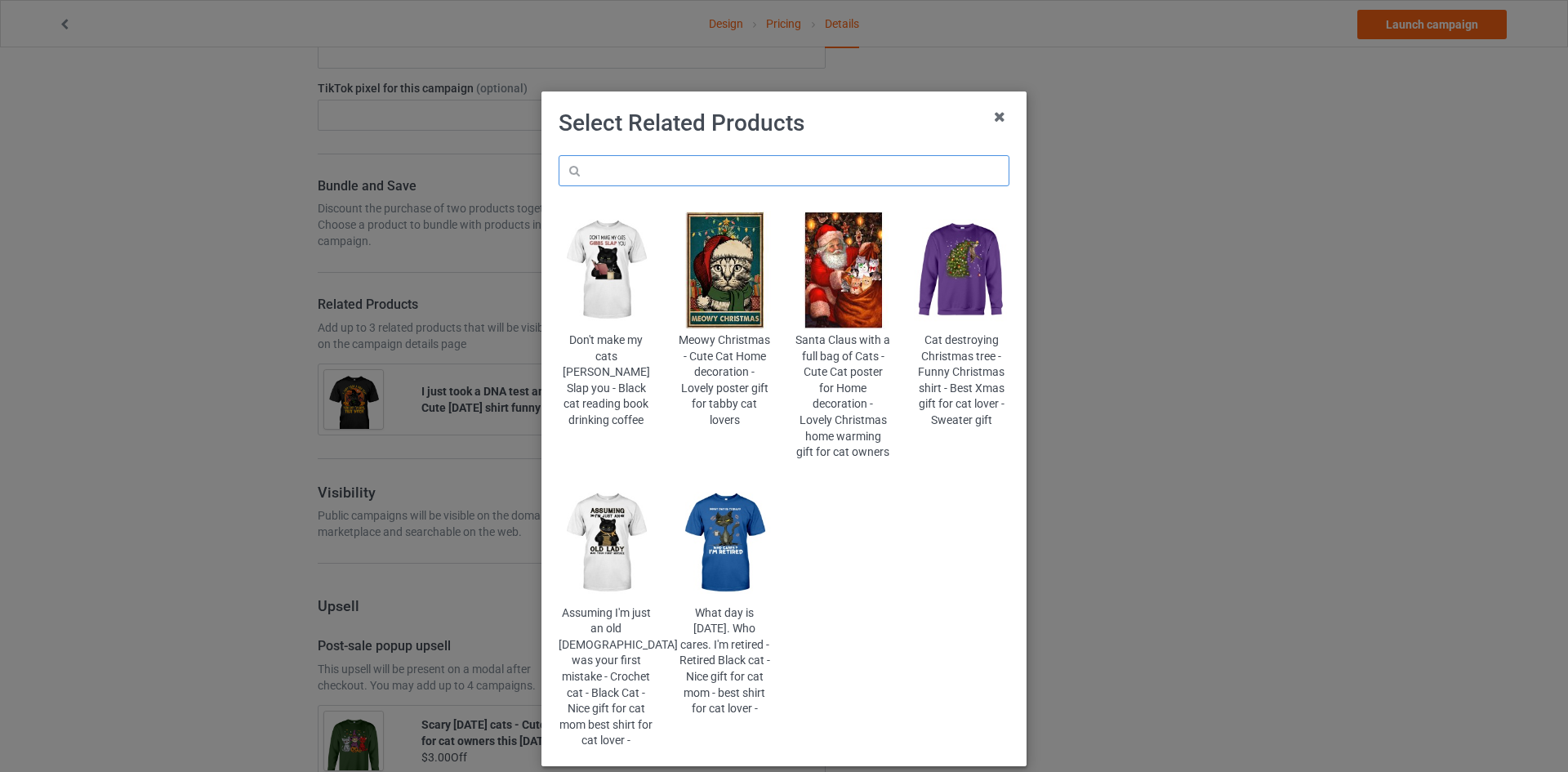
click at [841, 166] on input "text" at bounding box center [783, 170] width 451 height 31
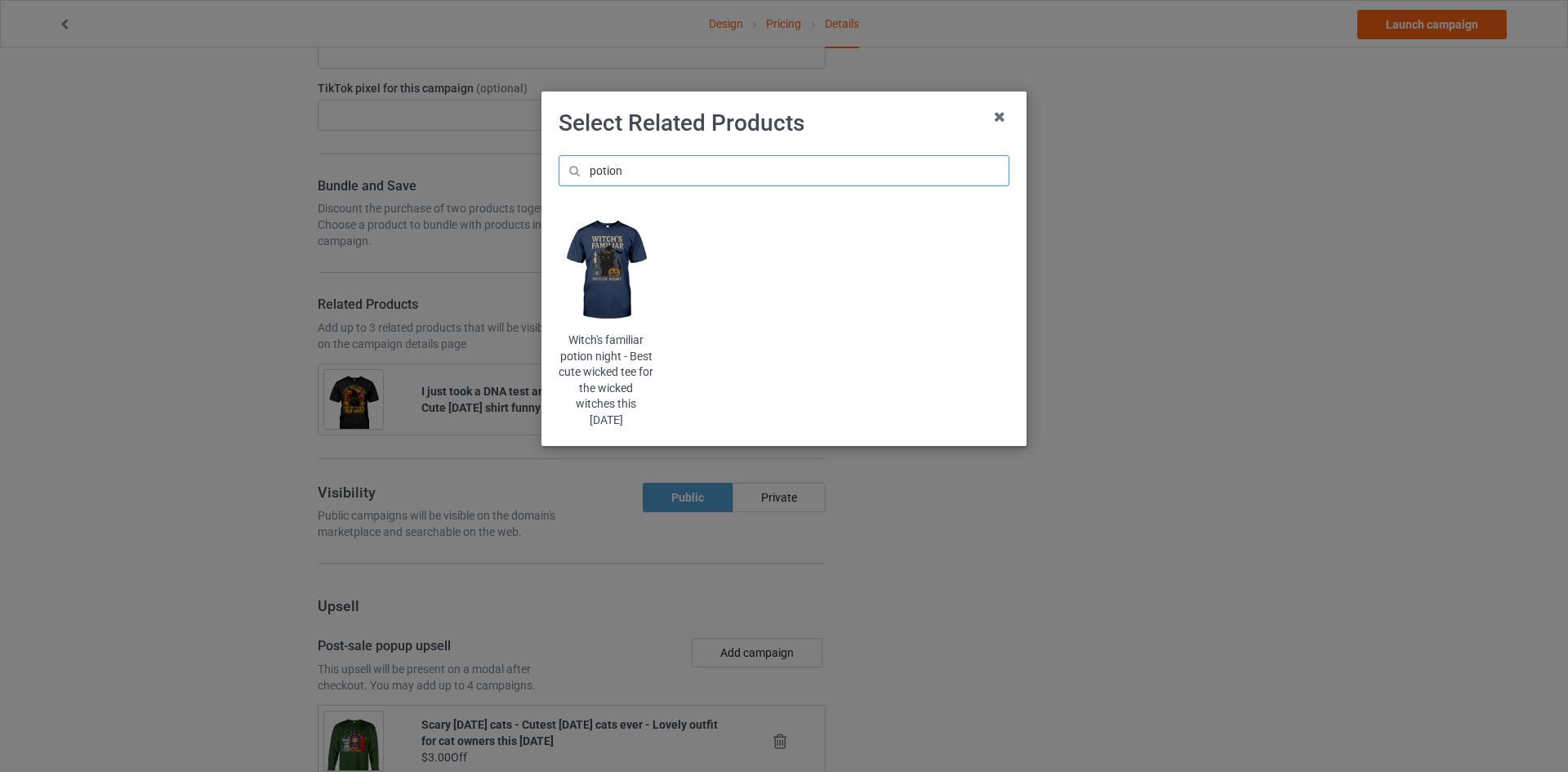
type input "potion"
click at [633, 258] on img at bounding box center [606, 270] width 95 height 119
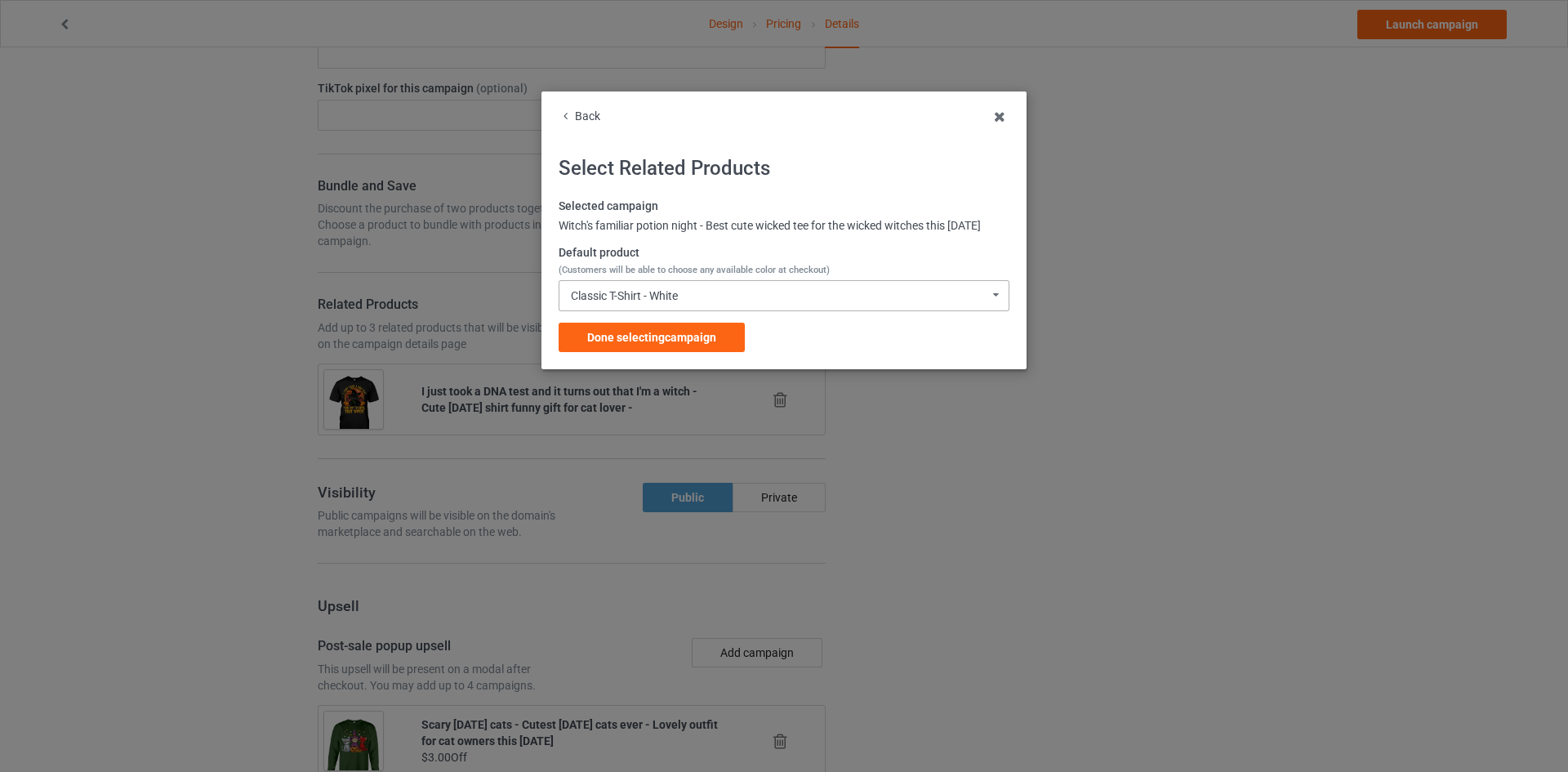
click at [699, 299] on div "Classic T-Shirt - White Classic T-Shirt - White Classic T-Shirt - Black Classic…" at bounding box center [783, 296] width 451 height 31
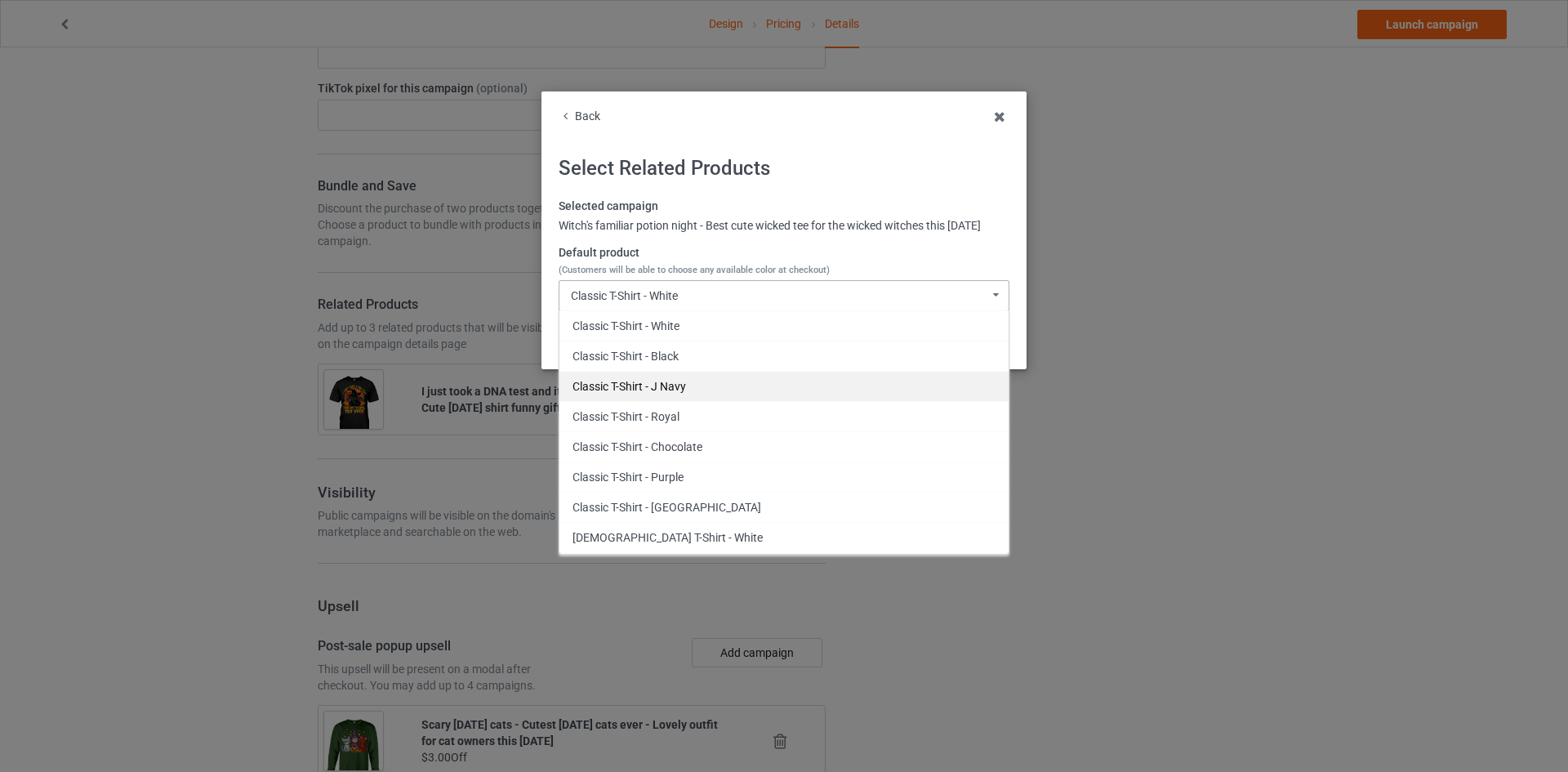
click at [699, 384] on div "Classic T-Shirt - J Navy" at bounding box center [783, 386] width 449 height 30
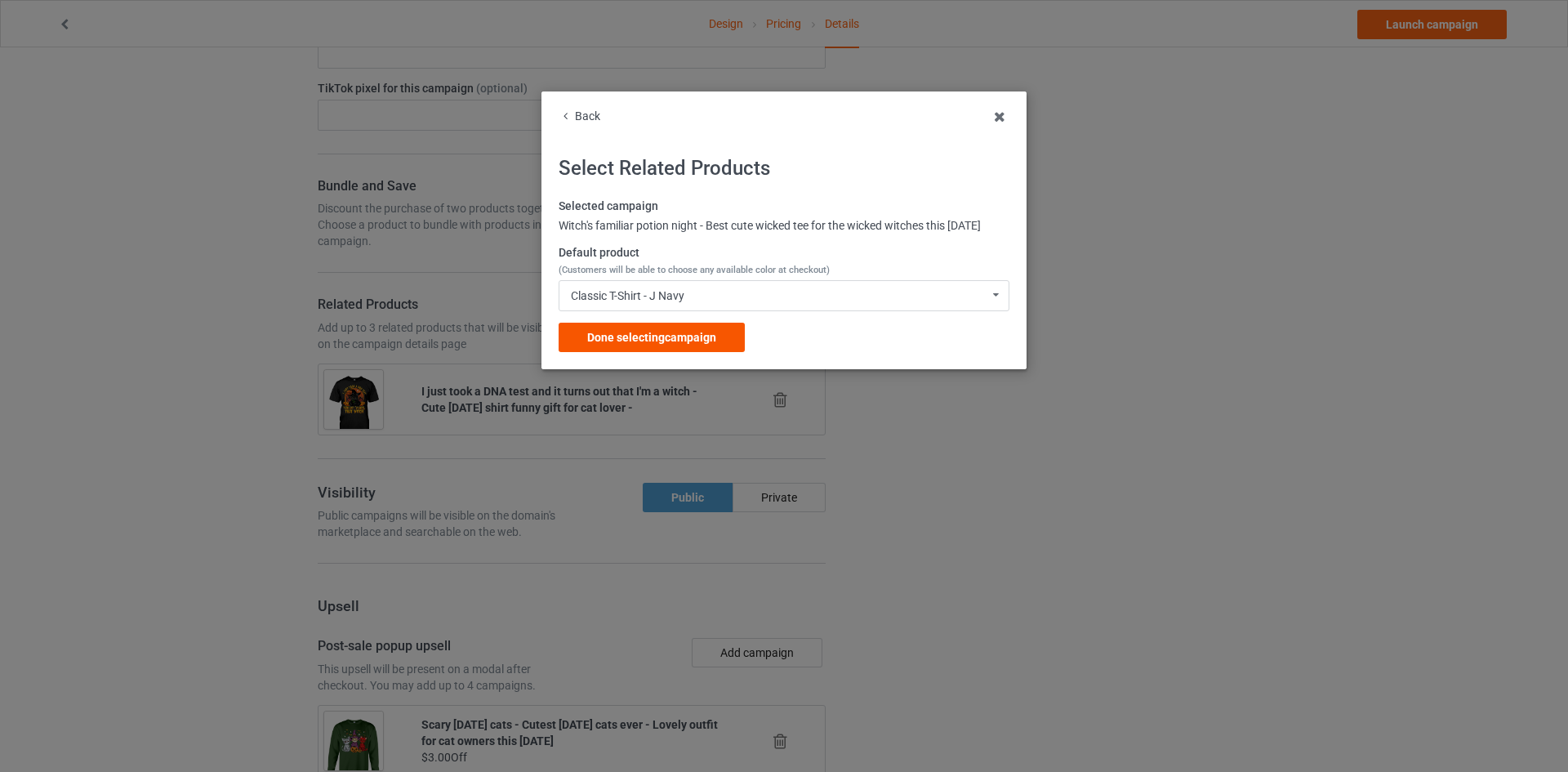
click at [687, 334] on span "Done selecting campaign" at bounding box center [652, 337] width 129 height 13
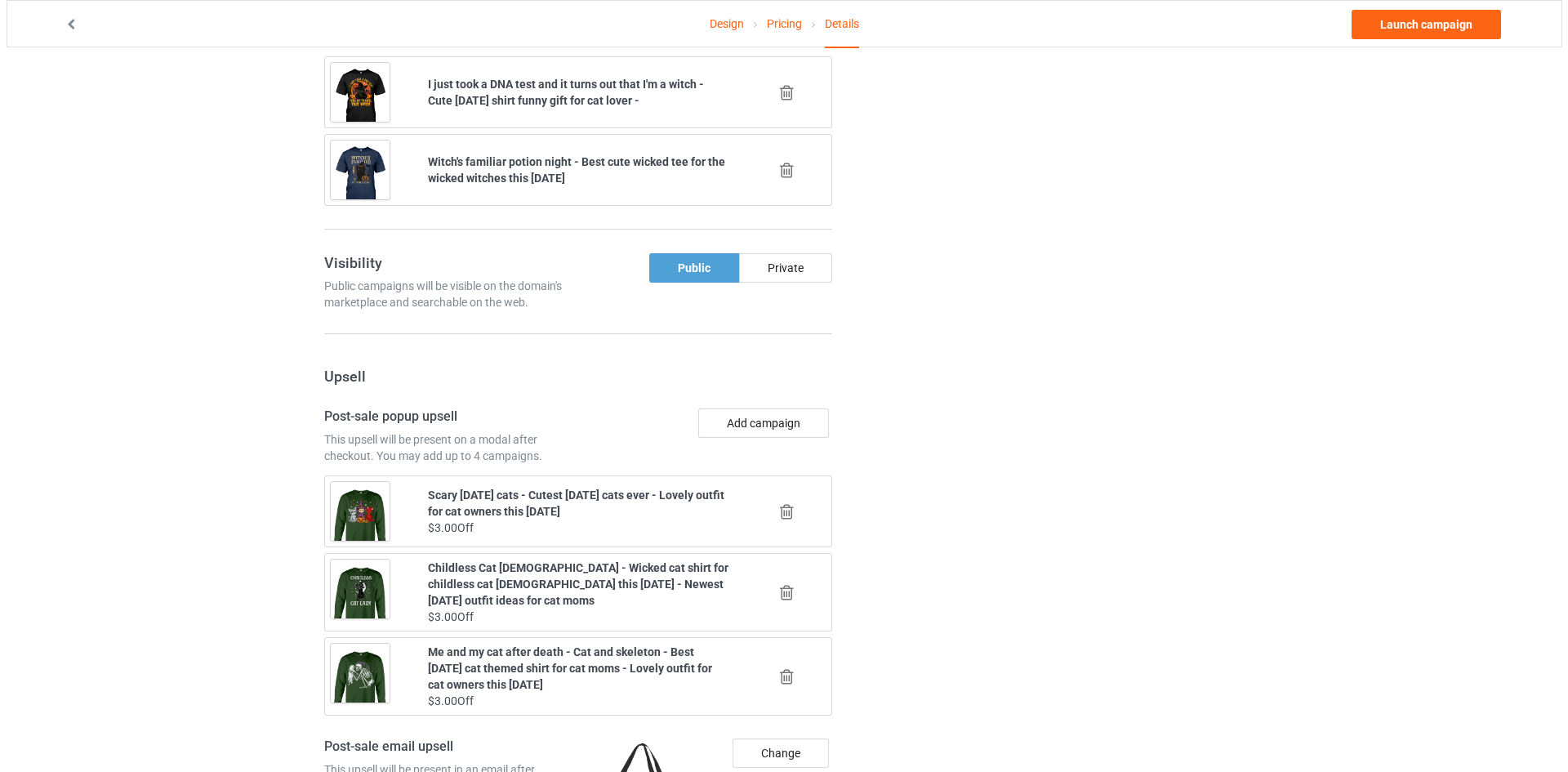
scroll to position [1143, 0]
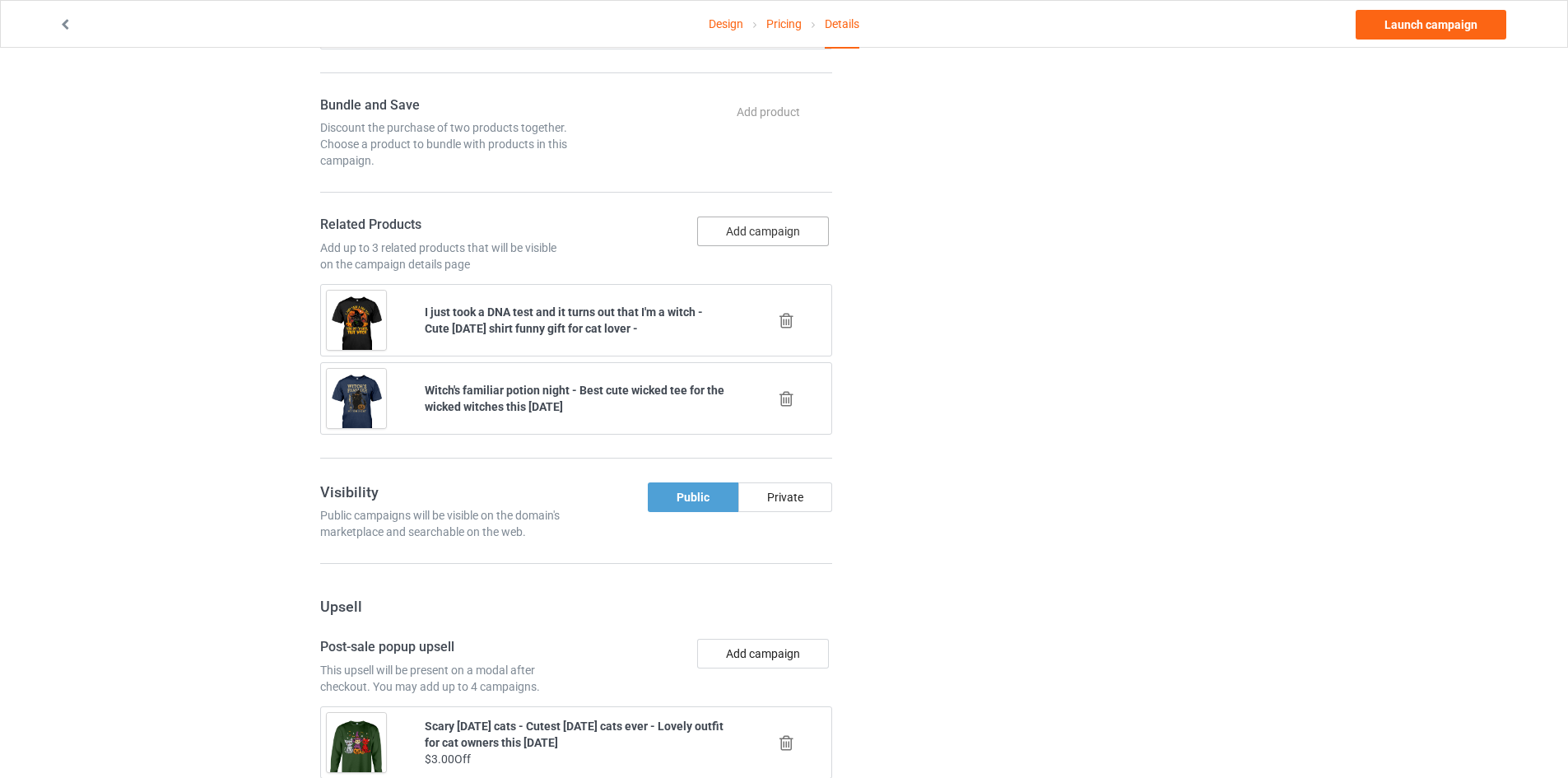
click at [764, 227] on button "Add campaign" at bounding box center [763, 230] width 132 height 29
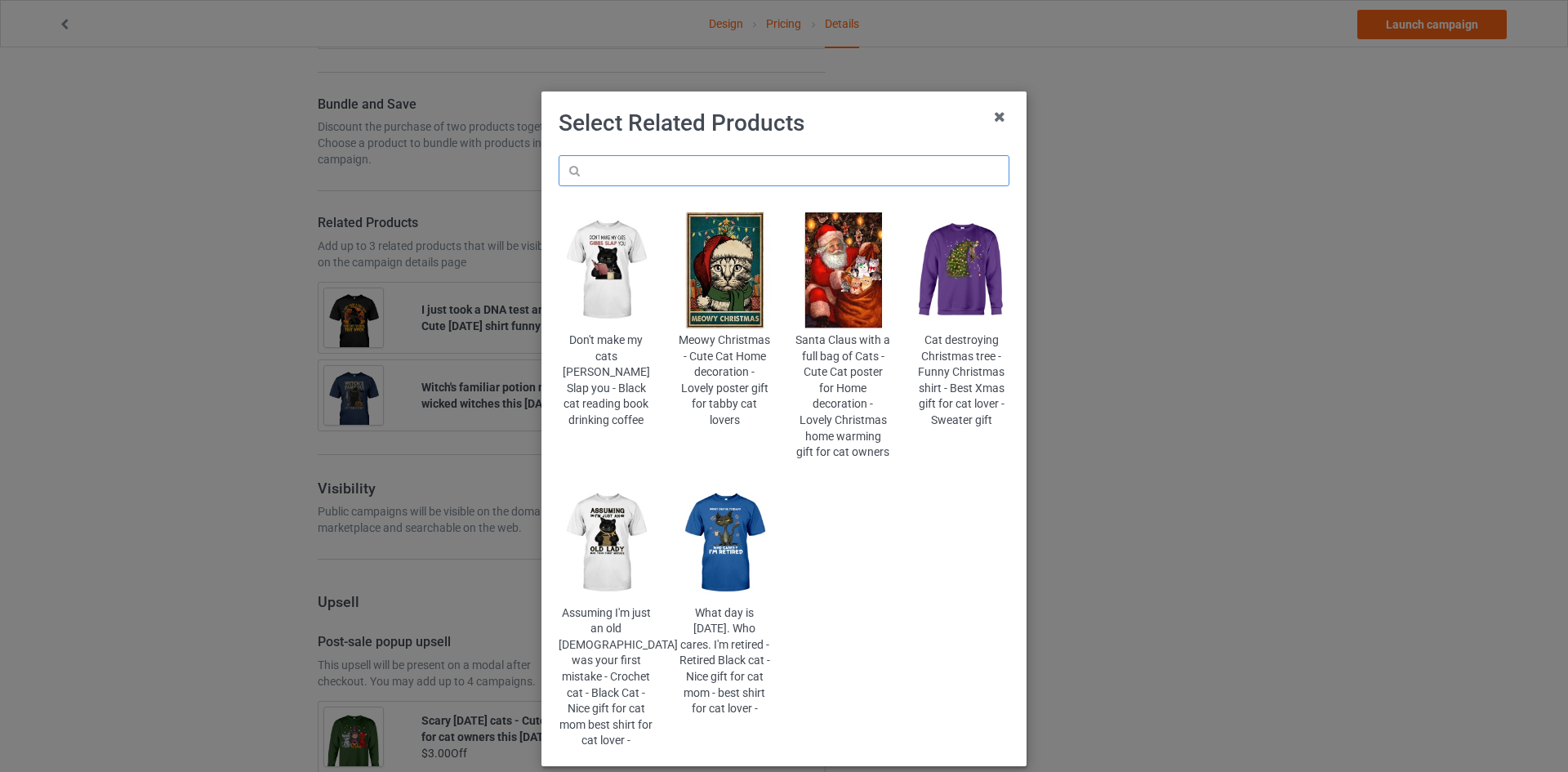
click at [765, 175] on input "text" at bounding box center [783, 170] width 451 height 31
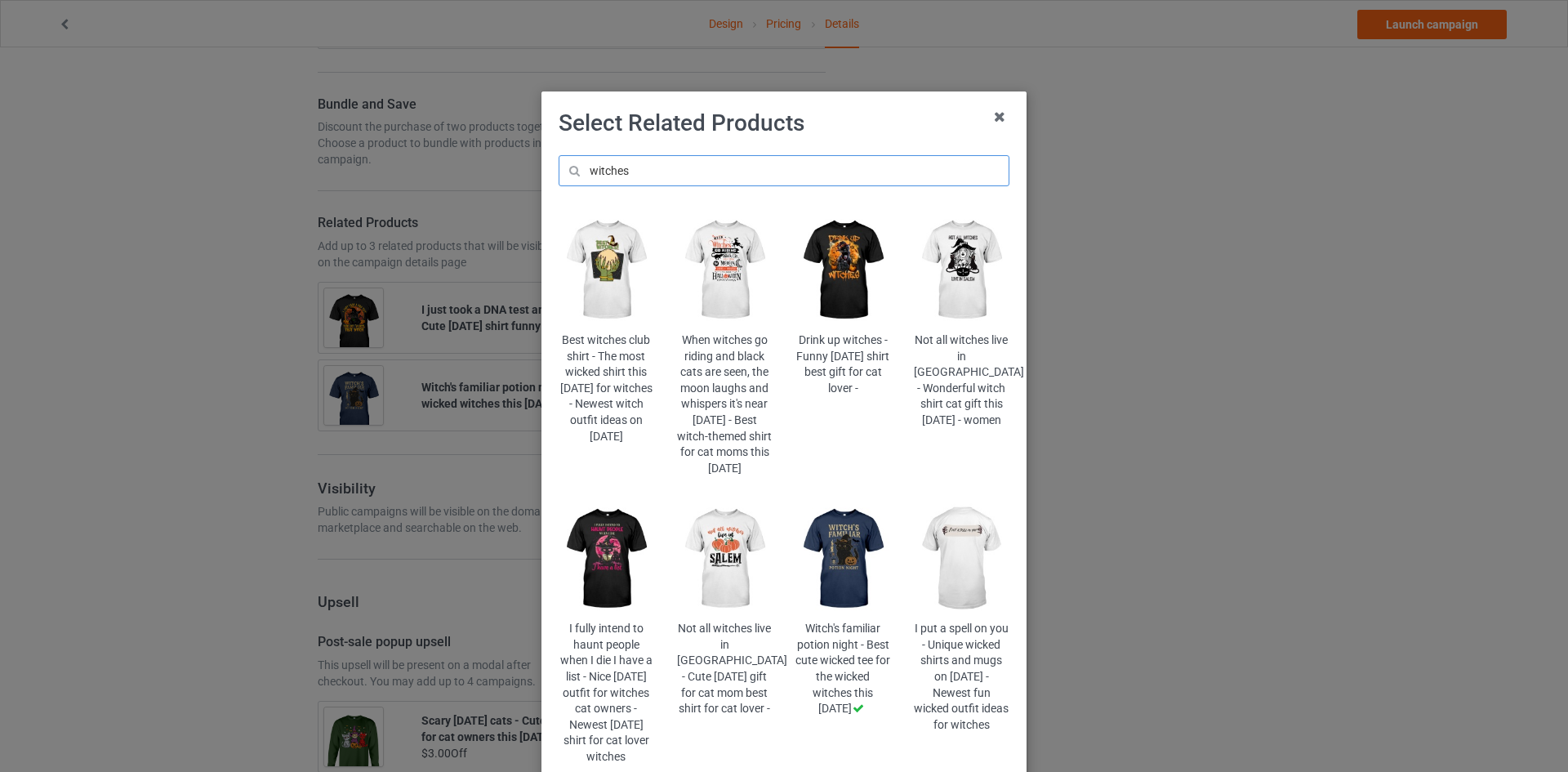
type input "witches"
click at [1001, 107] on icon at bounding box center [999, 117] width 26 height 26
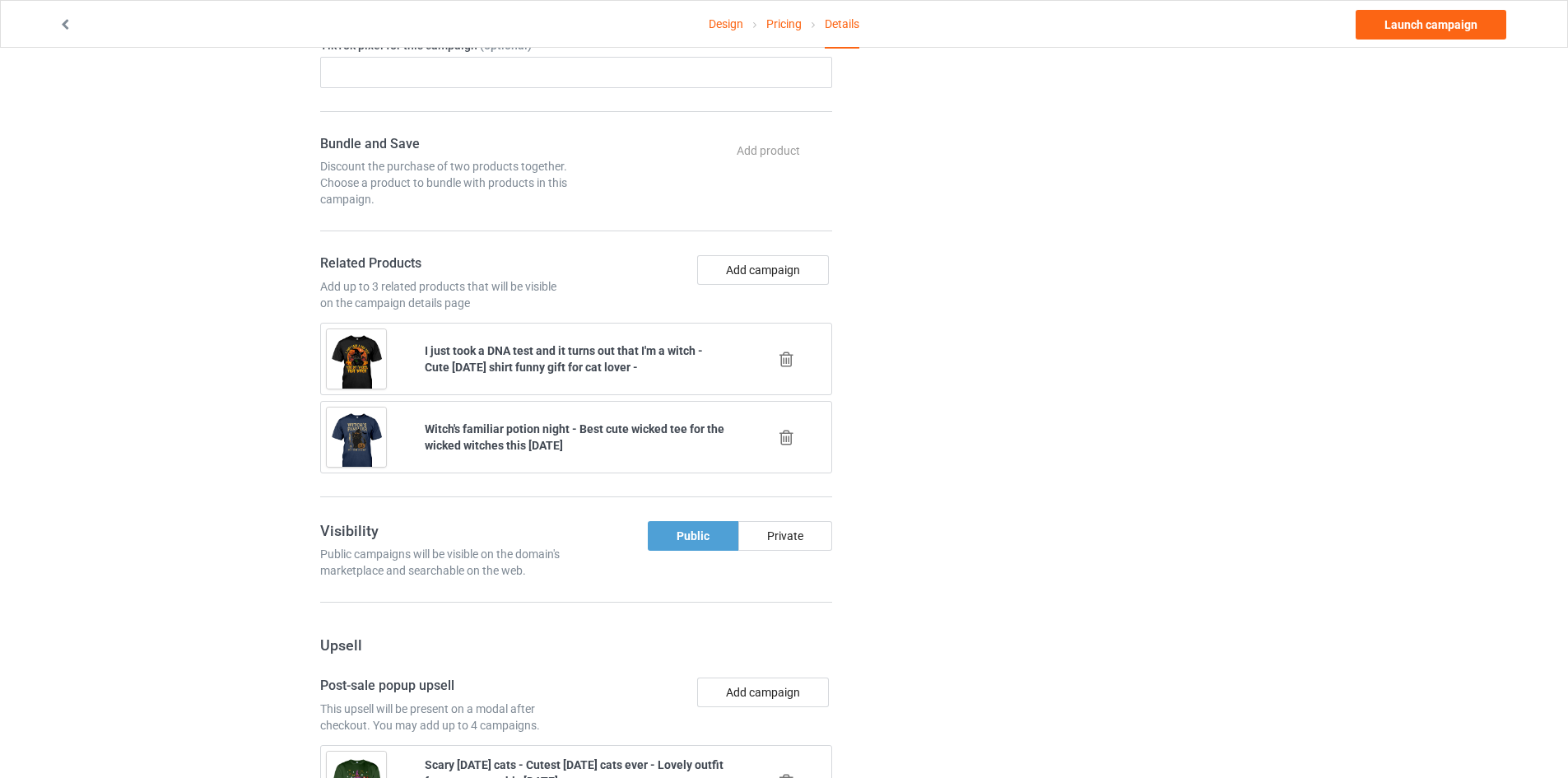
scroll to position [1152, 0]
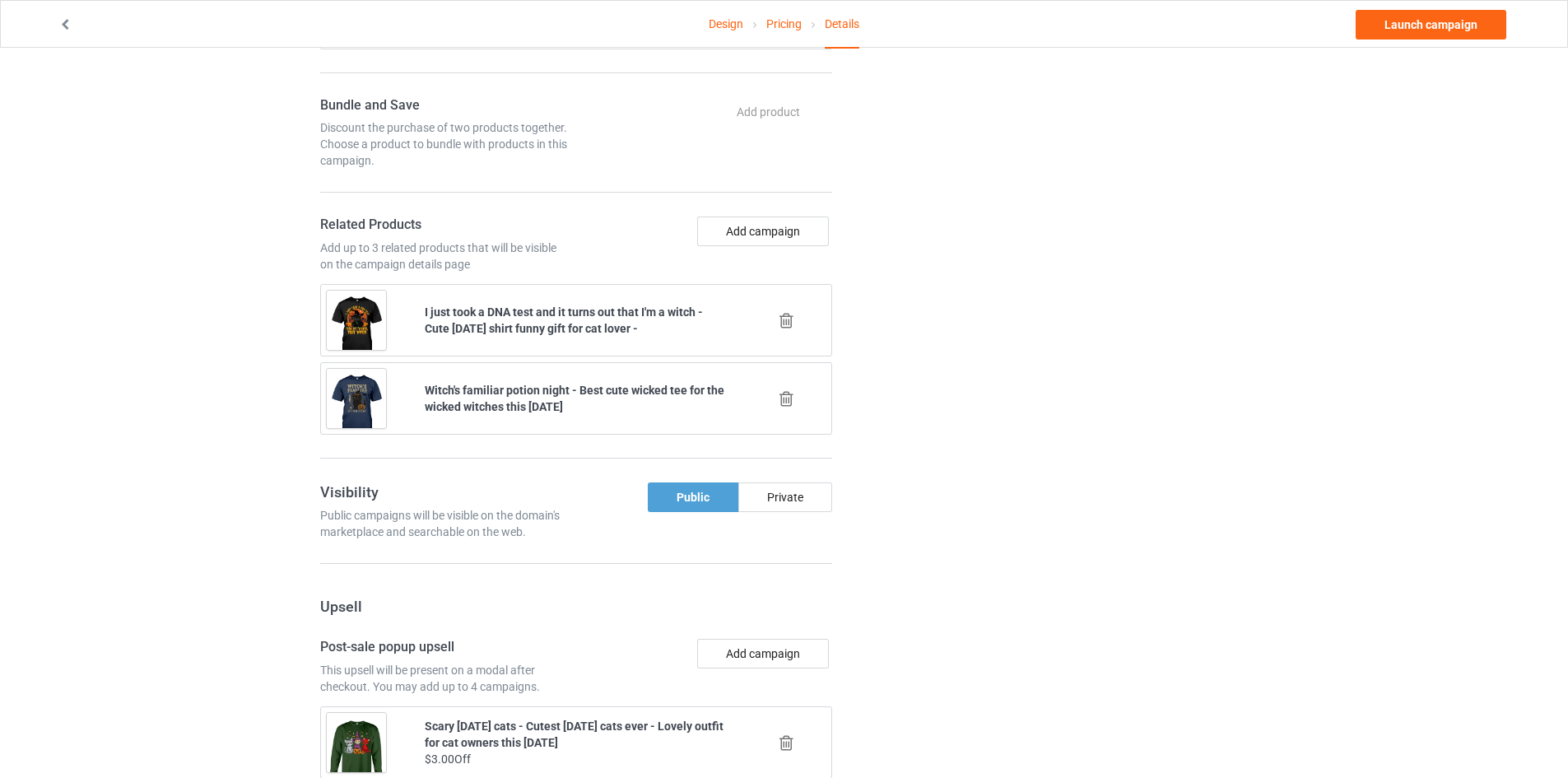
click at [804, 250] on div "Add campaign" at bounding box center [707, 244] width 261 height 56
click at [802, 237] on button "Add campaign" at bounding box center [763, 230] width 132 height 29
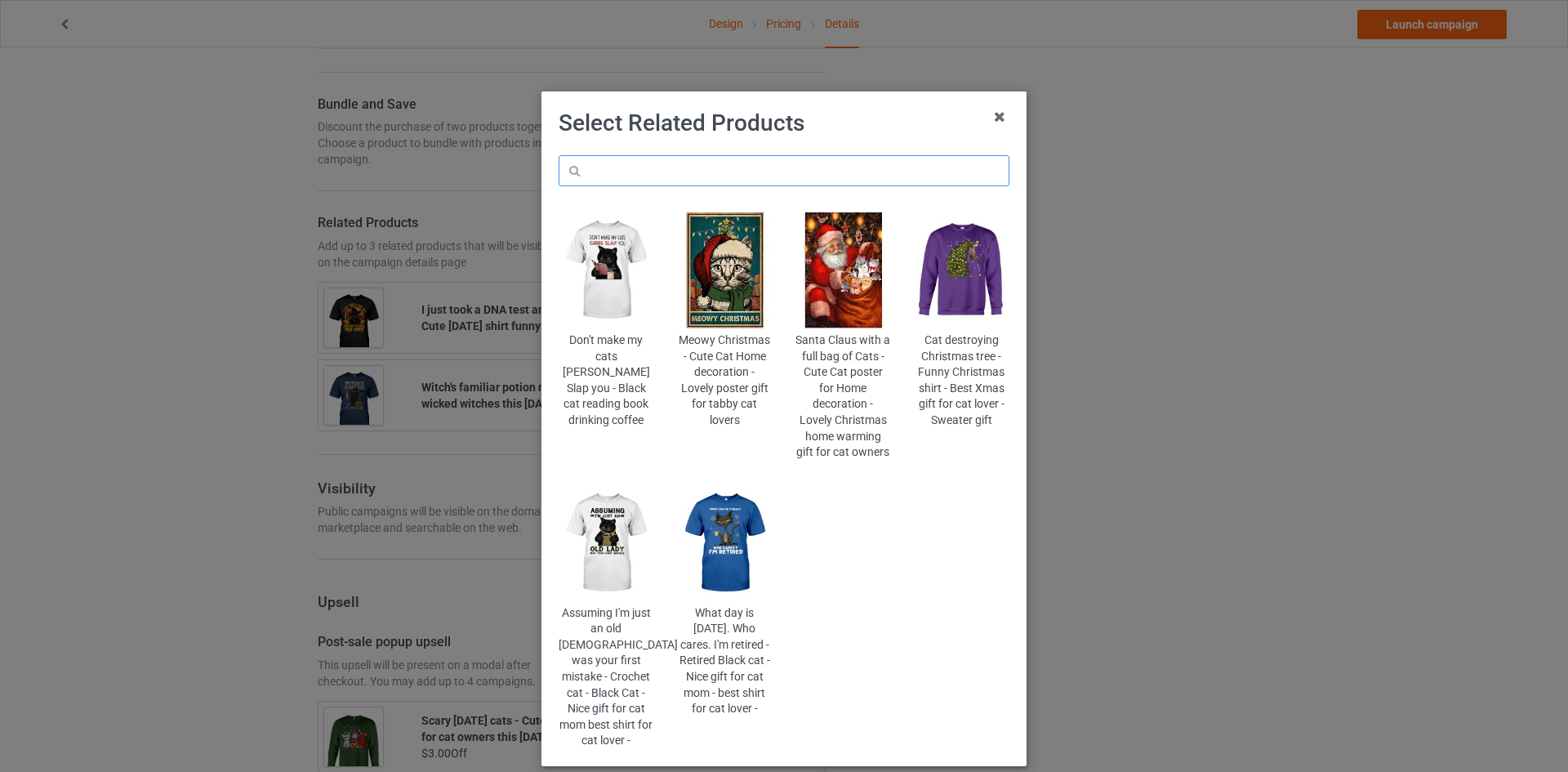
click at [806, 166] on input "text" at bounding box center [783, 170] width 451 height 31
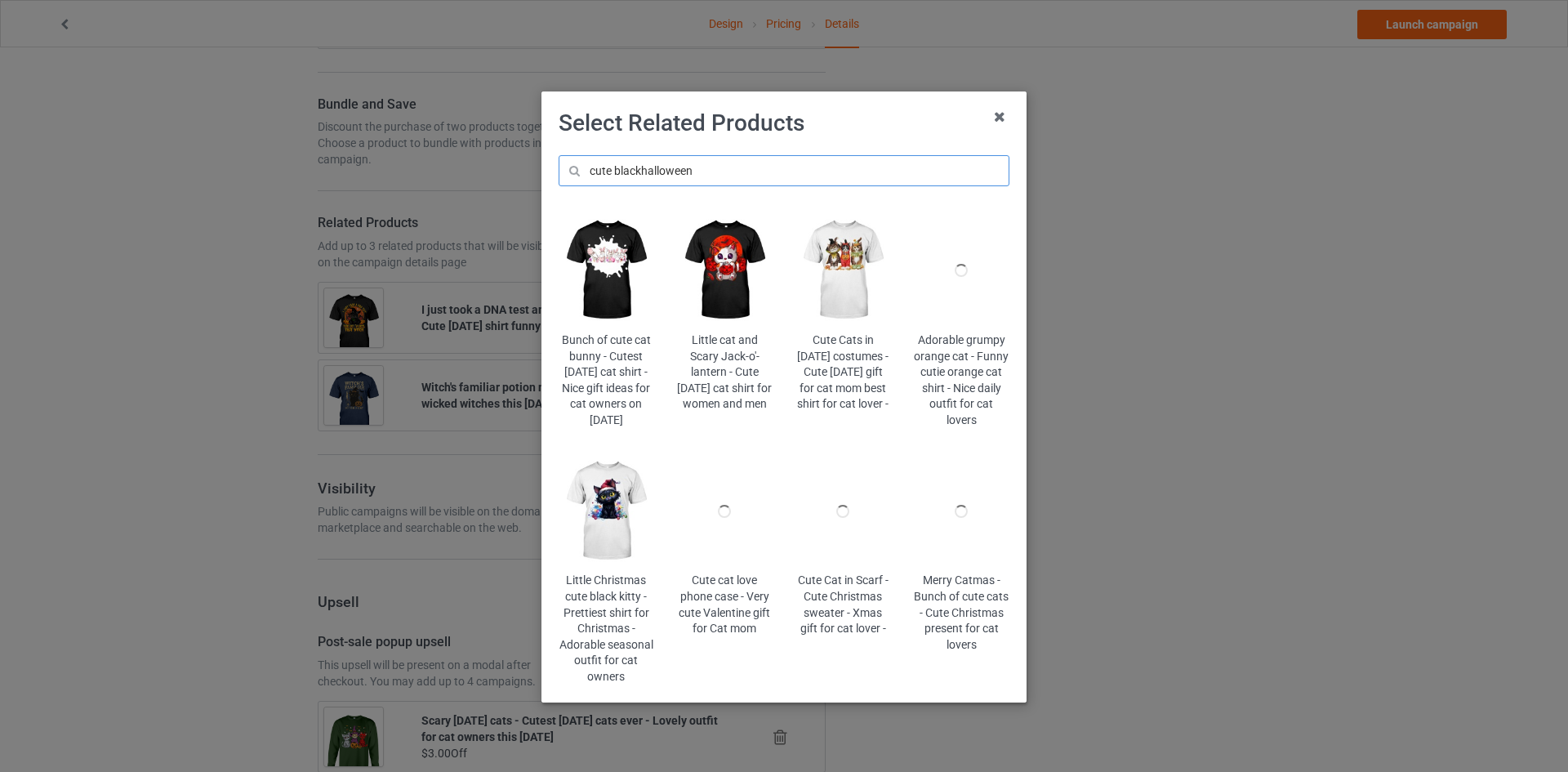
click at [633, 169] on input "cute blackhalloween" at bounding box center [783, 170] width 451 height 31
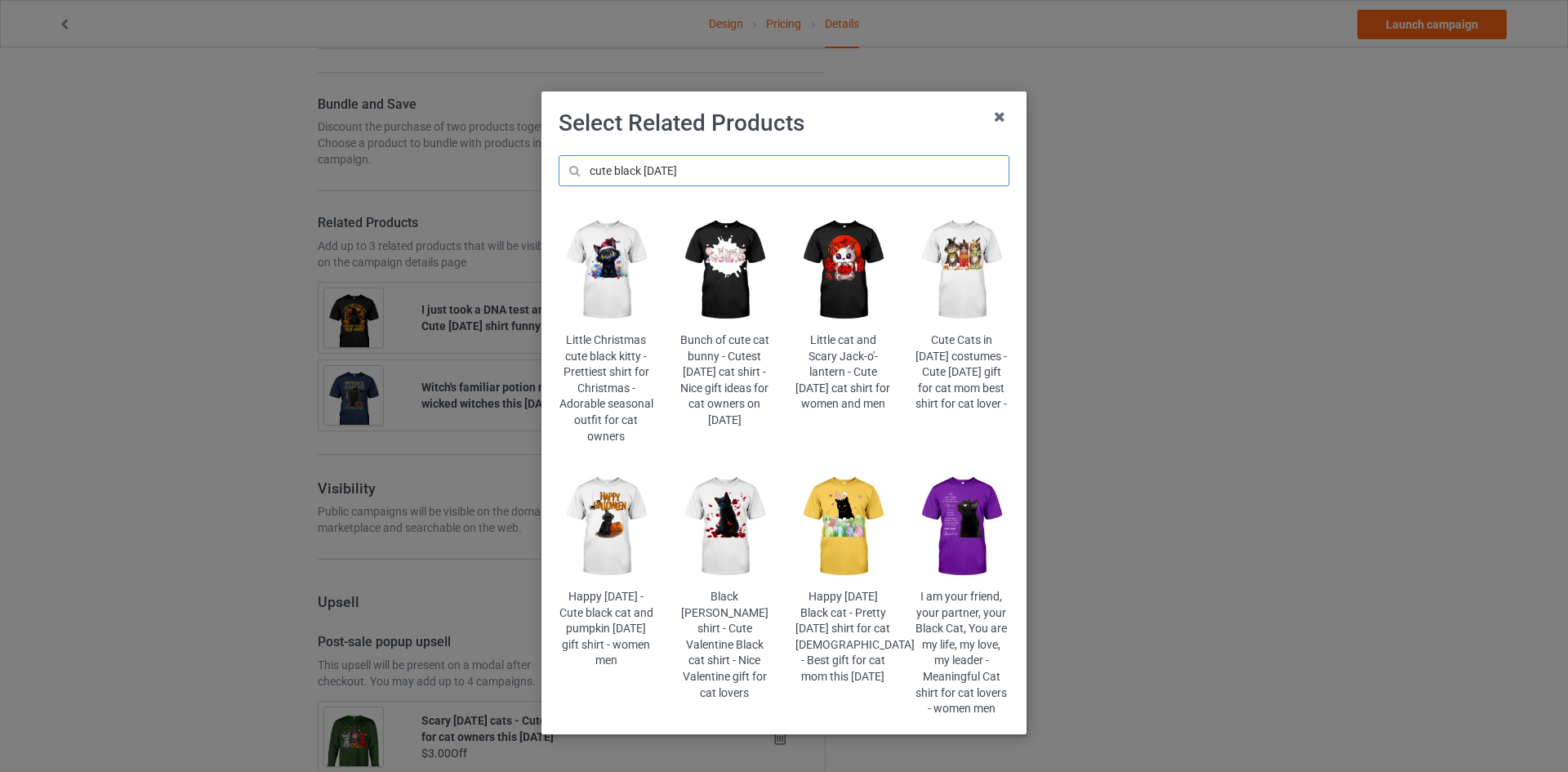
type input "cute black halloween"
click at [632, 552] on img at bounding box center [606, 527] width 95 height 119
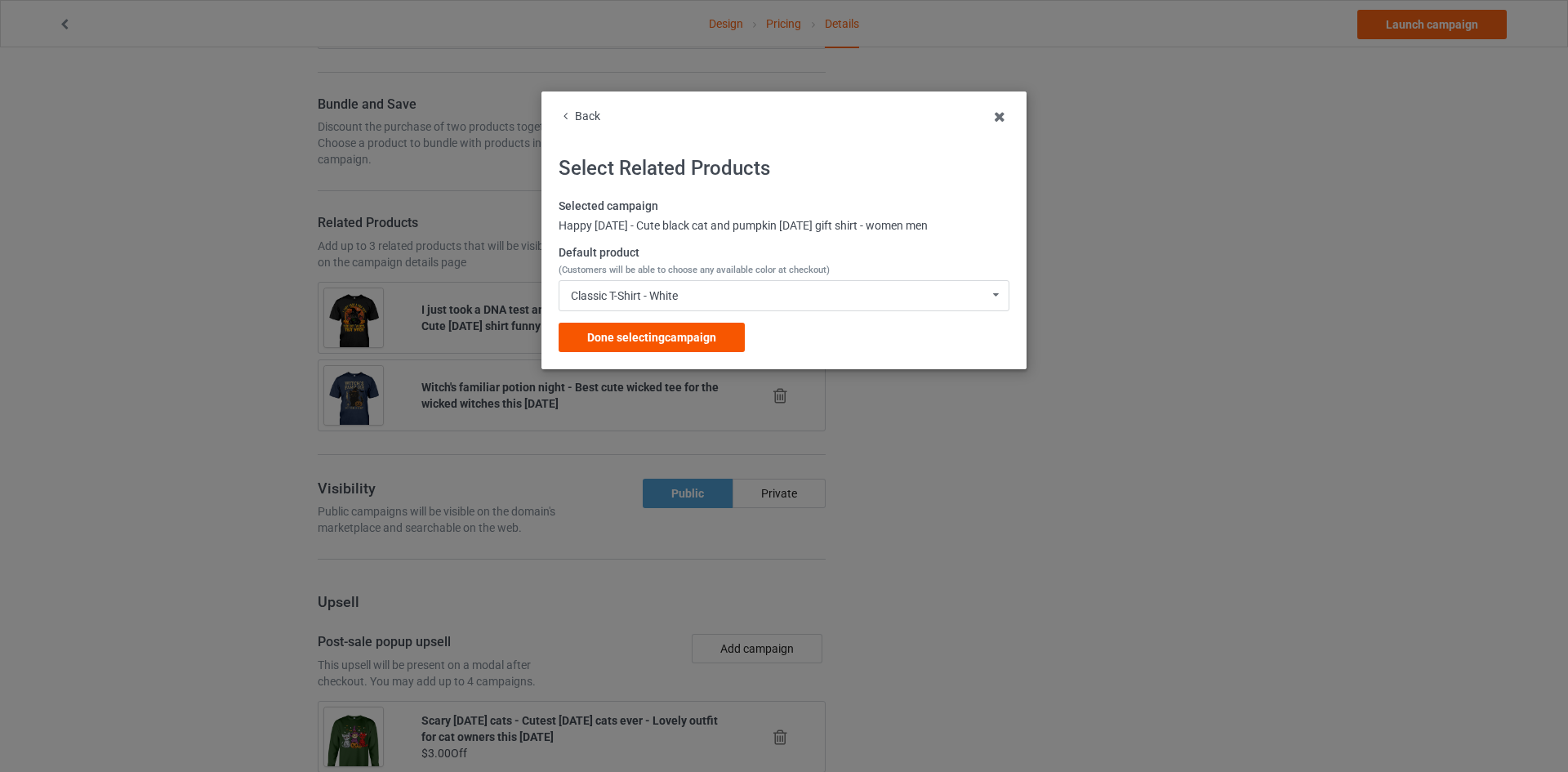
click at [721, 339] on div "Done selecting campaign" at bounding box center [651, 337] width 186 height 29
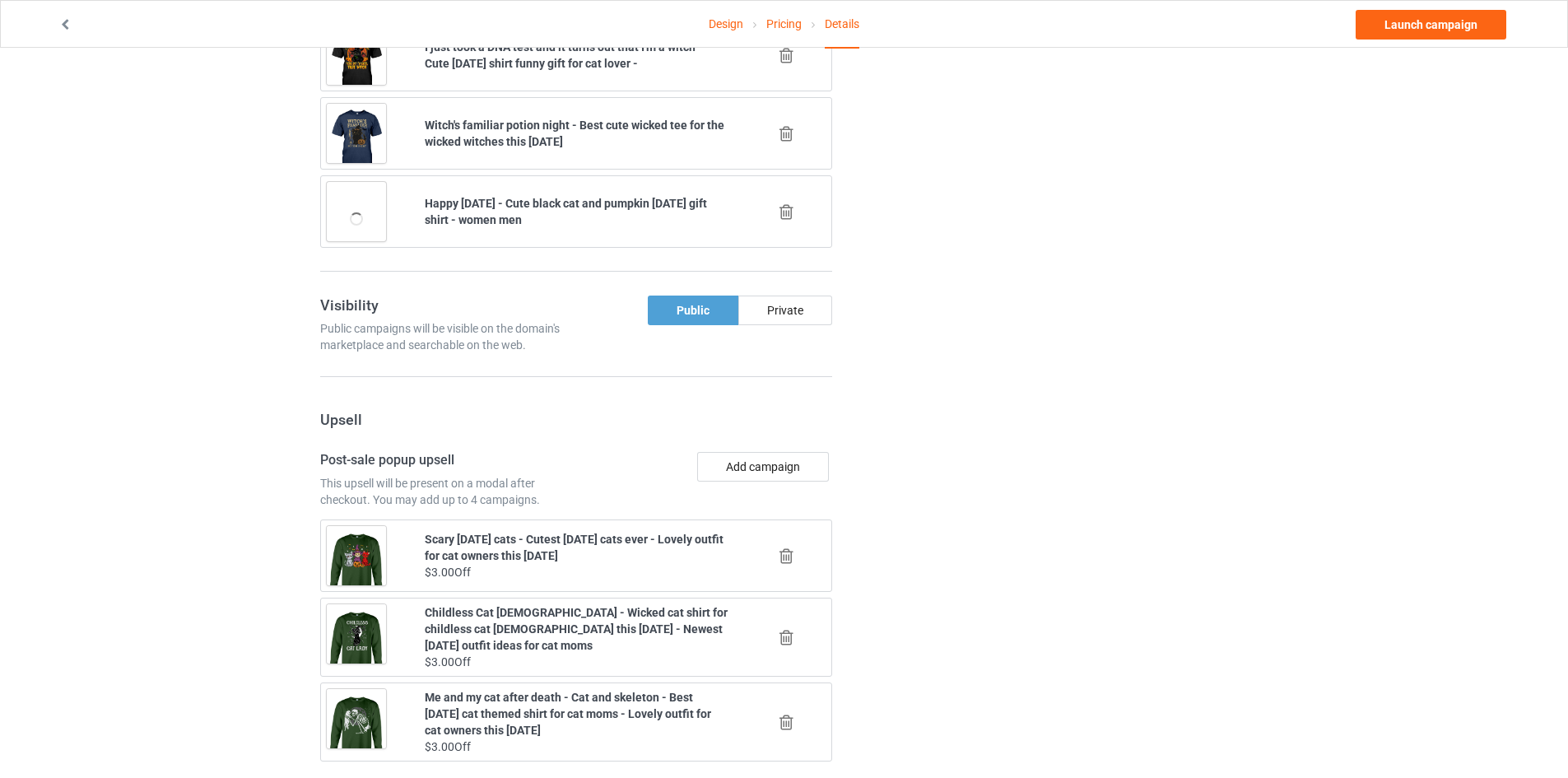
scroll to position [1624, 0]
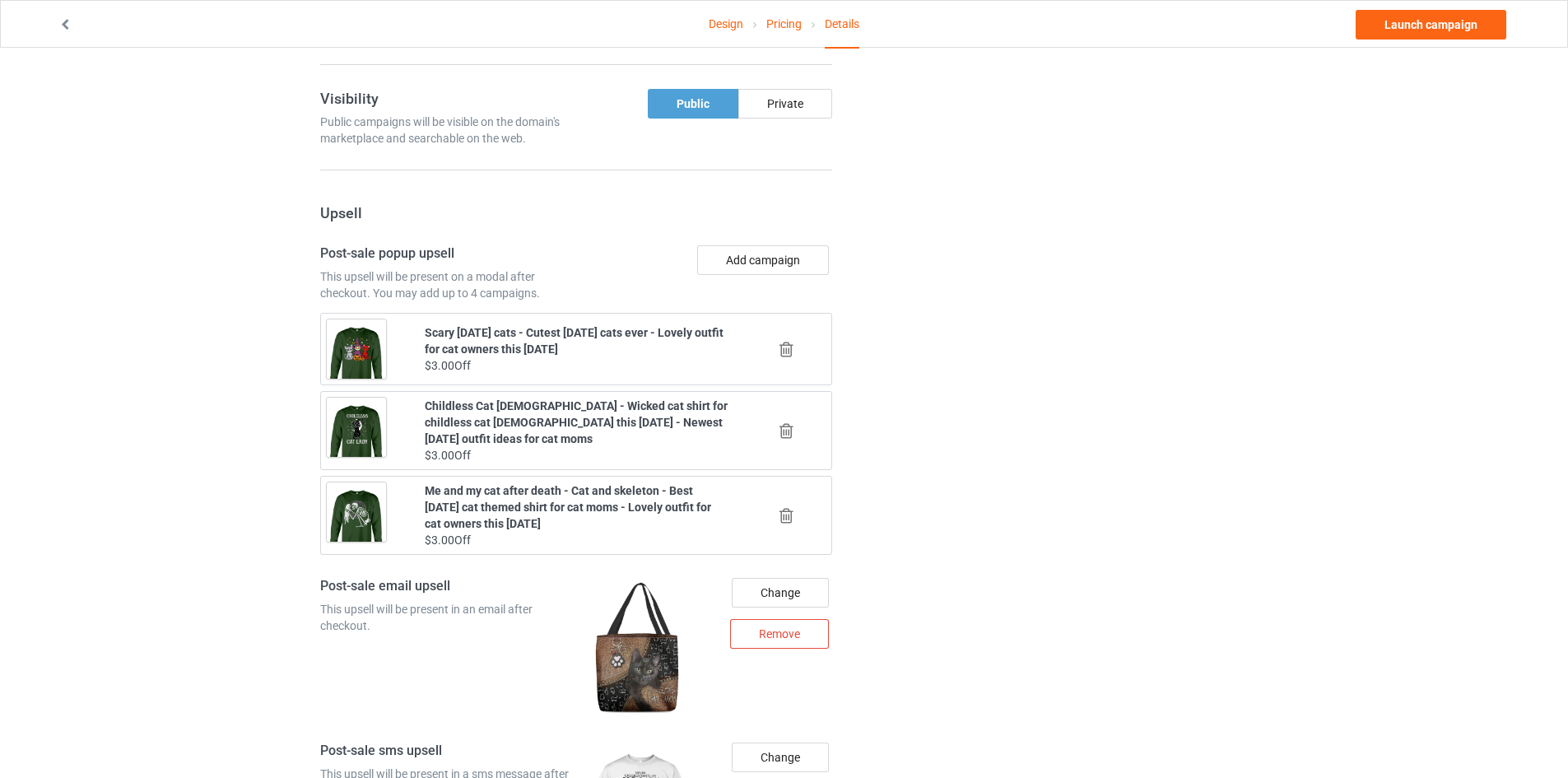
click at [784, 348] on icon at bounding box center [786, 349] width 20 height 17
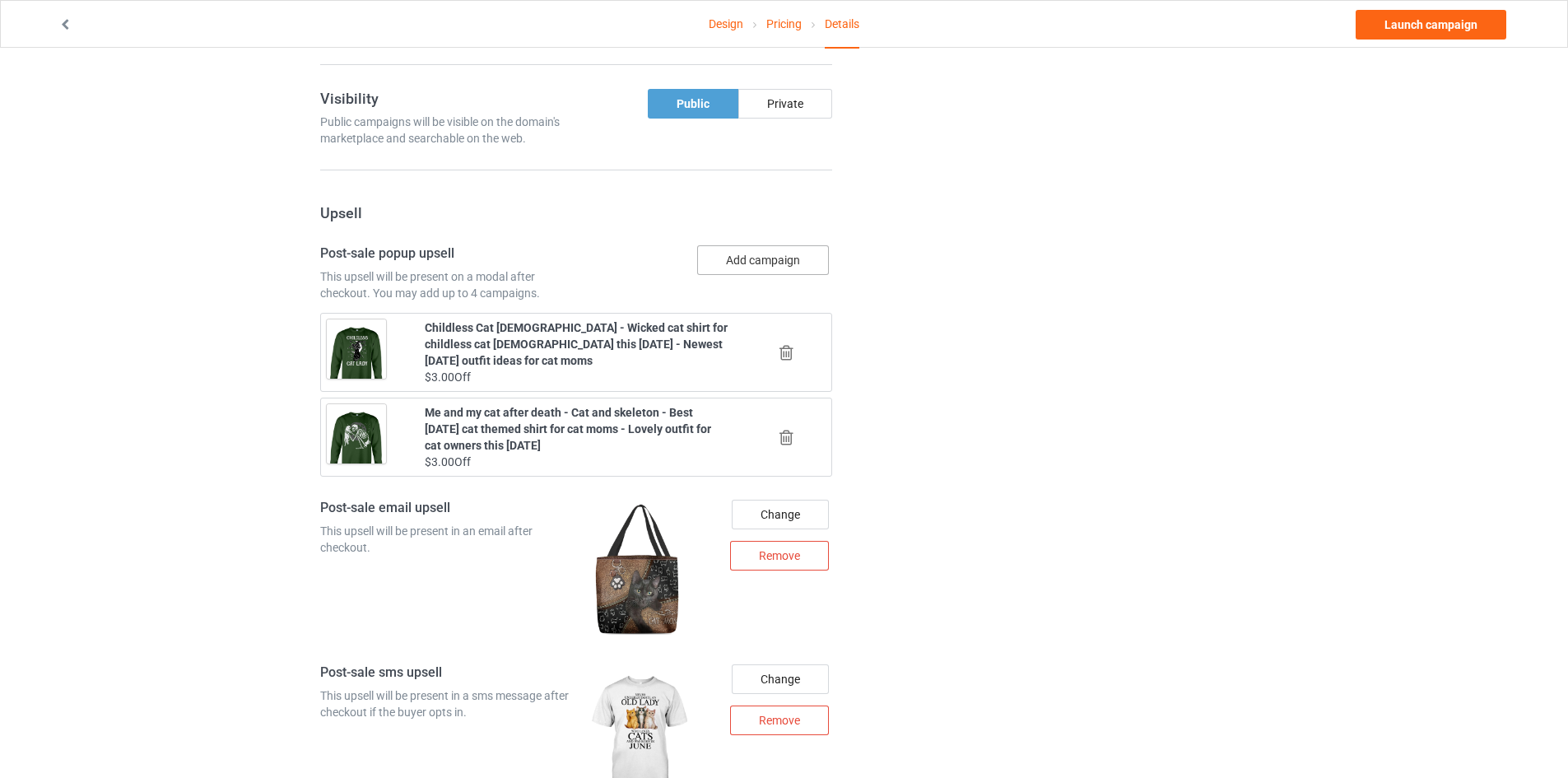
click at [771, 264] on button "Add campaign" at bounding box center [763, 260] width 132 height 29
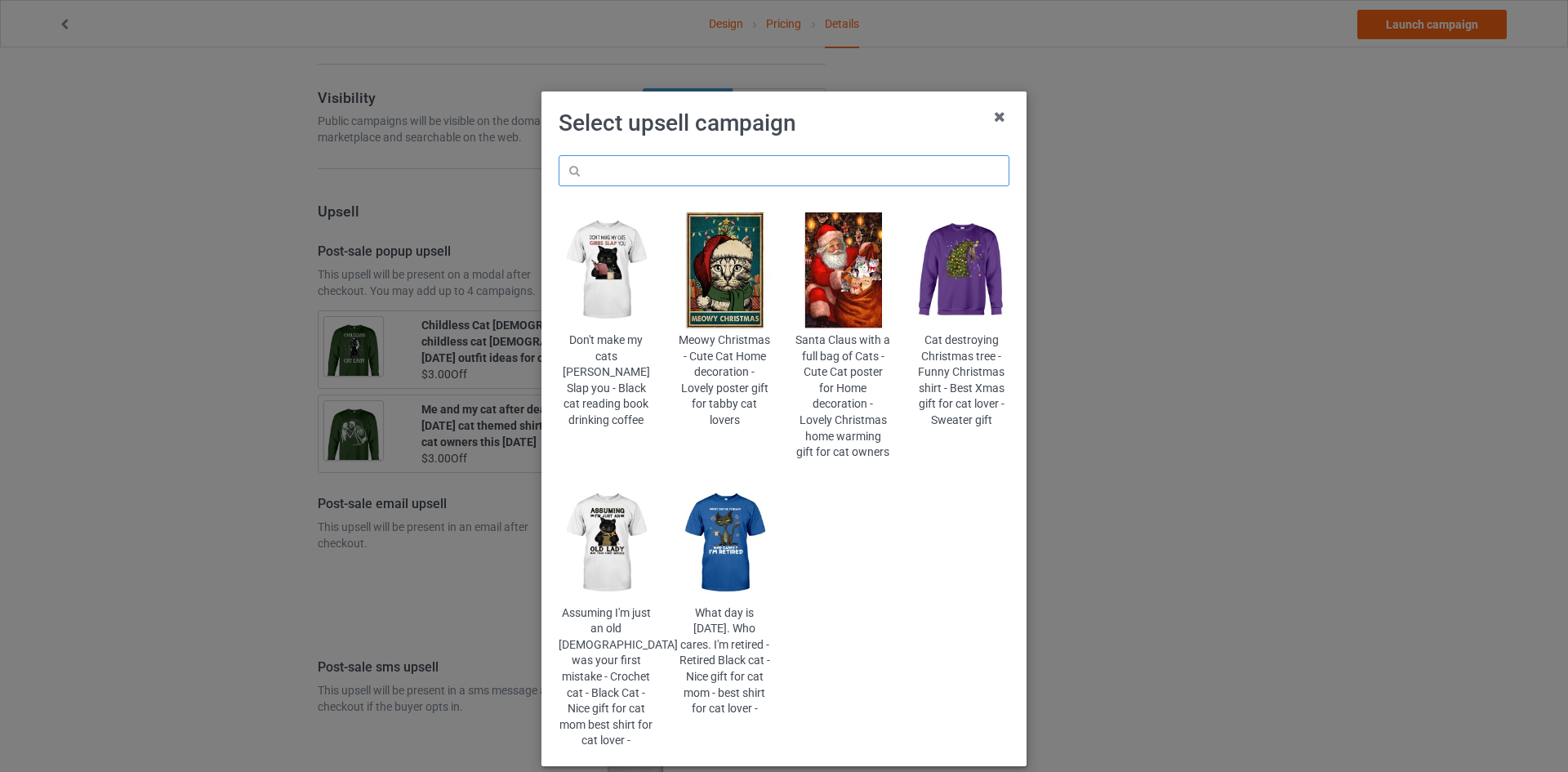
click at [765, 179] on input "text" at bounding box center [783, 170] width 451 height 31
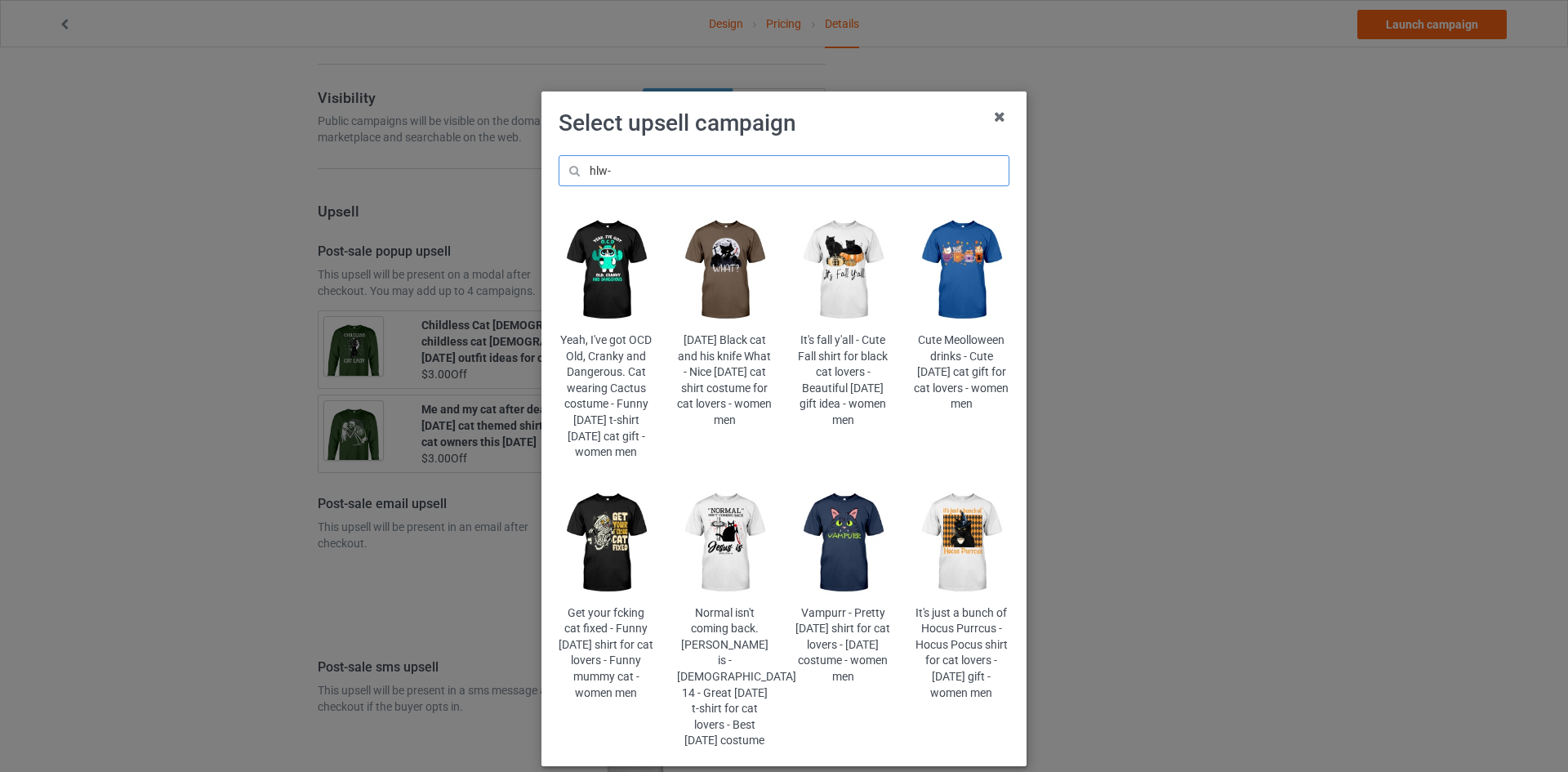
type input "hlw-"
click at [952, 283] on img at bounding box center [961, 270] width 95 height 119
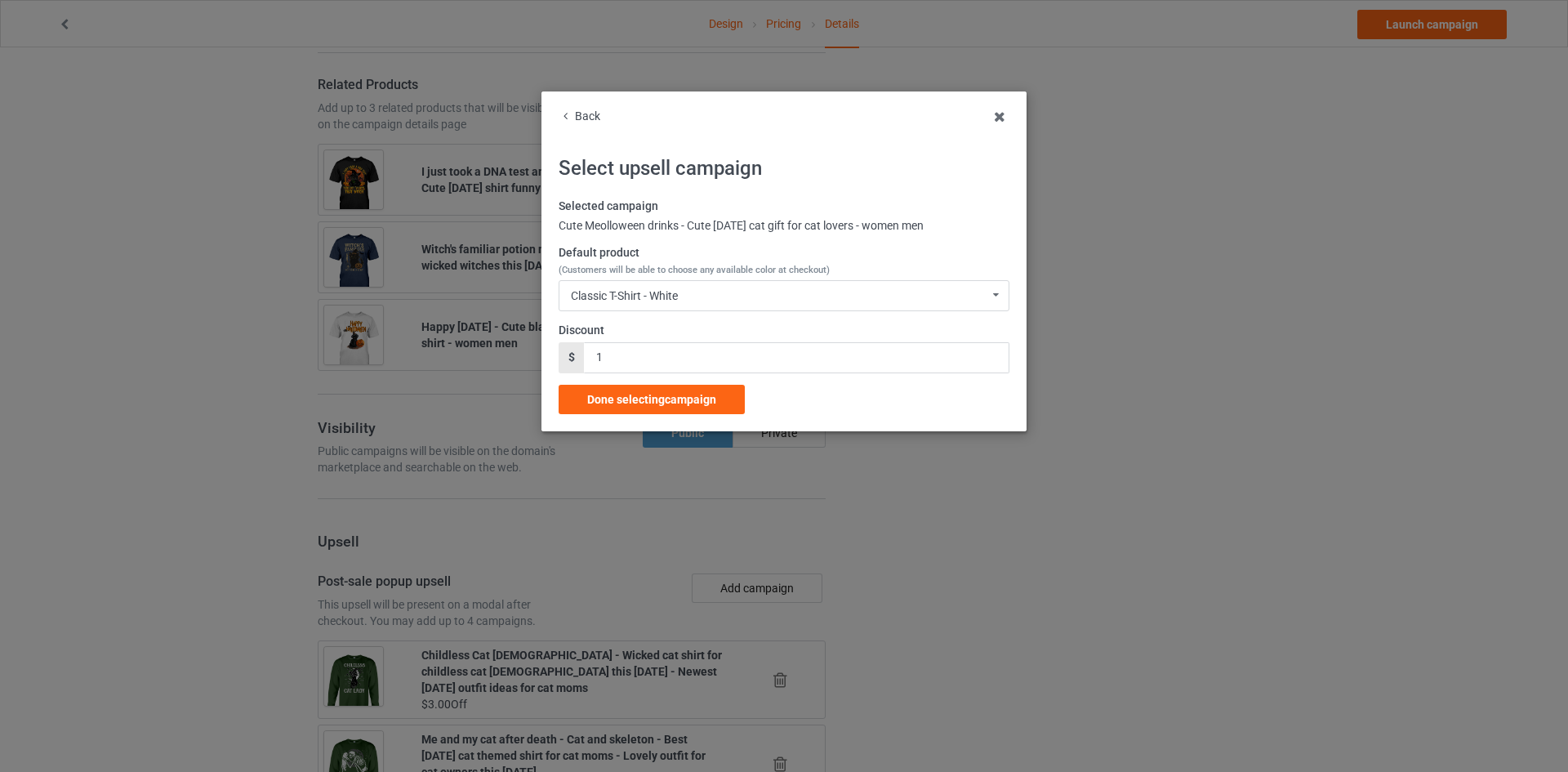
scroll to position [1612, 0]
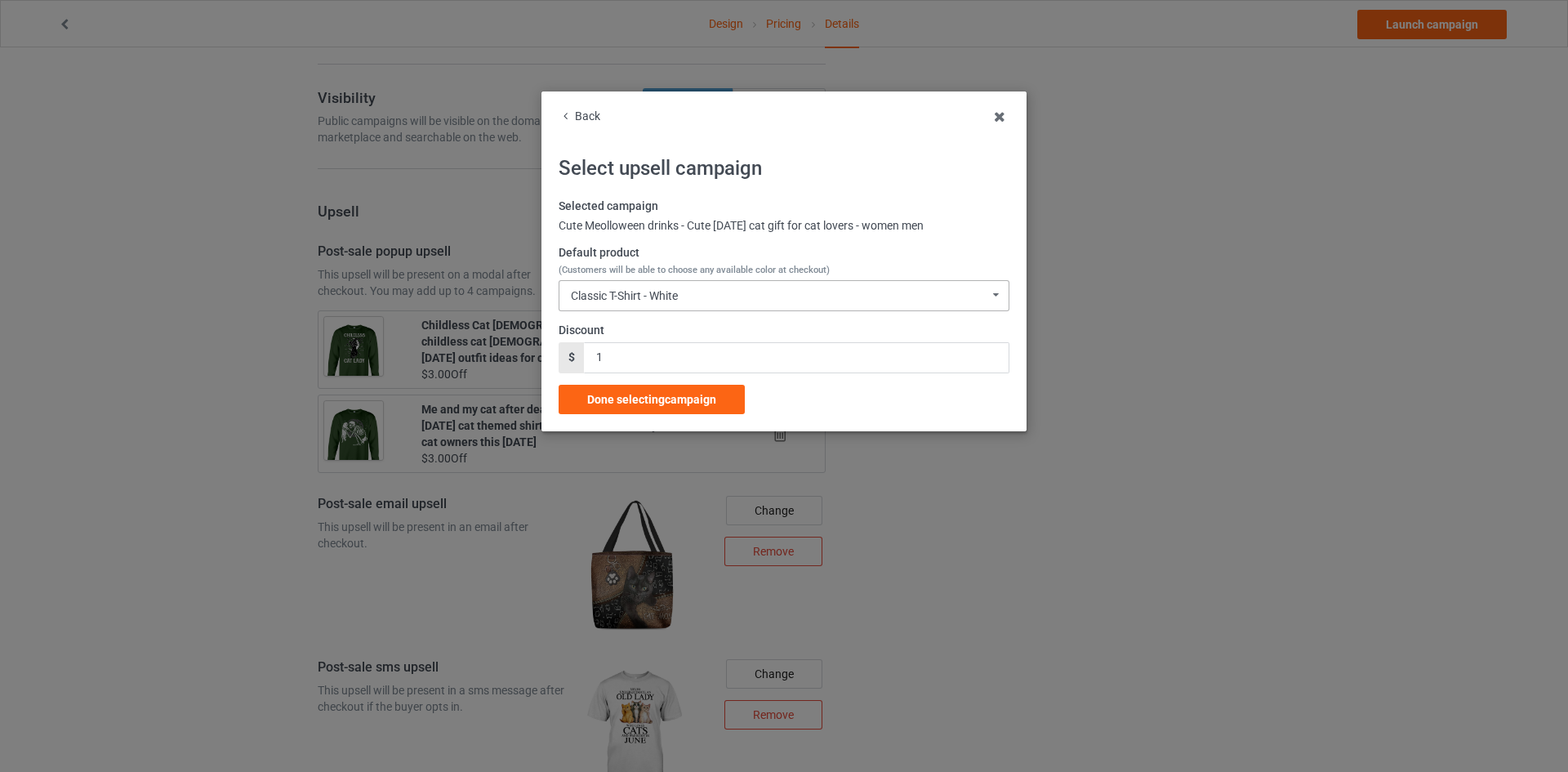
click at [660, 288] on div "Classic T-Shirt - White Classic T-Shirt - White Classic T-Shirt - Classic Pink …" at bounding box center [783, 296] width 451 height 31
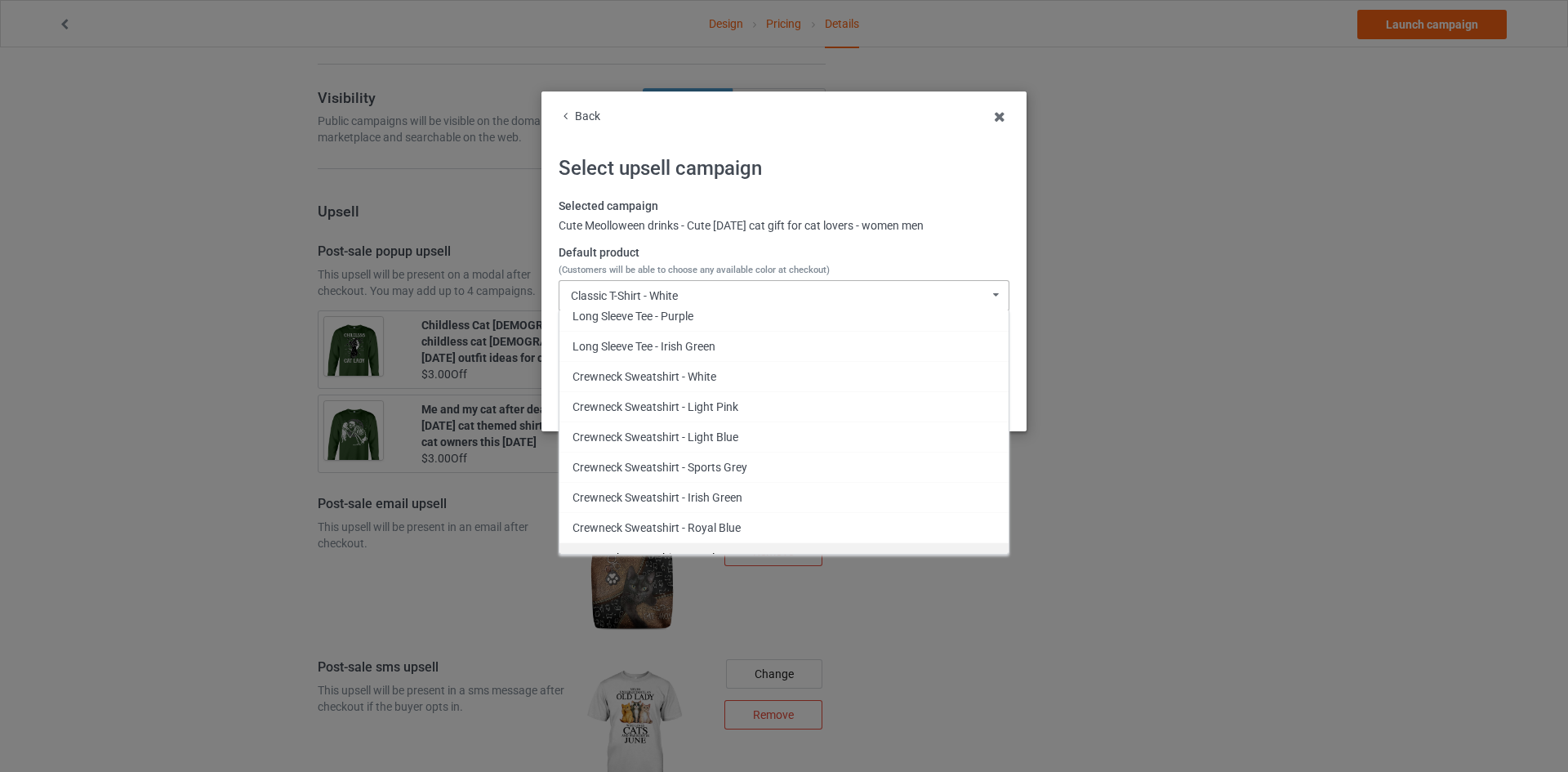
scroll to position [973, 0]
click at [747, 464] on div "Crewneck Sweatshirt - Irish Green" at bounding box center [783, 471] width 449 height 30
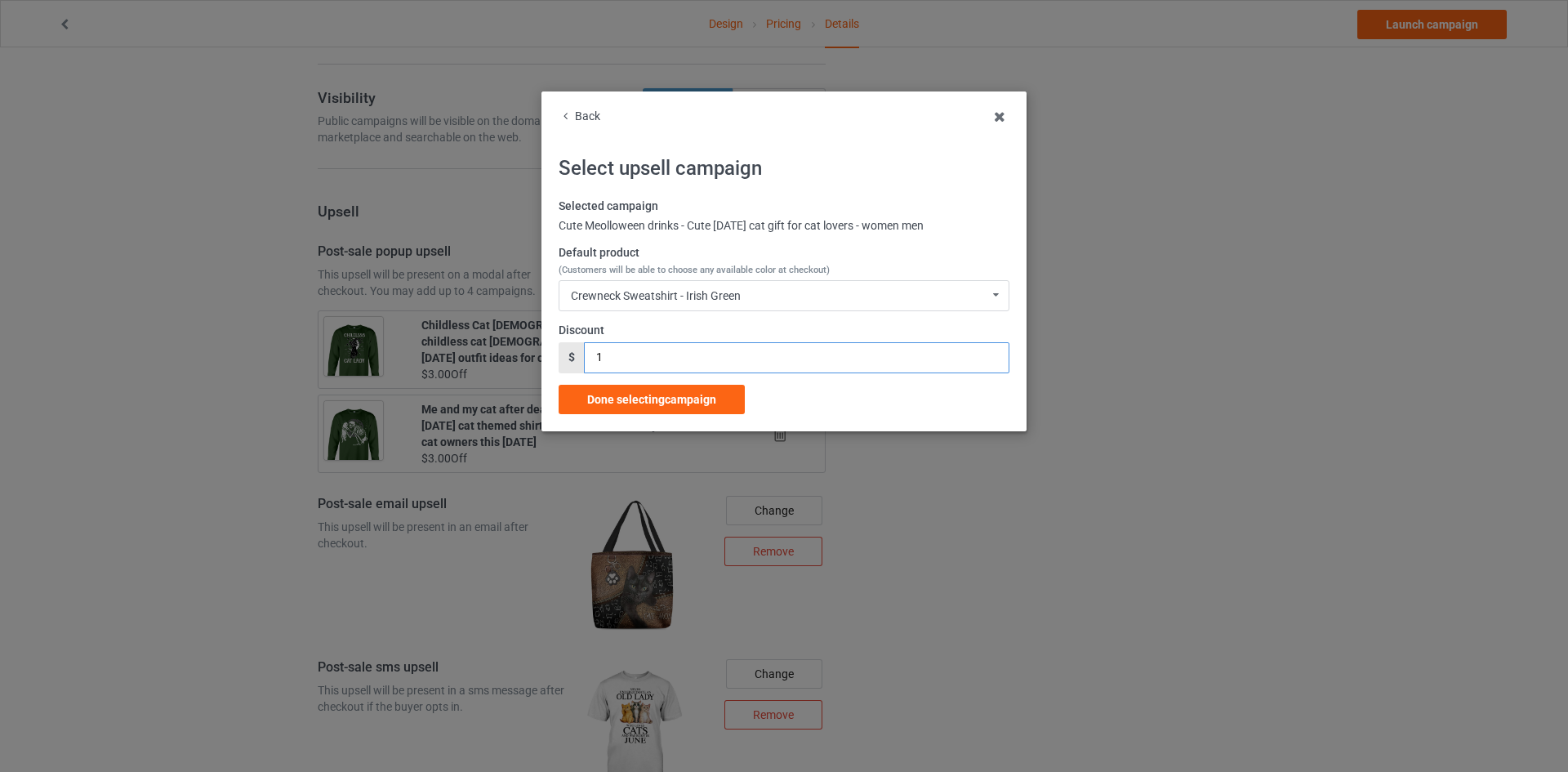
drag, startPoint x: 655, startPoint y: 357, endPoint x: 510, endPoint y: 357, distance: 145.0
click at [510, 357] on div "Back Select upsell campaign Selected campaign Cute Meolloween drinks - Cute Hal…" at bounding box center [784, 386] width 1568 height 772
type input "3"
click at [727, 396] on div "Done selecting campaign" at bounding box center [651, 399] width 186 height 29
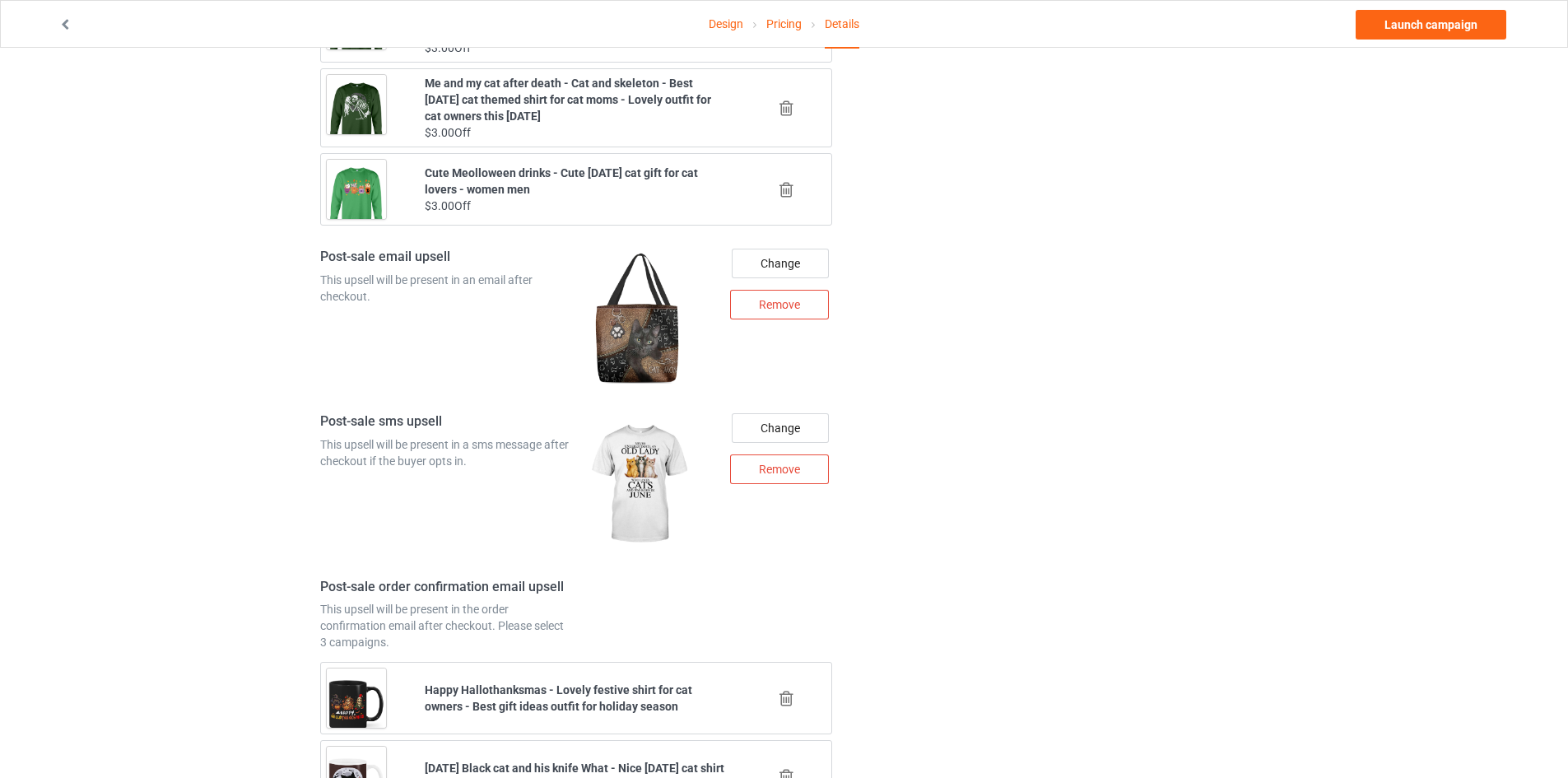
scroll to position [2198, 0]
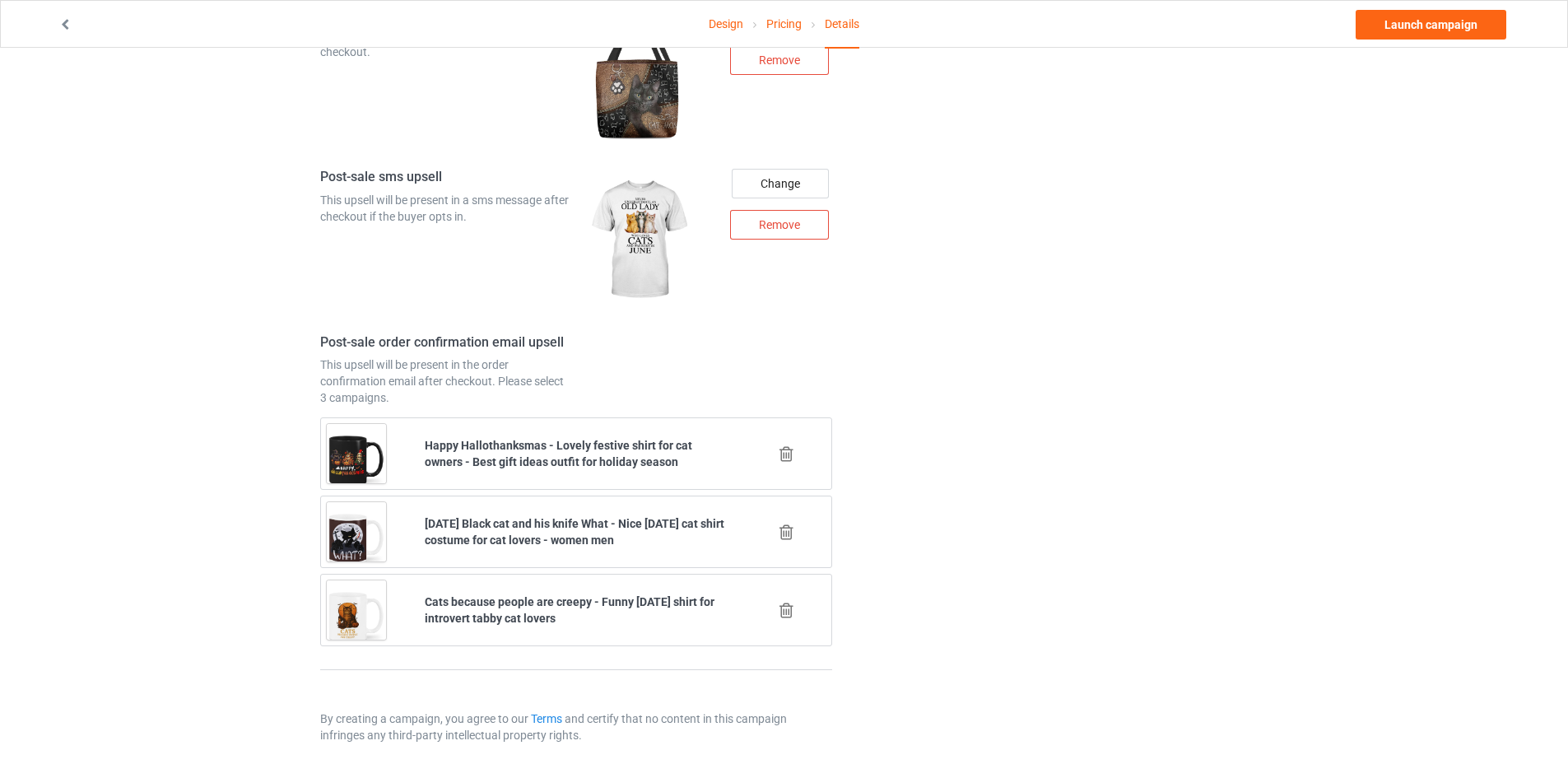
click at [791, 533] on icon at bounding box center [786, 532] width 20 height 17
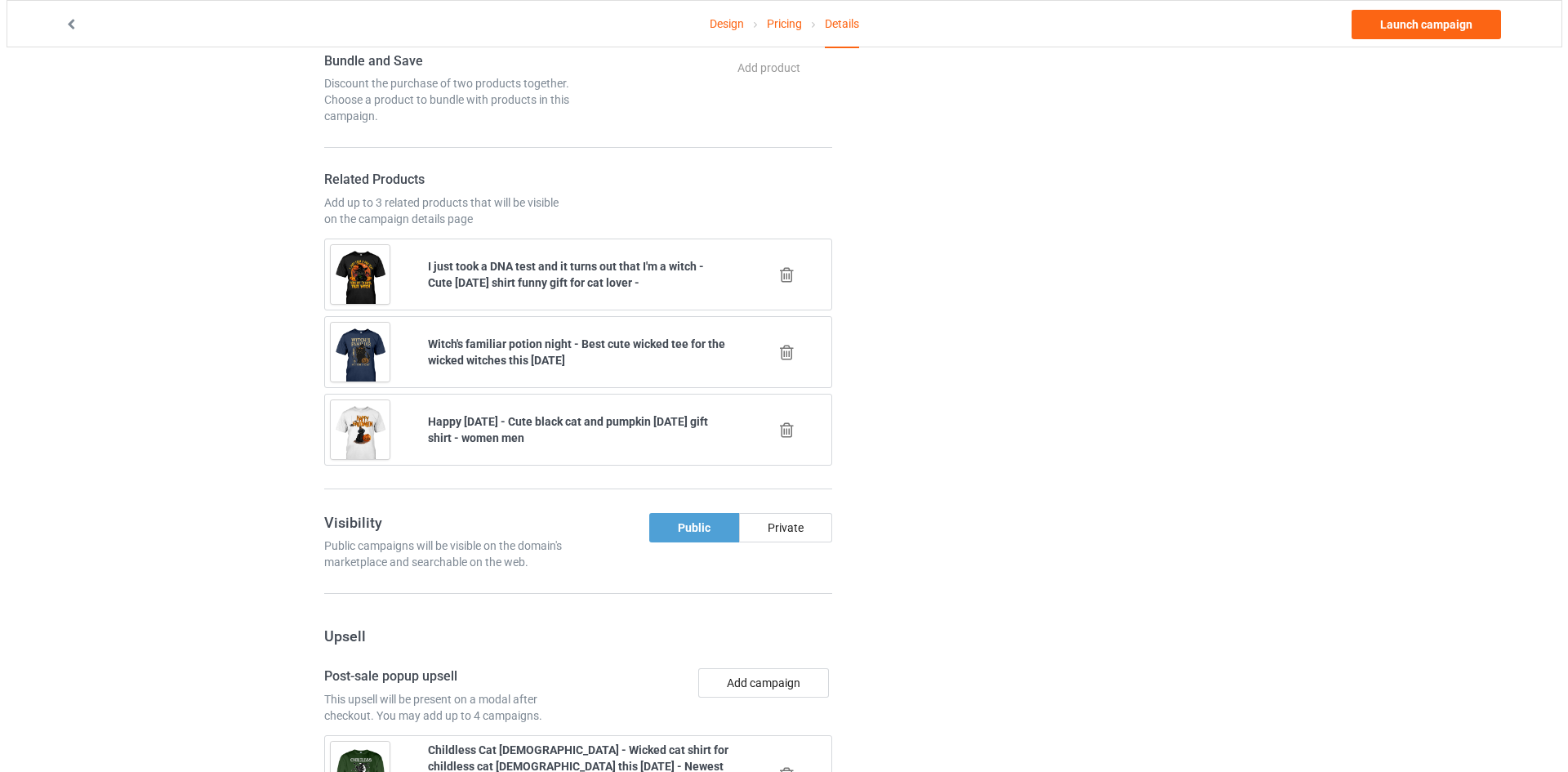
scroll to position [2103, 0]
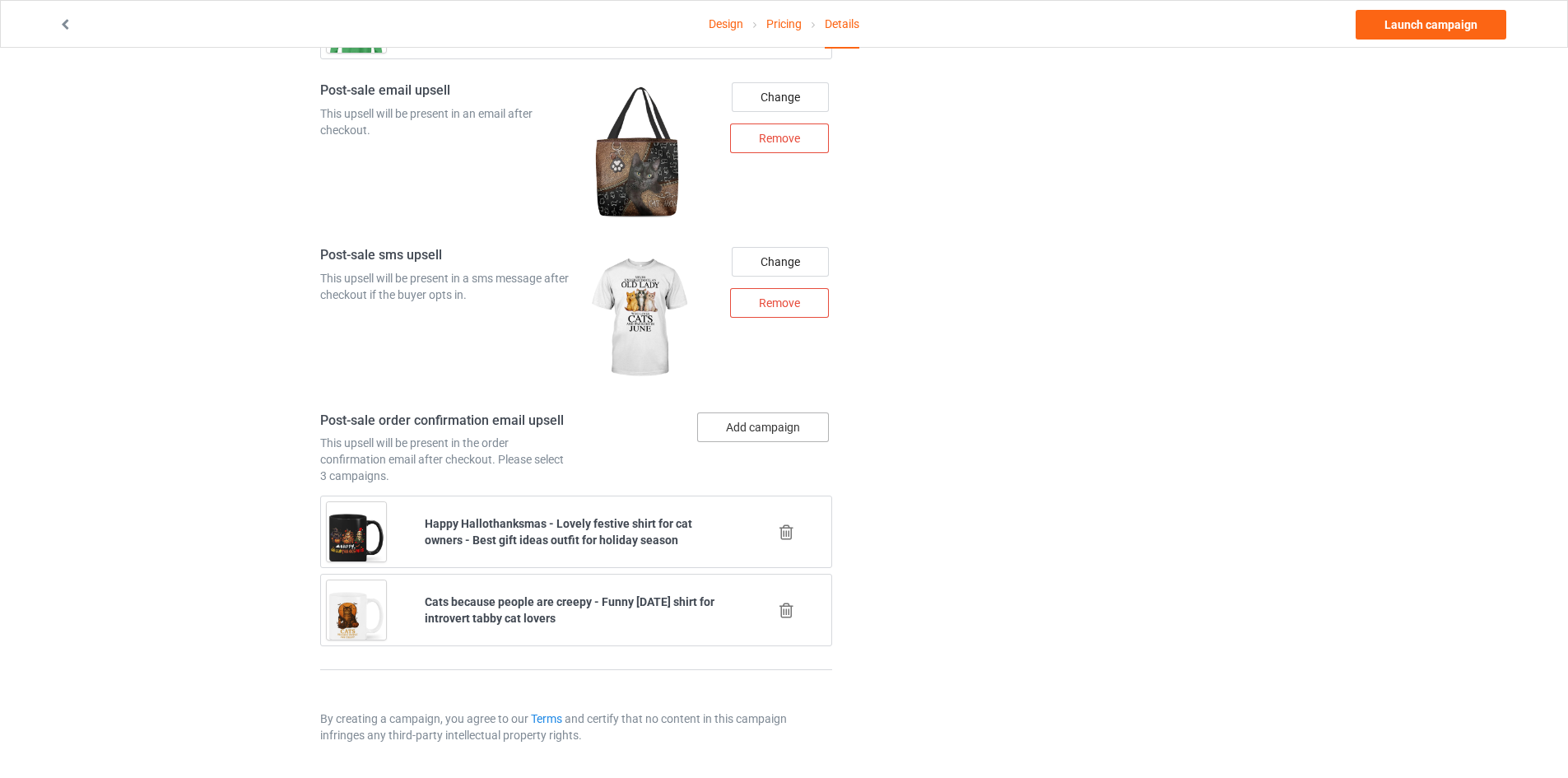
click at [777, 438] on button "Add campaign" at bounding box center [763, 427] width 132 height 29
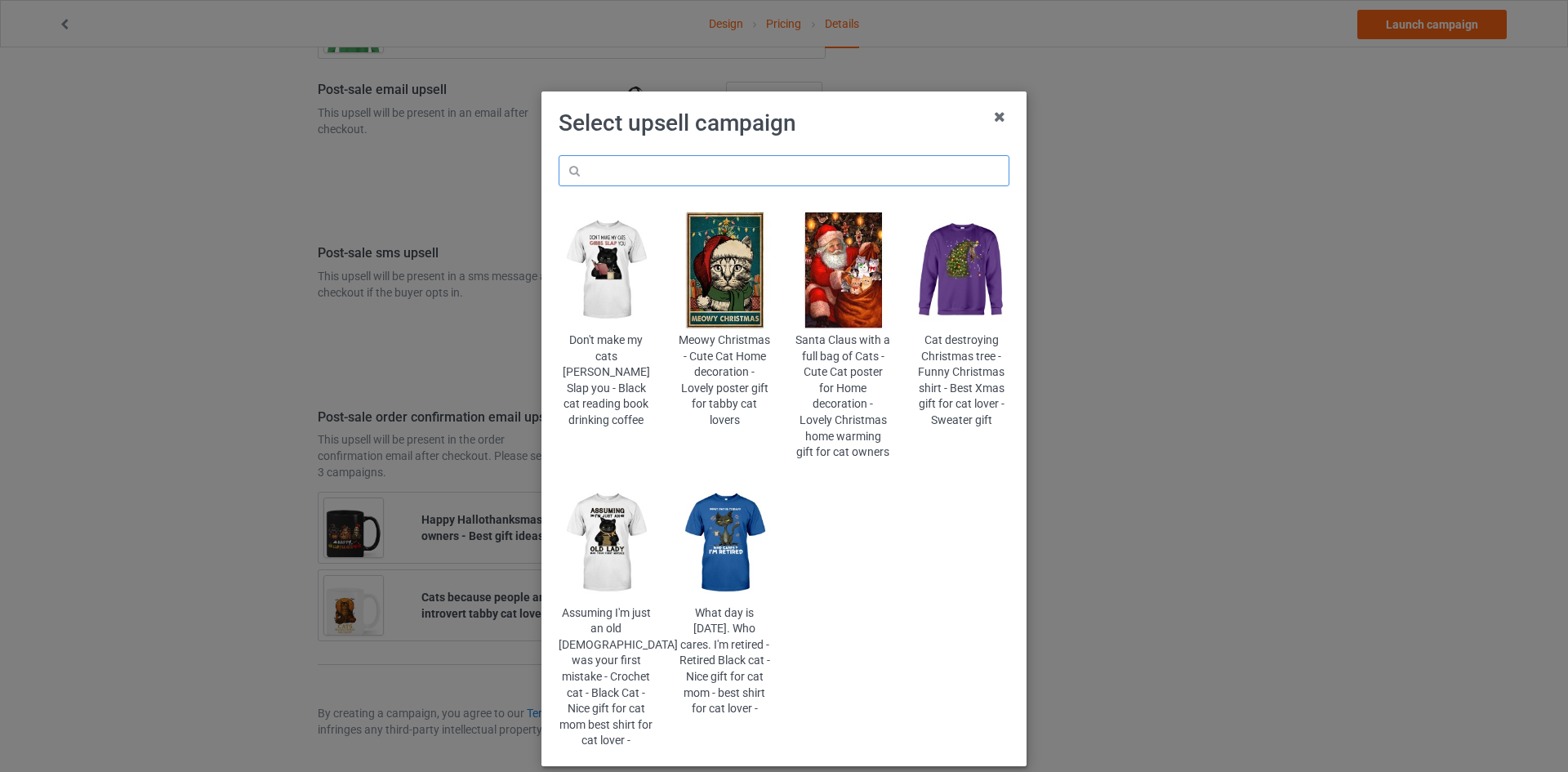
click at [810, 182] on input "text" at bounding box center [783, 170] width 451 height 31
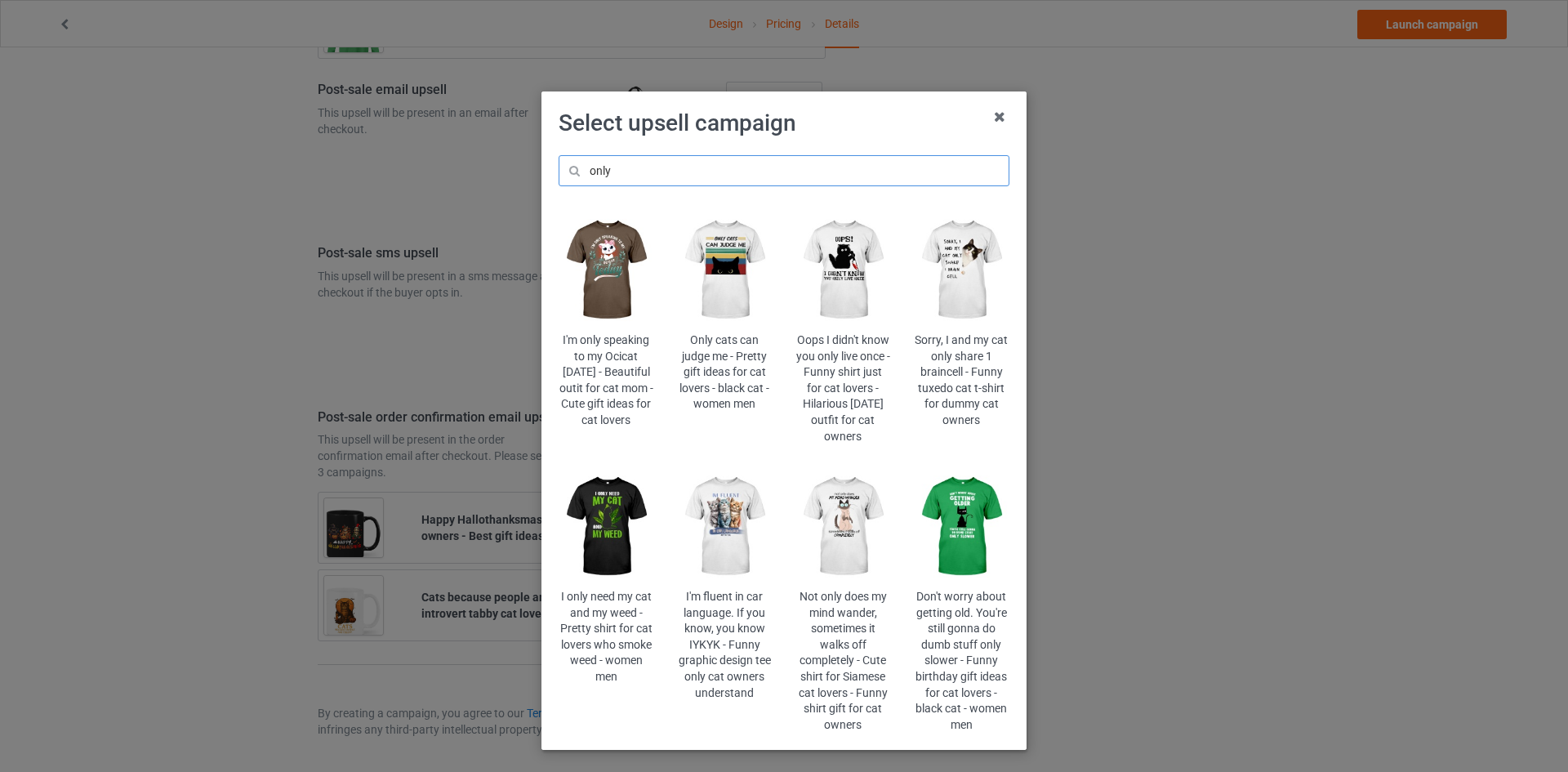
type input "only"
click at [742, 525] on img at bounding box center [725, 527] width 95 height 119
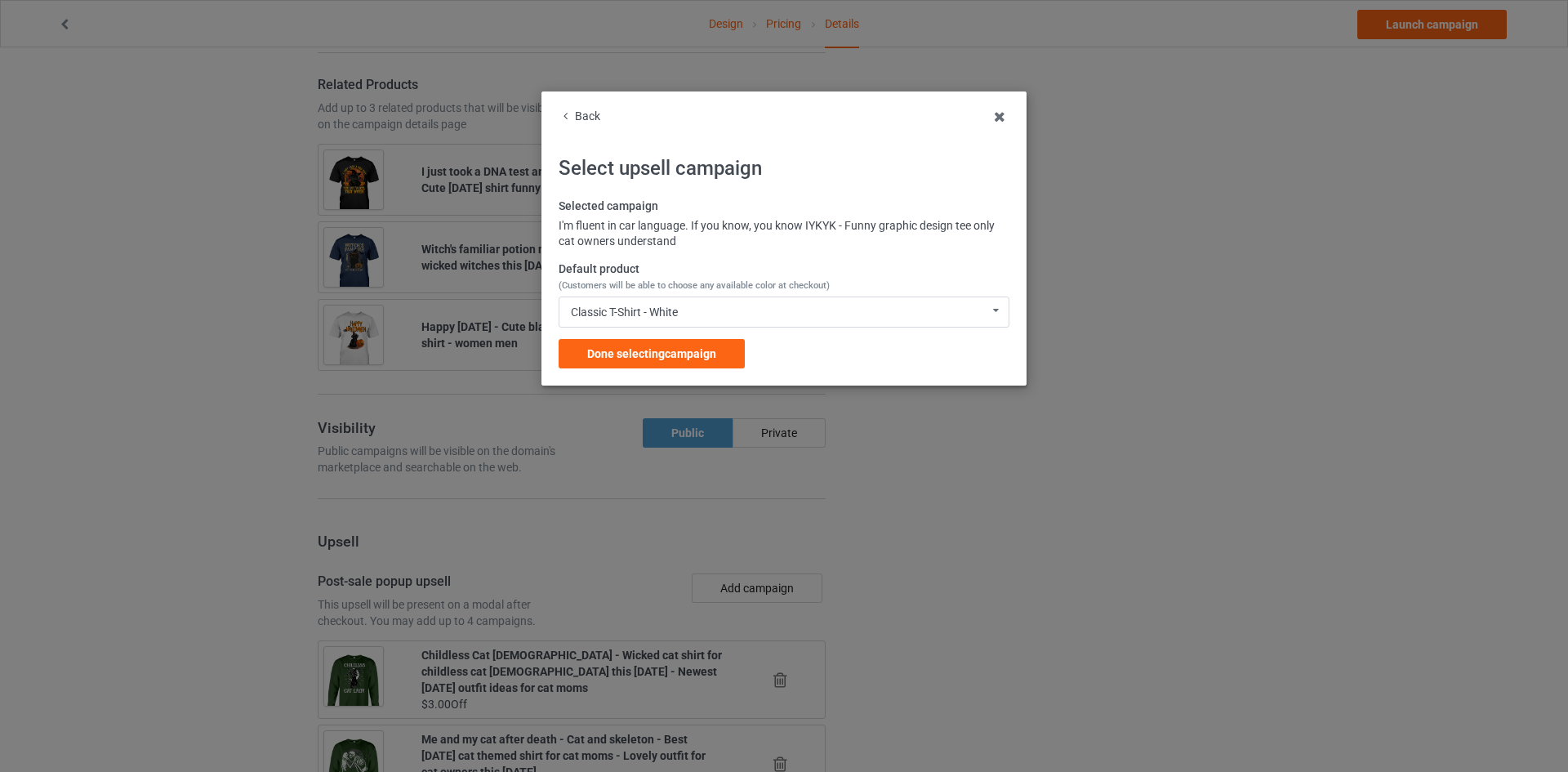
scroll to position [2103, 0]
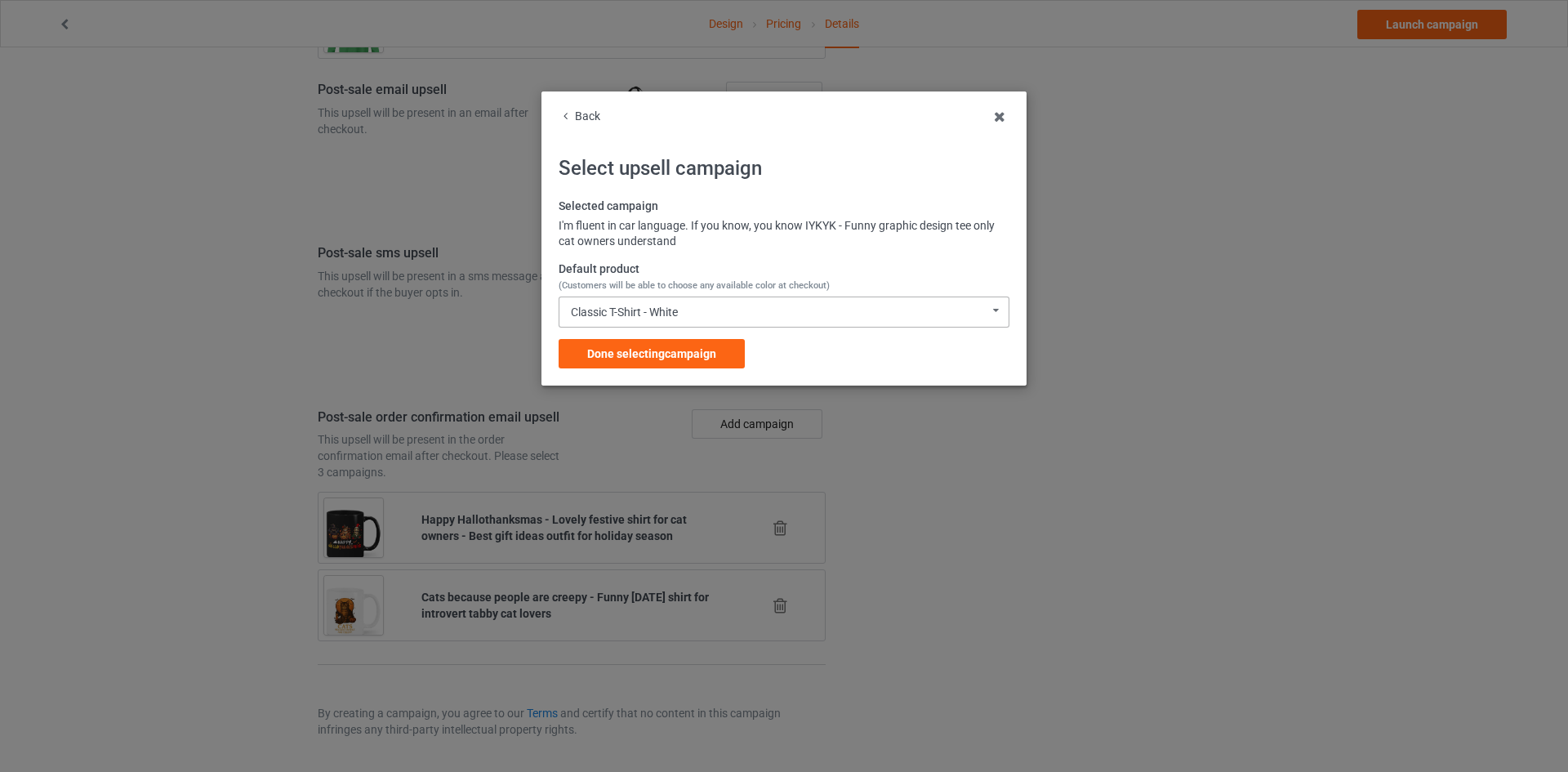
click at [692, 314] on div "Classic T-Shirt - White Classic T-Shirt - White Classic T-Shirt - Gold Classic …" at bounding box center [783, 311] width 451 height 31
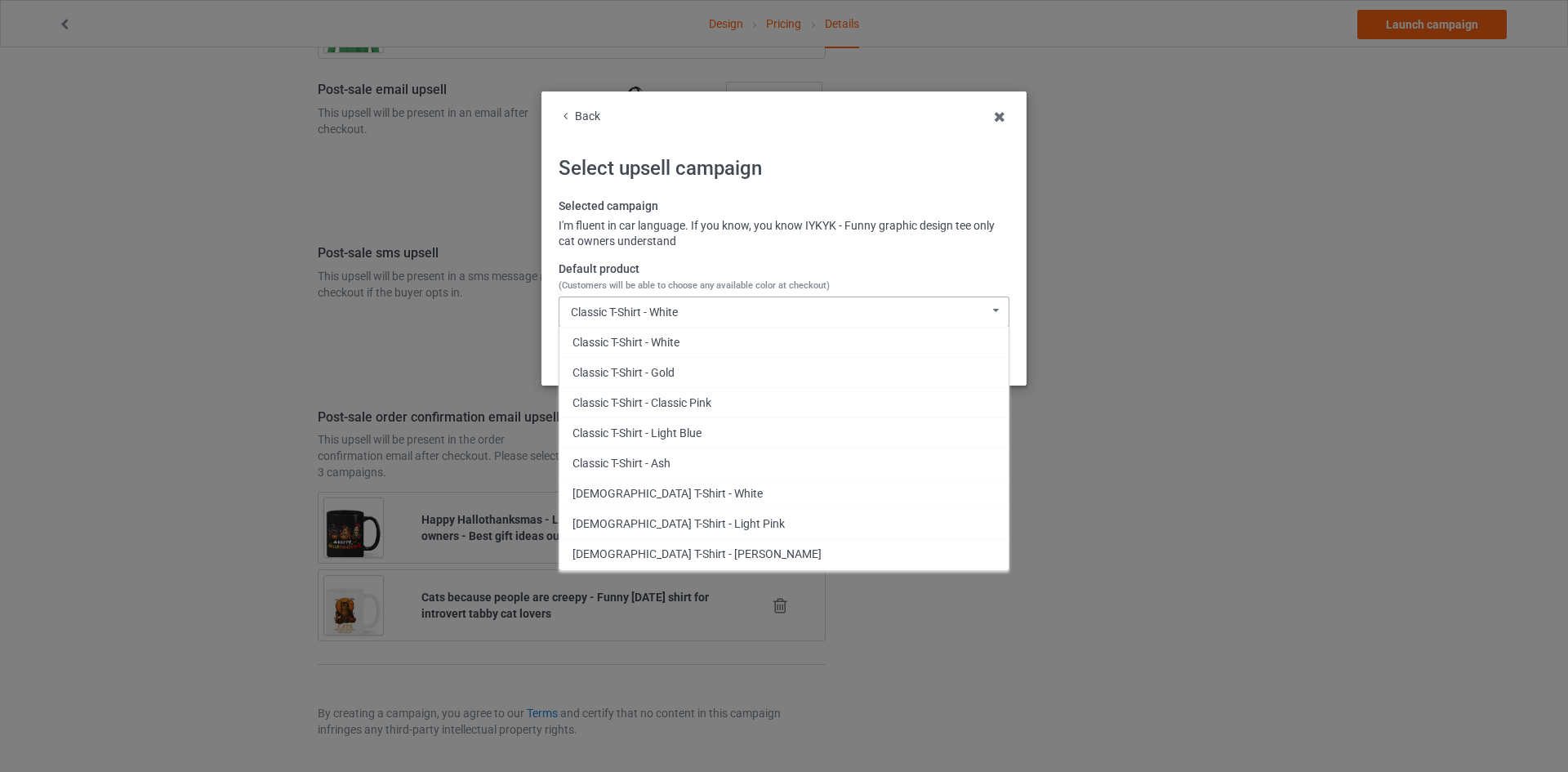
scroll to position [648, 0]
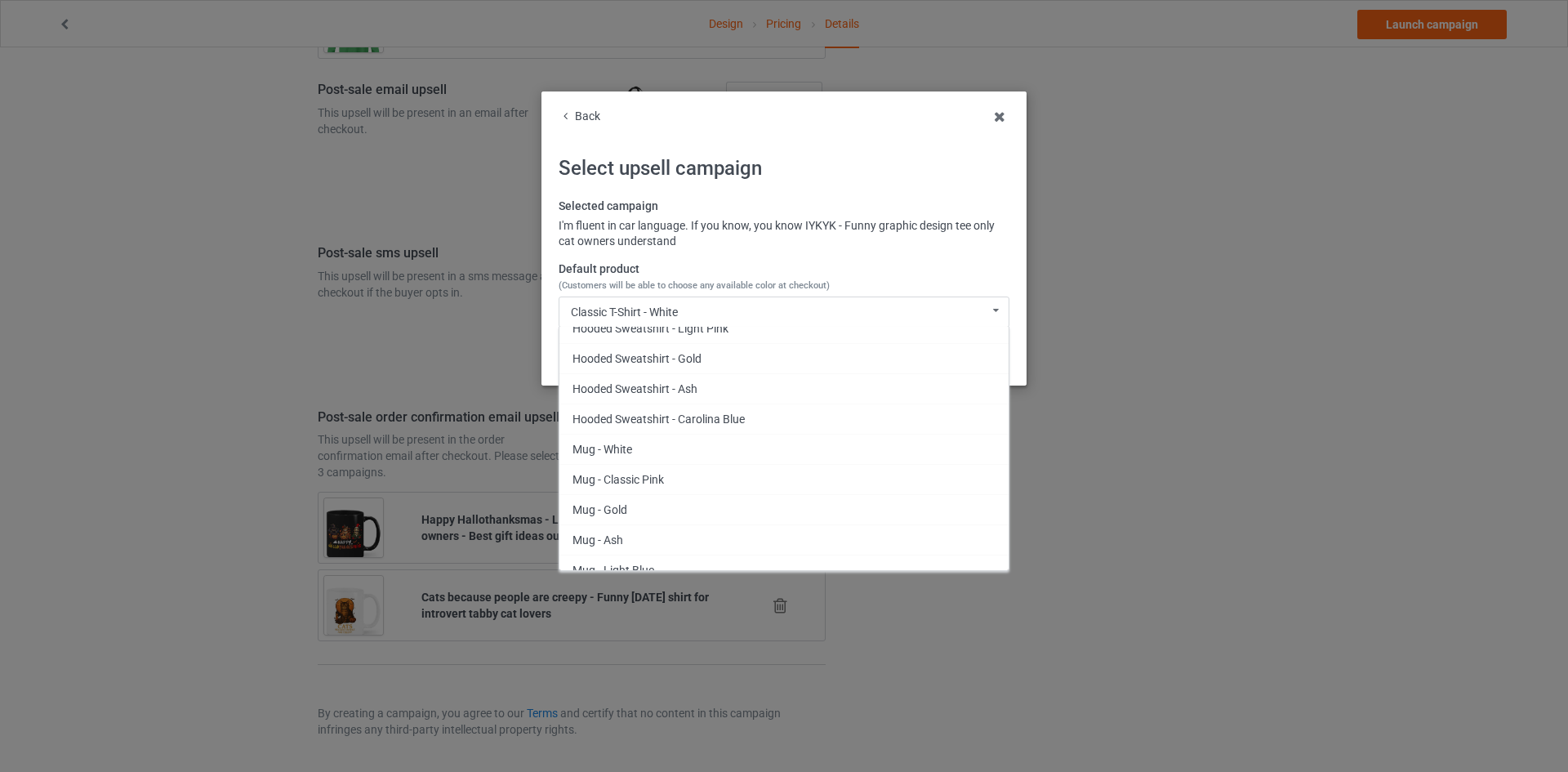
click at [683, 438] on div "Mug - White" at bounding box center [783, 449] width 449 height 30
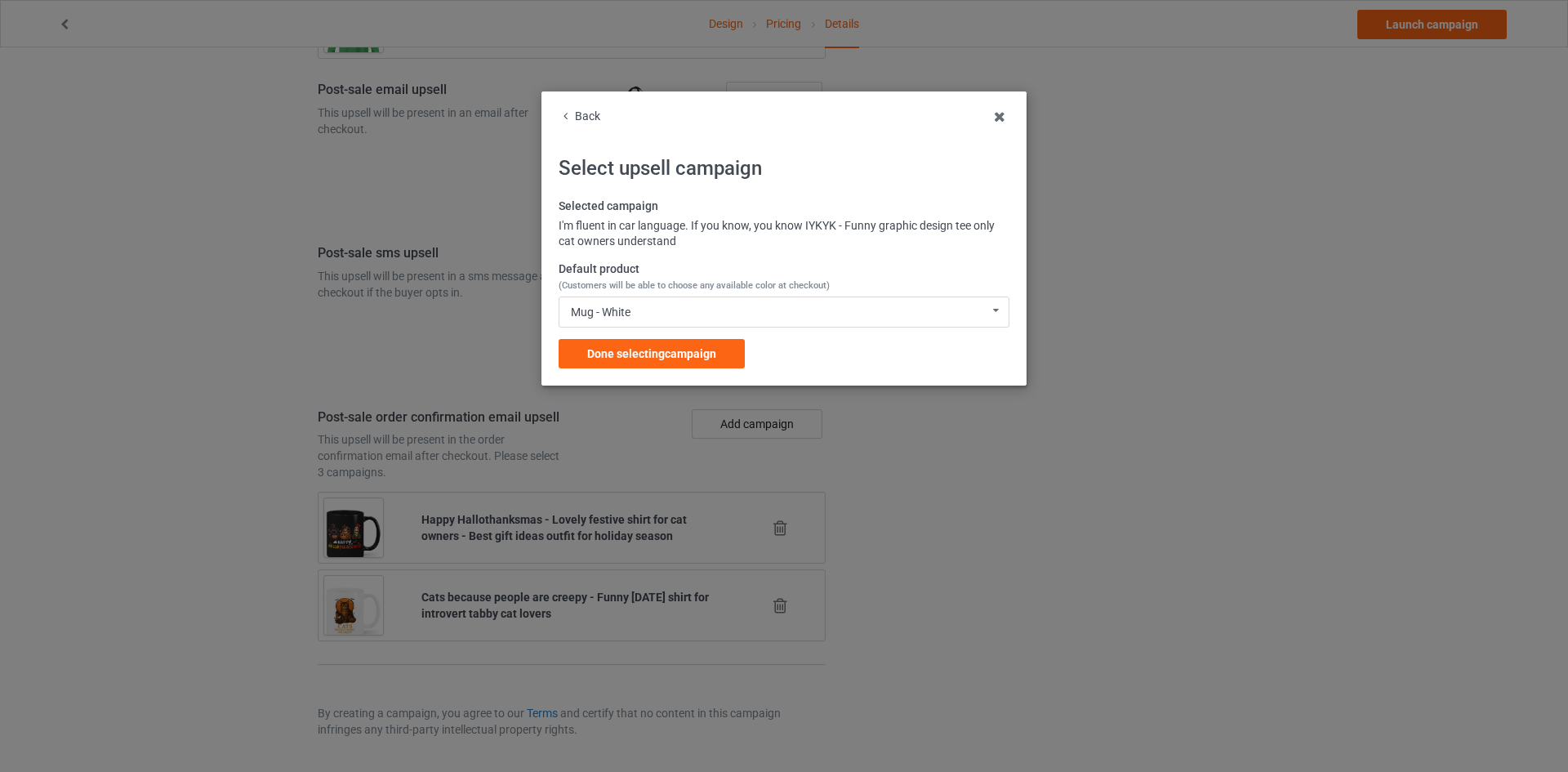
click at [687, 357] on span "Done selecting campaign" at bounding box center [652, 353] width 129 height 13
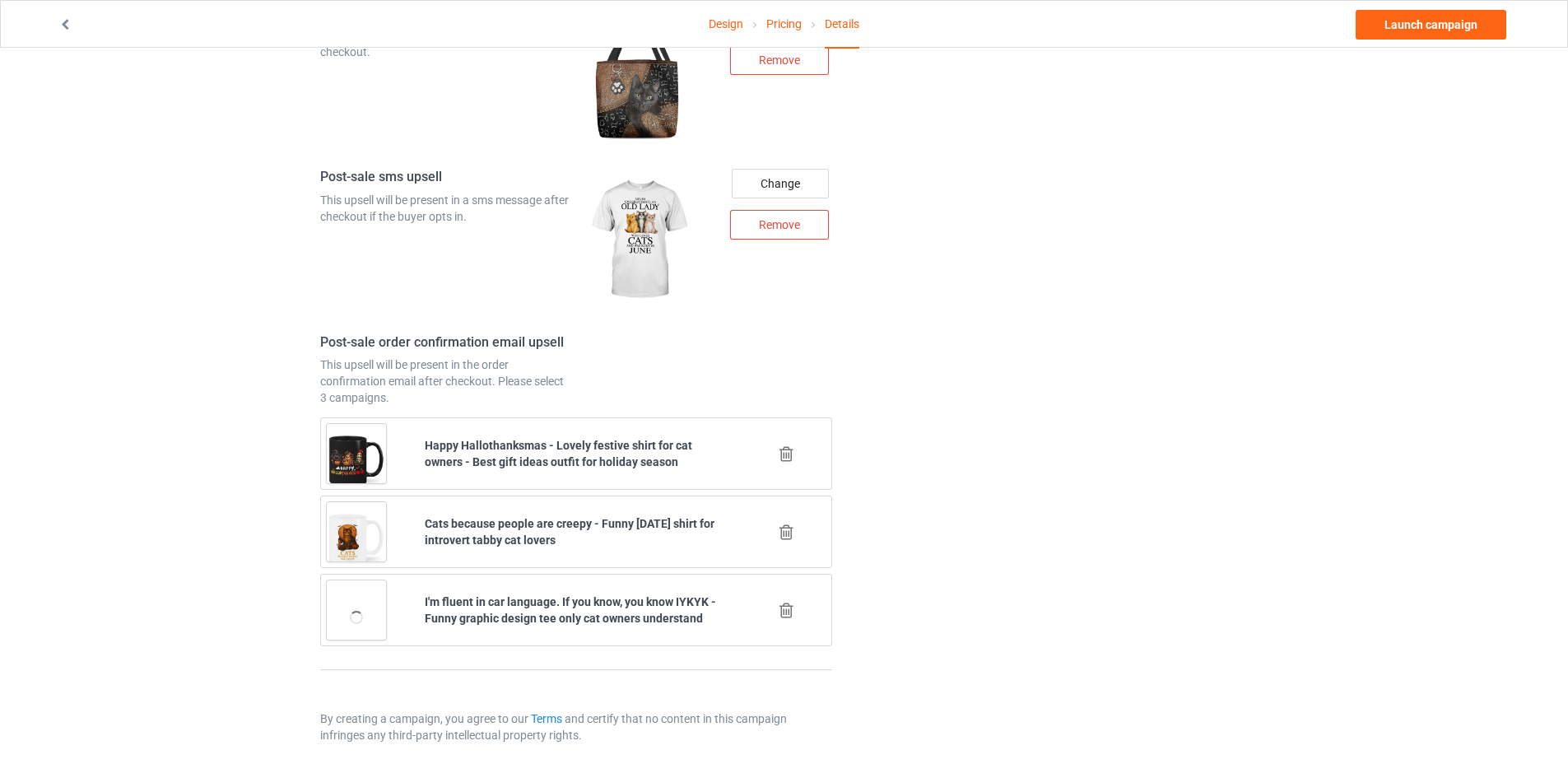
click at [791, 527] on icon at bounding box center [786, 532] width 20 height 17
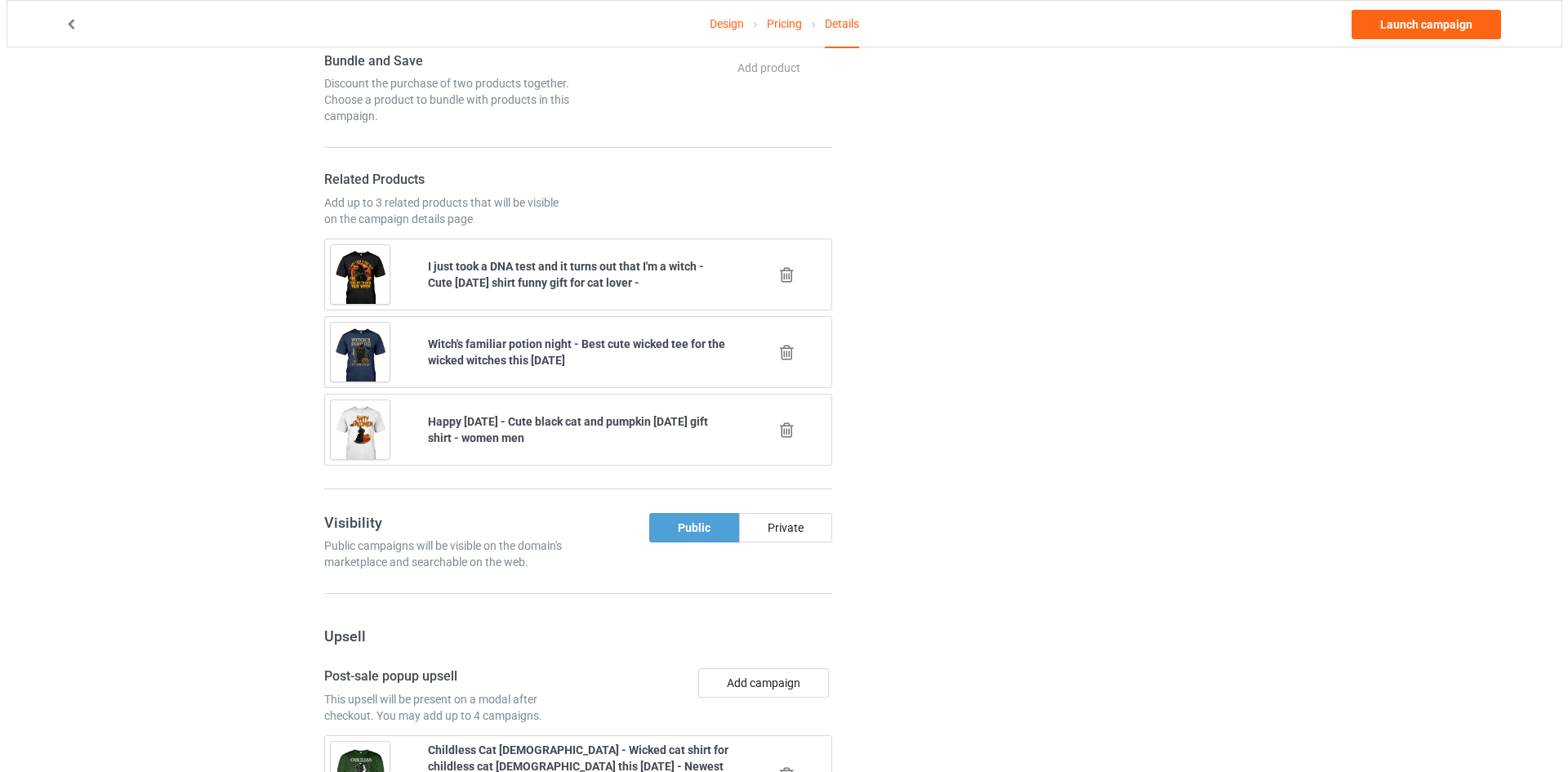
scroll to position [2103, 0]
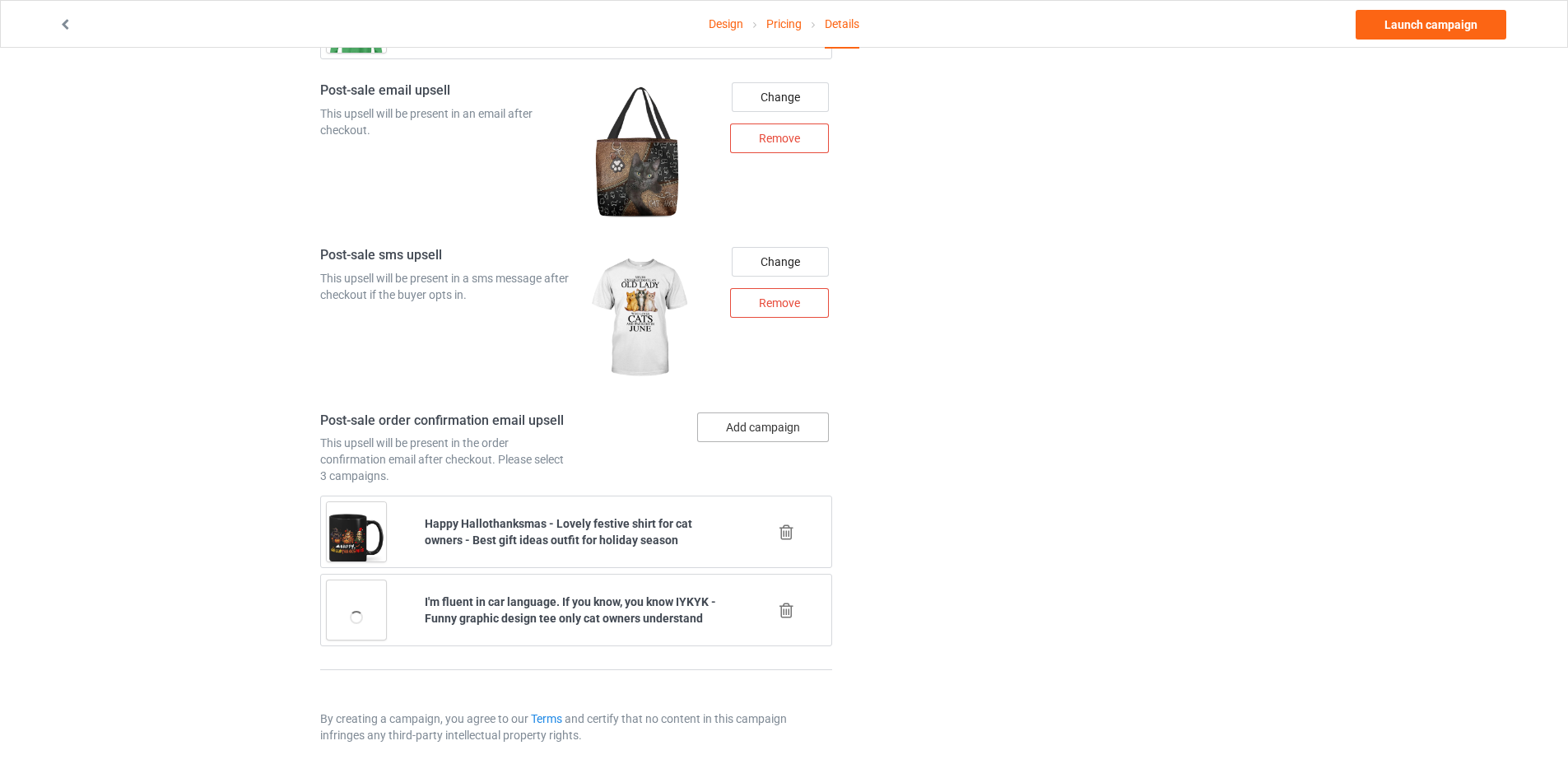
click at [790, 420] on button "Add campaign" at bounding box center [763, 427] width 132 height 29
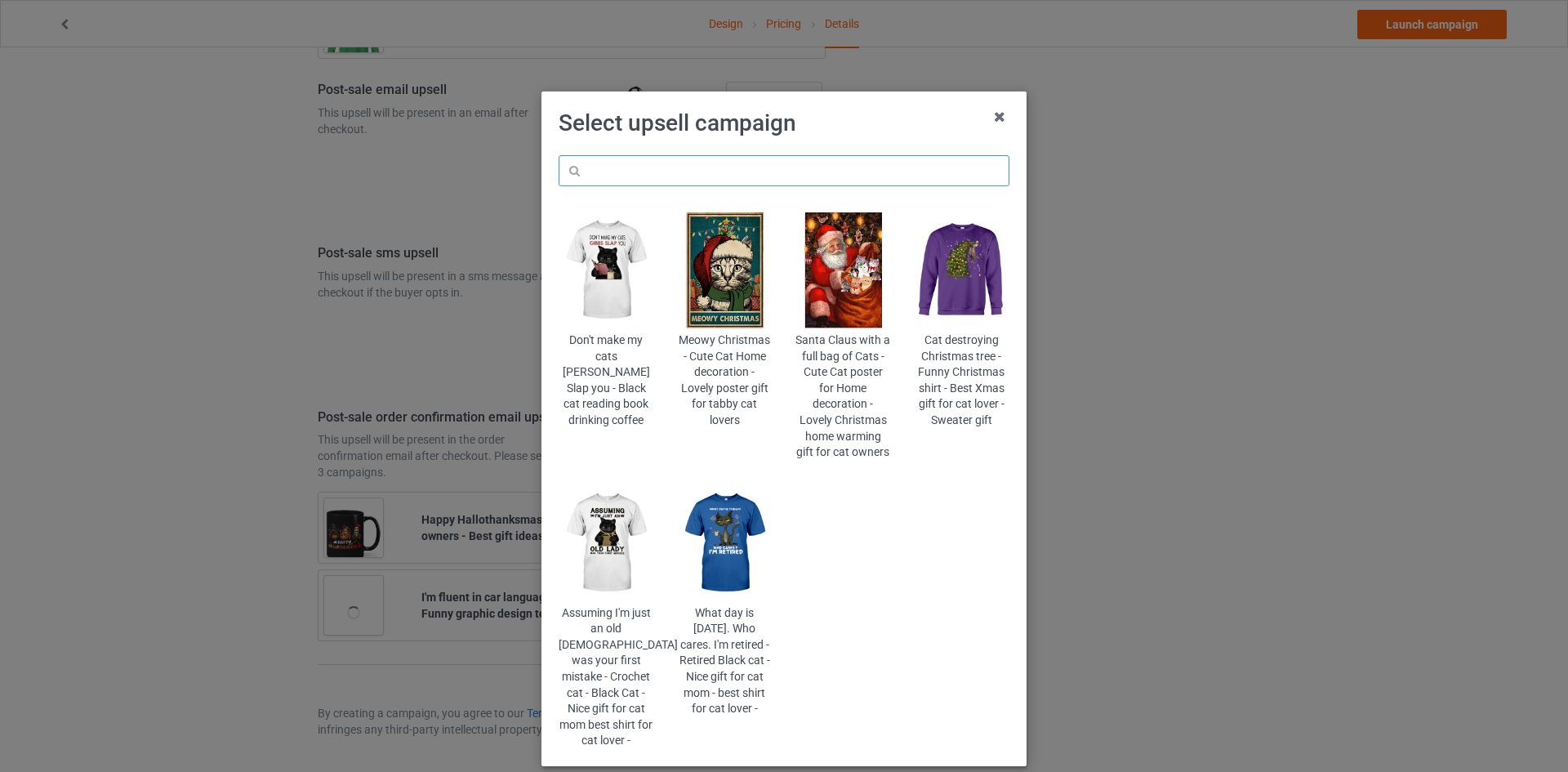
click at [801, 174] on input "text" at bounding box center [783, 170] width 451 height 31
type input "c"
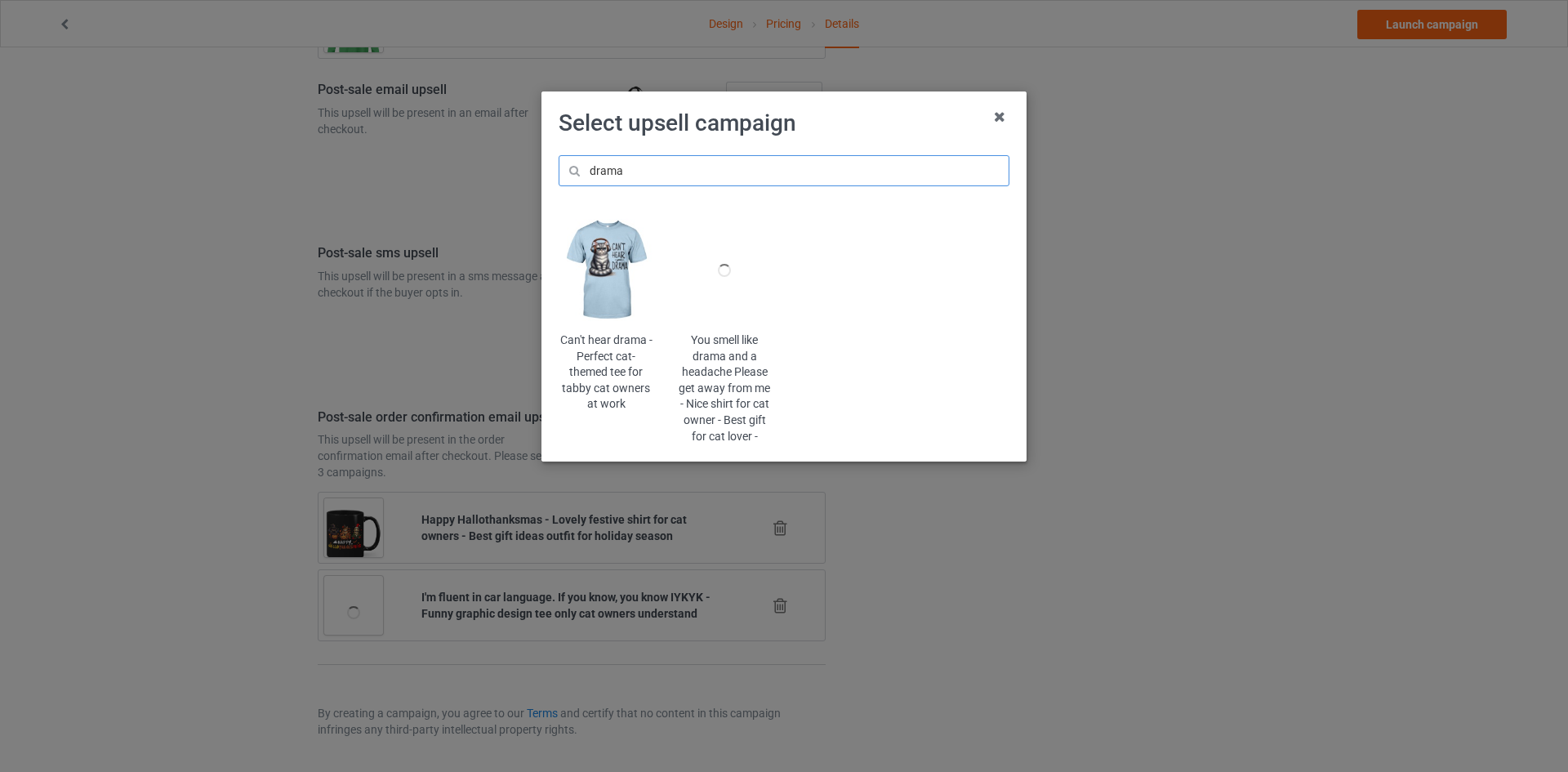
type input "drama"
click at [607, 314] on img at bounding box center [606, 270] width 95 height 119
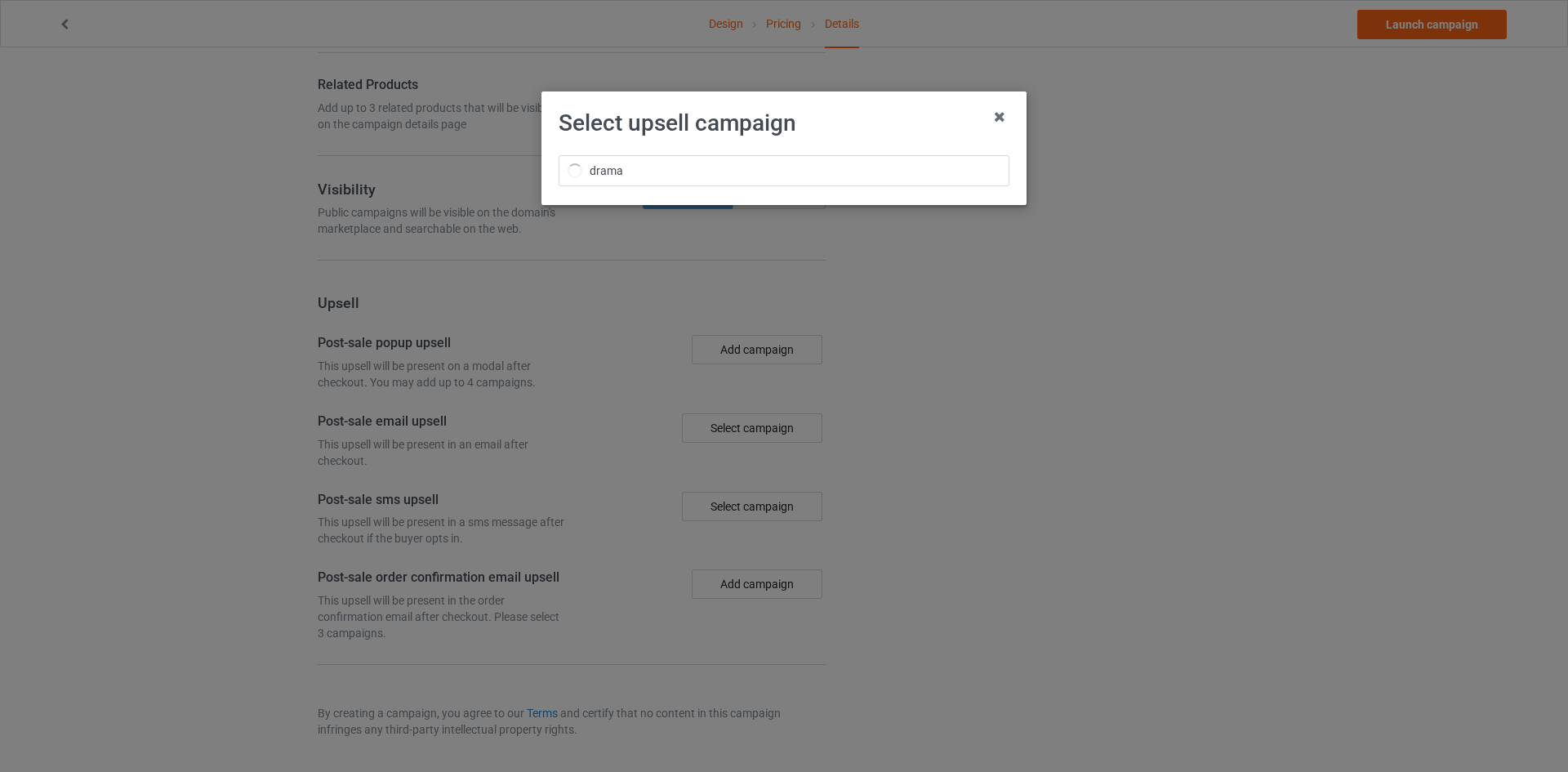
scroll to position [2103, 0]
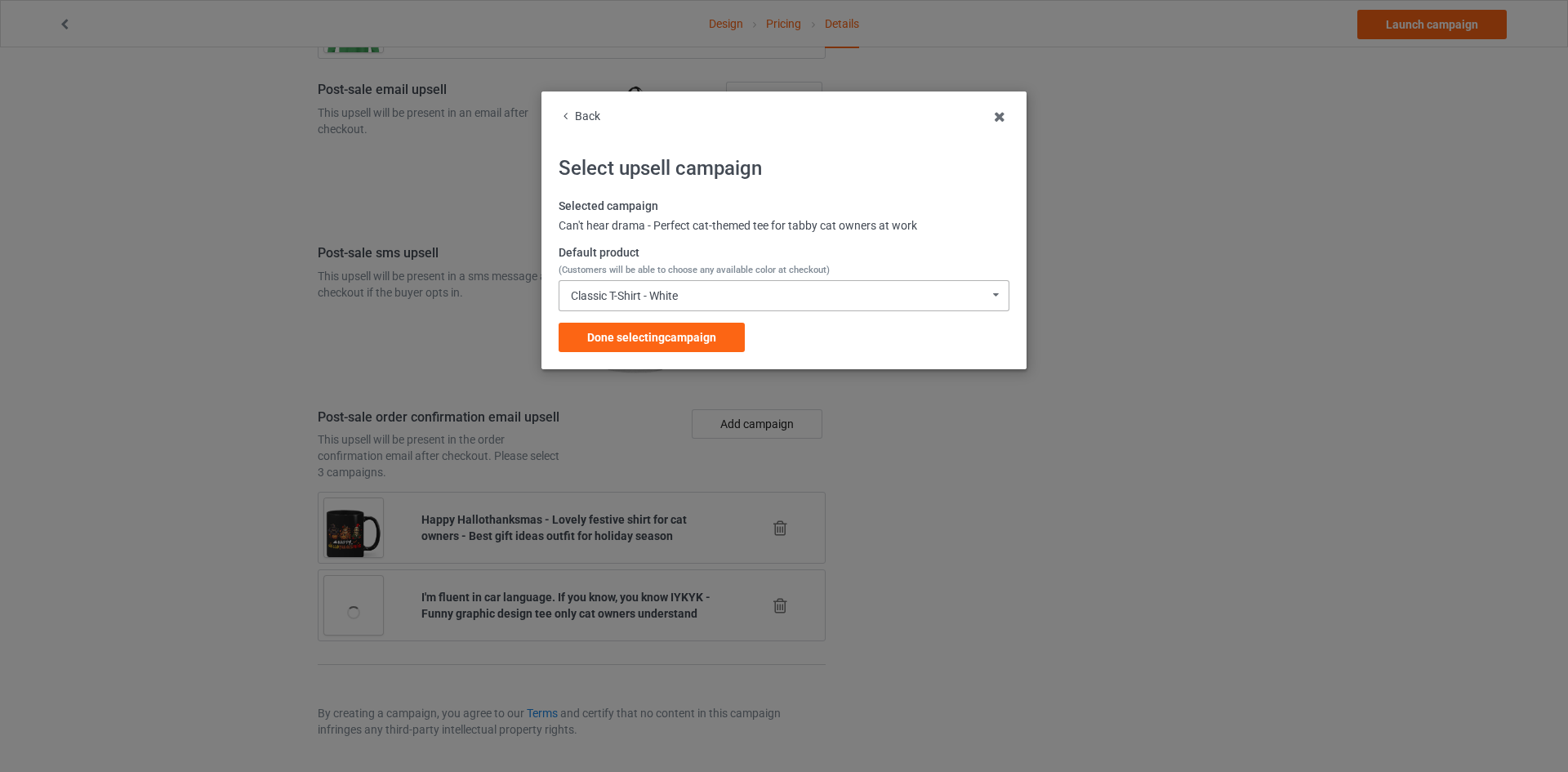
click at [662, 296] on div "Classic T-Shirt - White" at bounding box center [623, 296] width 107 height 11
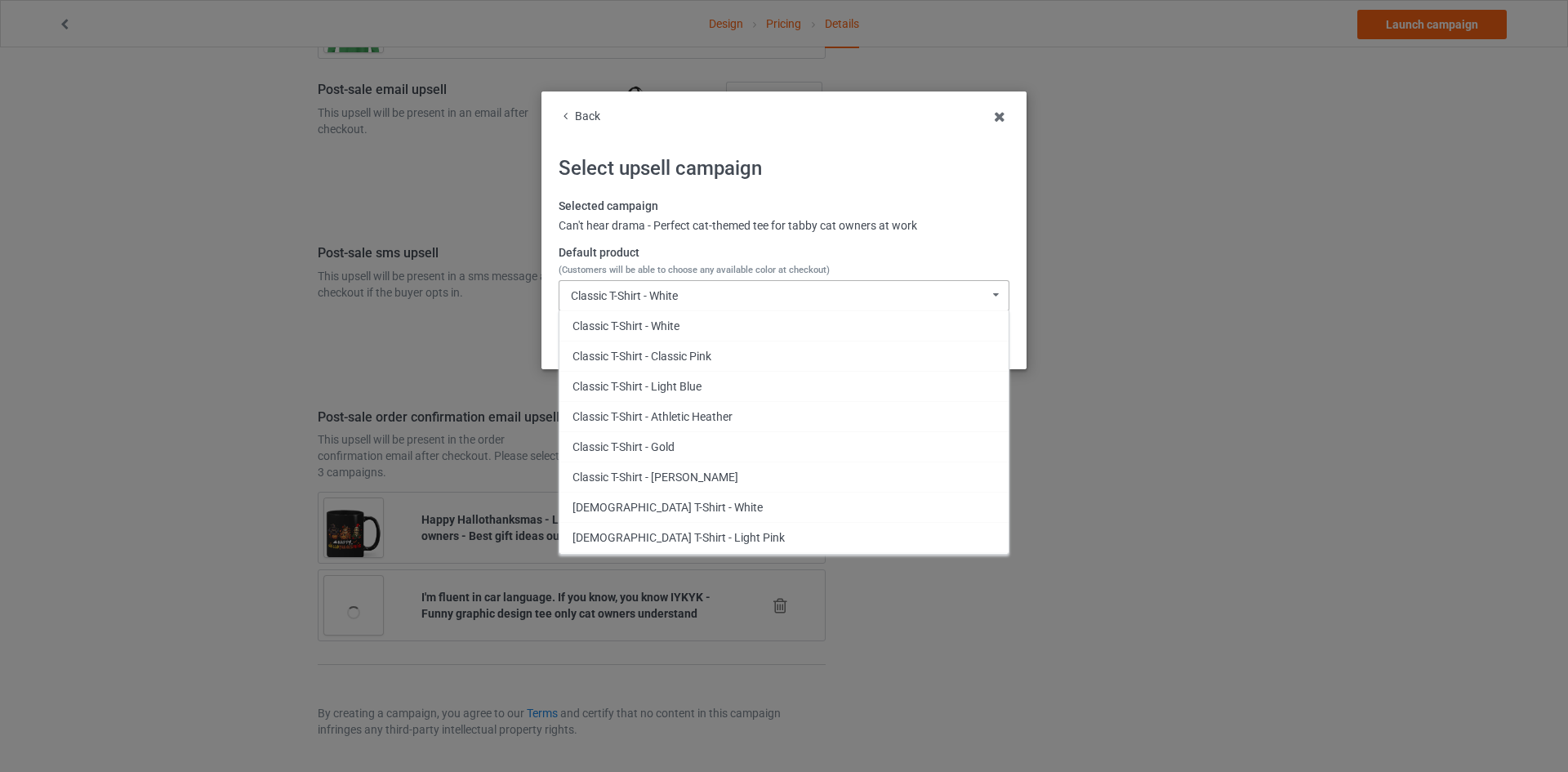
scroll to position [800, 0]
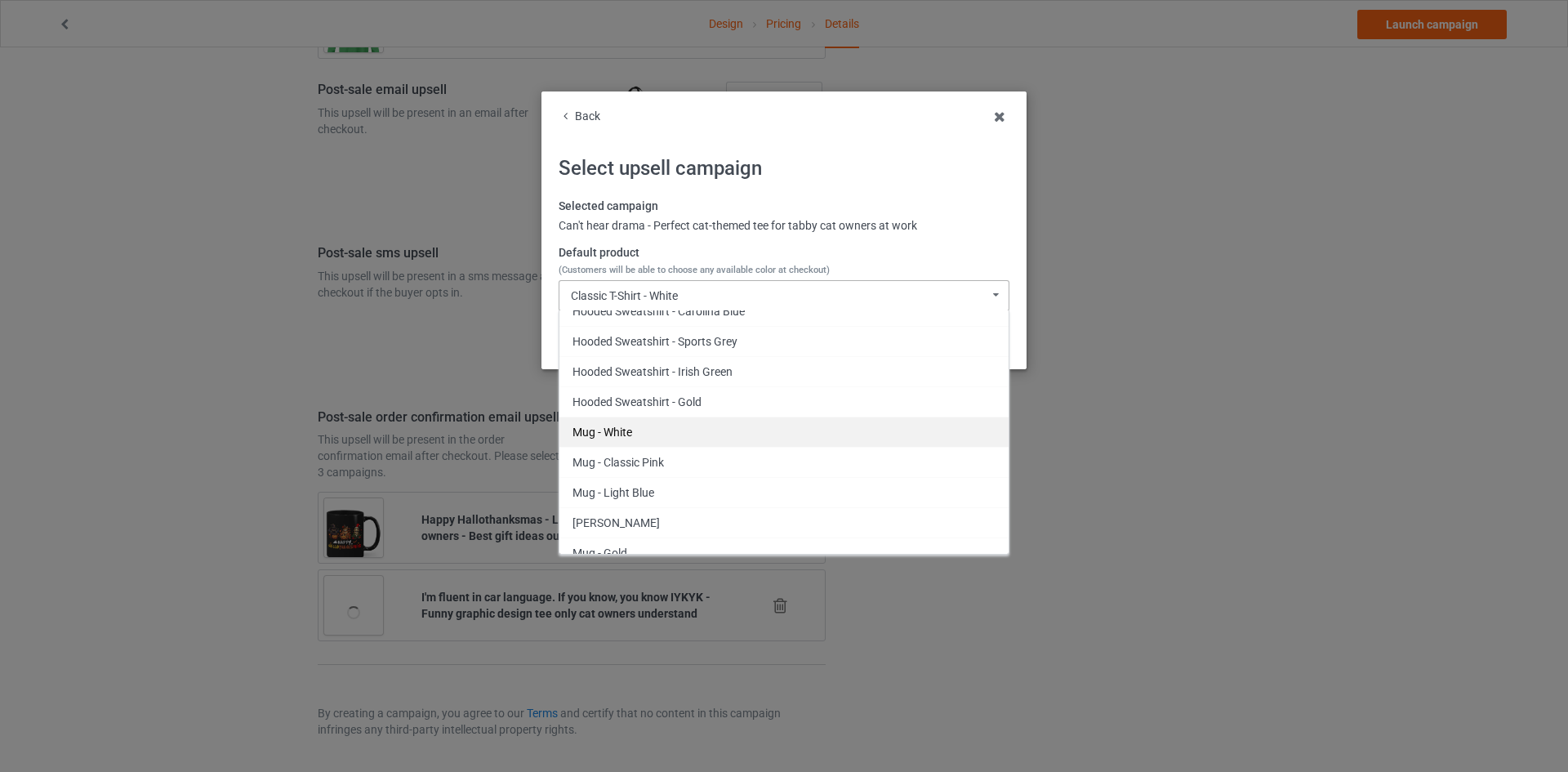
click at [657, 437] on div "Mug - White" at bounding box center [783, 431] width 449 height 30
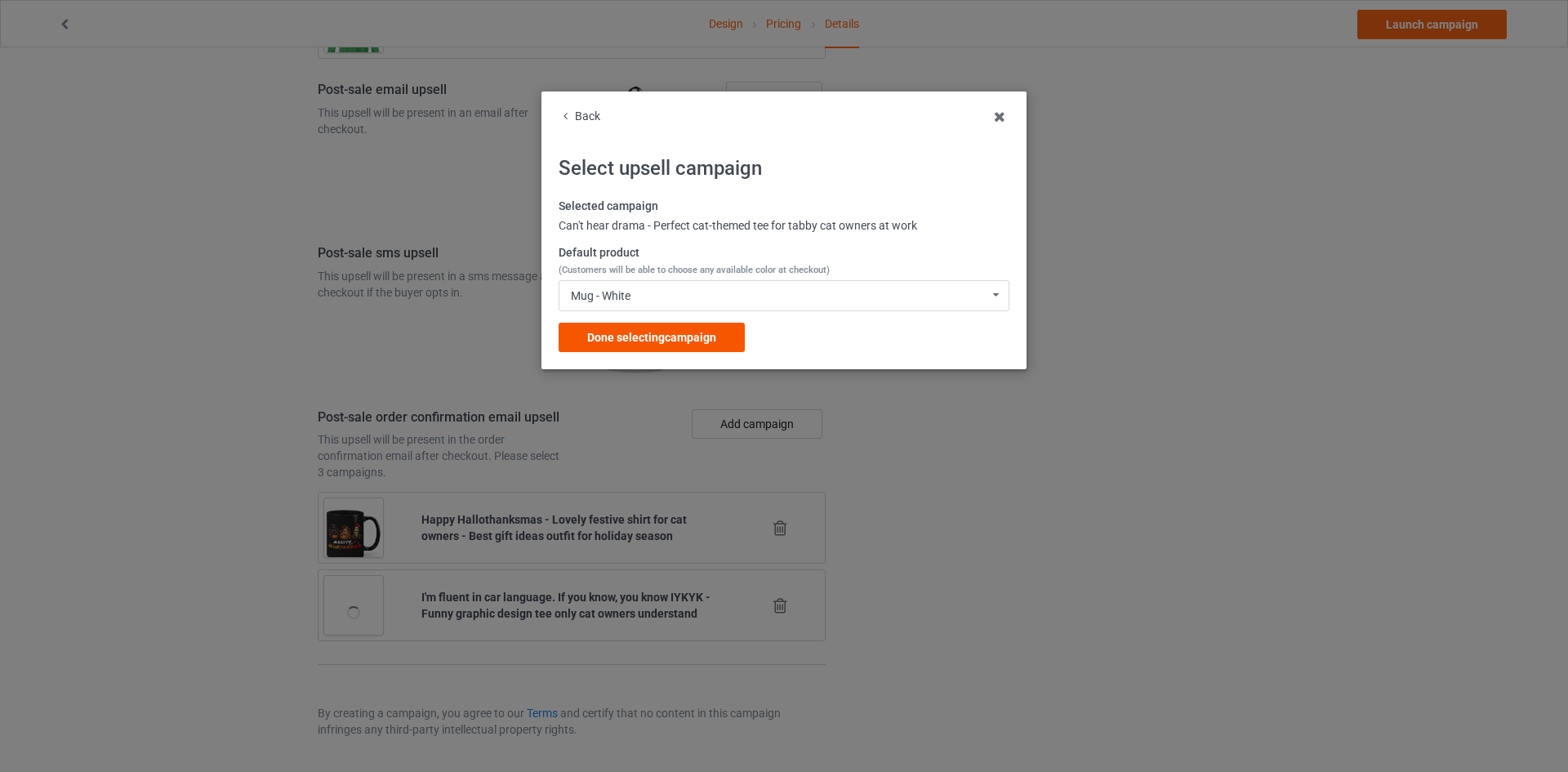
click at [668, 337] on span "Done selecting campaign" at bounding box center [652, 337] width 129 height 13
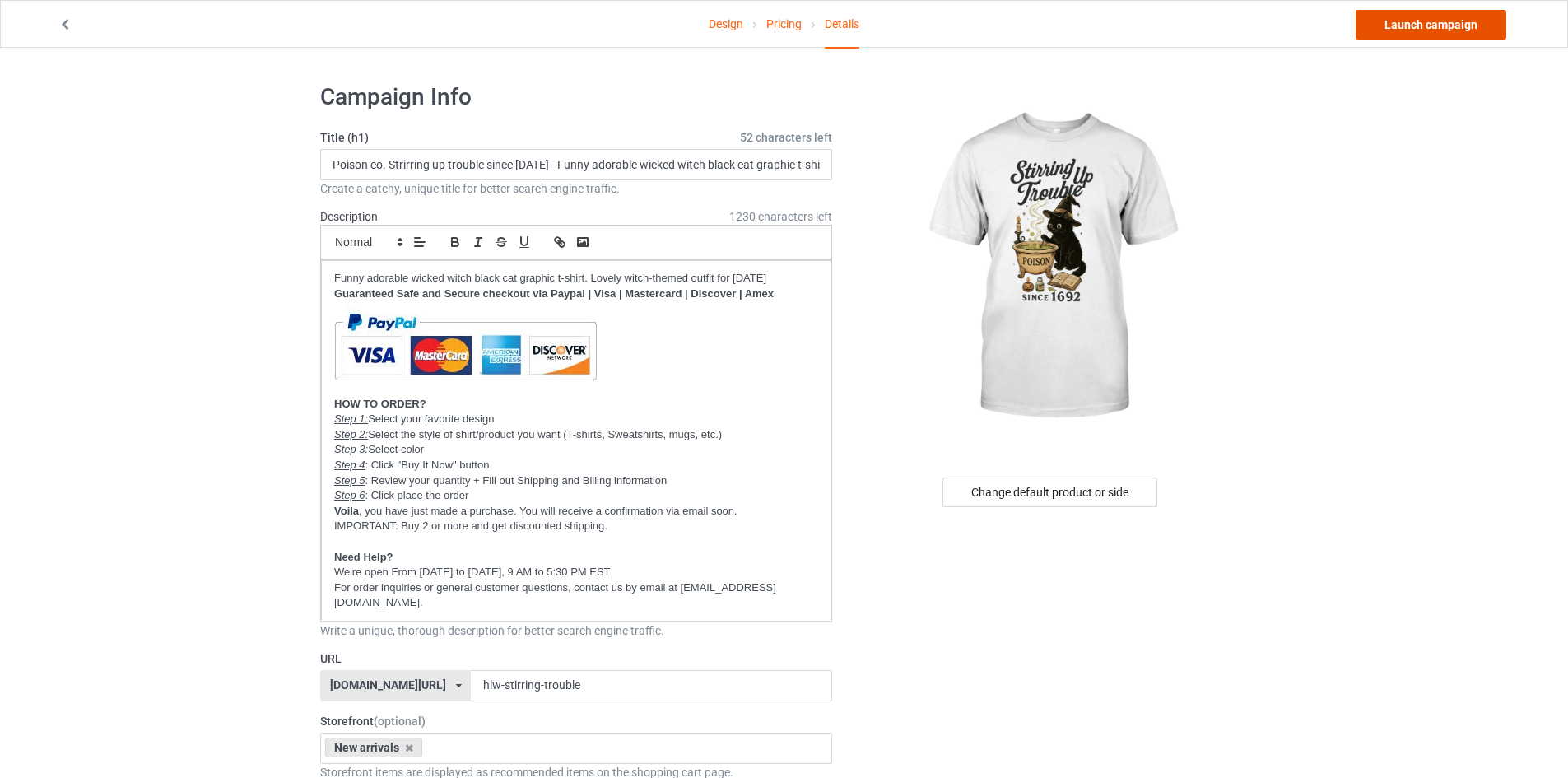
click at [1442, 37] on link "Launch campaign" at bounding box center [1430, 24] width 150 height 29
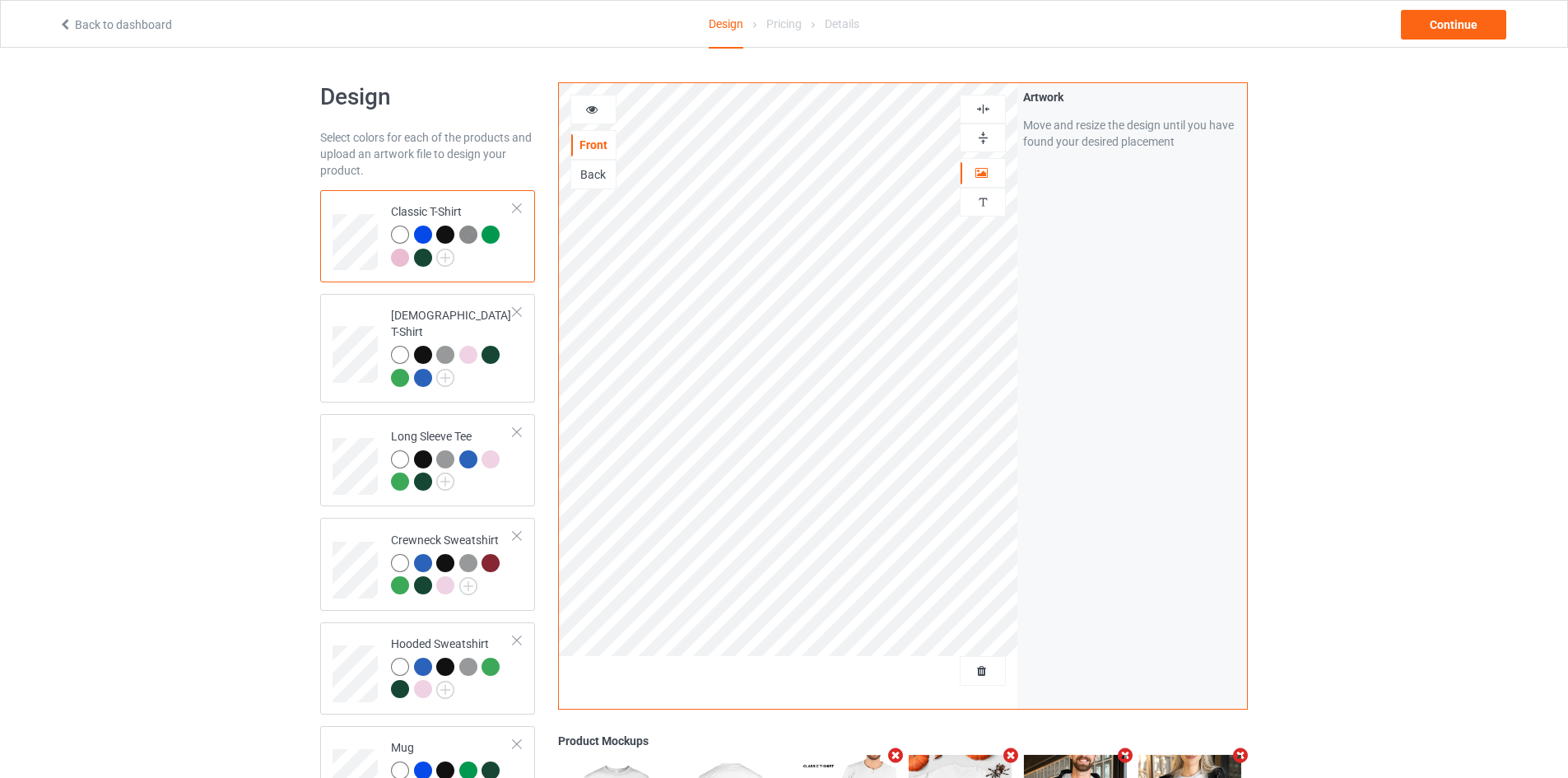
click at [975, 141] on img at bounding box center [983, 138] width 16 height 16
click at [973, 671] on span "Delete all designs" at bounding box center [945, 670] width 87 height 13
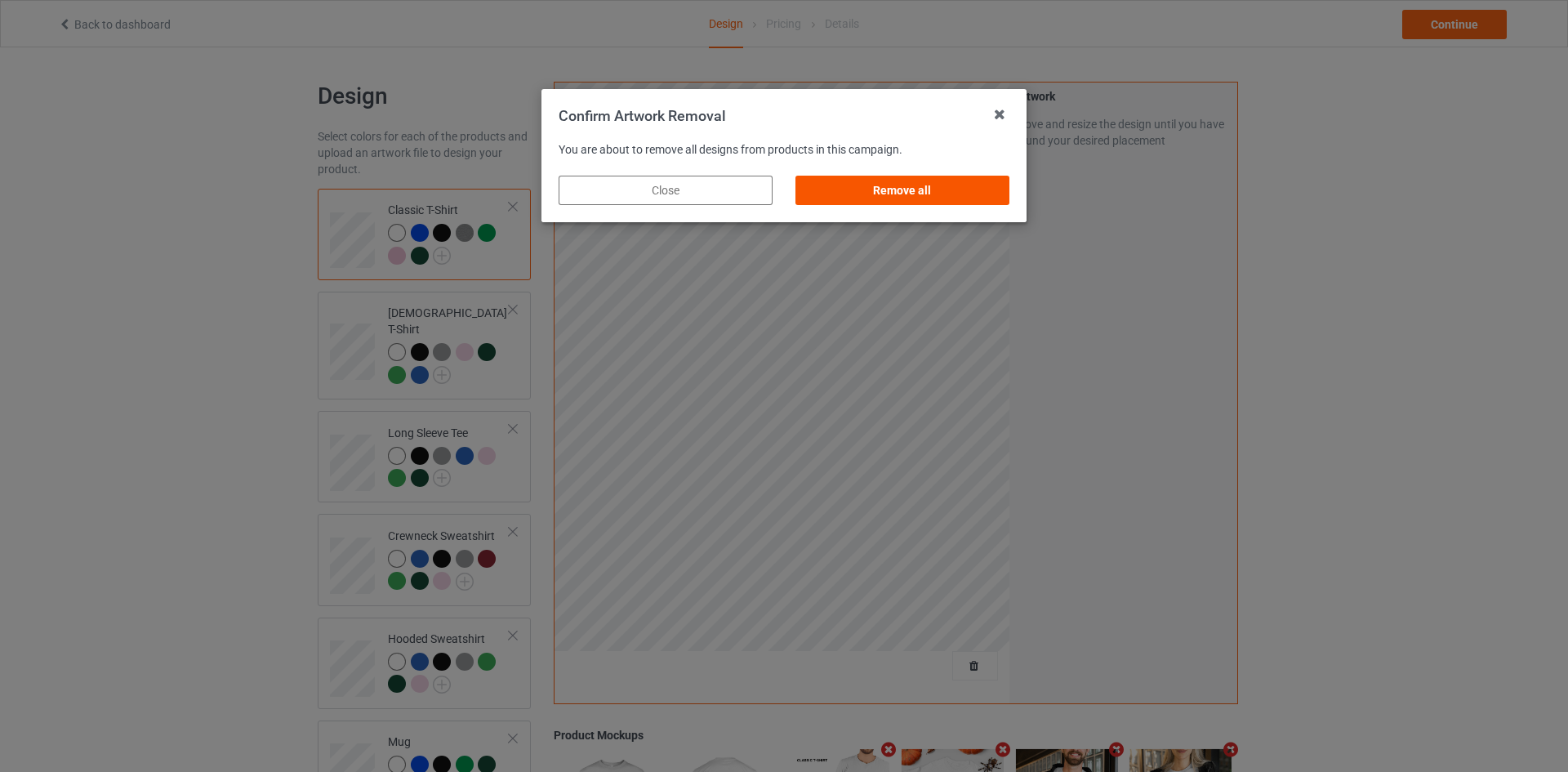
click at [950, 188] on div "Remove all" at bounding box center [902, 190] width 214 height 29
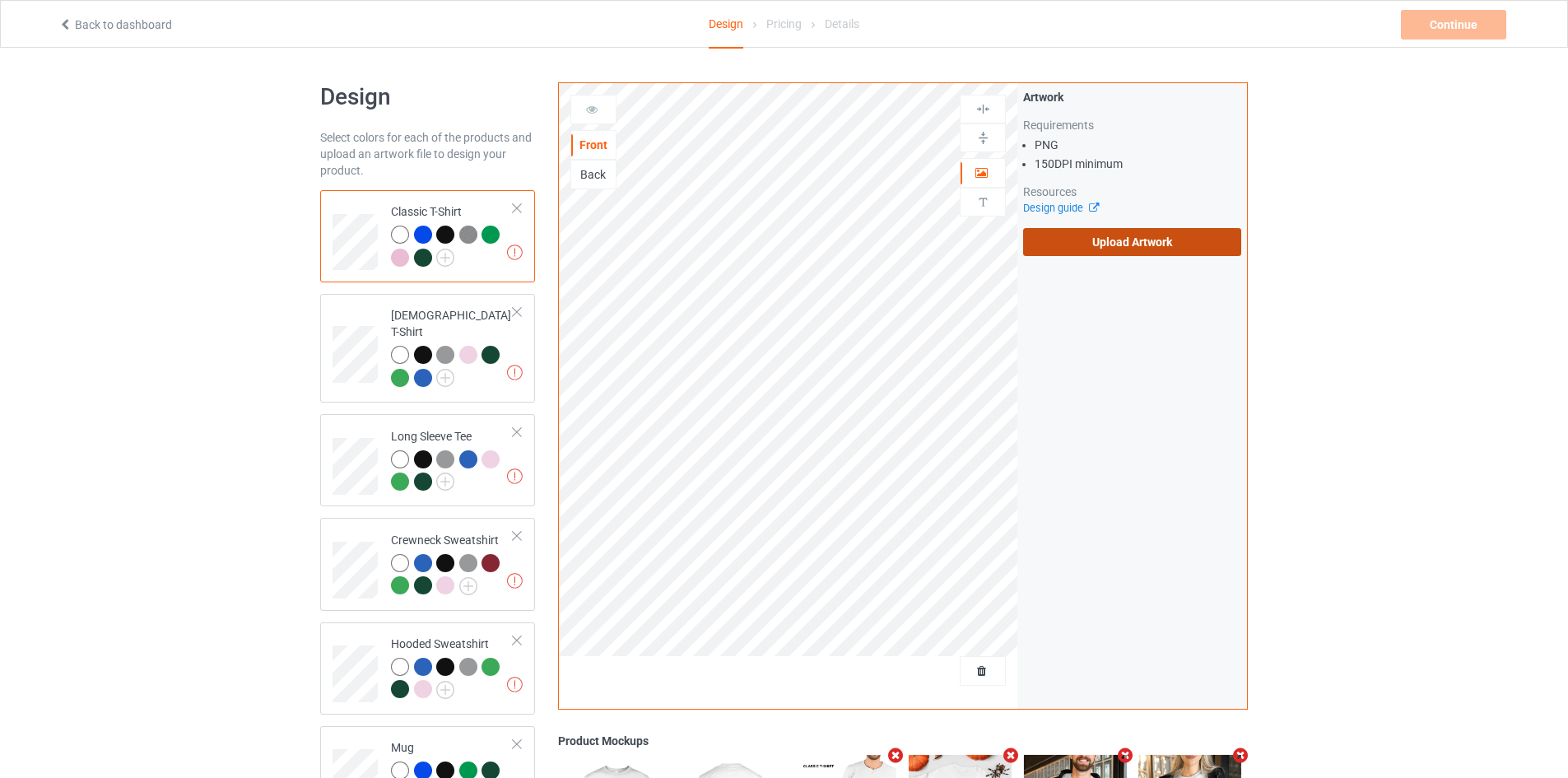
click at [1129, 232] on label "Upload Artwork" at bounding box center [1132, 241] width 218 height 28
click at [0, 0] on input "Upload Artwork" at bounding box center [0, 0] width 0 height 0
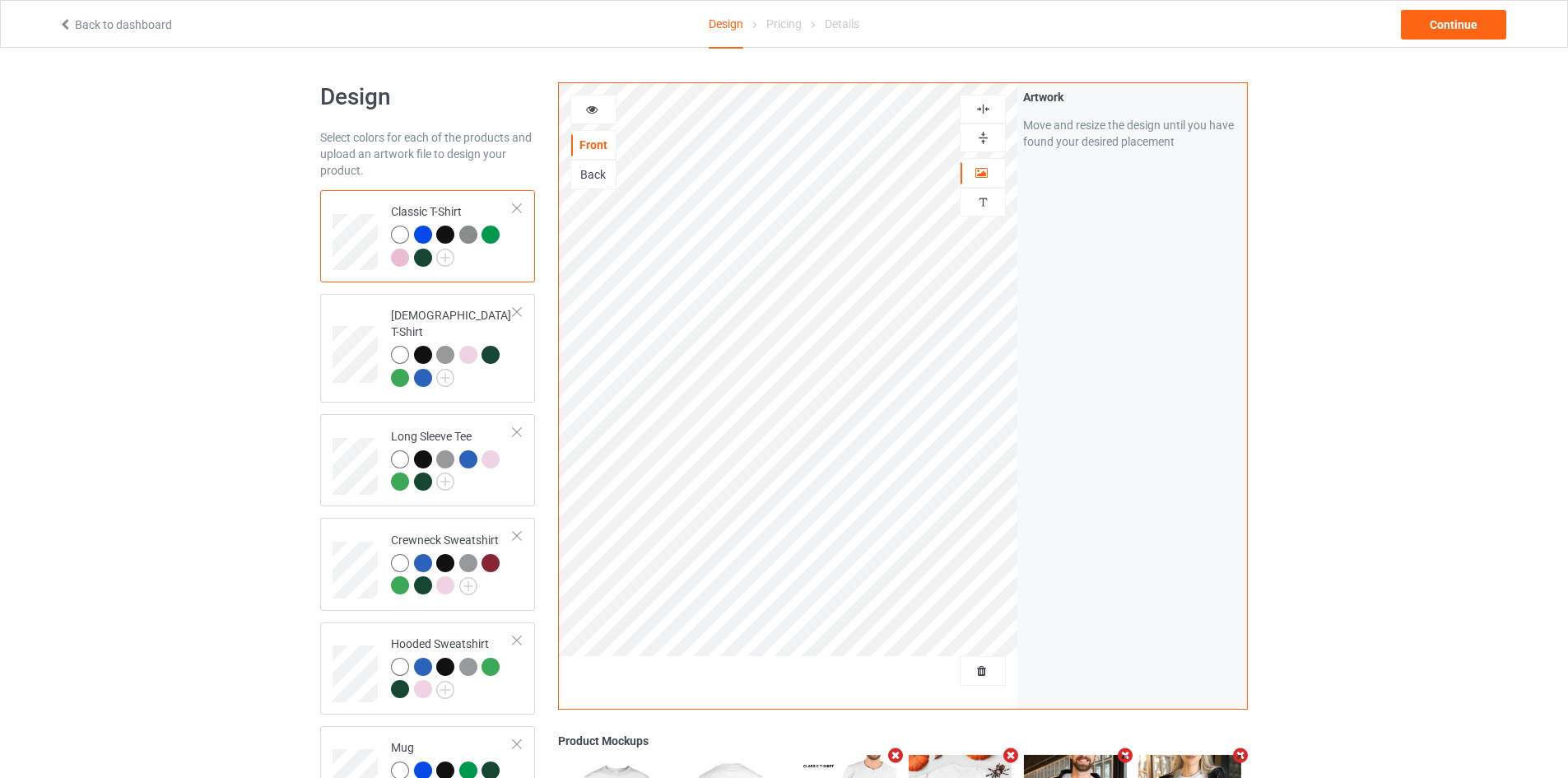
click at [972, 136] on div at bounding box center [982, 138] width 44 height 16
click at [583, 112] on div at bounding box center [594, 109] width 44 height 17
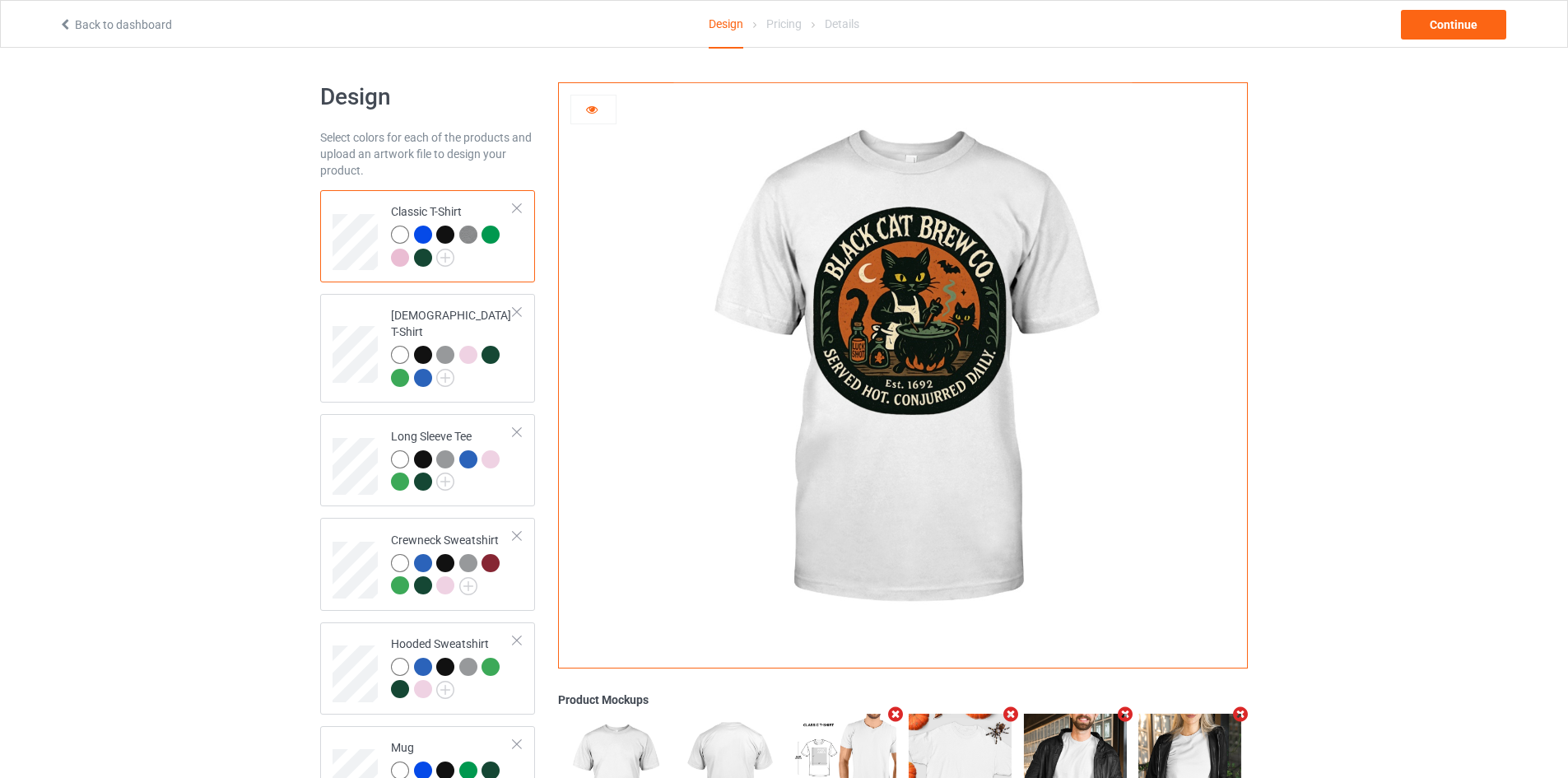
click at [416, 235] on div at bounding box center [423, 235] width 18 height 18
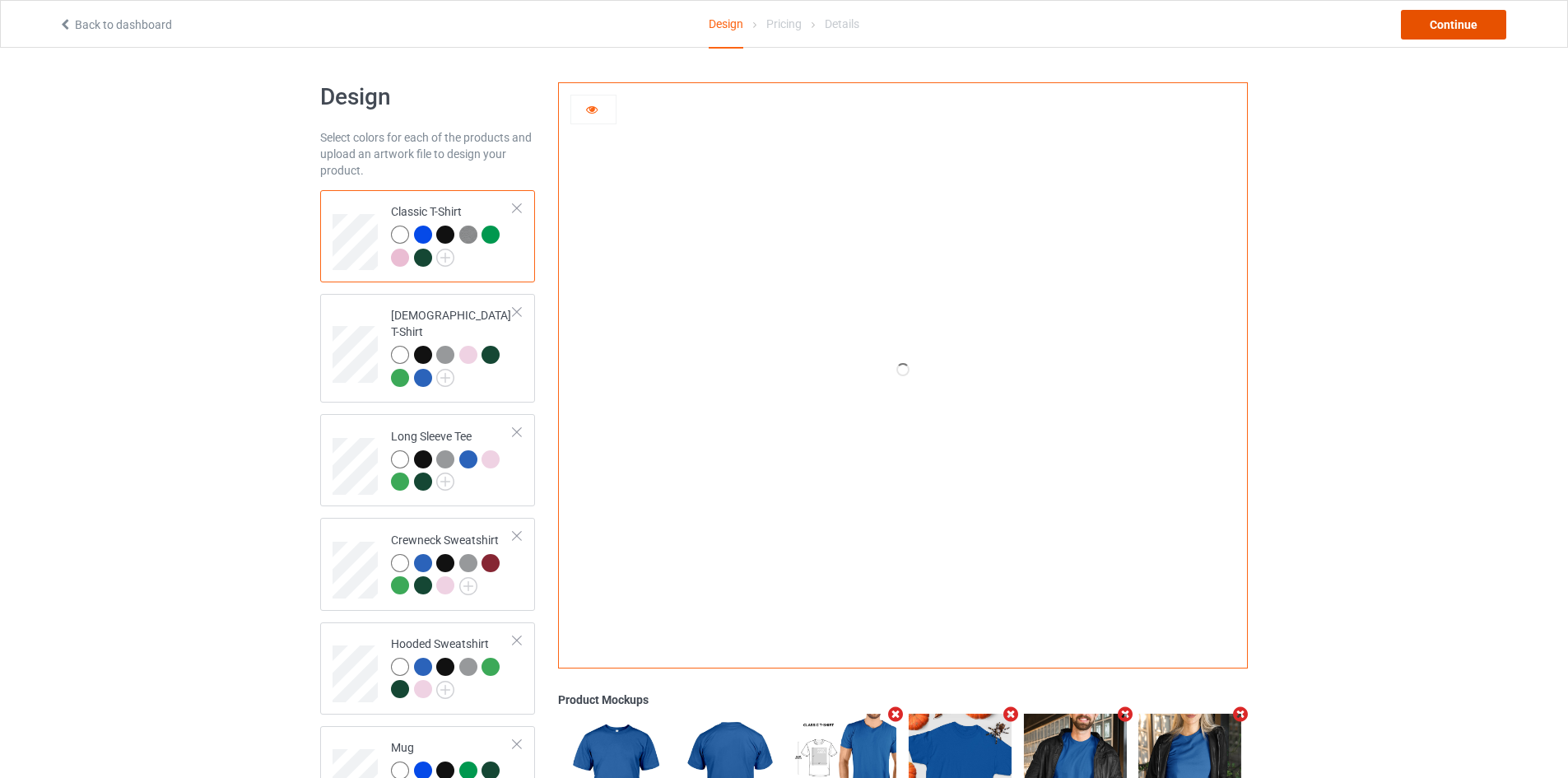
click at [1404, 36] on div "Continue" at bounding box center [1453, 24] width 106 height 29
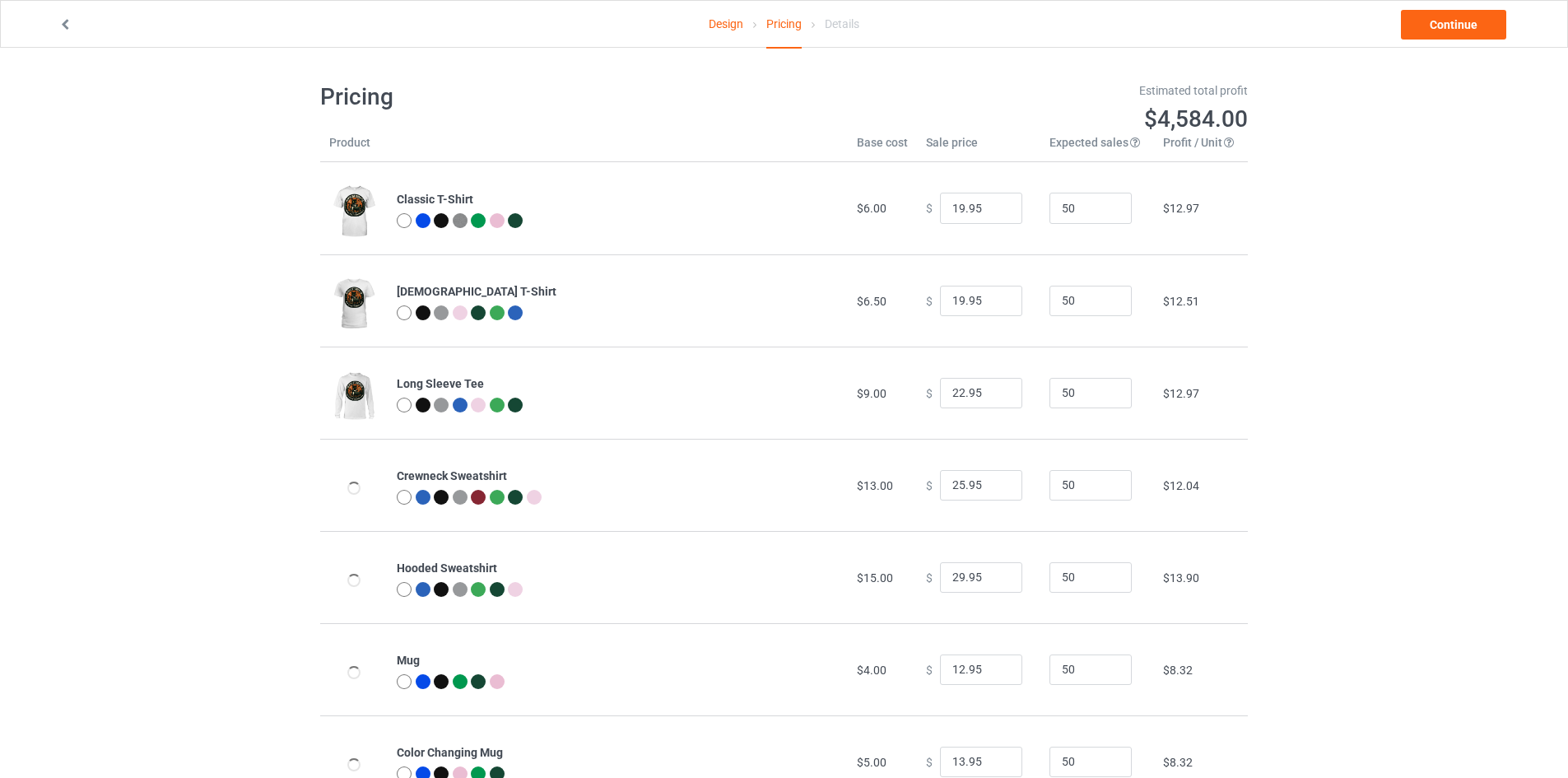
click at [728, 29] on link "Design" at bounding box center [725, 24] width 35 height 46
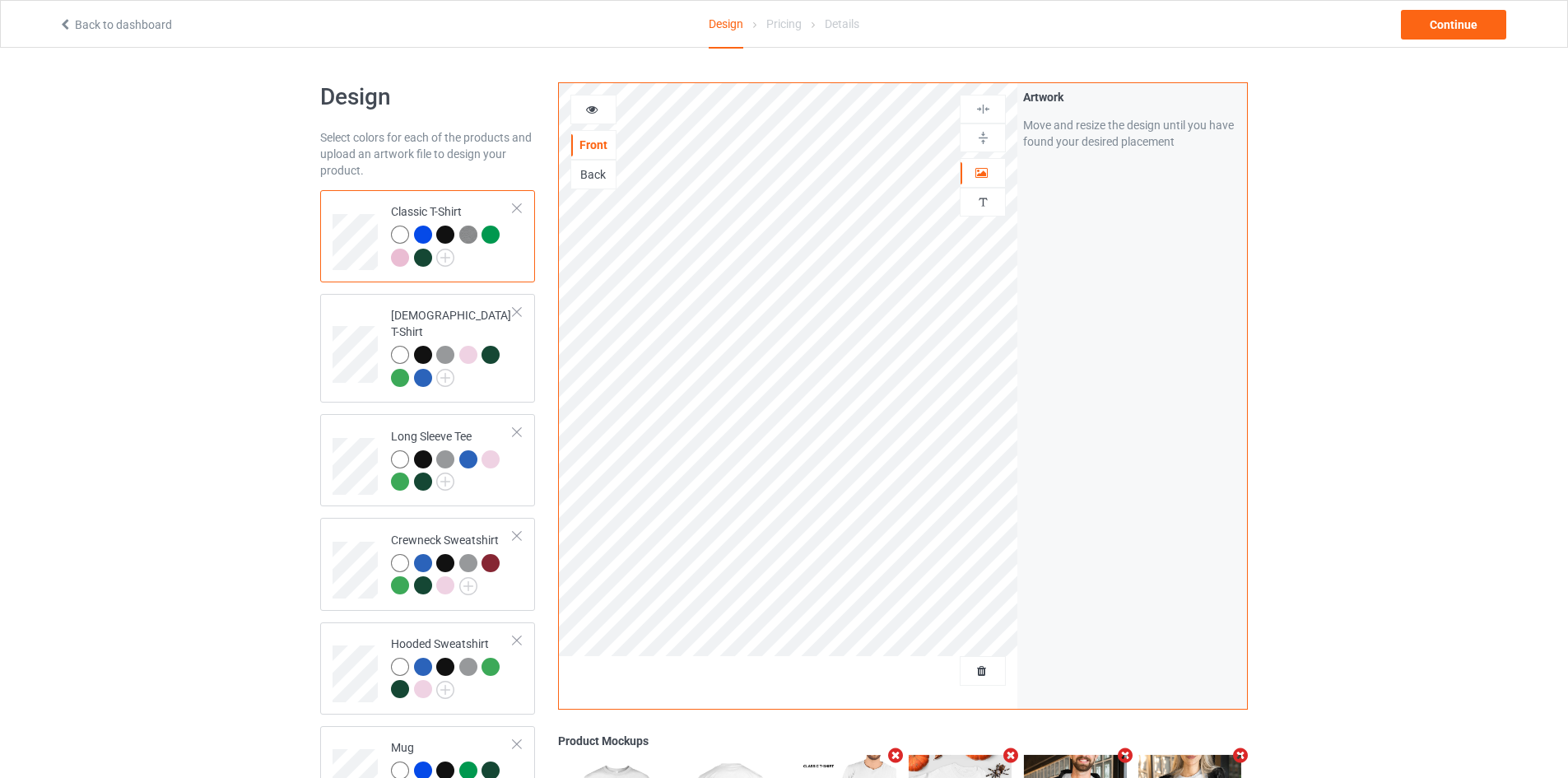
click at [594, 111] on icon at bounding box center [592, 107] width 14 height 12
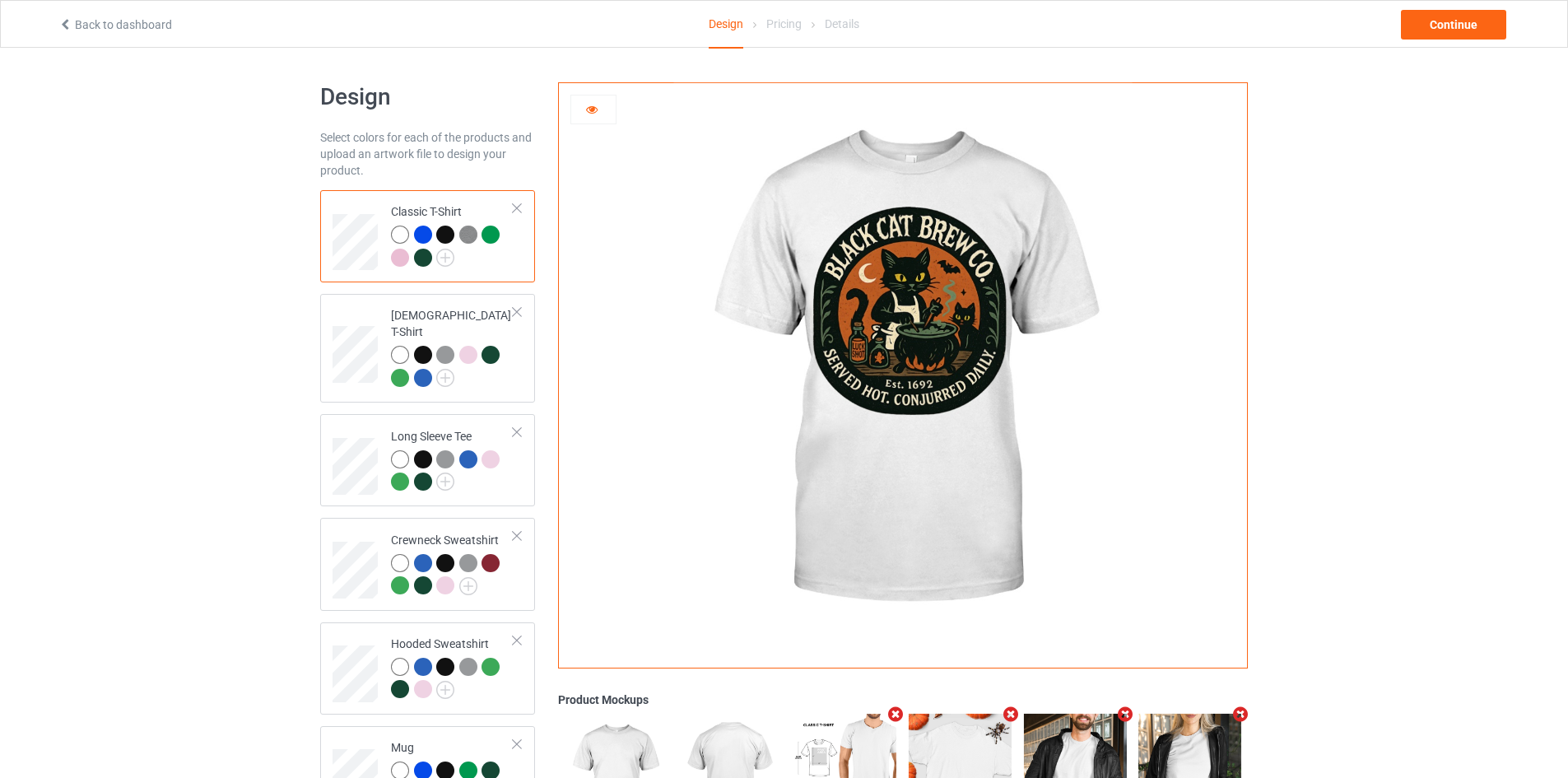
click at [421, 238] on div at bounding box center [423, 235] width 18 height 18
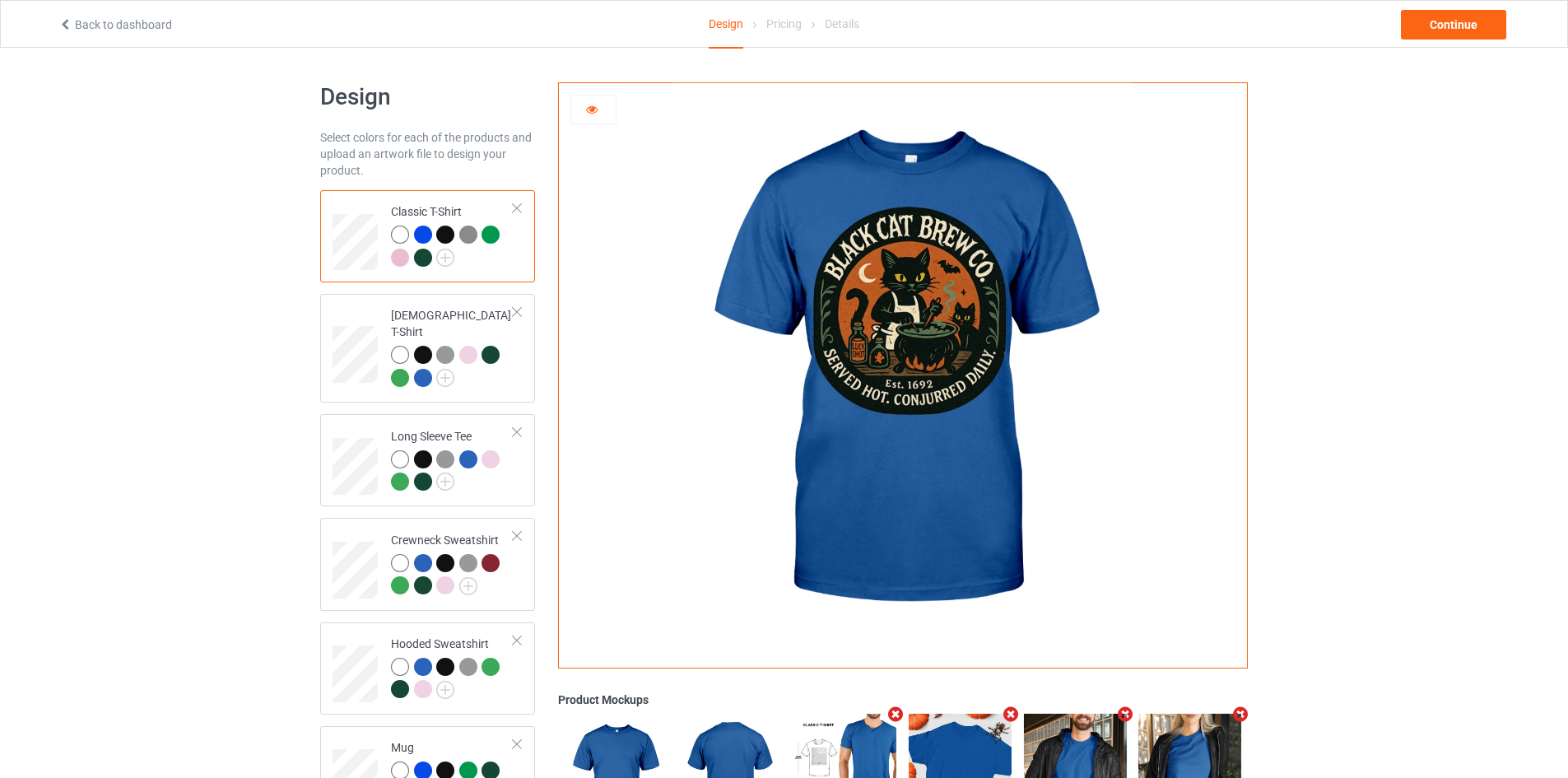
click at [444, 230] on div at bounding box center [445, 235] width 18 height 18
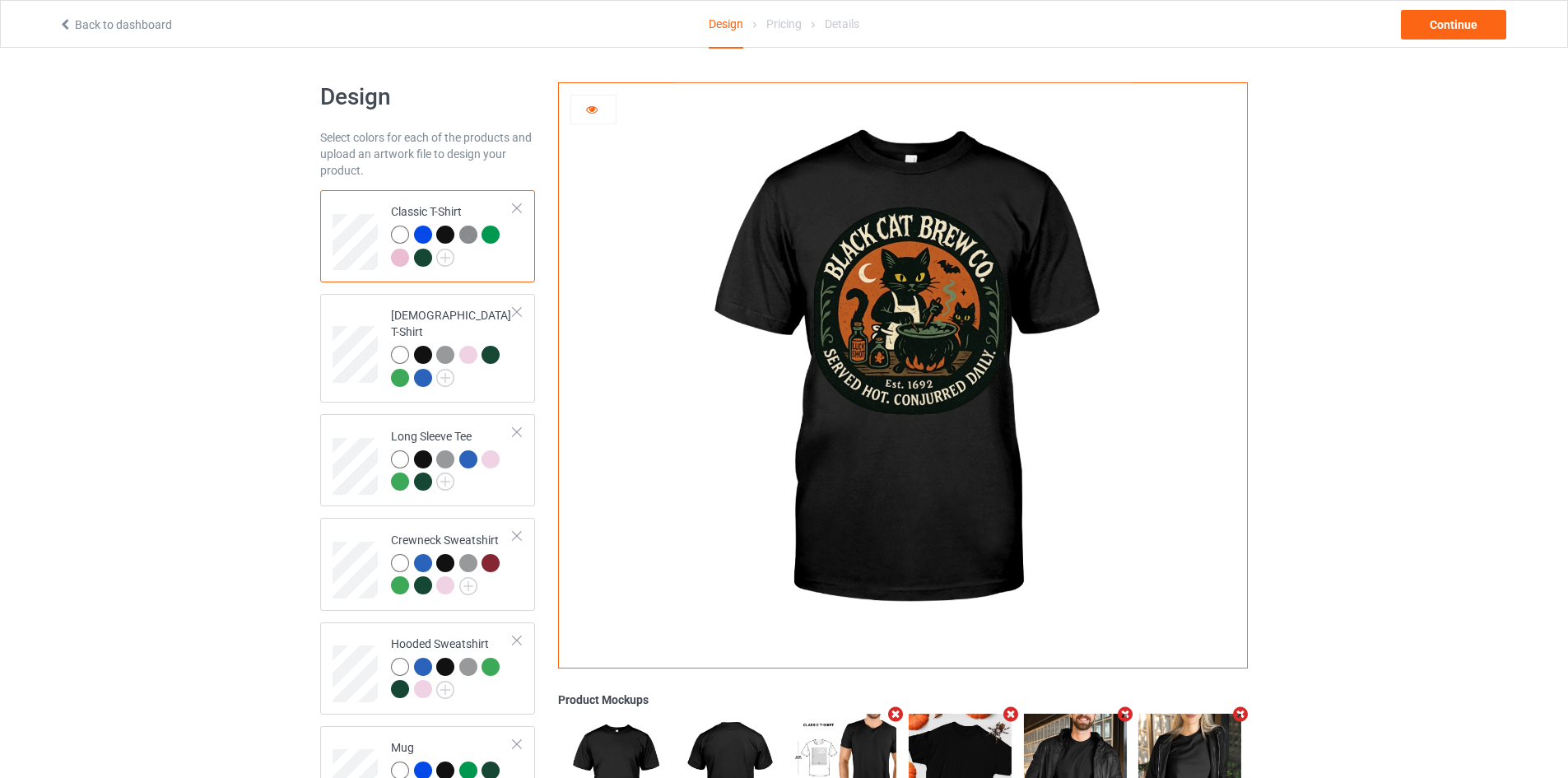
click at [468, 238] on img at bounding box center [468, 235] width 18 height 18
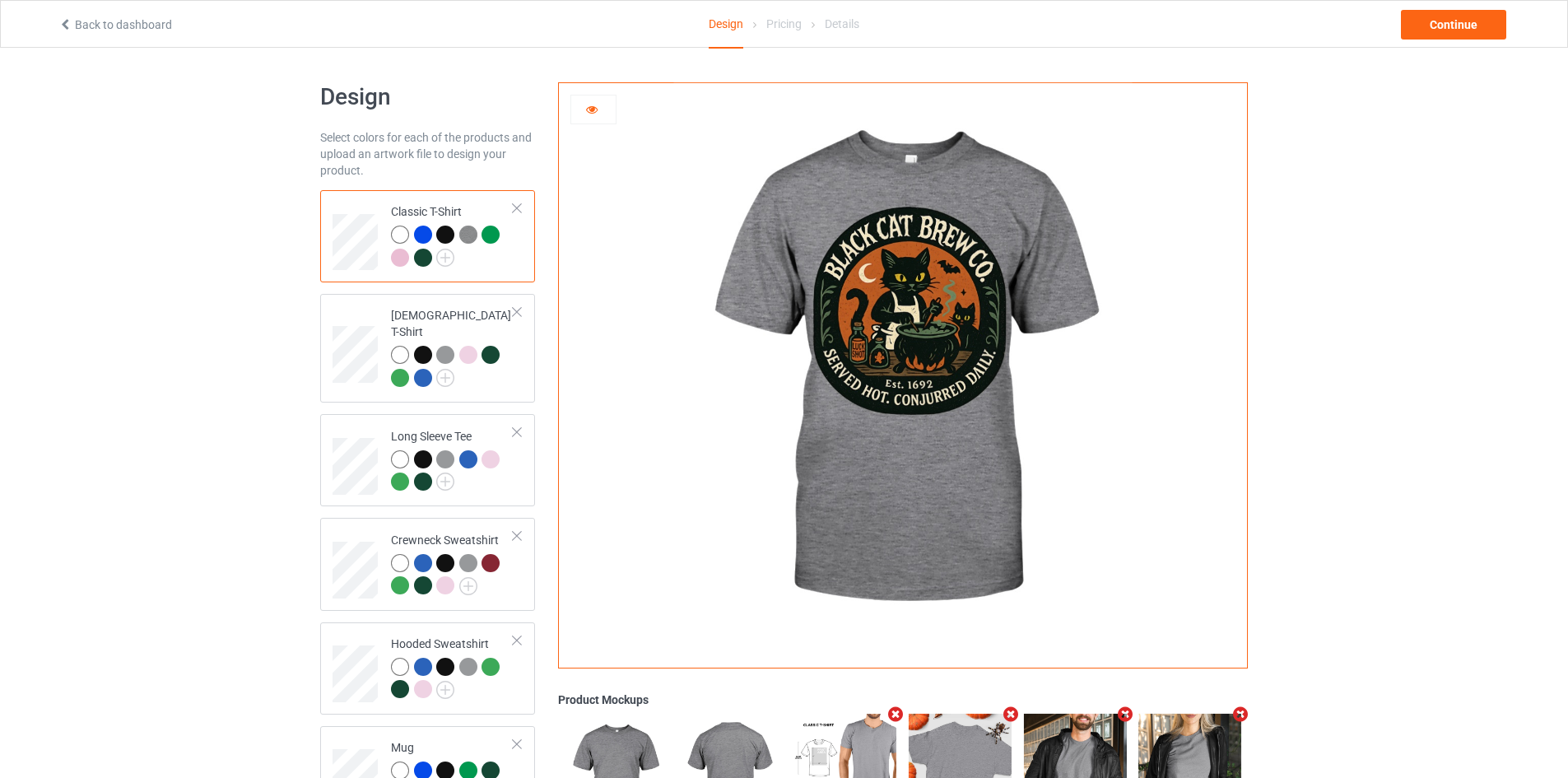
click at [492, 235] on div at bounding box center [491, 235] width 18 height 18
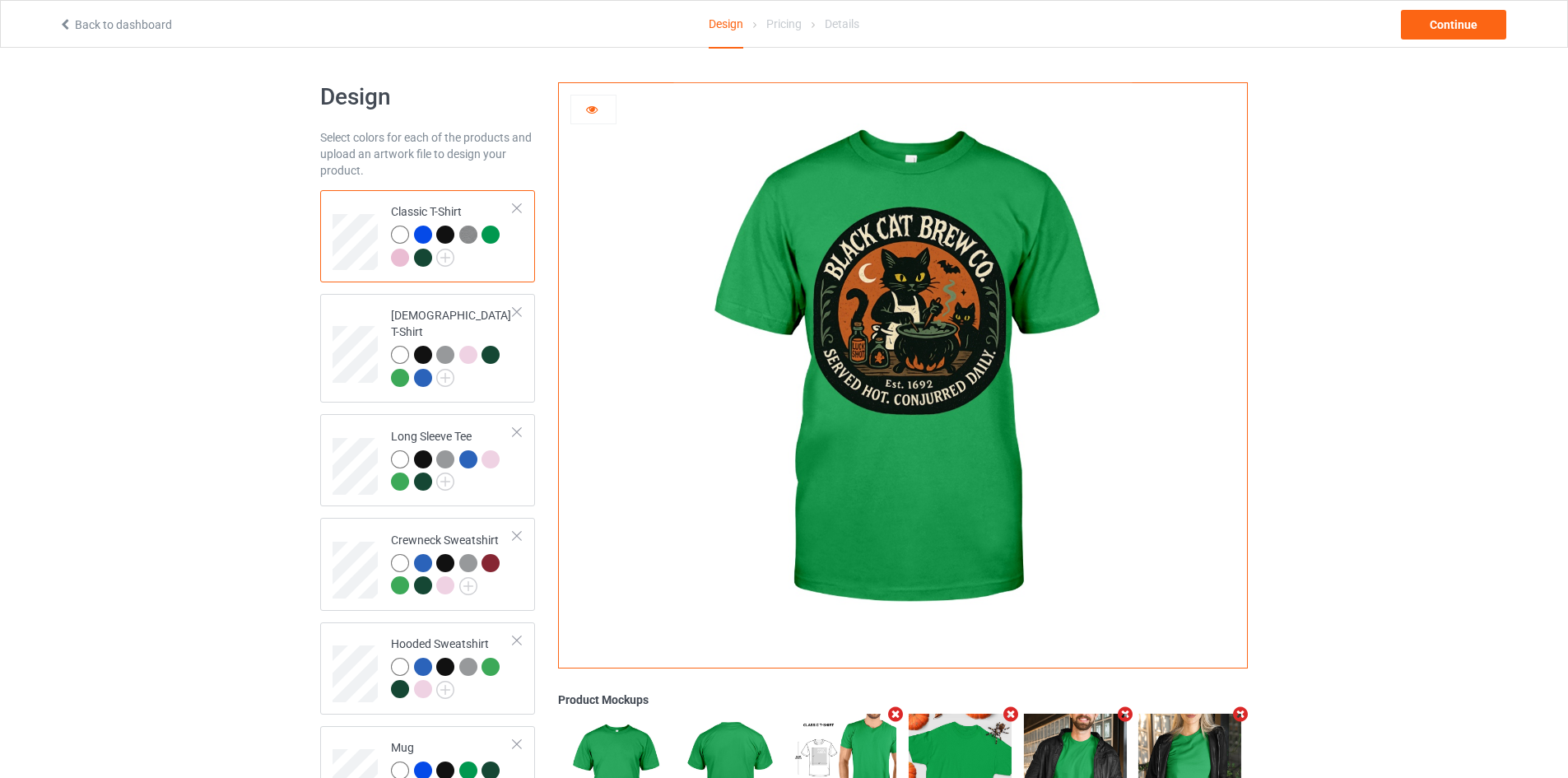
click at [394, 261] on div at bounding box center [400, 258] width 18 height 18
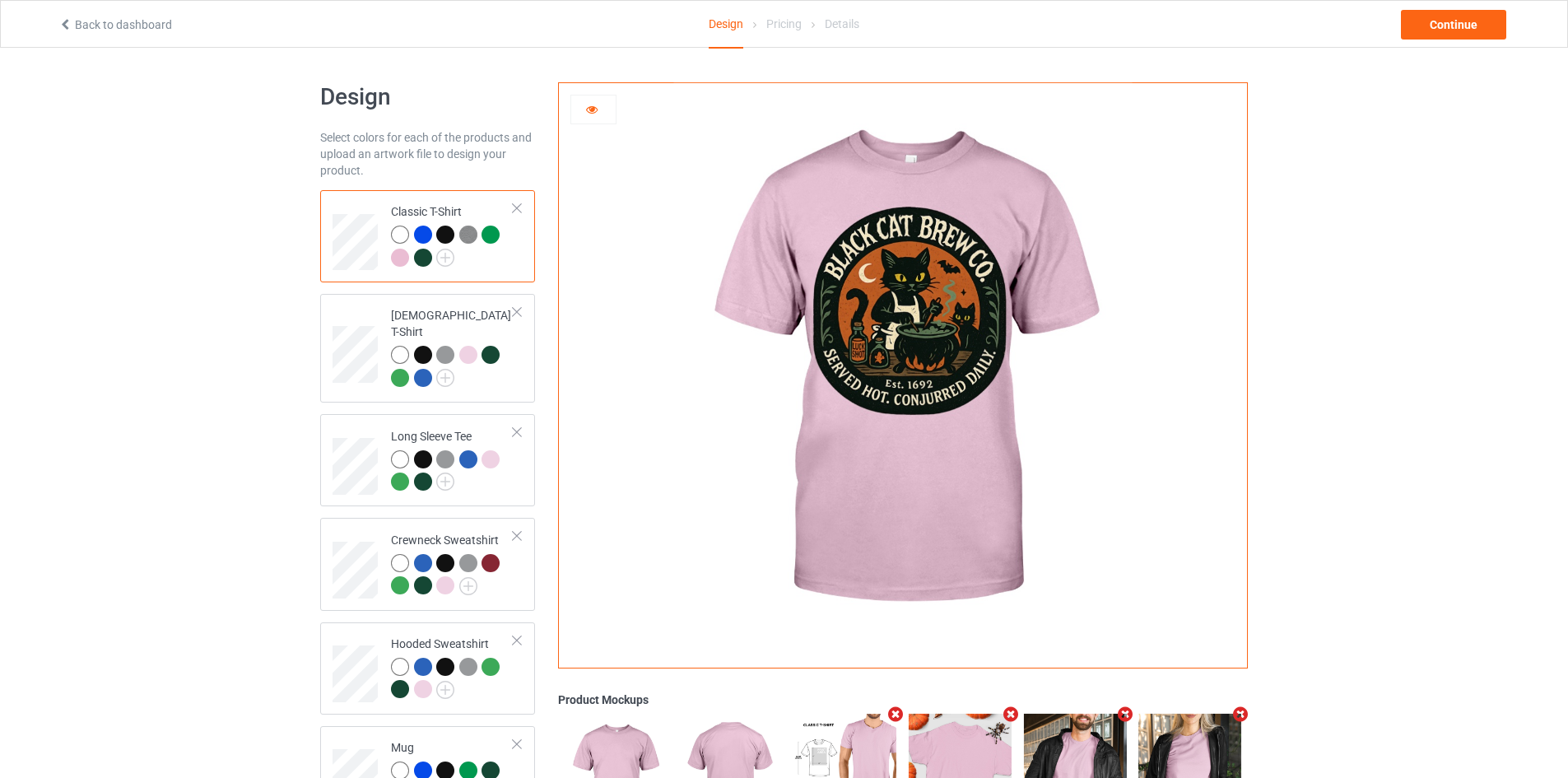
click at [423, 261] on div at bounding box center [423, 258] width 18 height 18
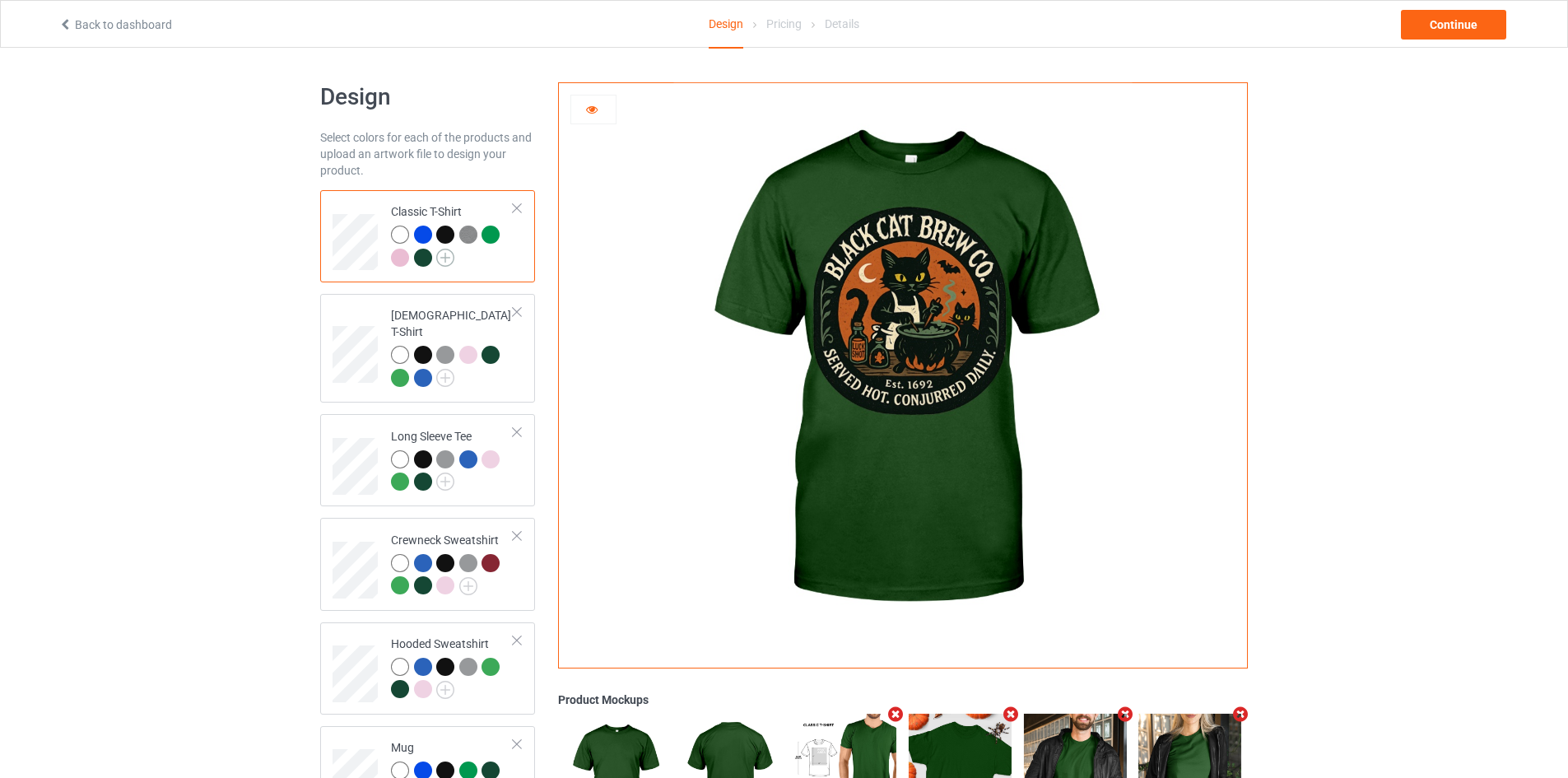
click at [445, 258] on img at bounding box center [445, 258] width 18 height 18
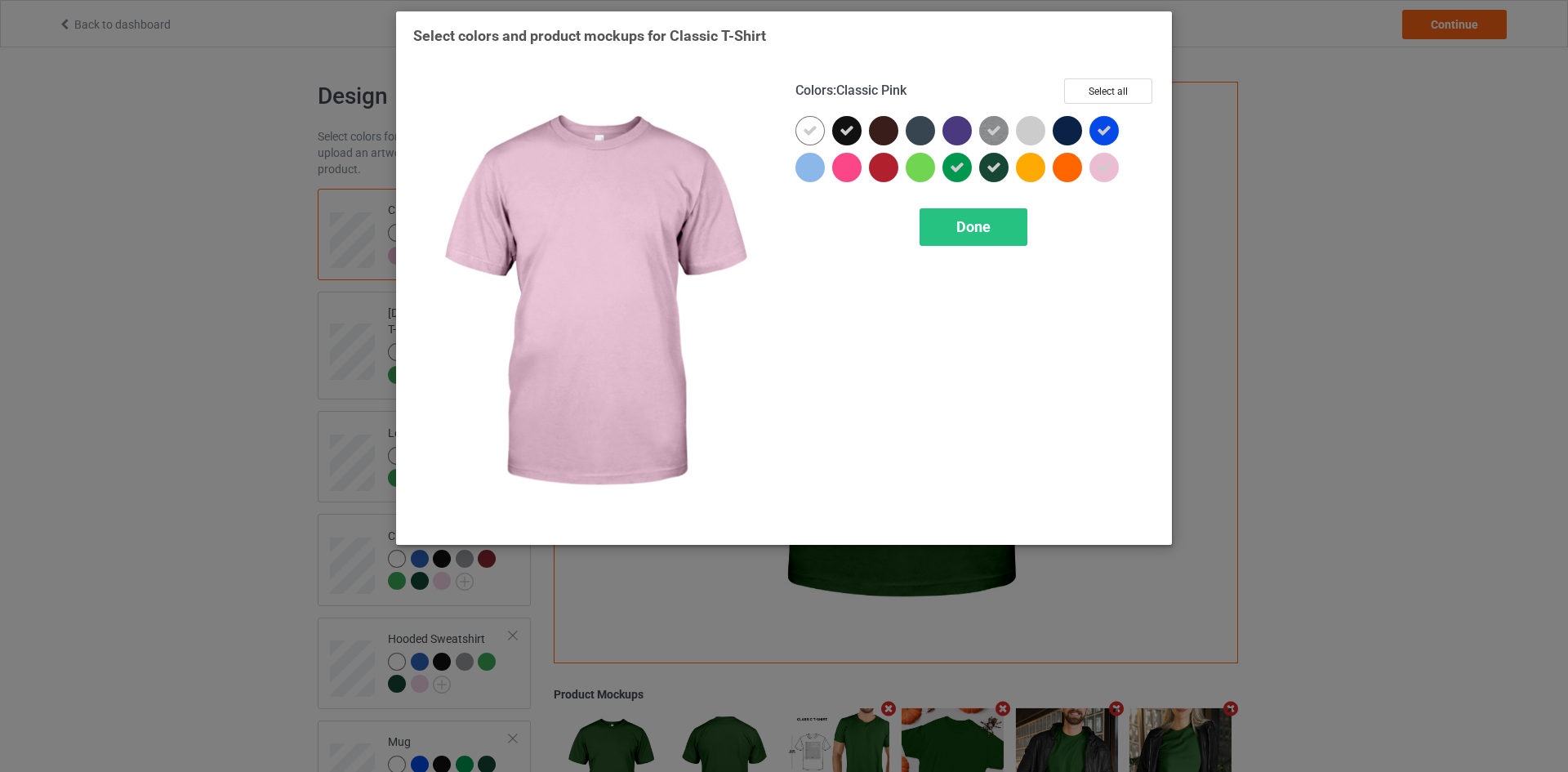
click at [1108, 164] on icon at bounding box center [1103, 167] width 15 height 15
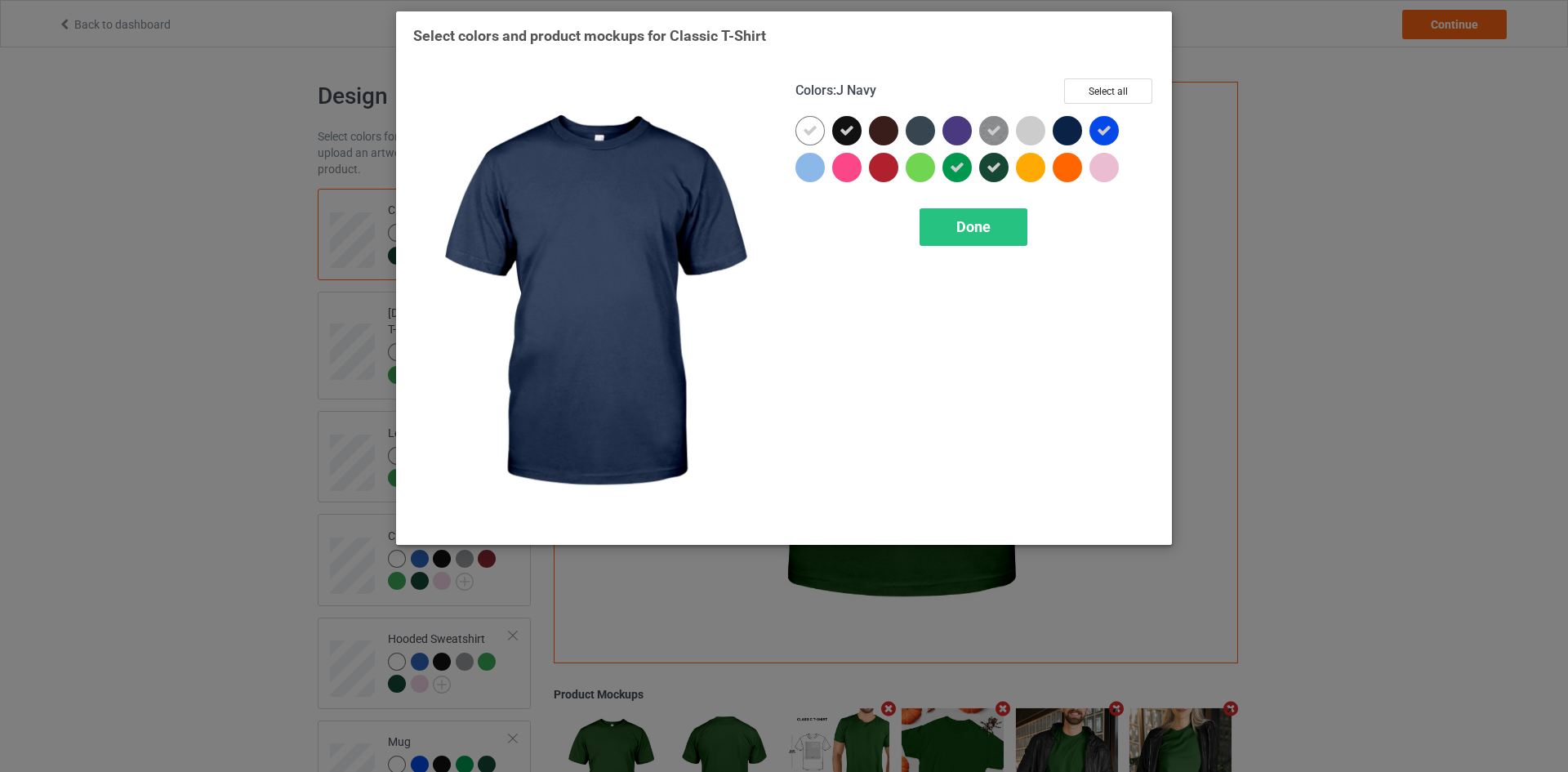
click at [1077, 129] on div at bounding box center [1066, 130] width 29 height 29
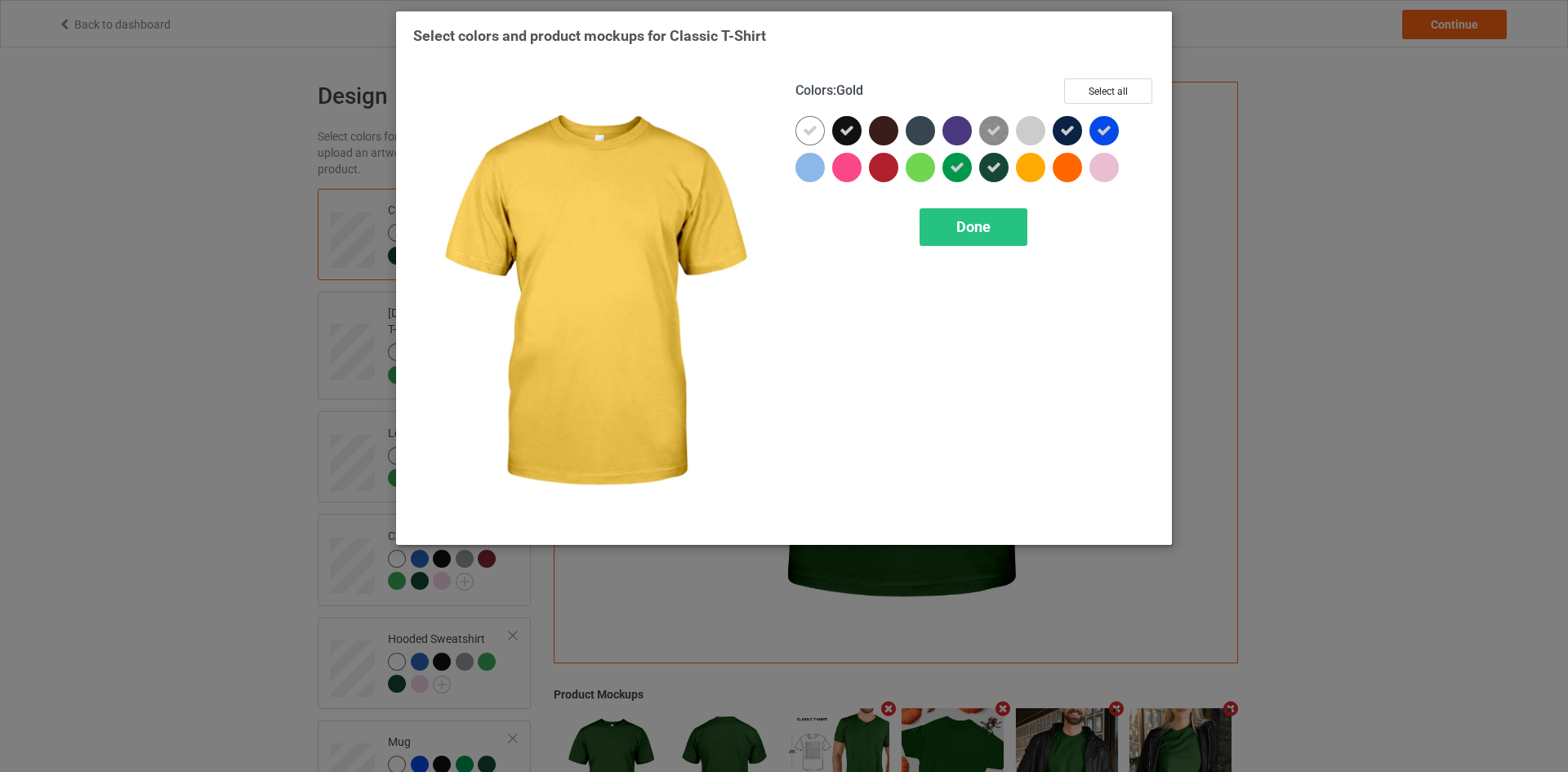
drag, startPoint x: 1004, startPoint y: 221, endPoint x: 991, endPoint y: 177, distance: 45.9
click at [1000, 189] on div "Colors : Gold Select all Done" at bounding box center [974, 303] width 382 height 472
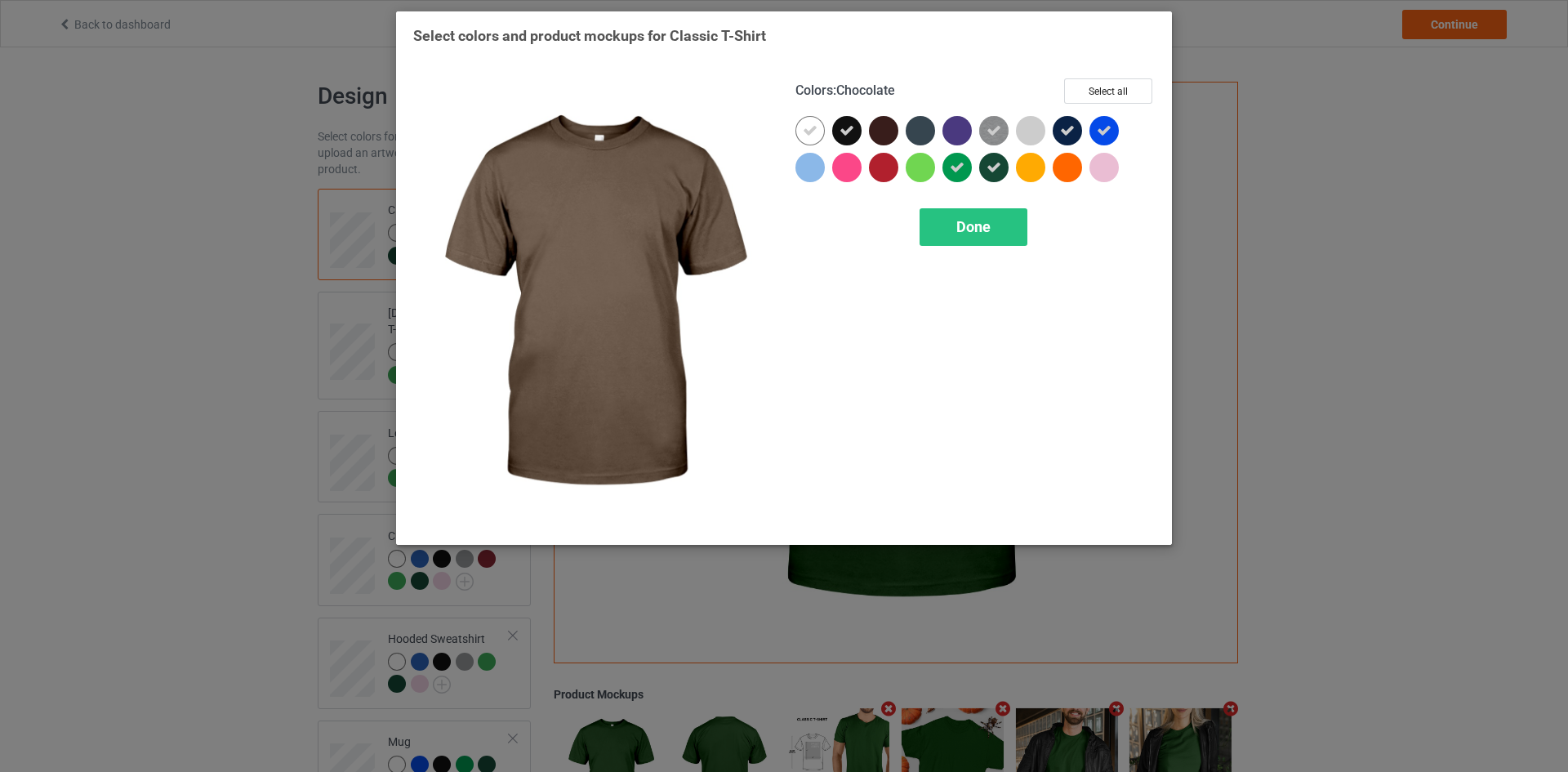
drag, startPoint x: 874, startPoint y: 124, endPoint x: 900, endPoint y: 130, distance: 26.7
click at [875, 125] on div at bounding box center [883, 130] width 29 height 29
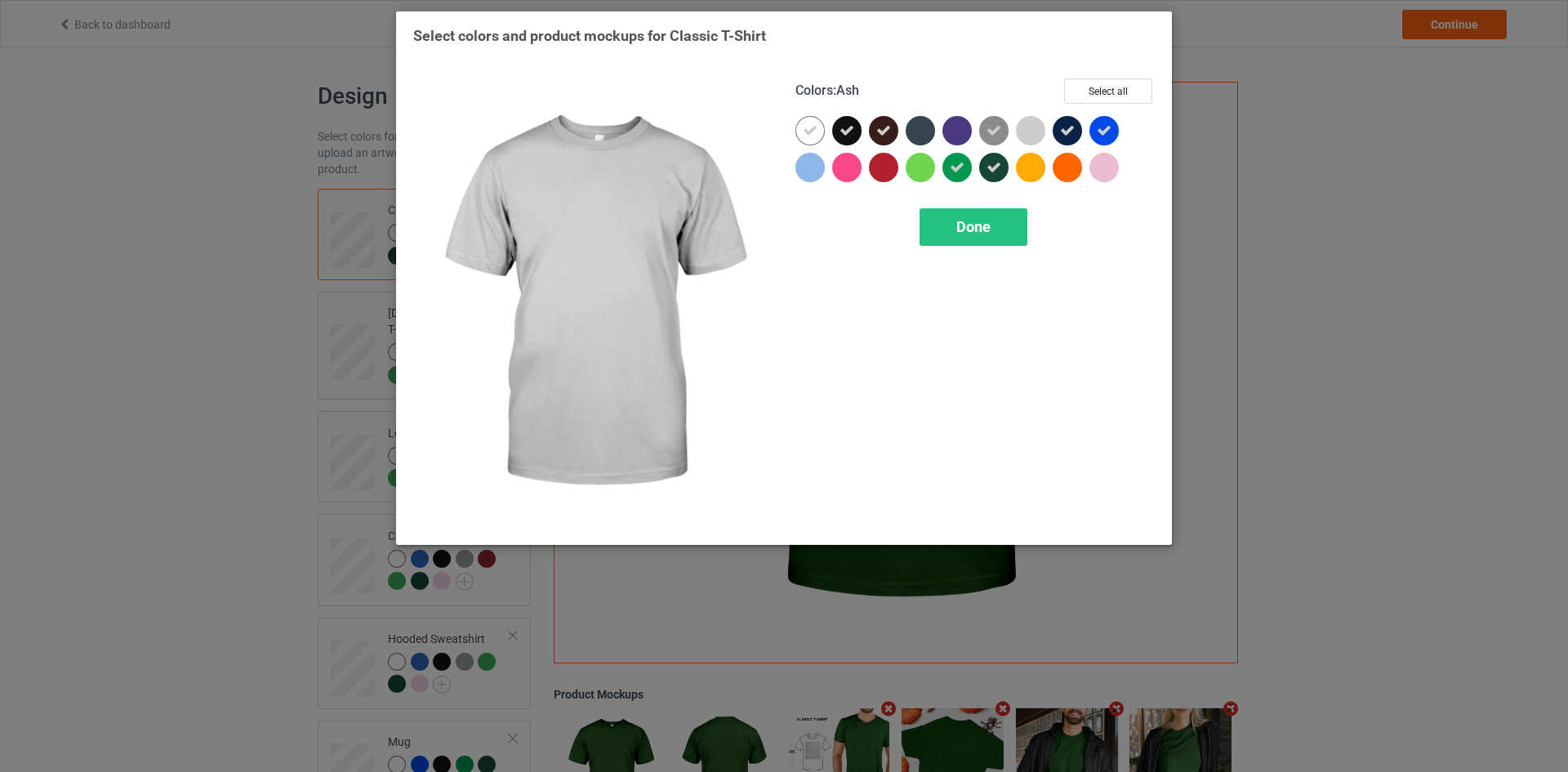
click at [1025, 138] on div at bounding box center [1030, 130] width 29 height 29
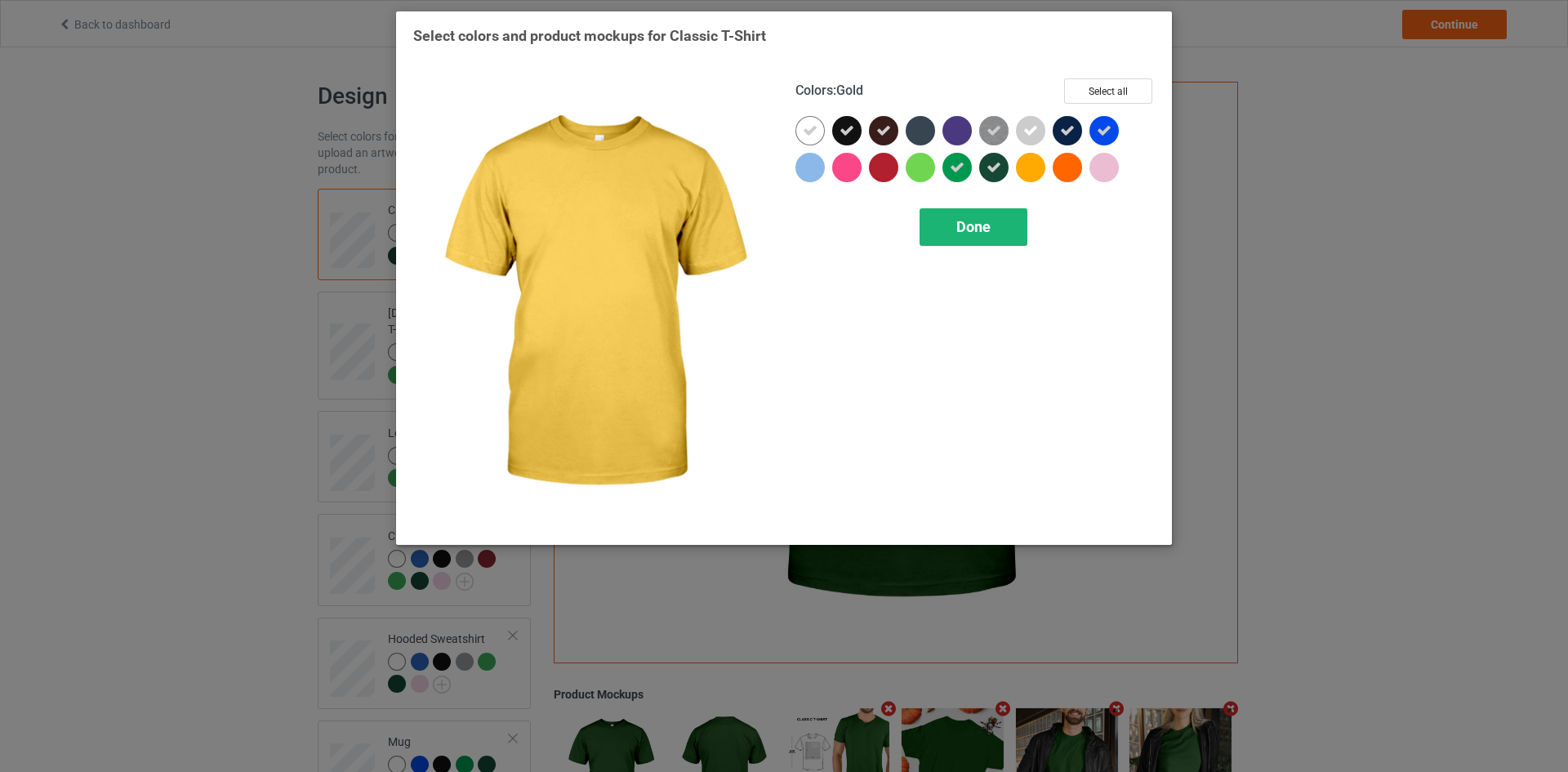
click at [1002, 221] on div "Done" at bounding box center [973, 227] width 108 height 38
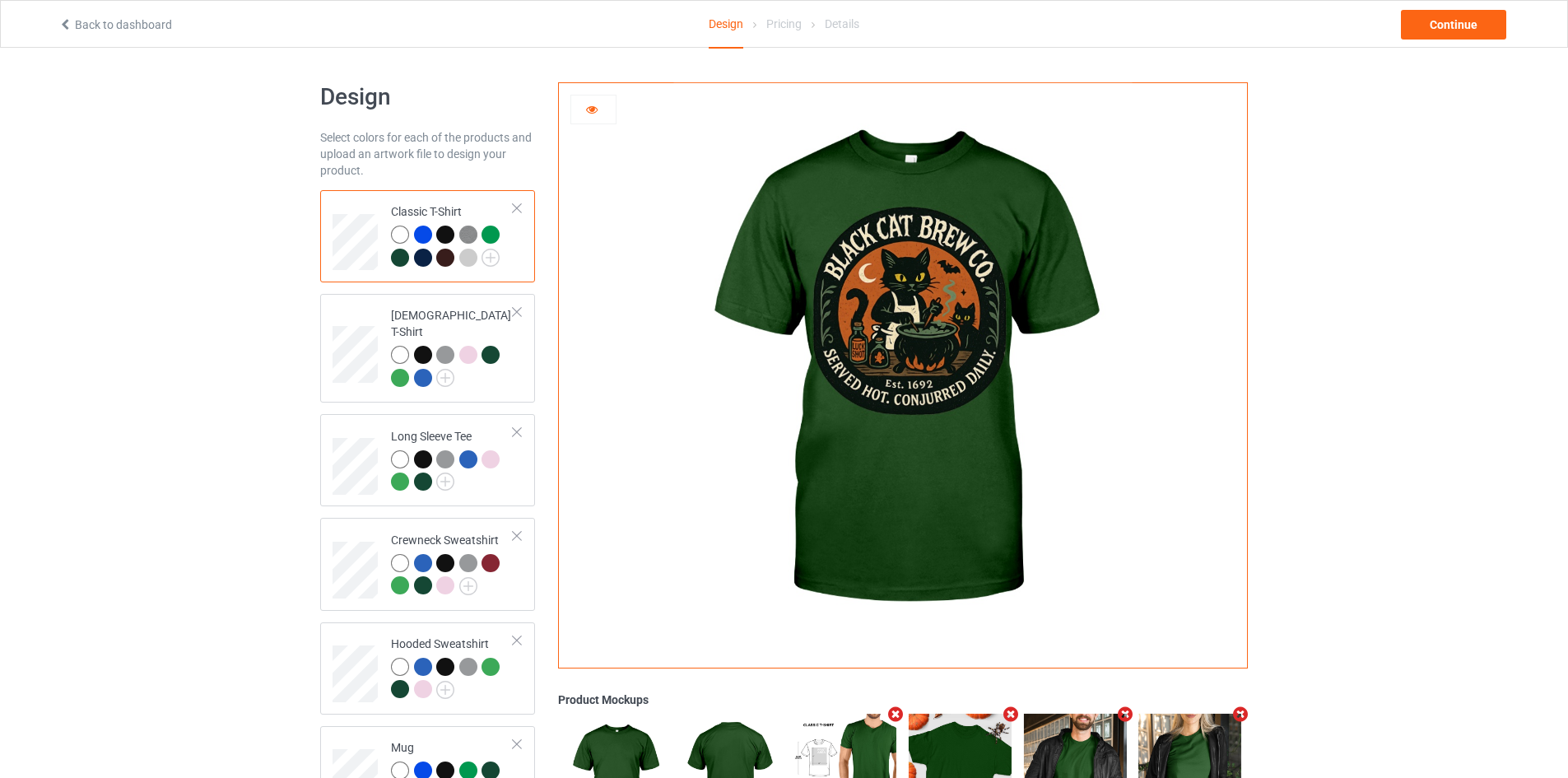
click at [602, 108] on div at bounding box center [594, 109] width 44 height 17
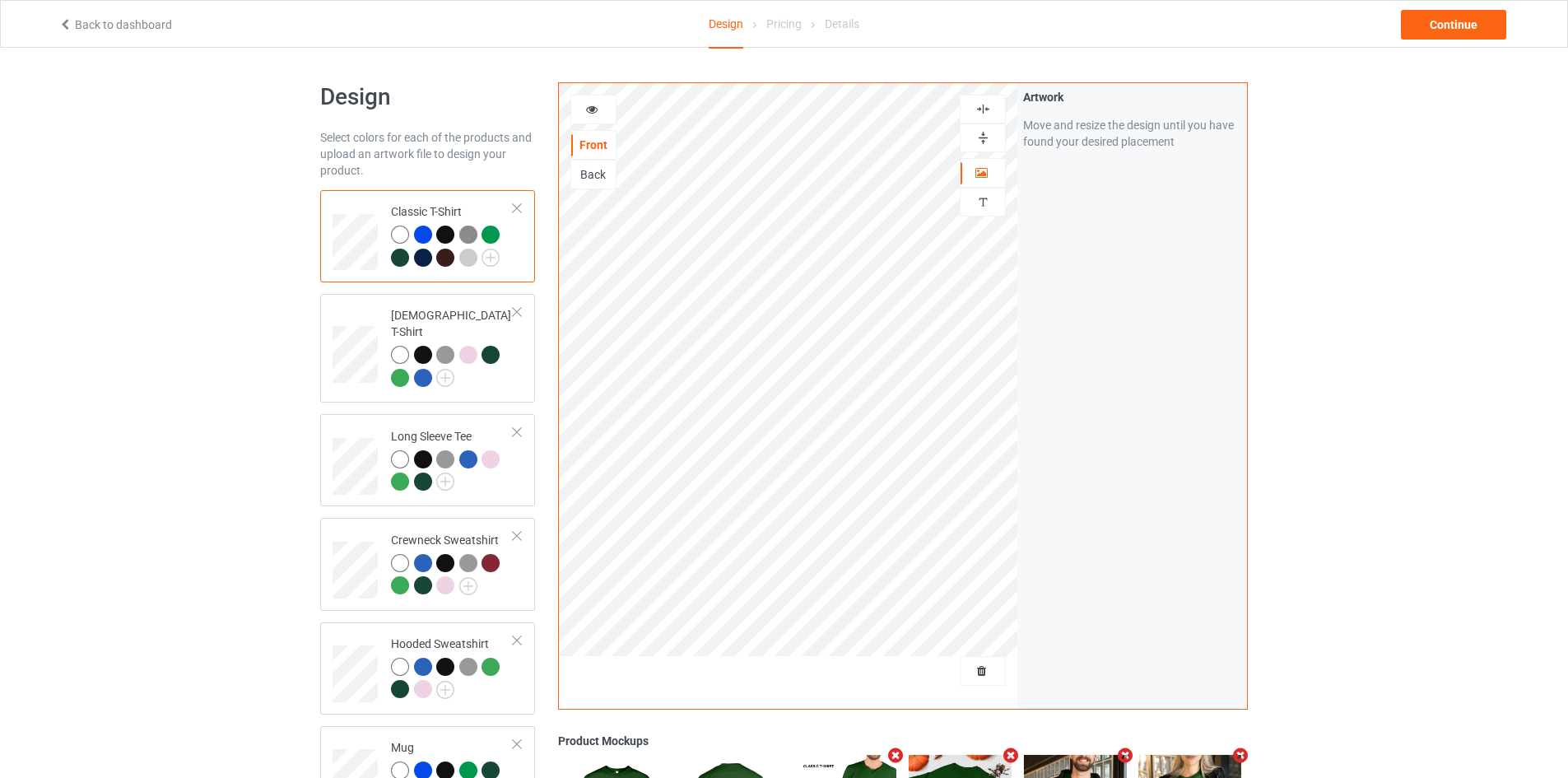
click at [600, 109] on div at bounding box center [594, 109] width 44 height 17
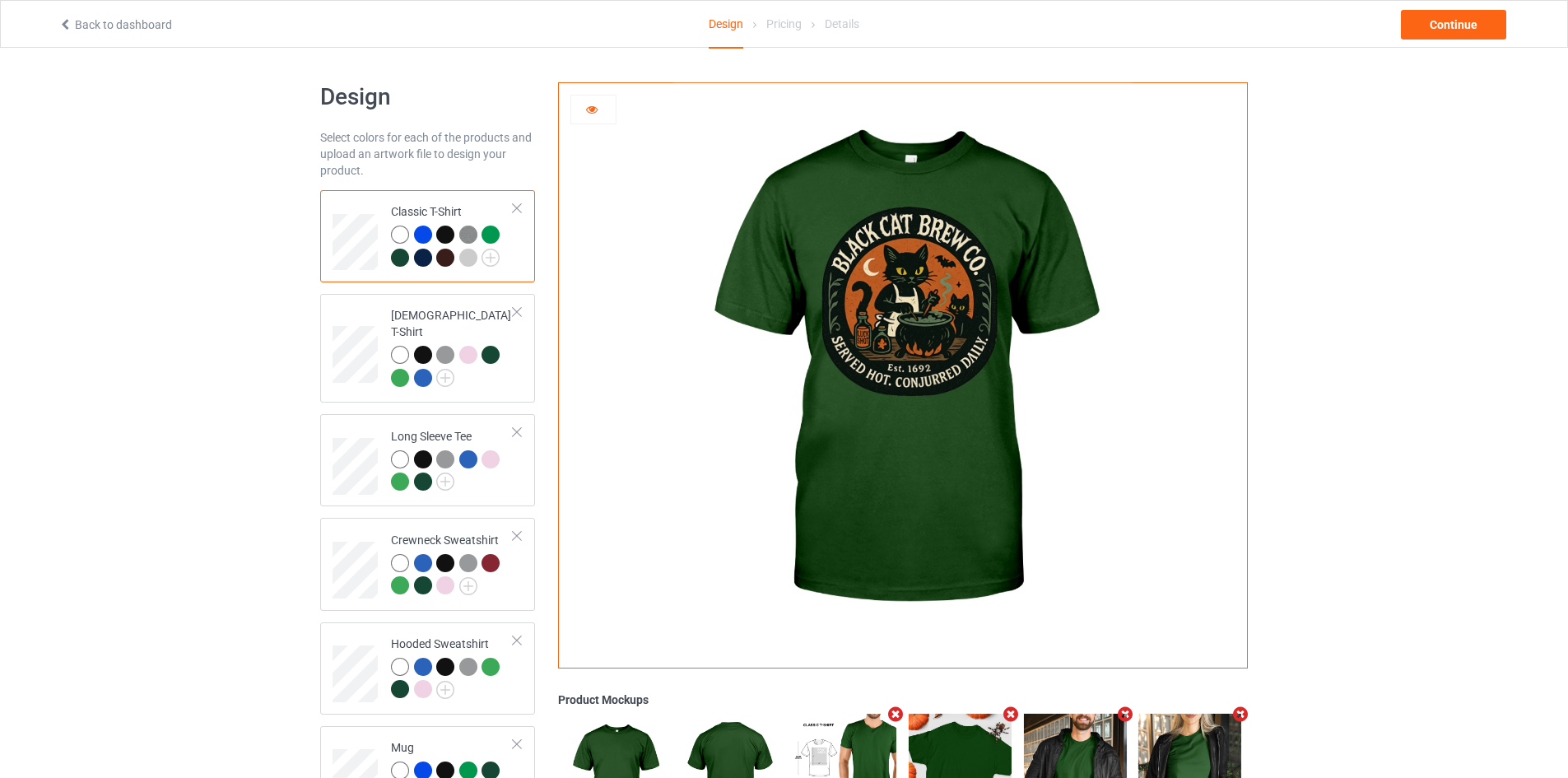
click at [491, 233] on div at bounding box center [491, 235] width 18 height 18
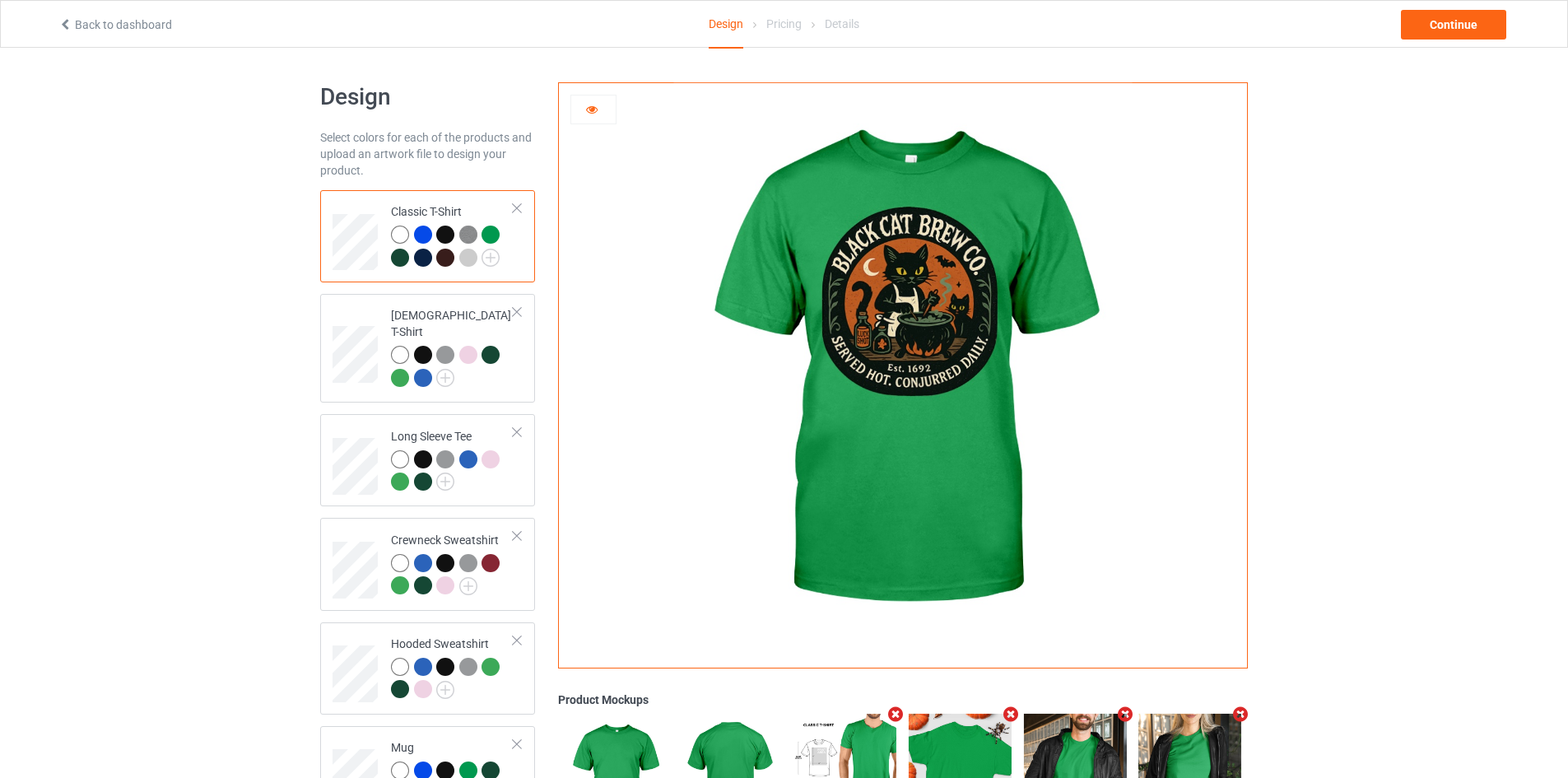
click at [396, 257] on div at bounding box center [400, 258] width 18 height 18
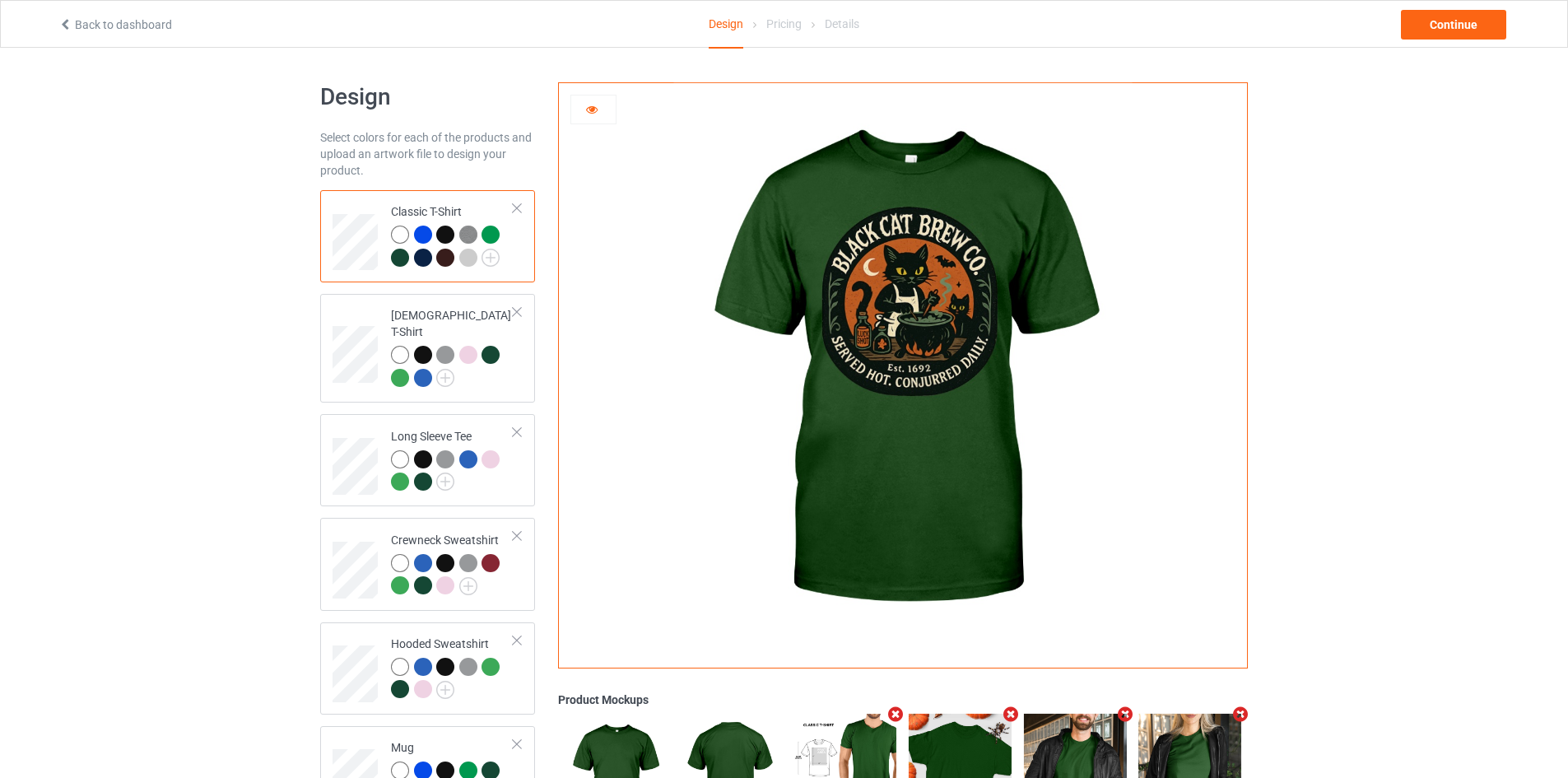
click at [424, 258] on div at bounding box center [423, 258] width 18 height 18
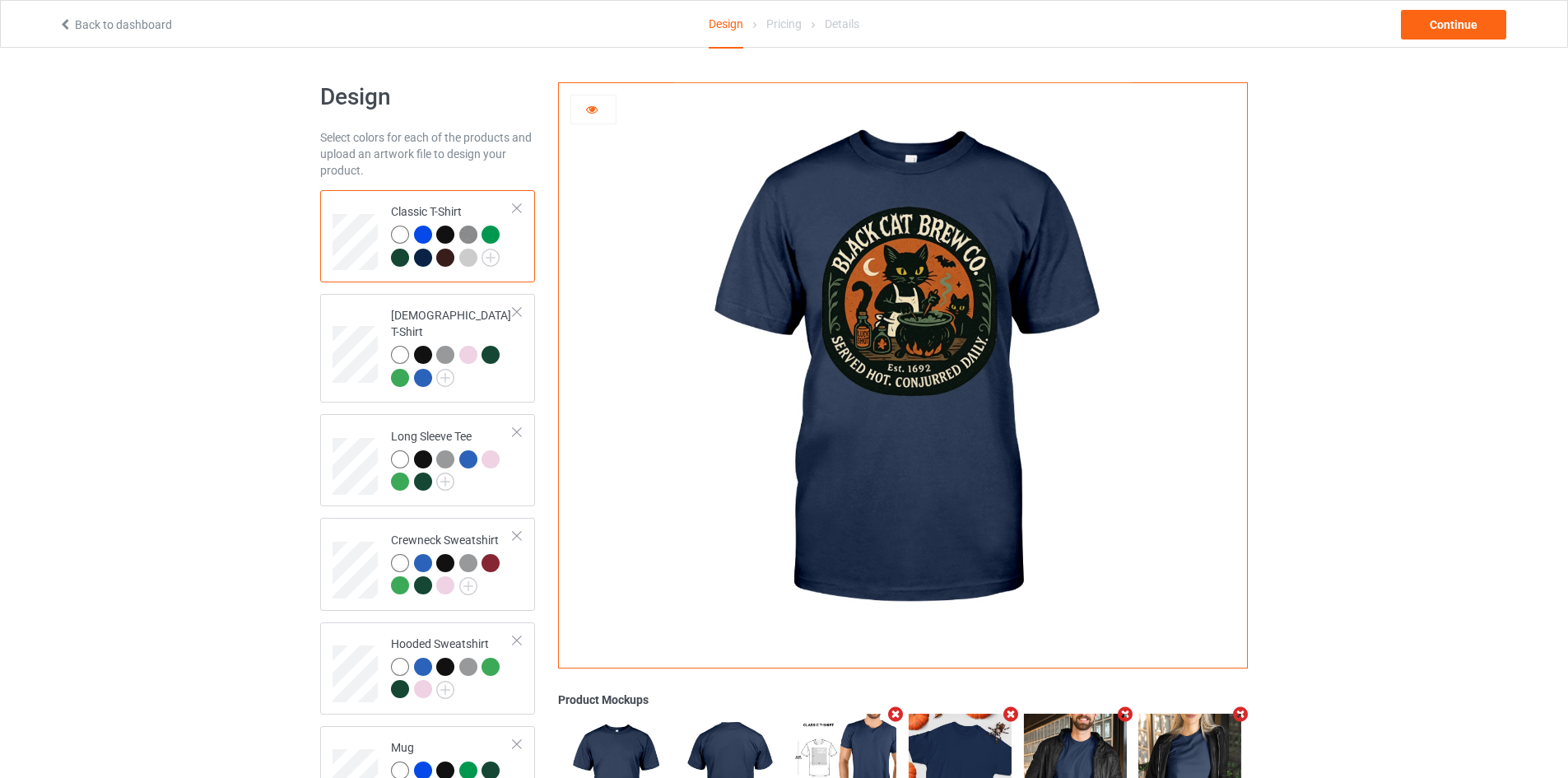
click at [443, 259] on div at bounding box center [445, 258] width 18 height 18
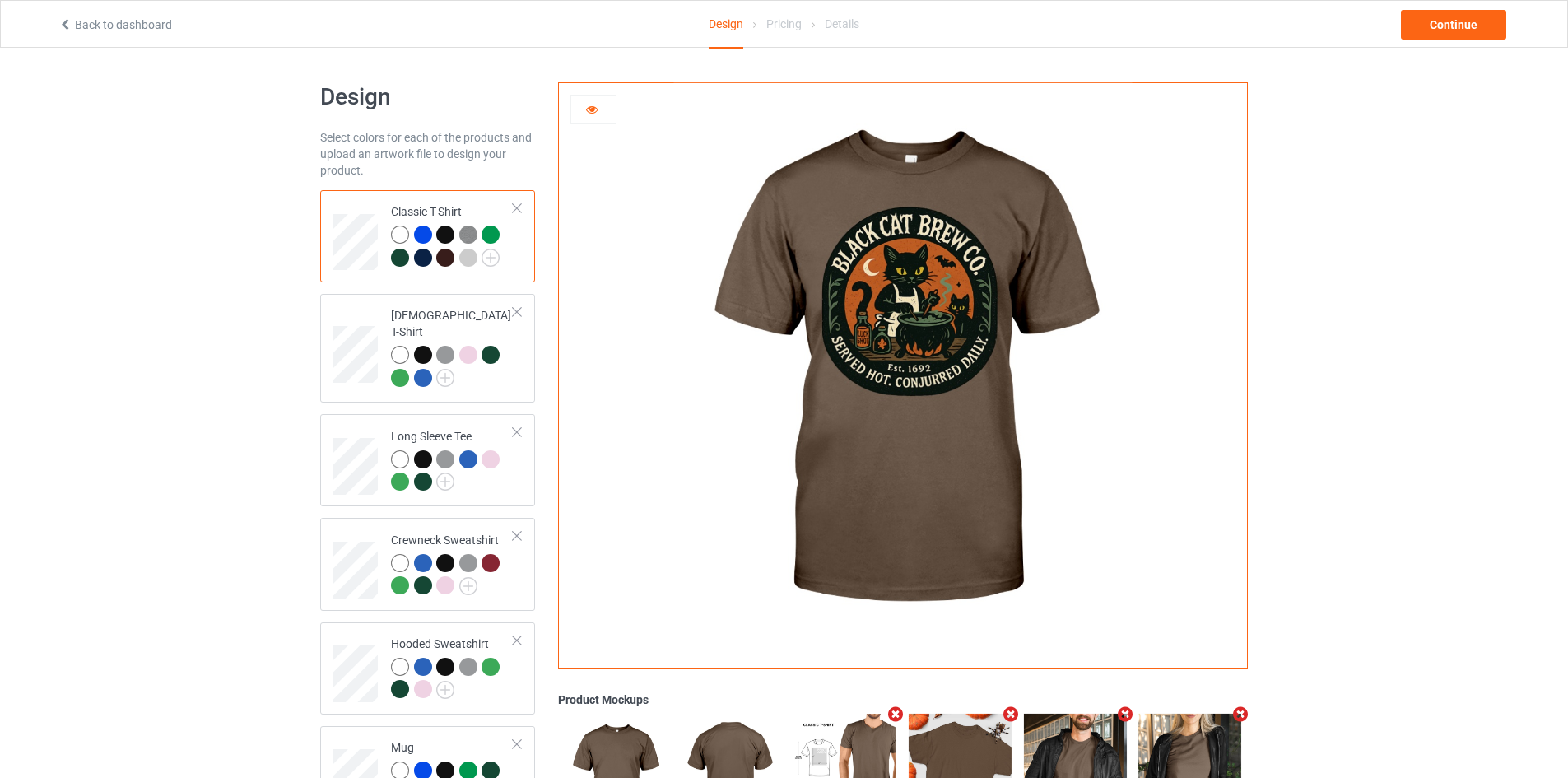
click at [460, 254] on div at bounding box center [468, 258] width 18 height 18
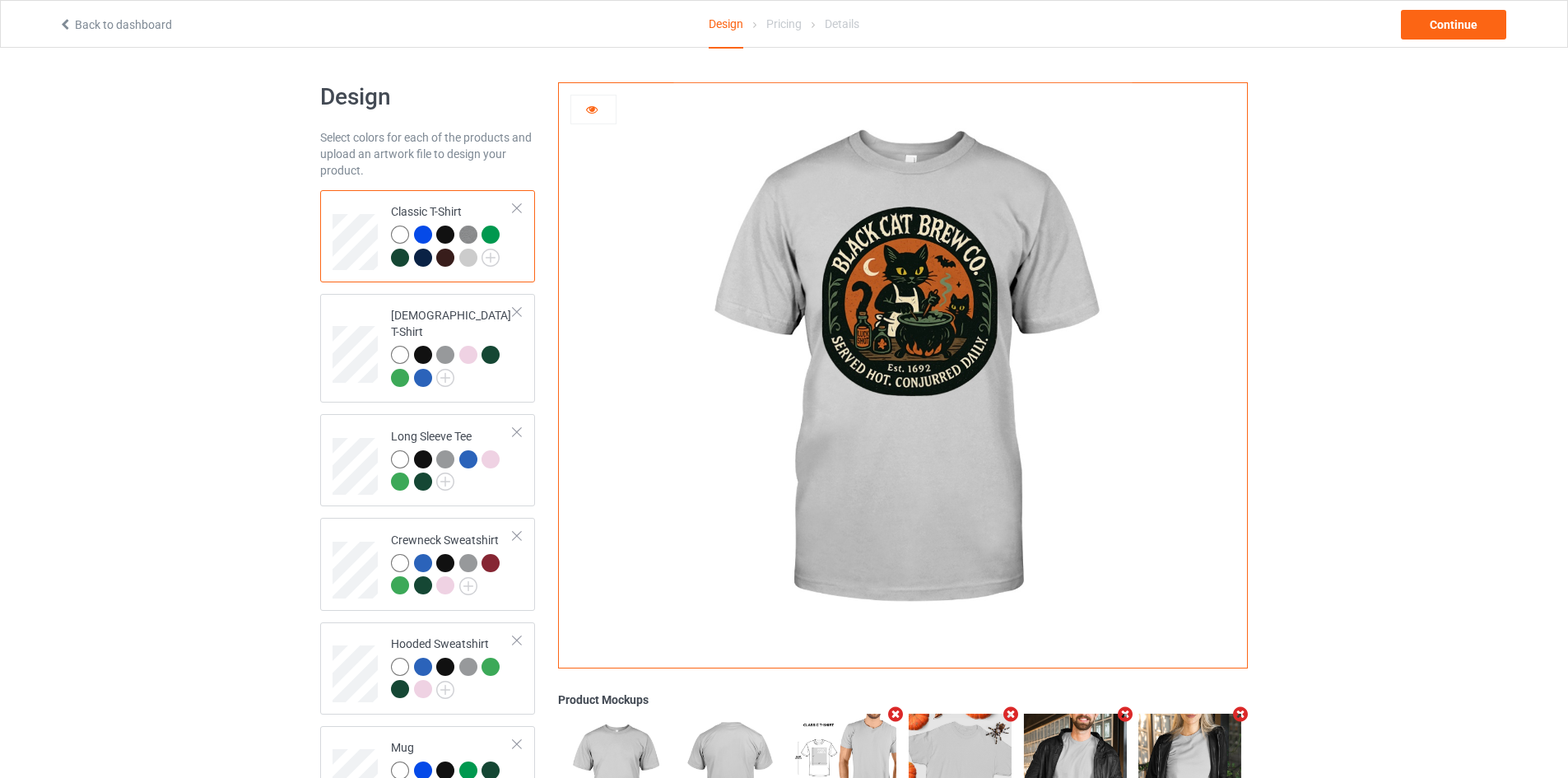
click at [415, 232] on div at bounding box center [423, 235] width 18 height 18
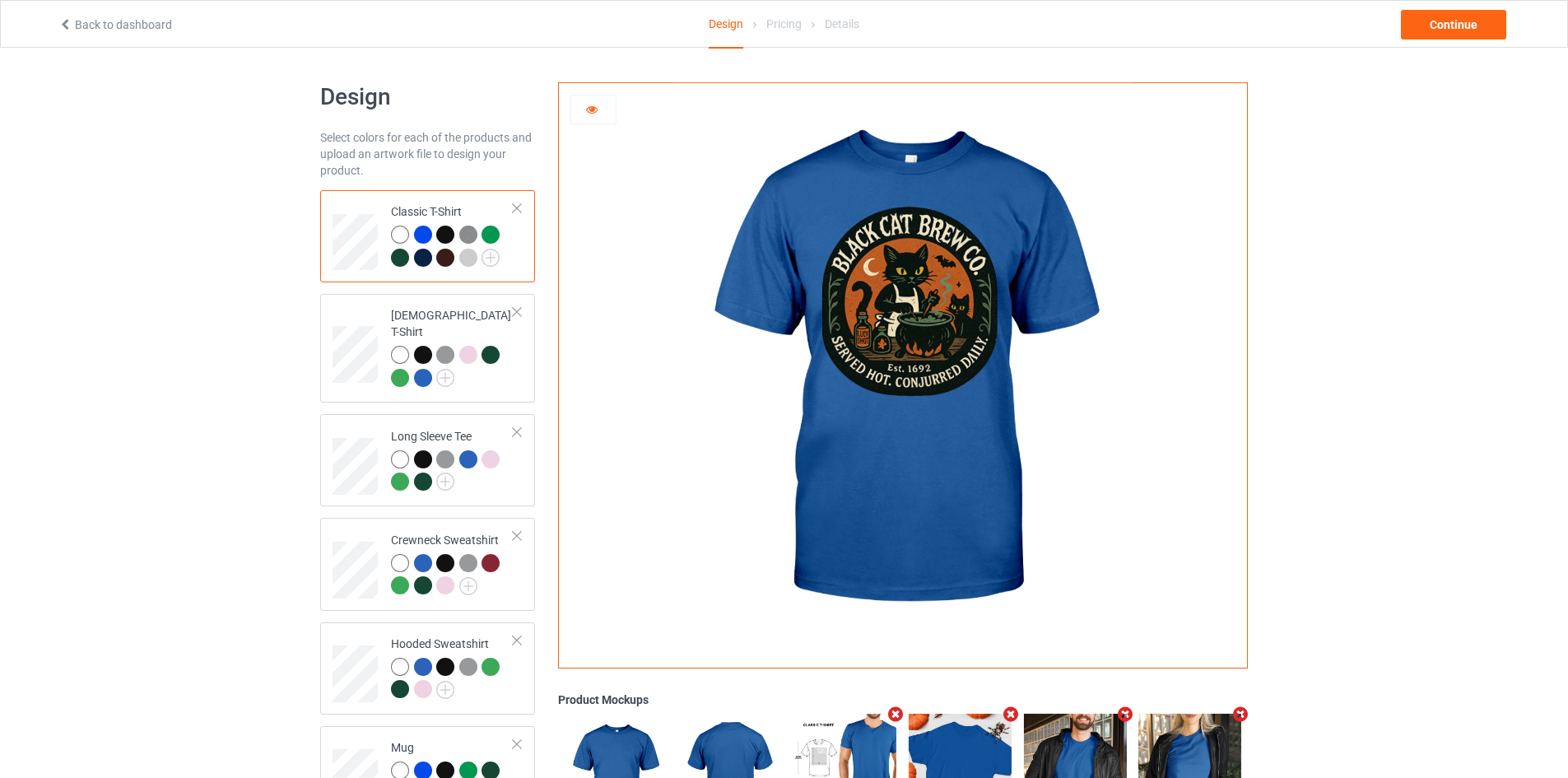
click at [470, 234] on img at bounding box center [468, 235] width 18 height 18
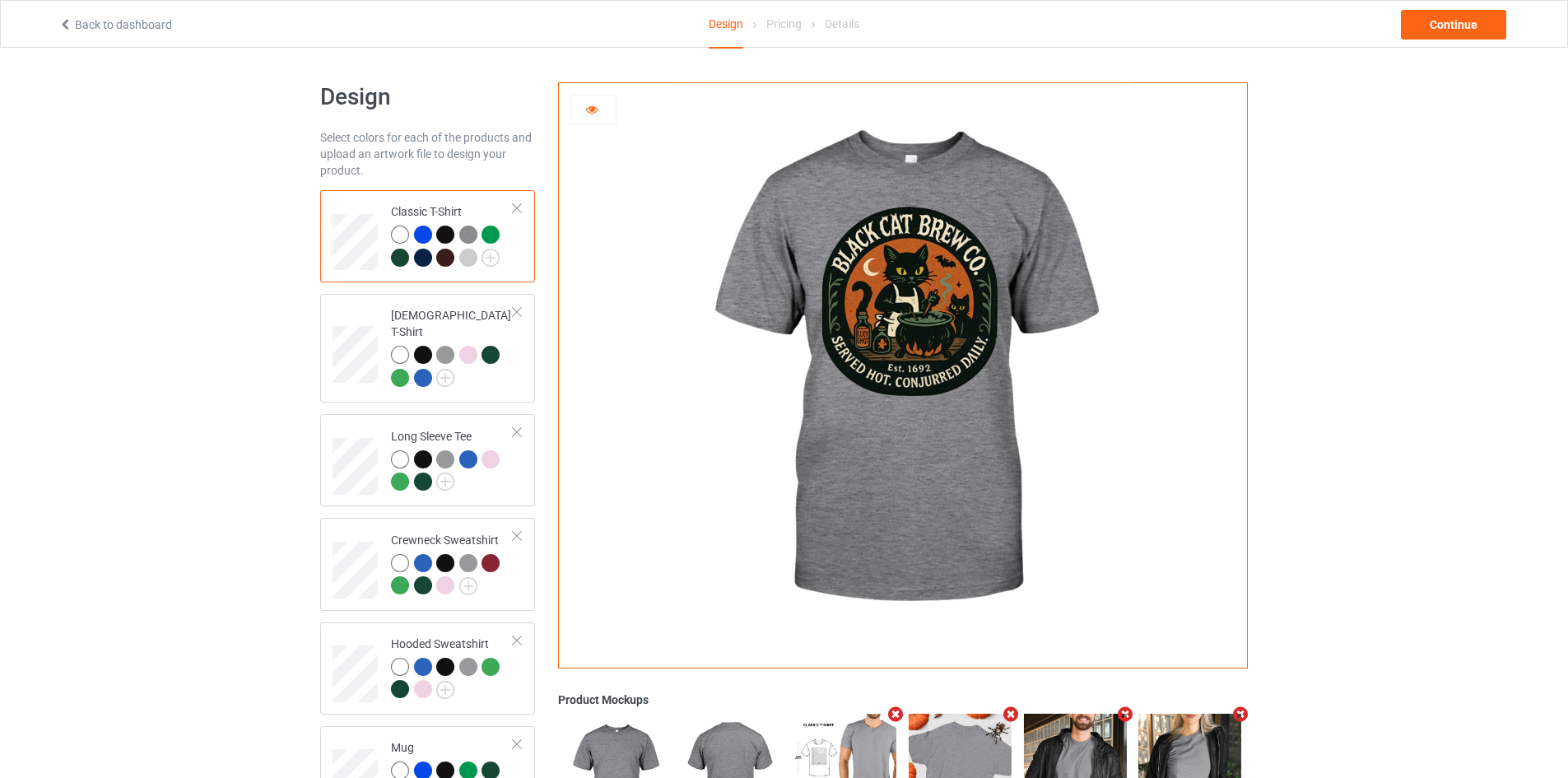
click at [468, 261] on div at bounding box center [468, 258] width 18 height 18
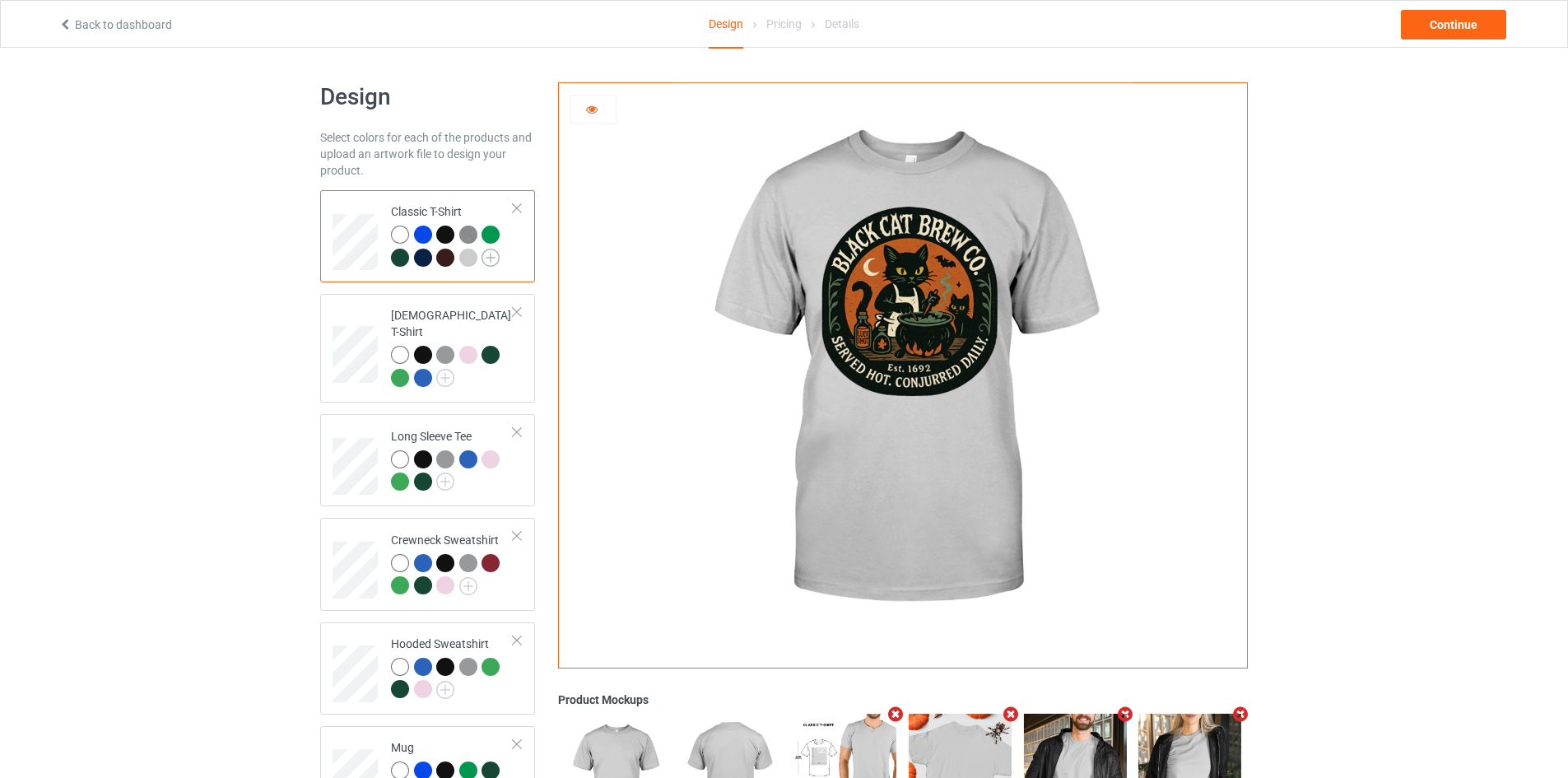
click at [488, 257] on img at bounding box center [491, 258] width 18 height 18
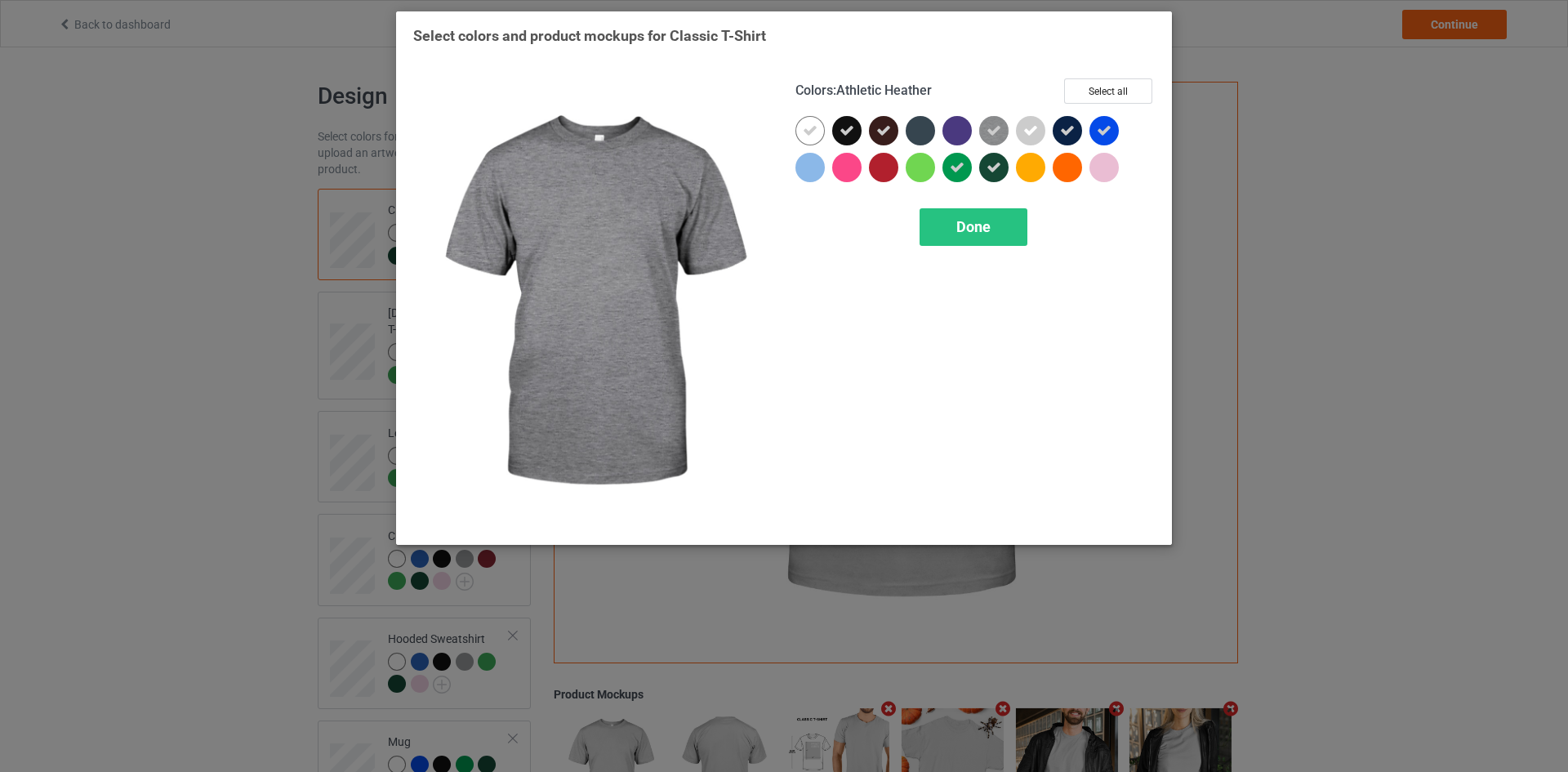
click at [994, 126] on icon at bounding box center [993, 131] width 15 height 15
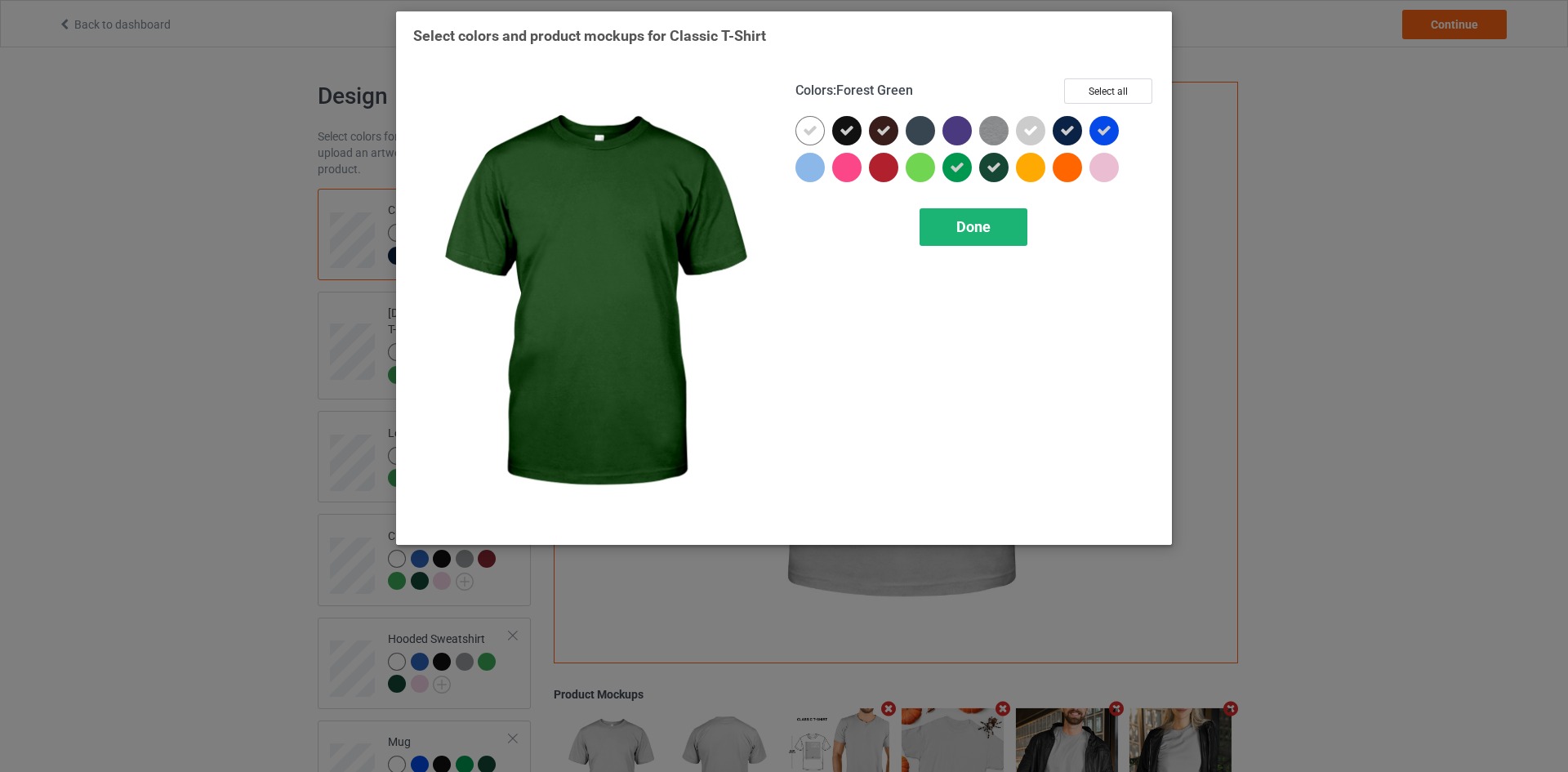
click at [989, 220] on span "Done" at bounding box center [973, 226] width 34 height 17
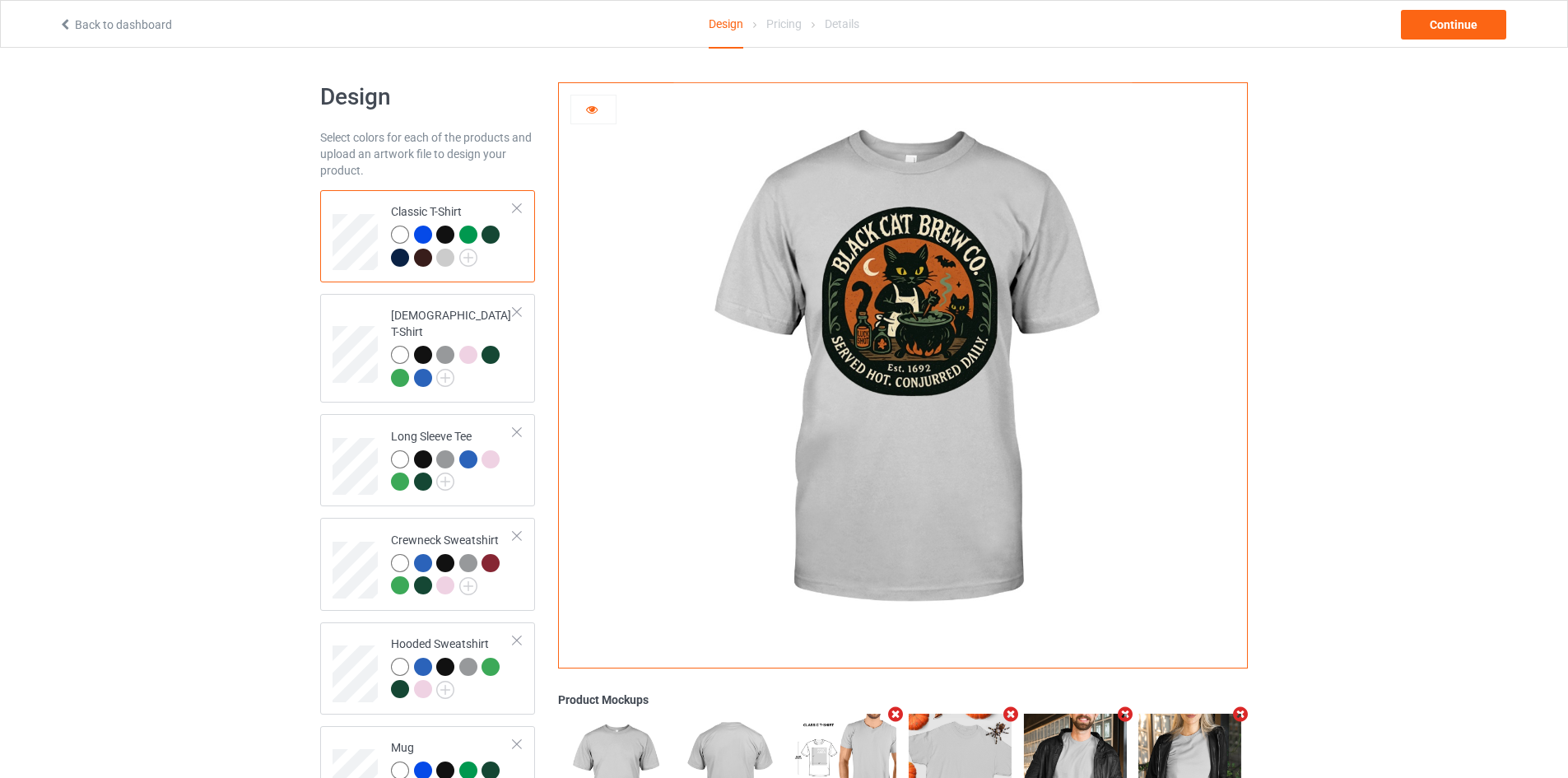
click at [469, 236] on div at bounding box center [468, 235] width 18 height 18
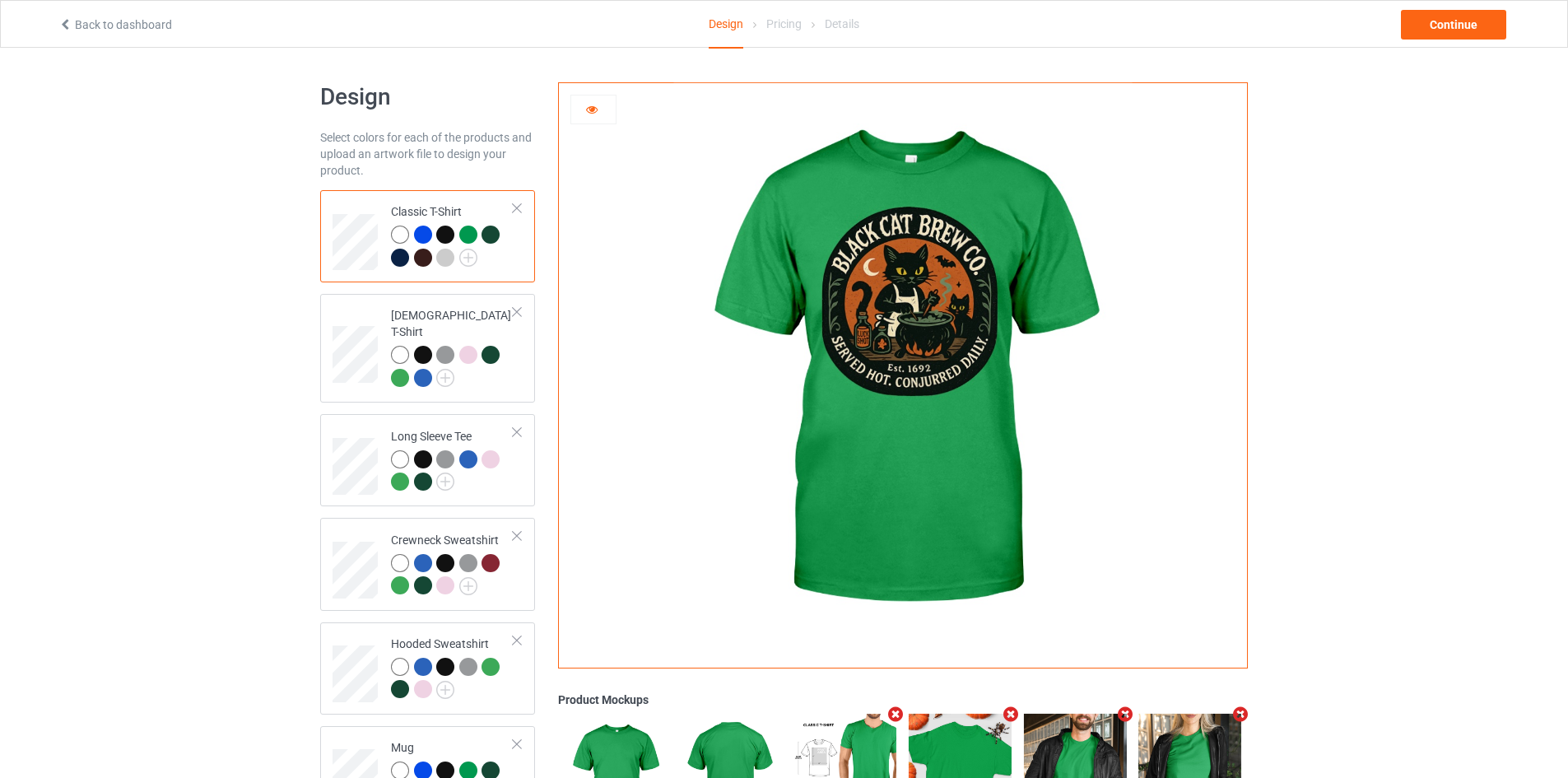
click at [493, 237] on div at bounding box center [491, 235] width 18 height 18
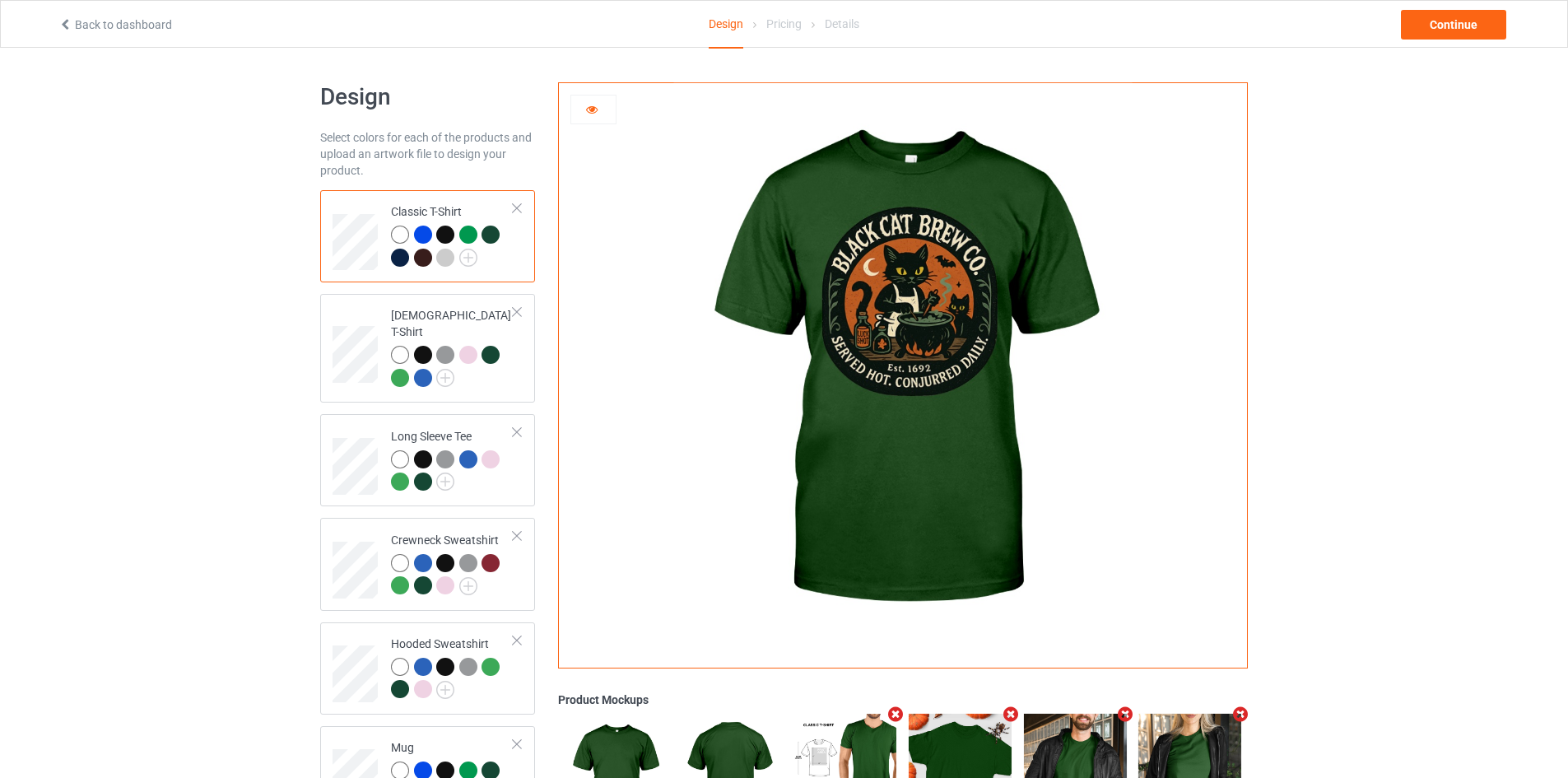
click at [446, 235] on div at bounding box center [445, 235] width 18 height 18
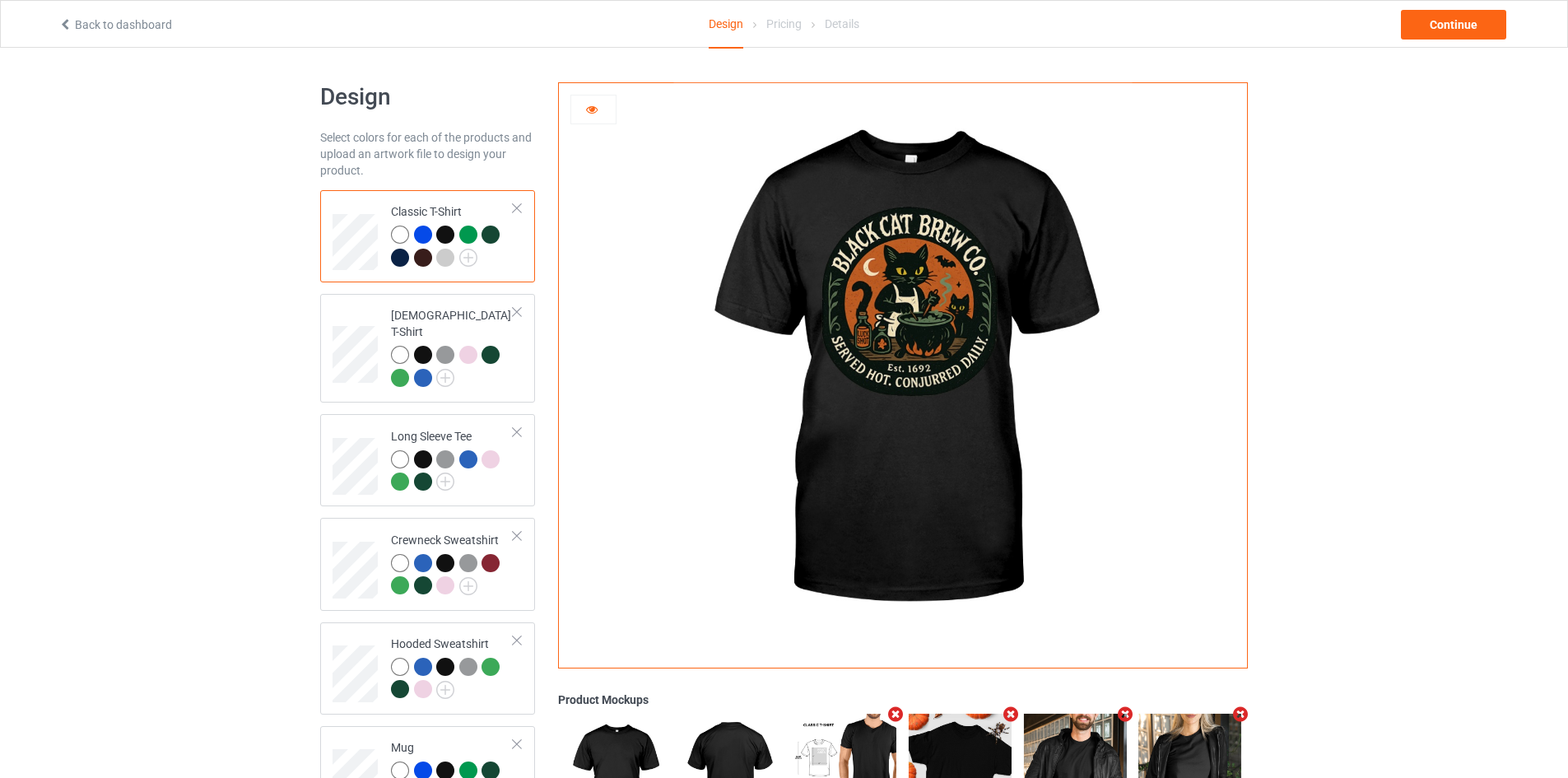
click at [420, 253] on div at bounding box center [423, 258] width 18 height 18
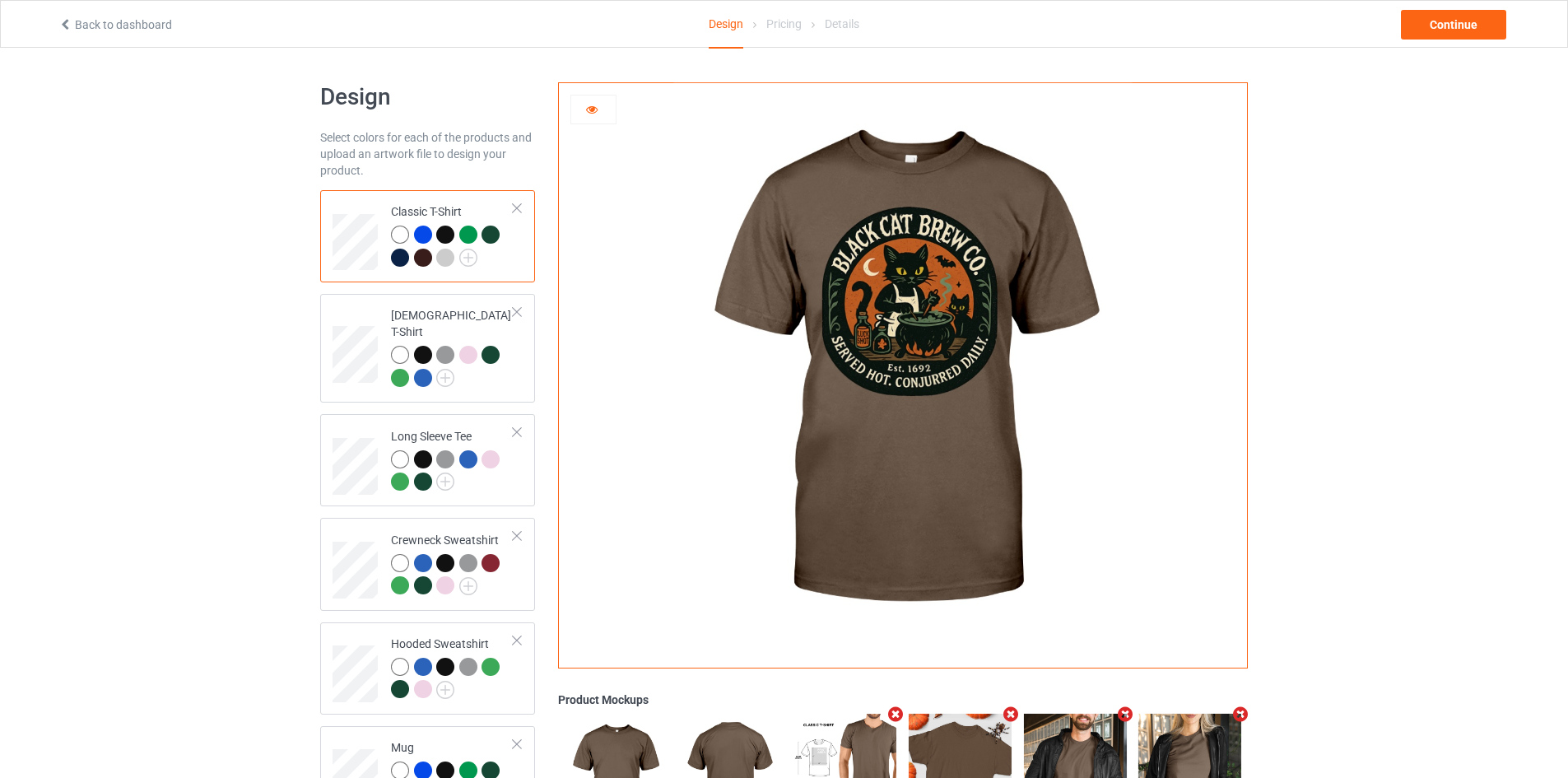
click at [388, 260] on td "Classic T-Shirt" at bounding box center [452, 236] width 140 height 79
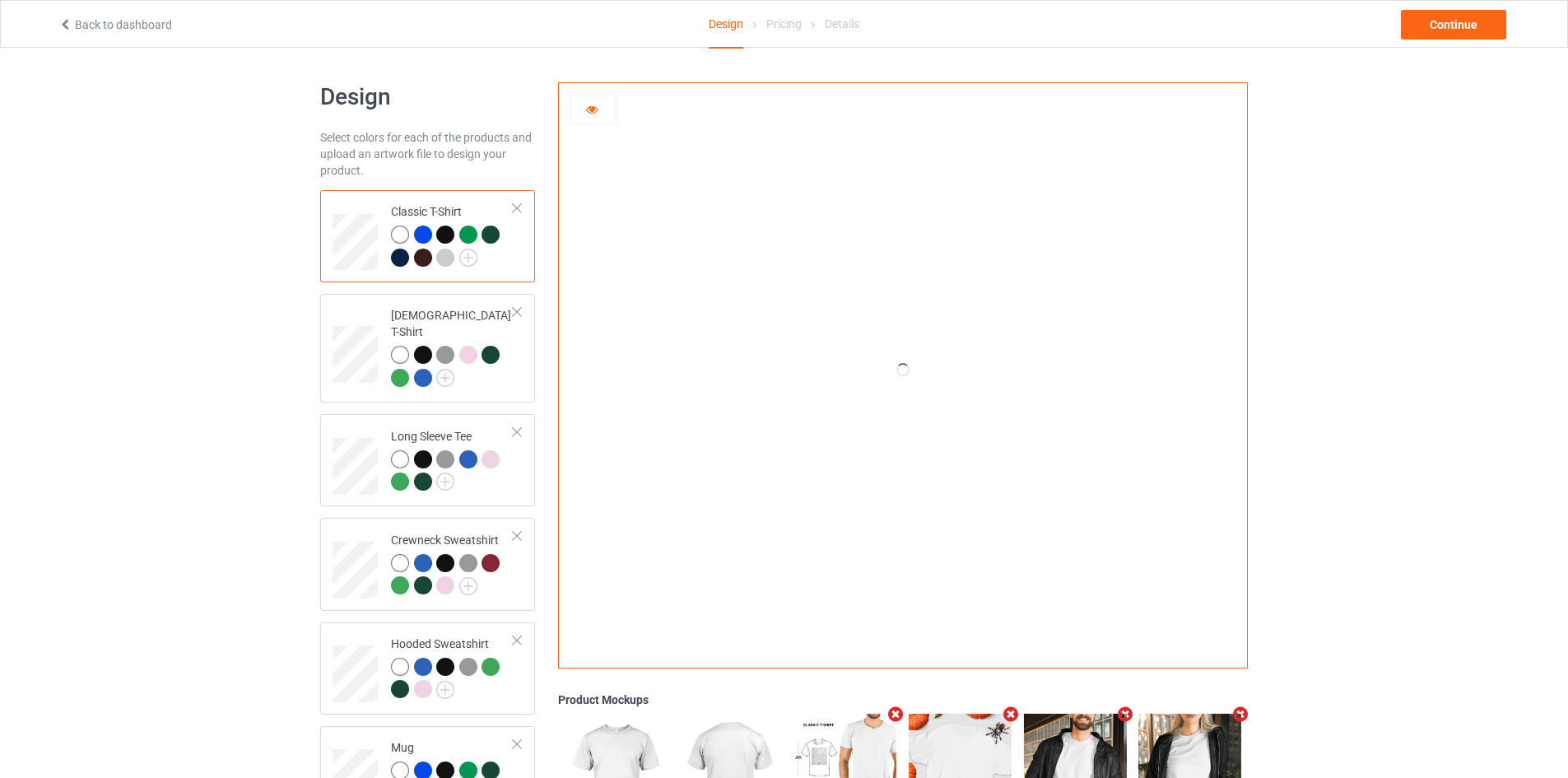
click at [394, 260] on div at bounding box center [400, 258] width 18 height 18
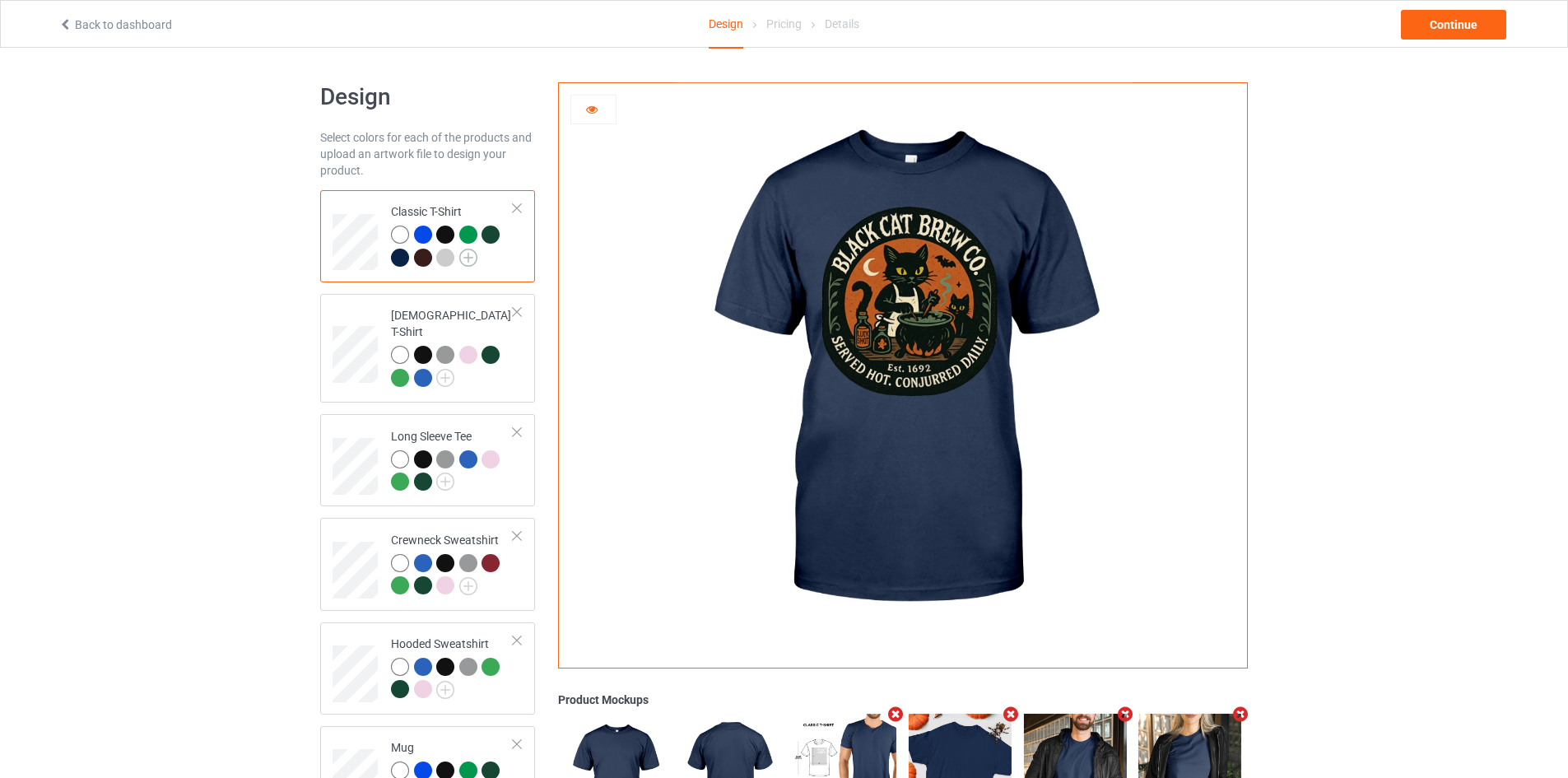
click at [464, 261] on img at bounding box center [468, 258] width 18 height 18
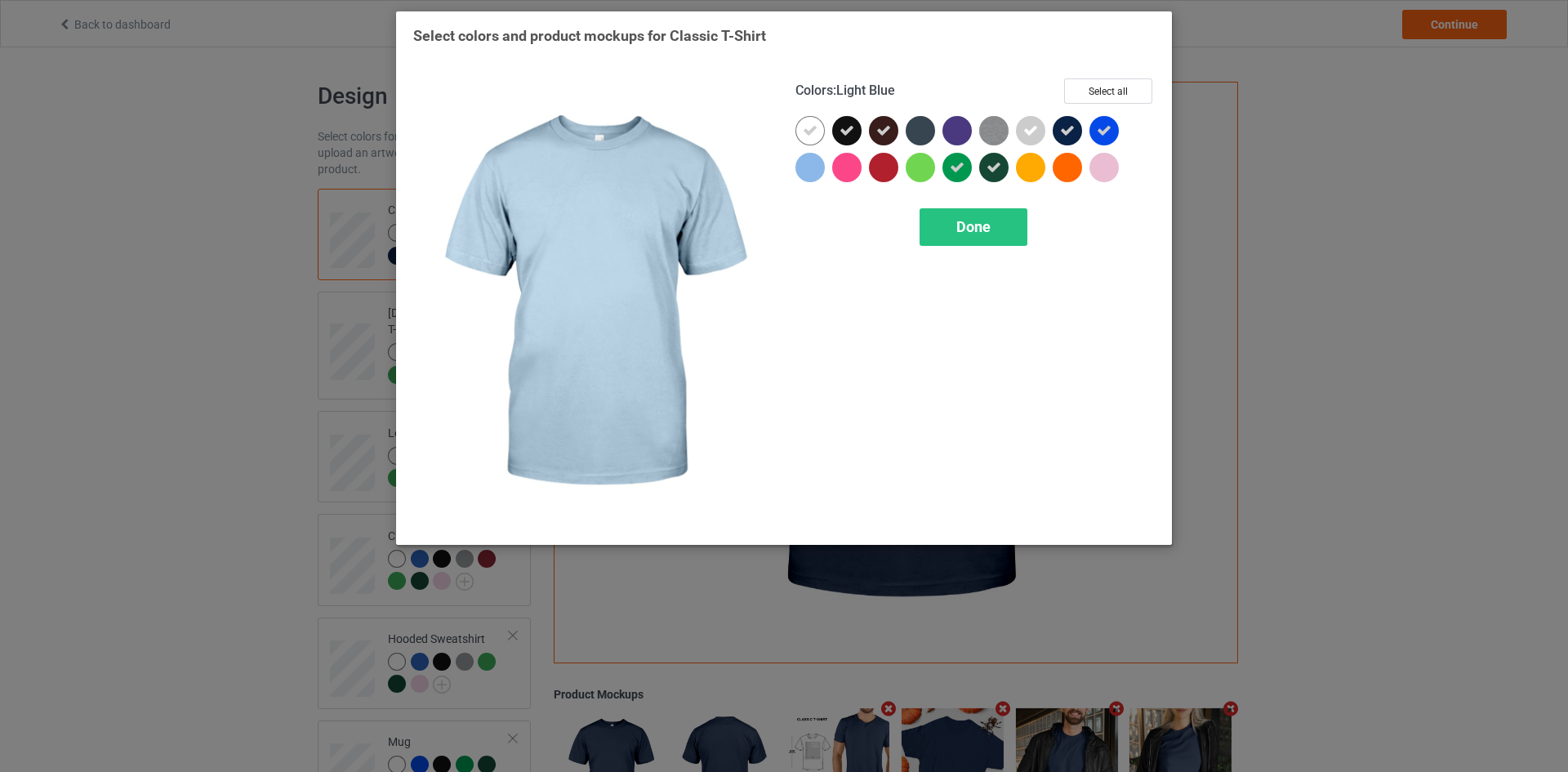
click at [913, 223] on div "Done" at bounding box center [974, 227] width 359 height 38
click at [928, 235] on div "Done" at bounding box center [973, 227] width 108 height 38
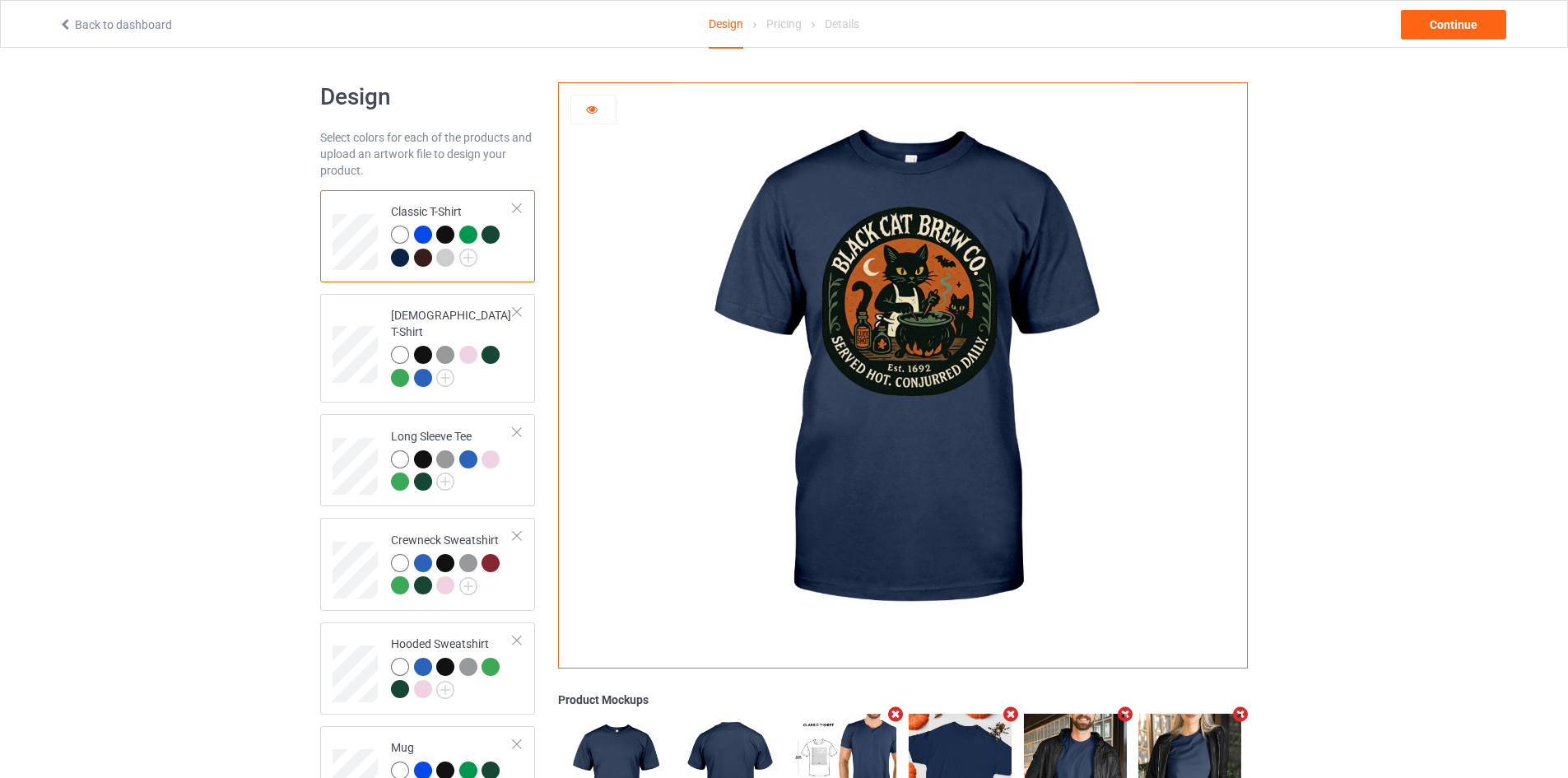
click at [445, 252] on div at bounding box center [445, 258] width 18 height 18
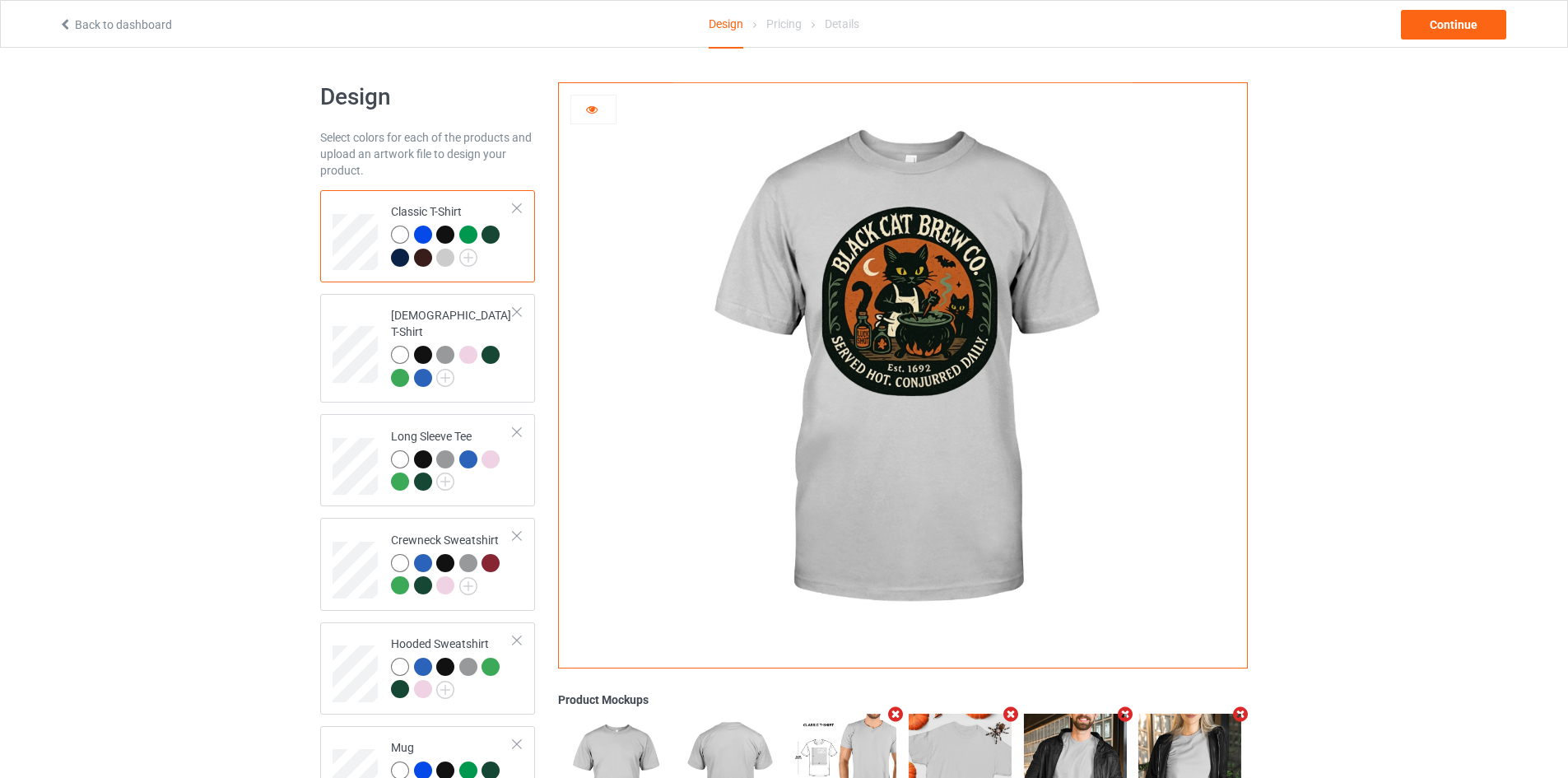
click at [412, 258] on div at bounding box center [403, 261] width 23 height 23
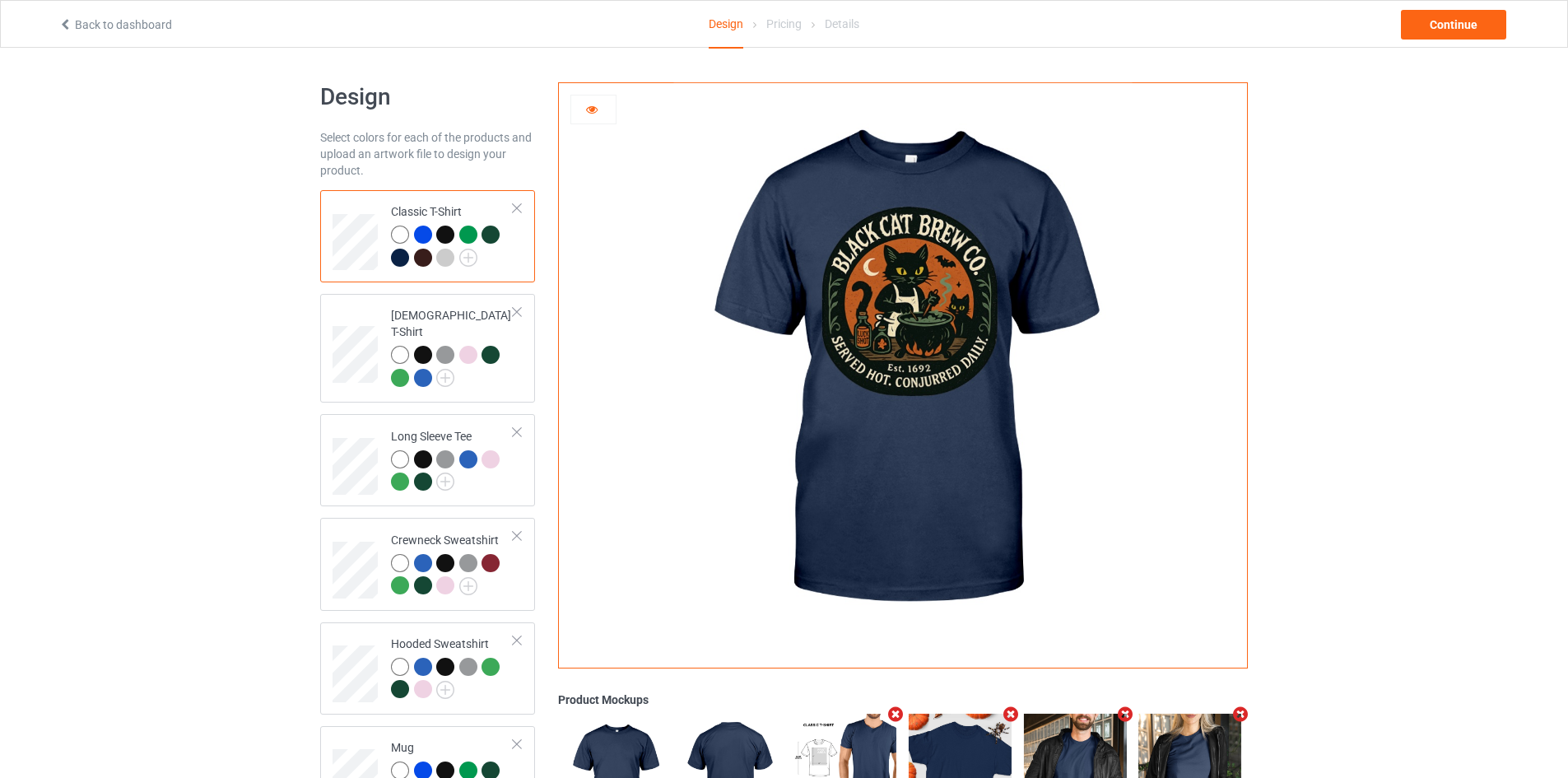
click at [397, 255] on div at bounding box center [400, 258] width 18 height 18
click at [493, 236] on div at bounding box center [491, 235] width 18 height 18
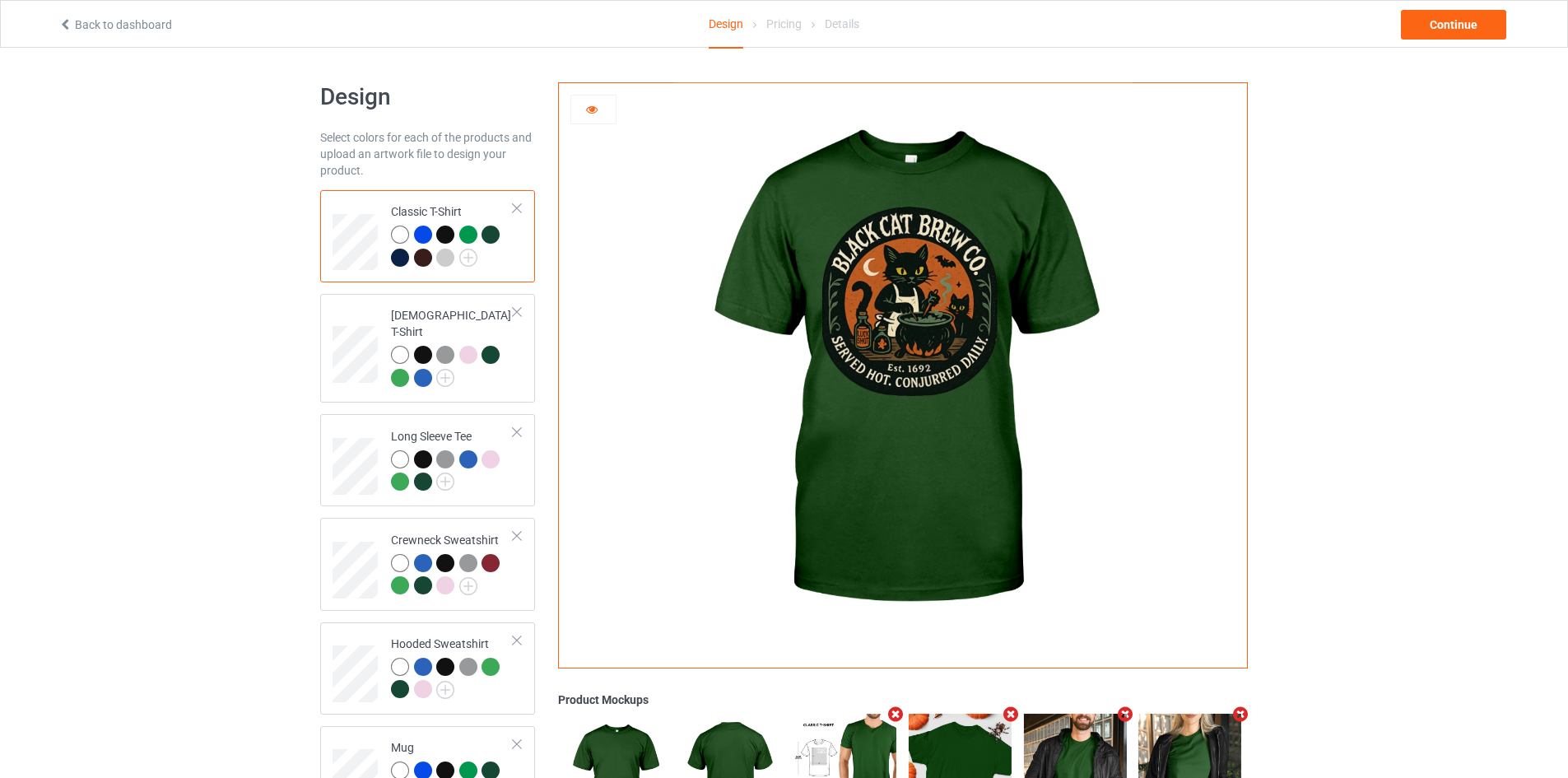
click at [462, 234] on div at bounding box center [468, 235] width 18 height 18
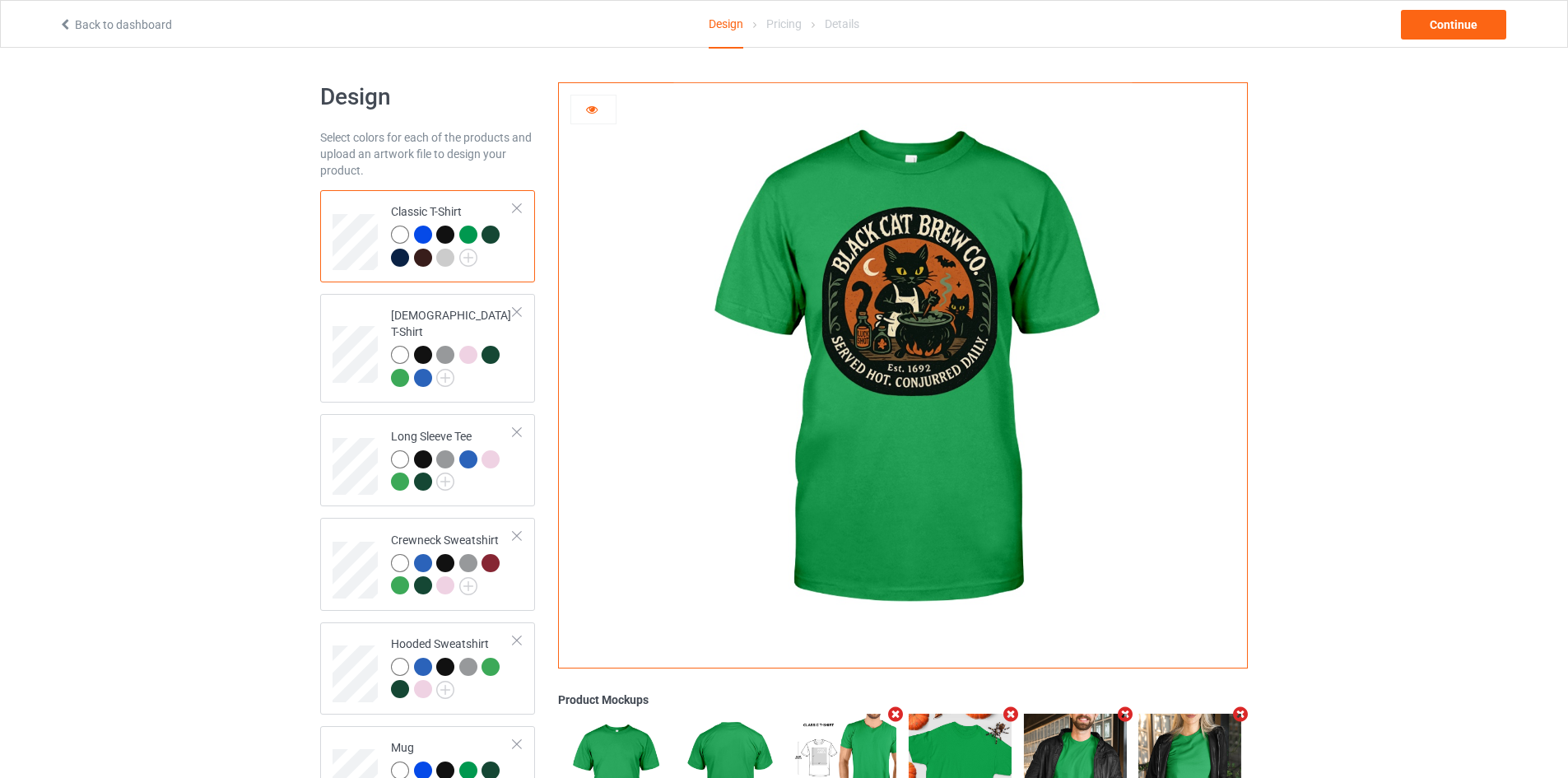
click at [440, 231] on div at bounding box center [445, 235] width 18 height 18
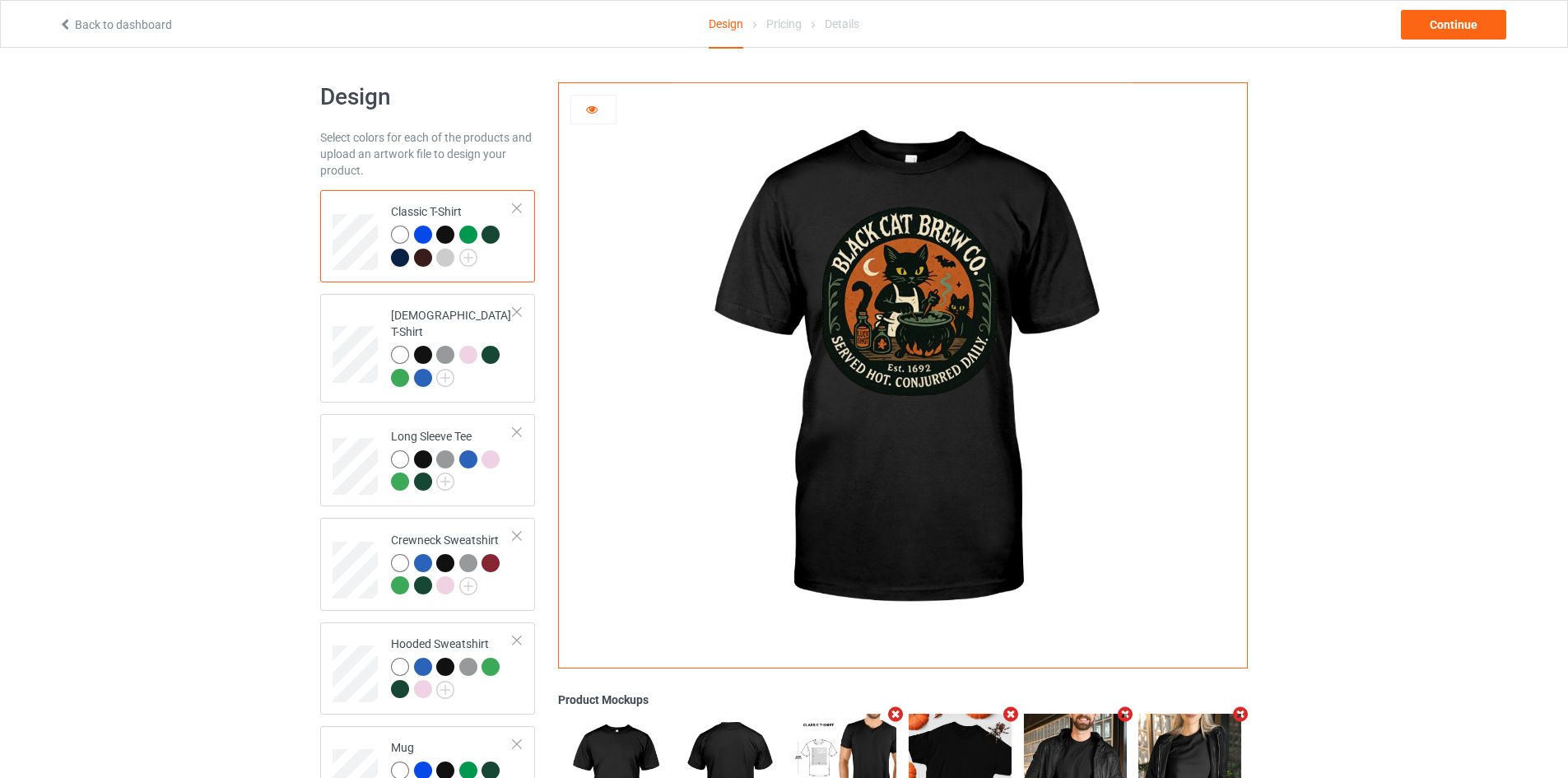
click at [394, 253] on div at bounding box center [400, 258] width 18 height 18
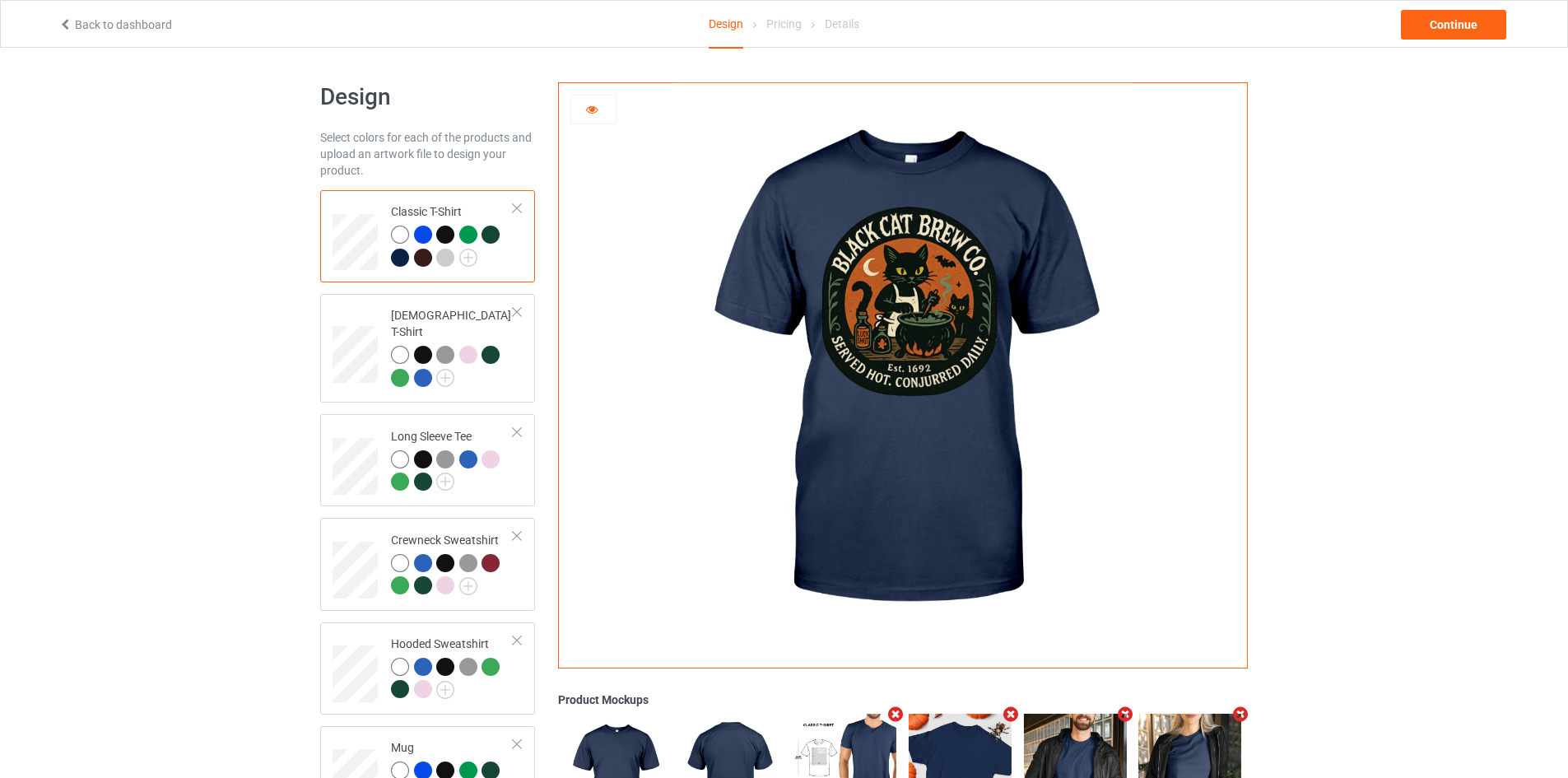
click at [418, 258] on div at bounding box center [423, 258] width 18 height 18
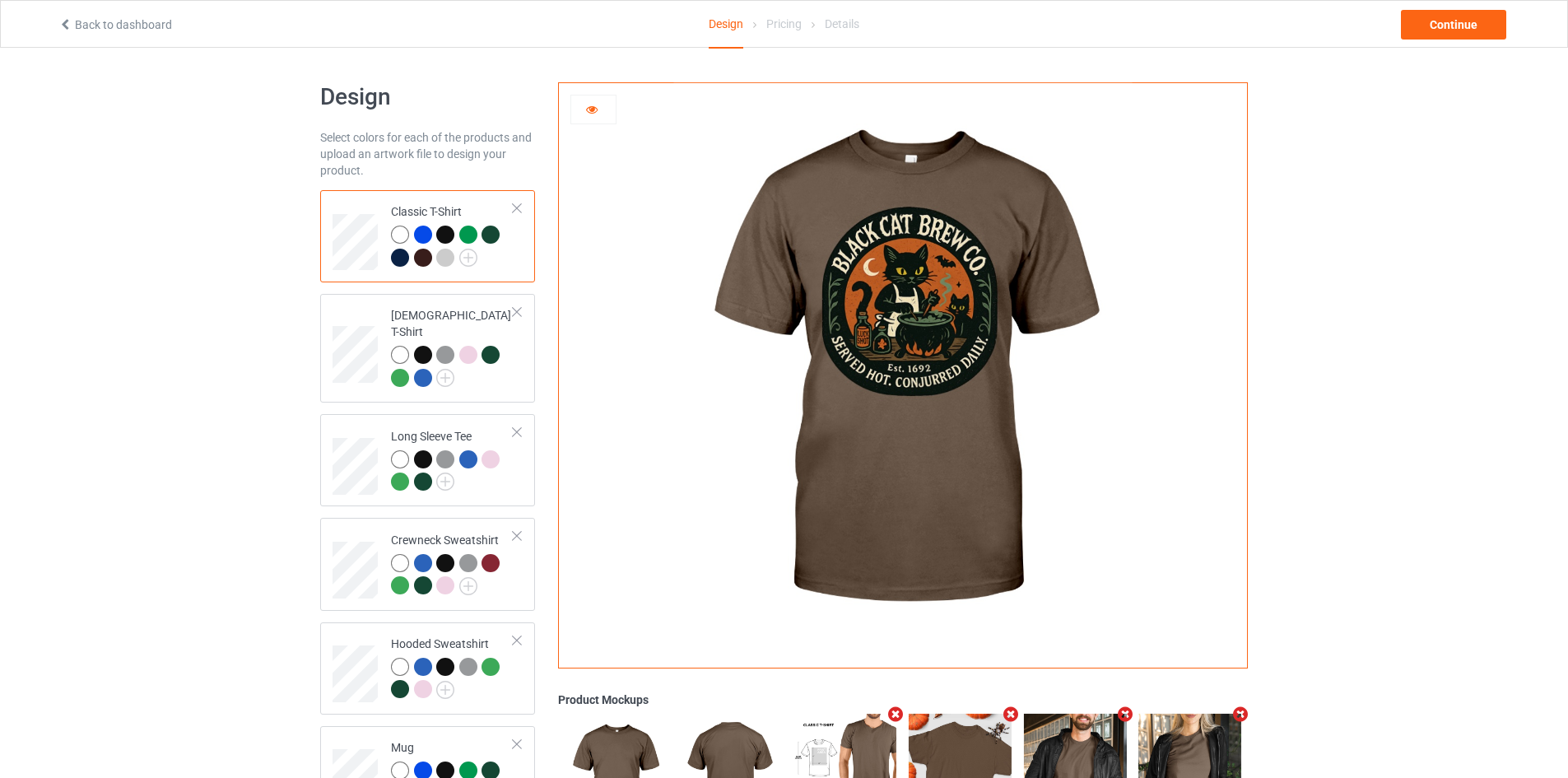
click at [404, 258] on div at bounding box center [400, 258] width 18 height 18
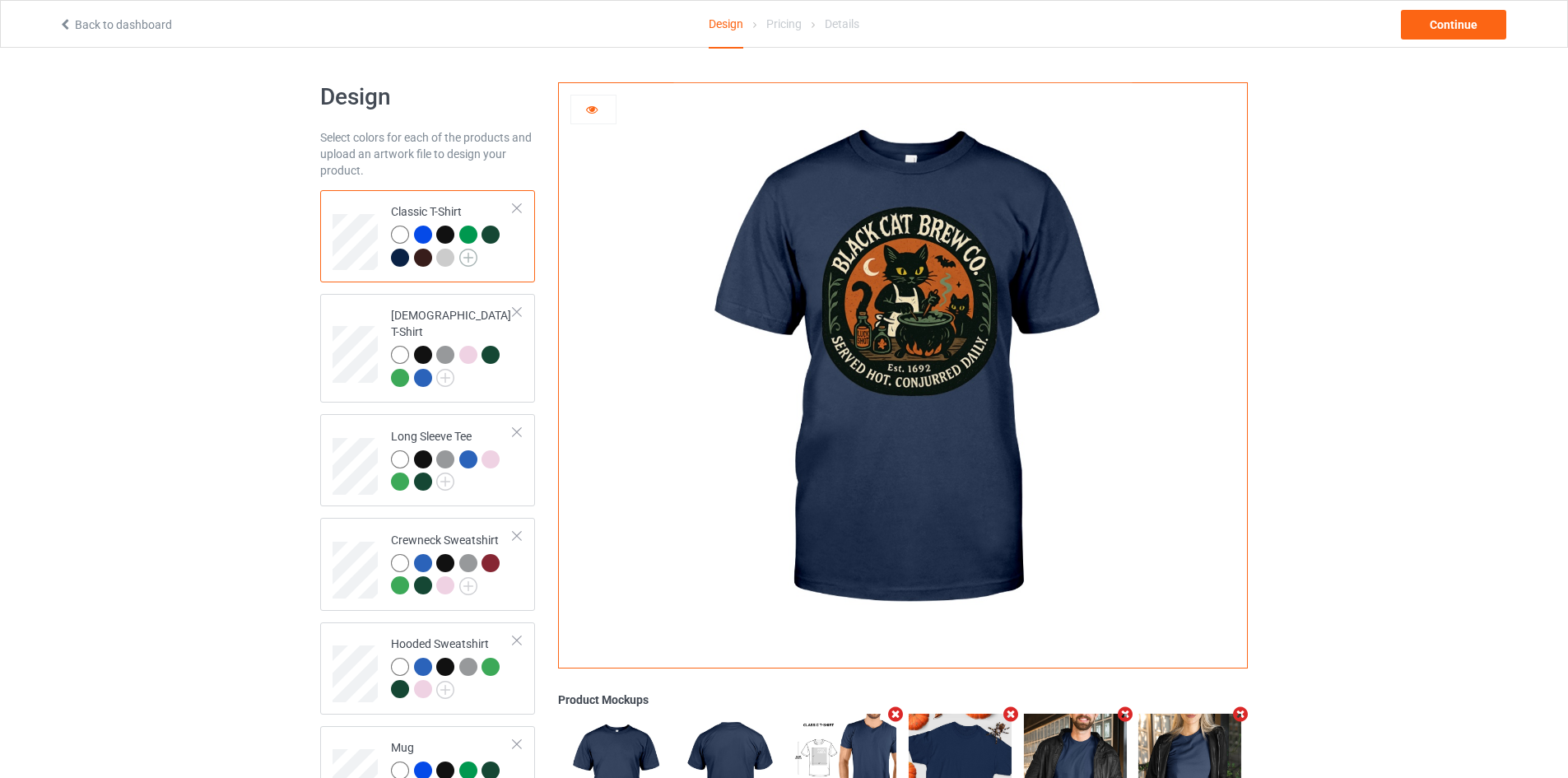
click at [464, 259] on img at bounding box center [468, 258] width 18 height 18
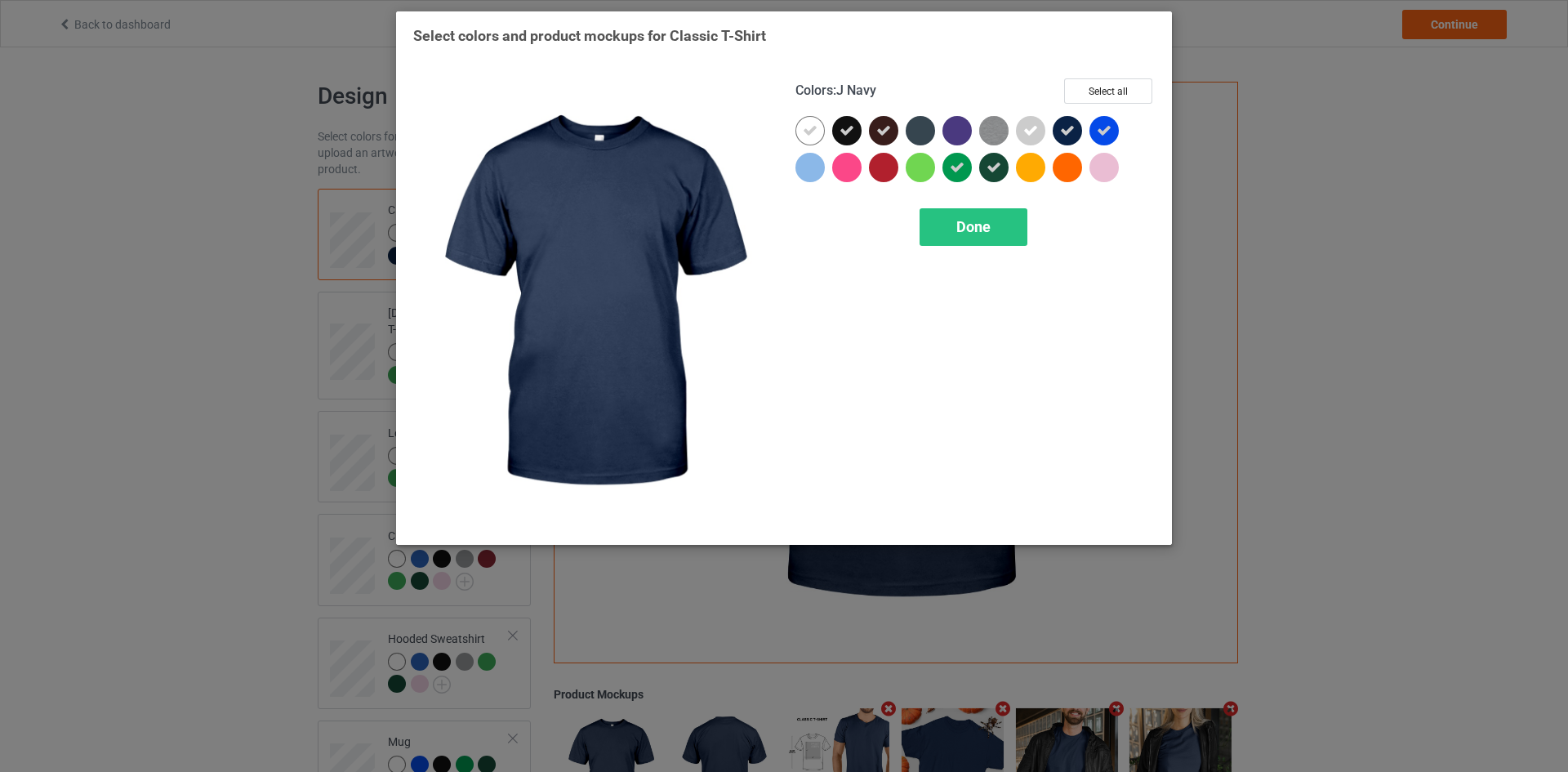
click at [1071, 131] on icon at bounding box center [1067, 131] width 15 height 15
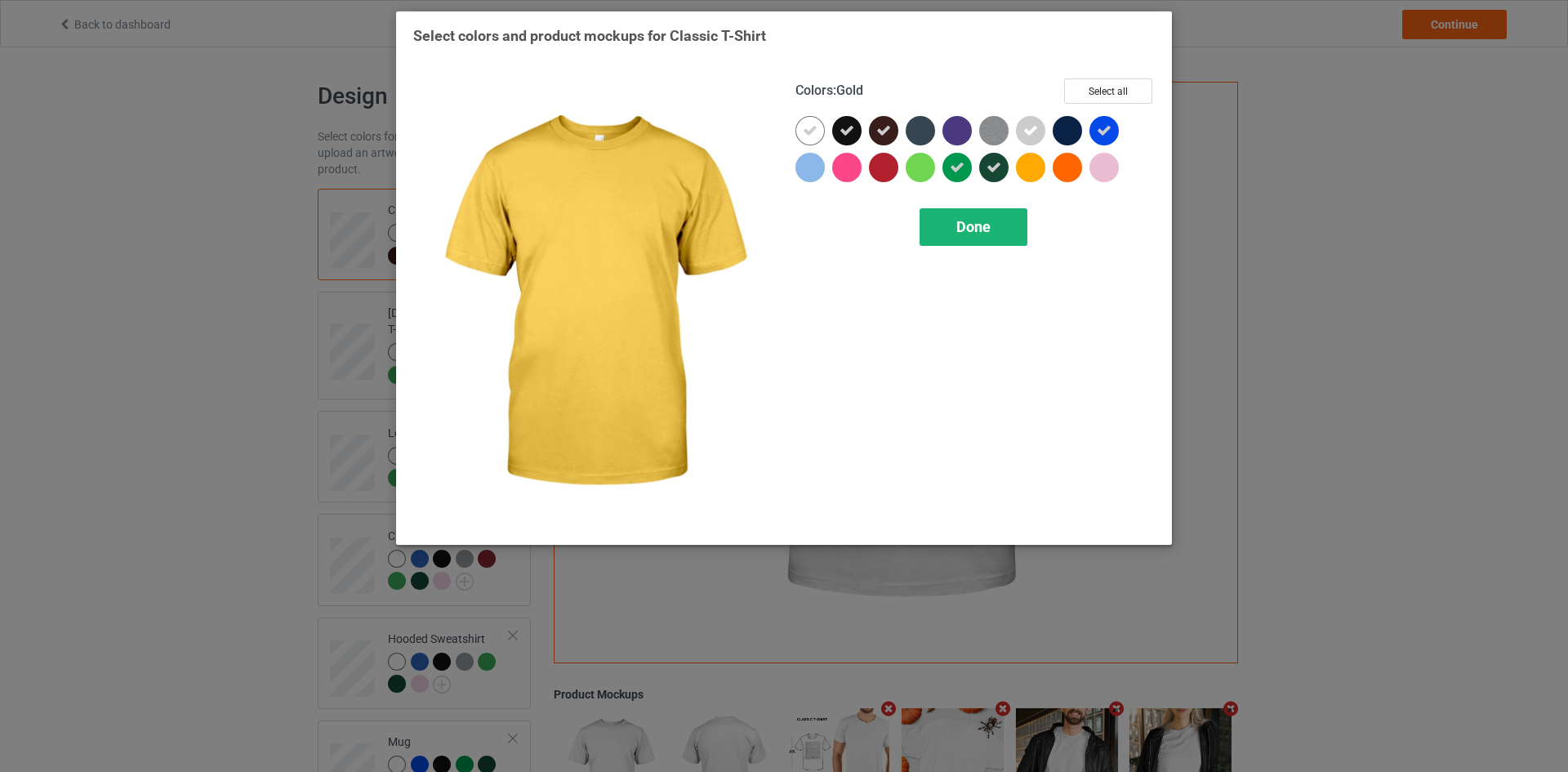
click at [1003, 213] on div "Done" at bounding box center [973, 227] width 108 height 38
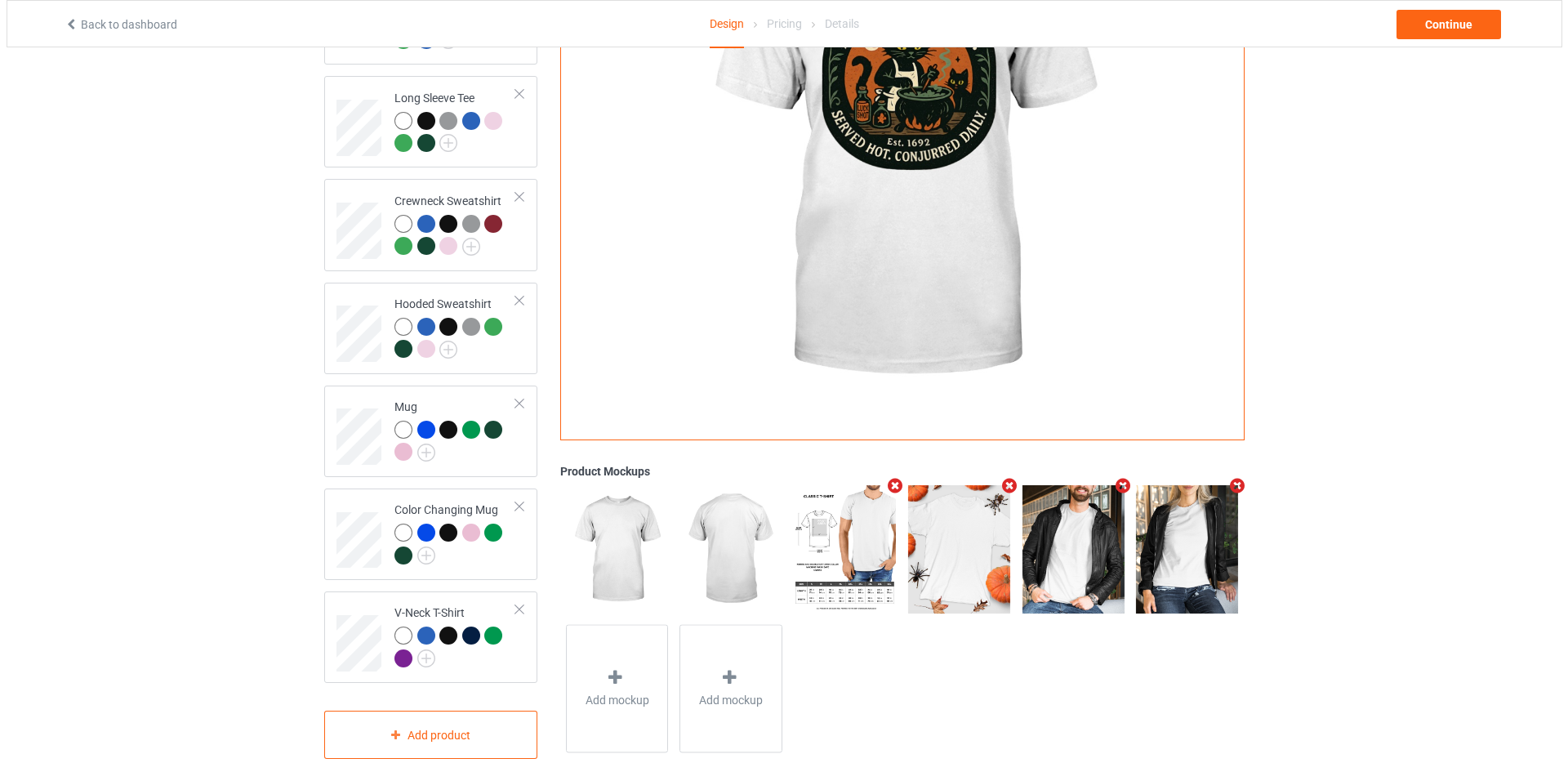
scroll to position [347, 0]
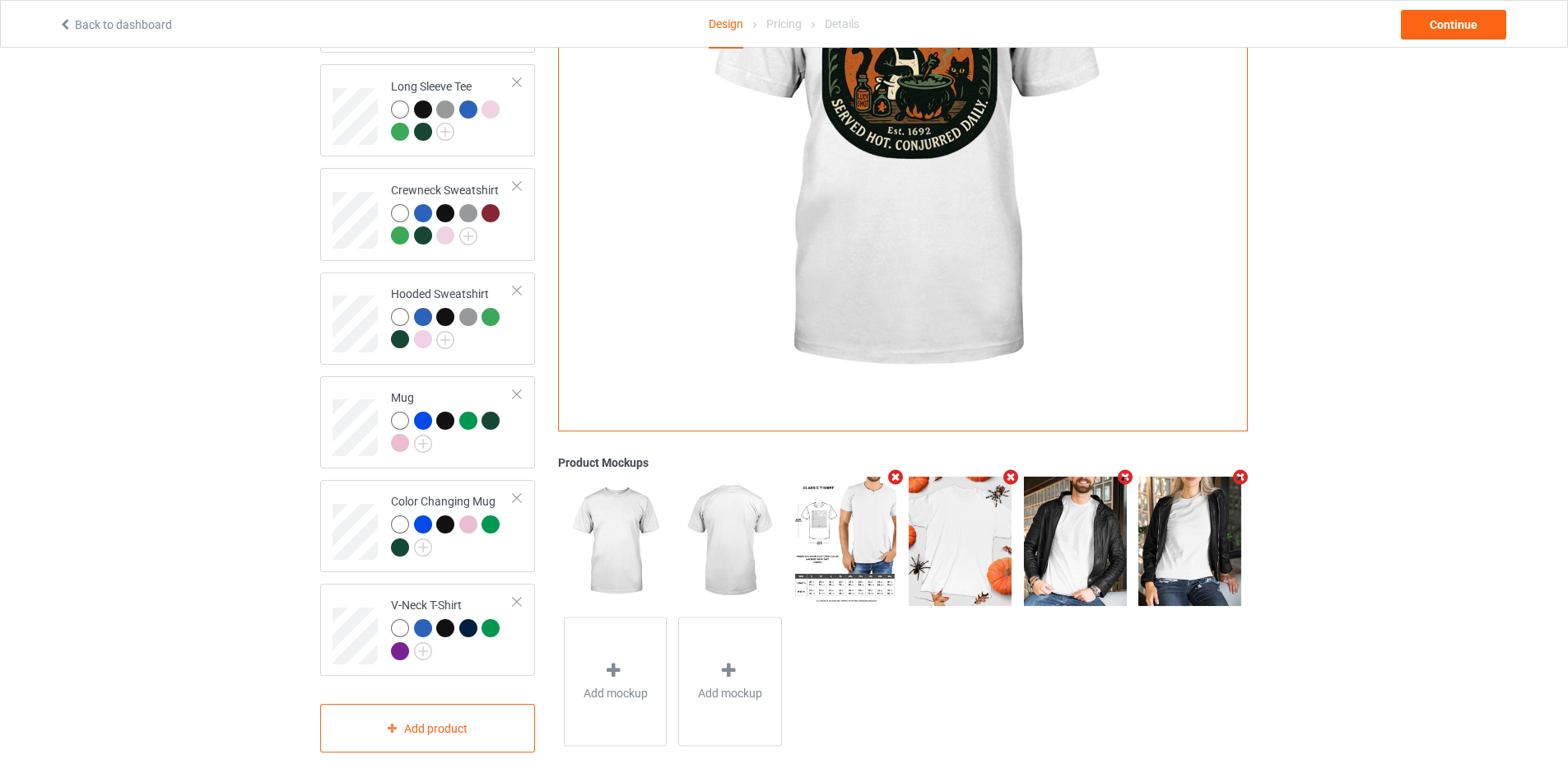
click at [1126, 469] on icon "Remove mockup" at bounding box center [1124, 477] width 20 height 17
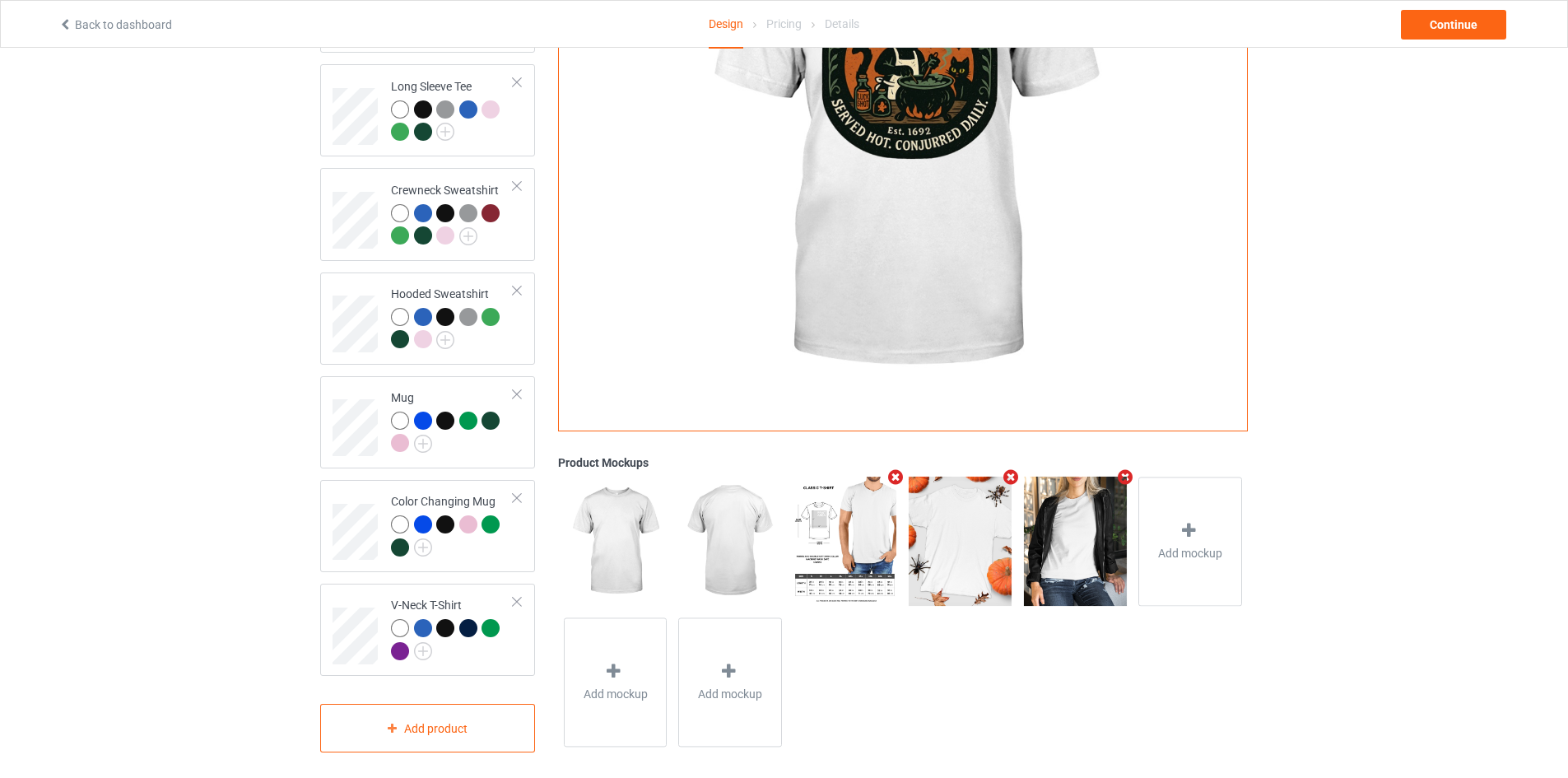
click at [1126, 469] on icon "Remove mockup" at bounding box center [1124, 477] width 20 height 17
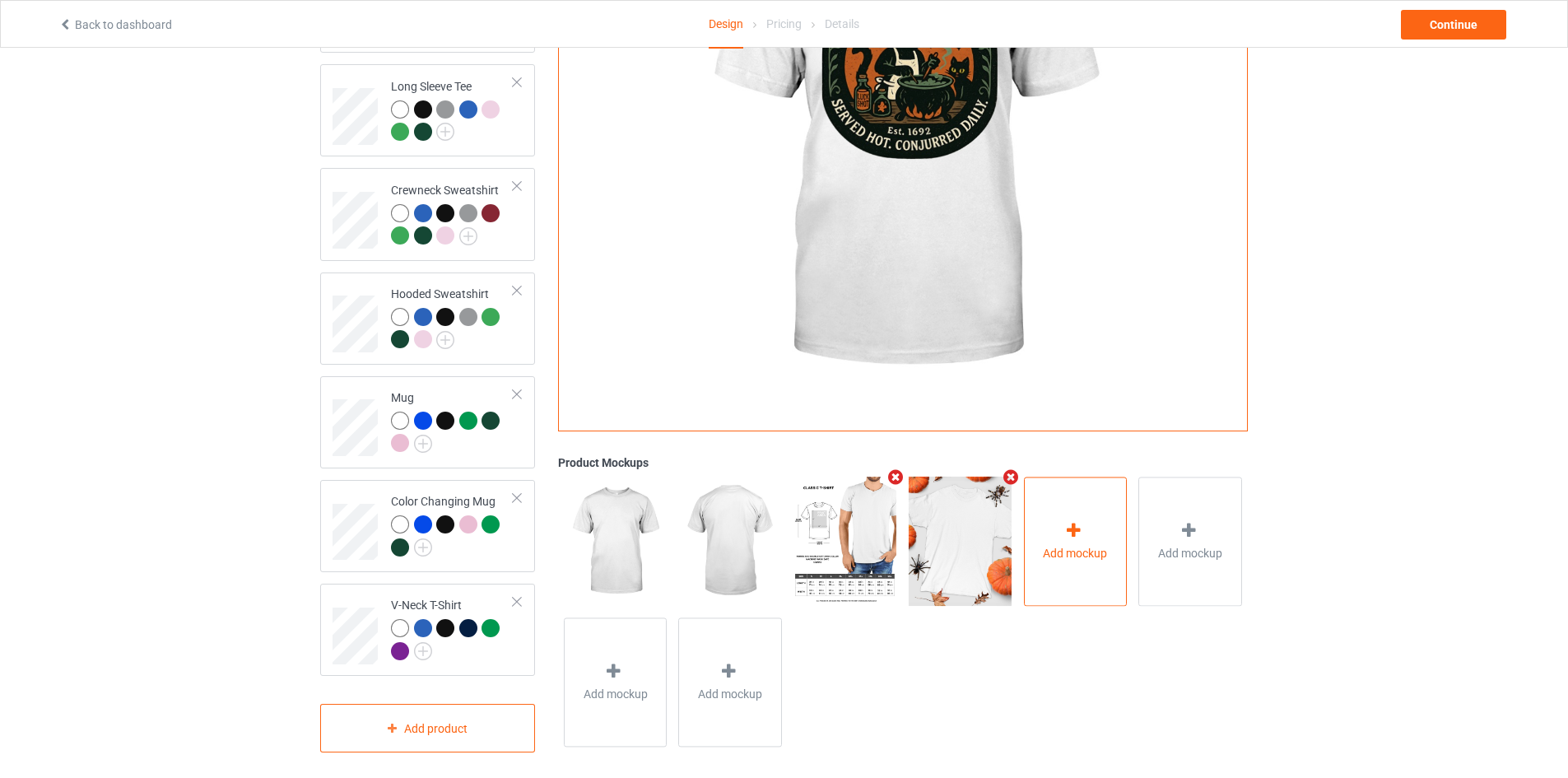
click at [1108, 483] on div "Add mockup" at bounding box center [1076, 541] width 104 height 129
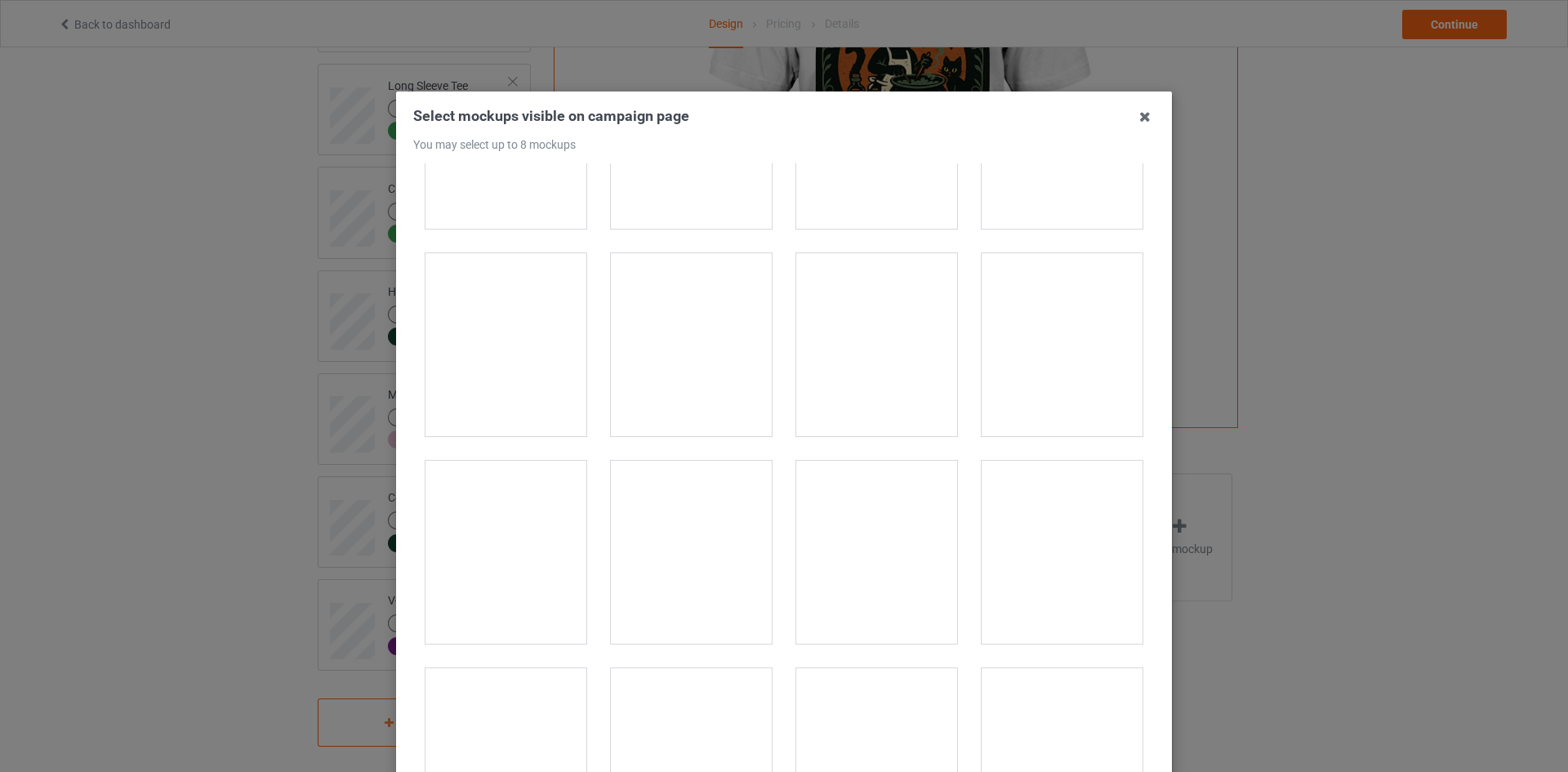
scroll to position [7025, 0]
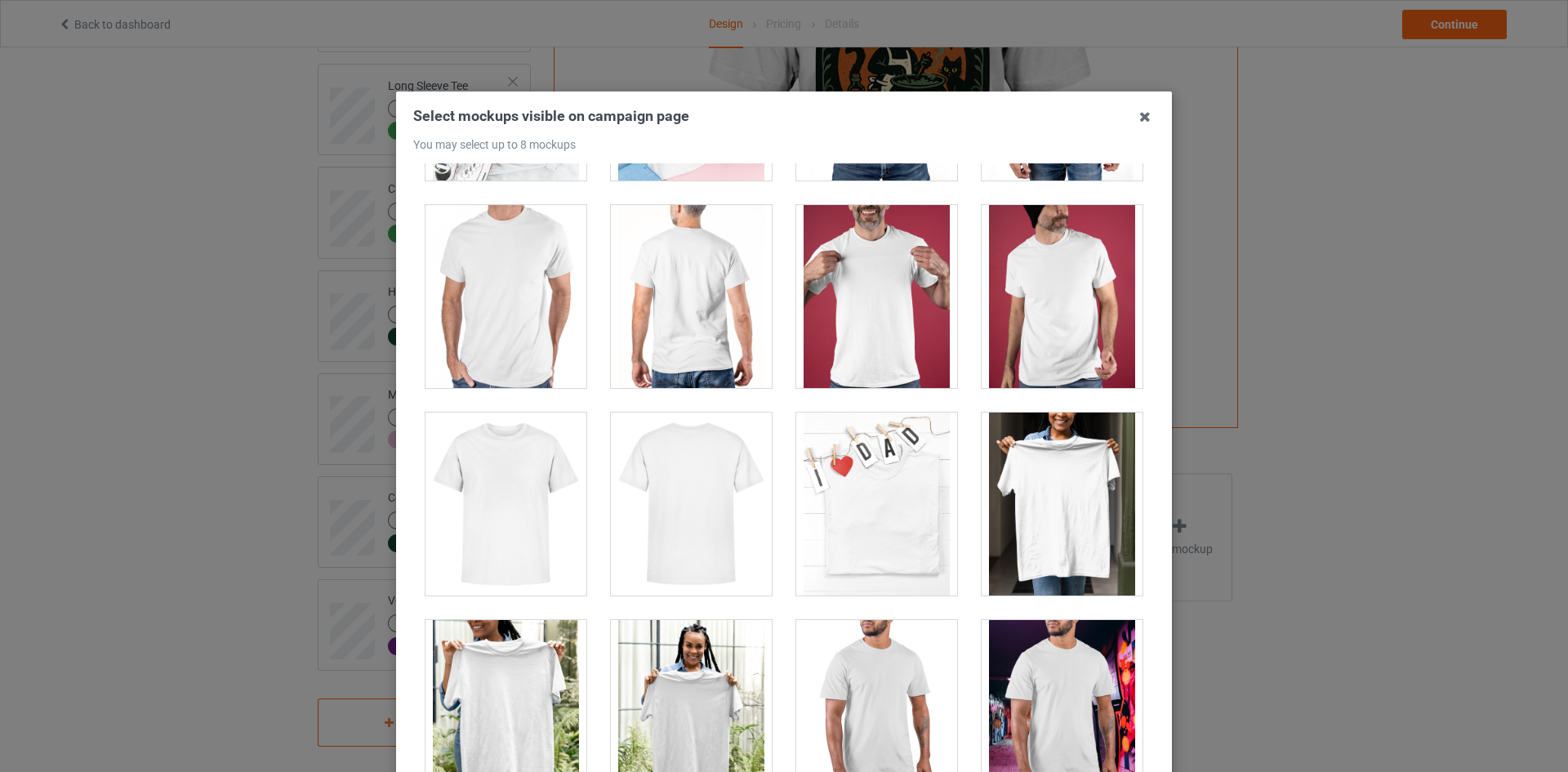
click at [897, 306] on div at bounding box center [877, 296] width 161 height 183
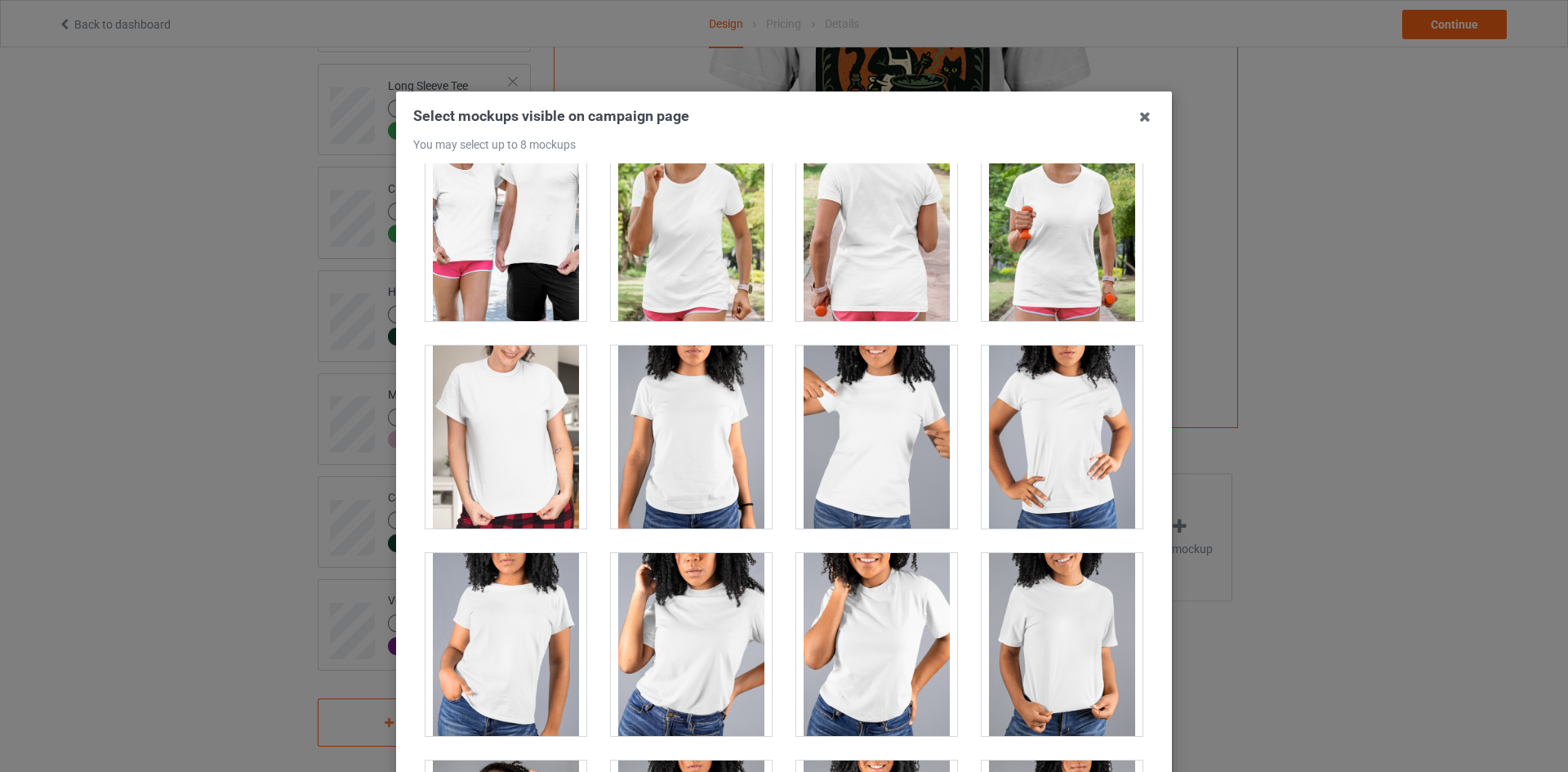
scroll to position [21074, 0]
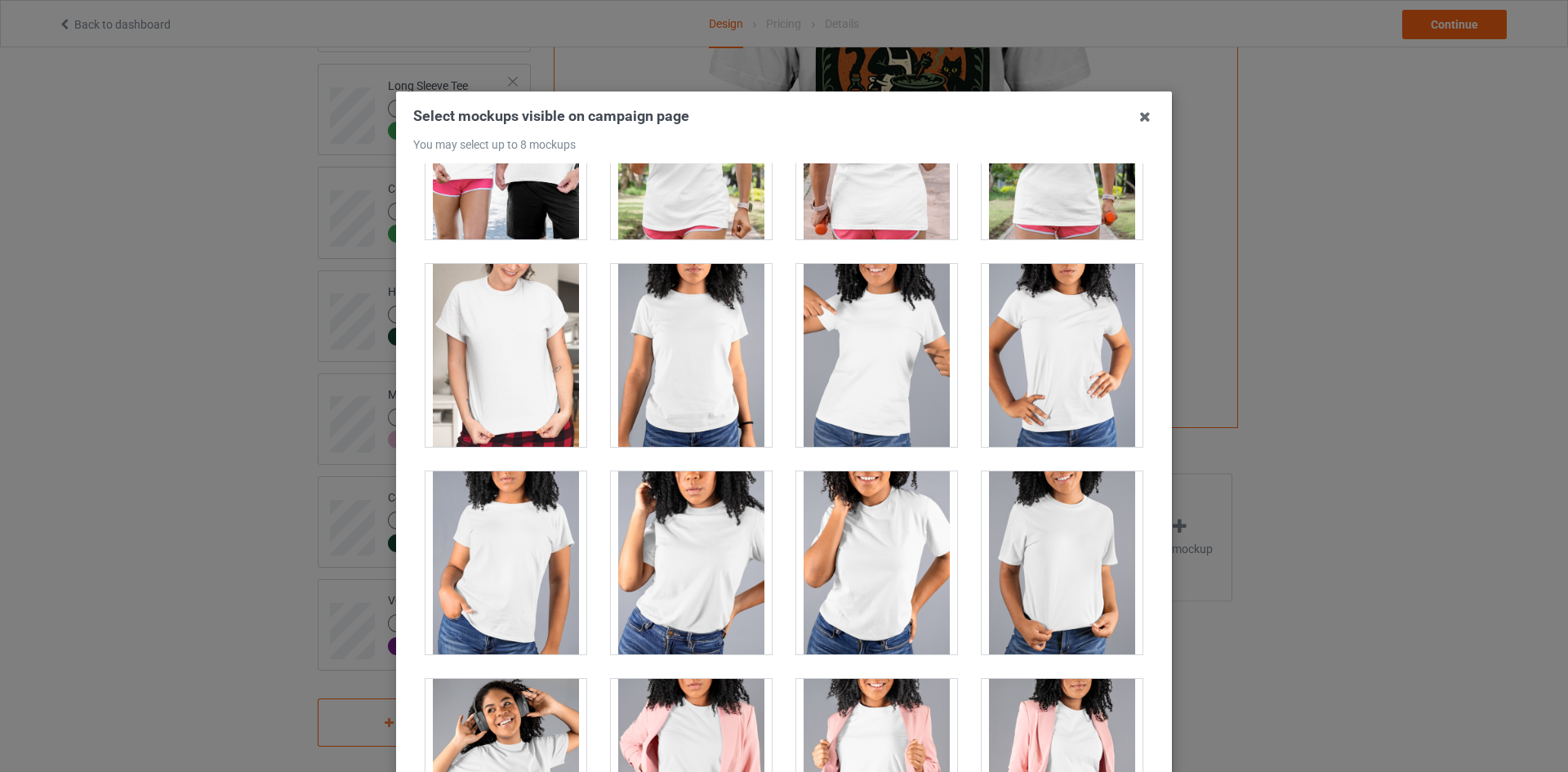
click at [481, 333] on div at bounding box center [505, 355] width 161 height 183
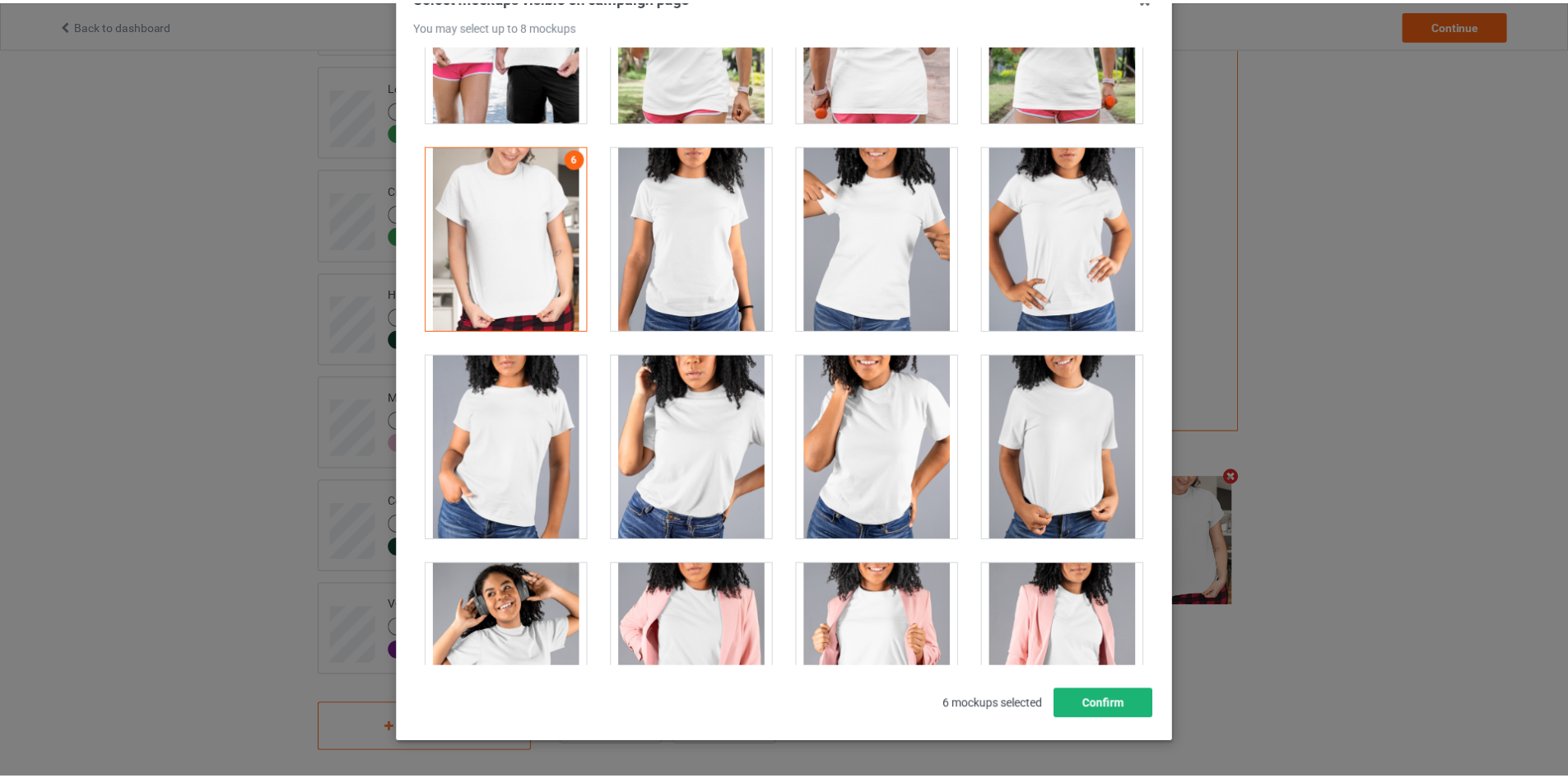
scroll to position [177, 0]
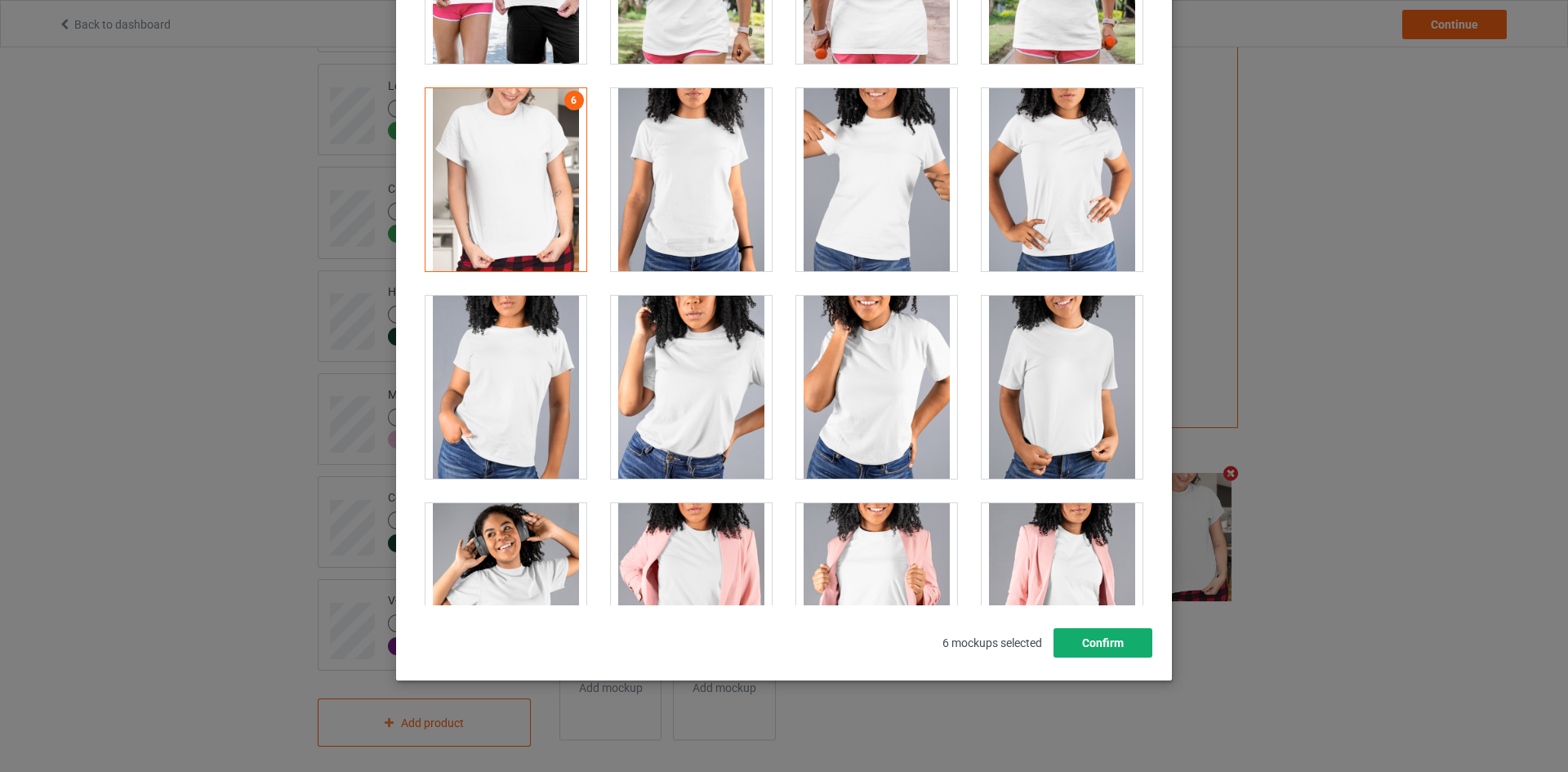
click at [1076, 647] on button "Confirm" at bounding box center [1102, 642] width 99 height 29
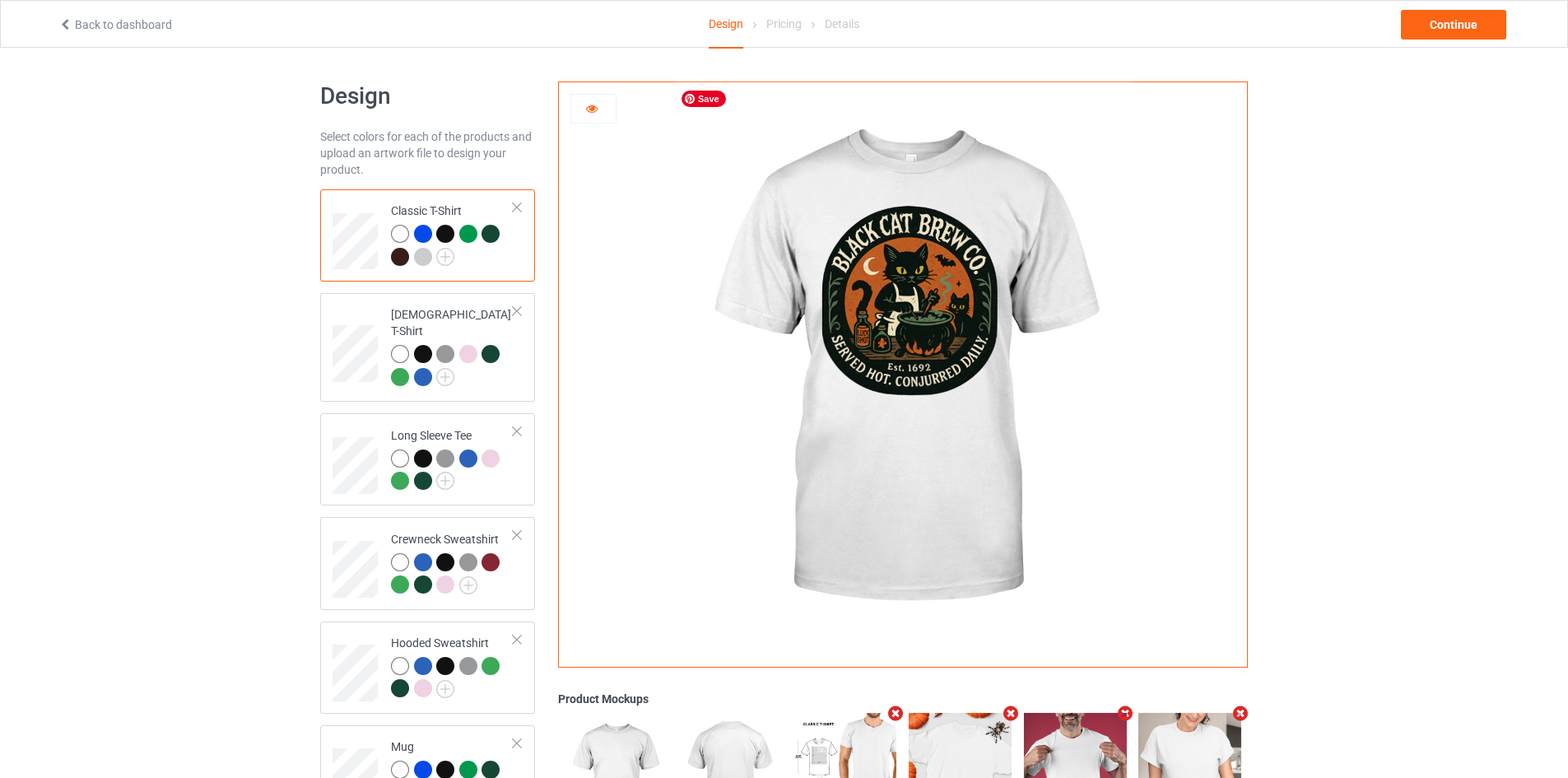
scroll to position [0, 0]
click at [477, 367] on div at bounding box center [452, 368] width 123 height 45
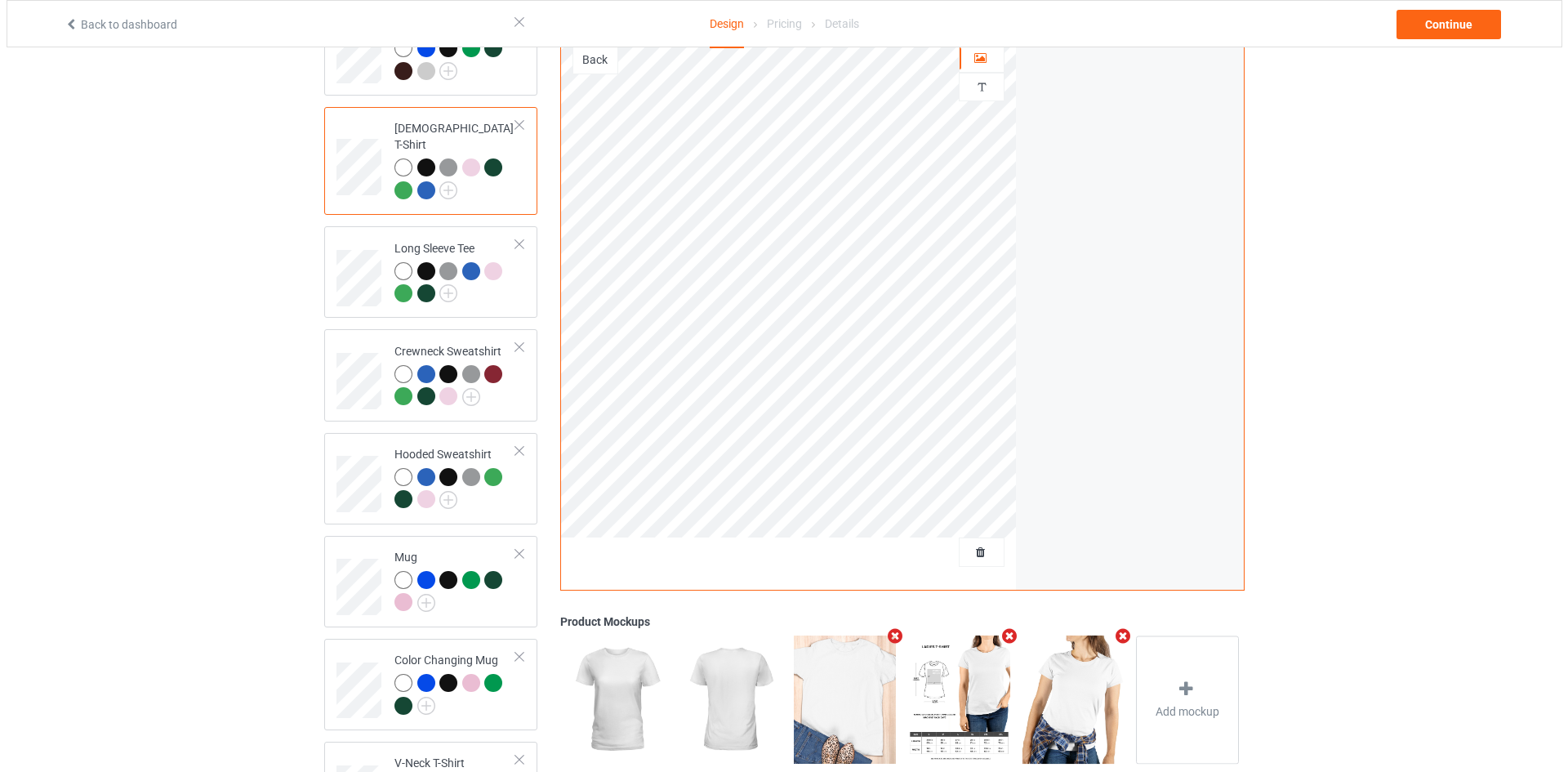
scroll to position [184, 0]
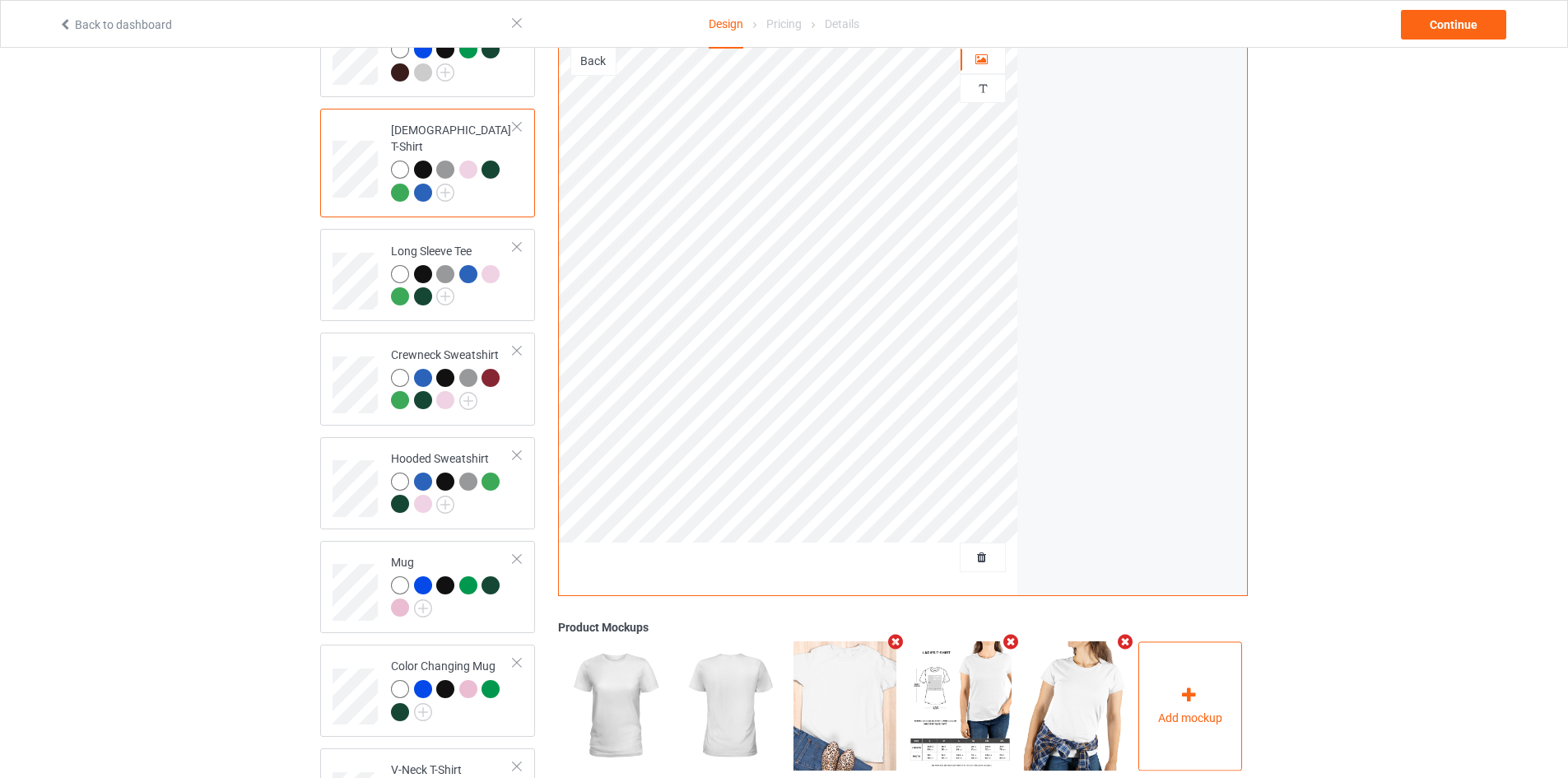
click at [1181, 737] on div "Add mockup" at bounding box center [1189, 705] width 104 height 129
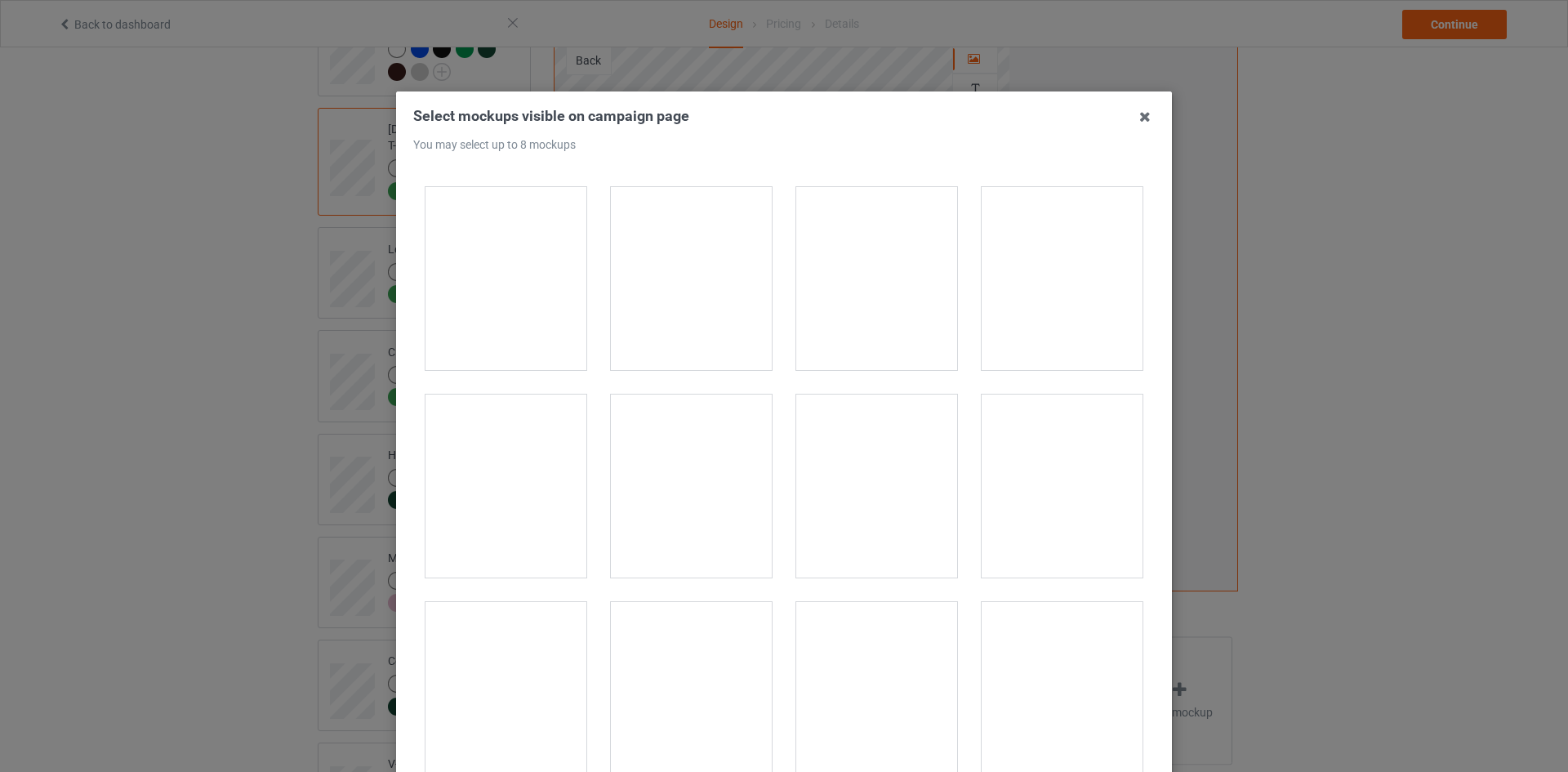
scroll to position [988, 0]
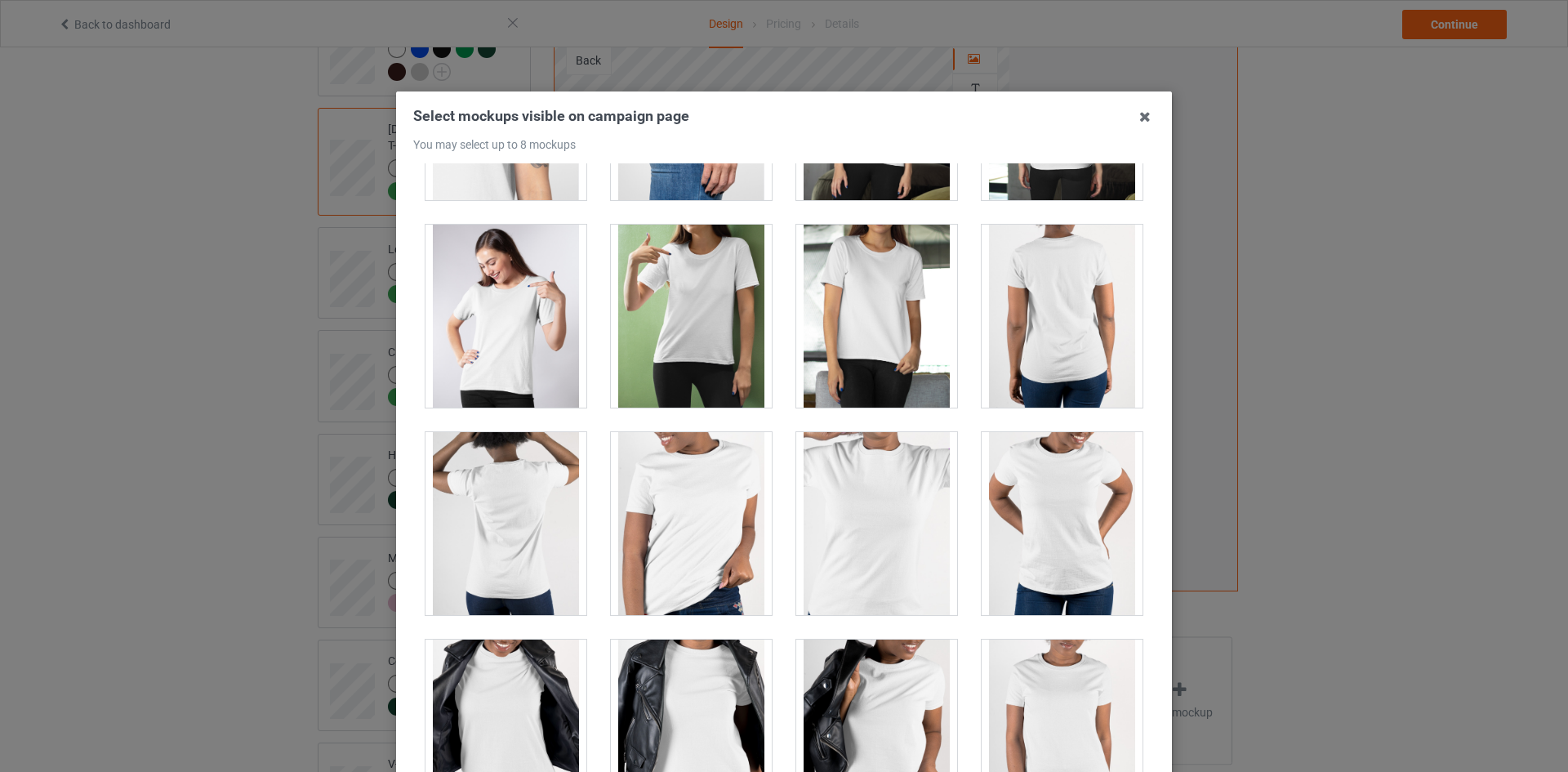
click at [1036, 523] on div at bounding box center [1062, 523] width 161 height 183
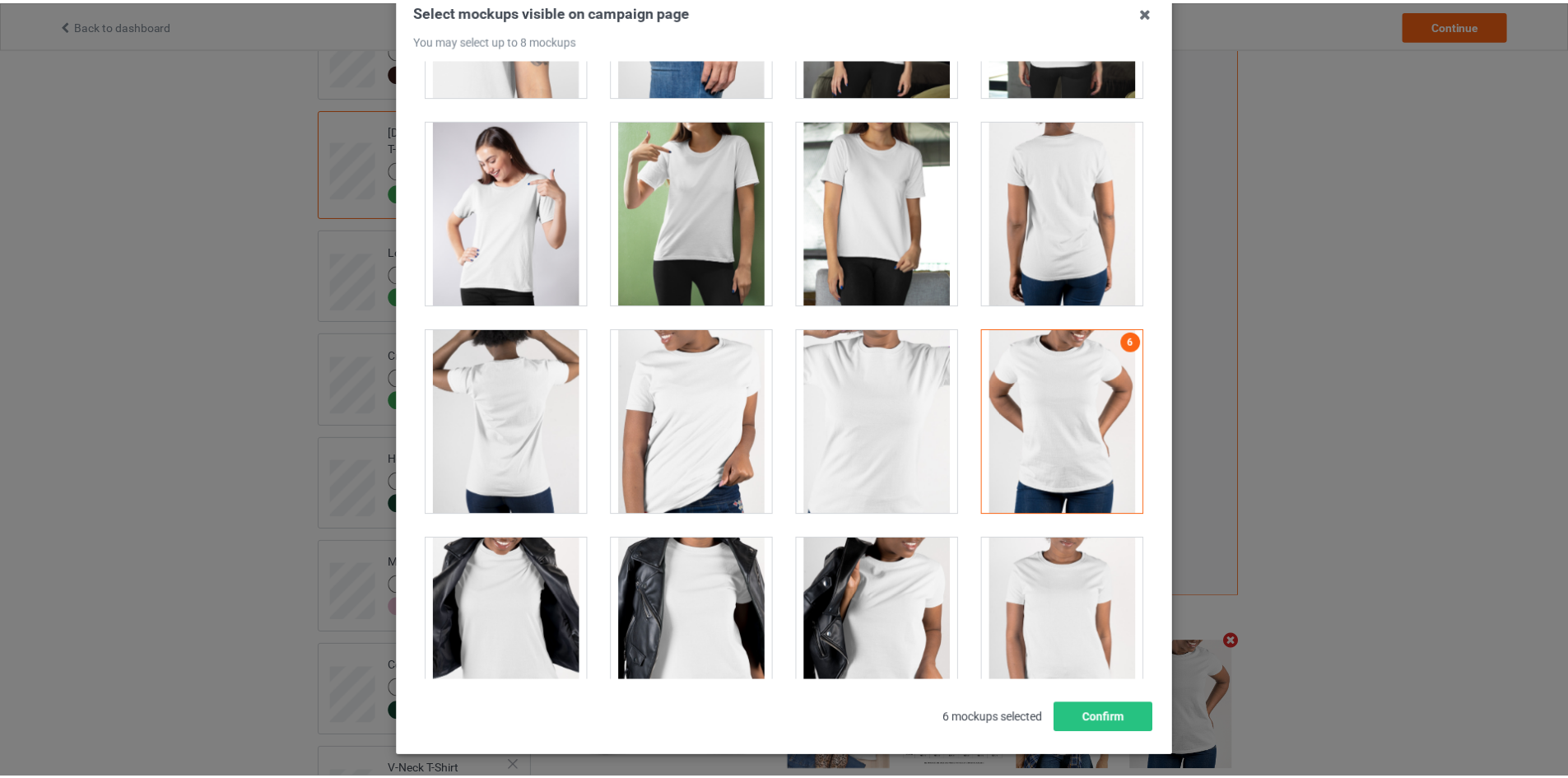
scroll to position [177, 0]
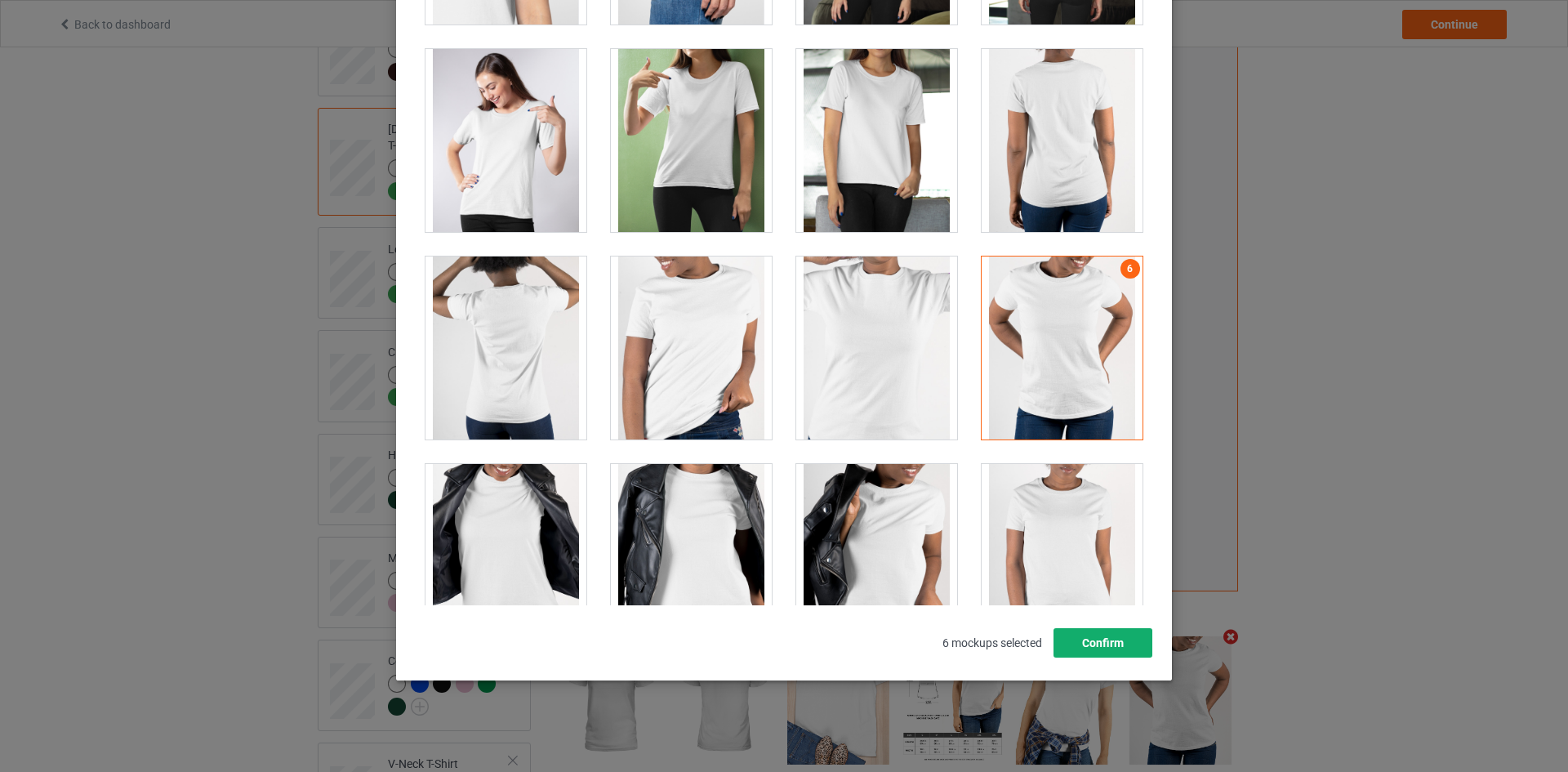
click at [1096, 649] on button "Confirm" at bounding box center [1102, 642] width 99 height 29
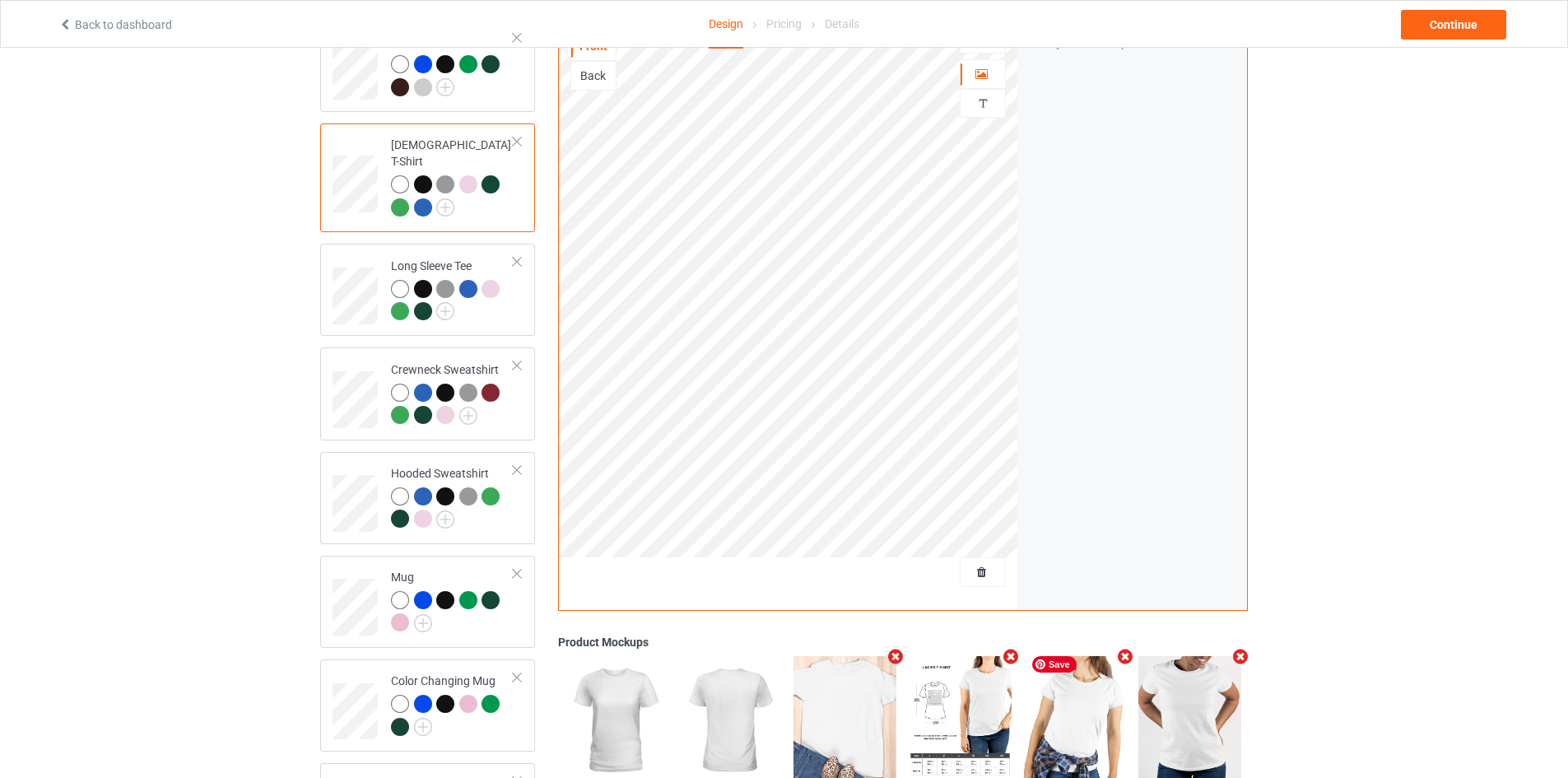
scroll to position [0, 0]
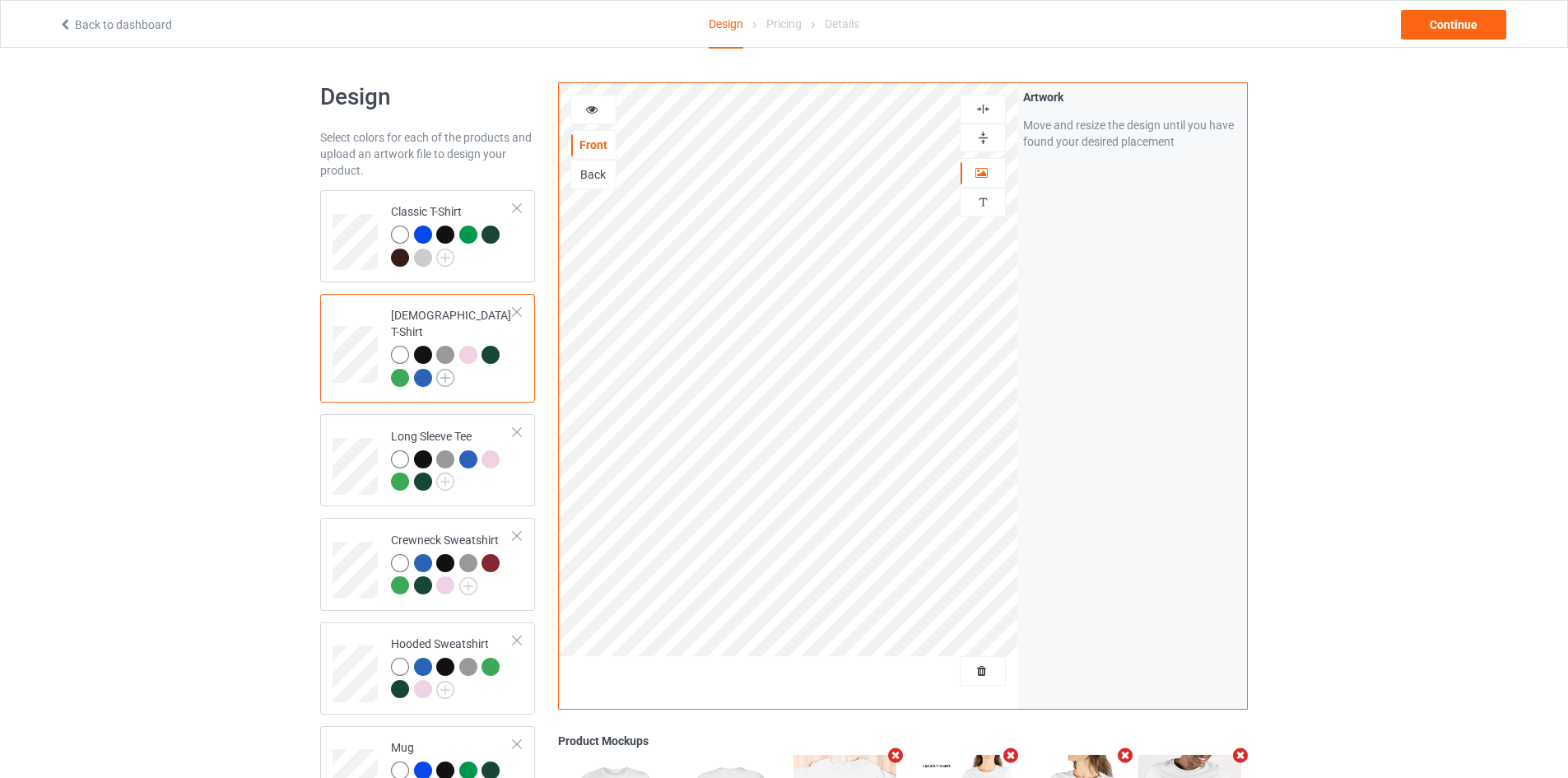
click at [446, 369] on img at bounding box center [445, 378] width 18 height 18
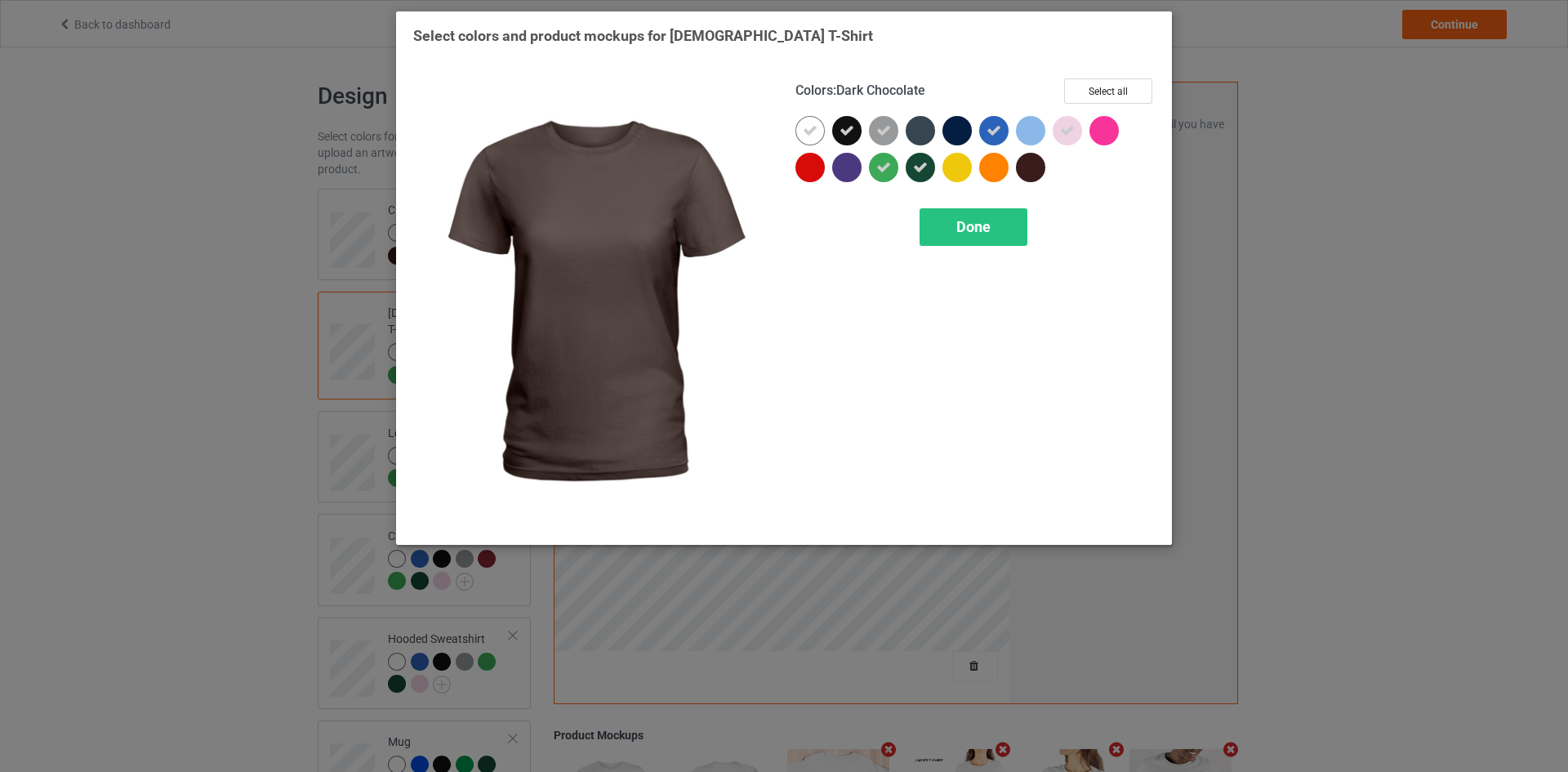
click at [1036, 163] on div at bounding box center [1030, 167] width 29 height 29
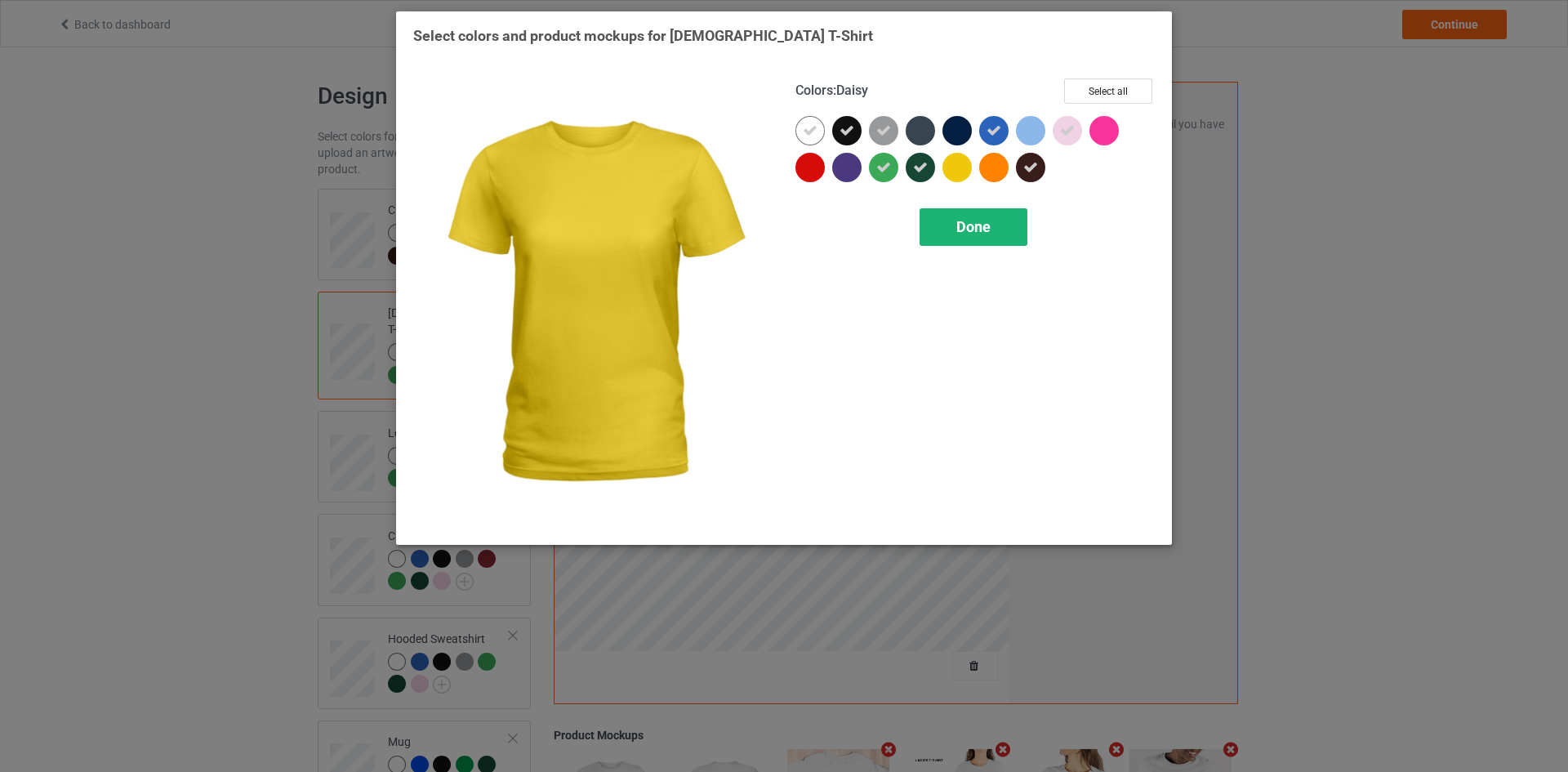
click at [970, 235] on span "Done" at bounding box center [973, 226] width 34 height 17
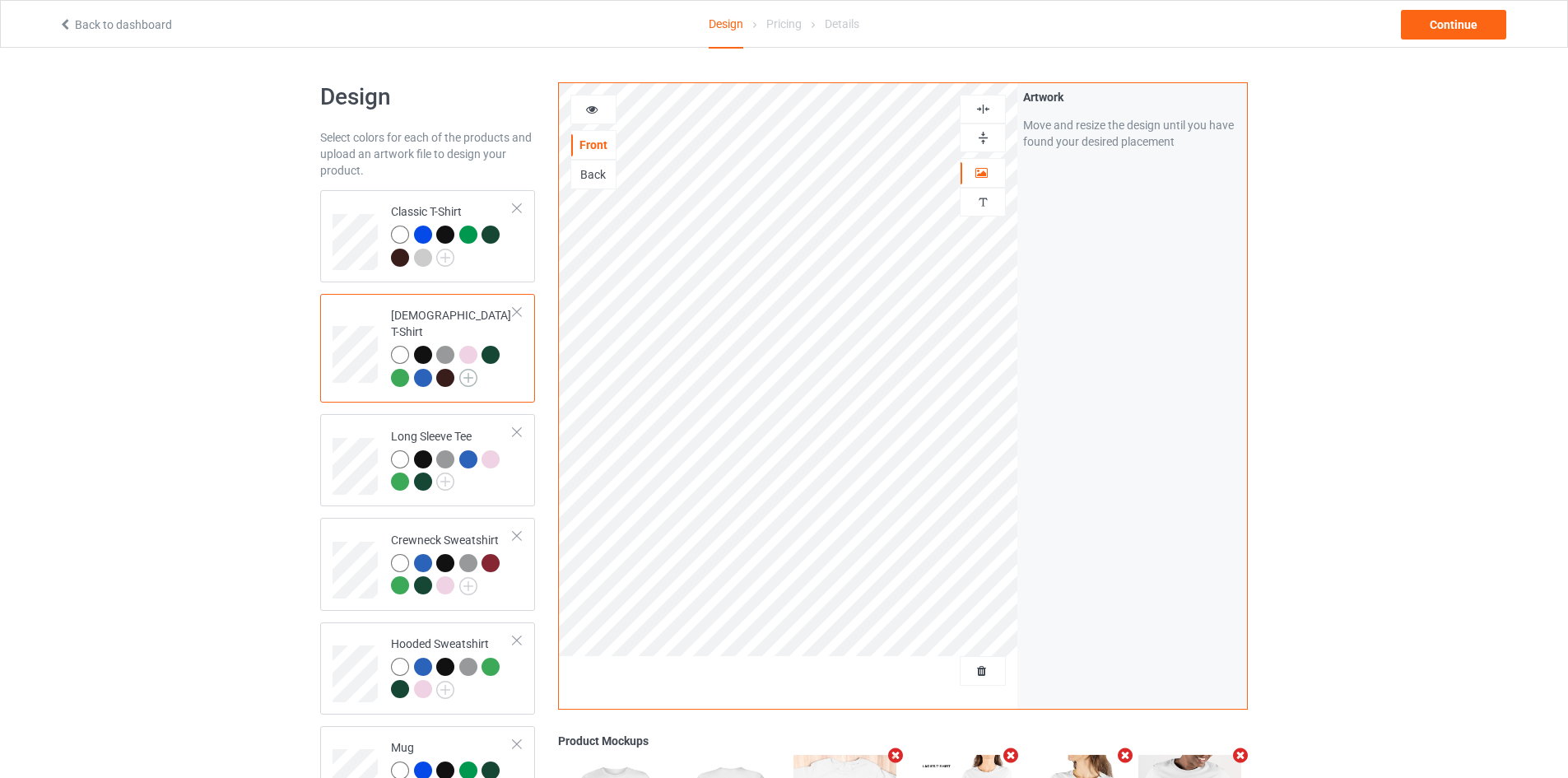
click at [462, 369] on img at bounding box center [468, 378] width 18 height 18
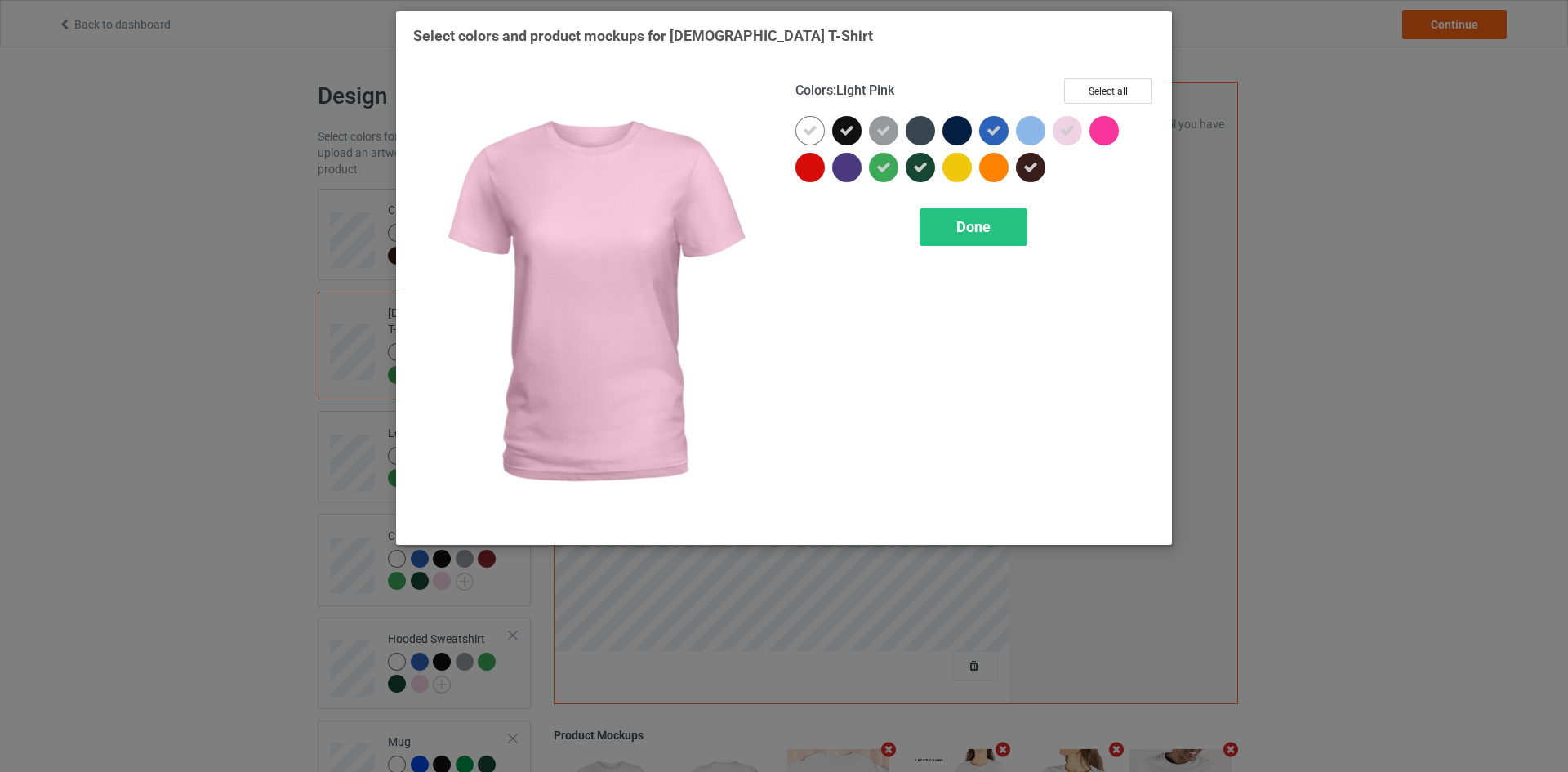
click at [1077, 135] on div at bounding box center [1066, 130] width 29 height 29
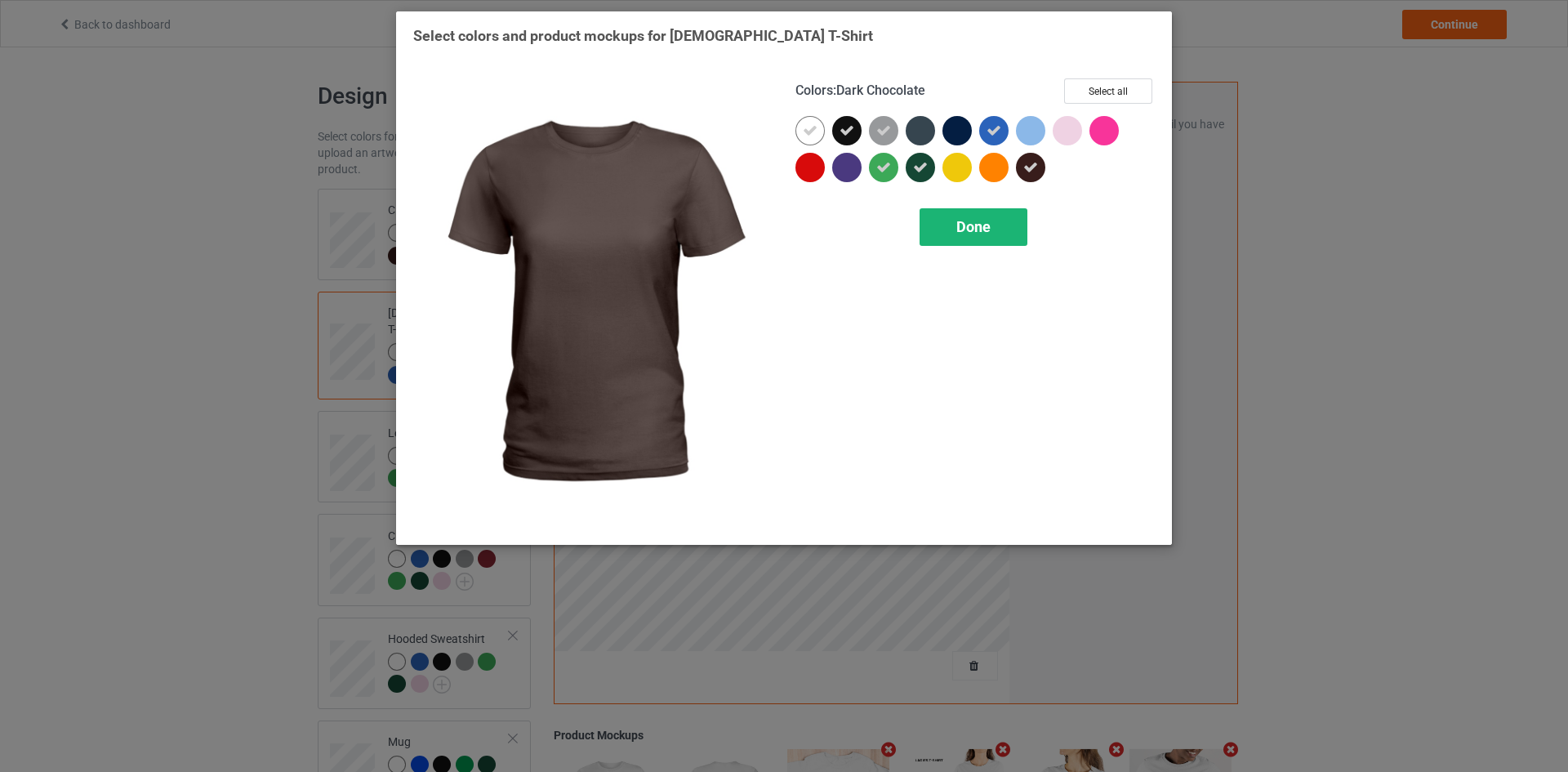
click at [977, 235] on span "Done" at bounding box center [973, 226] width 34 height 17
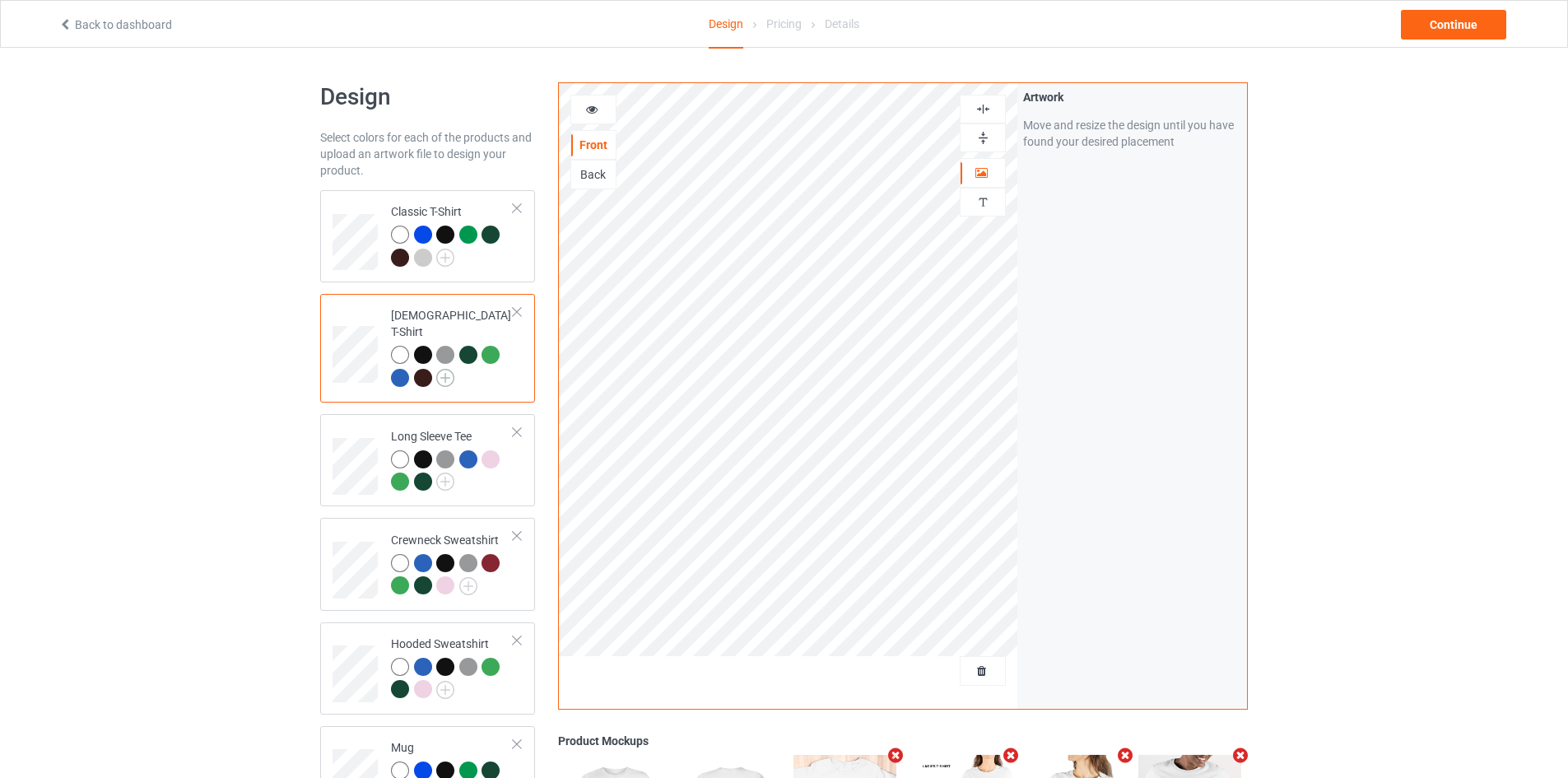
click at [451, 369] on img at bounding box center [445, 378] width 18 height 18
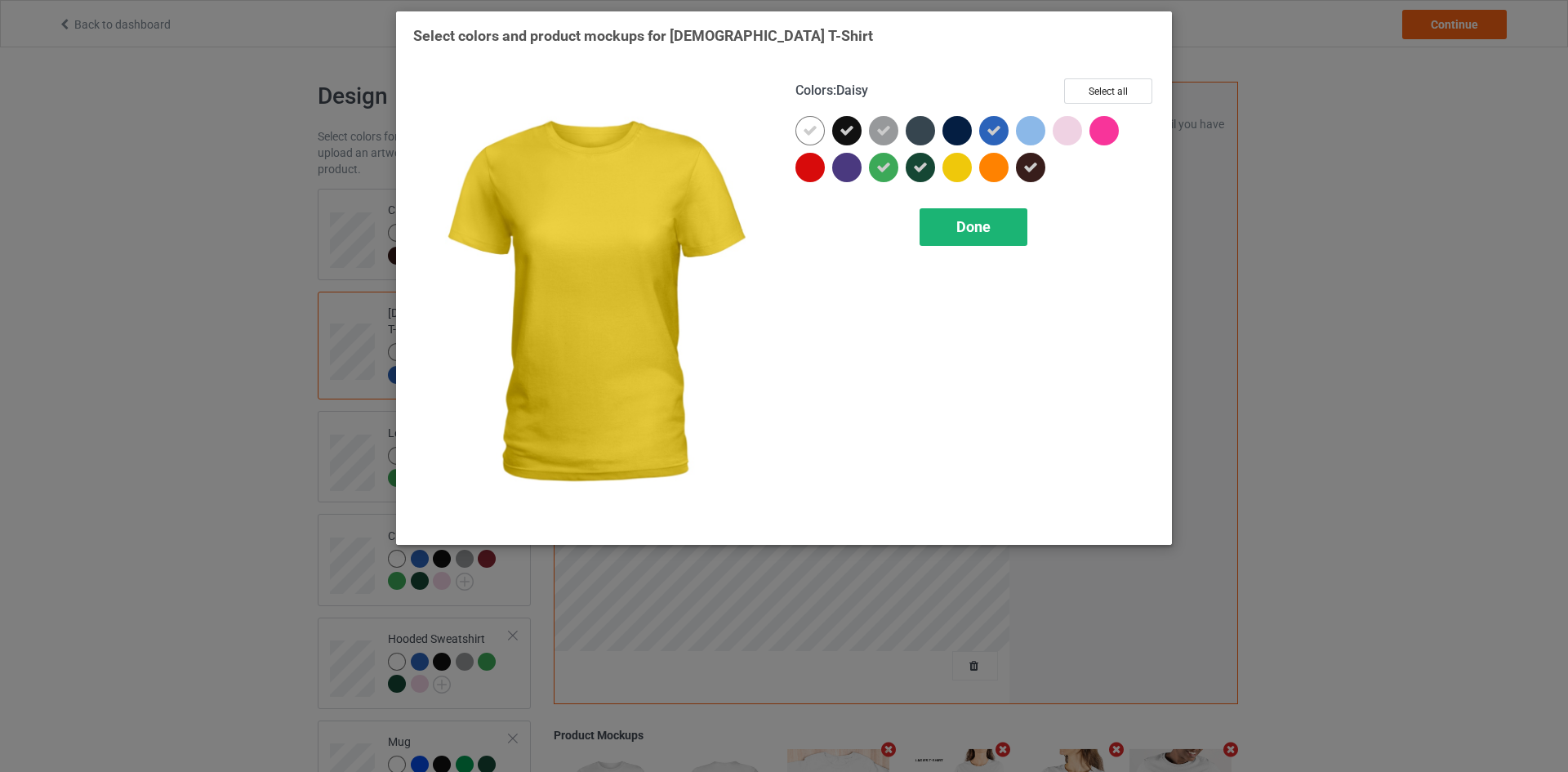
click at [961, 233] on span "Done" at bounding box center [973, 226] width 34 height 17
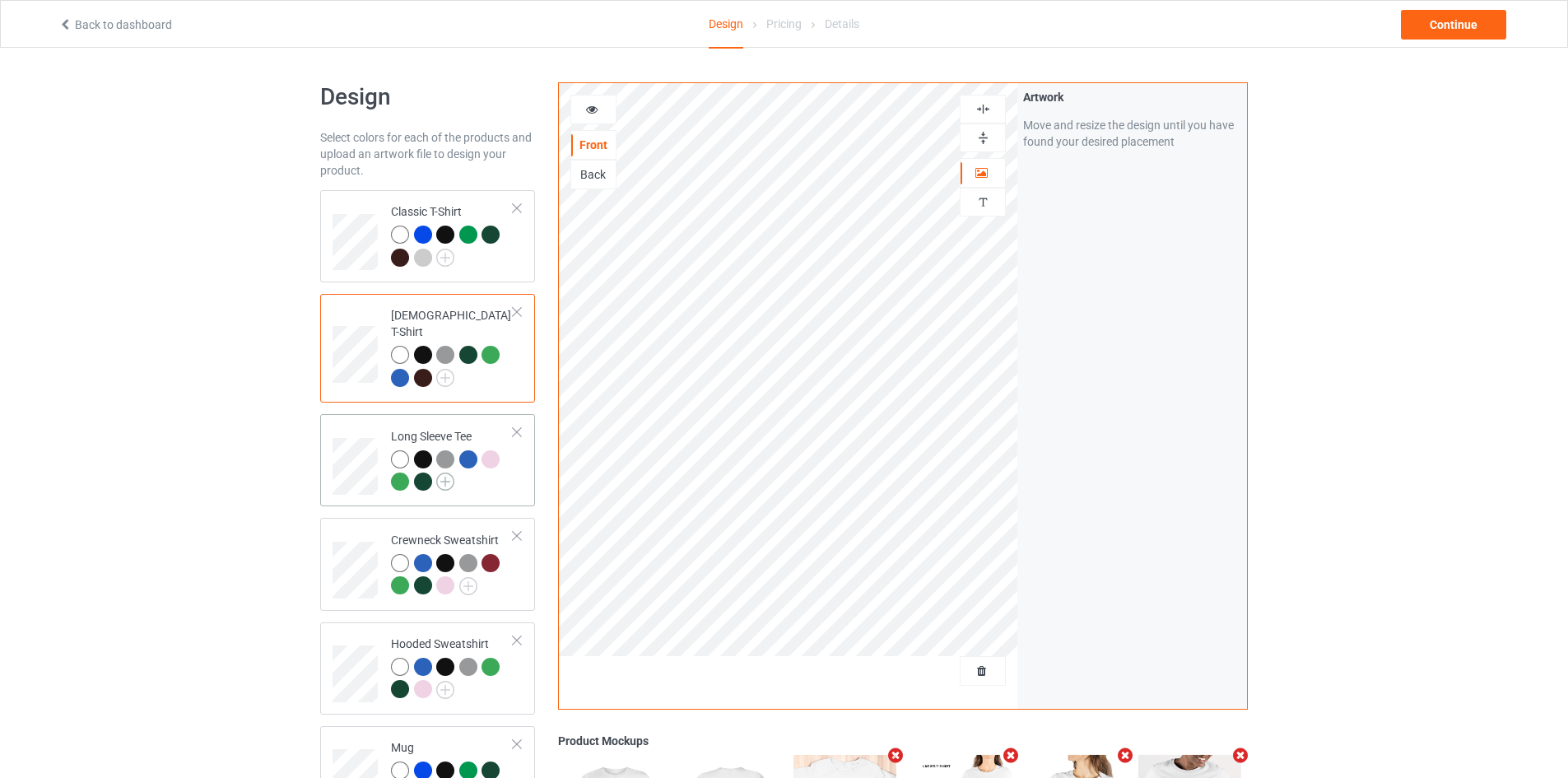
click at [442, 472] on img at bounding box center [445, 481] width 18 height 18
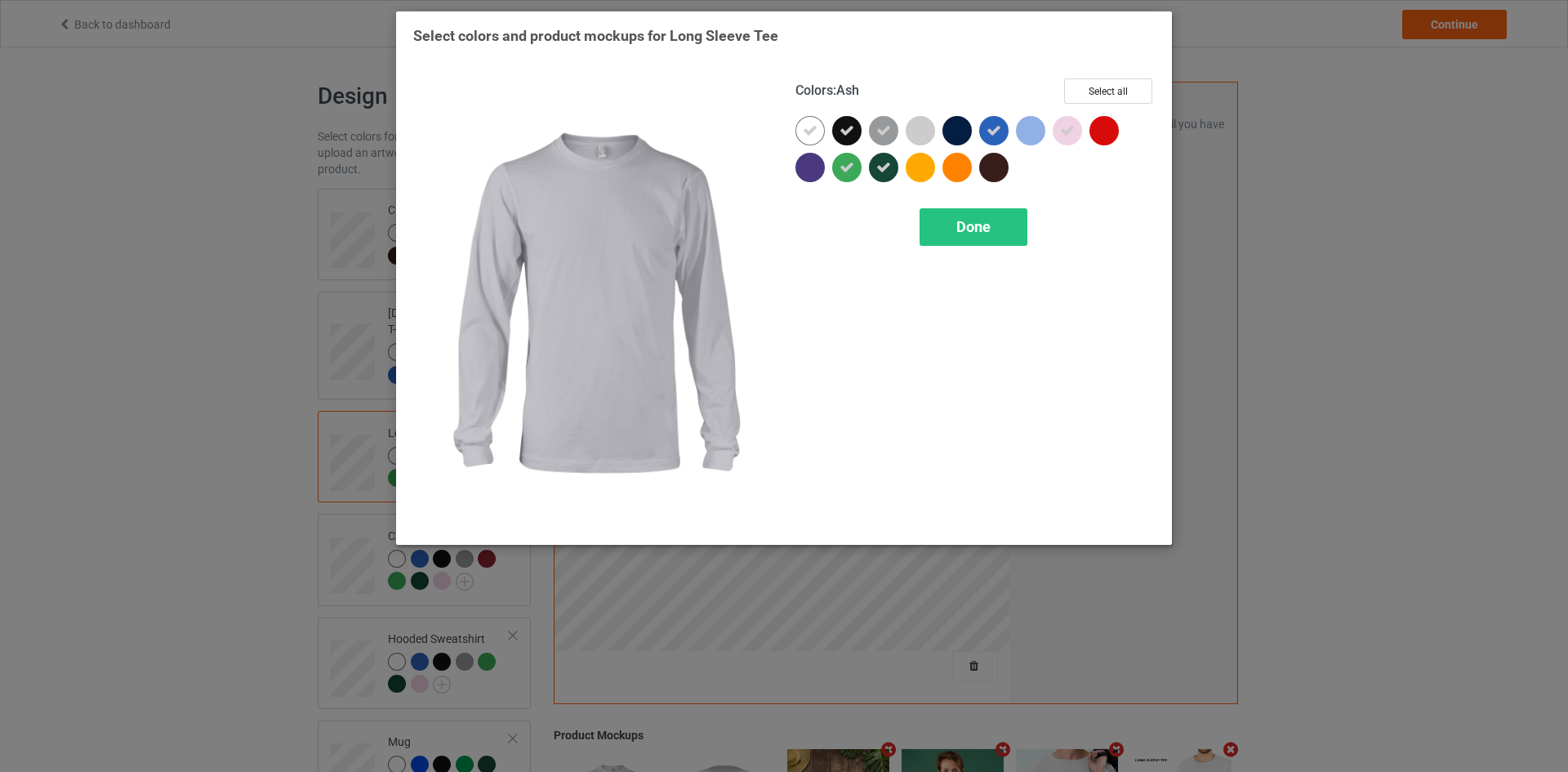
click at [913, 128] on div at bounding box center [920, 130] width 29 height 29
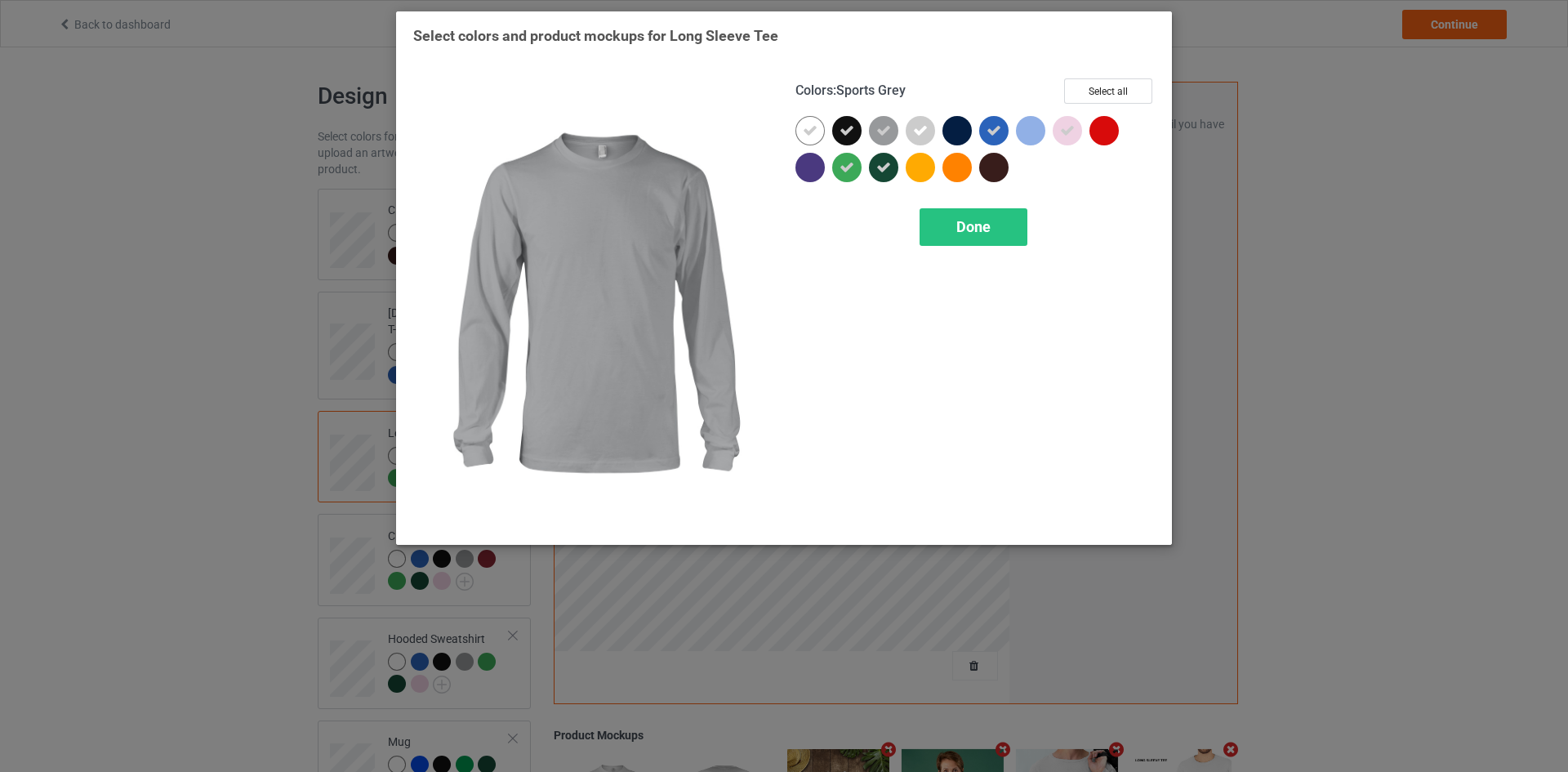
click at [879, 127] on icon at bounding box center [883, 131] width 15 height 15
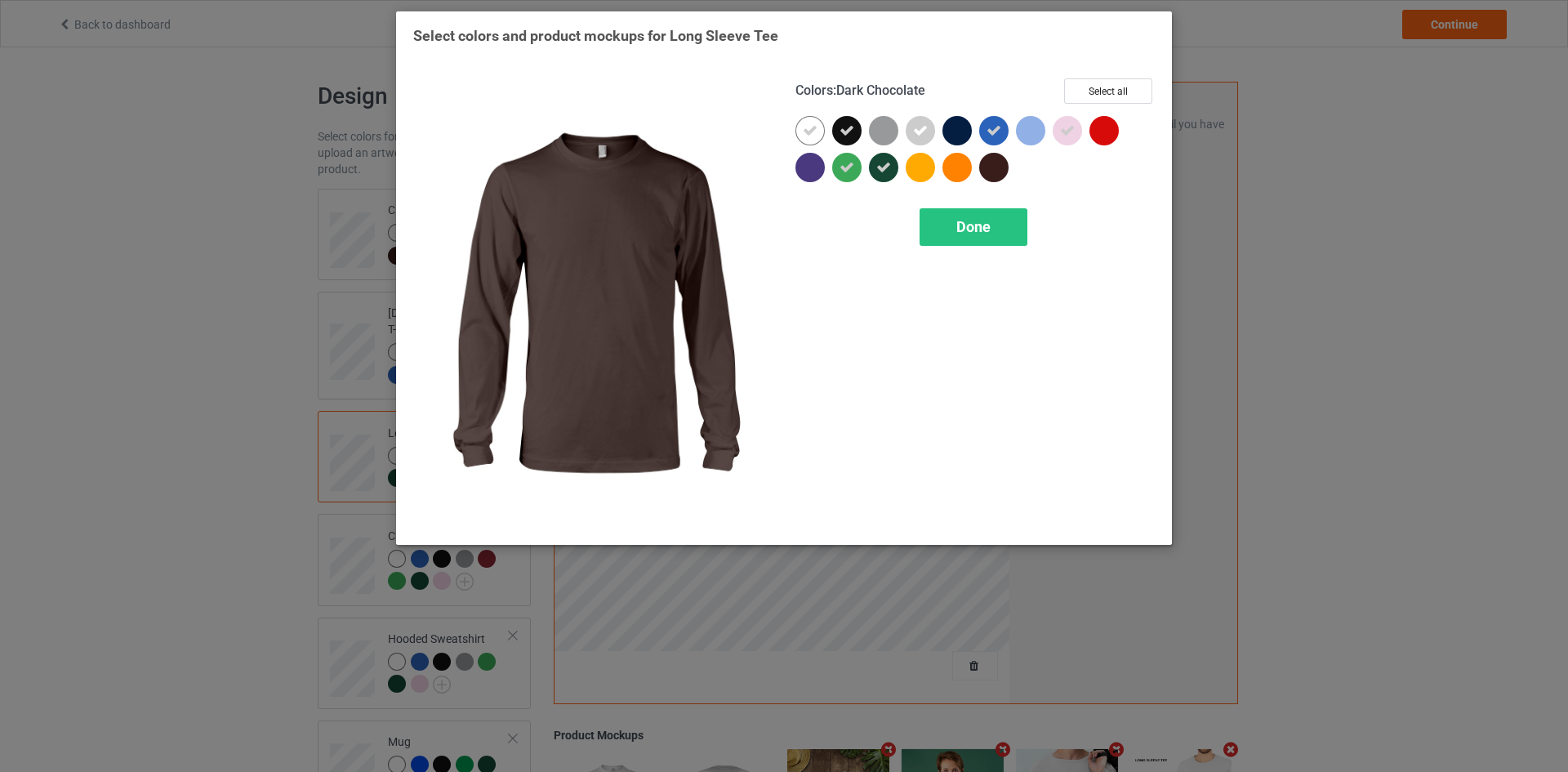
click at [992, 170] on div at bounding box center [993, 167] width 29 height 29
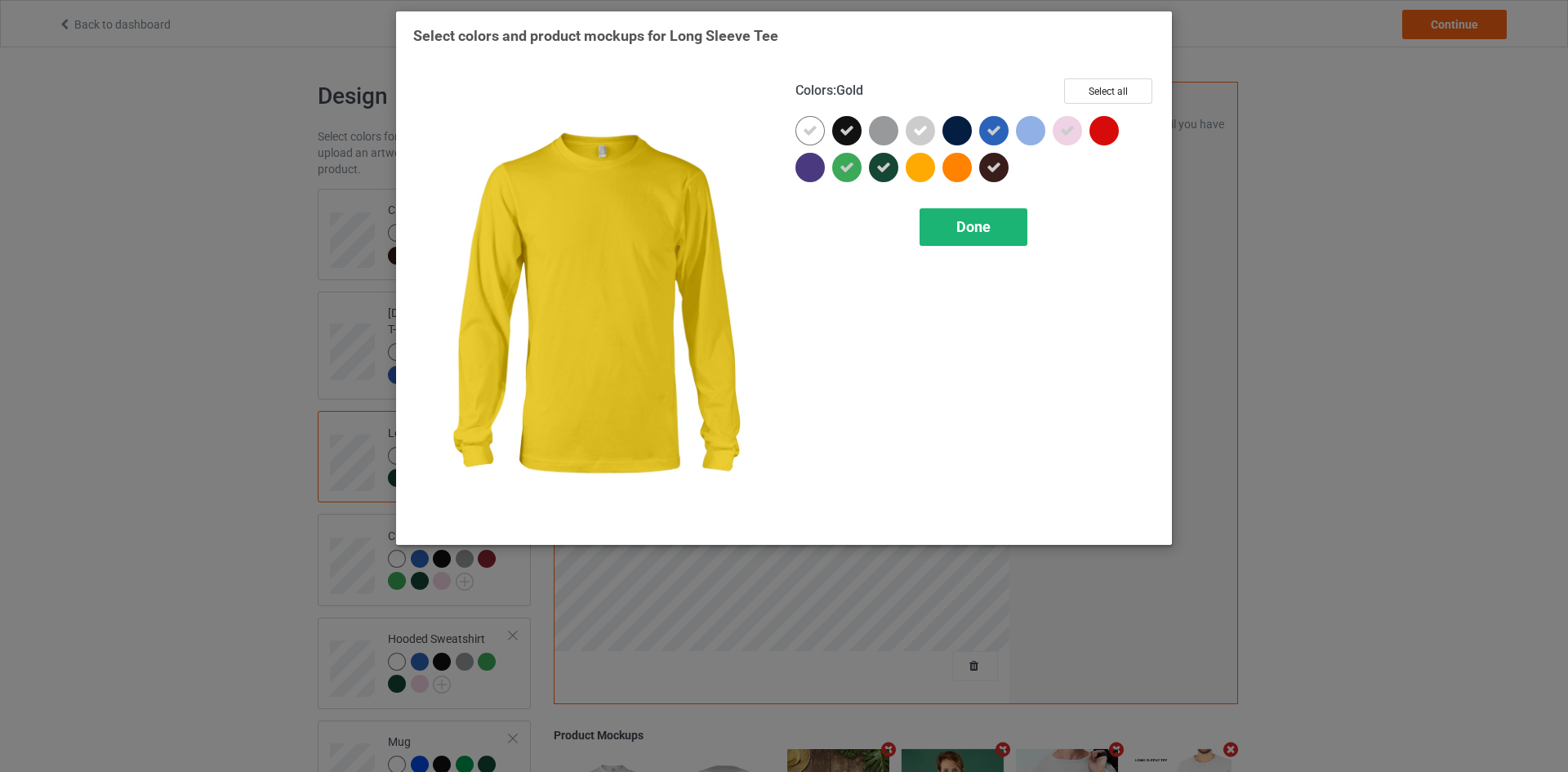
click at [946, 241] on div "Done" at bounding box center [973, 227] width 108 height 38
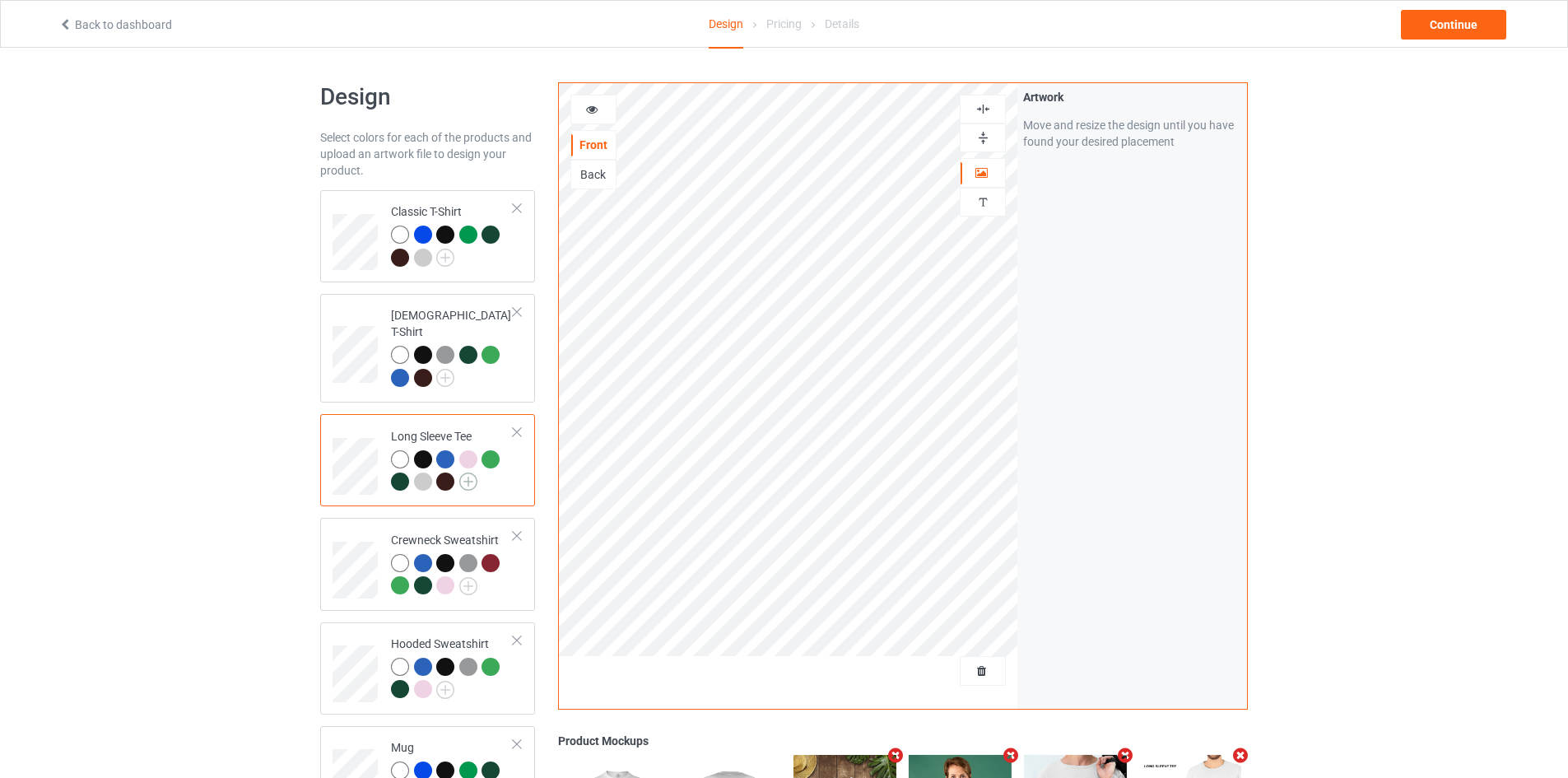
click at [464, 472] on img at bounding box center [468, 481] width 18 height 18
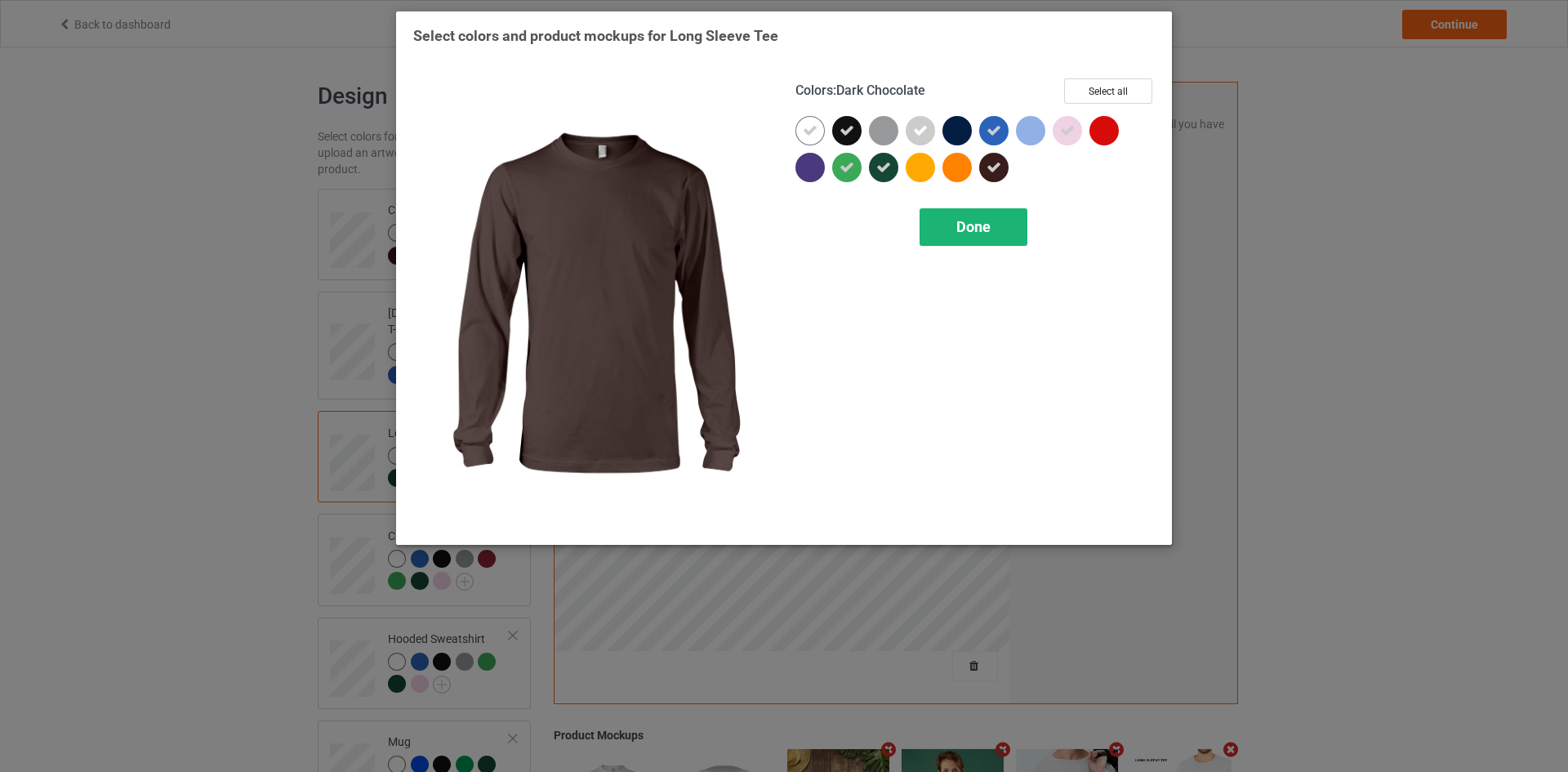
click at [966, 217] on div "Done" at bounding box center [973, 227] width 108 height 38
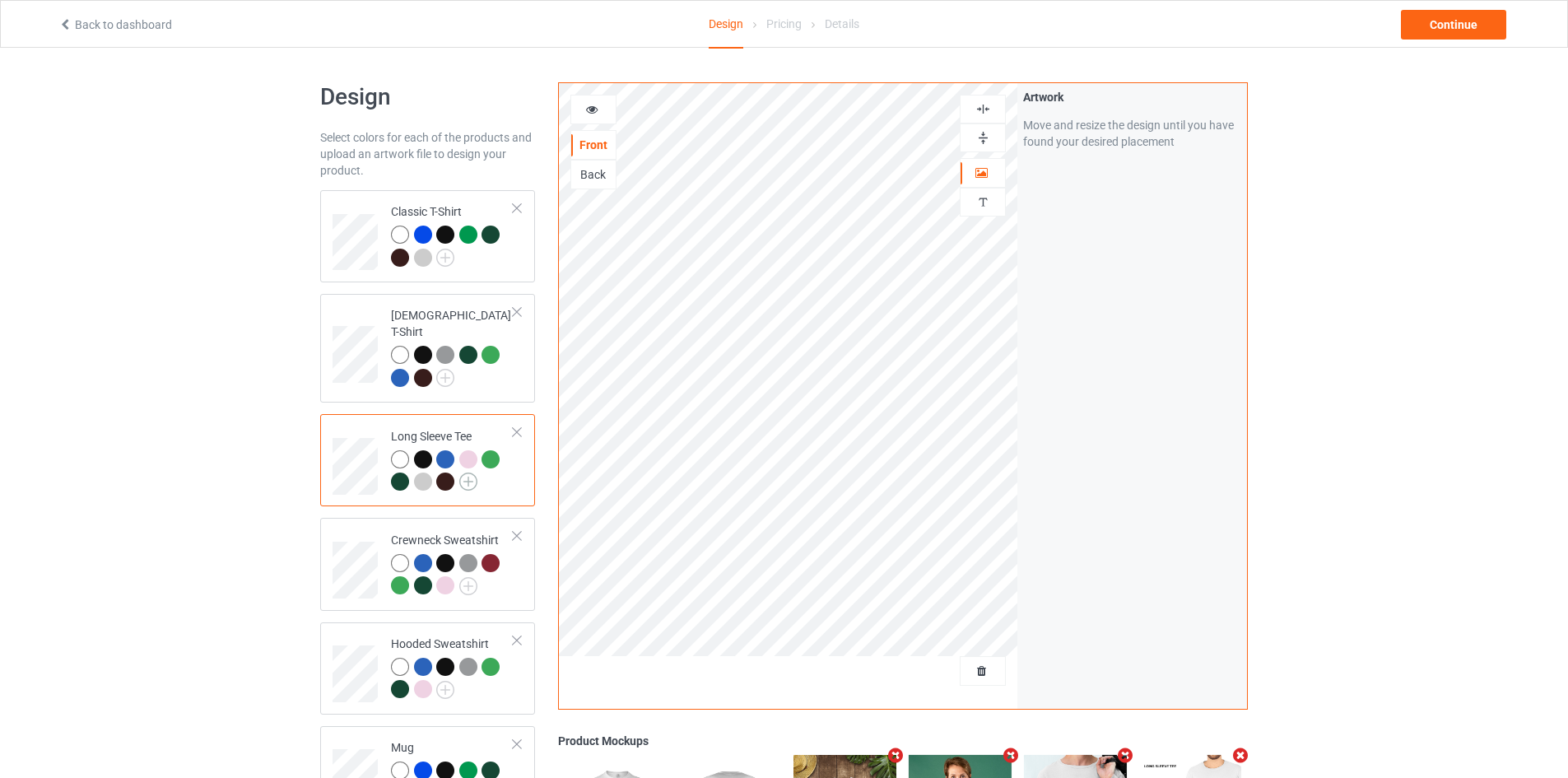
click at [466, 472] on img at bounding box center [468, 481] width 18 height 18
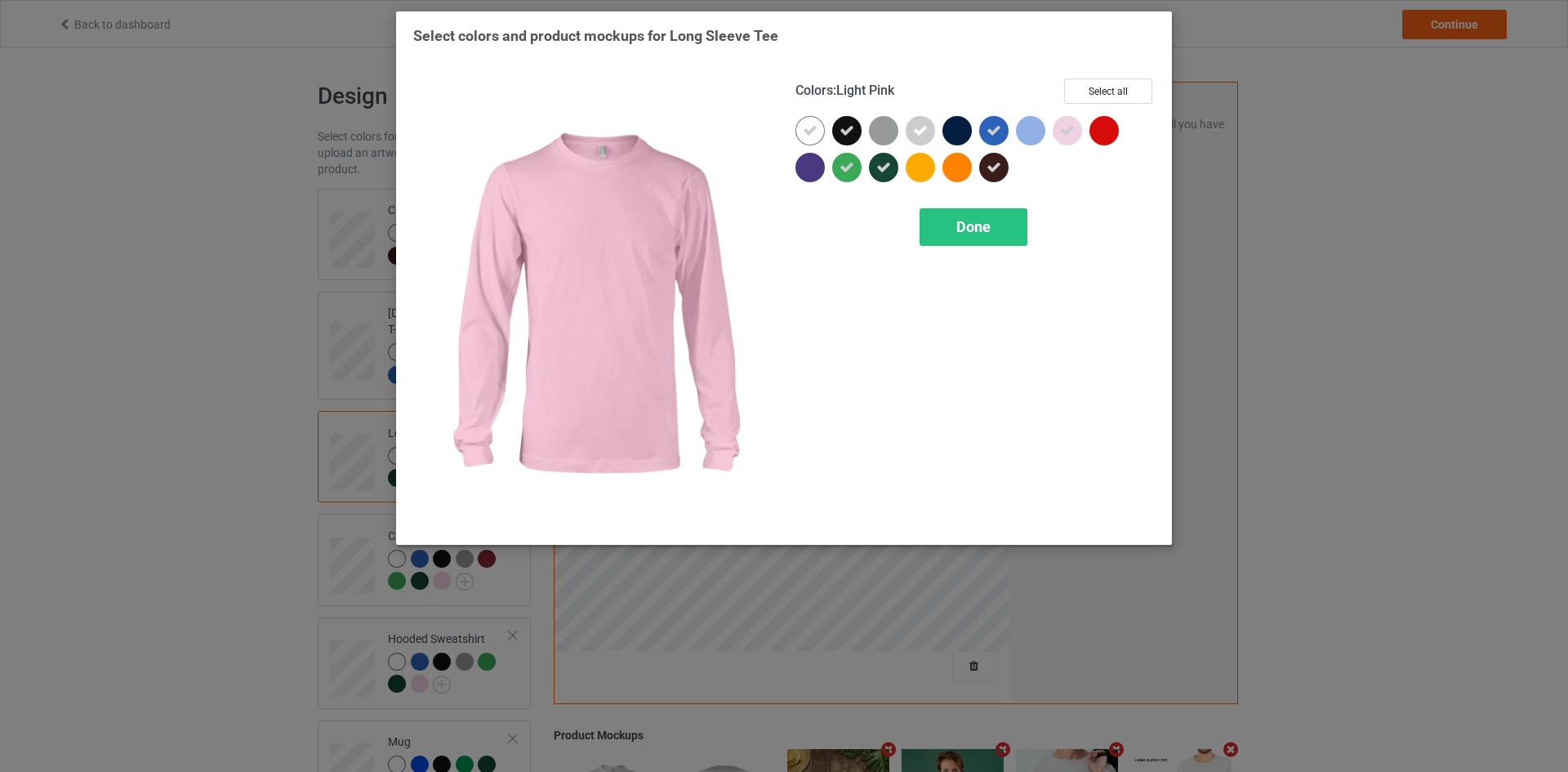
click at [1076, 125] on div at bounding box center [1066, 130] width 29 height 29
click at [982, 224] on span "Done" at bounding box center [973, 226] width 34 height 17
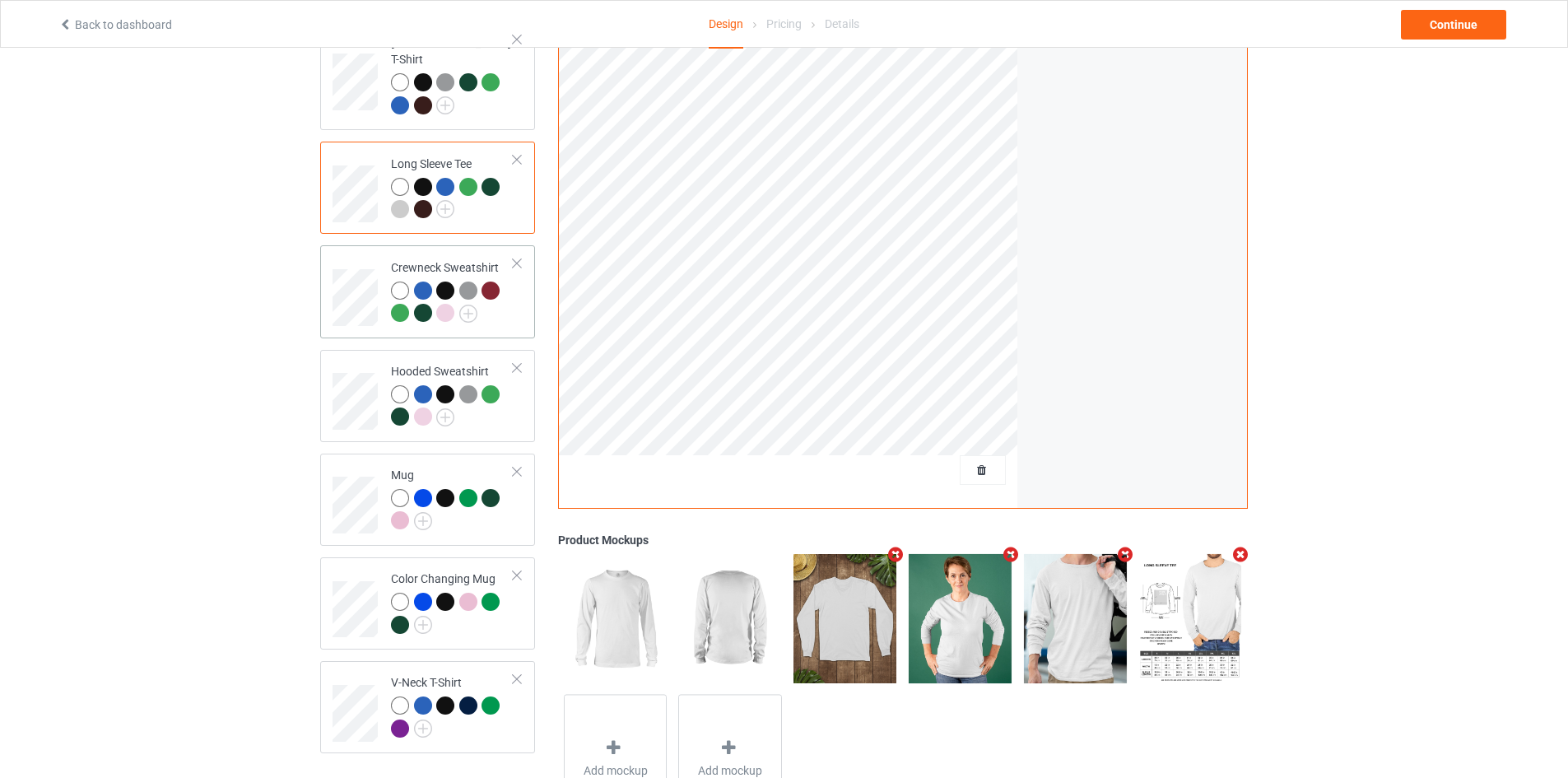
scroll to position [247, 0]
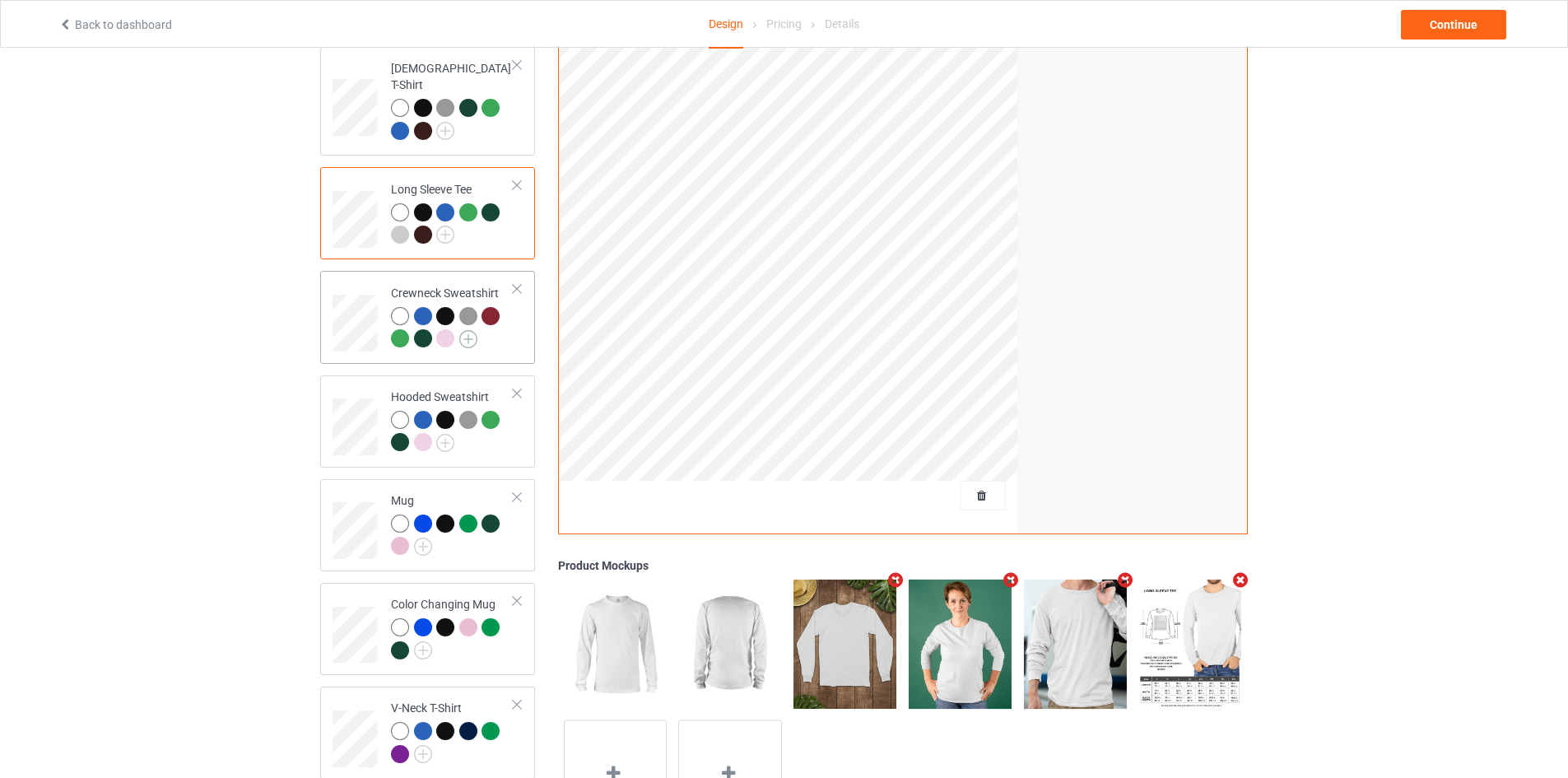
click at [467, 330] on img at bounding box center [468, 339] width 18 height 18
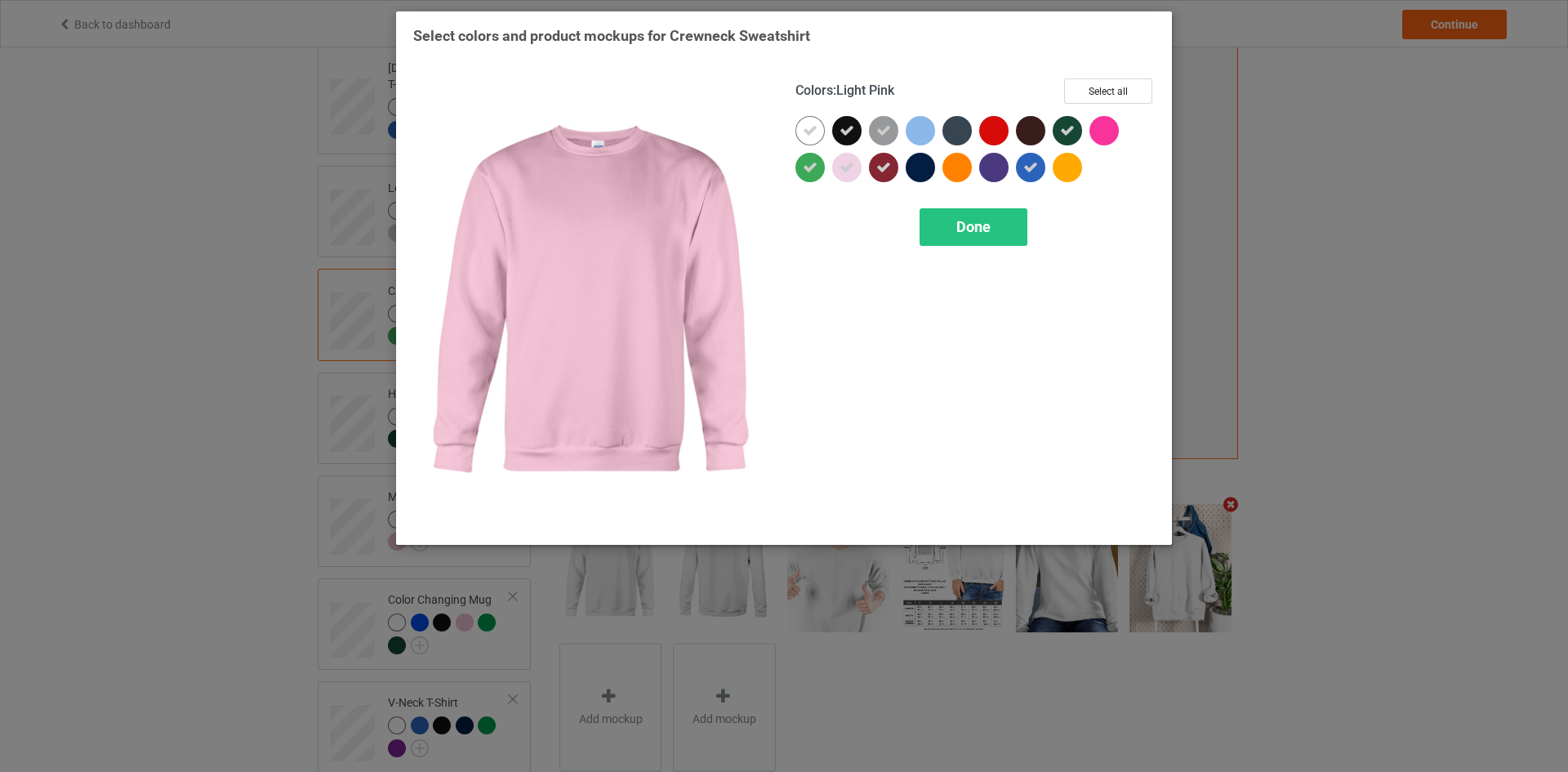
click at [858, 169] on div at bounding box center [846, 167] width 29 height 29
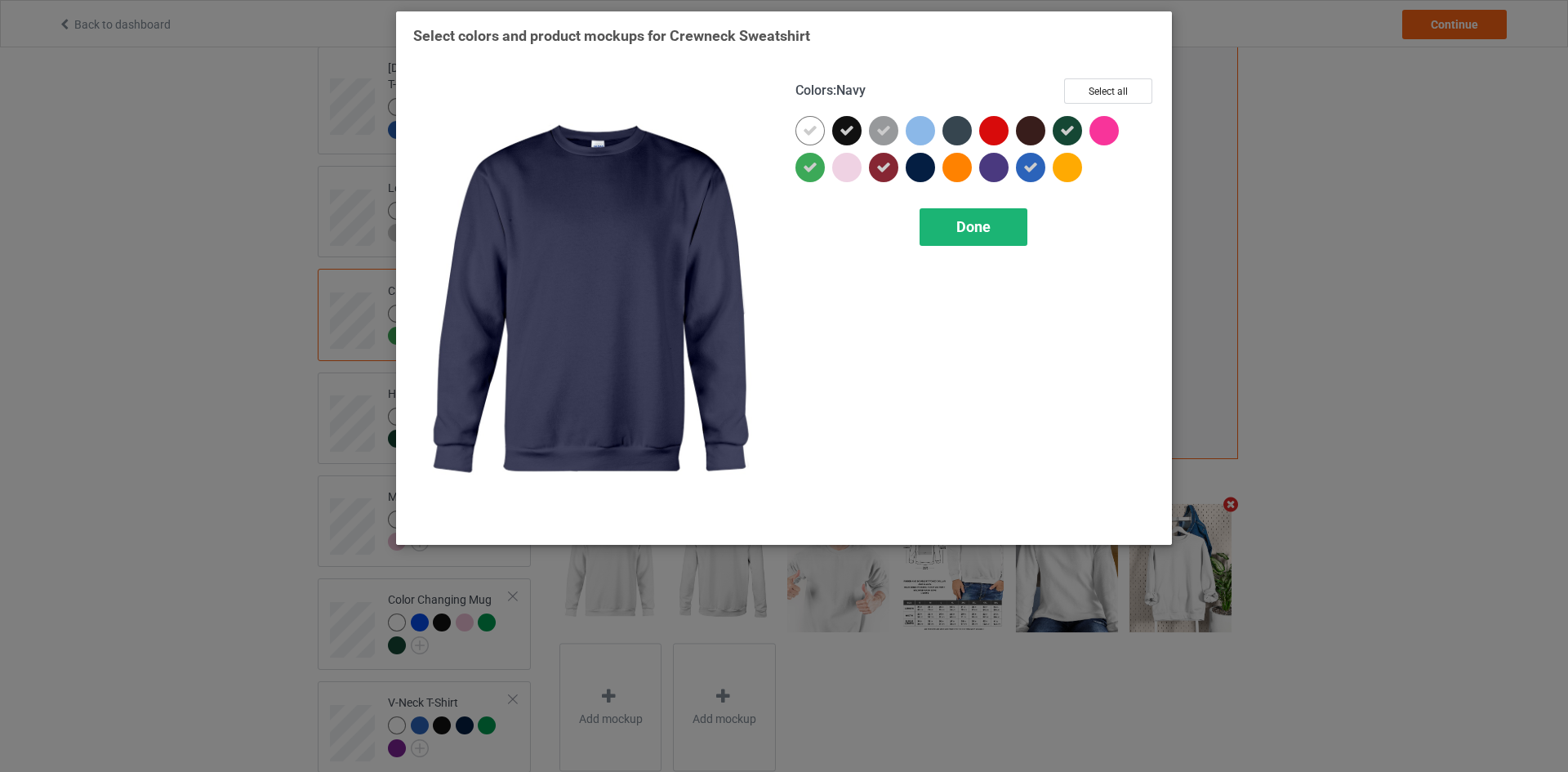
click at [935, 220] on div "Done" at bounding box center [973, 227] width 108 height 38
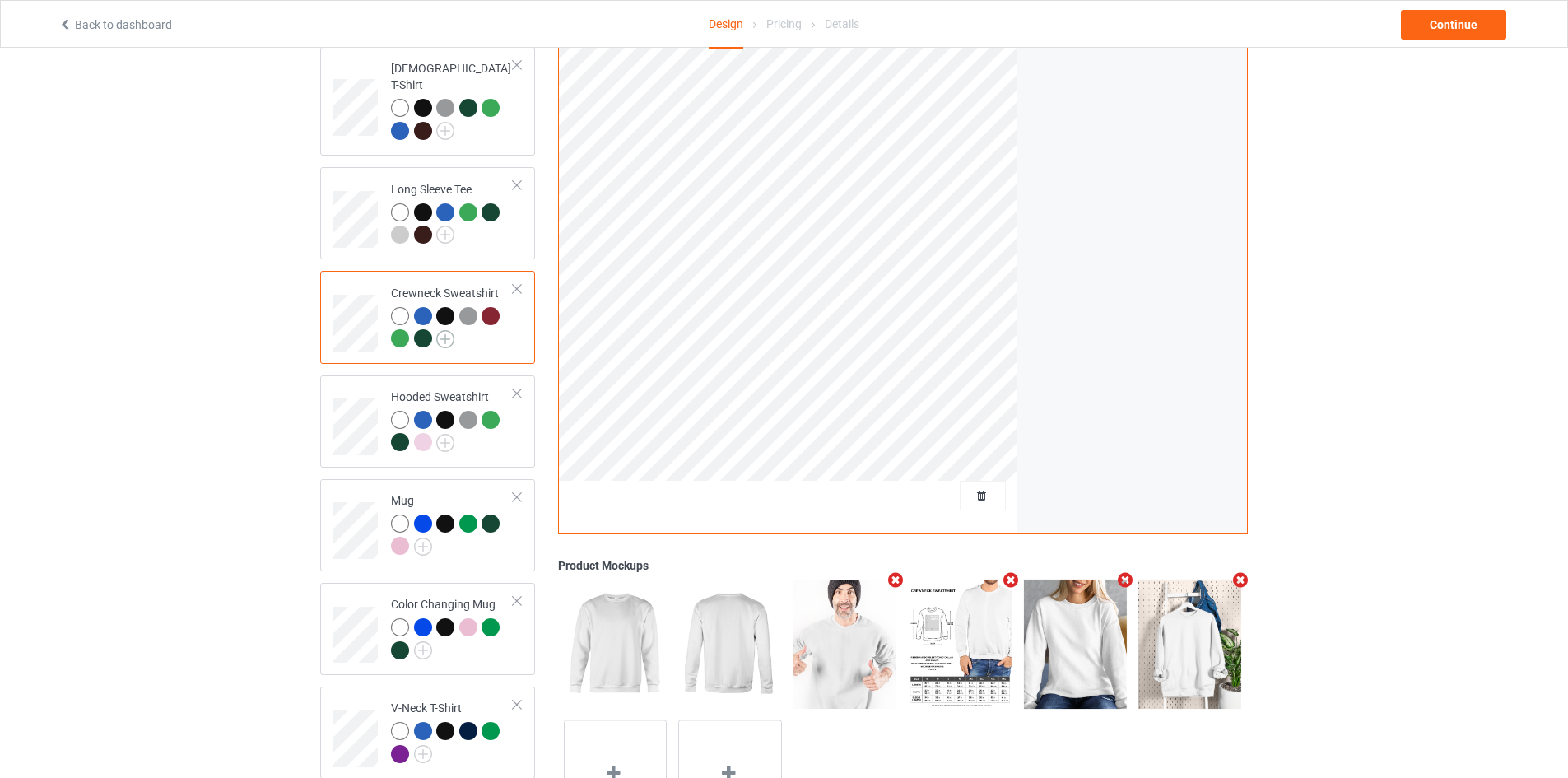
scroll to position [164, 0]
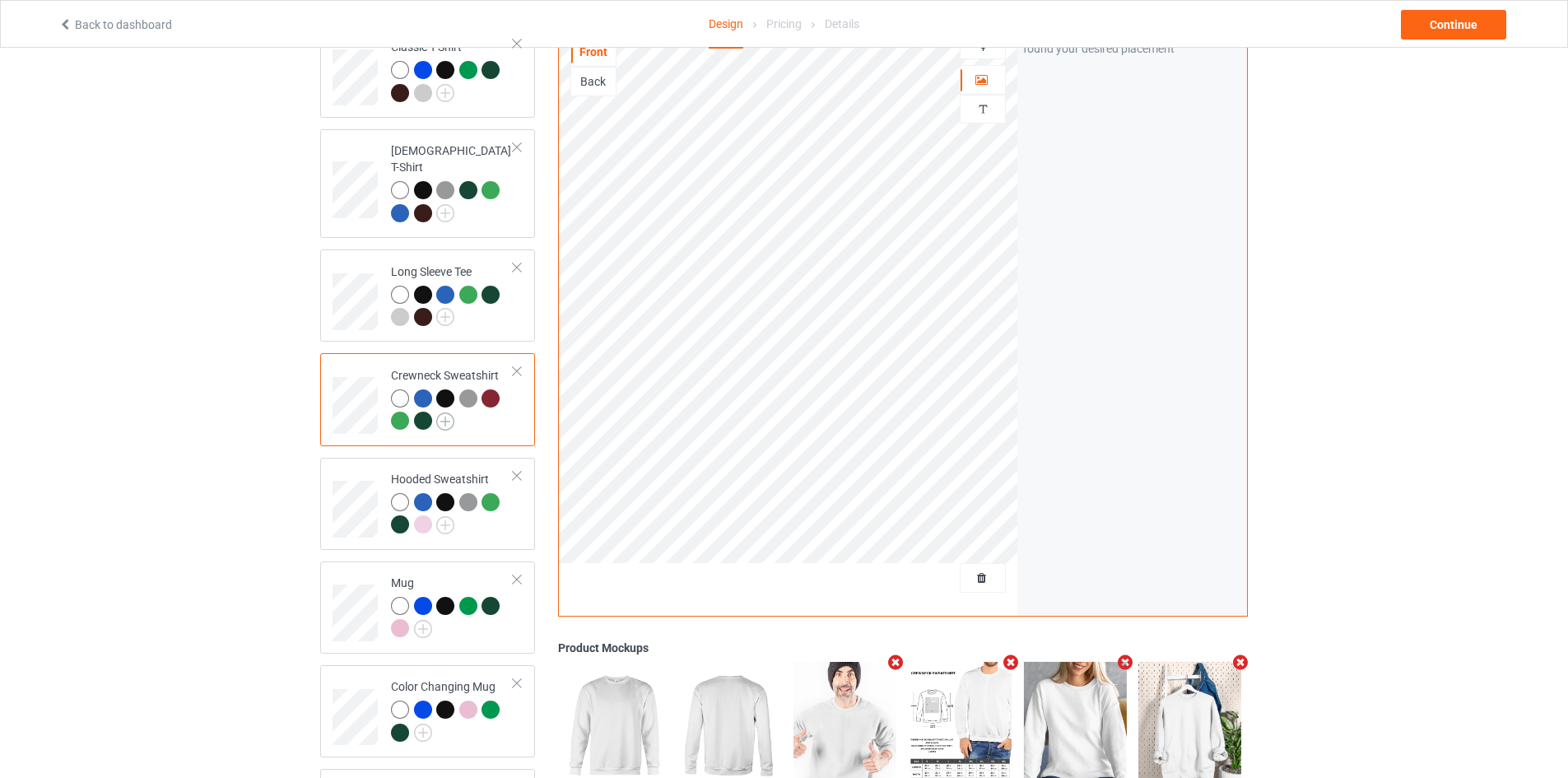
click at [445, 413] on img at bounding box center [445, 421] width 18 height 18
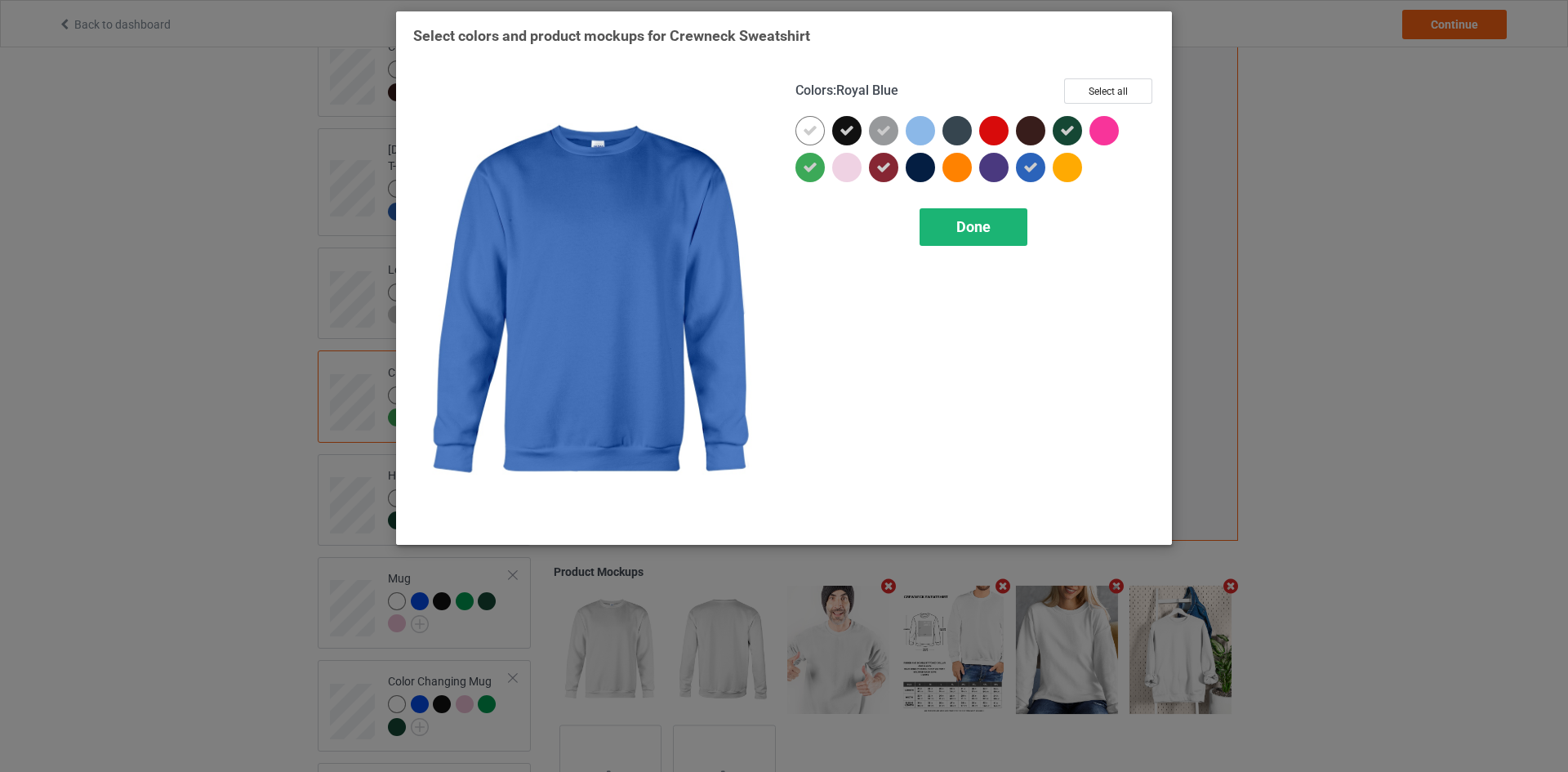
click at [989, 216] on div "Done" at bounding box center [973, 227] width 108 height 38
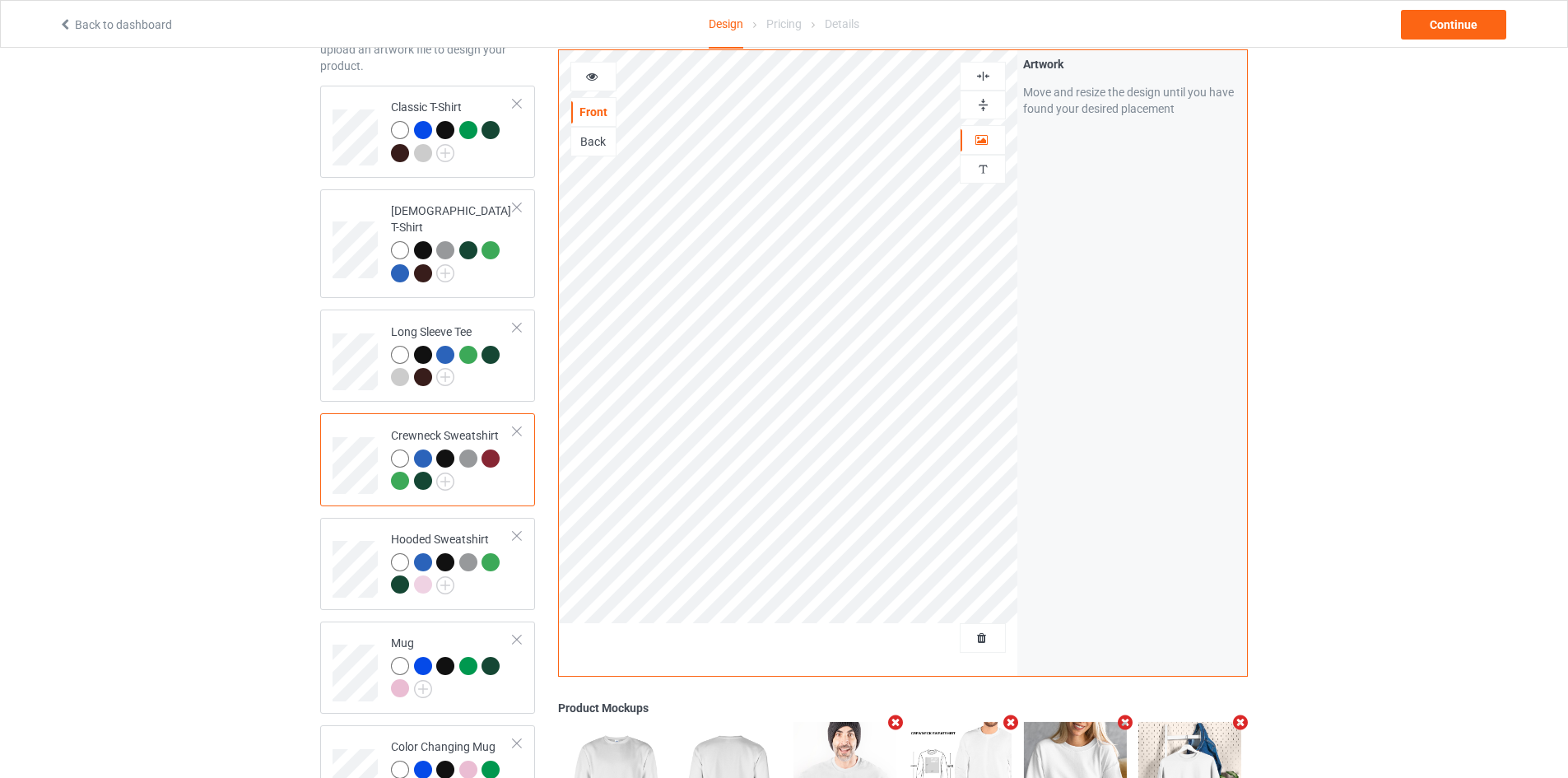
scroll to position [83, 0]
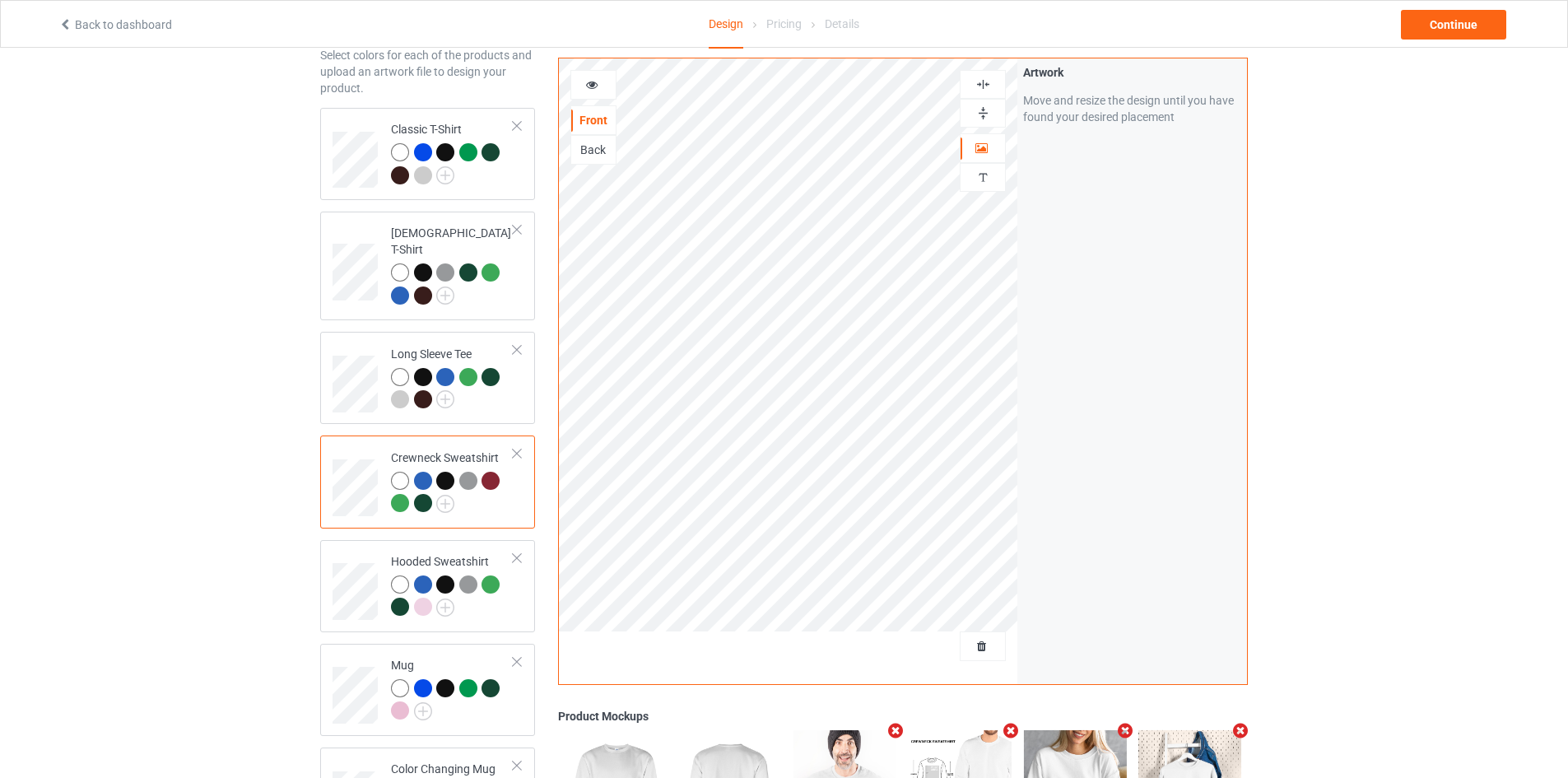
click at [592, 88] on icon at bounding box center [592, 82] width 14 height 12
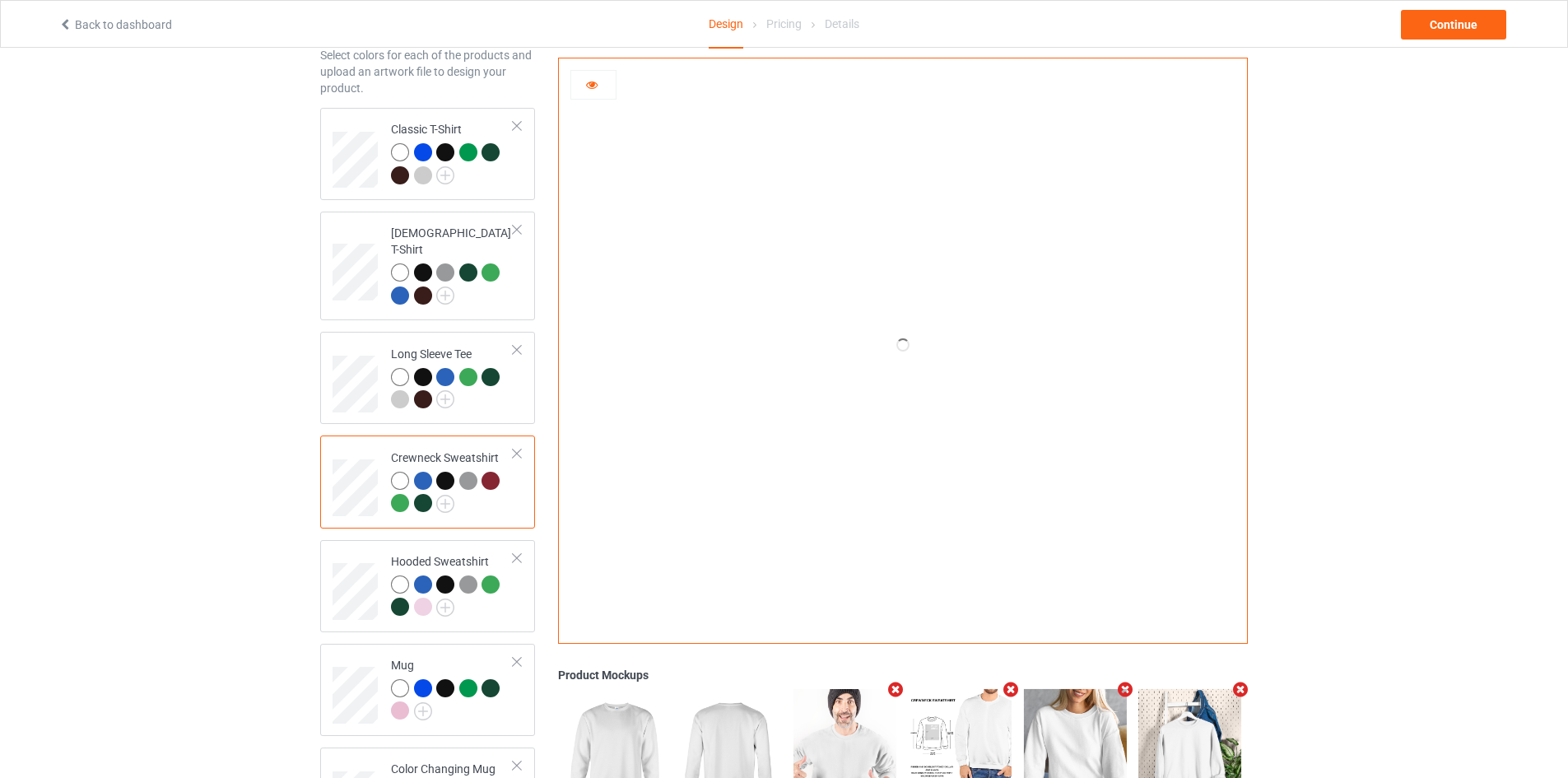
click at [496, 471] on div at bounding box center [491, 480] width 18 height 18
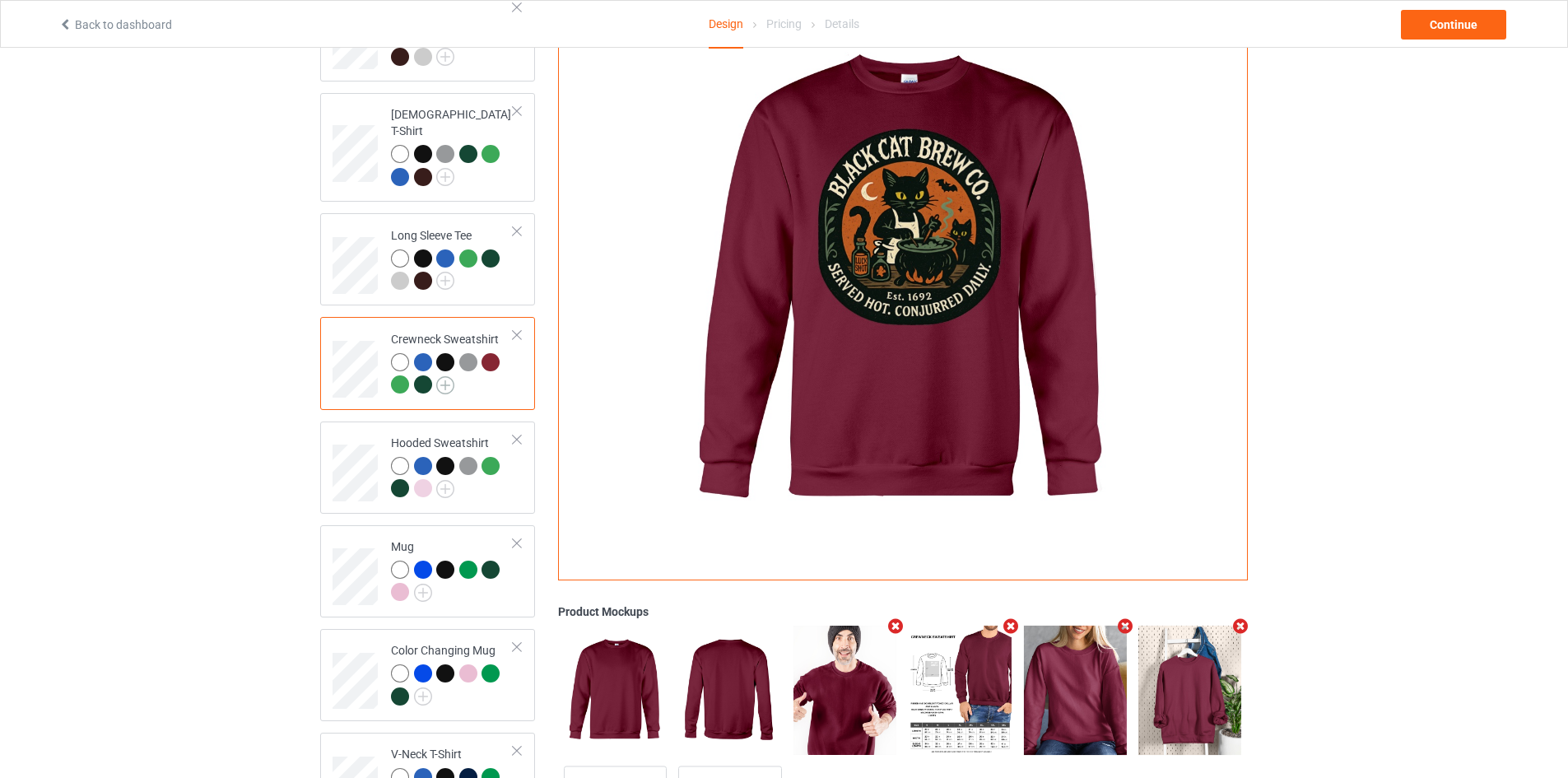
scroll to position [329, 0]
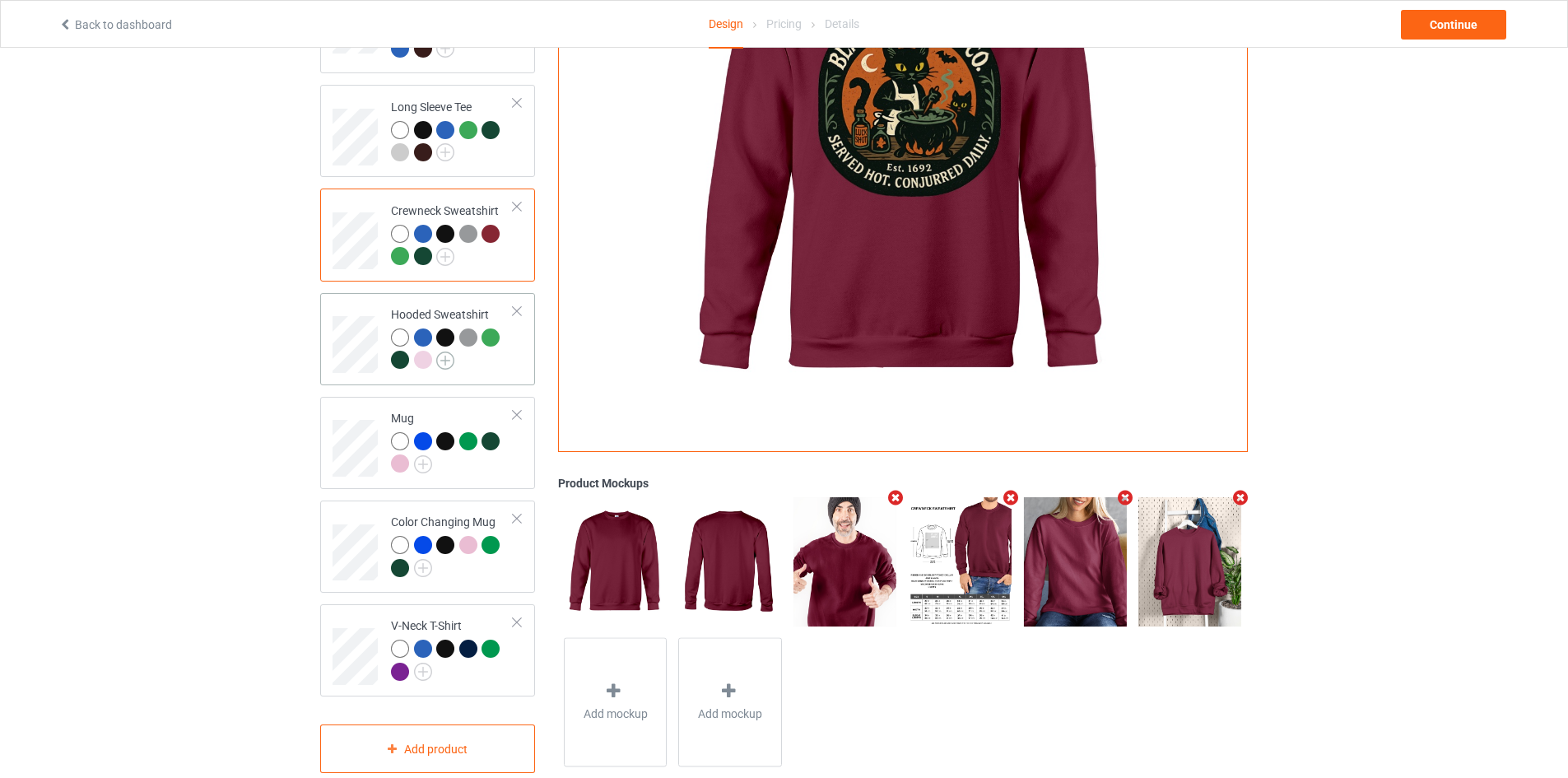
click at [453, 351] on img at bounding box center [445, 360] width 18 height 18
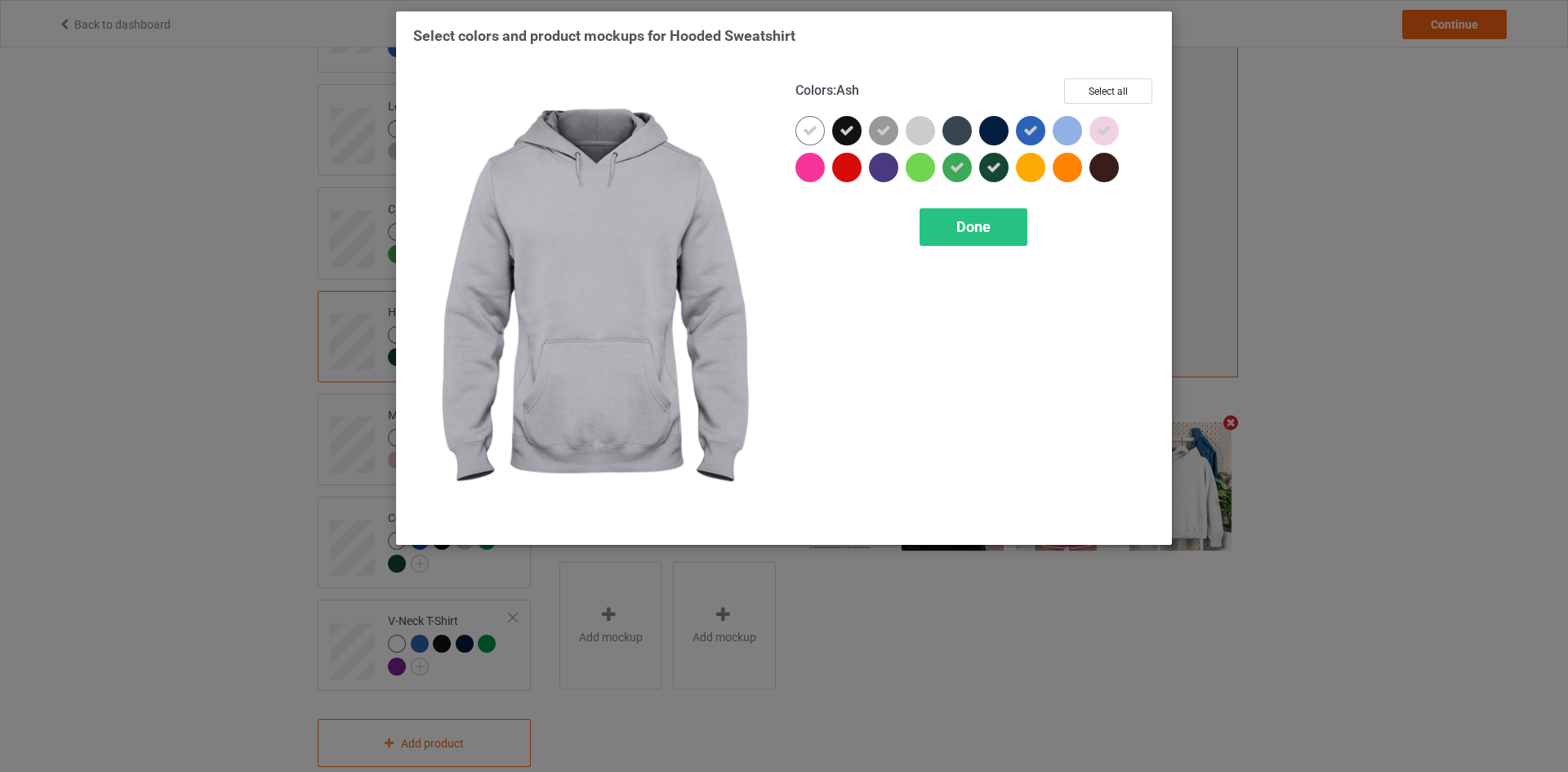
click at [922, 132] on div at bounding box center [920, 130] width 29 height 29
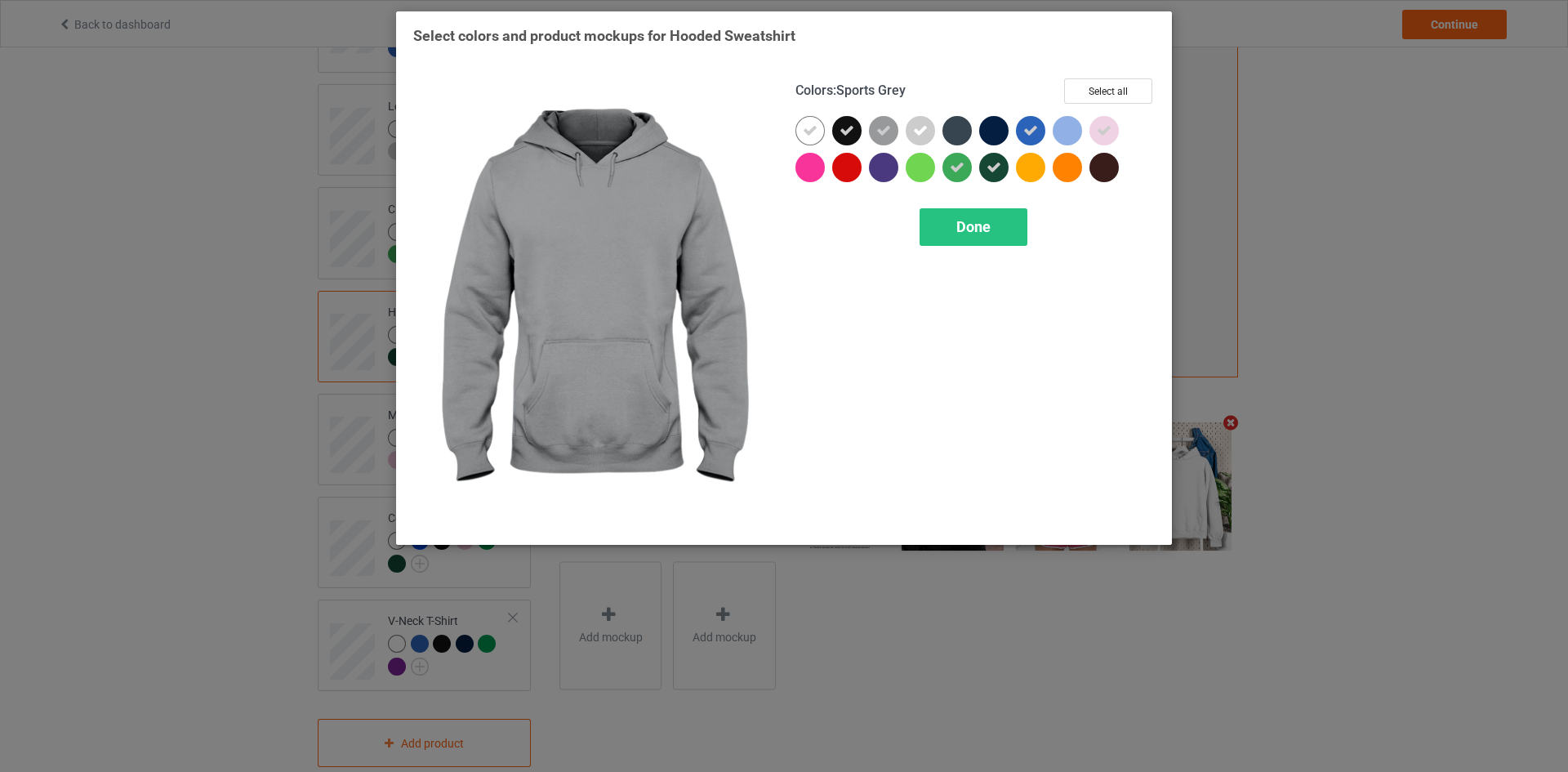
click at [878, 136] on icon at bounding box center [883, 131] width 15 height 15
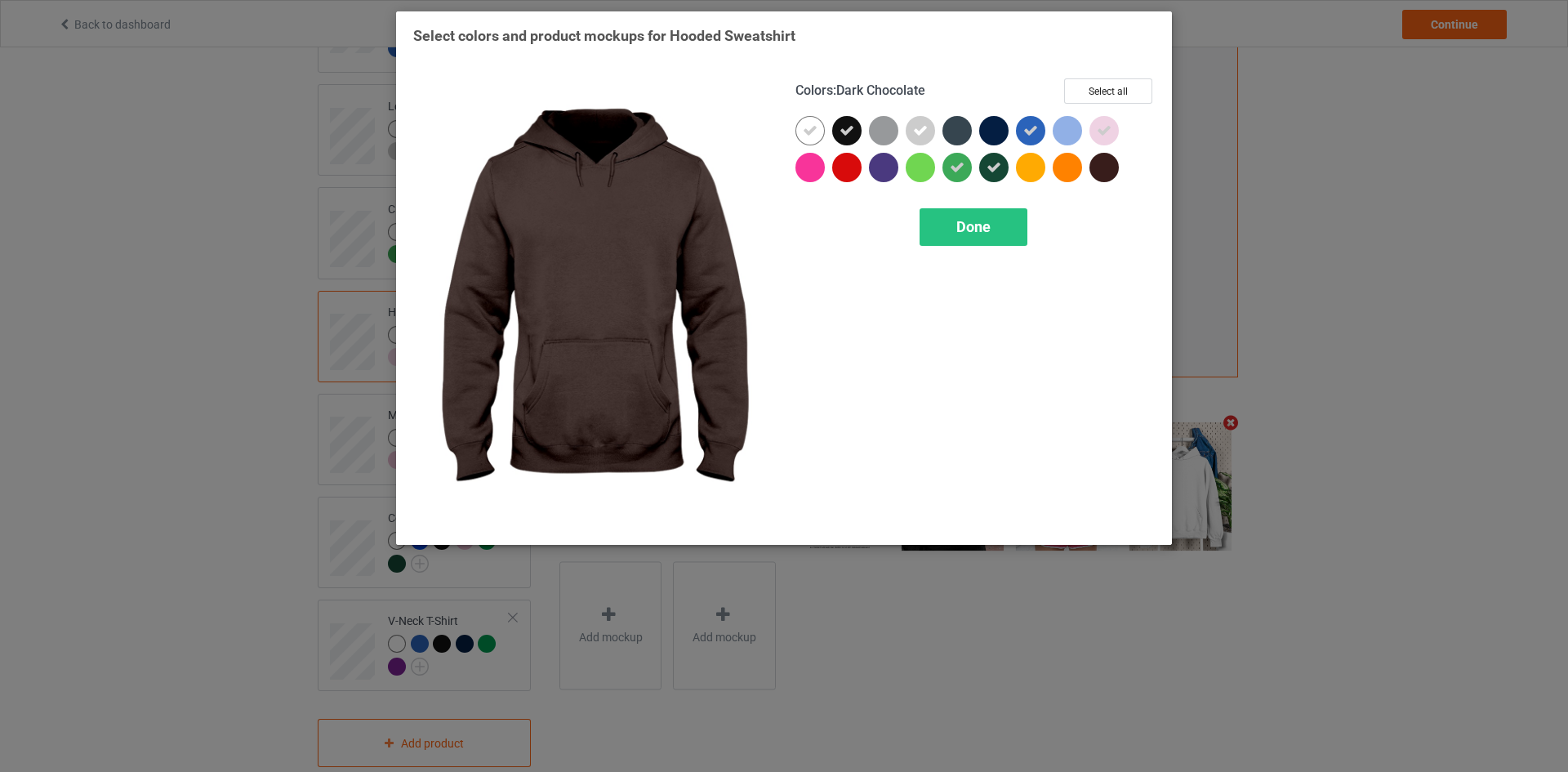
click at [1095, 169] on div at bounding box center [1103, 167] width 29 height 29
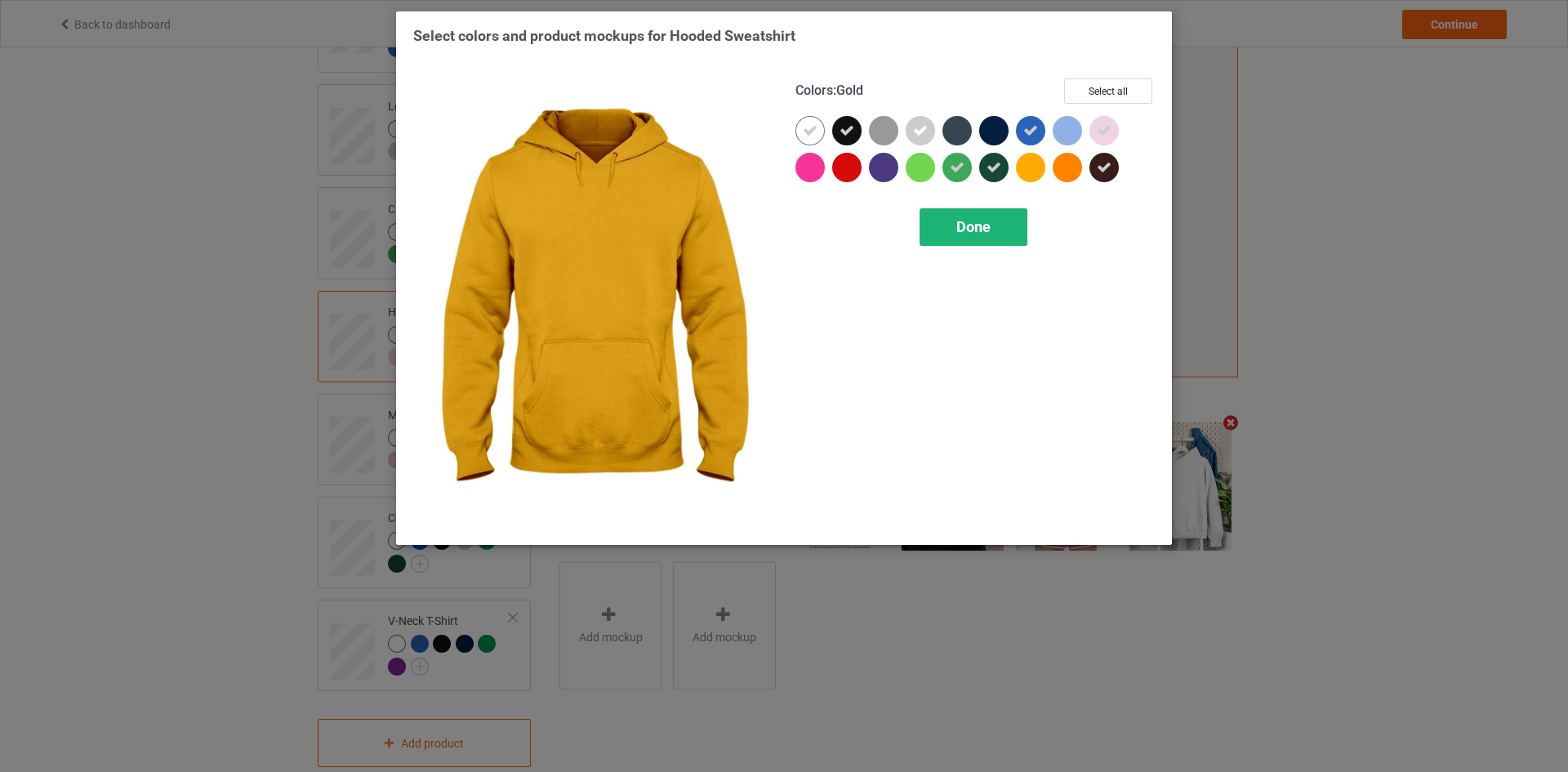
click at [968, 216] on div "Done" at bounding box center [973, 227] width 108 height 38
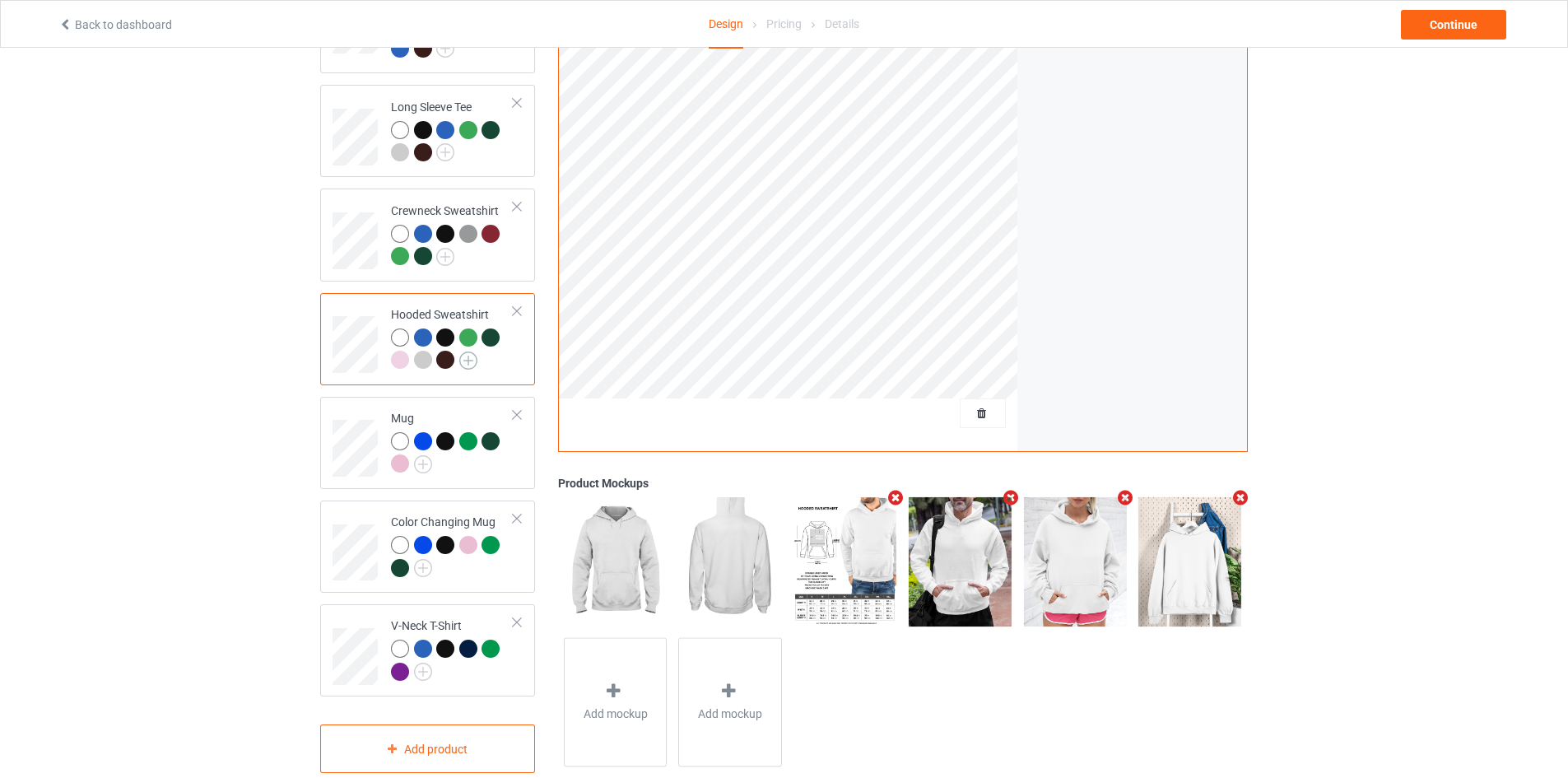
click at [468, 351] on img at bounding box center [468, 360] width 18 height 18
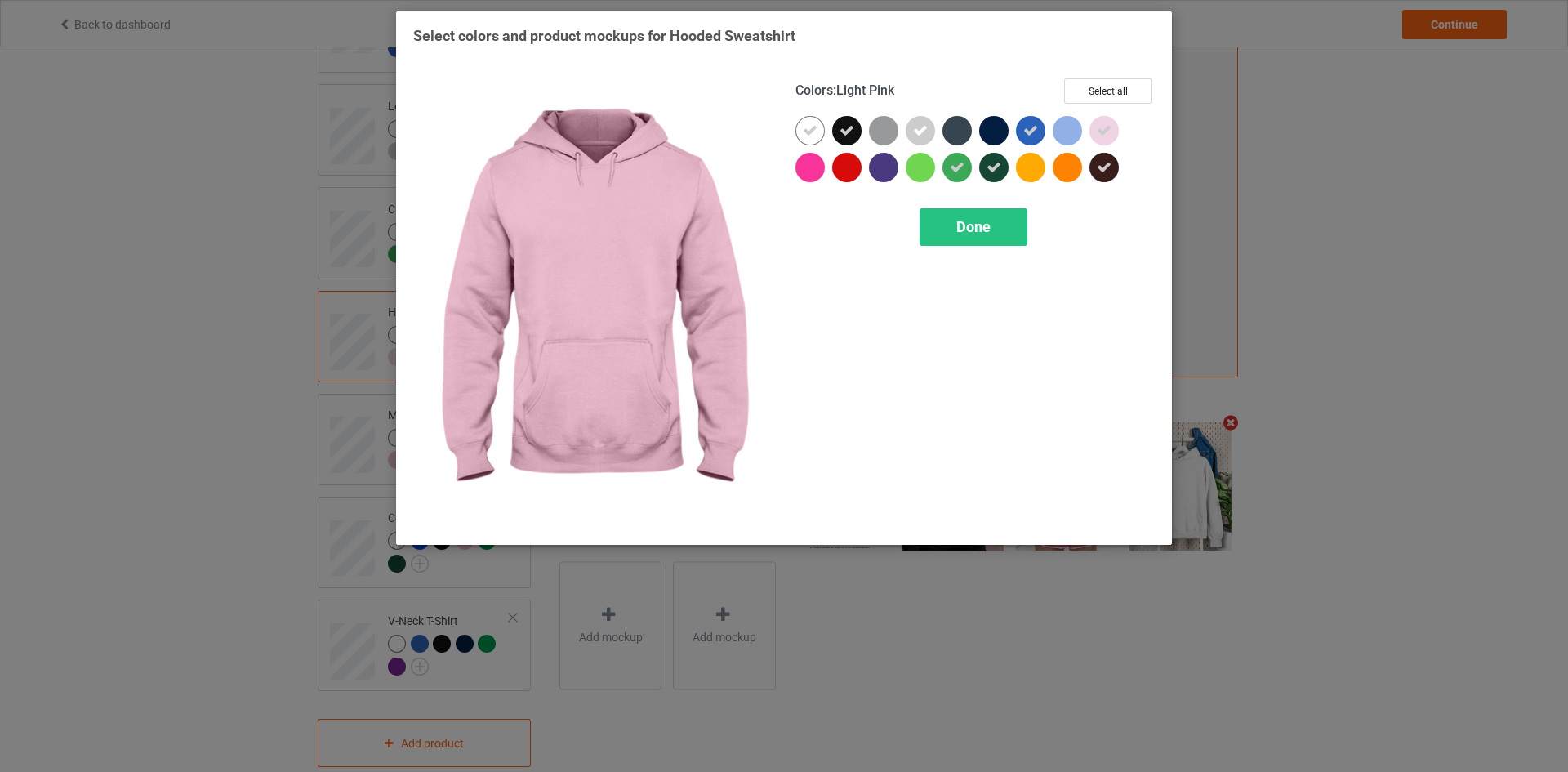
click at [1115, 127] on div at bounding box center [1103, 130] width 29 height 29
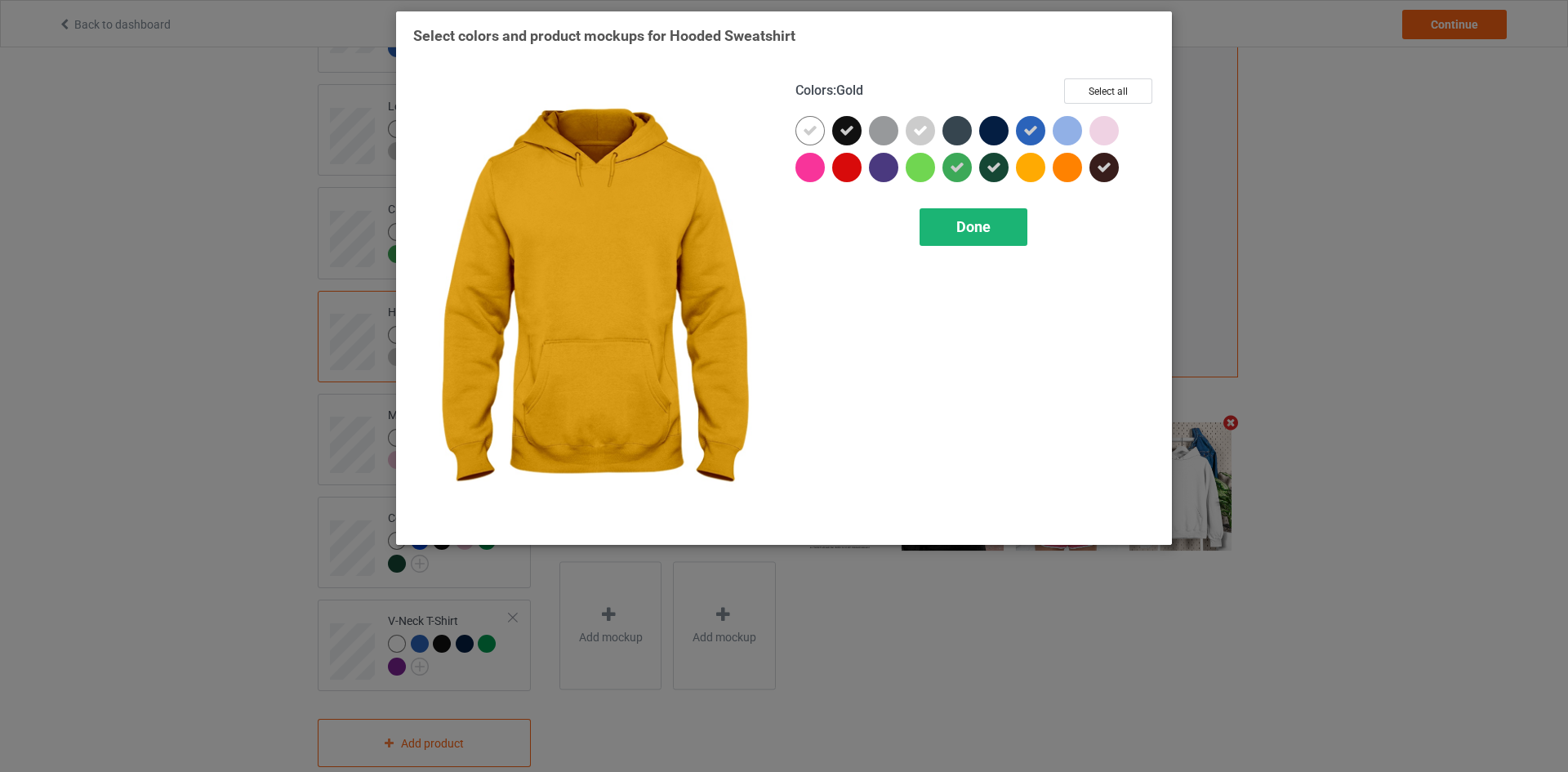
click at [995, 223] on div "Done" at bounding box center [973, 227] width 108 height 38
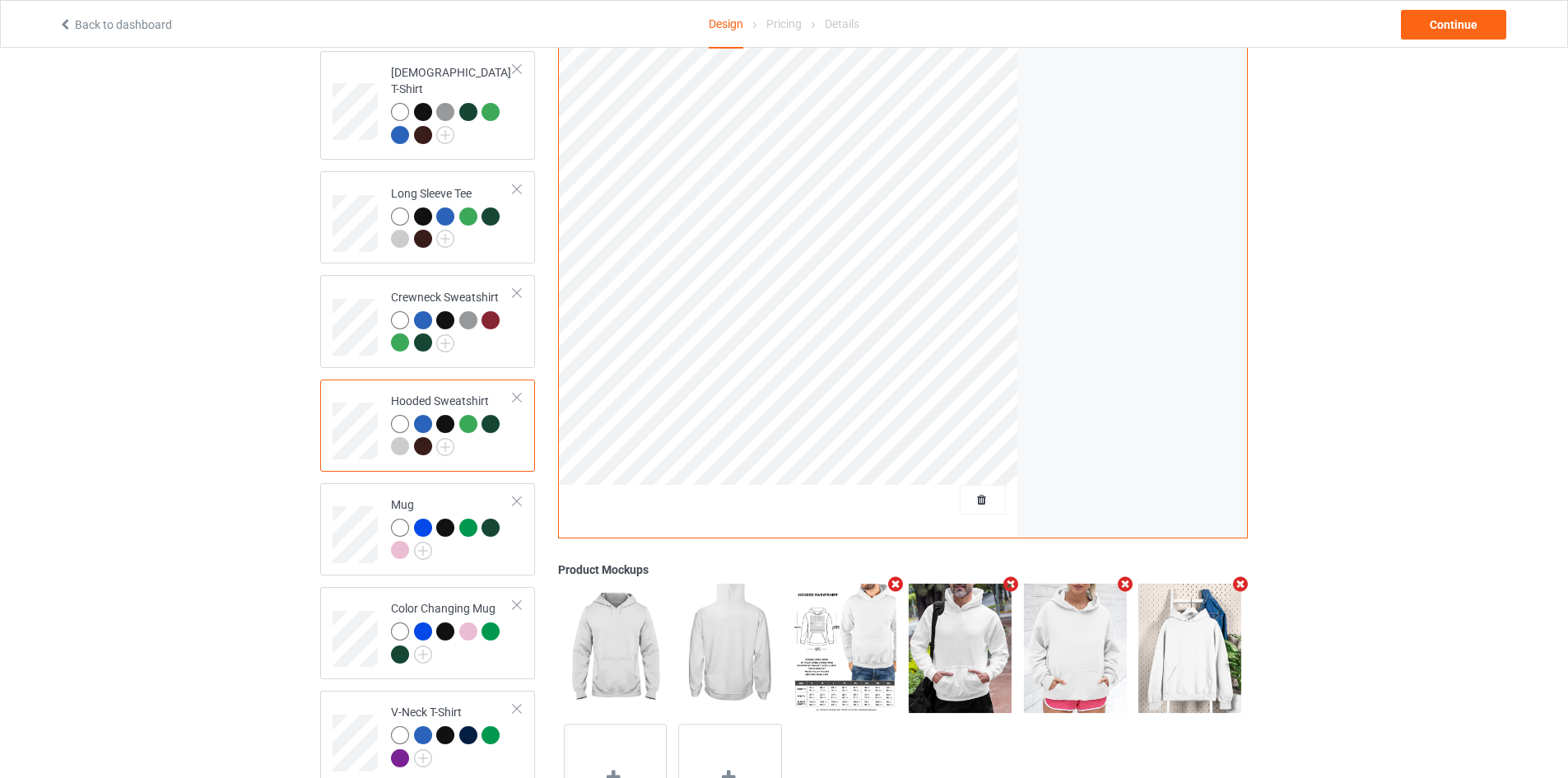
scroll to position [349, 0]
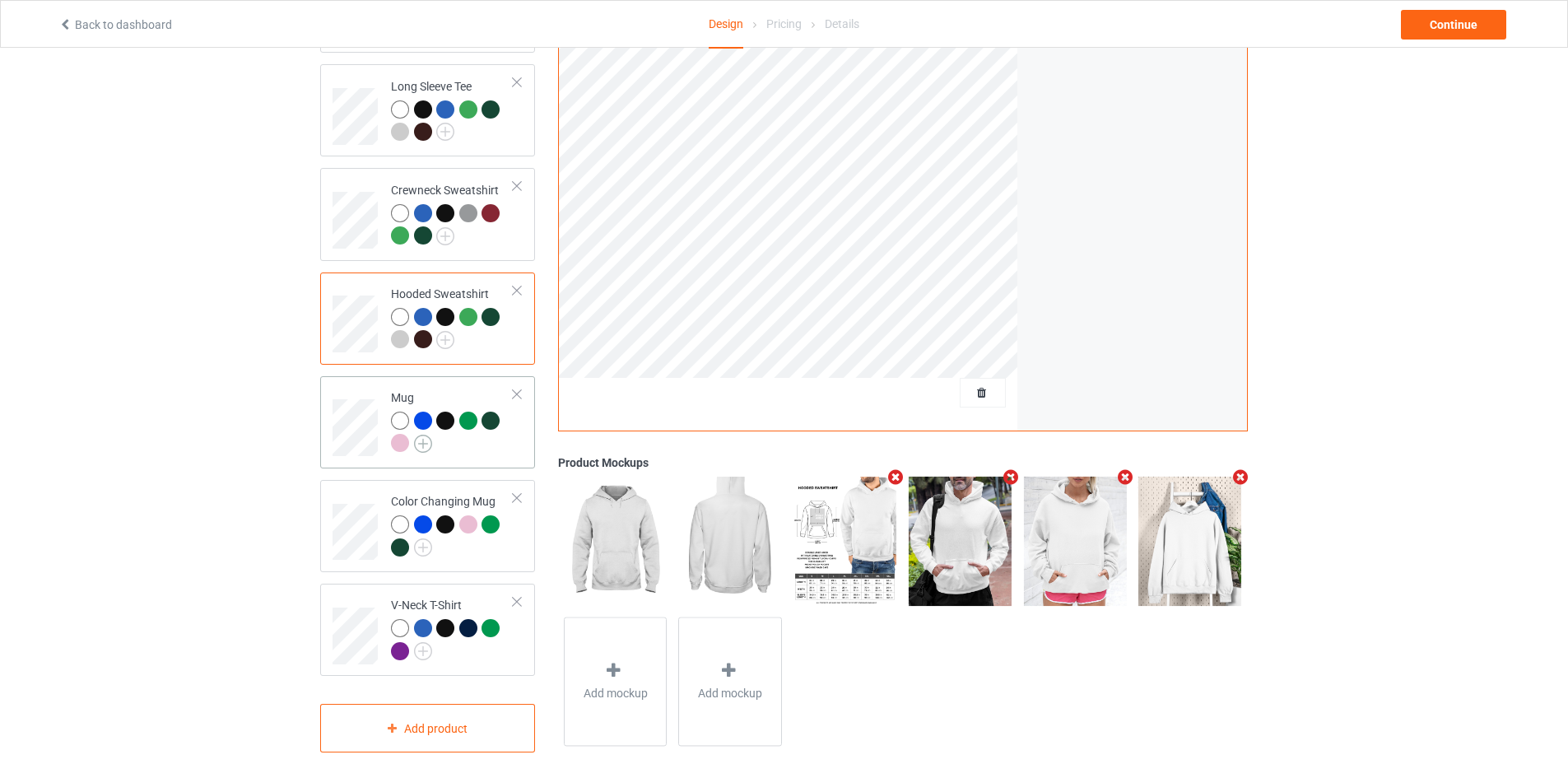
click at [421, 437] on img at bounding box center [423, 444] width 18 height 18
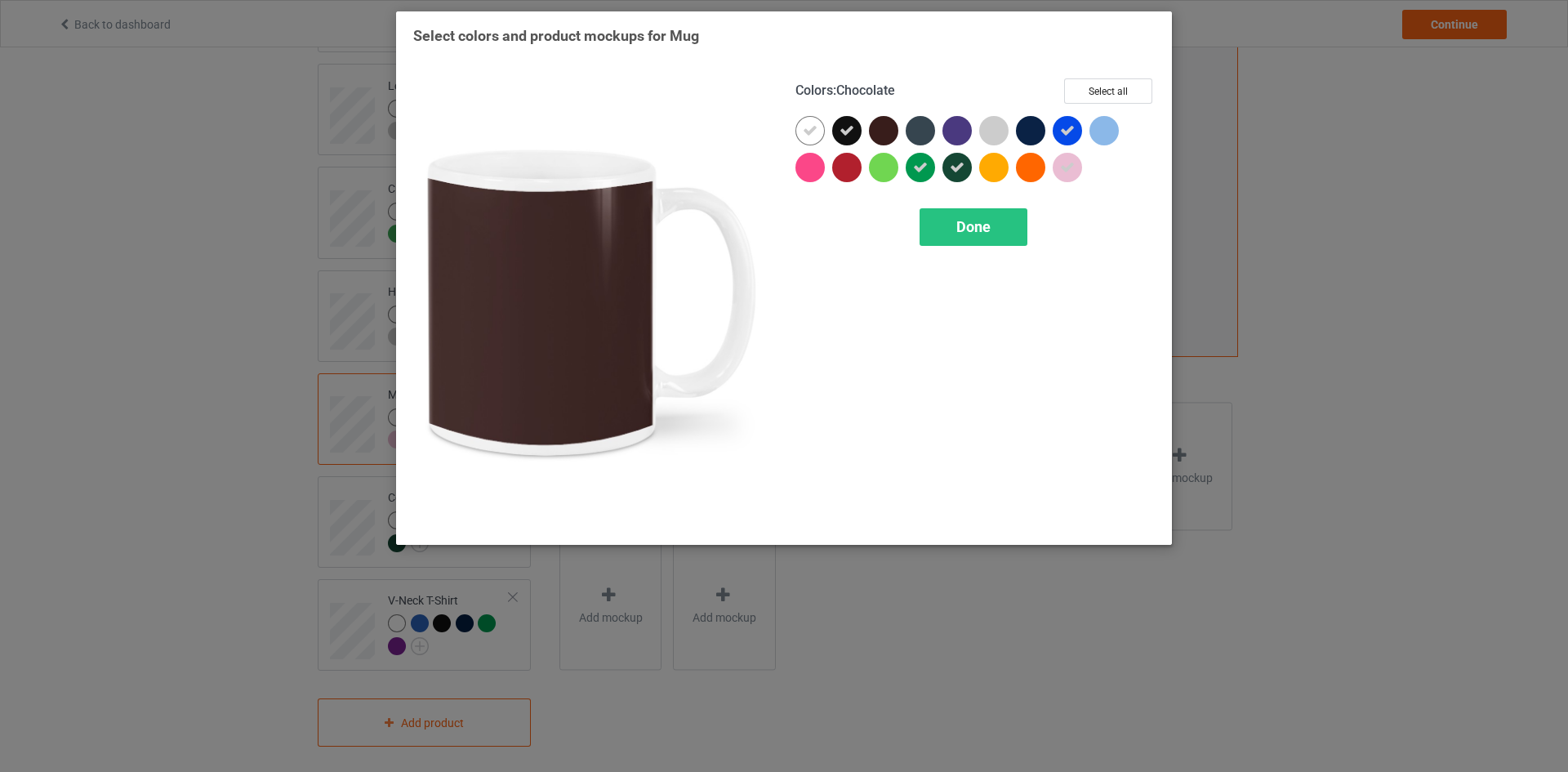
click at [901, 132] on div at bounding box center [887, 134] width 37 height 37
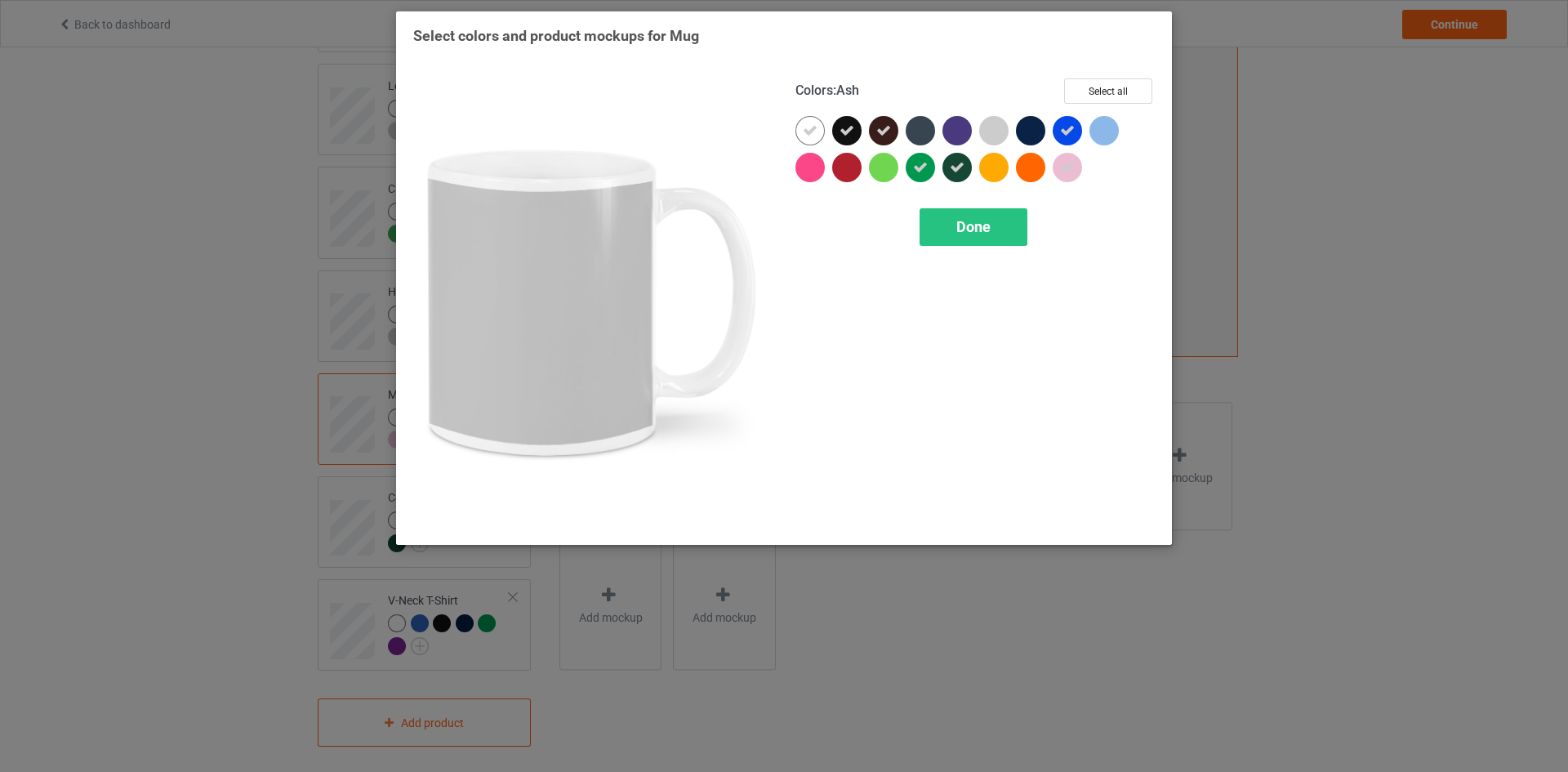
click at [1004, 128] on div at bounding box center [993, 130] width 29 height 29
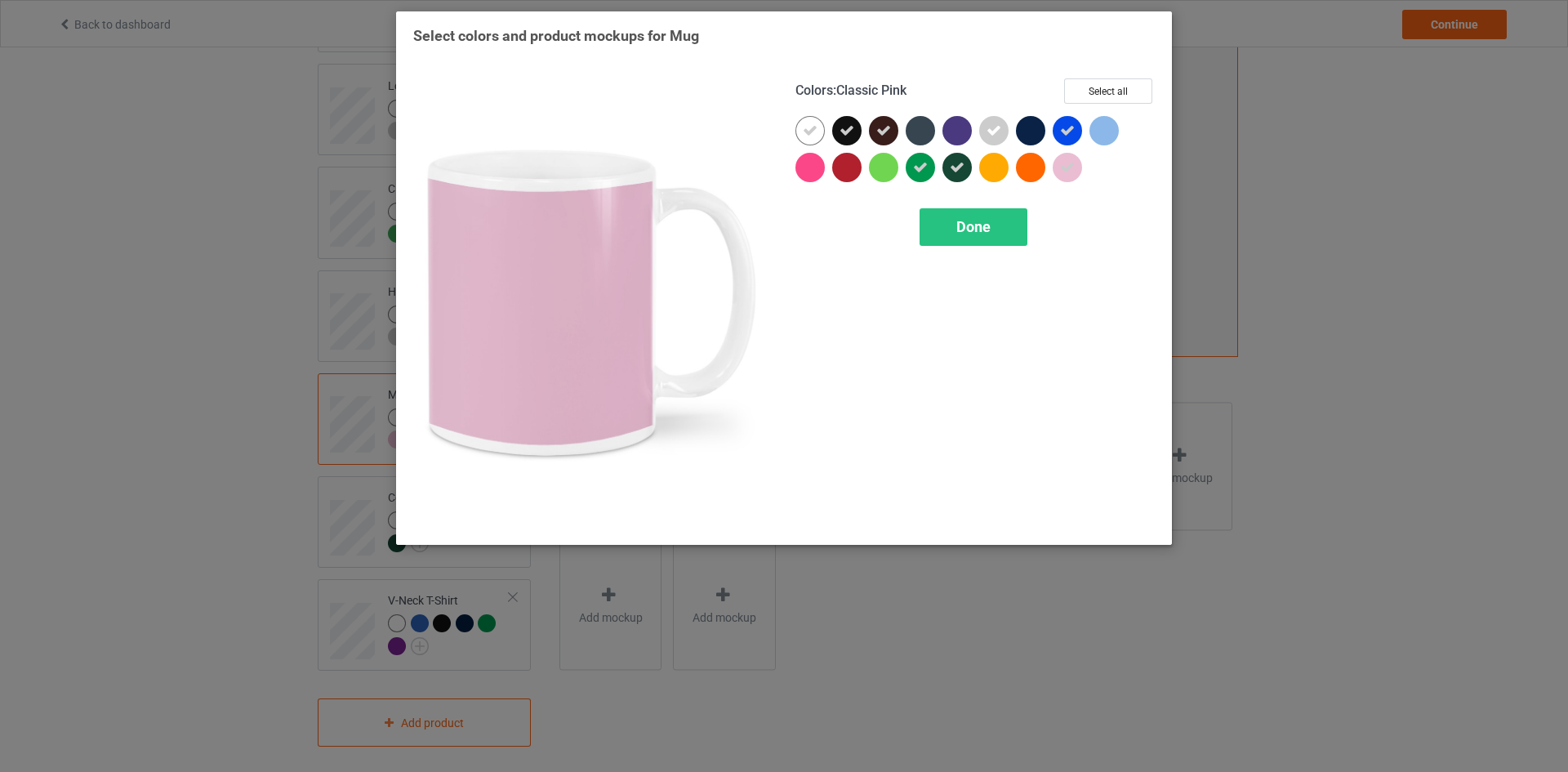
click at [1067, 164] on icon at bounding box center [1067, 167] width 15 height 15
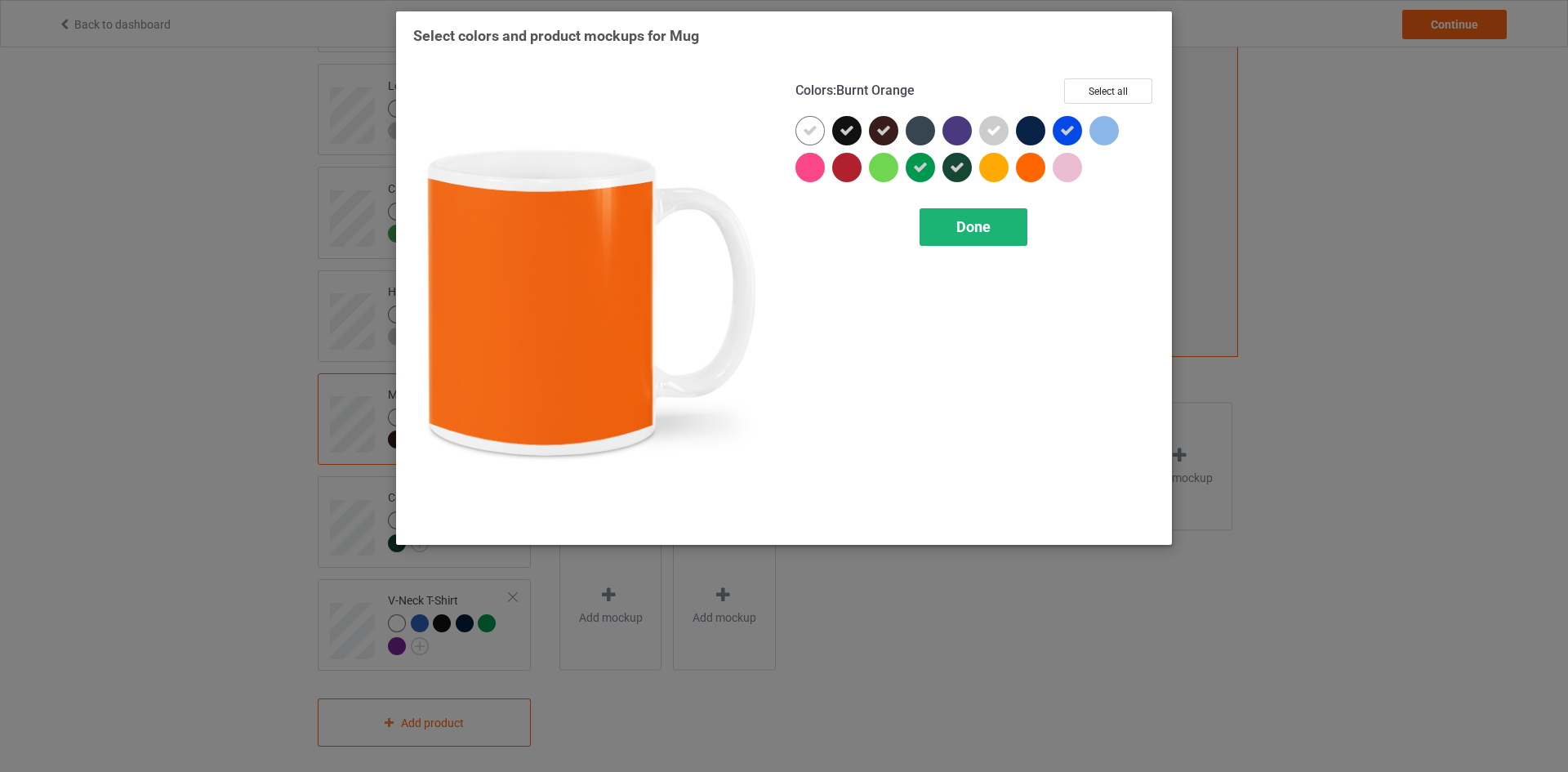
click at [986, 214] on div "Done" at bounding box center [973, 227] width 108 height 38
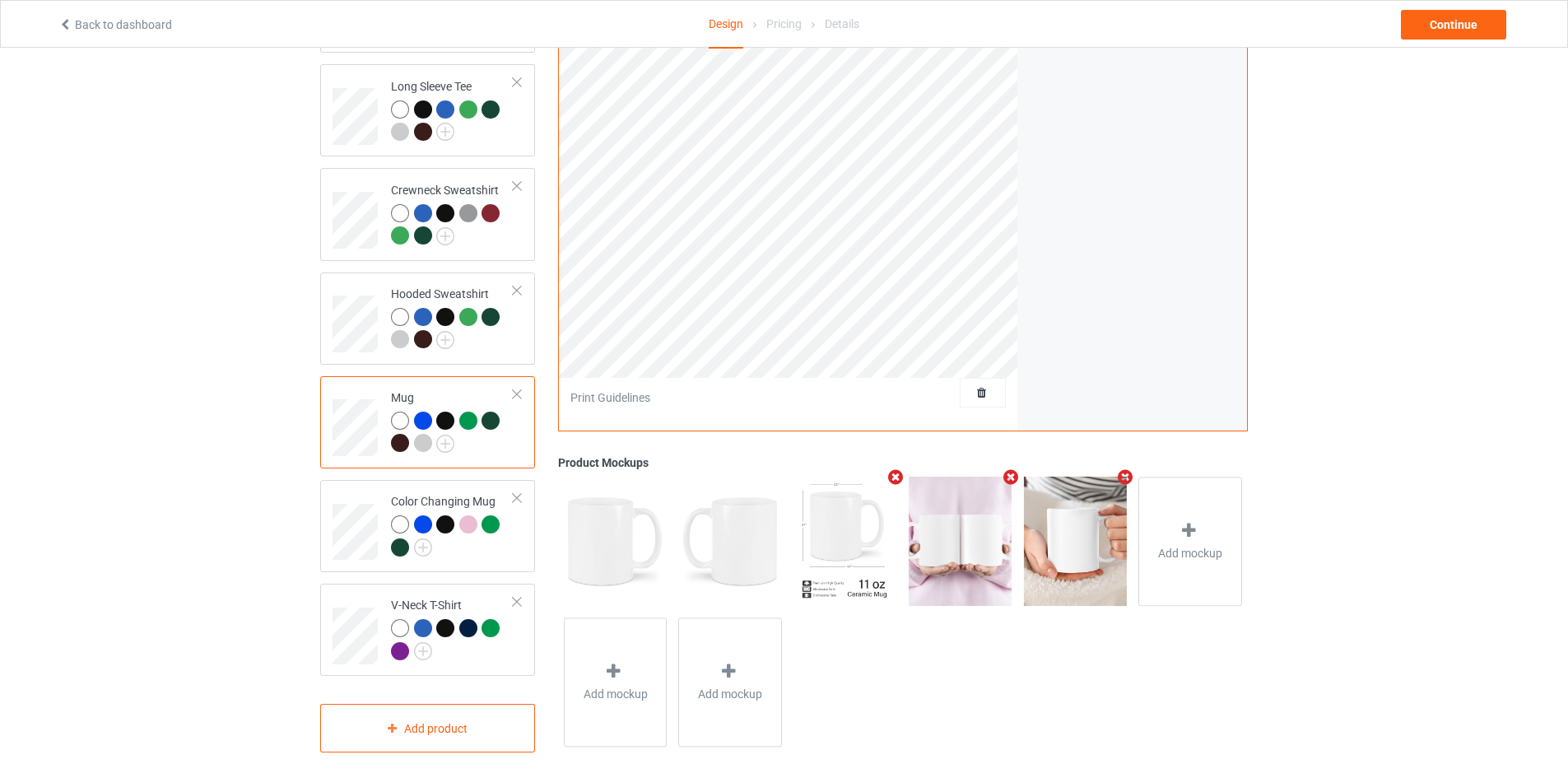
click at [469, 422] on div at bounding box center [452, 434] width 123 height 45
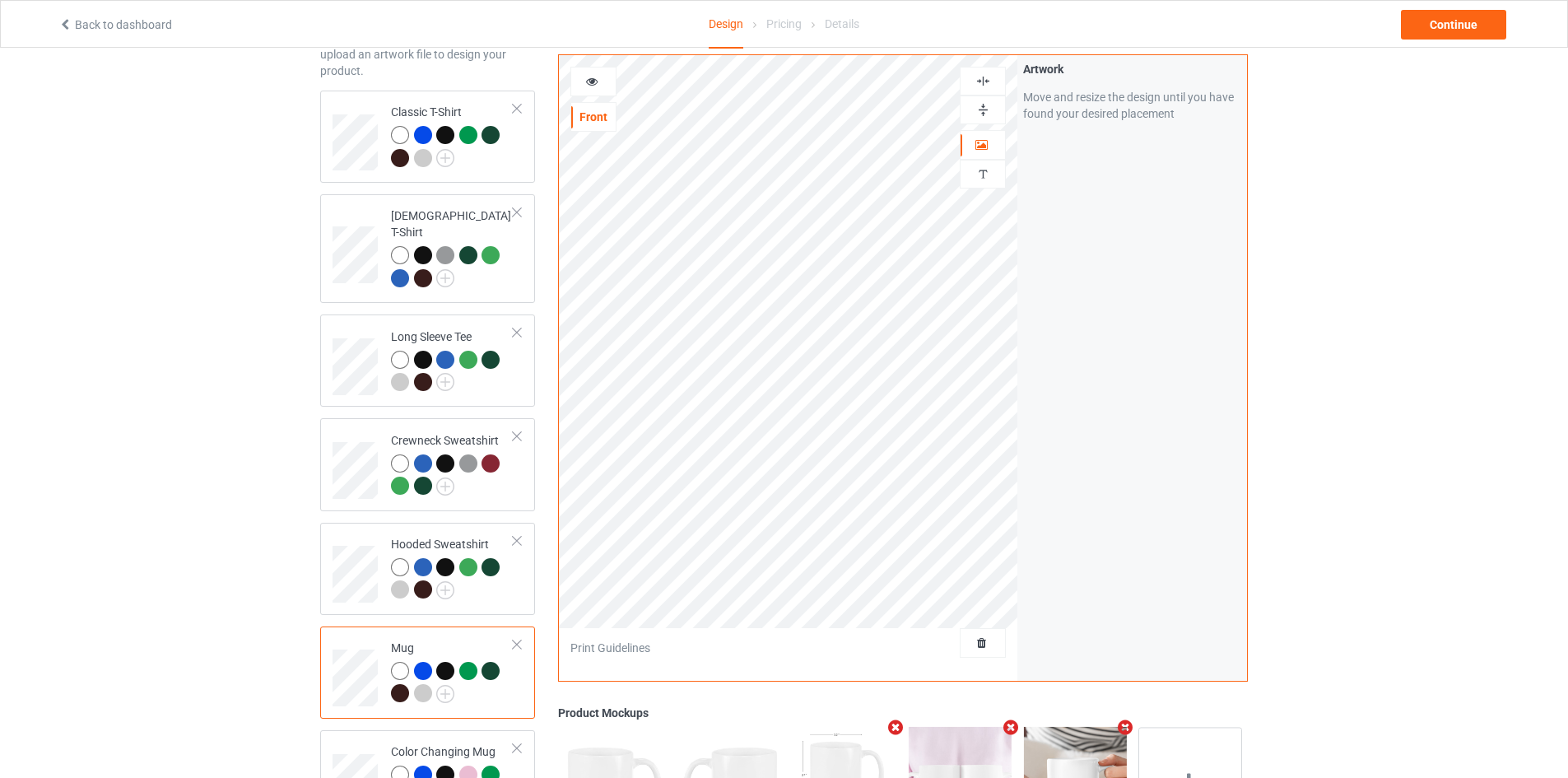
scroll to position [20, 0]
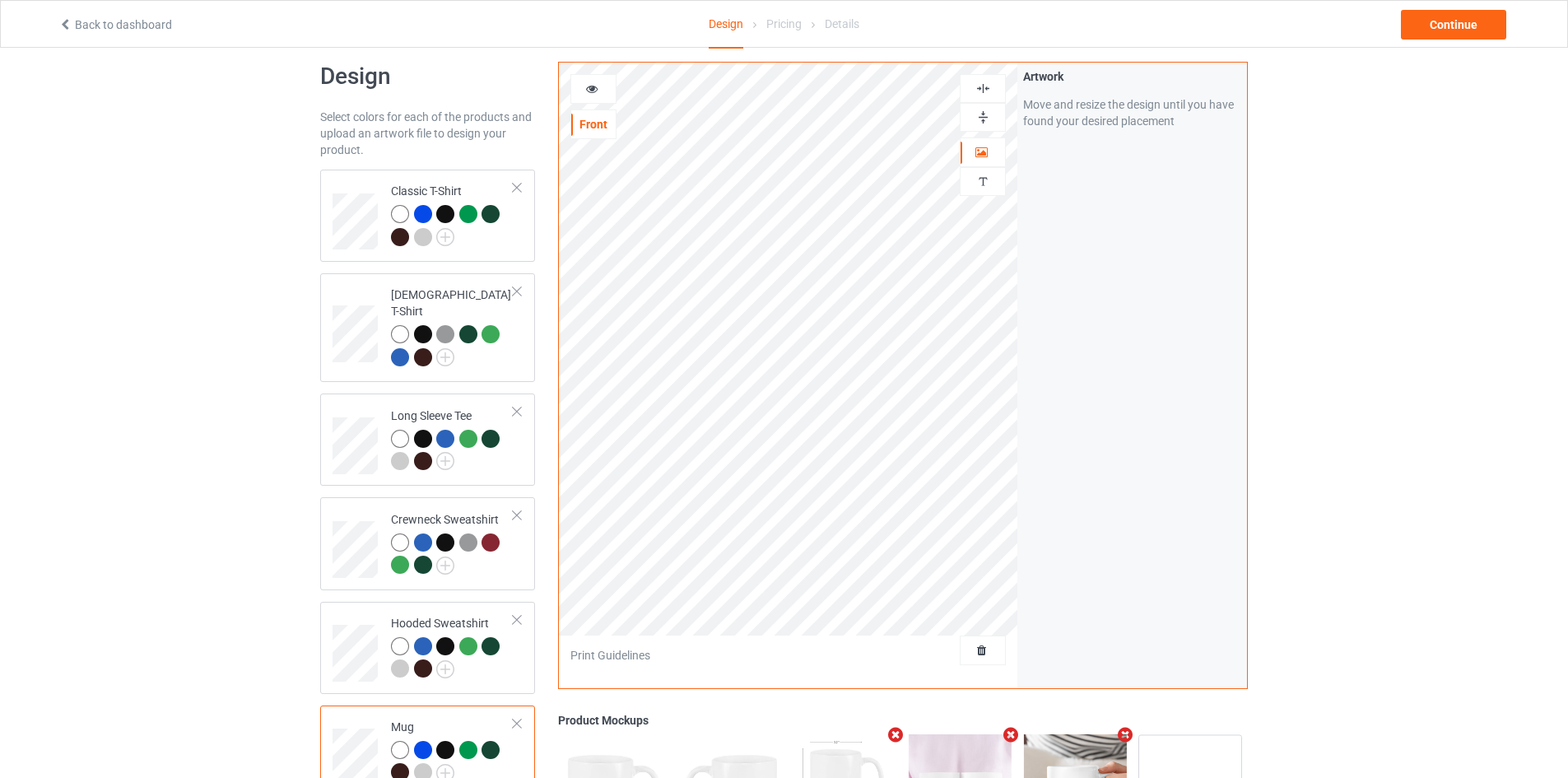
click at [982, 109] on img at bounding box center [983, 117] width 16 height 16
click at [597, 95] on div at bounding box center [594, 89] width 44 height 17
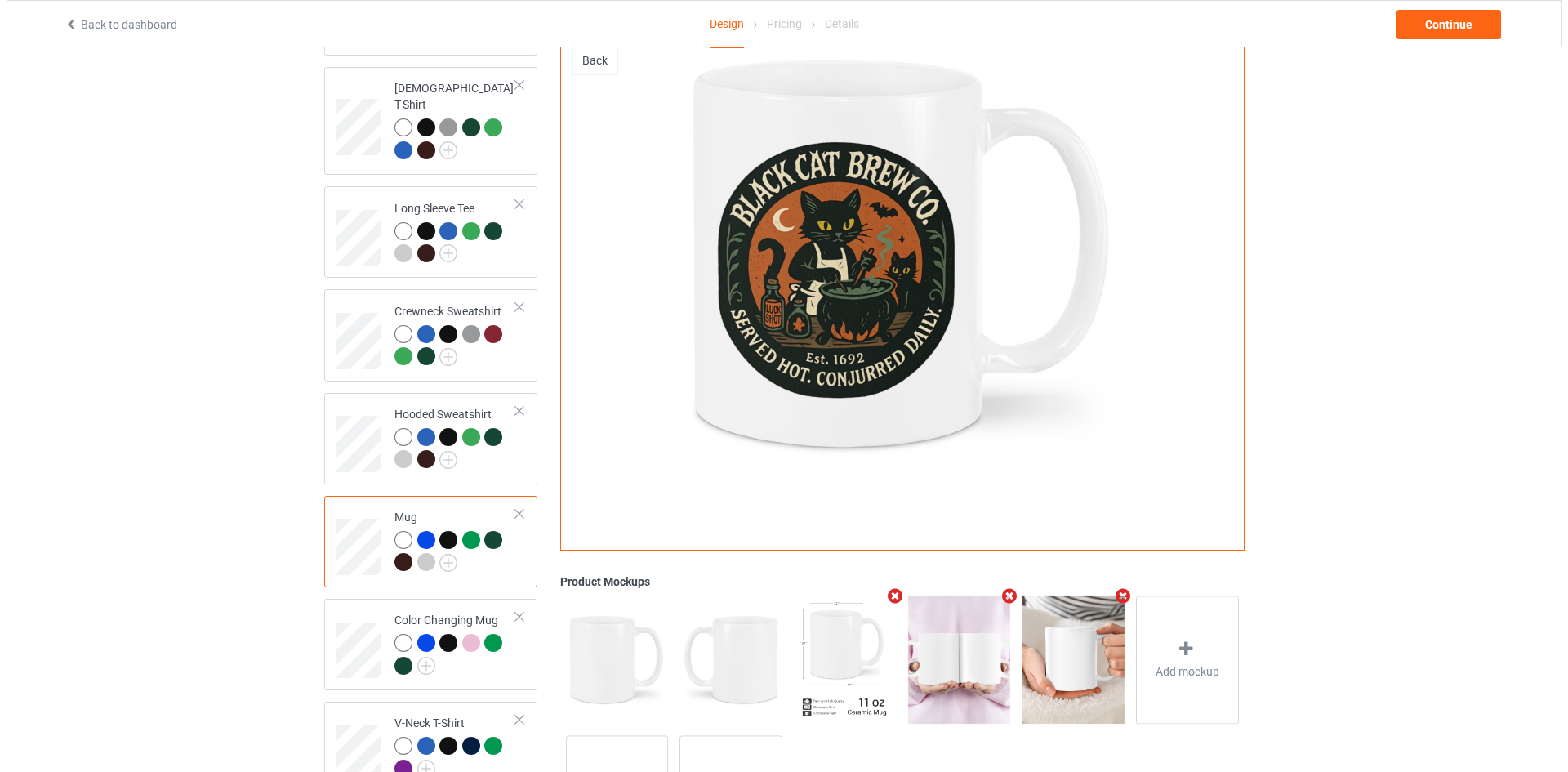
scroll to position [347, 0]
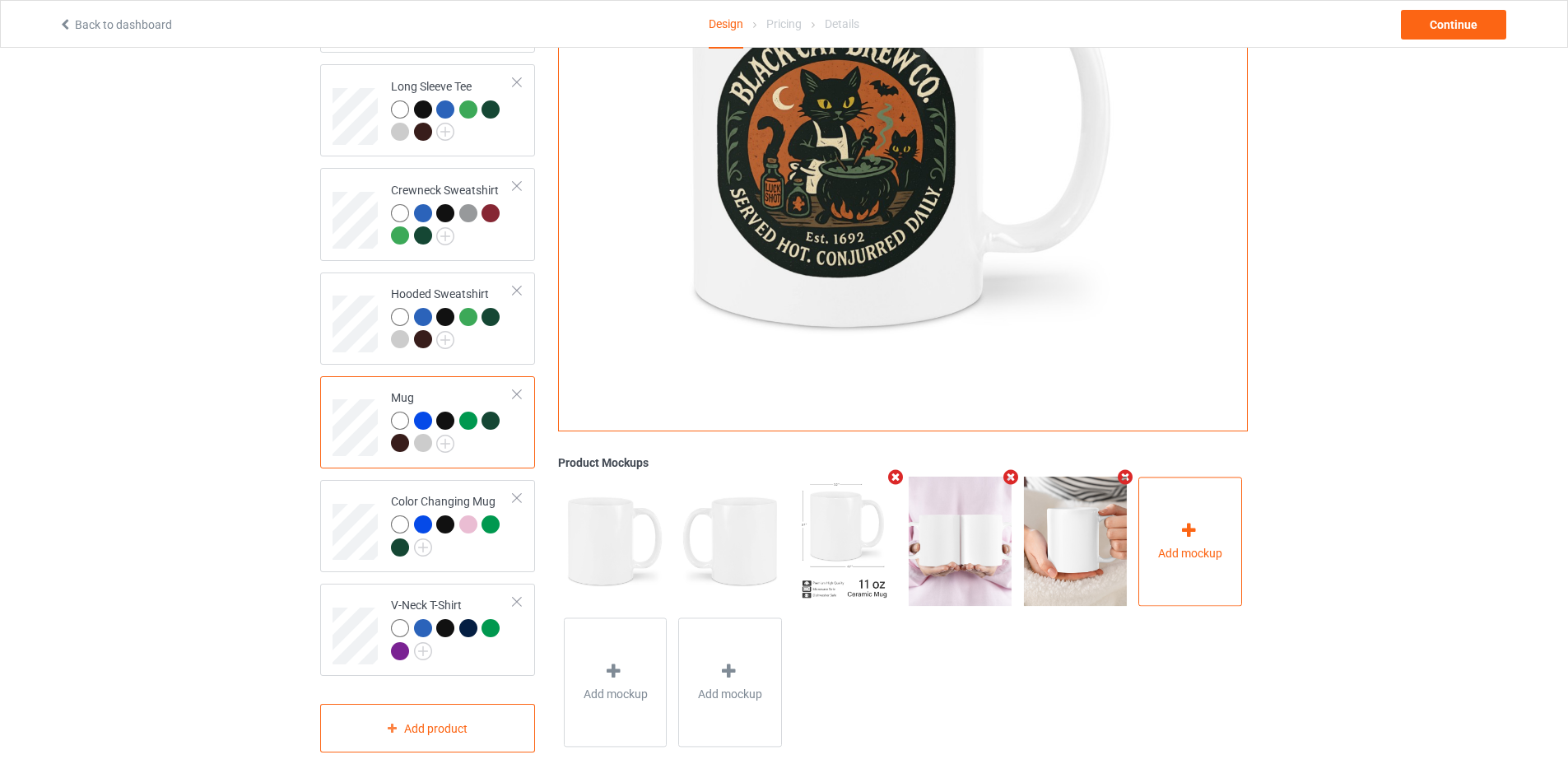
click at [1168, 545] on span "Add mockup" at bounding box center [1190, 553] width 64 height 17
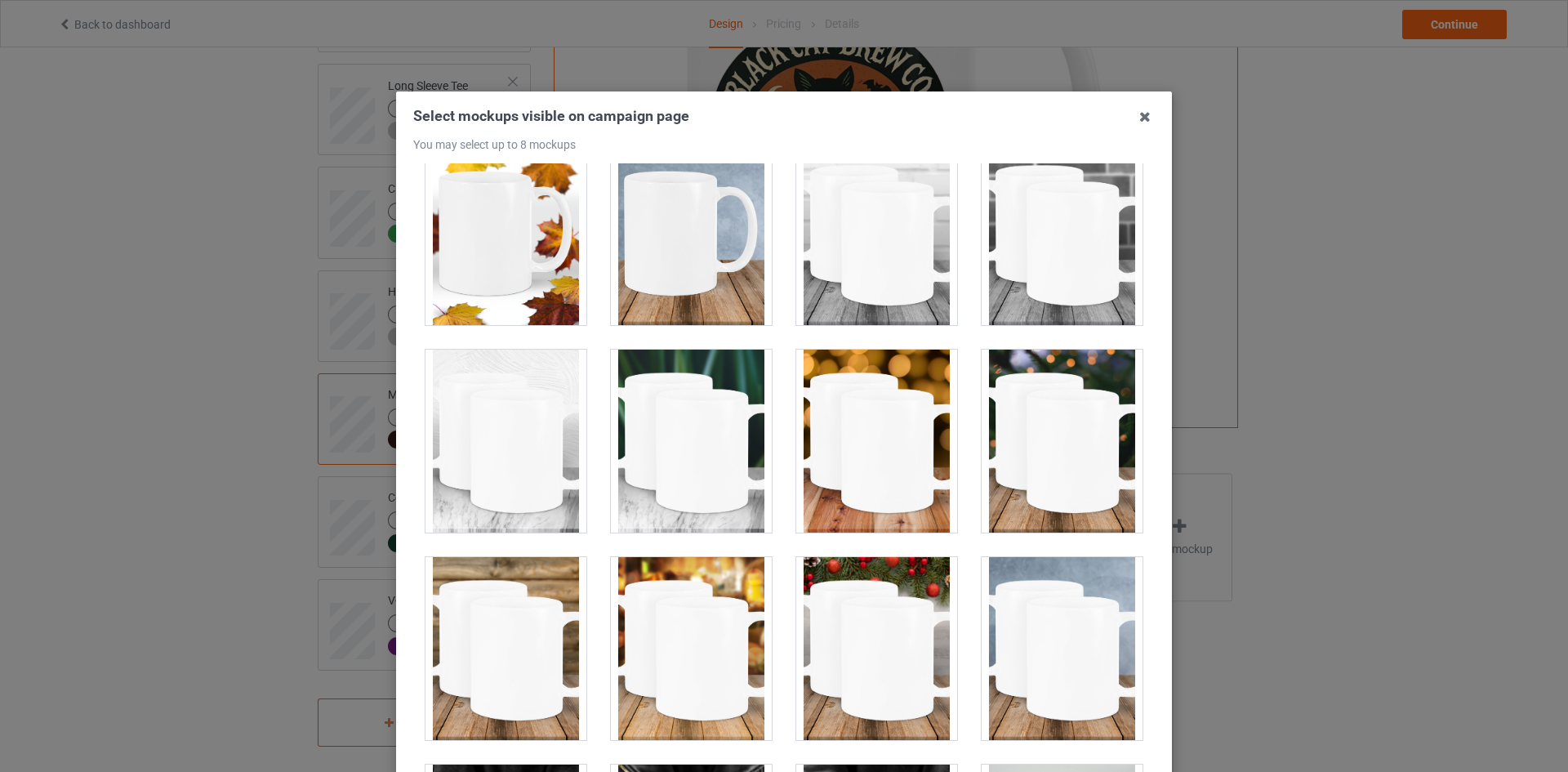
click at [523, 227] on div at bounding box center [505, 233] width 161 height 183
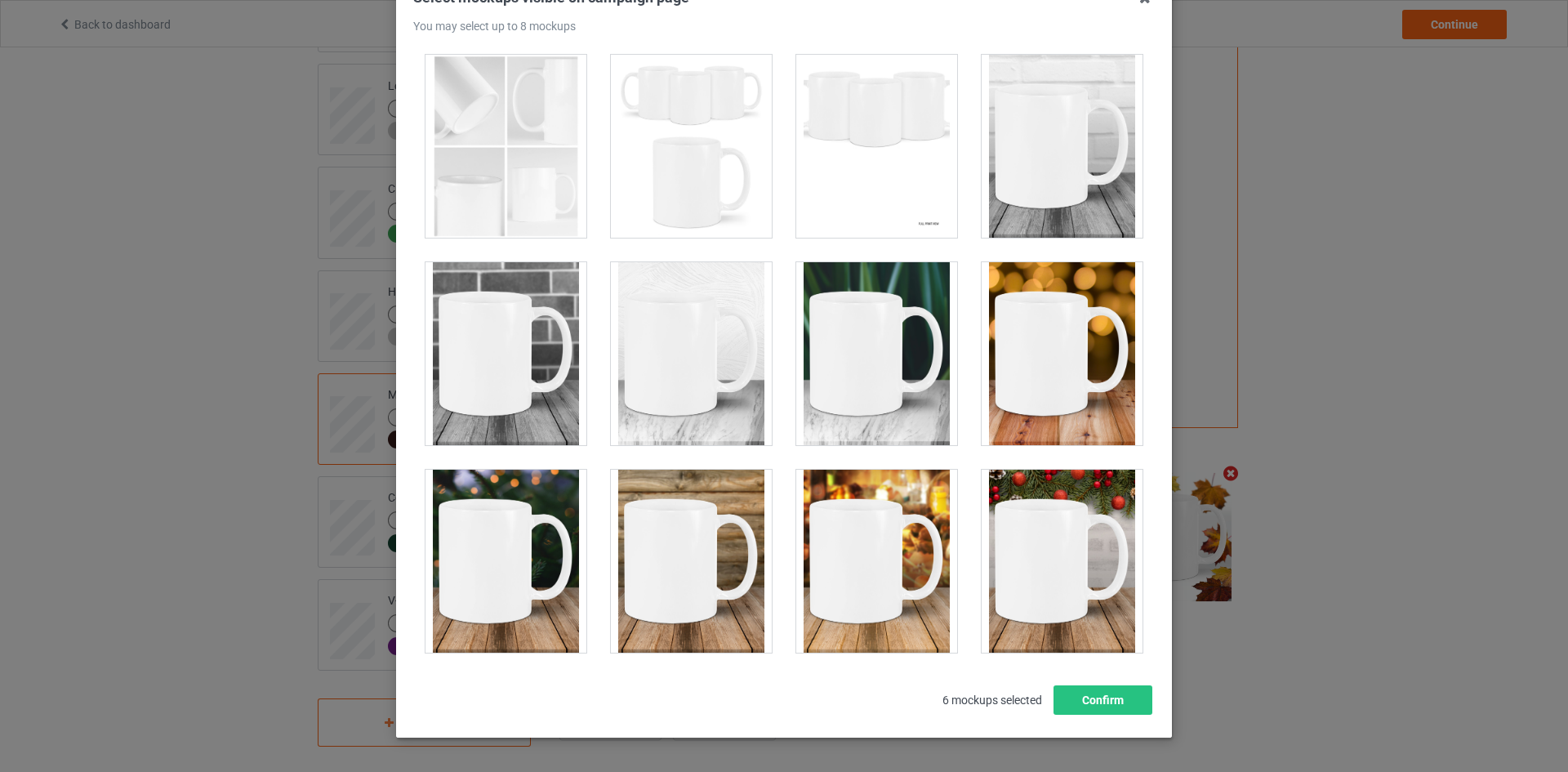
scroll to position [176, 0]
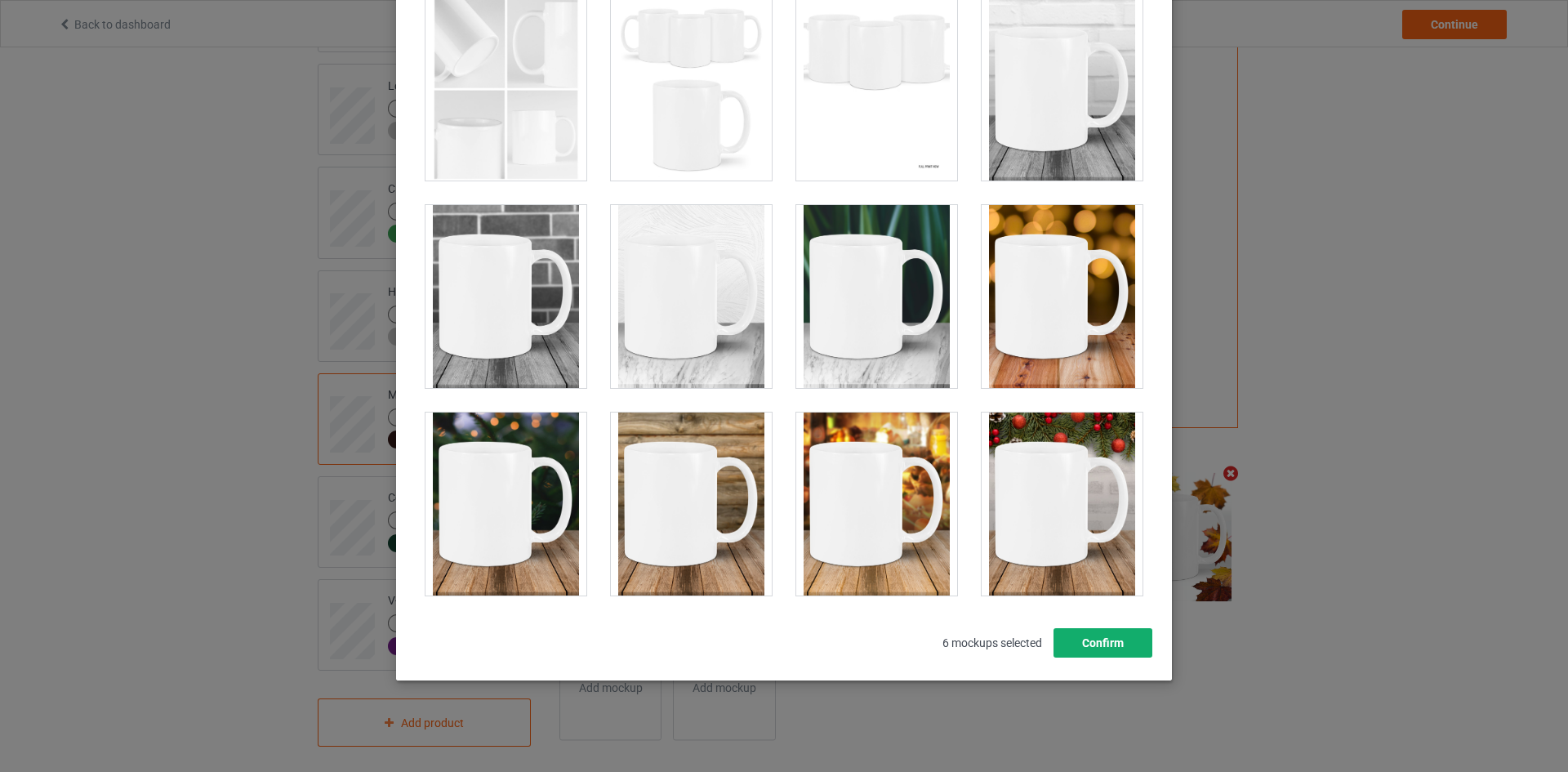
click at [1097, 632] on button "Confirm" at bounding box center [1102, 642] width 99 height 29
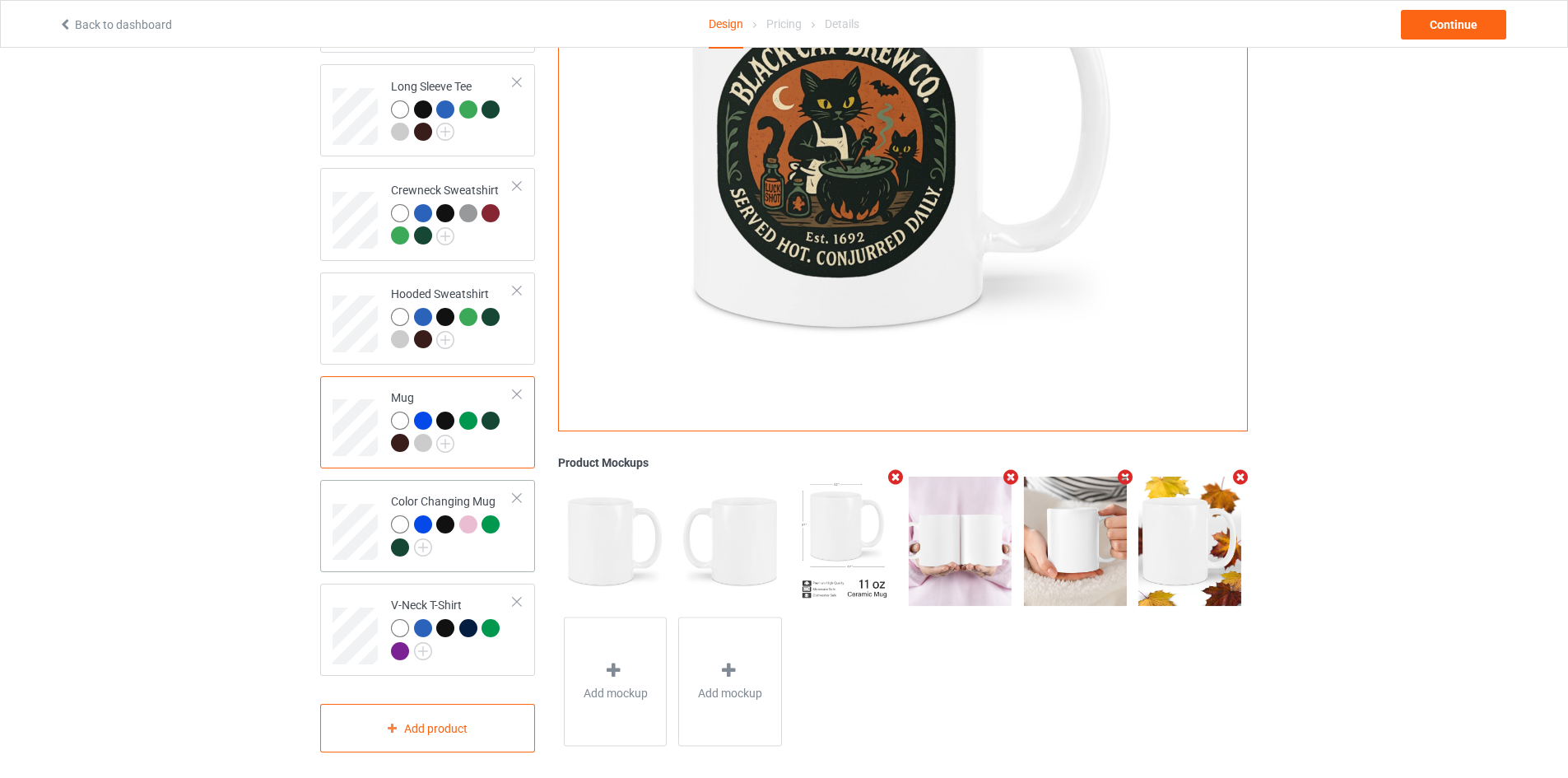
click at [495, 557] on div "Color Changing Mug" at bounding box center [428, 526] width 215 height 92
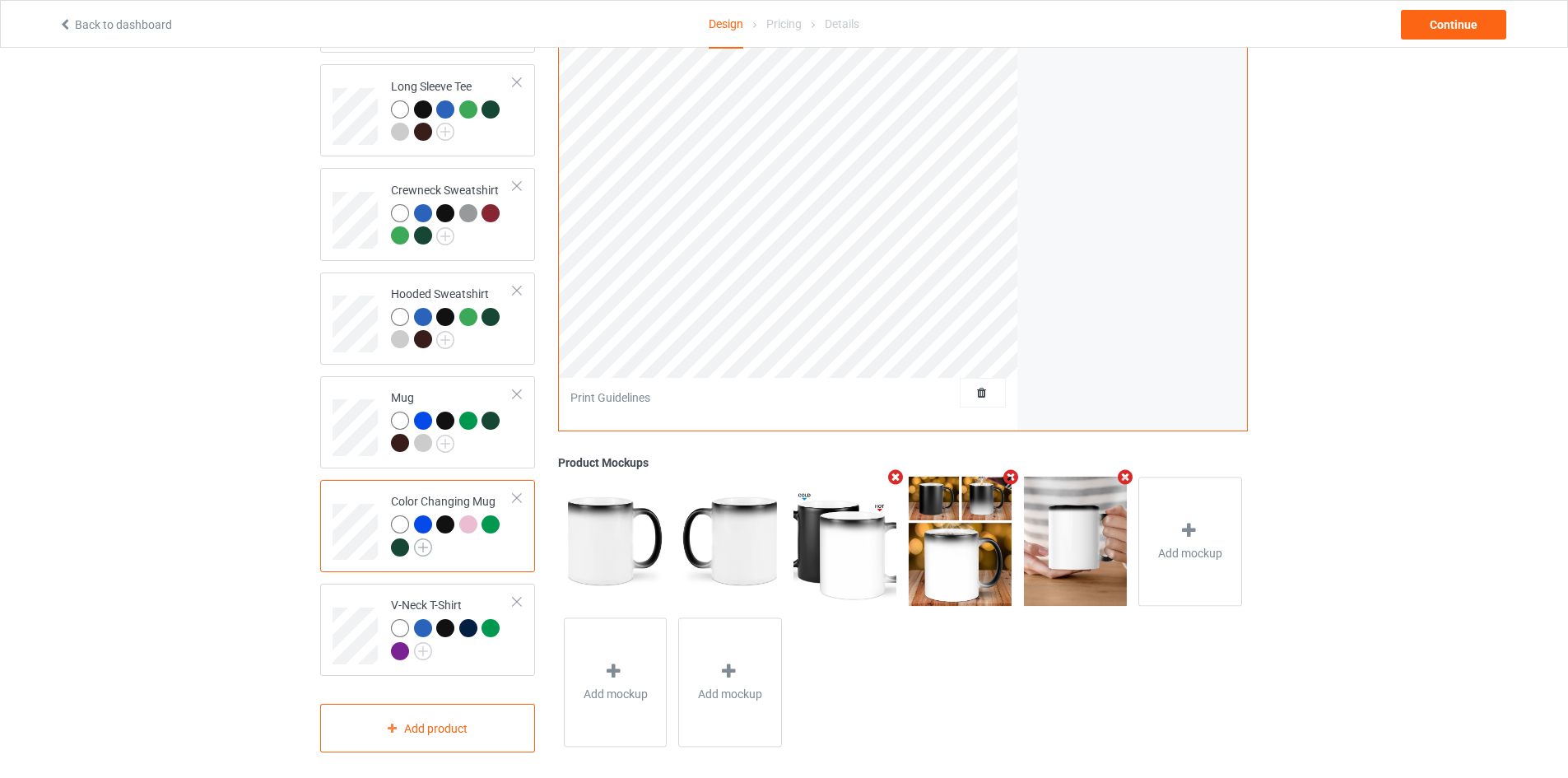
click at [424, 538] on img at bounding box center [423, 547] width 18 height 18
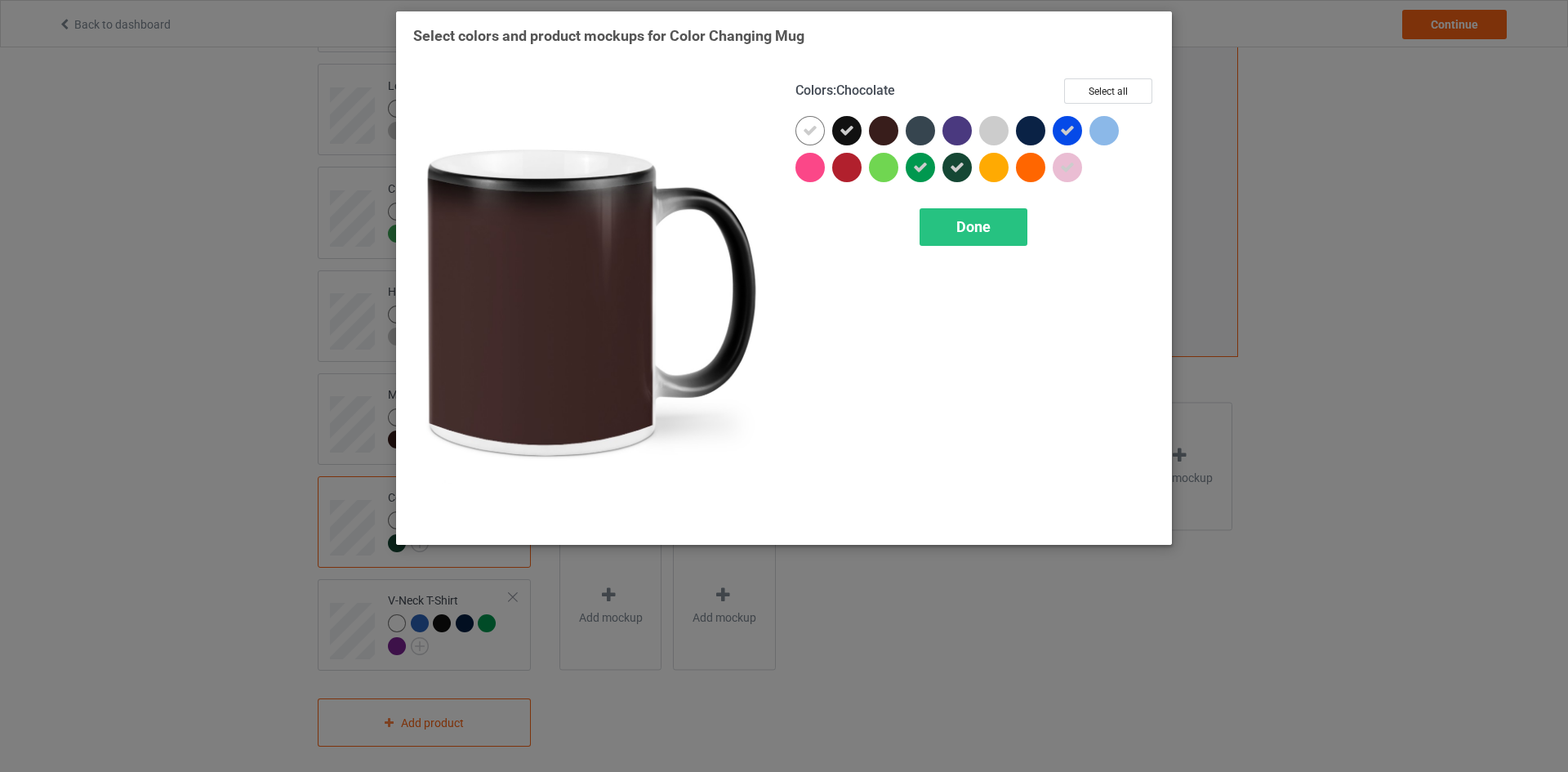
click at [878, 132] on div at bounding box center [883, 130] width 29 height 29
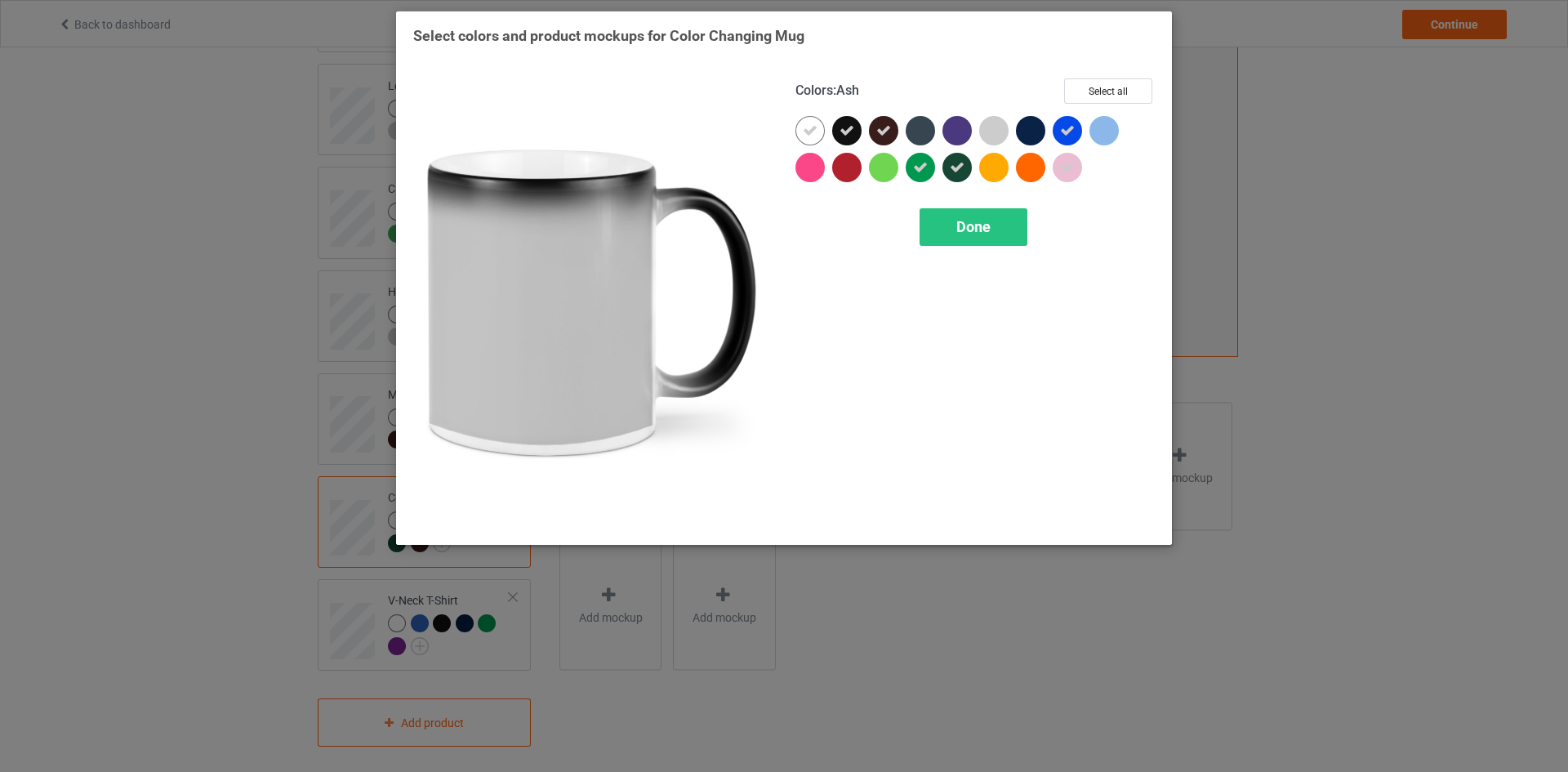
click at [1003, 130] on div at bounding box center [993, 130] width 29 height 29
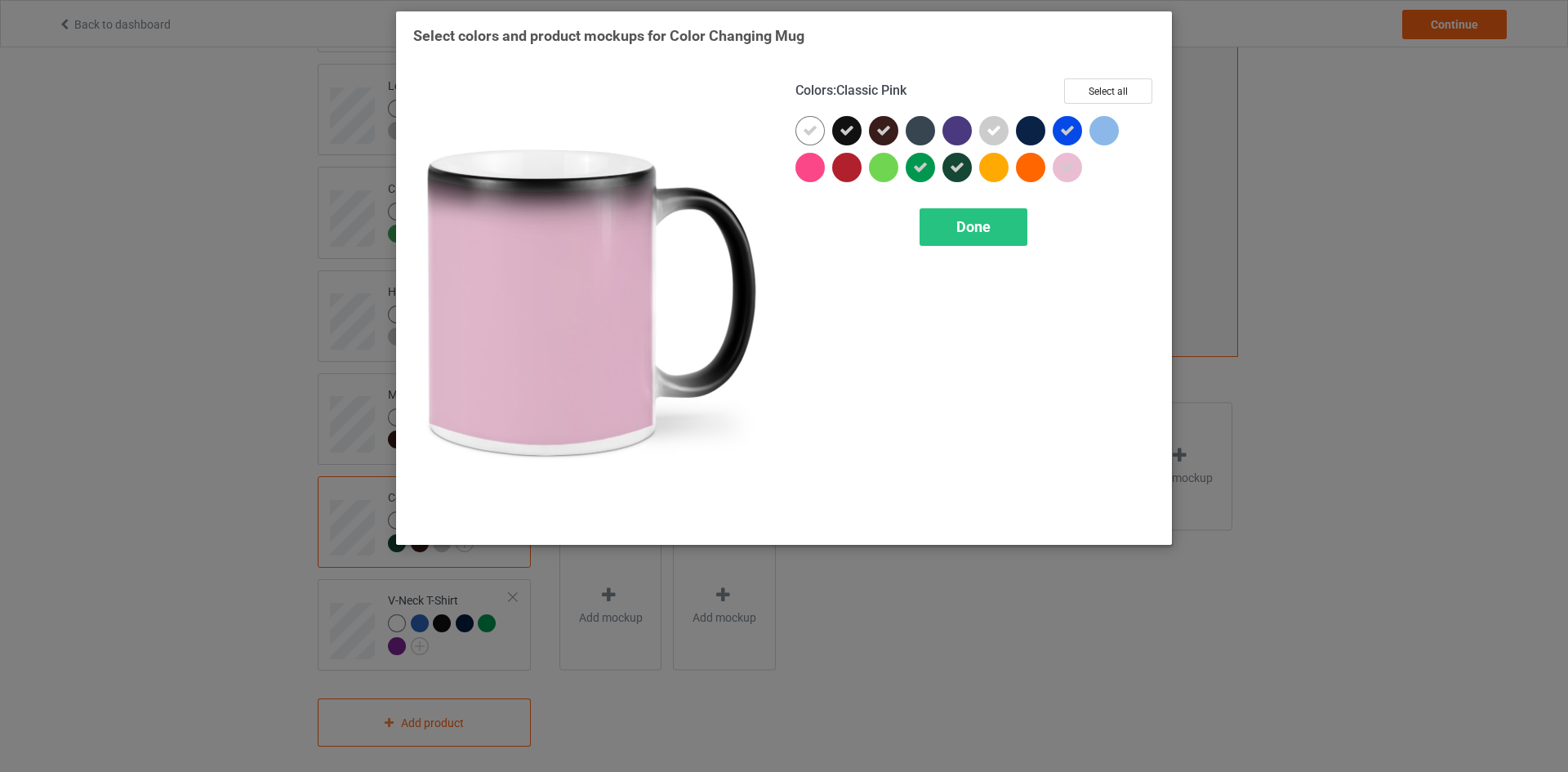
click at [1075, 159] on div at bounding box center [1066, 167] width 29 height 29
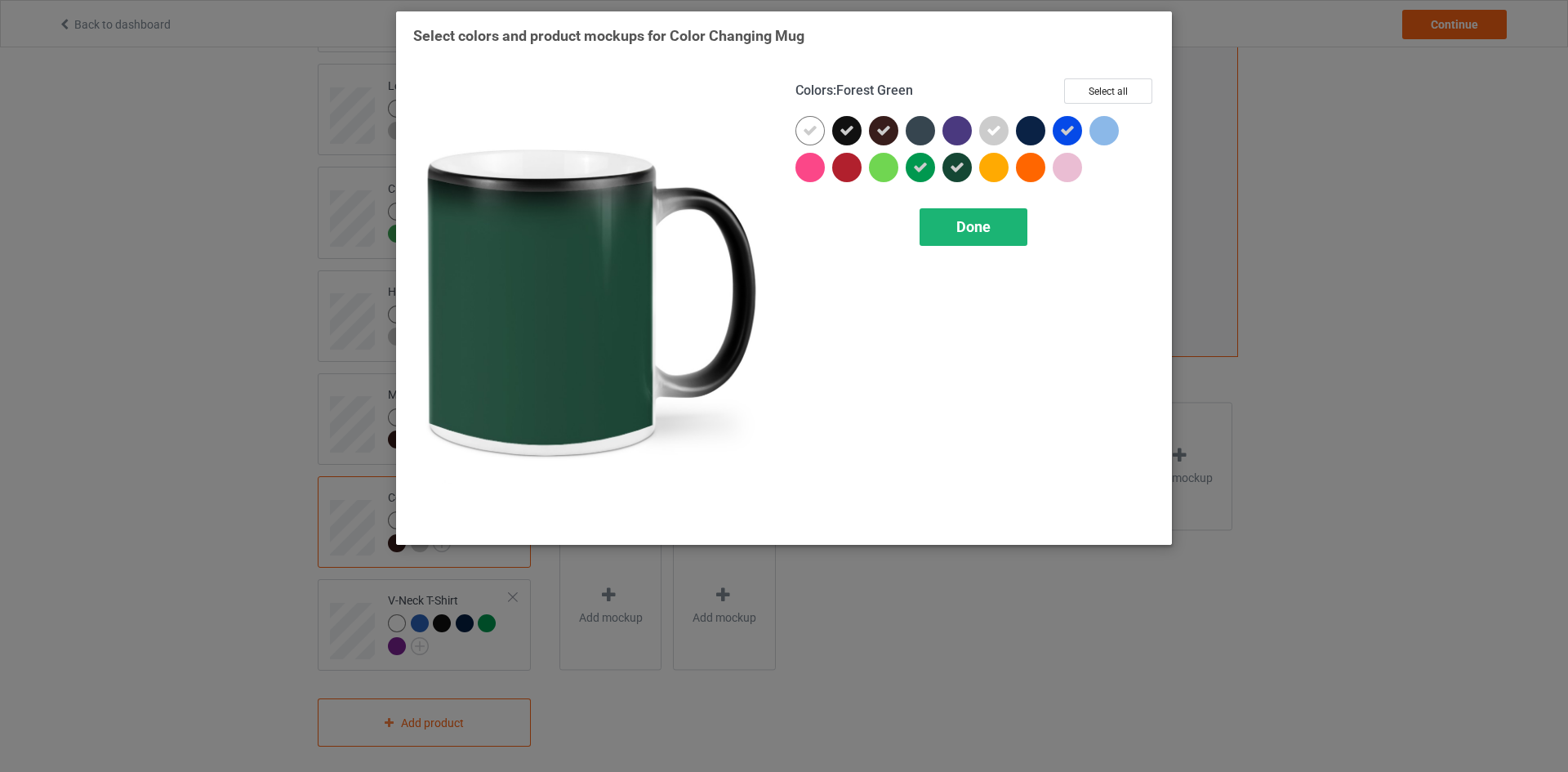
click at [935, 226] on div "Done" at bounding box center [973, 227] width 108 height 38
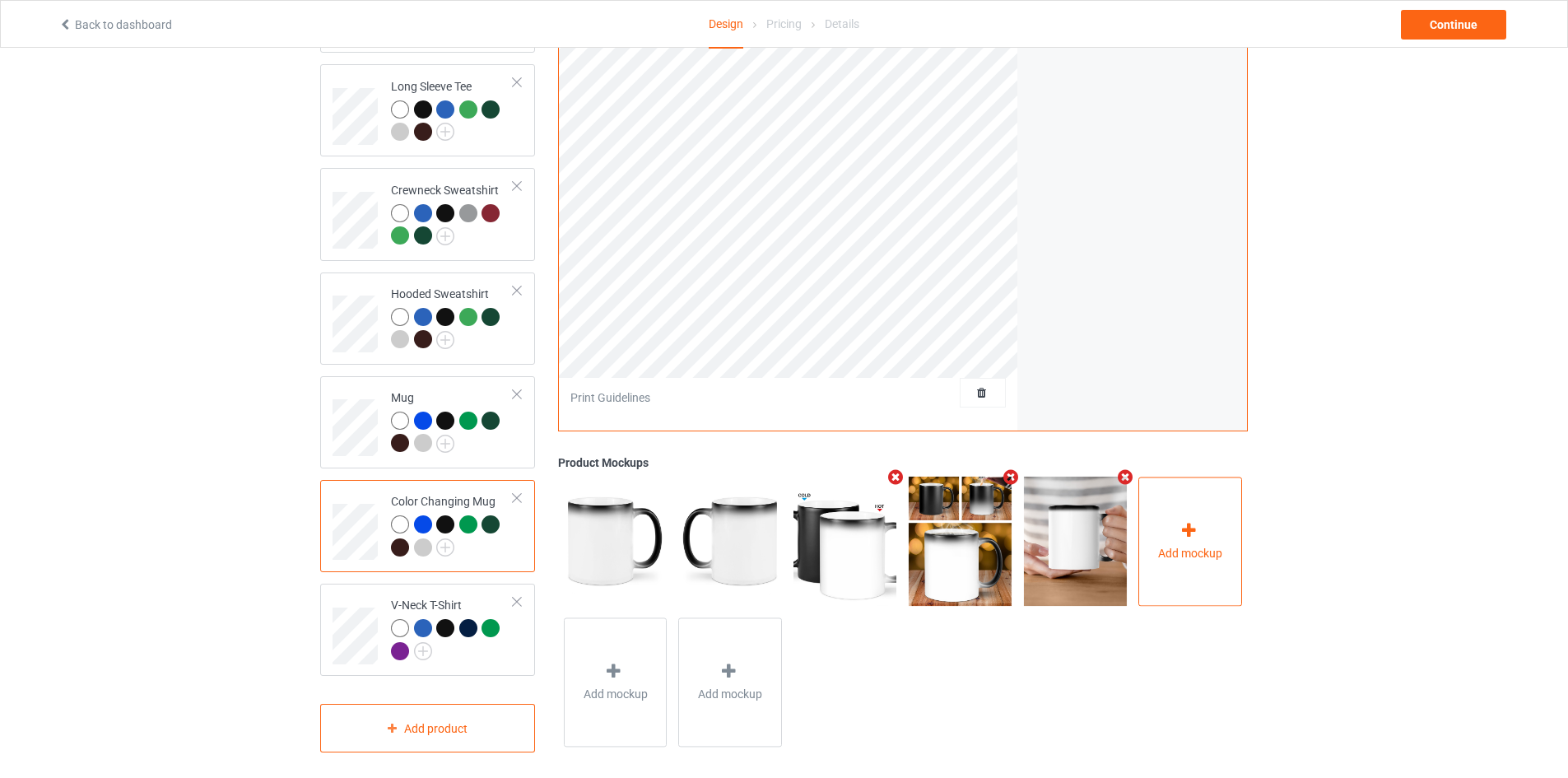
click at [1182, 549] on span "Add mockup" at bounding box center [1190, 553] width 64 height 17
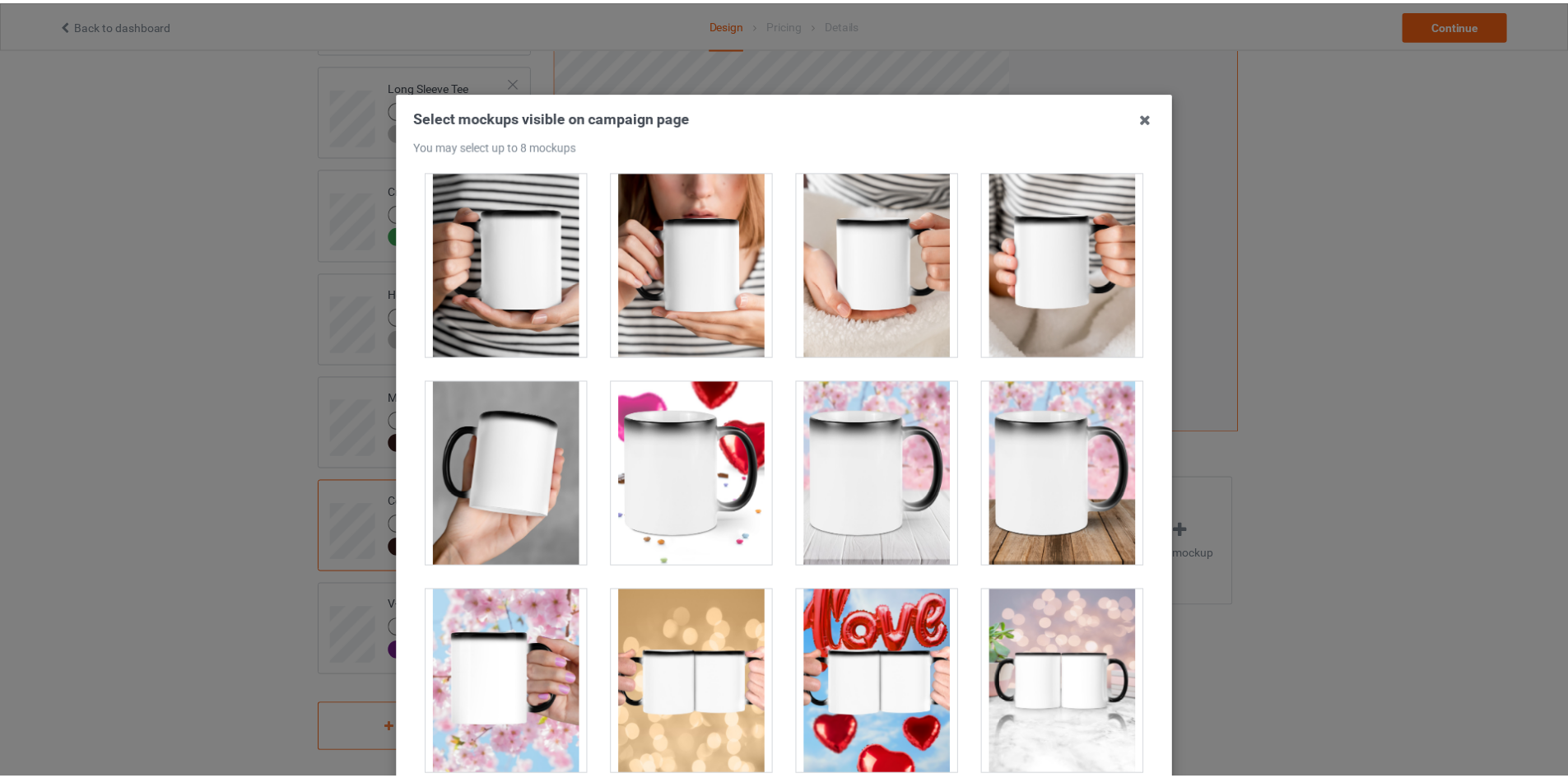
scroll to position [177, 0]
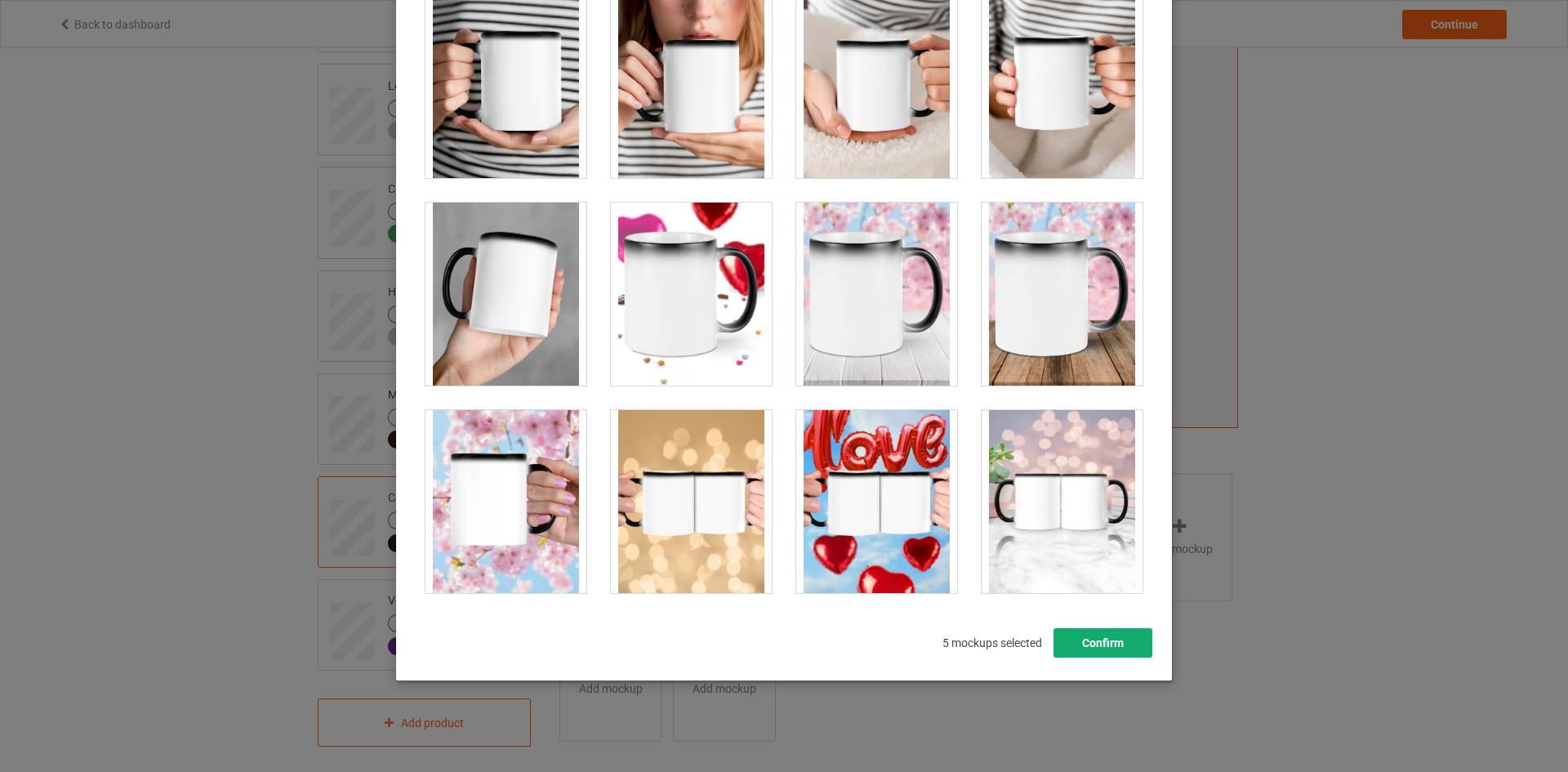
click at [1108, 646] on button "Confirm" at bounding box center [1102, 642] width 99 height 29
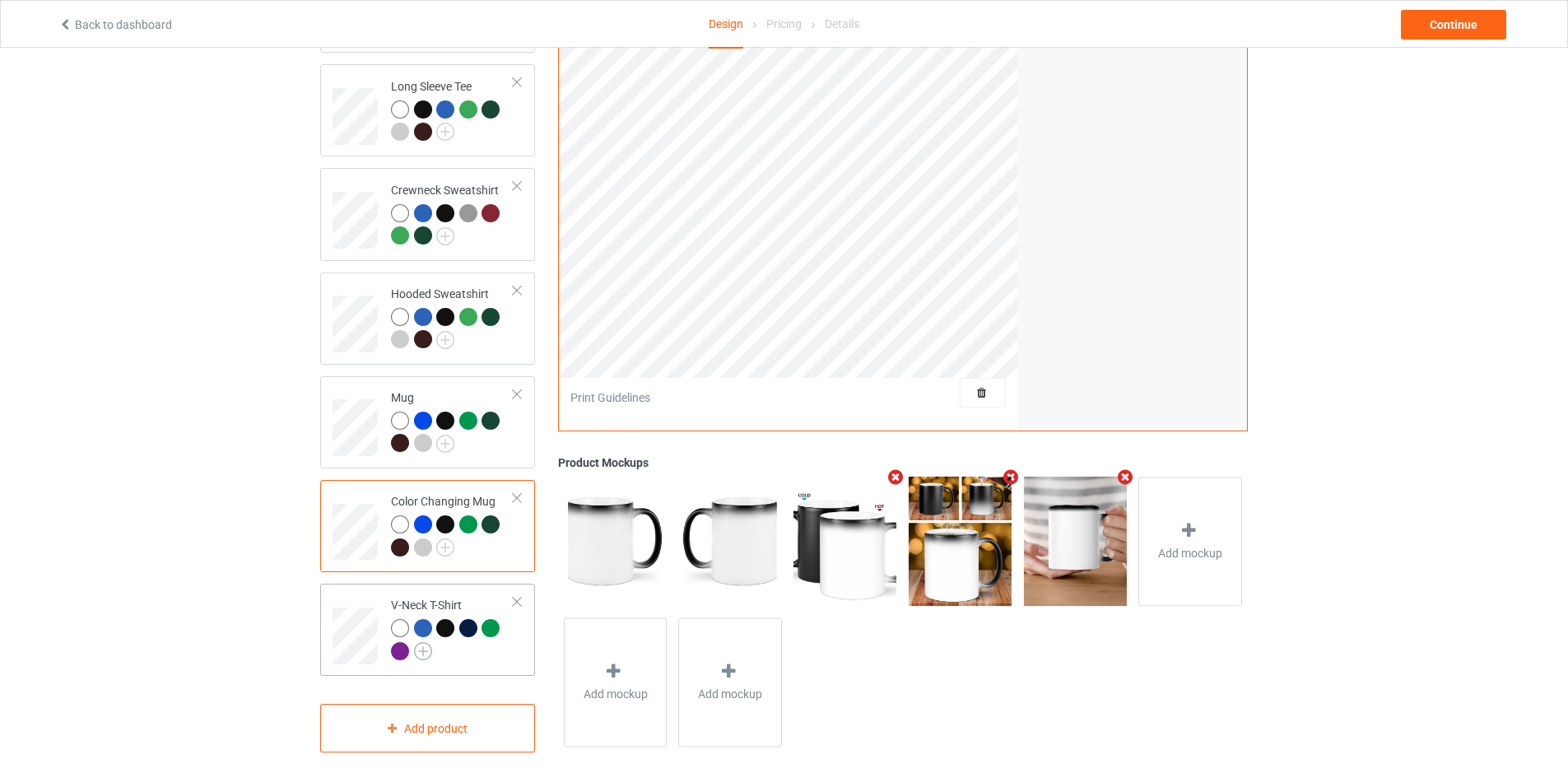
click at [427, 642] on img at bounding box center [423, 651] width 18 height 18
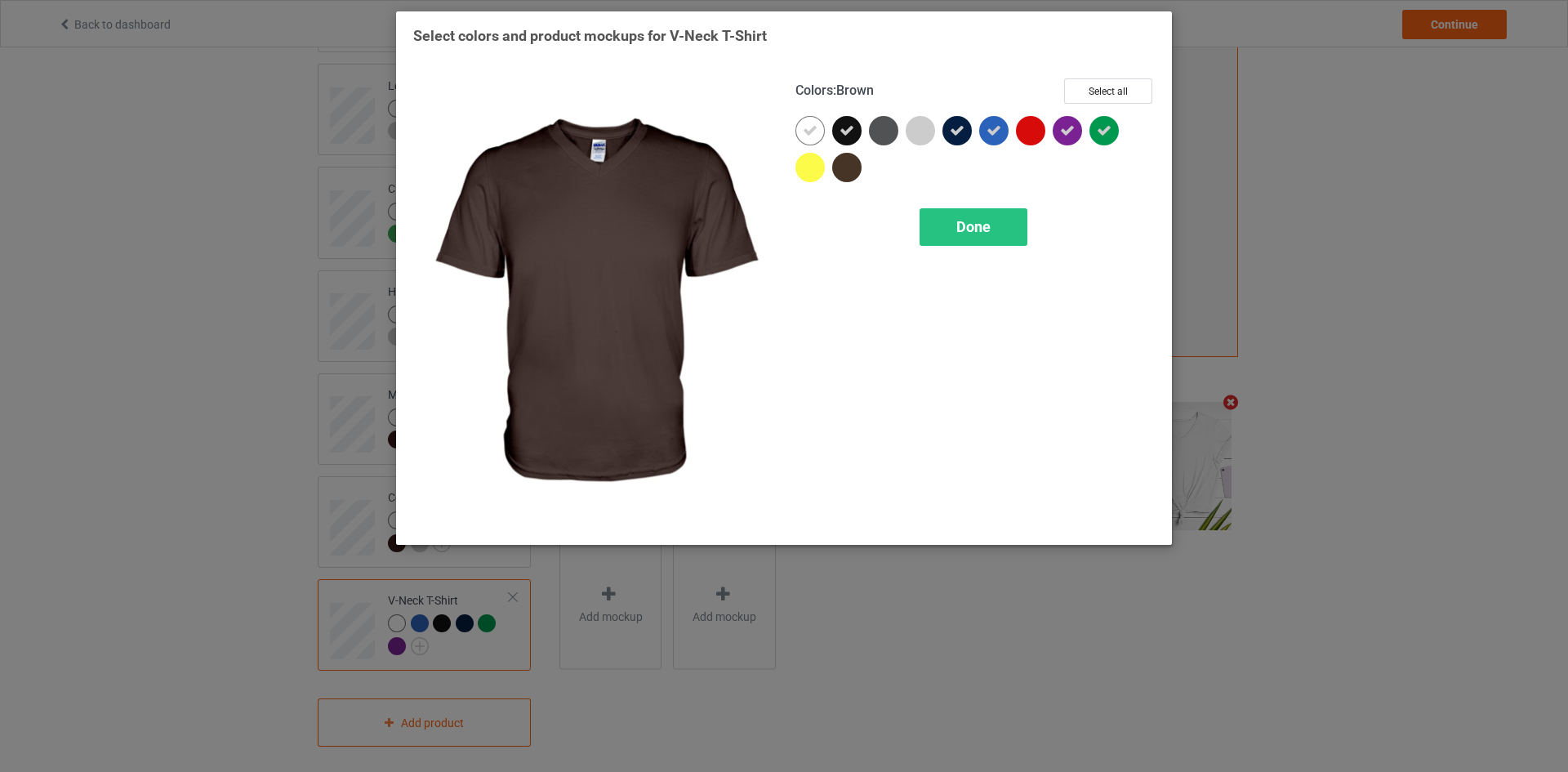
click at [846, 169] on div at bounding box center [846, 167] width 29 height 29
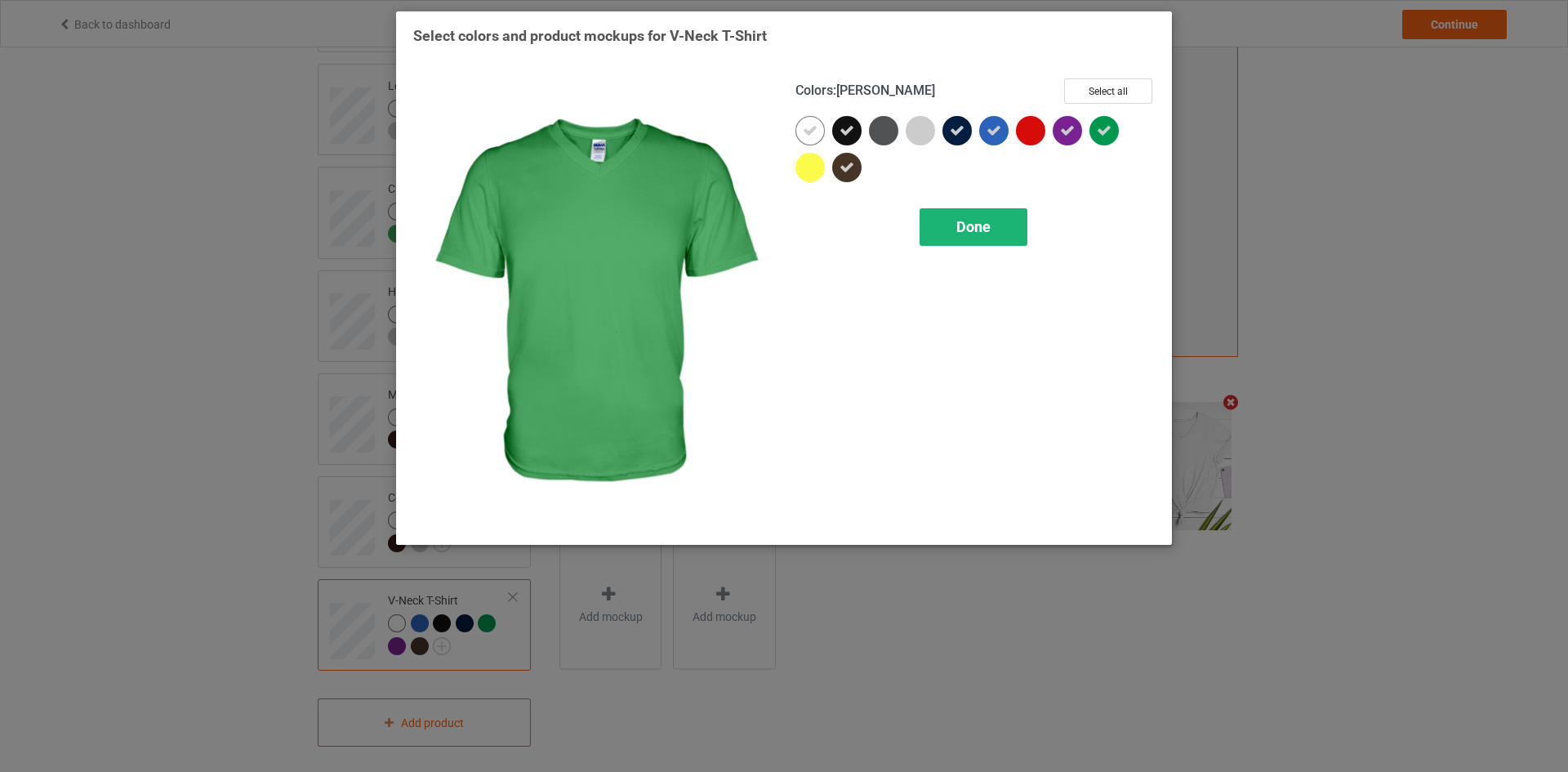
click at [981, 229] on span "Done" at bounding box center [973, 226] width 34 height 17
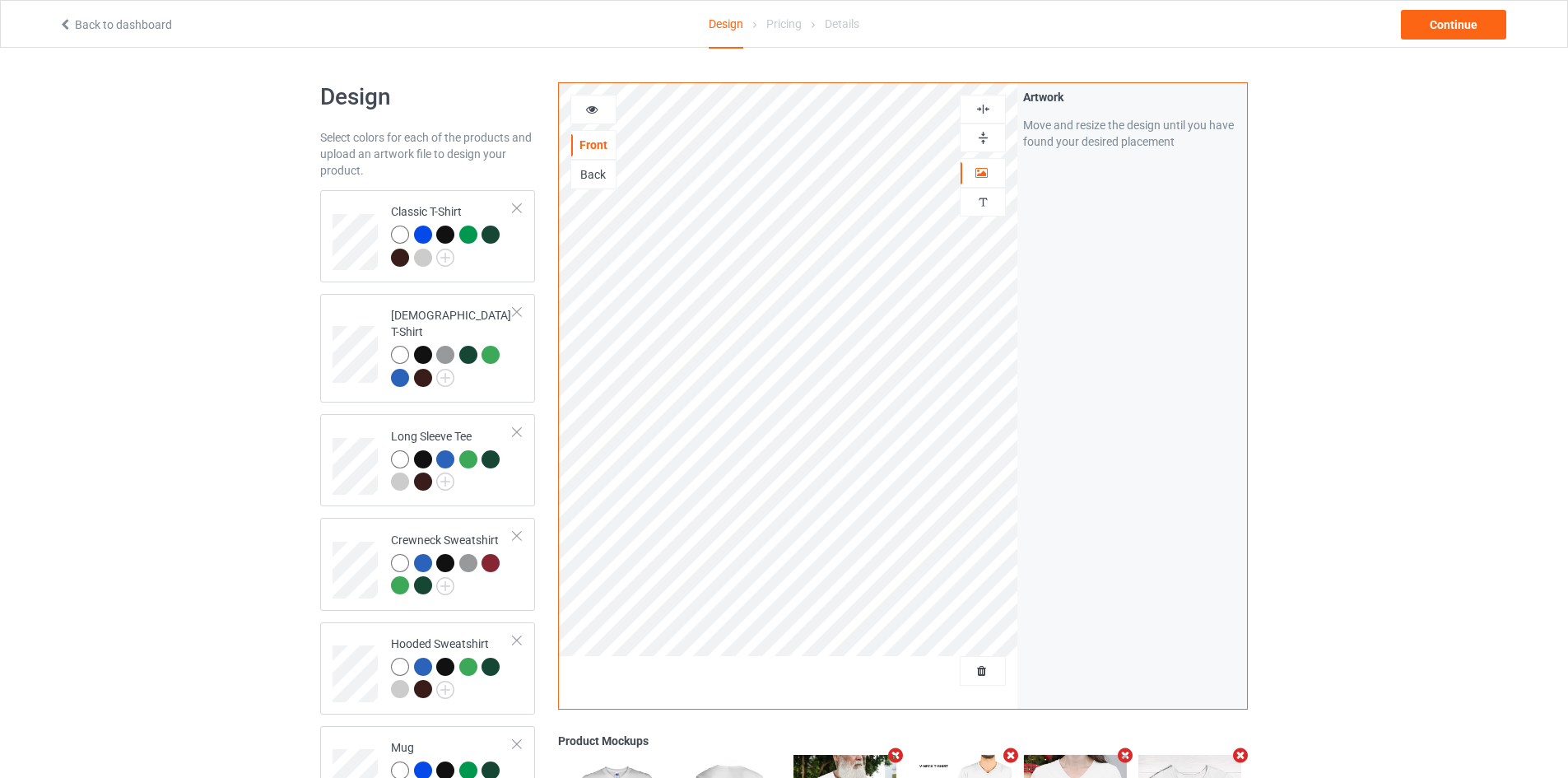
click at [1440, 42] on div "Back to dashboard Design Pricing Details Continue" at bounding box center [784, 24] width 1474 height 46
click at [1440, 38] on div "Continue" at bounding box center [1453, 24] width 106 height 29
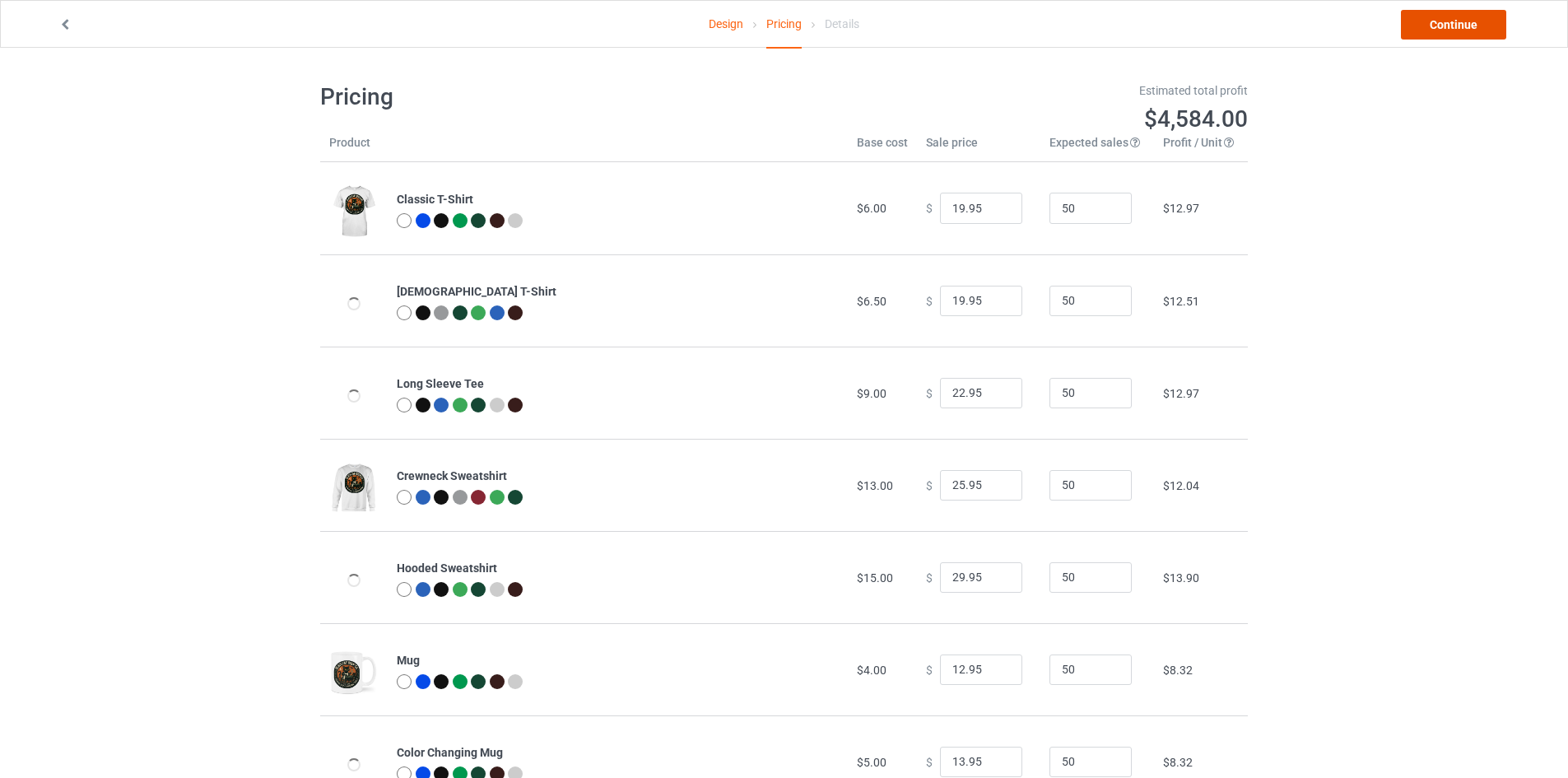
click at [1439, 38] on link "Continue" at bounding box center [1453, 24] width 106 height 29
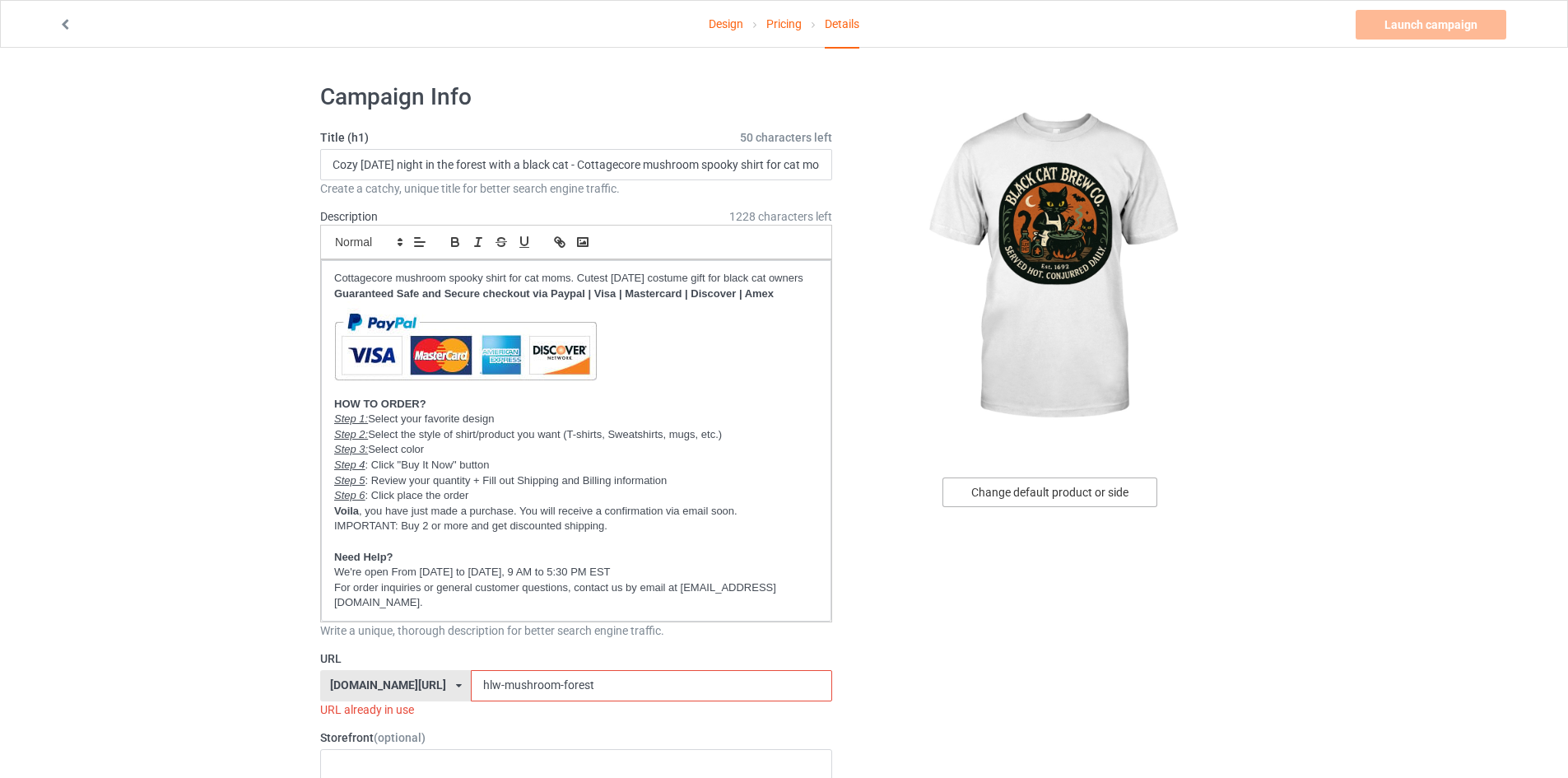
click at [1021, 486] on div "Change default product or side" at bounding box center [1050, 492] width 215 height 29
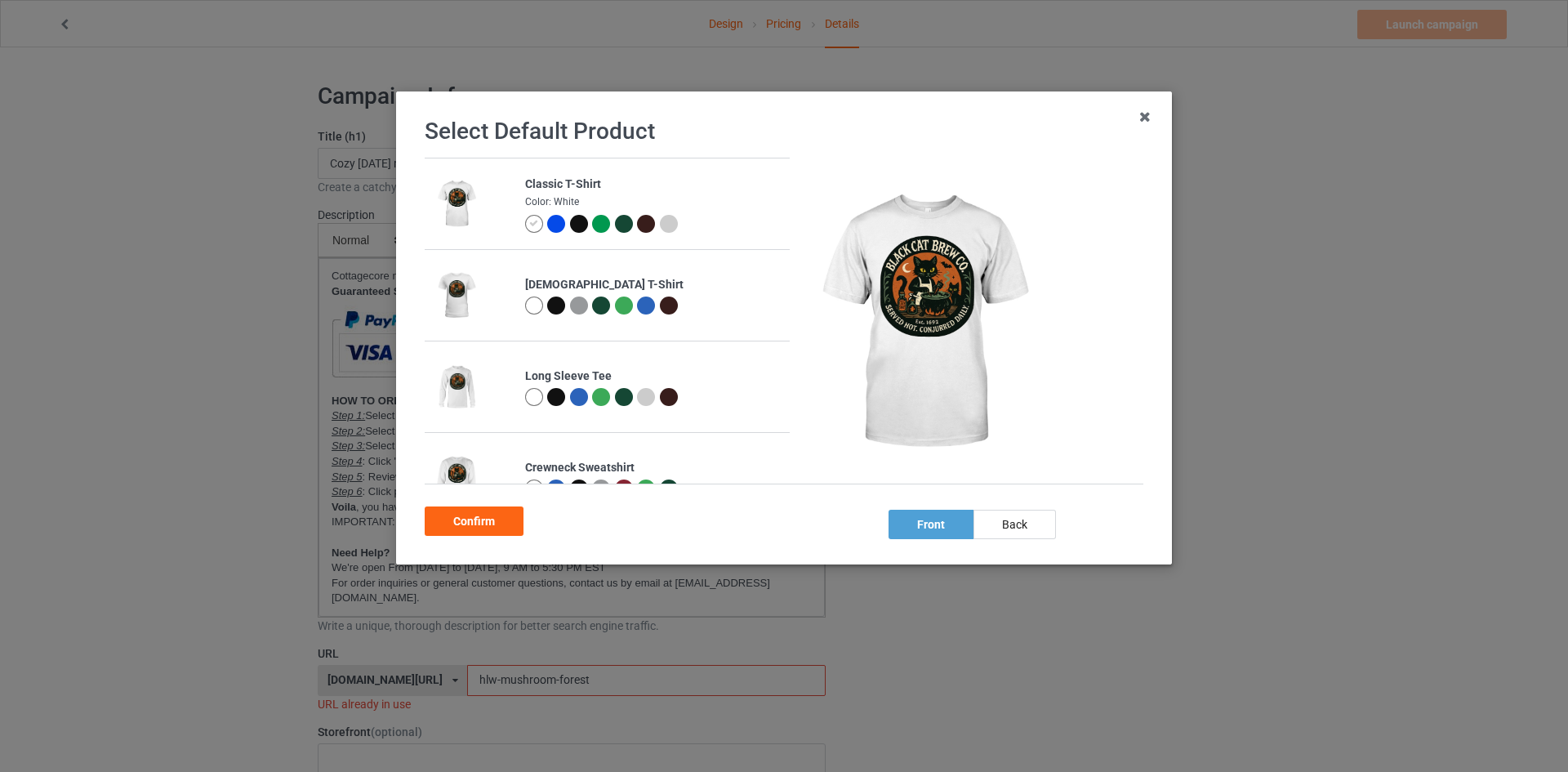
click at [666, 224] on div at bounding box center [668, 223] width 18 height 18
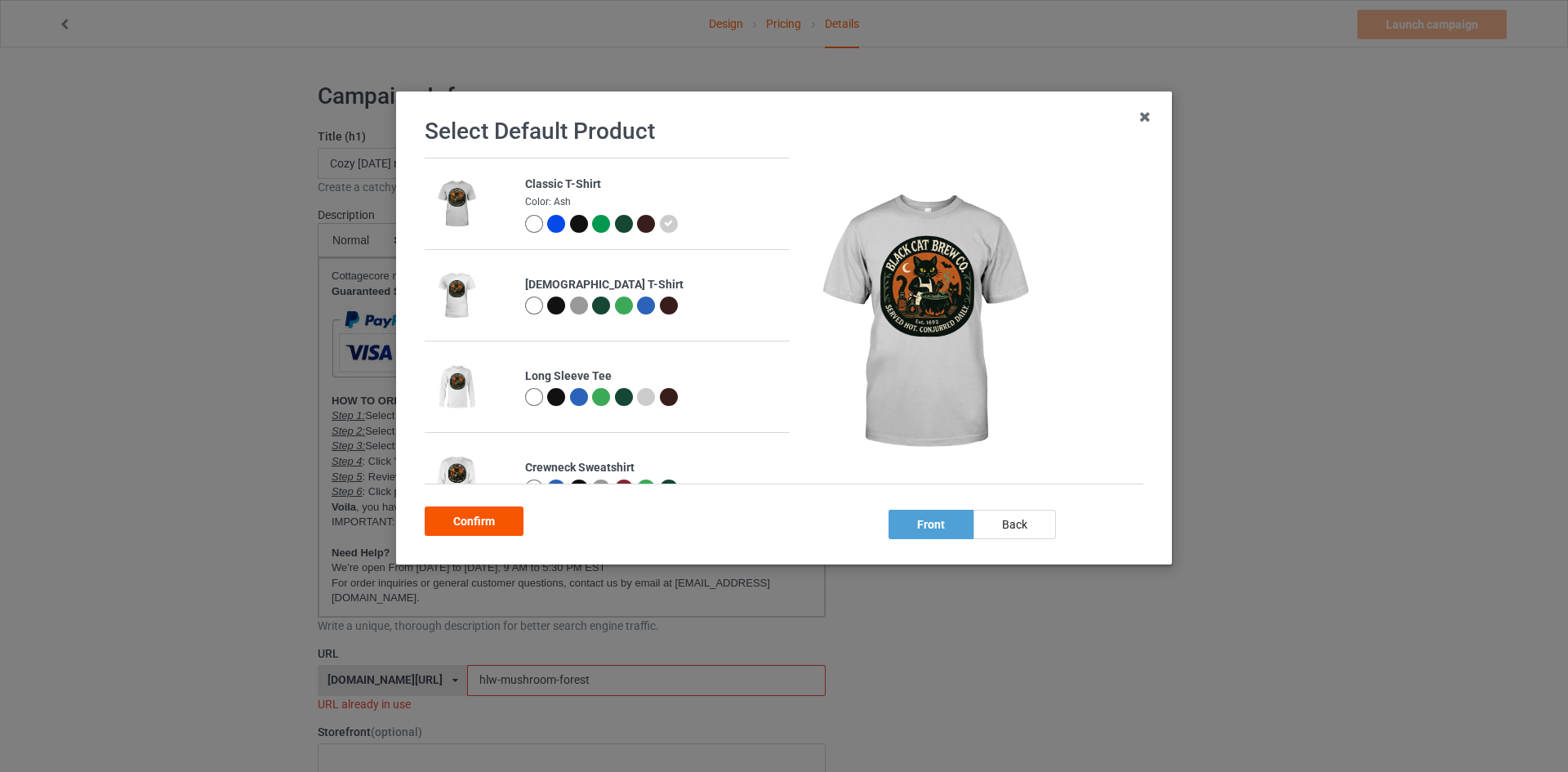
click at [491, 523] on div "Confirm" at bounding box center [474, 521] width 99 height 29
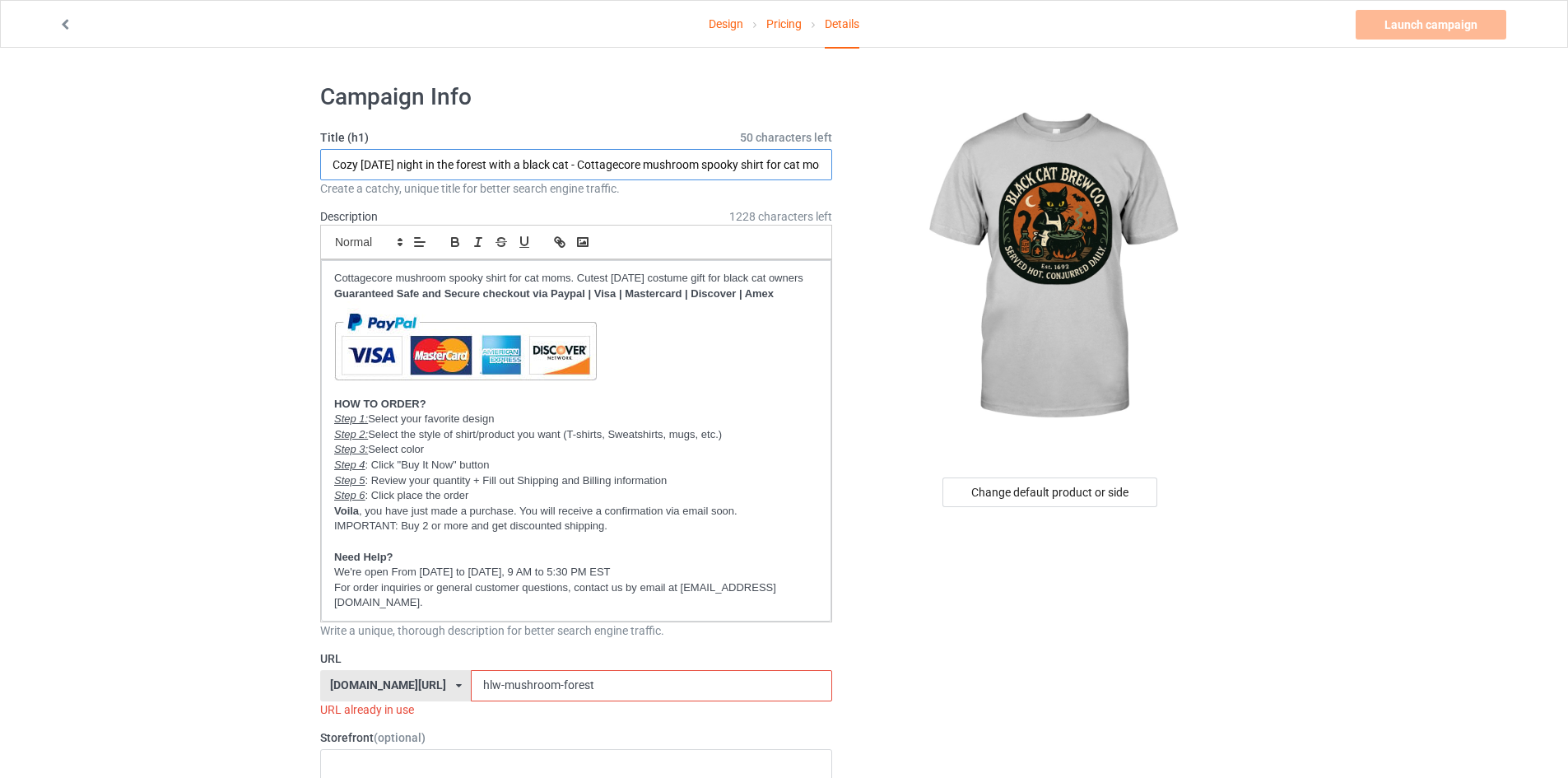
drag, startPoint x: 590, startPoint y: 164, endPoint x: 210, endPoint y: 148, distance: 380.3
click at [585, 165] on input "Black cat Brew co. Served hot. Conjured daily Est 2692 - Cottagecore mushroom s…" at bounding box center [576, 164] width 512 height 31
click at [660, 166] on input "Black cat Brew co. Served hot. Conjured daily Est 1692 - Cottagecore mushroom s…" at bounding box center [576, 164] width 512 height 31
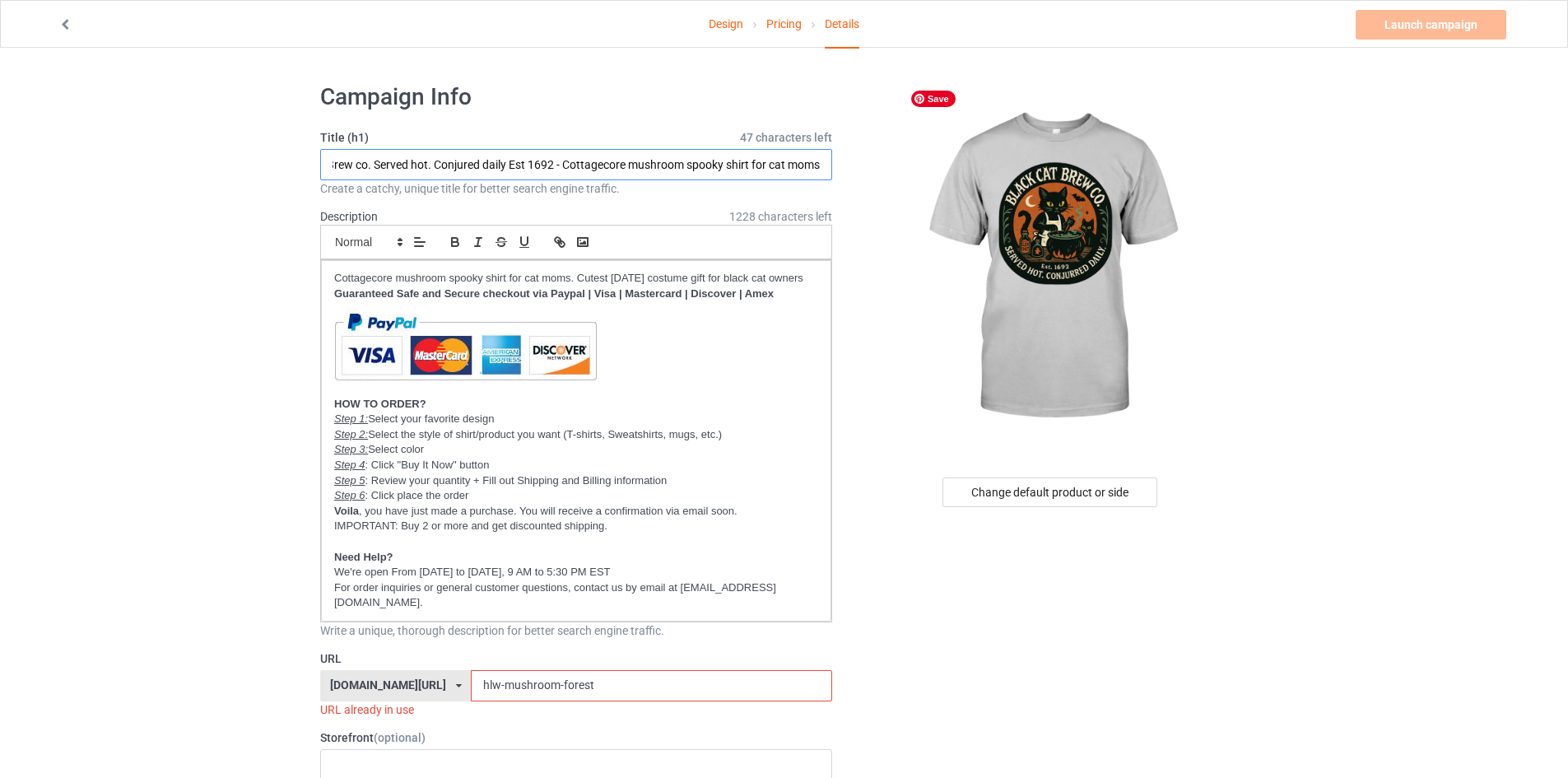
drag, startPoint x: 621, startPoint y: 162, endPoint x: 1070, endPoint y: 172, distance: 449.1
type input "Black cat Brew co. Served hot. Conjured daily Est 1692 -"
click at [882, 20] on div "Design Pricing Details" at bounding box center [783, 25] width 492 height 48
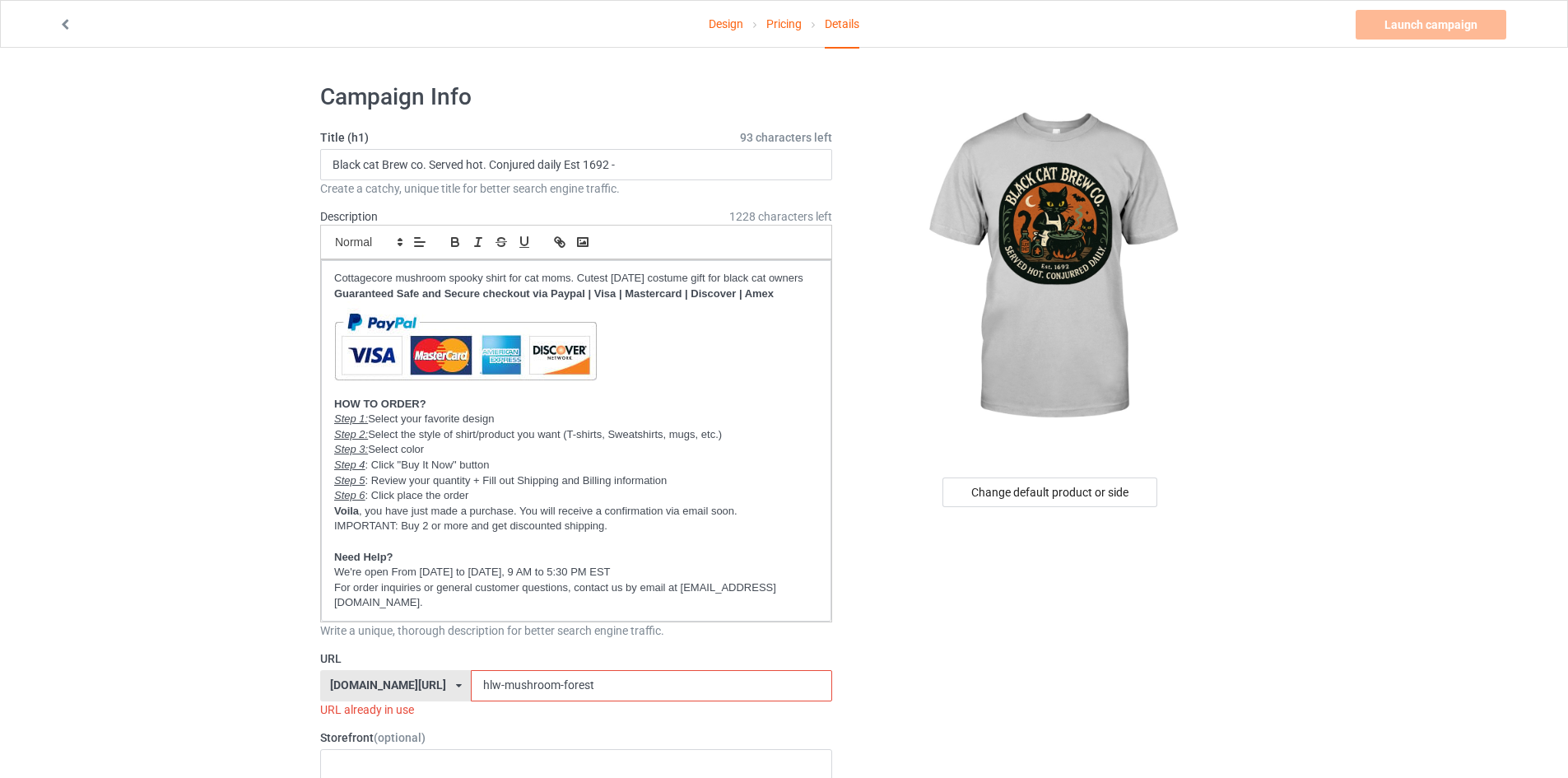
drag, startPoint x: 500, startPoint y: 699, endPoint x: 734, endPoint y: 678, distance: 234.9
click at [734, 678] on div "URL aestheticscup.com/ aestheticscup.com/ catsissy.com/ laztee.com/ teechip.com…" at bounding box center [576, 684] width 512 height 68
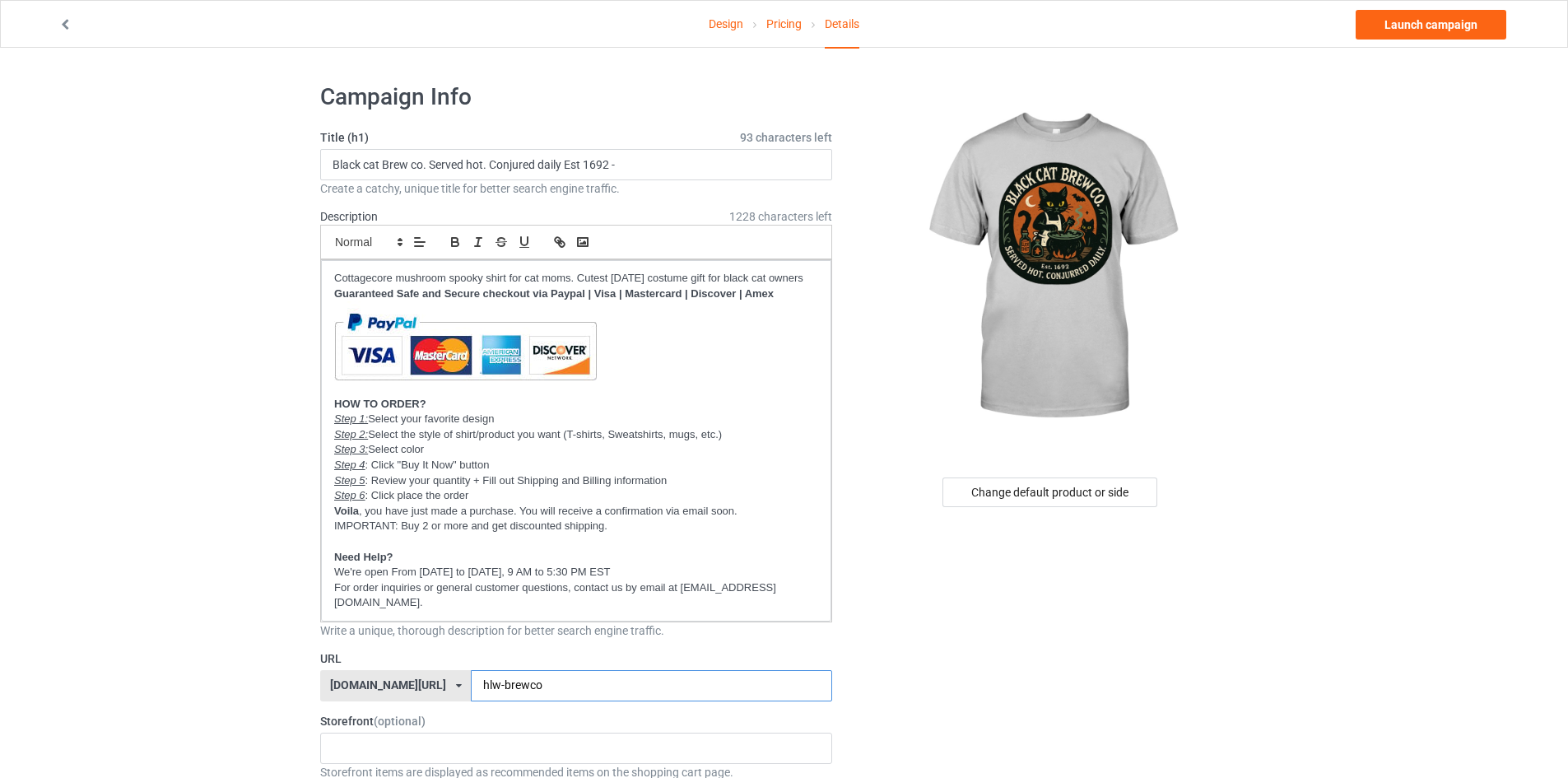
type input "hlw-brewco"
click at [673, 162] on input "Black cat Brew co. Served hot. Conjured daily Est 1692 -" at bounding box center [576, 164] width 512 height 31
click at [683, 161] on input "Black cat Brew co. Served hot. Conjured daily Est 1692 -" at bounding box center [576, 164] width 512 height 31
click at [625, 163] on input "Black cat Brew co. Served hot. Conjured daily Est 1692 - Magic brew" at bounding box center [576, 164] width 512 height 31
click at [772, 165] on input "Black cat Brew co. Served hot. Conjured daily Est 1692 - Halloween magic brew" at bounding box center [576, 164] width 512 height 31
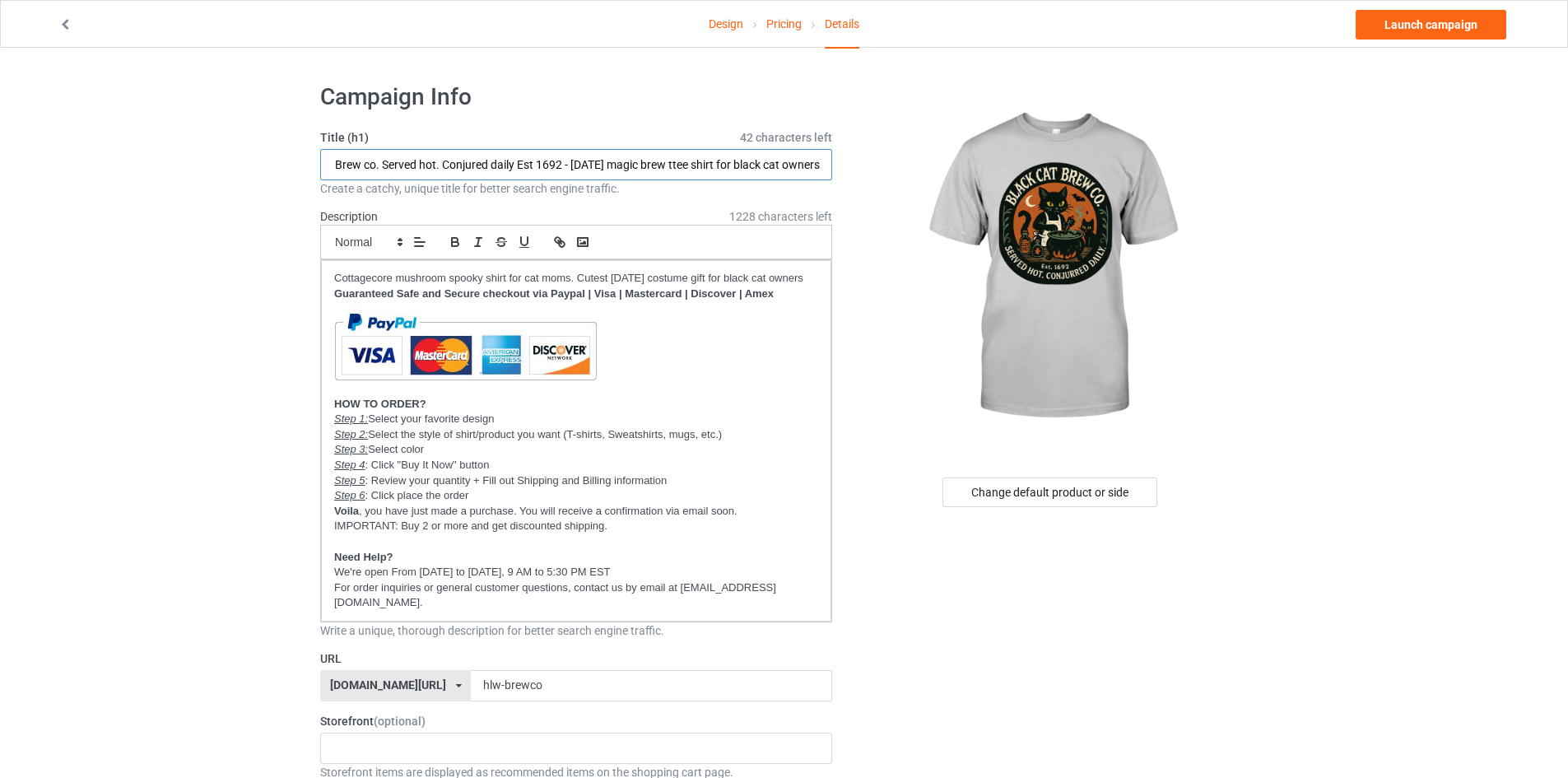
scroll to position [0, 71]
click at [674, 160] on input "Black cat Brew co. Served hot. Conjured daily Est 1692 - Halloween magic brew t…" at bounding box center [576, 164] width 512 height 31
drag, startPoint x: 552, startPoint y: 159, endPoint x: 986, endPoint y: 150, distance: 434.1
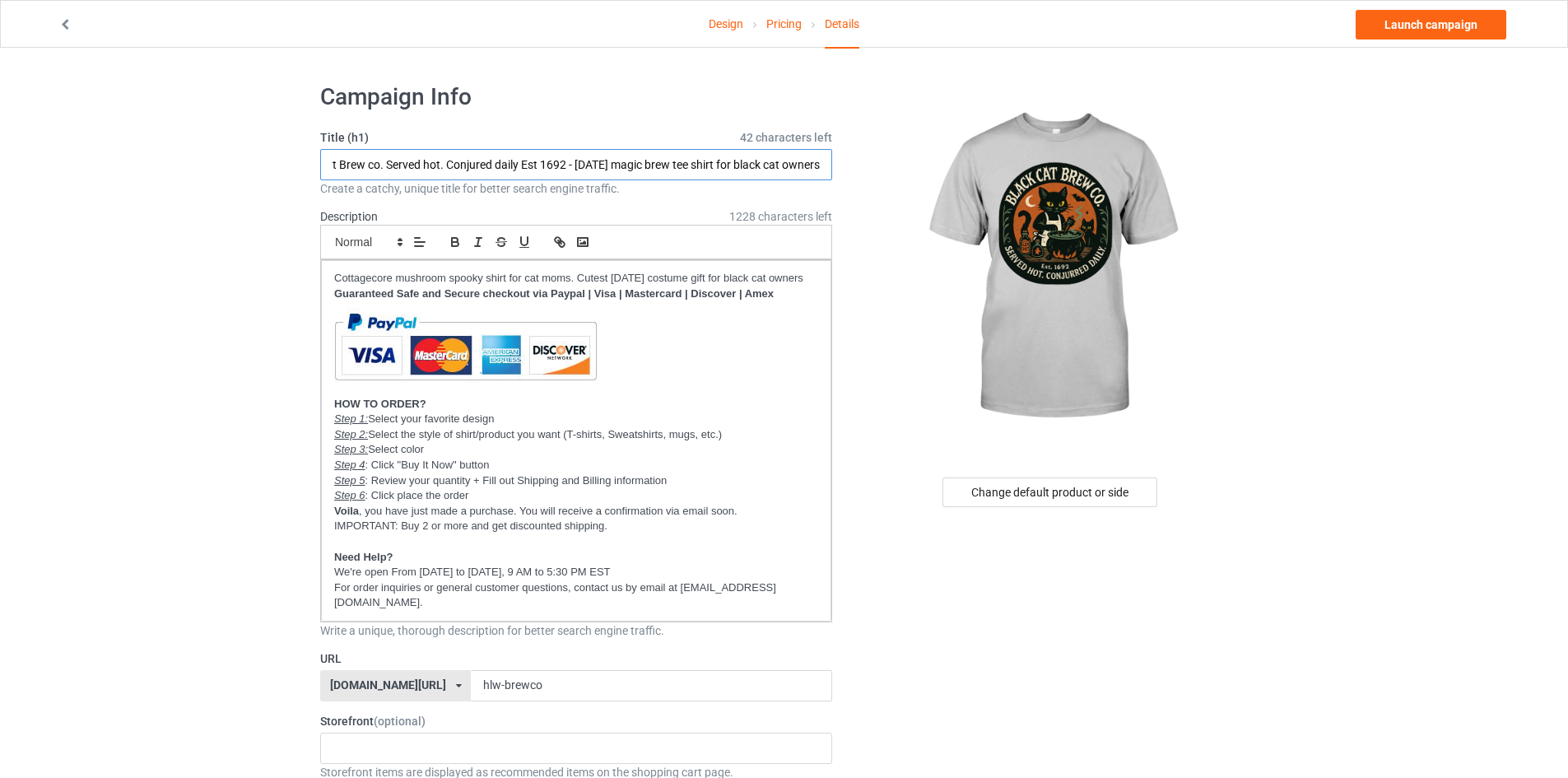
type input "Black cat Brew co. Served hot. Conjured daily Est 1692 - Halloween magic brew t…"
drag, startPoint x: 569, startPoint y: 277, endPoint x: 157, endPoint y: 285, distance: 412.1
click at [771, 278] on p "Halloween magic brew tee shirt for black cat owners. Cutest Halloween costume g…" at bounding box center [576, 279] width 484 height 16
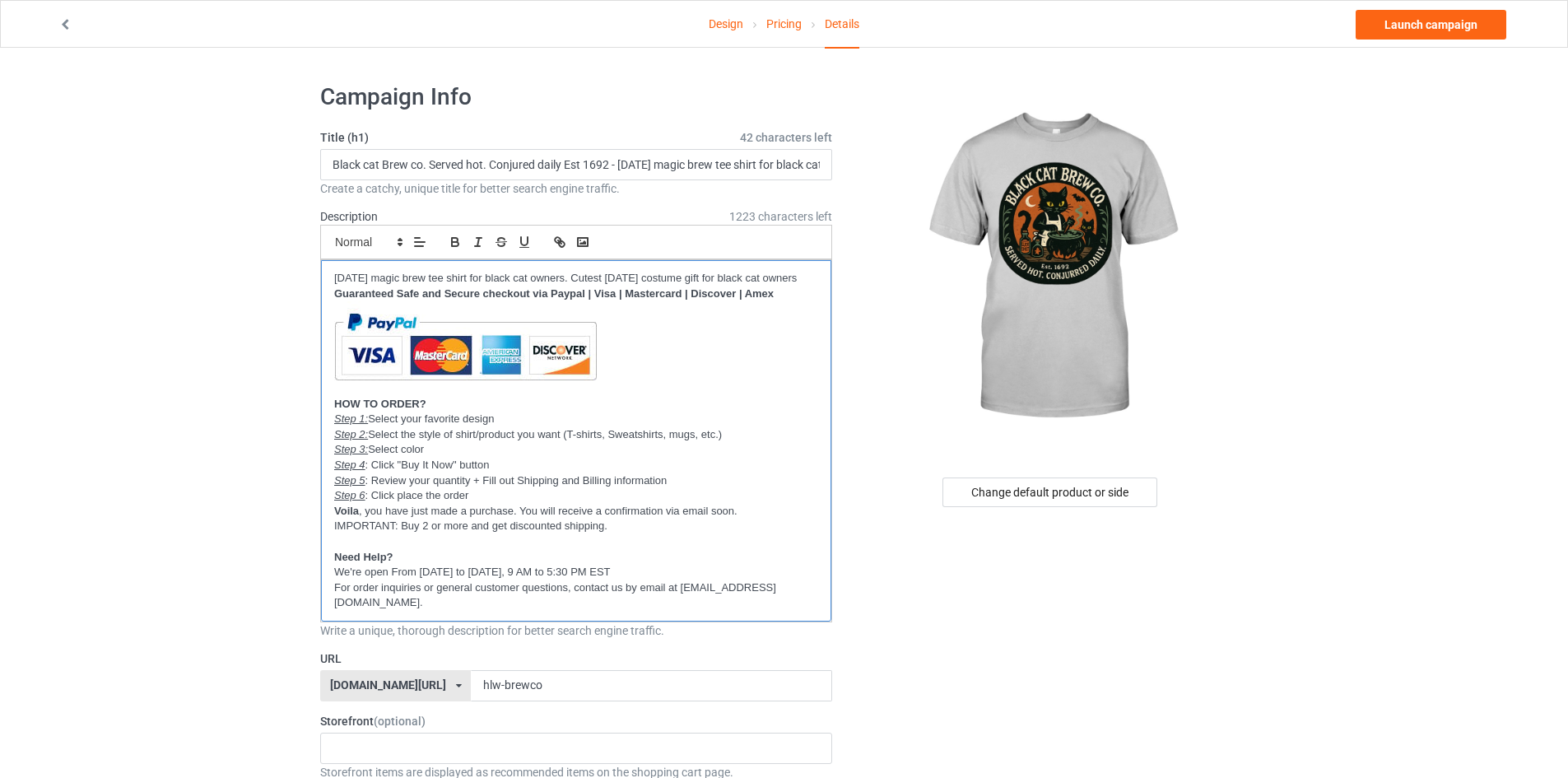
click at [361, 286] on p "Halloween magic brew tee shirt for black cat owners. Cutest Halloween costume g…" at bounding box center [576, 279] width 484 height 16
click at [635, 273] on p "Halloween magic brew tee shirt for black cat owners. Cutest Halloween costume g…" at bounding box center [576, 279] width 484 height 16
click at [636, 273] on p "Halloween magic brew tee shirt for black cat owners. Cutest Halloween costume g…" at bounding box center [576, 279] width 484 height 16
click at [636, 273] on p "Halloween magic brew tee shirt for black cat owners. Cutest costume gift for bl…" at bounding box center [576, 279] width 484 height 16
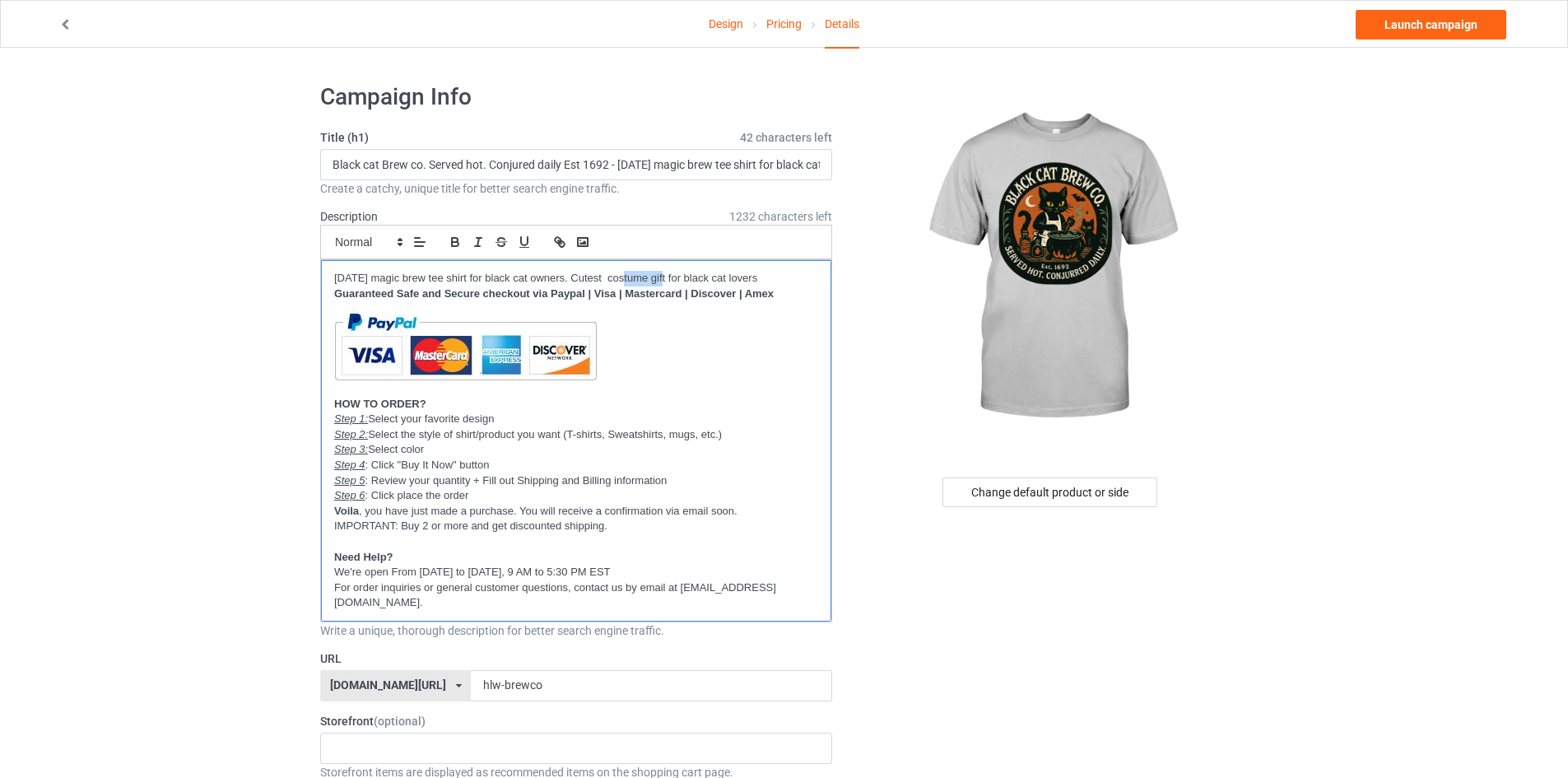
click at [636, 273] on p "Halloween magic brew tee shirt for black cat owners. Cutest costume gift for bl…" at bounding box center [576, 279] width 484 height 16
drag, startPoint x: 655, startPoint y: 272, endPoint x: 784, endPoint y: 273, distance: 129.0
click at [784, 273] on p "Halloween magic brew tee shirt for black cat owners. Cutest gift for black cat …" at bounding box center [576, 279] width 484 height 16
click at [782, 274] on p "Halloween magic brew tee shirt for black cat owners. Cutest gift for black cat …" at bounding box center [576, 279] width 484 height 16
click at [618, 274] on p "Halloween magic brew tee shirt for black cat owners. Cutest gift for black cat …" at bounding box center [576, 279] width 484 height 16
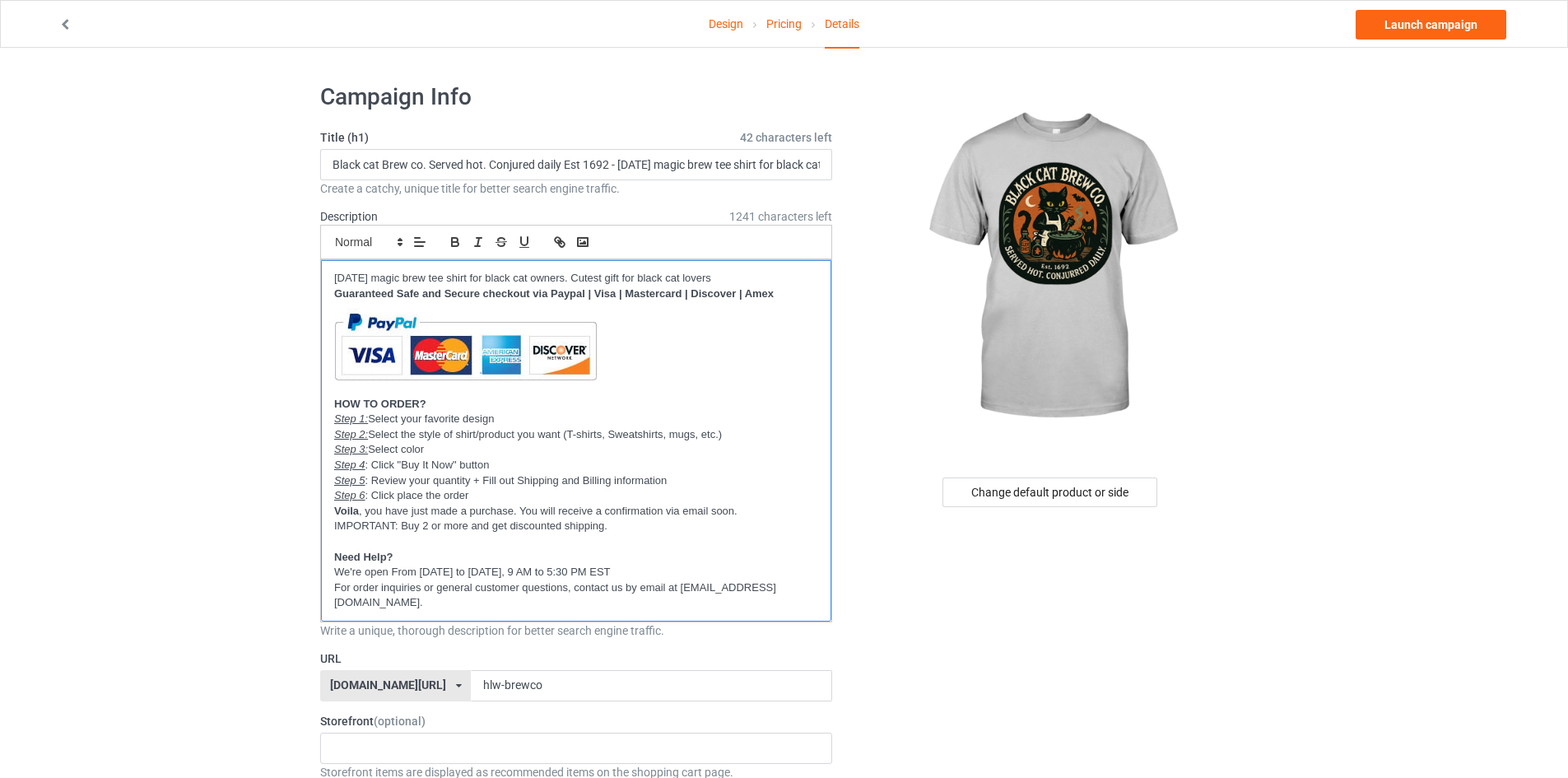
click at [748, 271] on p "Halloween magic brew tee shirt for black cat owners. Cutest gift for black cat …" at bounding box center [576, 279] width 484 height 16
click at [655, 274] on p "Halloween magic brew tee shirt for black cat owners. Cutest gift for black cat …" at bounding box center [576, 279] width 484 height 16
drag, startPoint x: 726, startPoint y: 272, endPoint x: 662, endPoint y: 272, distance: 64.0
click at [662, 272] on p "Halloween magic brew tee shirt for black cat owners. Cutest gift for black cat …" at bounding box center [576, 279] width 484 height 16
click at [710, 273] on p "Halloween magic brew tee shirt for black cat owners. Cutest gift for black cat …" at bounding box center [576, 279] width 484 height 16
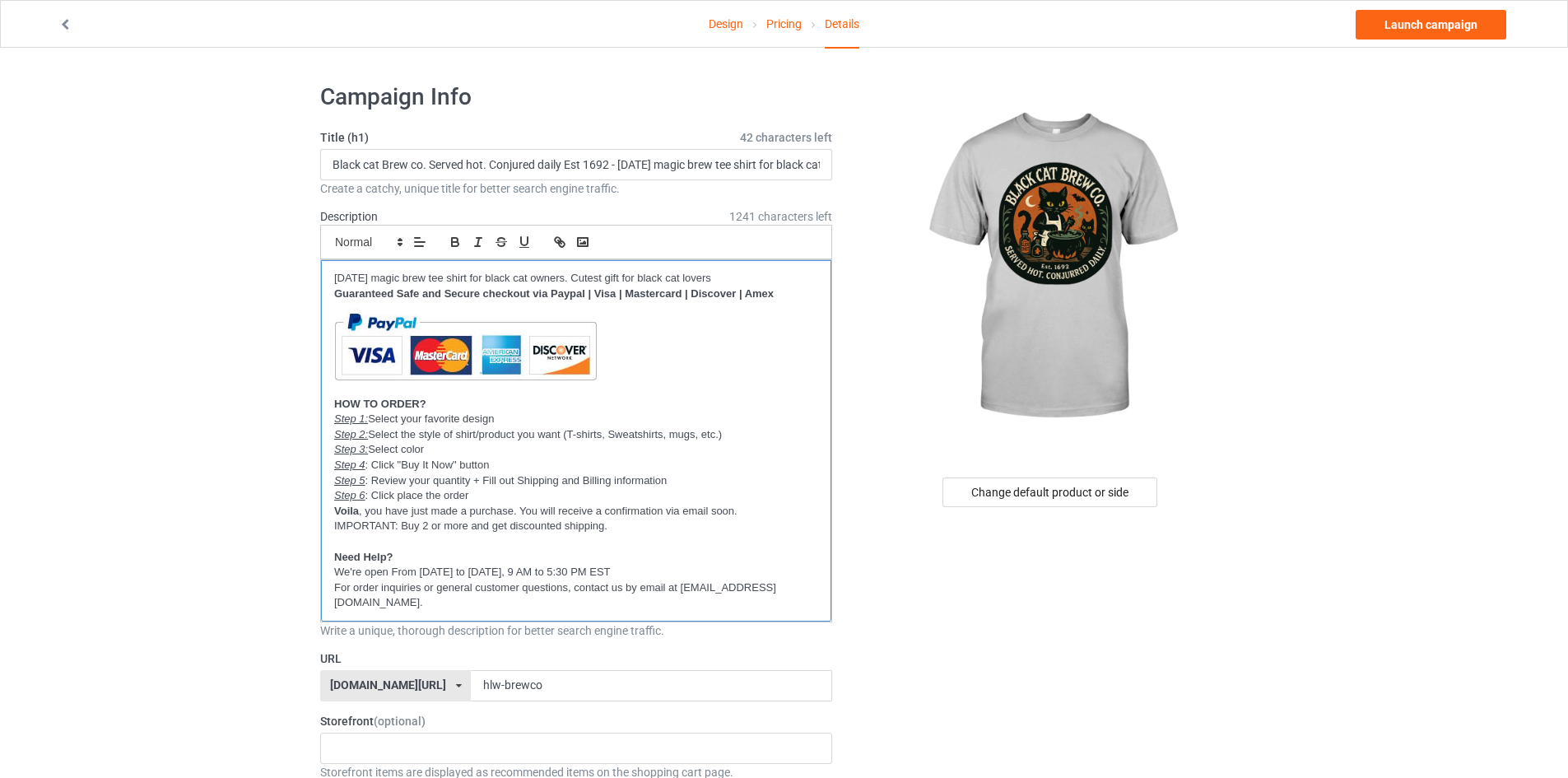
drag, startPoint x: 652, startPoint y: 273, endPoint x: 784, endPoint y: 273, distance: 132.0
click at [784, 273] on p "Halloween magic brew tee shirt for black cat owners. Cutest gift for black cat …" at bounding box center [576, 279] width 484 height 16
click at [788, 276] on p "Halloween magic brew tee shirt for black cat owners. Cutest gift for black cat …" at bounding box center [576, 279] width 484 height 16
click at [654, 269] on div "Halloween magic brew tee shirt for black cat owners. Cutest gift for black cat …" at bounding box center [576, 441] width 510 height 361
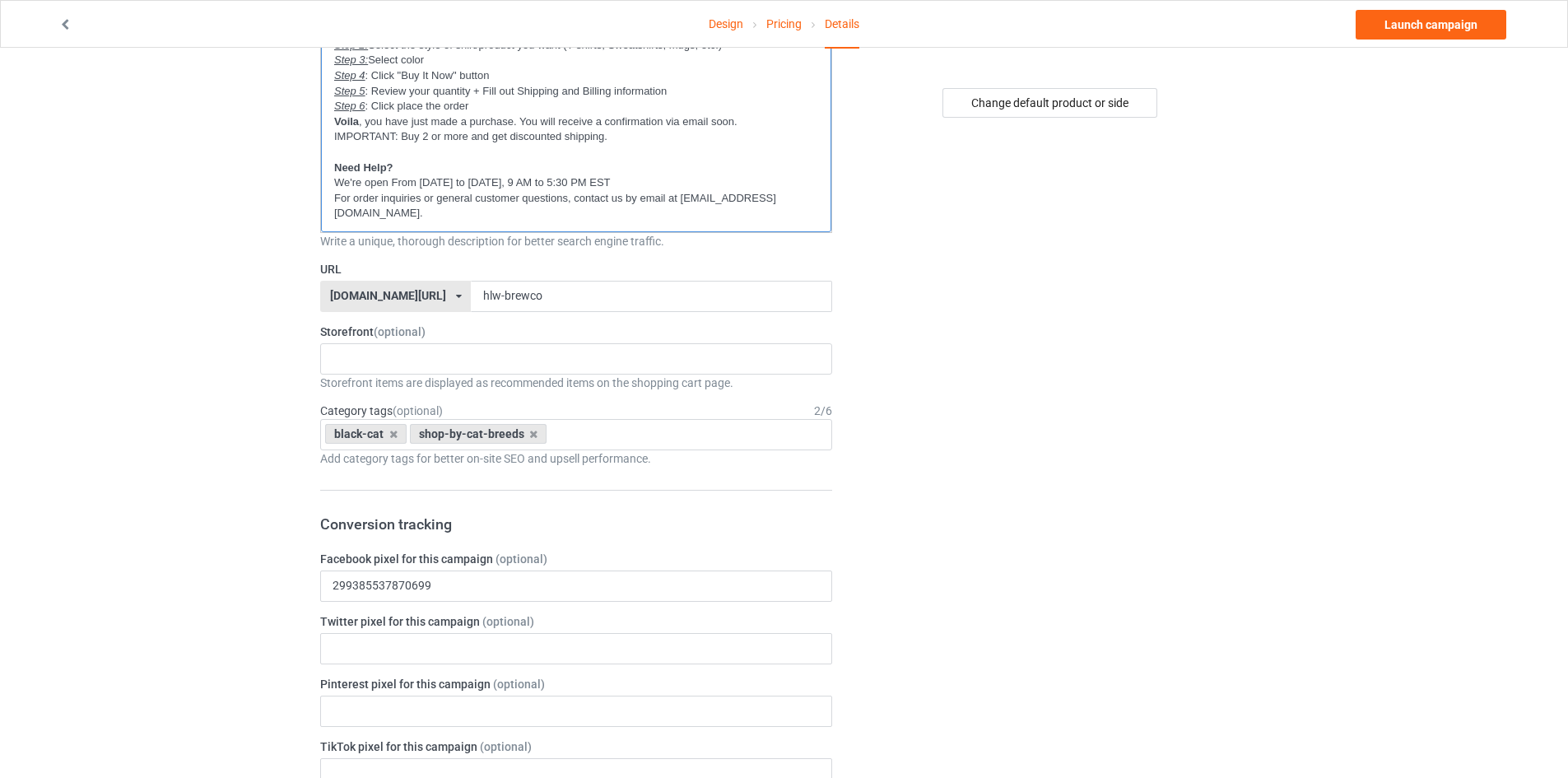
scroll to position [412, 0]
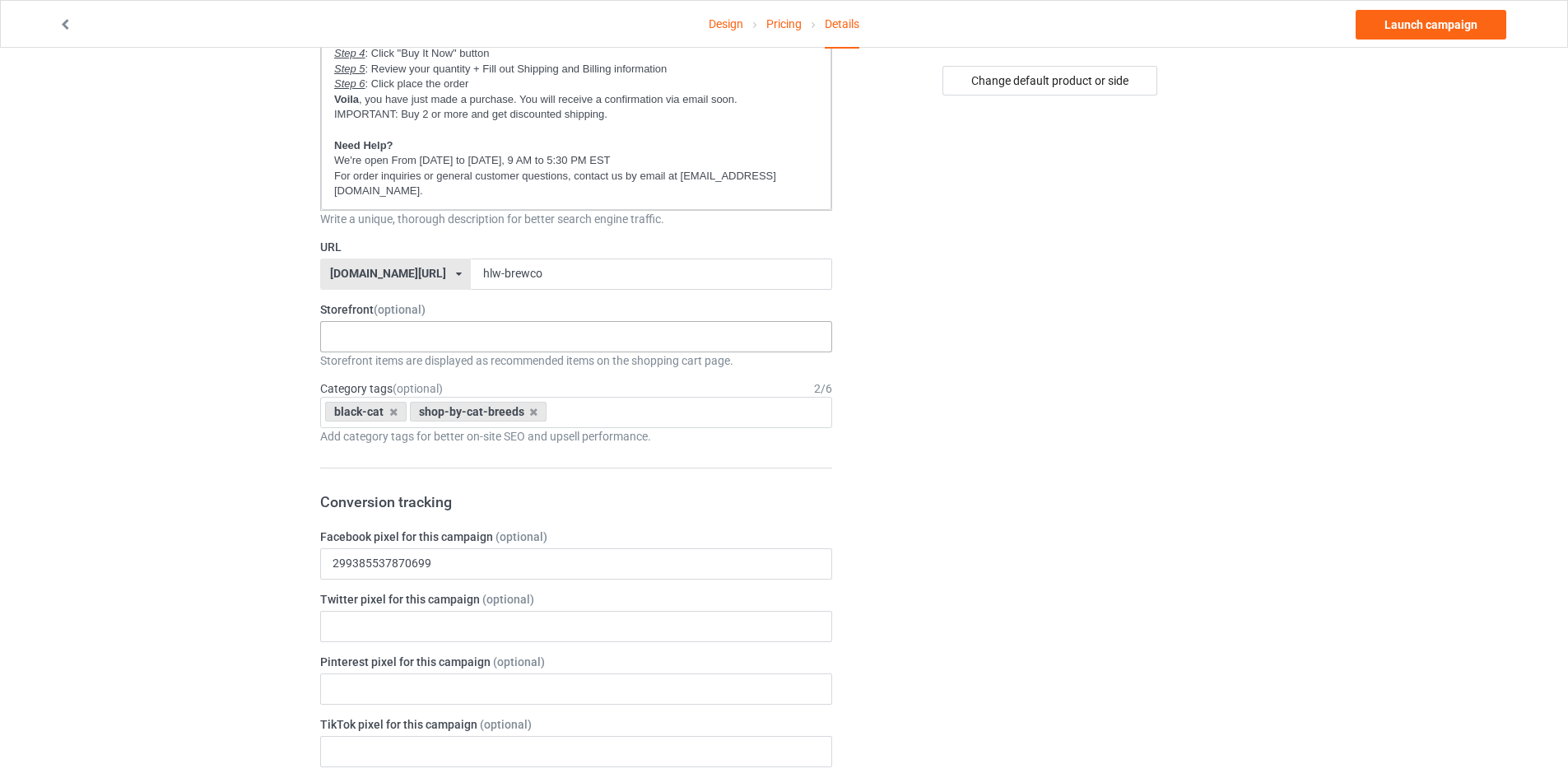
click at [514, 343] on div "Tuxedo cat collection Dog designs Birthday gifts Cat - Programmer Cat - Teacher…" at bounding box center [576, 336] width 512 height 31
type input "new"
click at [516, 352] on div "New arrivals" at bounding box center [576, 366] width 510 height 30
click at [599, 405] on div "black-cat shop-by-cat-breeds No result found" at bounding box center [576, 412] width 512 height 31
type input "all"
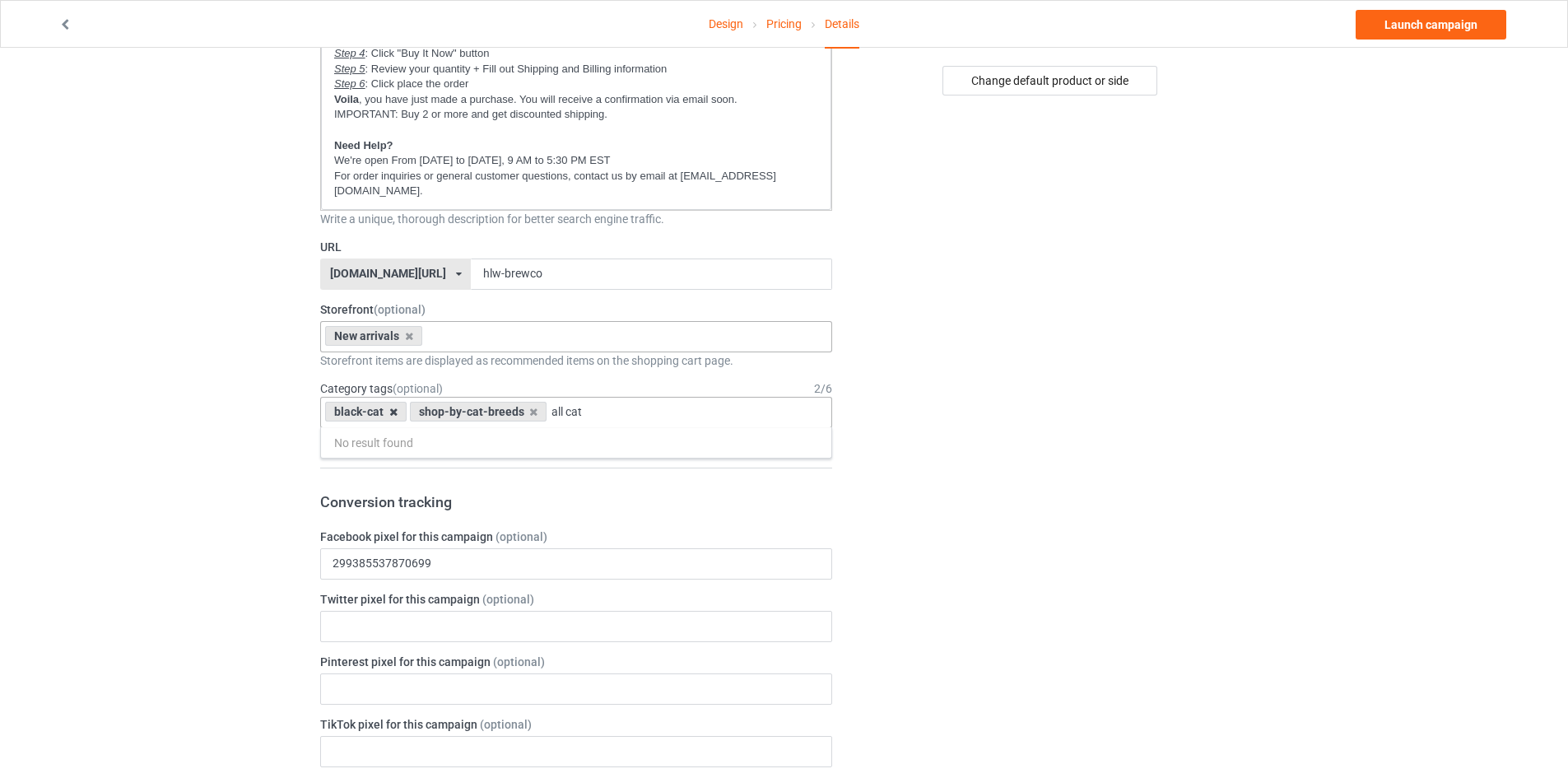
click at [389, 411] on icon at bounding box center [393, 412] width 8 height 11
click at [445, 411] on icon at bounding box center [449, 412] width 8 height 11
drag, startPoint x: 444, startPoint y: 411, endPoint x: 254, endPoint y: 412, distance: 190.0
click at [254, 412] on div "Design Pricing Details Launch campaign Campaign Info Title (h1) 42 characters l…" at bounding box center [784, 636] width 1568 height 1999
click at [346, 397] on div "all cat No result found" at bounding box center [576, 412] width 512 height 31
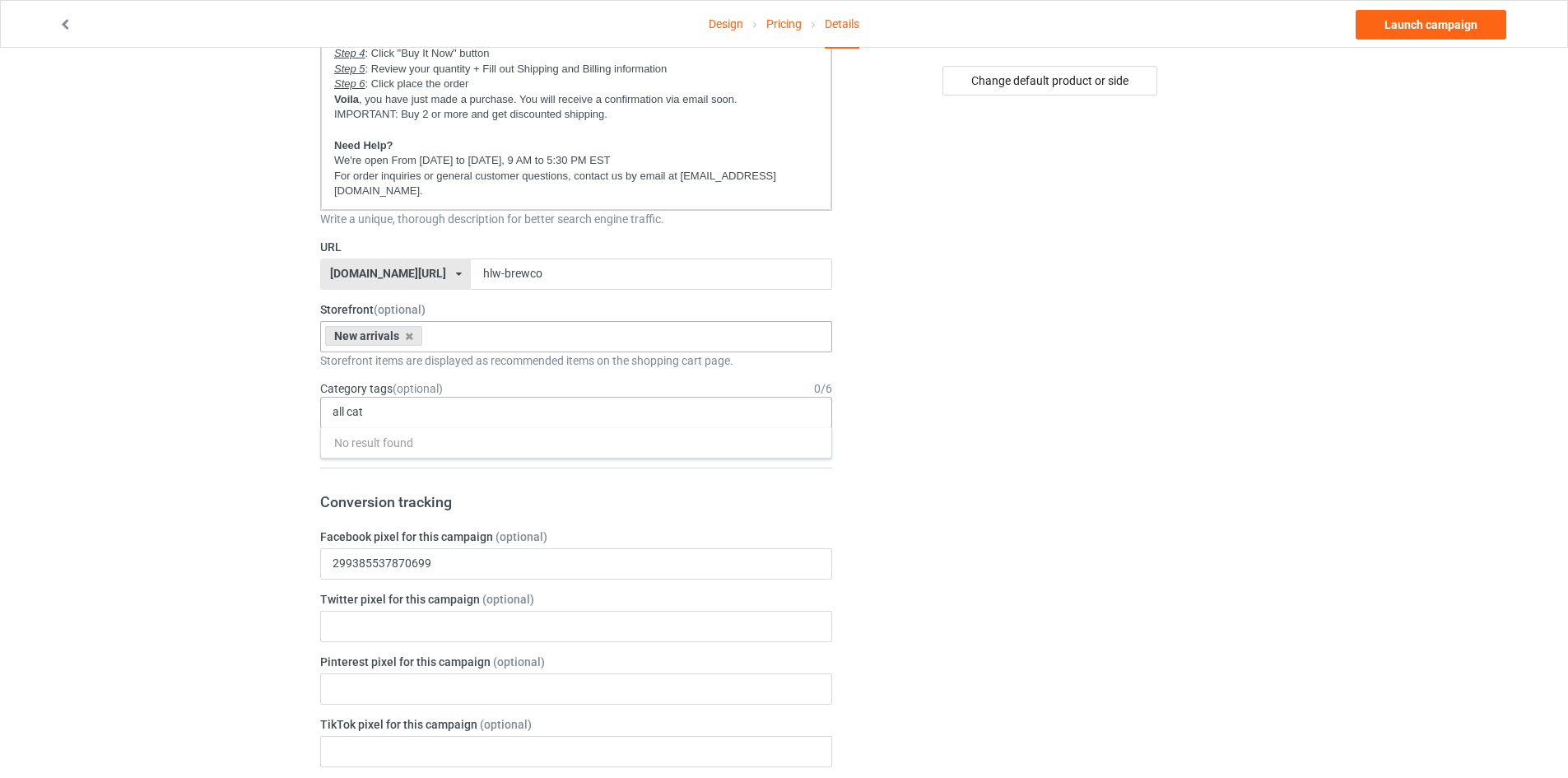
click at [354, 405] on div at bounding box center [341, 405] width 28 height 5
type input "all"
click at [161, 355] on div "Design Pricing Details Launch campaign Campaign Info Title (h1) 42 characters l…" at bounding box center [784, 636] width 1568 height 1999
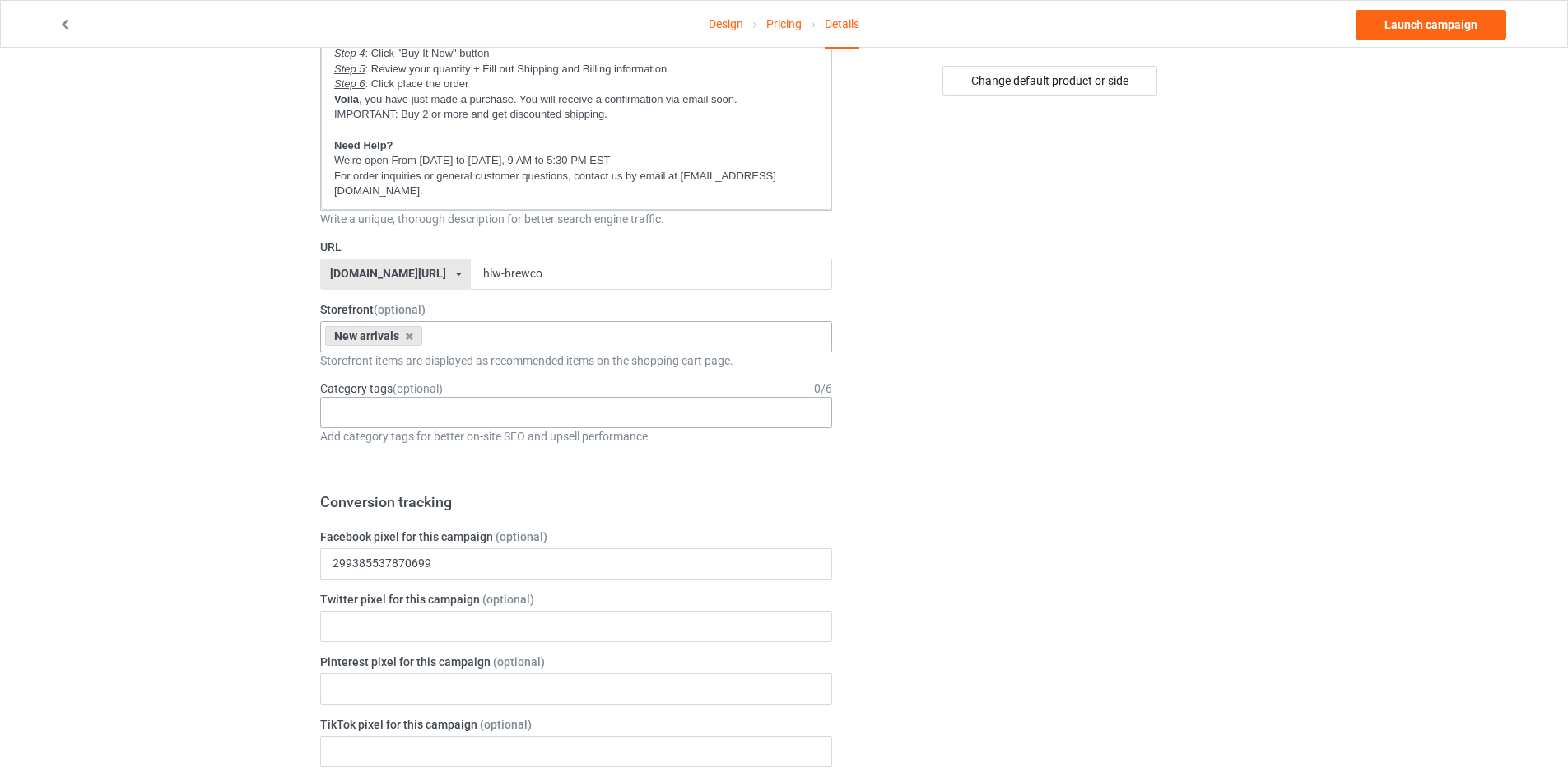
click at [466, 415] on div "No result found" at bounding box center [576, 412] width 512 height 31
type input "black cat"
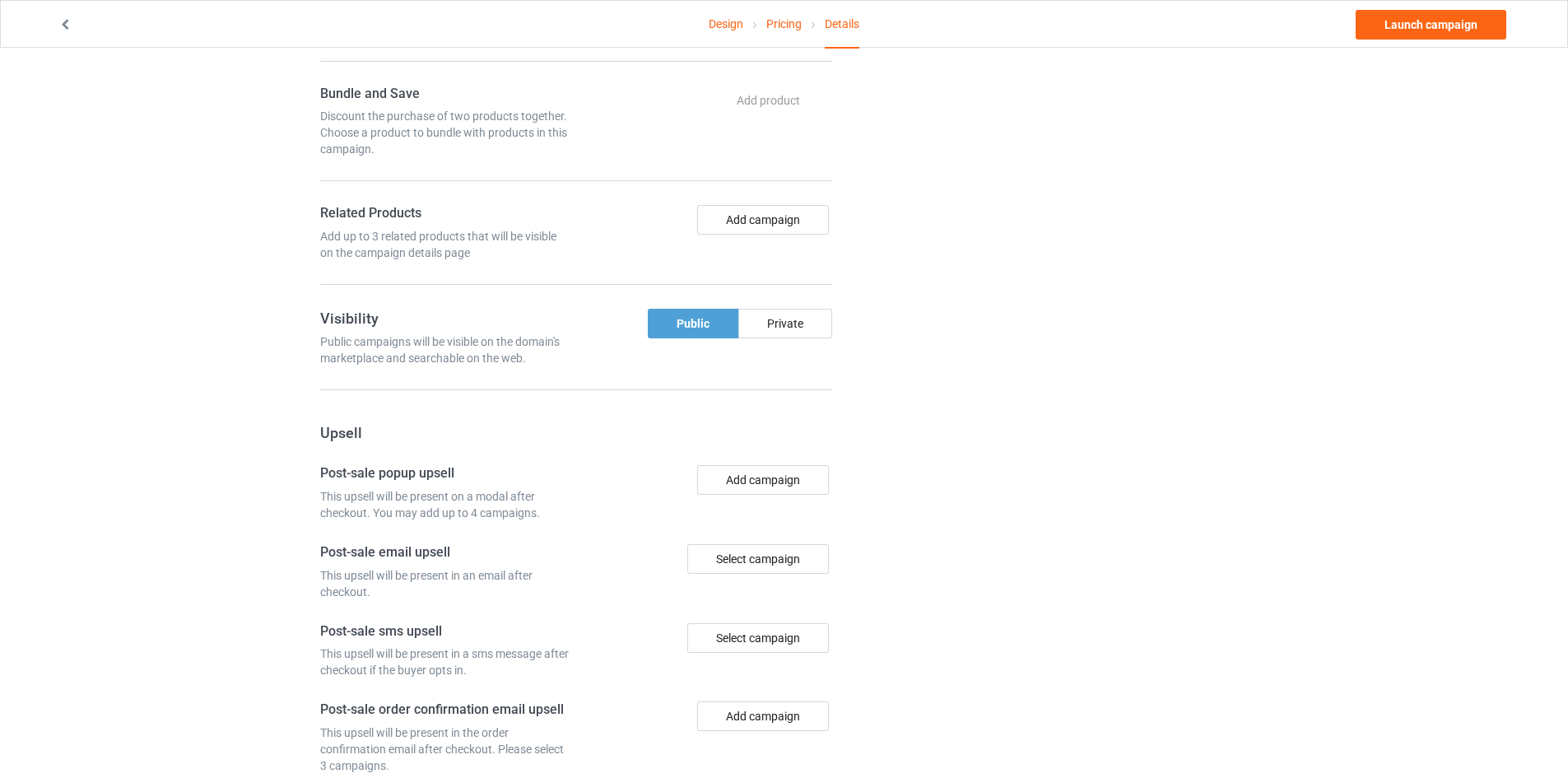
scroll to position [1152, 0]
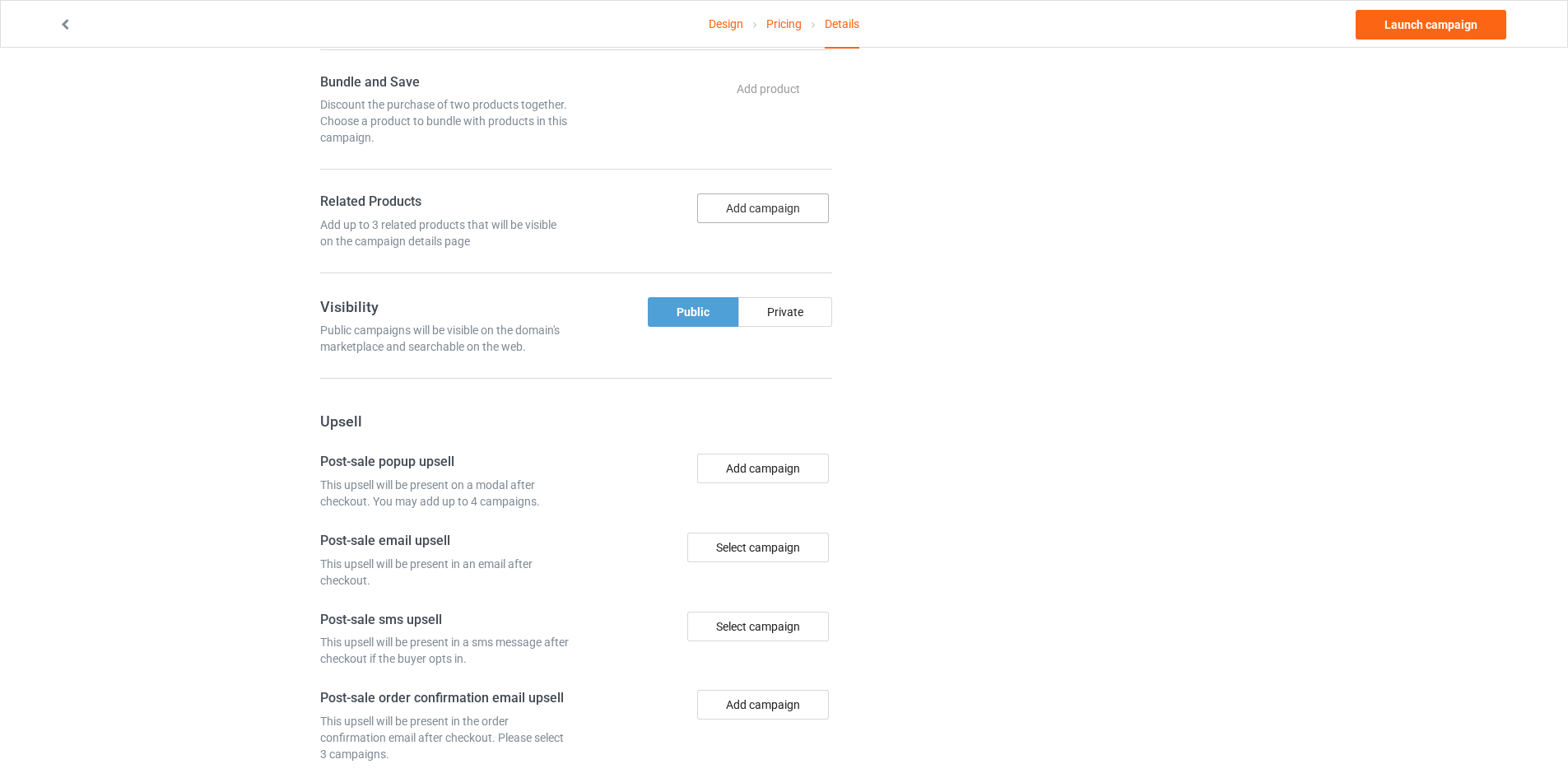
click at [716, 216] on button "Add campaign" at bounding box center [763, 208] width 132 height 29
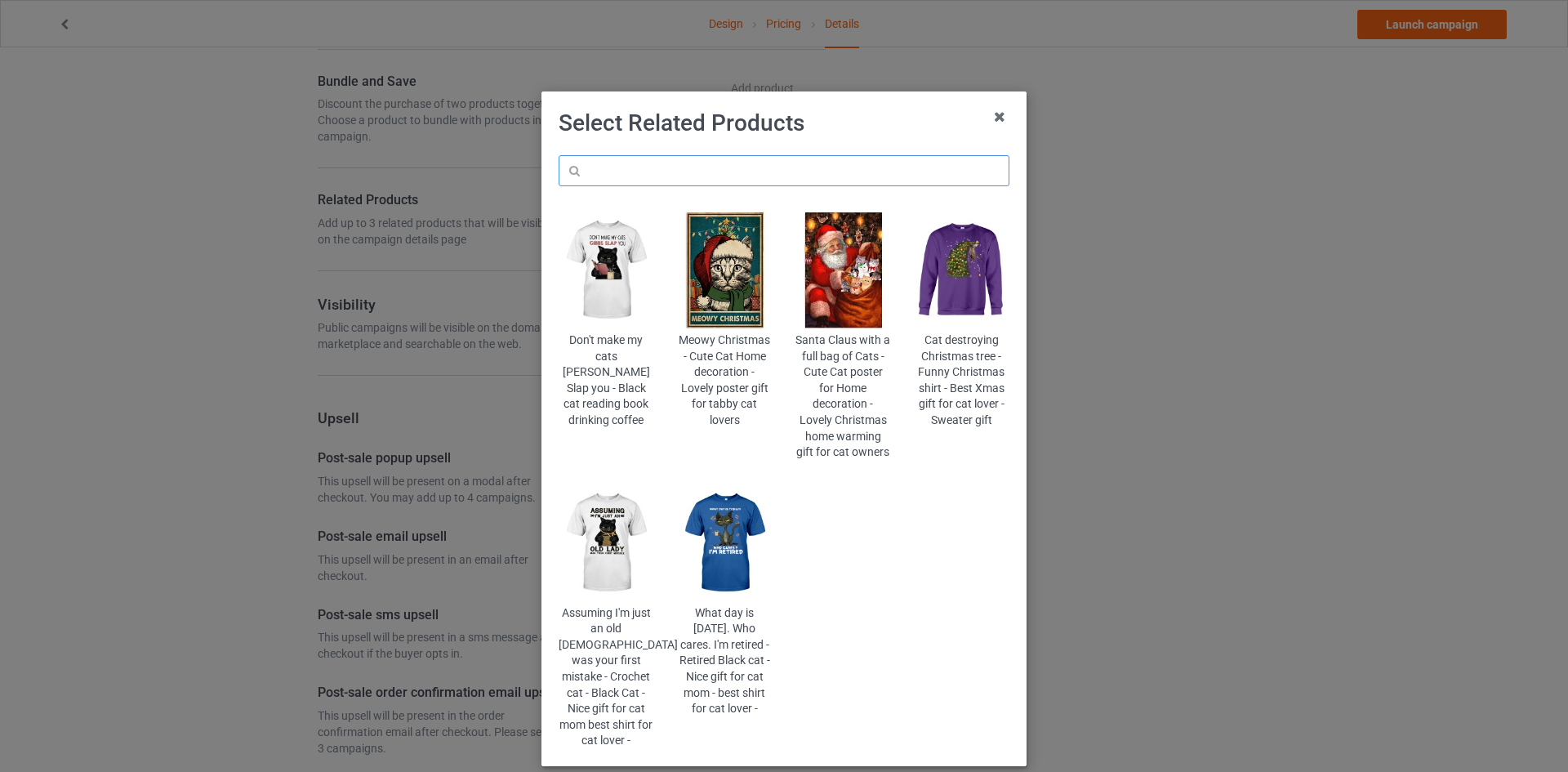
click at [733, 171] on input "text" at bounding box center [783, 170] width 451 height 31
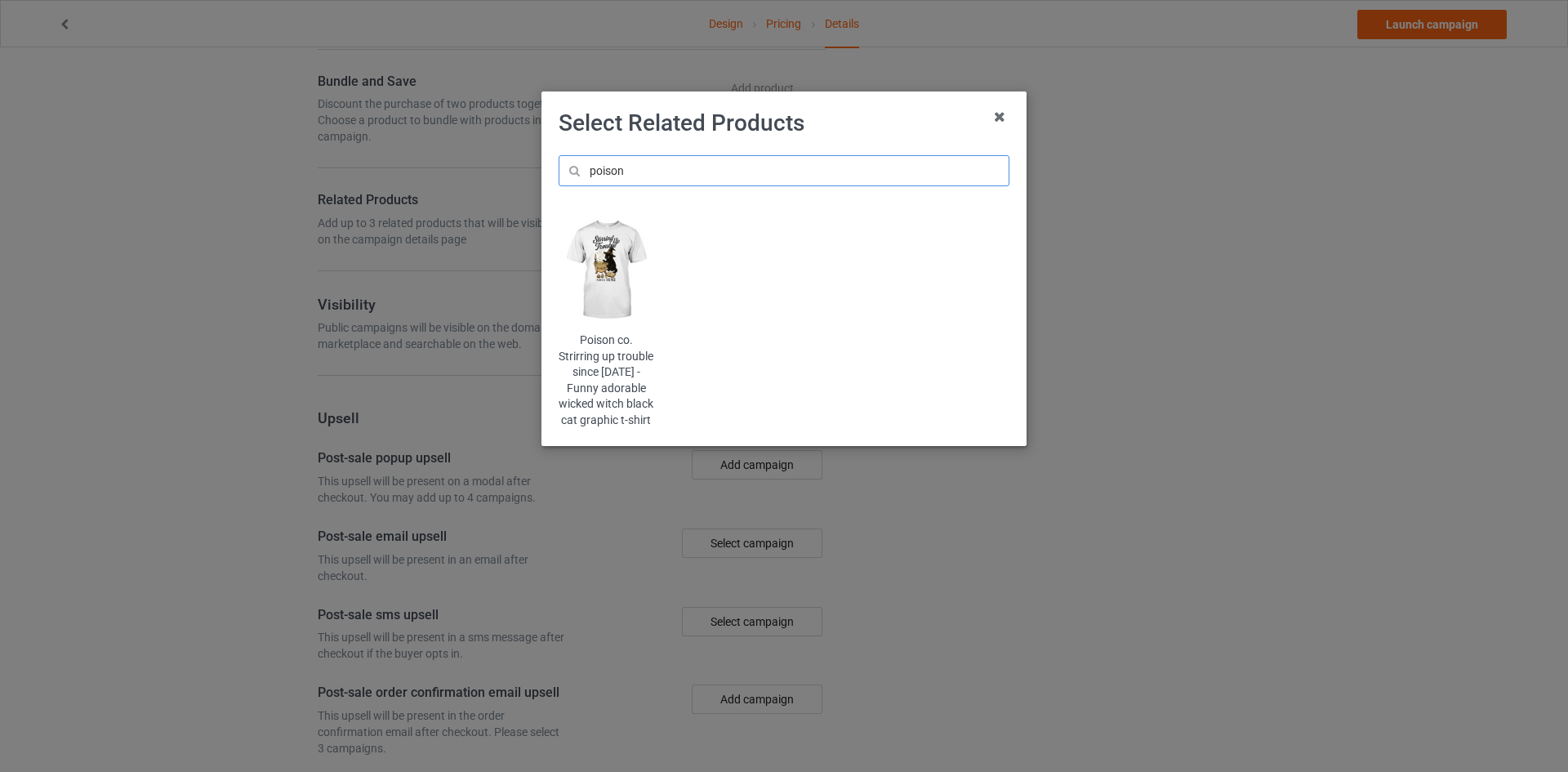
type input "poison"
click at [611, 309] on img at bounding box center [606, 270] width 95 height 119
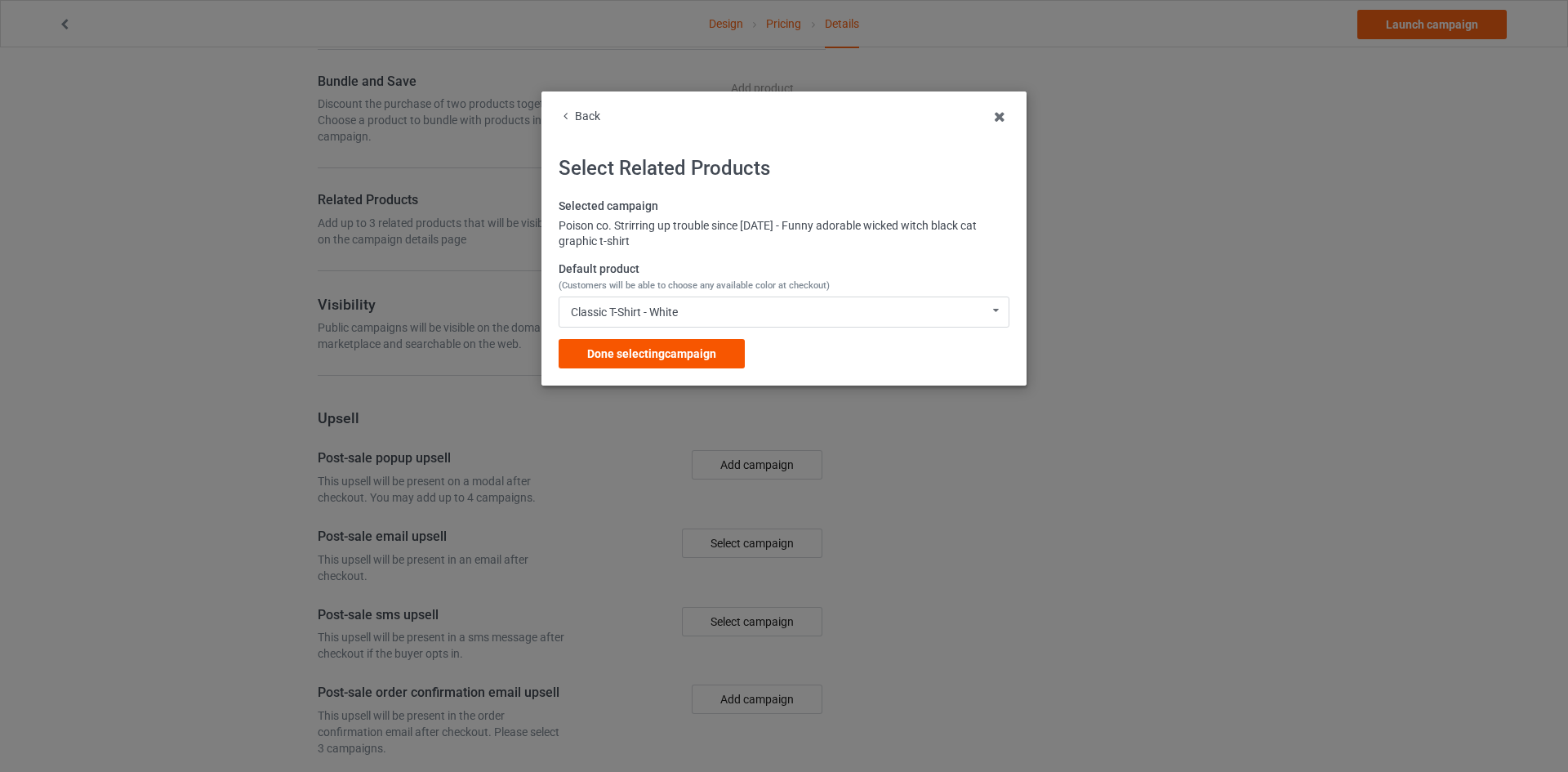
click at [689, 358] on span "Done selecting campaign" at bounding box center [652, 353] width 129 height 13
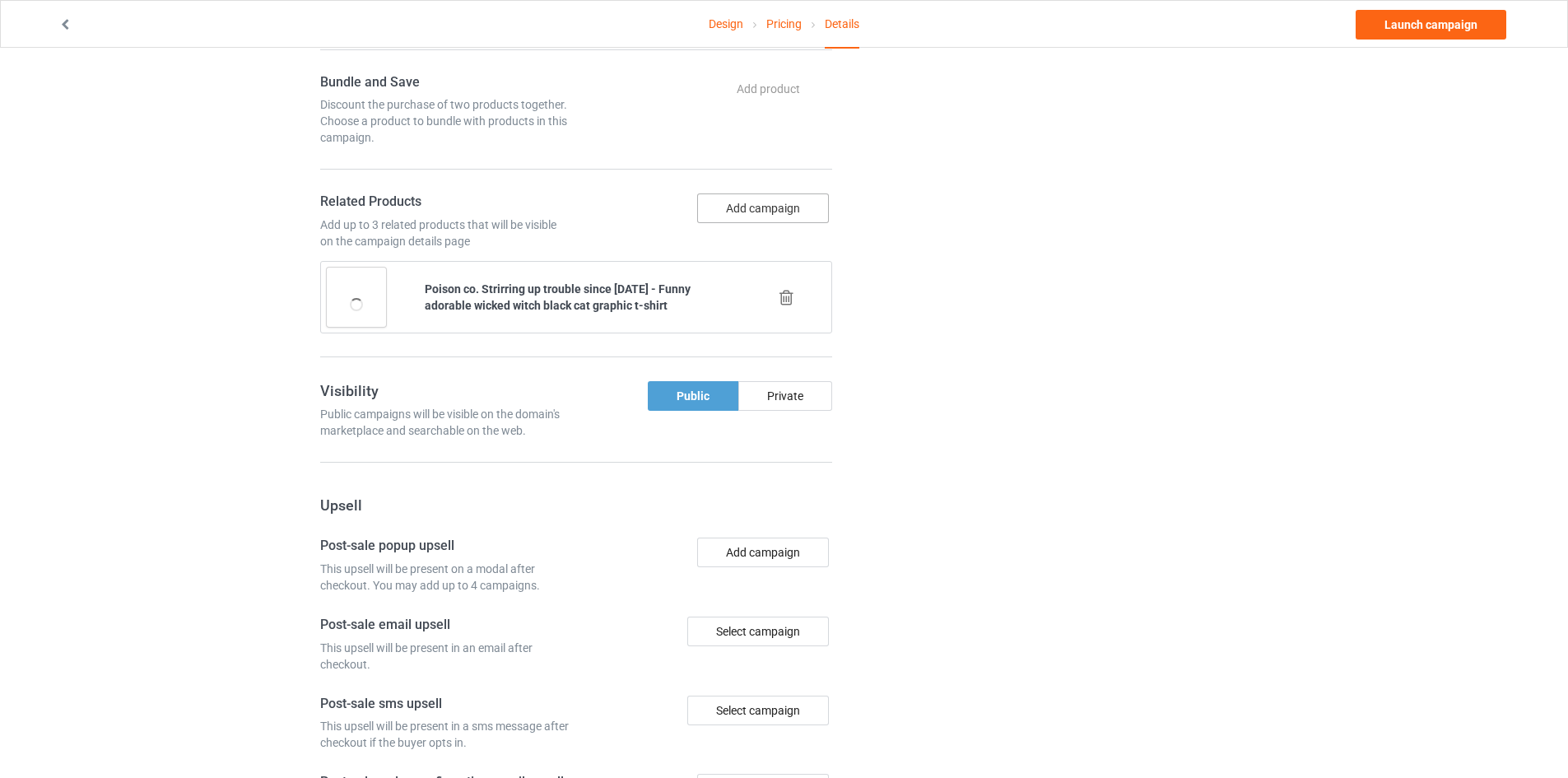
click at [794, 212] on button "Add campaign" at bounding box center [763, 208] width 132 height 29
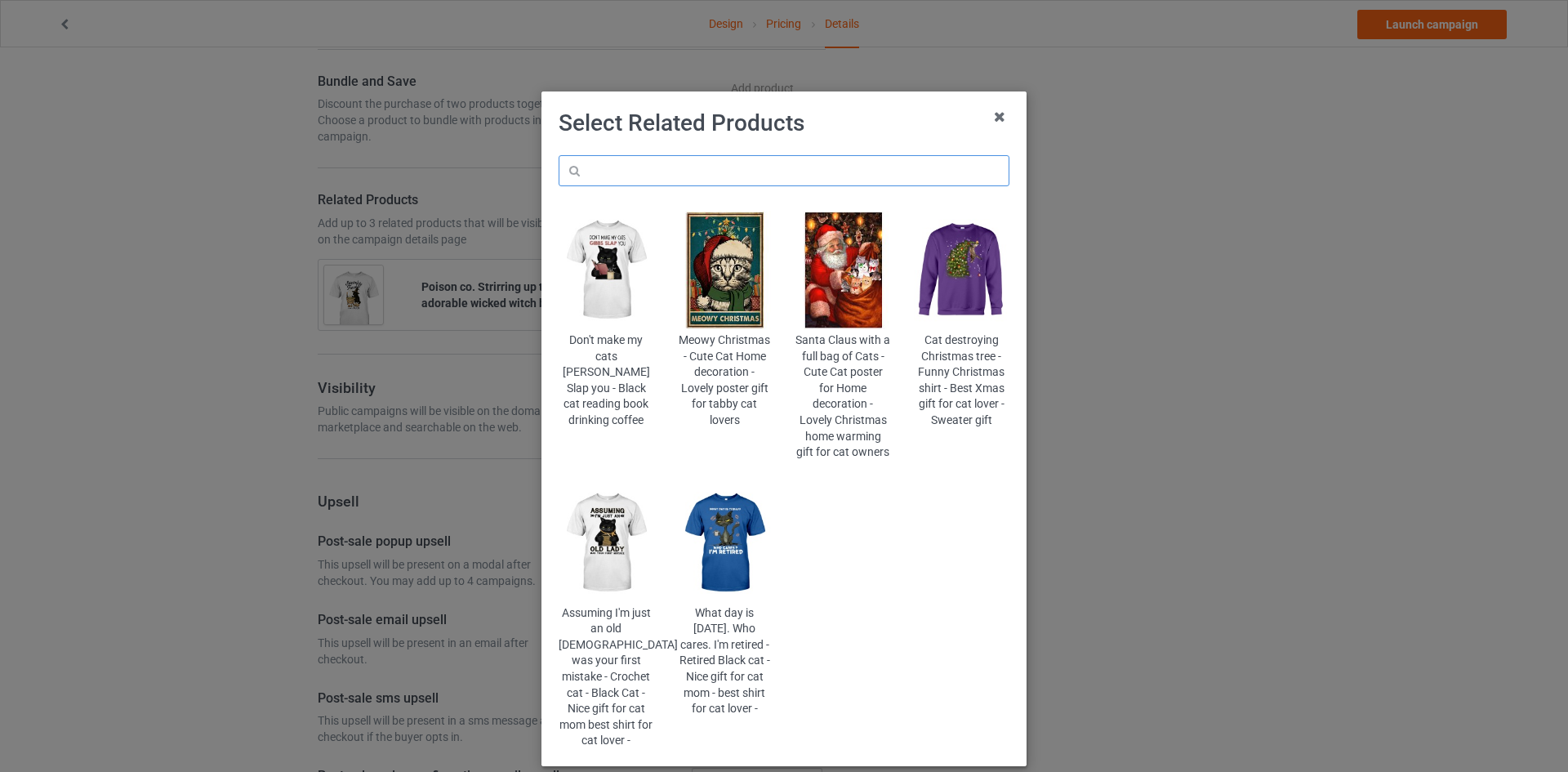
click at [792, 166] on input "text" at bounding box center [783, 170] width 451 height 31
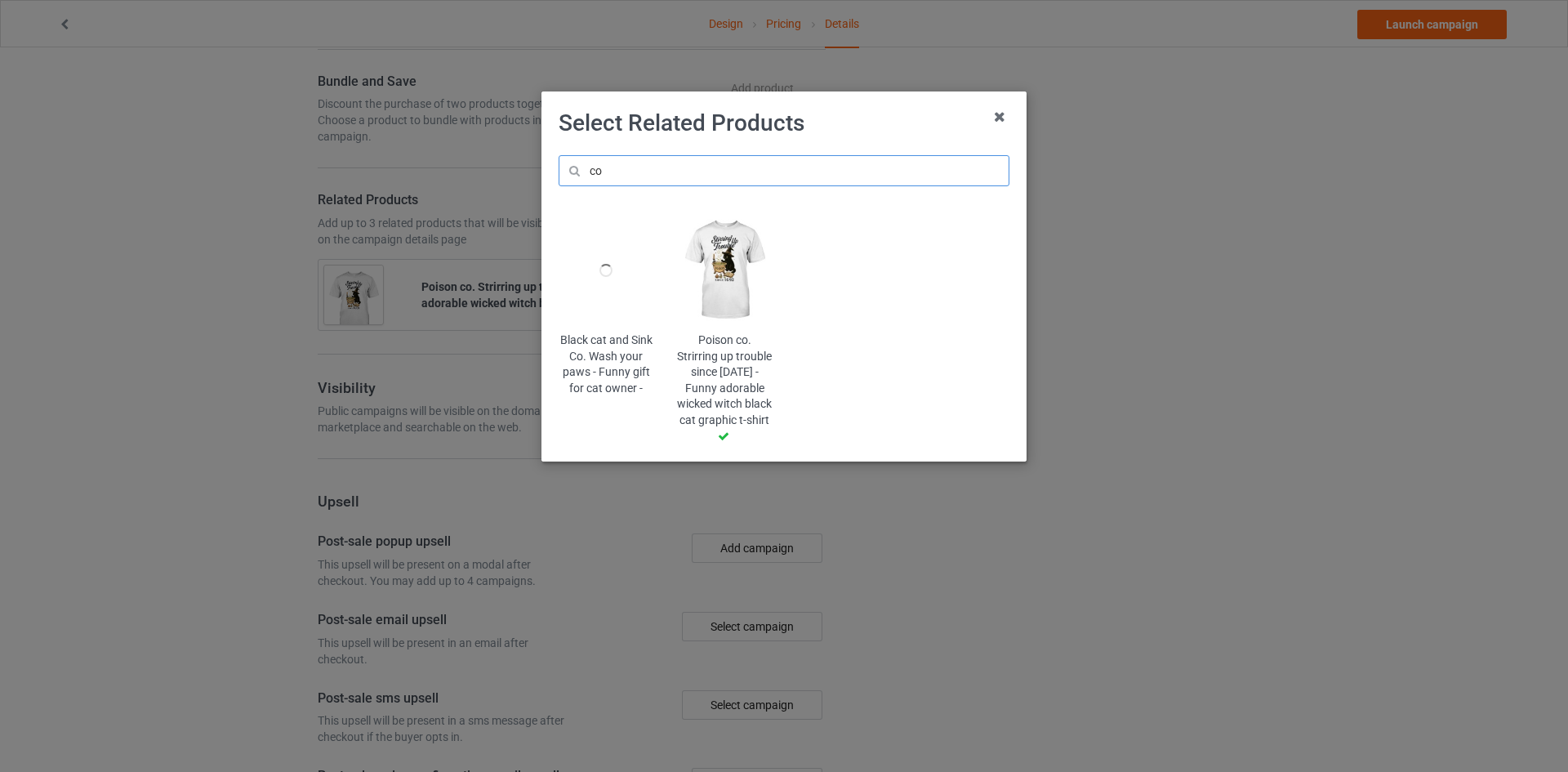
type input "co"
click at [607, 321] on div at bounding box center [606, 270] width 95 height 119
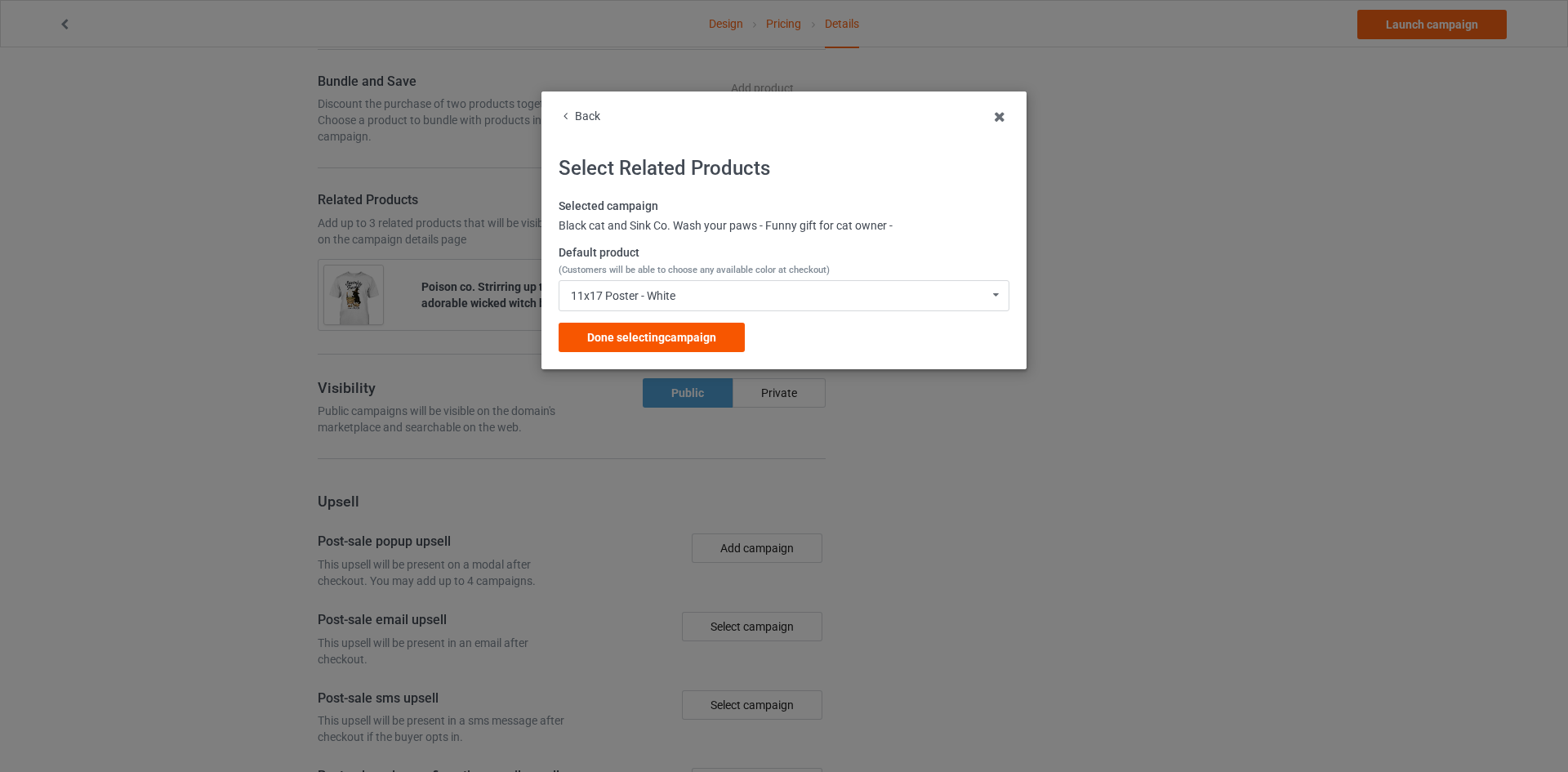
click at [694, 344] on span "Done selecting campaign" at bounding box center [652, 337] width 129 height 13
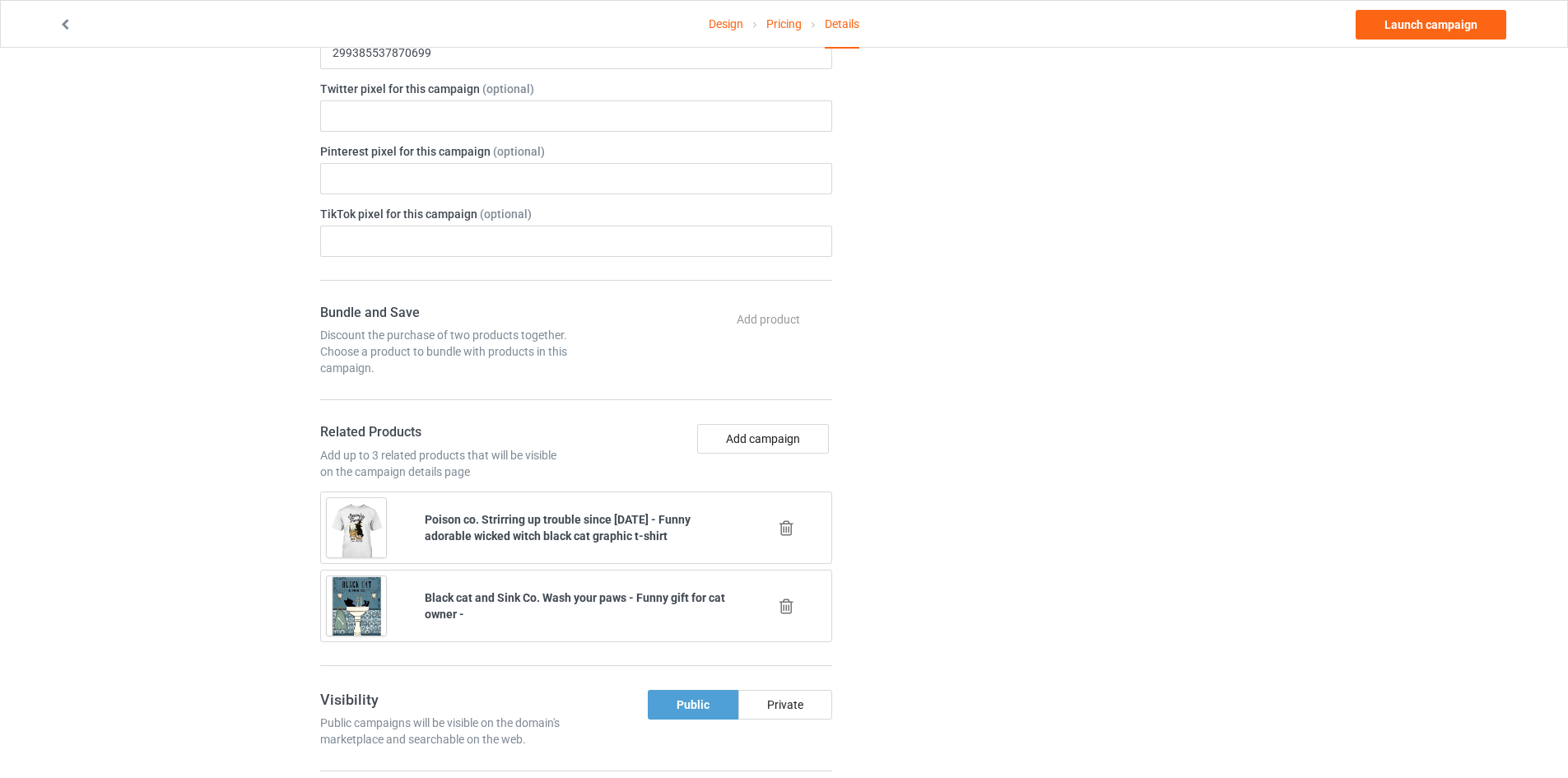
scroll to position [1071, 0]
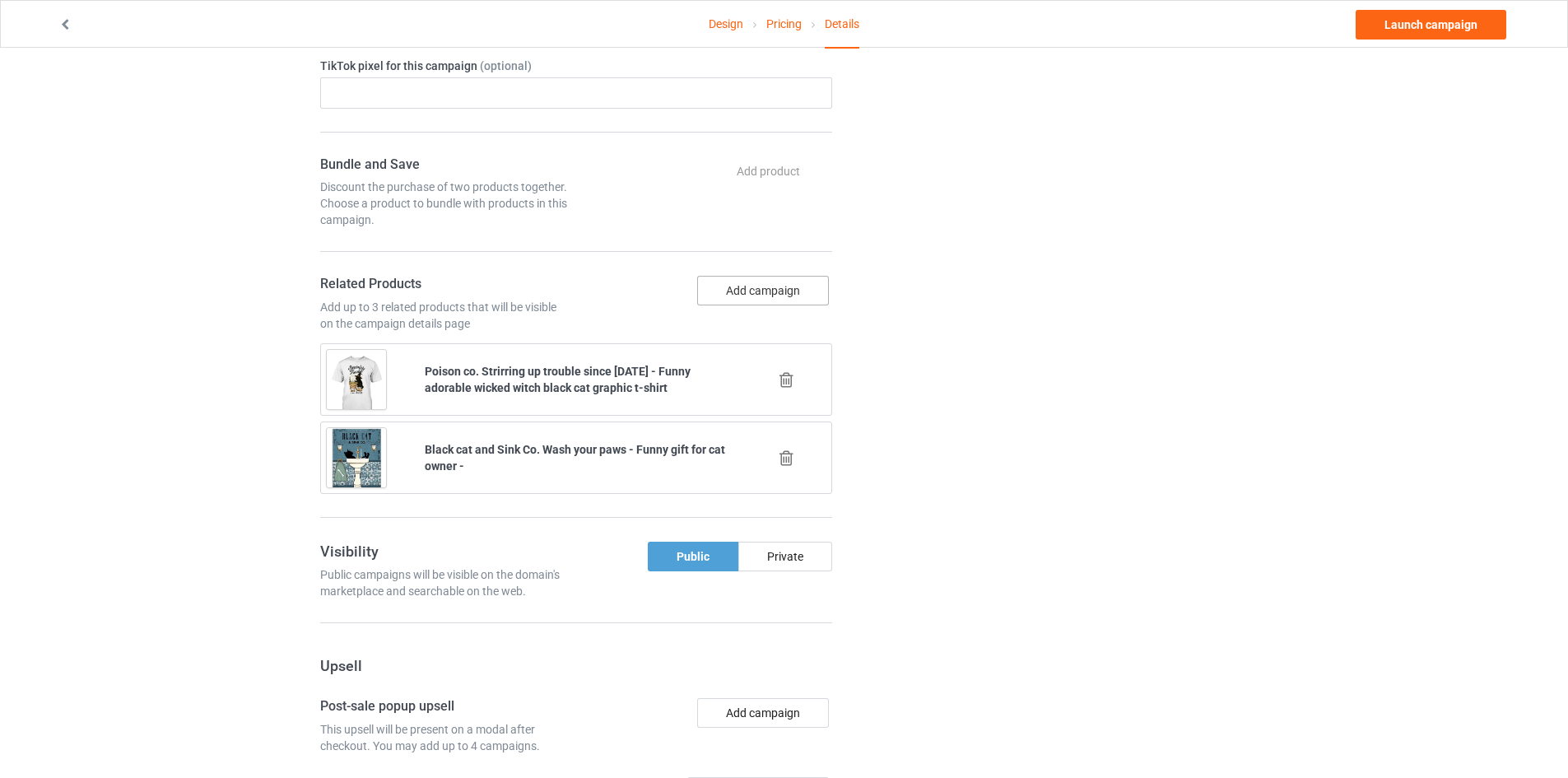
click at [775, 283] on button "Add campaign" at bounding box center [763, 290] width 132 height 29
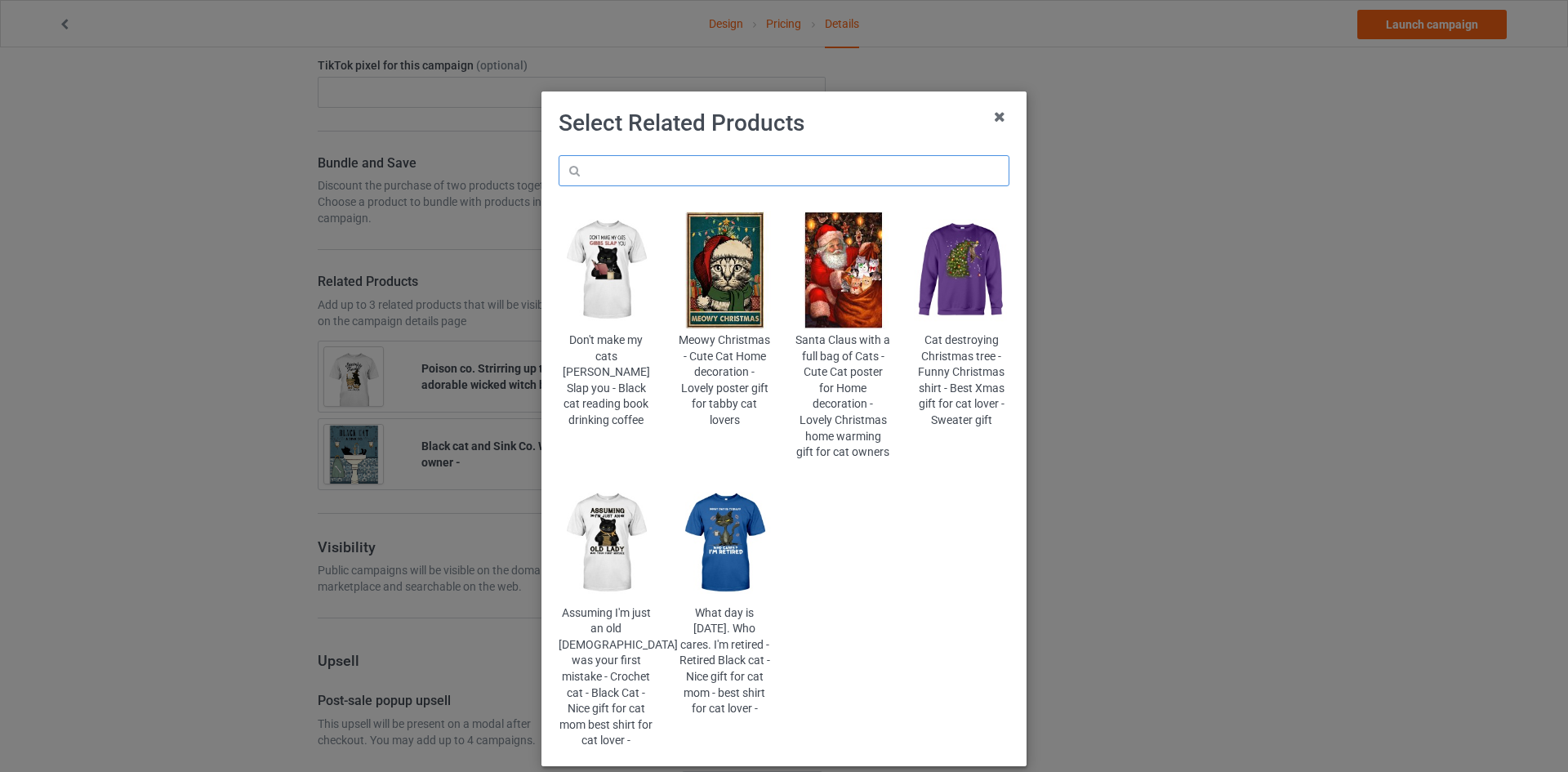
click at [788, 182] on input "text" at bounding box center [783, 170] width 451 height 31
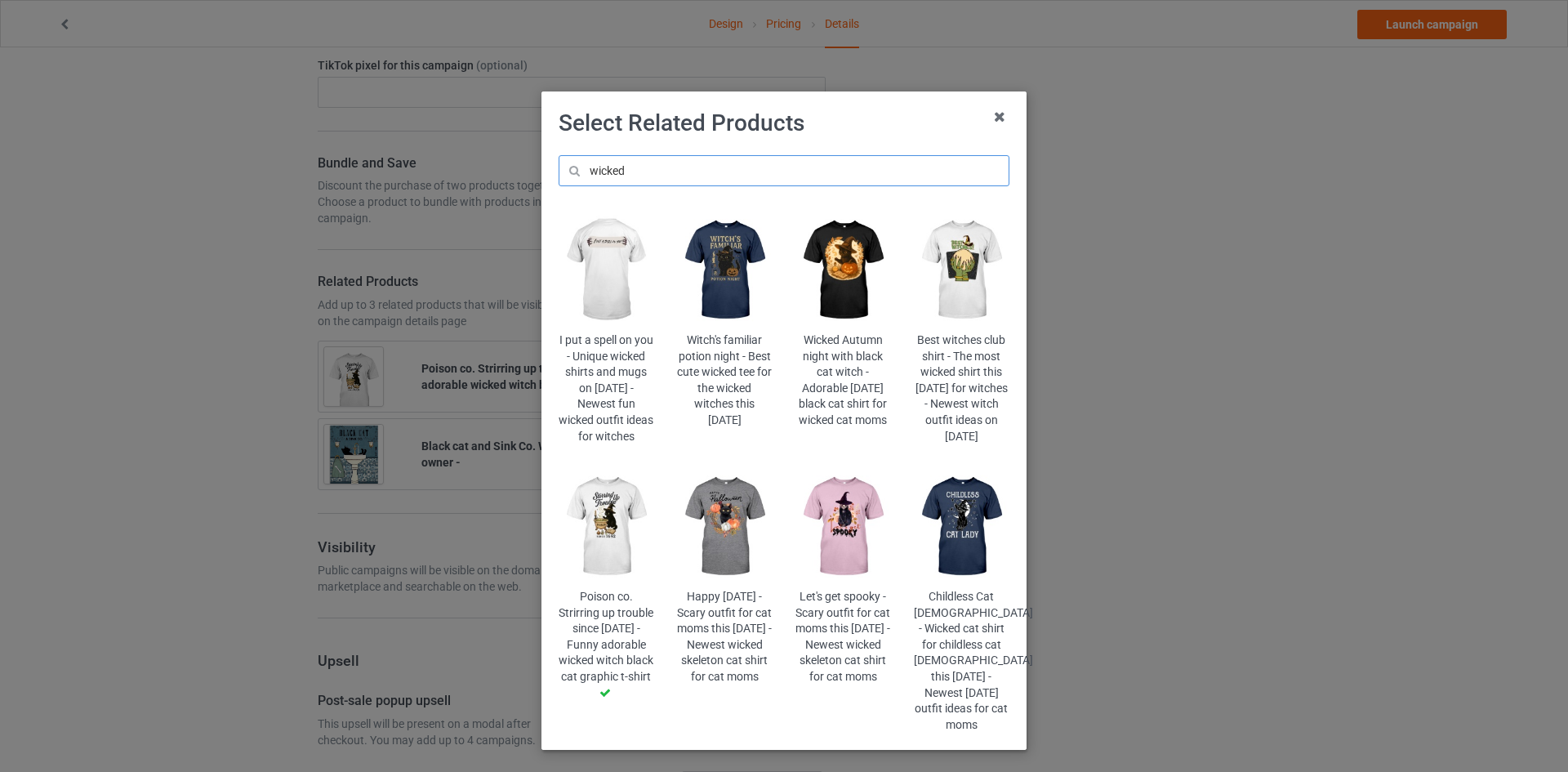
type input "wicked"
click at [732, 265] on img at bounding box center [725, 270] width 95 height 119
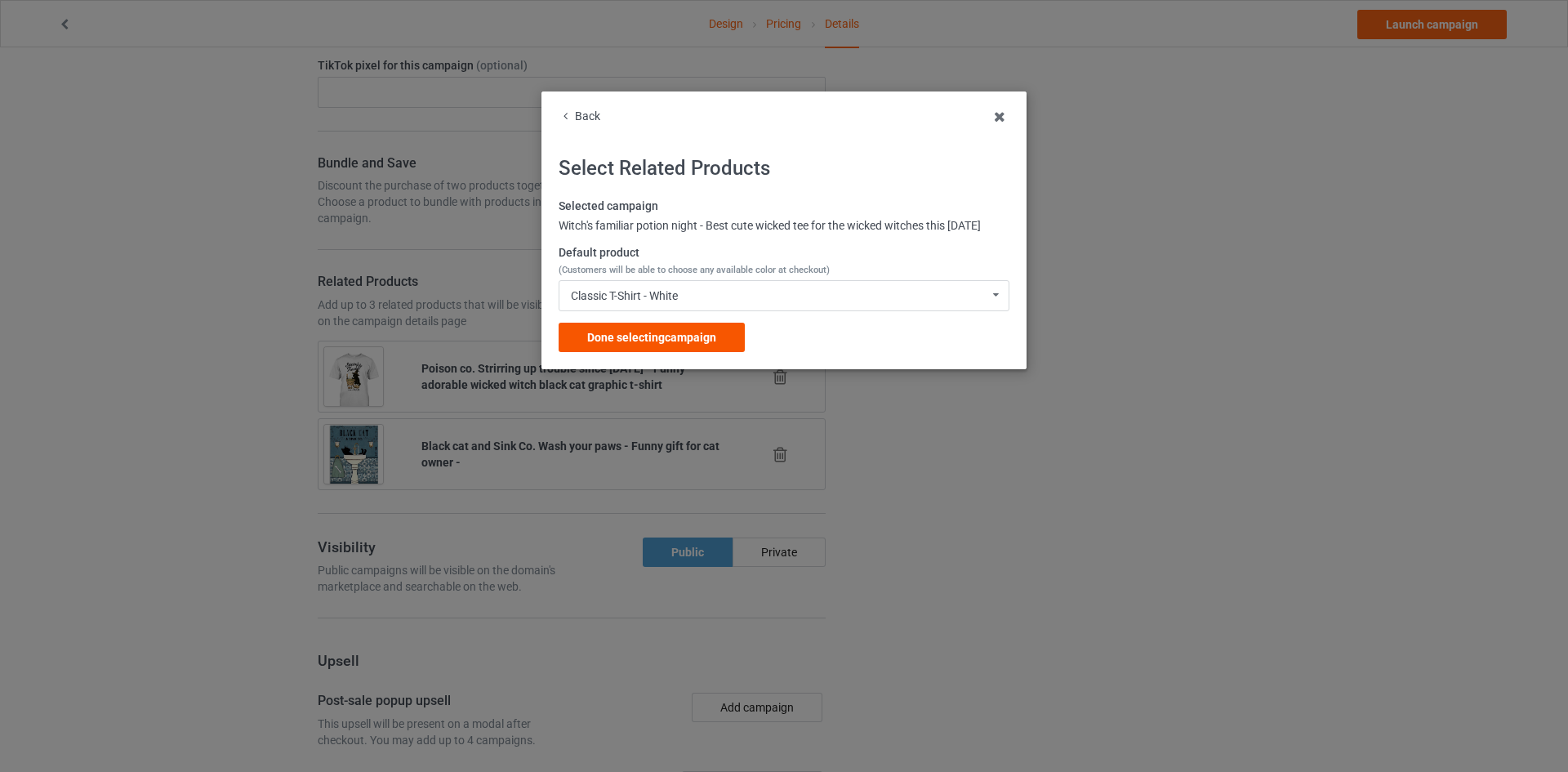
click at [739, 341] on div "Done selecting campaign" at bounding box center [651, 337] width 186 height 29
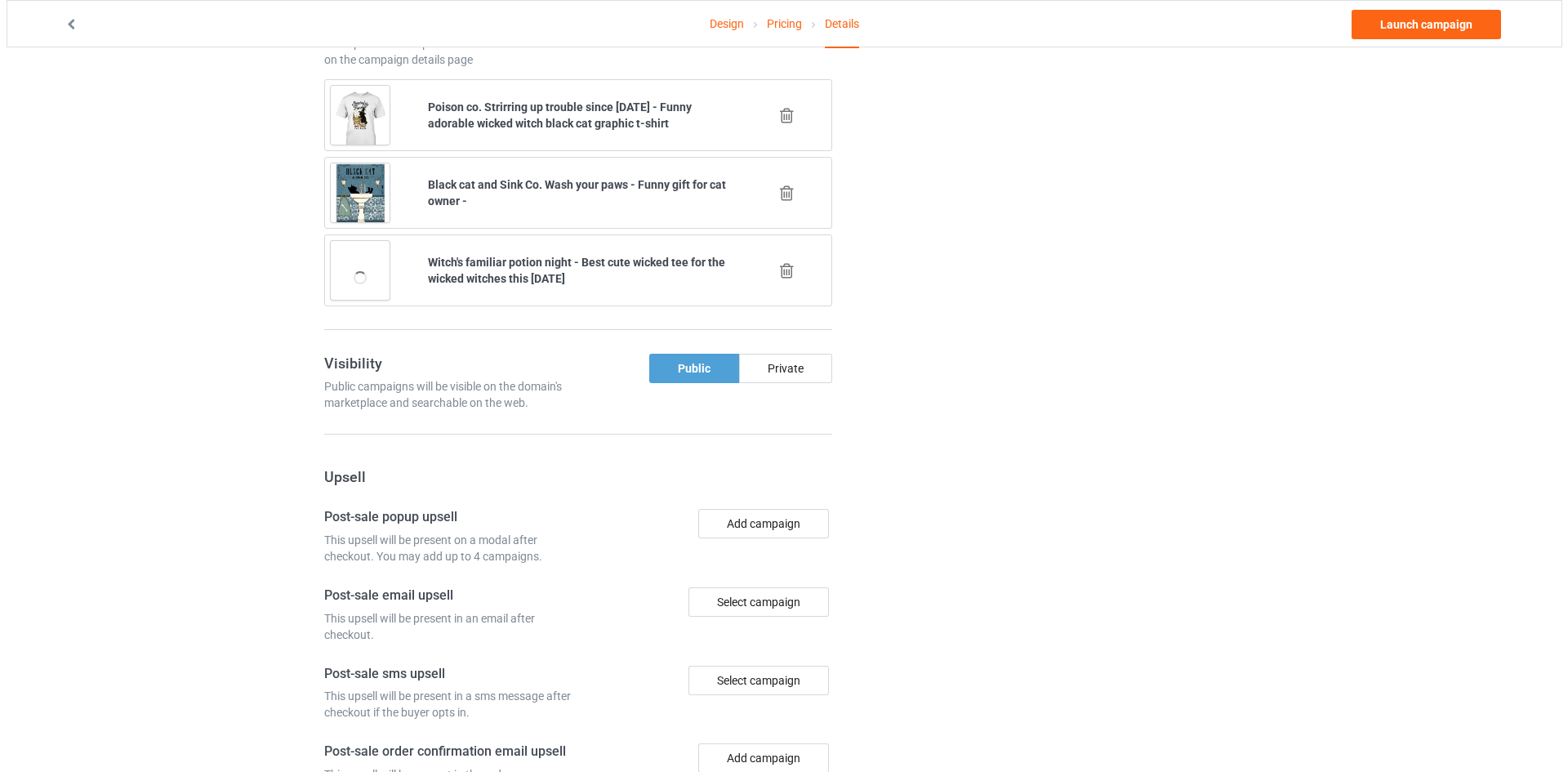
scroll to position [1497, 0]
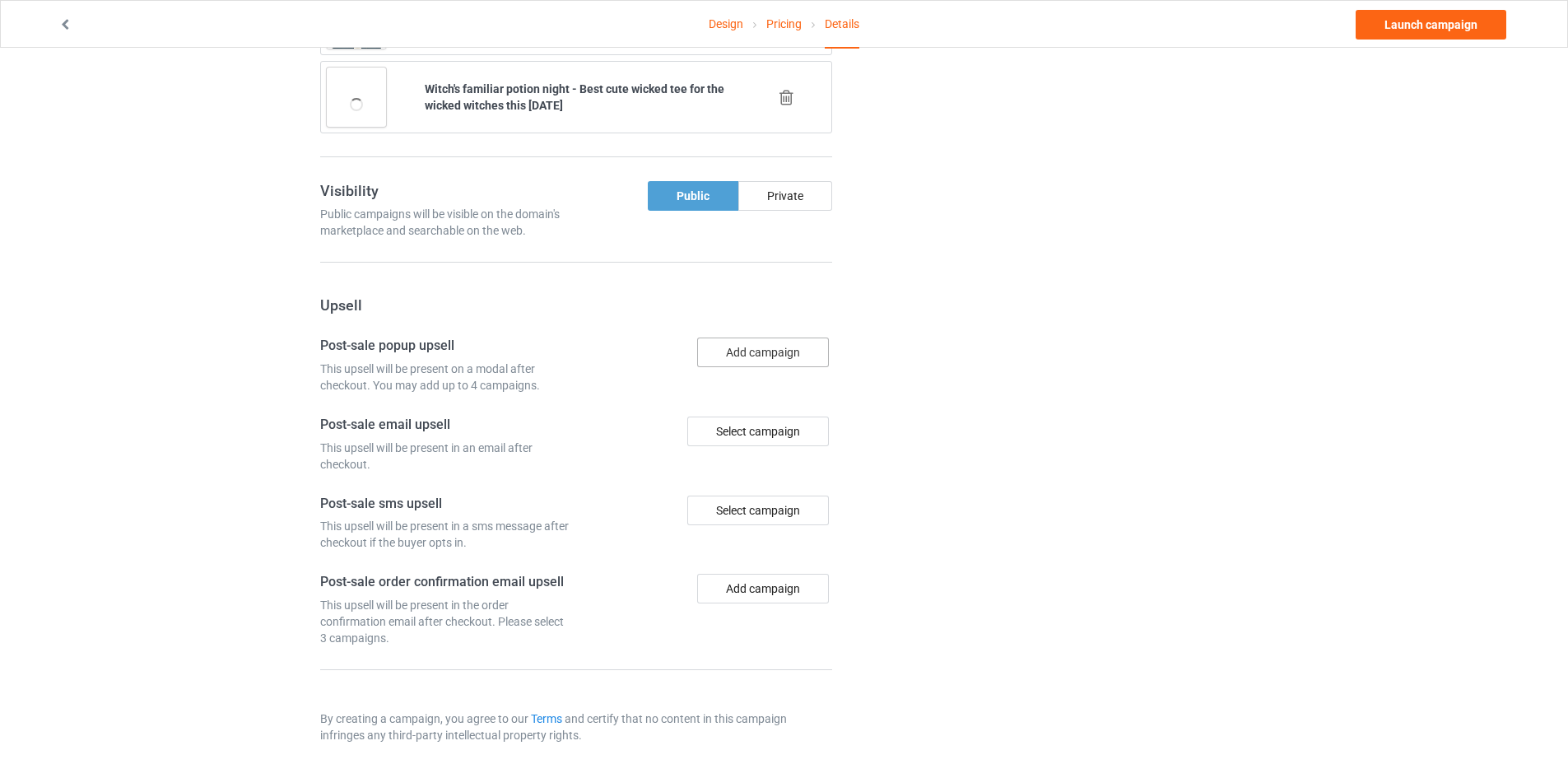
click at [791, 356] on button "Add campaign" at bounding box center [763, 352] width 132 height 29
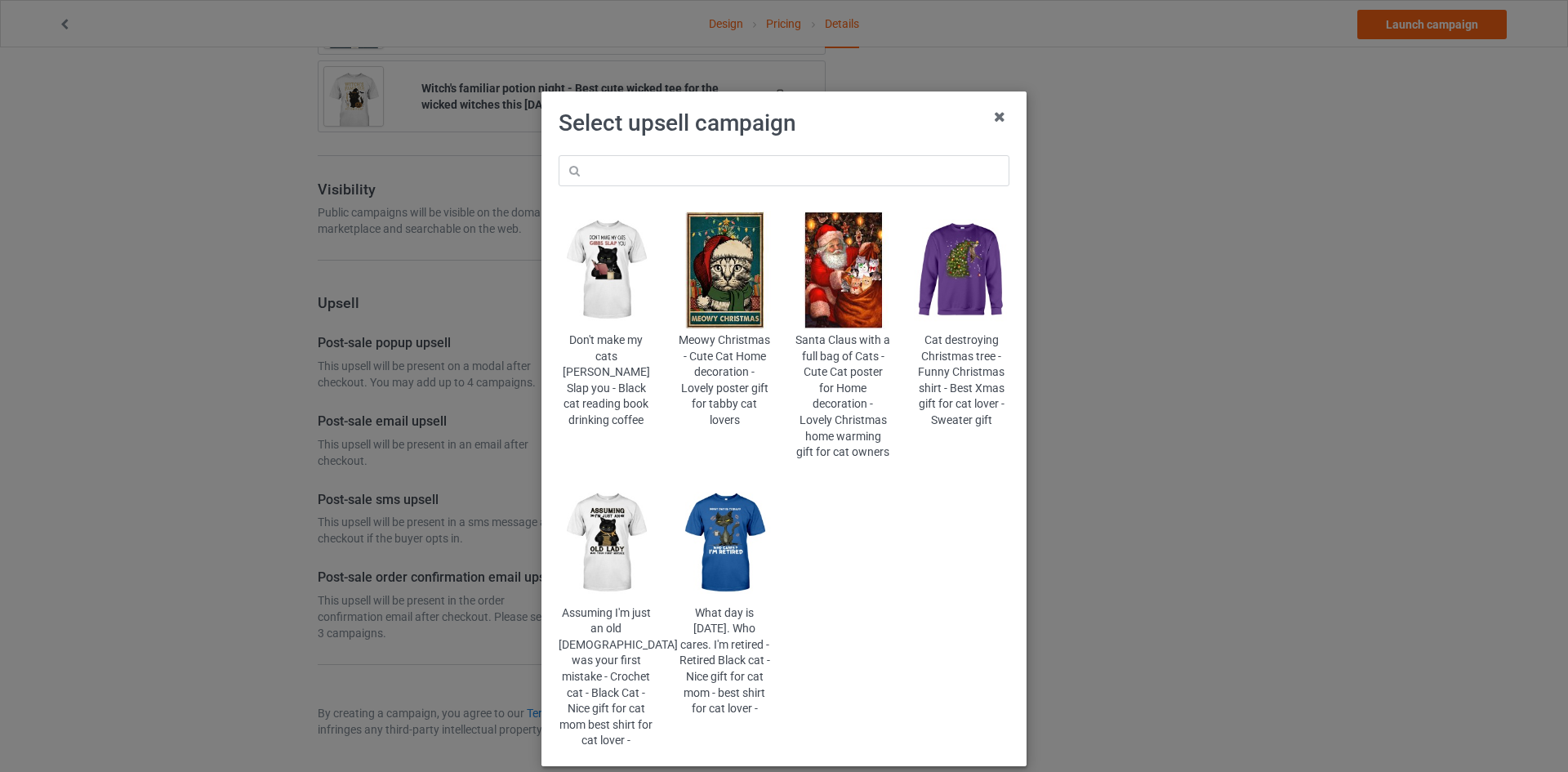
click at [787, 191] on div "Don't make my cats Gibbs Slap you - Black cat reading book drinking coffee Meow…" at bounding box center [783, 452] width 474 height 617
click at [787, 181] on input "text" at bounding box center [783, 170] width 451 height 31
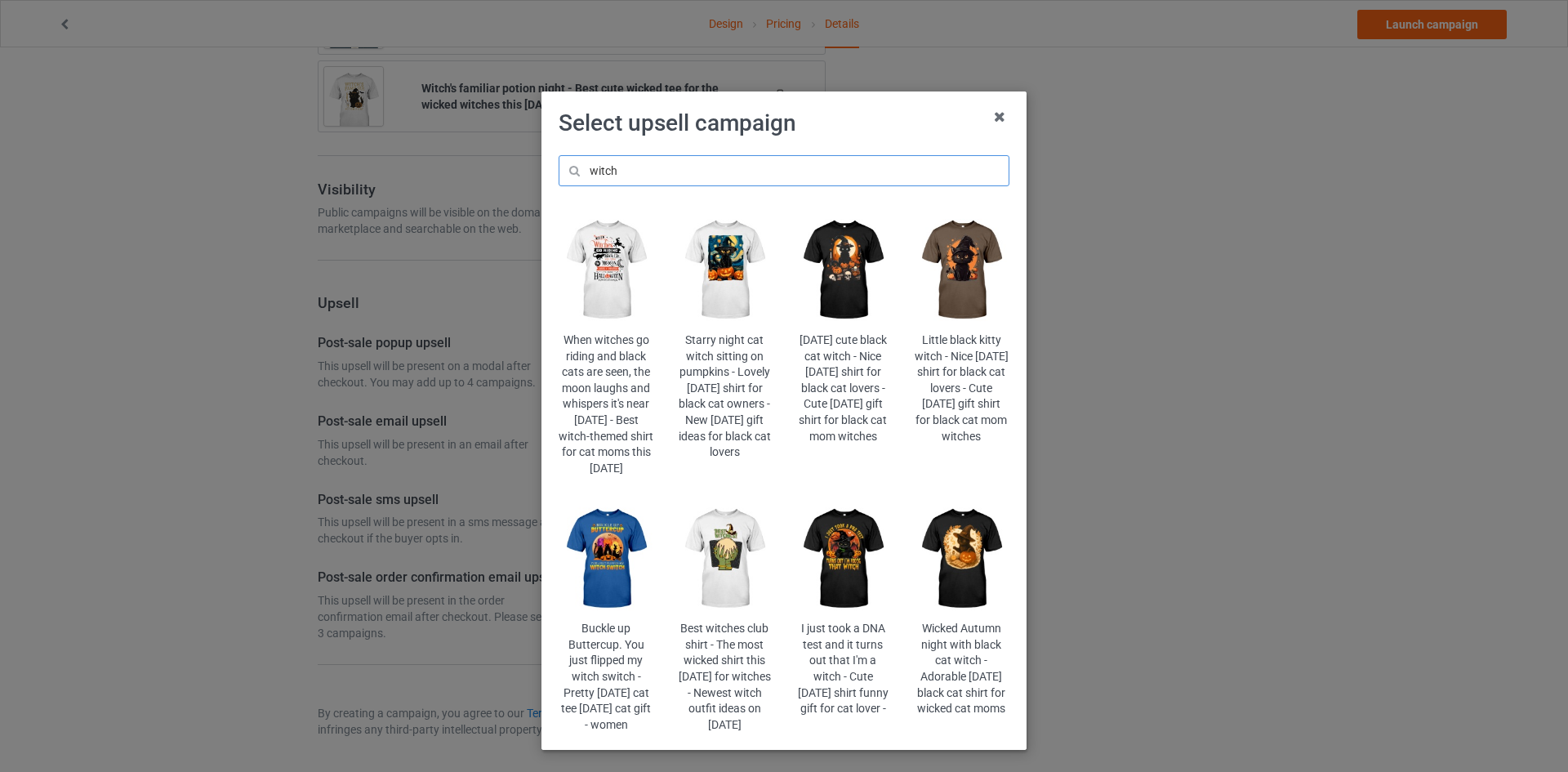
type input "witch"
click at [956, 573] on img at bounding box center [961, 558] width 95 height 119
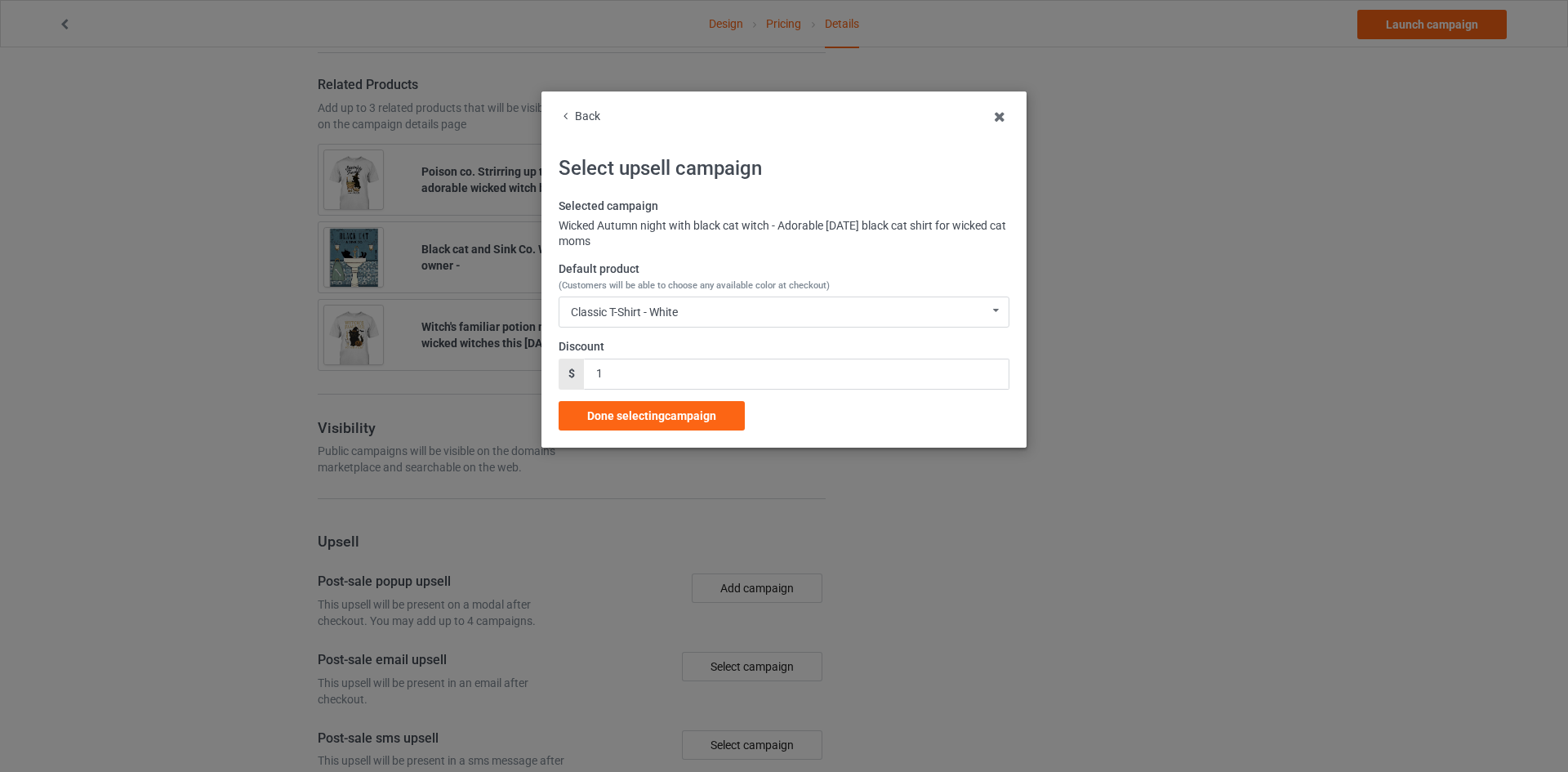
scroll to position [1497, 0]
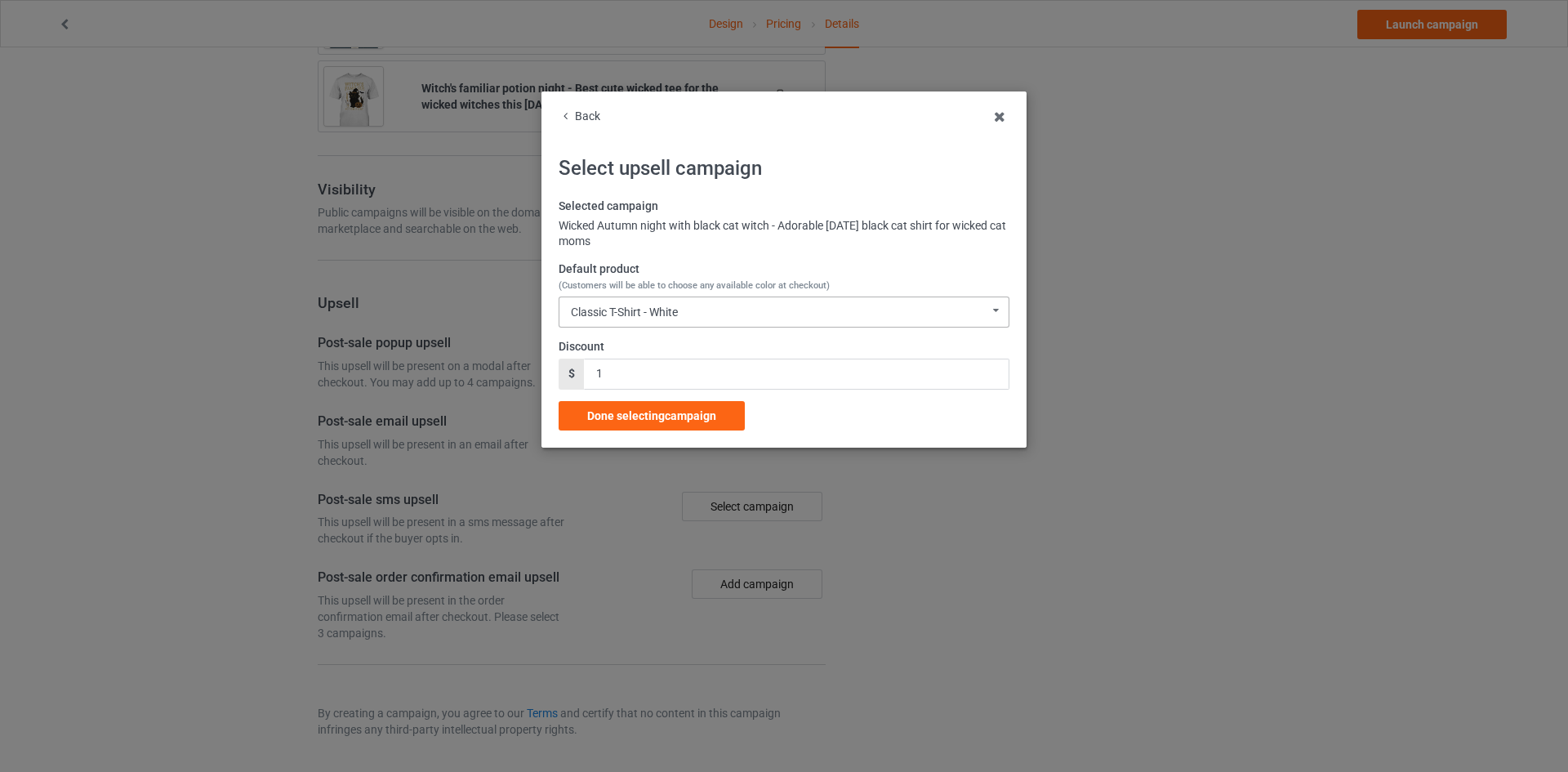
click at [683, 314] on div "Classic T-Shirt - White Classic T-Shirt - White Classic T-Shirt - Black Classic…" at bounding box center [783, 311] width 451 height 31
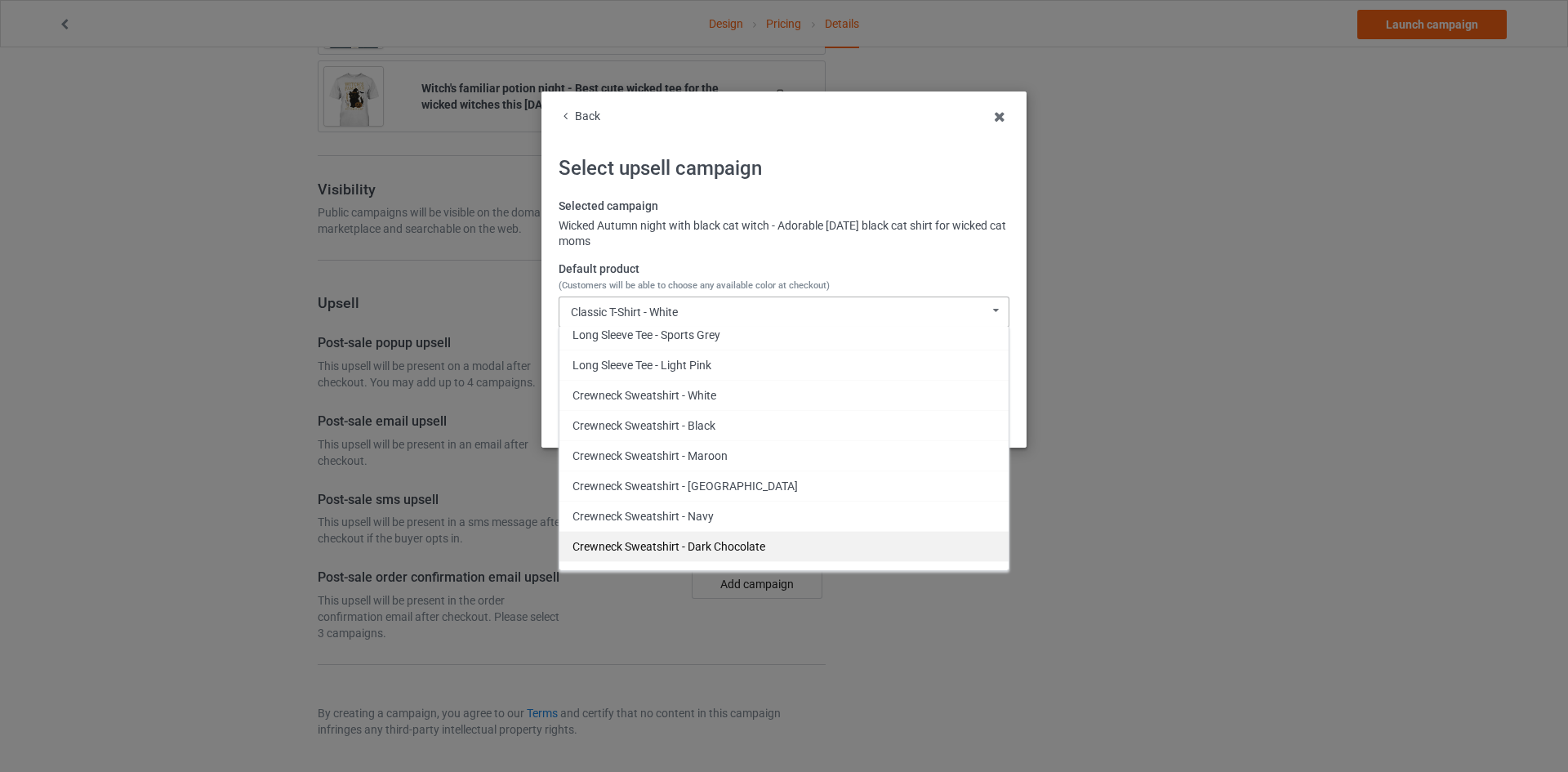
scroll to position [610, 0]
click at [738, 536] on div "Crewneck Sweatshirt - Sports Grey" at bounding box center [783, 549] width 449 height 30
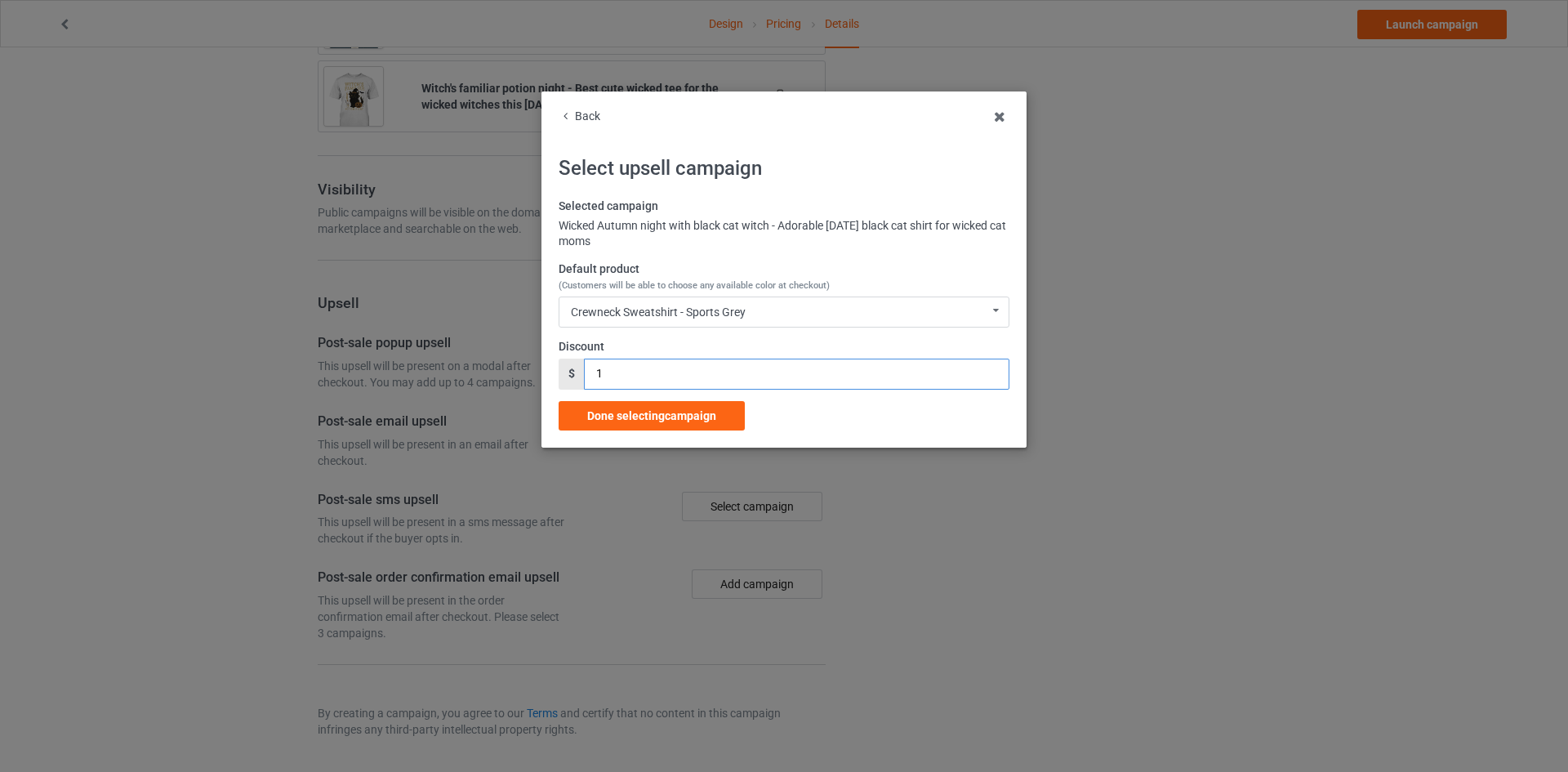
drag, startPoint x: 603, startPoint y: 369, endPoint x: 537, endPoint y: 376, distance: 66.4
click at [537, 376] on div "Back Select upsell campaign Selected campaign Wicked Autumn night with black ca…" at bounding box center [784, 386] width 1568 height 772
type input "3"
click at [716, 425] on div "Done selecting campaign" at bounding box center [651, 416] width 186 height 29
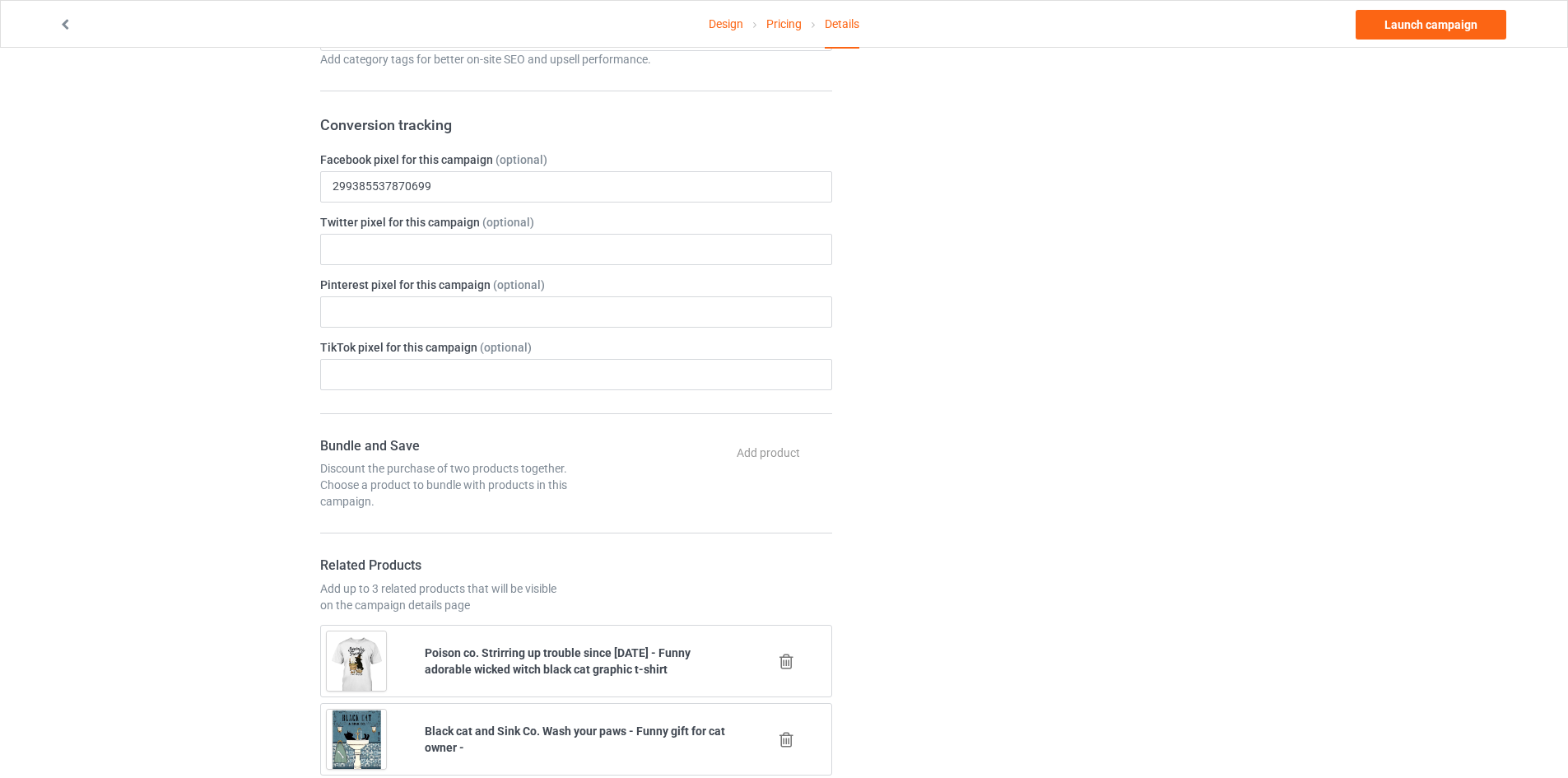
scroll to position [440, 0]
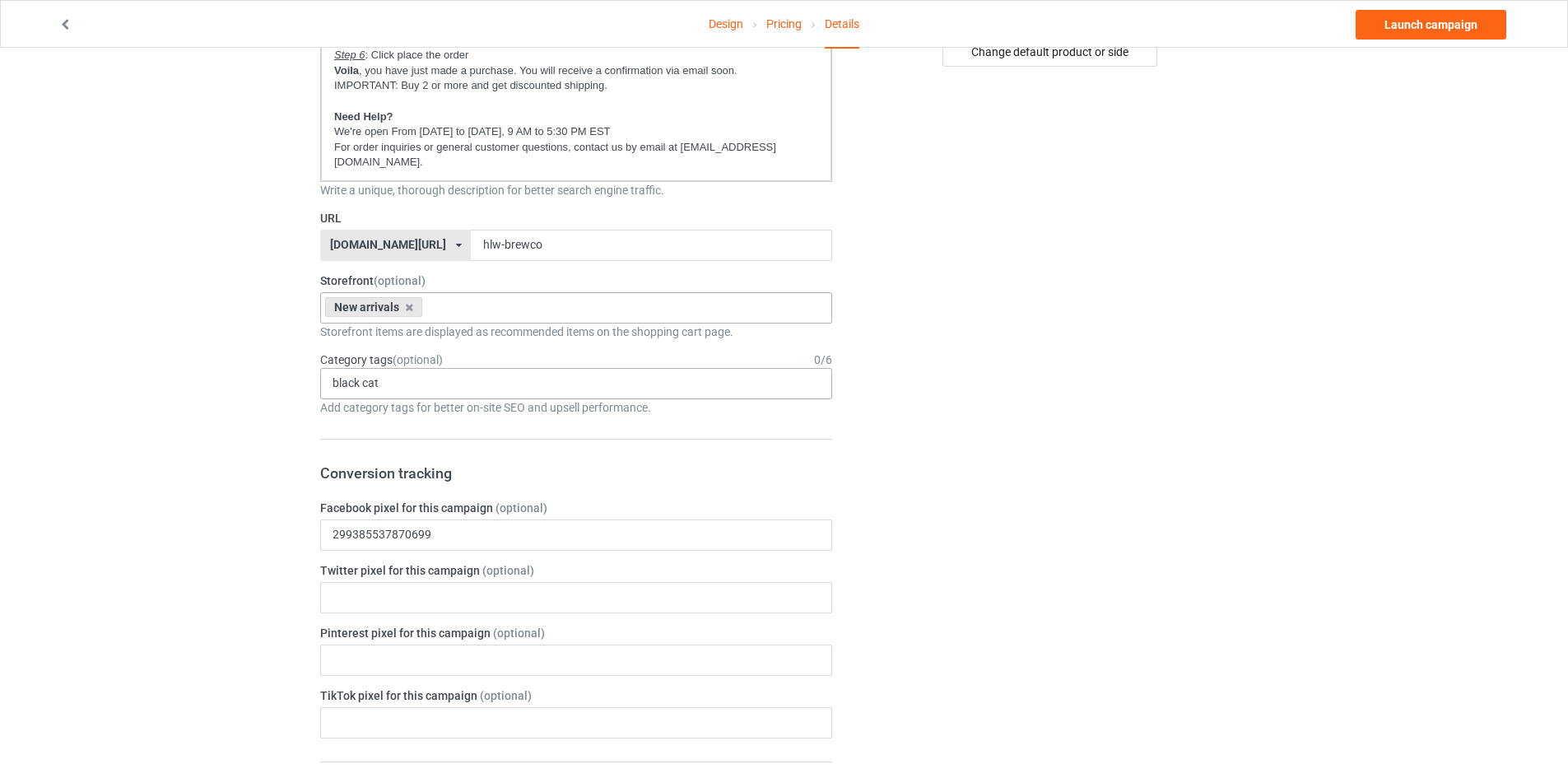
click at [552, 382] on div "black cat No result found" at bounding box center [576, 383] width 512 height 31
type input "black"
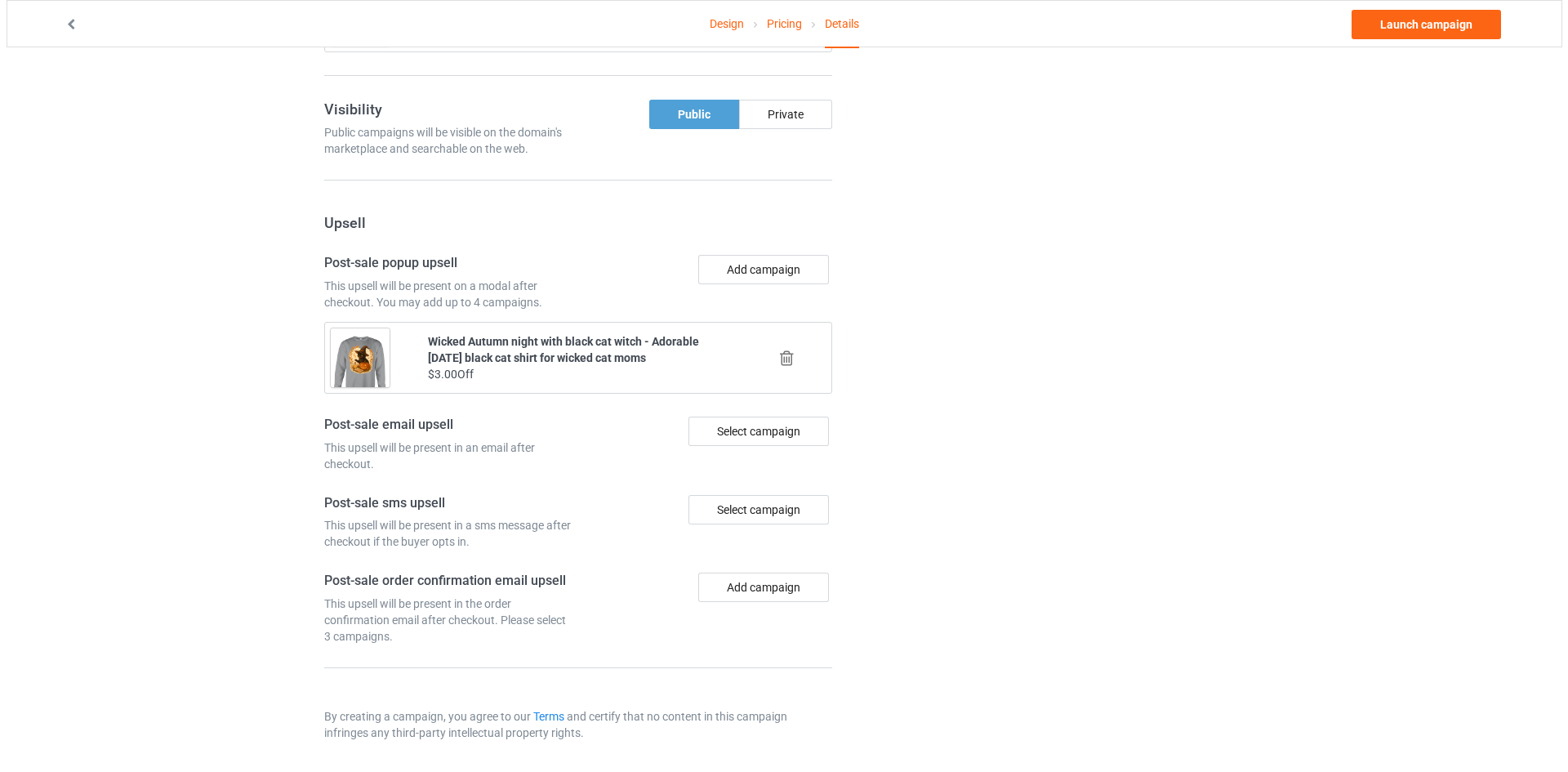
scroll to position [1580, 0]
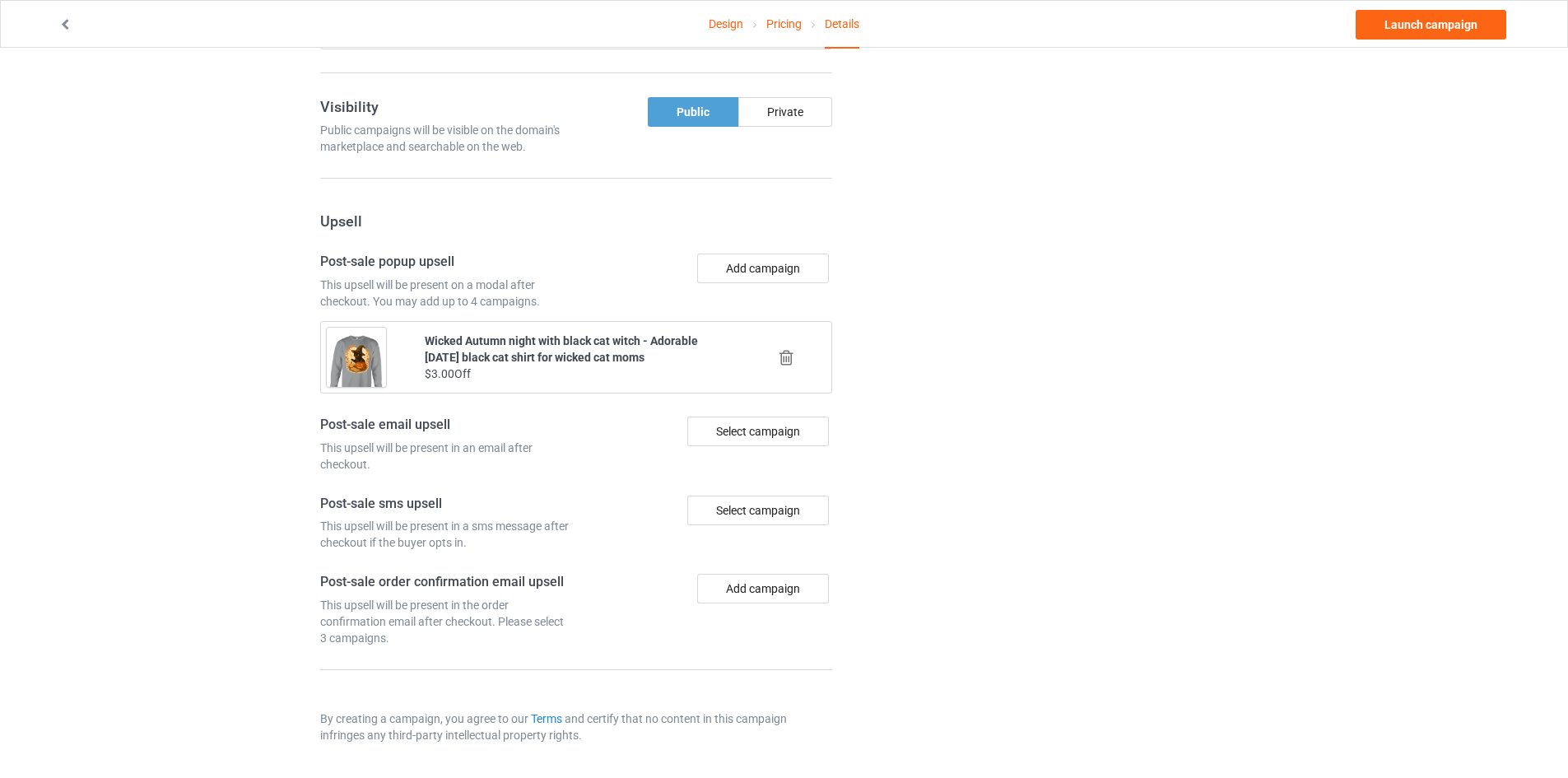
type input "all cat"
click at [755, 290] on div "Add campaign" at bounding box center [707, 281] width 261 height 56
click at [756, 284] on div "Add campaign" at bounding box center [707, 281] width 261 height 56
click at [754, 272] on button "Add campaign" at bounding box center [763, 268] width 132 height 29
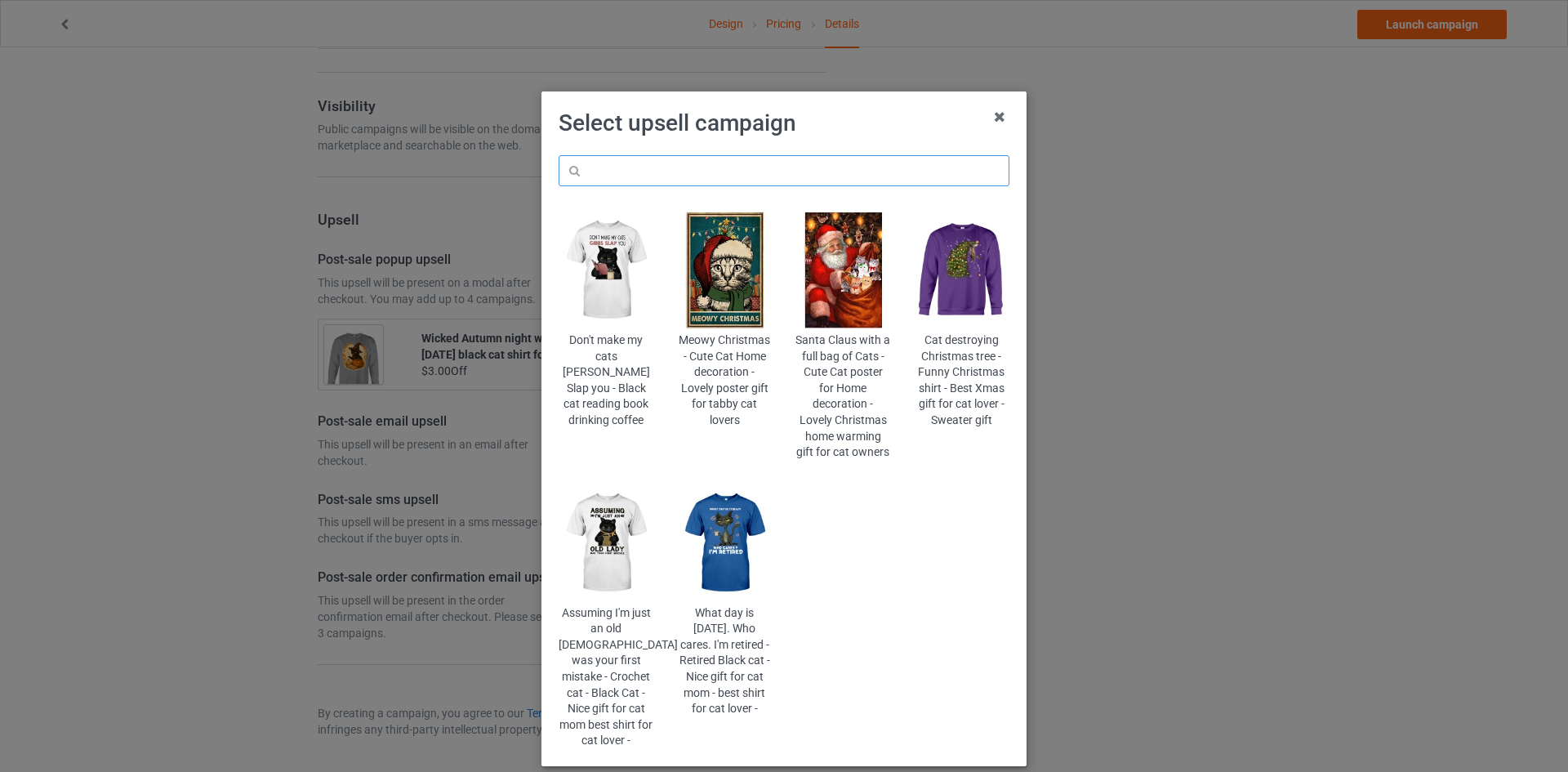
click at [742, 161] on input "text" at bounding box center [783, 170] width 451 height 31
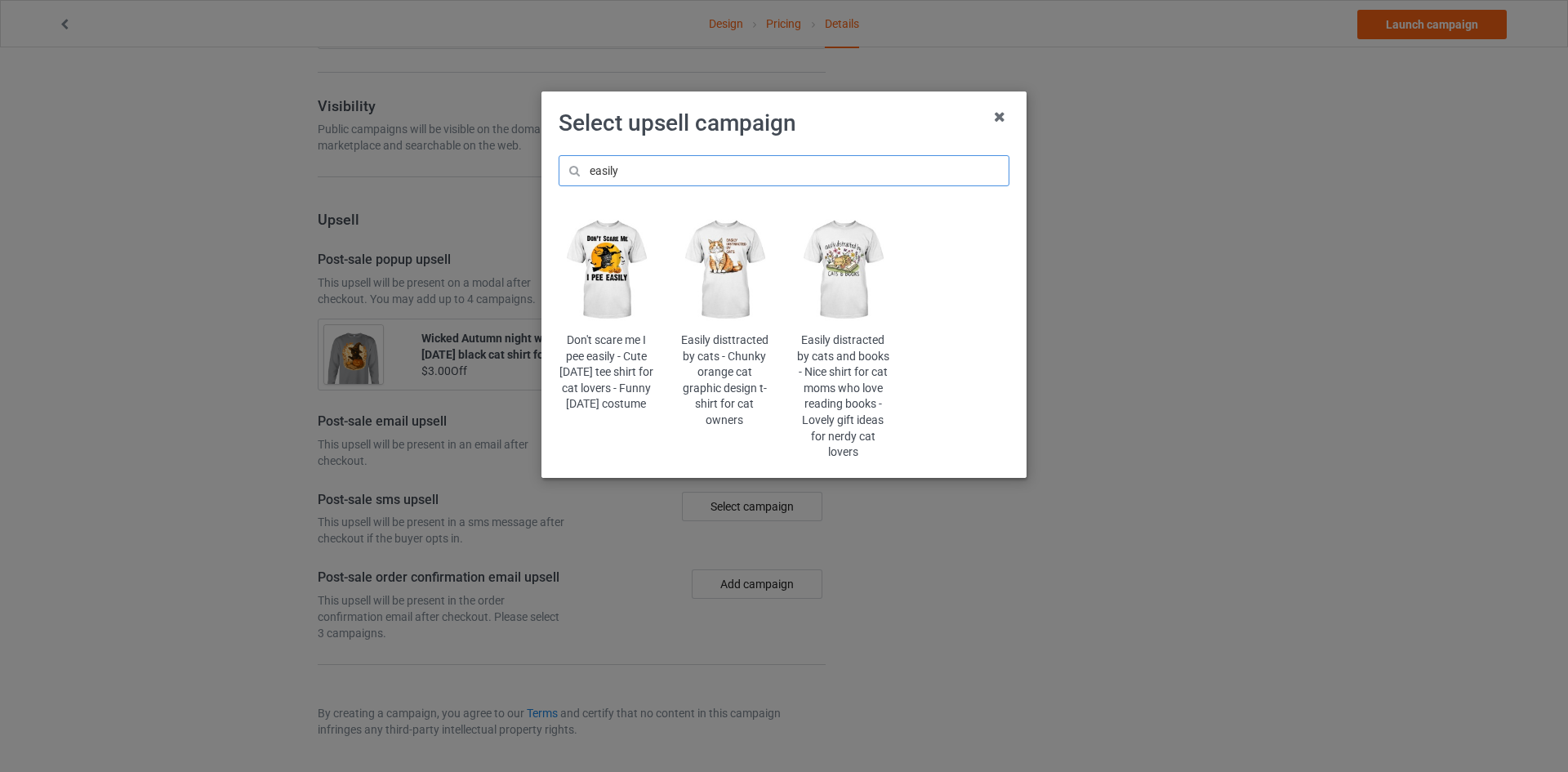
type input "easily"
click at [609, 283] on img at bounding box center [606, 270] width 95 height 119
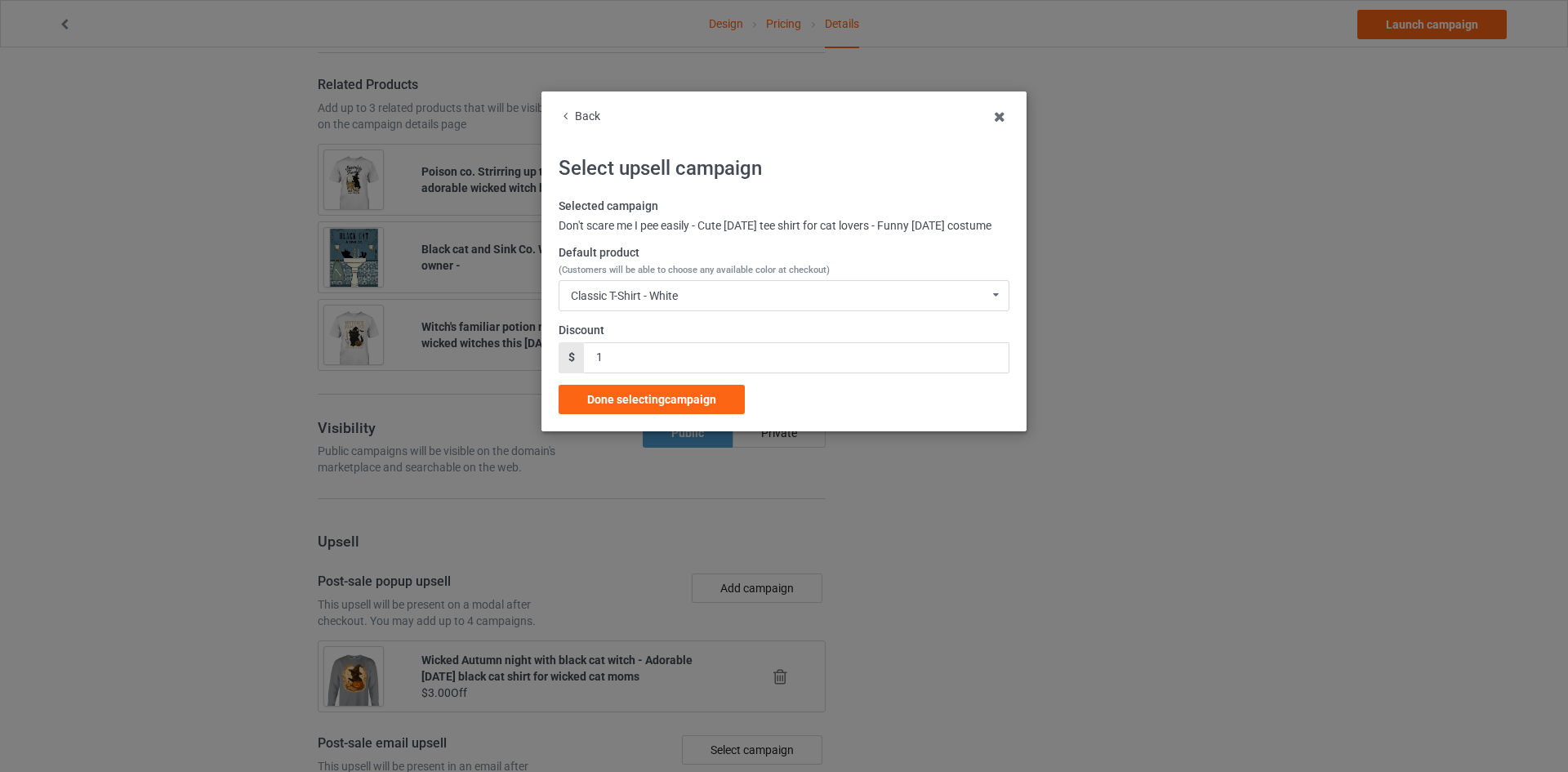
scroll to position [1580, 0]
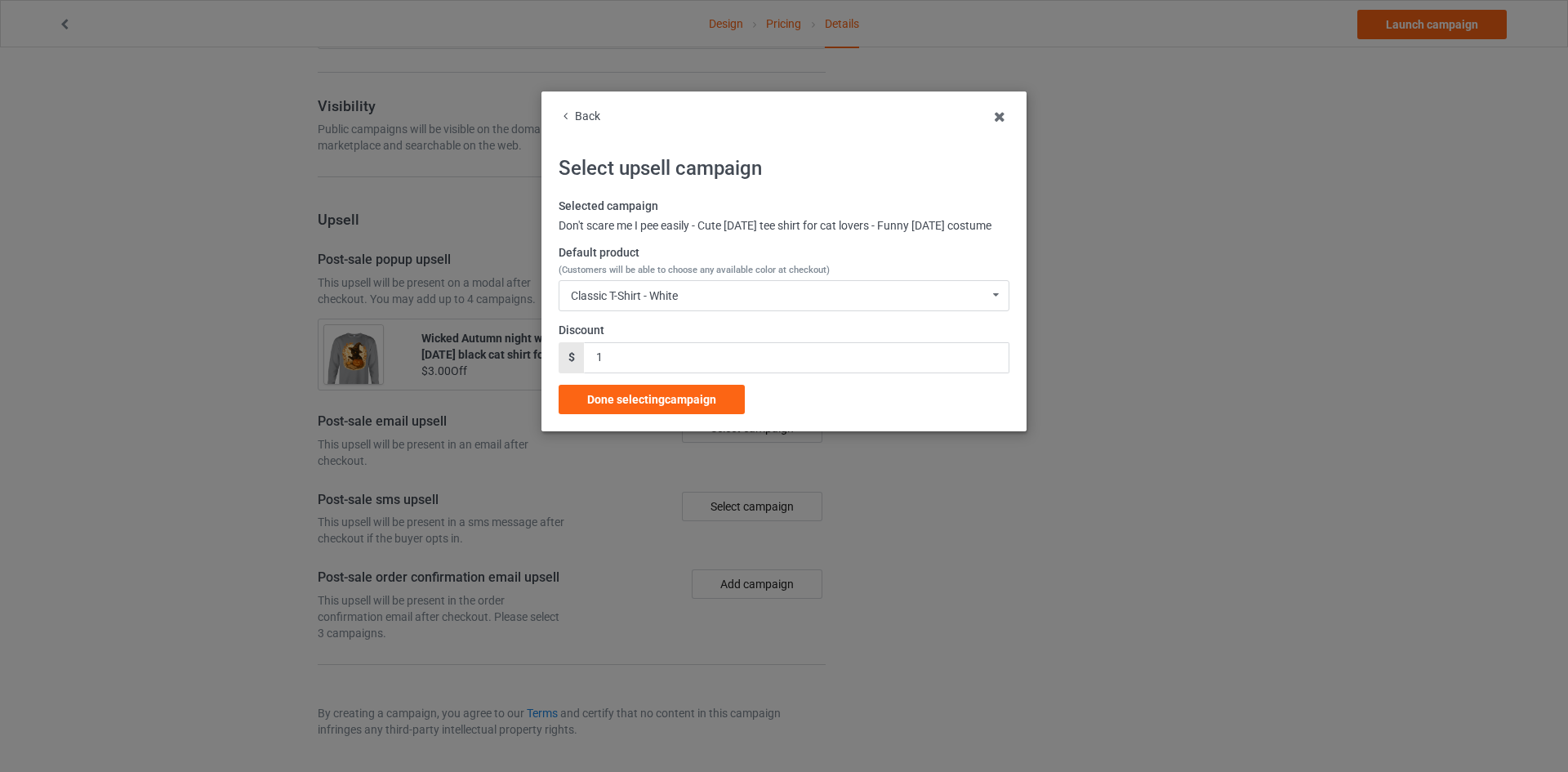
click at [659, 335] on div "Selected campaign Don't scare me I pee easily - Cute Halloween tee shirt for ca…" at bounding box center [783, 306] width 451 height 215
click at [922, 308] on div "Classic T-Shirt - White Classic T-Shirt - White Classic T-Shirt - Classic Pink …" at bounding box center [783, 296] width 451 height 31
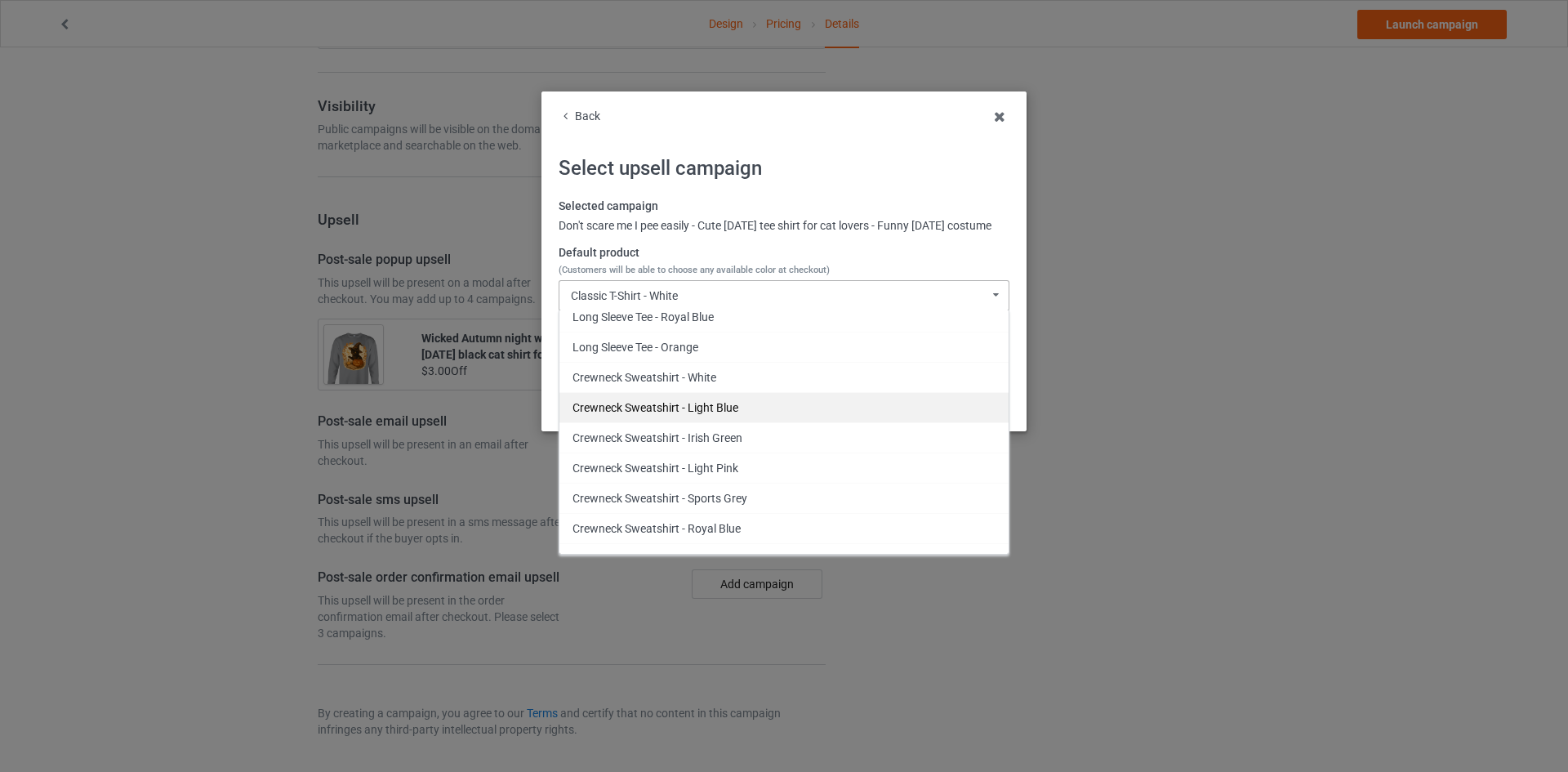
scroll to position [993, 0]
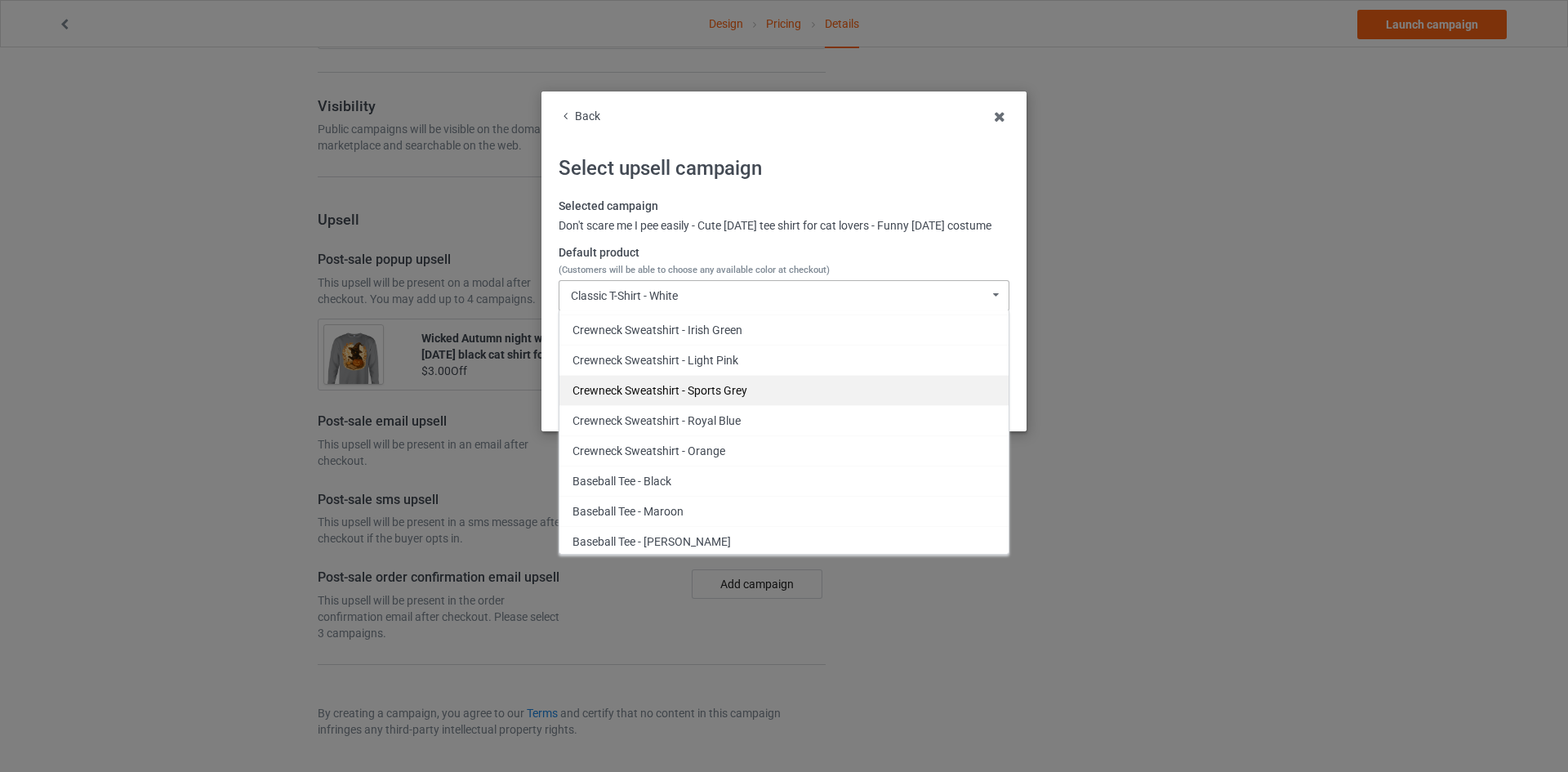
click at [724, 405] on div "Crewneck Sweatshirt - Sports Grey" at bounding box center [783, 390] width 449 height 30
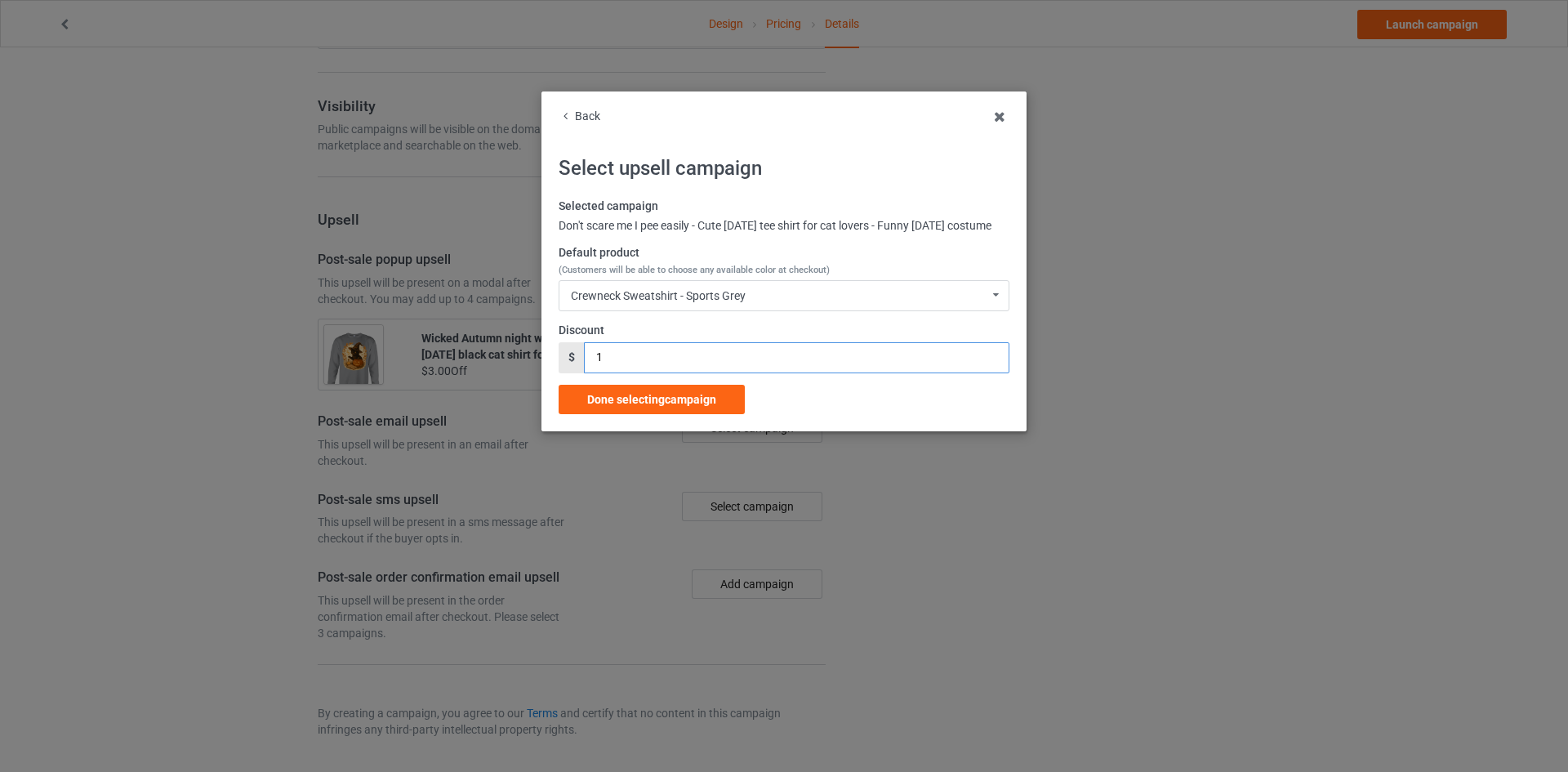
drag, startPoint x: 625, startPoint y: 374, endPoint x: 536, endPoint y: 377, distance: 89.1
click at [536, 377] on div "Back Select upsell campaign Selected campaign Don't scare me I pee easily - Cut…" at bounding box center [784, 386] width 1568 height 772
type input "3"
click at [677, 406] on span "Done selecting campaign" at bounding box center [652, 399] width 129 height 13
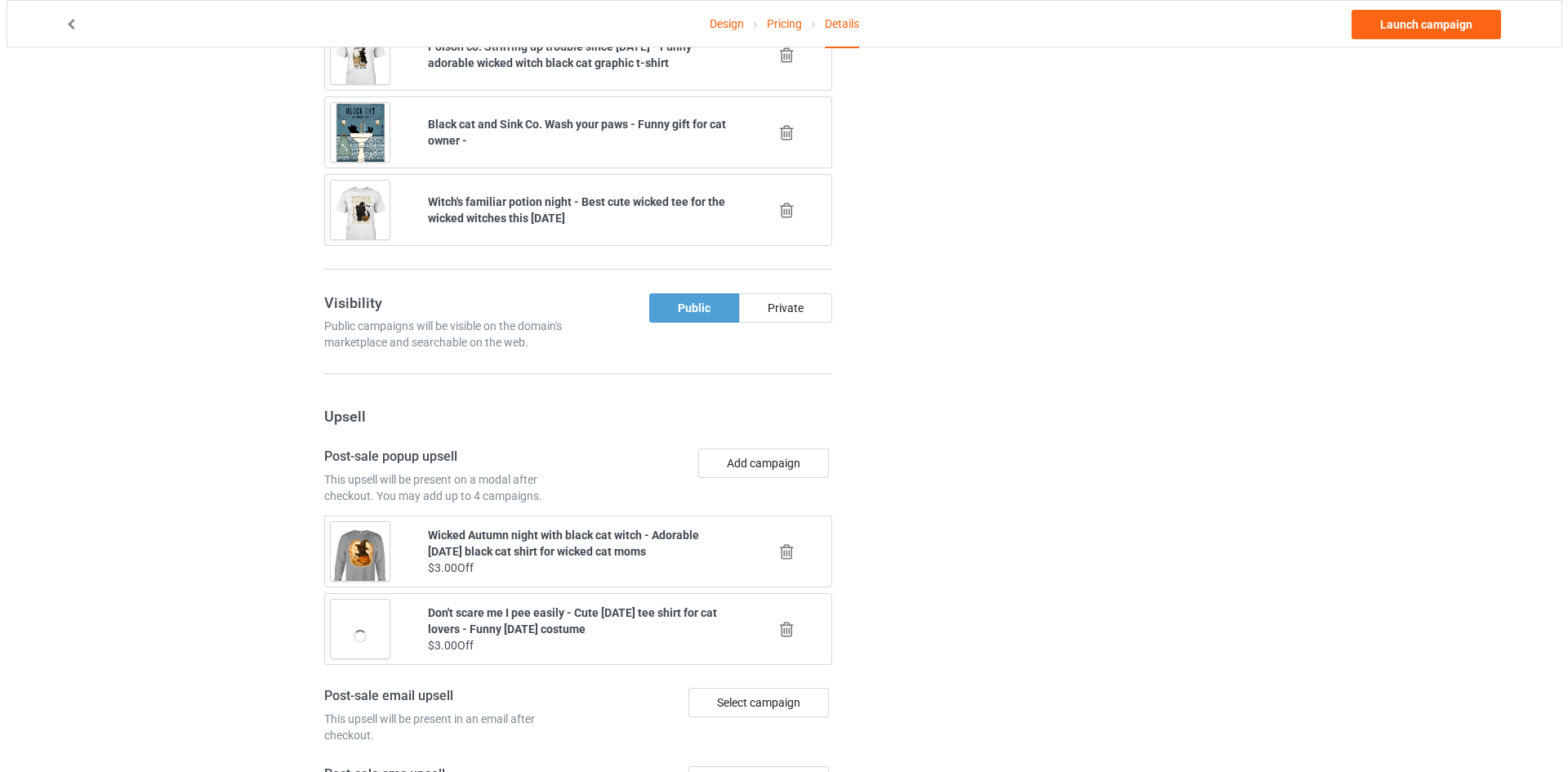
scroll to position [1426, 0]
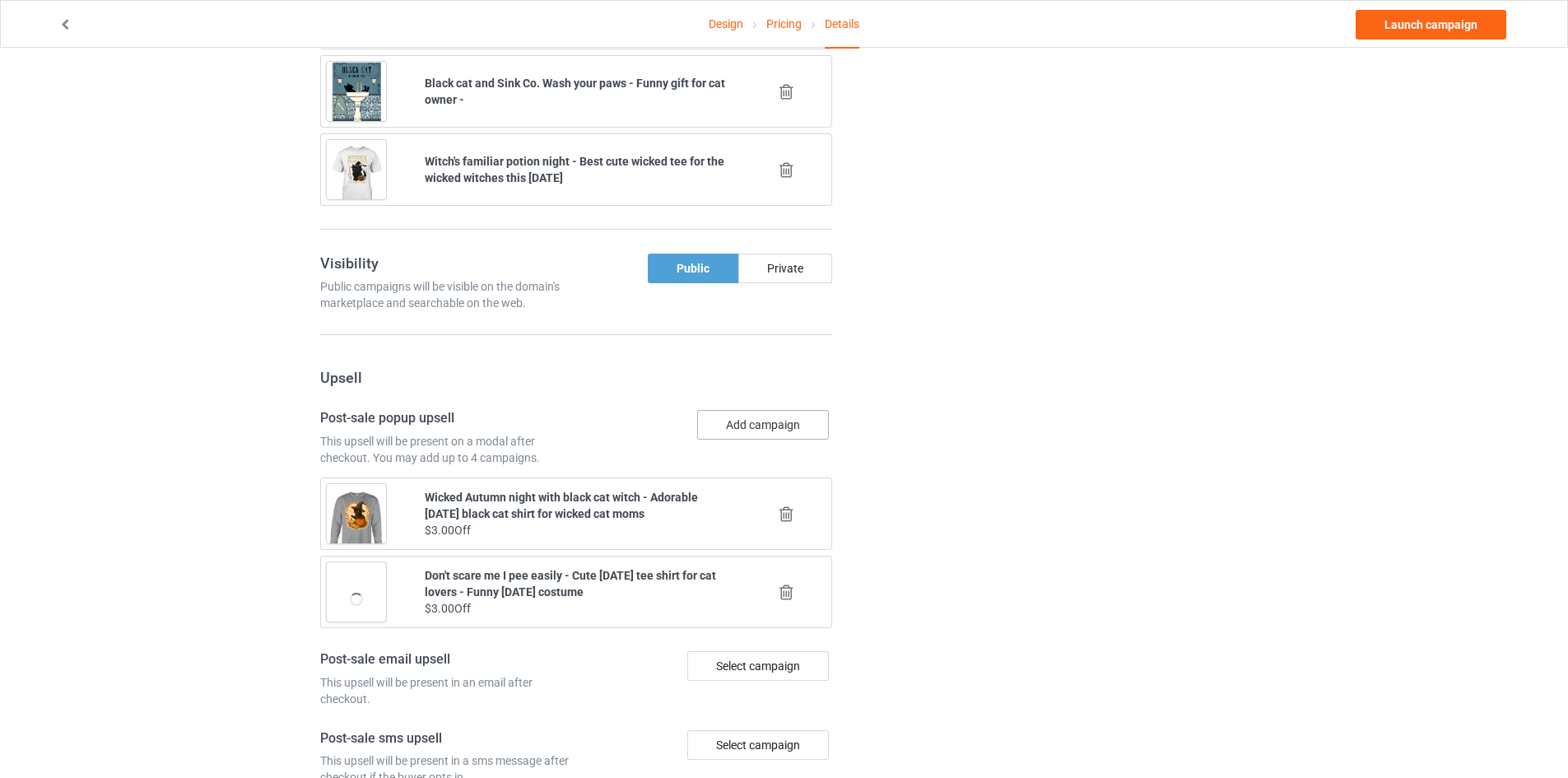
click at [767, 423] on button "Add campaign" at bounding box center [763, 424] width 132 height 29
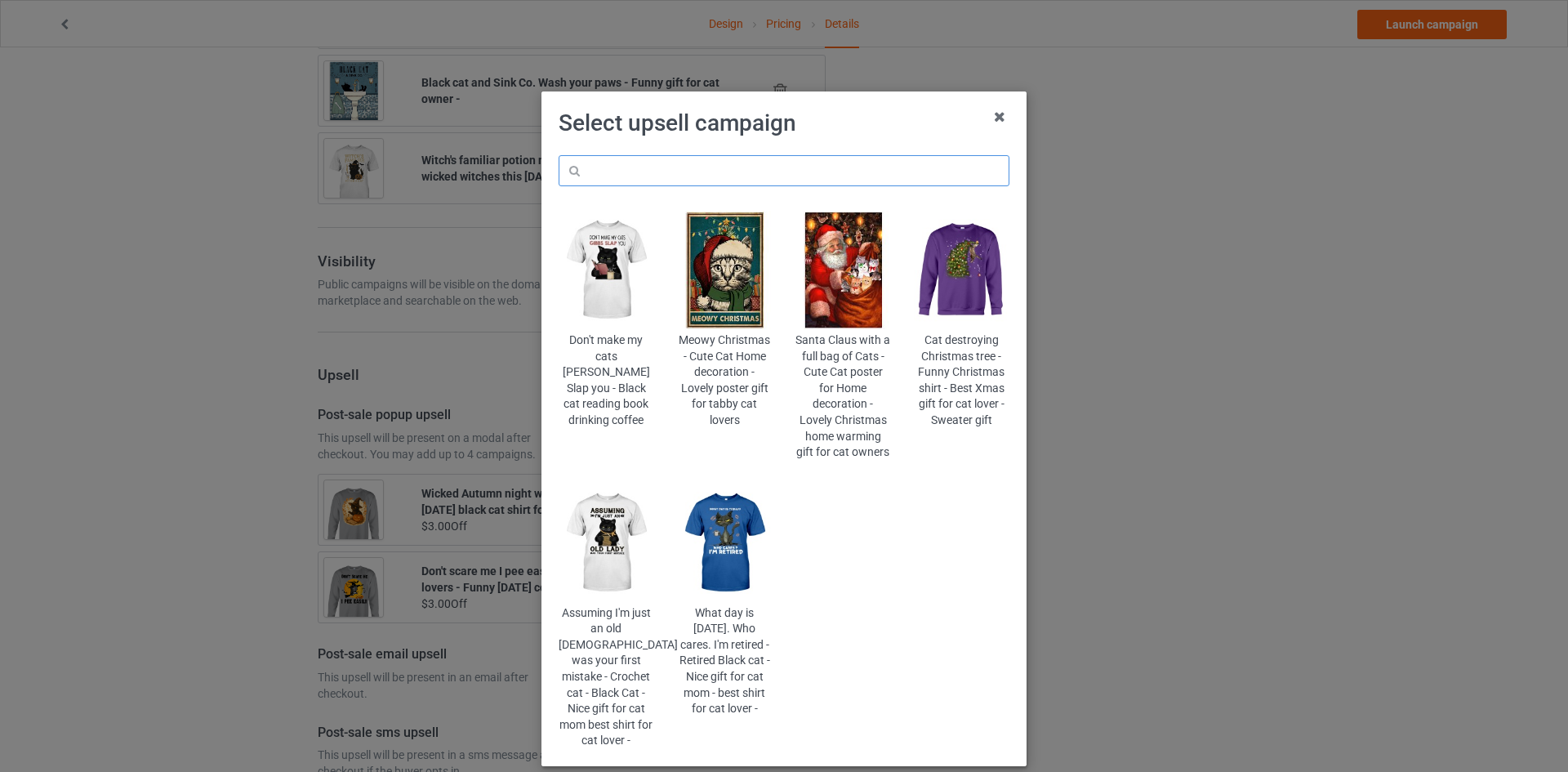
click at [818, 171] on input "text" at bounding box center [783, 170] width 451 height 31
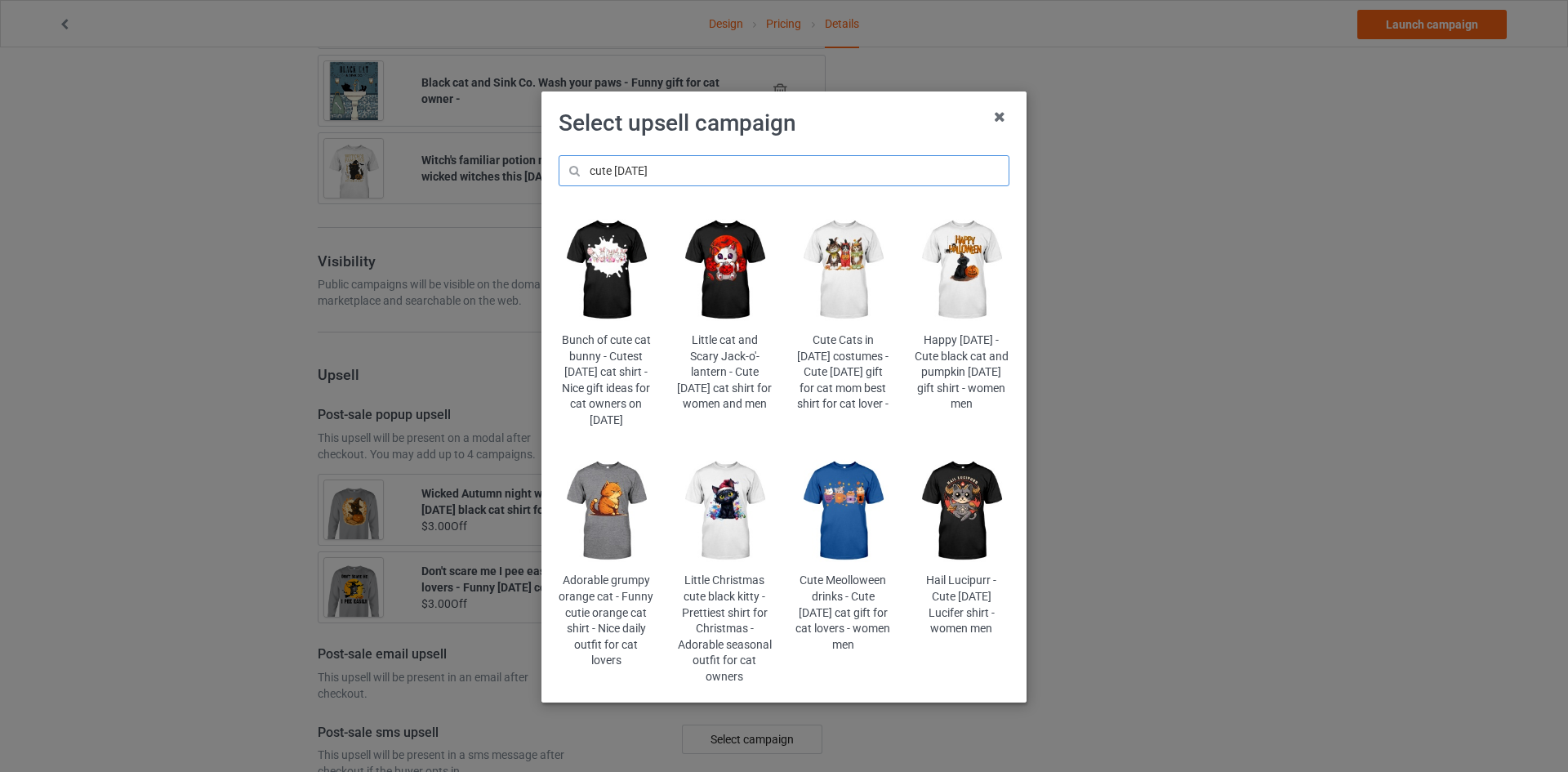
click at [596, 167] on input "cute halloween" at bounding box center [783, 170] width 451 height 31
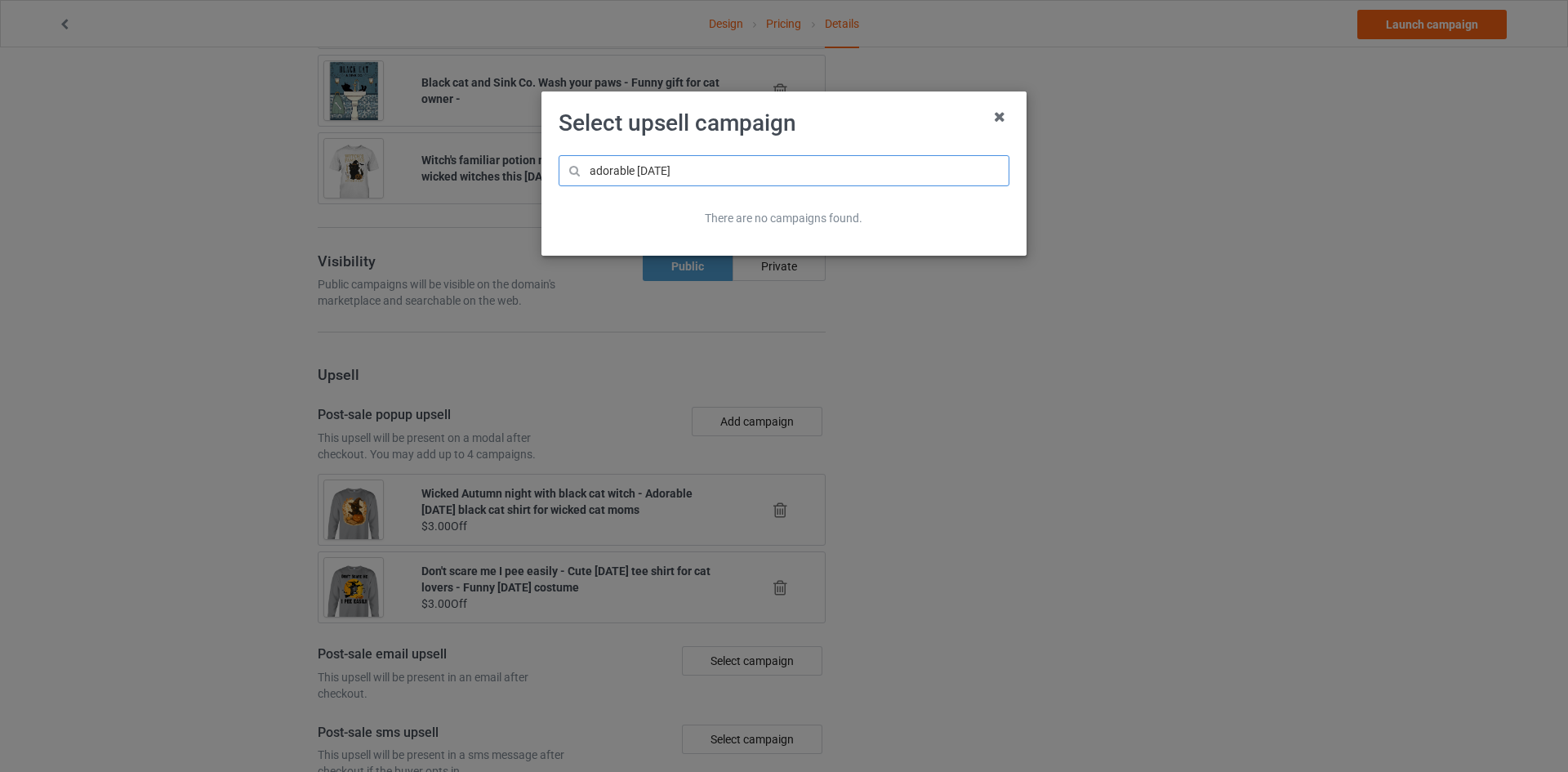
click at [614, 183] on input "adorable halloween" at bounding box center [783, 170] width 451 height 31
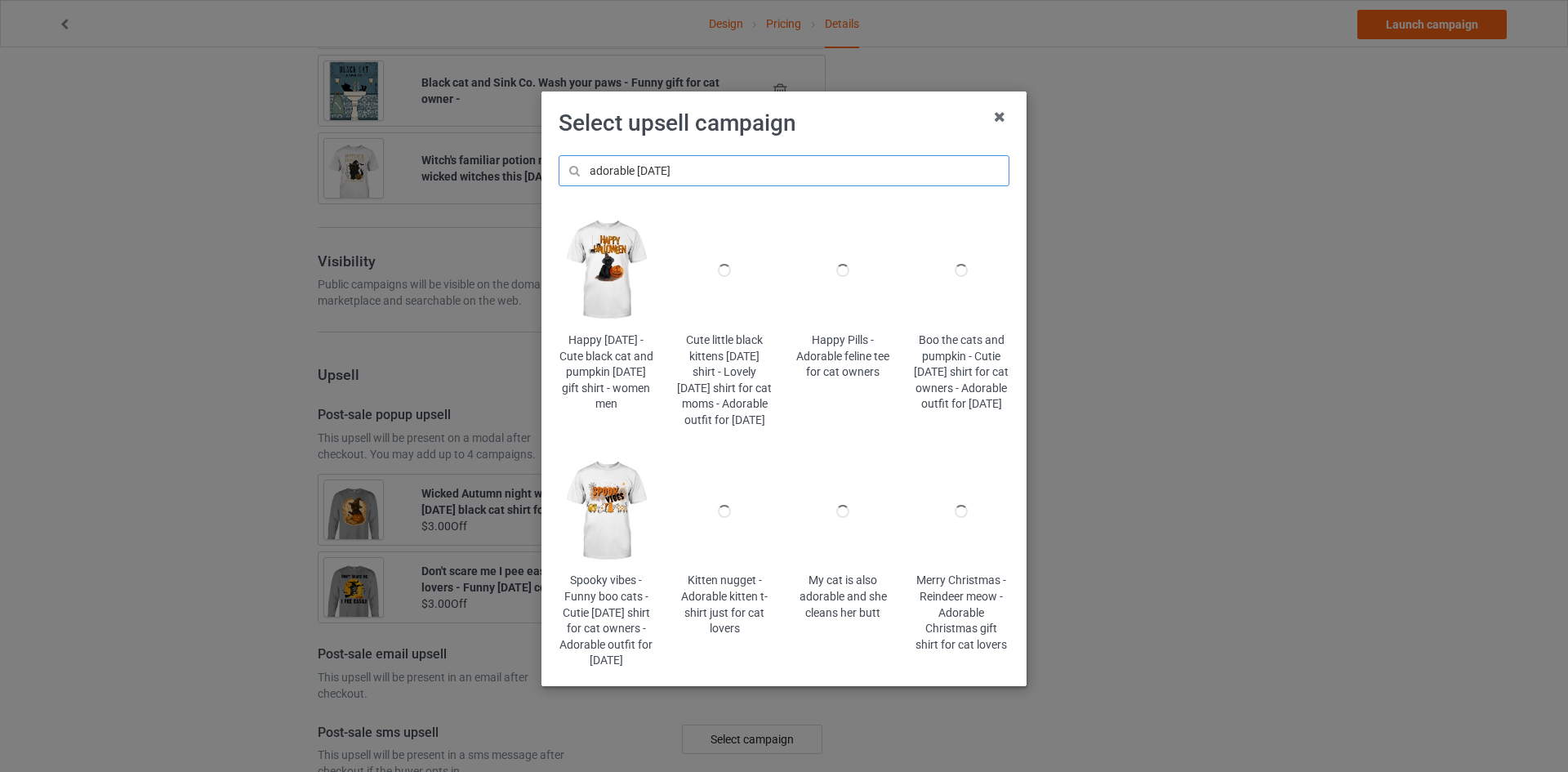
click at [614, 169] on input "adorable halloween" at bounding box center [783, 170] width 451 height 31
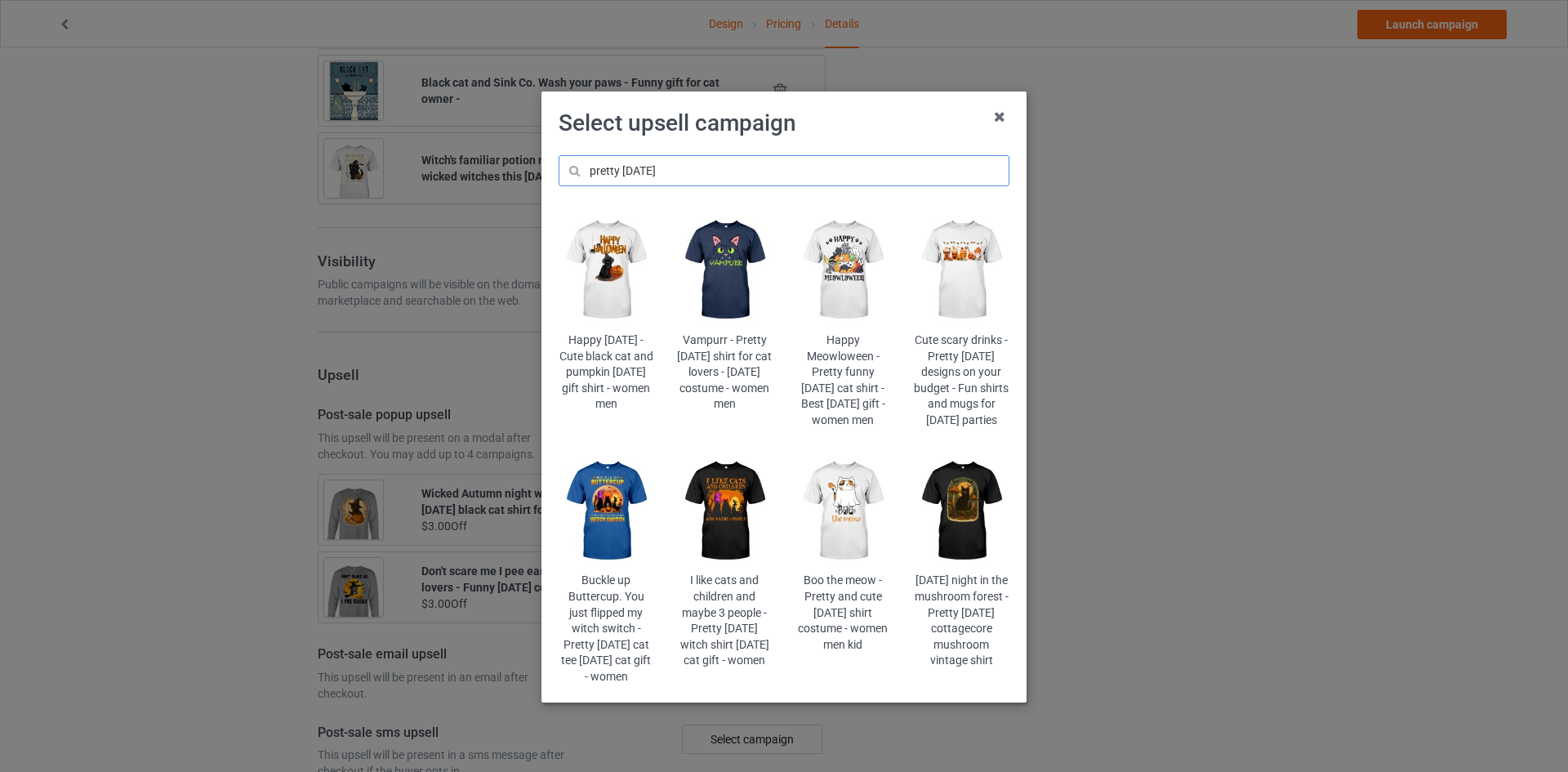
type input "pretty halloween"
click at [964, 283] on img at bounding box center [961, 270] width 95 height 119
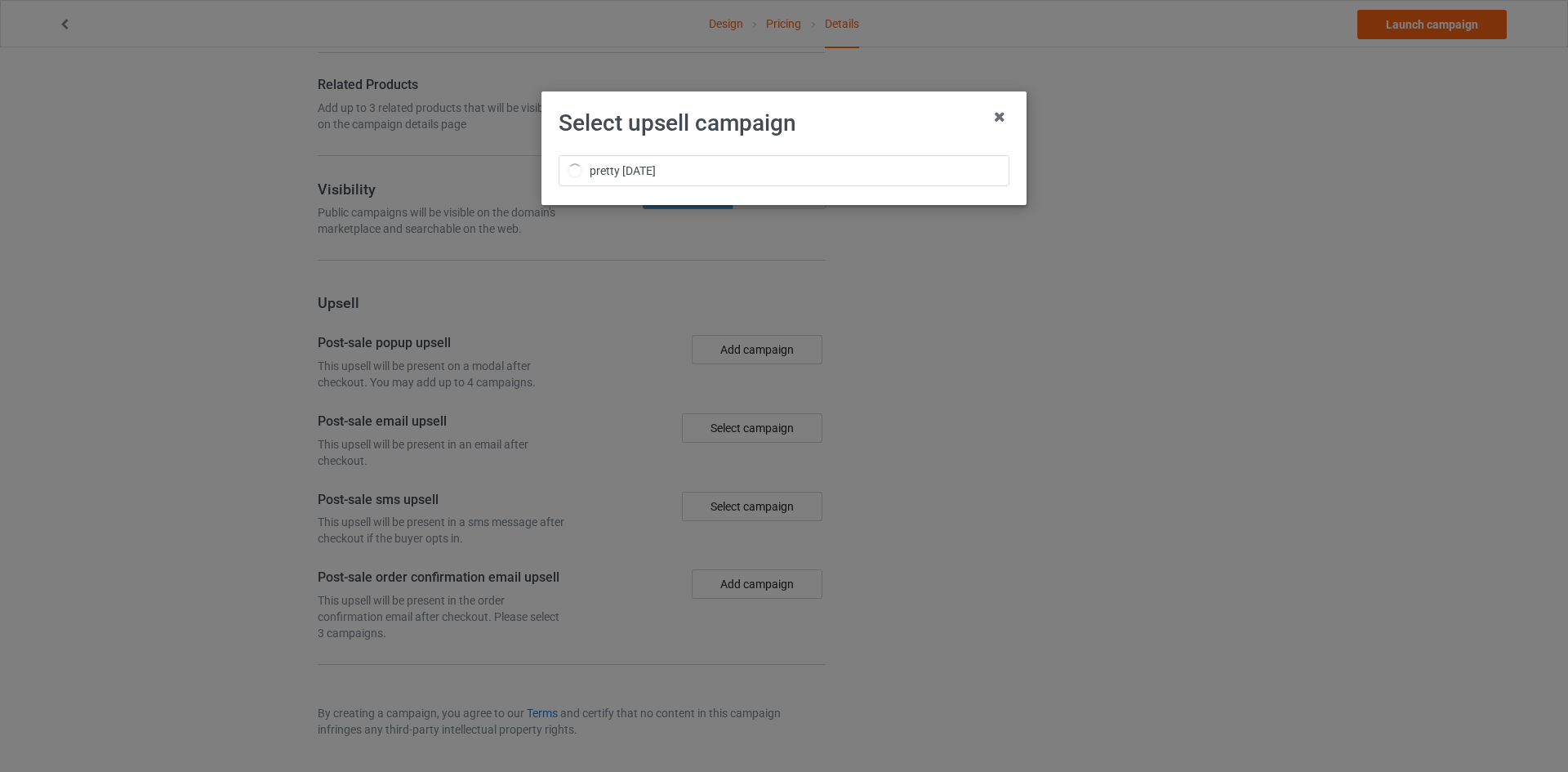
scroll to position [1426, 0]
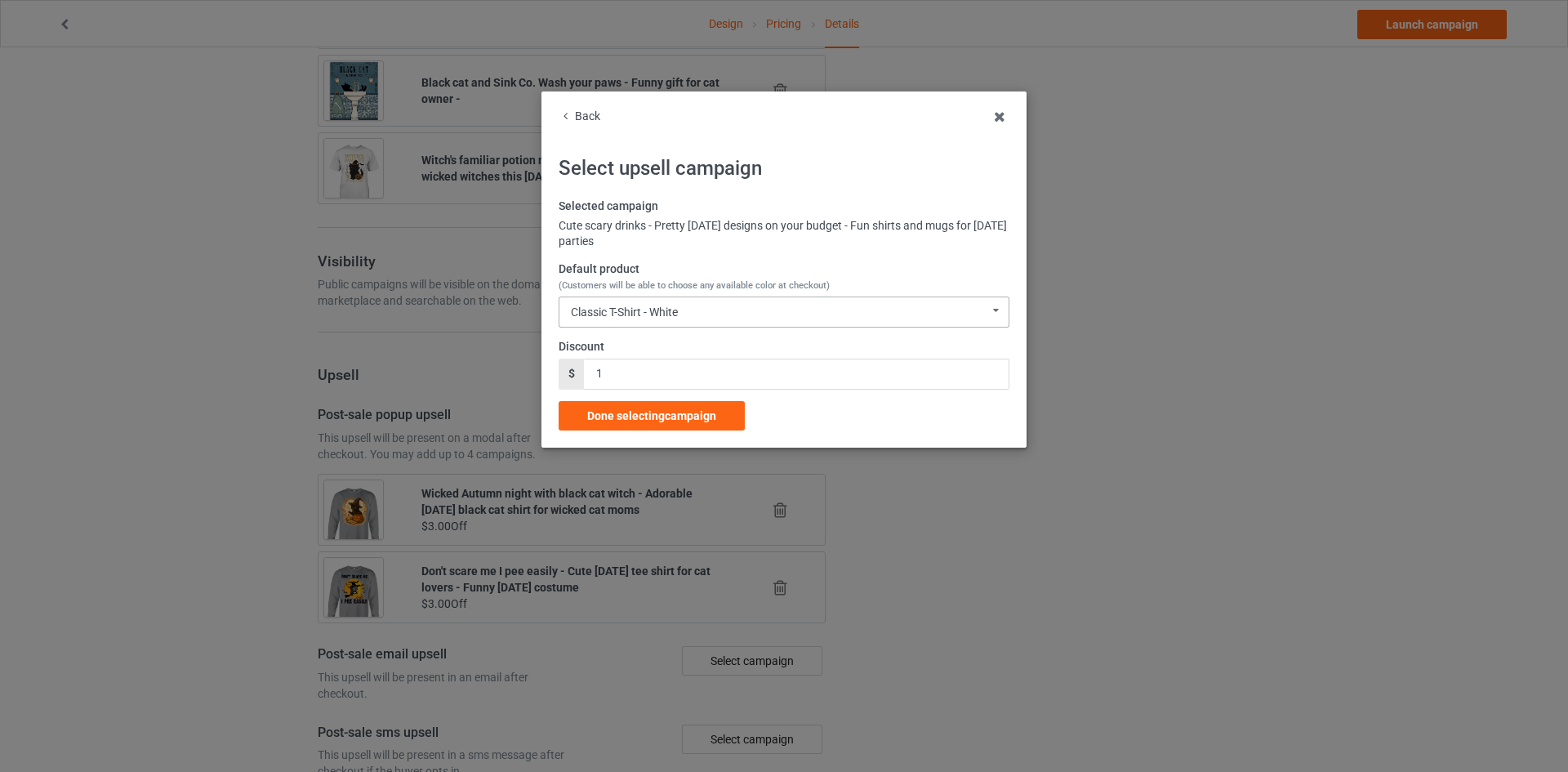
click at [666, 318] on div "Classic T-Shirt - White" at bounding box center [623, 311] width 107 height 11
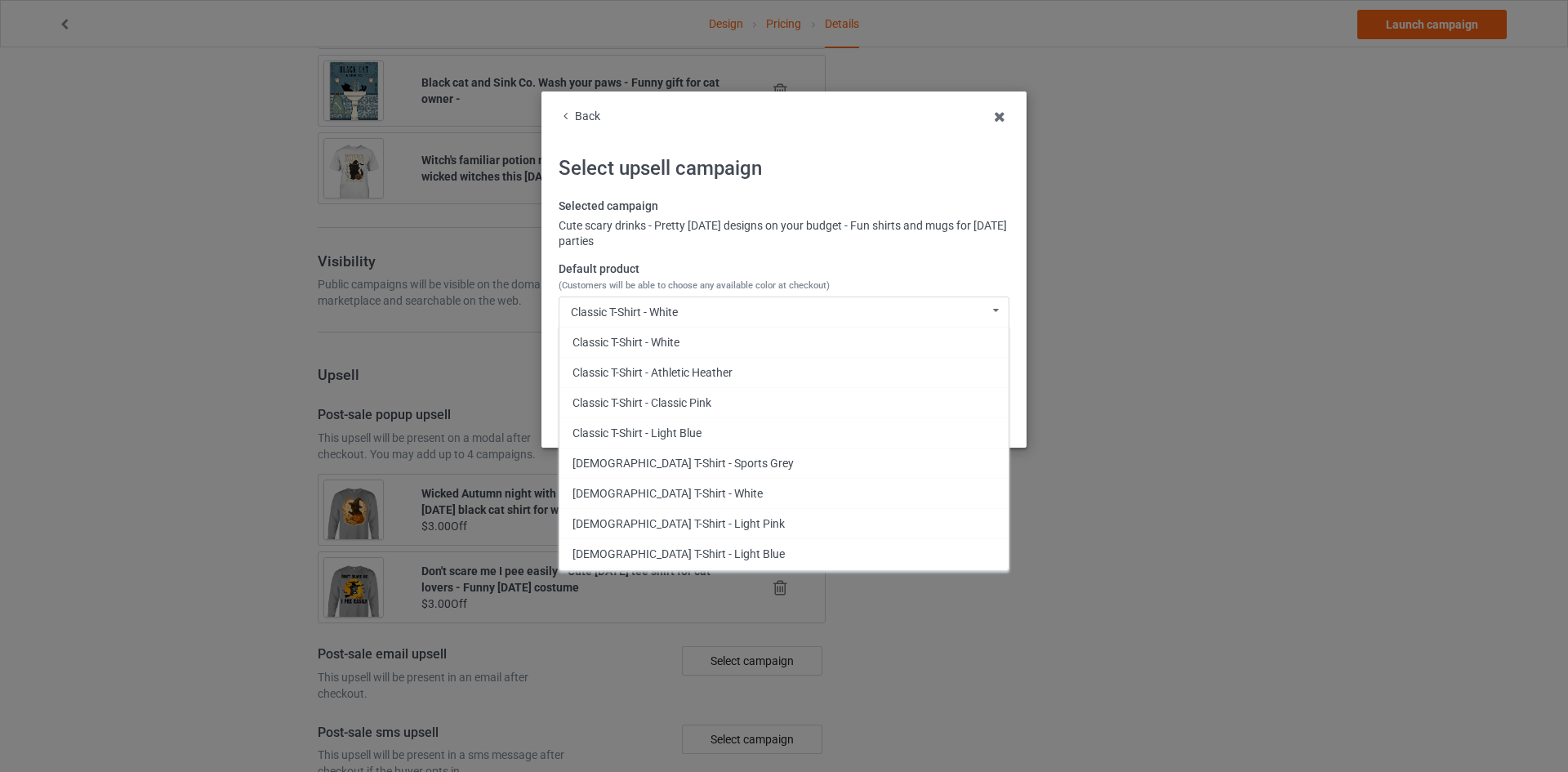
scroll to position [256, 0]
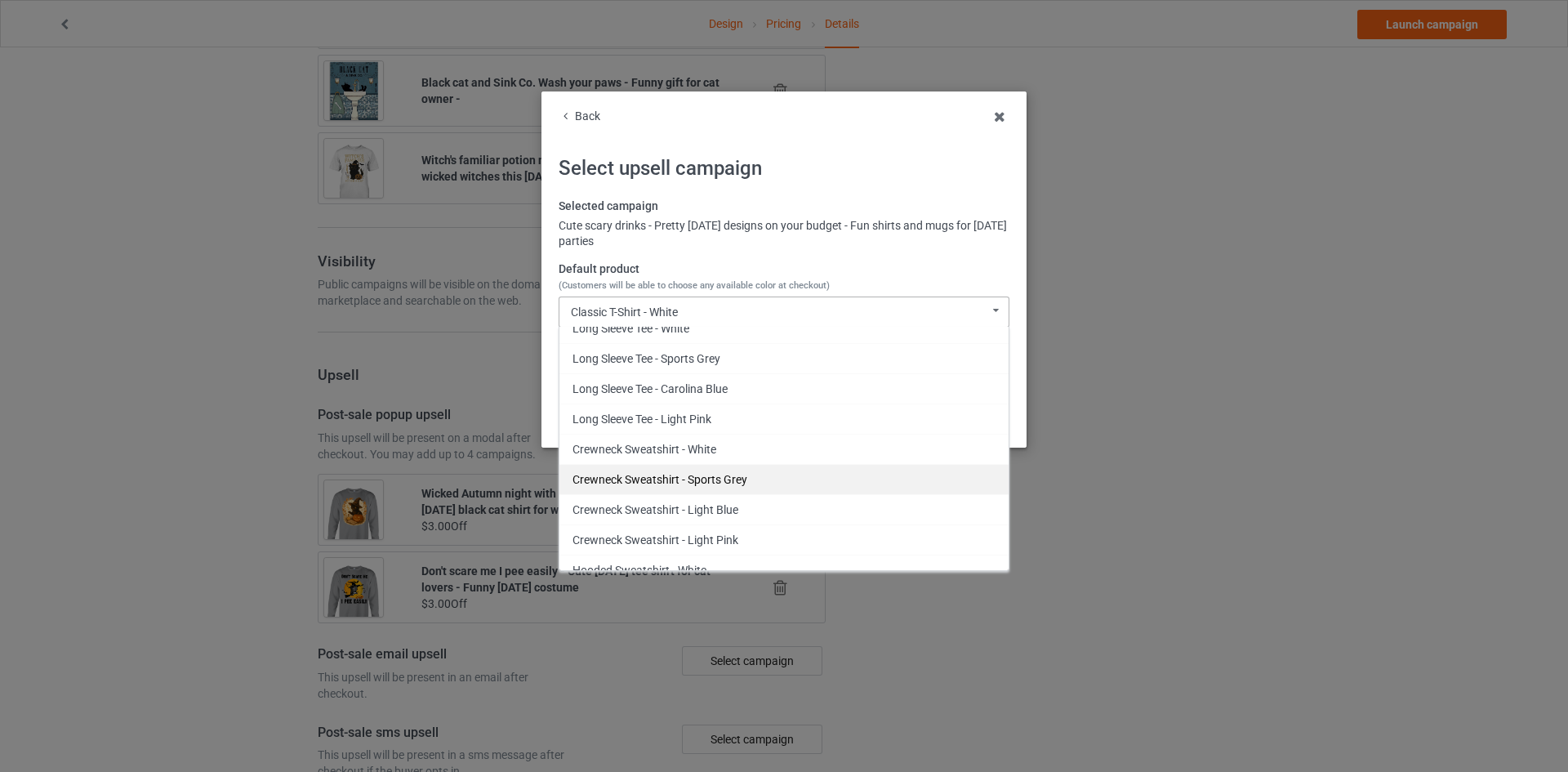
click at [756, 485] on div "Crewneck Sweatshirt - Sports Grey" at bounding box center [783, 479] width 449 height 30
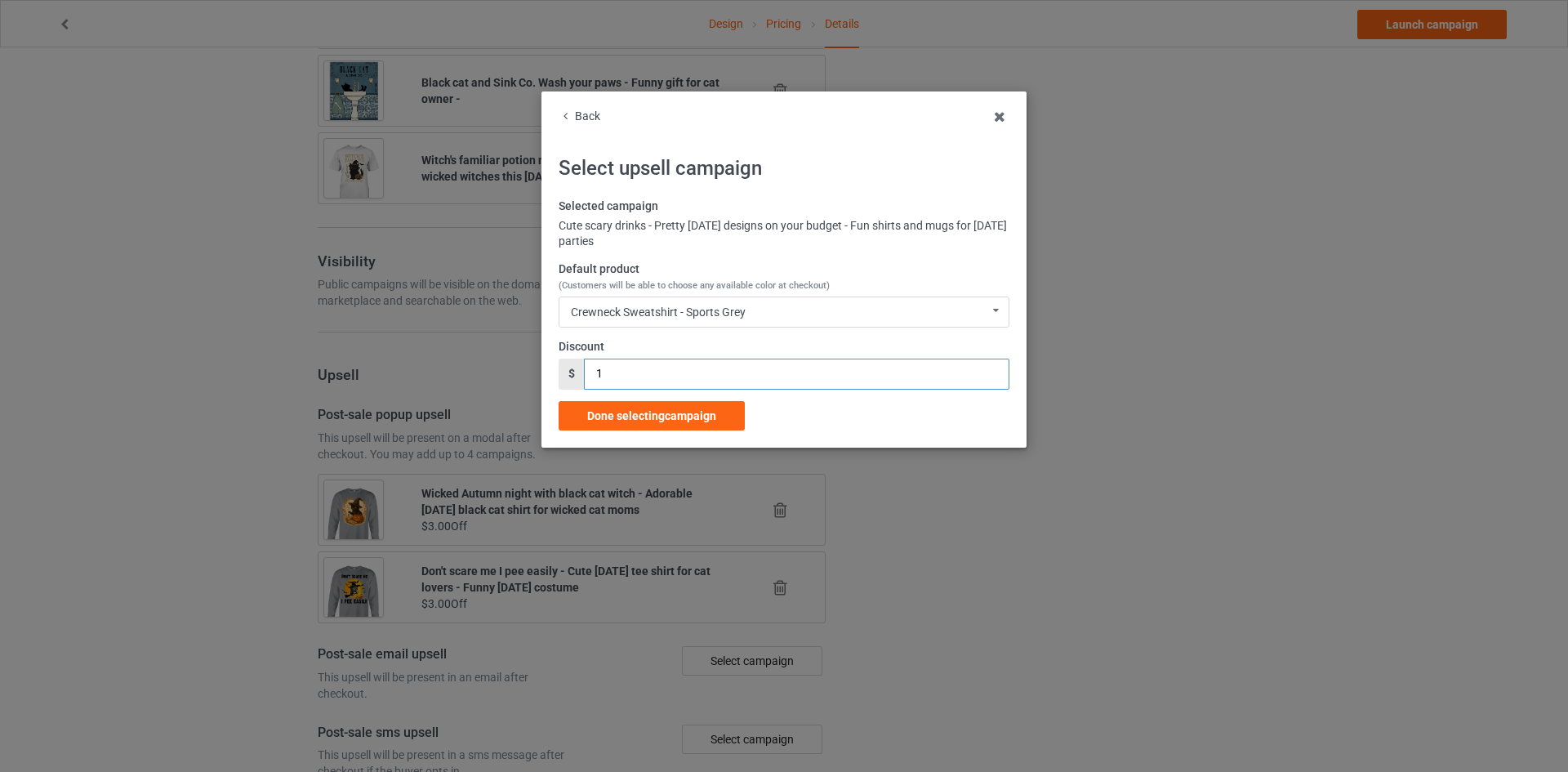
drag, startPoint x: 653, startPoint y: 378, endPoint x: 527, endPoint y: 378, distance: 126.0
click at [527, 378] on div "Back Select upsell campaign Selected campaign Cute scary drinks - Pretty Hallow…" at bounding box center [784, 386] width 1568 height 772
type input "3"
click at [680, 420] on span "Done selecting campaign" at bounding box center [652, 416] width 129 height 13
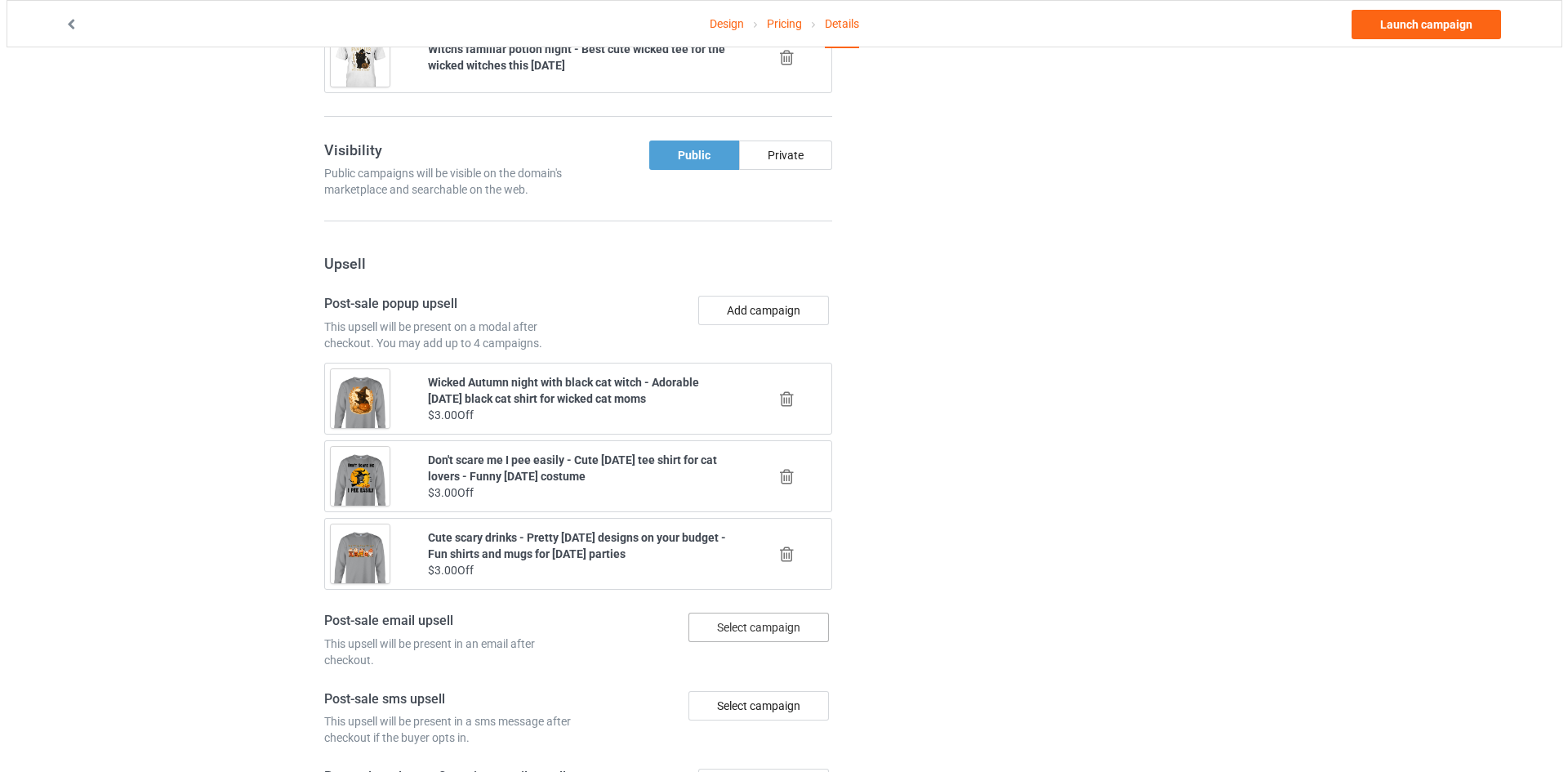
scroll to position [1735, 0]
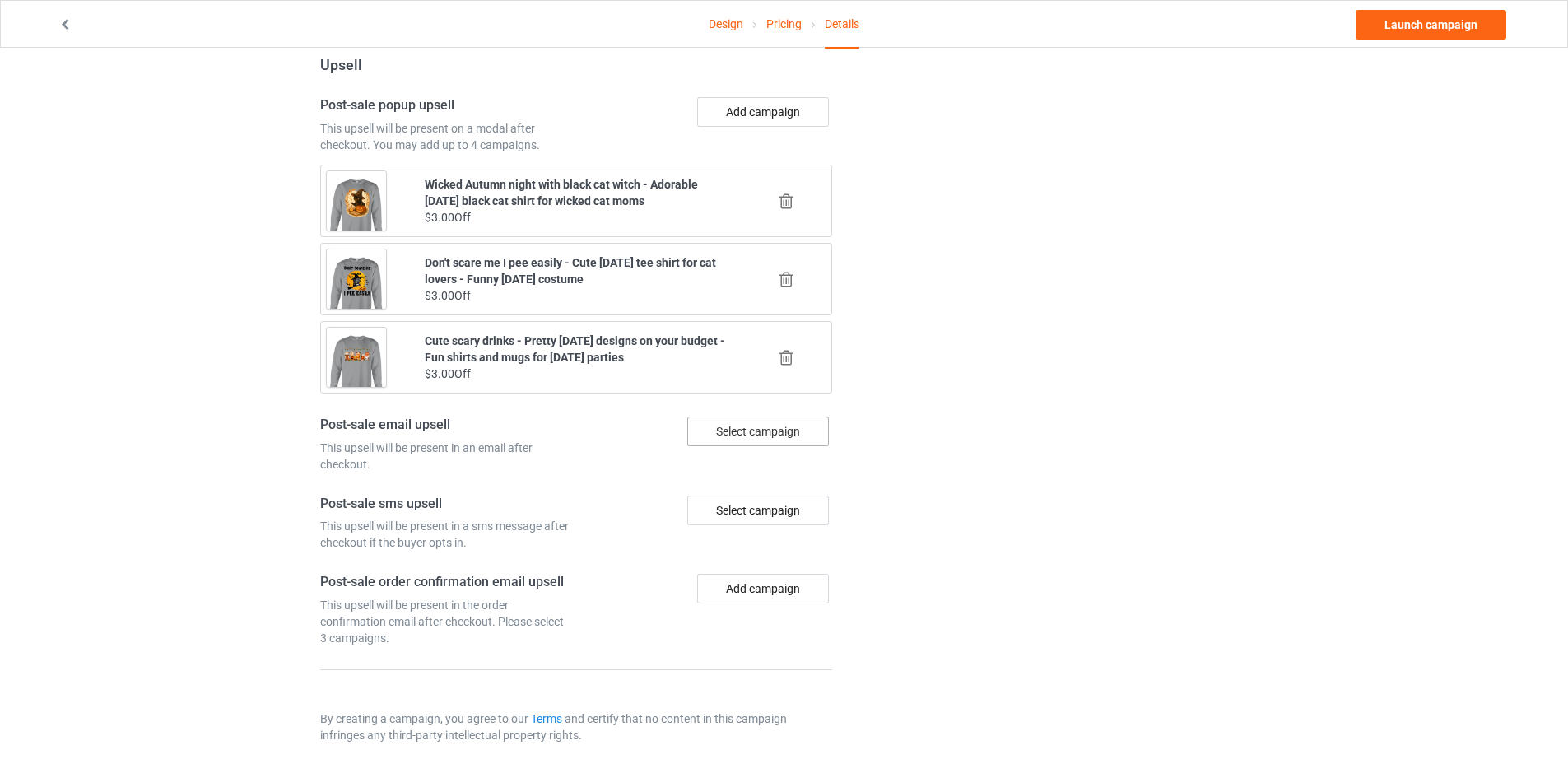
click at [787, 438] on div "Select campaign" at bounding box center [757, 430] width 141 height 29
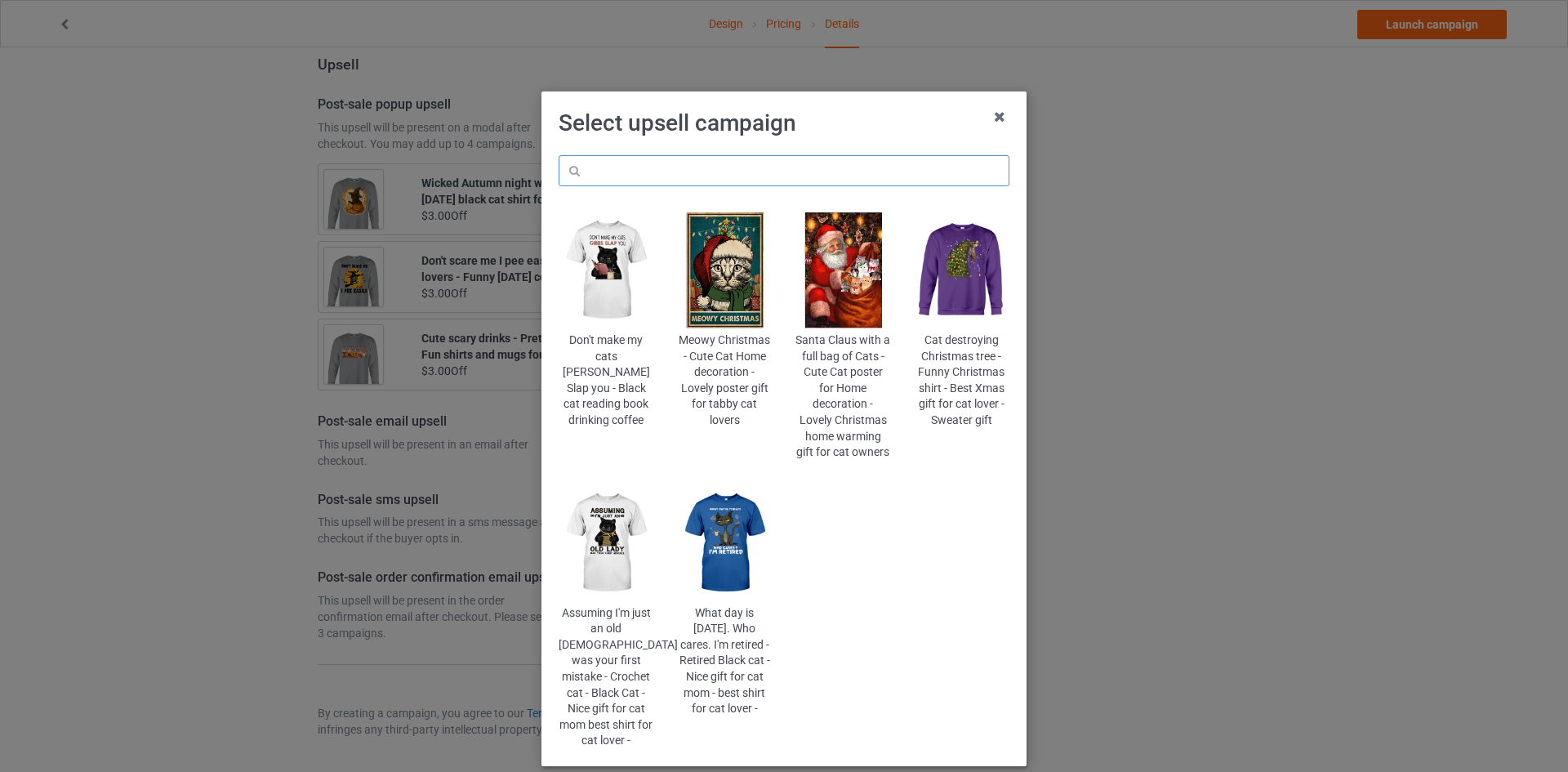
click at [819, 181] on input "text" at bounding box center [783, 170] width 451 height 31
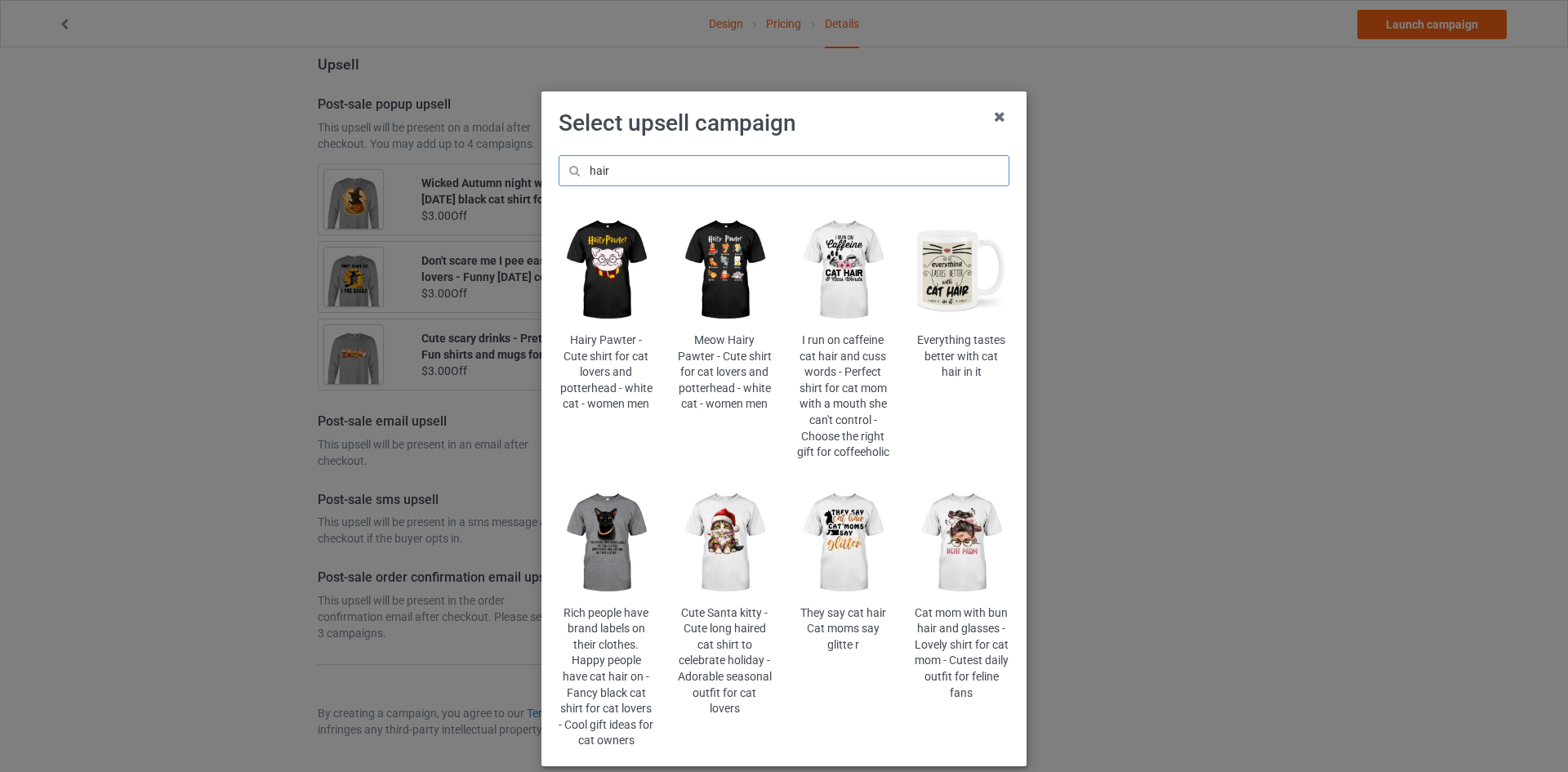
type input "hair"
click at [952, 567] on img at bounding box center [961, 543] width 95 height 119
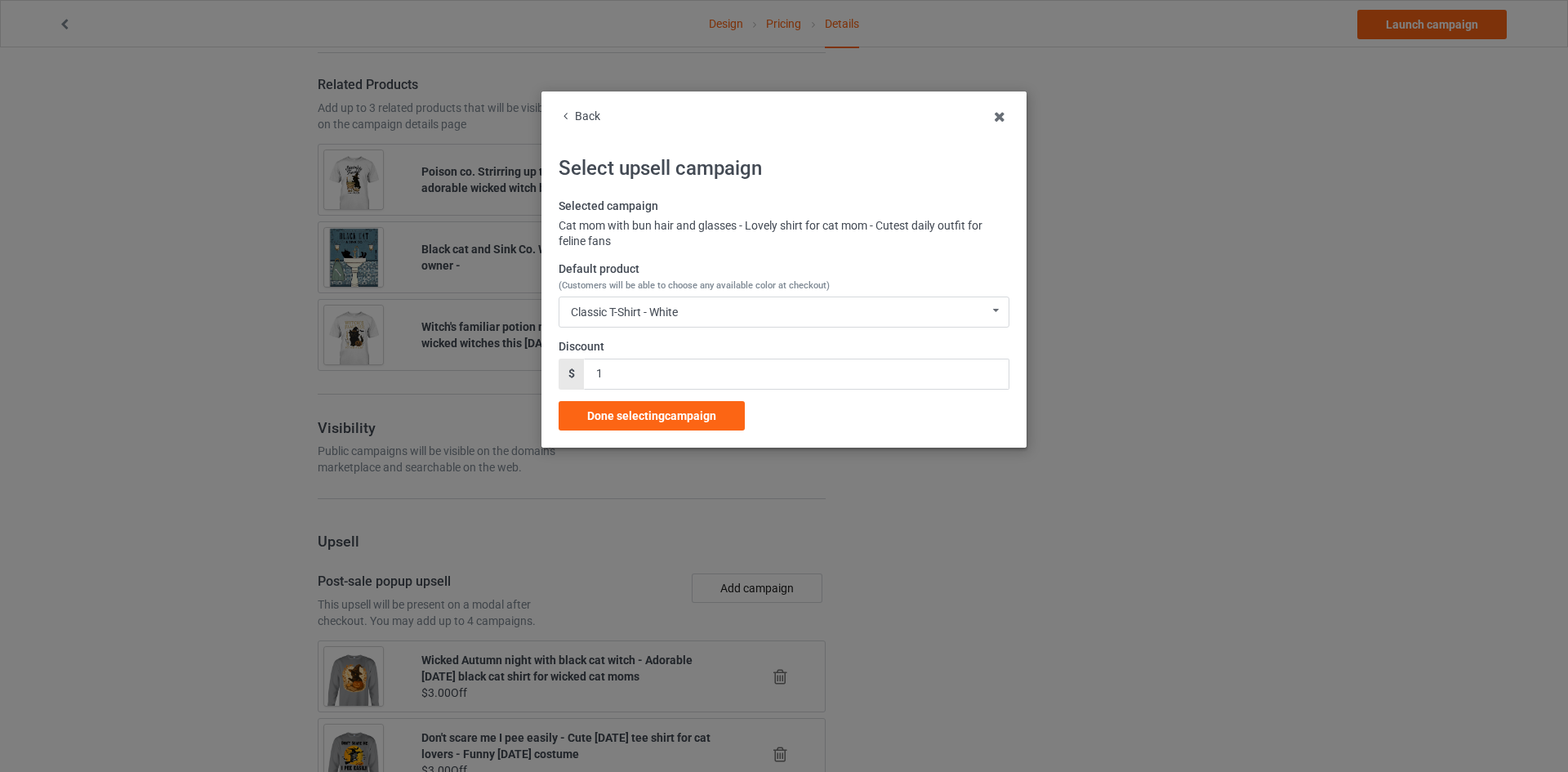
scroll to position [1735, 0]
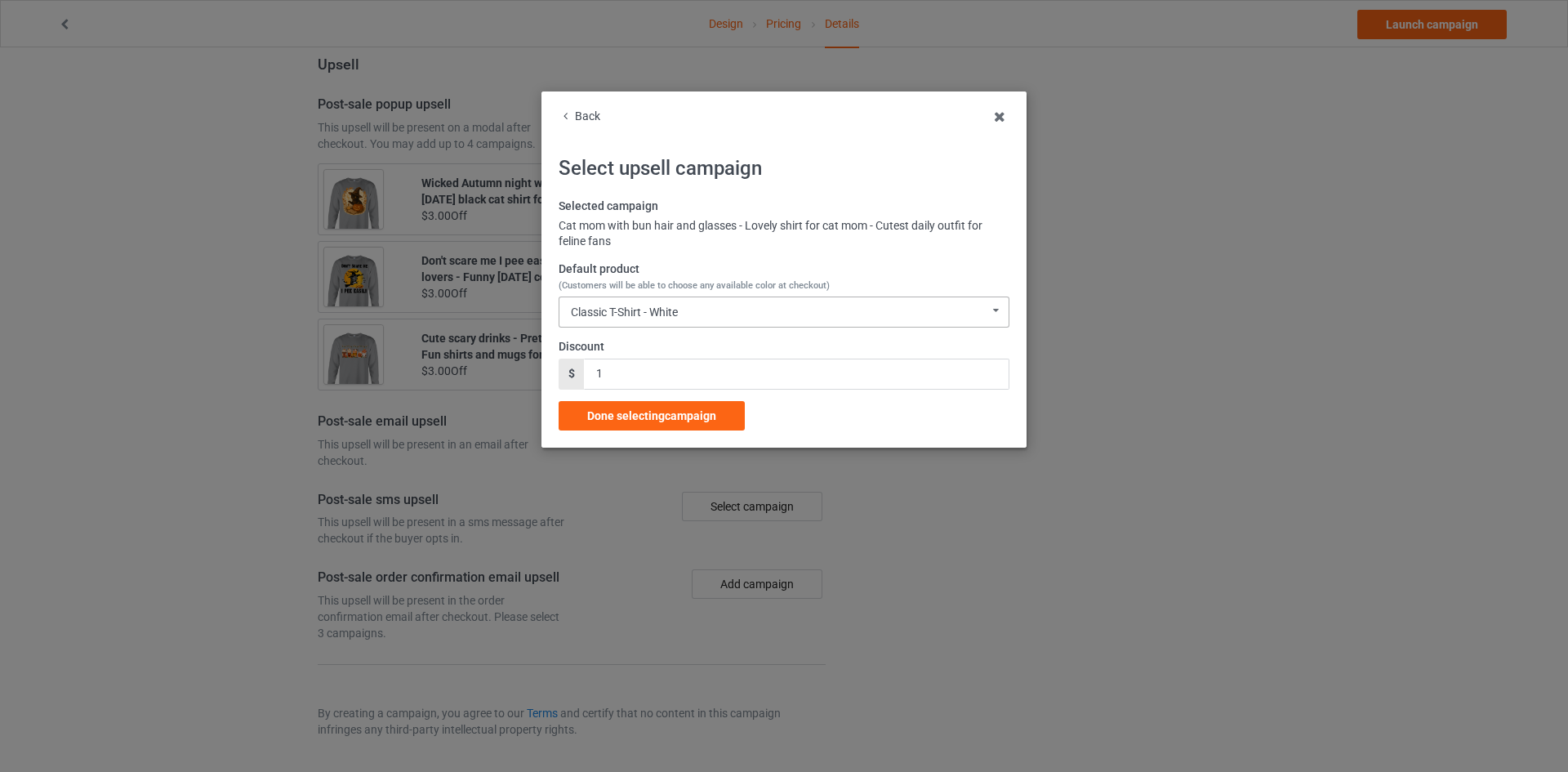
click at [717, 317] on div "Classic T-Shirt - White Classic T-Shirt - White Classic T-Shirt - Athletic Heat…" at bounding box center [783, 311] width 451 height 31
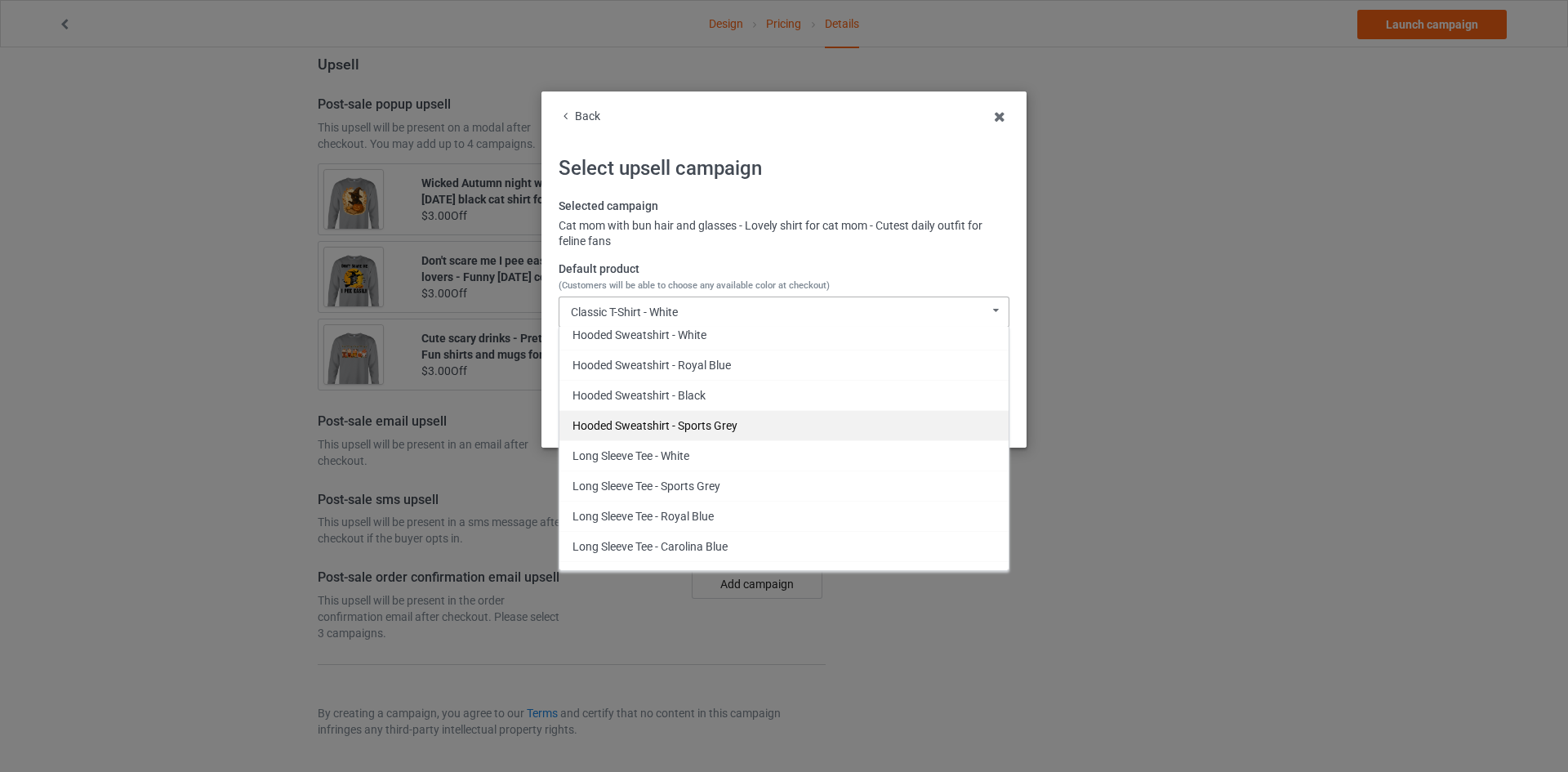
scroll to position [277, 0]
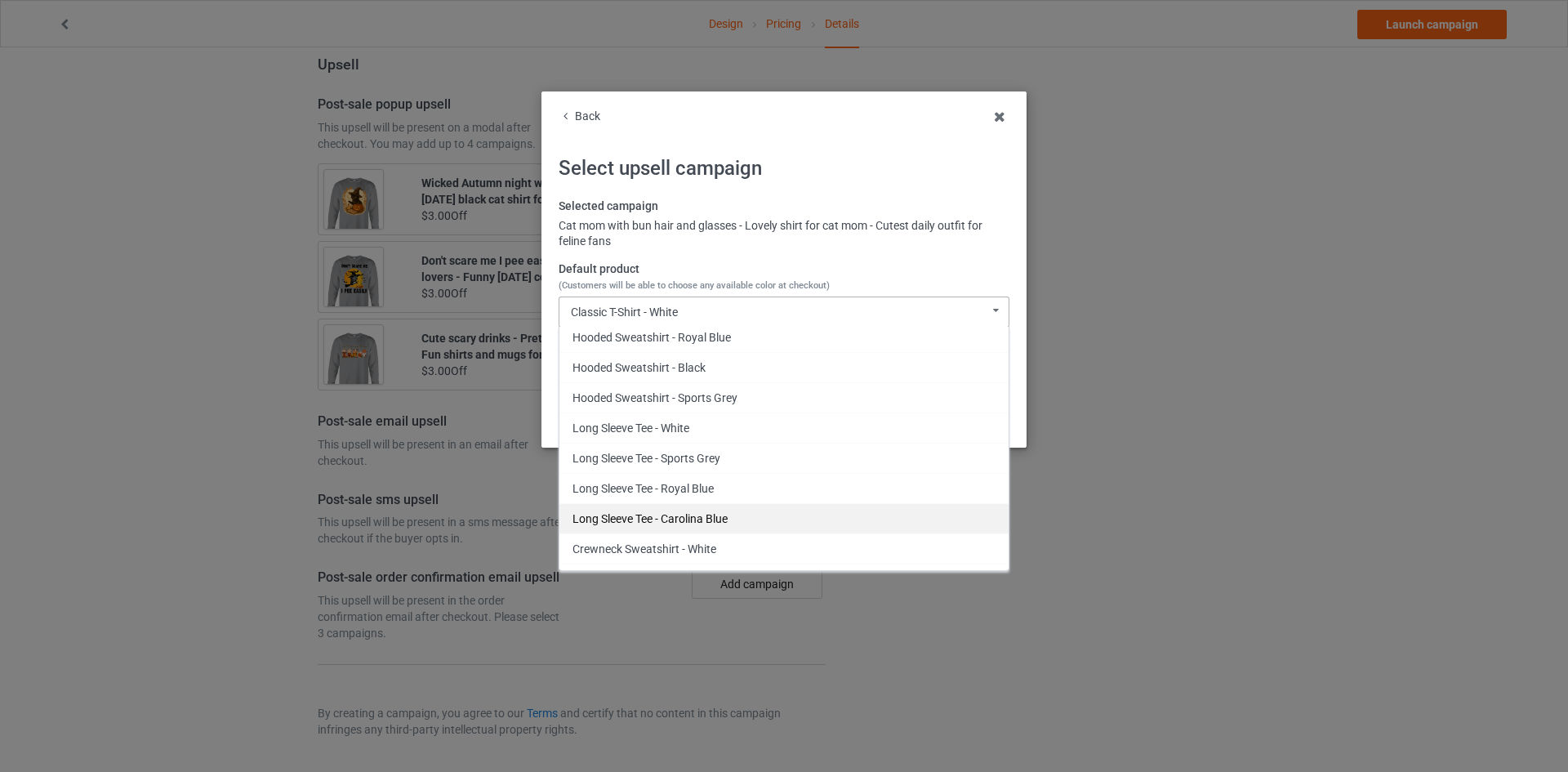
click at [706, 520] on div "Long Sleeve Tee - Carolina Blue" at bounding box center [783, 518] width 449 height 30
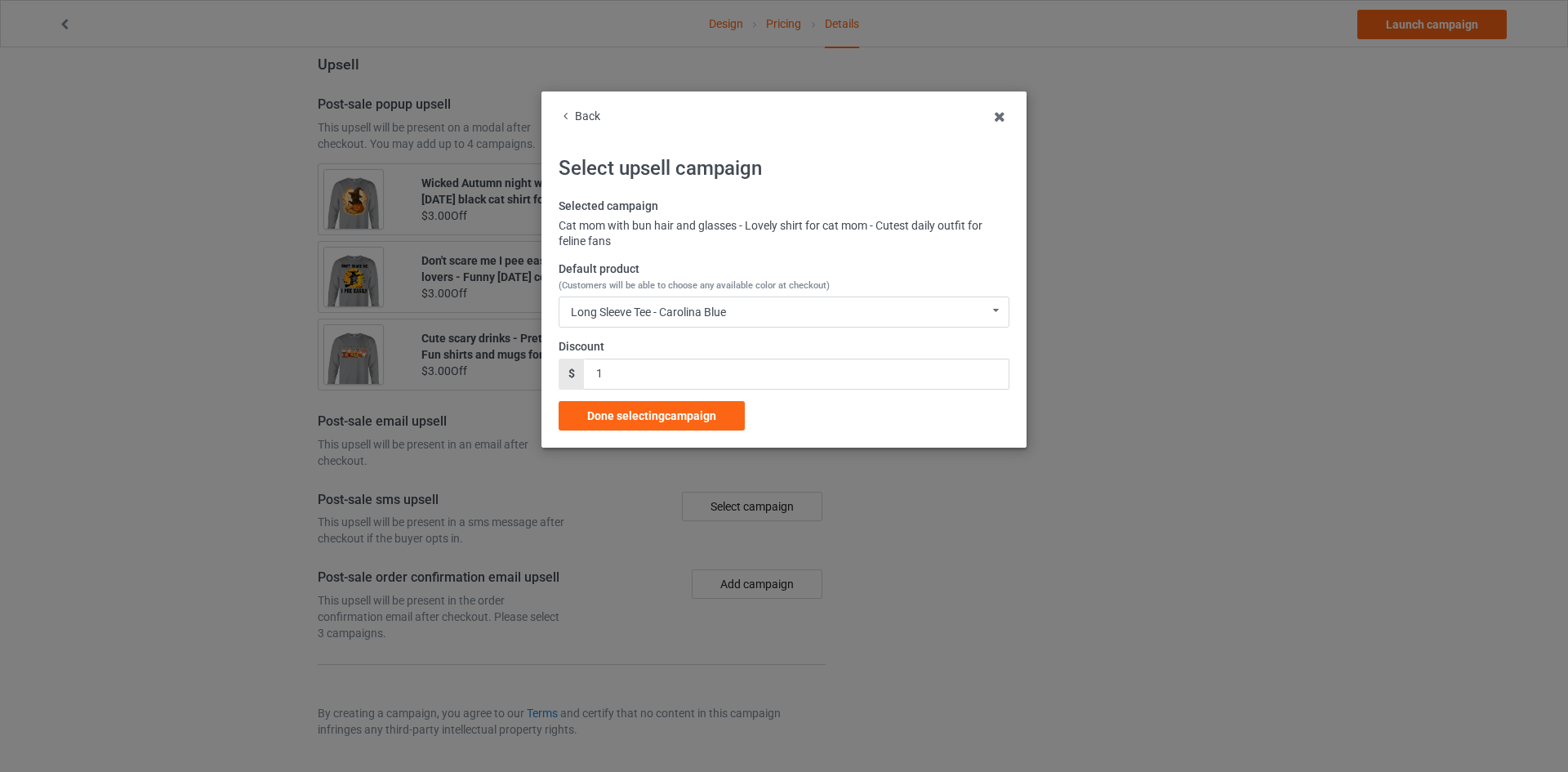
drag, startPoint x: 608, startPoint y: 356, endPoint x: 555, endPoint y: 366, distance: 53.9
click at [555, 366] on div "Back Select upsell campaign Selected campaign Cat mom with bun hair and glasses…" at bounding box center [784, 270] width 485 height 356
drag, startPoint x: 595, startPoint y: 380, endPoint x: 632, endPoint y: 369, distance: 38.6
click at [632, 369] on input "1" at bounding box center [795, 373] width 424 height 31
type input "2"
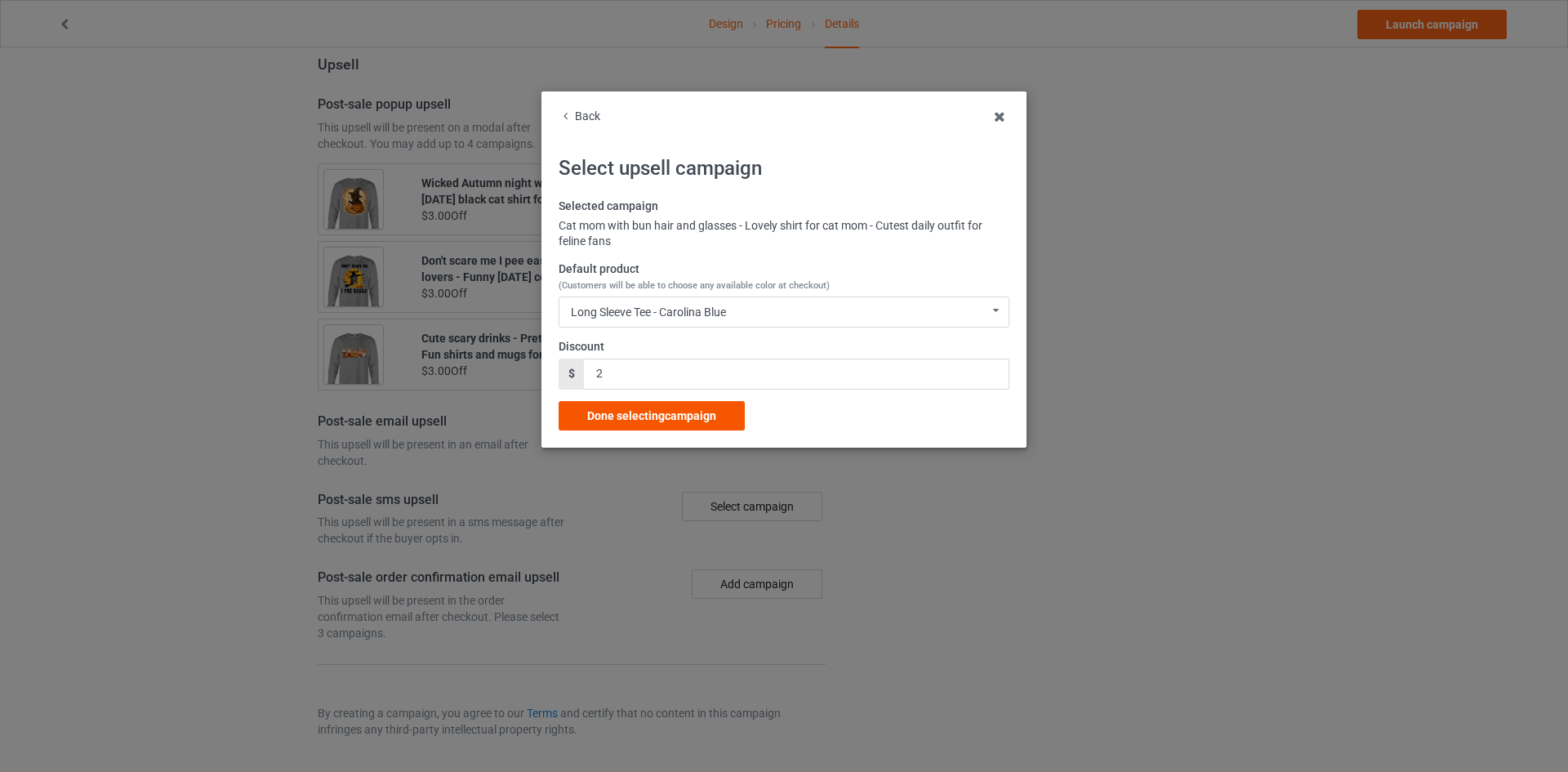
click at [644, 416] on span "Done selecting campaign" at bounding box center [652, 416] width 129 height 13
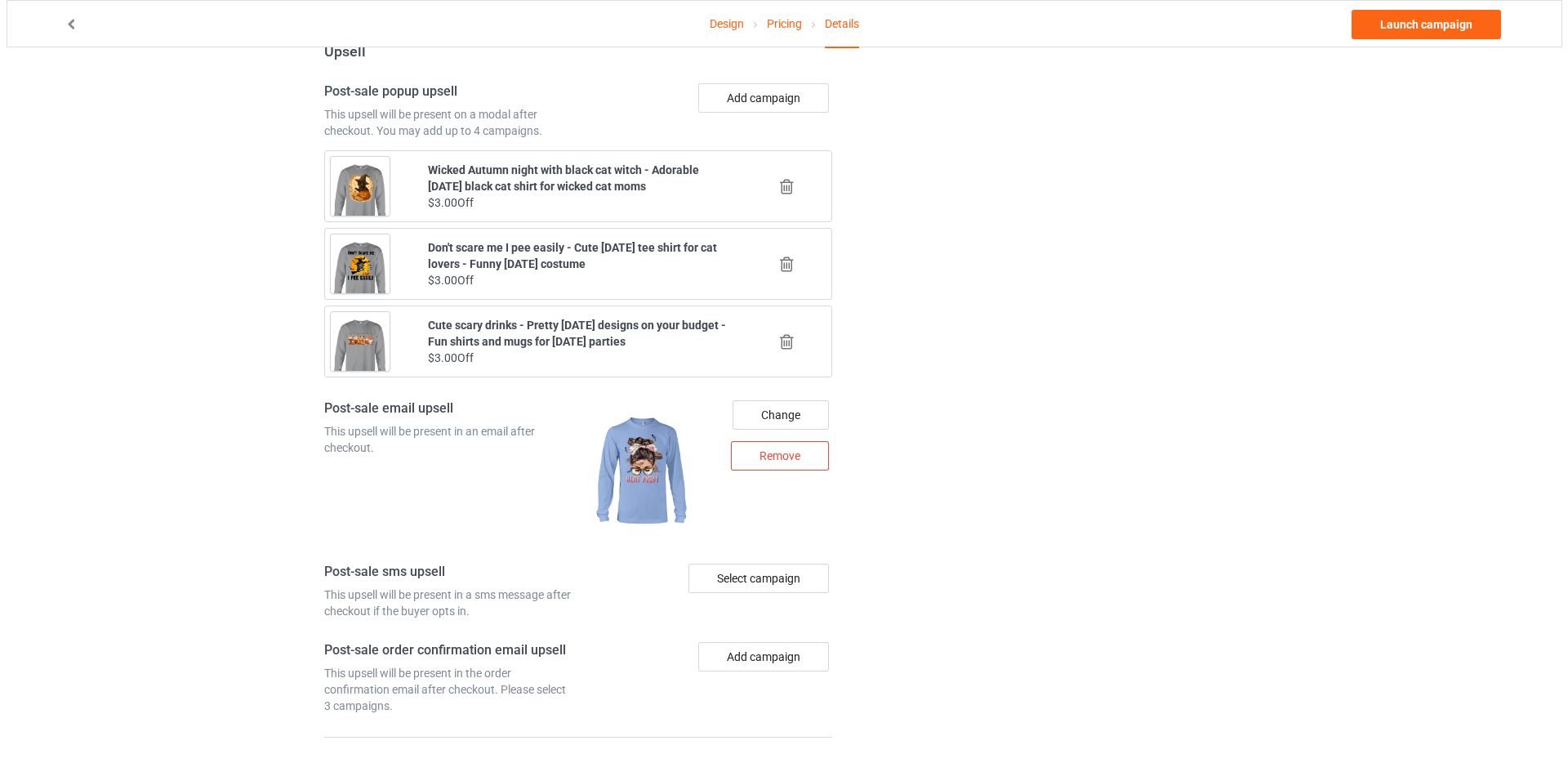
scroll to position [1750, 0]
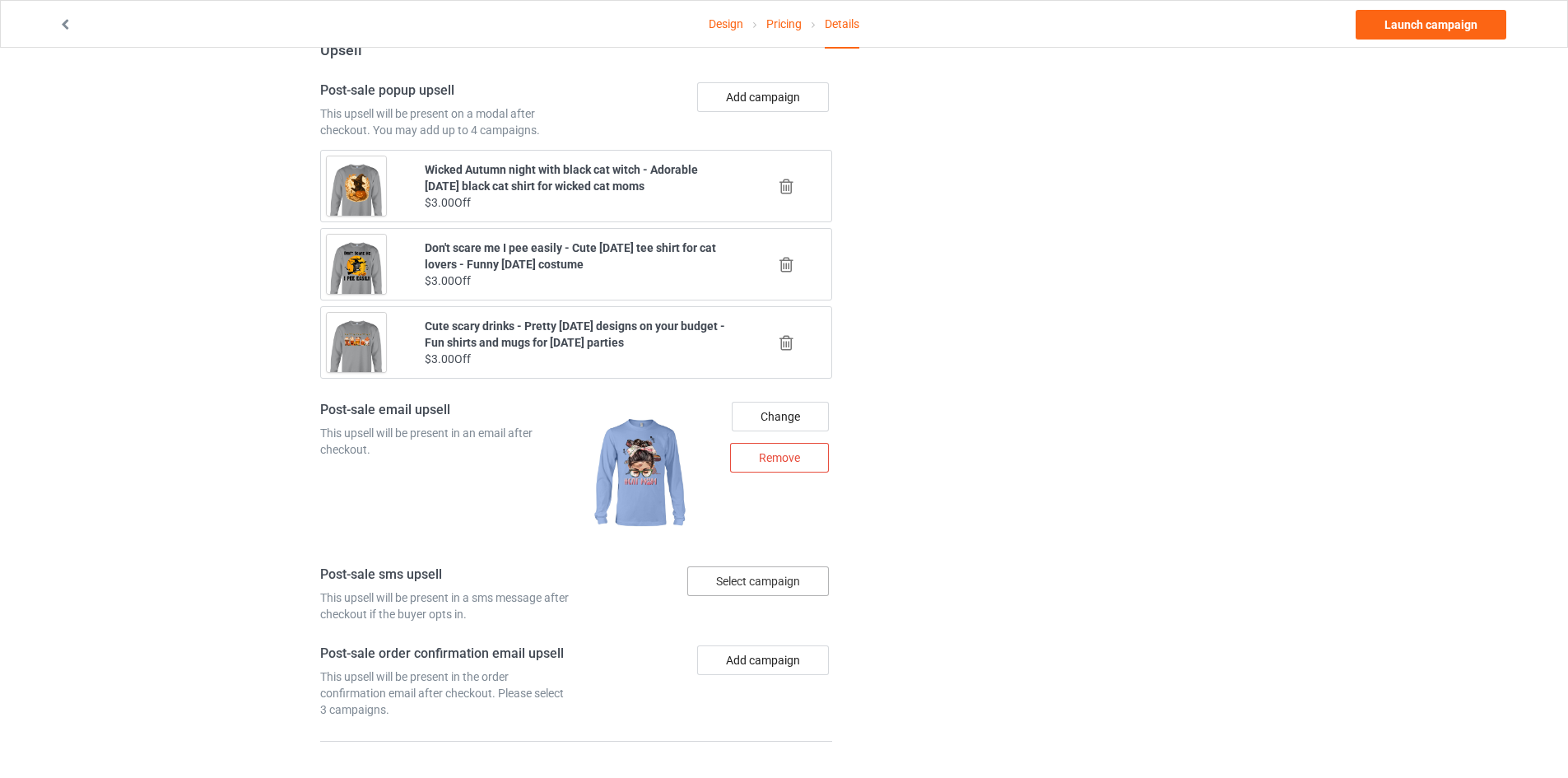
click at [771, 566] on div "Select campaign" at bounding box center [757, 581] width 141 height 29
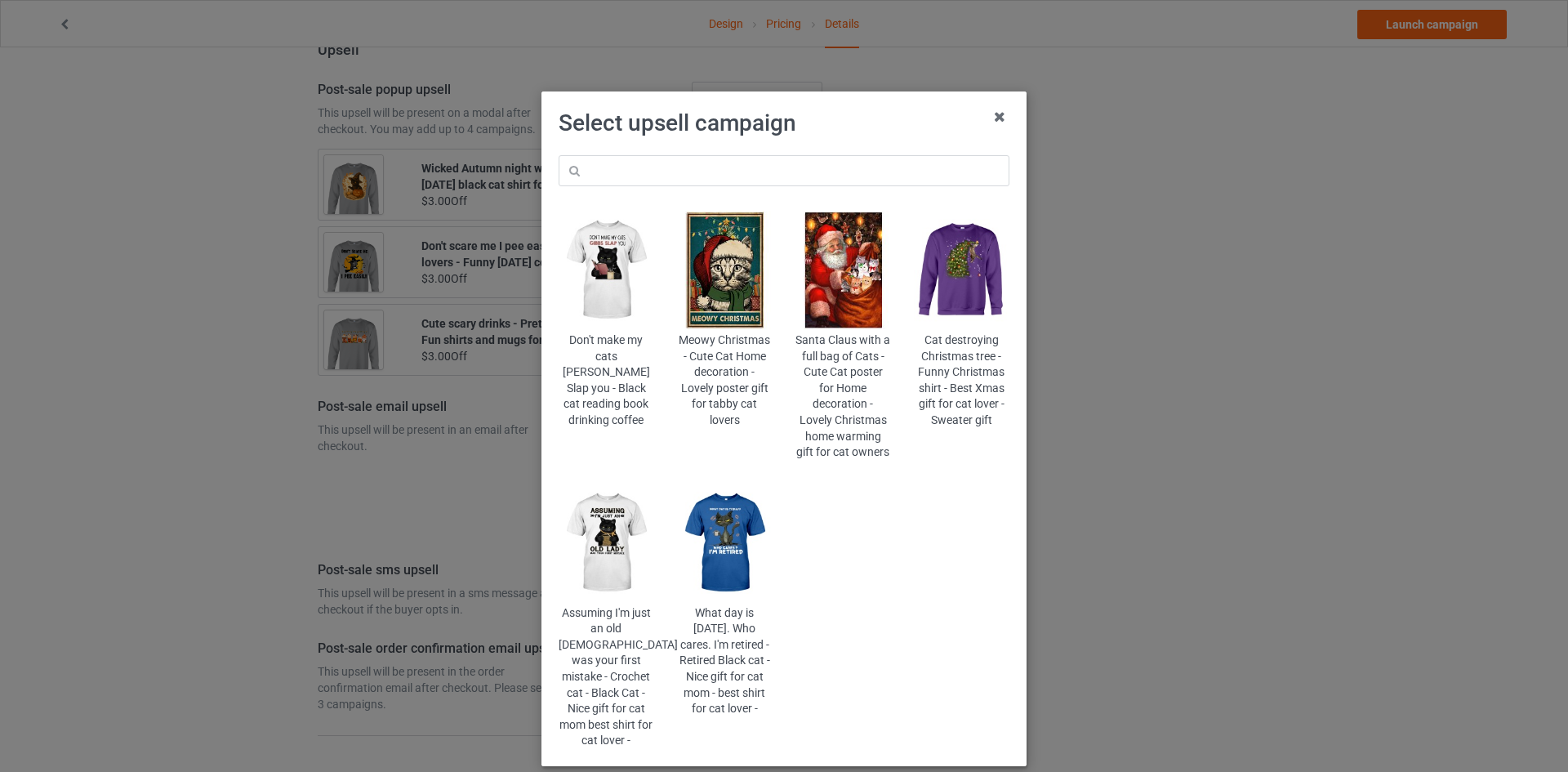
click at [594, 569] on img at bounding box center [606, 543] width 95 height 119
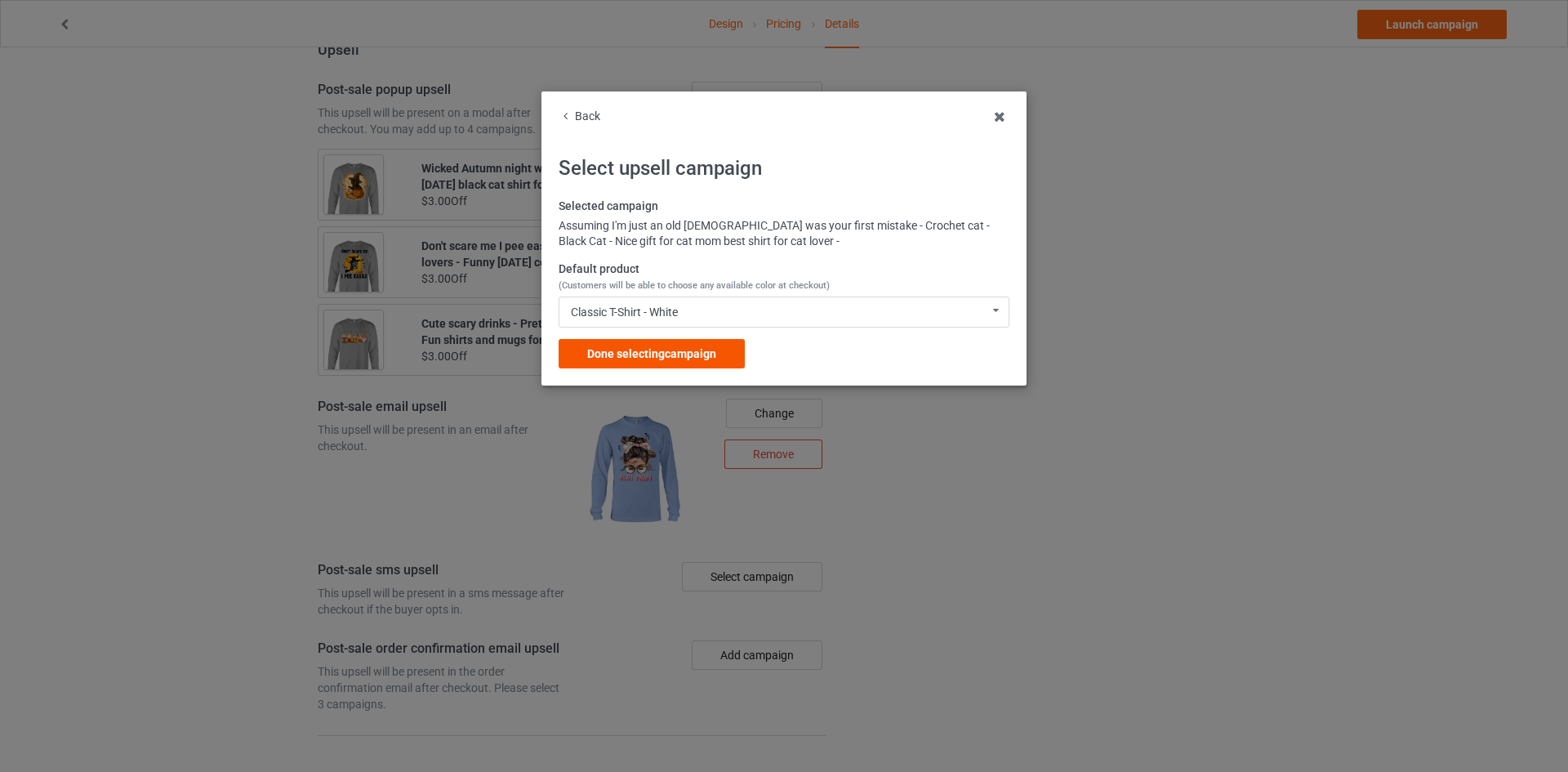
click at [719, 346] on div "Done selecting campaign" at bounding box center [651, 353] width 186 height 29
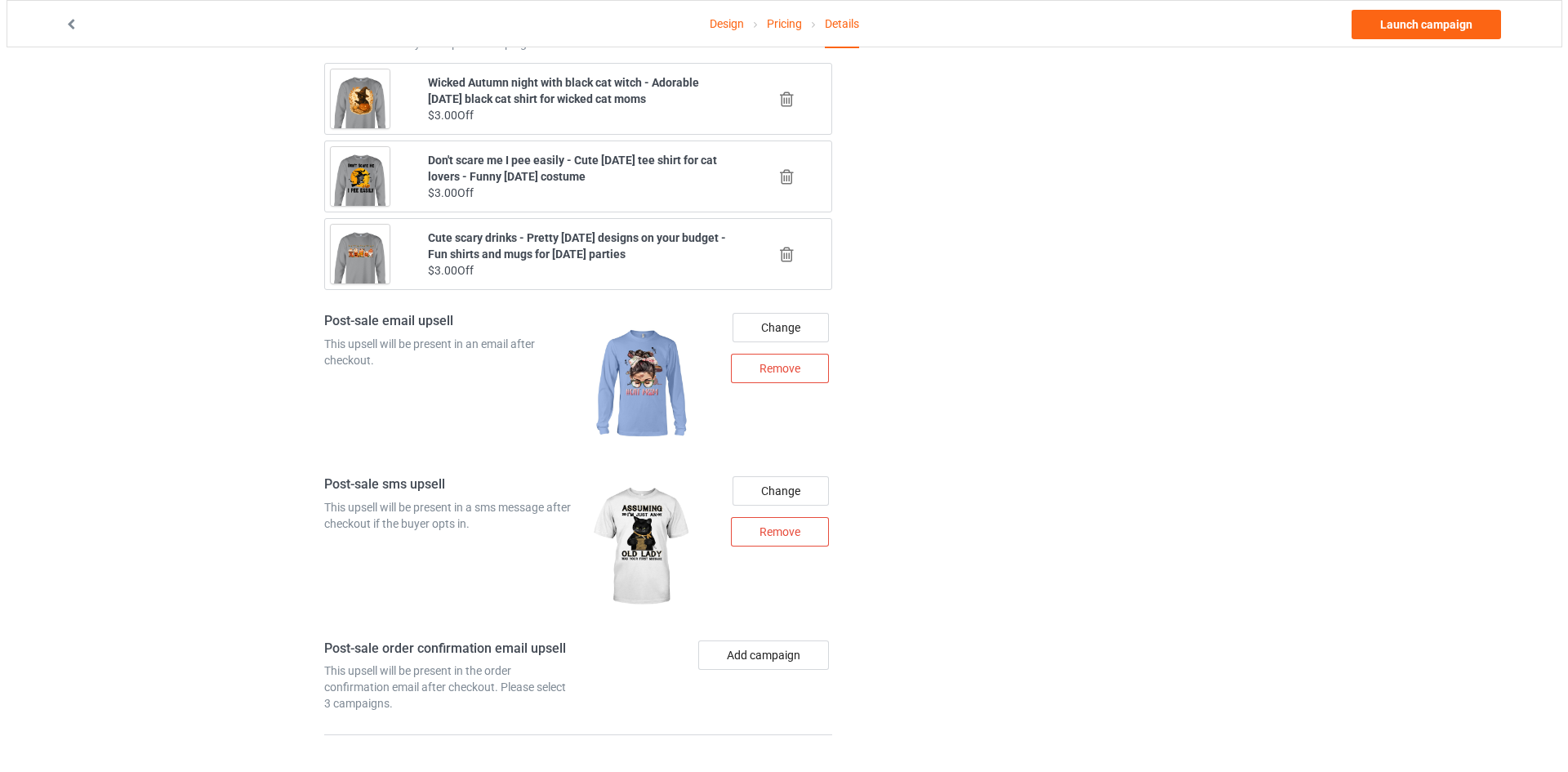
scroll to position [1907, 0]
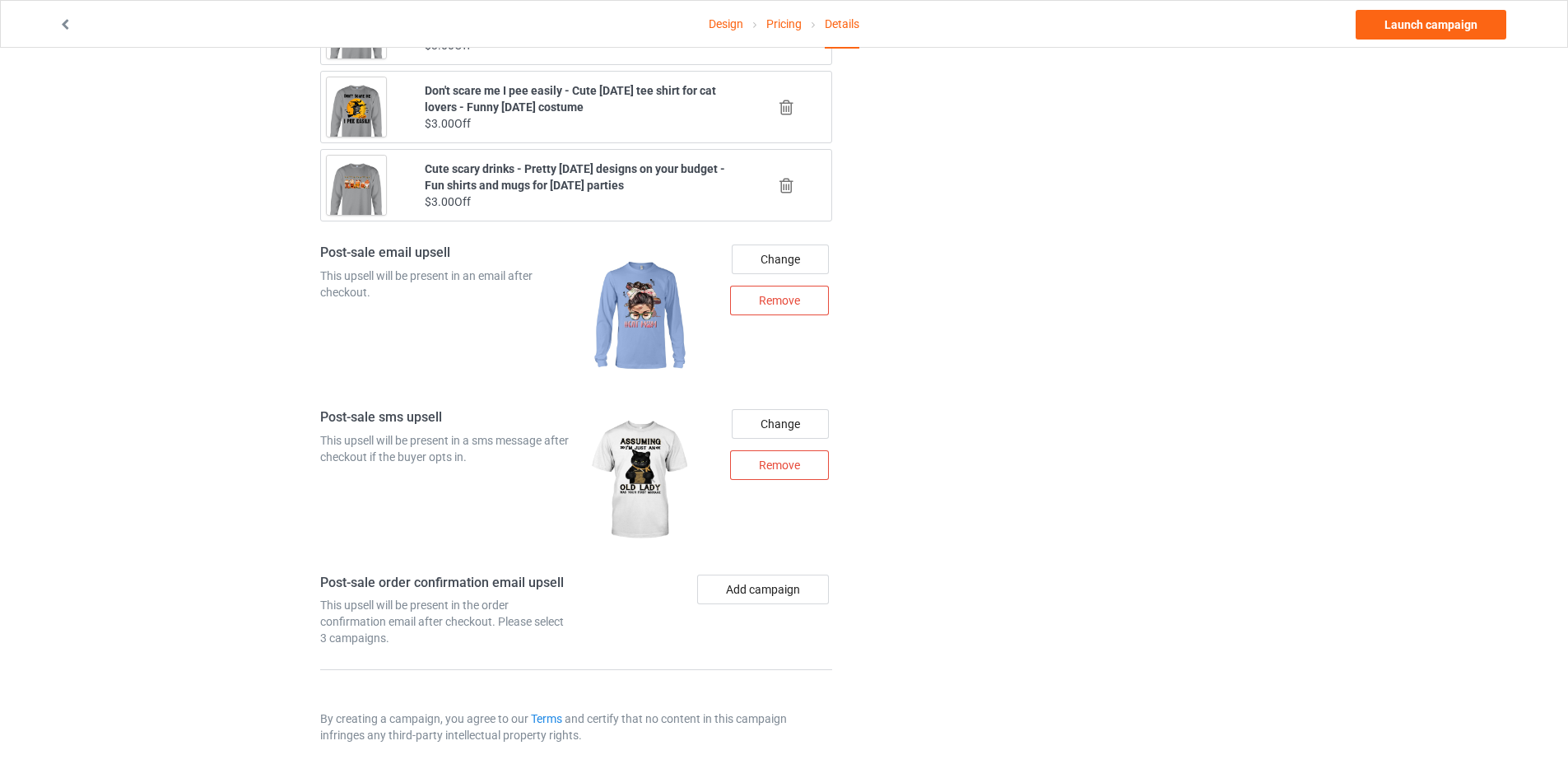
click at [752, 582] on button "Add campaign" at bounding box center [763, 589] width 132 height 29
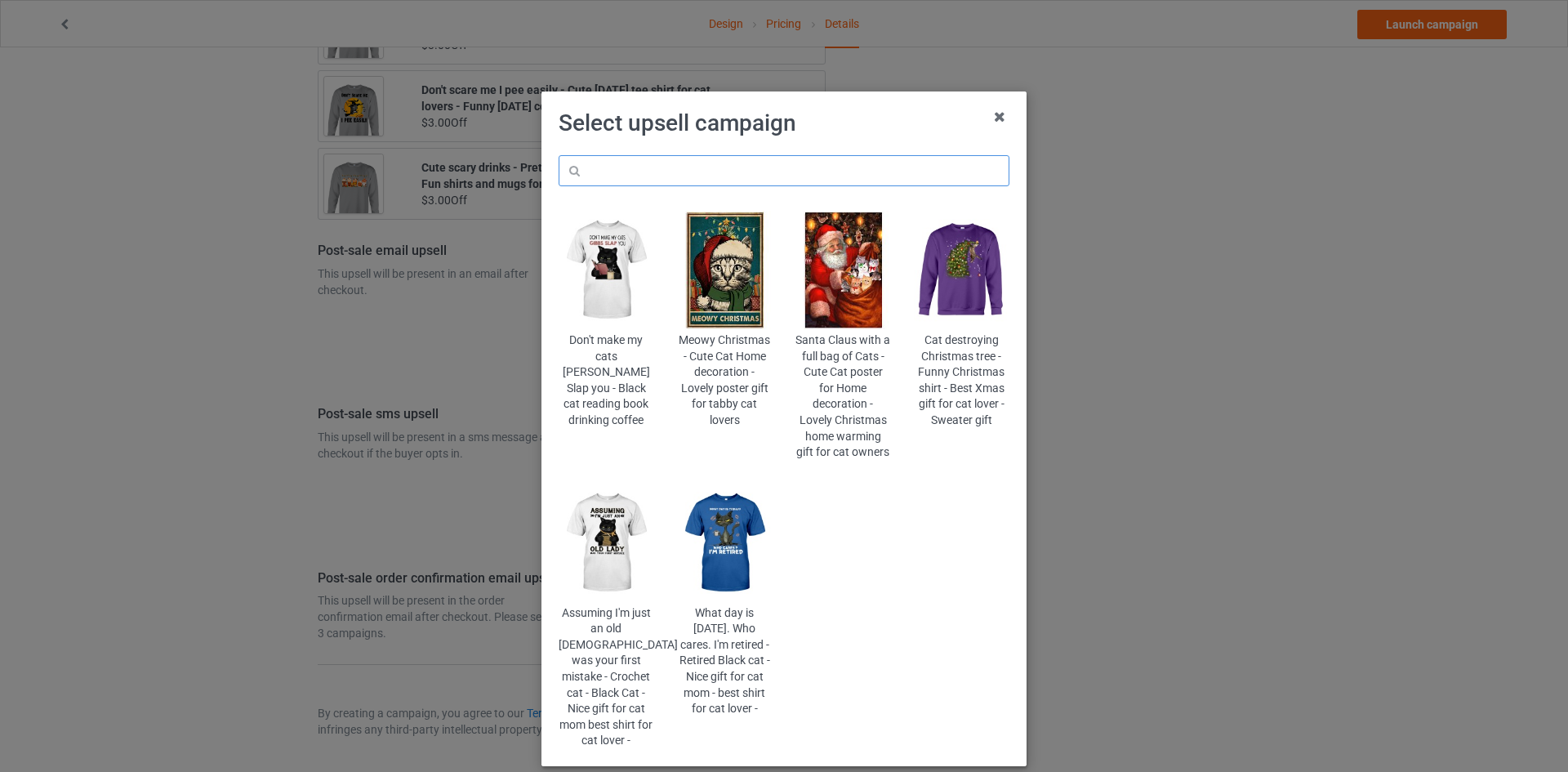
click at [800, 159] on input "text" at bounding box center [783, 170] width 451 height 31
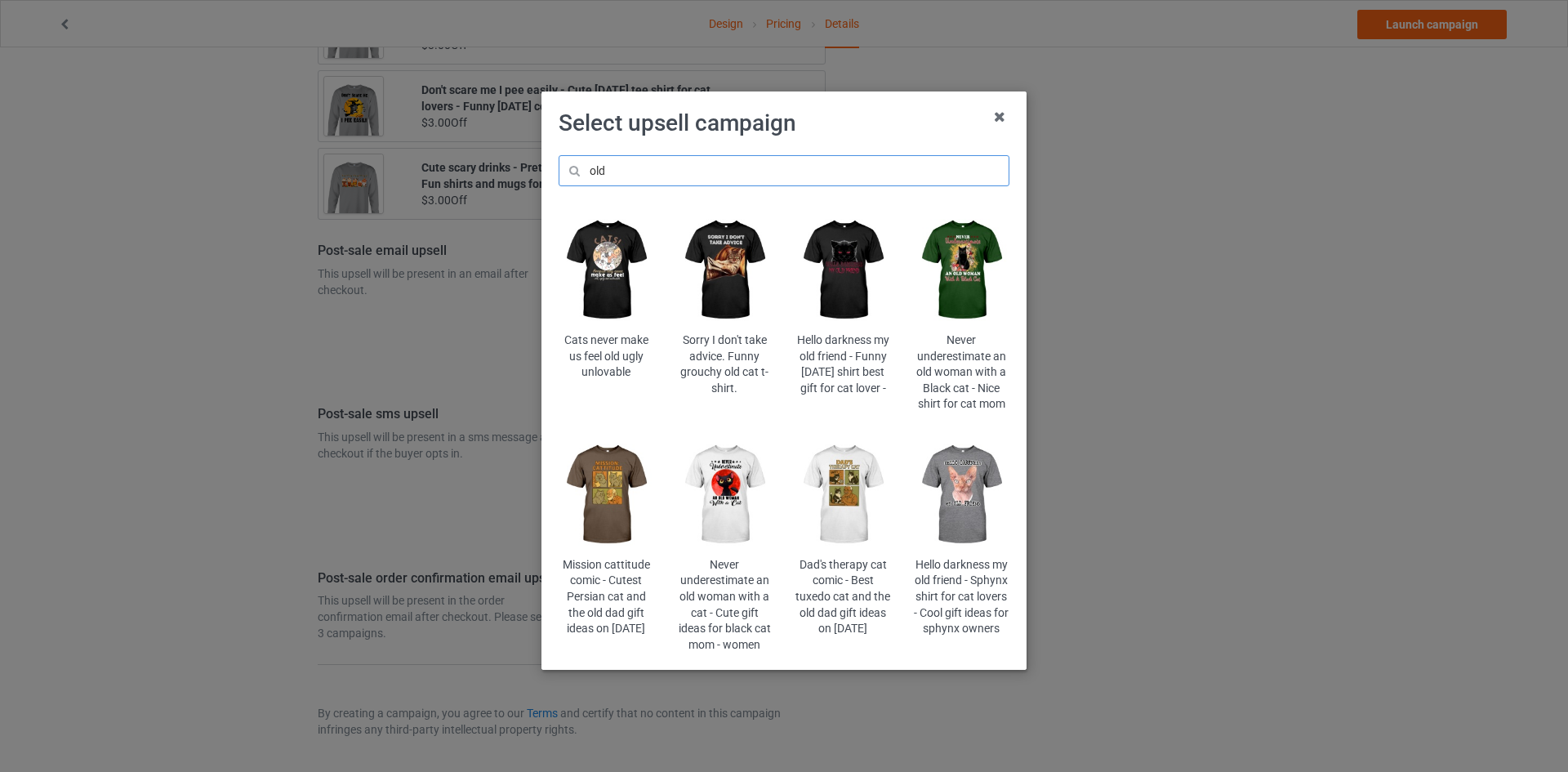
type input "old"
click at [725, 290] on img at bounding box center [725, 270] width 95 height 119
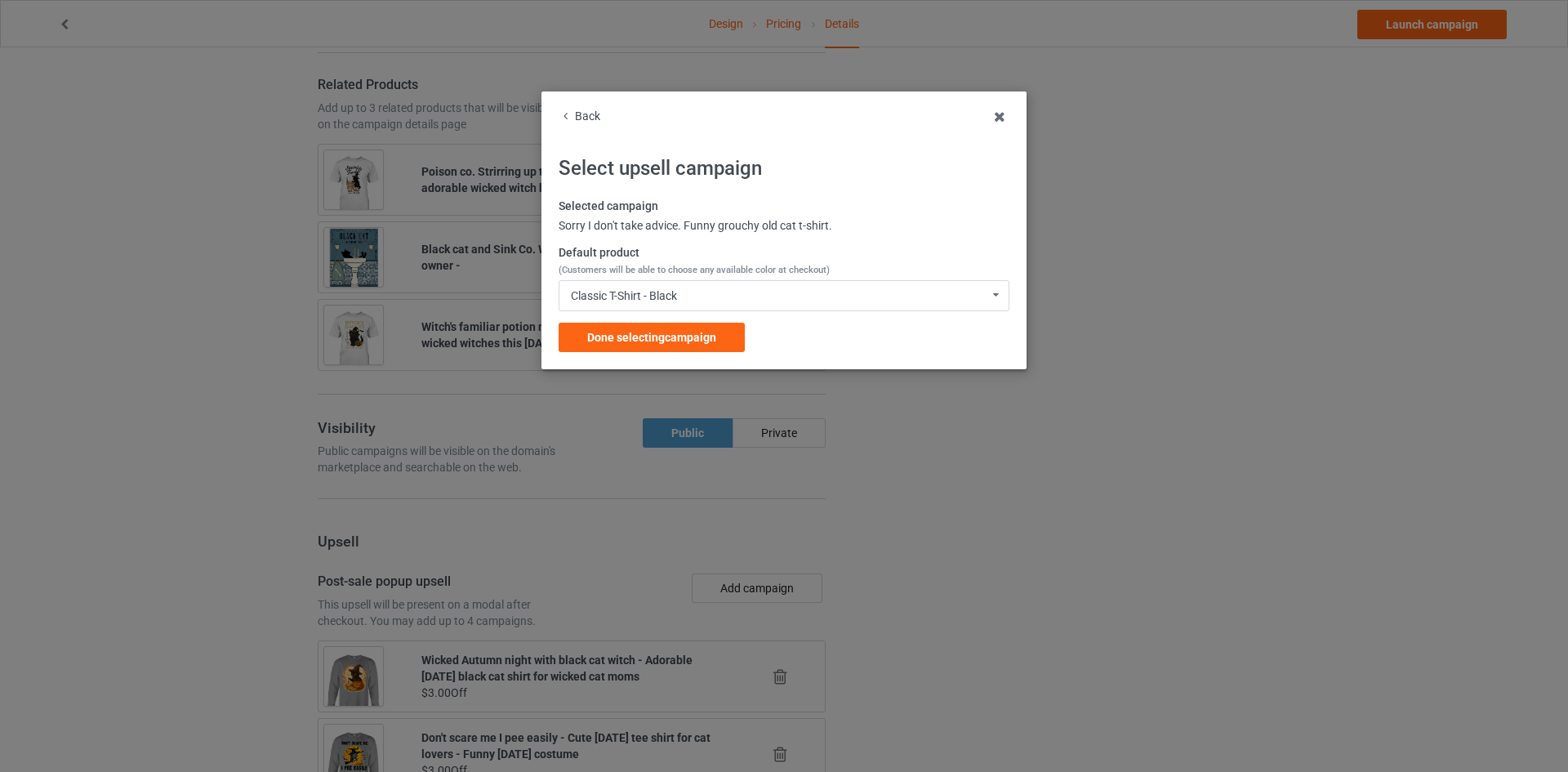
scroll to position [1907, 0]
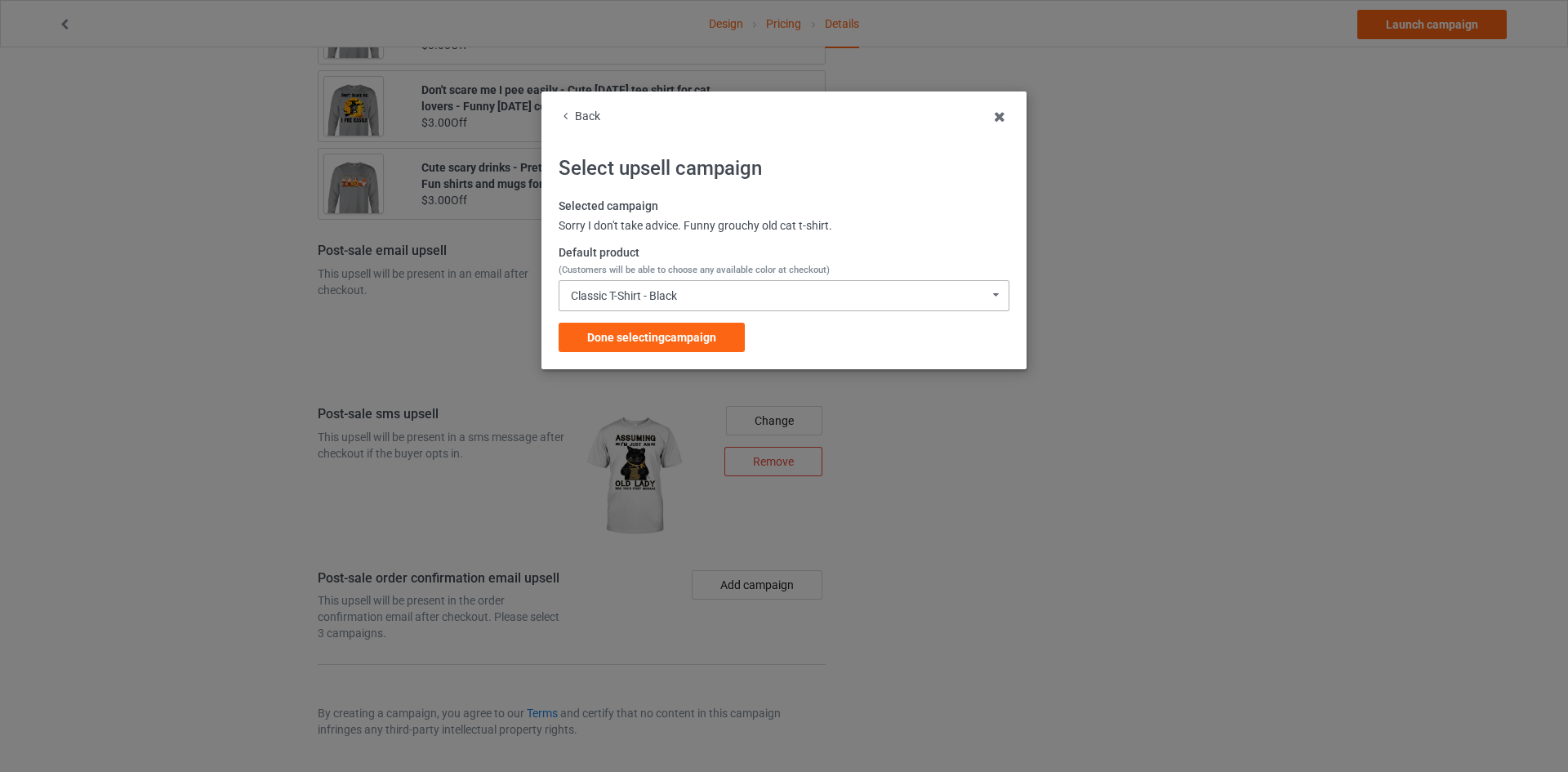
click at [715, 304] on div "Classic T-Shirt - Black Classic T-Shirt - Black Classic T-Shirt - Athletic Heat…" at bounding box center [783, 296] width 451 height 31
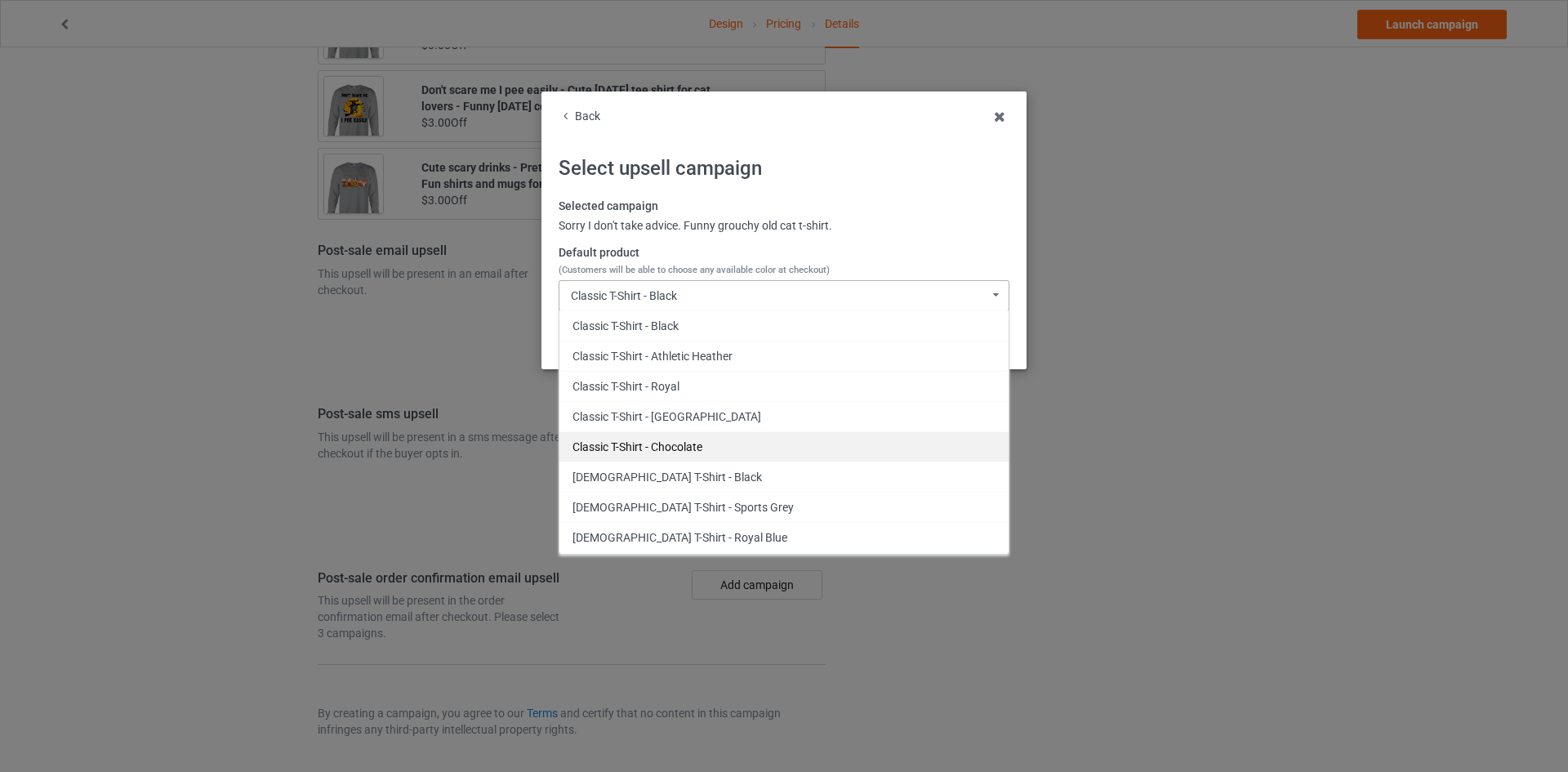
scroll to position [770, 0]
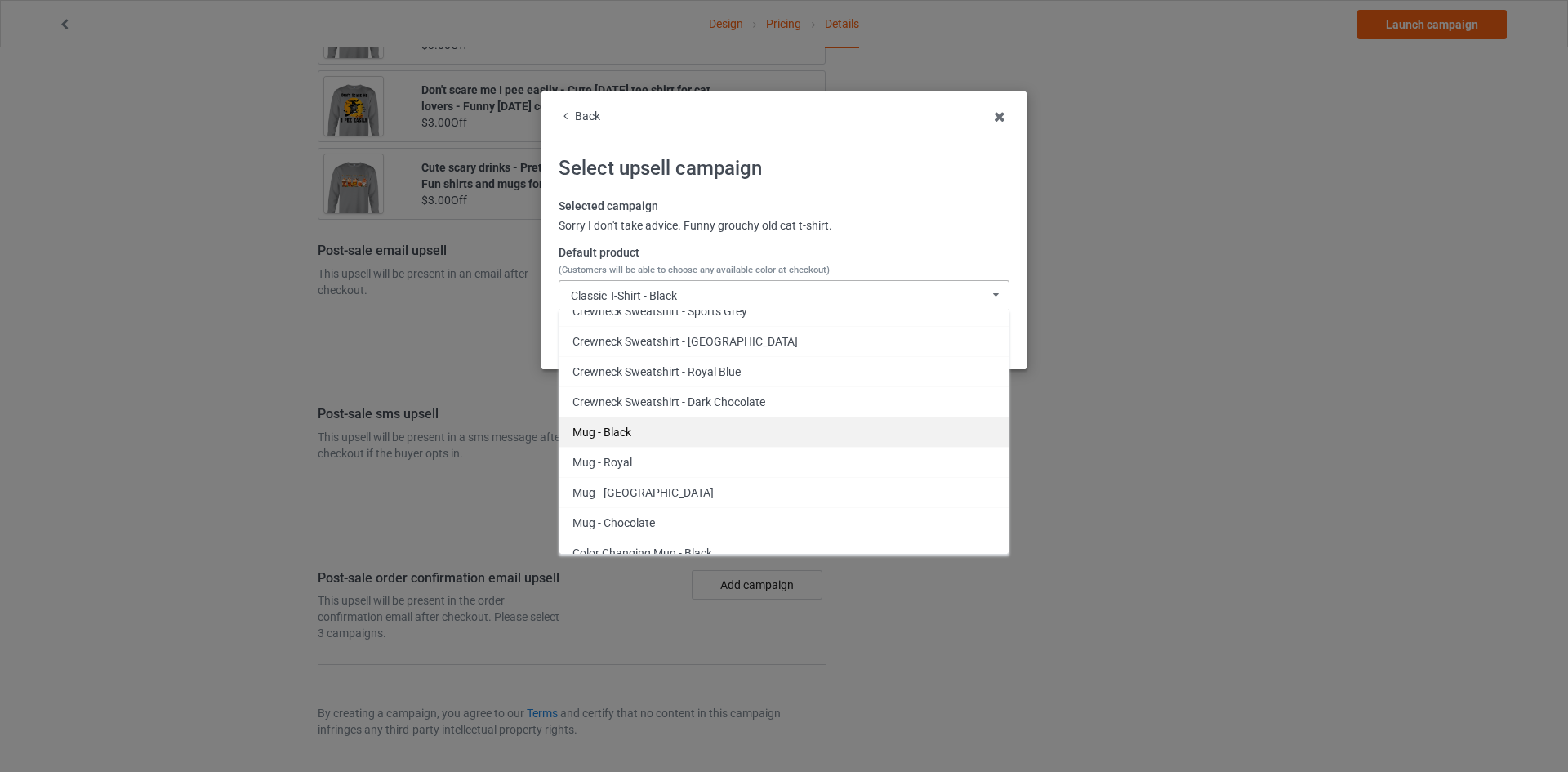
click at [610, 428] on div "Mug - Black" at bounding box center [783, 431] width 449 height 30
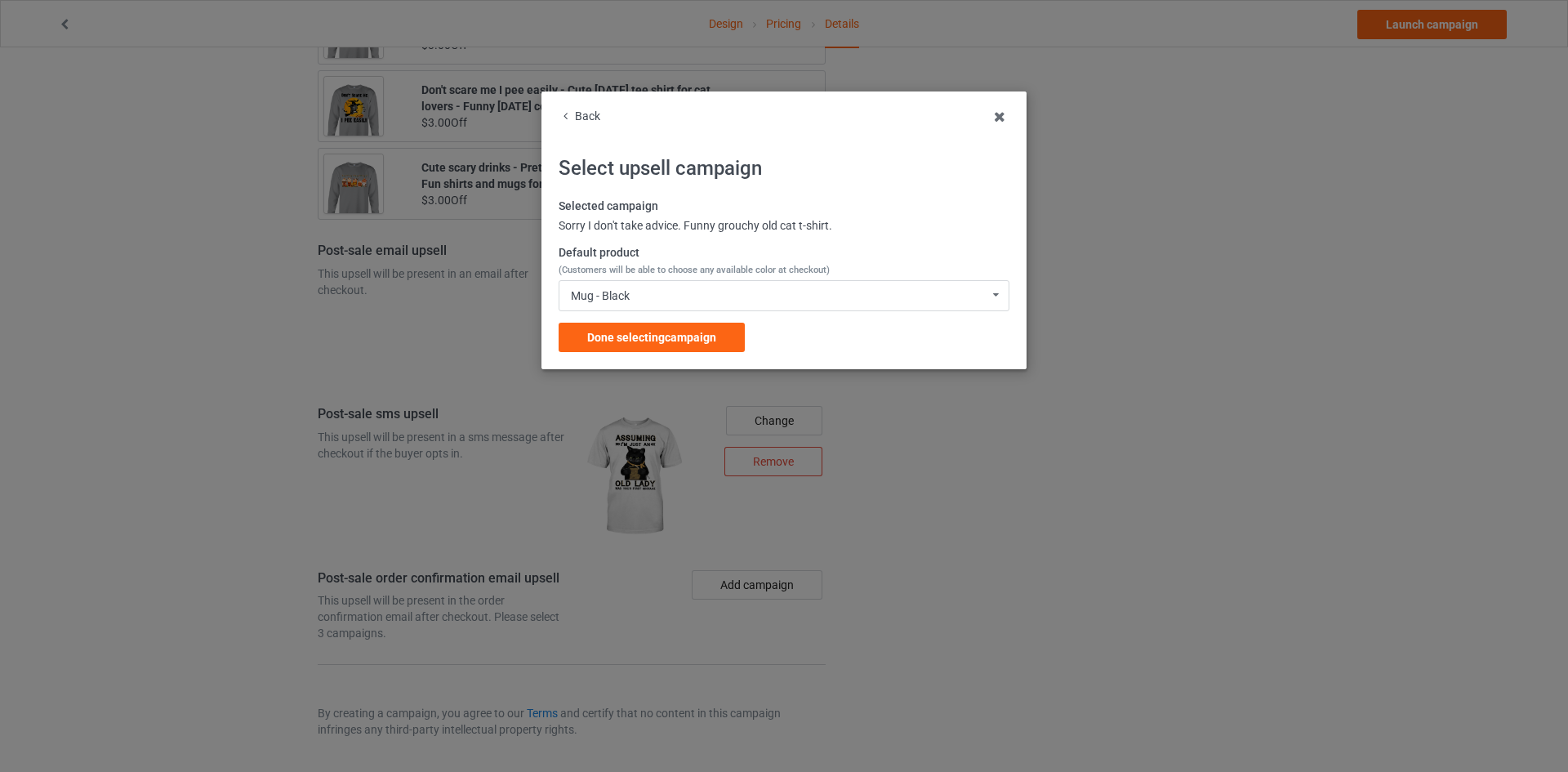
click at [691, 351] on div "Done selecting campaign" at bounding box center [651, 337] width 186 height 29
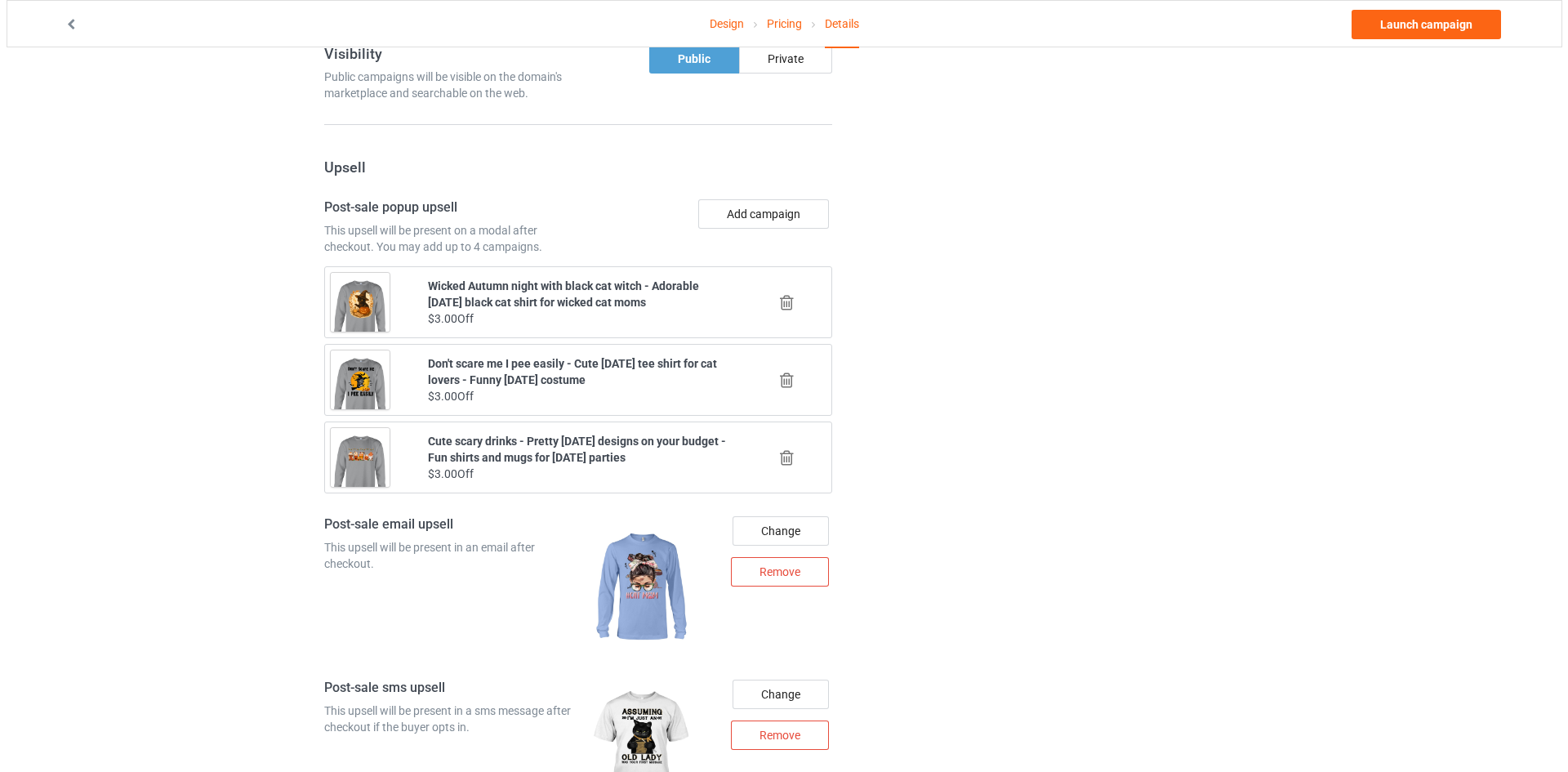
scroll to position [1990, 0]
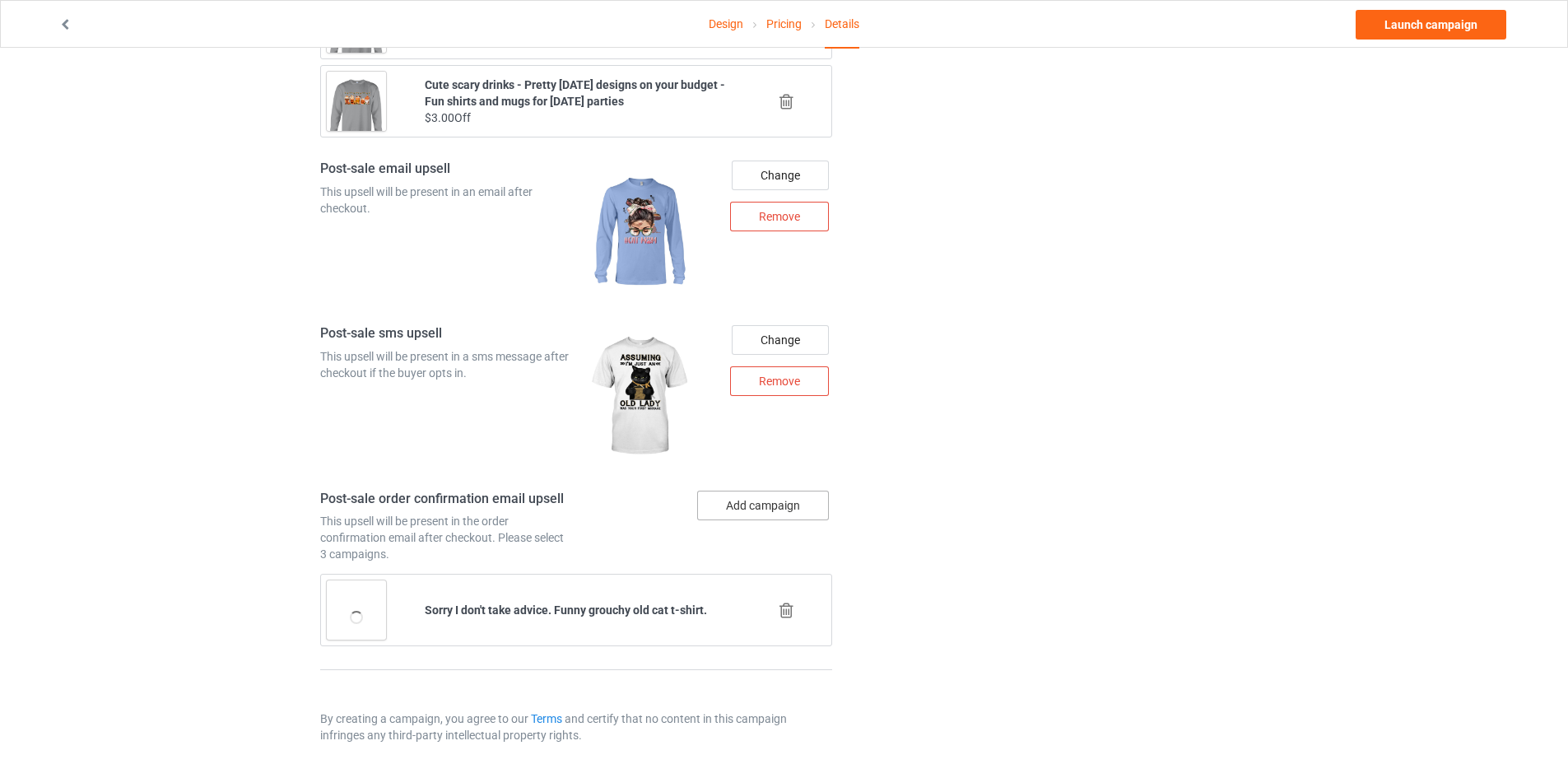
click at [782, 497] on button "Add campaign" at bounding box center [763, 505] width 132 height 29
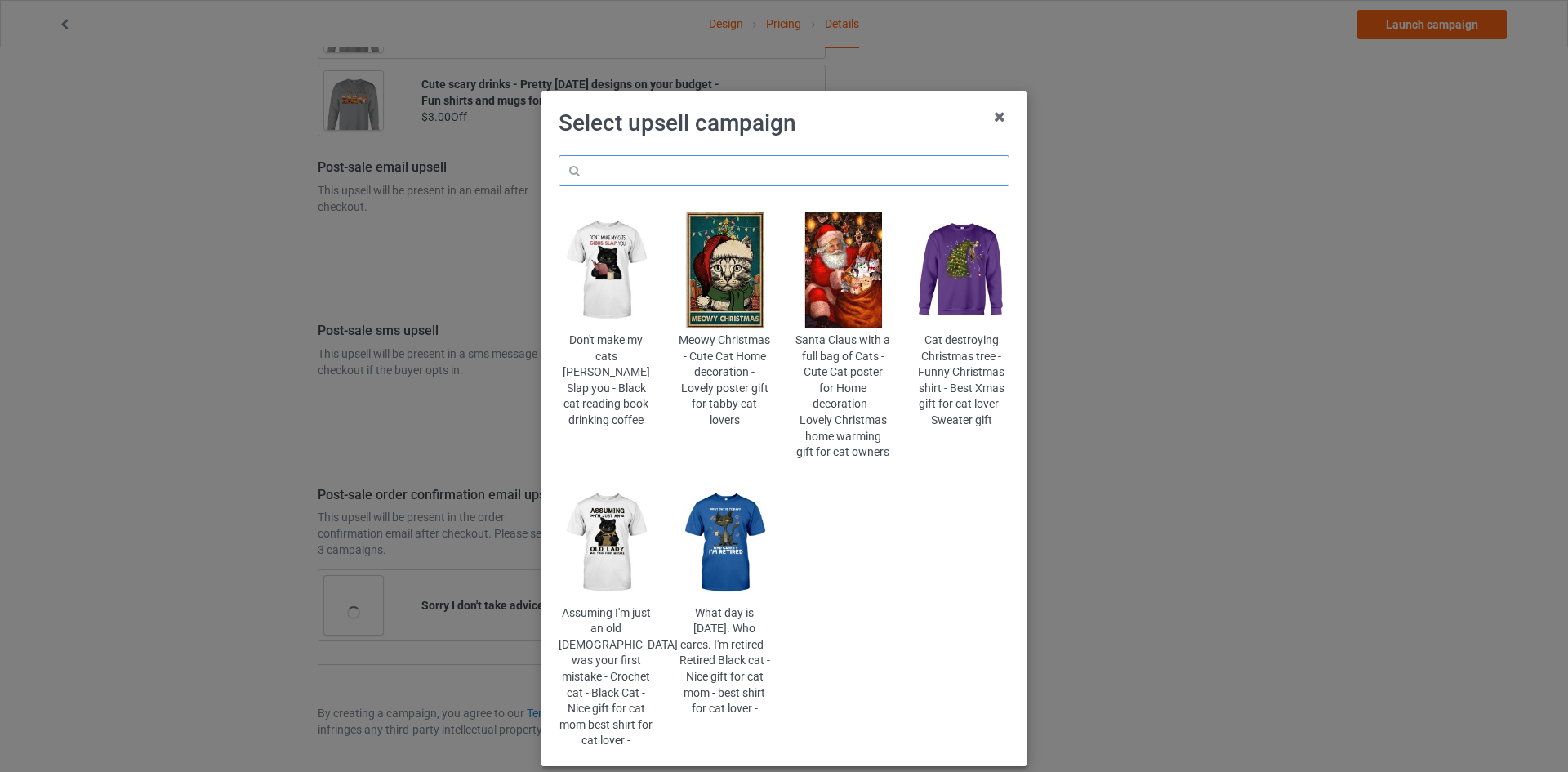
click at [884, 155] on input "text" at bounding box center [783, 170] width 451 height 31
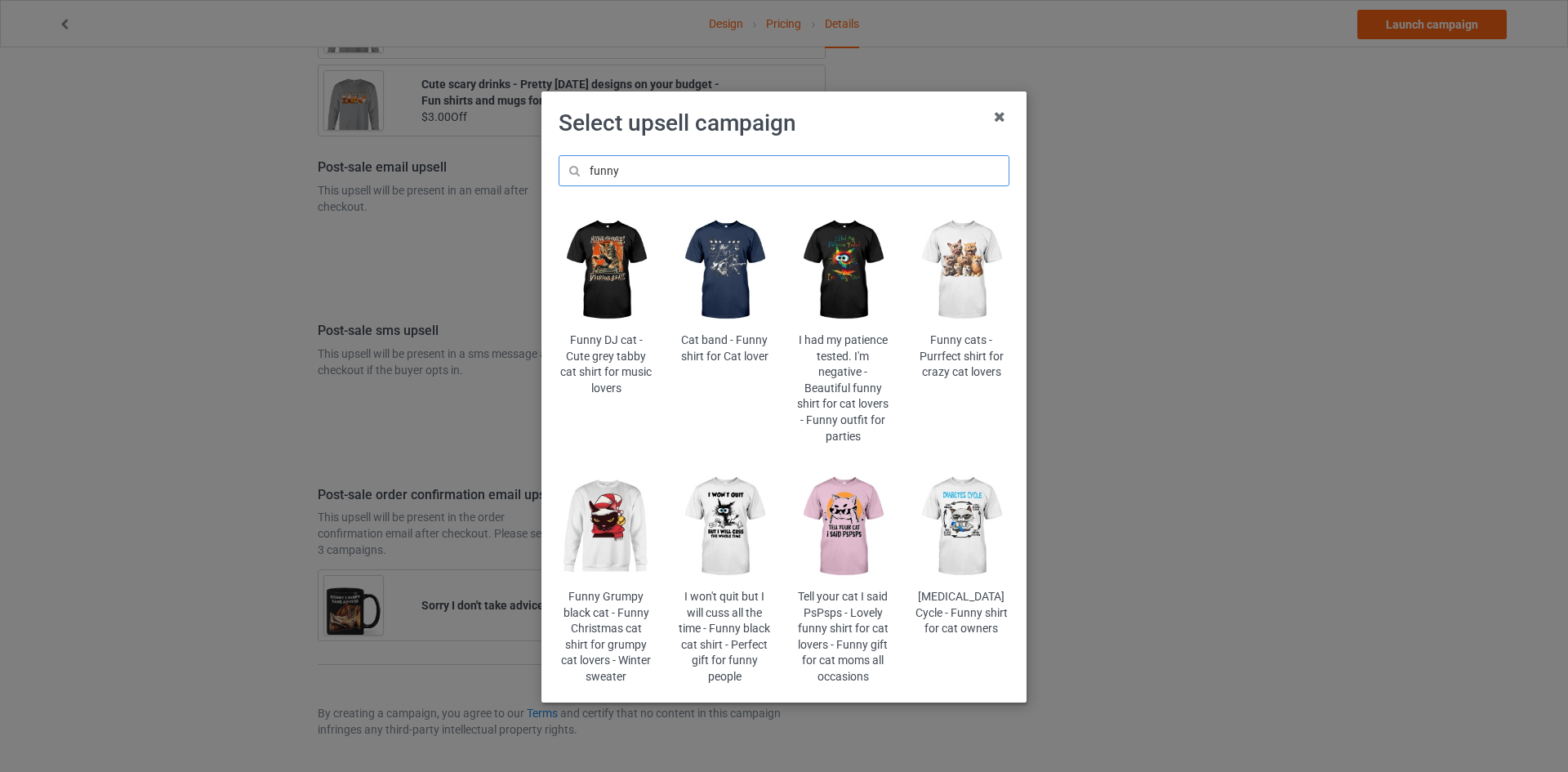
scroll to position [22, 0]
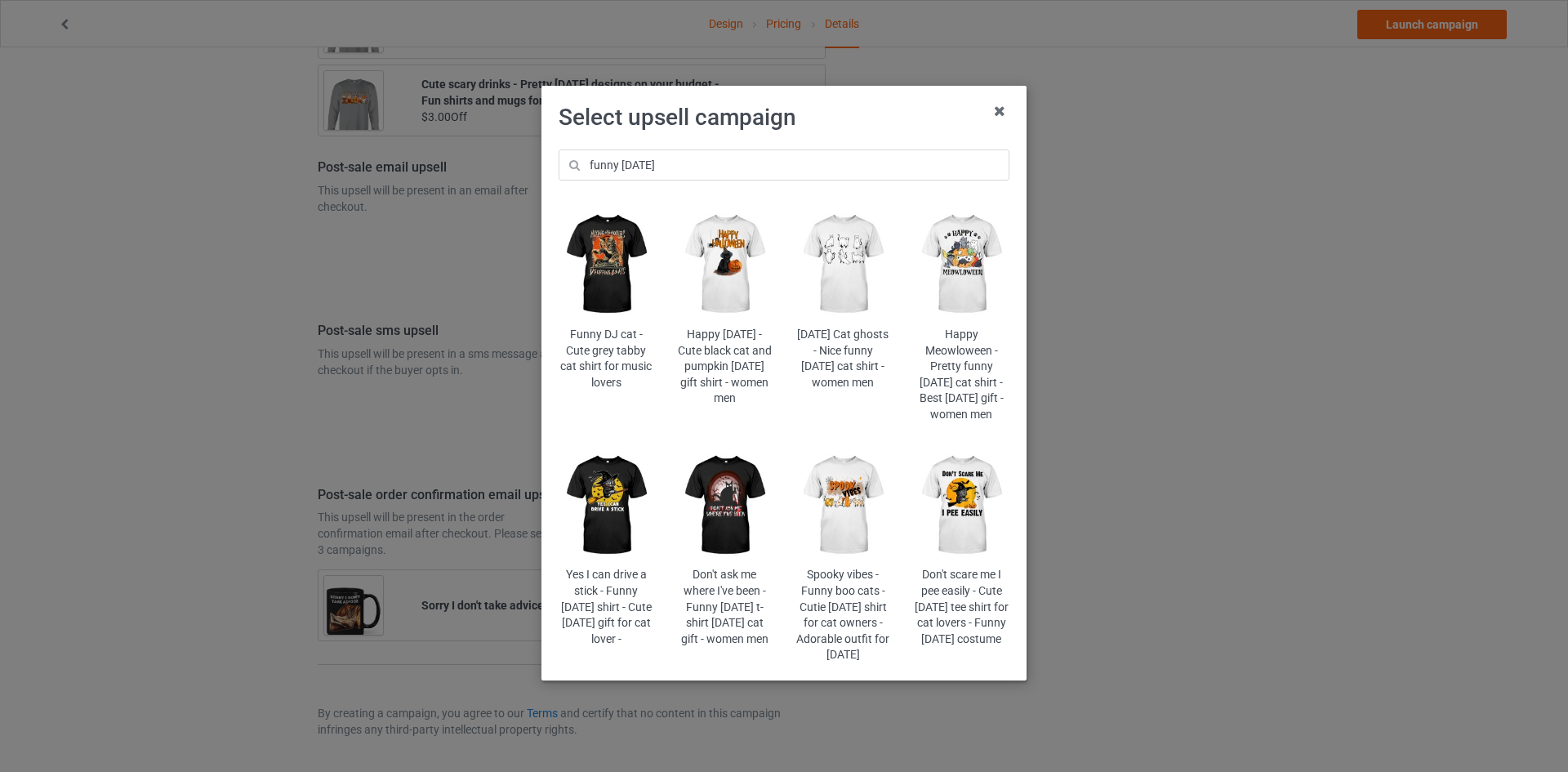
click at [639, 164] on div "funny halloween Funny DJ cat - Cute grey tabby cat shirt for music lovers Happy…" at bounding box center [783, 406] width 474 height 536
click at [637, 149] on input "funny halloween" at bounding box center [783, 164] width 451 height 31
type input "funny sppok"
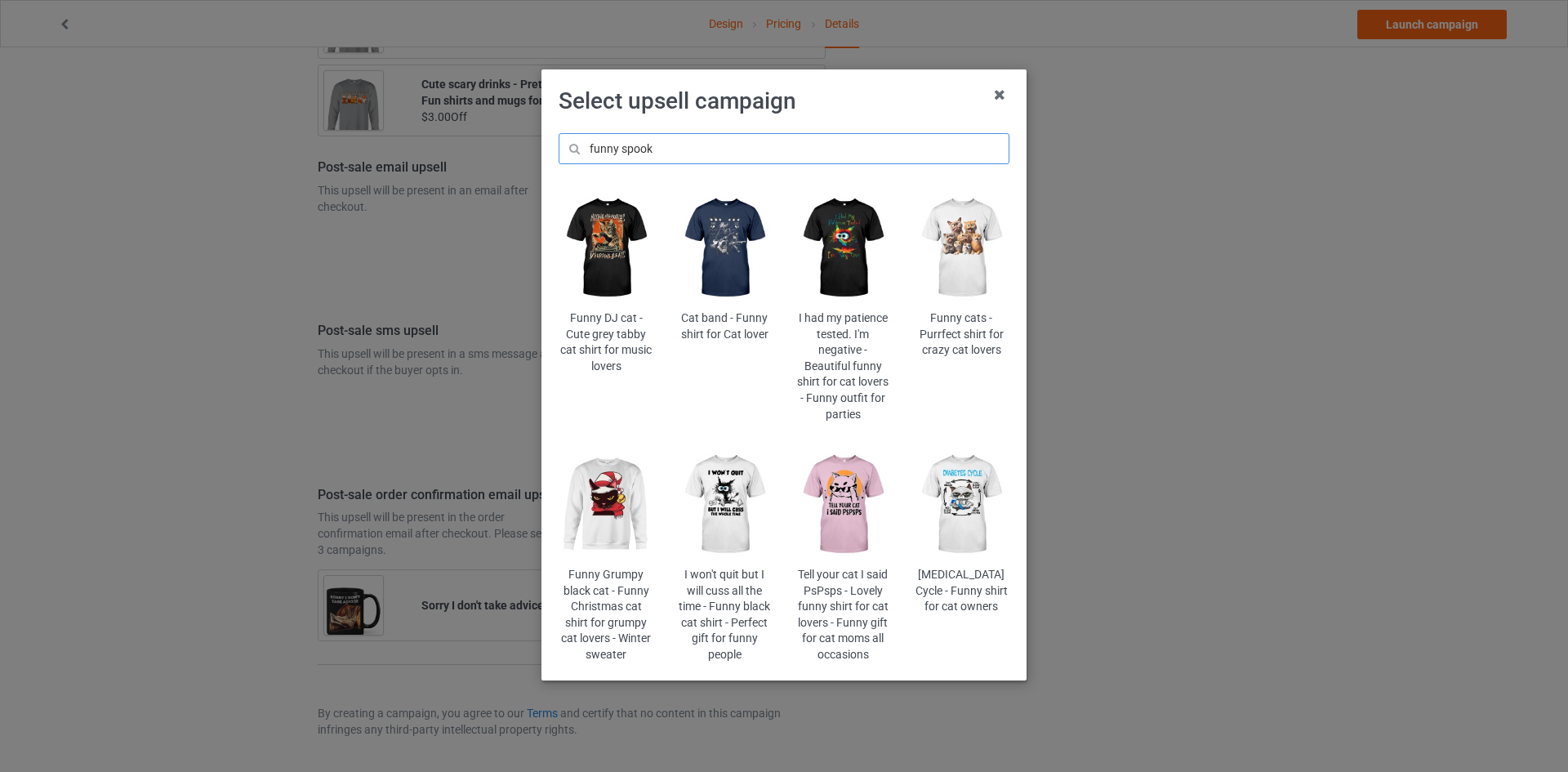
click at [710, 139] on input "funny spook" at bounding box center [783, 148] width 451 height 31
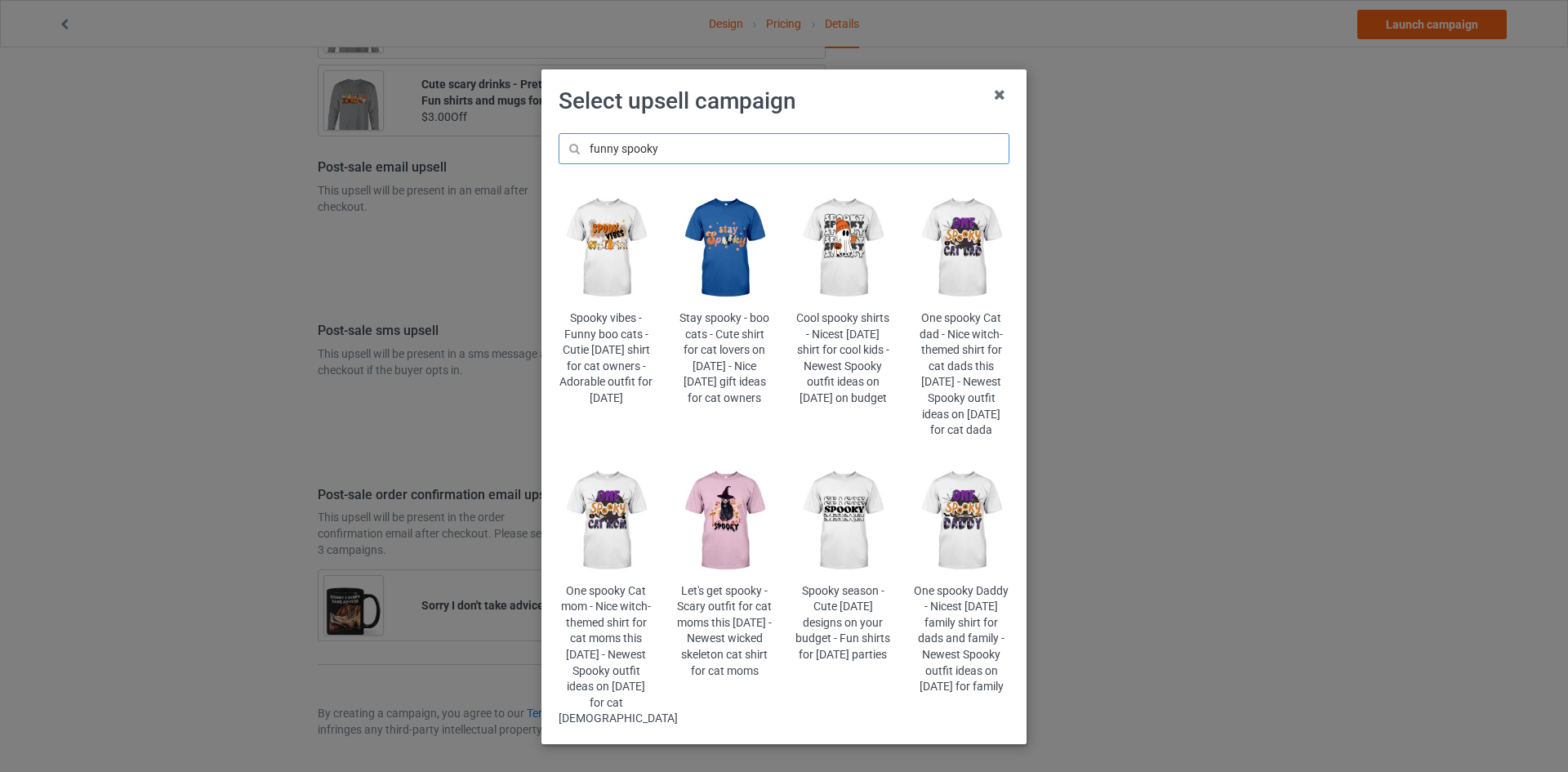
click at [633, 157] on input "funny spooky" at bounding box center [783, 148] width 451 height 31
click at [732, 149] on input "funny spooky" at bounding box center [783, 148] width 451 height 31
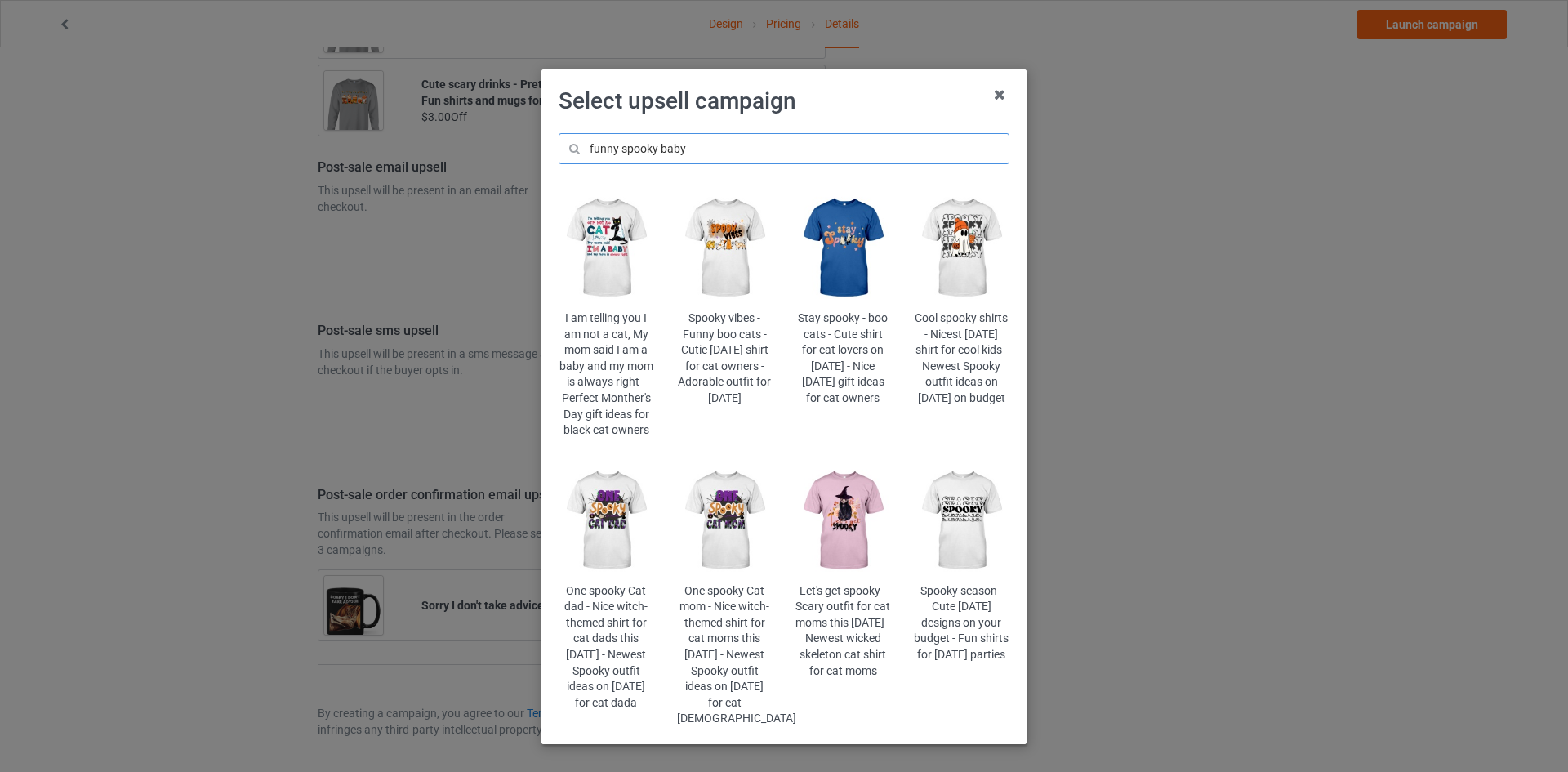
click at [602, 144] on input "funny spooky baby" at bounding box center [783, 148] width 451 height 31
click at [602, 143] on input "funny spooky baby" at bounding box center [783, 148] width 451 height 31
click at [717, 152] on input "spooky baby" at bounding box center [783, 148] width 451 height 31
click at [631, 143] on input "spooky baby" at bounding box center [783, 148] width 451 height 31
click at [681, 142] on input "spooky baby" at bounding box center [783, 148] width 451 height 31
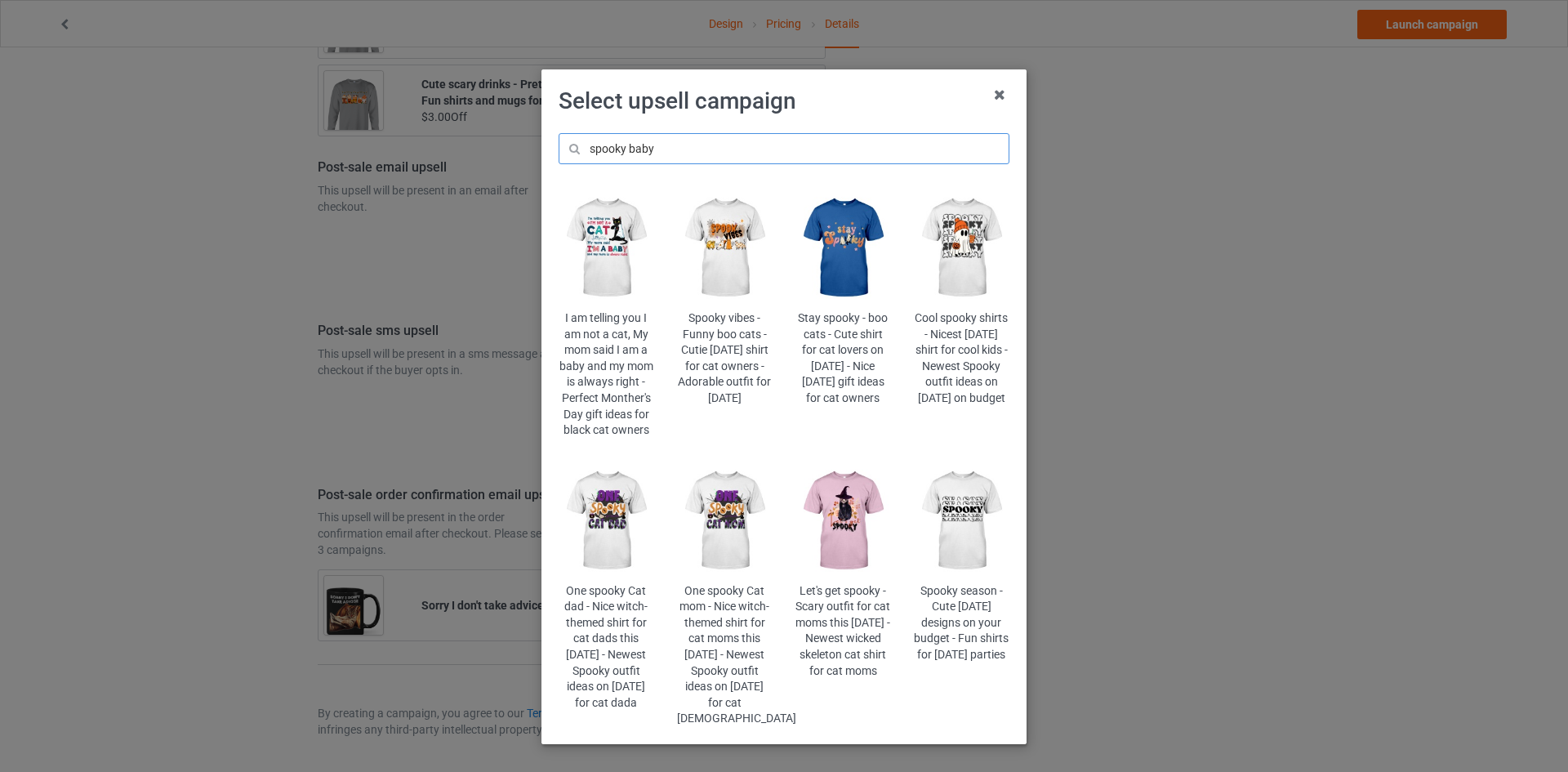
click at [624, 149] on input "spooky baby" at bounding box center [783, 148] width 451 height 31
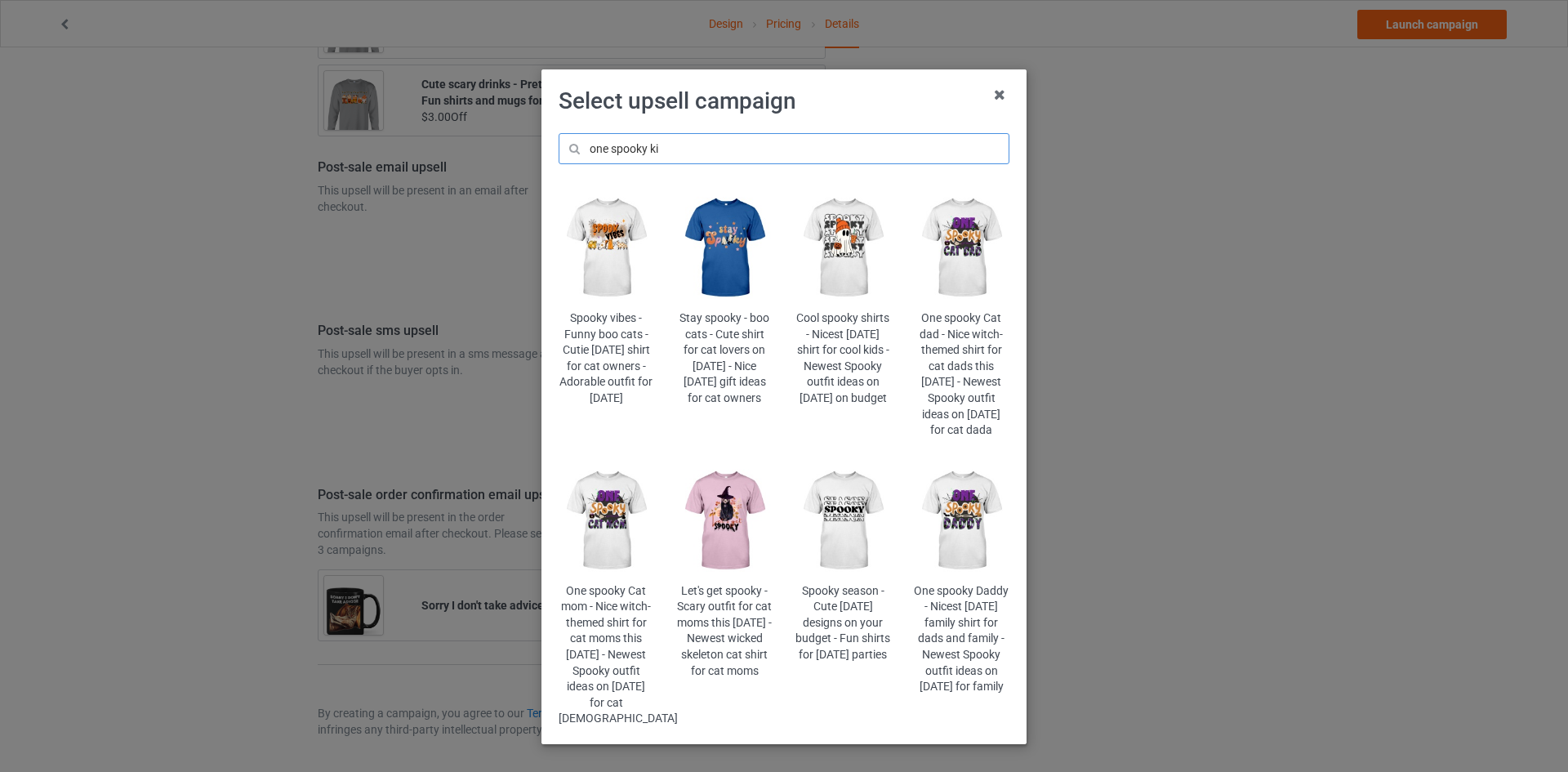
type input "one spooky kid"
click at [604, 147] on input "one spooky kid" at bounding box center [783, 148] width 451 height 31
click at [600, 148] on input "one spooky kid" at bounding box center [783, 148] width 451 height 31
click at [614, 150] on input "one spooky kid" at bounding box center [783, 148] width 451 height 31
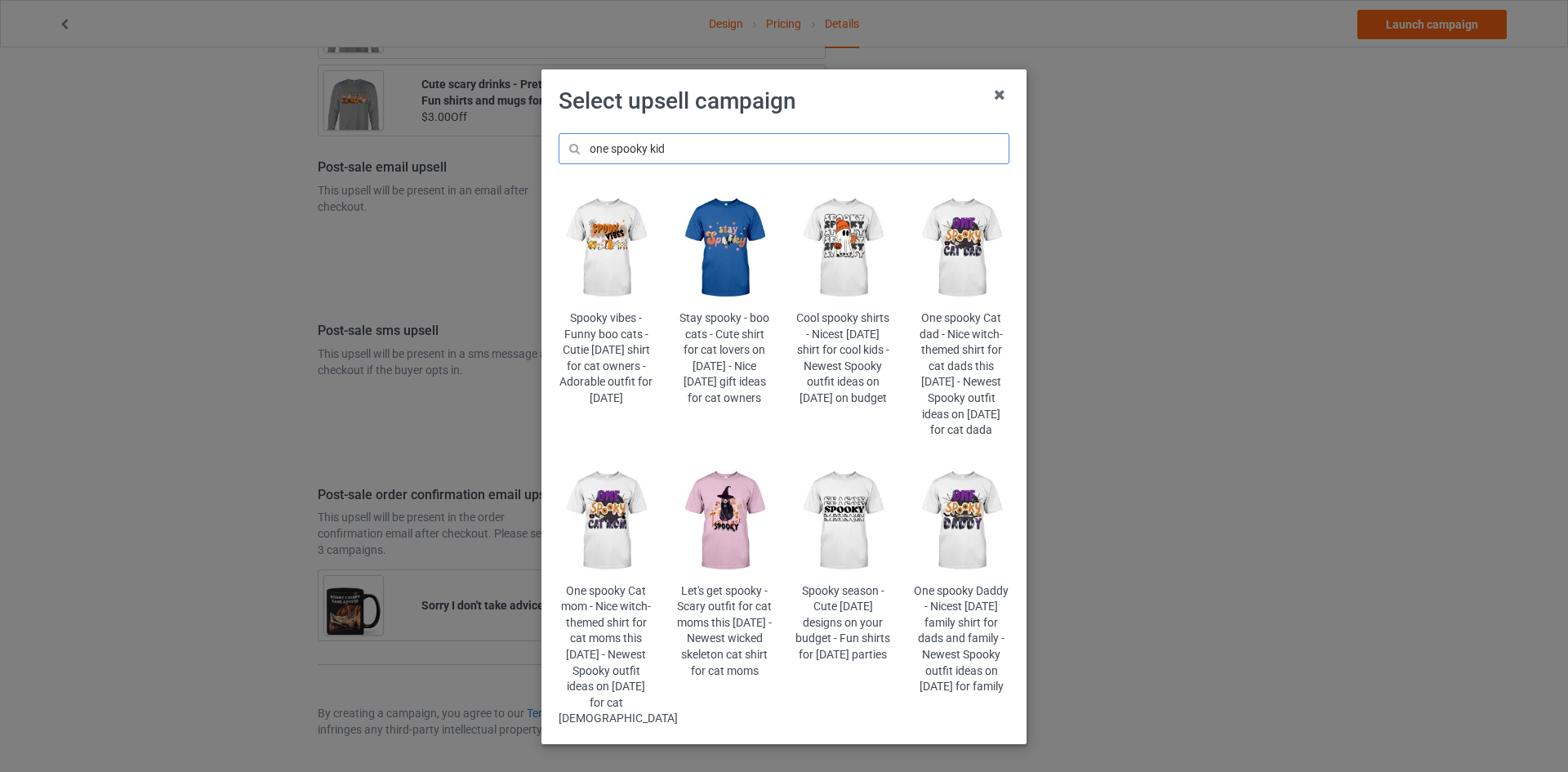
click at [614, 150] on input "one spooky kid" at bounding box center [783, 148] width 451 height 31
type input "s"
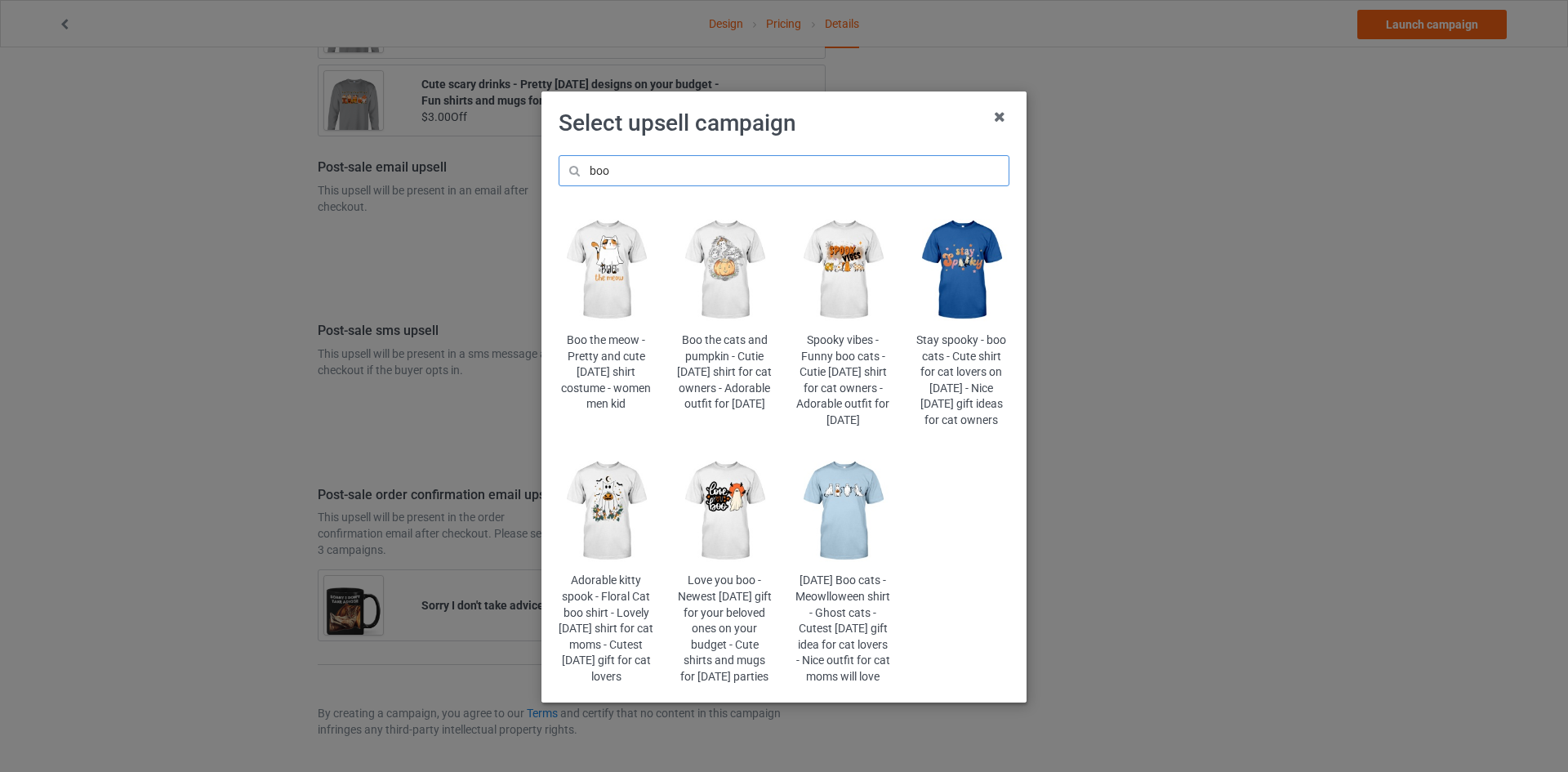
drag, startPoint x: 515, startPoint y: 172, endPoint x: 422, endPoint y: 172, distance: 93.0
click at [422, 172] on div "Select upsell campaign boo Boo the meow - Pretty and cute Halloween shirt costu…" at bounding box center [784, 386] width 1568 height 772
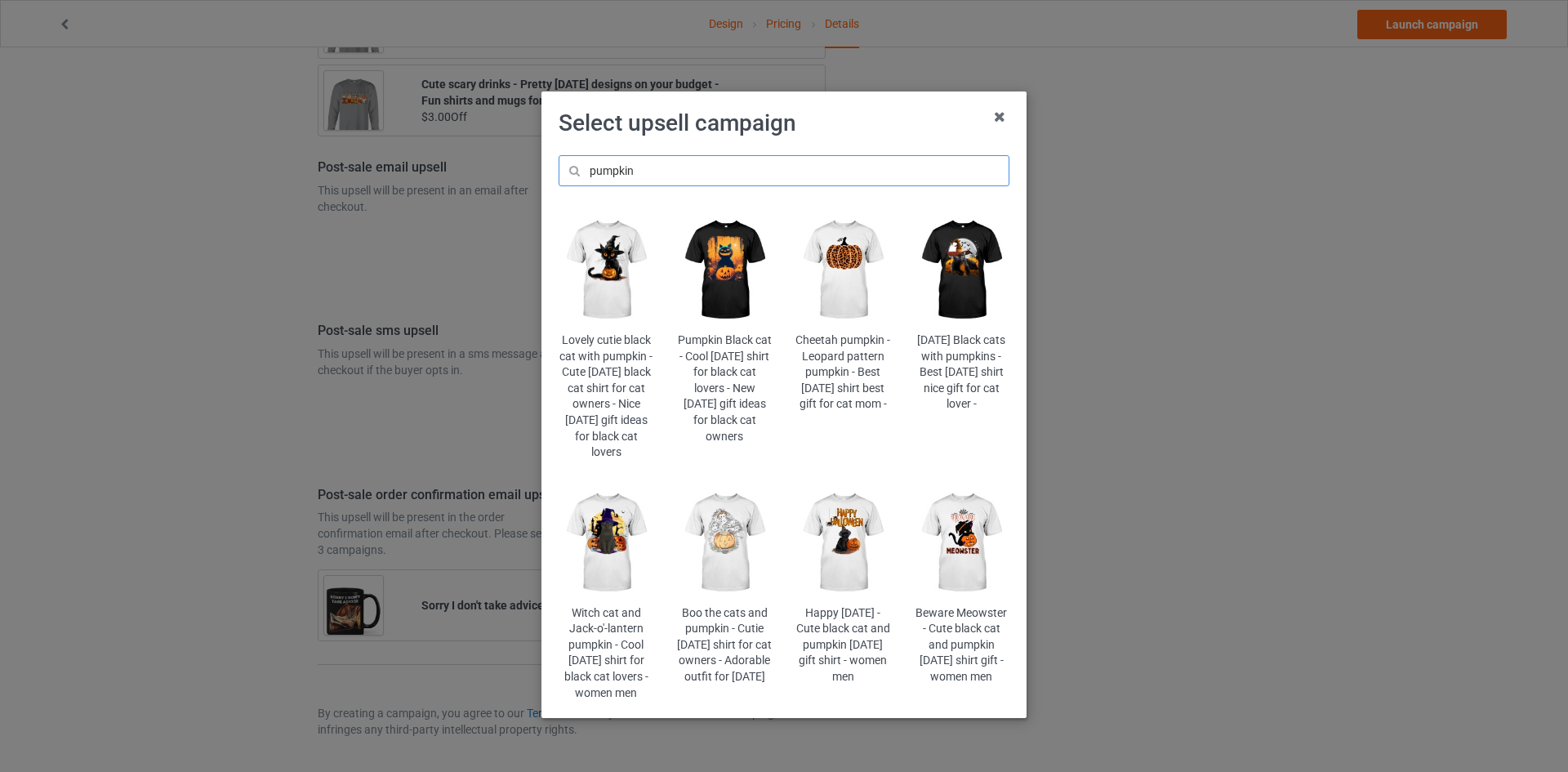
type input "pumpkin"
click at [751, 312] on img at bounding box center [725, 270] width 95 height 119
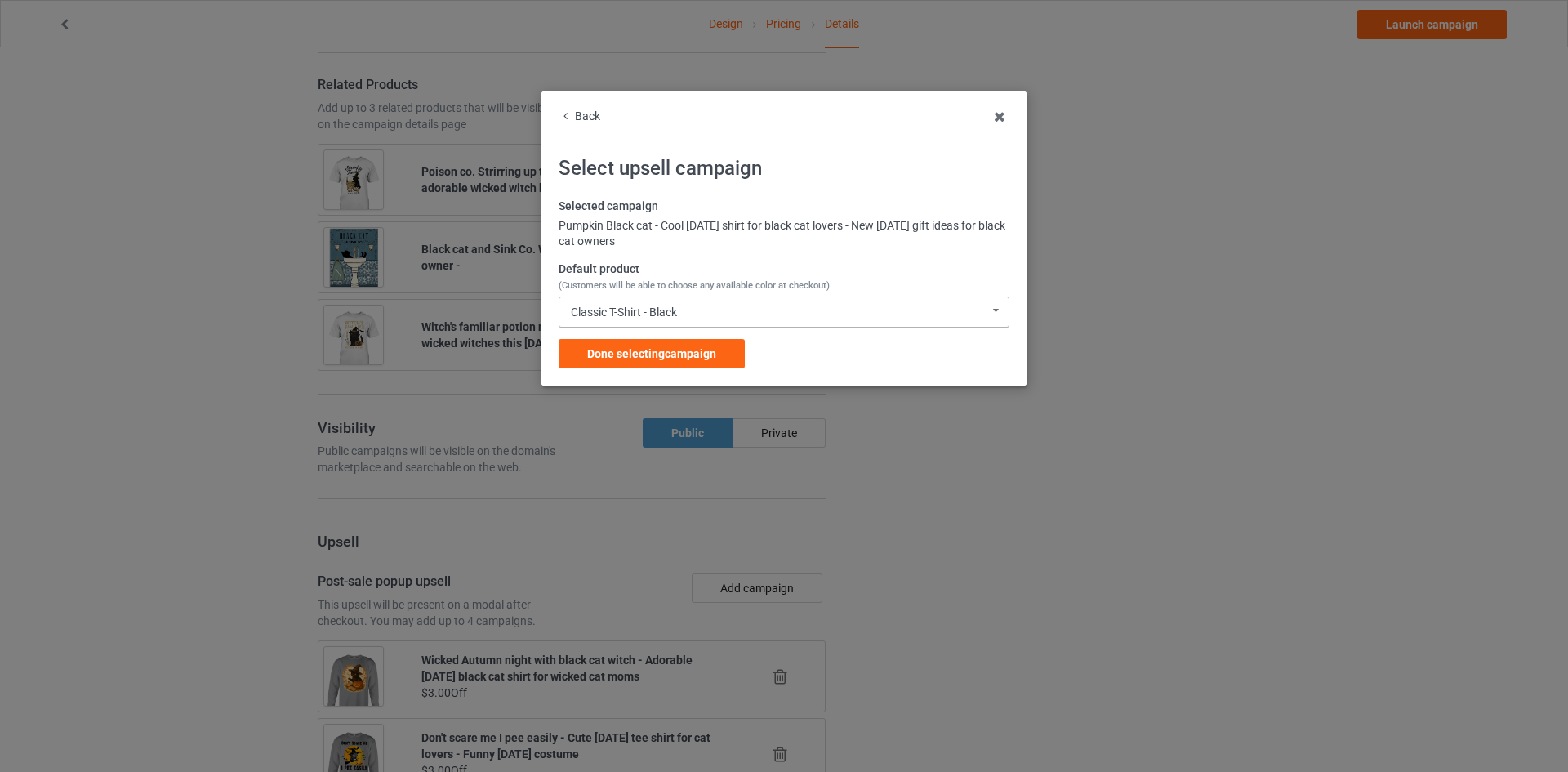
scroll to position [1990, 0]
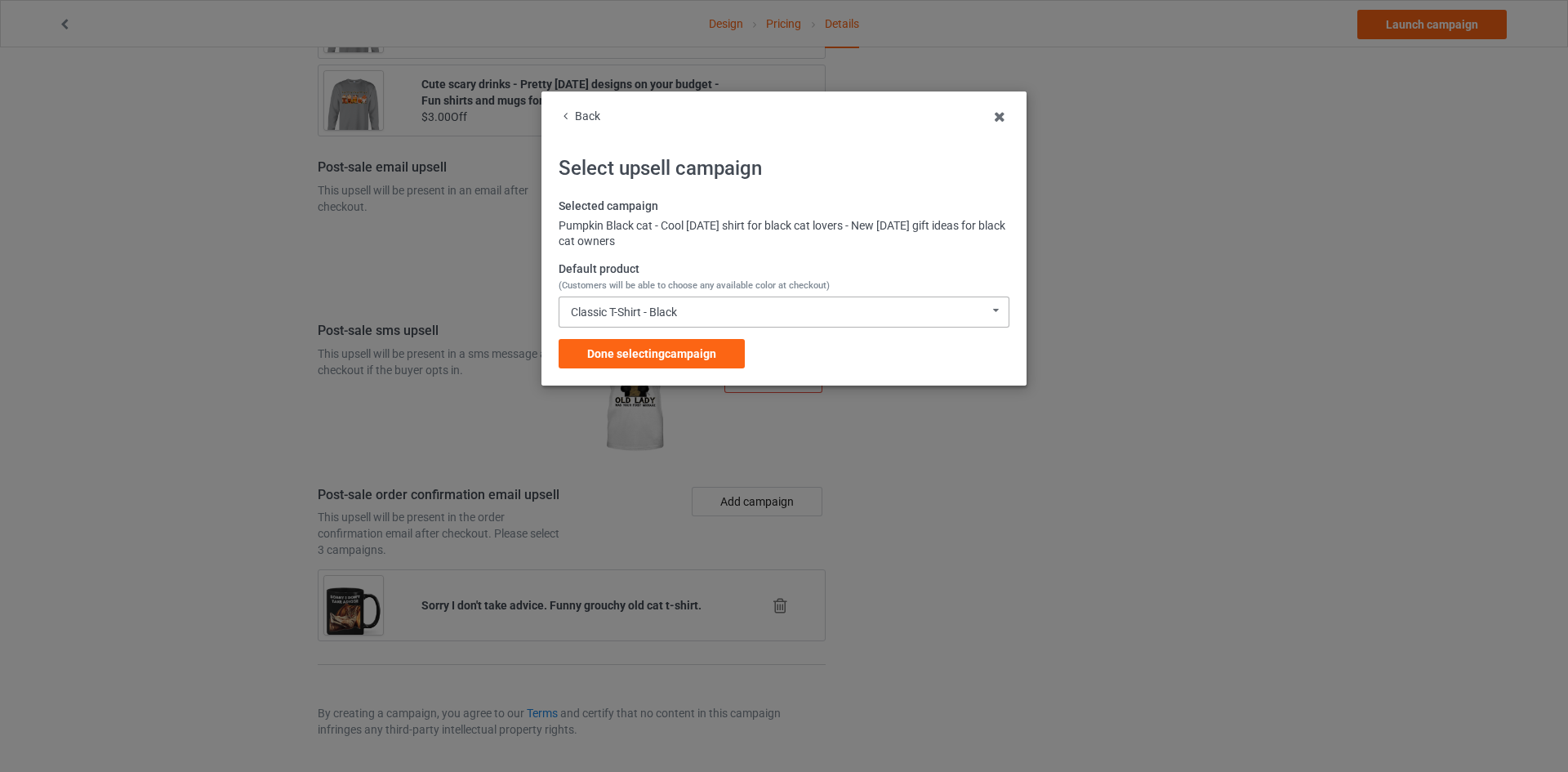
click at [721, 313] on div "Classic T-Shirt - Black Classic T-Shirt - Black Classic T-Shirt - Purple Classi…" at bounding box center [783, 311] width 451 height 31
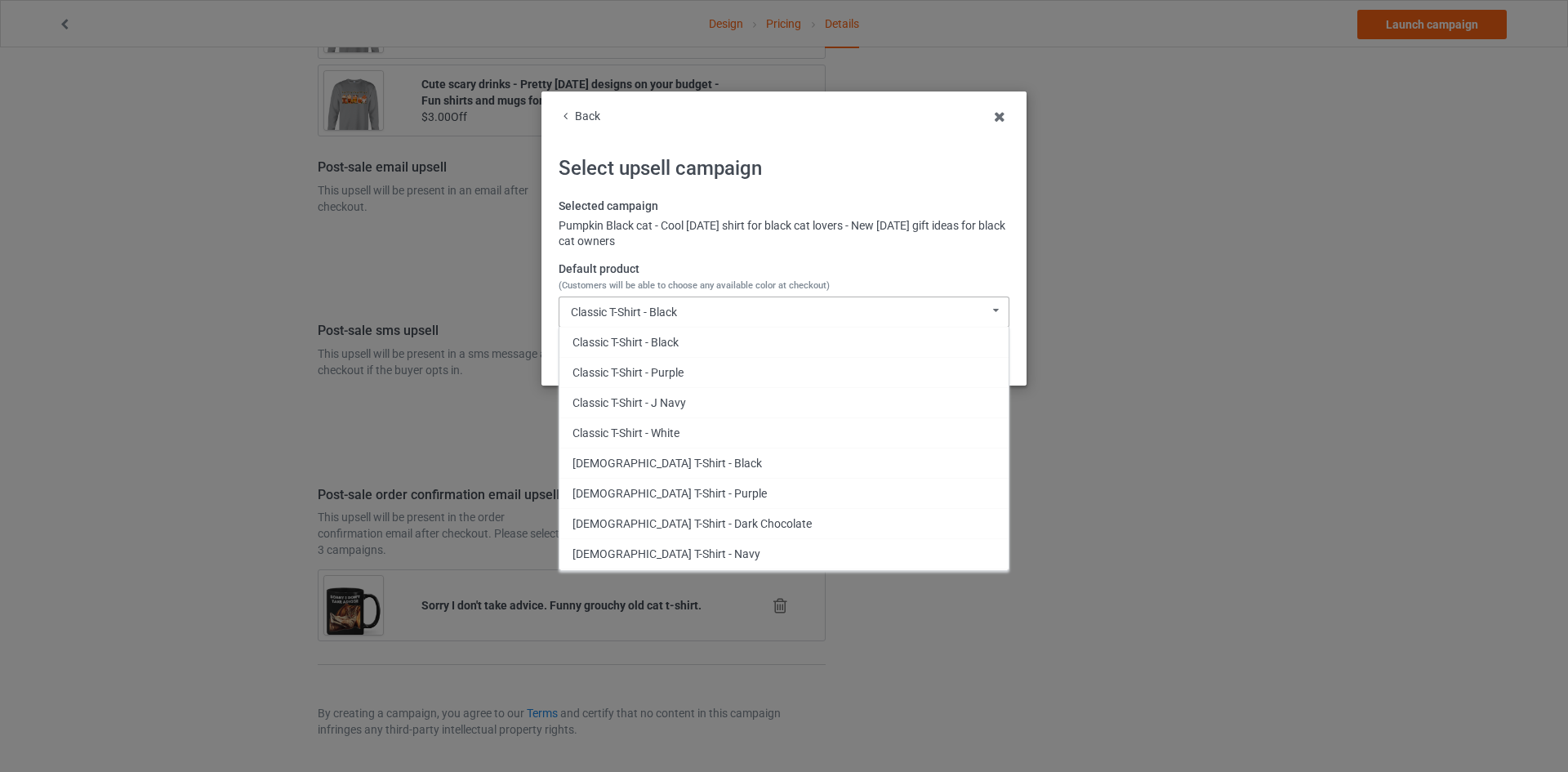
scroll to position [860, 0]
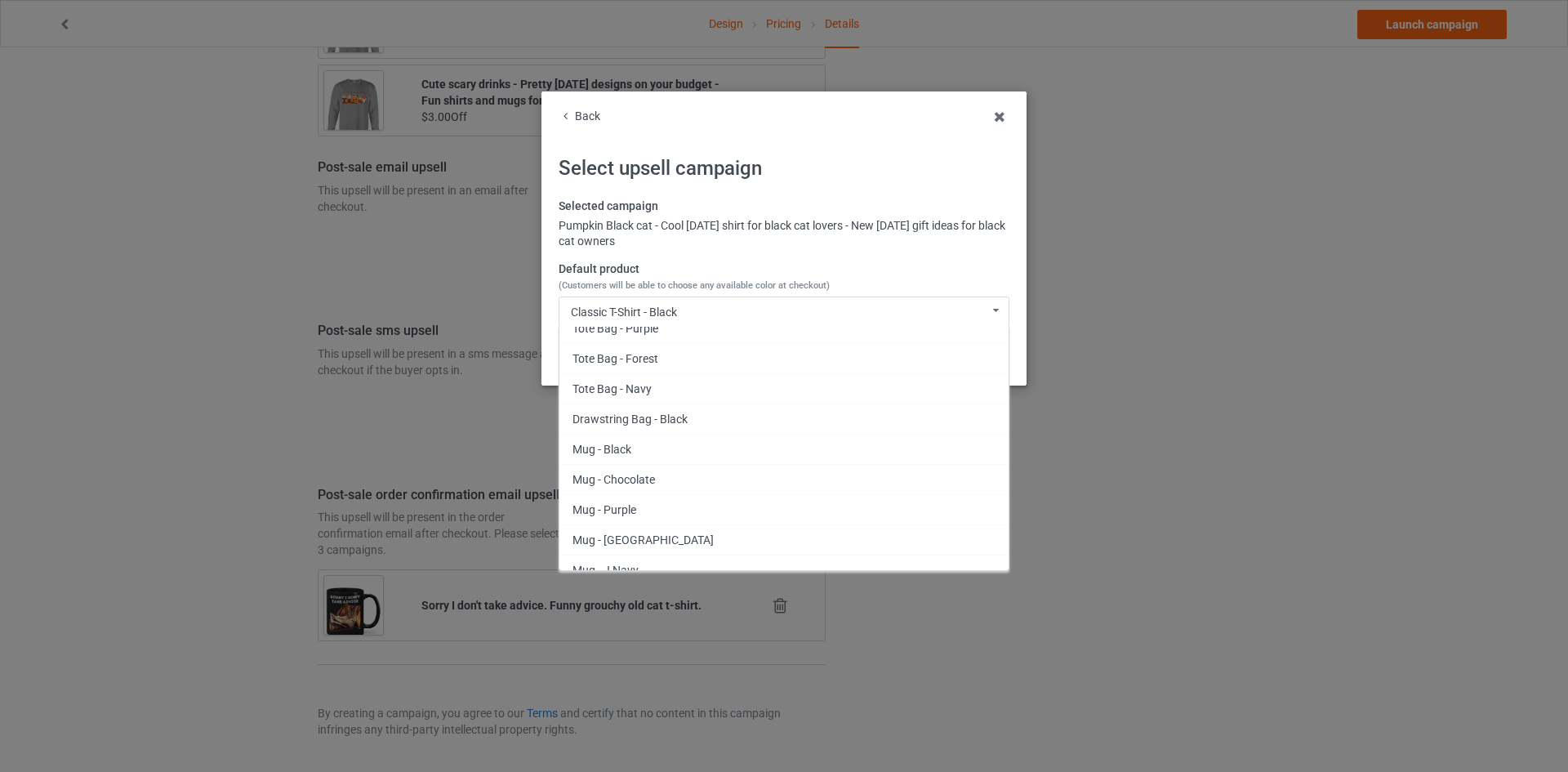
drag, startPoint x: 589, startPoint y: 448, endPoint x: 621, endPoint y: 401, distance: 56.9
click at [589, 448] on div "Mug - Black" at bounding box center [783, 449] width 449 height 30
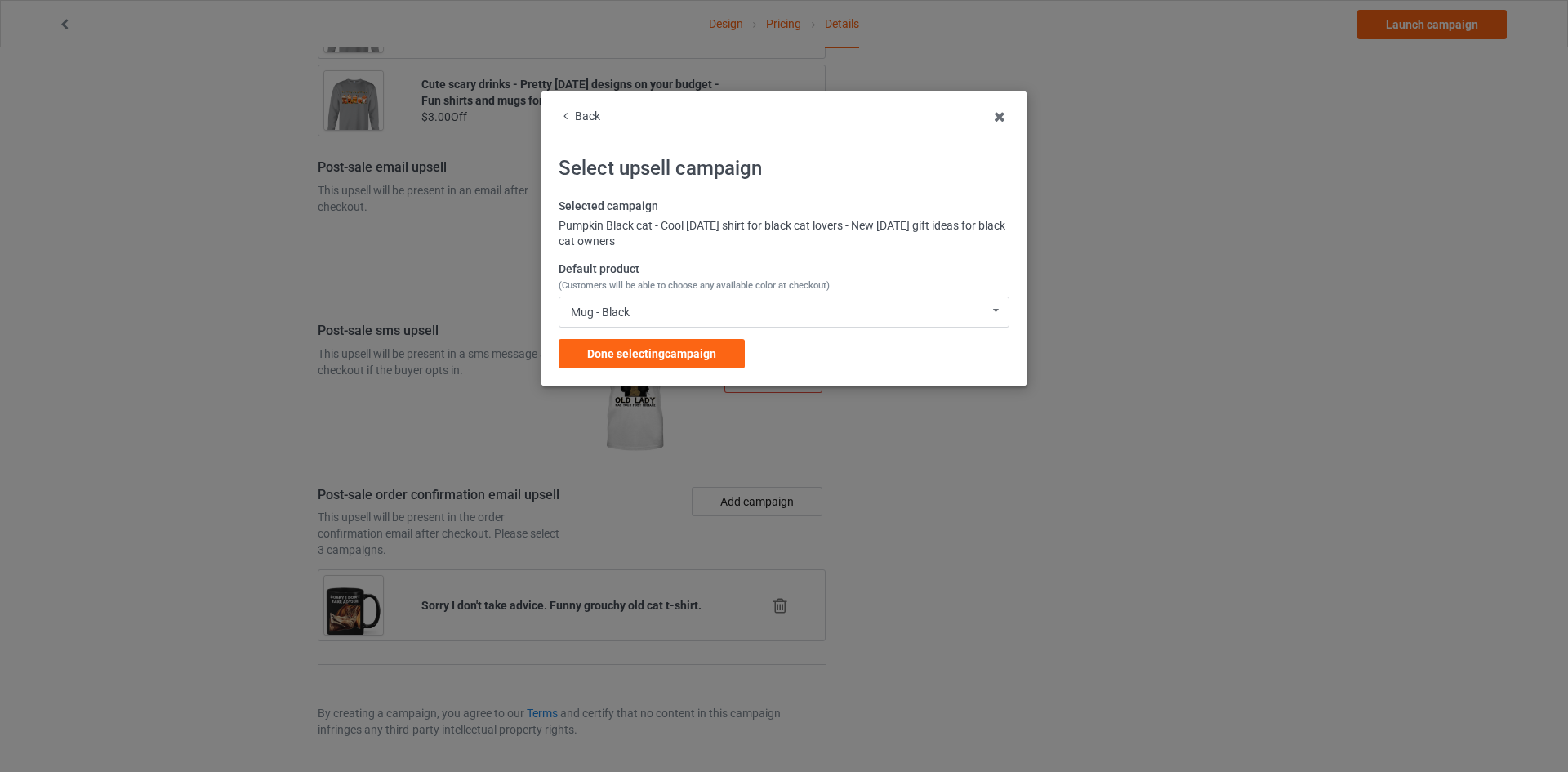
click at [653, 354] on span "Done selecting campaign" at bounding box center [652, 353] width 129 height 13
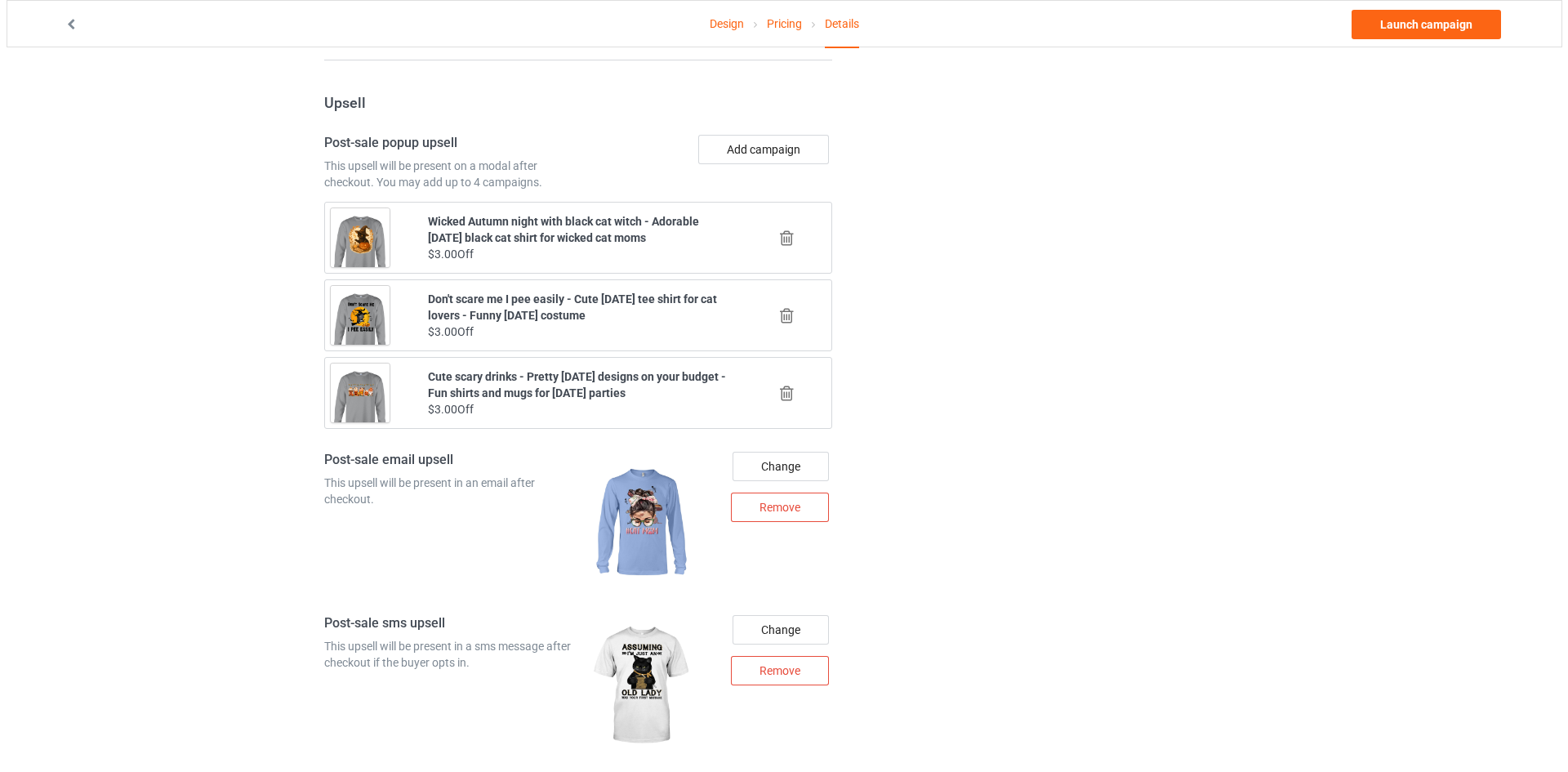
scroll to position [2067, 0]
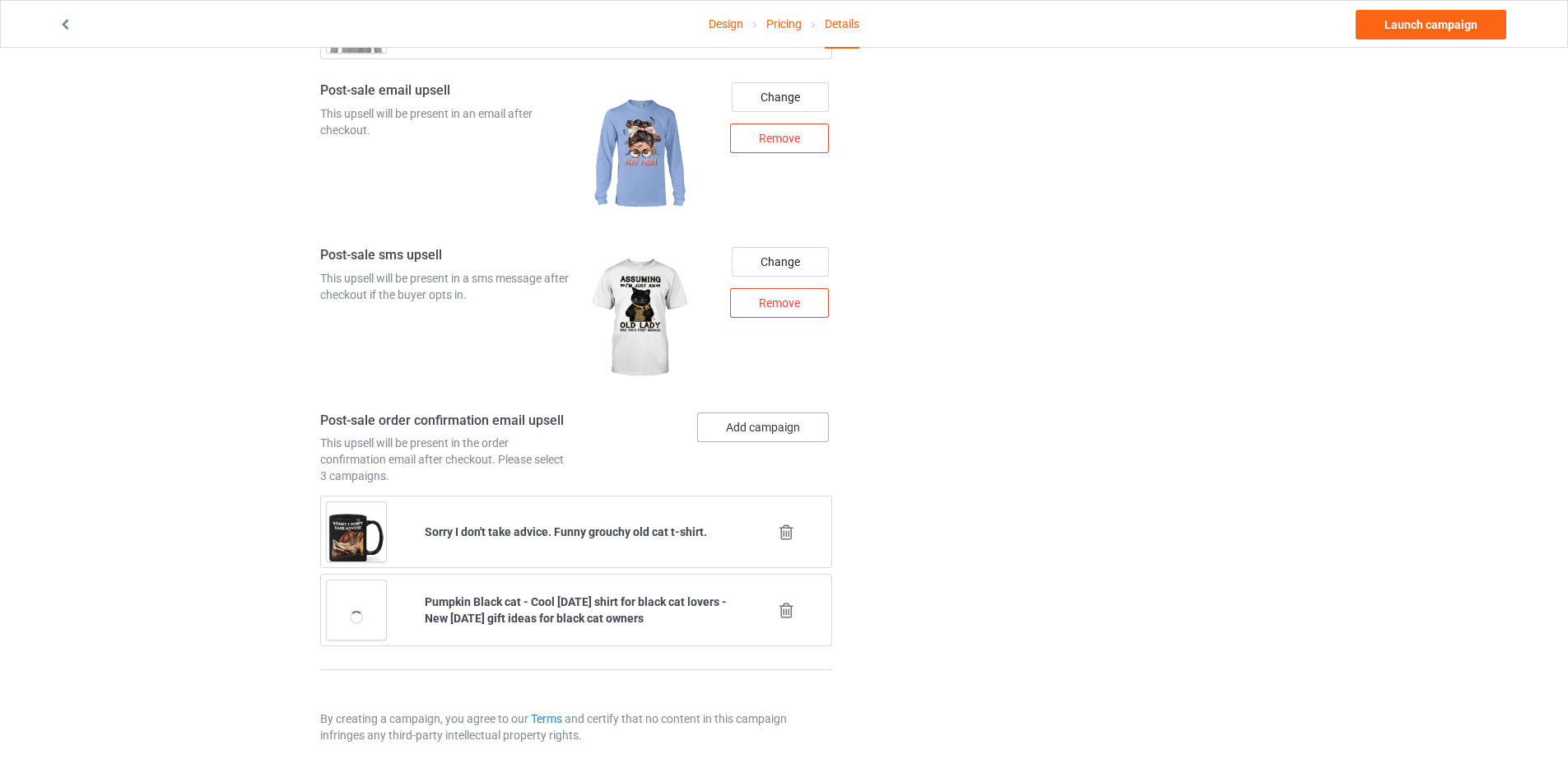
click at [774, 423] on button "Add campaign" at bounding box center [763, 427] width 132 height 29
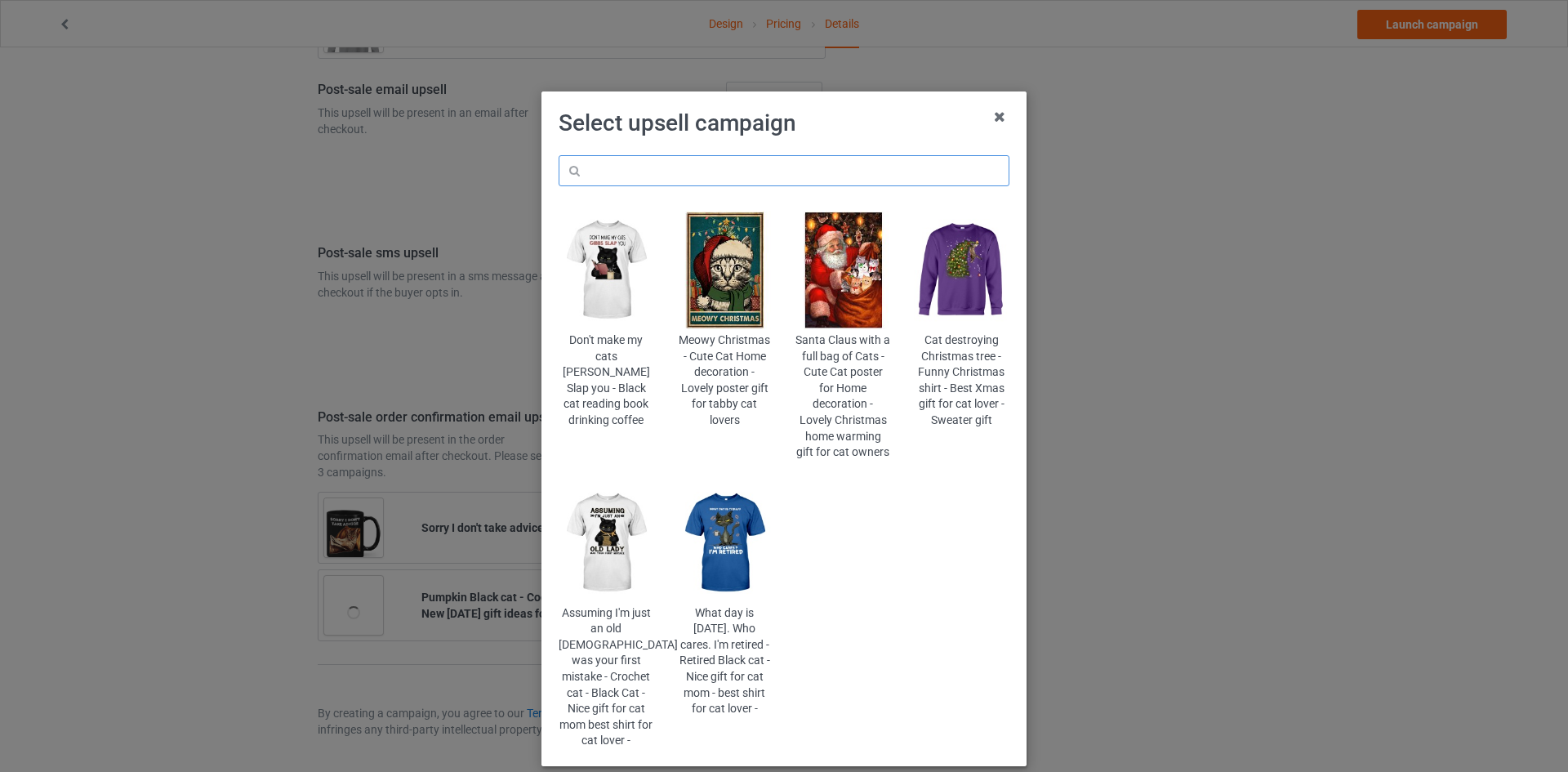
click at [829, 174] on input "text" at bounding box center [783, 170] width 451 height 31
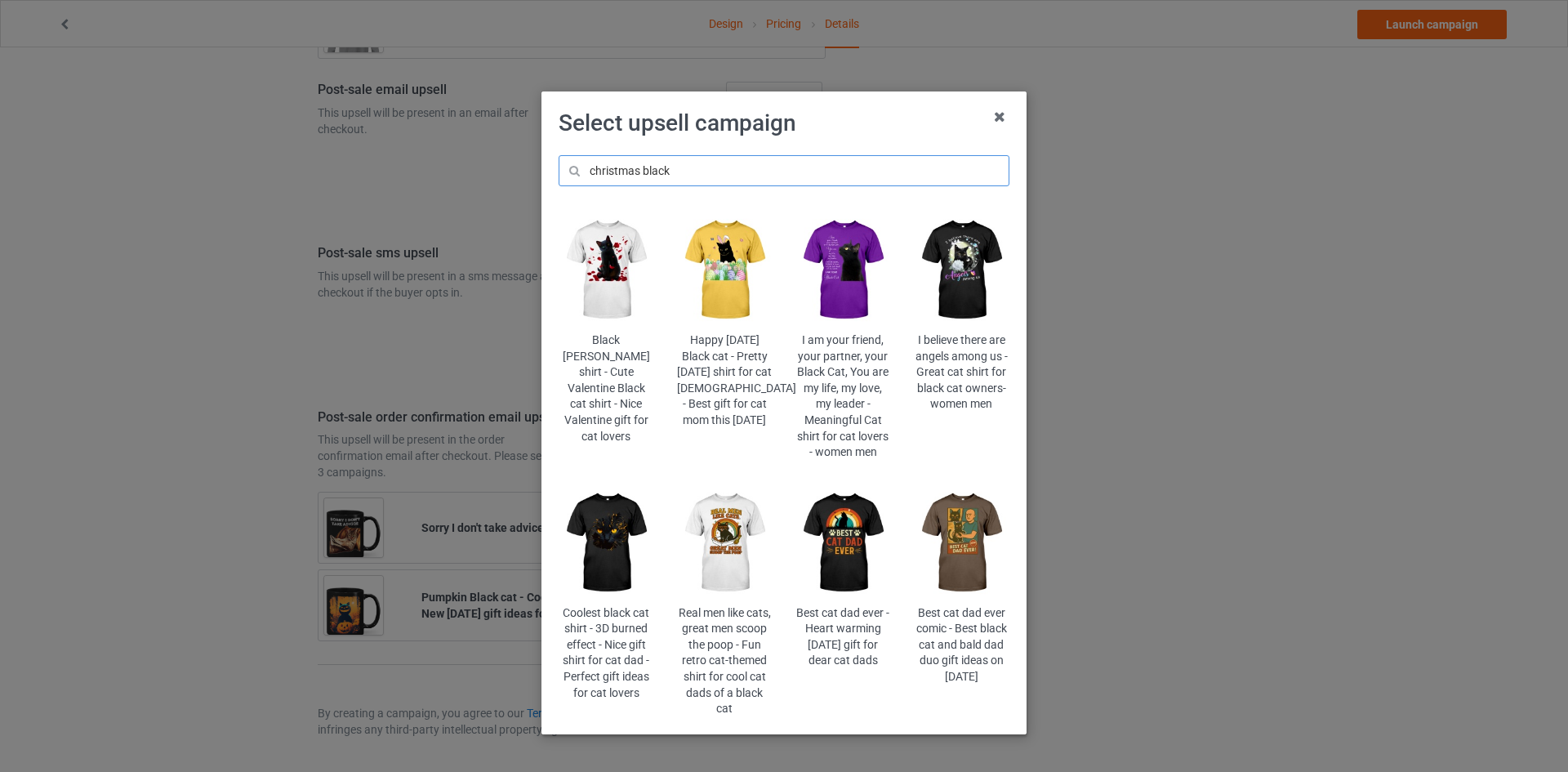
click at [620, 170] on input "christmas black" at bounding box center [783, 170] width 451 height 31
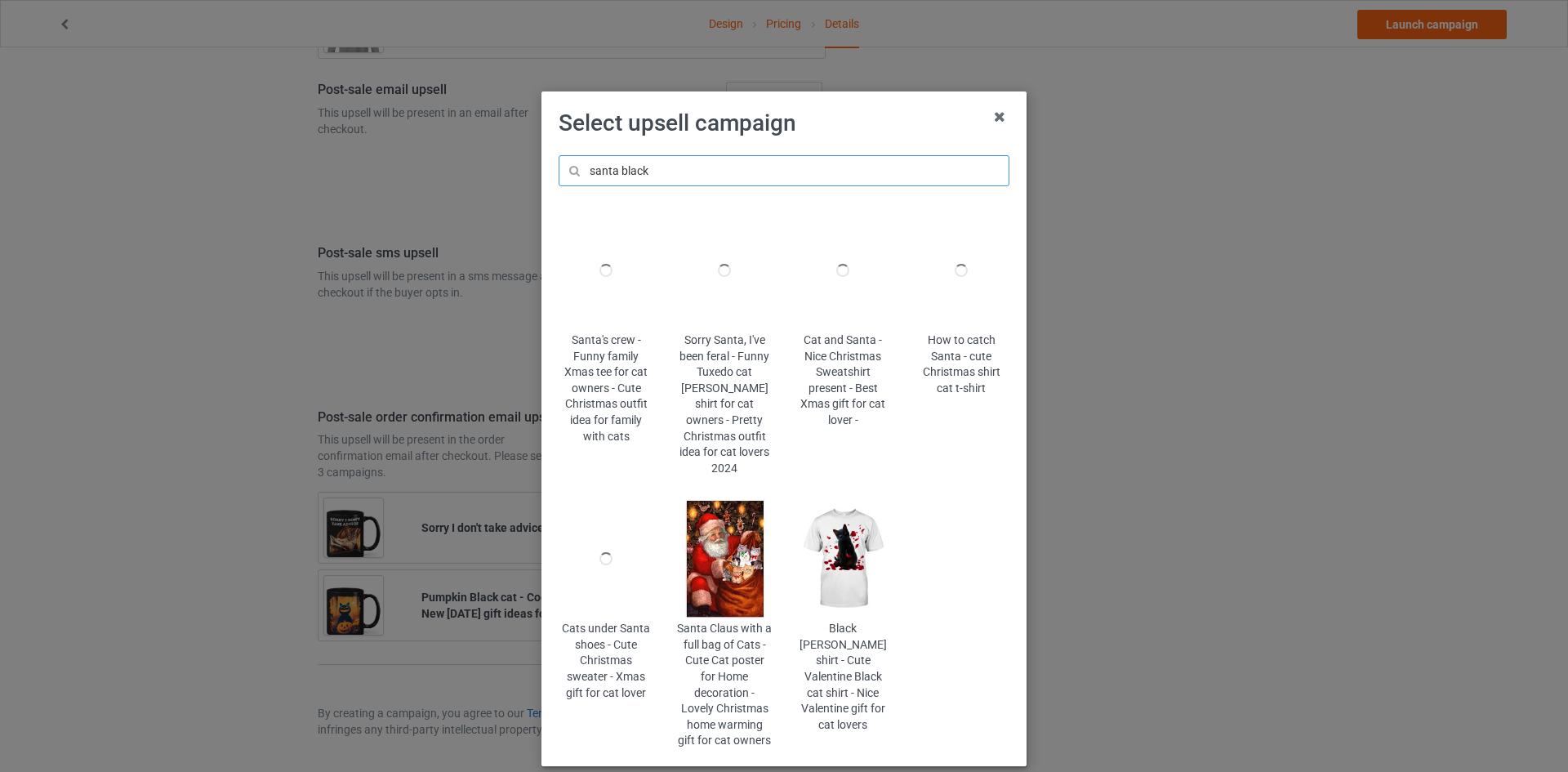
click at [607, 170] on input "santa black" at bounding box center [783, 170] width 451 height 31
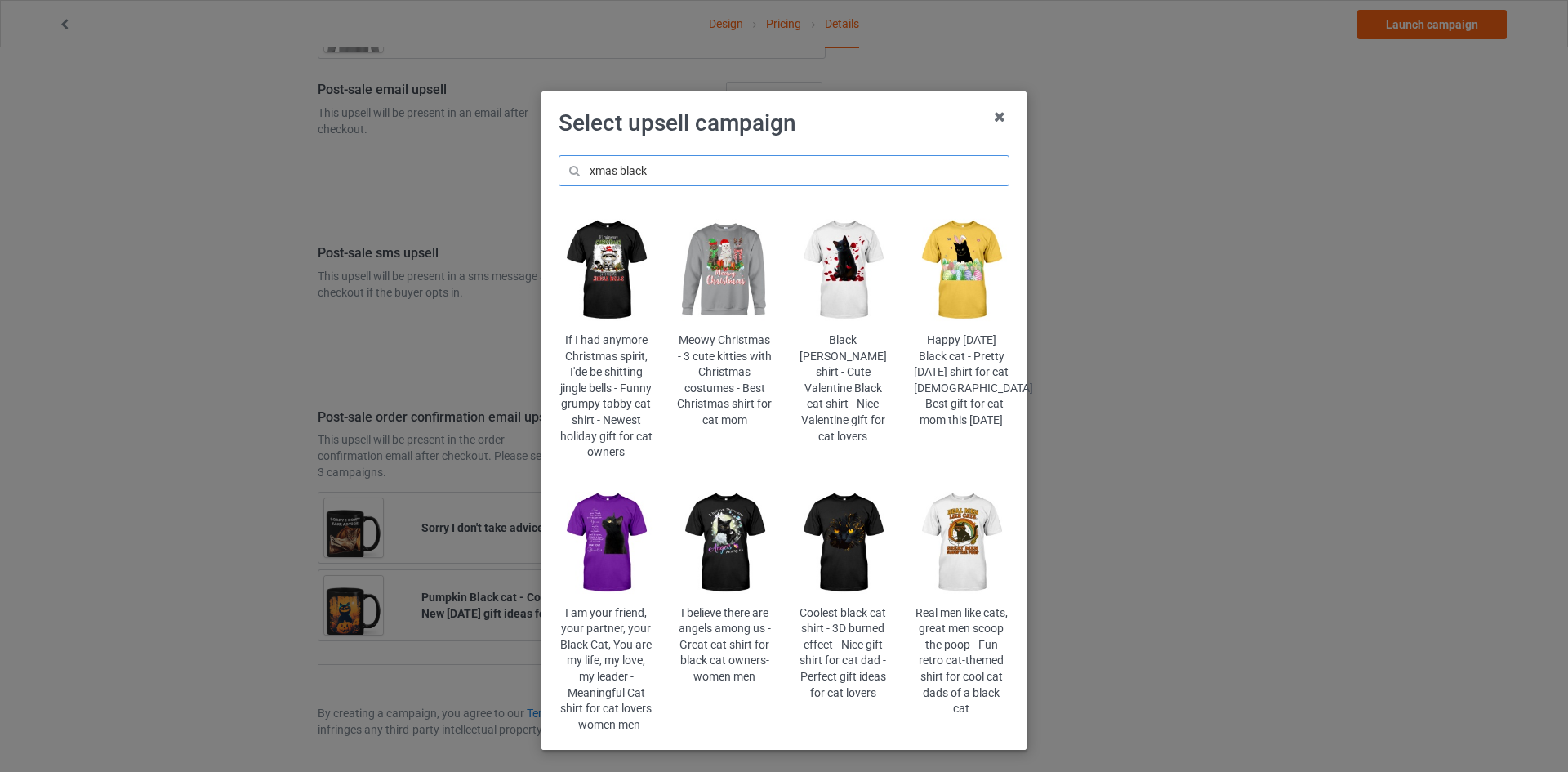
click at [597, 169] on input "xmas black" at bounding box center [783, 170] width 451 height 31
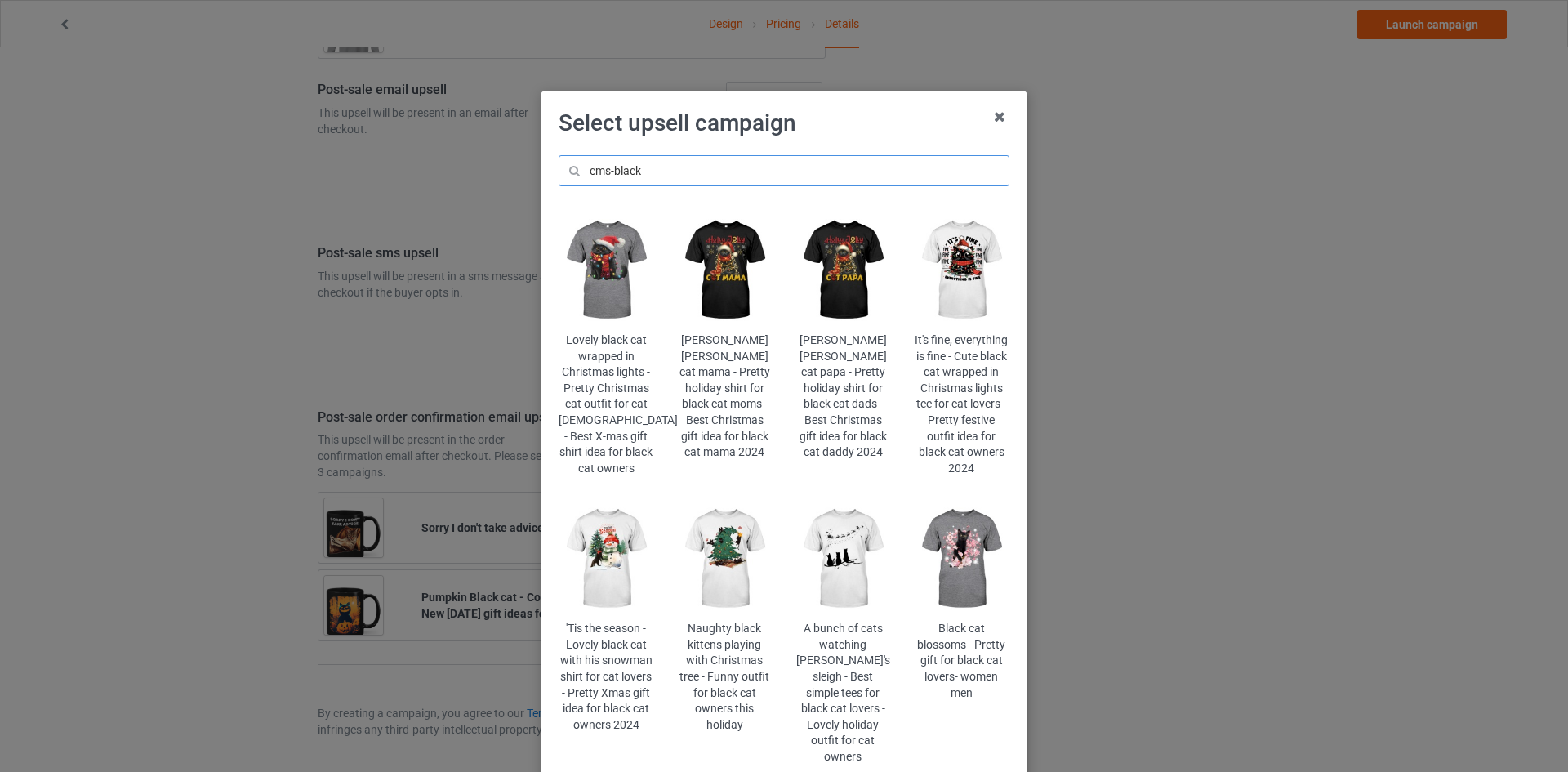
type input "cms-black"
click at [627, 290] on img at bounding box center [606, 270] width 95 height 119
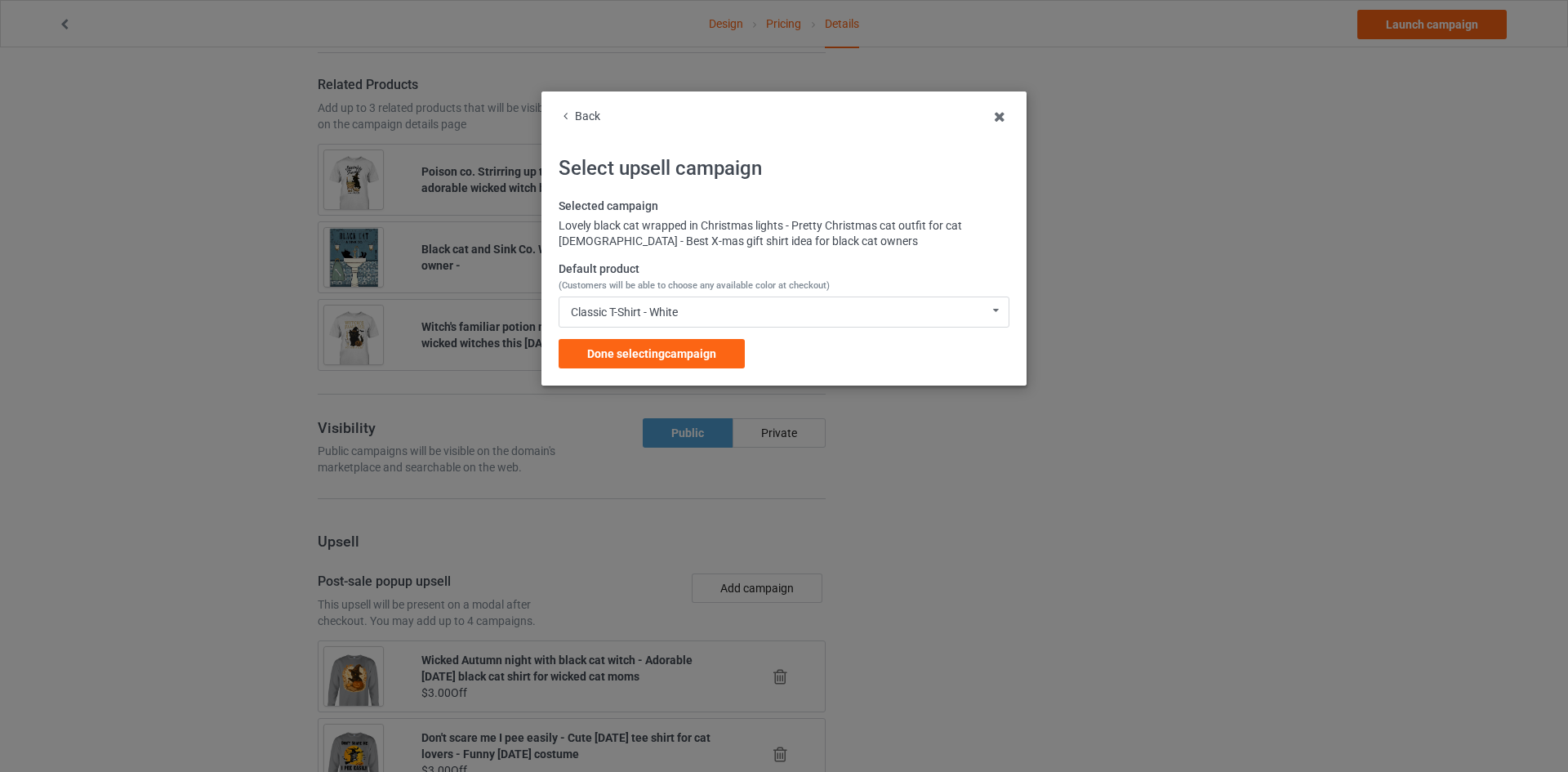
scroll to position [2067, 0]
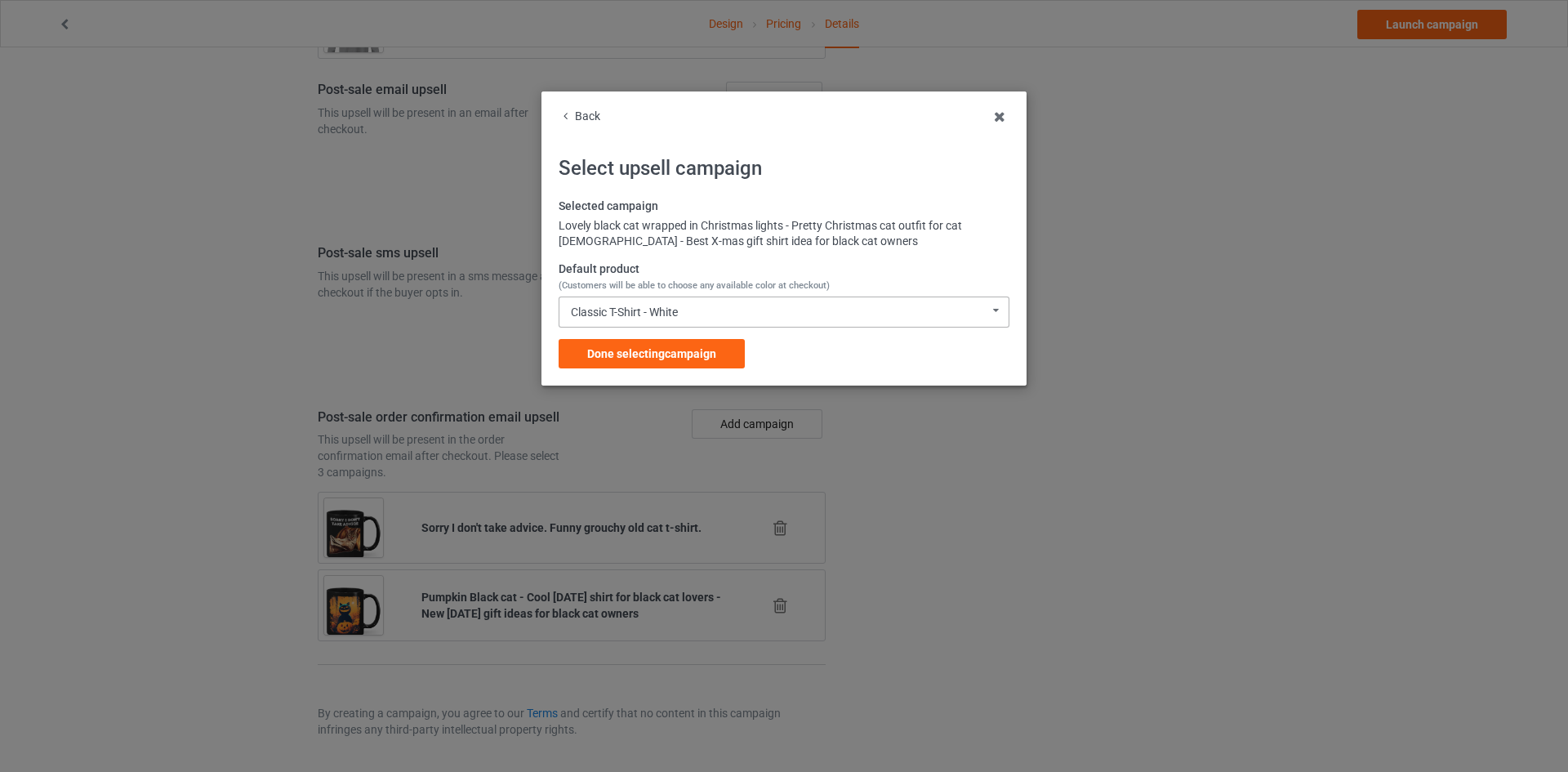
click at [683, 304] on div "Classic T-Shirt - White Classic T-Shirt - White Classic T-Shirt - Light Blue Cl…" at bounding box center [783, 311] width 451 height 31
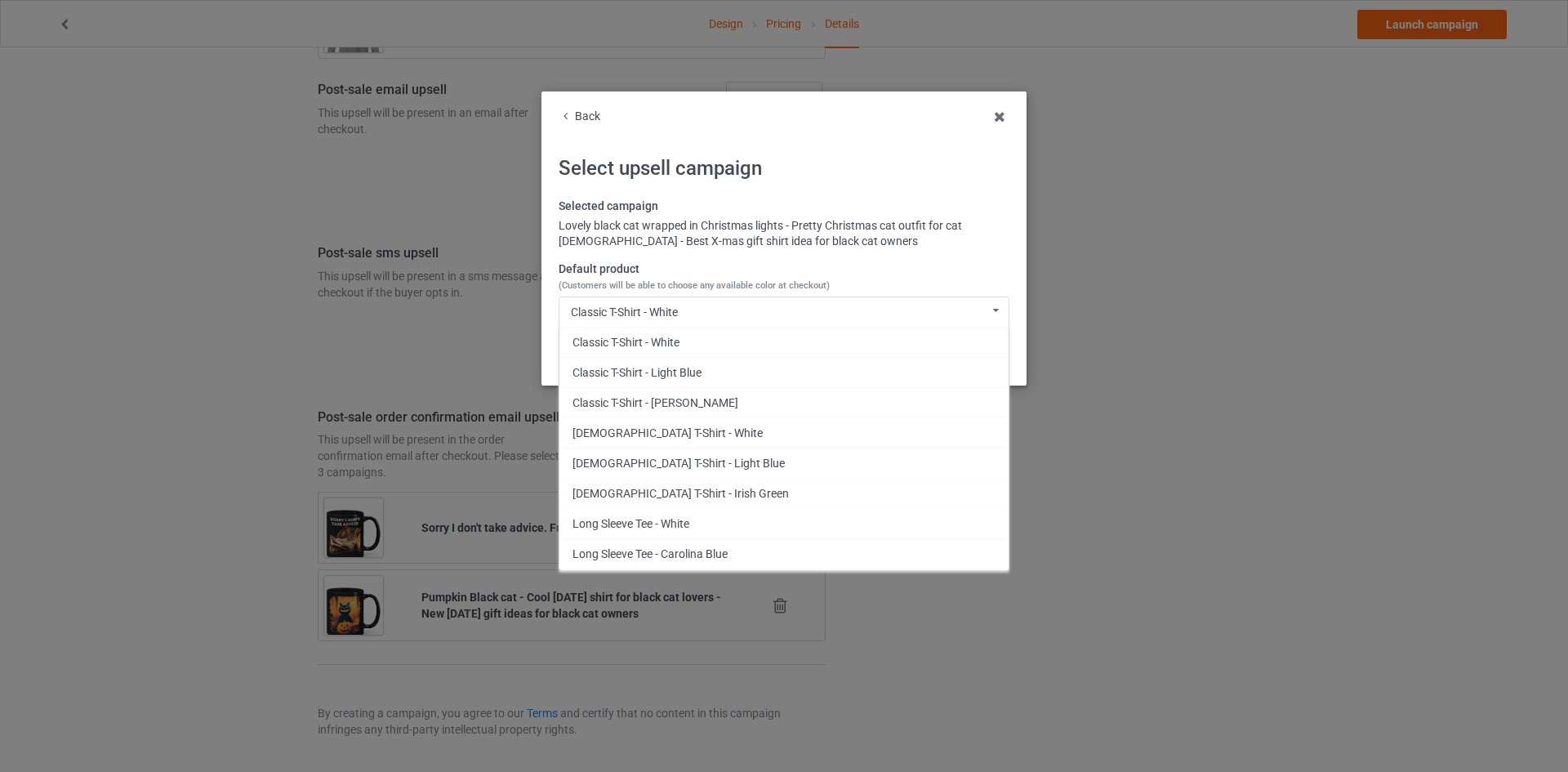
scroll to position [316, 0]
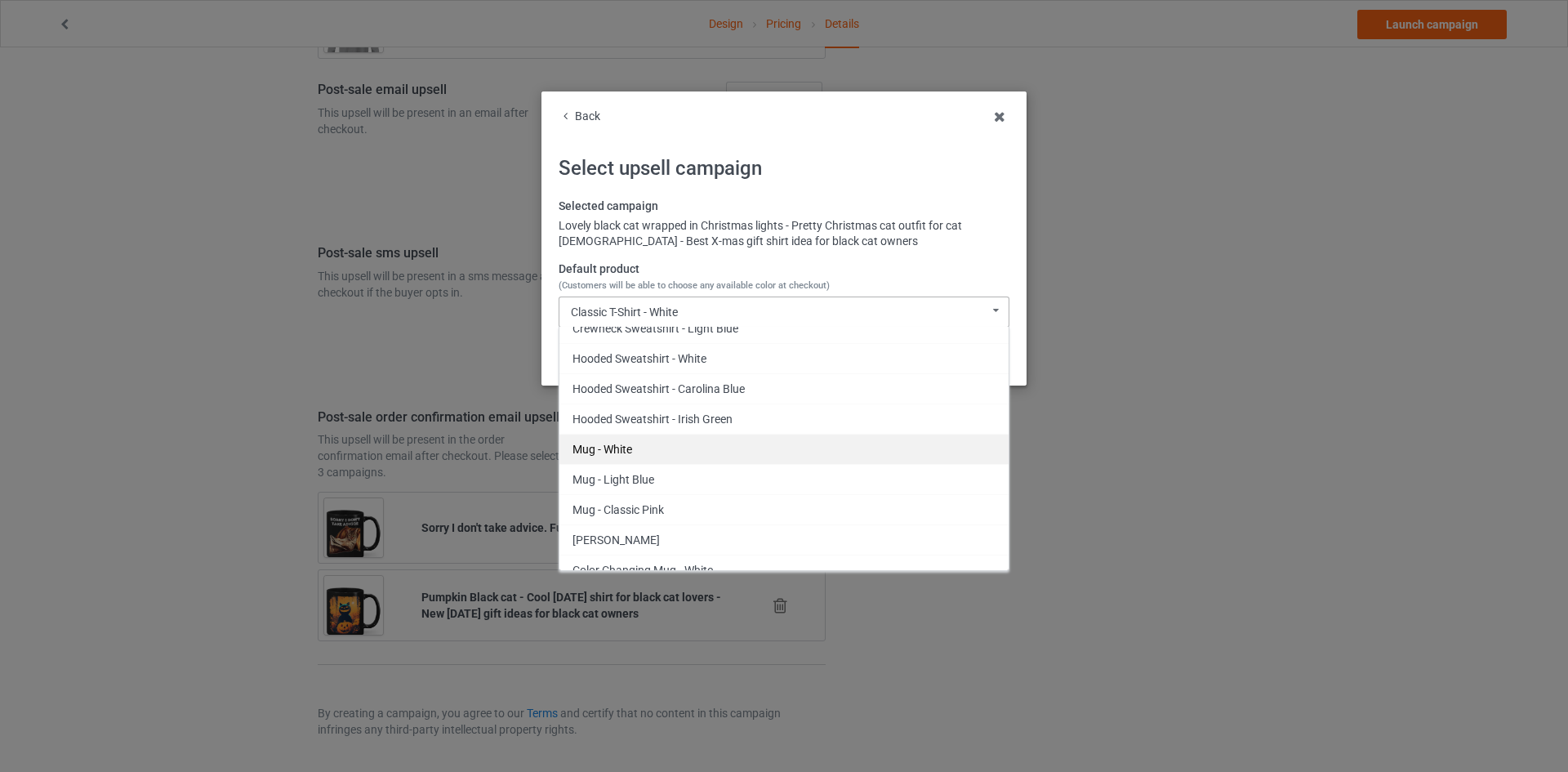
click at [631, 444] on div "Mug - White" at bounding box center [783, 449] width 449 height 30
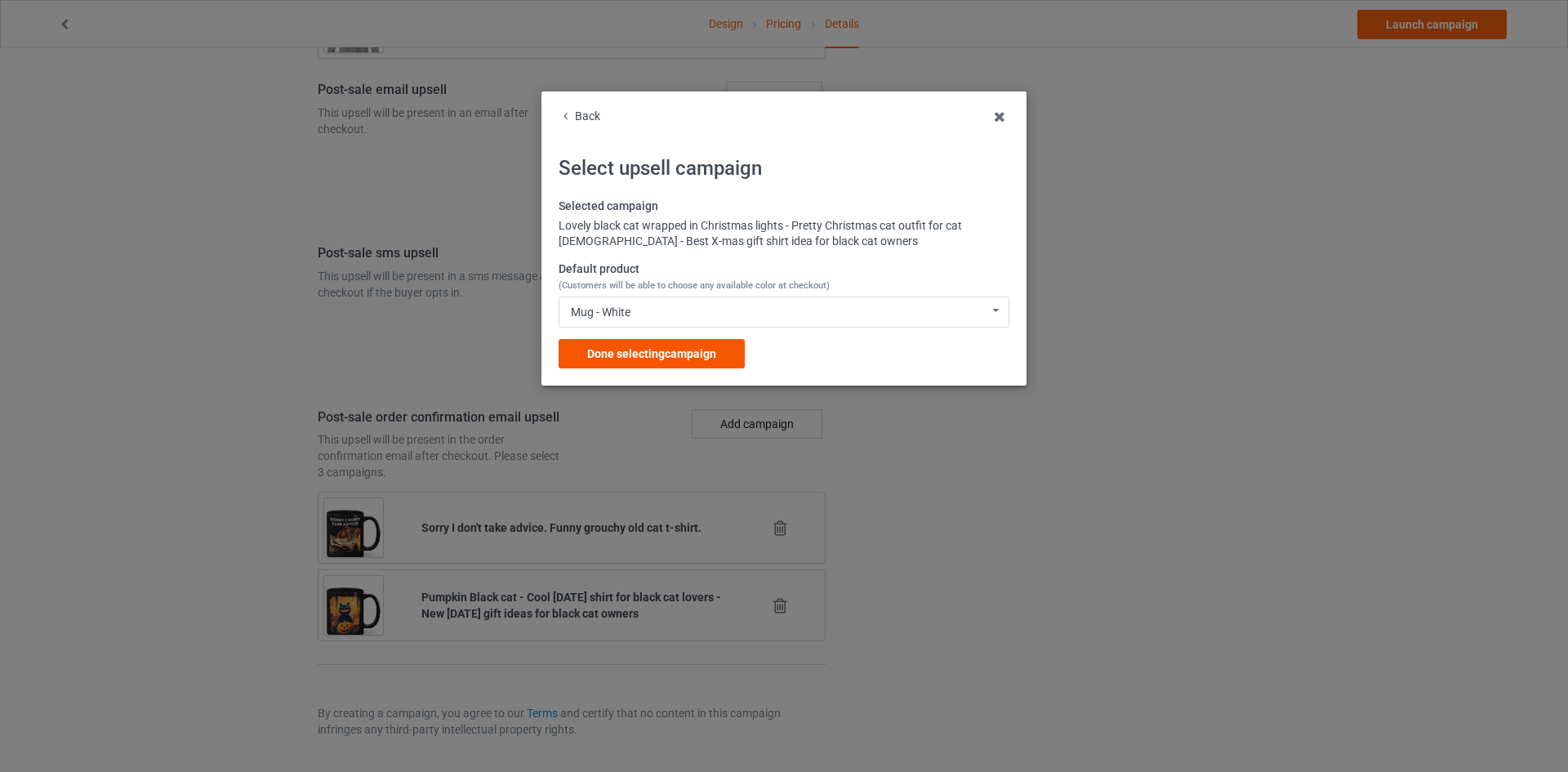
click at [666, 356] on span "Done selecting campaign" at bounding box center [652, 353] width 129 height 13
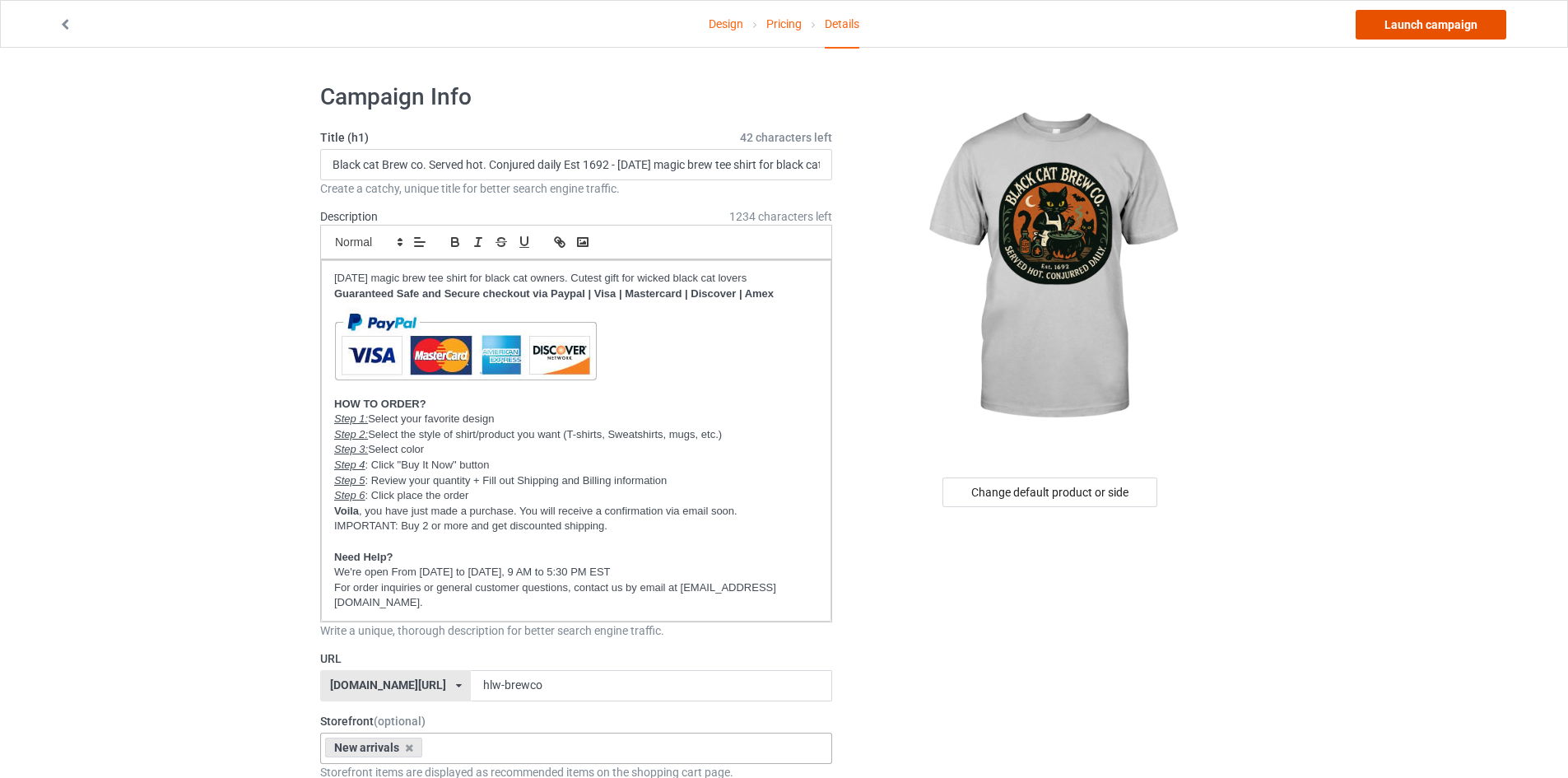
click at [1443, 13] on link "Launch campaign" at bounding box center [1430, 24] width 150 height 29
